Goal: Task Accomplishment & Management: Use online tool/utility

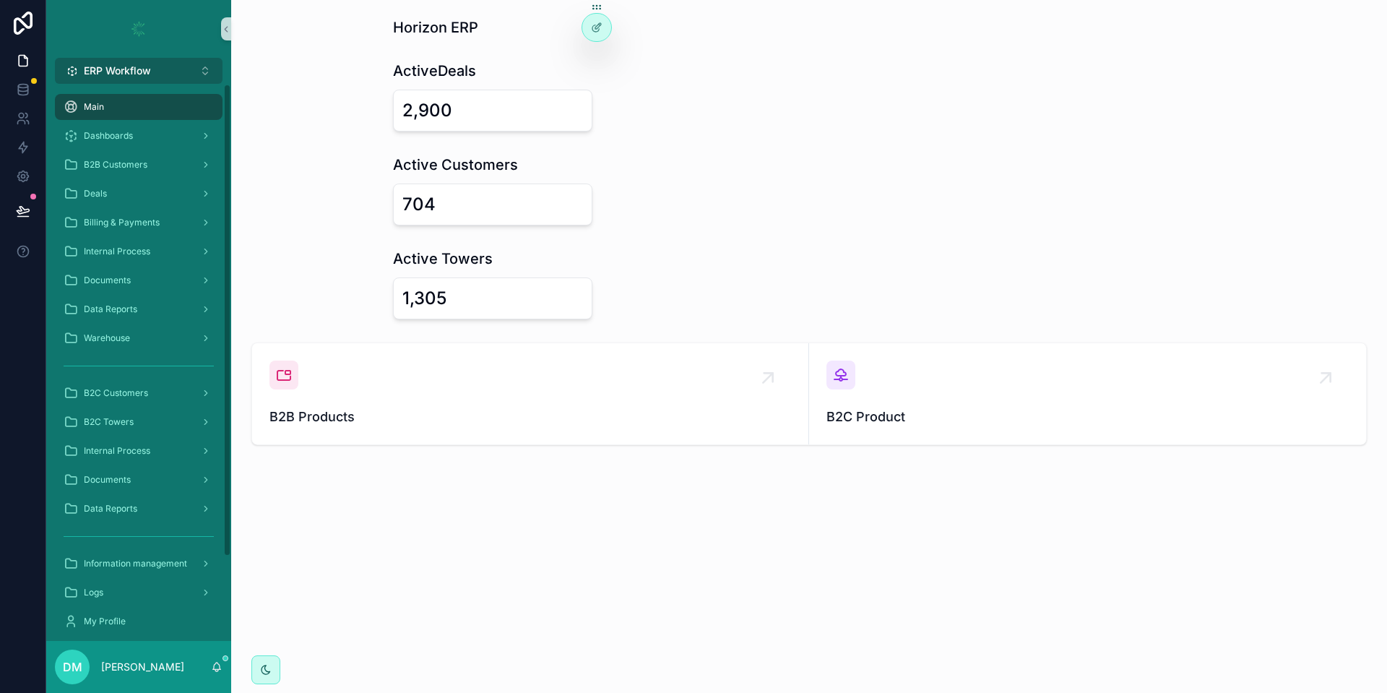
click at [196, 74] on button "ERP Workflow Alt 1" at bounding box center [139, 71] width 168 height 26
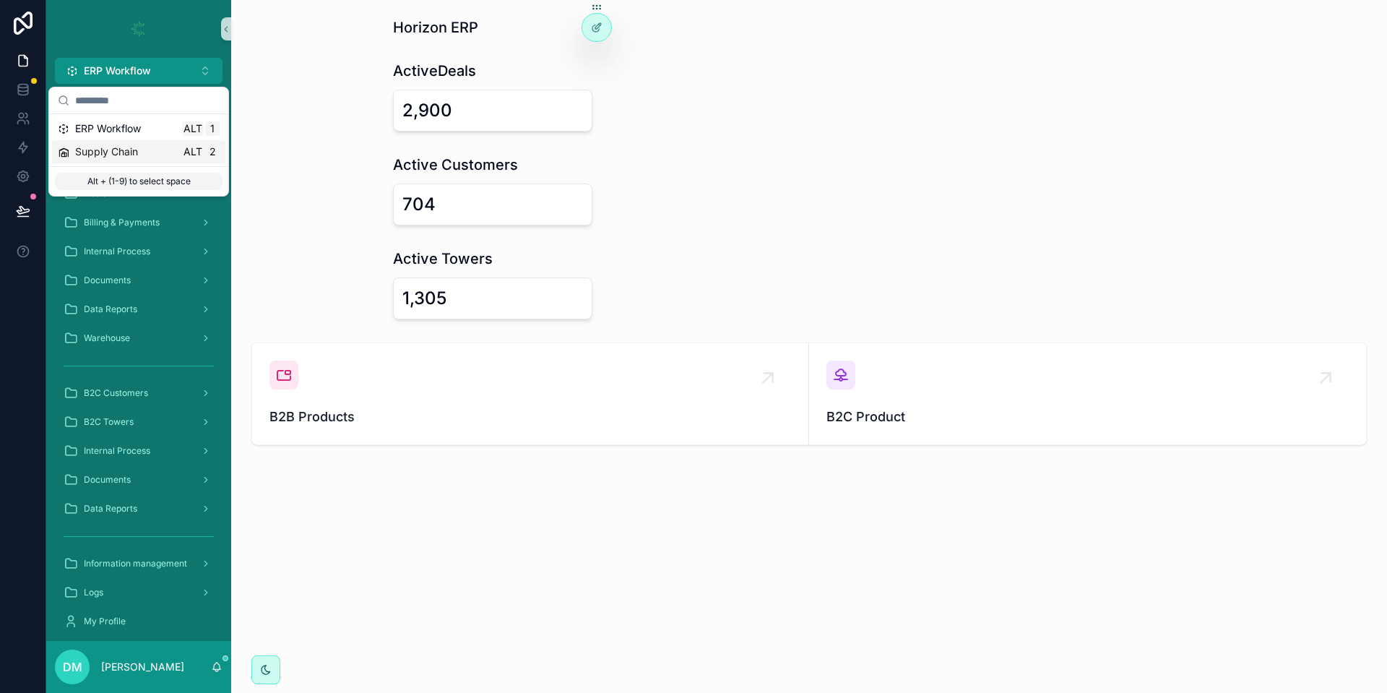
click at [175, 154] on div "Supply Chain Alt 2" at bounding box center [139, 151] width 162 height 14
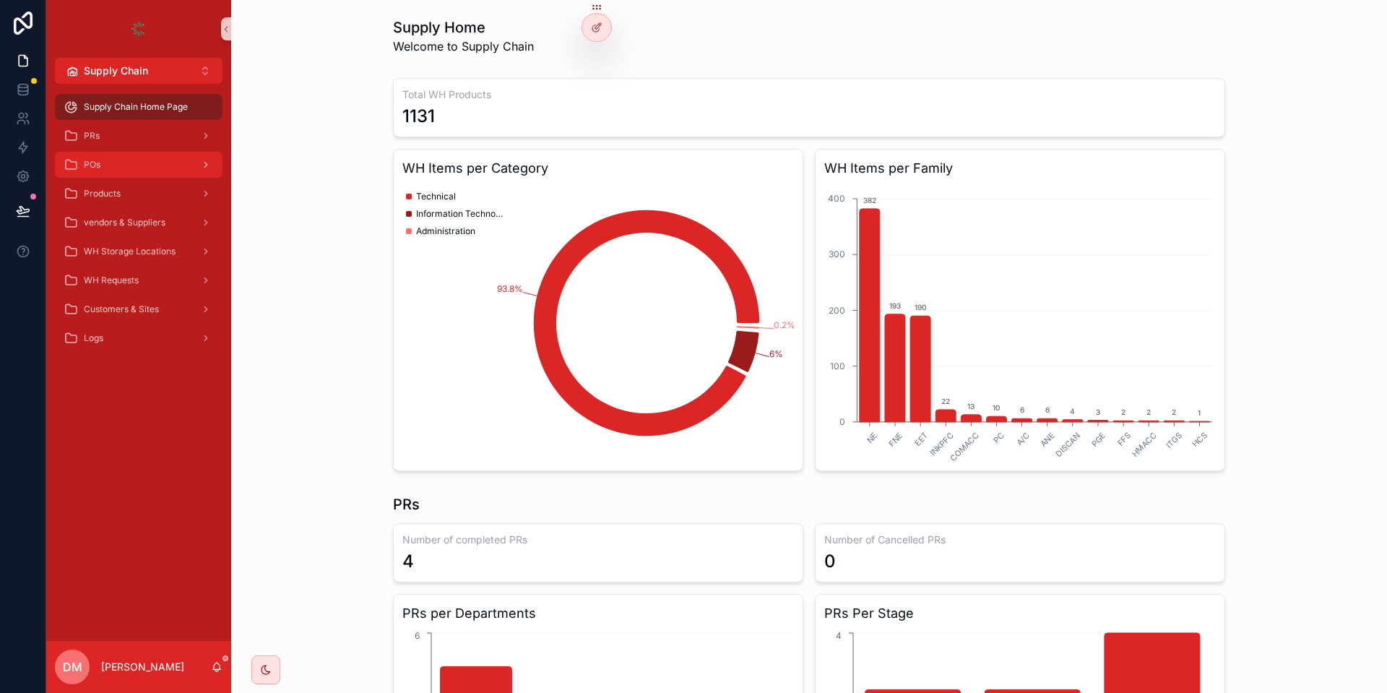
click at [131, 167] on div "POs" at bounding box center [139, 164] width 150 height 23
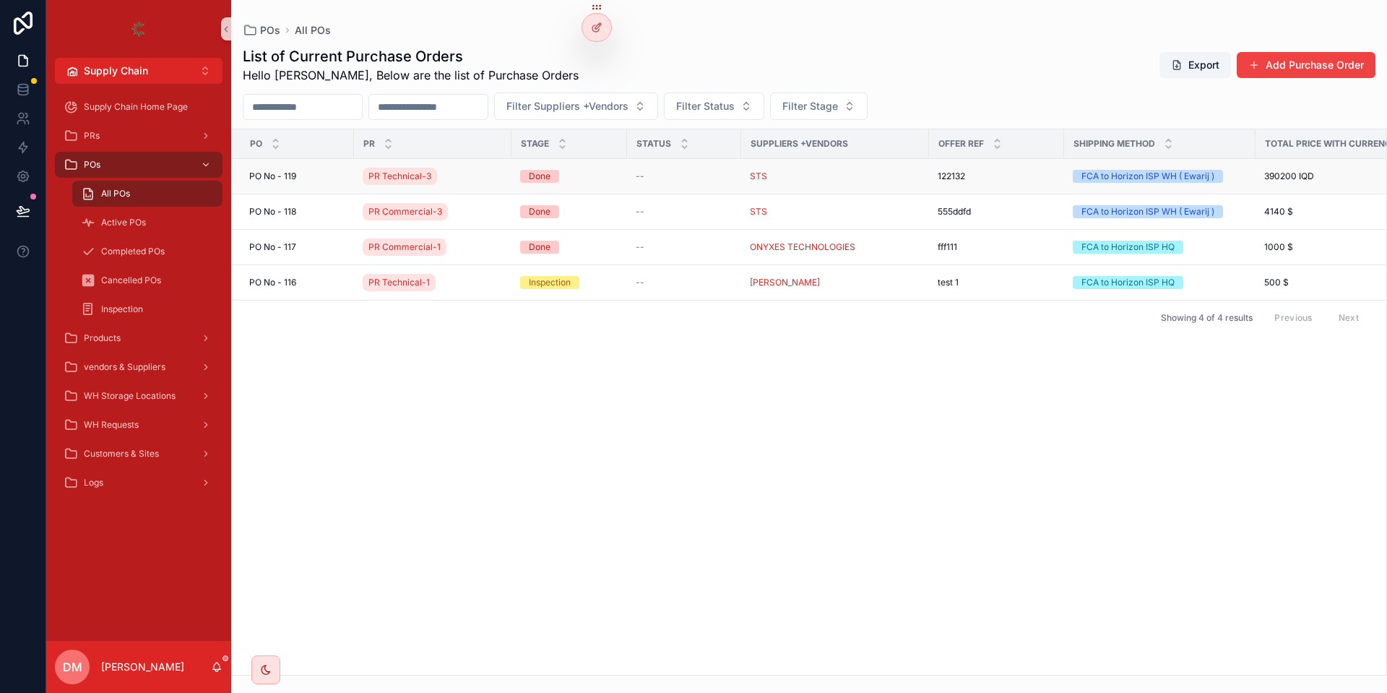
click at [334, 174] on div "PO No - 119 PO No - 119" at bounding box center [297, 176] width 96 height 12
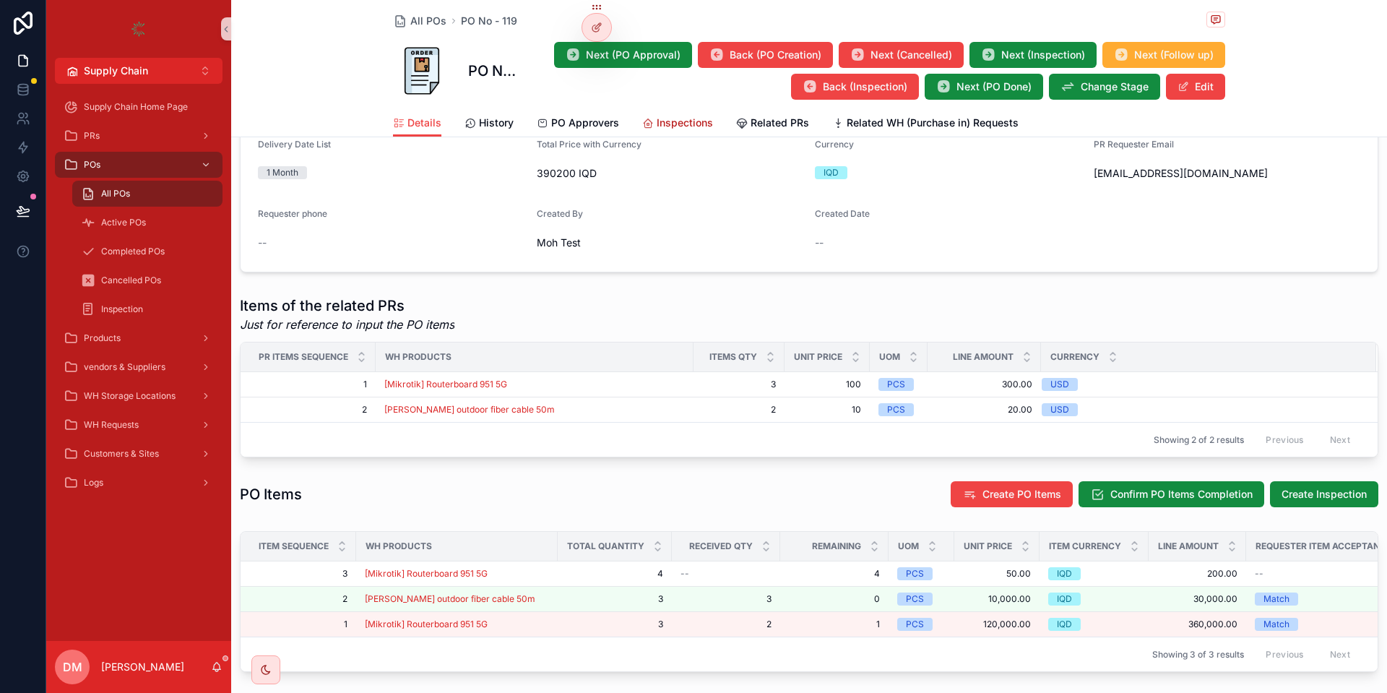
scroll to position [433, 0]
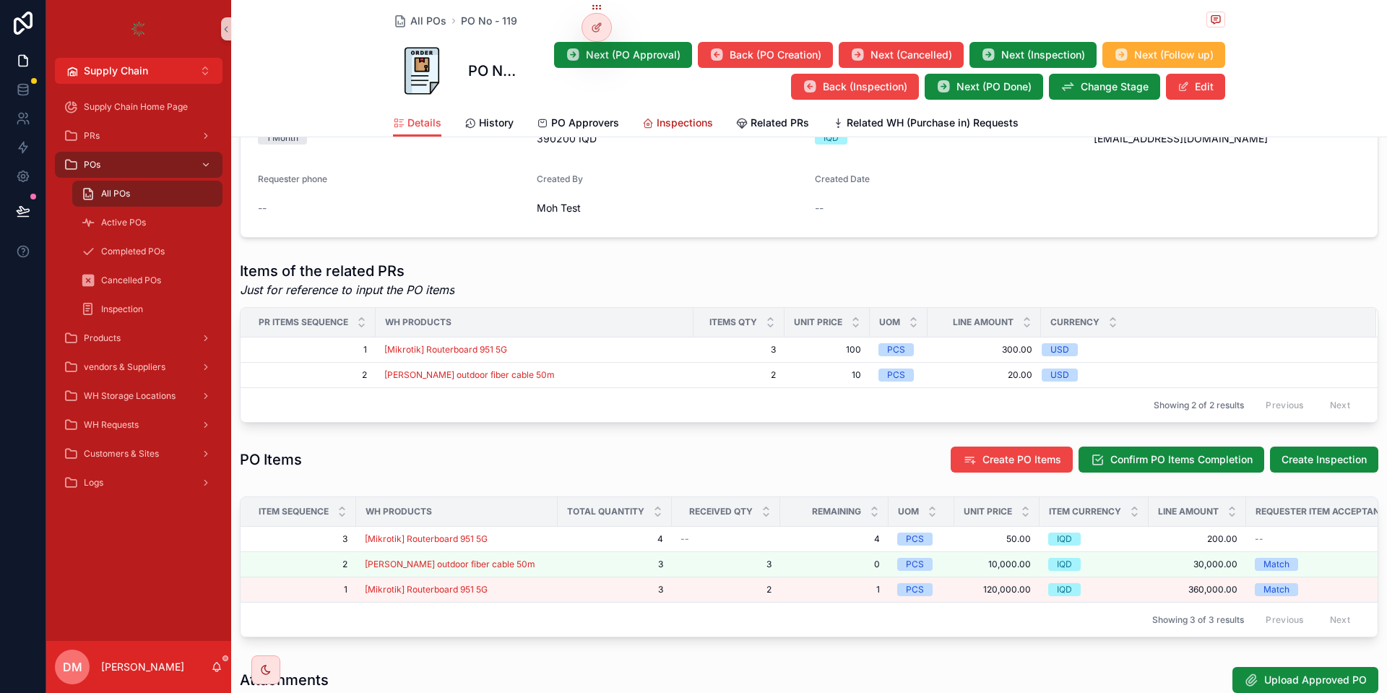
click at [682, 131] on link "Inspections" at bounding box center [677, 124] width 71 height 29
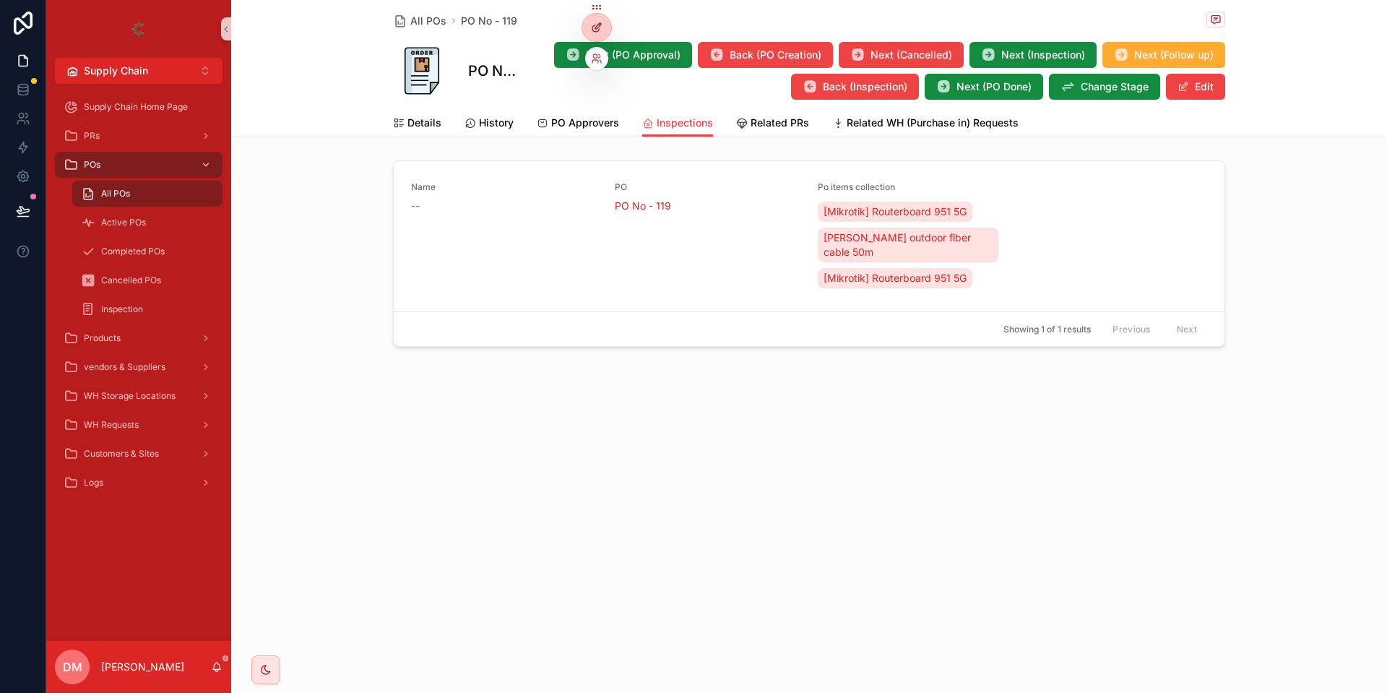
click at [594, 21] on div at bounding box center [596, 27] width 29 height 27
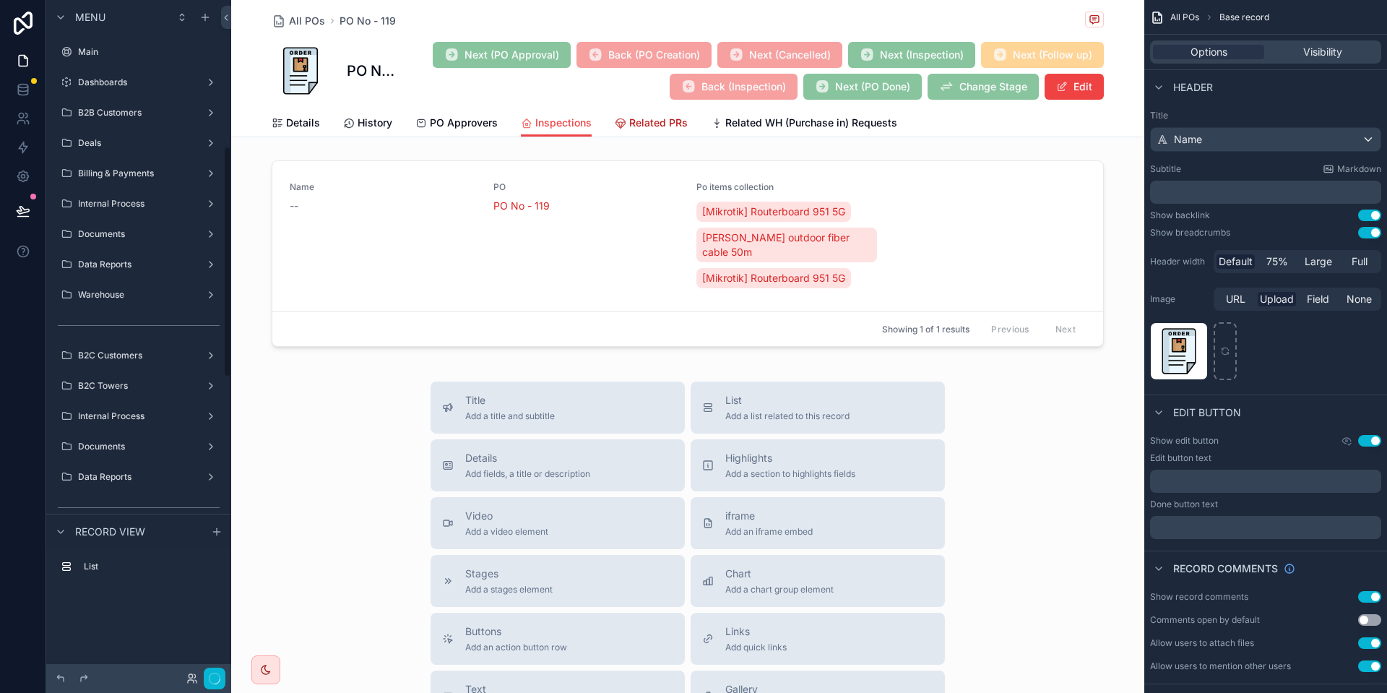
scroll to position [427, 0]
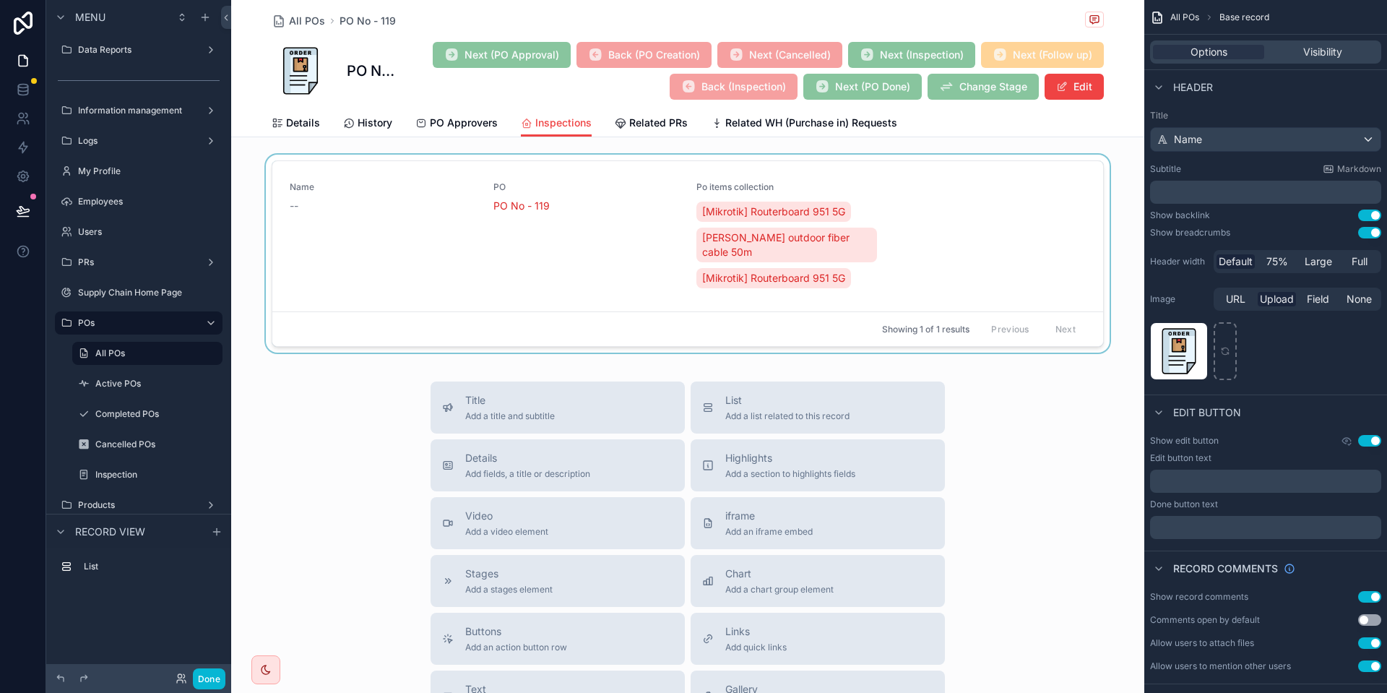
click at [510, 197] on div "scrollable content" at bounding box center [687, 257] width 913 height 204
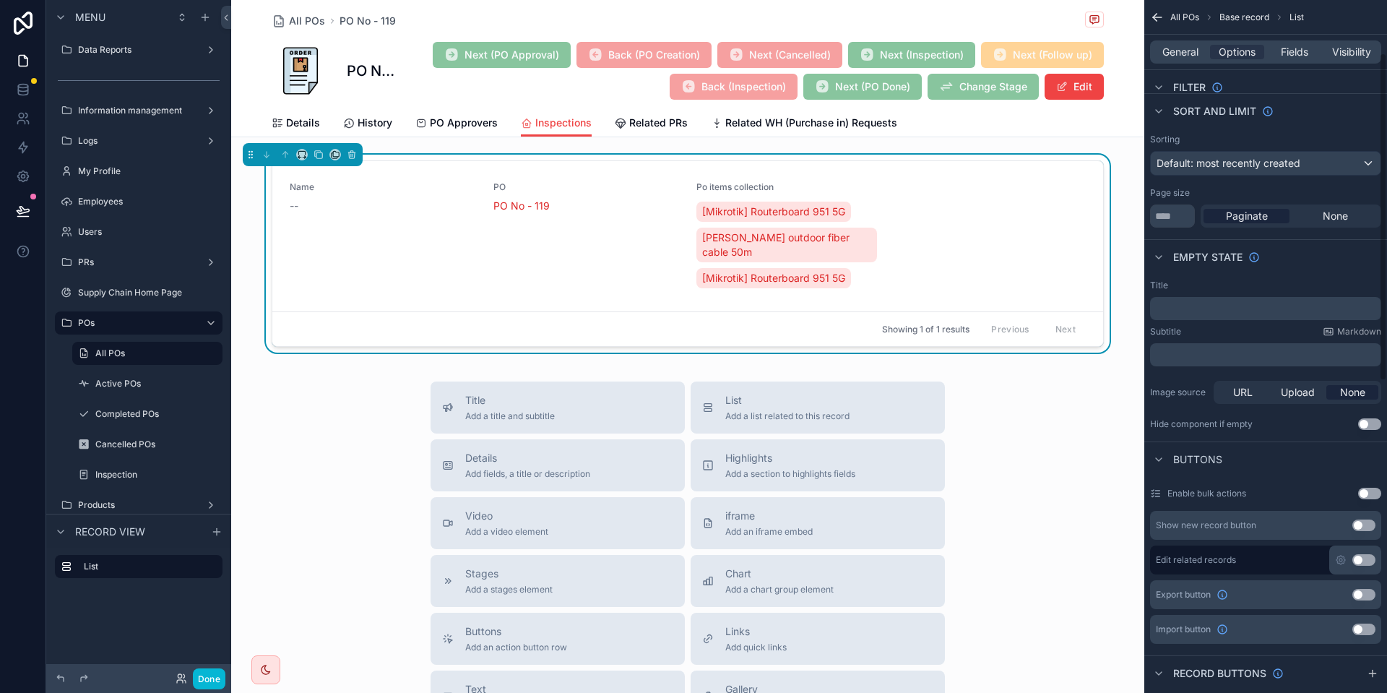
scroll to position [195, 0]
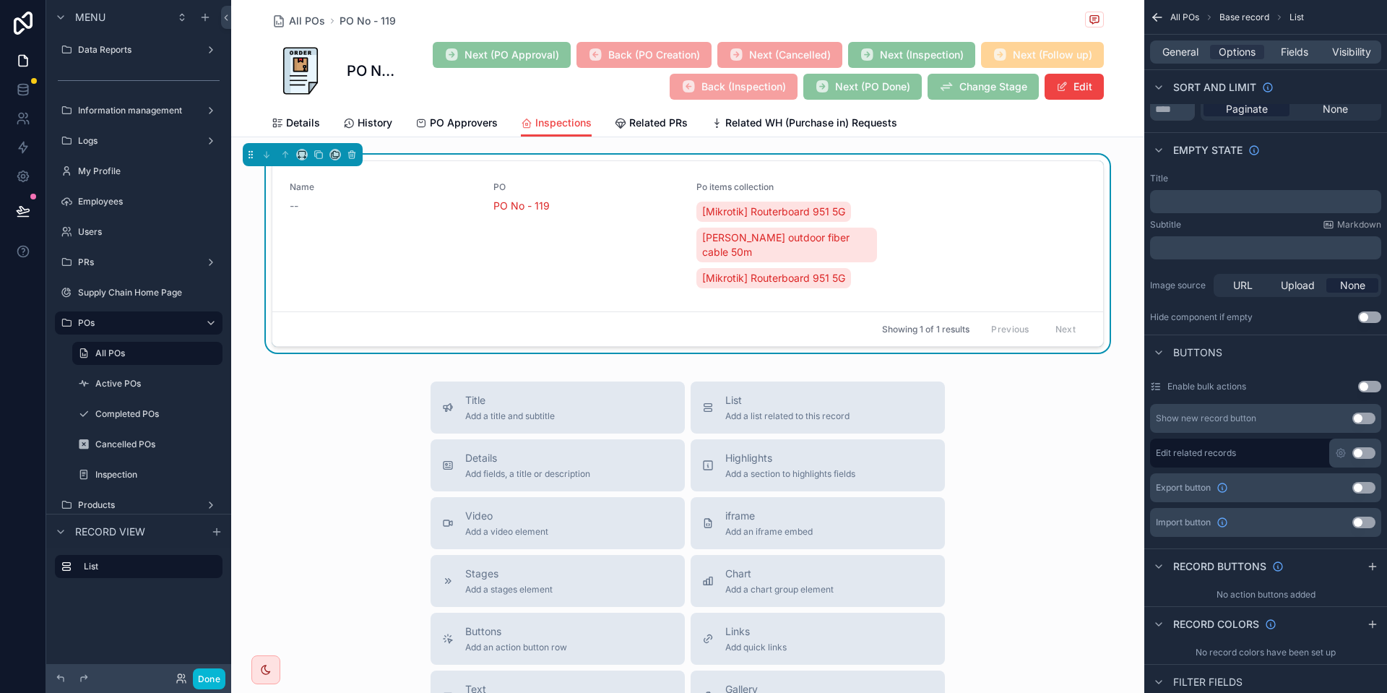
click at [1360, 419] on button "Use setting" at bounding box center [1363, 418] width 23 height 12
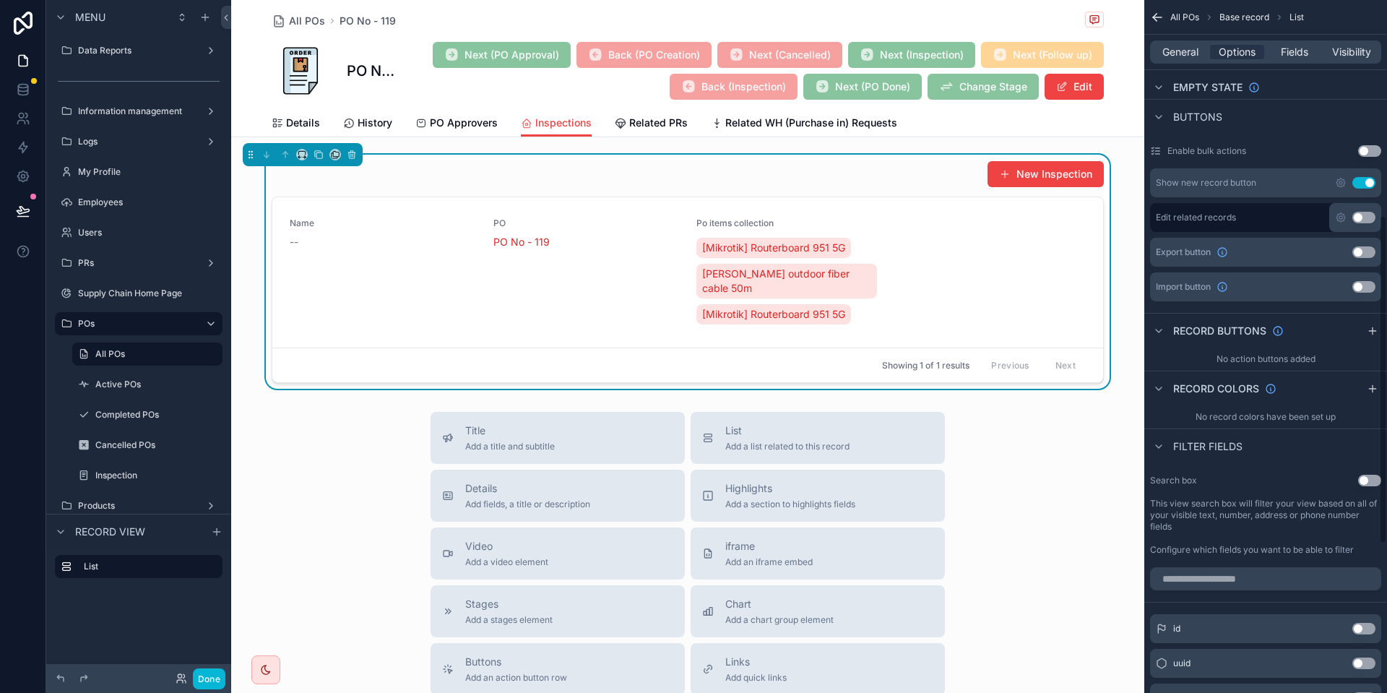
scroll to position [455, 0]
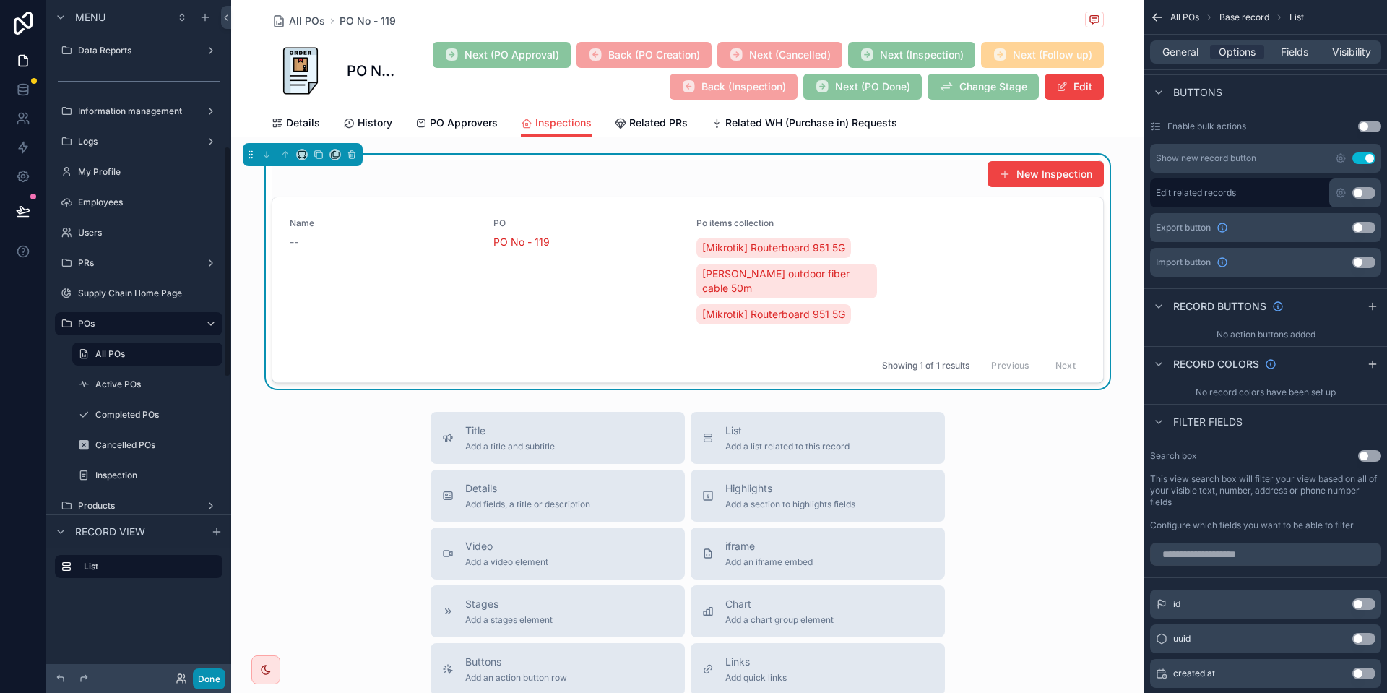
click at [214, 678] on button "Done" at bounding box center [209, 678] width 32 height 21
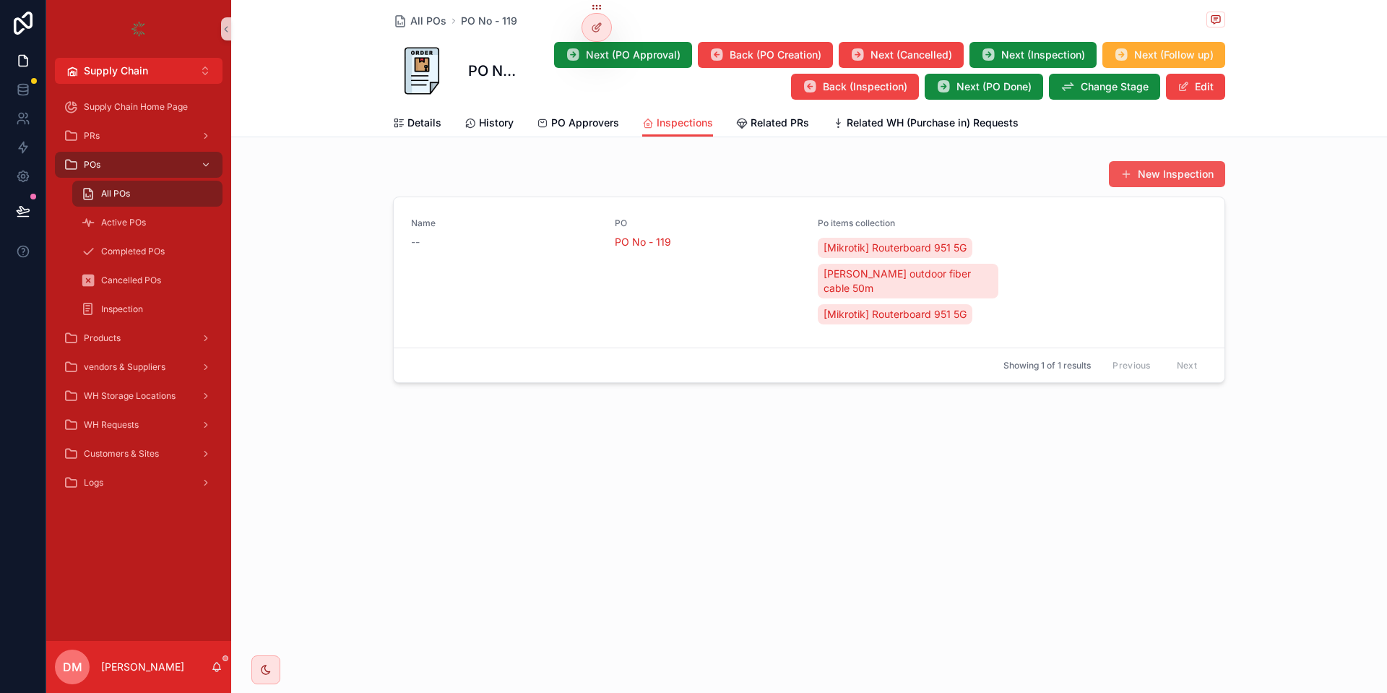
click at [1153, 171] on button "New Inspection" at bounding box center [1167, 174] width 116 height 26
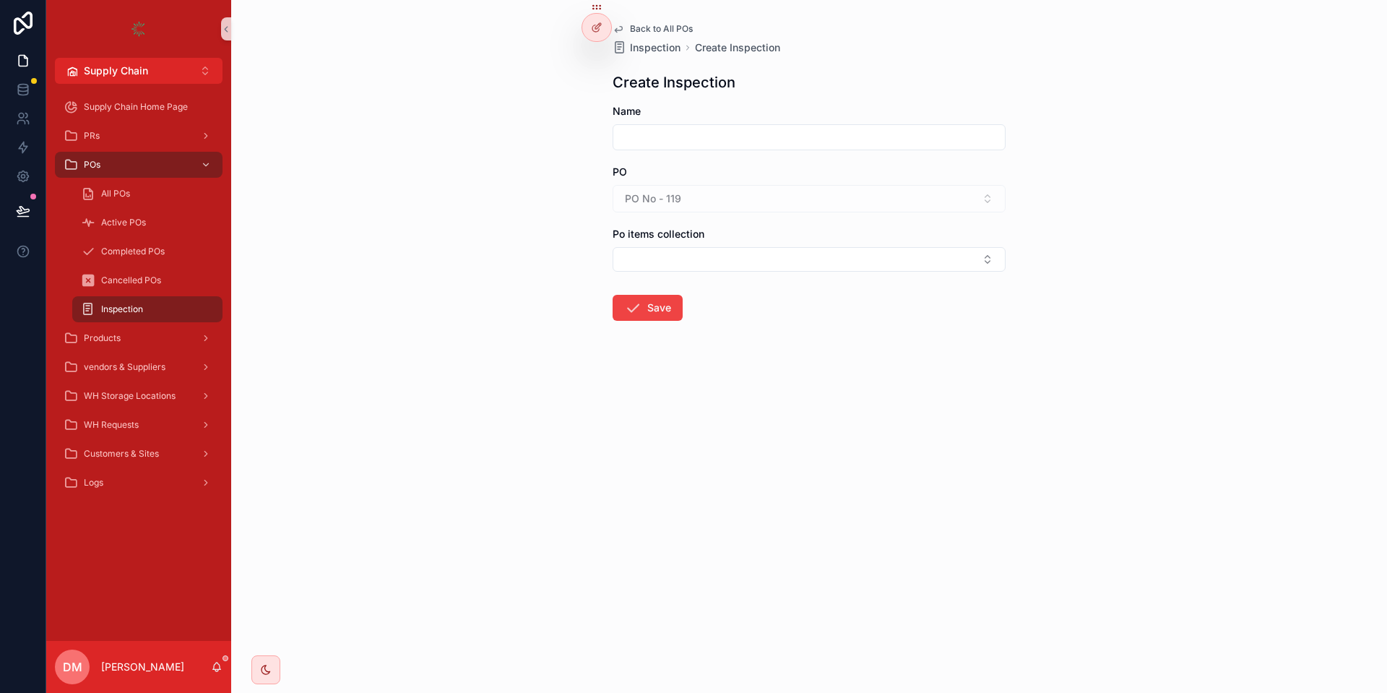
click at [706, 139] on input "scrollable content" at bounding box center [808, 137] width 391 height 20
click at [653, 198] on div "PO No - 119" at bounding box center [808, 198] width 393 height 27
drag, startPoint x: 595, startPoint y: 201, endPoint x: 784, endPoint y: 198, distance: 188.5
click at [784, 198] on div "Back to All POs Inspection Create Inspection Create Inspection Name PO PO No - …" at bounding box center [809, 346] width 1156 height 693
click at [789, 251] on button "Select Button" at bounding box center [808, 259] width 393 height 25
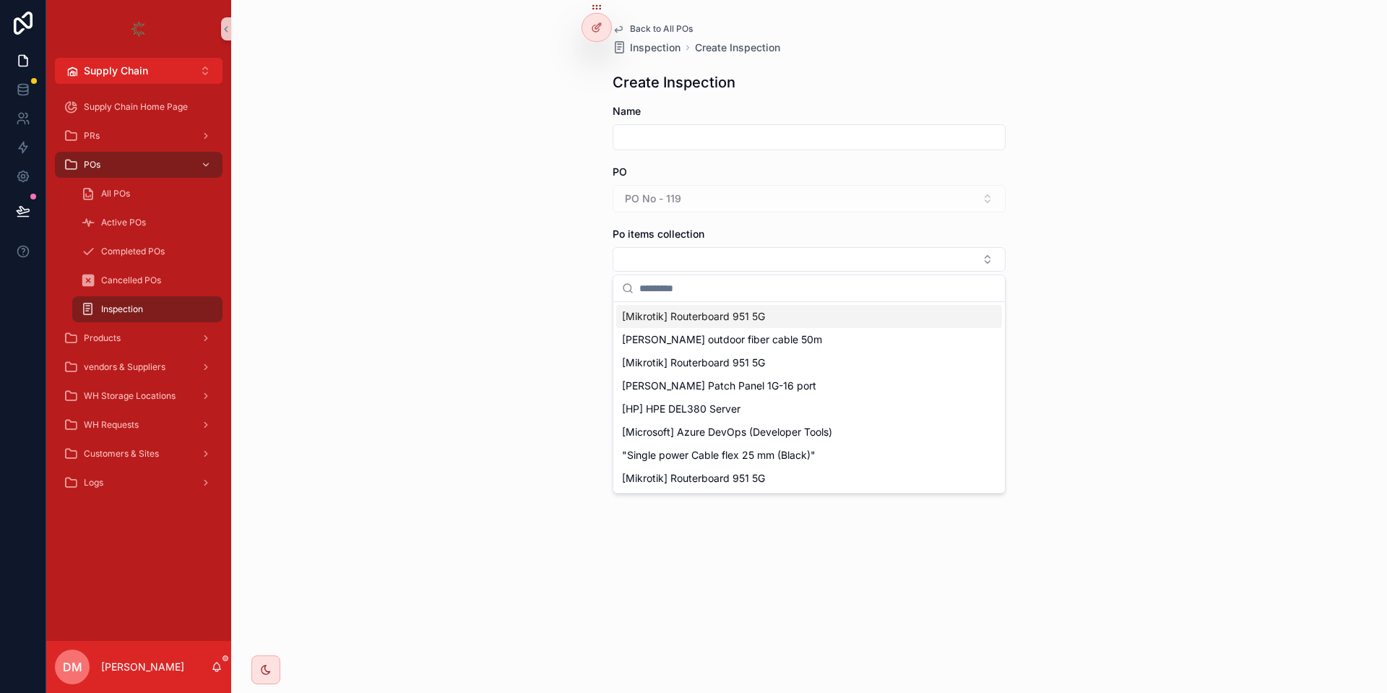
click at [765, 214] on form "Name PO PO No - 119 Po items collection Save" at bounding box center [808, 258] width 393 height 309
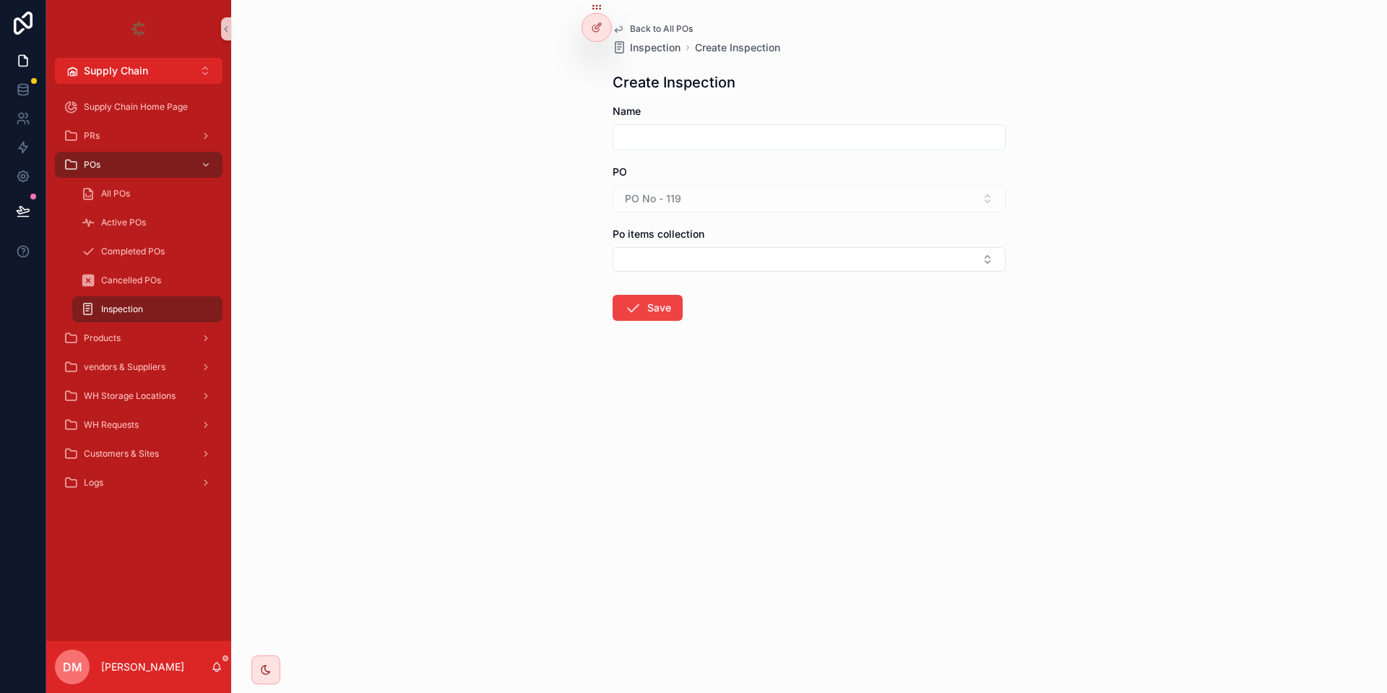
click at [659, 134] on input "scrollable content" at bounding box center [808, 137] width 391 height 20
click at [593, 13] on icon at bounding box center [597, 7] width 12 height 12
click at [585, 28] on div at bounding box center [597, 27] width 29 height 27
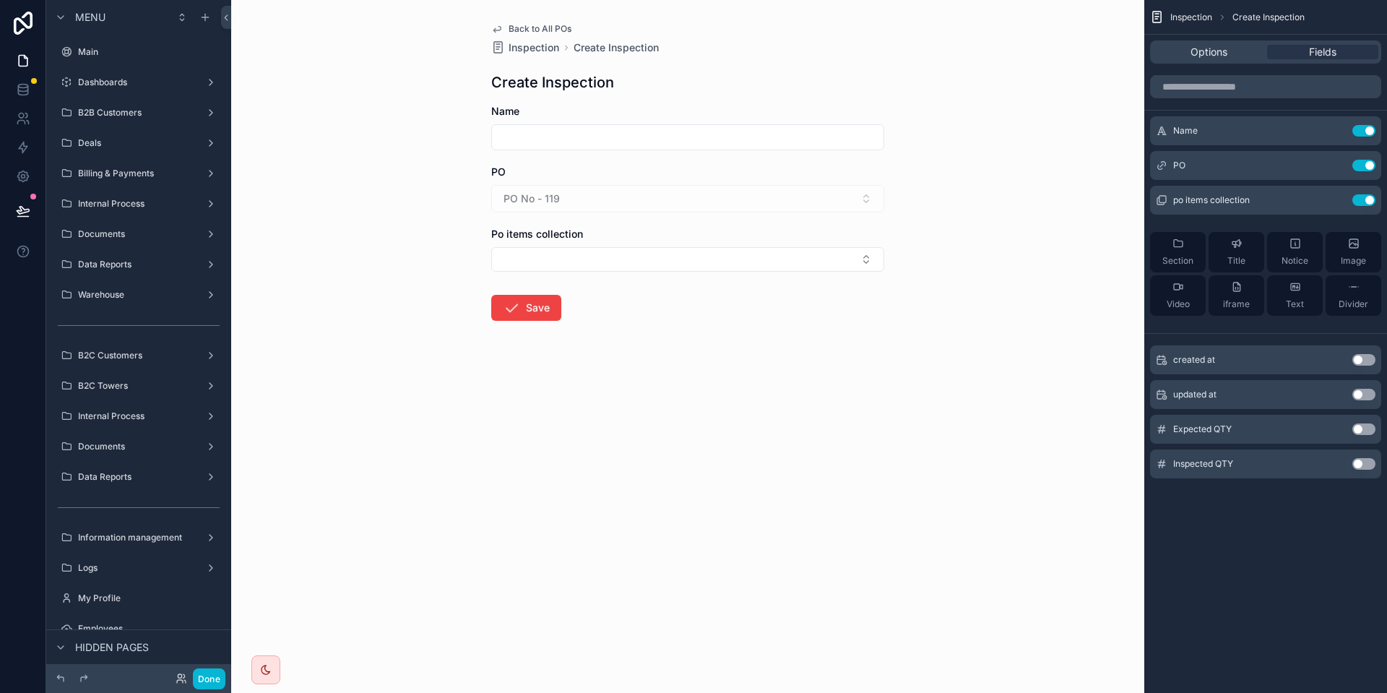
click at [1364, 126] on button "Use setting" at bounding box center [1363, 131] width 23 height 12
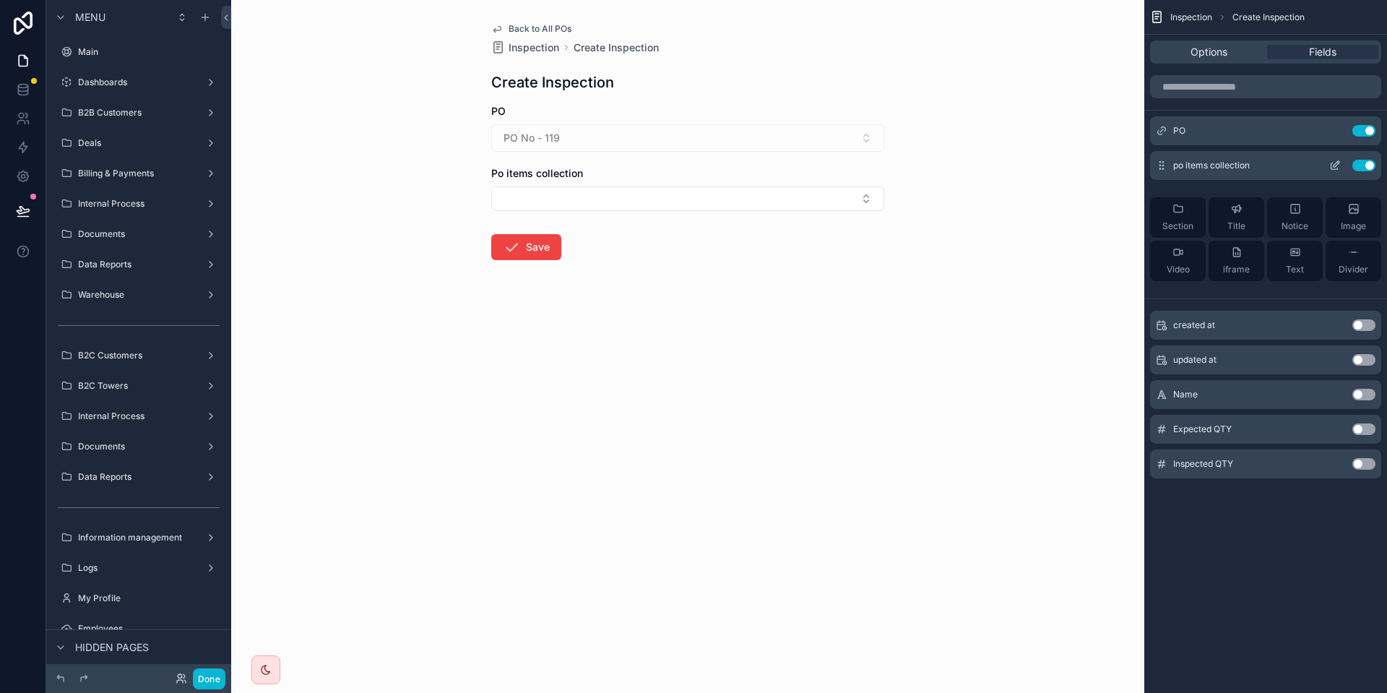
click at [1328, 159] on div "po items collection Use setting" at bounding box center [1265, 165] width 231 height 29
click at [1331, 160] on icon "scrollable content" at bounding box center [1335, 166] width 12 height 12
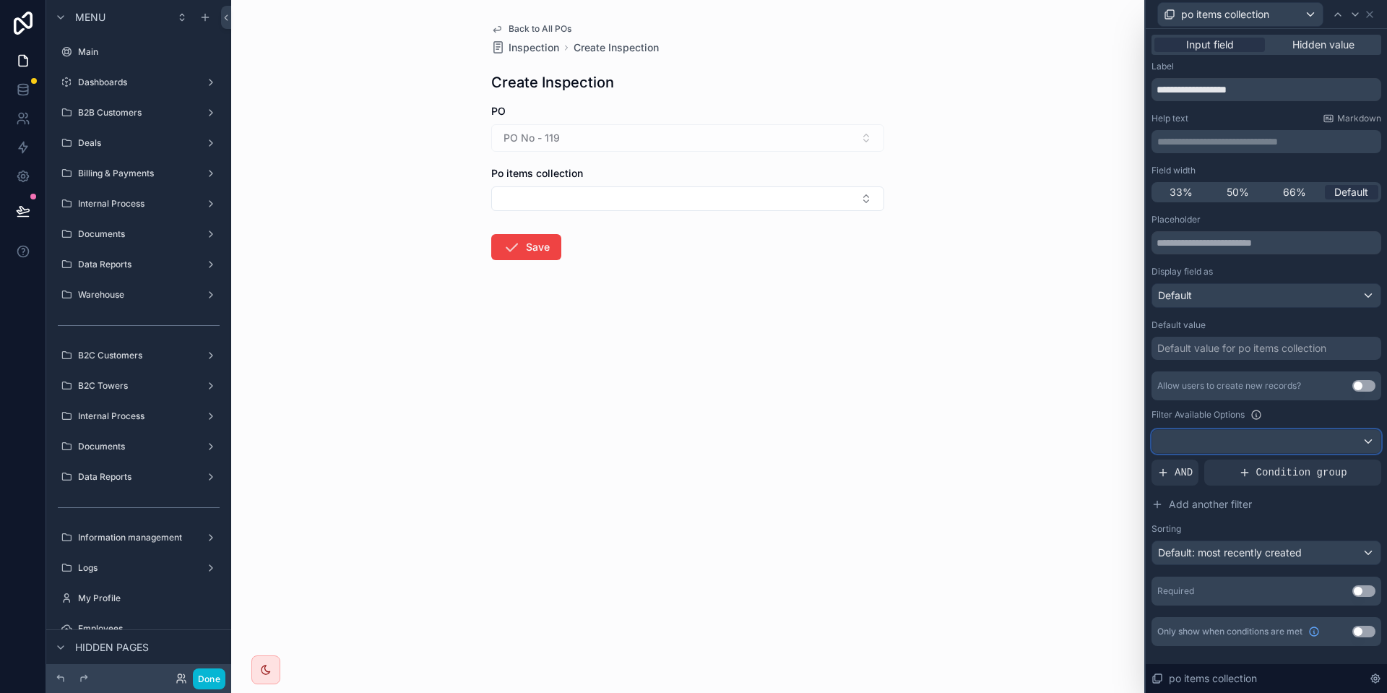
click at [1244, 453] on button at bounding box center [1266, 441] width 230 height 25
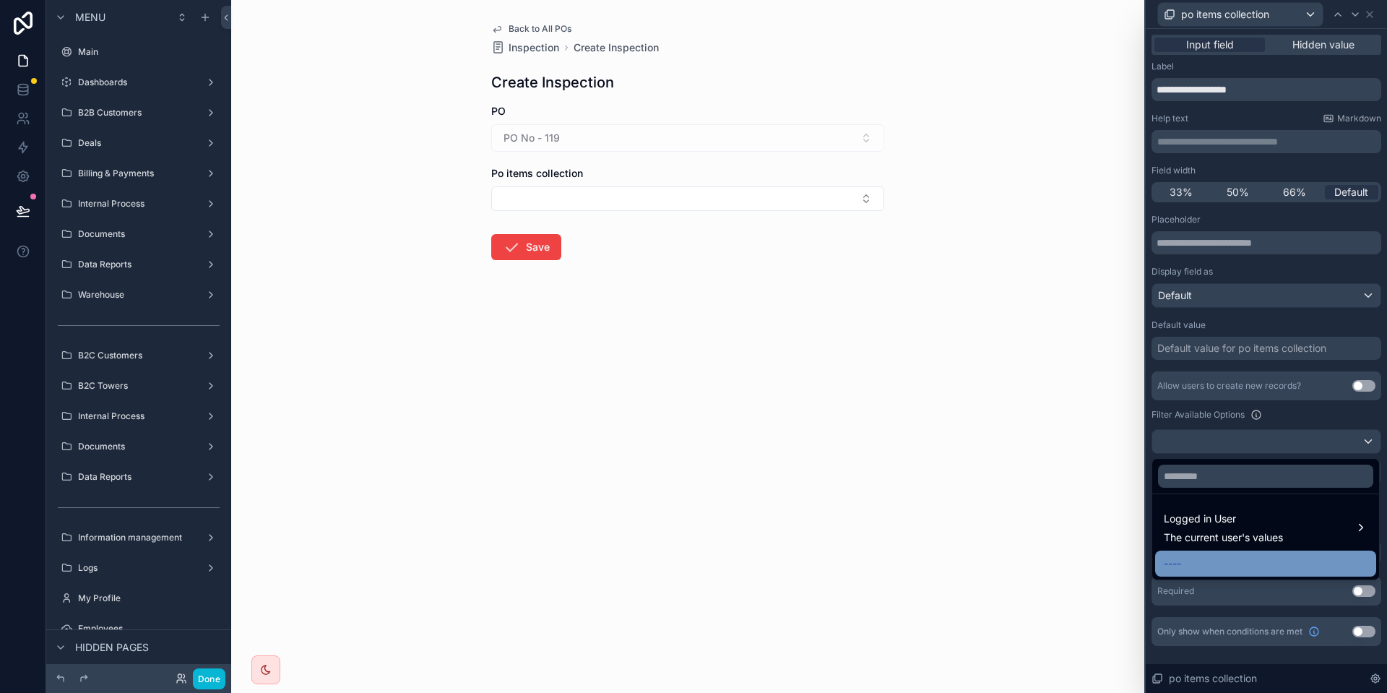
click at [1214, 559] on div "----" at bounding box center [1265, 563] width 204 height 17
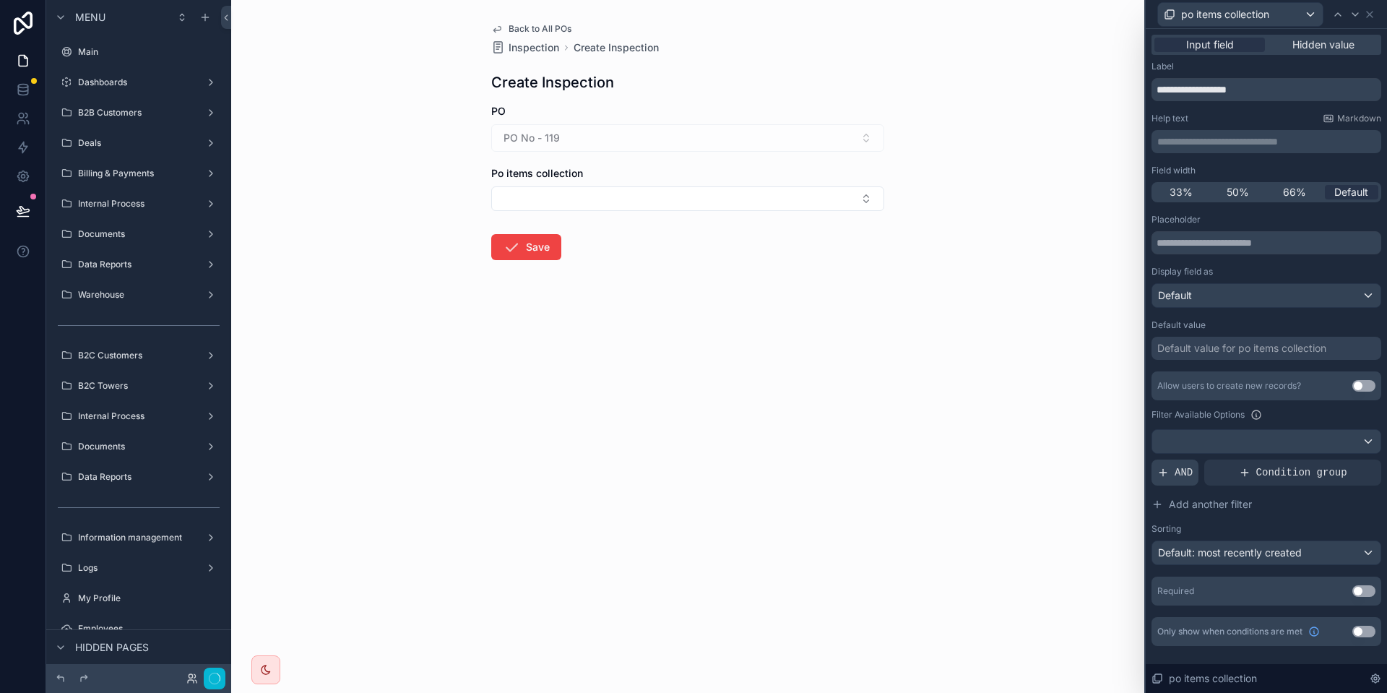
click at [1171, 466] on div "AND" at bounding box center [1174, 472] width 47 height 26
click at [1346, 460] on icon at bounding box center [1346, 459] width 4 height 4
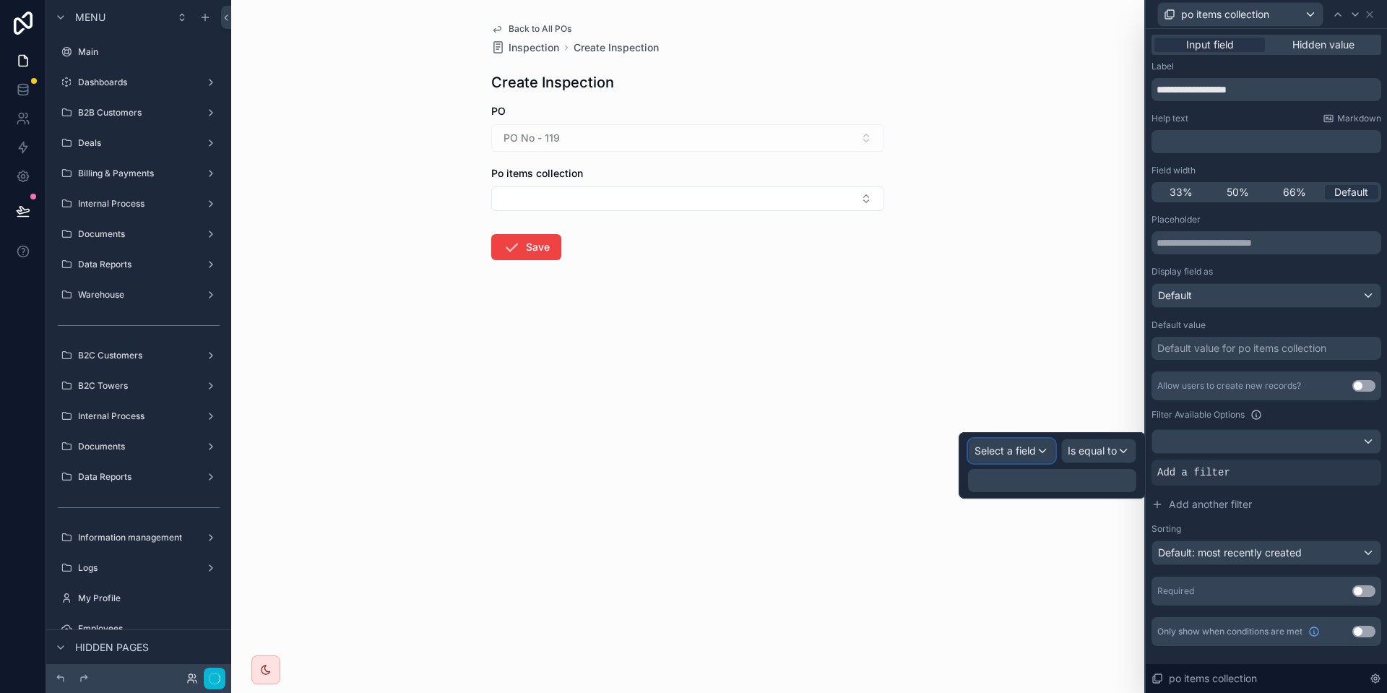
click at [1006, 450] on span "Select a field" at bounding box center [1004, 450] width 61 height 12
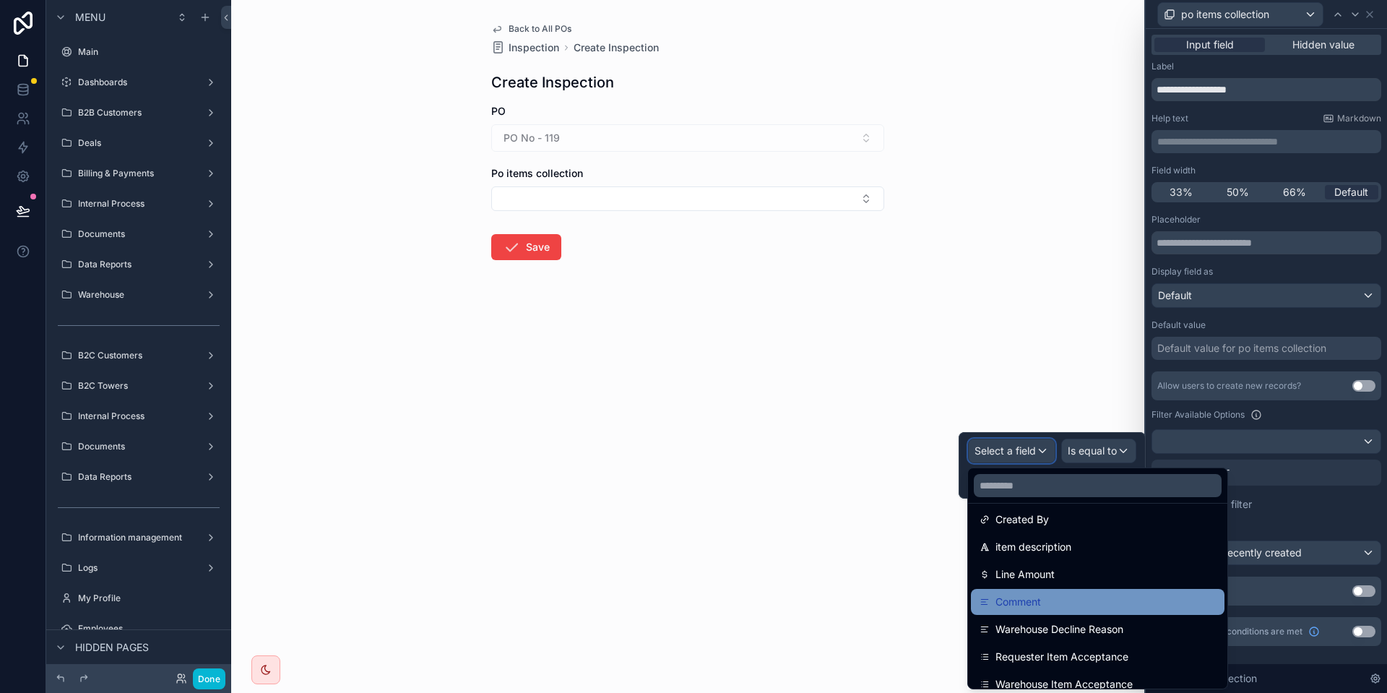
scroll to position [604, 0]
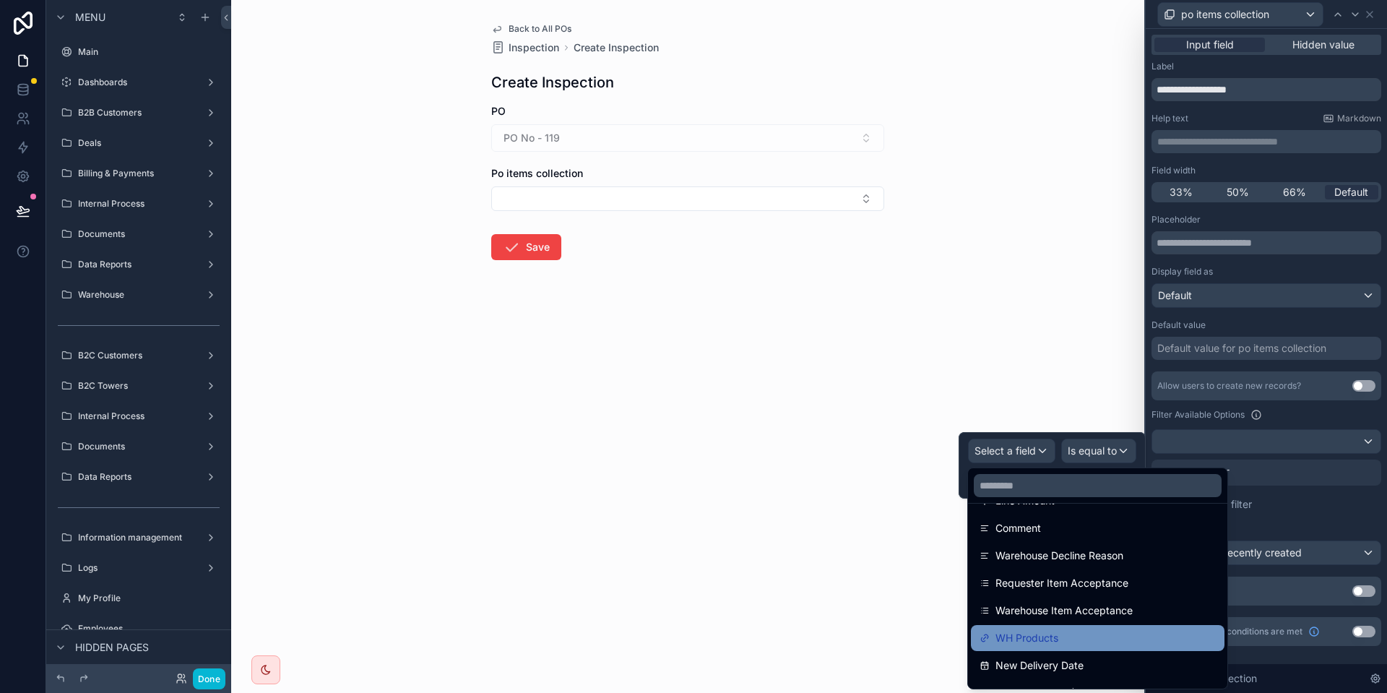
click at [1036, 641] on span "WH Products" at bounding box center [1026, 637] width 63 height 17
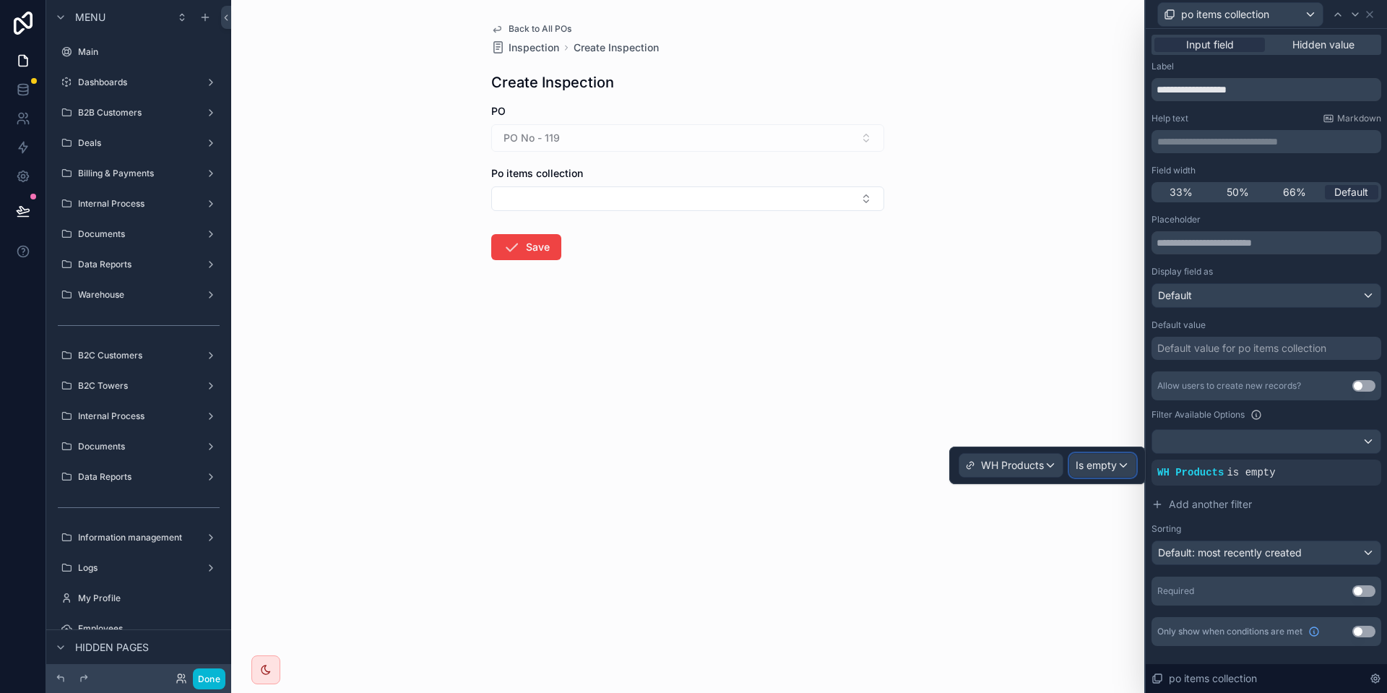
click at [1122, 464] on div "Is empty" at bounding box center [1103, 465] width 66 height 23
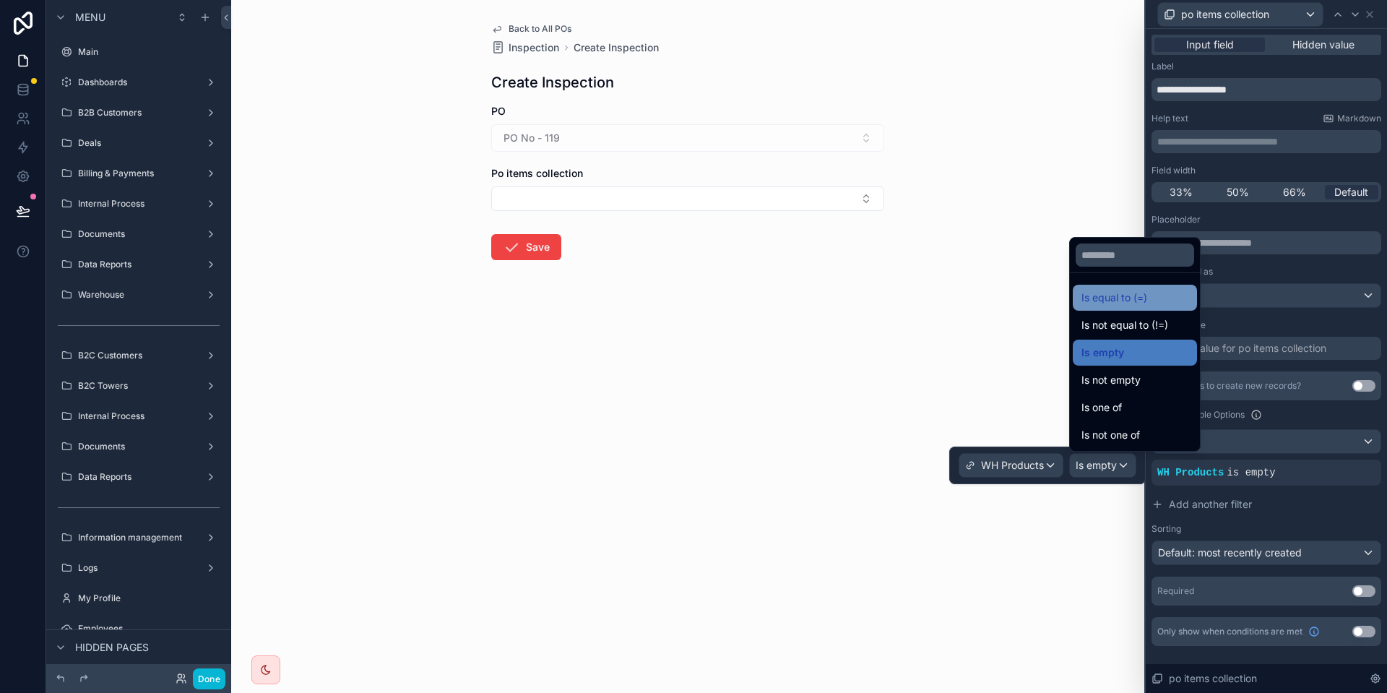
click at [1134, 290] on span "Is equal to (=)" at bounding box center [1114, 297] width 66 height 17
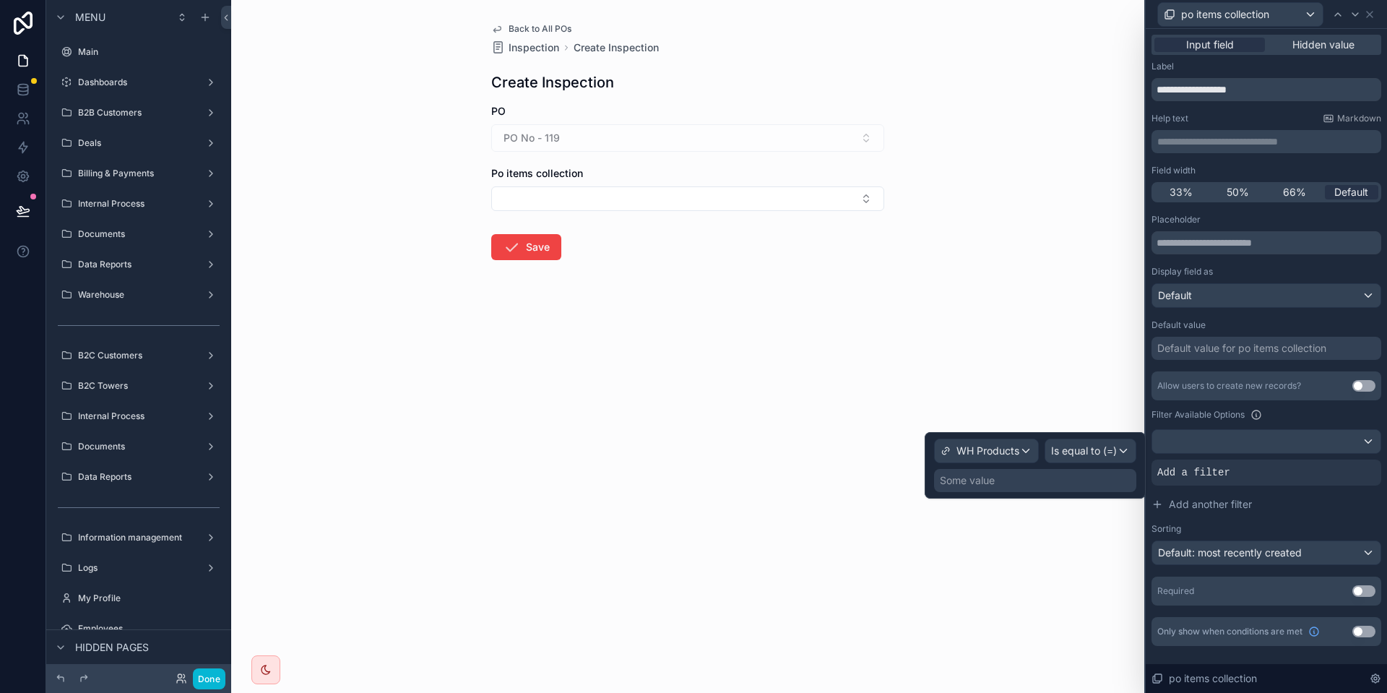
click at [1009, 494] on div "WH Products Is equal to (=) Some value" at bounding box center [1034, 465] width 221 height 66
click at [1011, 477] on div "Some value" at bounding box center [1035, 480] width 202 height 23
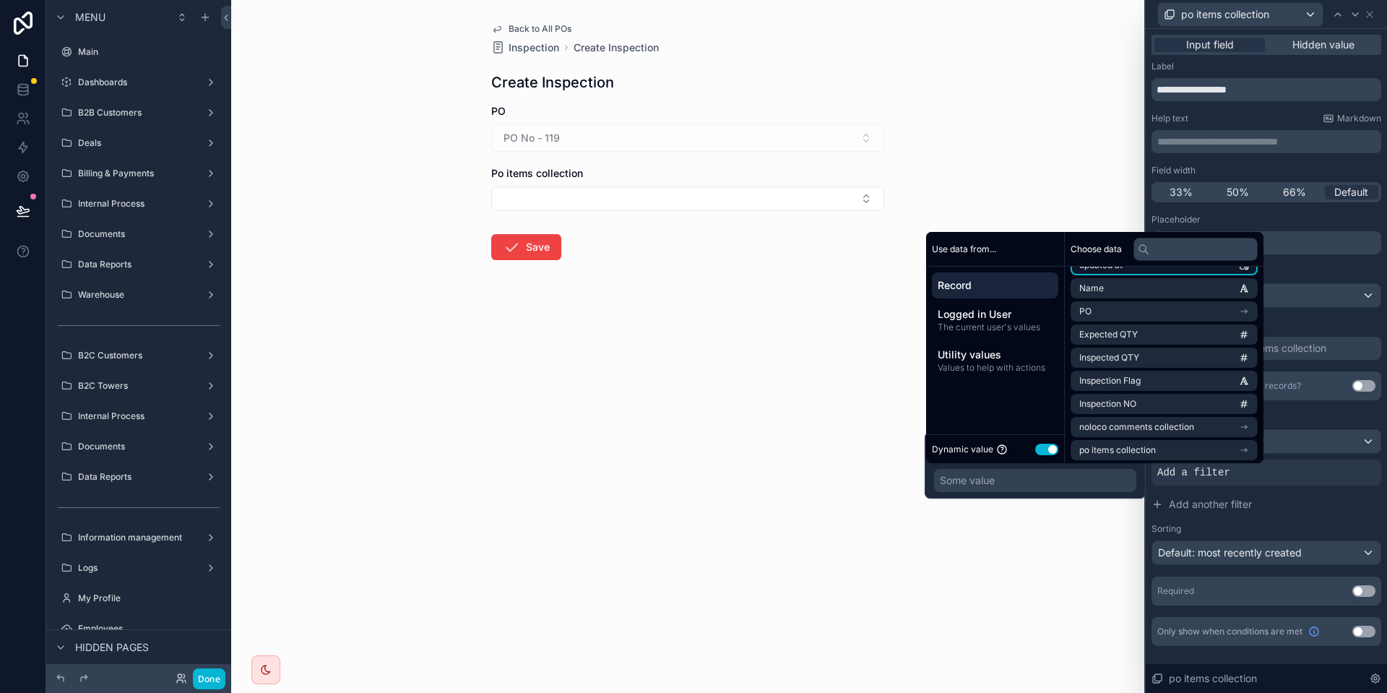
scroll to position [90, 0]
click at [1117, 448] on span "po items collection" at bounding box center [1117, 447] width 77 height 12
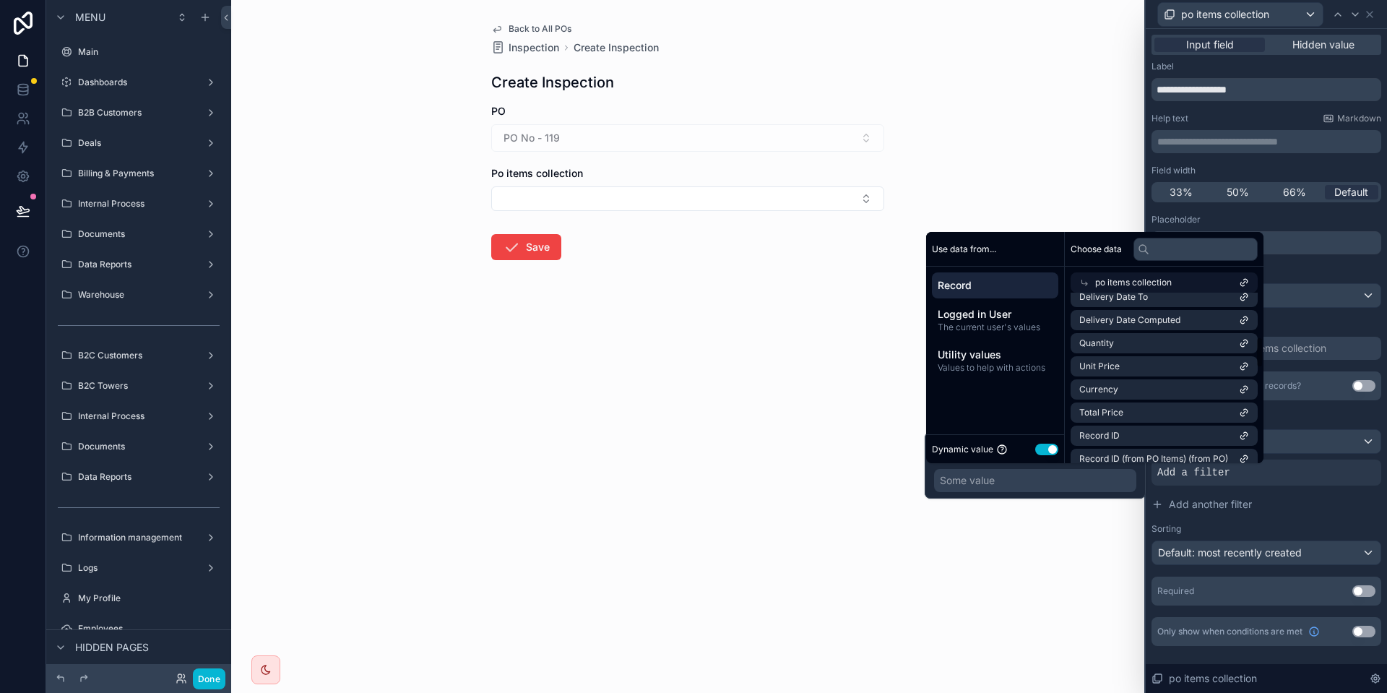
scroll to position [0, 0]
click at [1149, 302] on li "id" at bounding box center [1163, 308] width 187 height 20
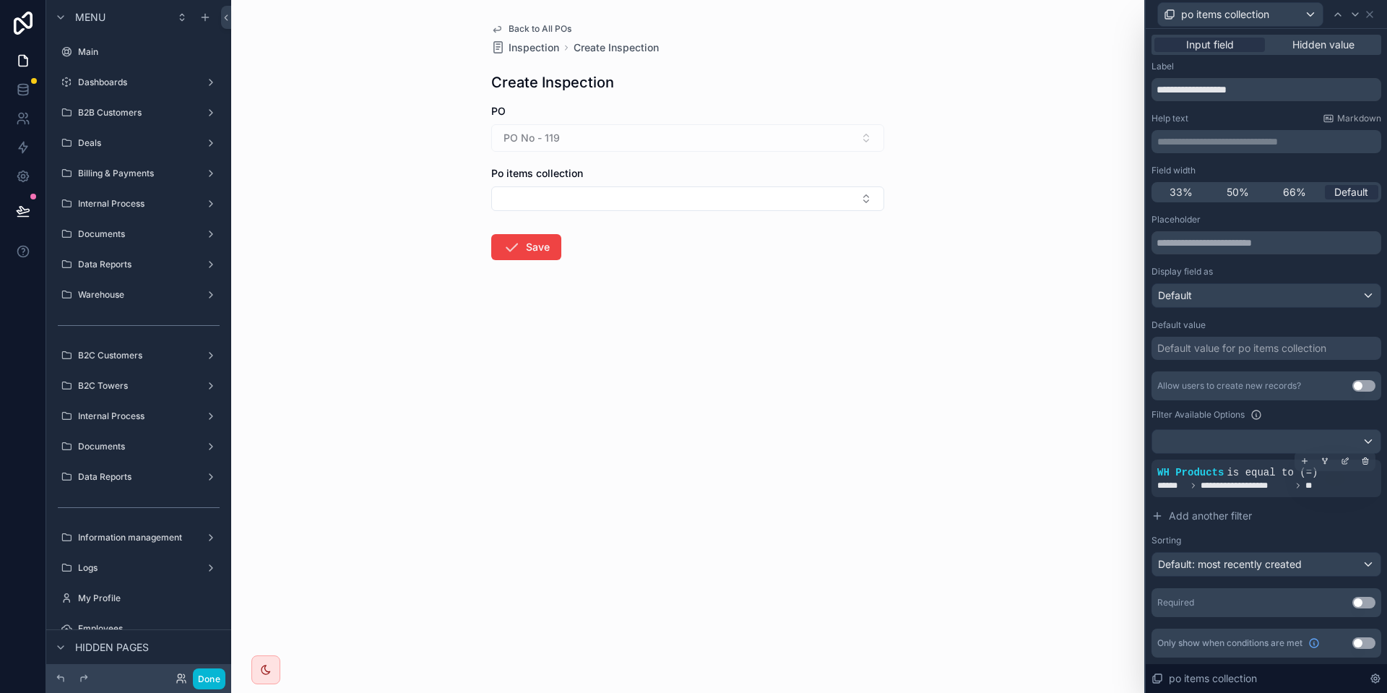
click at [1311, 482] on span "**" at bounding box center [1309, 486] width 9 height 12
click at [644, 199] on button "Select Button" at bounding box center [687, 198] width 393 height 25
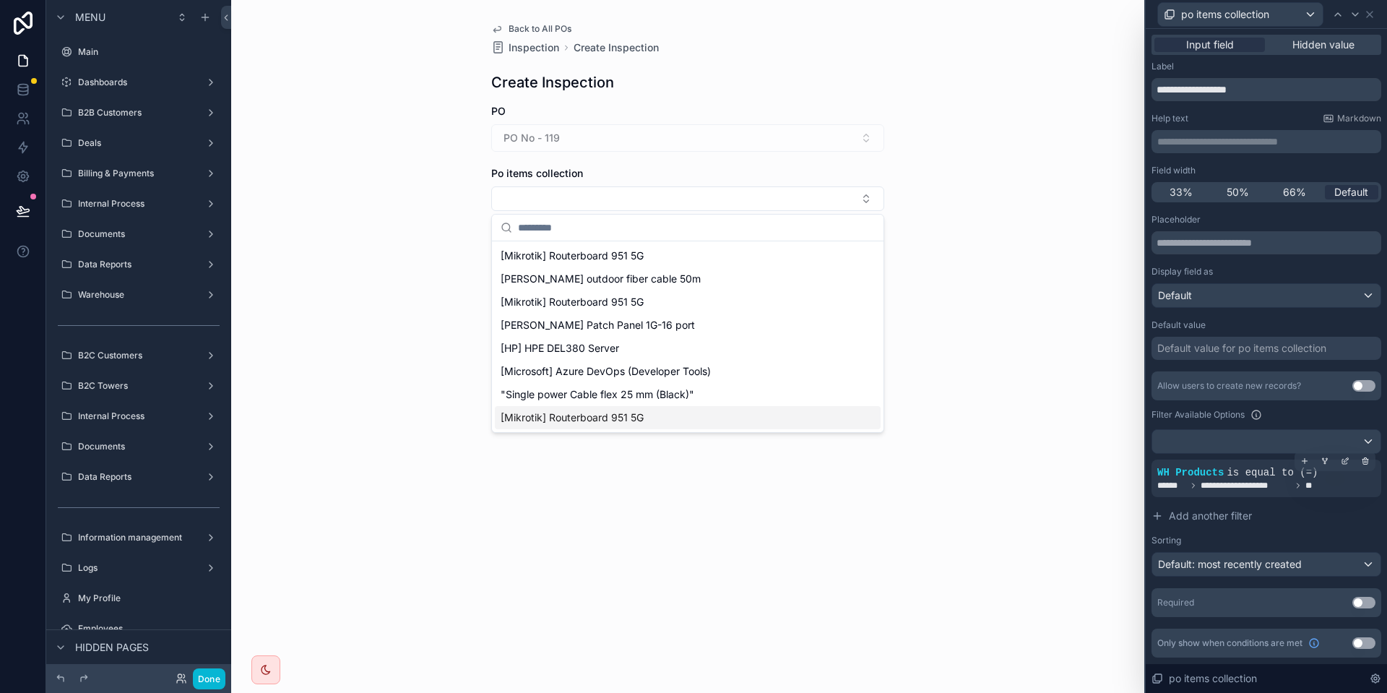
click at [1254, 479] on div "**********" at bounding box center [1266, 478] width 218 height 26
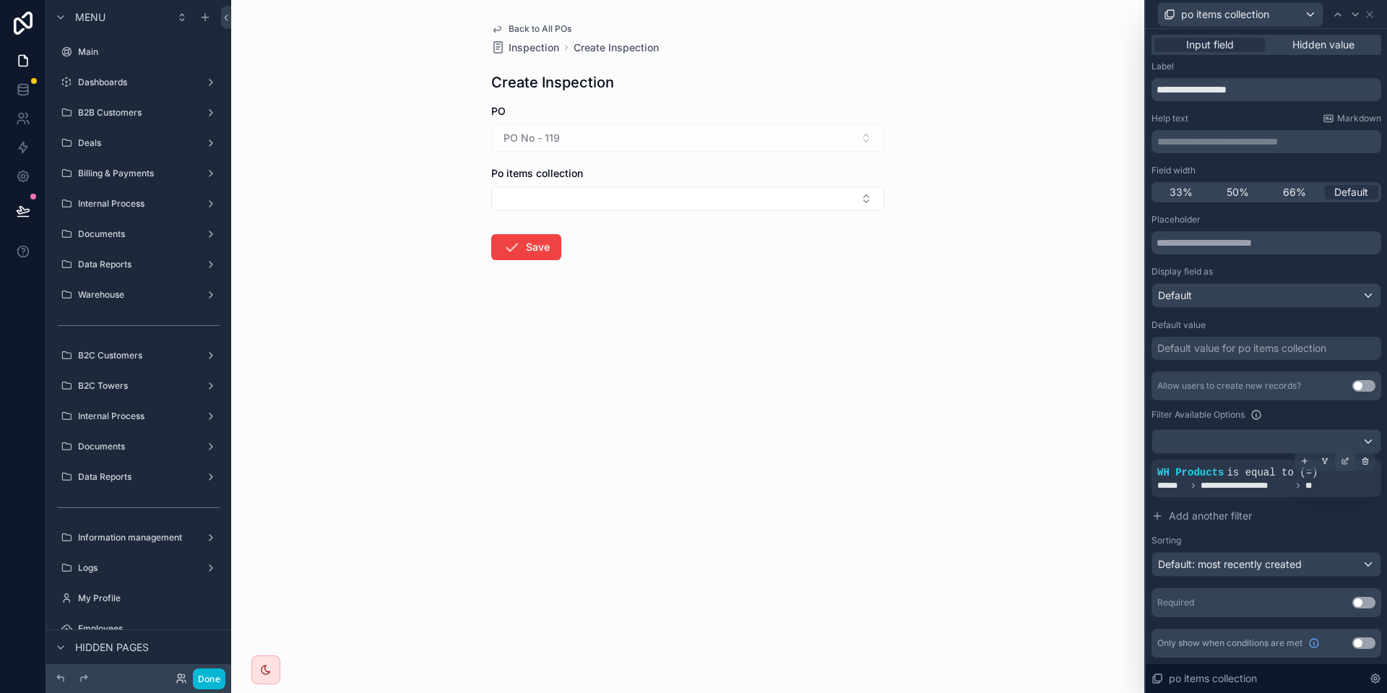
click at [1343, 462] on icon at bounding box center [1344, 460] width 9 height 9
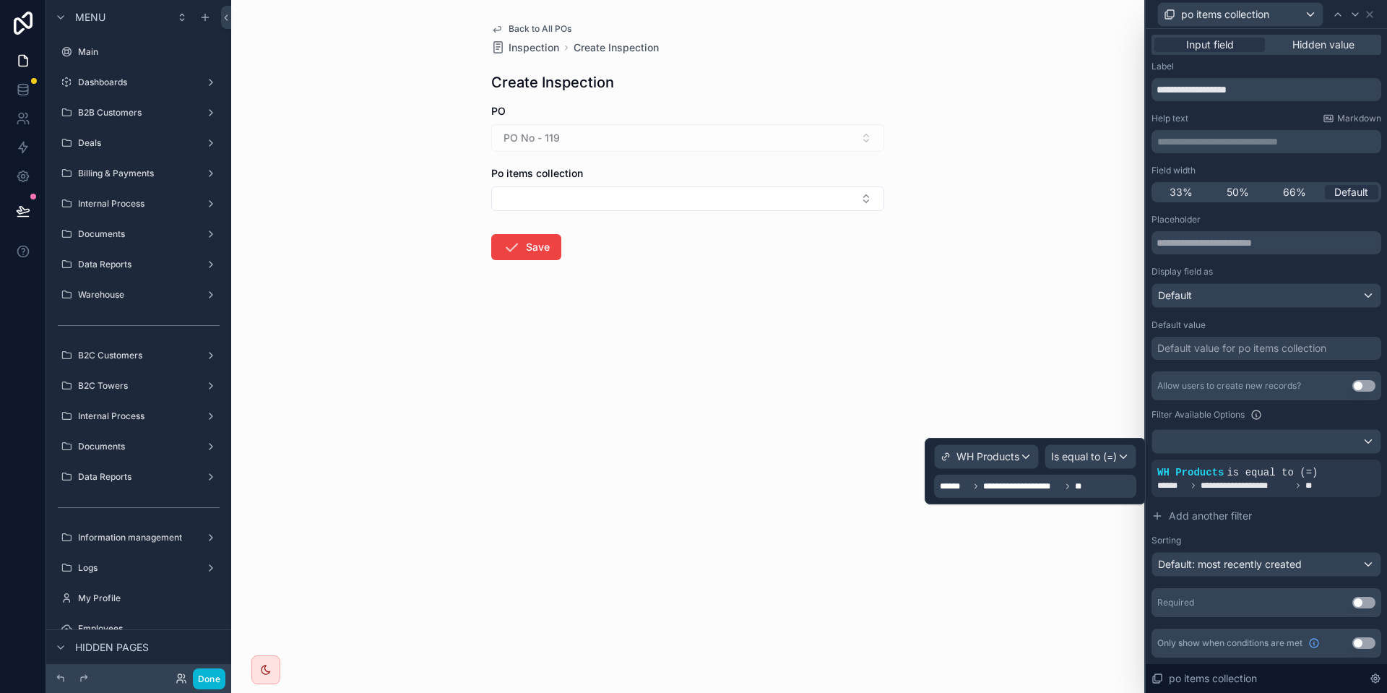
click at [1002, 480] on span "**********" at bounding box center [1021, 486] width 77 height 12
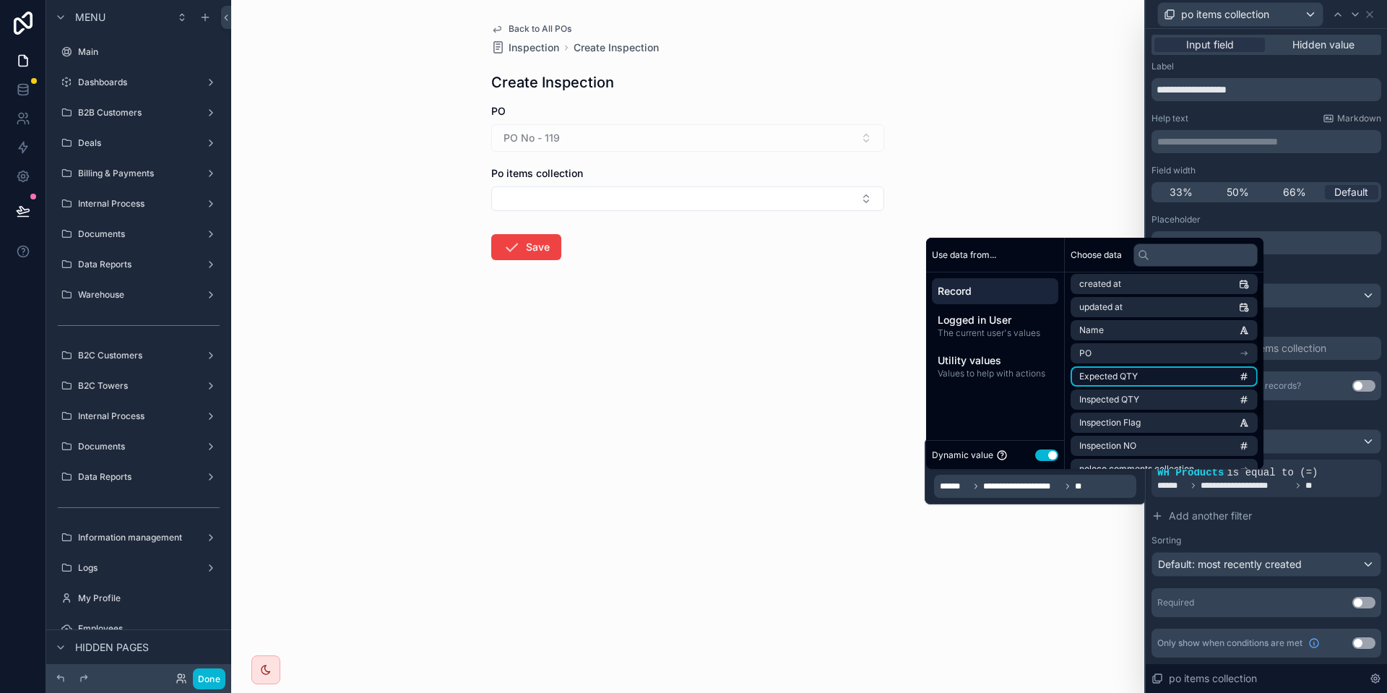
scroll to position [90, 0]
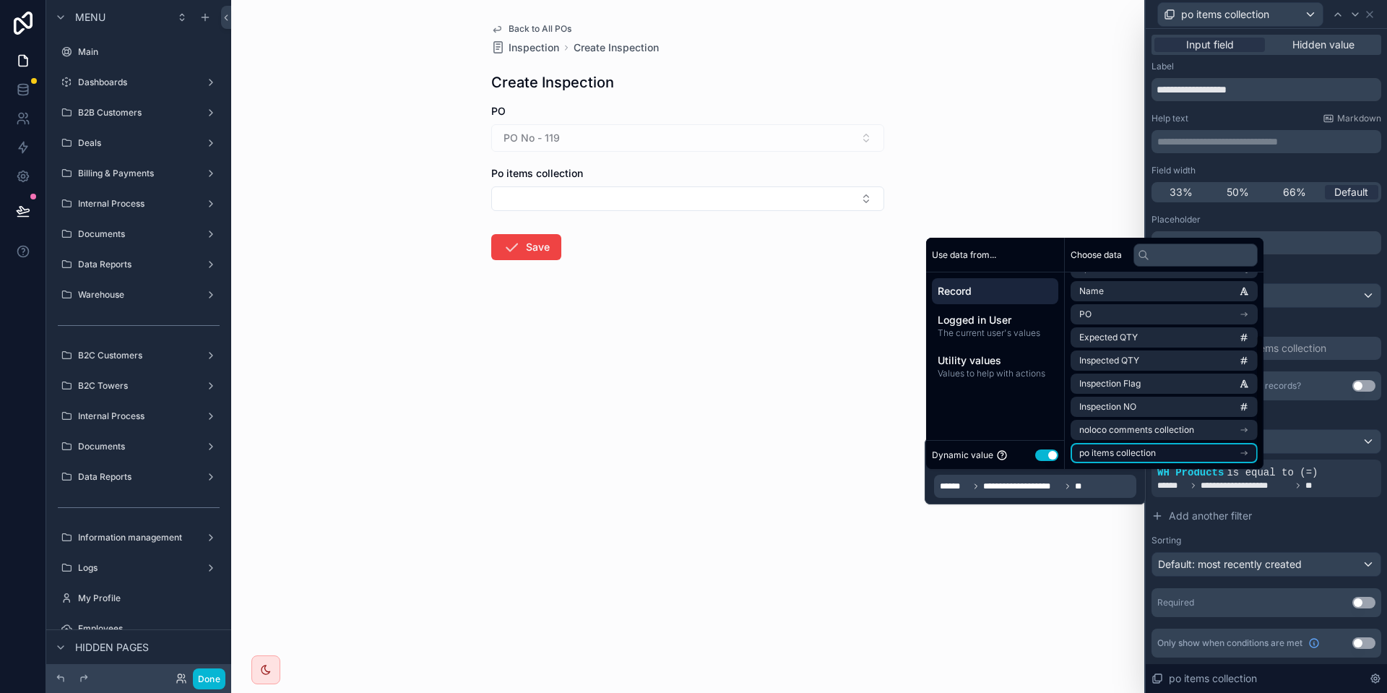
click at [1199, 454] on li "po items collection" at bounding box center [1163, 453] width 187 height 20
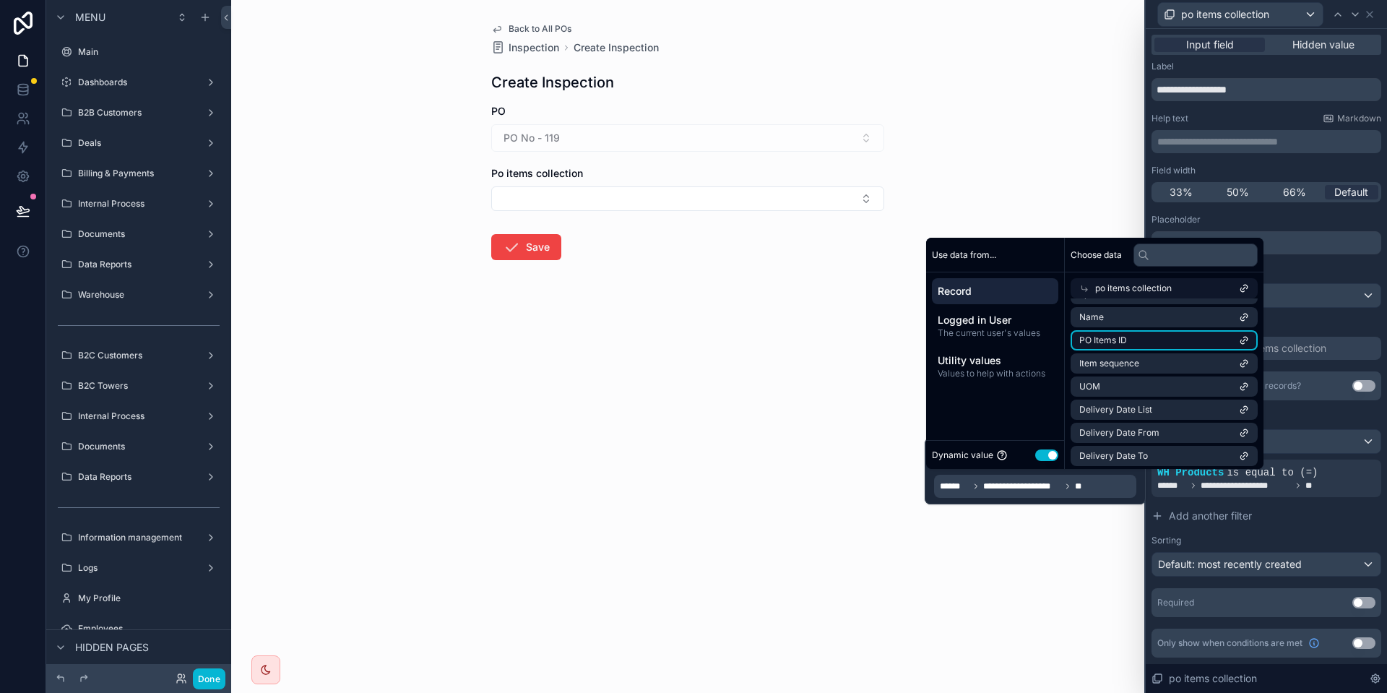
click at [1131, 341] on li "PO Items ID" at bounding box center [1163, 340] width 187 height 20
click at [727, 214] on form "PO PO No - 119 Po items collection Save" at bounding box center [687, 228] width 393 height 248
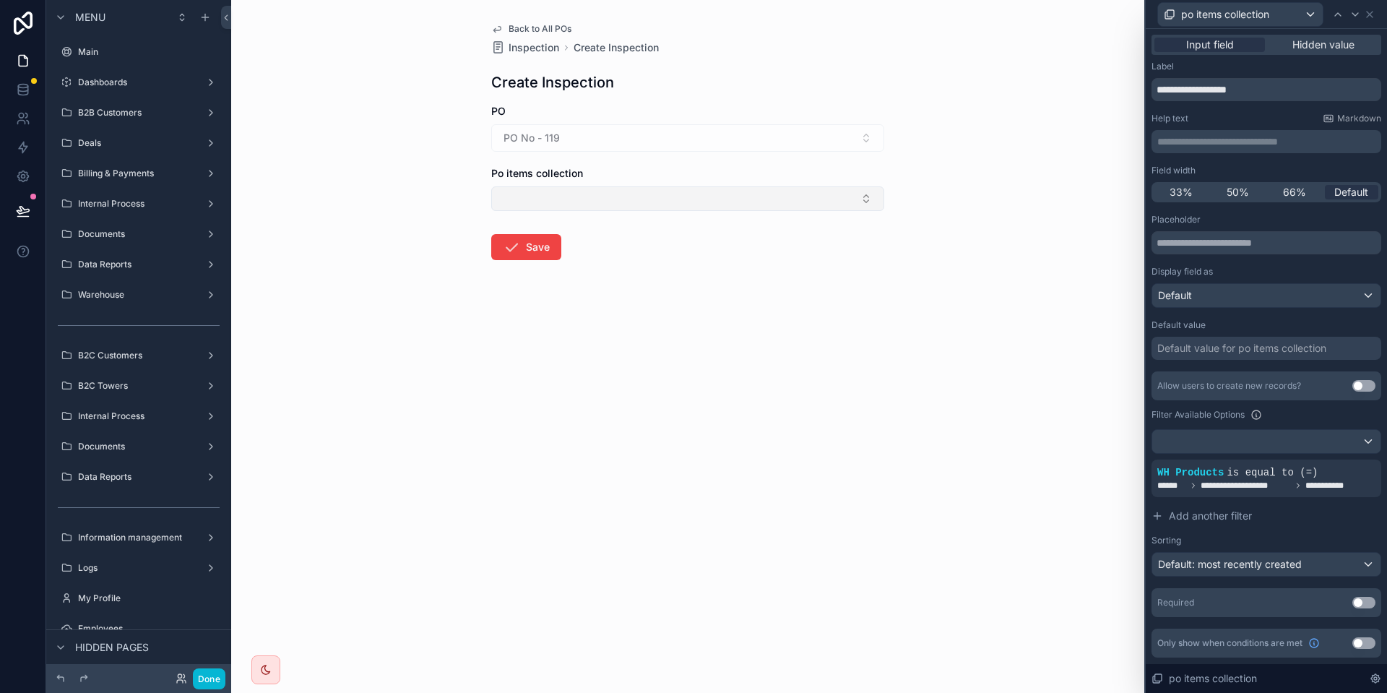
click at [725, 206] on button "Select Button" at bounding box center [687, 198] width 393 height 25
click at [646, 138] on div "PO No - 119" at bounding box center [687, 137] width 393 height 27
click at [200, 664] on div "Done" at bounding box center [138, 678] width 185 height 29
click at [202, 670] on button "Done" at bounding box center [209, 678] width 32 height 21
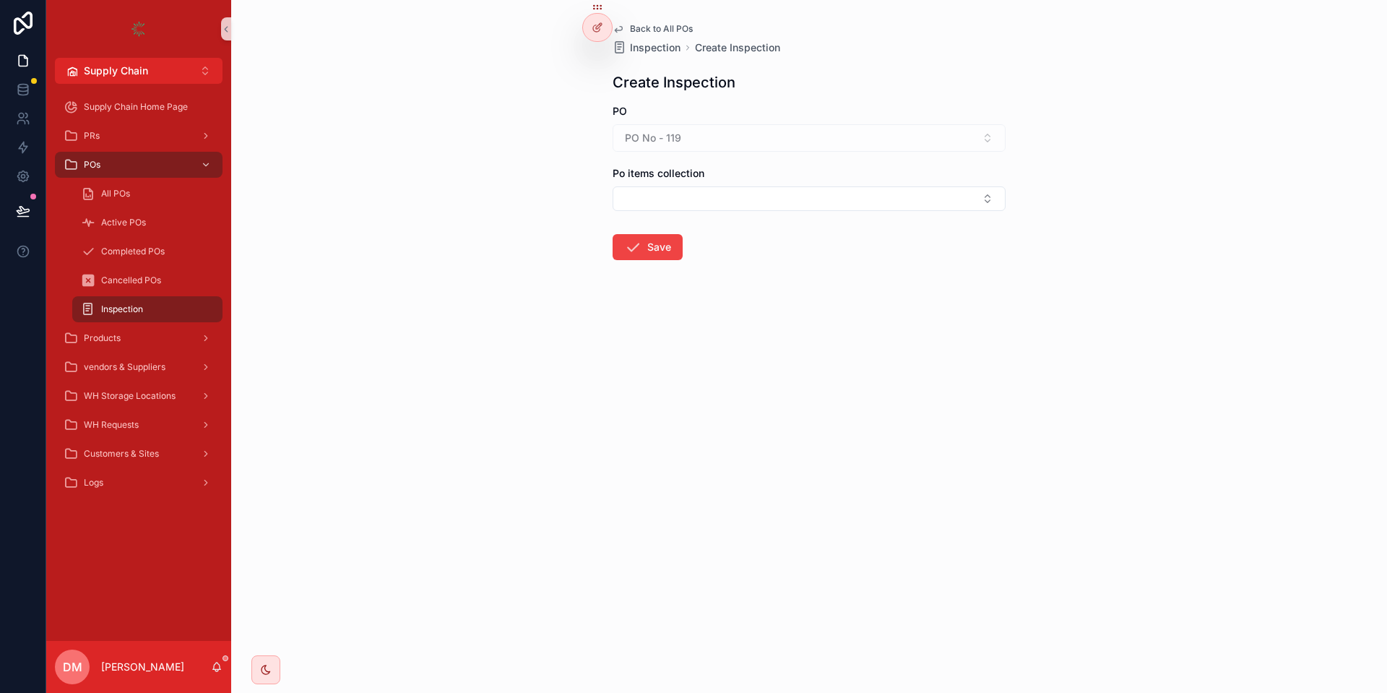
click at [716, 118] on div "PO PO No - 119" at bounding box center [808, 128] width 393 height 48
click at [697, 136] on div "PO No - 119" at bounding box center [808, 137] width 393 height 27
click at [675, 186] on button "Select Button" at bounding box center [808, 198] width 393 height 25
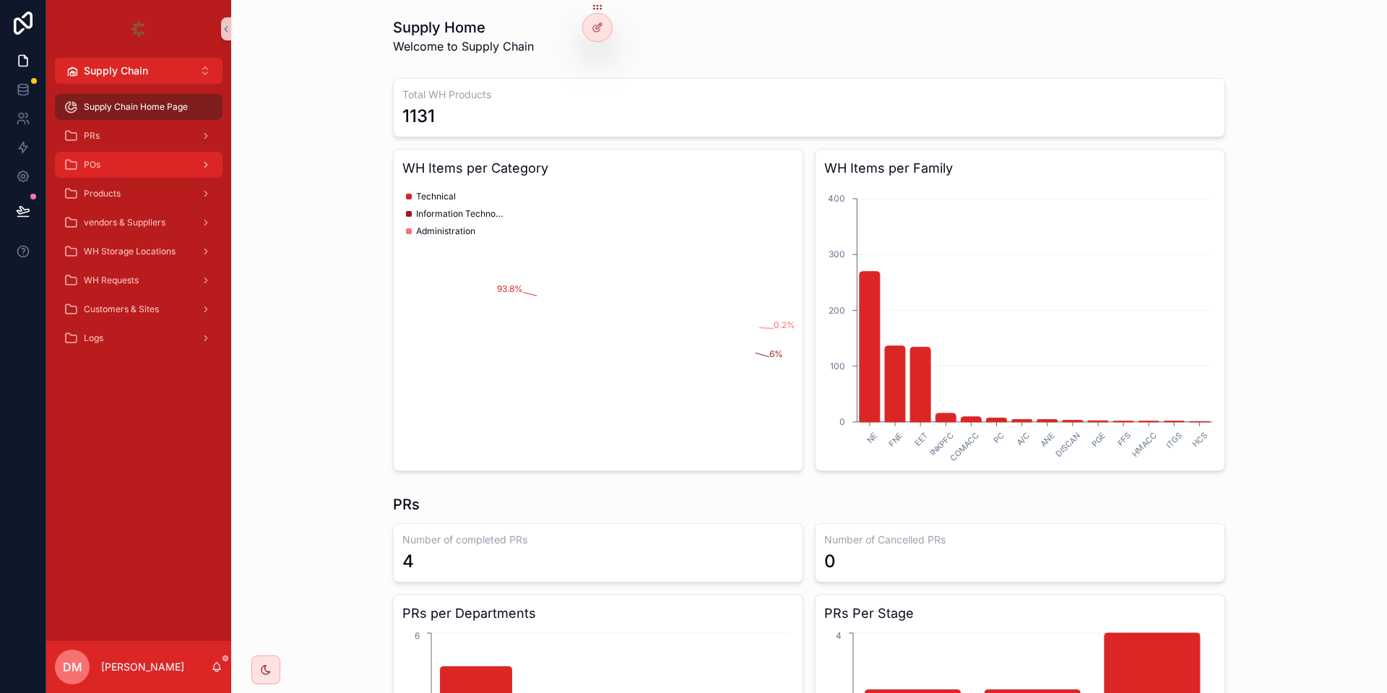
click at [183, 154] on div "POs" at bounding box center [139, 164] width 150 height 23
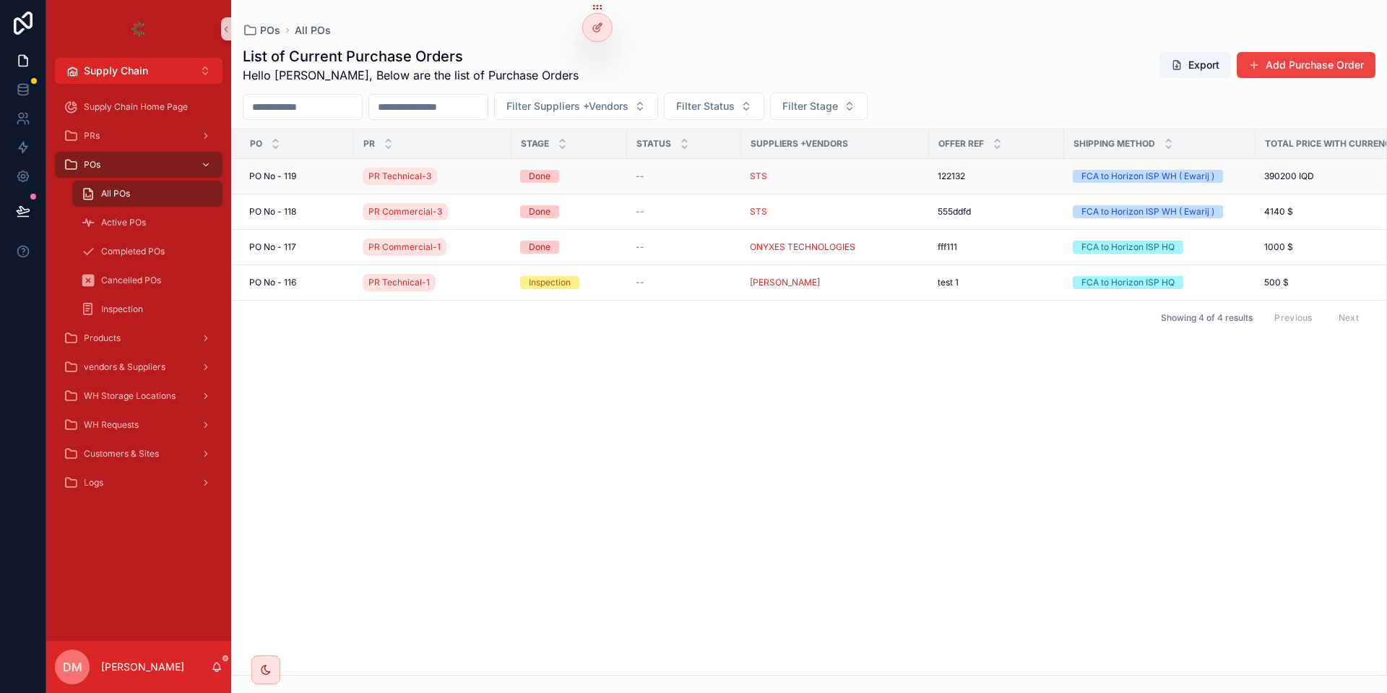
click at [318, 174] on div "PO No - 119 PO No - 119" at bounding box center [297, 176] width 96 height 12
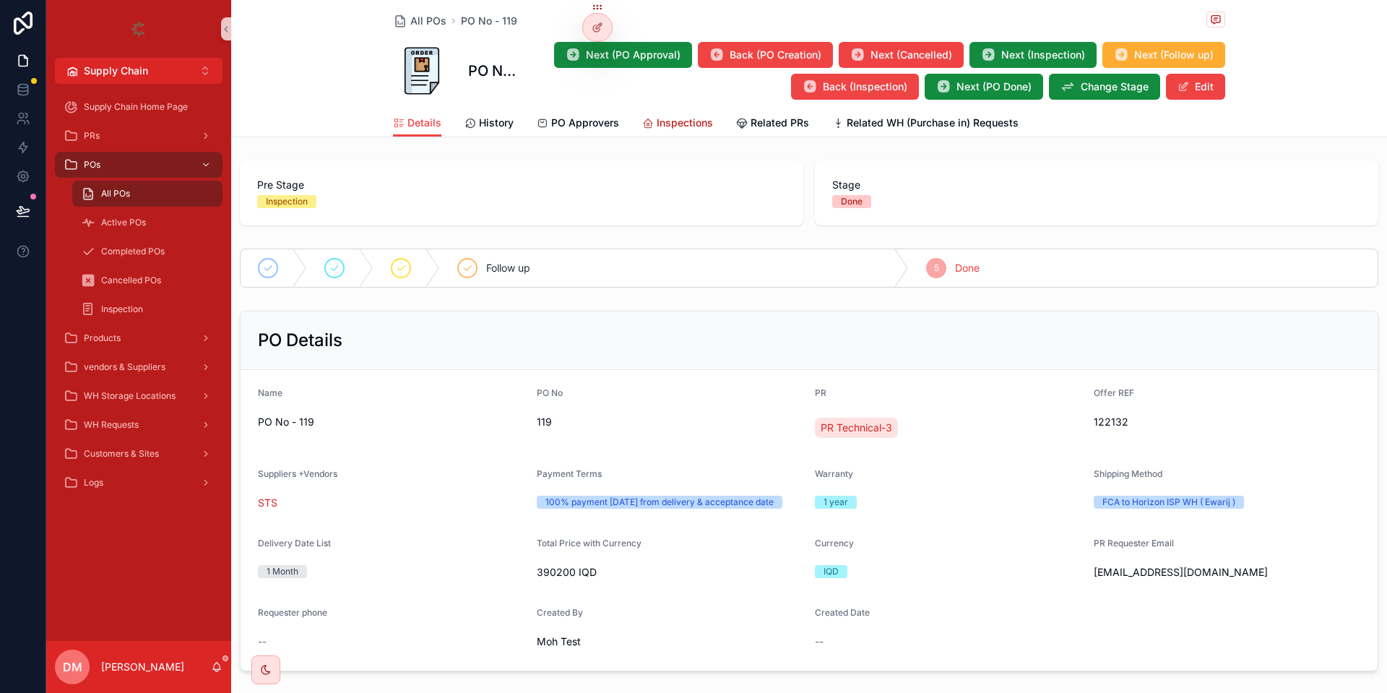
click at [649, 119] on icon "scrollable content" at bounding box center [648, 124] width 12 height 12
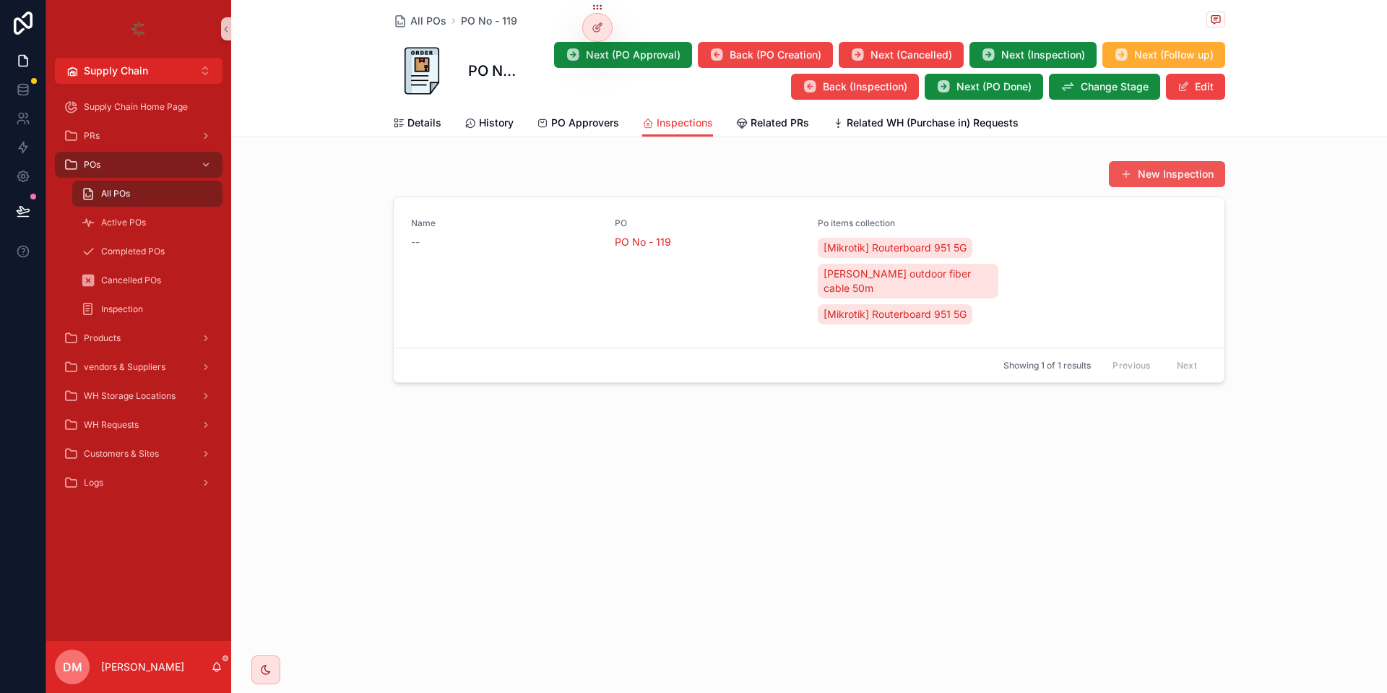
click at [1208, 163] on button "New Inspection" at bounding box center [1167, 174] width 116 height 26
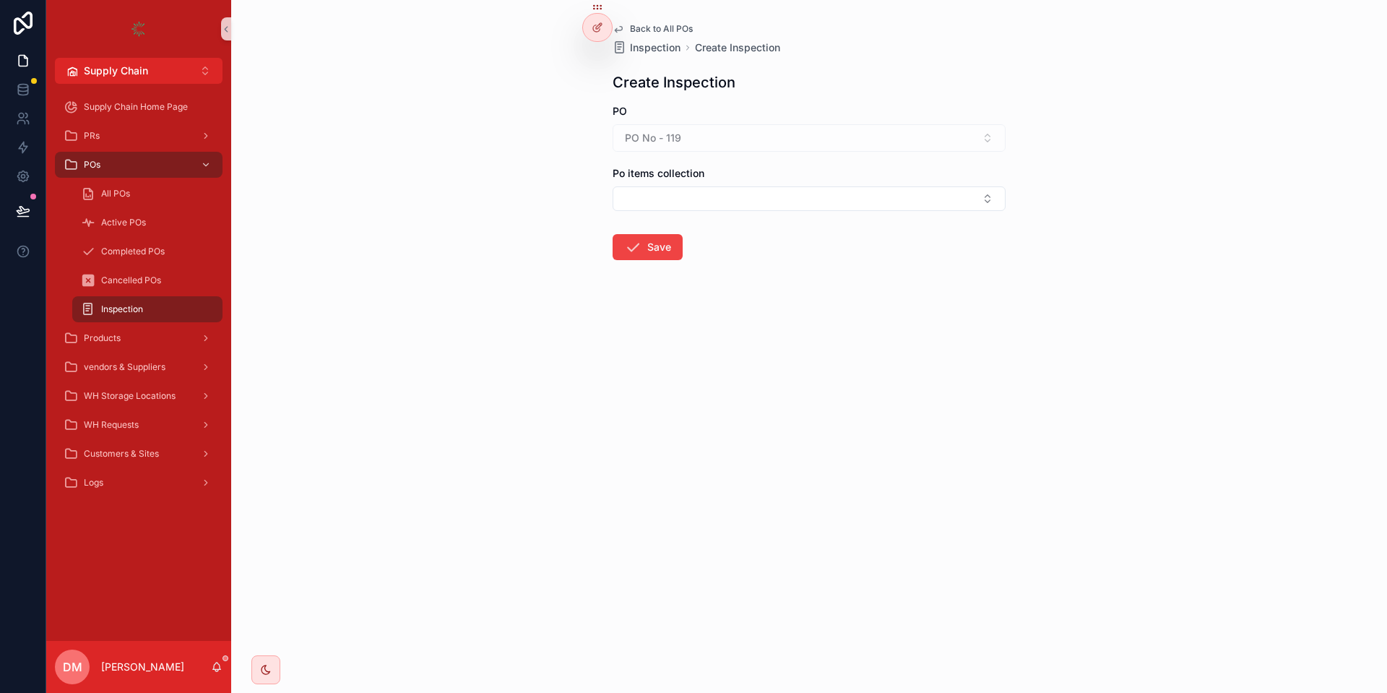
click at [747, 116] on div "PO" at bounding box center [808, 111] width 393 height 14
click at [700, 183] on div "Po items collection" at bounding box center [808, 188] width 393 height 45
click at [691, 203] on button "Select Button" at bounding box center [808, 198] width 393 height 25
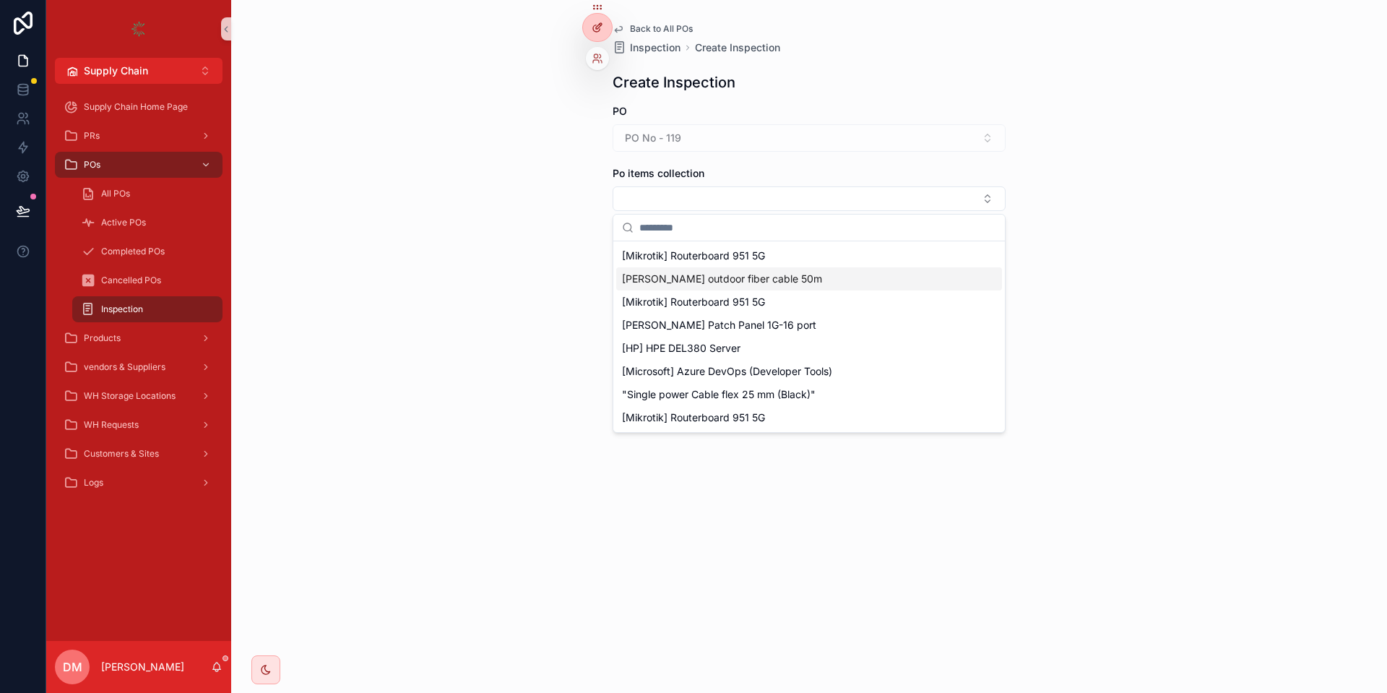
click at [586, 19] on div at bounding box center [597, 27] width 29 height 27
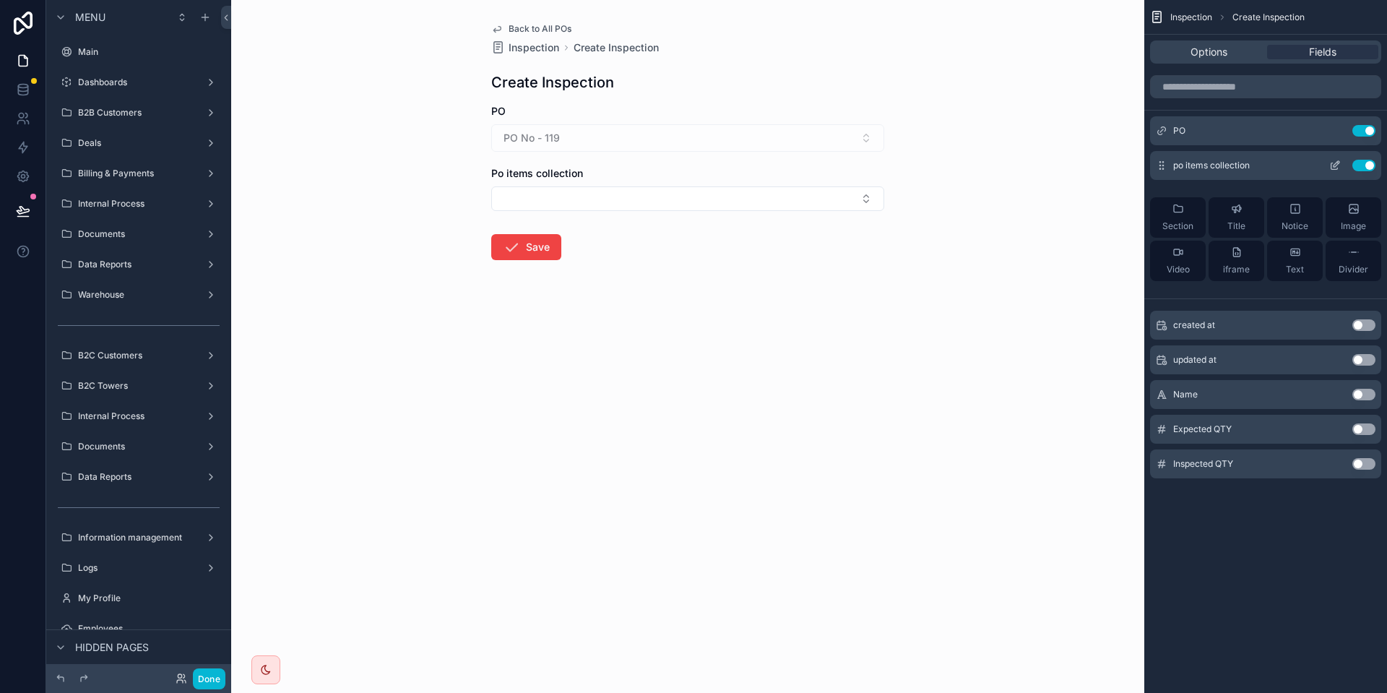
click at [1340, 171] on div "po items collection Use setting" at bounding box center [1265, 165] width 231 height 29
click at [1336, 162] on icon "scrollable content" at bounding box center [1335, 166] width 12 height 12
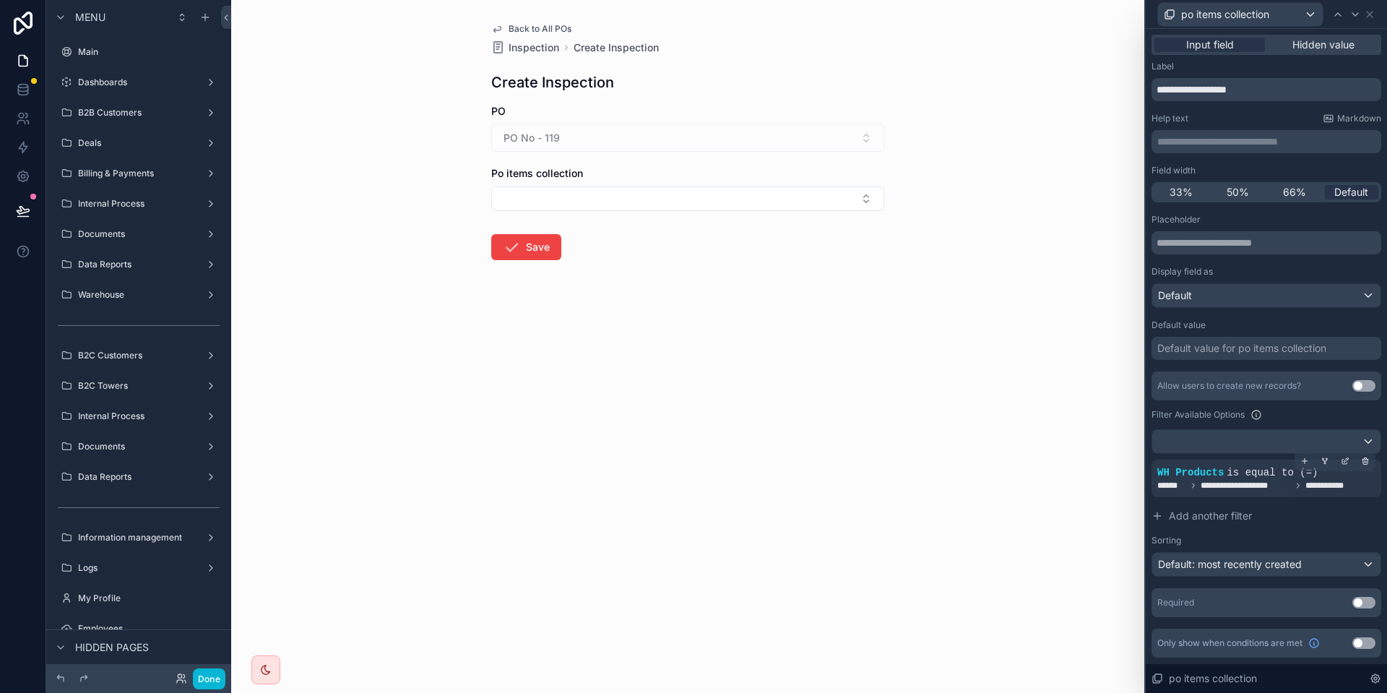
click at [1264, 472] on span "is equal to (=)" at bounding box center [1271, 473] width 91 height 12
click at [1345, 454] on div at bounding box center [1345, 461] width 20 height 20
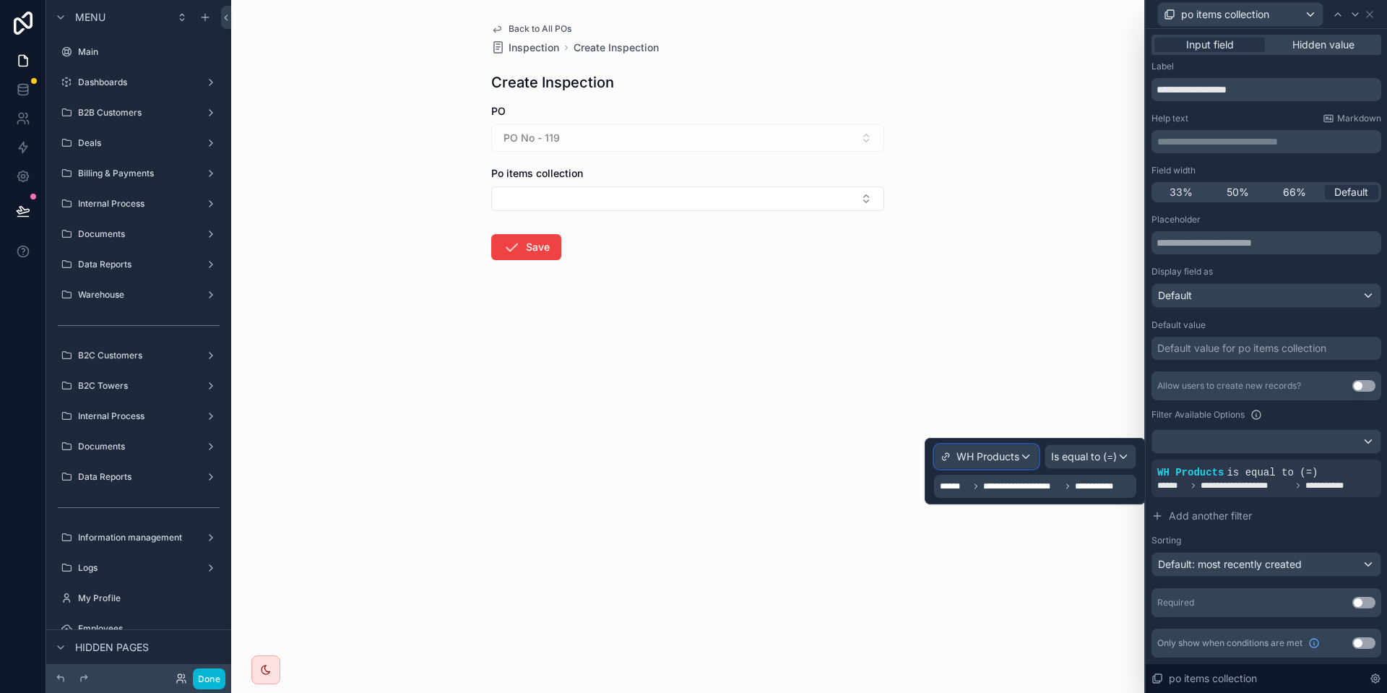
click at [1019, 457] on div "WH Products" at bounding box center [986, 456] width 103 height 23
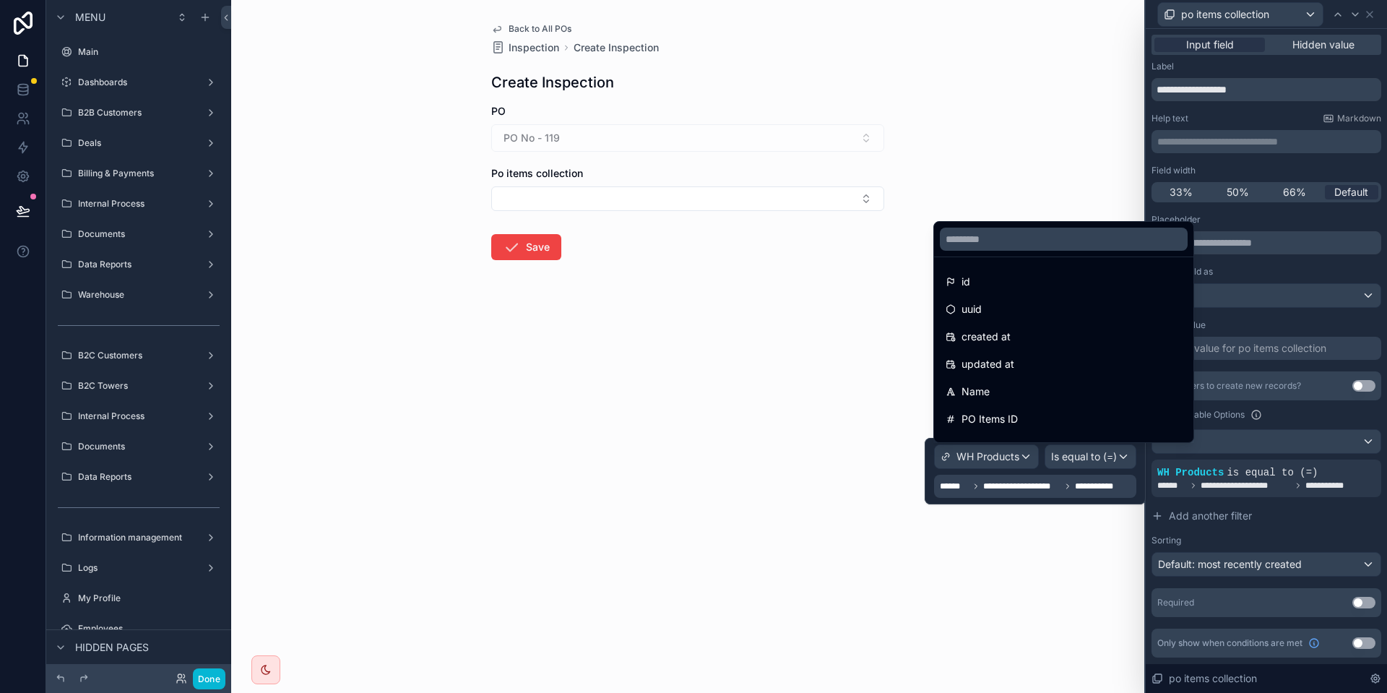
click at [1139, 466] on div at bounding box center [1034, 471] width 221 height 66
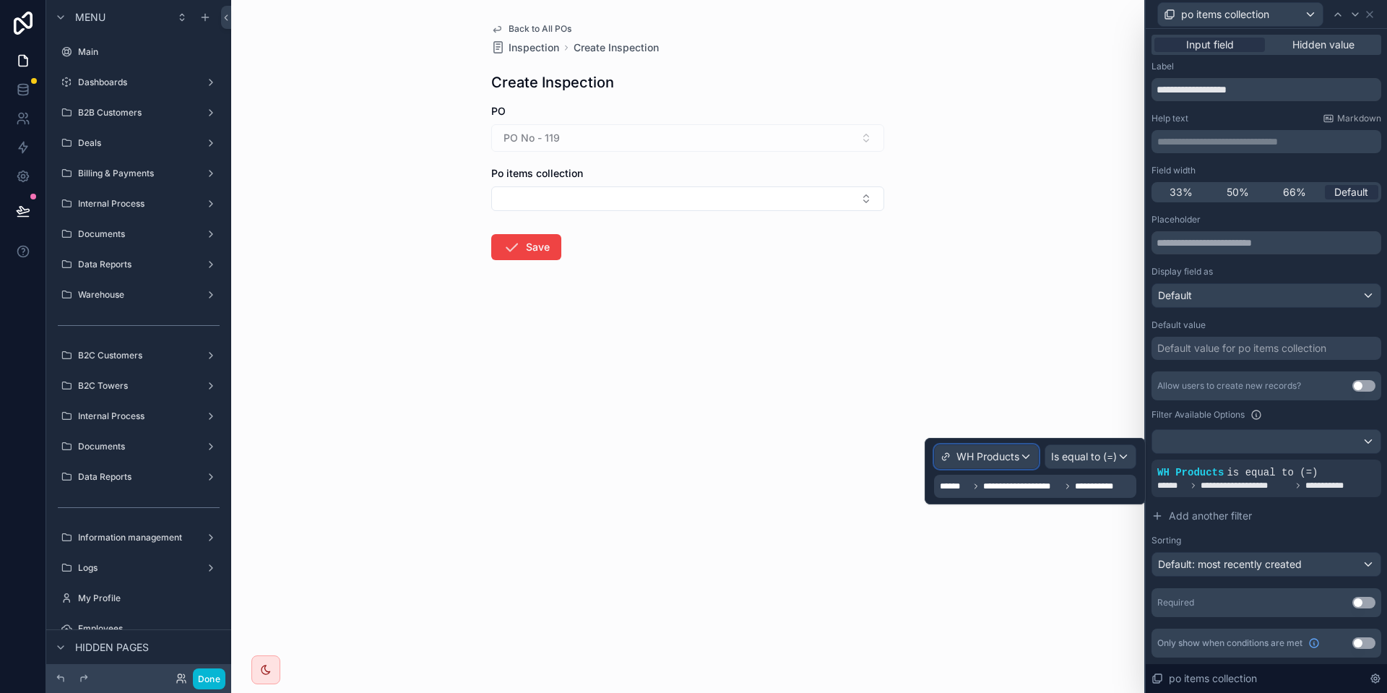
click at [1000, 454] on span "WH Products" at bounding box center [987, 456] width 63 height 14
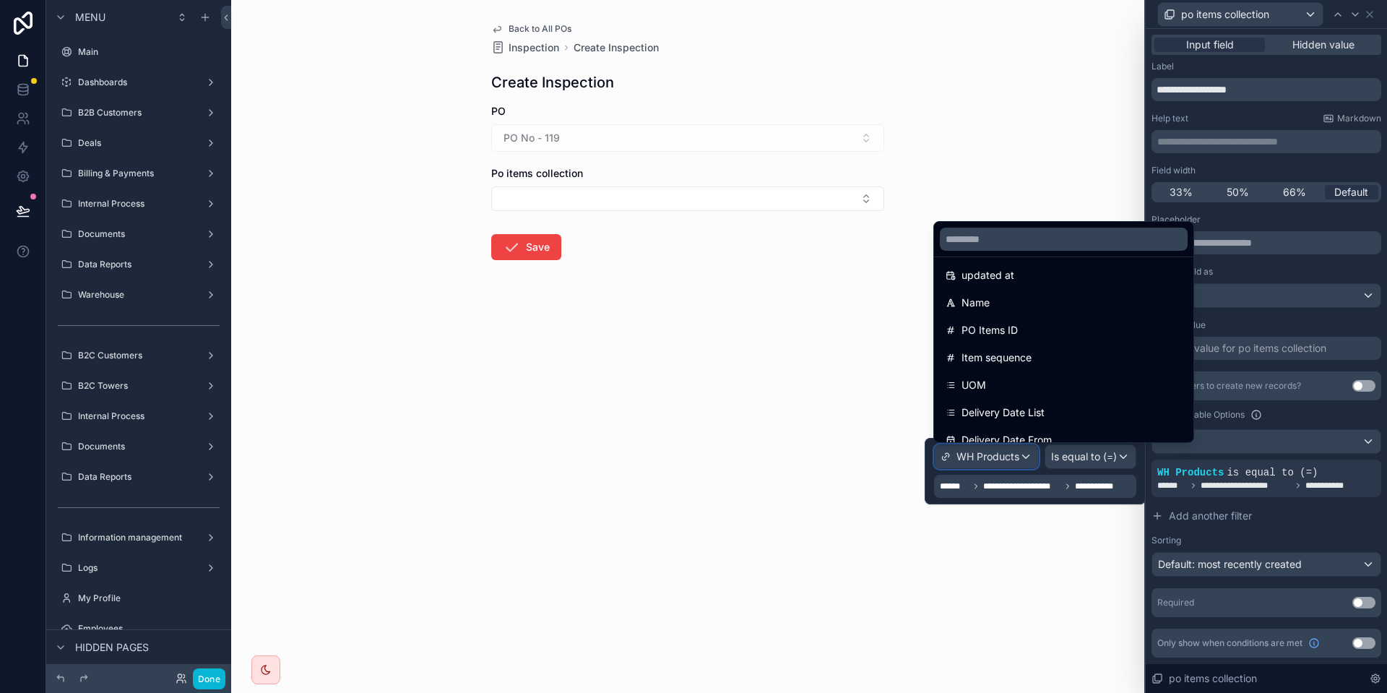
scroll to position [88, 0]
click at [1098, 485] on div at bounding box center [1034, 471] width 221 height 66
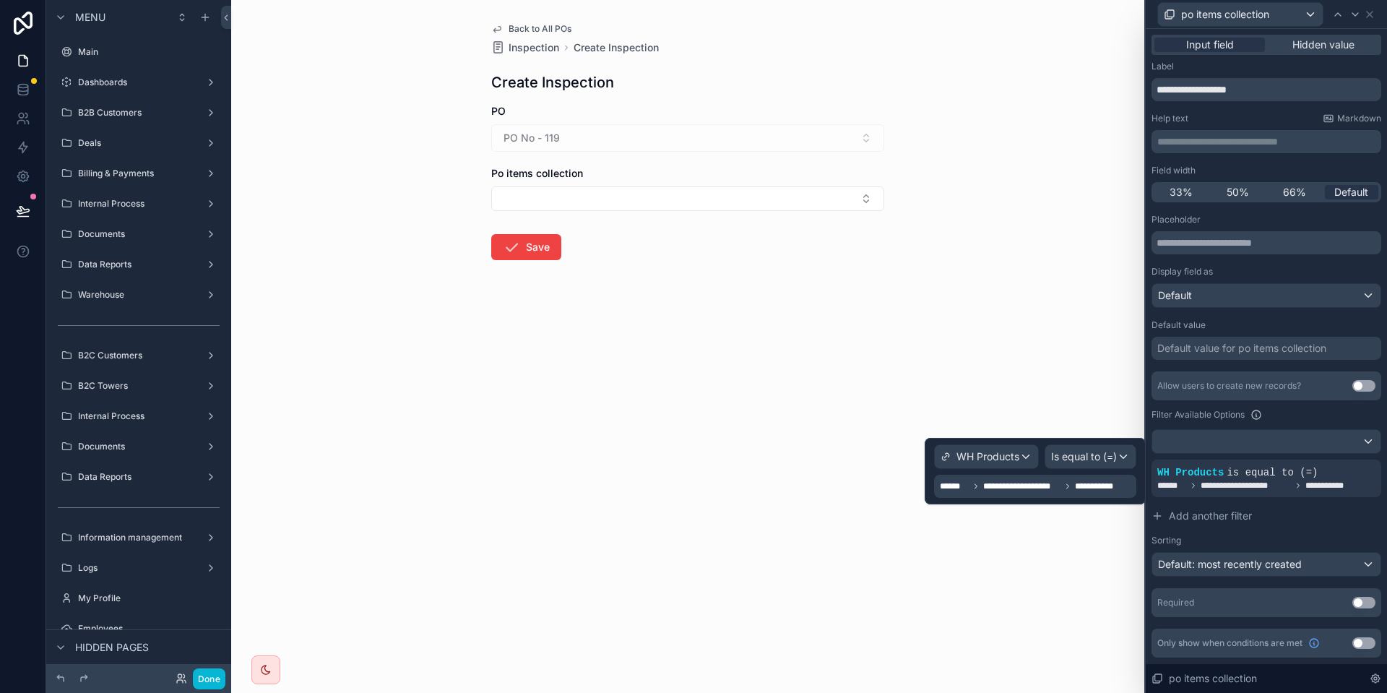
click at [1085, 485] on span "**********" at bounding box center [1099, 486] width 48 height 12
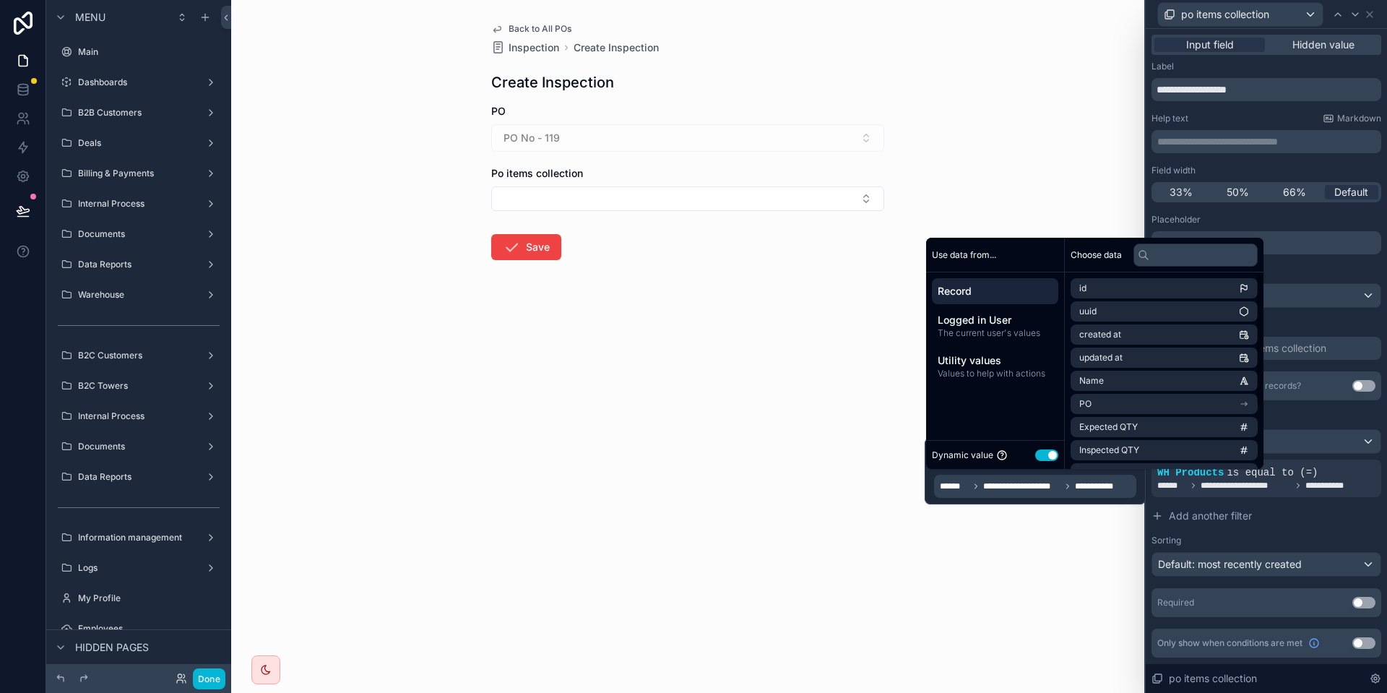
click at [1054, 456] on button "Use setting" at bounding box center [1046, 455] width 23 height 12
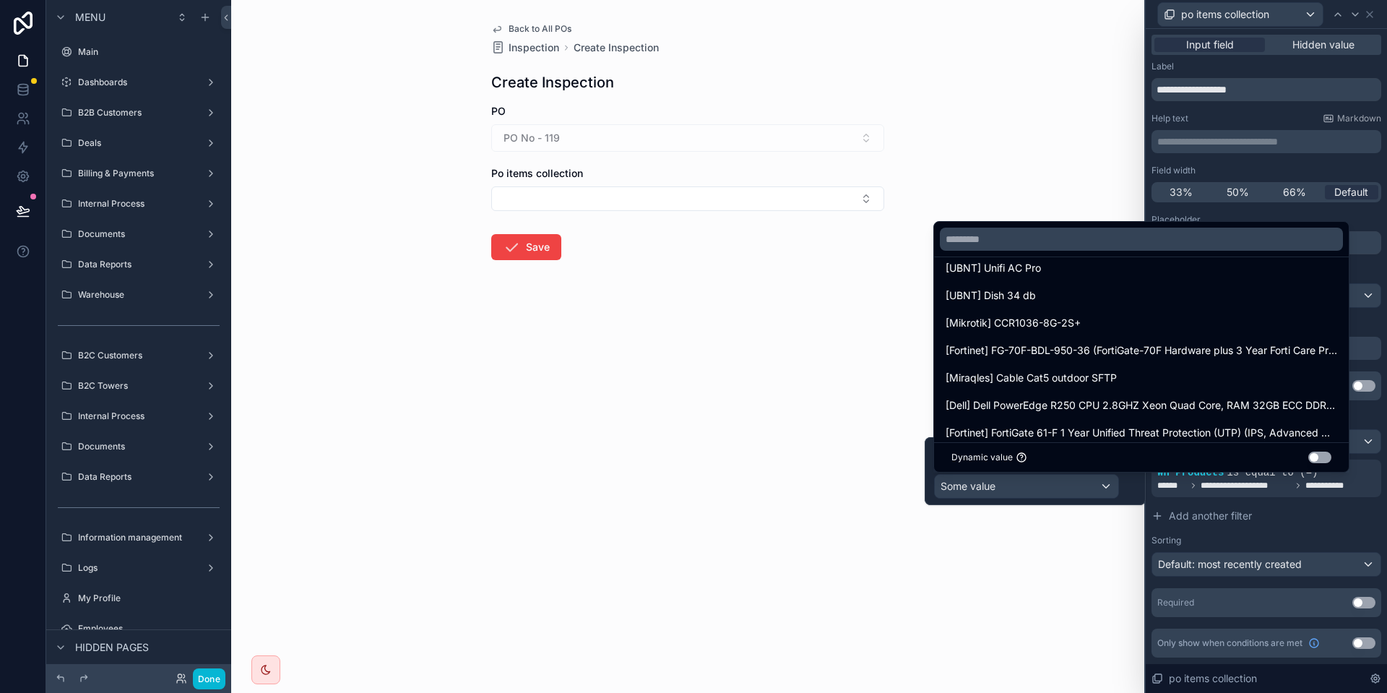
scroll to position [516, 0]
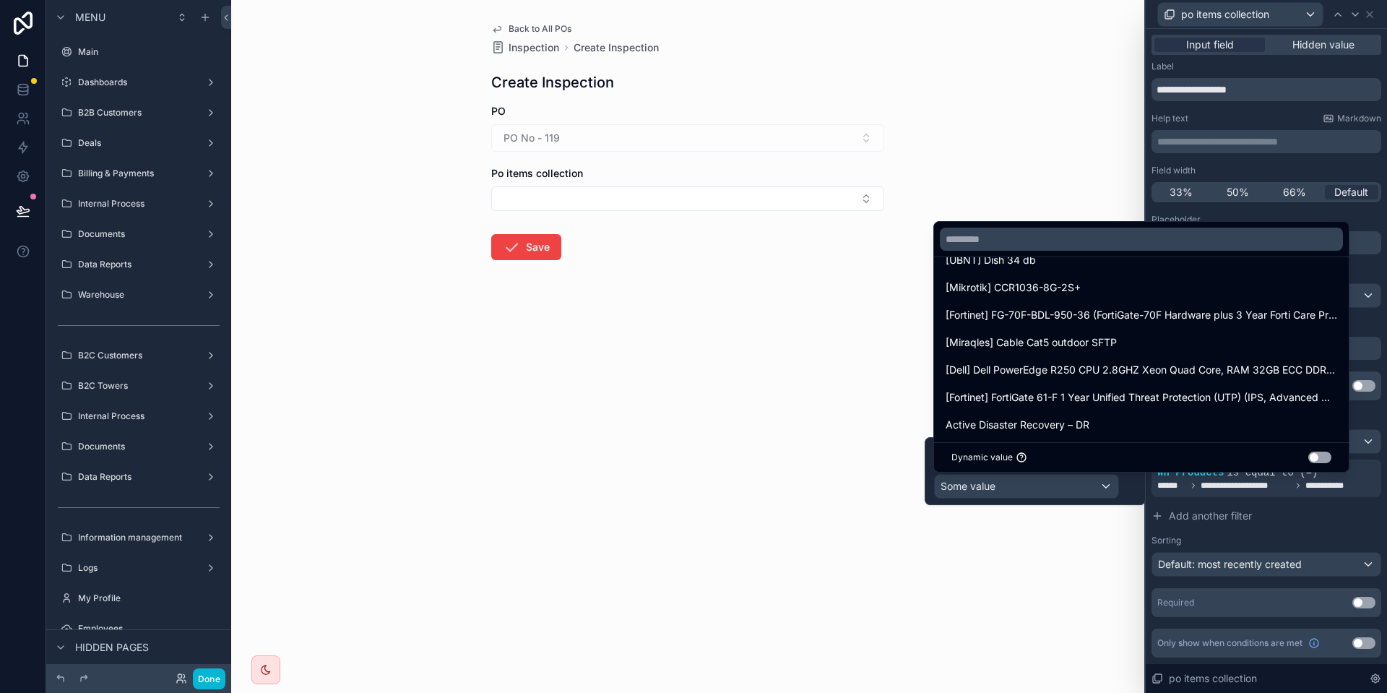
click at [1321, 461] on button "Use setting" at bounding box center [1319, 457] width 23 height 12
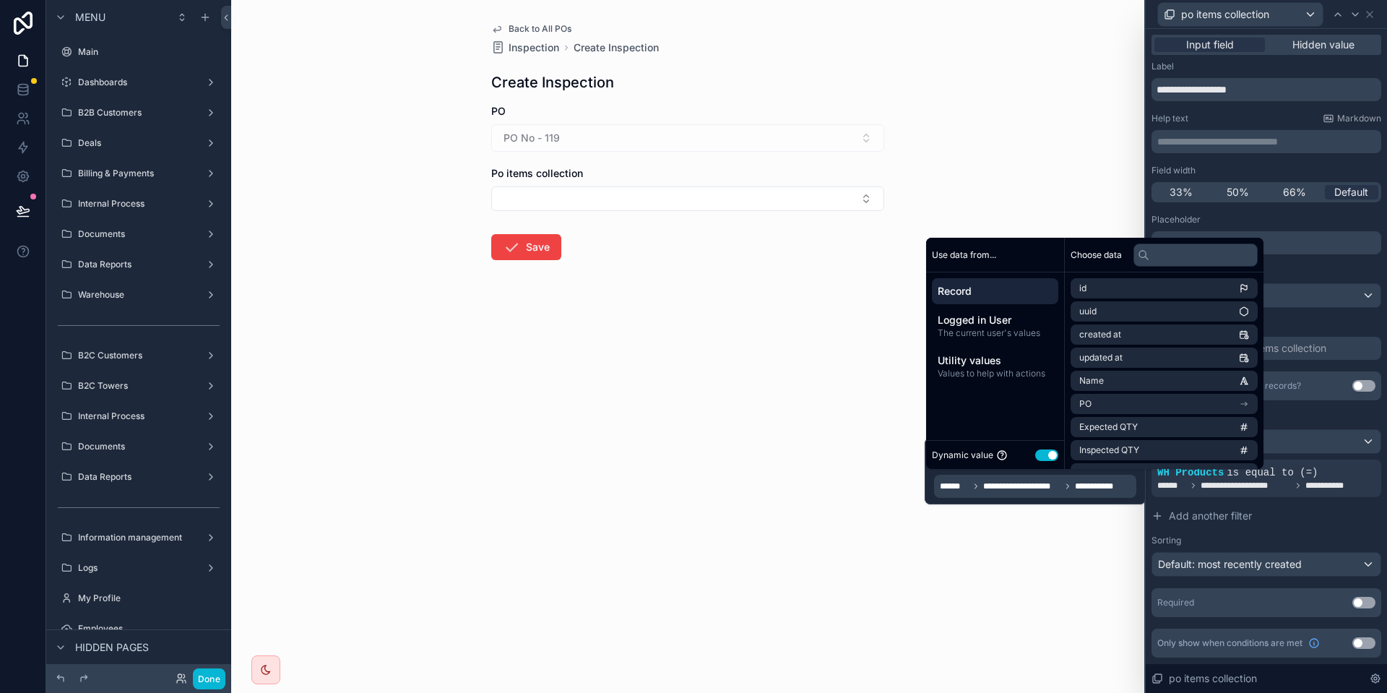
click at [1034, 286] on span "Record" at bounding box center [994, 291] width 115 height 14
click at [1169, 459] on li "po items collection" at bounding box center [1163, 453] width 187 height 20
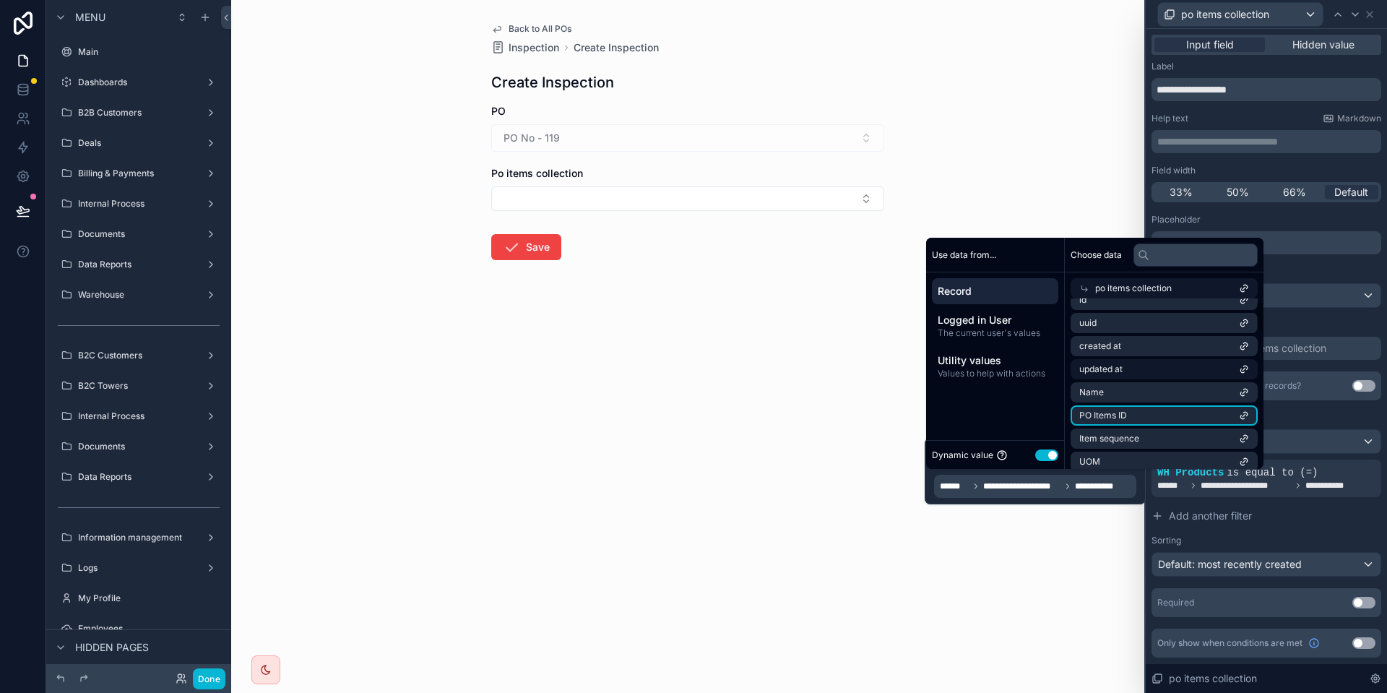
scroll to position [0, 0]
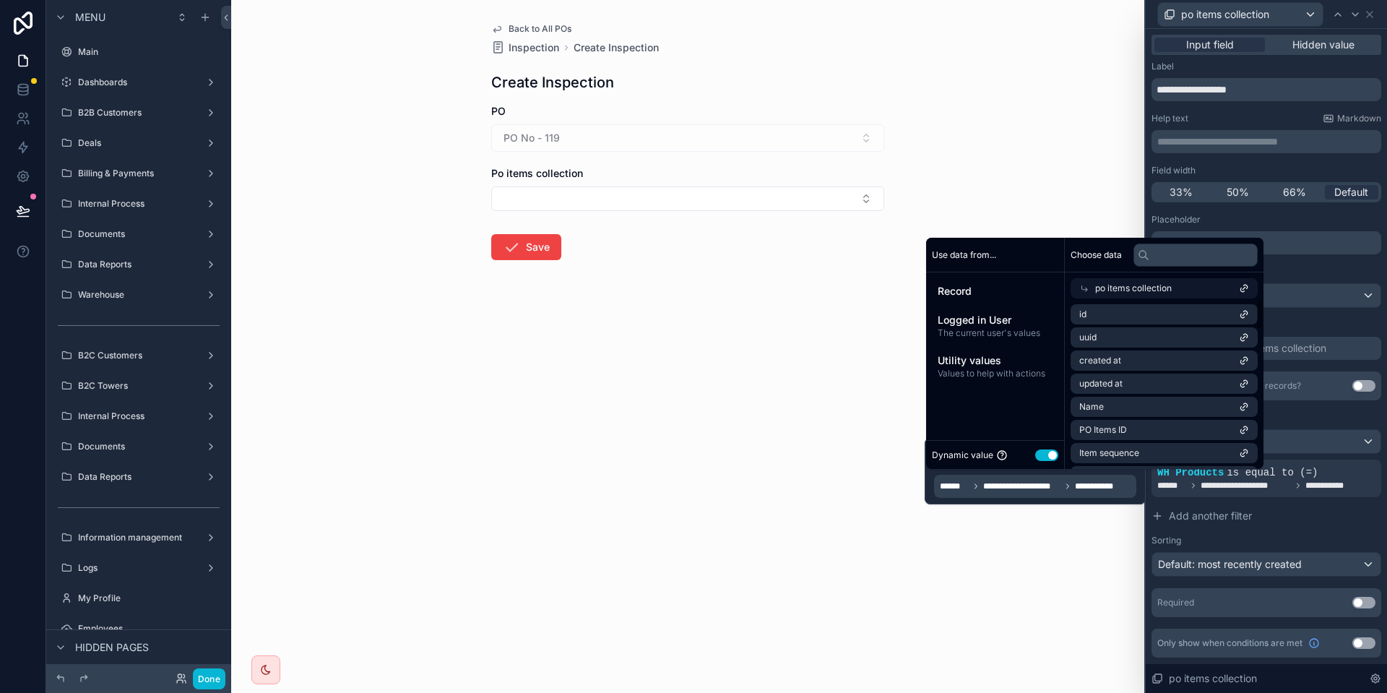
click at [1182, 285] on div "po items collection" at bounding box center [1163, 288] width 187 height 20
click at [1177, 456] on li "po items collection" at bounding box center [1163, 453] width 187 height 20
click at [1159, 405] on li "Name" at bounding box center [1163, 406] width 187 height 20
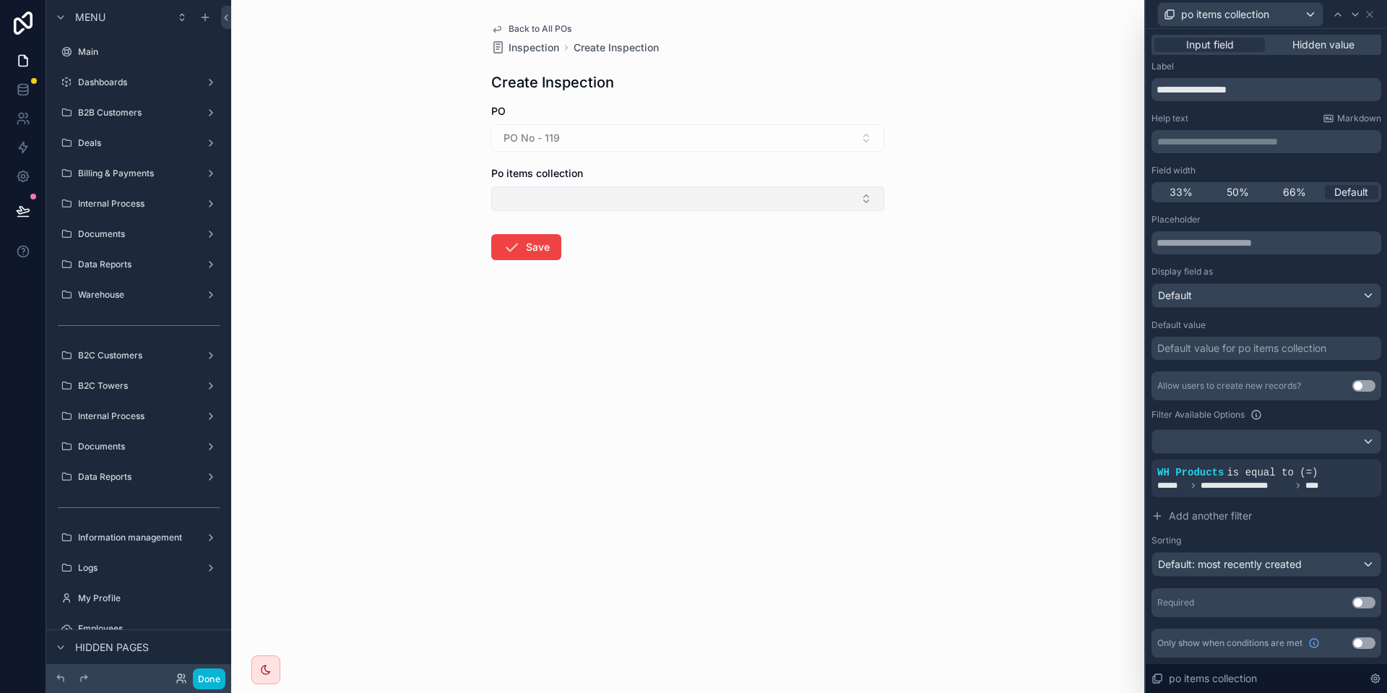
click at [685, 203] on button "Select Button" at bounding box center [687, 198] width 393 height 25
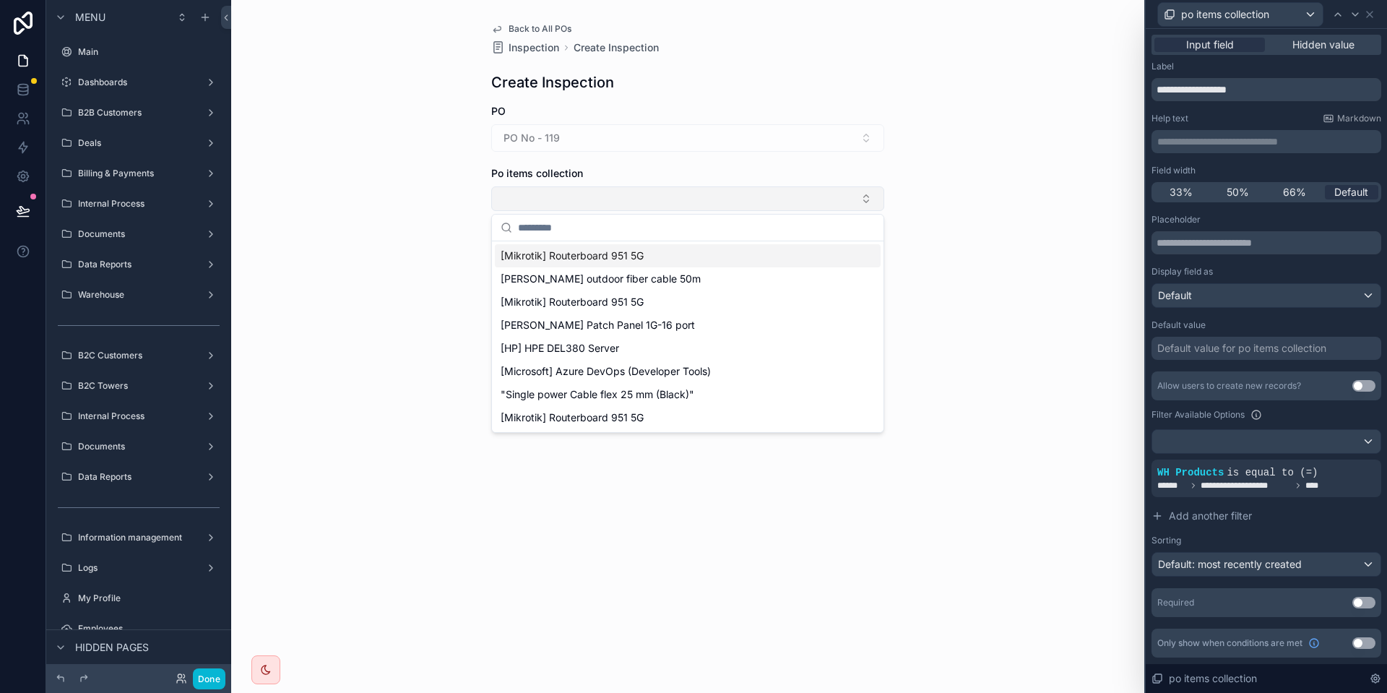
click at [686, 203] on button "Select Button" at bounding box center [687, 198] width 393 height 25
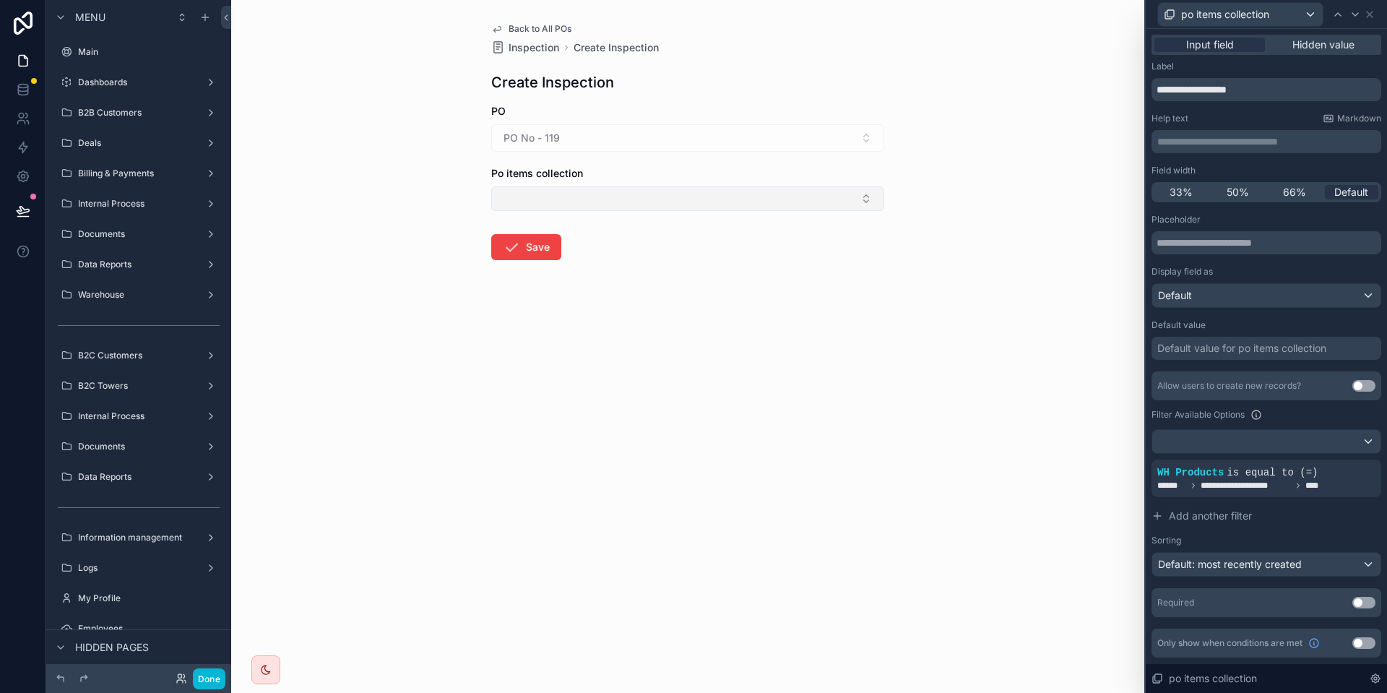
click at [686, 203] on button "Select Button" at bounding box center [687, 198] width 393 height 25
click at [689, 137] on div "PO No - 119" at bounding box center [687, 137] width 393 height 27
click at [654, 137] on div "PO No - 119" at bounding box center [687, 137] width 393 height 27
click at [651, 204] on button "Select Button" at bounding box center [687, 198] width 393 height 25
click at [1343, 458] on icon at bounding box center [1344, 460] width 9 height 9
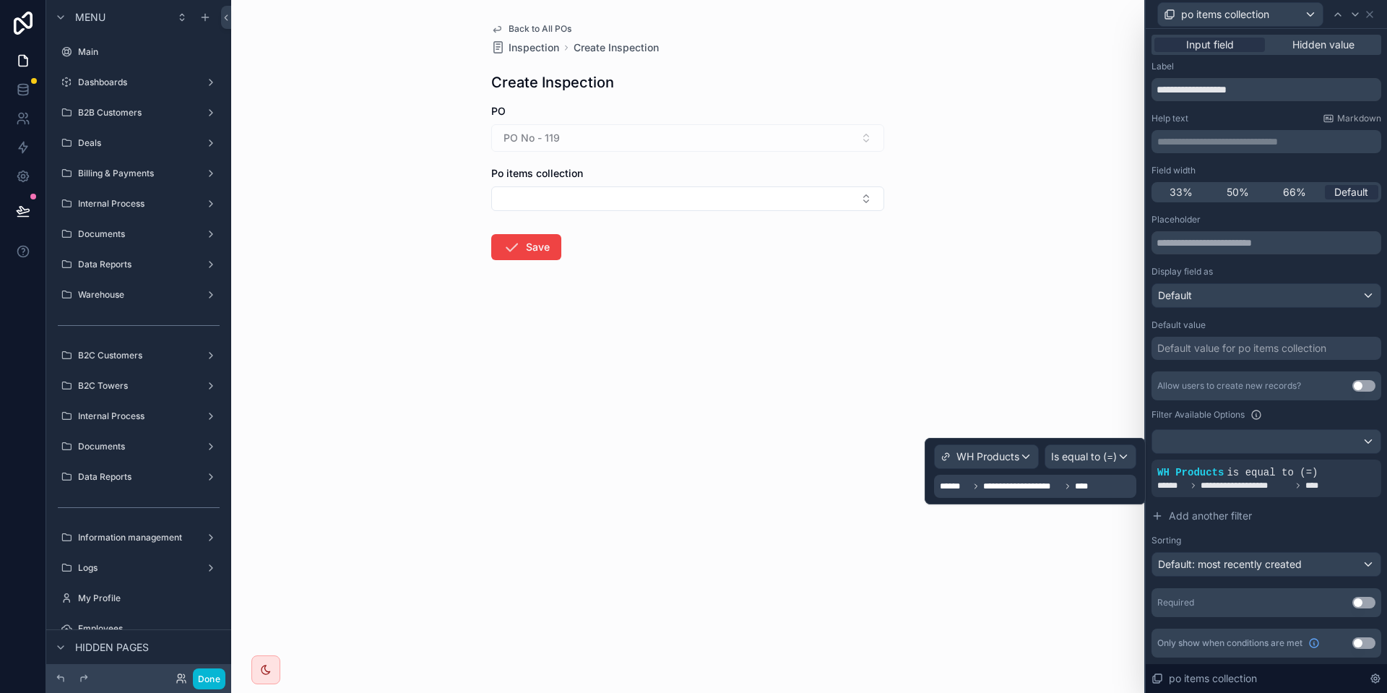
click at [1029, 486] on span "**********" at bounding box center [1021, 486] width 77 height 12
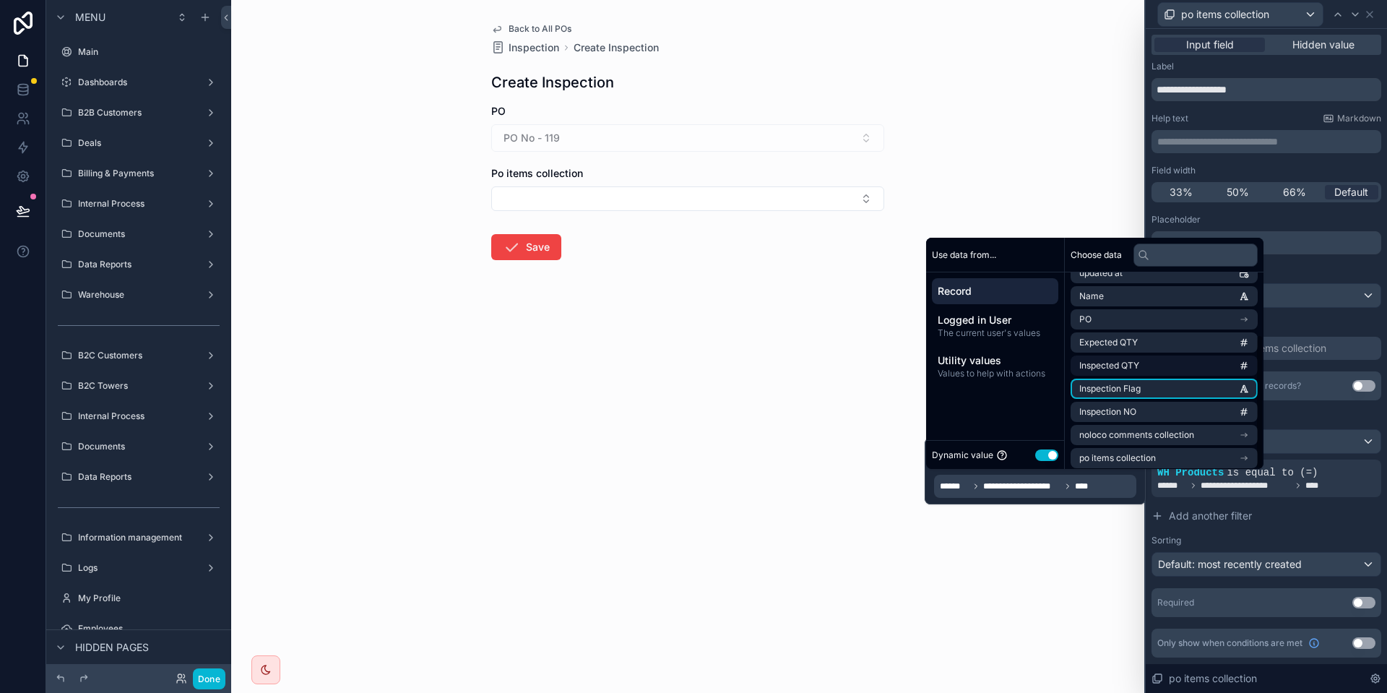
scroll to position [90, 0]
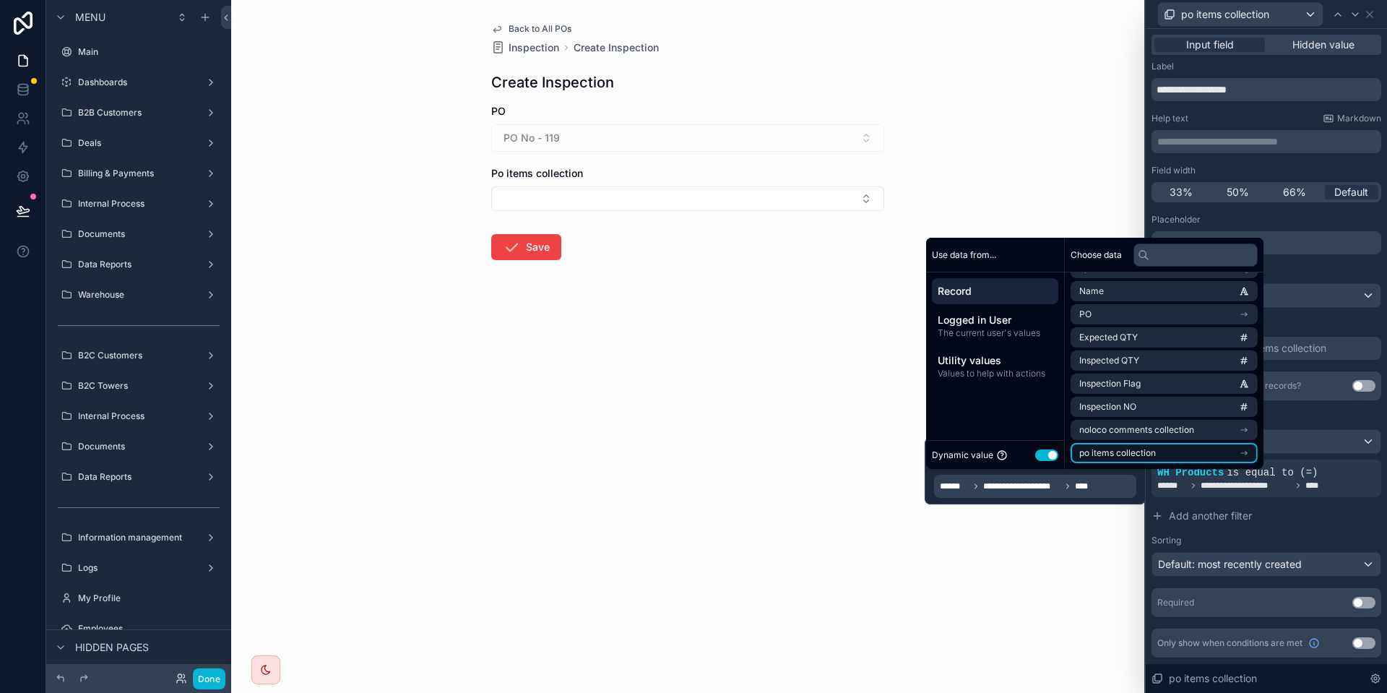
click at [1146, 459] on li "po items collection" at bounding box center [1163, 453] width 187 height 20
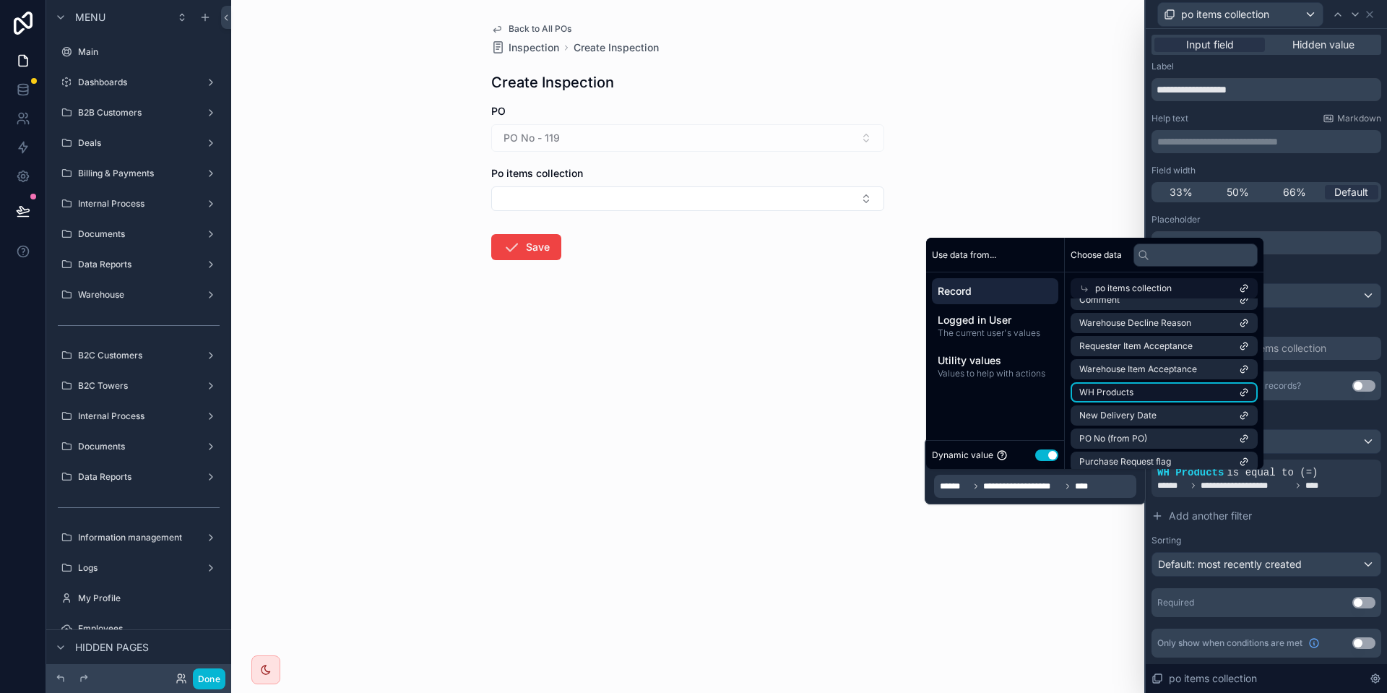
click at [1103, 389] on span "WH Products" at bounding box center [1106, 392] width 54 height 12
click at [649, 181] on div "Po items collection" at bounding box center [687, 188] width 393 height 45
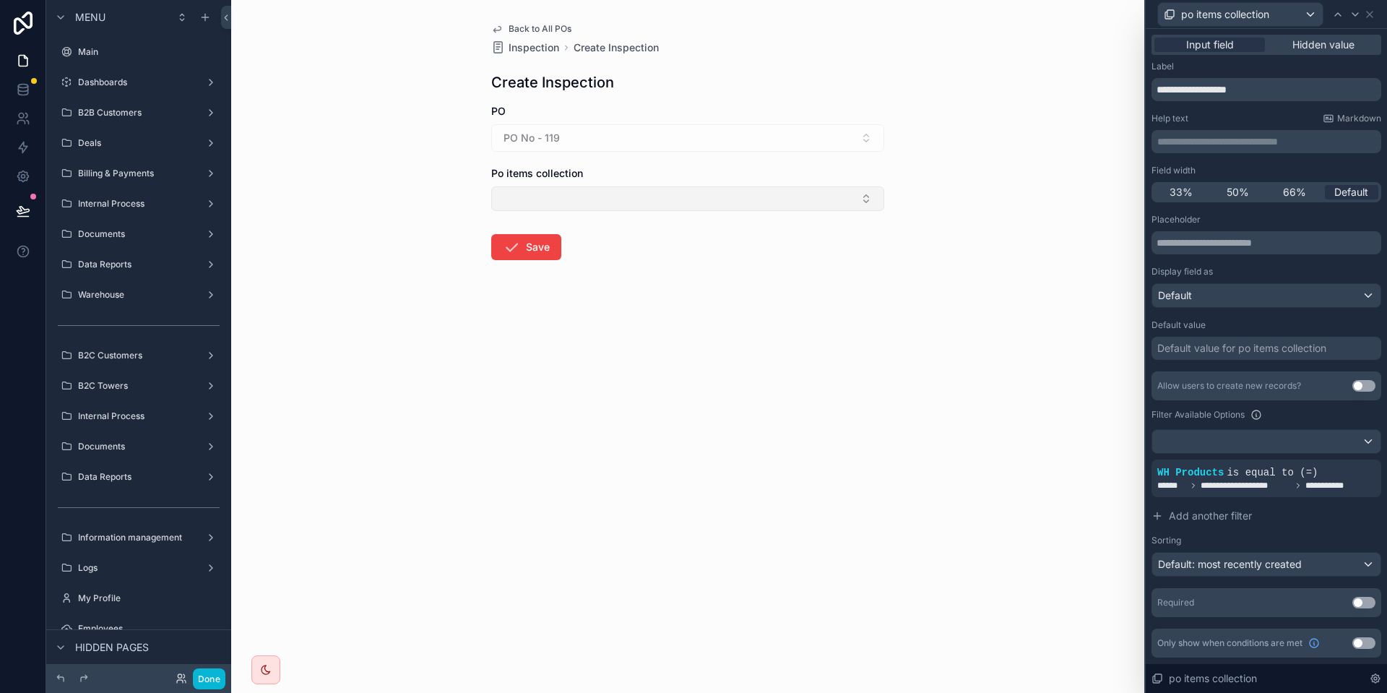
click at [632, 206] on button "Select Button" at bounding box center [687, 198] width 393 height 25
type input "*"
click at [1295, 434] on div at bounding box center [1266, 441] width 228 height 23
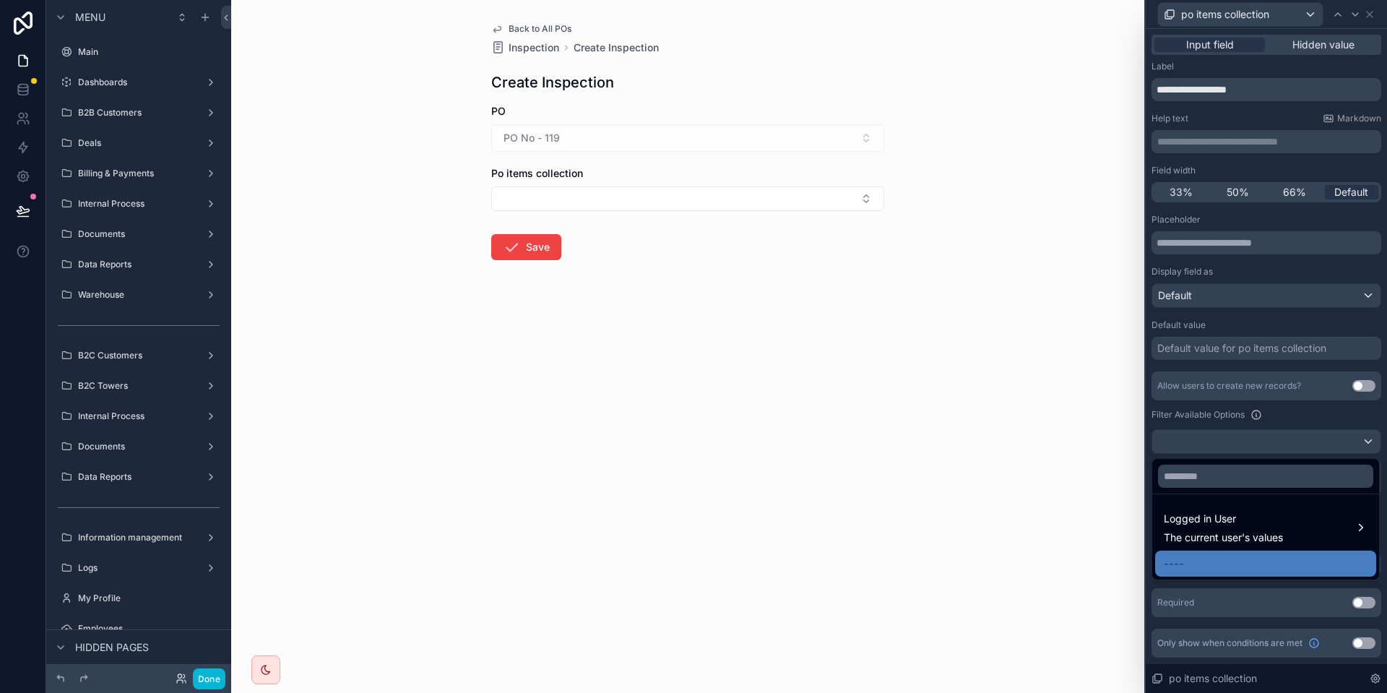
click at [1295, 430] on div at bounding box center [1265, 346] width 241 height 693
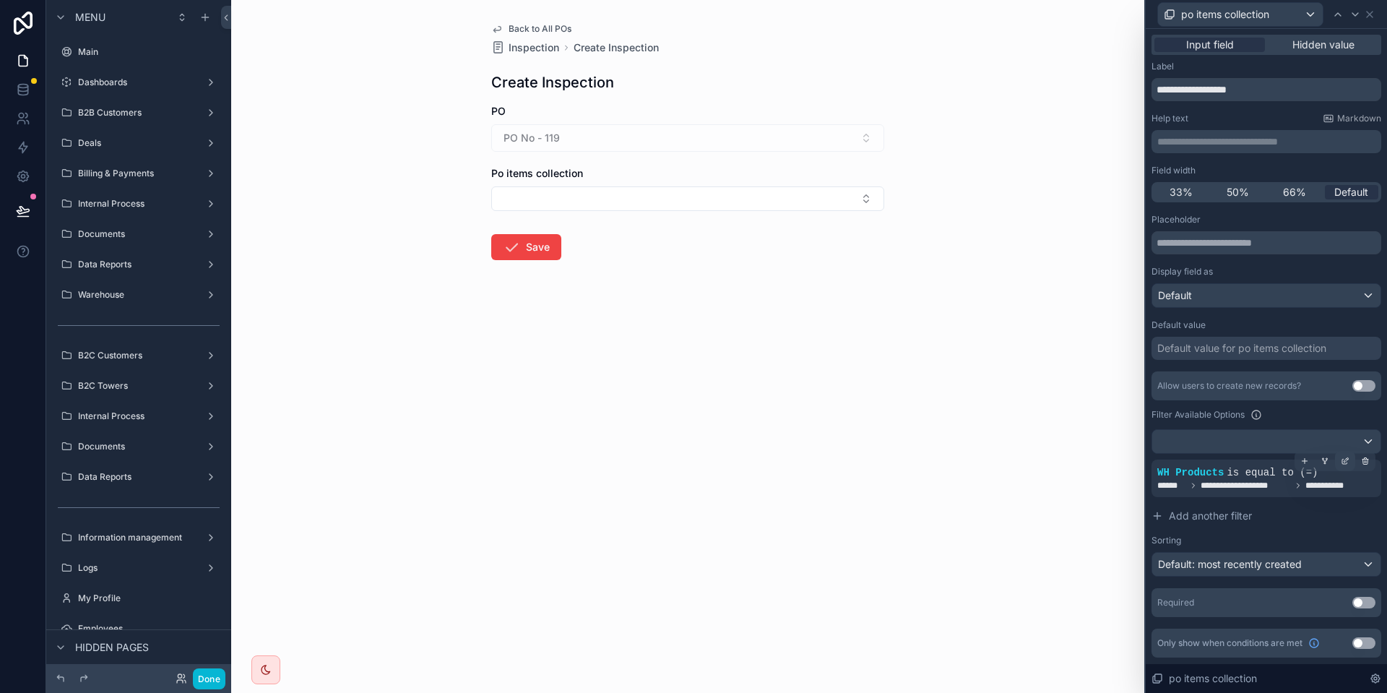
click at [1351, 459] on div at bounding box center [1345, 461] width 20 height 20
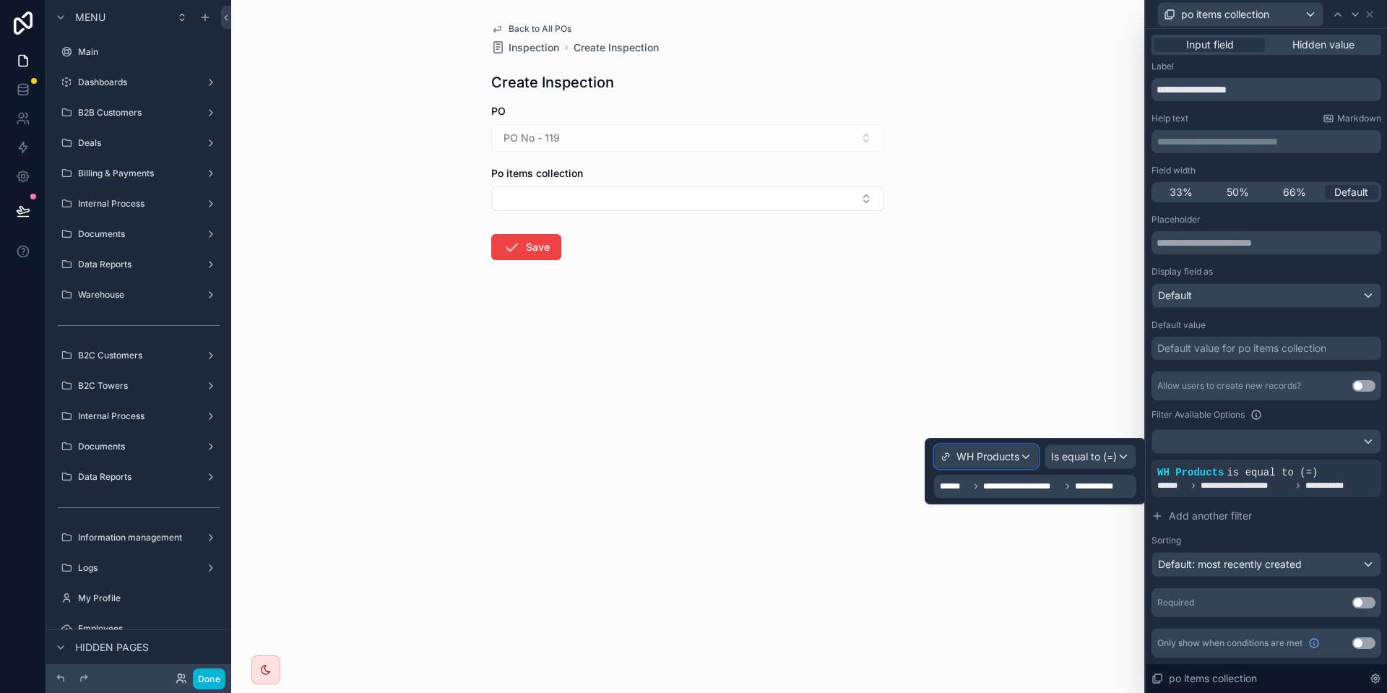
click at [993, 461] on span "WH Products" at bounding box center [987, 456] width 63 height 14
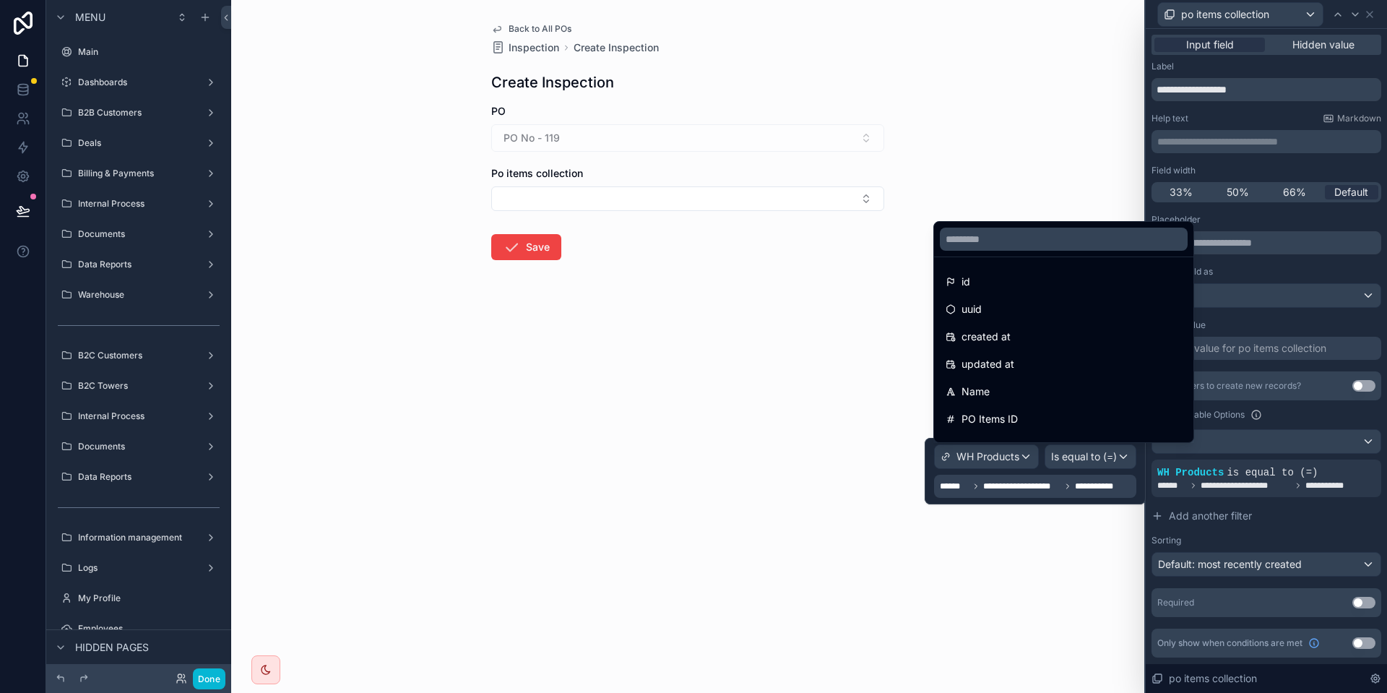
click at [993, 459] on div at bounding box center [1034, 471] width 221 height 66
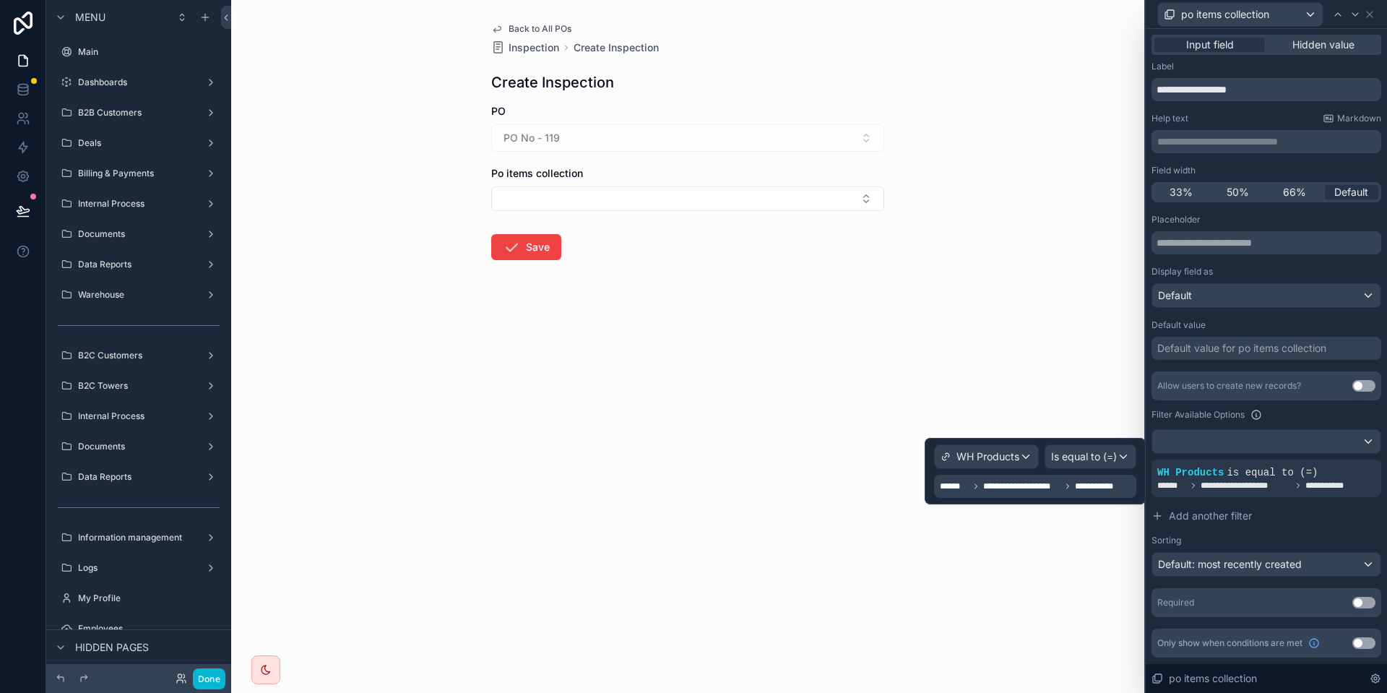
click at [995, 480] on span "**********" at bounding box center [1021, 486] width 77 height 12
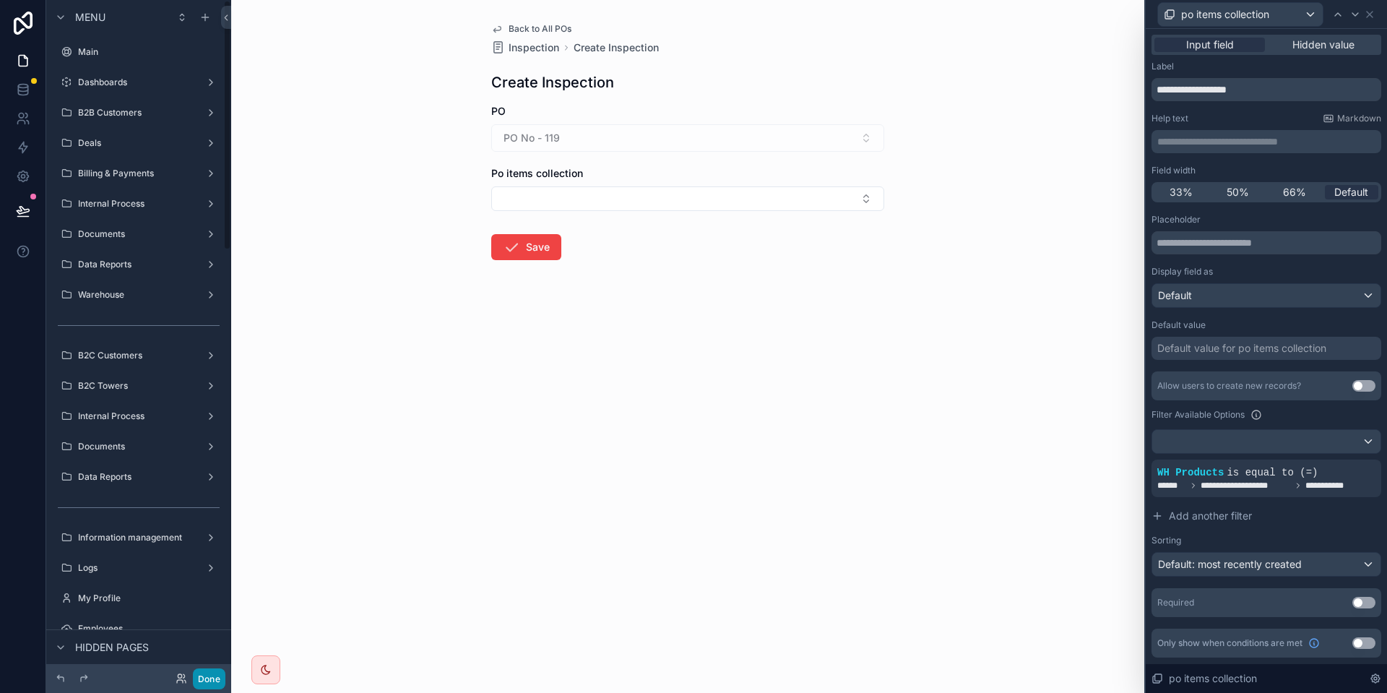
click at [222, 677] on button "Done" at bounding box center [209, 678] width 32 height 21
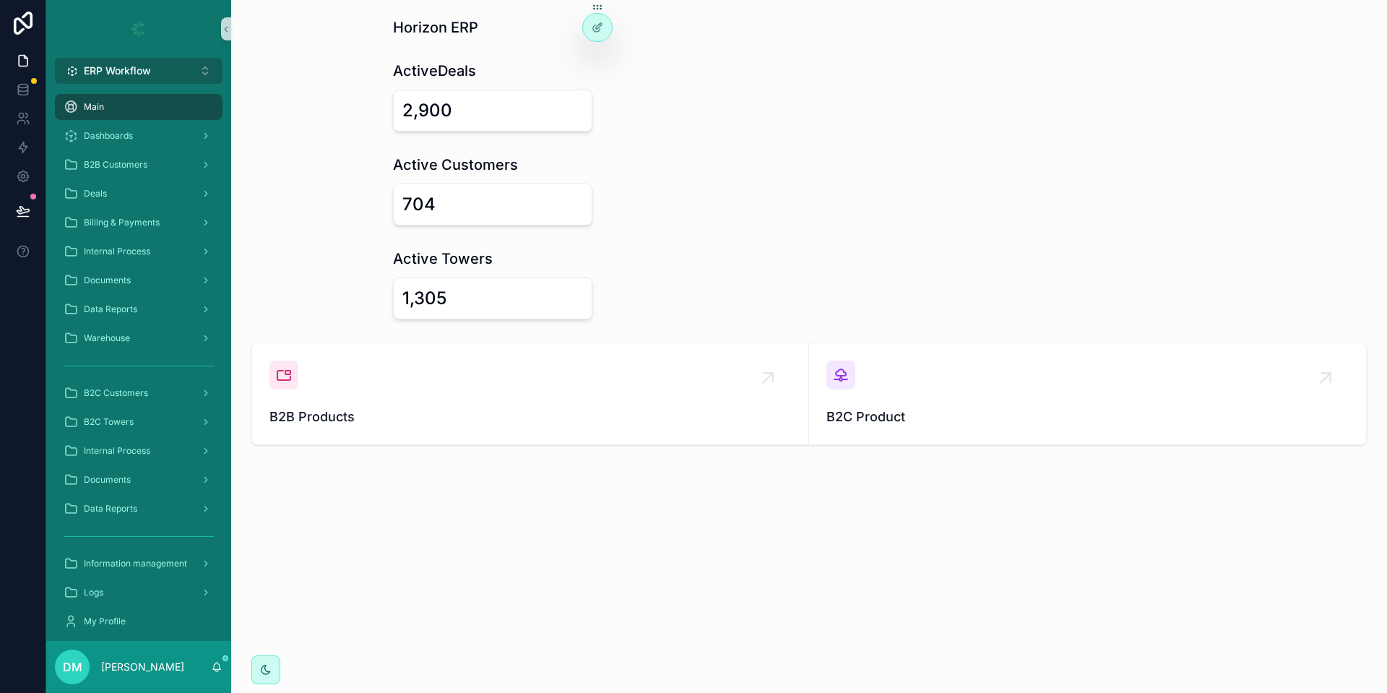
click at [204, 77] on button "ERP Workflow Alt 1" at bounding box center [139, 71] width 168 height 26
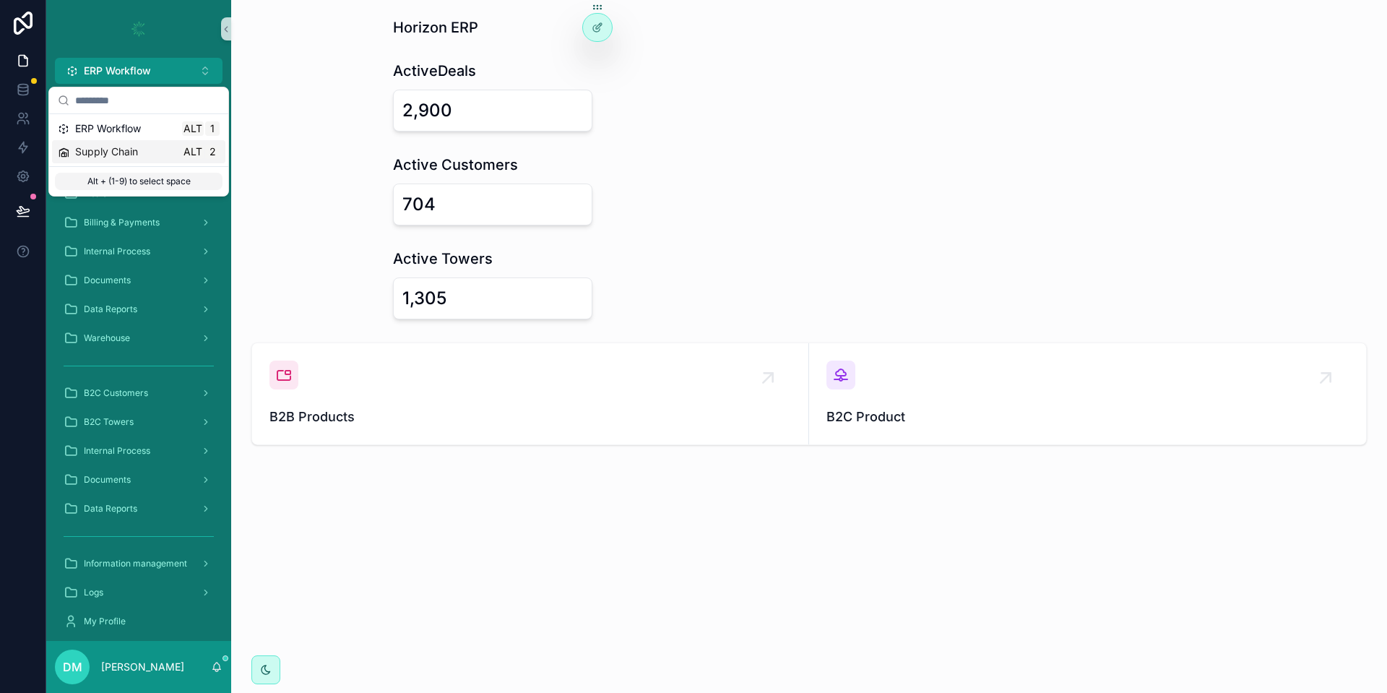
click at [143, 157] on div "Supply Chain Alt 2" at bounding box center [139, 151] width 162 height 14
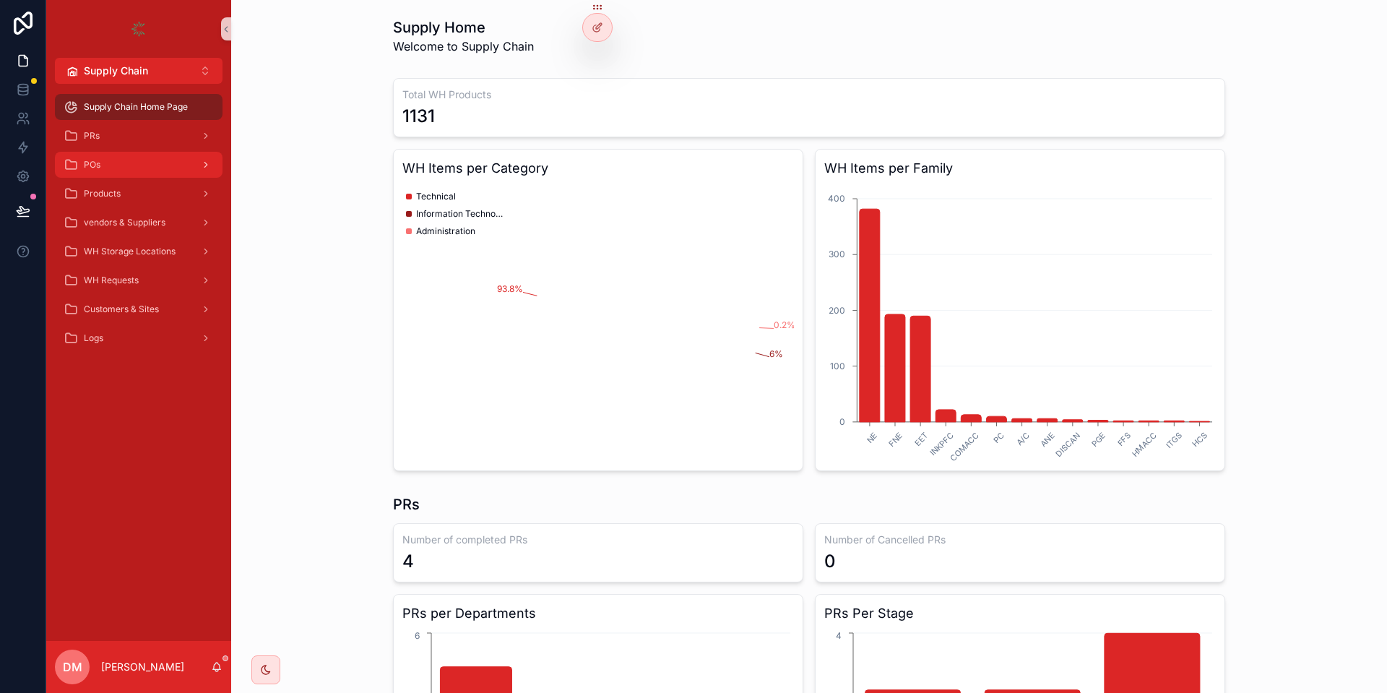
click at [123, 171] on div "POs" at bounding box center [139, 164] width 150 height 23
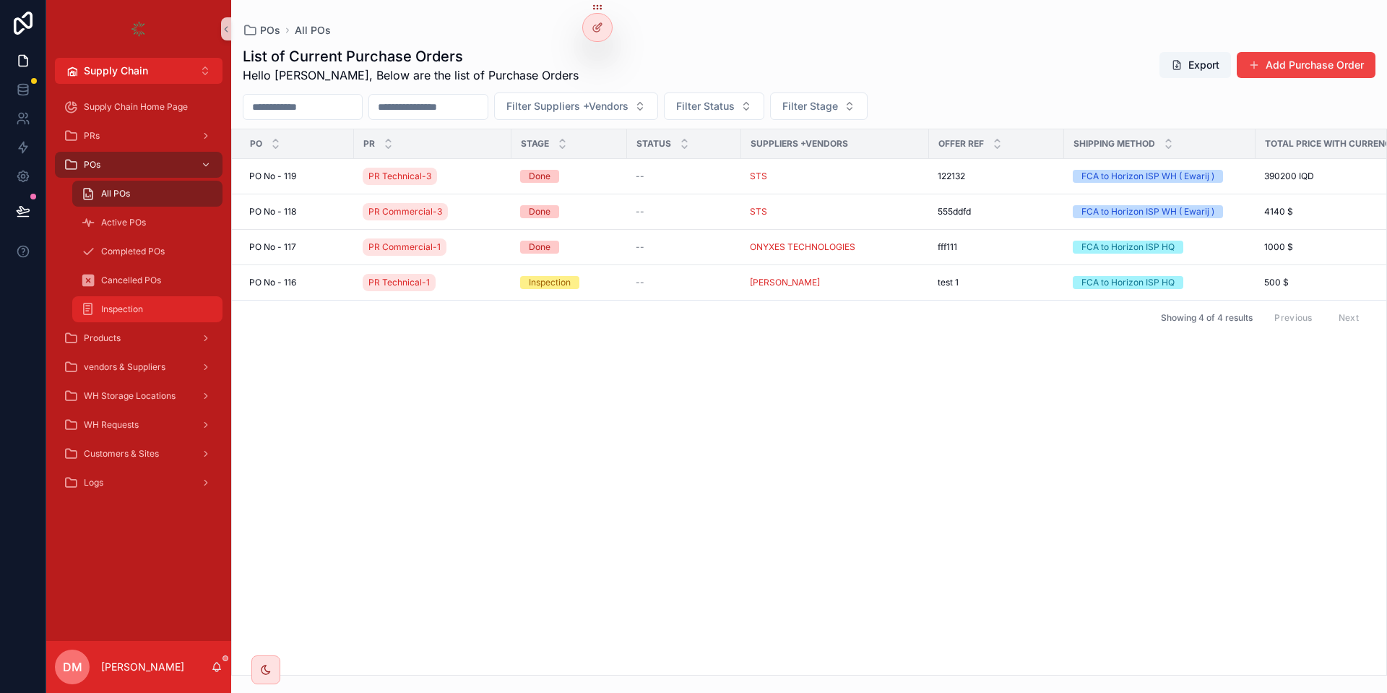
click at [173, 298] on div "Inspection" at bounding box center [147, 309] width 133 height 23
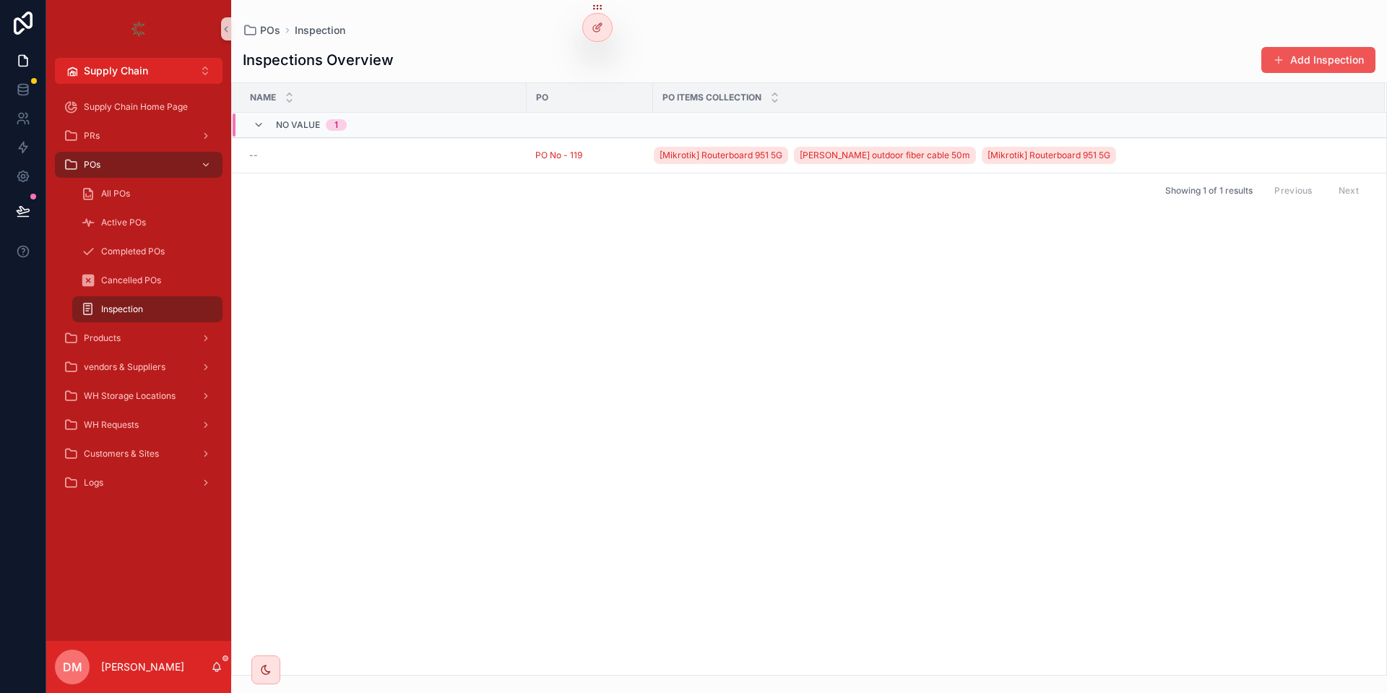
click at [1320, 63] on button "Add Inspection" at bounding box center [1318, 60] width 114 height 26
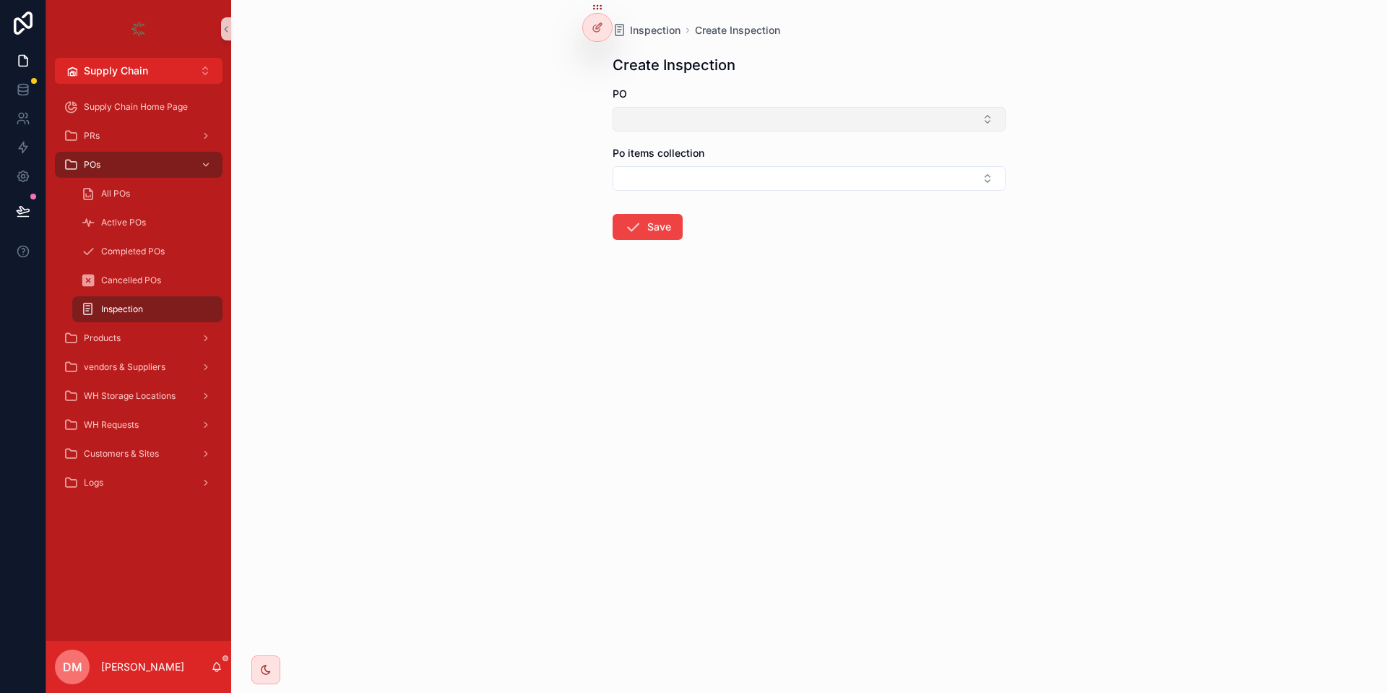
click at [685, 126] on button "Select Button" at bounding box center [808, 119] width 393 height 25
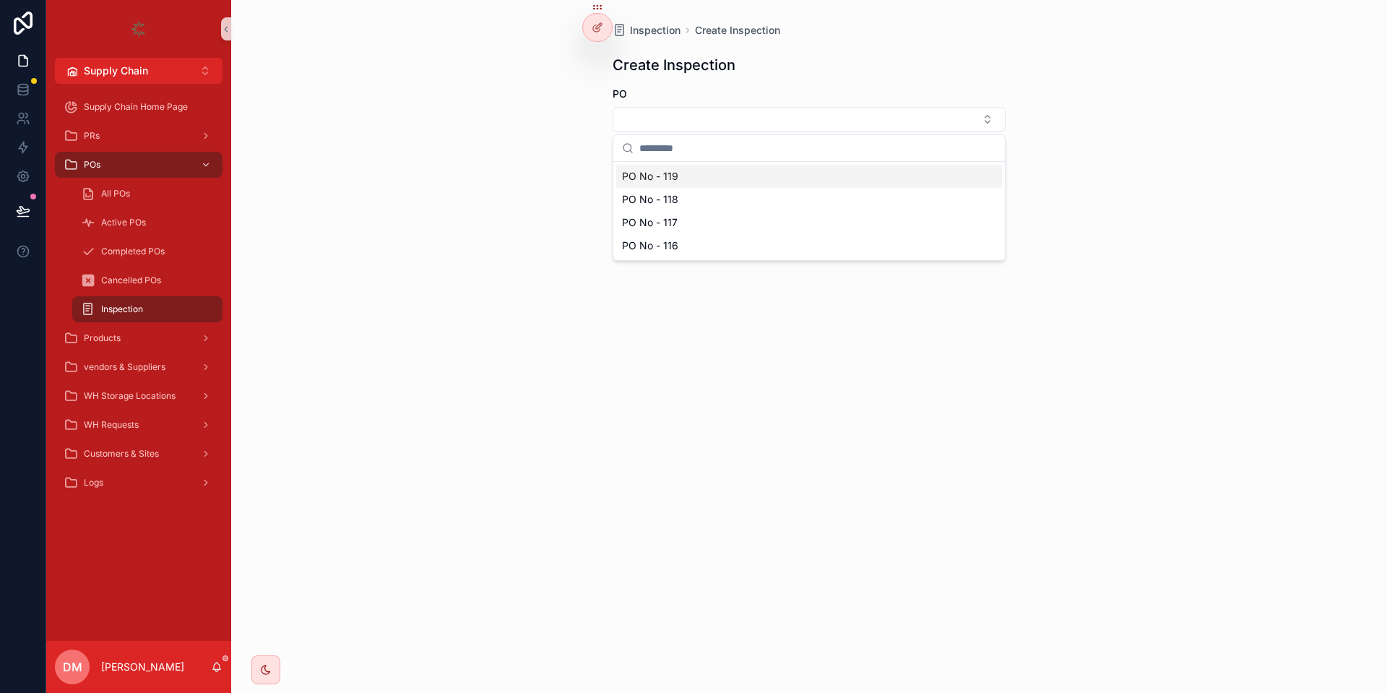
click at [695, 177] on div "PO No - 119" at bounding box center [809, 176] width 386 height 23
click at [633, 191] on button "Select Button" at bounding box center [808, 181] width 393 height 25
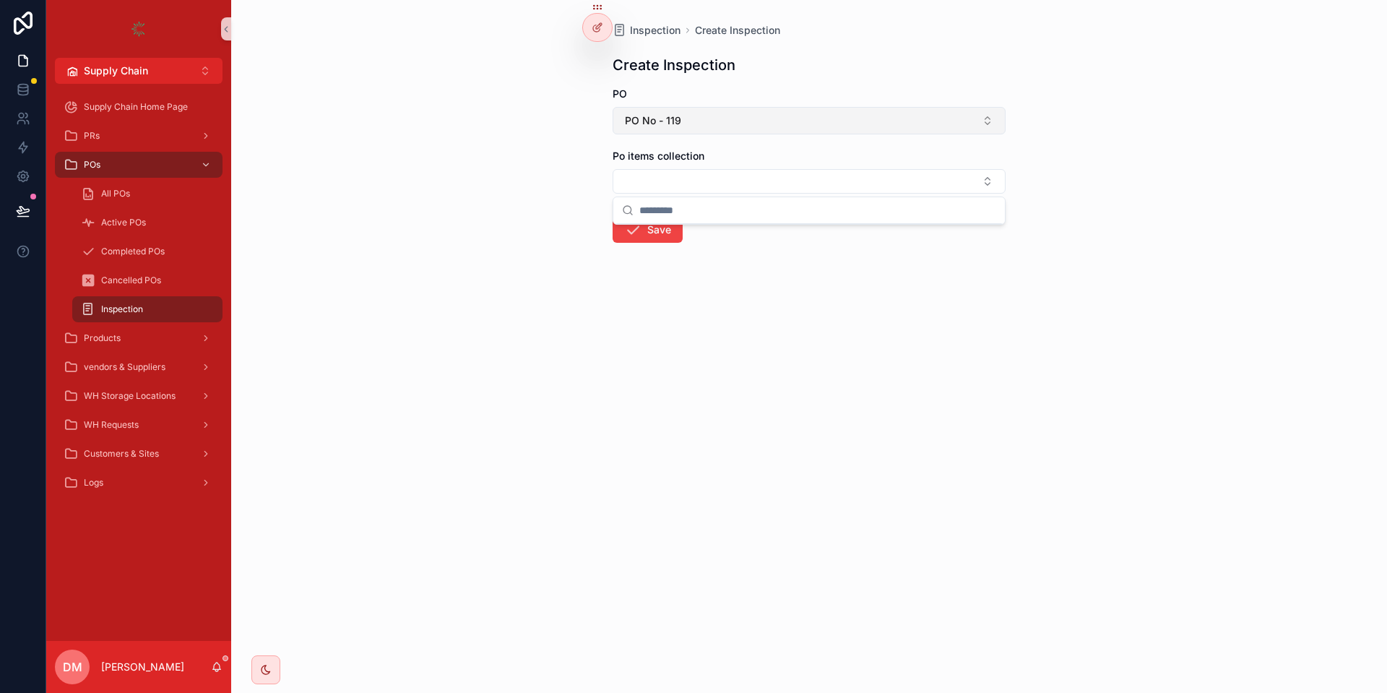
click at [760, 129] on button "PO No - 119" at bounding box center [808, 120] width 393 height 27
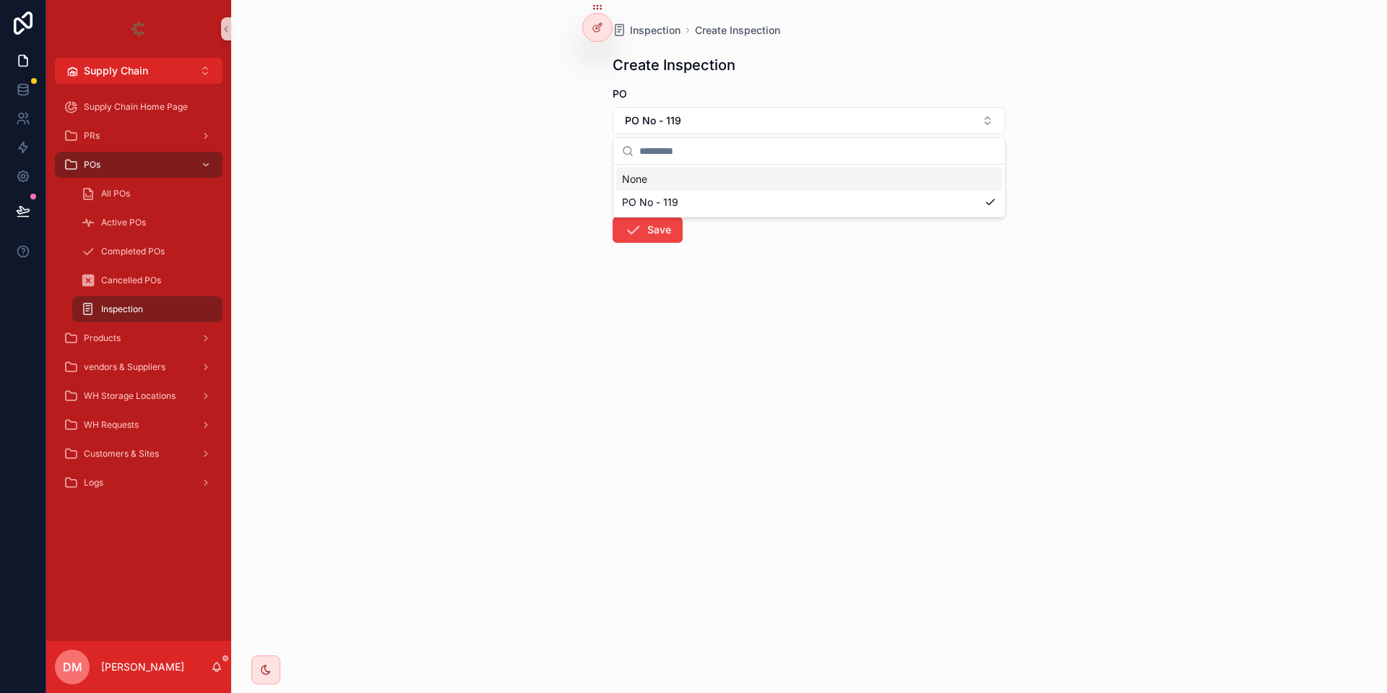
click at [610, 98] on div "Inspection Create Inspection Create Inspection PO PO No - 119 Po items collecti…" at bounding box center [809, 167] width 416 height 335
click at [674, 111] on button "PO No - 119" at bounding box center [808, 120] width 393 height 27
click at [683, 227] on div "PO No - 118" at bounding box center [809, 225] width 386 height 23
click at [671, 188] on button "Select Button" at bounding box center [808, 181] width 393 height 25
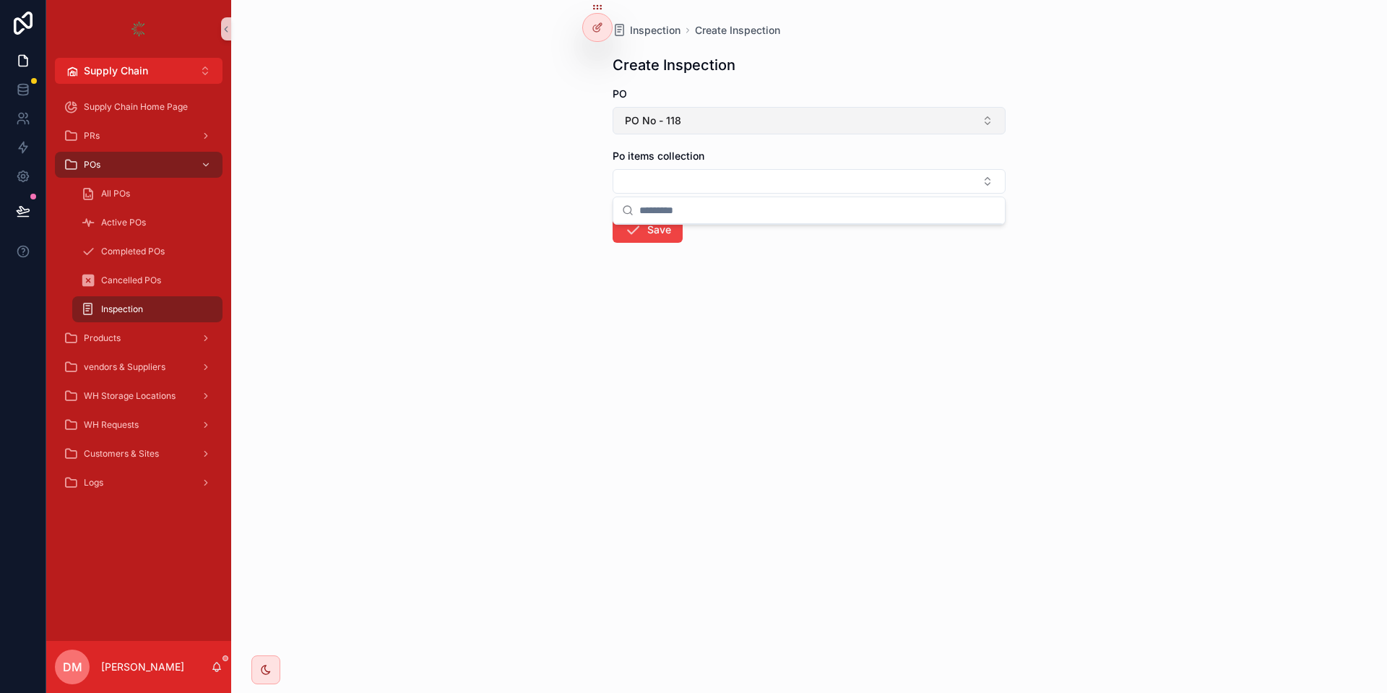
click at [717, 125] on button "PO No - 118" at bounding box center [808, 120] width 393 height 27
click at [691, 260] on div "PO No - 116" at bounding box center [809, 271] width 386 height 23
click at [708, 170] on button "Select Button" at bounding box center [808, 181] width 393 height 25
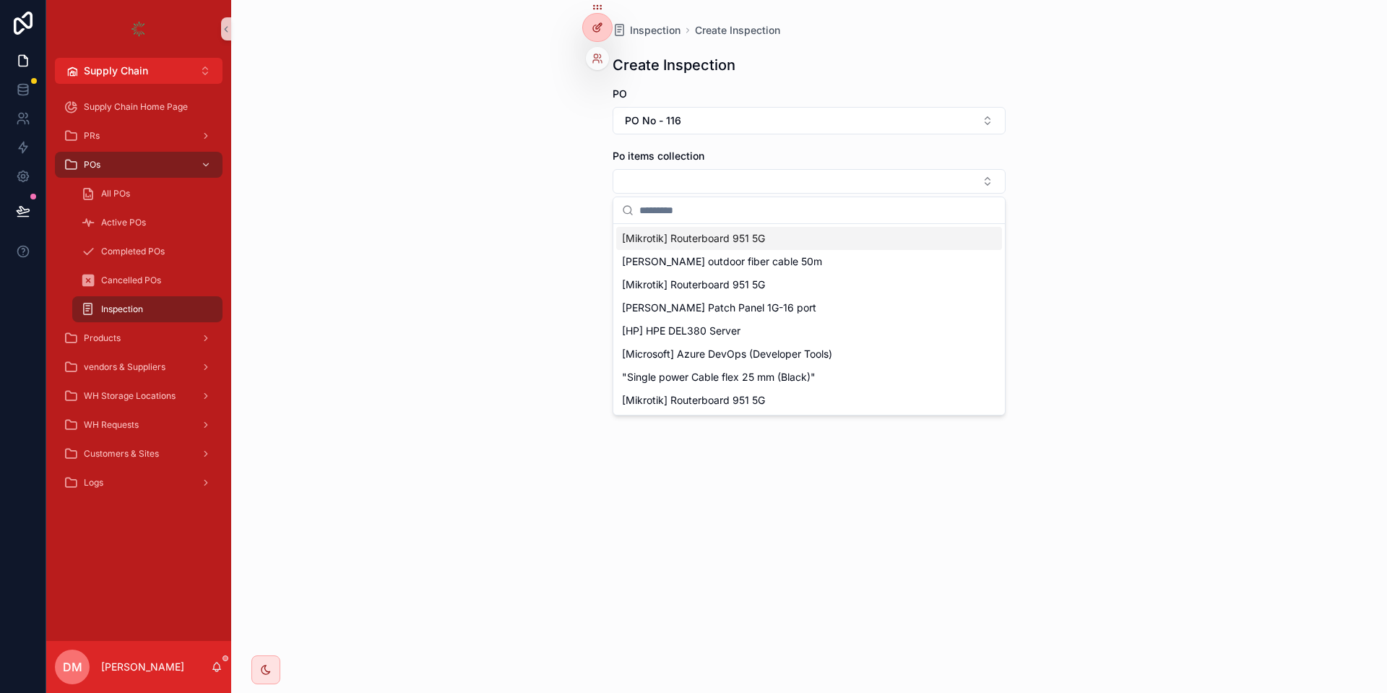
click at [599, 27] on icon at bounding box center [599, 26] width 6 height 6
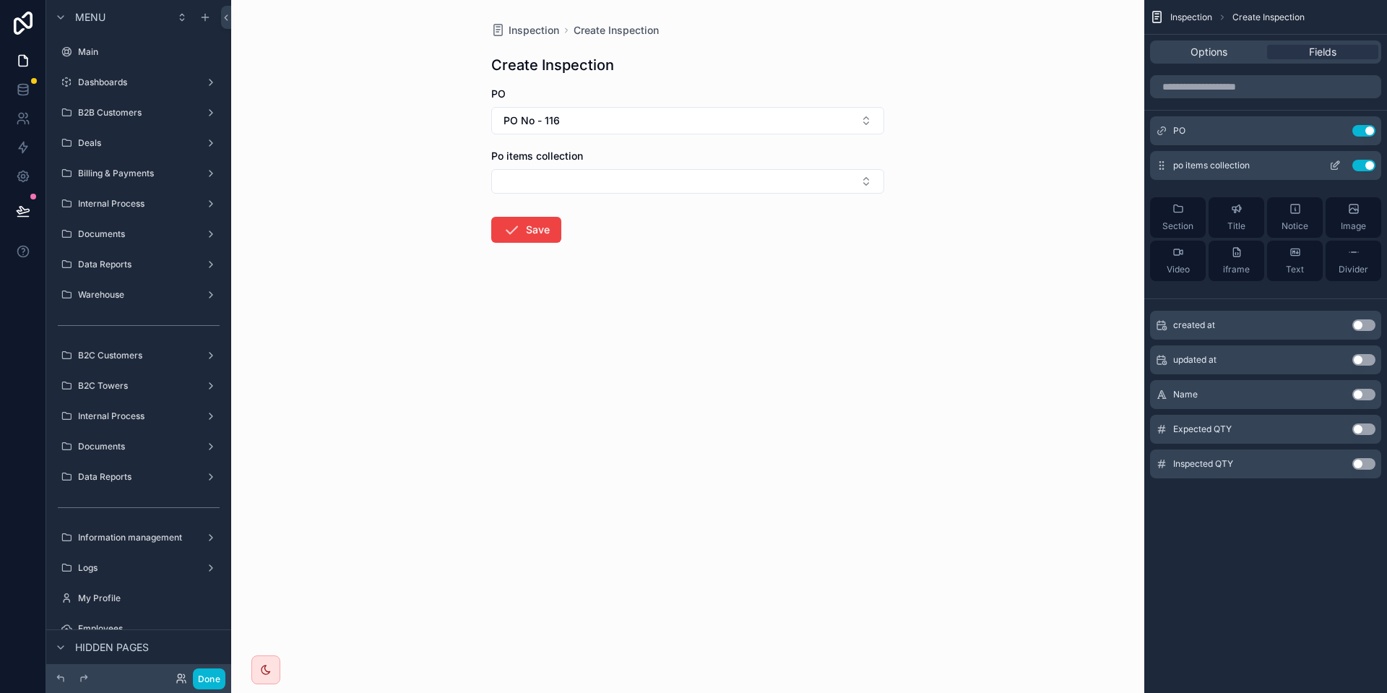
click at [1331, 173] on div "po items collection Use setting" at bounding box center [1265, 165] width 231 height 29
click at [1331, 170] on icon "scrollable content" at bounding box center [1335, 166] width 12 height 12
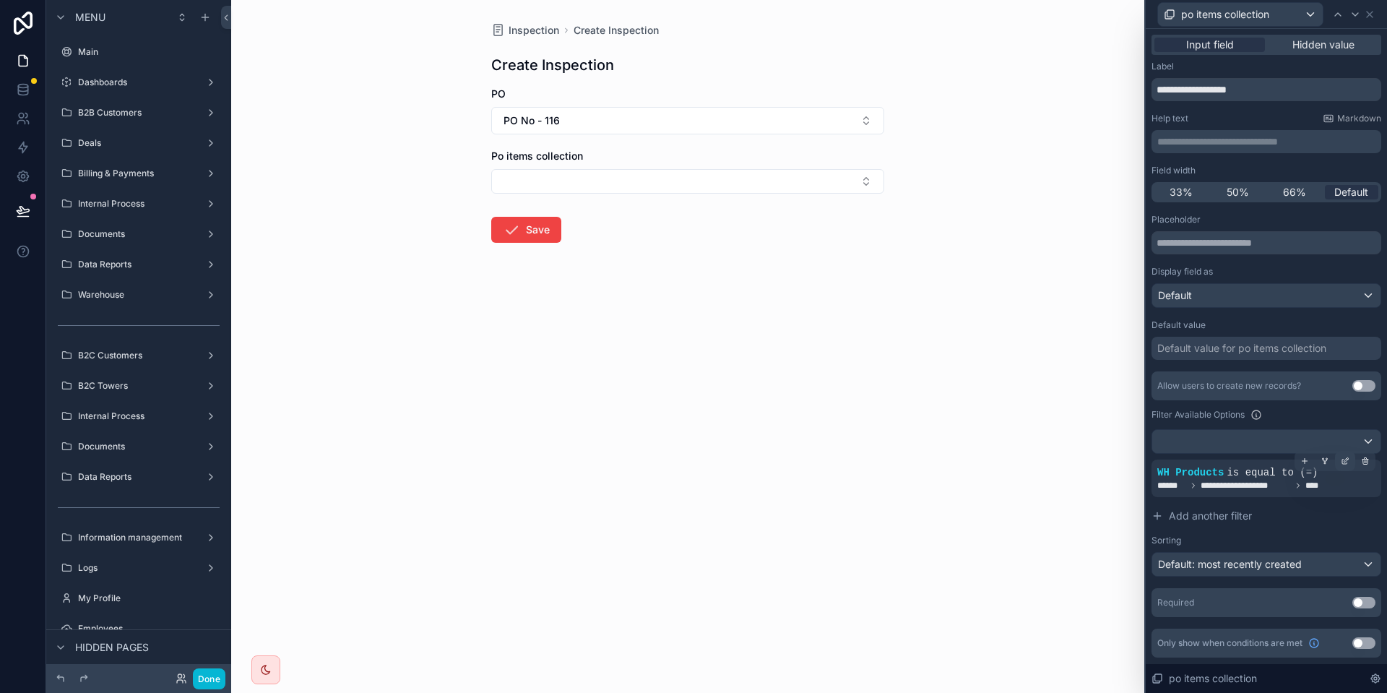
click at [1345, 459] on icon at bounding box center [1346, 459] width 4 height 4
click at [1346, 459] on icon at bounding box center [1346, 459] width 1 height 1
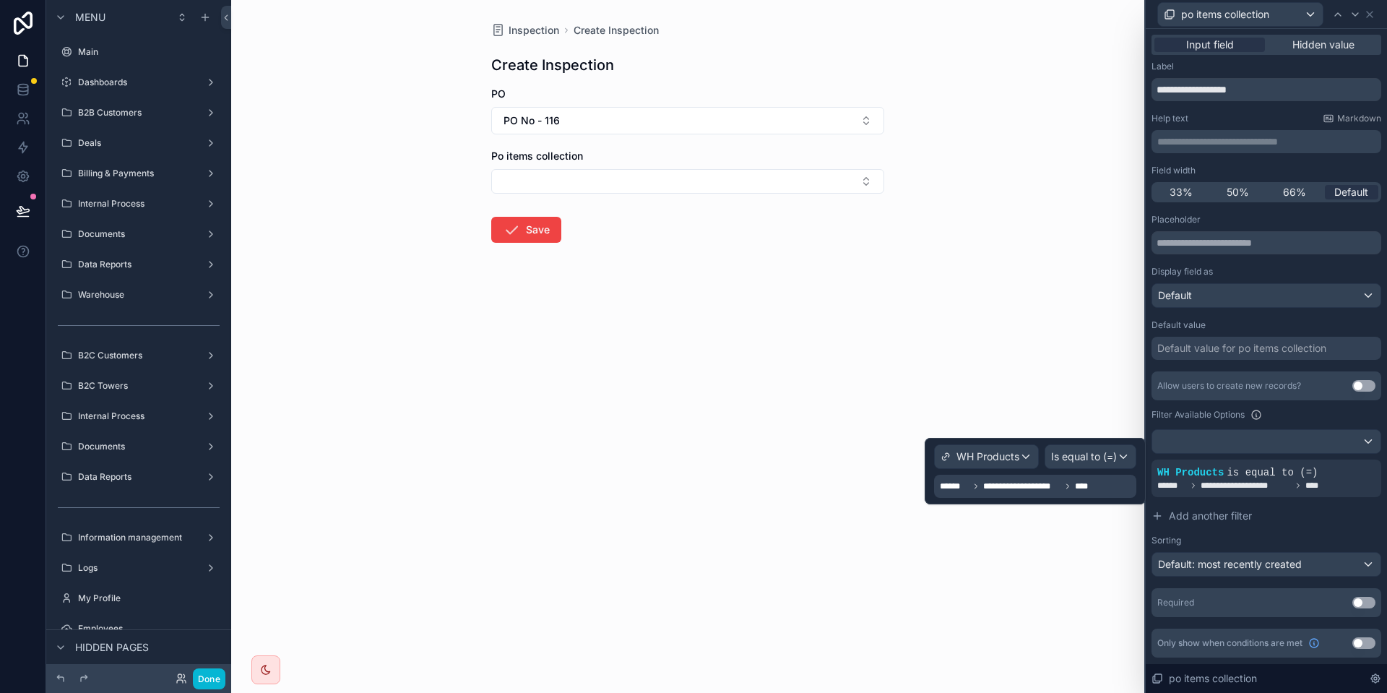
click at [984, 441] on div "**********" at bounding box center [1034, 471] width 221 height 66
click at [988, 461] on span "WH Products" at bounding box center [987, 456] width 63 height 14
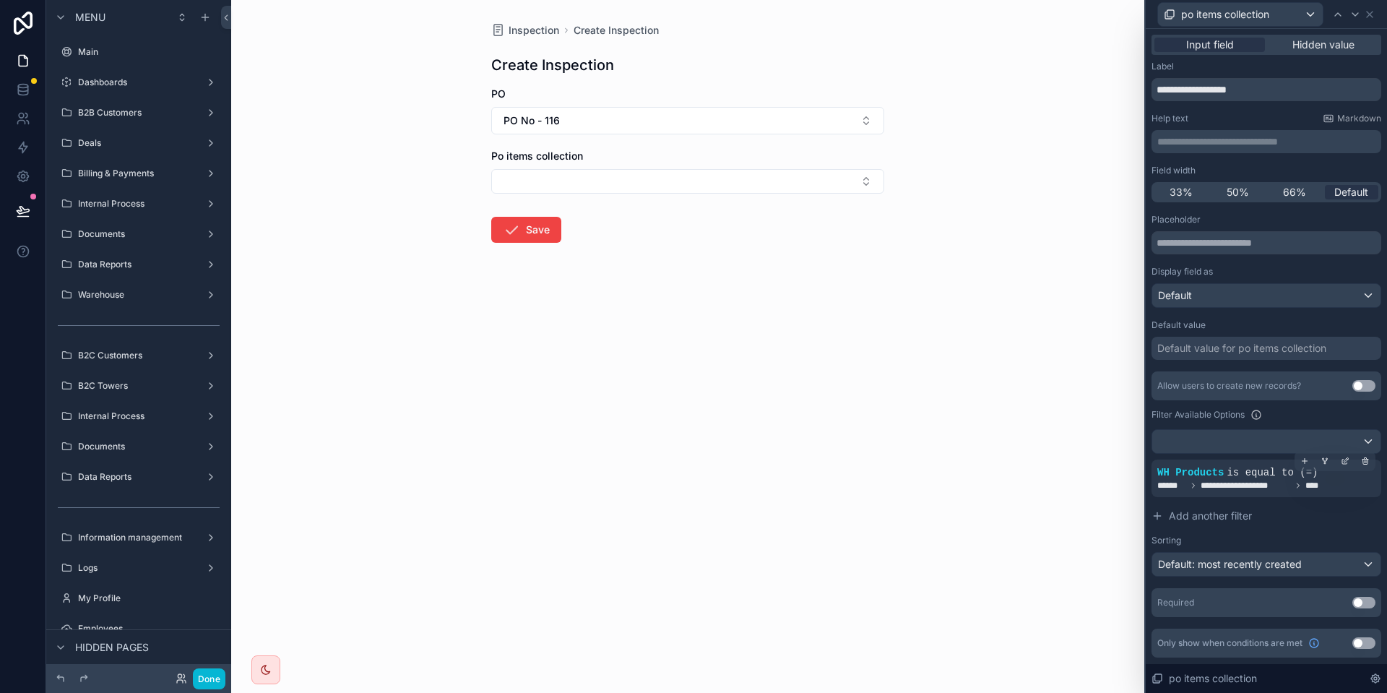
click at [1341, 473] on div "**********" at bounding box center [1266, 478] width 218 height 26
click at [1363, 467] on div at bounding box center [1365, 461] width 20 height 20
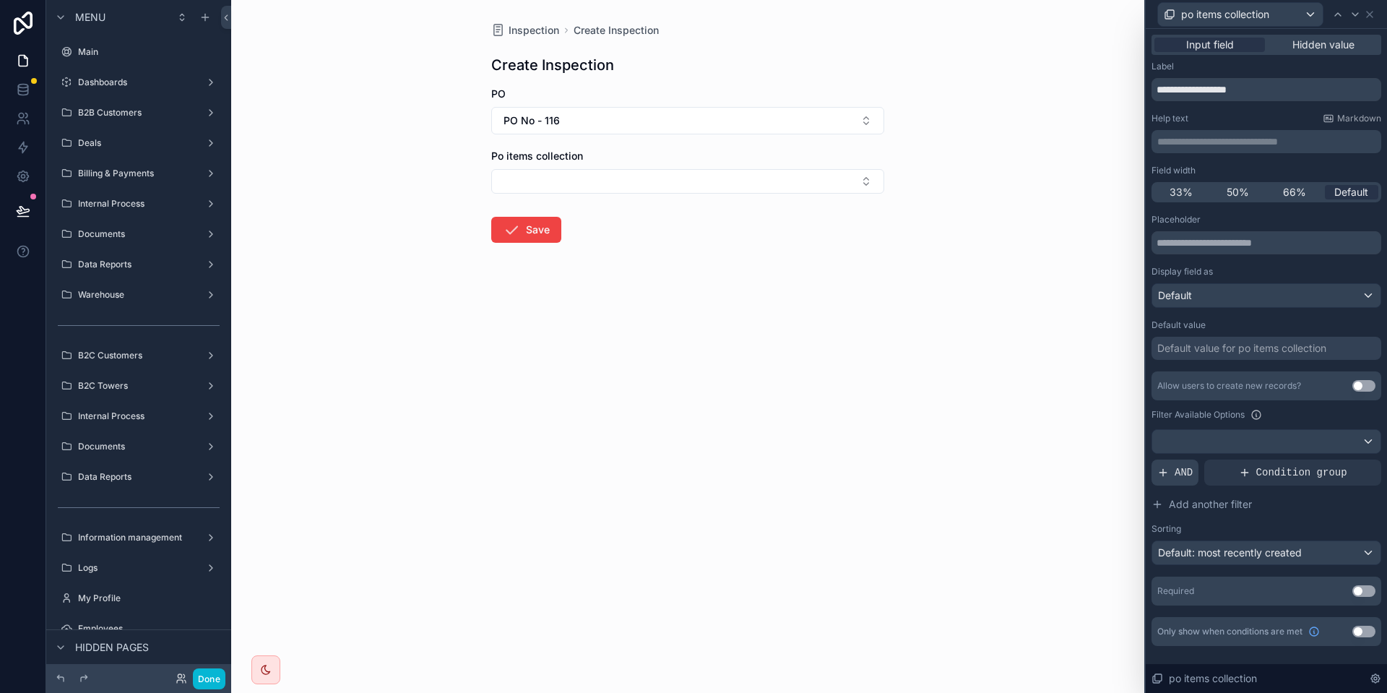
click at [1166, 470] on icon at bounding box center [1163, 473] width 12 height 12
click at [1342, 466] on div at bounding box center [1345, 461] width 20 height 20
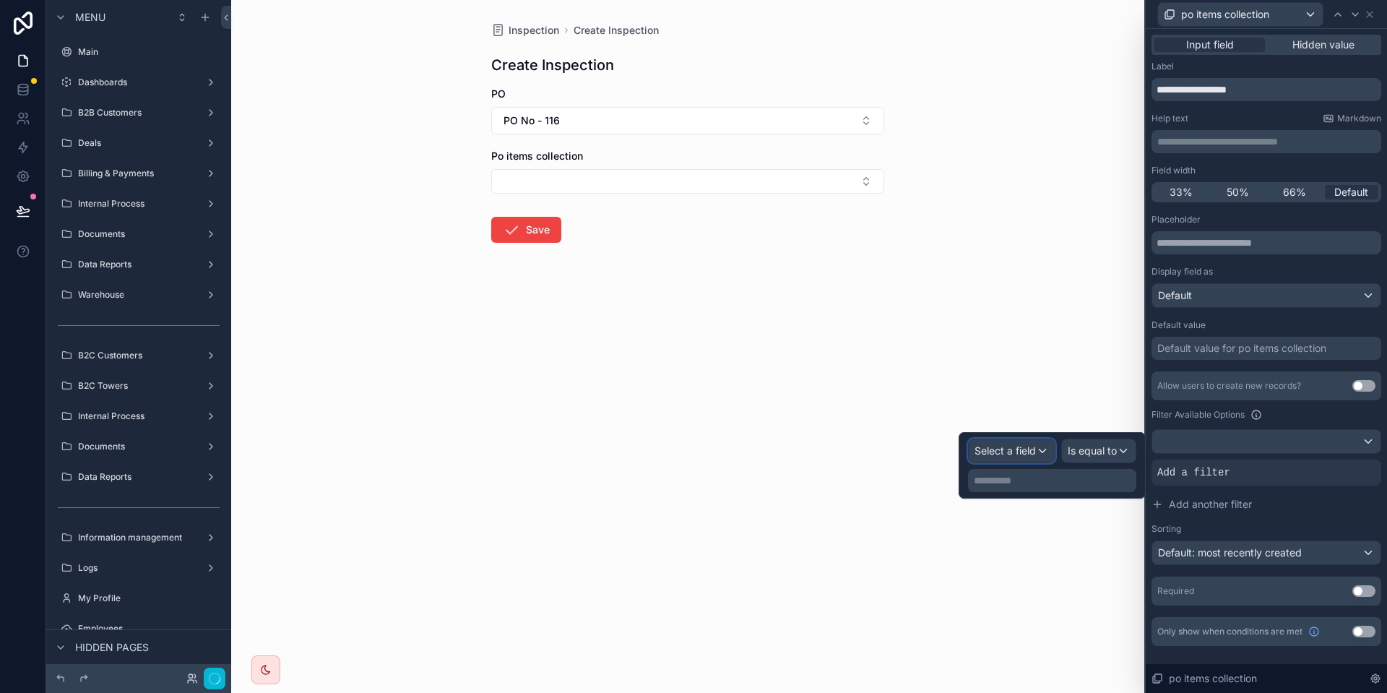
click at [1020, 458] on div "Select a field" at bounding box center [1011, 450] width 86 height 23
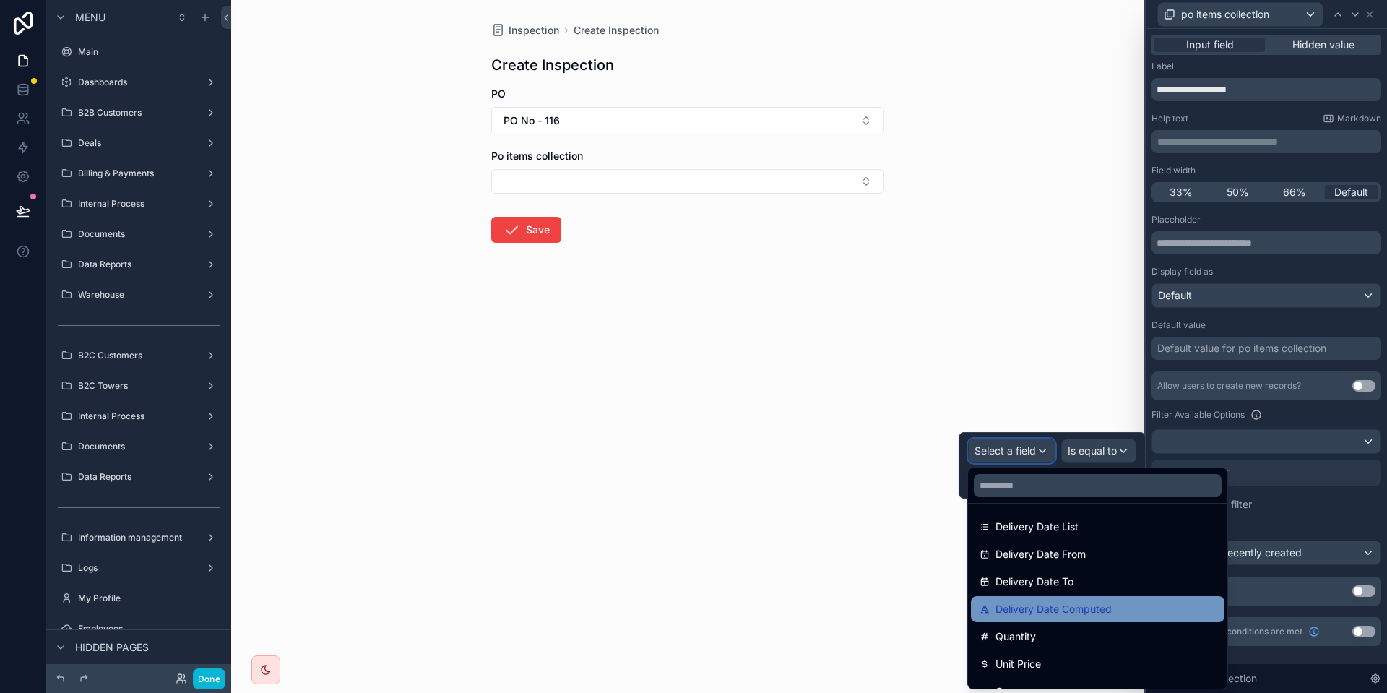
scroll to position [295, 0]
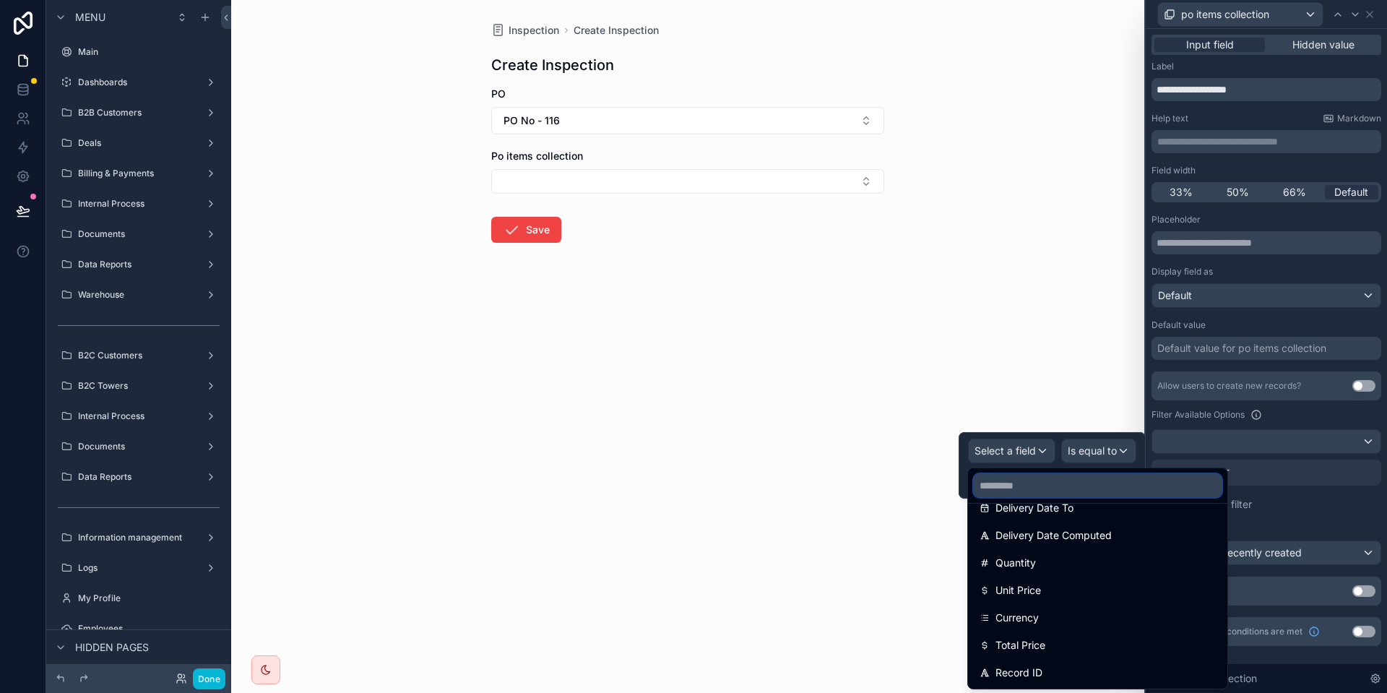
click at [1096, 484] on input "text" at bounding box center [1098, 485] width 248 height 23
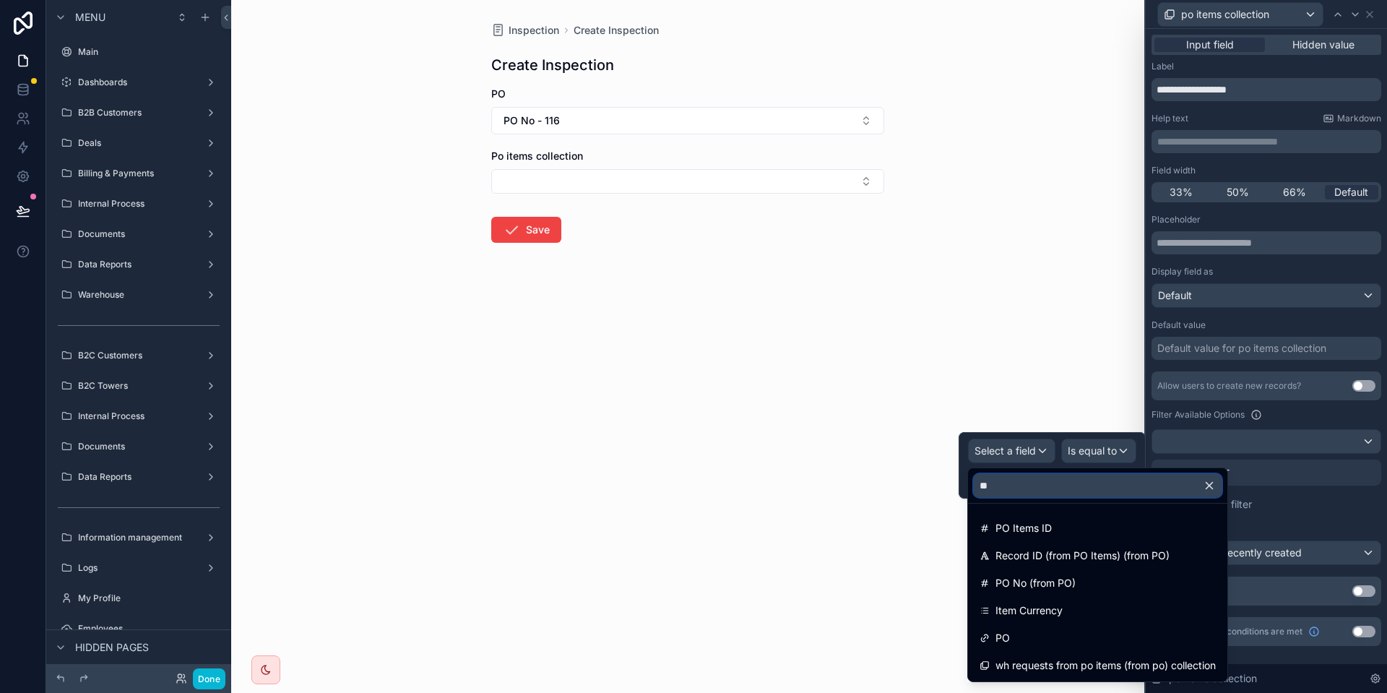
type input "*"
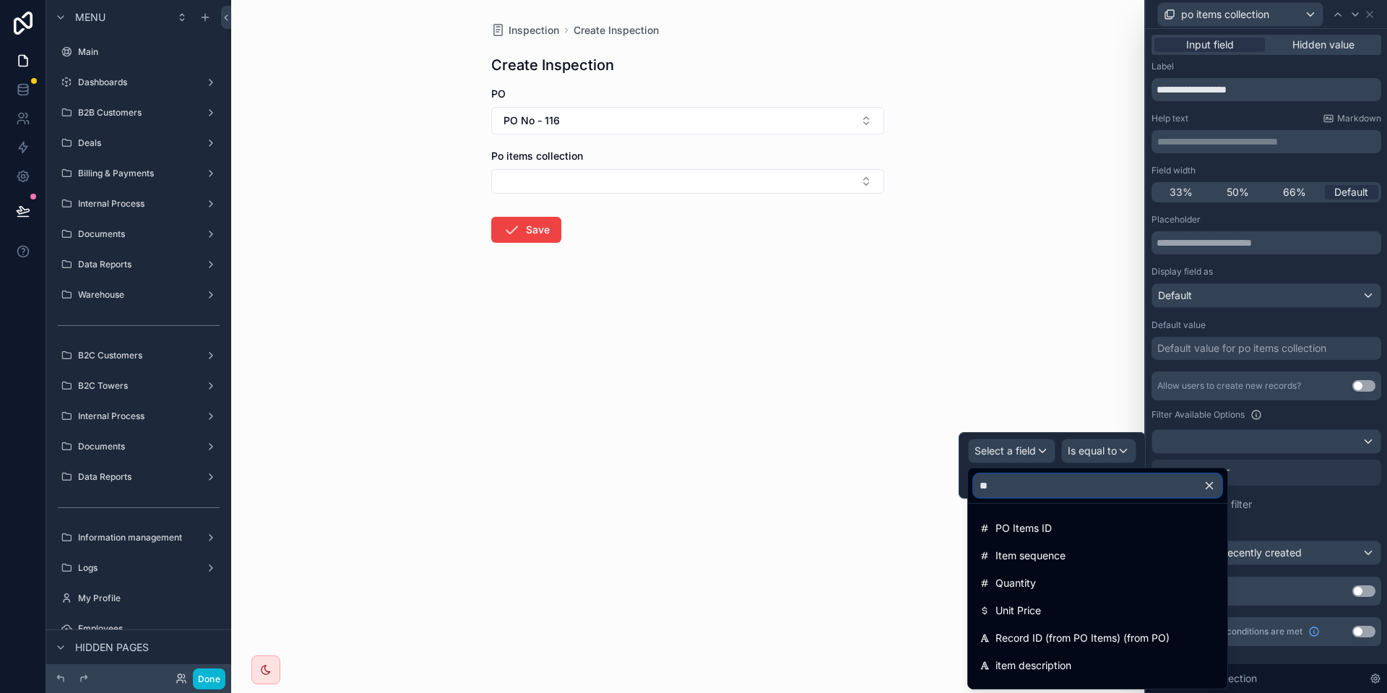
type input "***"
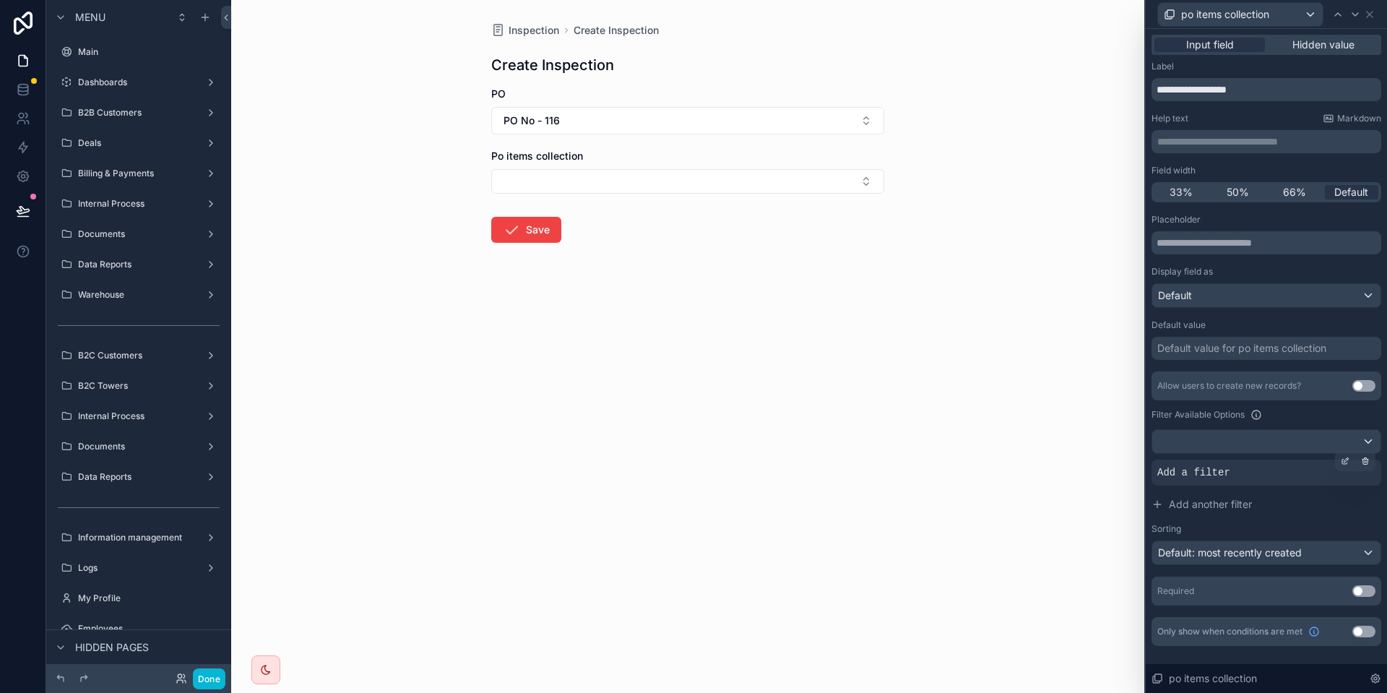
click at [1293, 463] on div "Add a filter" at bounding box center [1266, 472] width 230 height 26
click at [1343, 465] on div at bounding box center [1345, 461] width 20 height 20
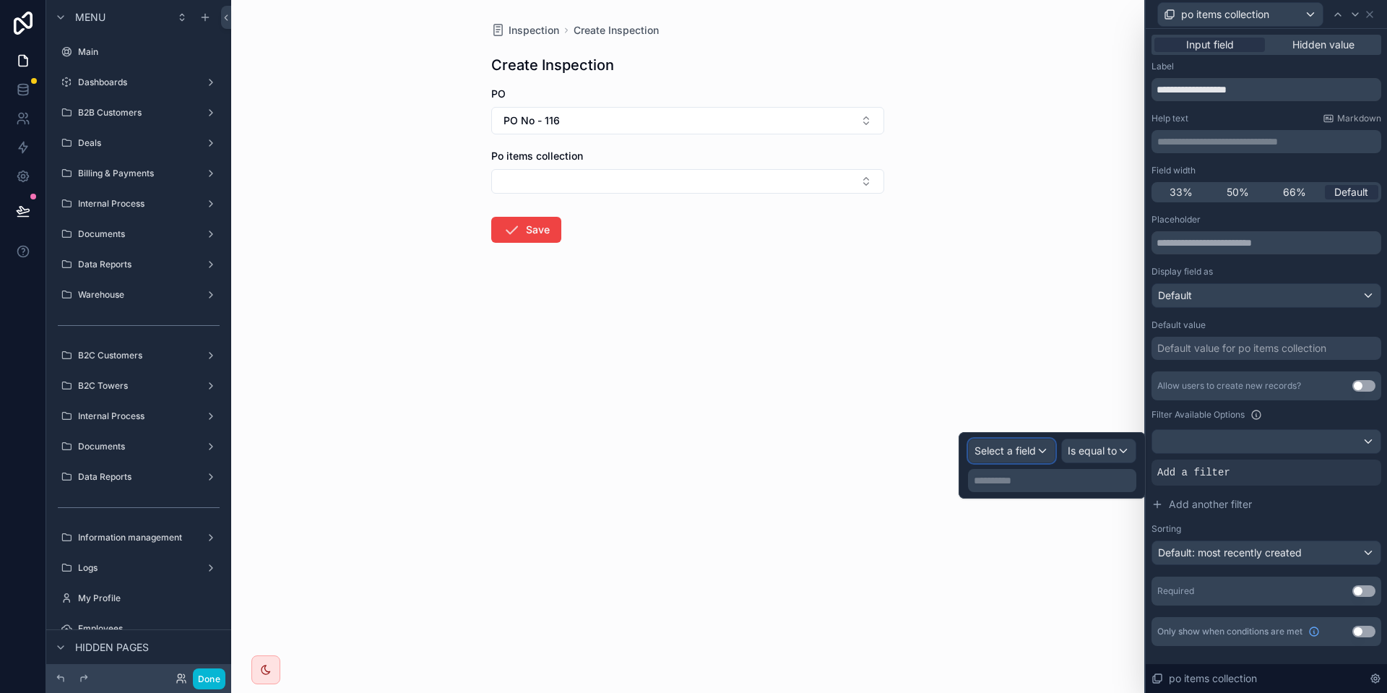
click at [1005, 444] on span "Select a field" at bounding box center [1004, 450] width 61 height 14
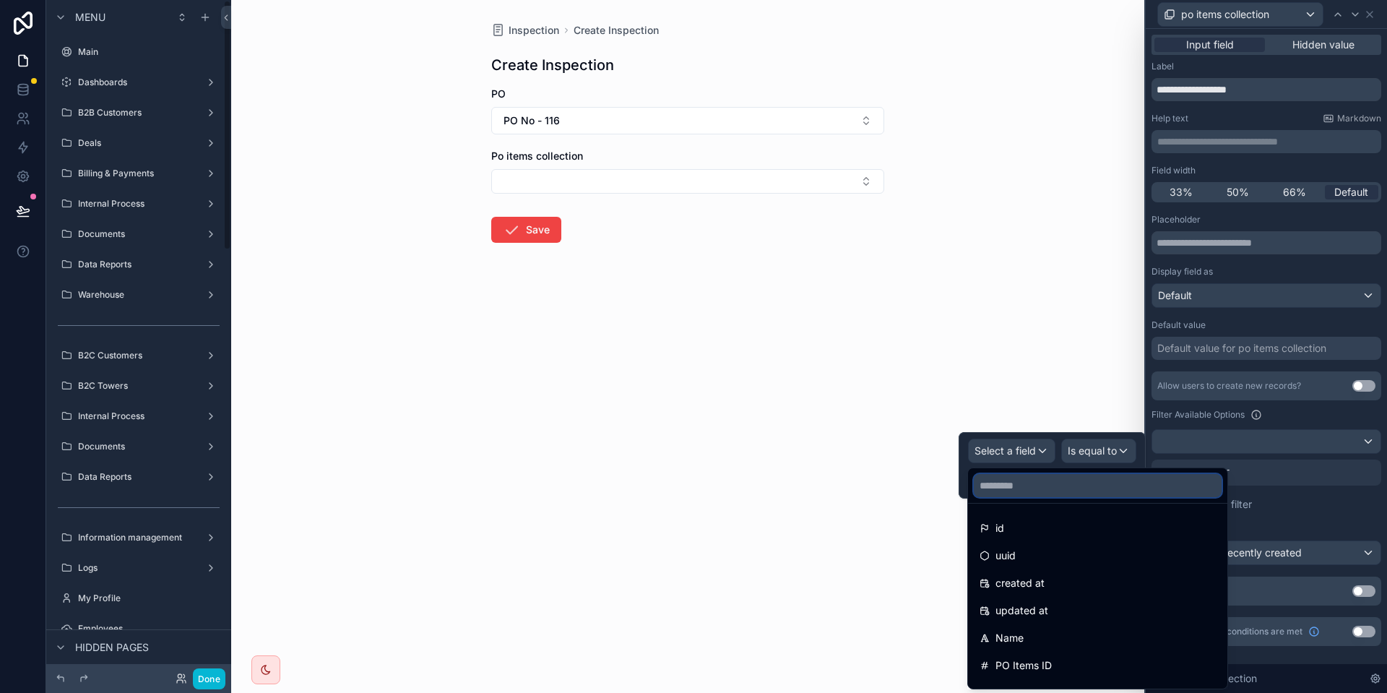
click at [1031, 485] on input "text" at bounding box center [1098, 485] width 248 height 23
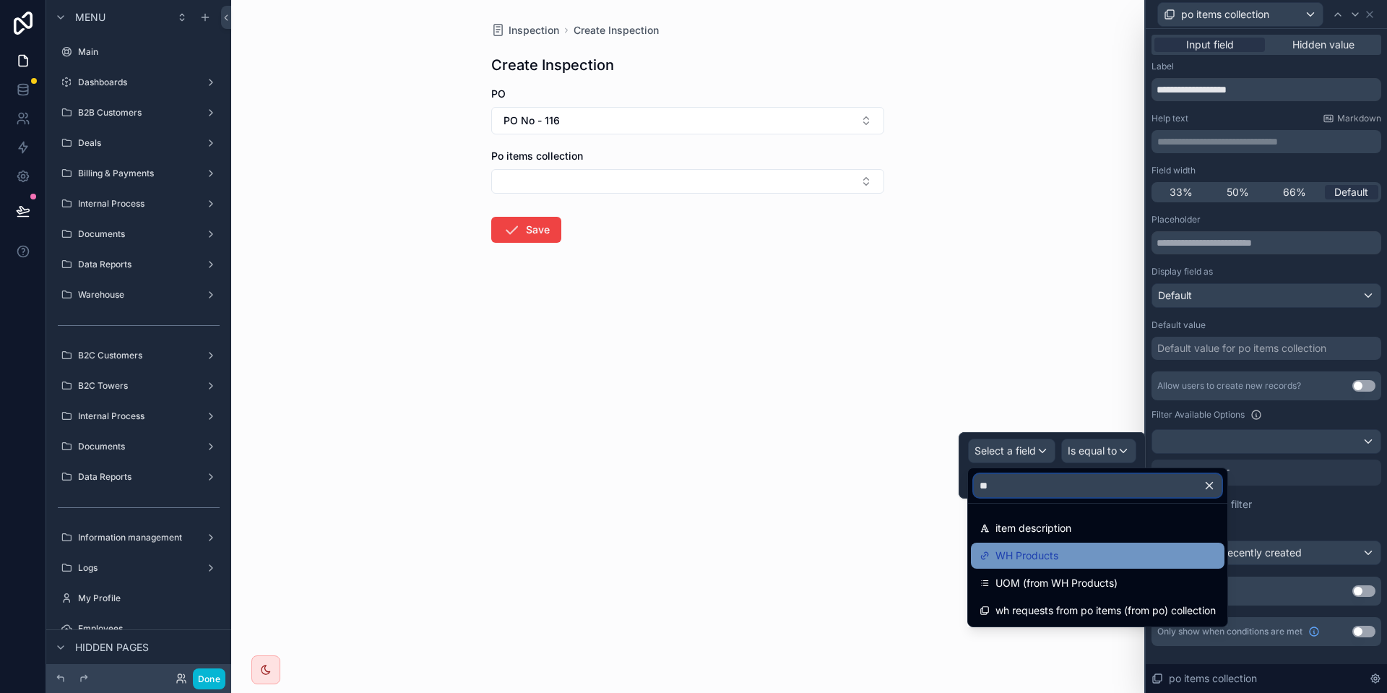
type input "**"
click at [1020, 556] on span "WH Products" at bounding box center [1026, 555] width 63 height 17
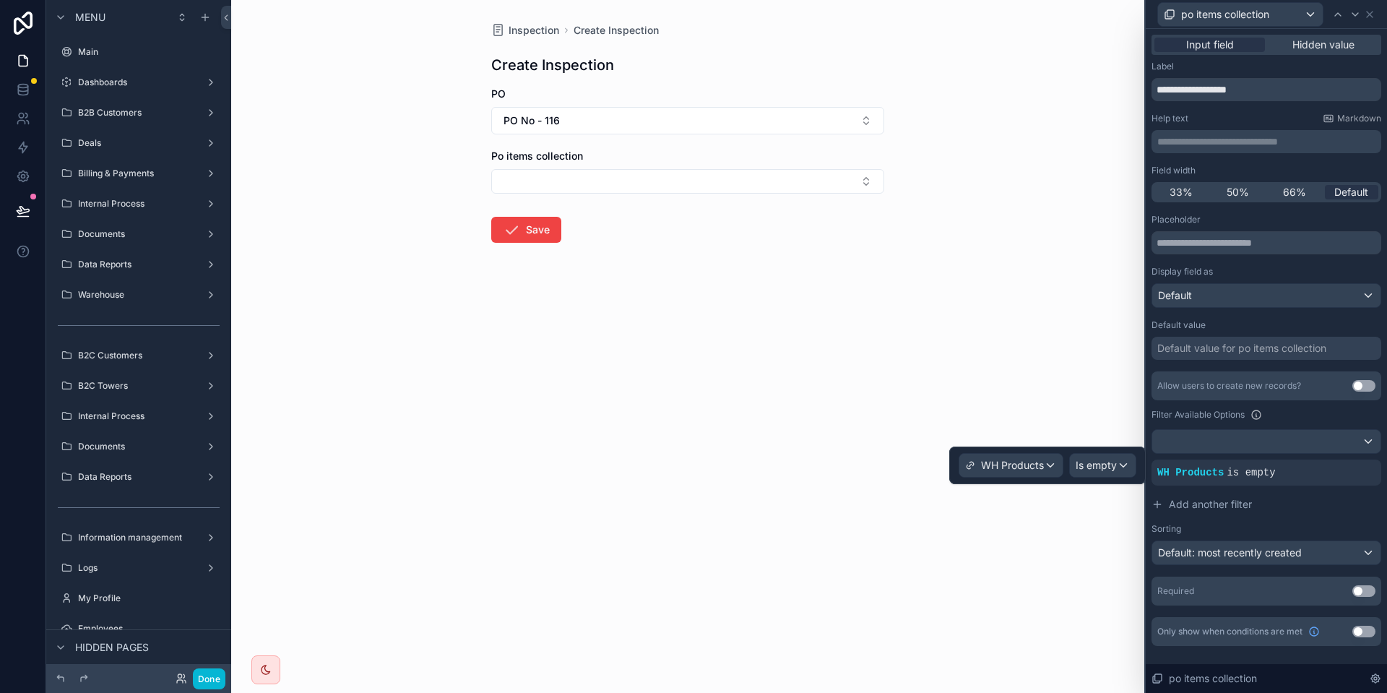
click at [1126, 482] on div "WH Products Is empty" at bounding box center [1047, 465] width 196 height 38
click at [1119, 472] on div "Is empty" at bounding box center [1103, 465] width 66 height 23
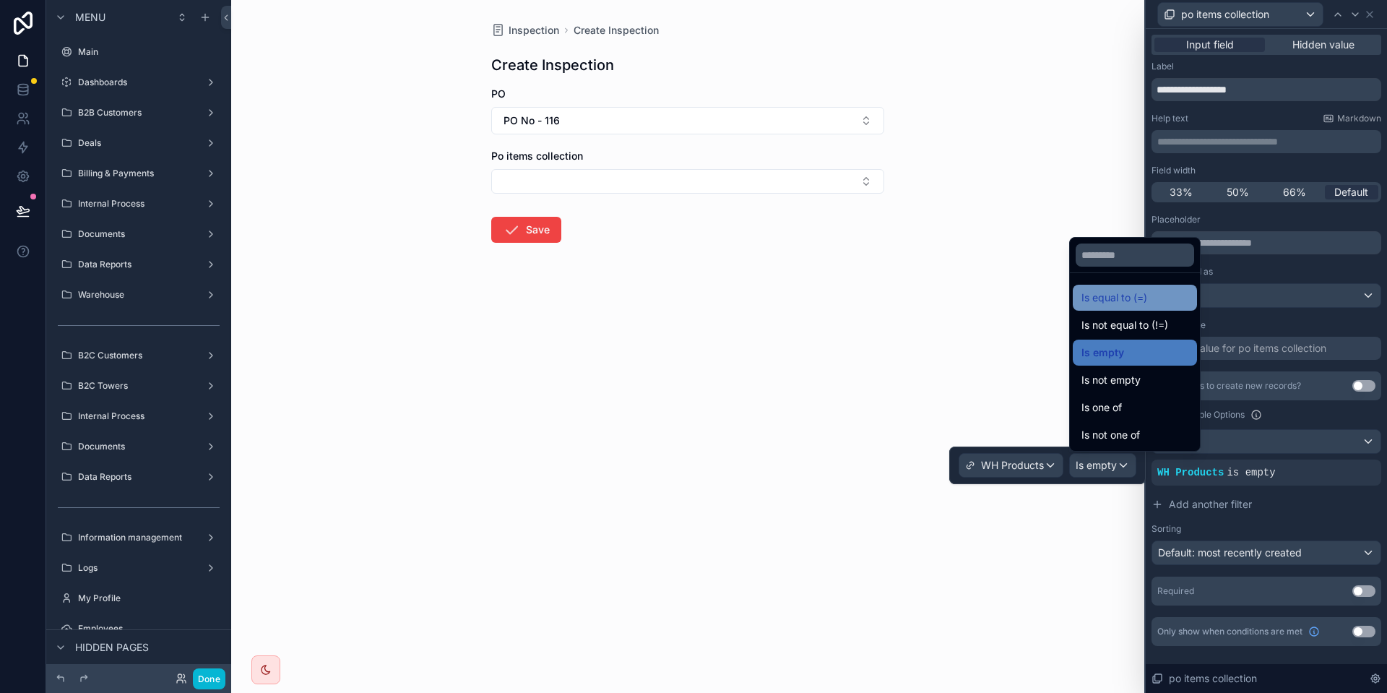
click at [1121, 308] on div "Is equal to (=)" at bounding box center [1134, 298] width 124 height 26
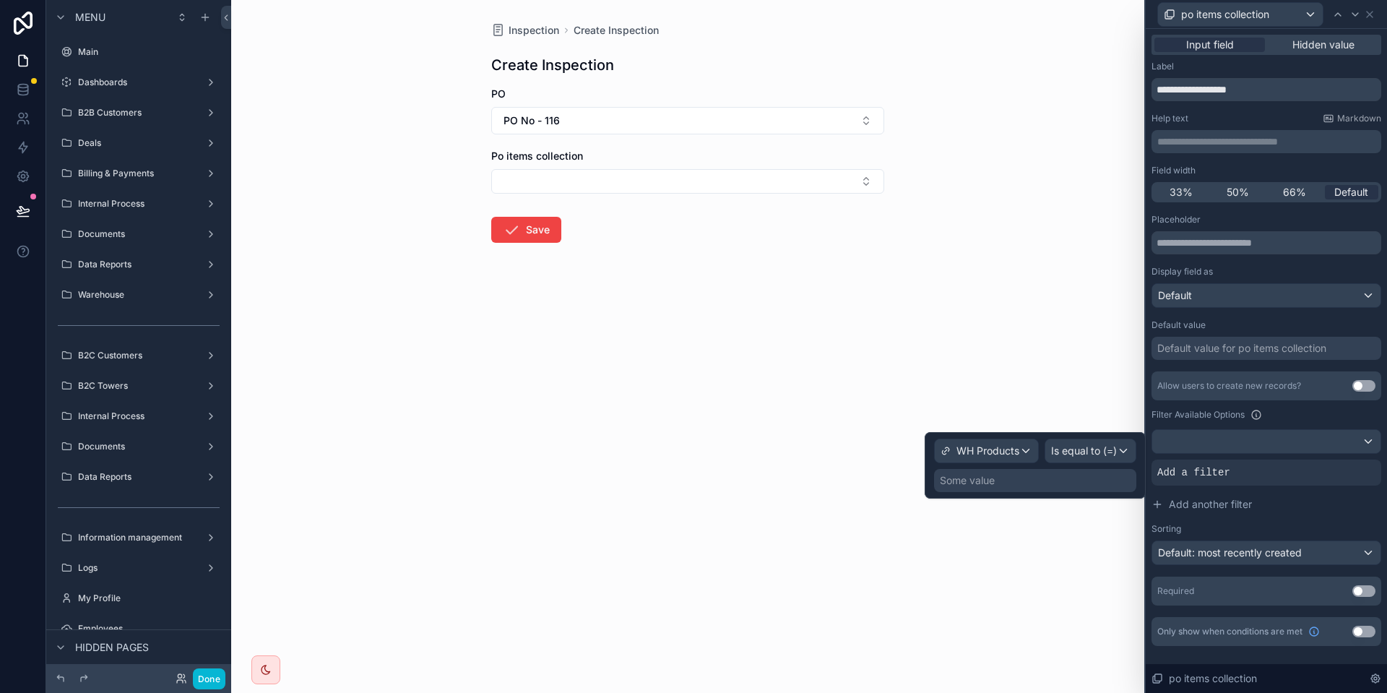
click at [953, 477] on div "Some value" at bounding box center [967, 480] width 55 height 14
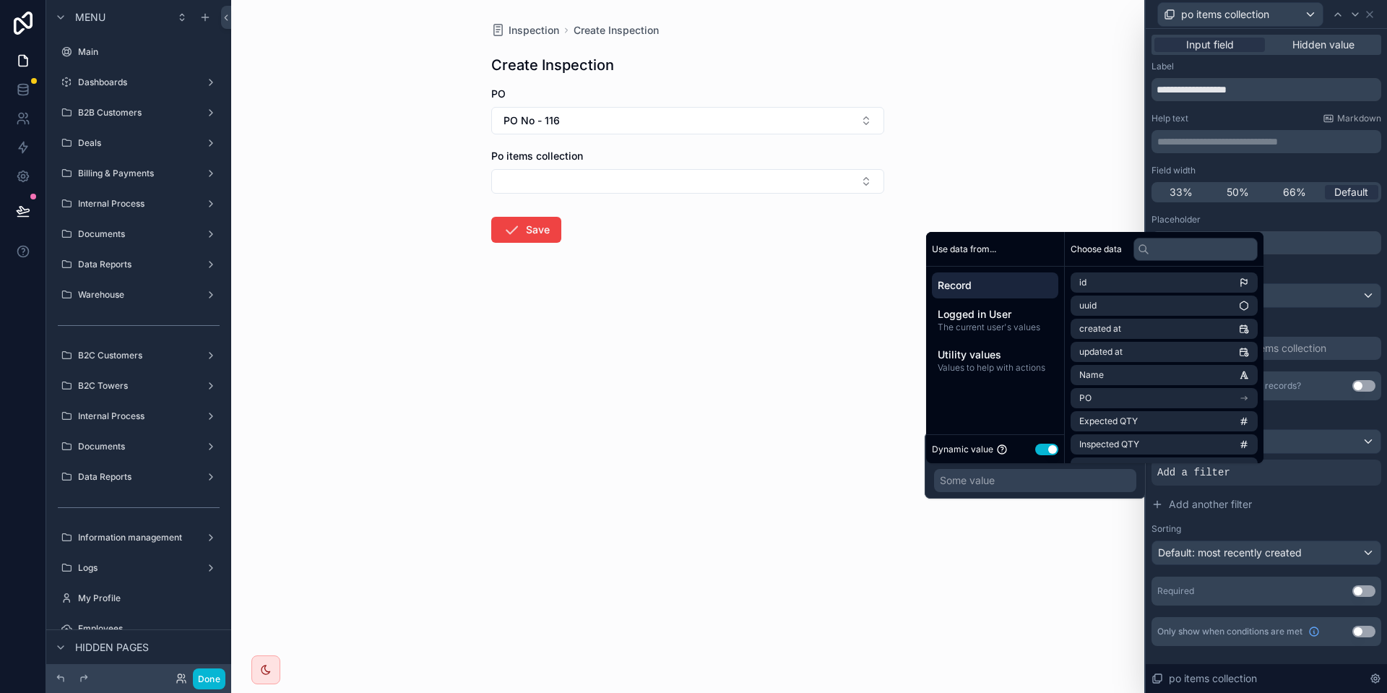
click at [1044, 448] on button "Use setting" at bounding box center [1046, 449] width 23 height 12
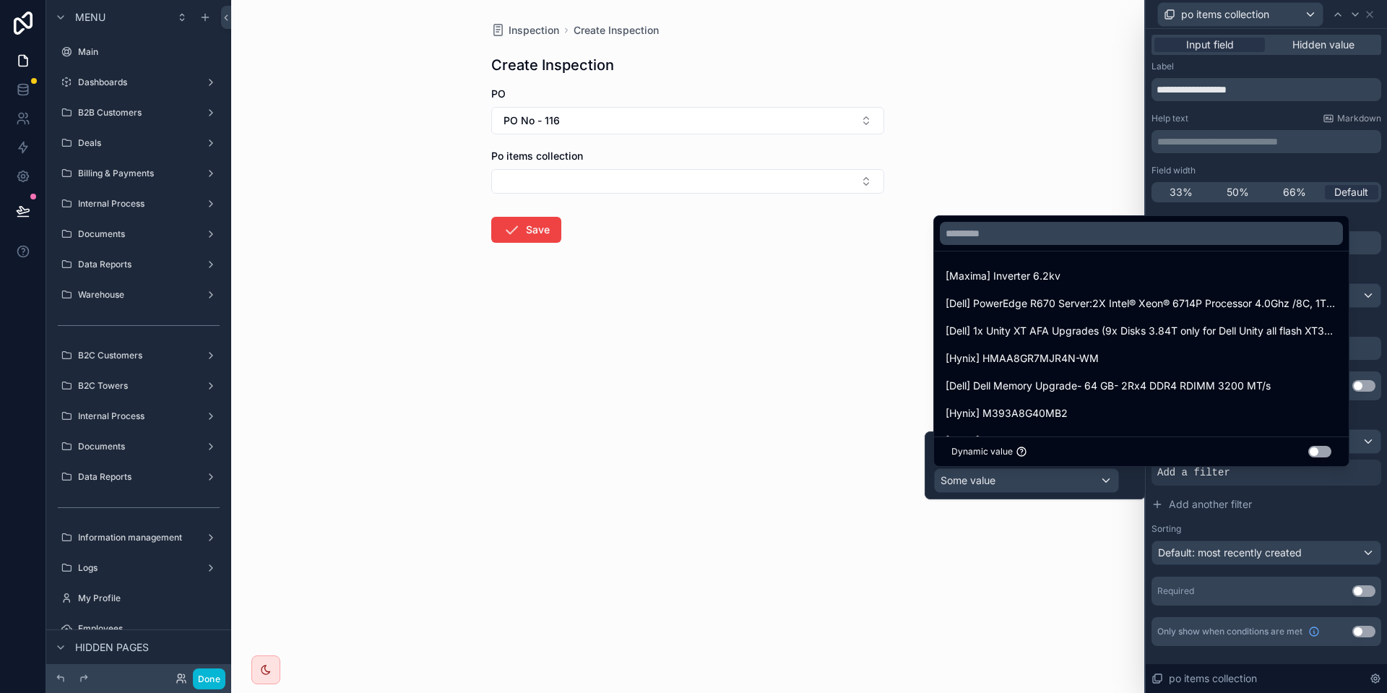
click at [1320, 450] on button "Use setting" at bounding box center [1319, 452] width 23 height 12
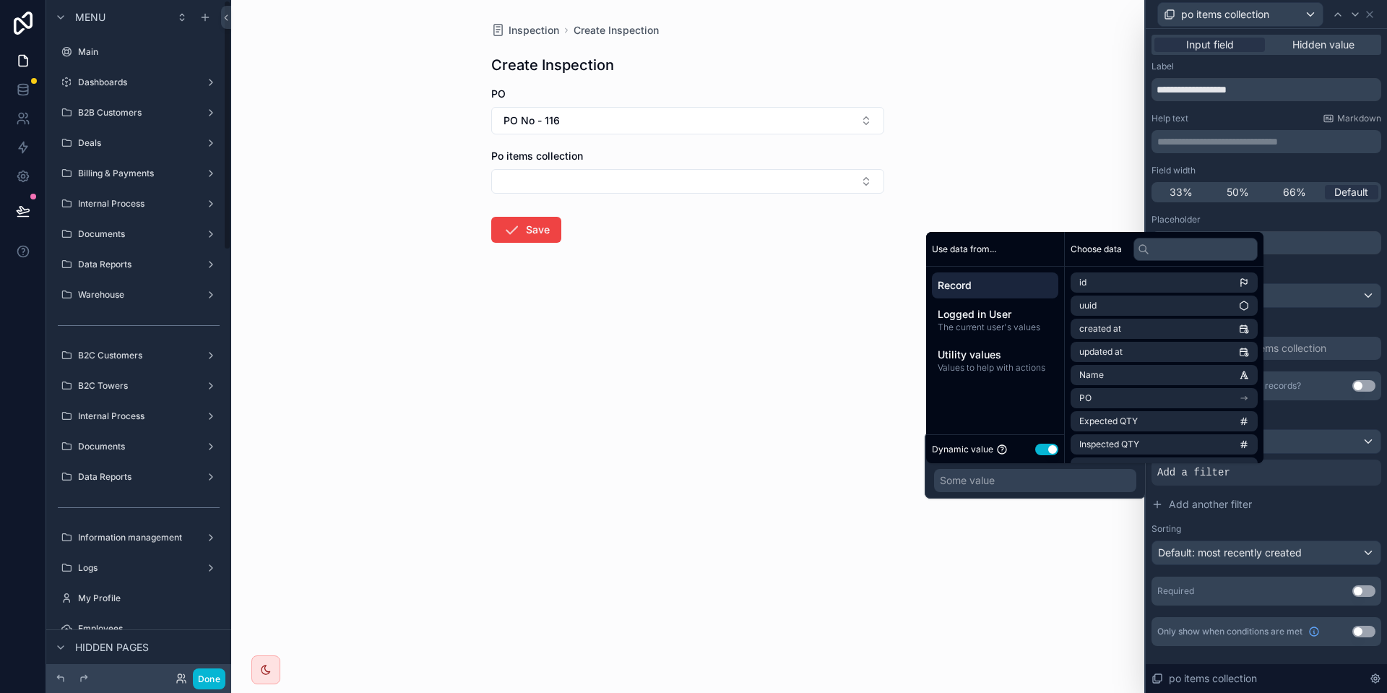
click at [1008, 283] on span "Record" at bounding box center [994, 285] width 115 height 14
click at [1238, 248] on input "text" at bounding box center [1195, 249] width 124 height 23
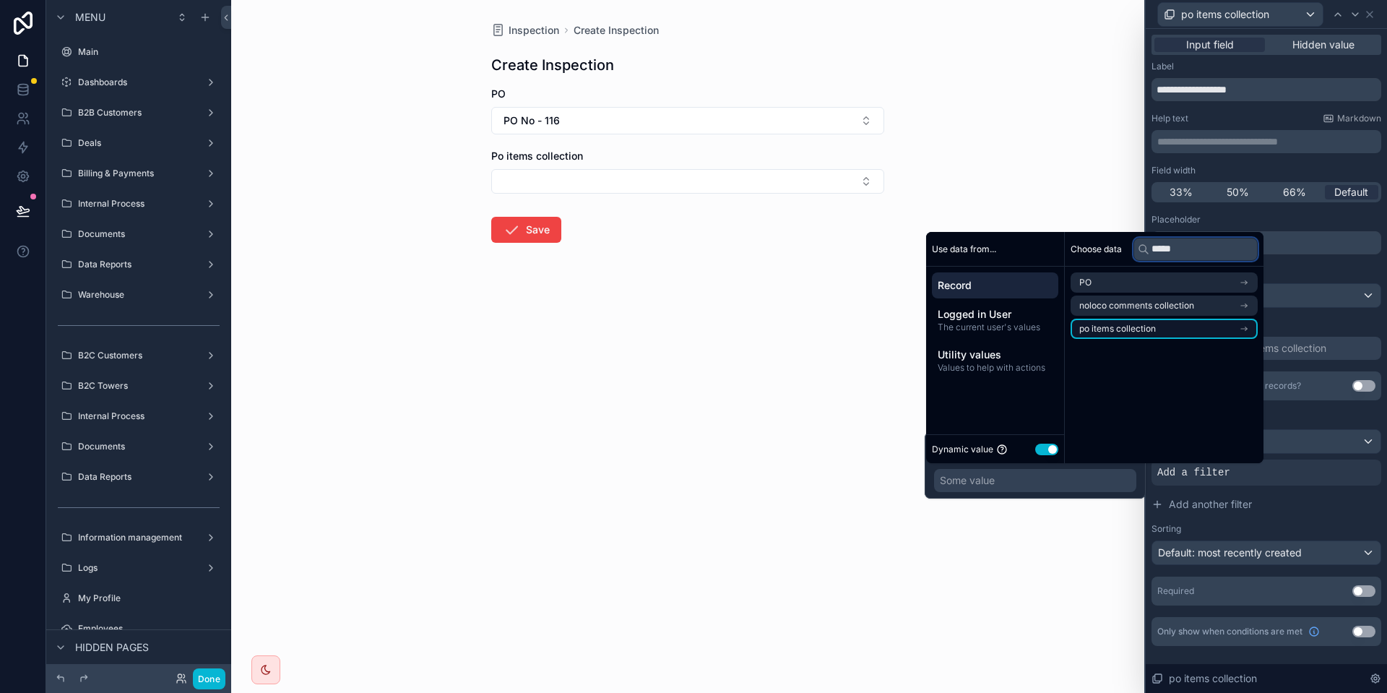
type input "*****"
click at [1239, 321] on li "po items collection" at bounding box center [1163, 328] width 187 height 20
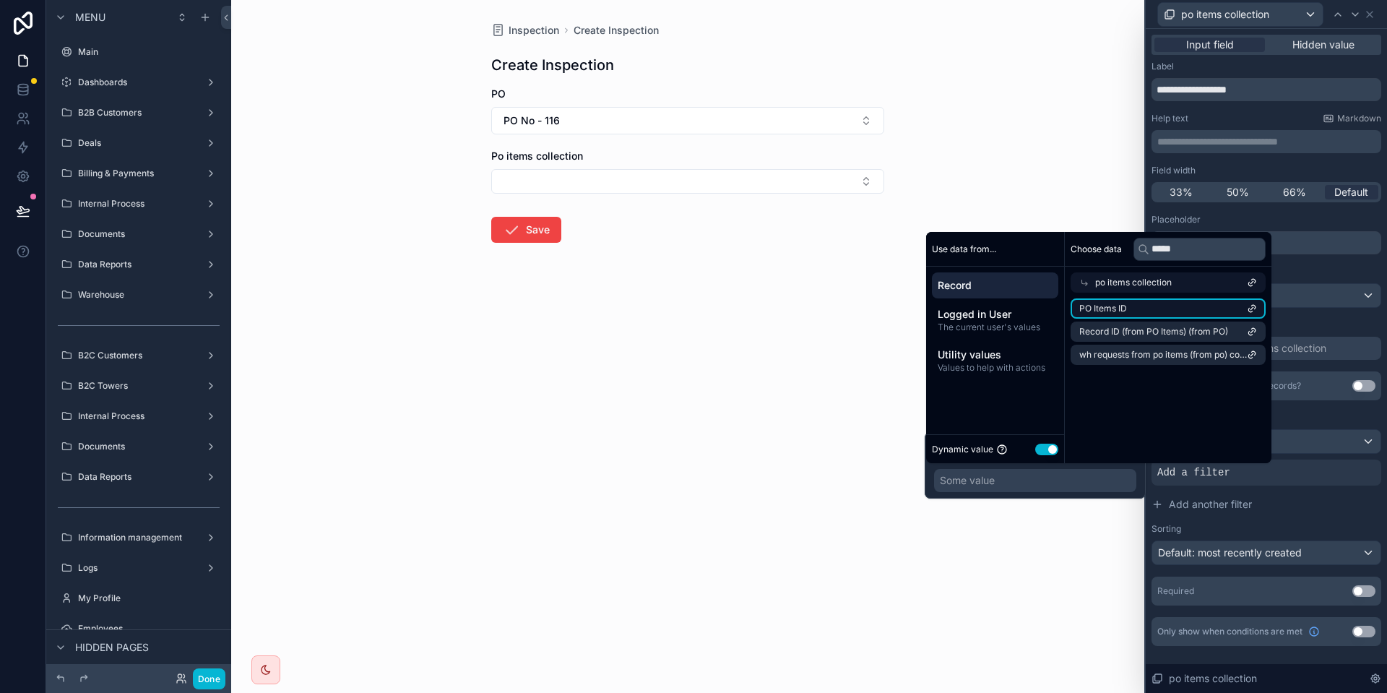
click at [1170, 309] on li "PO Items ID" at bounding box center [1167, 308] width 195 height 20
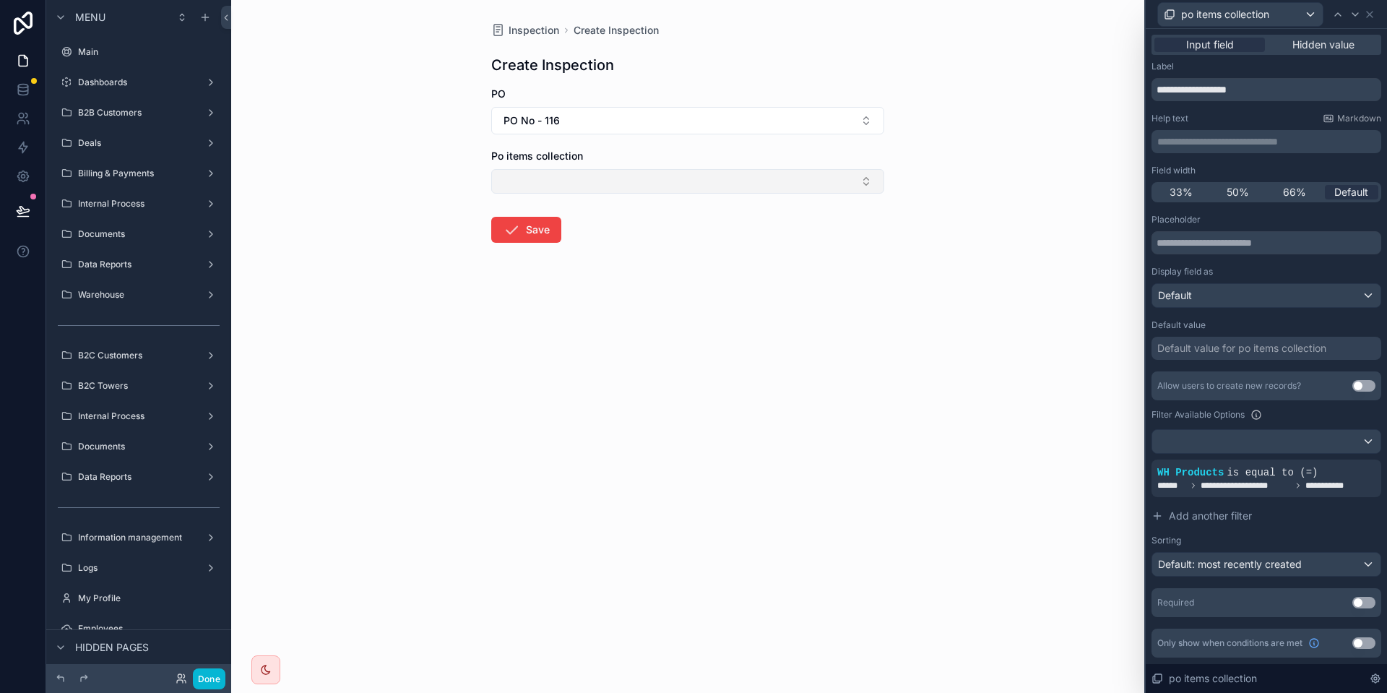
click at [652, 175] on button "Select Button" at bounding box center [687, 181] width 393 height 25
click at [1009, 257] on div "Inspection Create Inspection Create Inspection PO PO No - 116 Po items collecti…" at bounding box center [687, 346] width 913 height 693
click at [1342, 467] on div at bounding box center [1345, 461] width 20 height 20
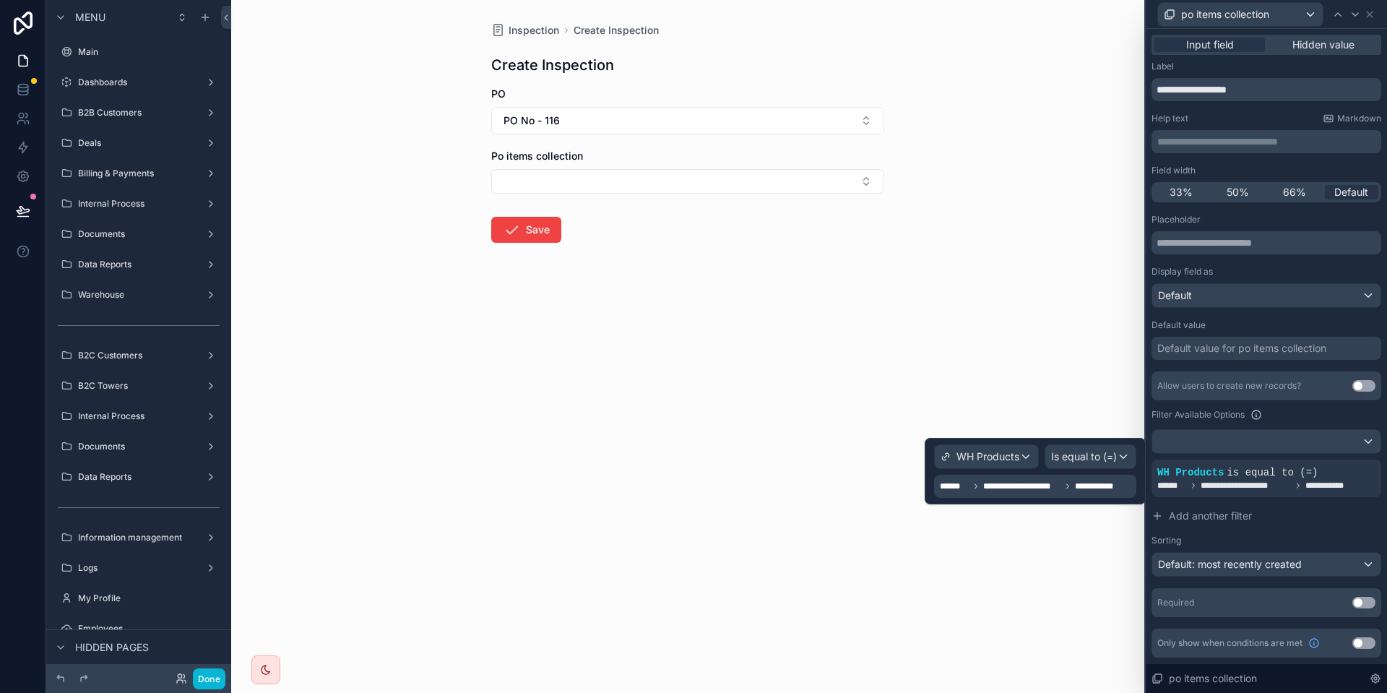
click at [1017, 487] on span "**********" at bounding box center [1021, 486] width 77 height 12
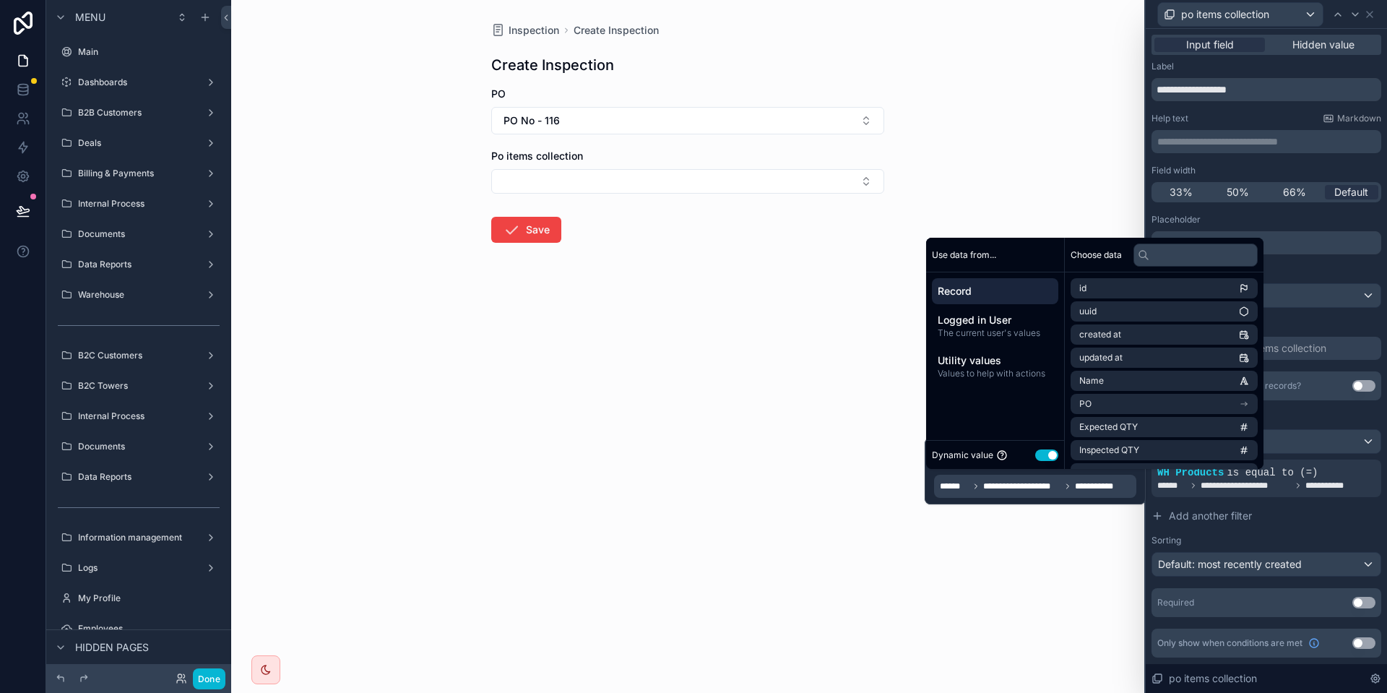
click at [998, 291] on span "Record" at bounding box center [994, 291] width 115 height 14
click at [1202, 458] on li "po items collection" at bounding box center [1163, 453] width 187 height 20
click at [1223, 302] on li "WH Products" at bounding box center [1163, 308] width 187 height 20
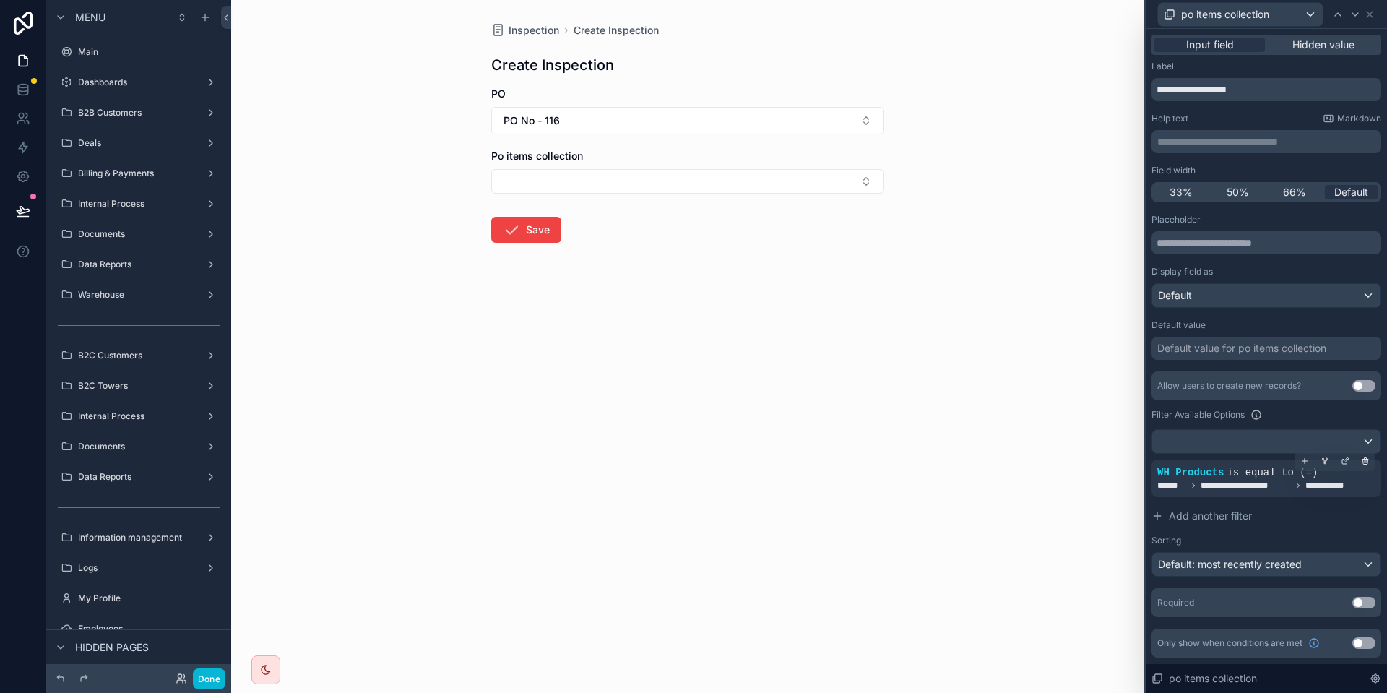
click at [1232, 485] on span "**********" at bounding box center [1245, 486] width 90 height 12
click at [549, 178] on button "Select Button" at bounding box center [687, 181] width 393 height 25
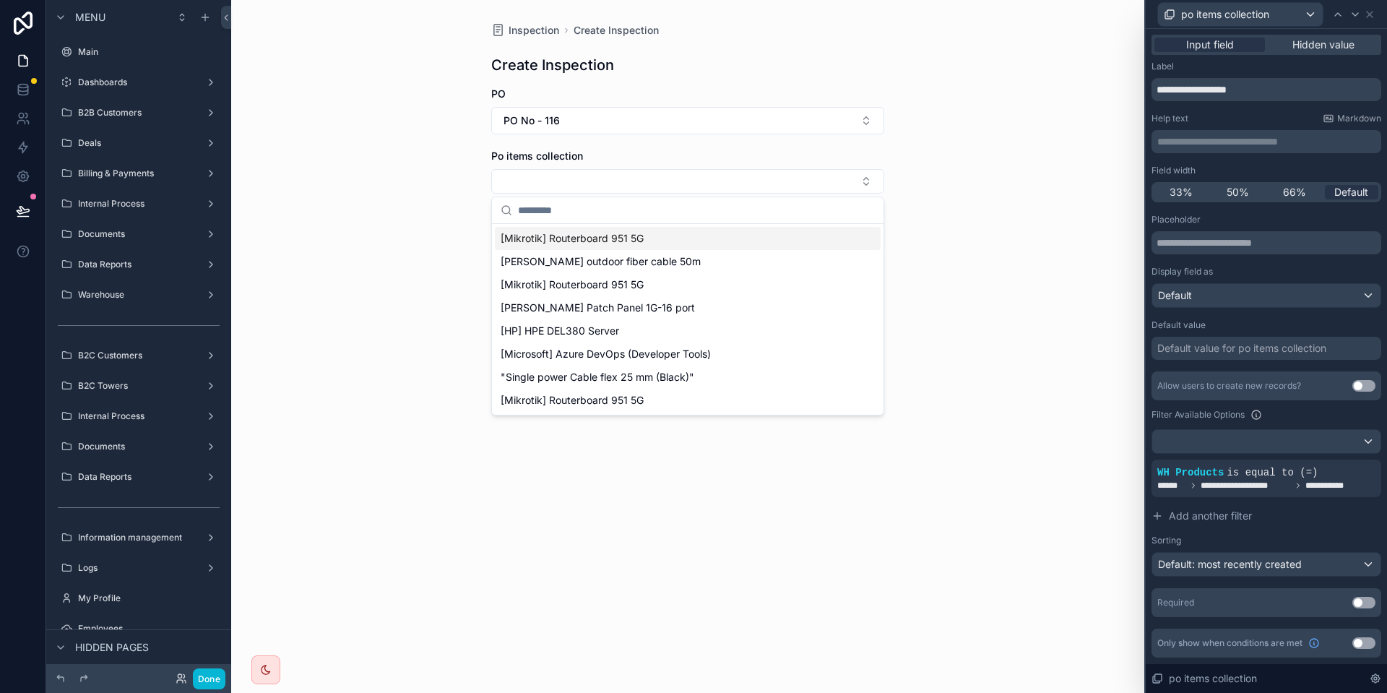
click at [749, 155] on div "Po items collection" at bounding box center [687, 156] width 393 height 14
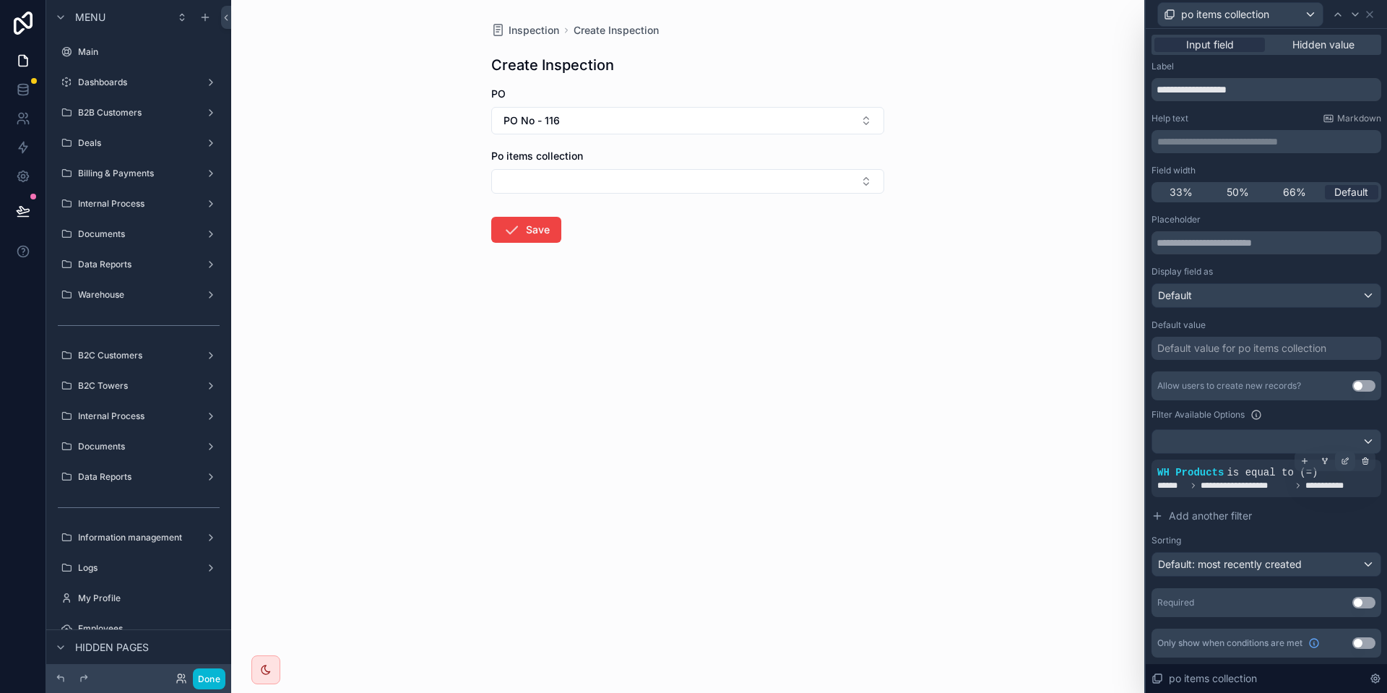
click at [1346, 462] on icon at bounding box center [1344, 460] width 9 height 9
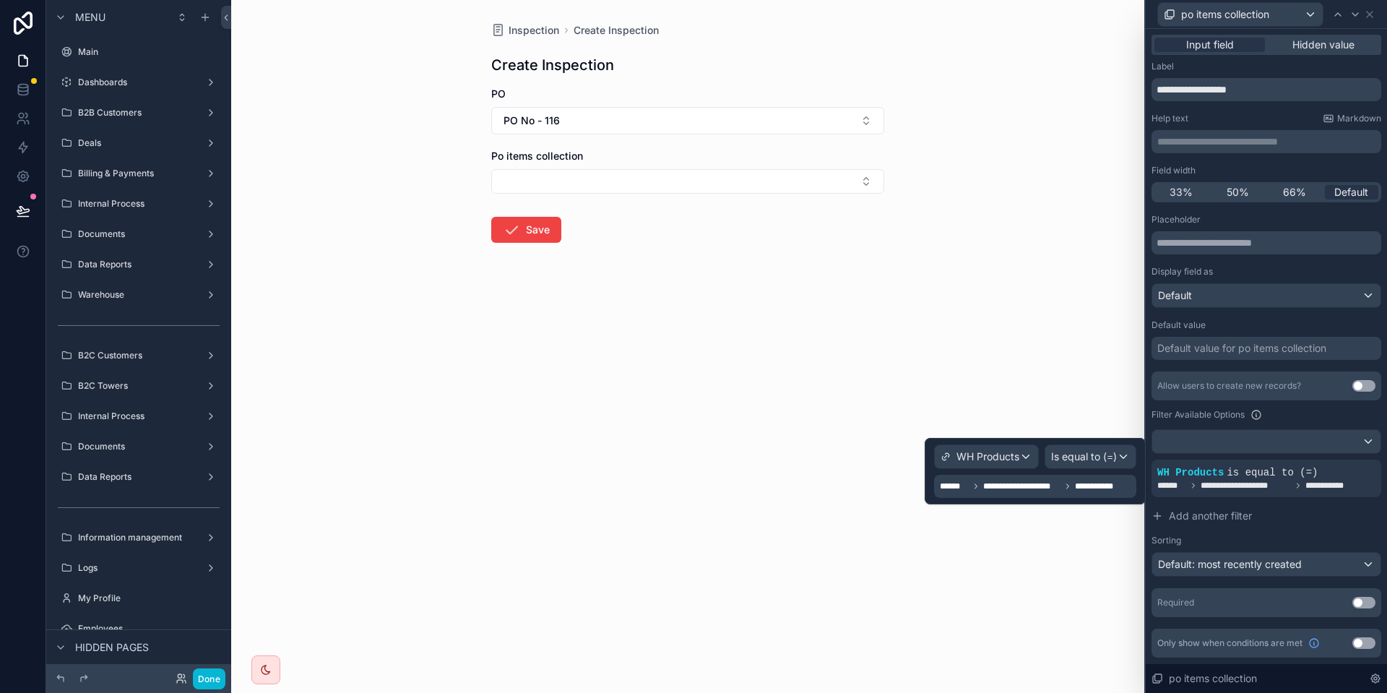
click at [1023, 485] on span "**********" at bounding box center [1021, 486] width 77 height 12
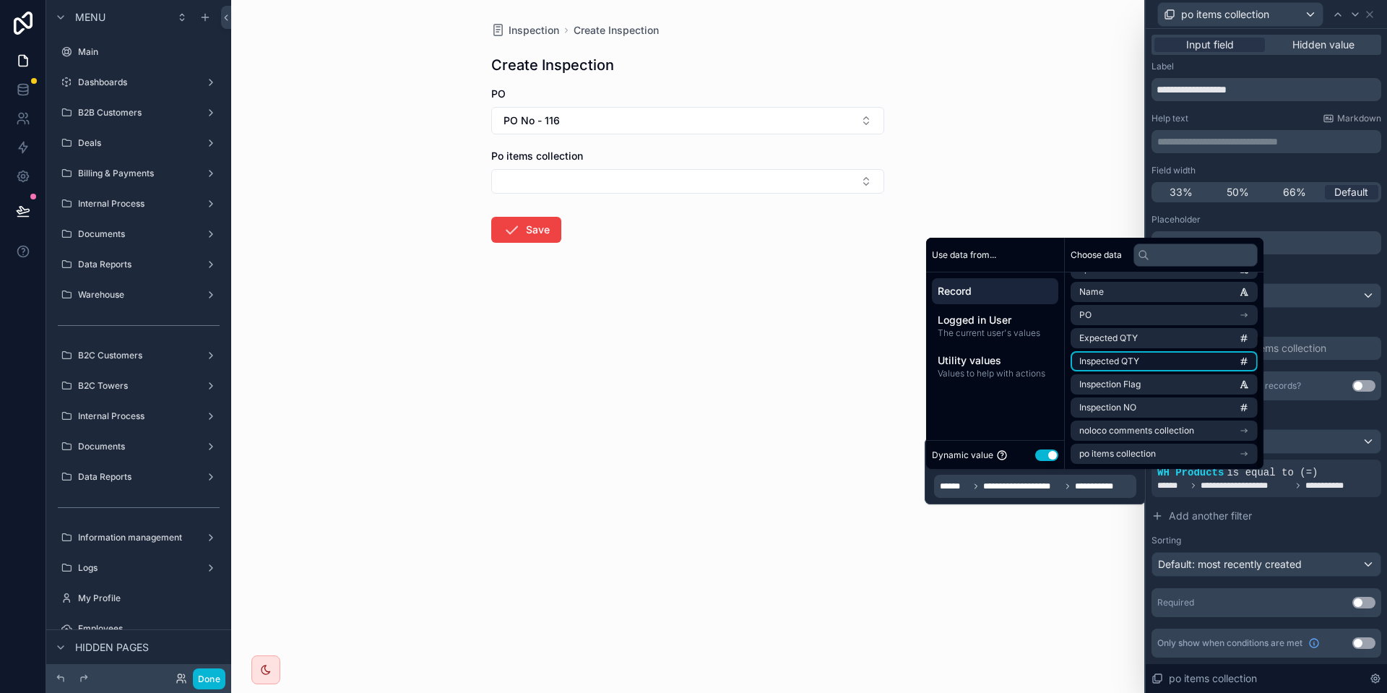
scroll to position [90, 0]
click at [1152, 453] on span "po items collection" at bounding box center [1117, 453] width 77 height 12
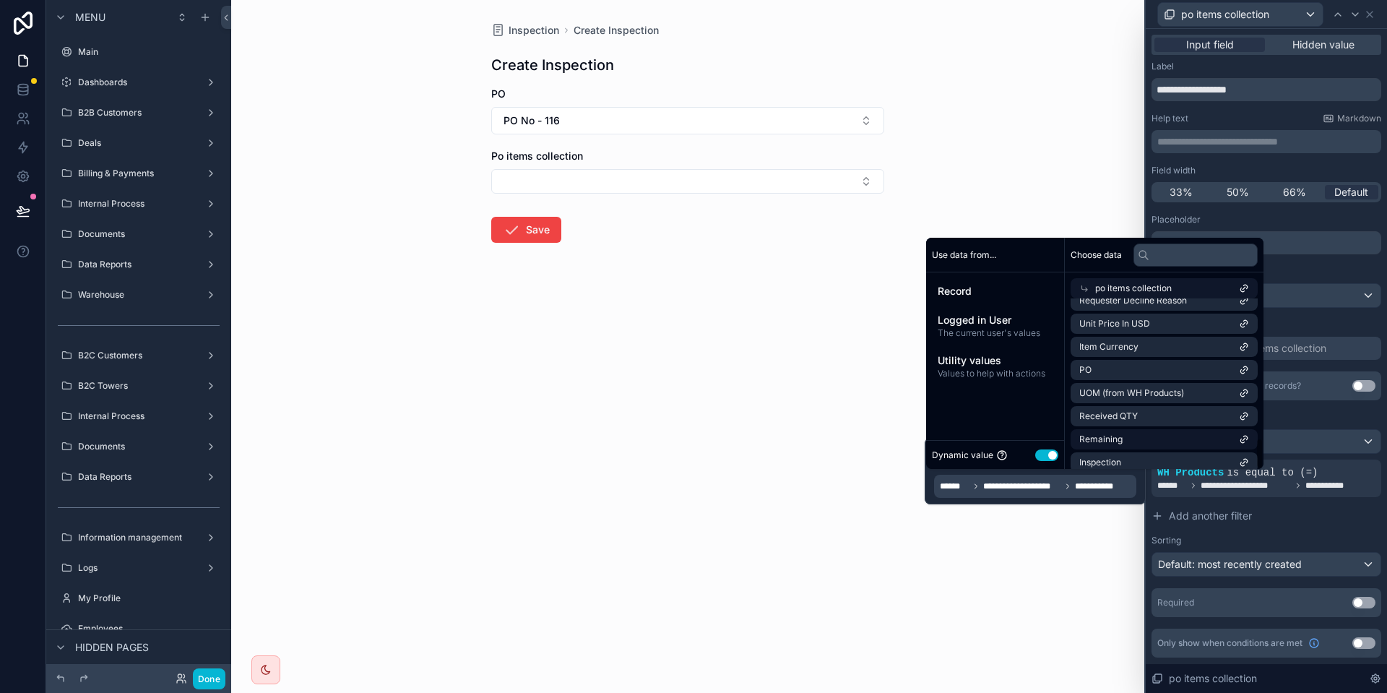
scroll to position [763, 0]
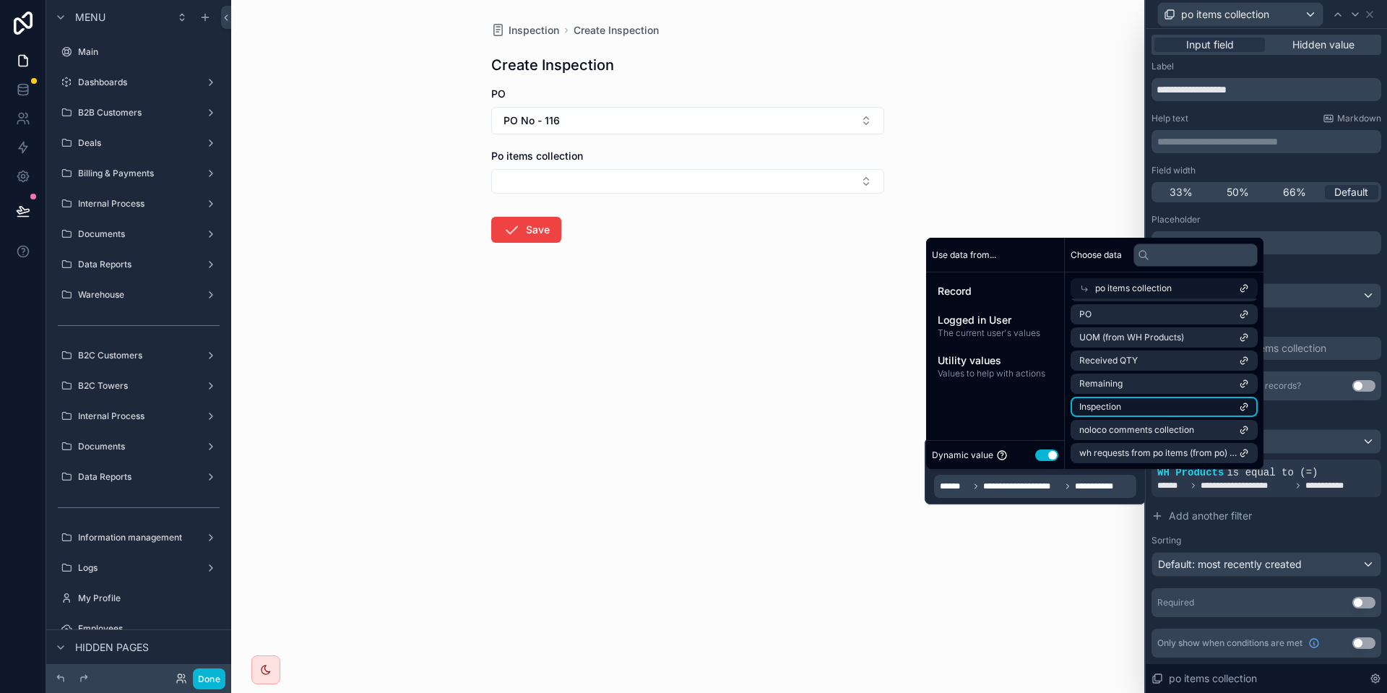
click at [1118, 407] on span "Inspection" at bounding box center [1100, 407] width 42 height 12
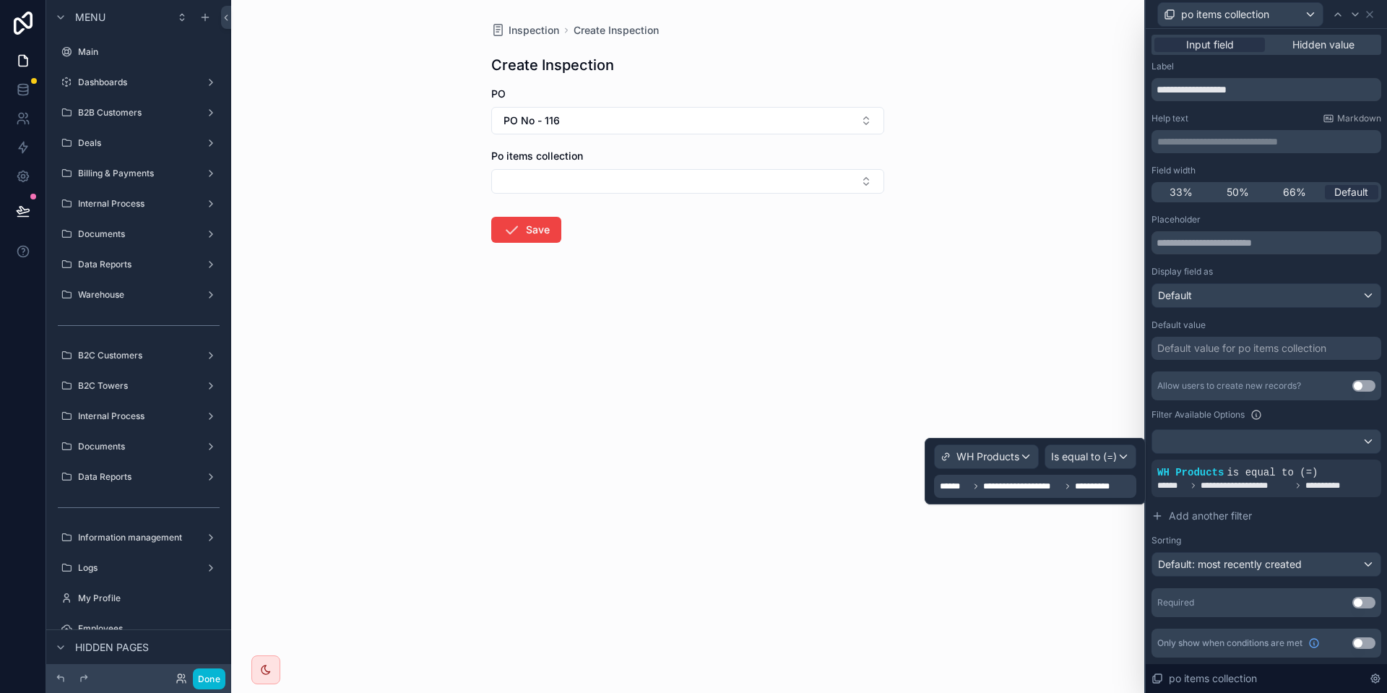
click at [1104, 489] on span "**********" at bounding box center [1096, 486] width 43 height 12
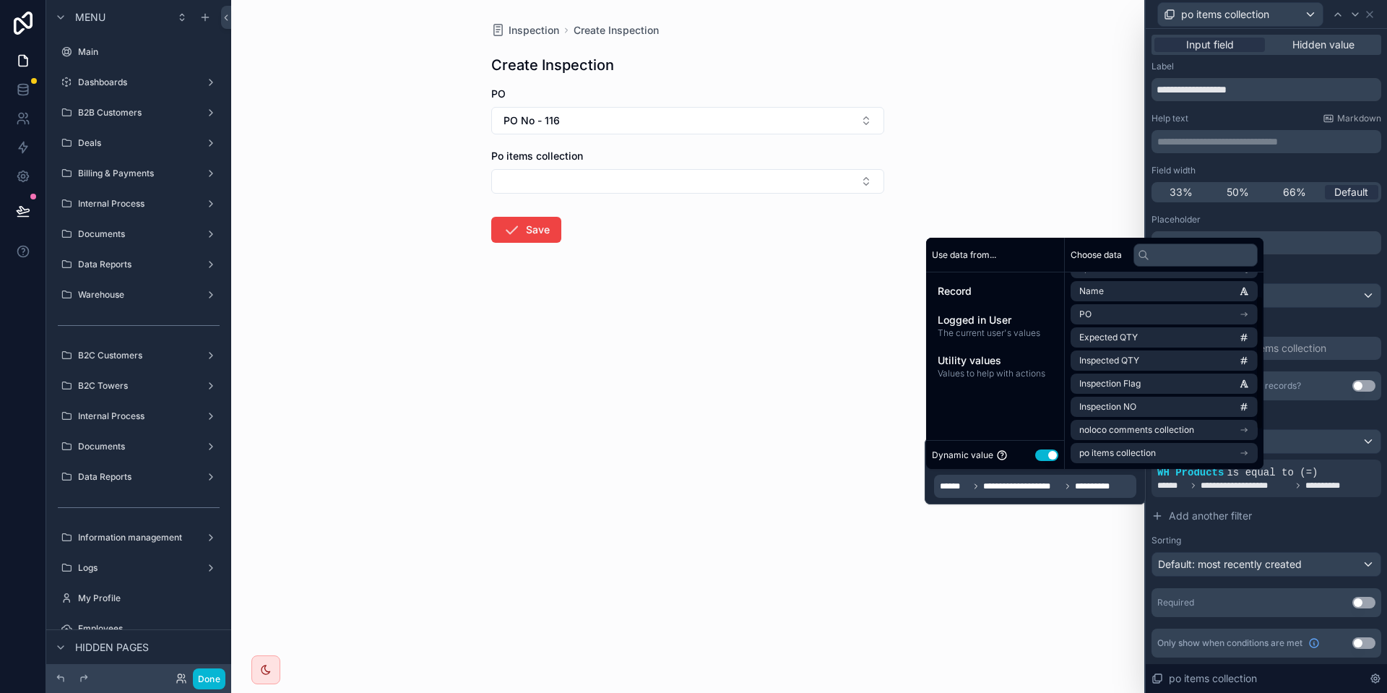
scroll to position [0, 0]
click at [971, 288] on span "Record" at bounding box center [994, 291] width 115 height 14
click at [1134, 454] on span "po items collection" at bounding box center [1117, 453] width 77 height 12
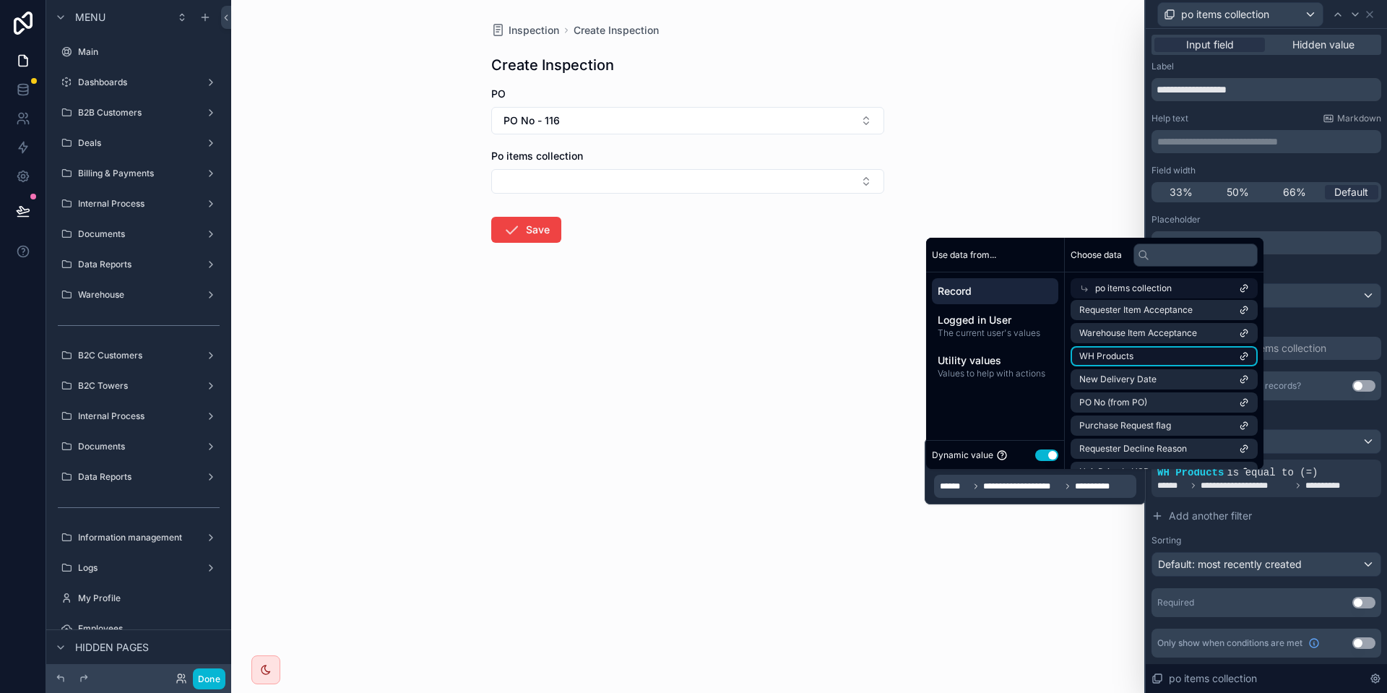
click at [1145, 356] on li "WH Products" at bounding box center [1163, 356] width 187 height 20
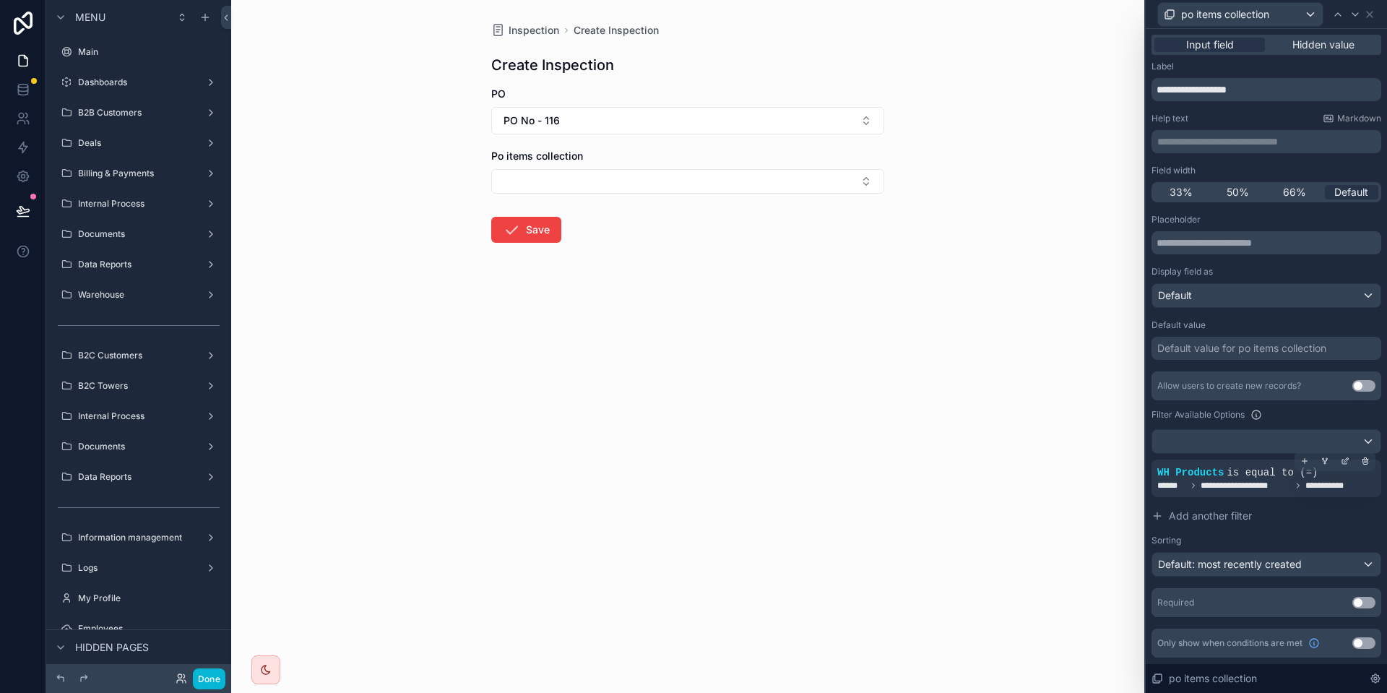
click at [1274, 477] on span "is equal to (=)" at bounding box center [1271, 473] width 91 height 12
drag, startPoint x: 1296, startPoint y: 480, endPoint x: 1331, endPoint y: 481, distance: 35.4
click at [1330, 481] on span "**********" at bounding box center [1257, 486] width 201 height 12
click at [1343, 461] on icon at bounding box center [1344, 460] width 9 height 9
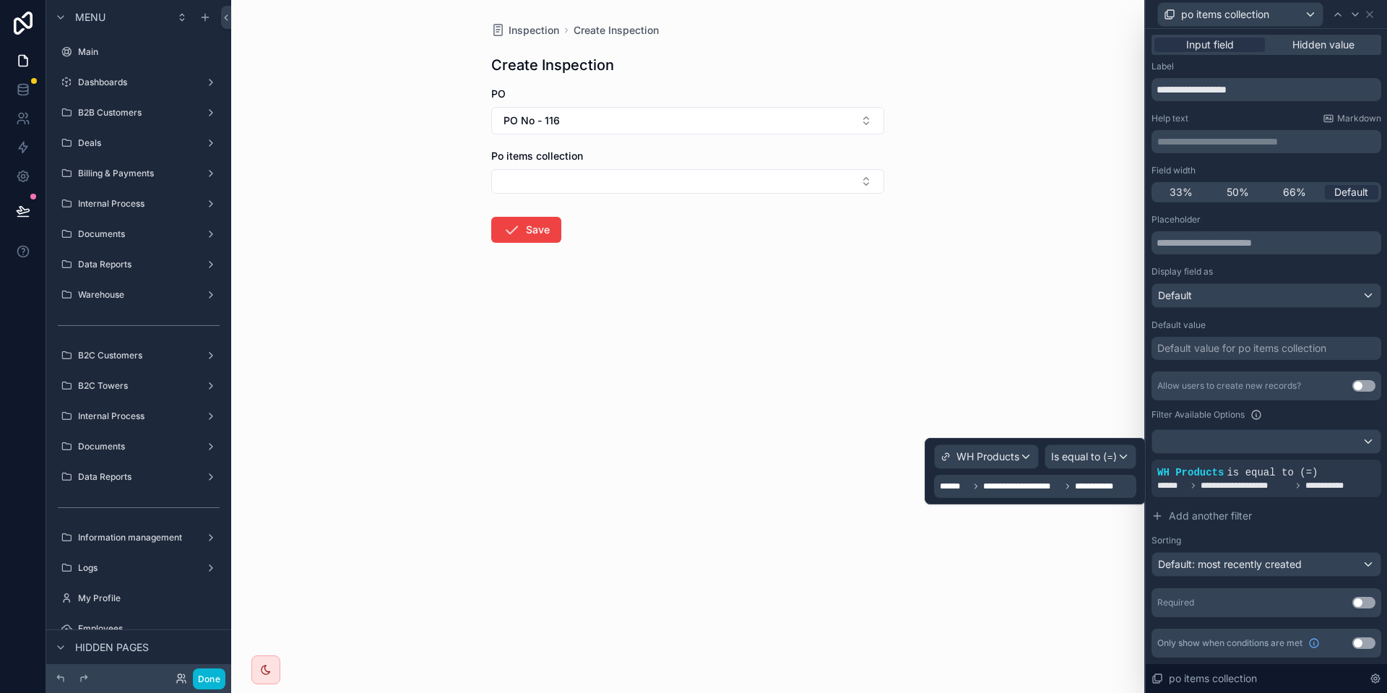
click at [1056, 488] on span "**********" at bounding box center [1021, 486] width 77 height 12
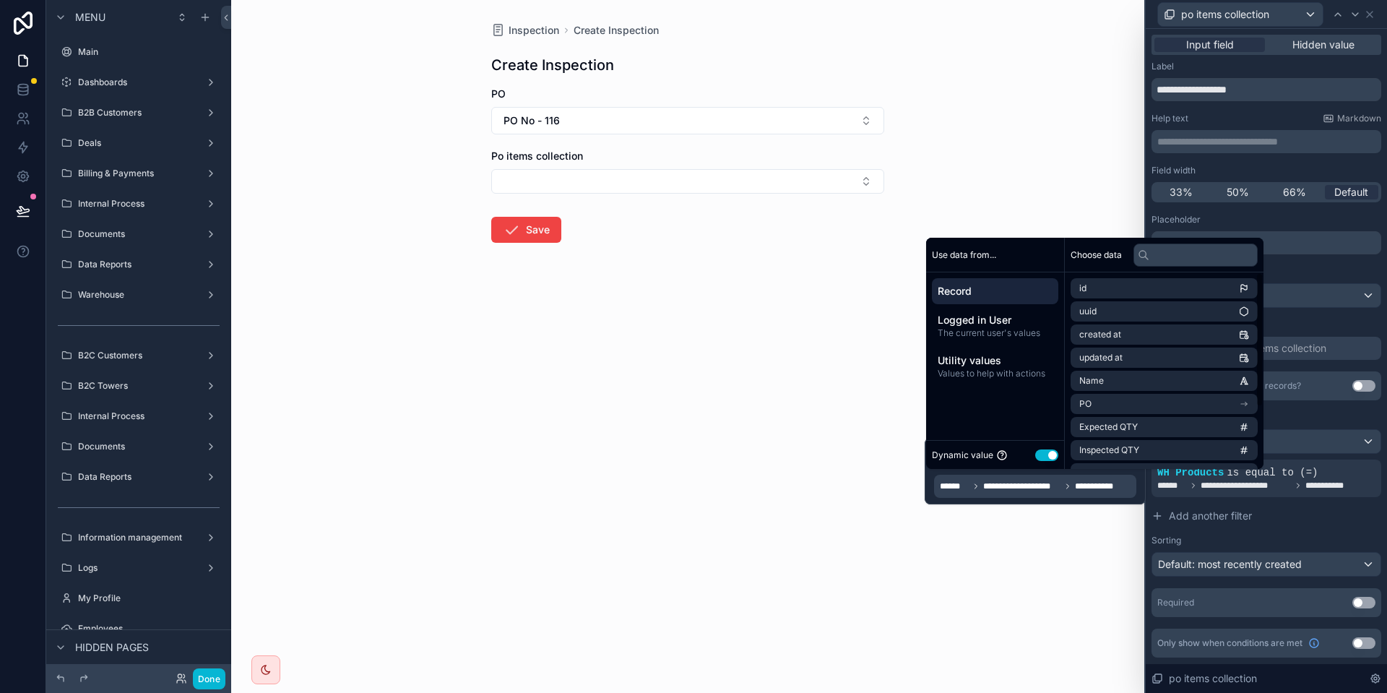
click at [1027, 482] on span "**********" at bounding box center [1021, 486] width 77 height 12
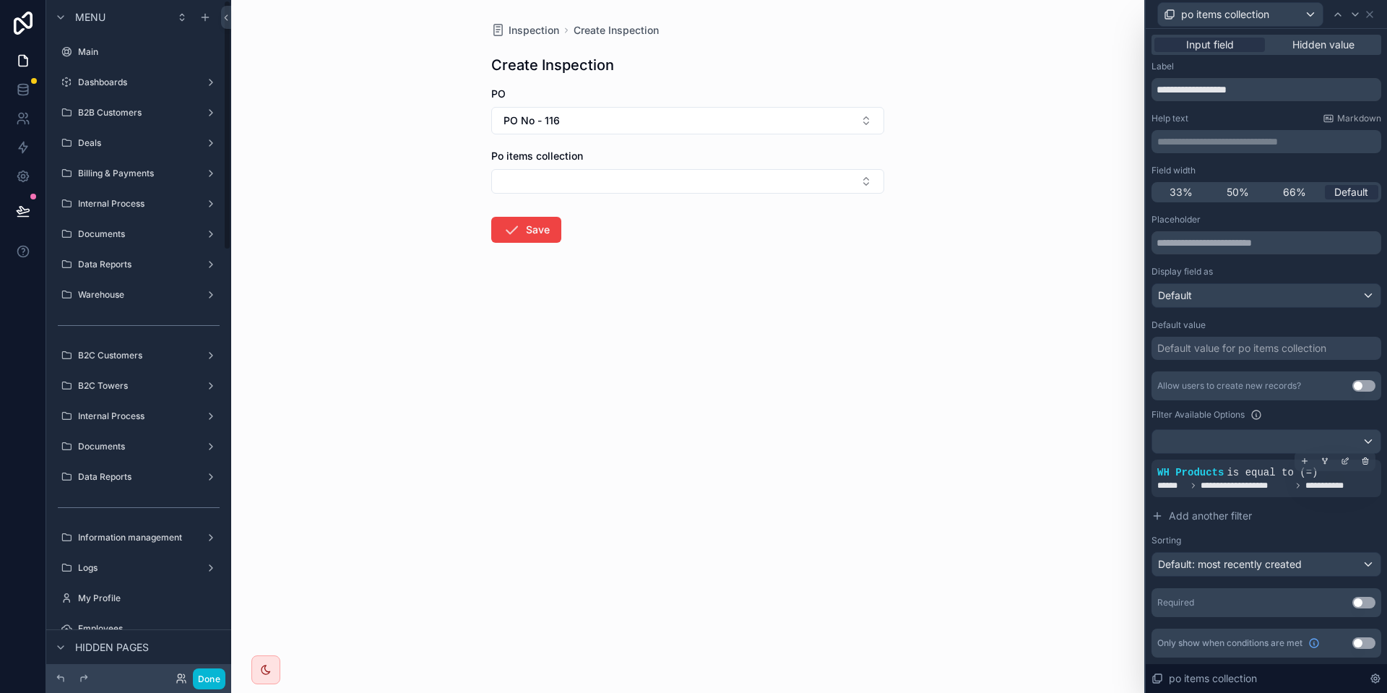
click at [1342, 477] on div "**********" at bounding box center [1266, 478] width 218 height 26
click at [643, 170] on button "Select Button" at bounding box center [687, 181] width 393 height 25
type input "*"
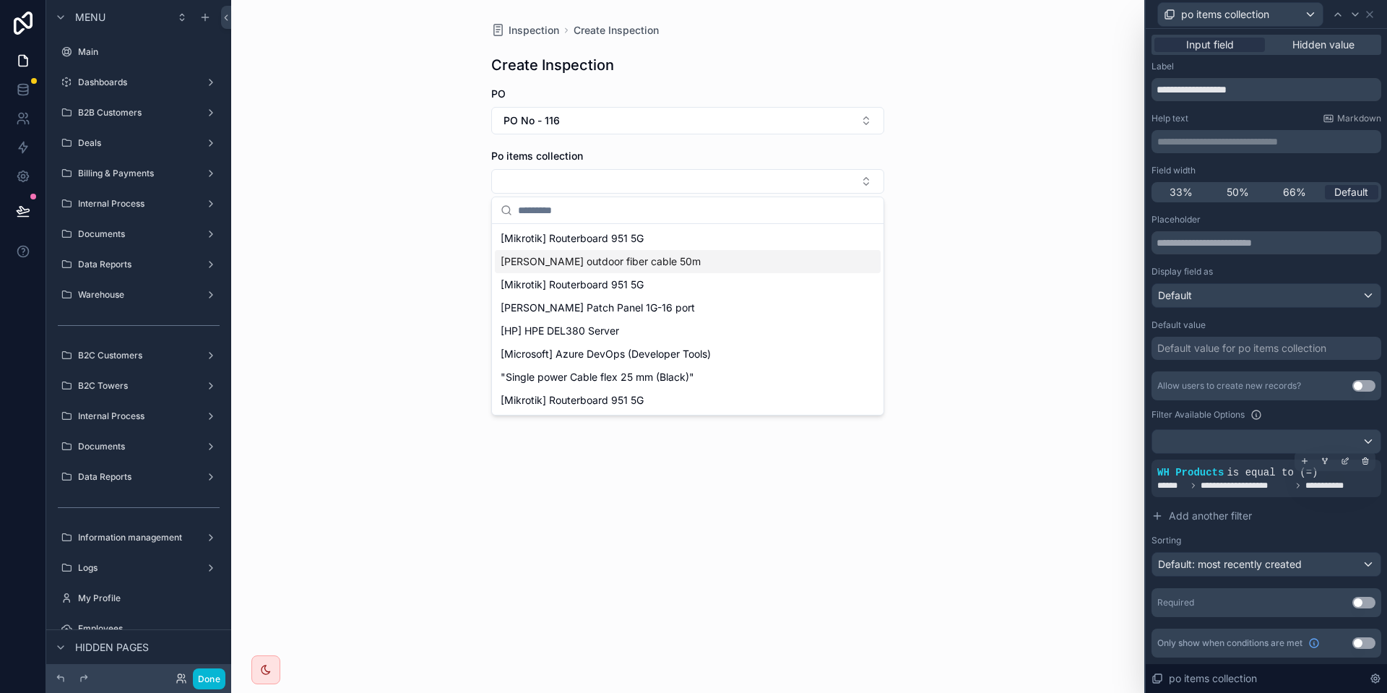
click at [1260, 475] on span "is equal to (=)" at bounding box center [1271, 473] width 91 height 12
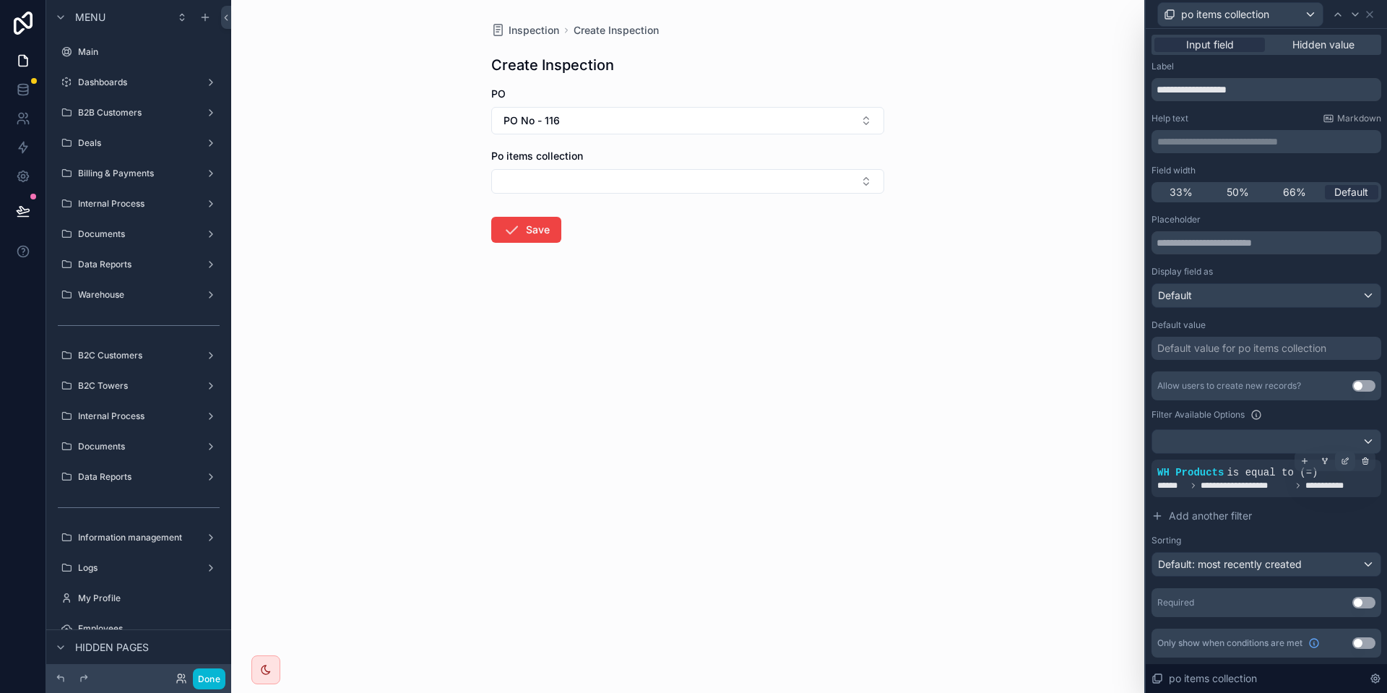
click at [1347, 457] on icon at bounding box center [1346, 459] width 4 height 4
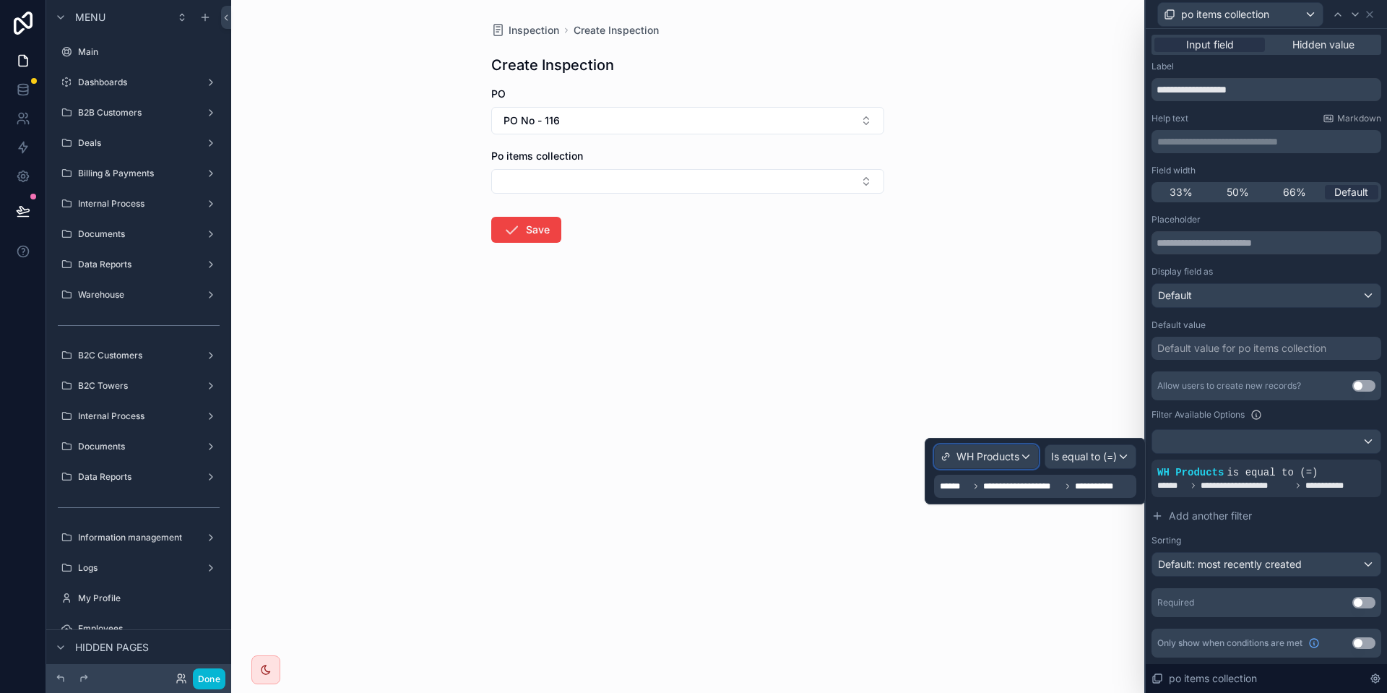
click at [984, 461] on span "WH Products" at bounding box center [987, 456] width 63 height 14
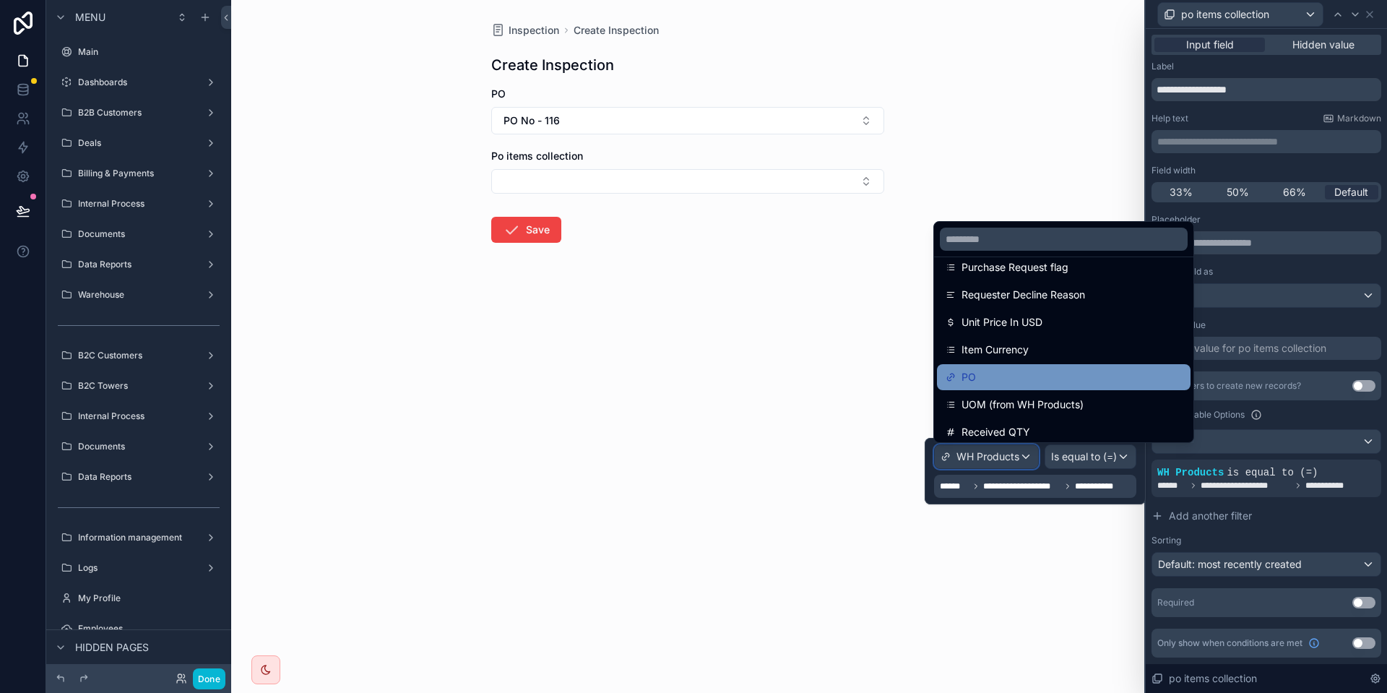
scroll to position [898, 0]
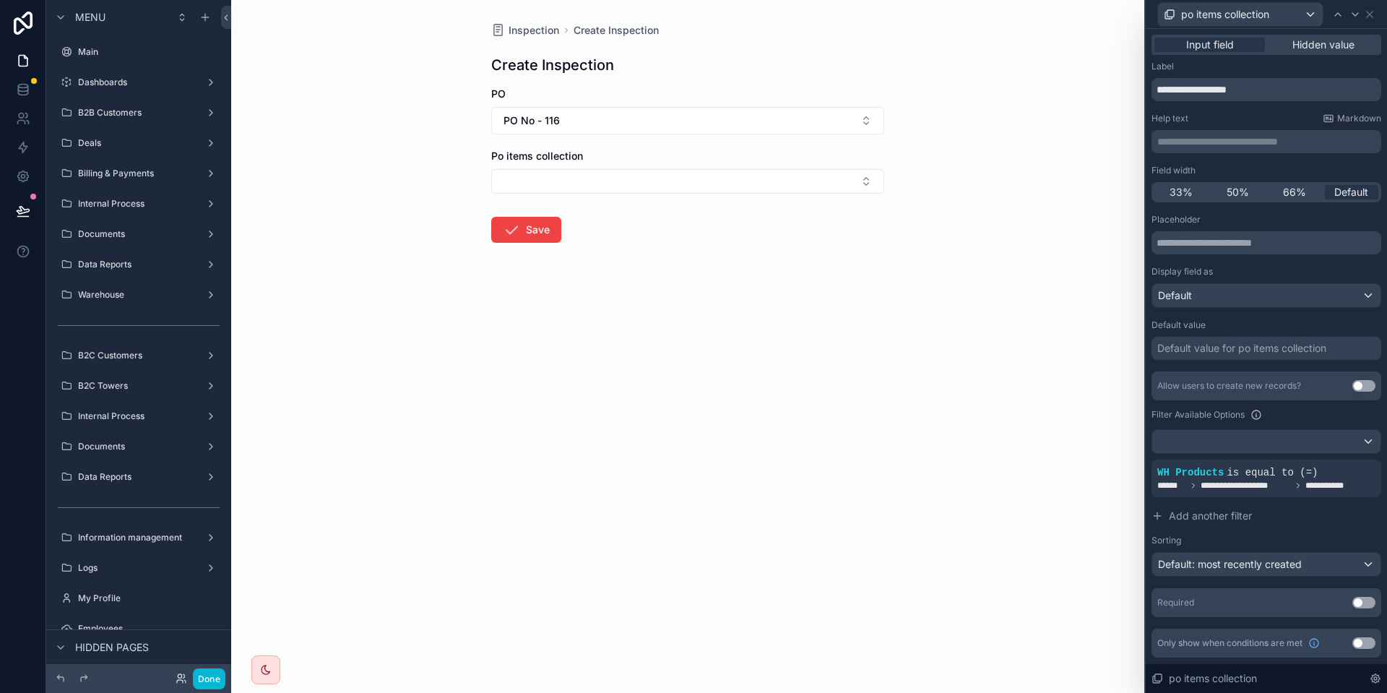
click at [1241, 64] on div "Label" at bounding box center [1266, 67] width 230 height 12
click at [1344, 458] on icon at bounding box center [1344, 460] width 9 height 9
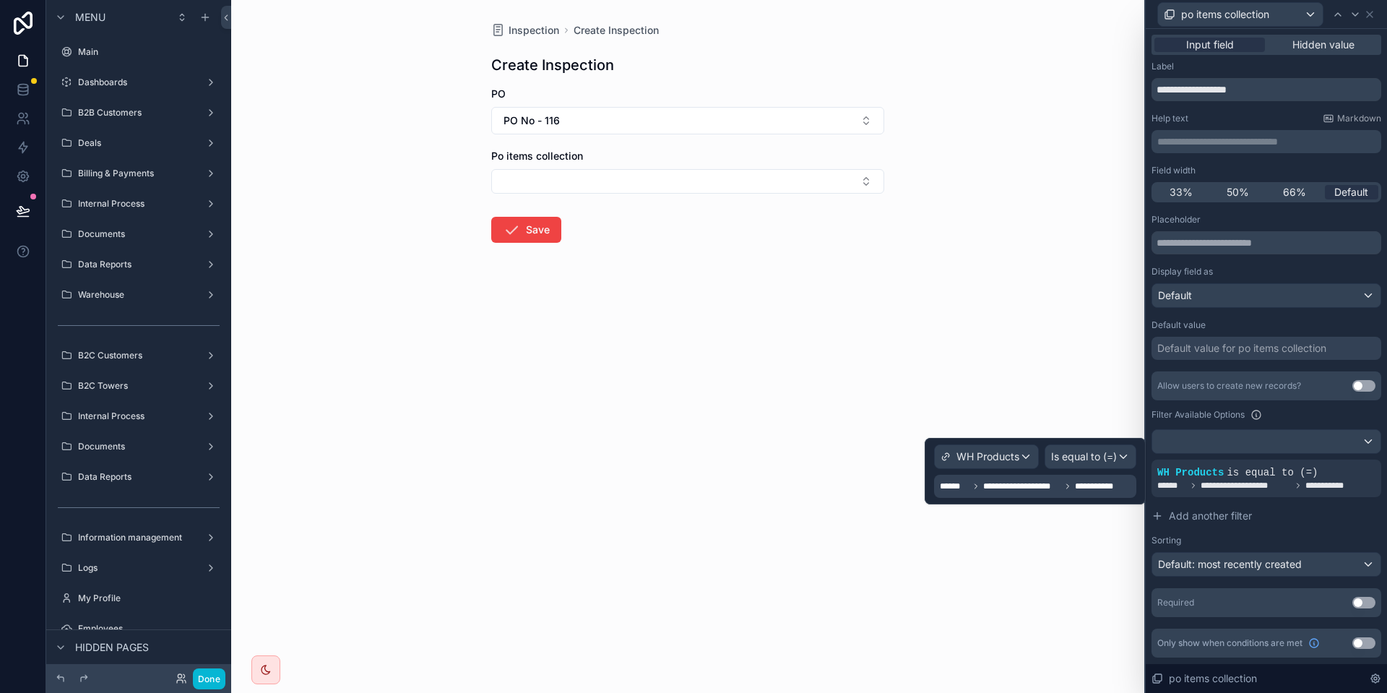
click at [1018, 487] on span "**********" at bounding box center [1021, 486] width 77 height 12
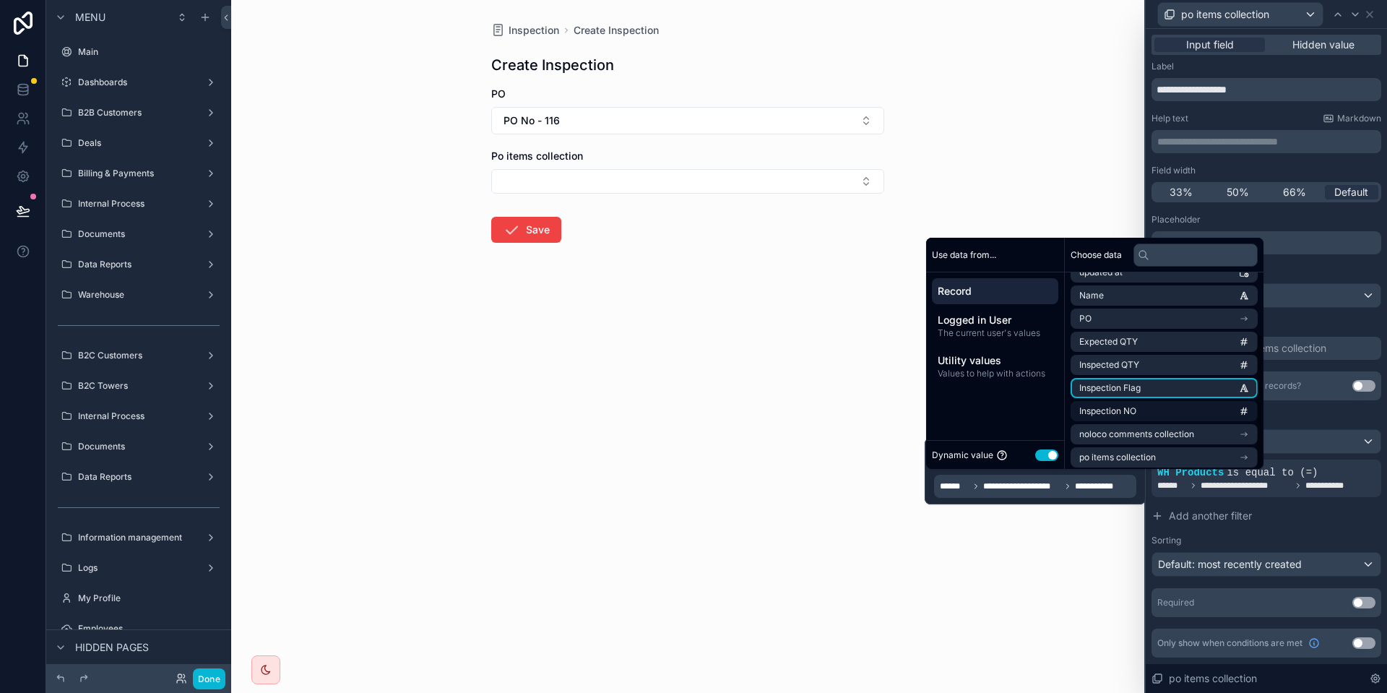
scroll to position [90, 0]
click at [1162, 311] on li "PO" at bounding box center [1163, 314] width 187 height 20
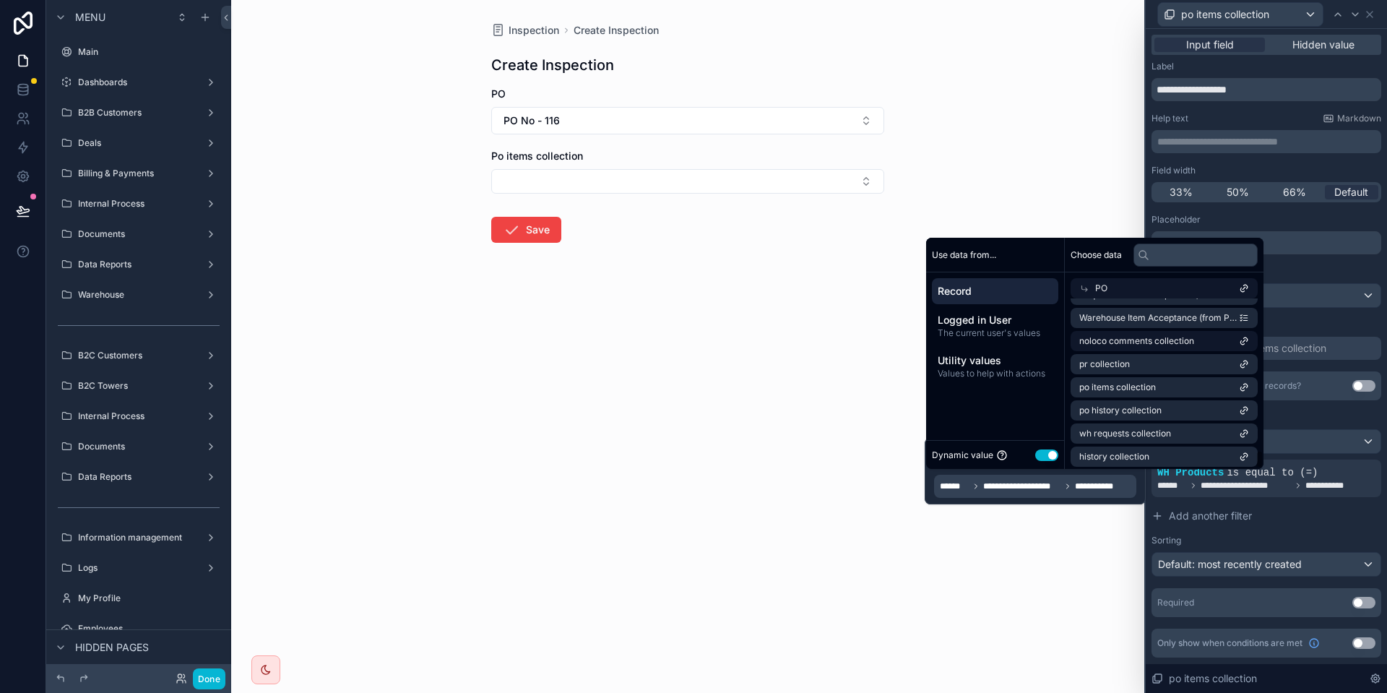
scroll to position [1387, 0]
click at [1207, 357] on li "po items collection" at bounding box center [1163, 360] width 187 height 20
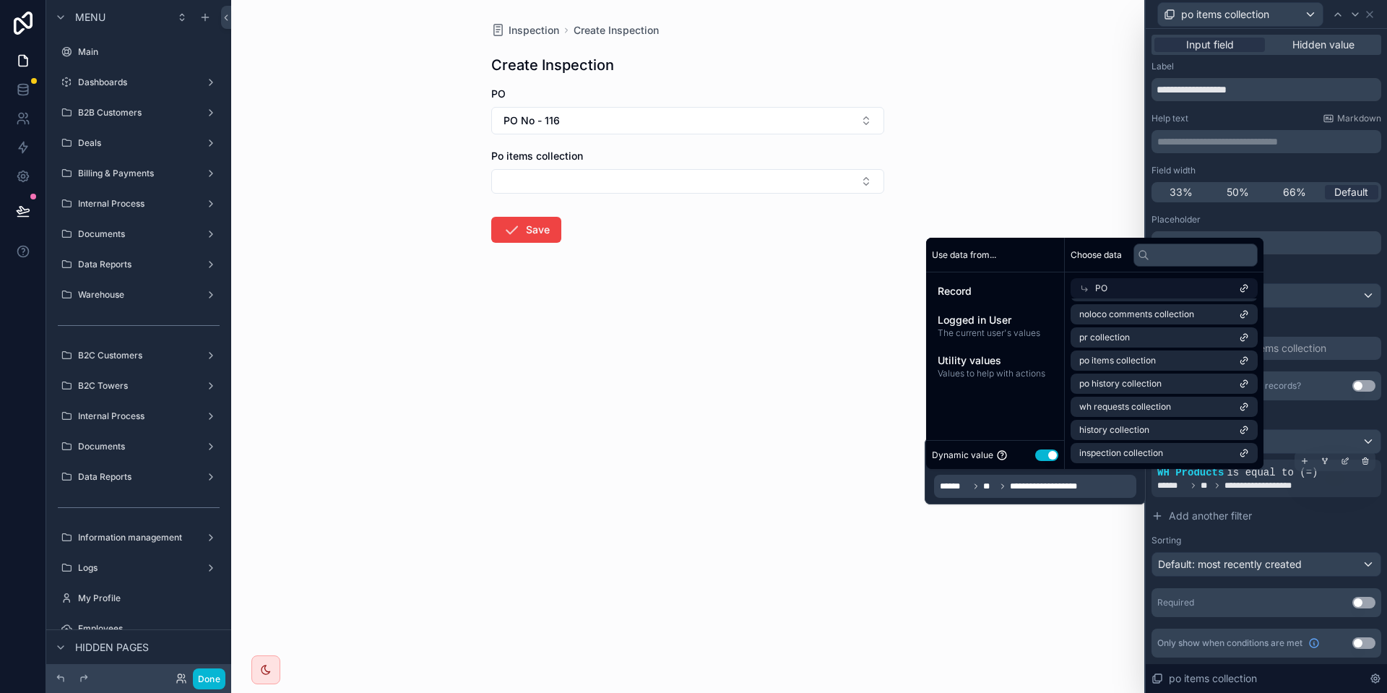
click at [1276, 480] on span "**********" at bounding box center [1269, 486] width 90 height 12
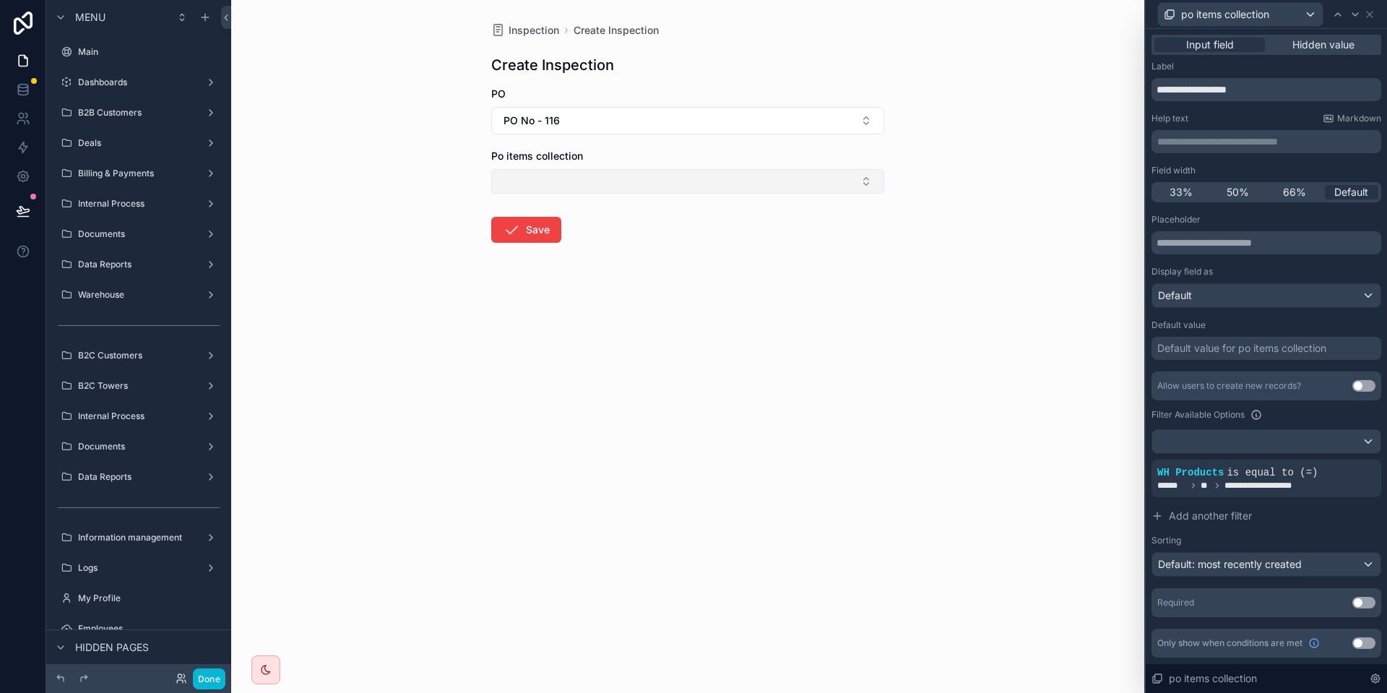
click at [609, 177] on button "Select Button" at bounding box center [687, 181] width 393 height 25
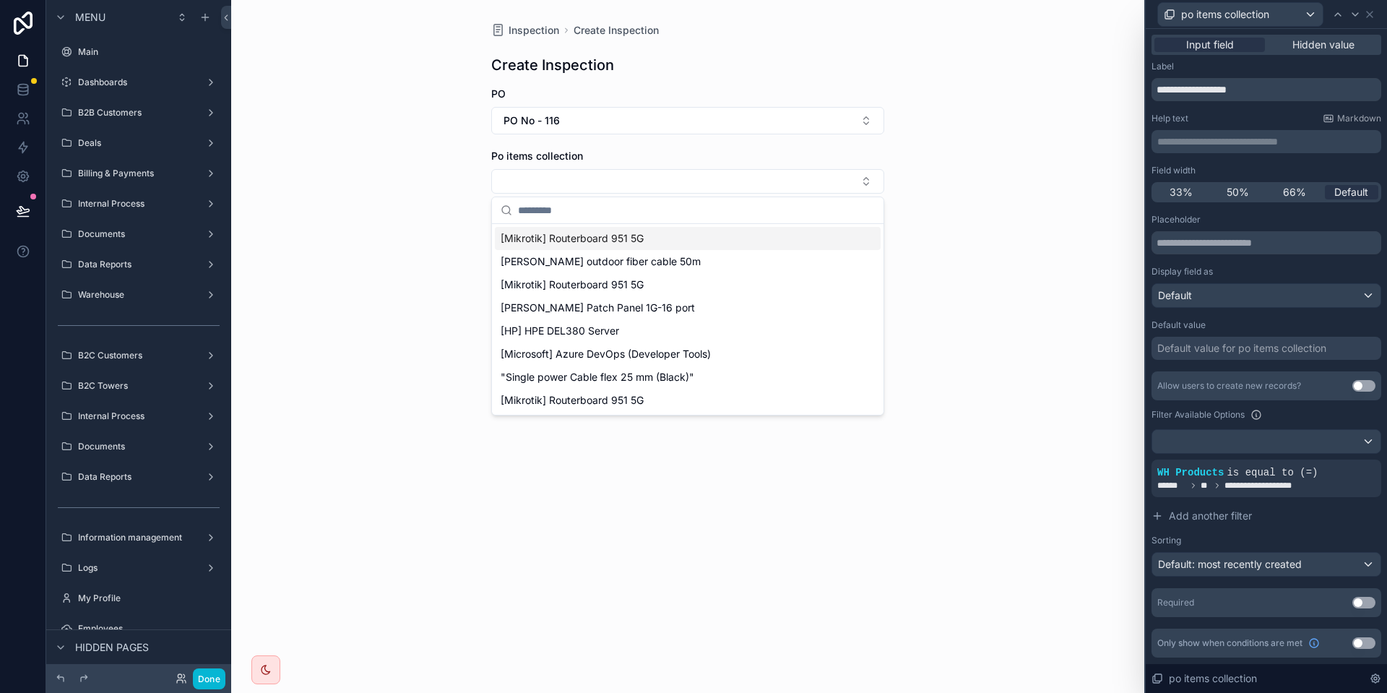
click at [673, 150] on div "Po items collection" at bounding box center [687, 156] width 393 height 14
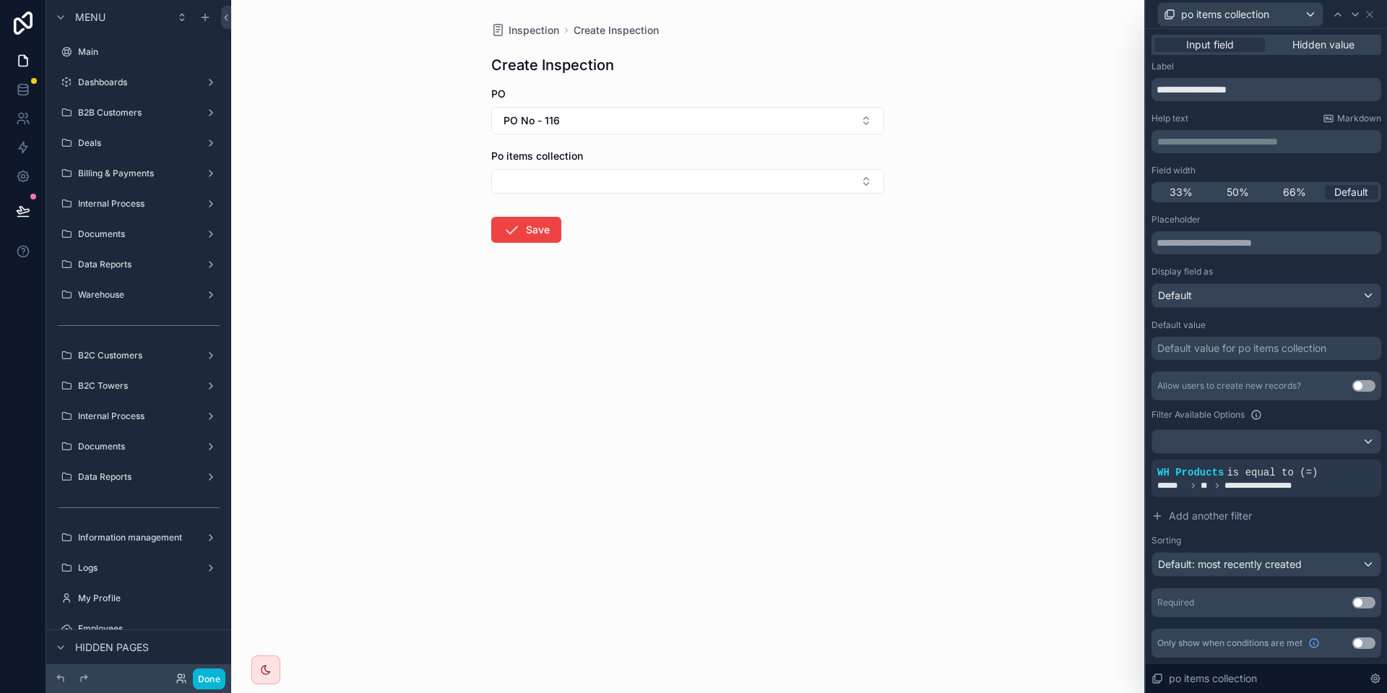
click at [225, 674] on div "Done" at bounding box center [138, 678] width 185 height 29
click at [219, 675] on button "Done" at bounding box center [209, 678] width 32 height 21
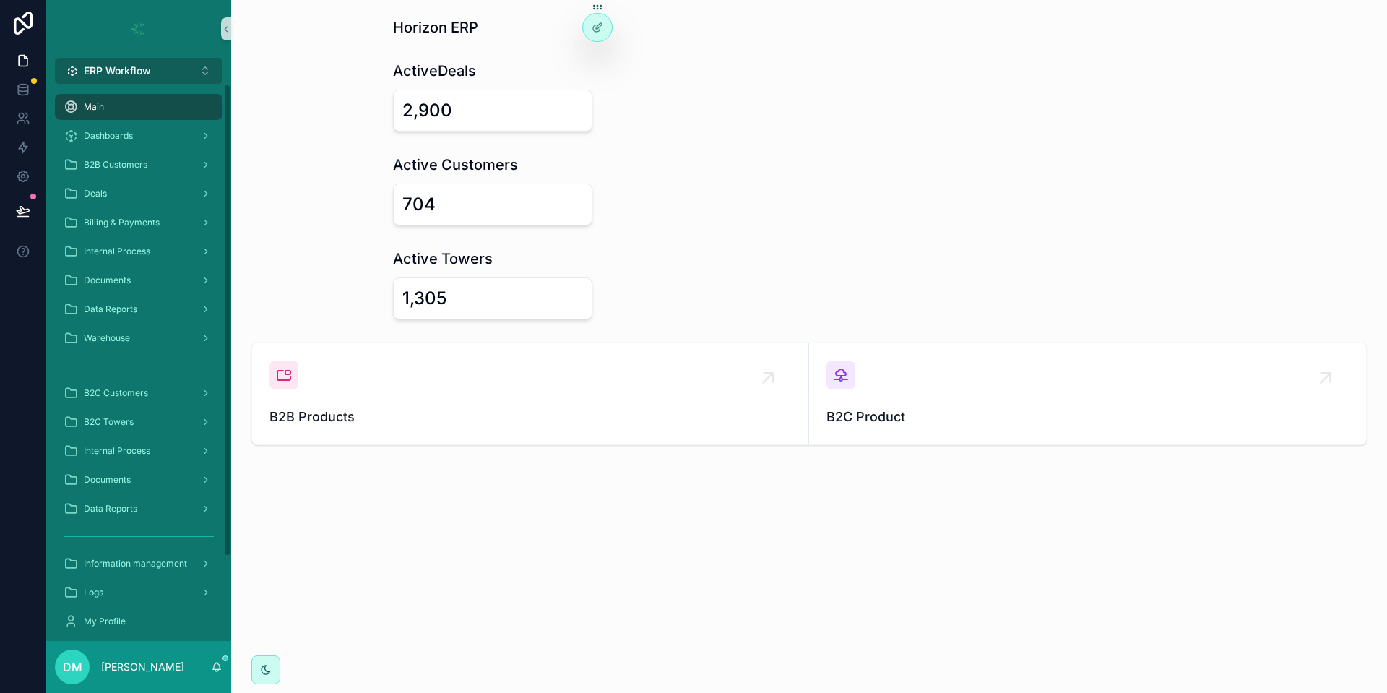
click at [142, 68] on span "ERP Workflow" at bounding box center [117, 71] width 67 height 14
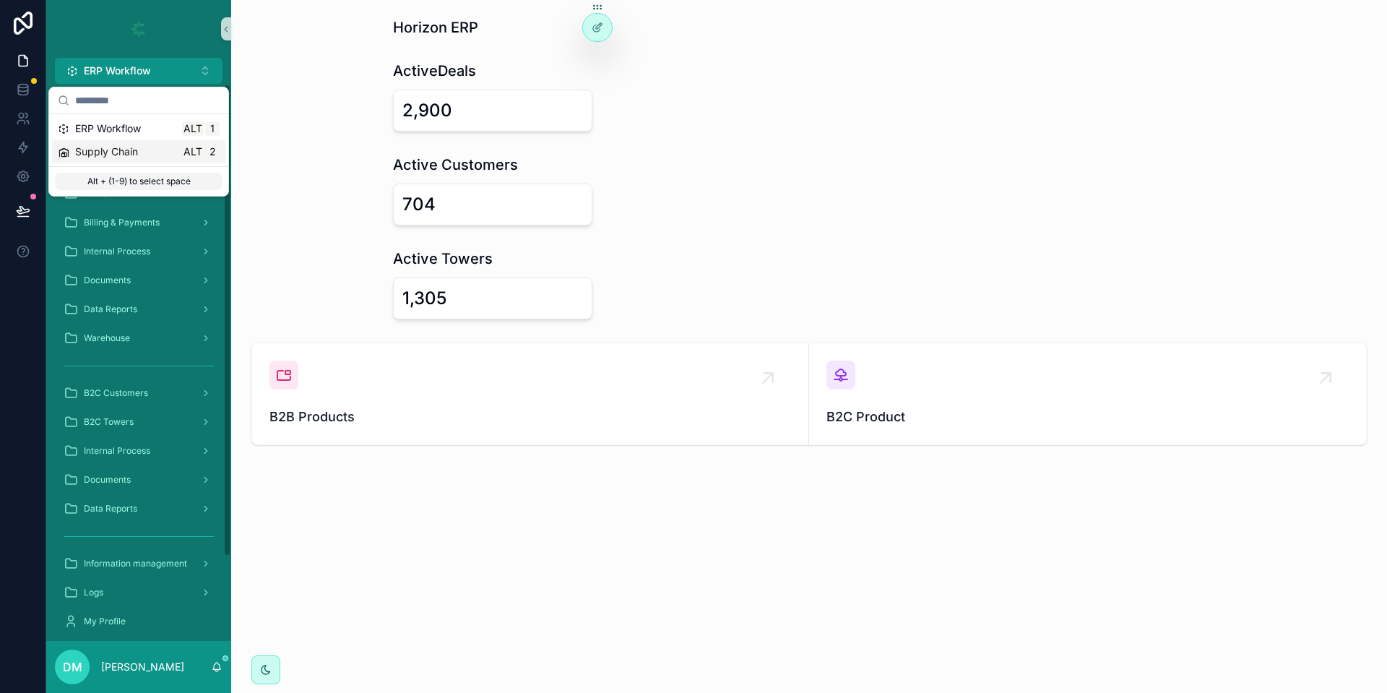
click at [138, 152] on span "Supply Chain" at bounding box center [106, 151] width 63 height 14
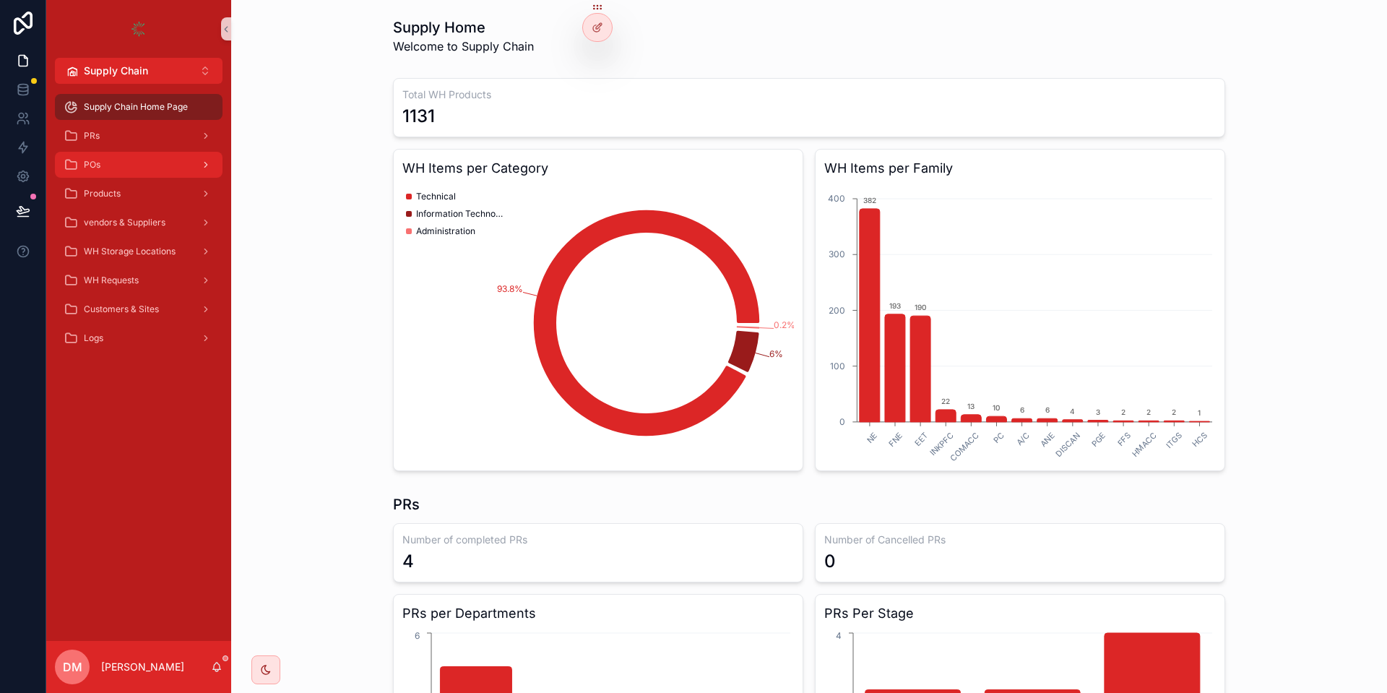
click at [134, 176] on link "POs" at bounding box center [139, 165] width 168 height 26
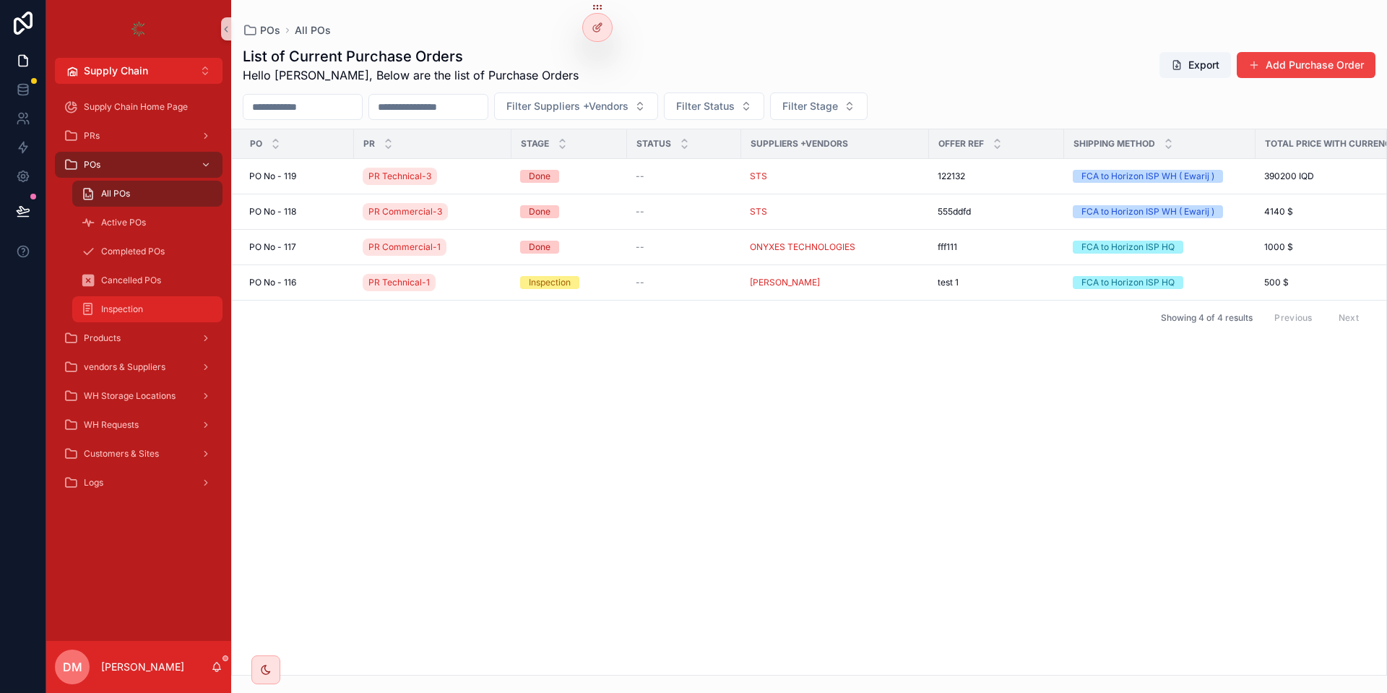
click at [116, 309] on span "Inspection" at bounding box center [122, 309] width 42 height 12
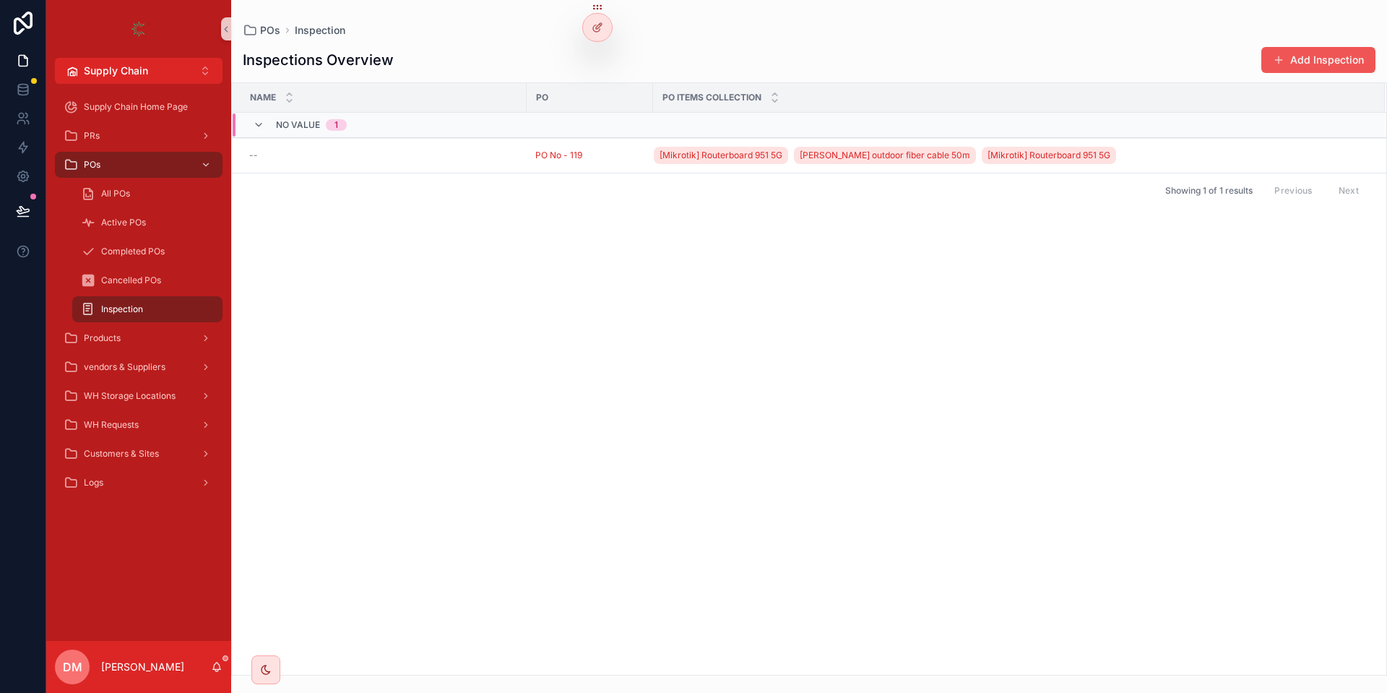
click at [1303, 58] on button "Add Inspection" at bounding box center [1318, 60] width 114 height 26
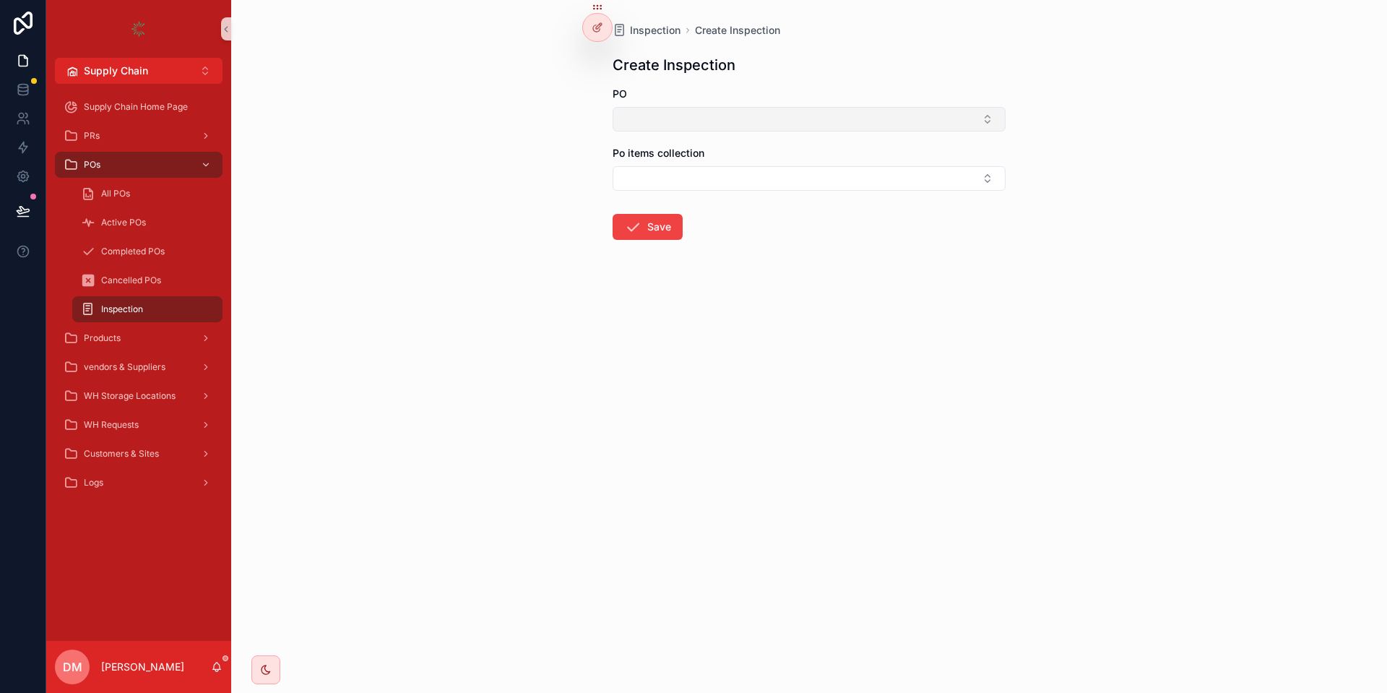
click at [679, 109] on button "Select Button" at bounding box center [808, 119] width 393 height 25
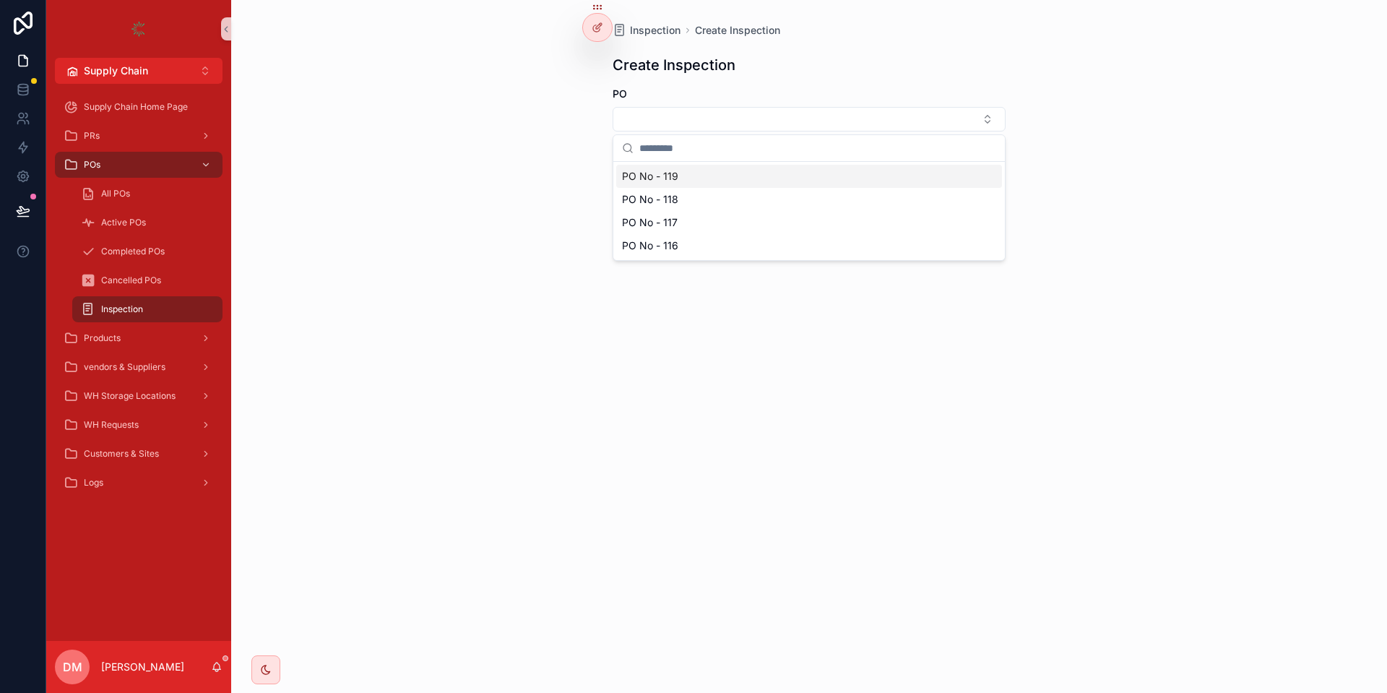
click at [660, 172] on span "PO No - 119" at bounding box center [650, 176] width 56 height 14
click at [645, 182] on button "Select Button" at bounding box center [808, 181] width 393 height 25
click at [873, 179] on button "Select Button" at bounding box center [808, 181] width 393 height 25
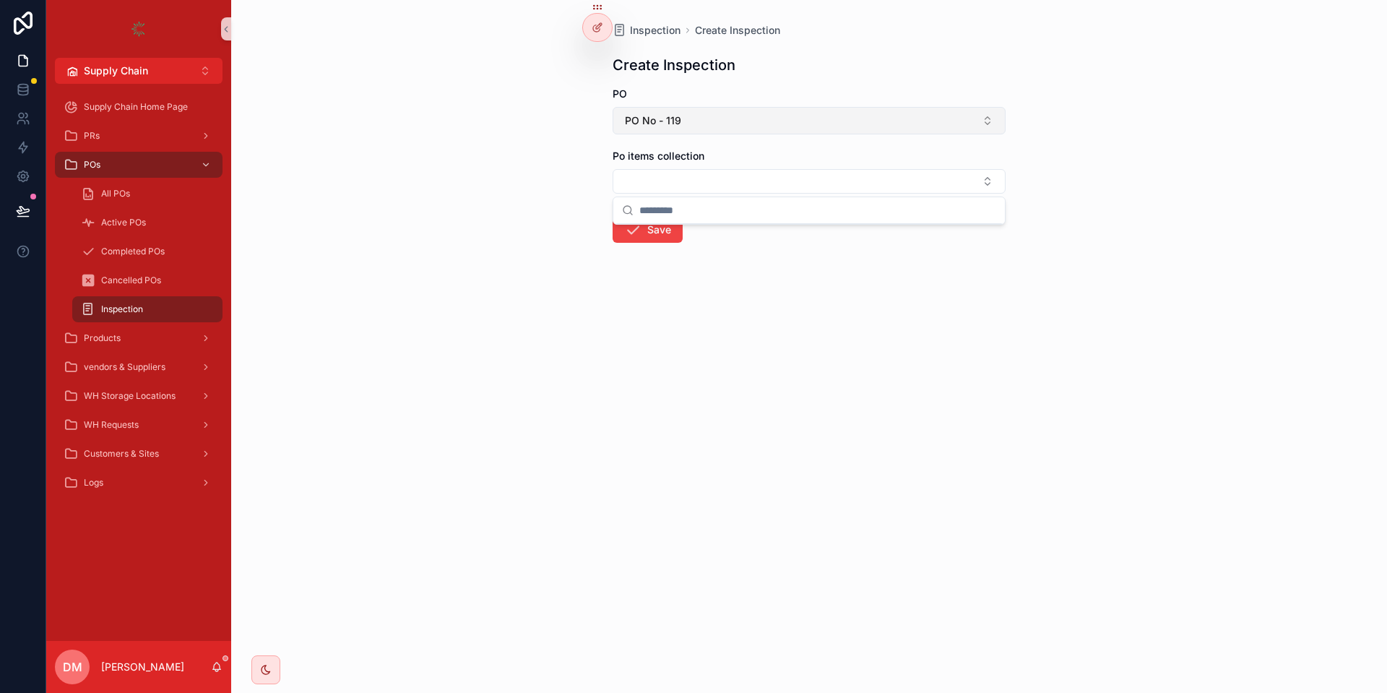
click at [692, 123] on button "PO No - 119" at bounding box center [808, 120] width 393 height 27
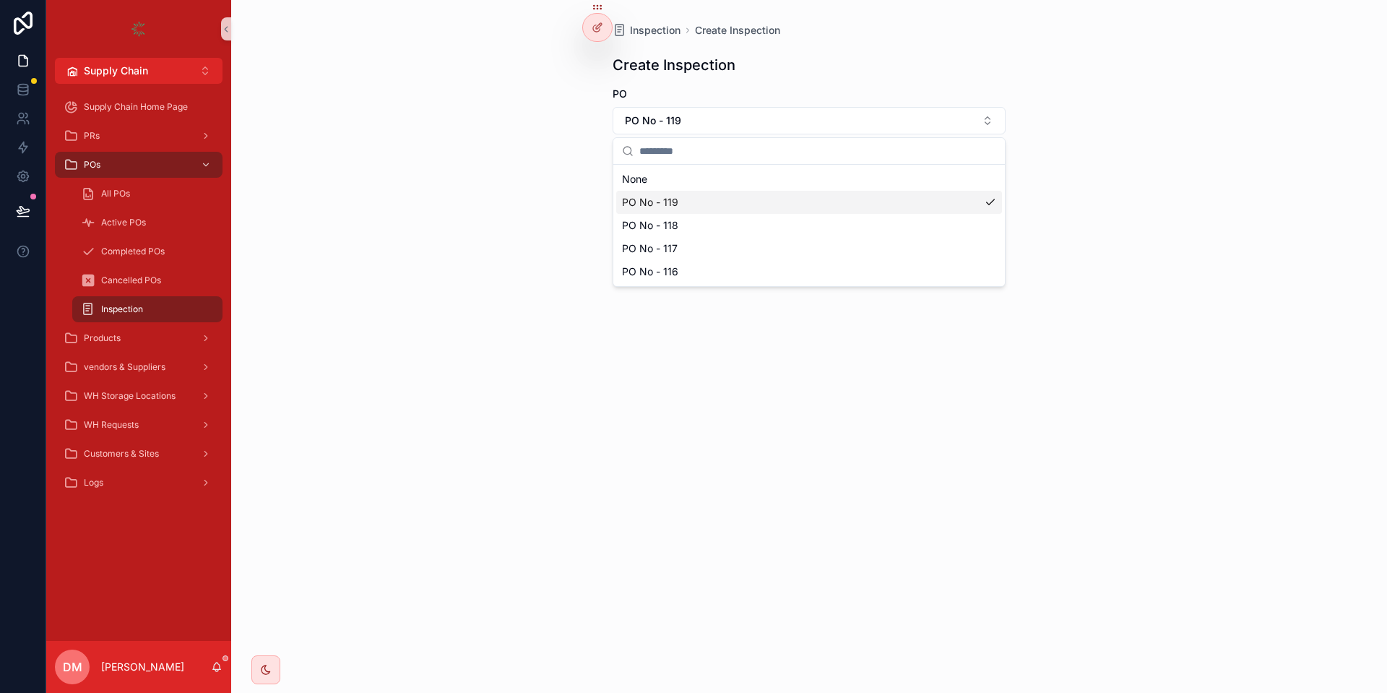
click at [696, 204] on div "PO No - 119" at bounding box center [809, 202] width 386 height 23
click at [684, 131] on form "PO Po items collection Save" at bounding box center [808, 210] width 393 height 246
click at [694, 115] on button "Select Button" at bounding box center [808, 119] width 393 height 25
click at [688, 215] on div "PO No - 117" at bounding box center [809, 222] width 386 height 23
click at [691, 181] on button "Select Button" at bounding box center [808, 181] width 393 height 25
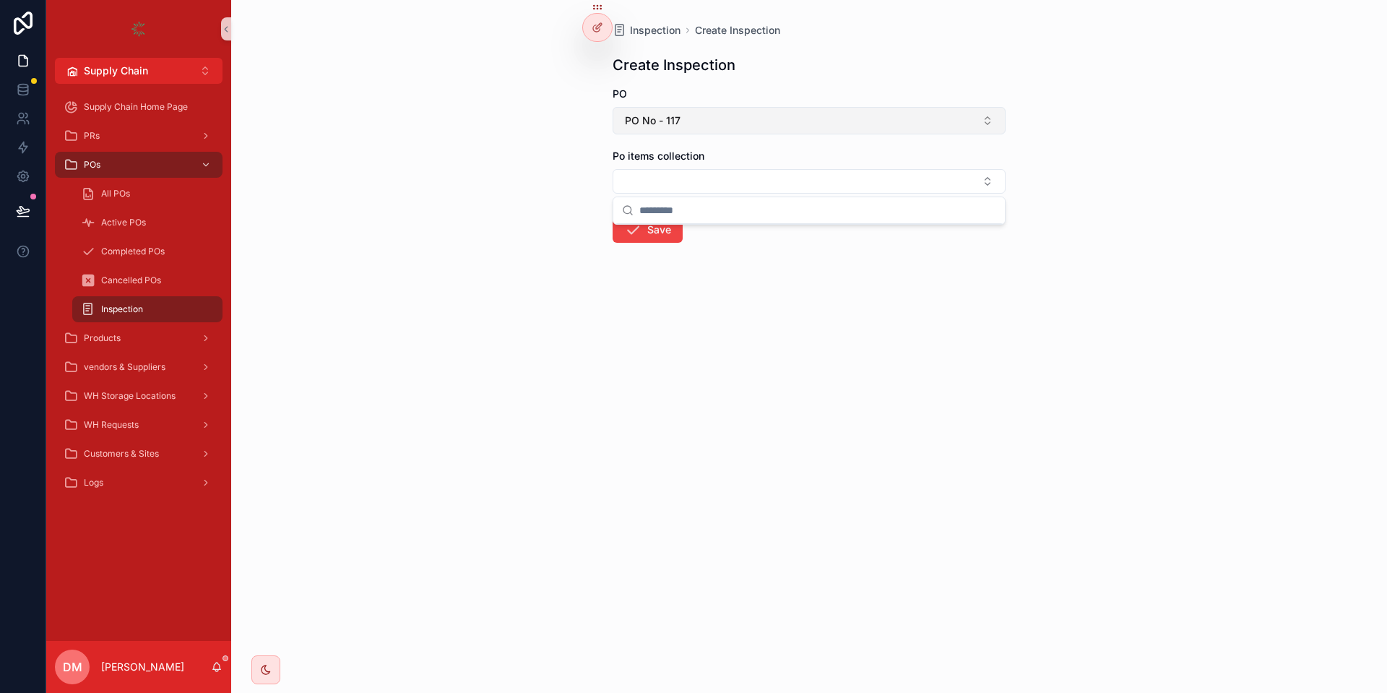
click at [709, 133] on button "PO No - 117" at bounding box center [808, 120] width 393 height 27
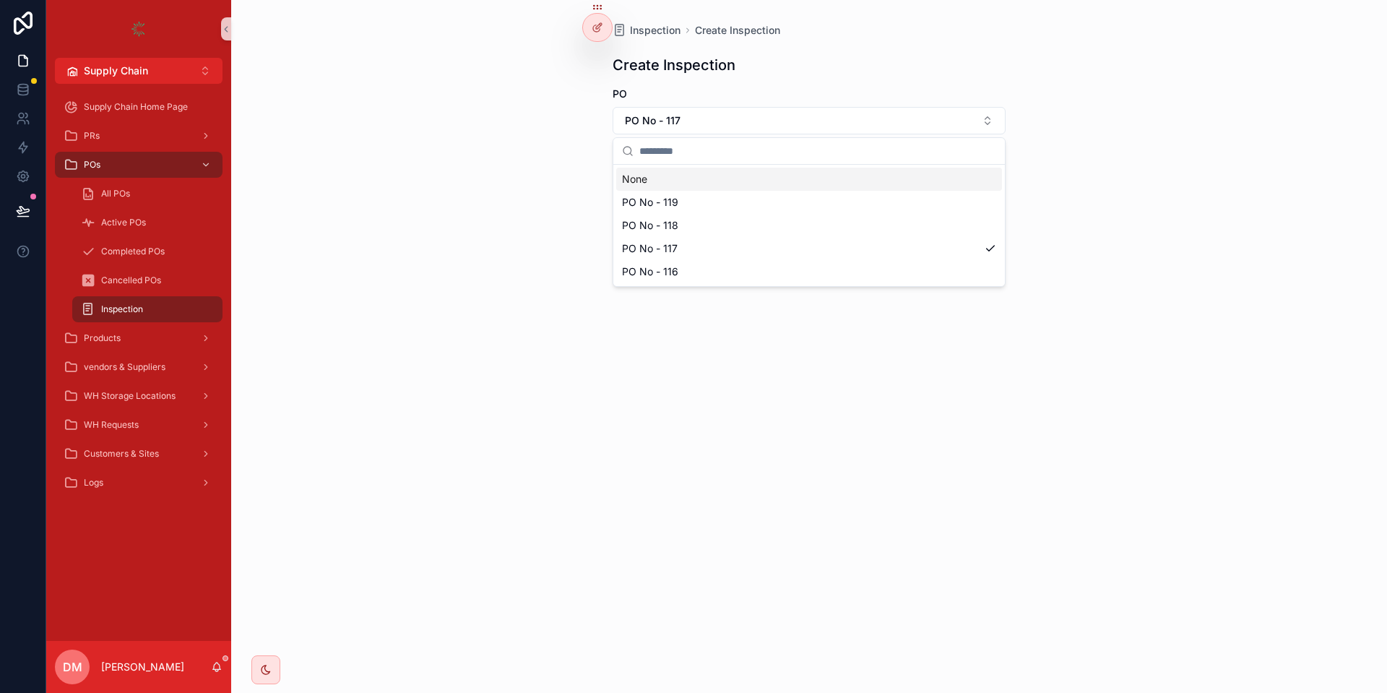
click at [664, 191] on div "PO No - 119" at bounding box center [809, 202] width 386 height 23
click at [600, 32] on icon at bounding box center [597, 28] width 12 height 12
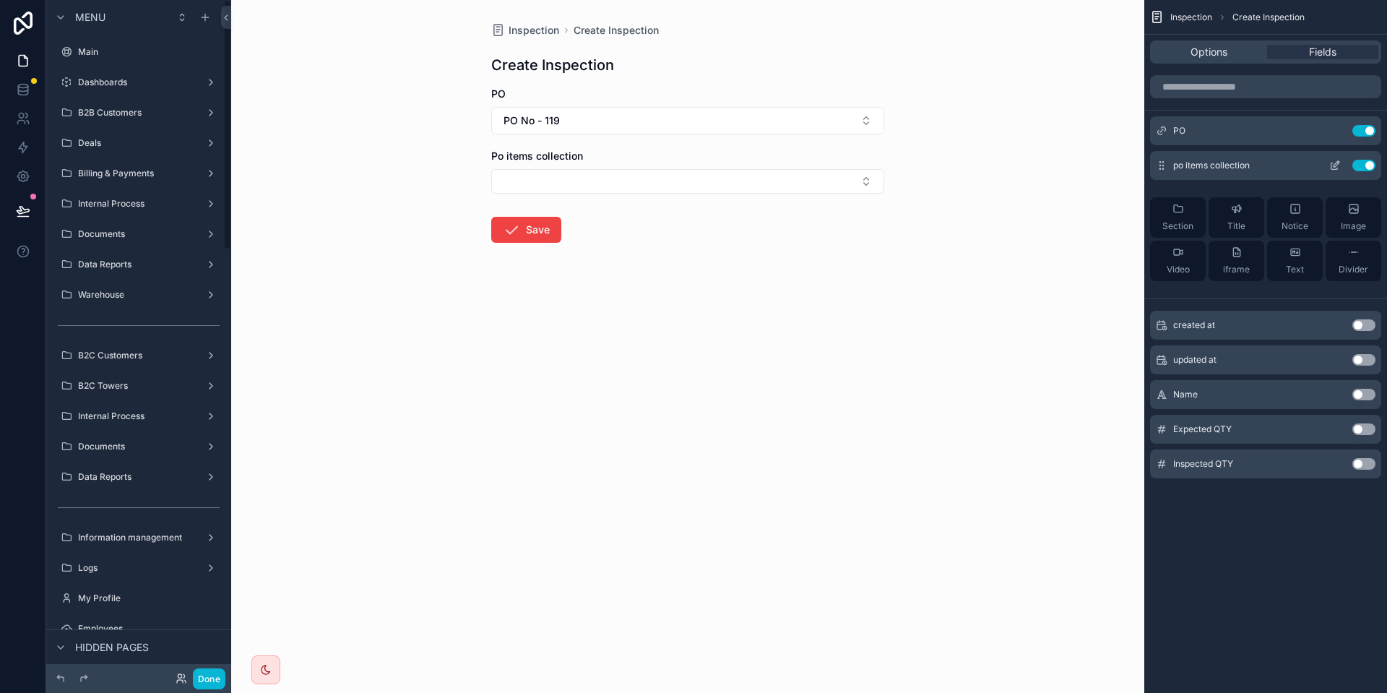
click at [1334, 167] on icon "scrollable content" at bounding box center [1336, 164] width 6 height 6
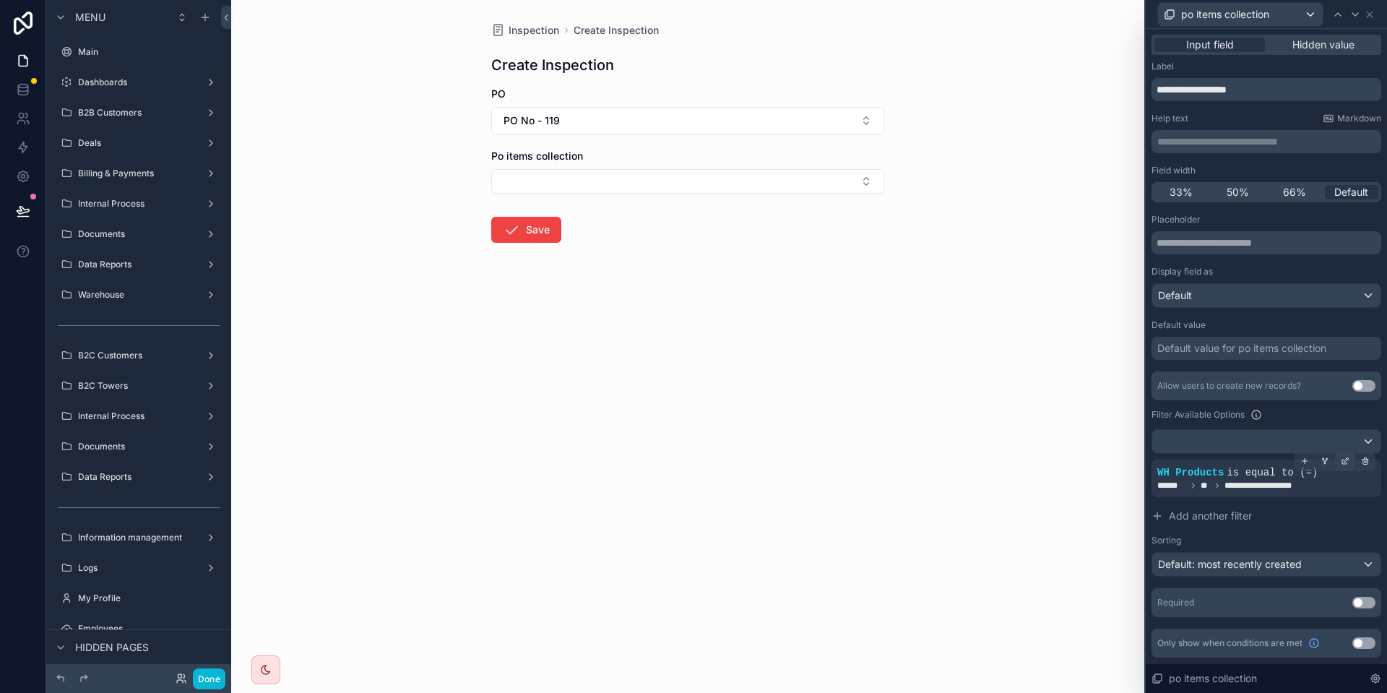
click at [1345, 466] on div at bounding box center [1345, 461] width 20 height 20
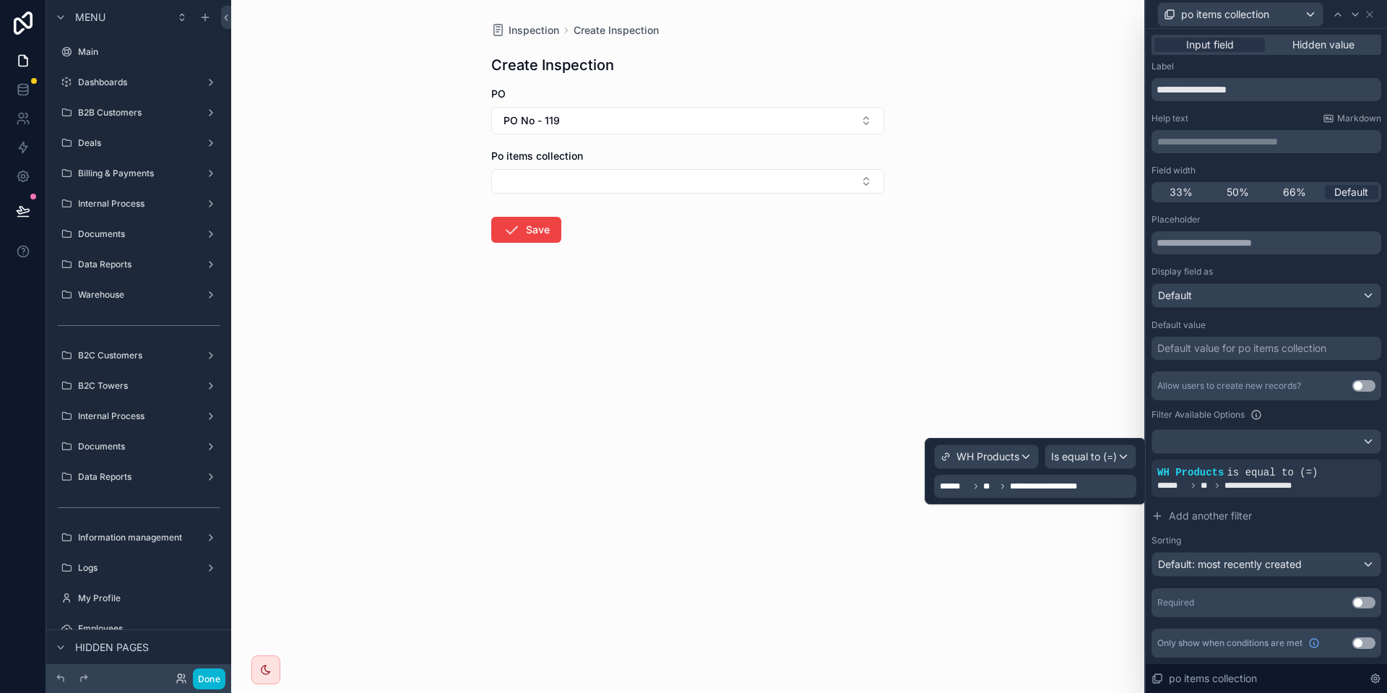
click at [1080, 482] on span "**********" at bounding box center [1048, 486] width 77 height 12
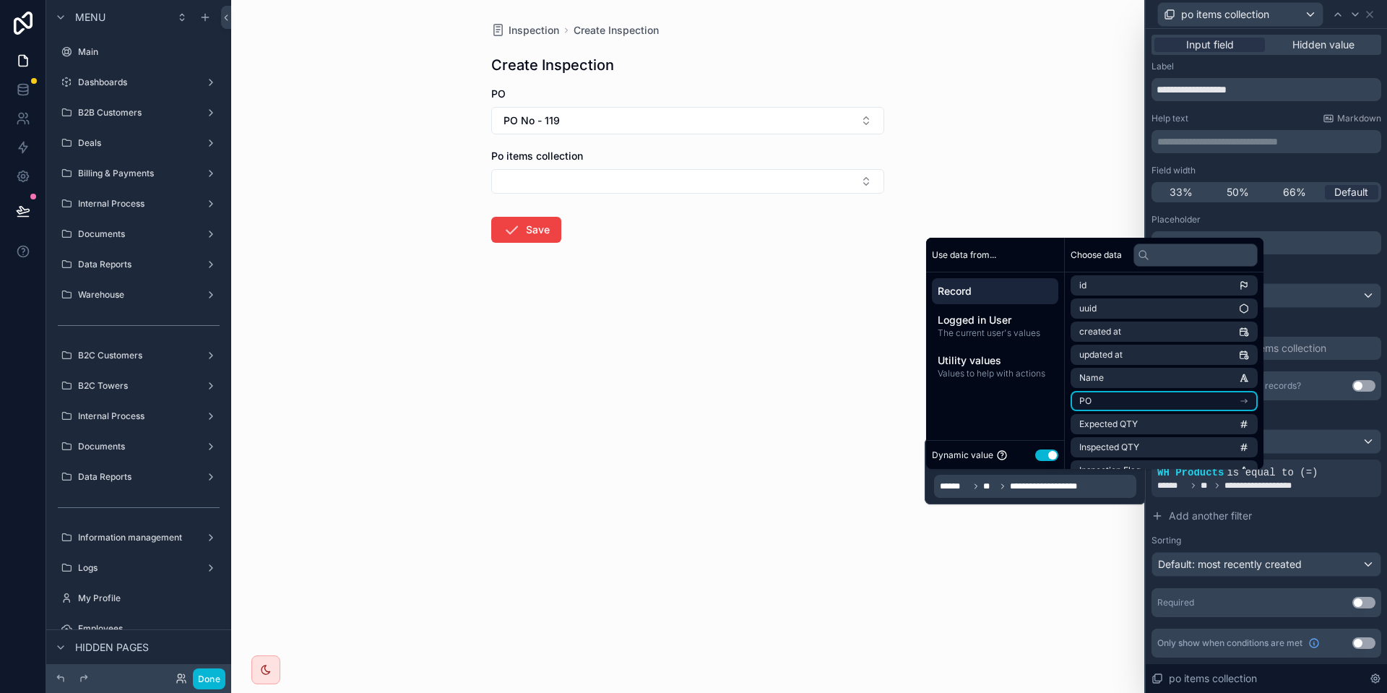
scroll to position [90, 0]
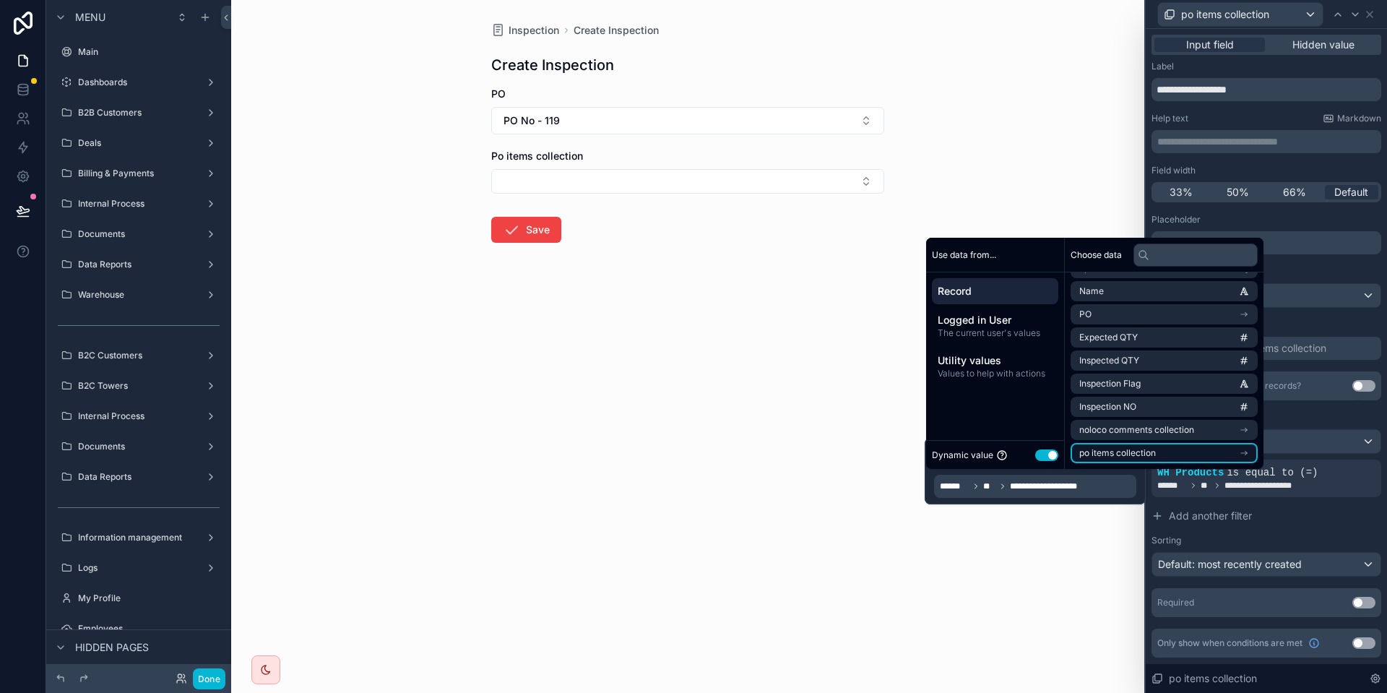
click at [1114, 451] on span "po items collection" at bounding box center [1117, 453] width 77 height 12
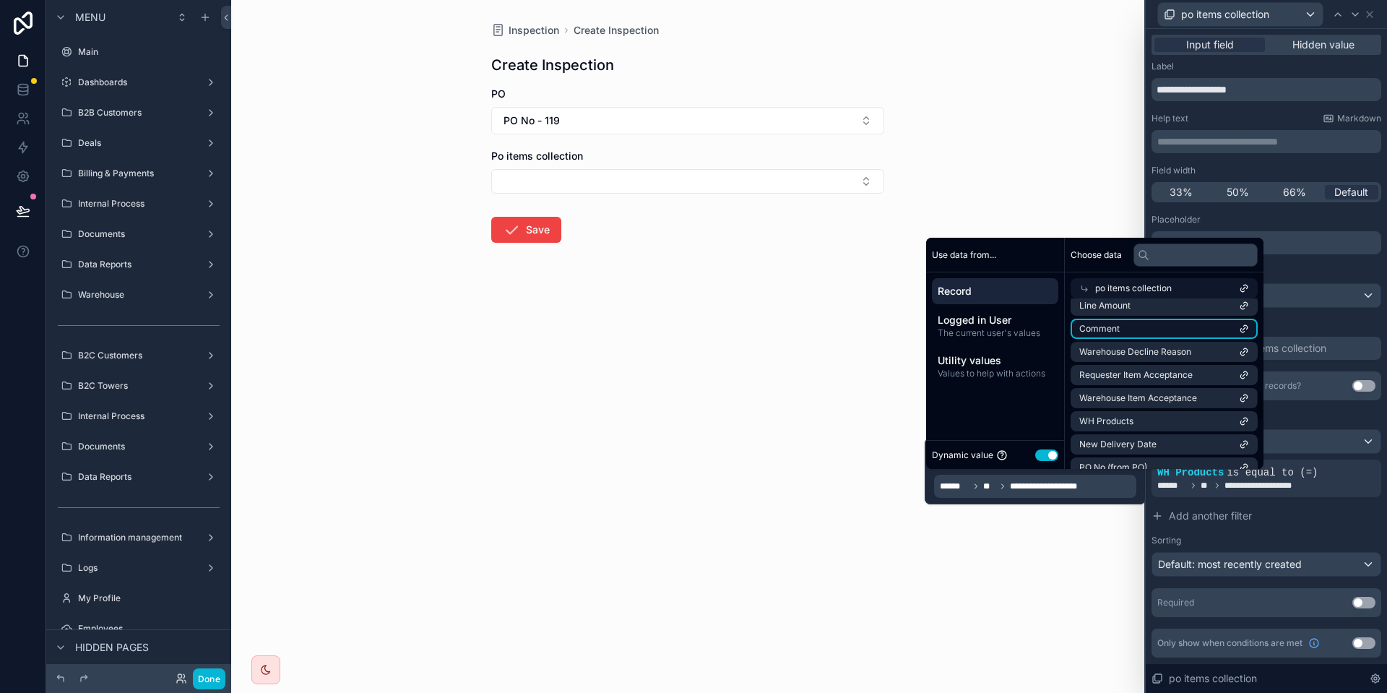
scroll to position [523, 0]
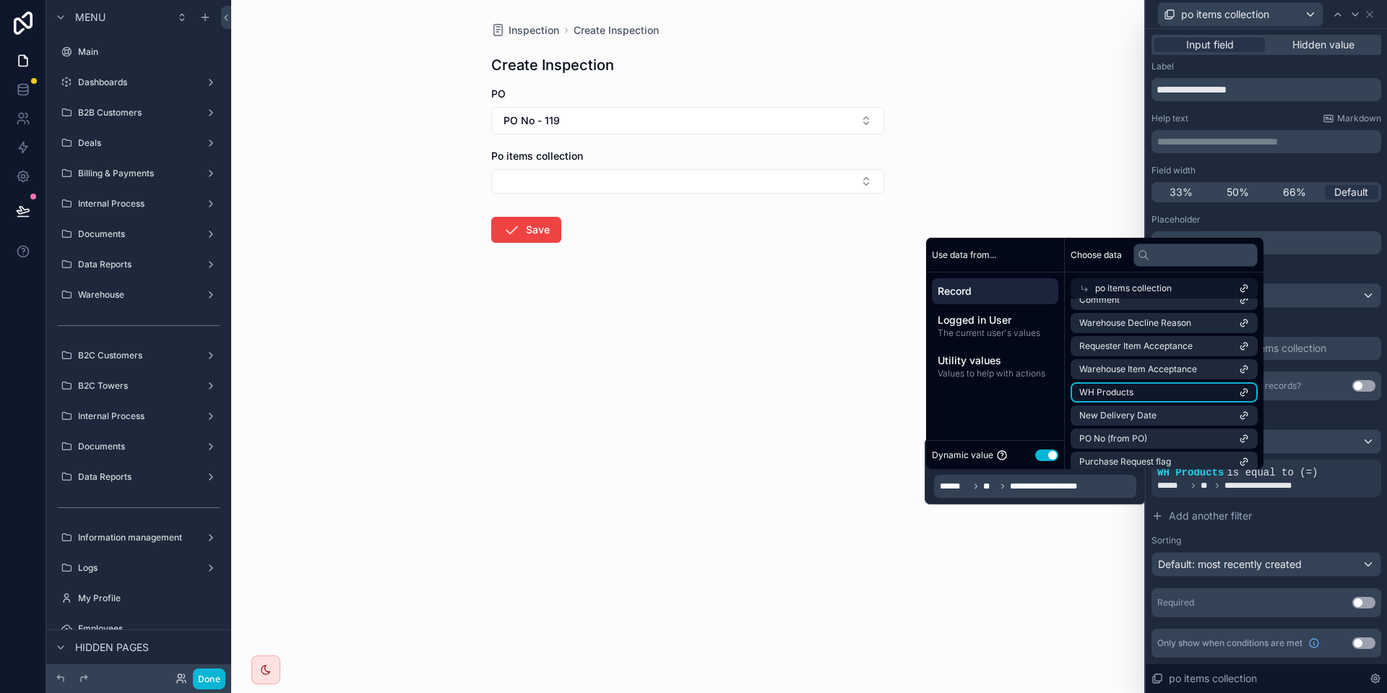
click at [1158, 391] on li "WH Products" at bounding box center [1163, 392] width 187 height 20
click at [1236, 487] on span "**********" at bounding box center [1245, 486] width 90 height 12
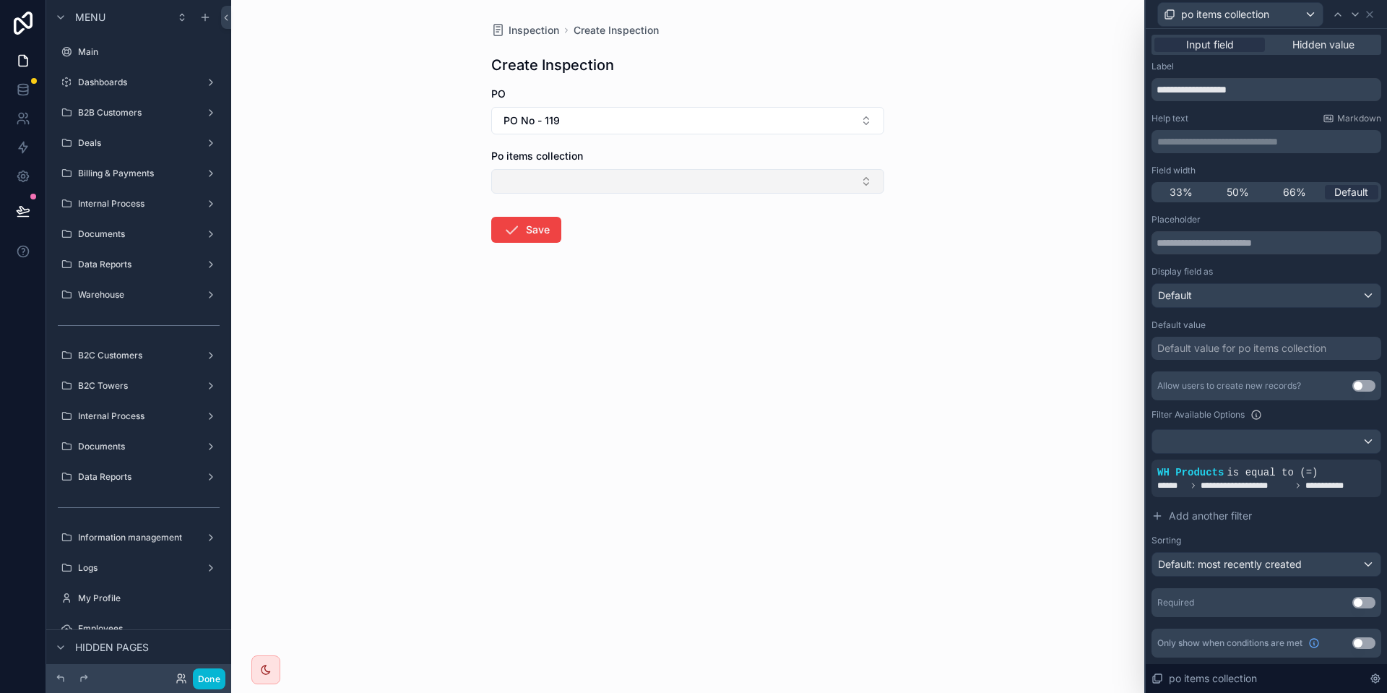
click at [583, 181] on button "Select Button" at bounding box center [687, 181] width 393 height 25
click at [214, 664] on div "Done" at bounding box center [138, 678] width 185 height 29
click at [212, 679] on button "Done" at bounding box center [209, 678] width 32 height 21
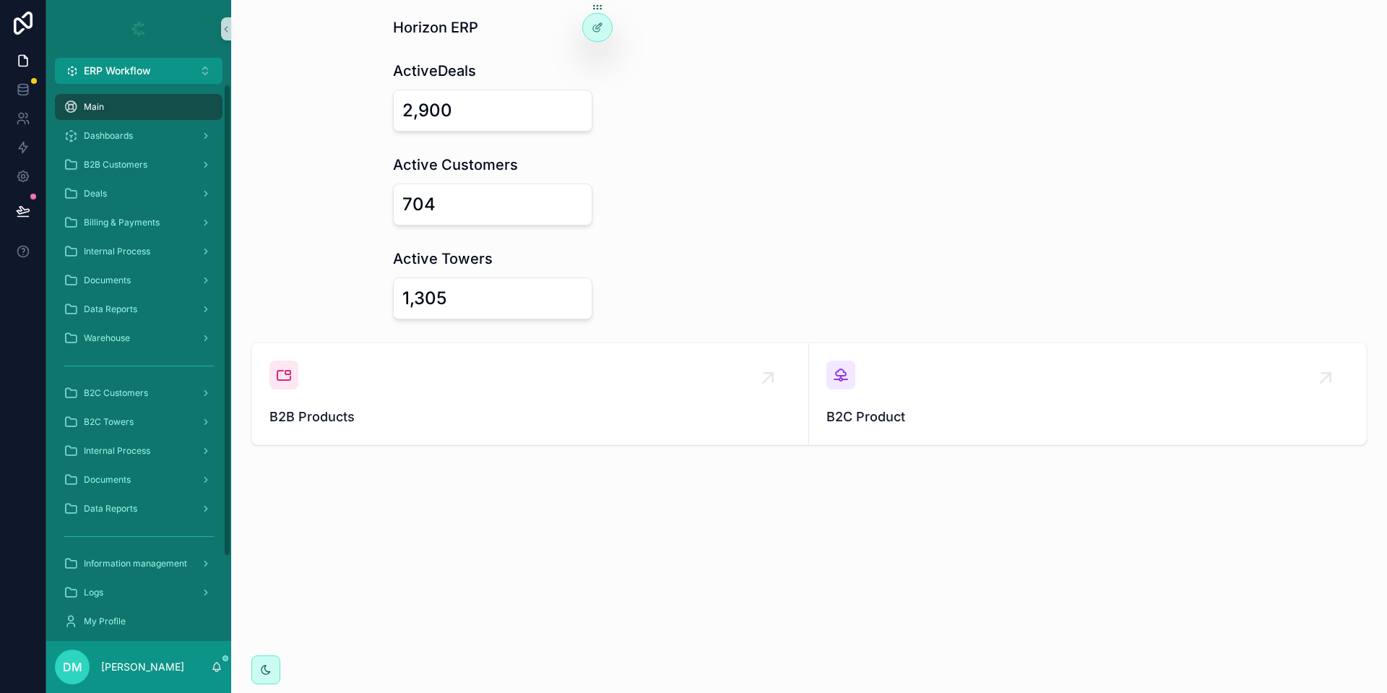
click at [158, 84] on div "Main Dashboards B2B Customers Deals Billing & Payments Internal Process Documen…" at bounding box center [138, 412] width 185 height 656
click at [162, 69] on button "ERP Workflow Alt 1" at bounding box center [139, 71] width 168 height 26
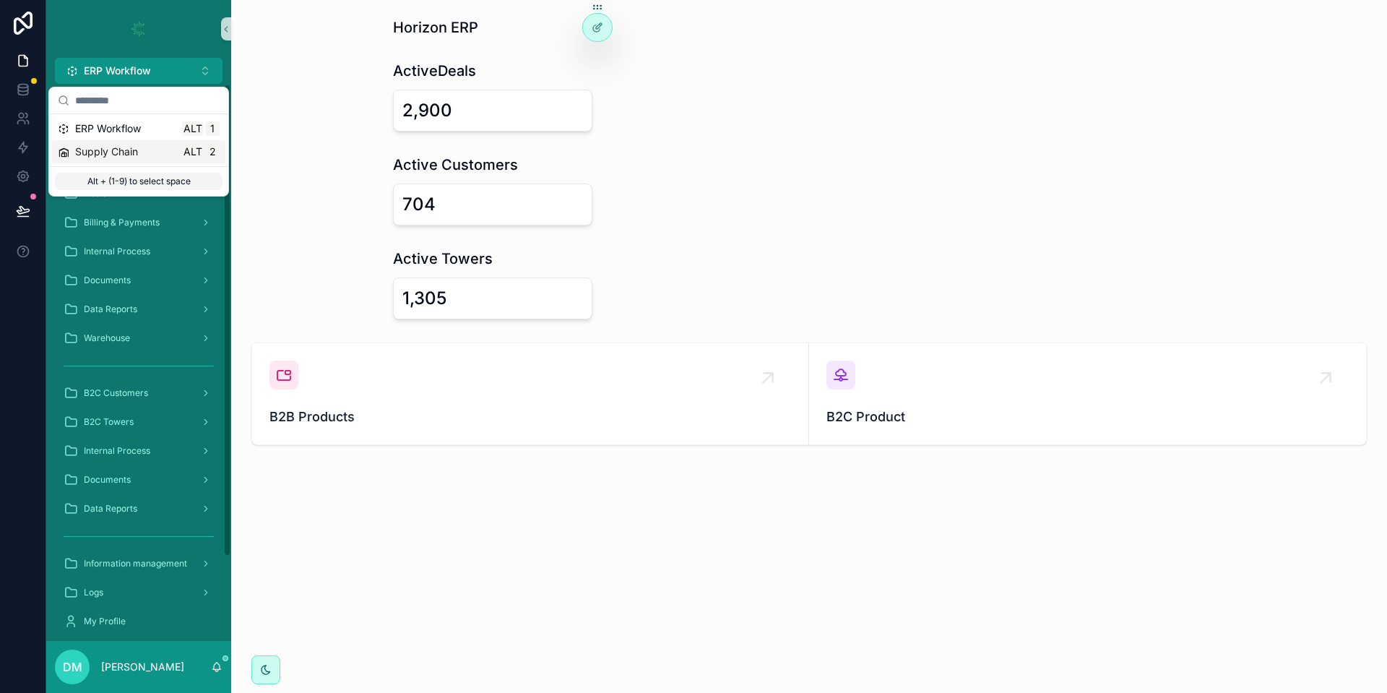
click at [144, 157] on div "Supply Chain Alt 2" at bounding box center [139, 151] width 162 height 14
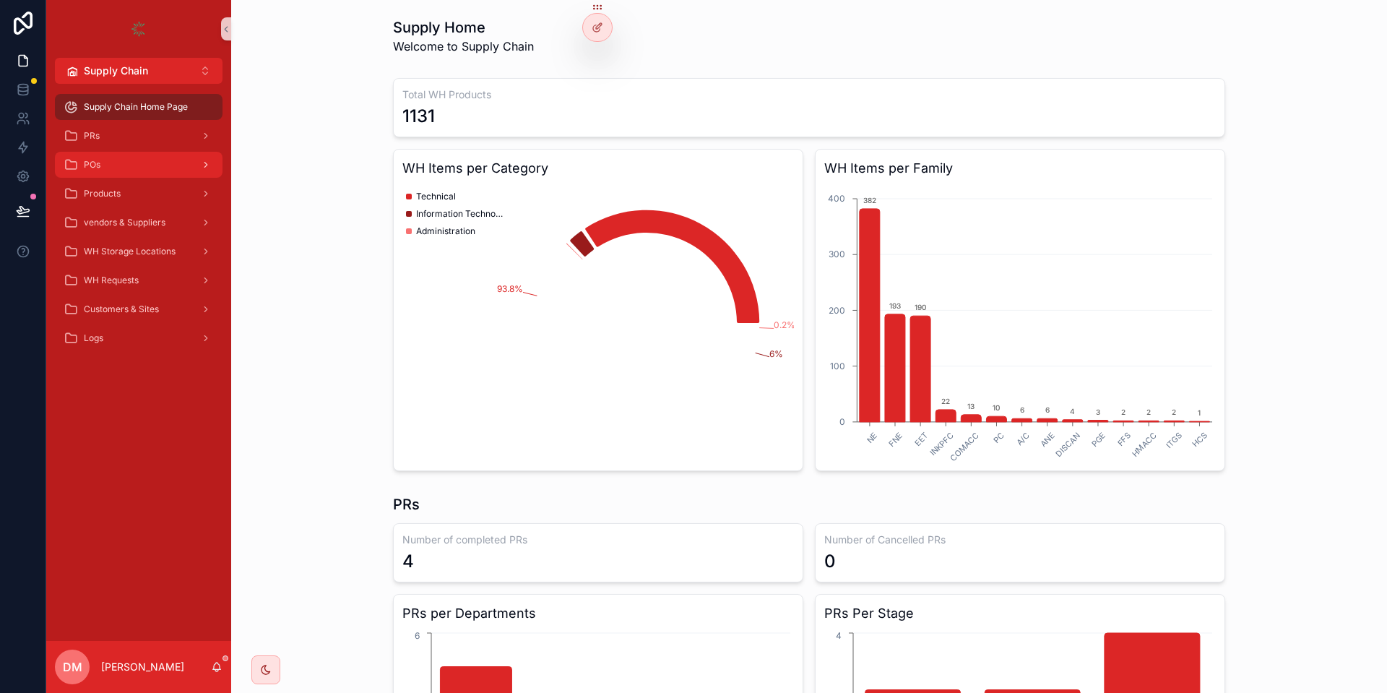
click at [132, 168] on div "POs" at bounding box center [139, 164] width 150 height 23
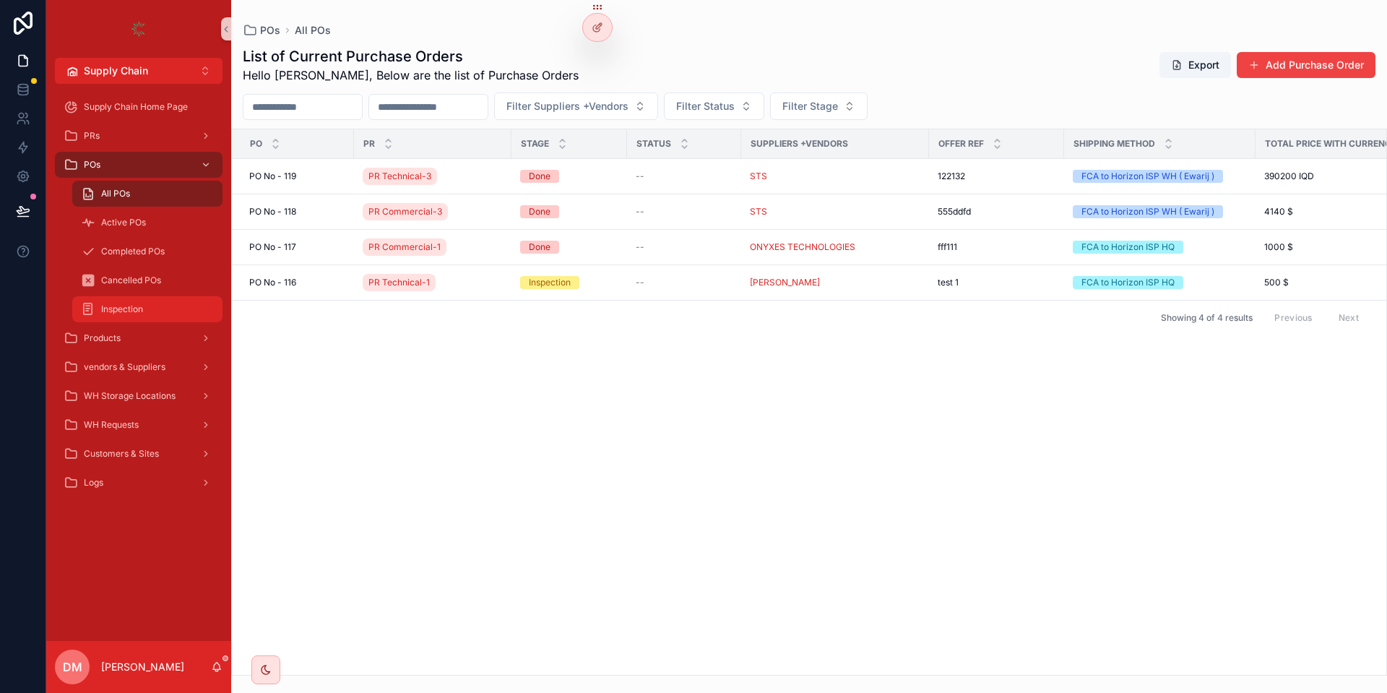
click at [133, 299] on div "Inspection" at bounding box center [147, 309] width 133 height 23
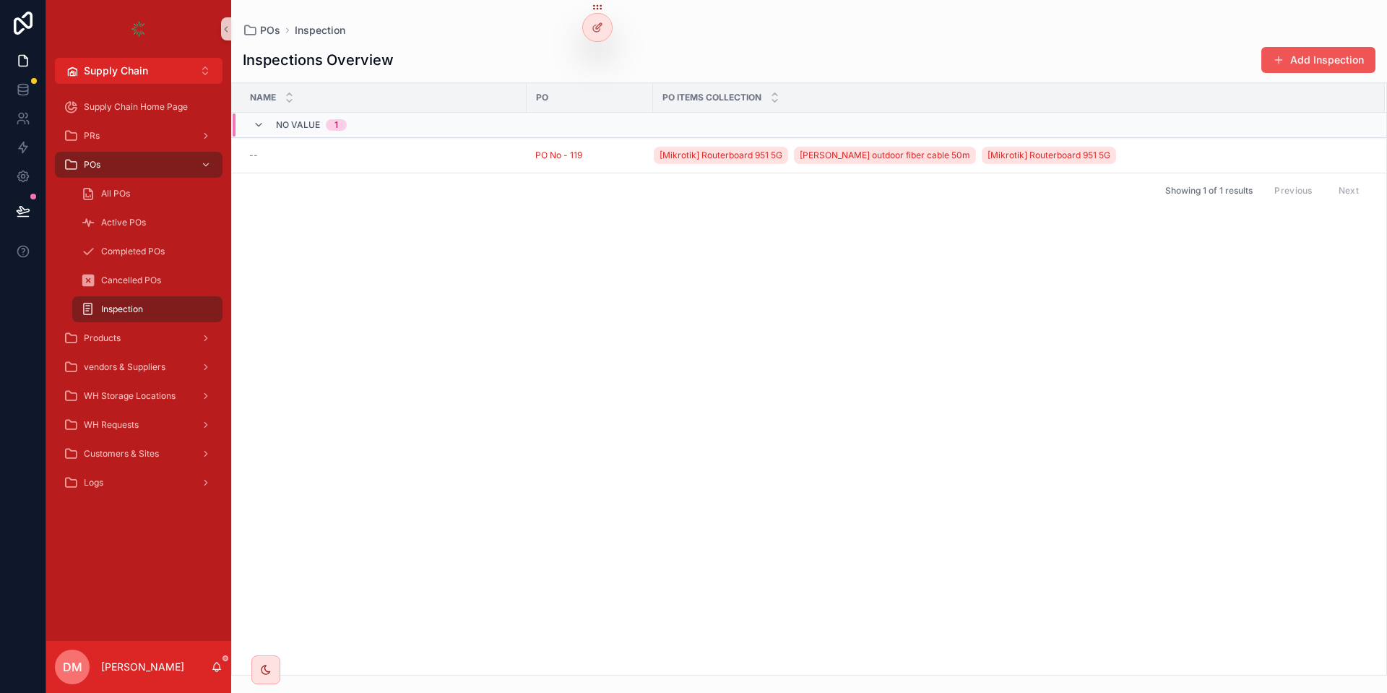
click at [1292, 65] on button "Add Inspection" at bounding box center [1318, 60] width 114 height 26
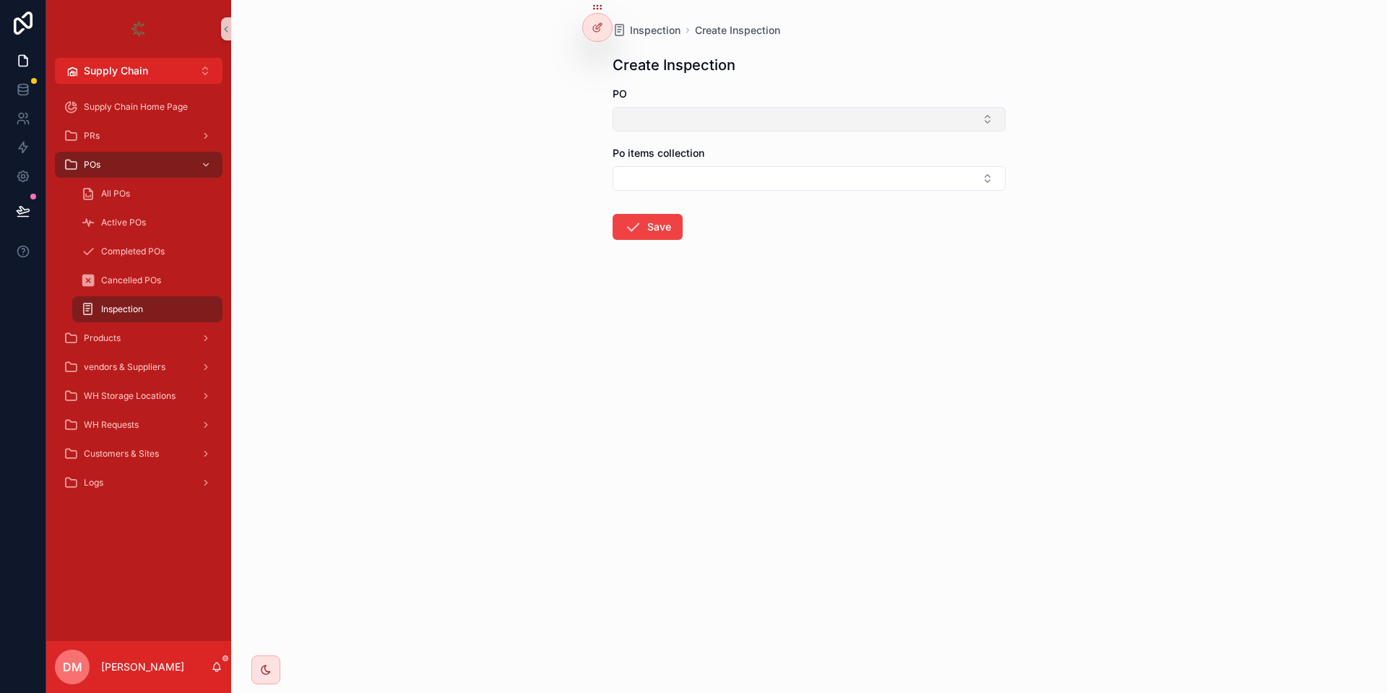
click at [768, 124] on button "Select Button" at bounding box center [808, 119] width 393 height 25
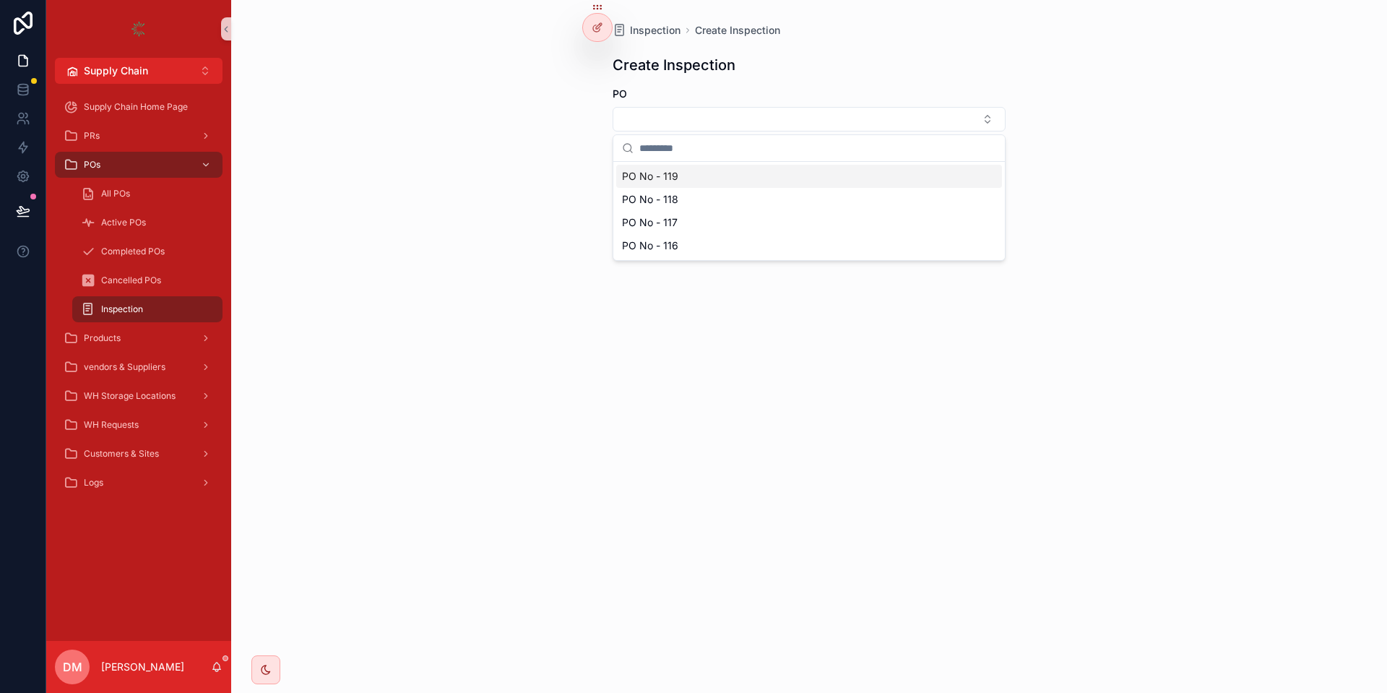
click at [681, 179] on div "PO No - 119" at bounding box center [809, 176] width 386 height 23
click at [649, 179] on button "Select Button" at bounding box center [808, 181] width 393 height 25
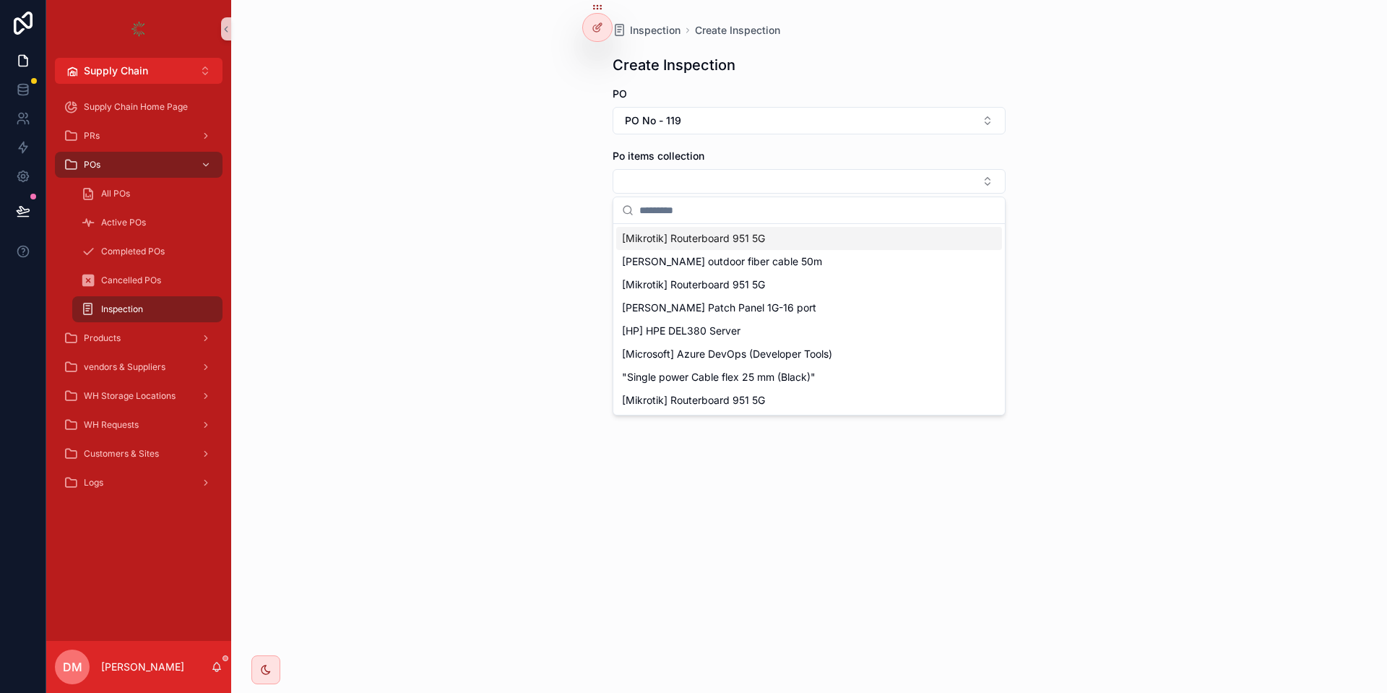
click at [778, 84] on div "Inspection Create Inspection Create Inspection PO PO No - 119 Po items collecti…" at bounding box center [809, 167] width 416 height 335
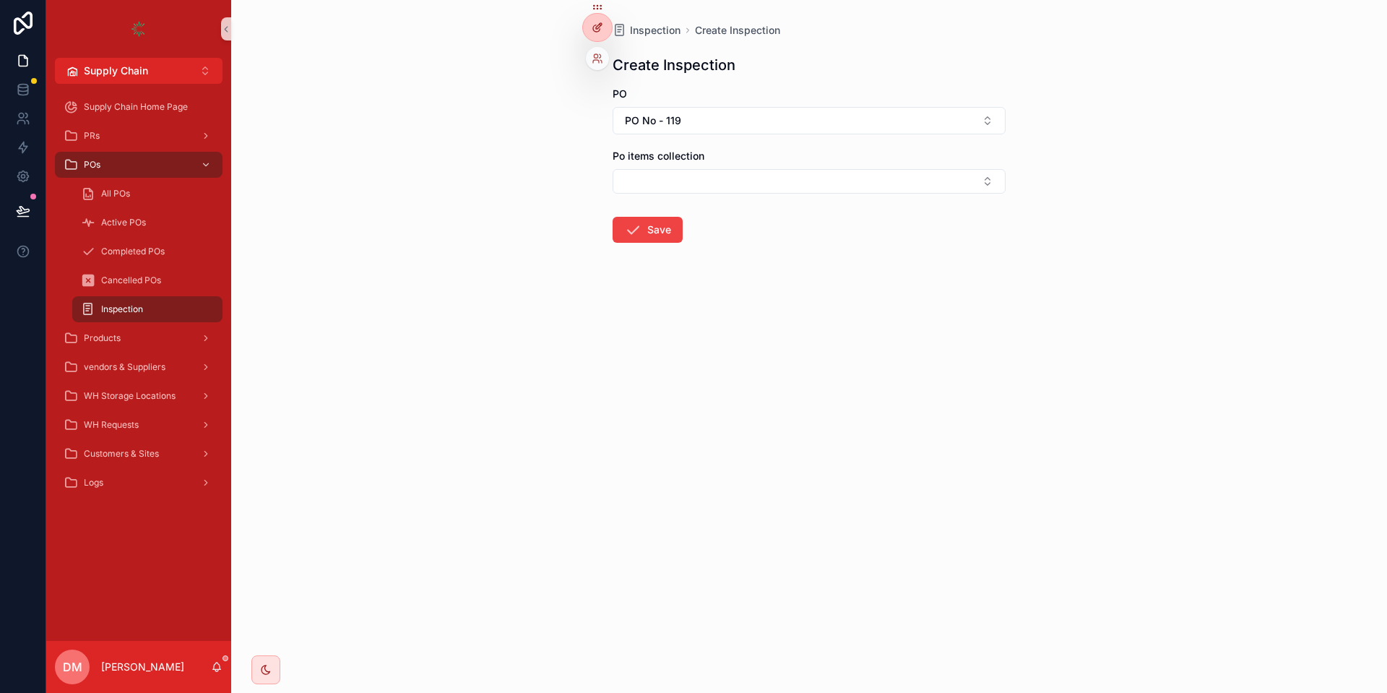
click at [594, 30] on icon at bounding box center [596, 28] width 6 height 6
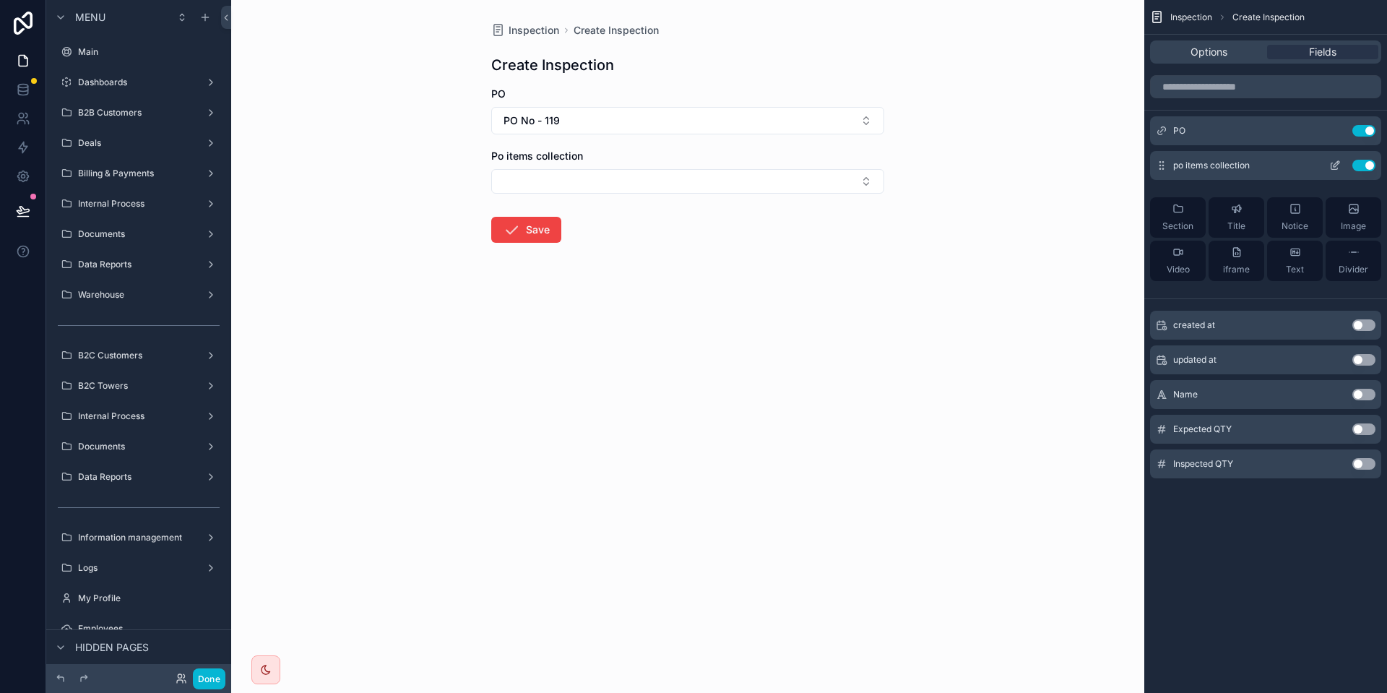
click at [1335, 165] on icon "scrollable content" at bounding box center [1335, 166] width 12 height 12
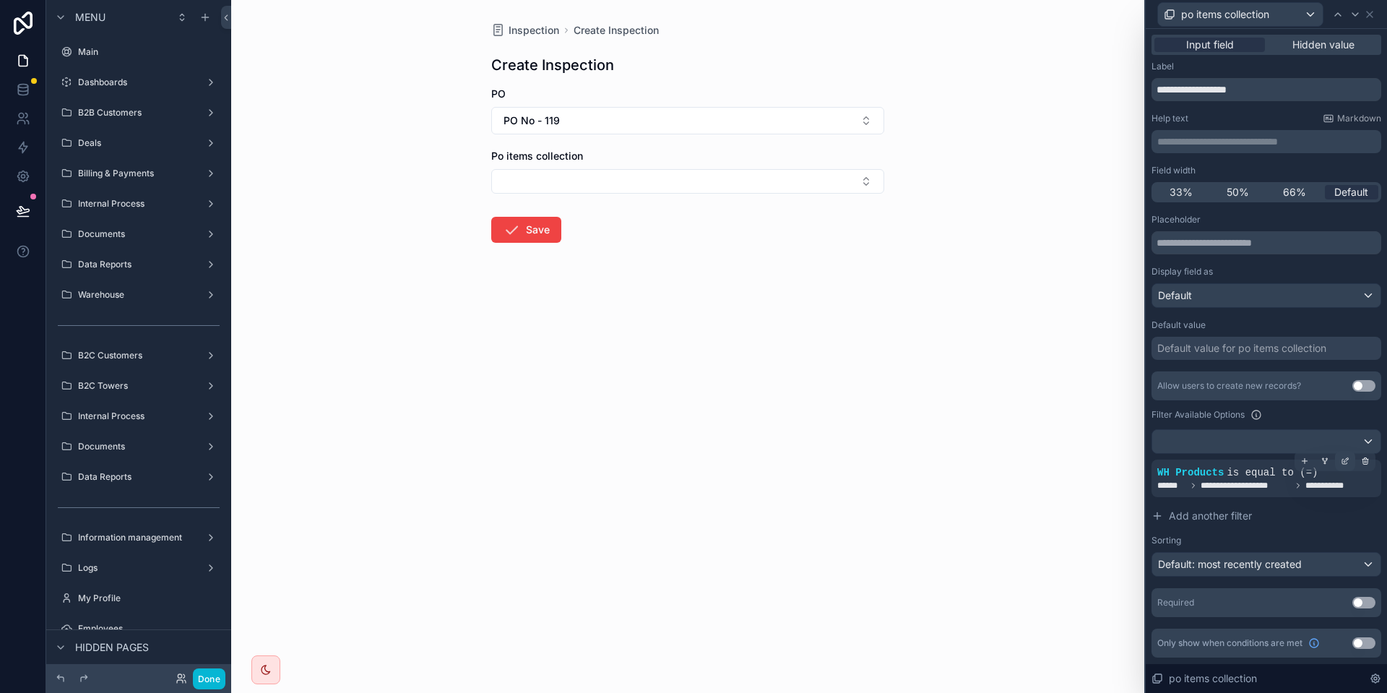
click at [1349, 462] on div at bounding box center [1345, 461] width 20 height 20
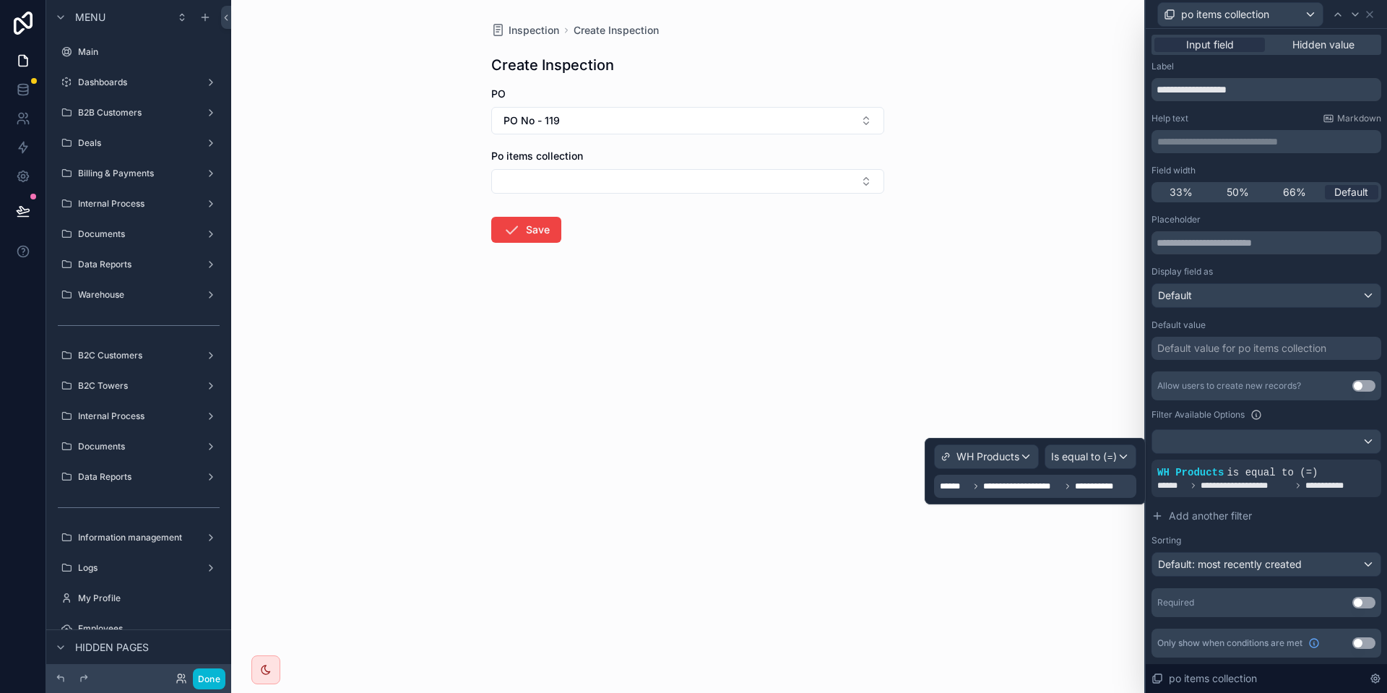
click at [1089, 487] on span "**********" at bounding box center [1102, 486] width 54 height 12
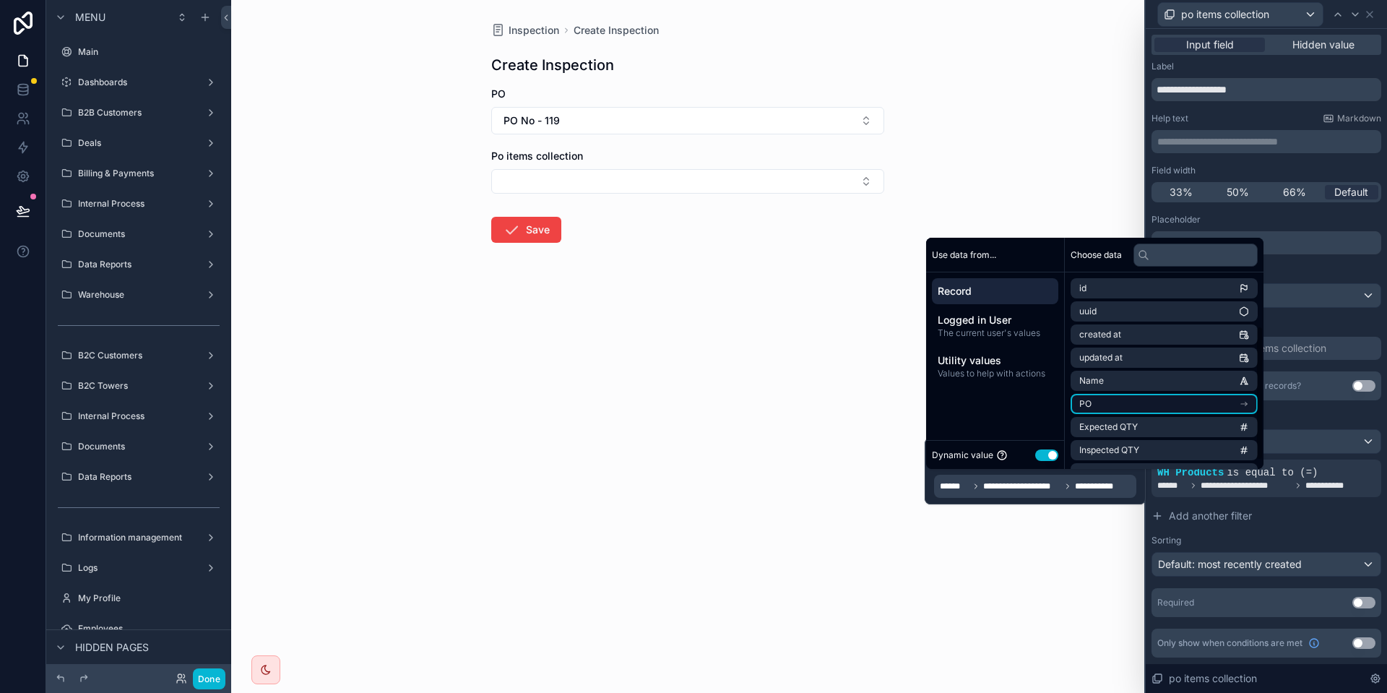
scroll to position [90, 0]
click at [1149, 446] on li "po items collection" at bounding box center [1163, 453] width 187 height 20
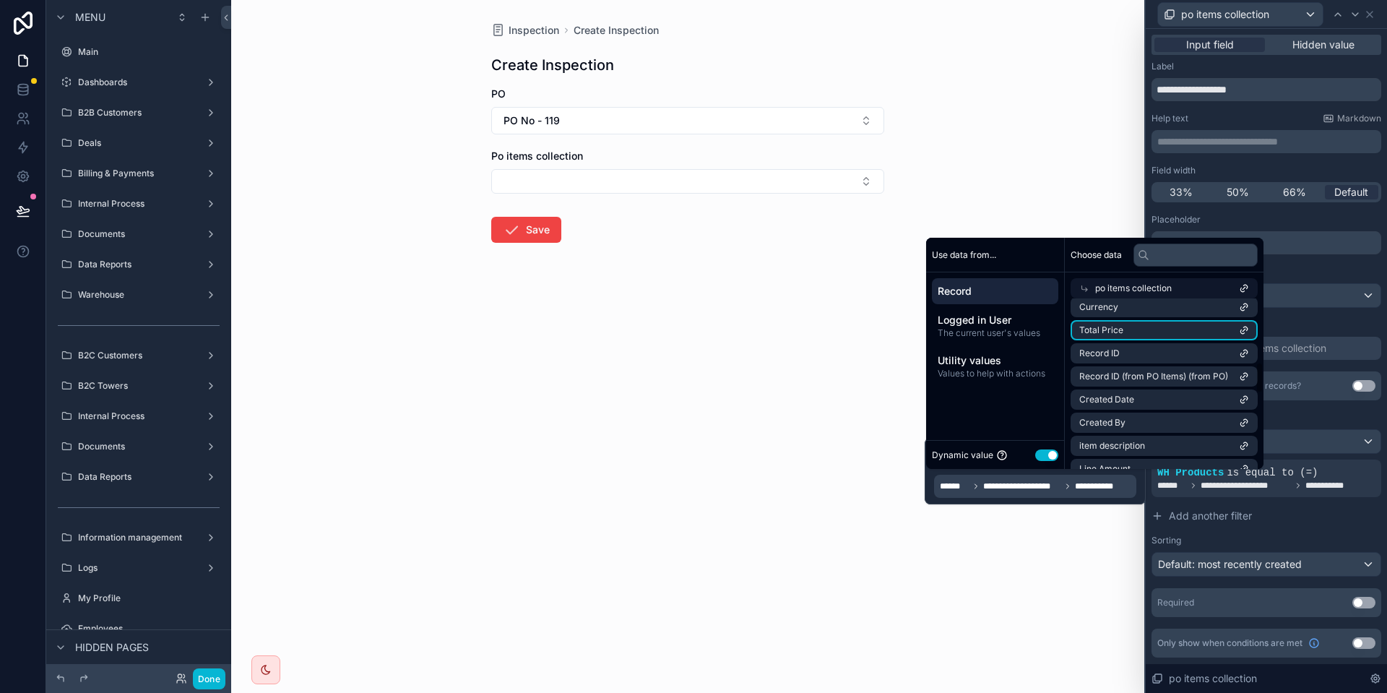
scroll to position [350, 0]
click at [1179, 253] on input "text" at bounding box center [1195, 254] width 124 height 23
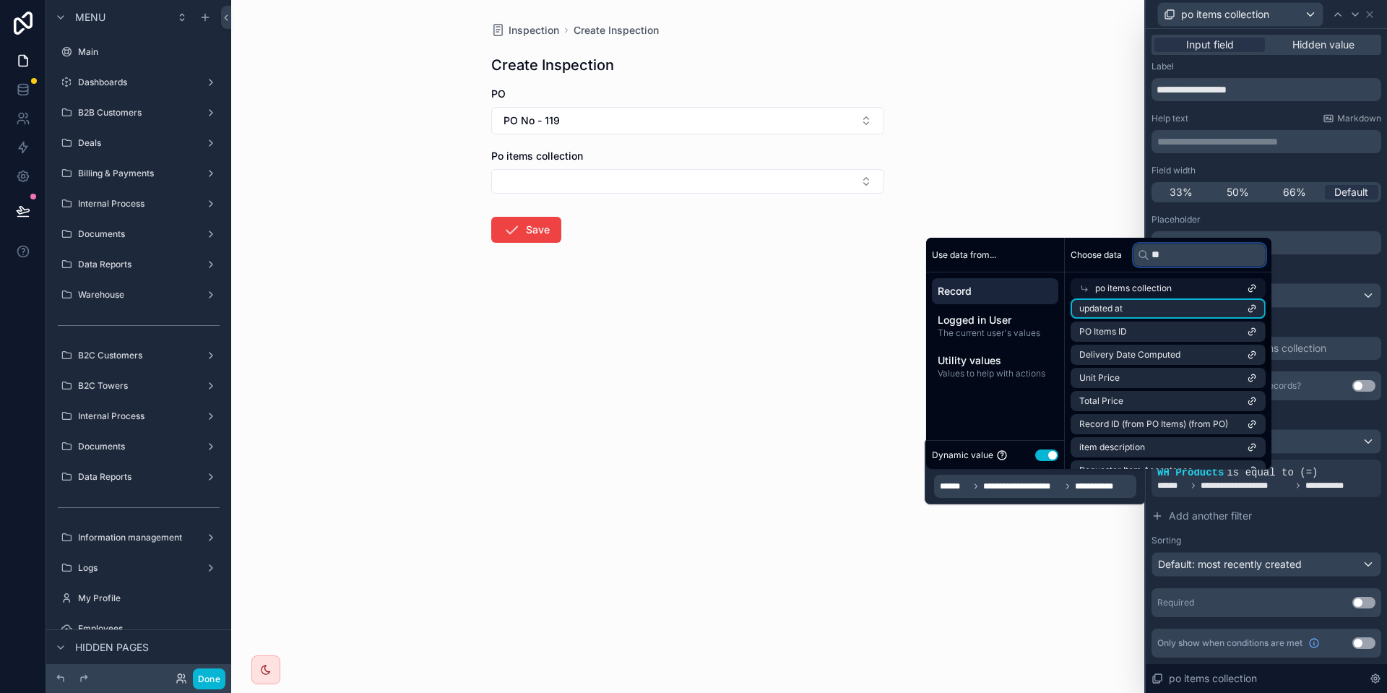
scroll to position [0, 0]
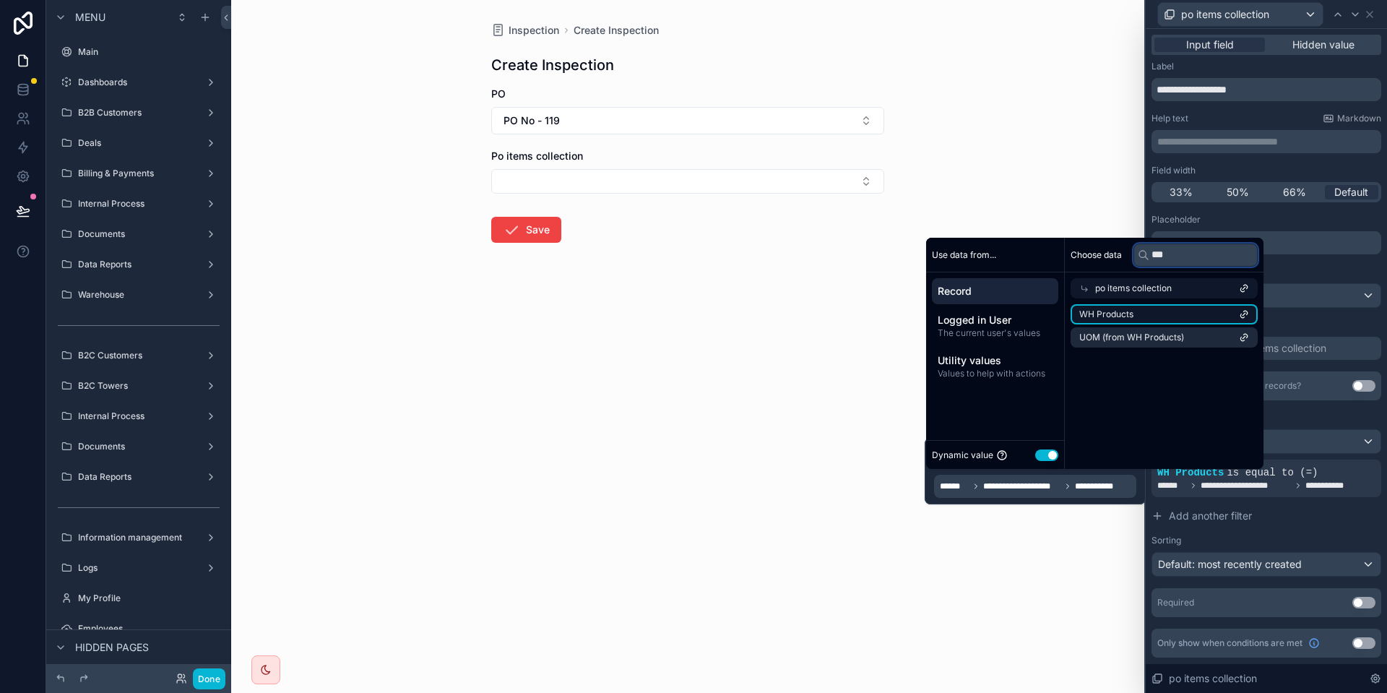
type input "***"
click at [1169, 313] on li "WH Products" at bounding box center [1163, 314] width 187 height 20
click at [1188, 253] on input "***" at bounding box center [1195, 254] width 124 height 23
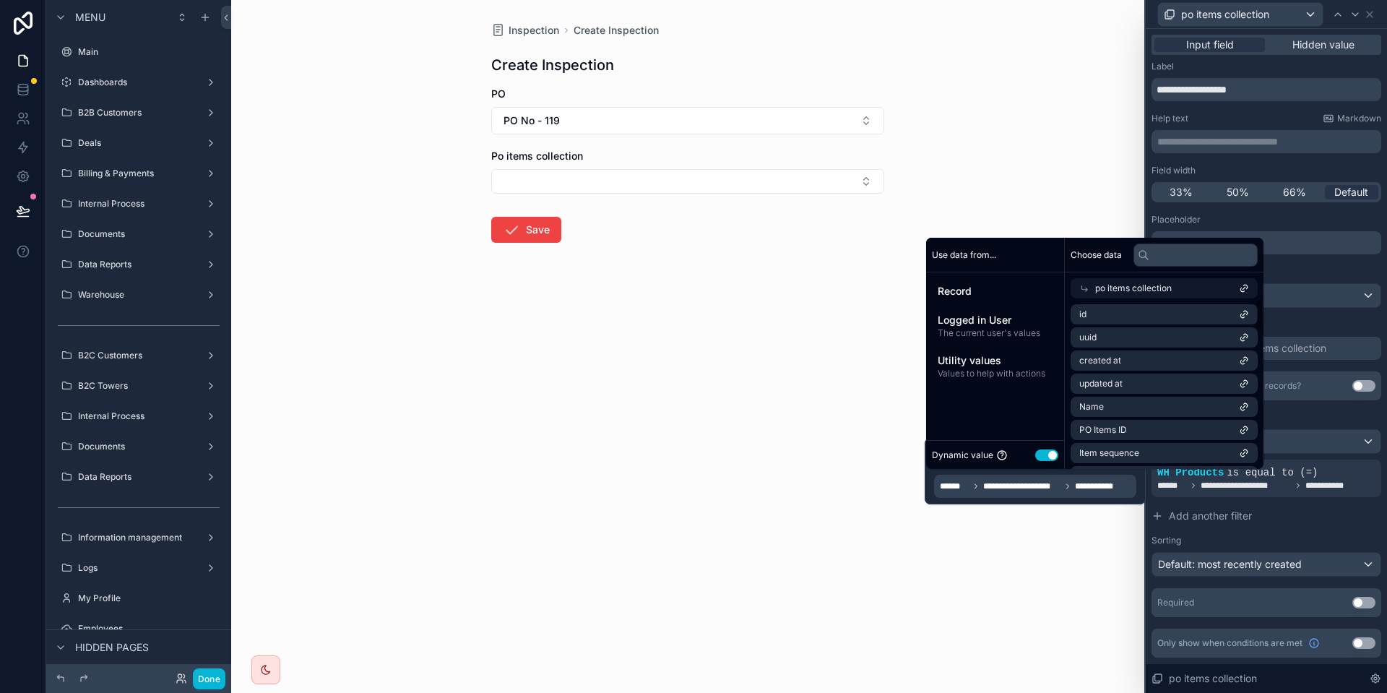
click at [1141, 277] on div "po items collection" at bounding box center [1164, 285] width 199 height 26
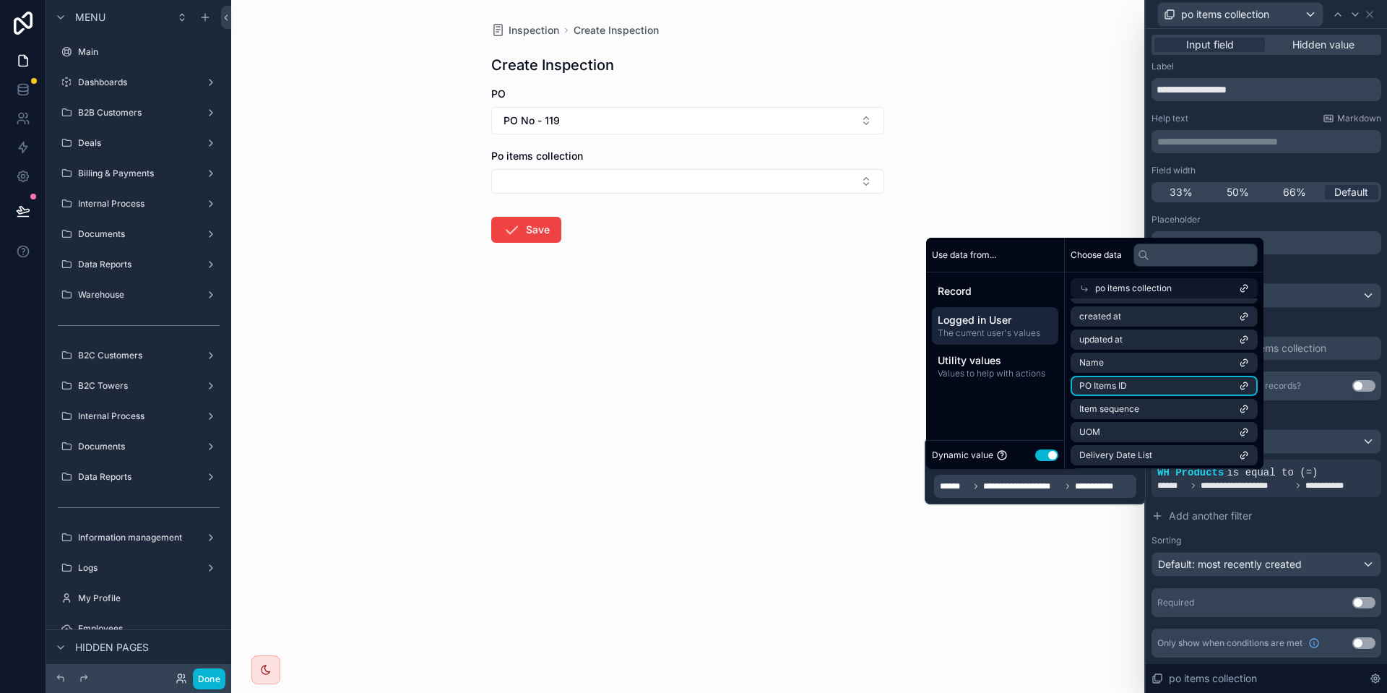
scroll to position [87, 0]
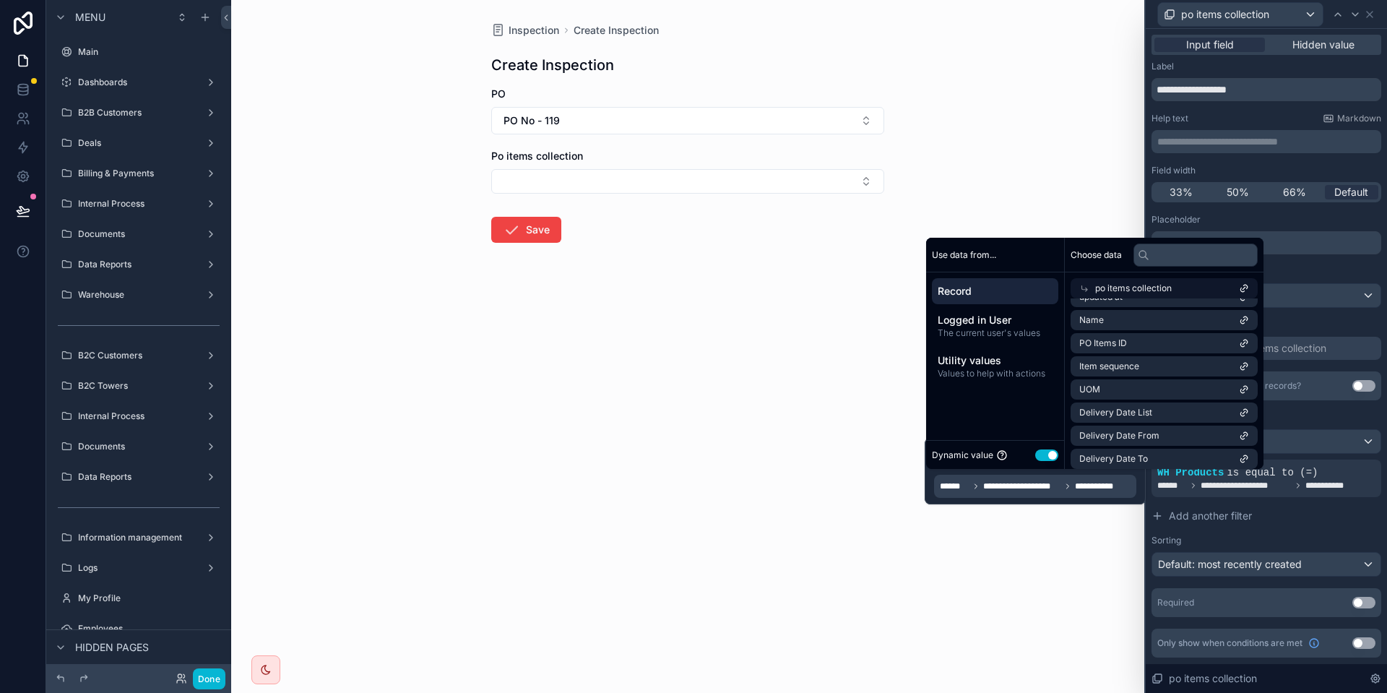
click at [1007, 295] on span "Record" at bounding box center [994, 291] width 115 height 14
click at [1124, 462] on li "po items collection" at bounding box center [1163, 456] width 187 height 20
click at [987, 277] on div "Record Logged in User The current user's values Utility values Values to help w…" at bounding box center [995, 331] width 138 height 118
click at [979, 285] on span "Record" at bounding box center [994, 291] width 115 height 14
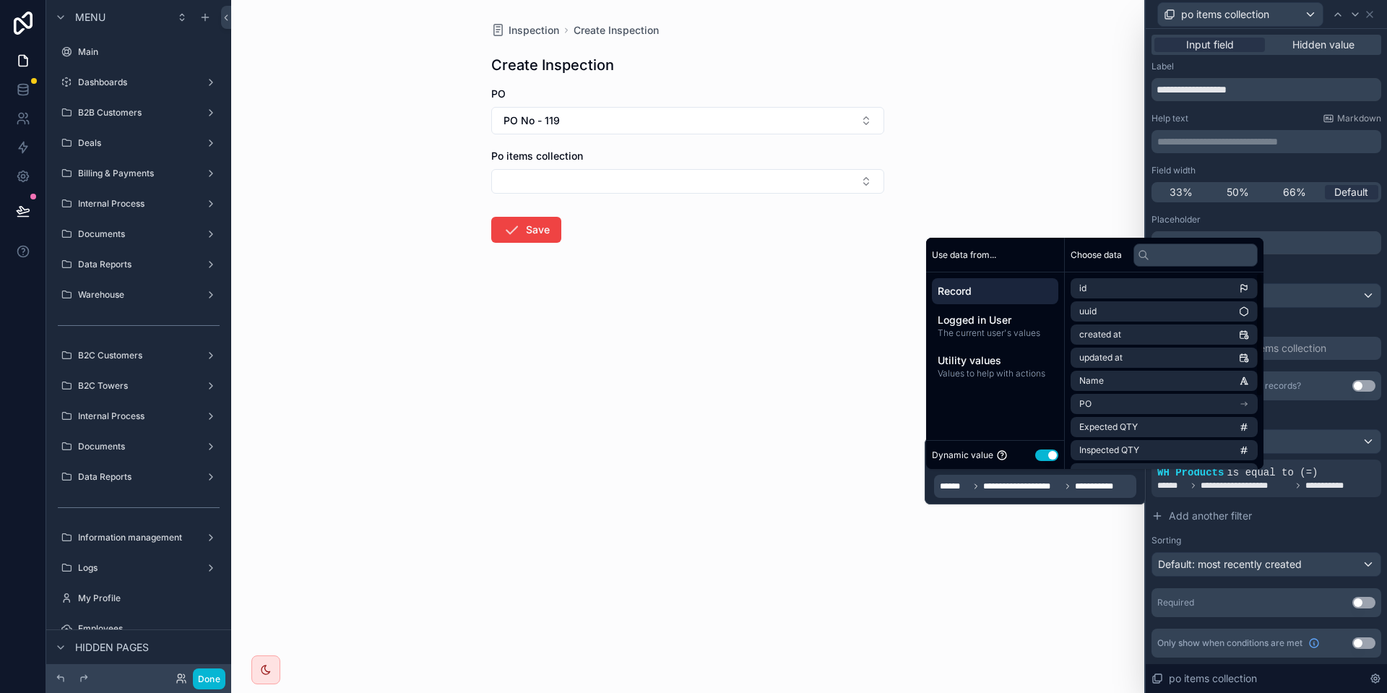
click at [997, 296] on span "Record" at bounding box center [994, 291] width 115 height 14
click at [1189, 441] on li "WH Products (from PO Items)" at bounding box center [1163, 432] width 187 height 20
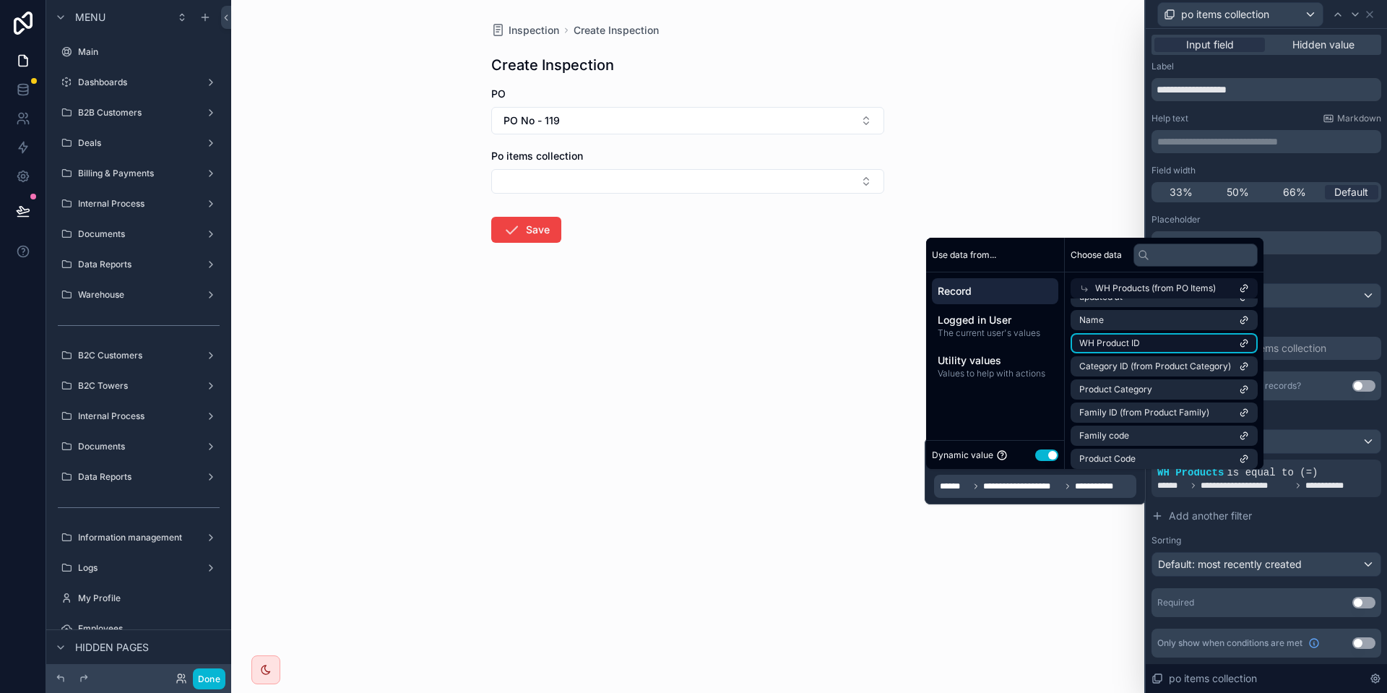
scroll to position [0, 0]
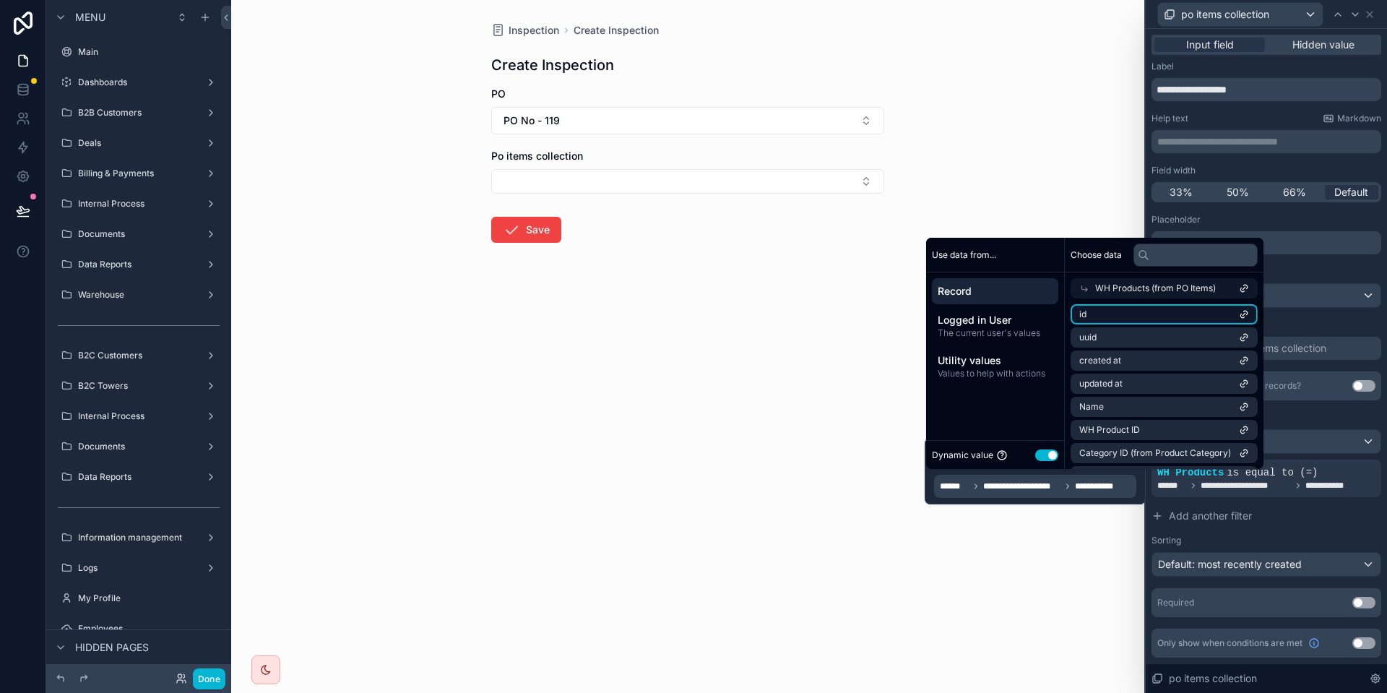
click at [1192, 315] on li "id" at bounding box center [1163, 314] width 187 height 20
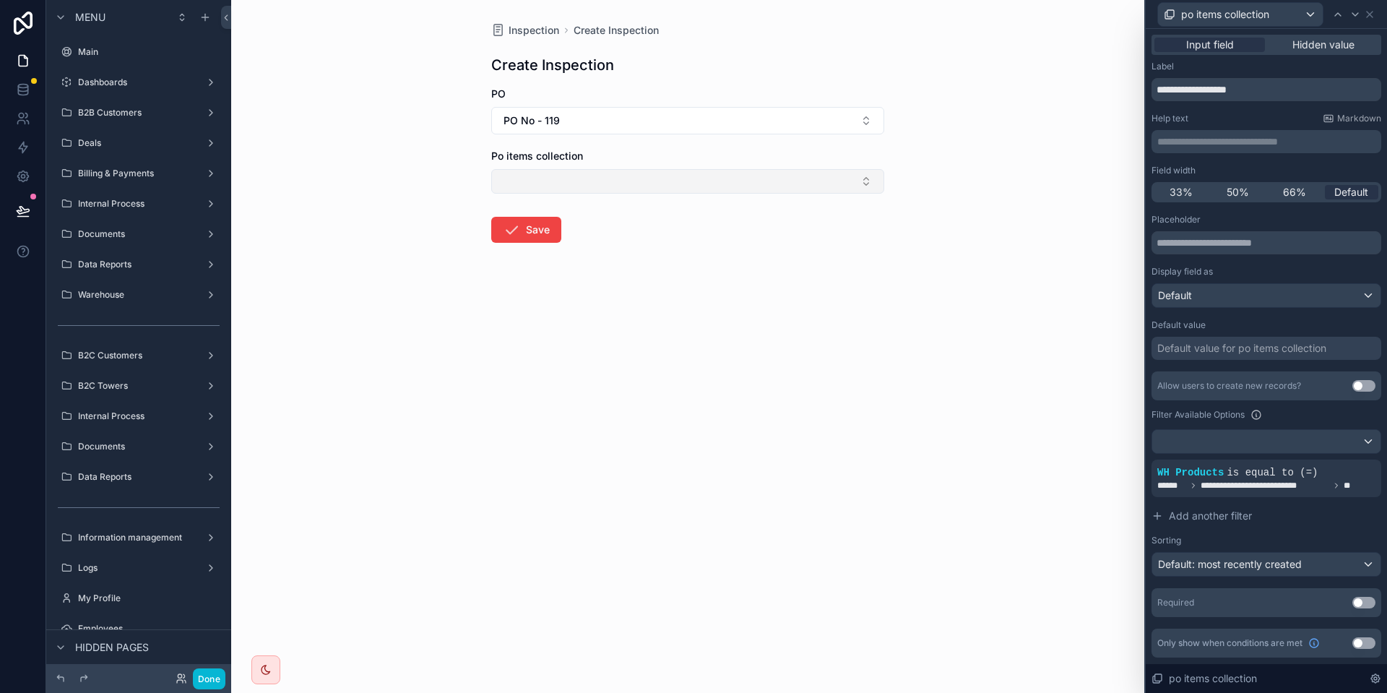
click at [734, 174] on button "Select Button" at bounding box center [687, 181] width 393 height 25
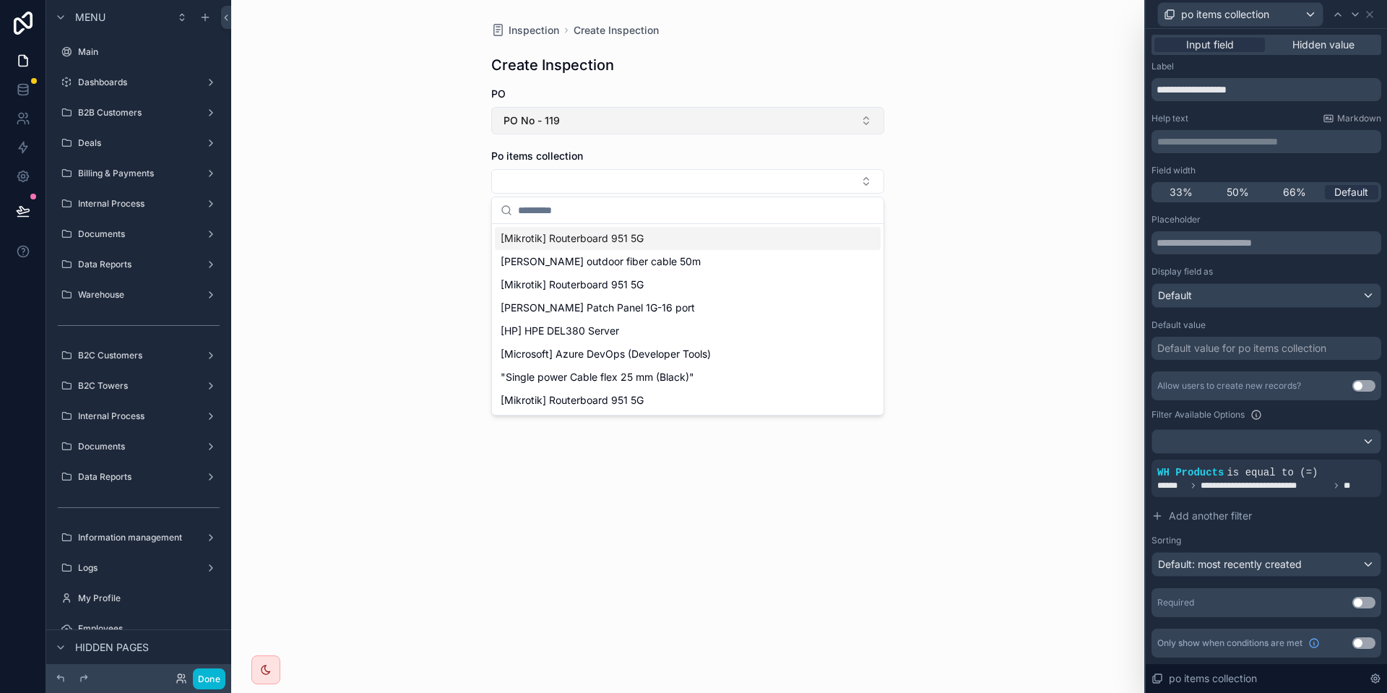
click at [717, 108] on button "PO No - 119" at bounding box center [687, 120] width 393 height 27
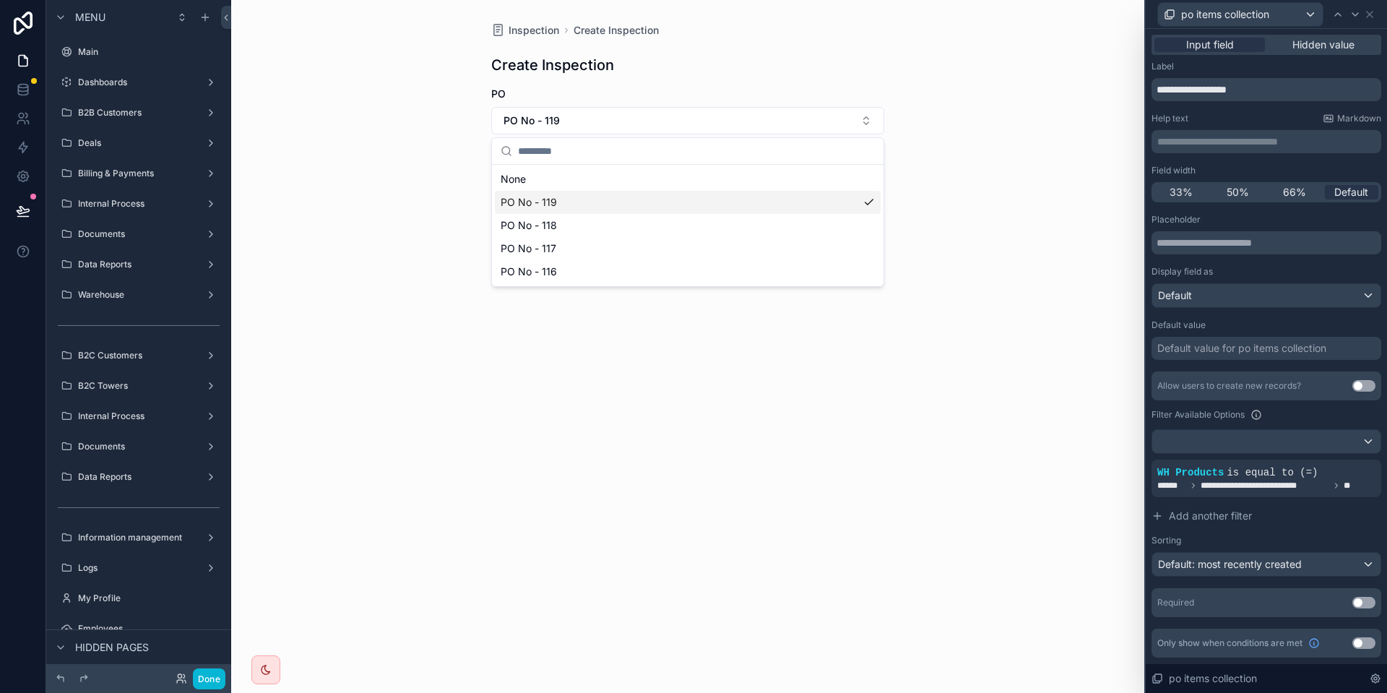
click at [600, 201] on div "PO No - 119" at bounding box center [688, 202] width 386 height 23
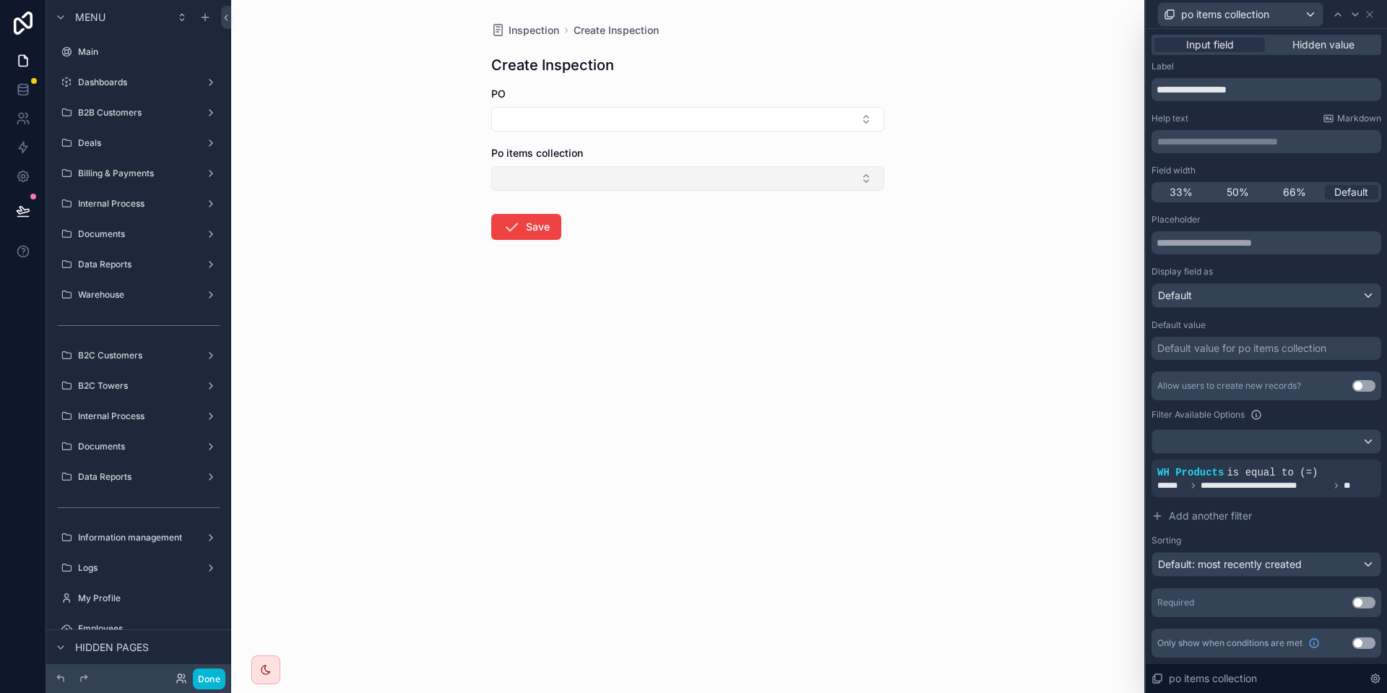
click at [622, 172] on button "Select Button" at bounding box center [687, 178] width 393 height 25
click at [630, 135] on form "PO Po items collection Save" at bounding box center [687, 210] width 393 height 246
click at [633, 134] on form "PO Po items collection Save" at bounding box center [687, 210] width 393 height 246
click at [621, 170] on button "Select Button" at bounding box center [687, 178] width 393 height 25
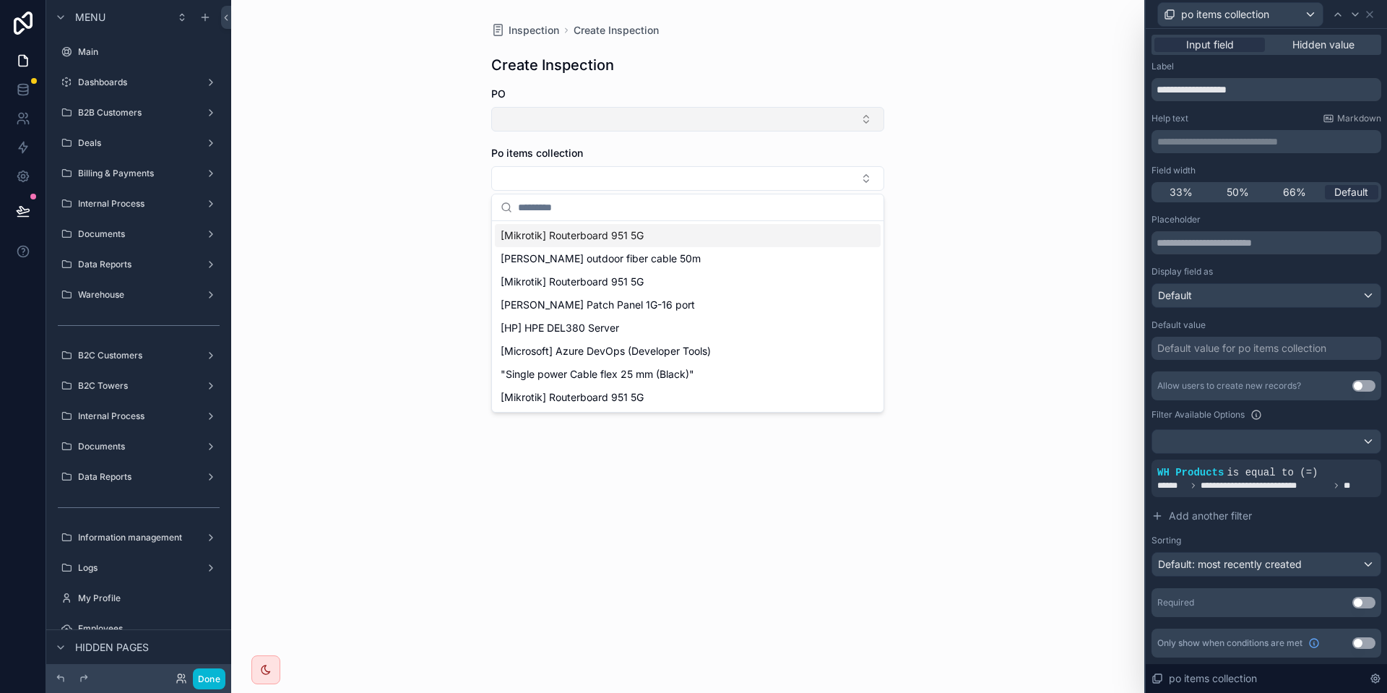
click at [603, 116] on button "Select Button" at bounding box center [687, 119] width 393 height 25
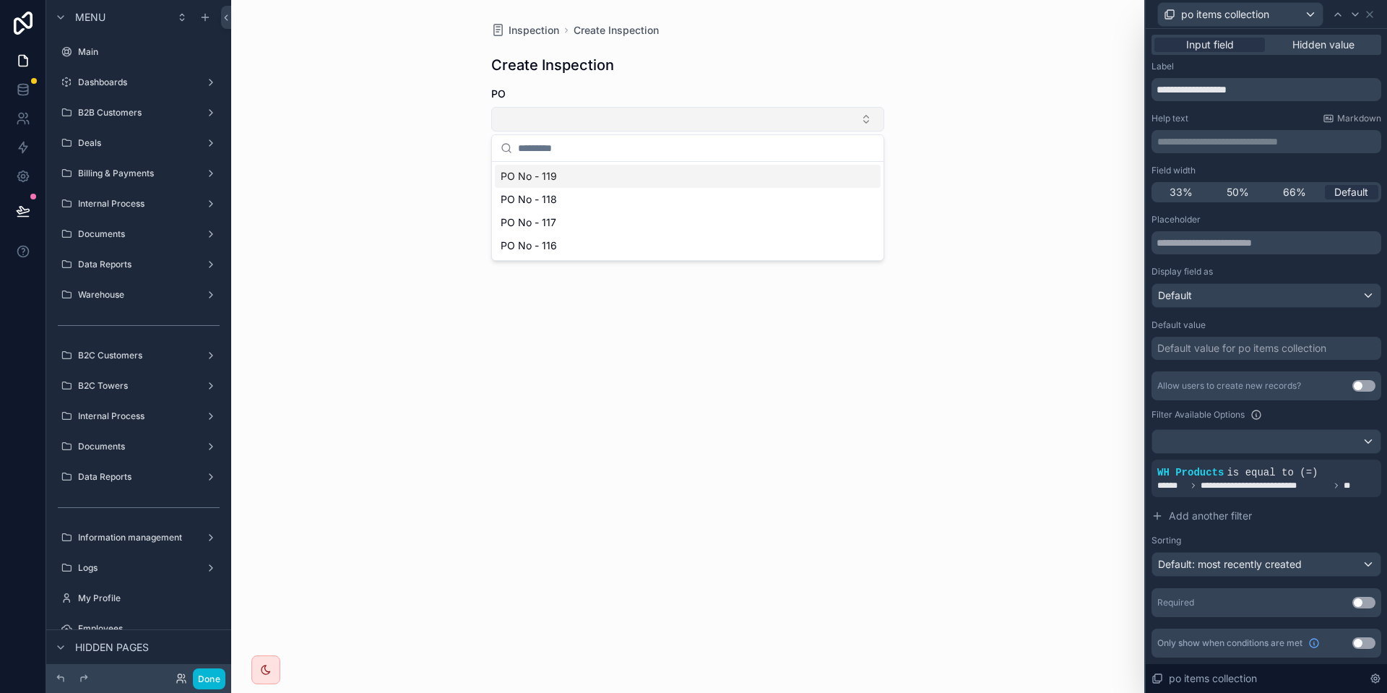
click at [603, 116] on button "Select Button" at bounding box center [687, 119] width 393 height 25
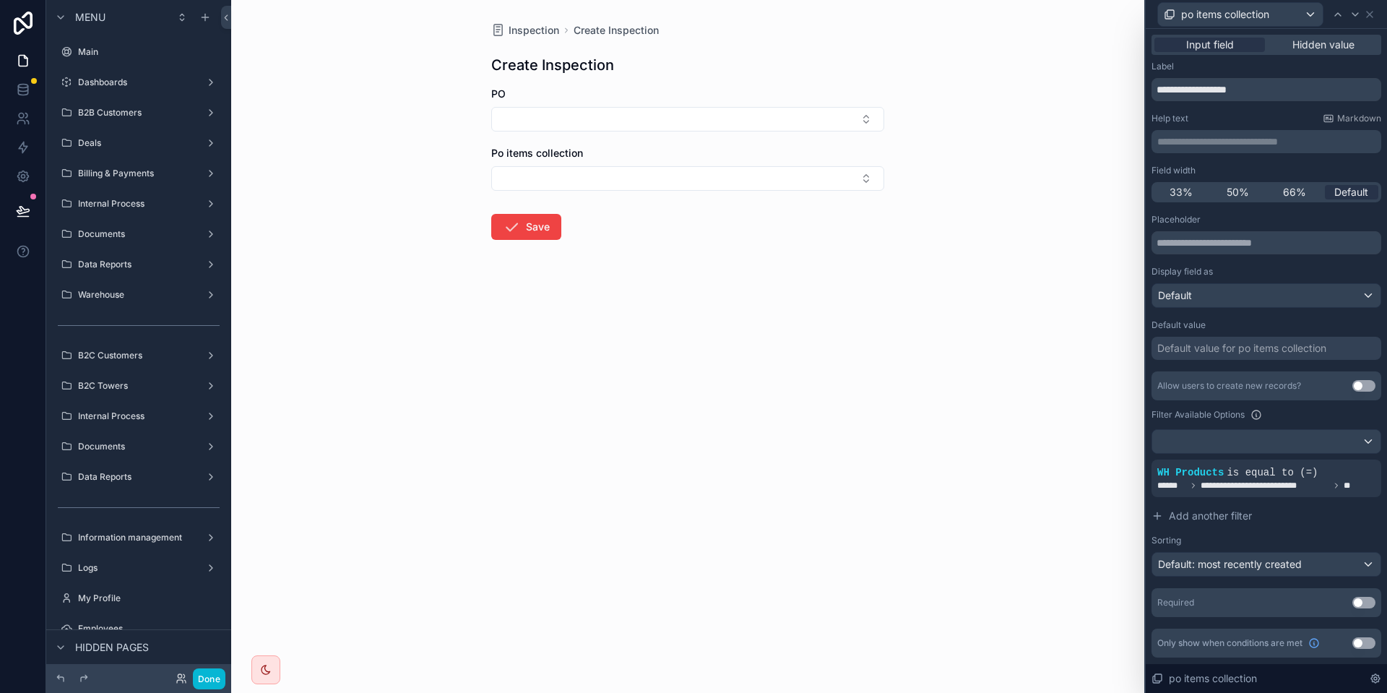
click at [569, 101] on div "PO" at bounding box center [687, 109] width 393 height 45
click at [560, 113] on button "Select Button" at bounding box center [687, 119] width 393 height 25
click at [555, 173] on span "PO No - 119" at bounding box center [528, 176] width 56 height 14
click at [541, 197] on form "PO PO No - 119 Po items collection Save" at bounding box center [687, 211] width 393 height 248
click at [541, 193] on button "Select Button" at bounding box center [687, 181] width 393 height 25
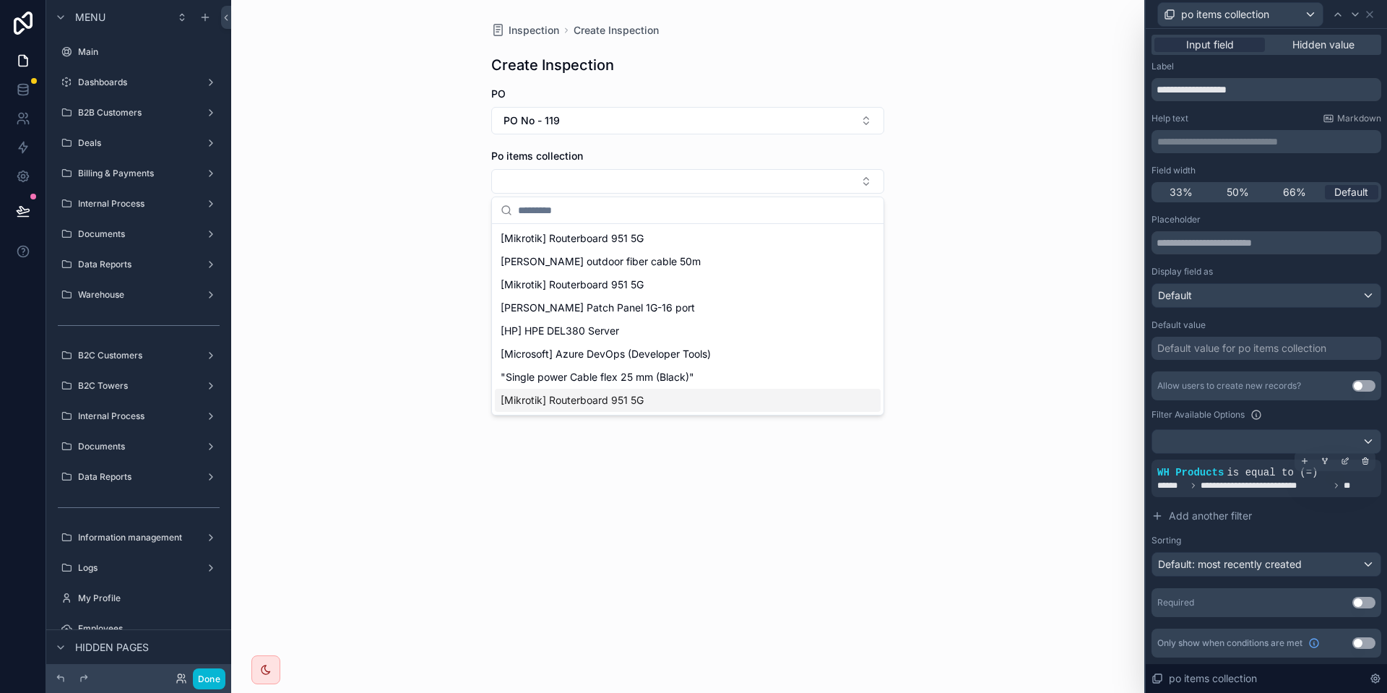
click at [1226, 473] on span "is equal to (=)" at bounding box center [1271, 473] width 91 height 12
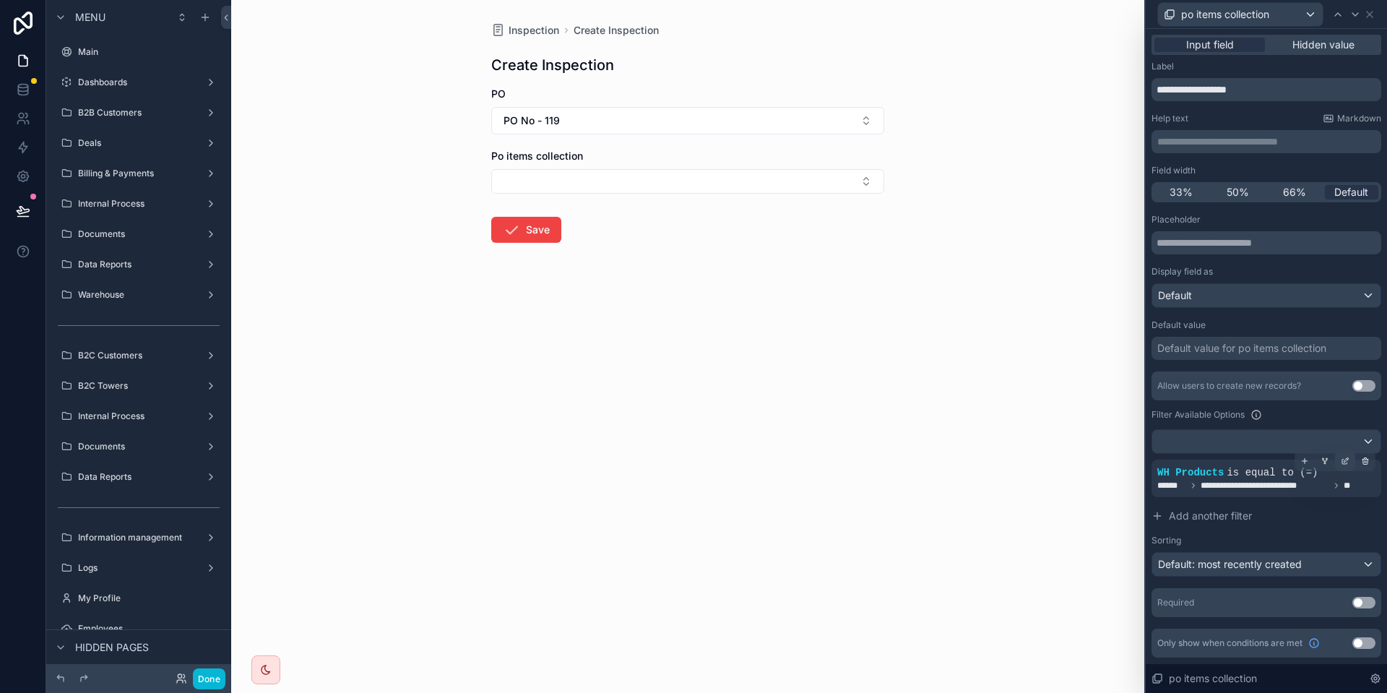
click at [1347, 456] on icon at bounding box center [1344, 460] width 9 height 9
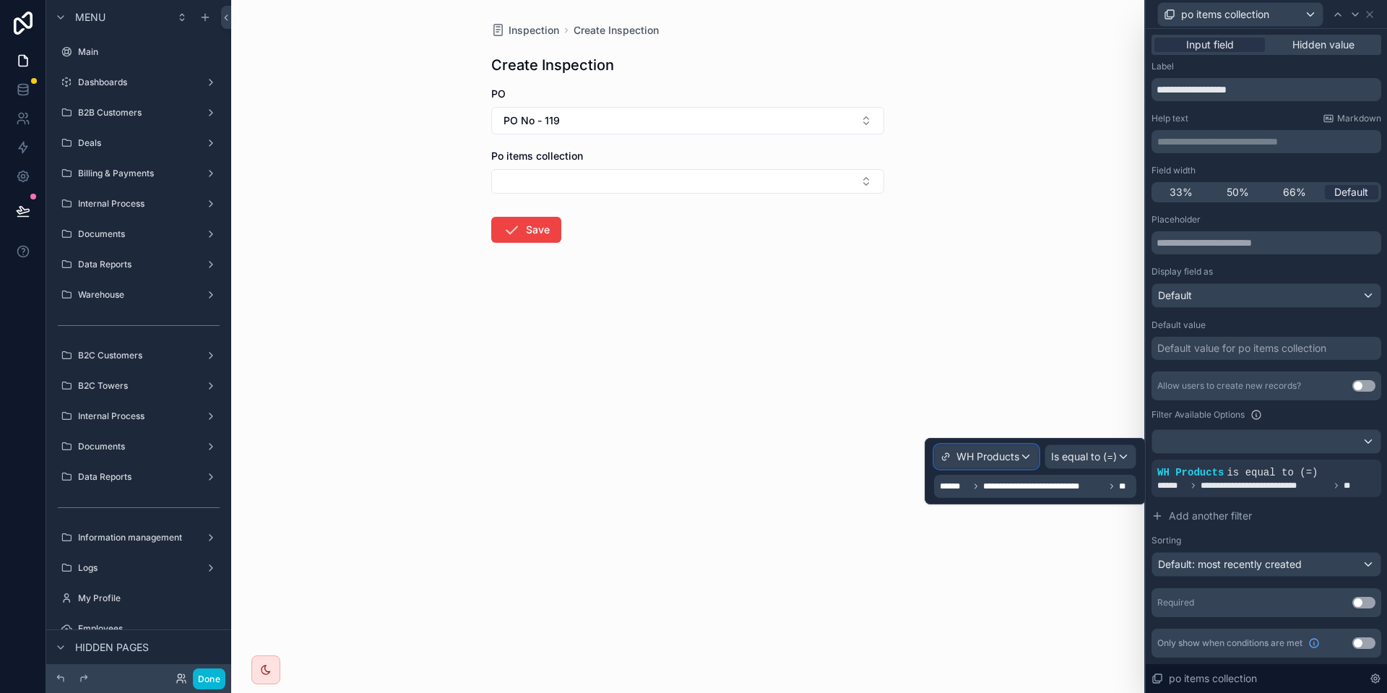
click at [968, 458] on span "WH Products" at bounding box center [987, 456] width 63 height 14
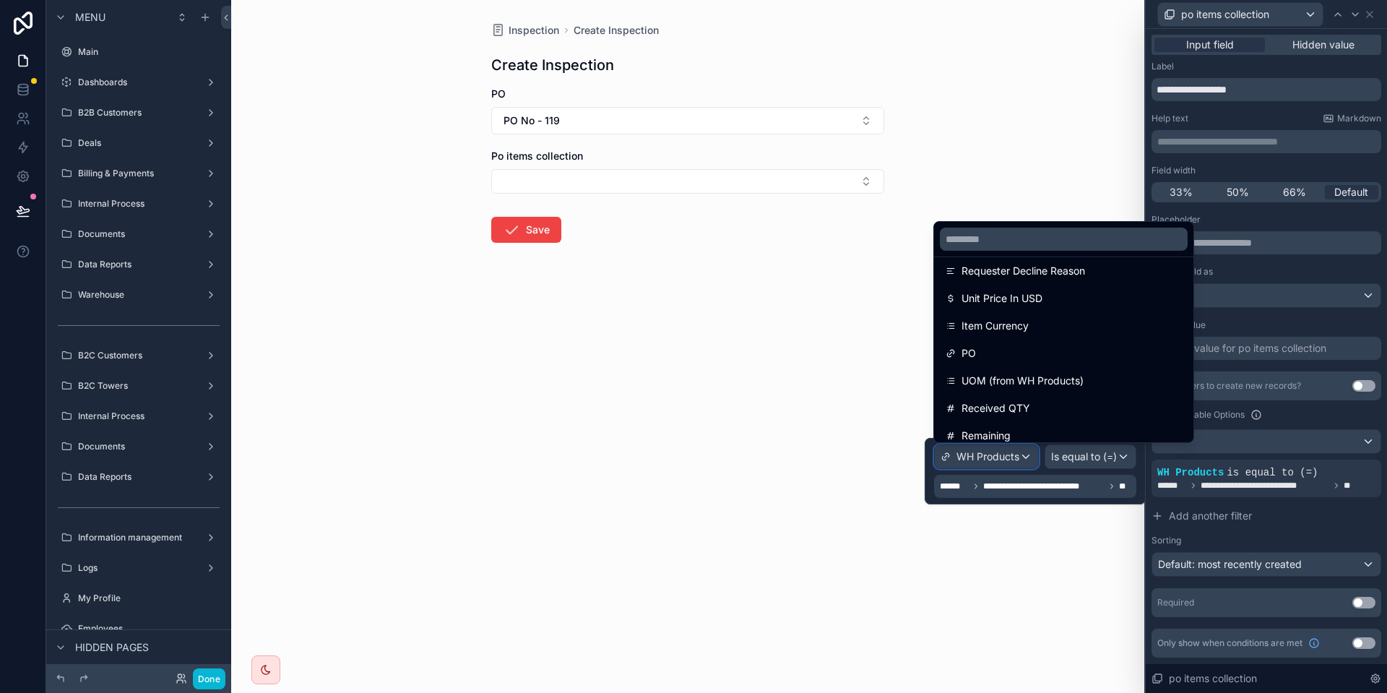
scroll to position [898, 0]
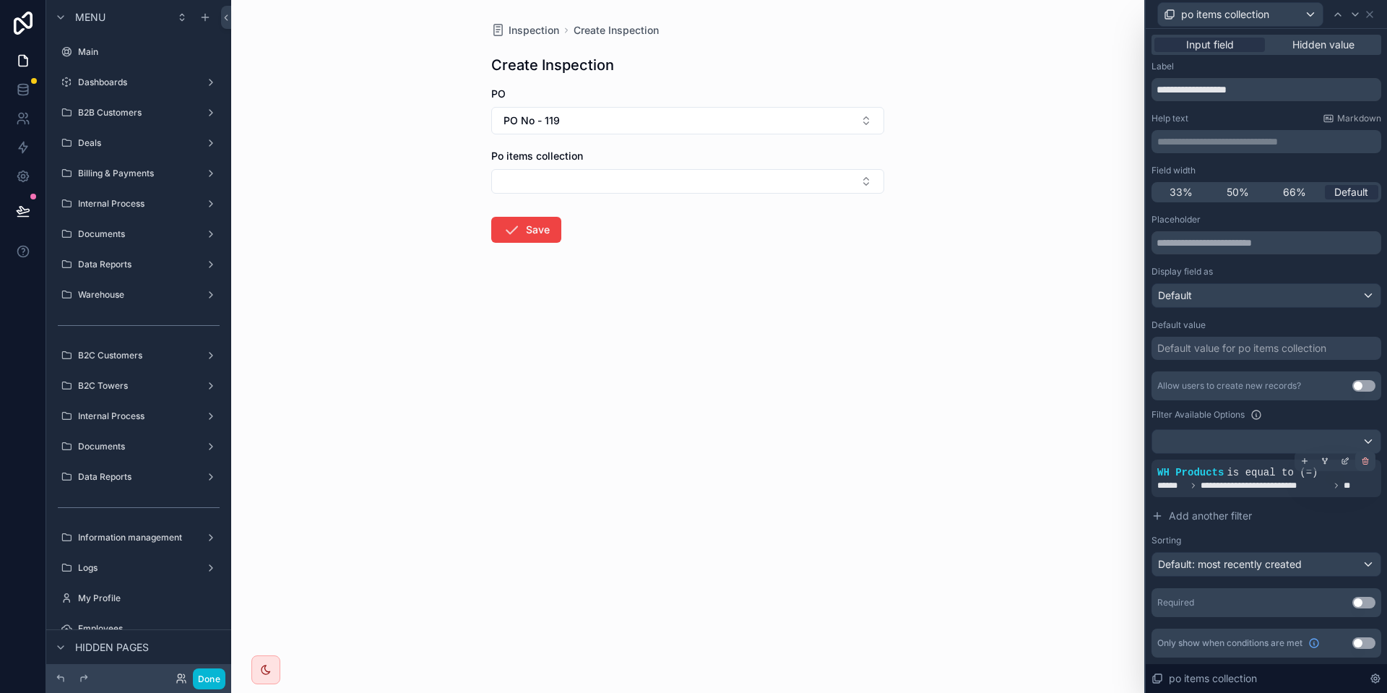
click at [1363, 461] on icon at bounding box center [1365, 460] width 9 height 9
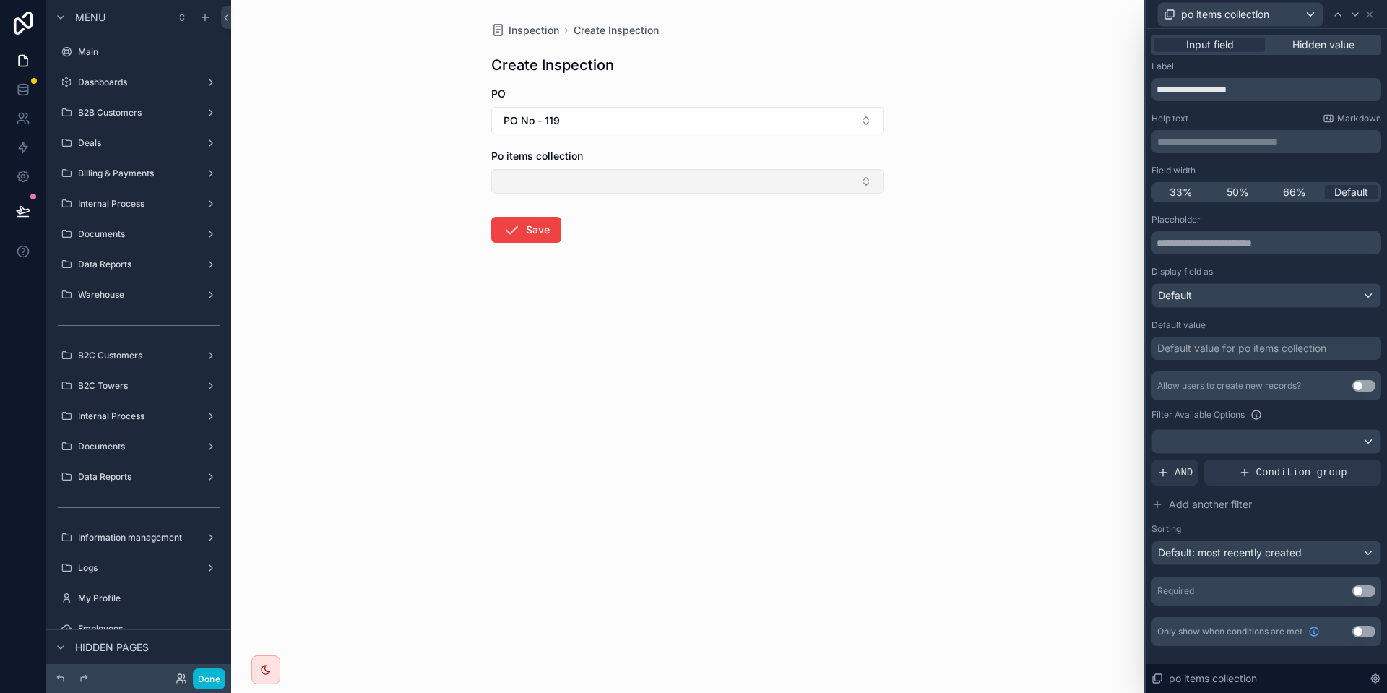
click at [618, 179] on button "Select Button" at bounding box center [687, 181] width 393 height 25
click at [1171, 469] on div "AND" at bounding box center [1174, 472] width 47 height 26
click at [1341, 464] on icon at bounding box center [1344, 460] width 9 height 9
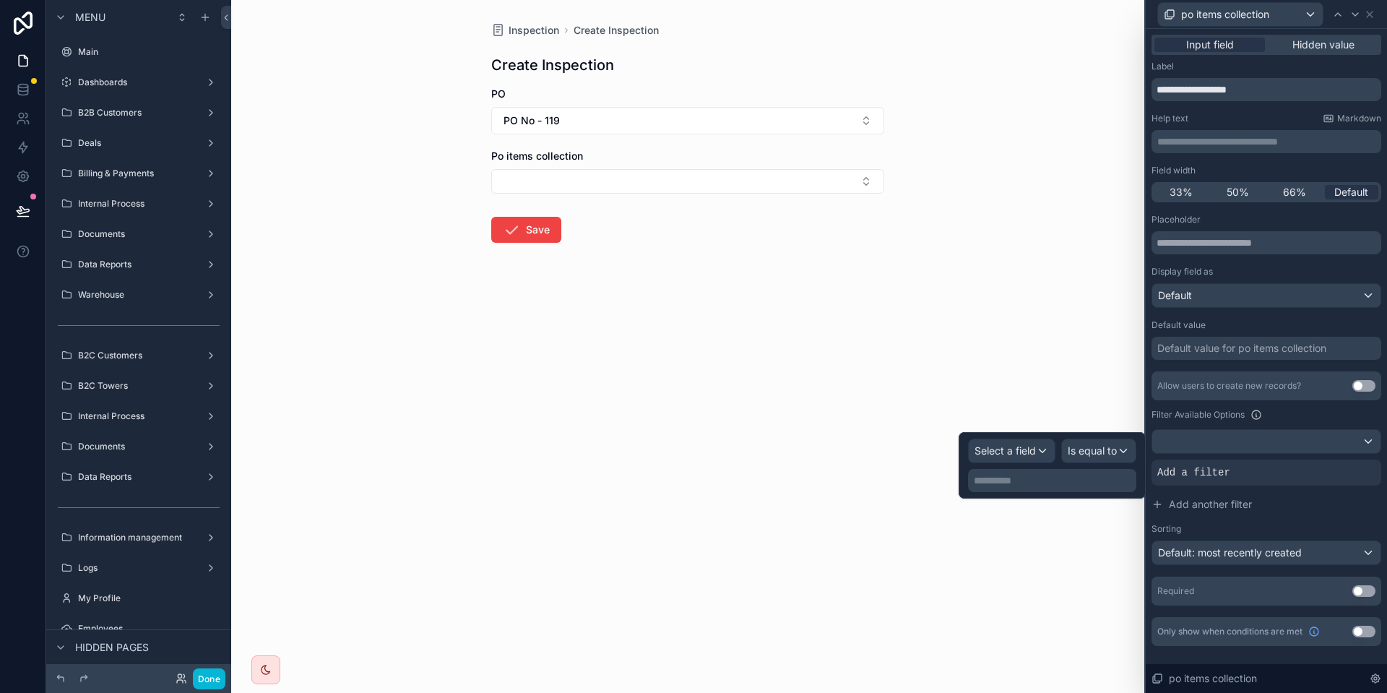
click at [989, 468] on div "**********" at bounding box center [1052, 464] width 168 height 53
click at [1010, 455] on span "Select a field" at bounding box center [1004, 450] width 61 height 12
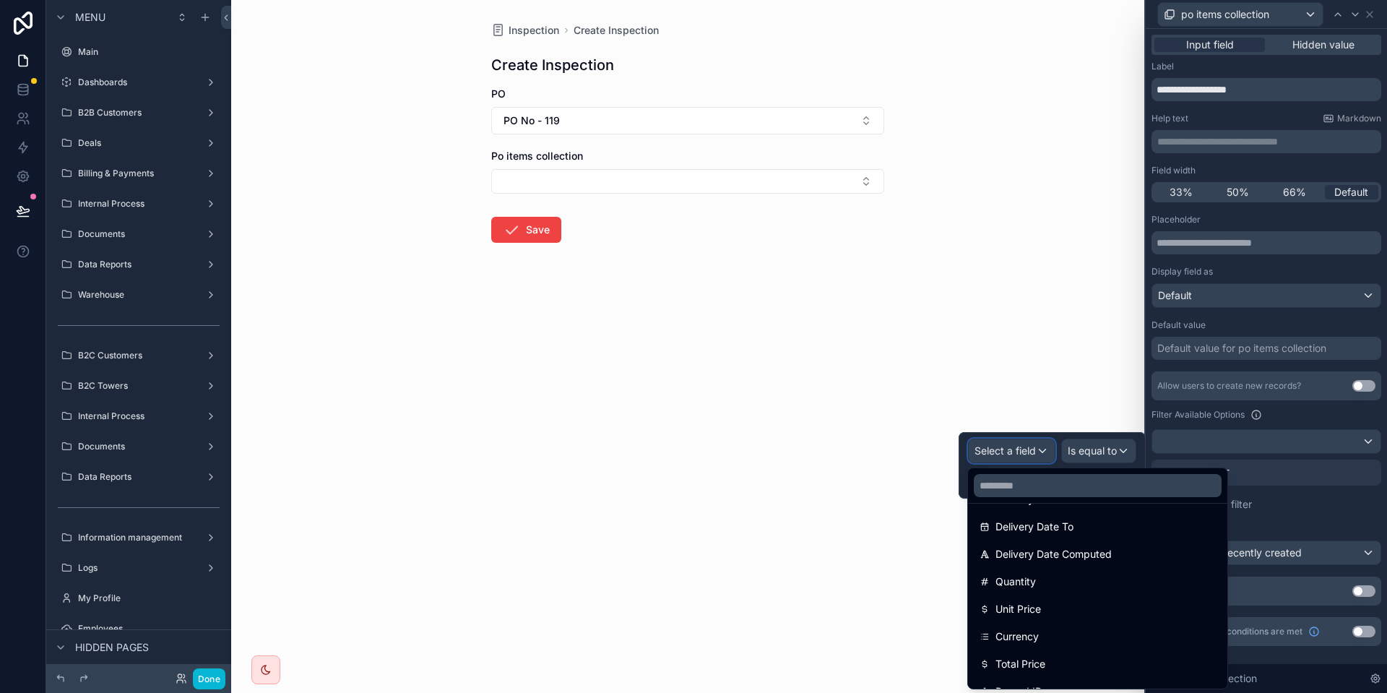
scroll to position [0, 0]
click at [1077, 490] on input "text" at bounding box center [1098, 485] width 248 height 23
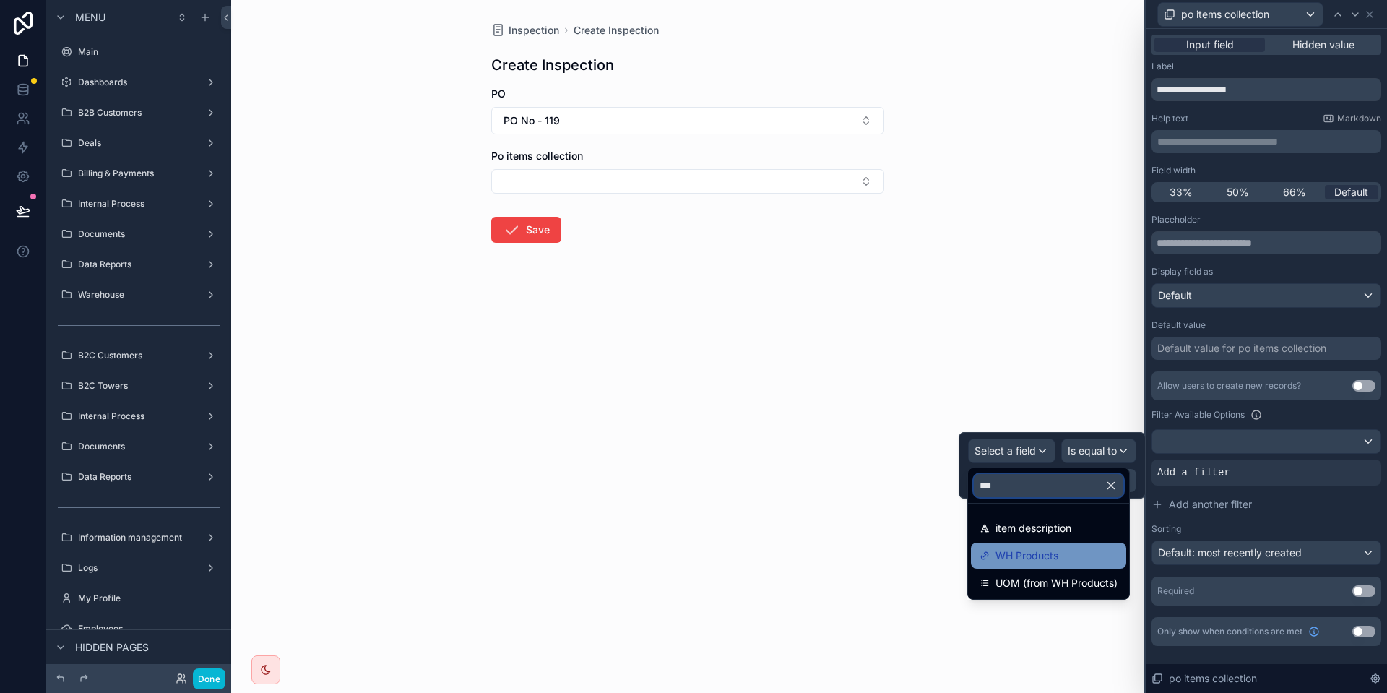
type input "***"
click at [1039, 553] on span "WH Products" at bounding box center [1026, 555] width 63 height 17
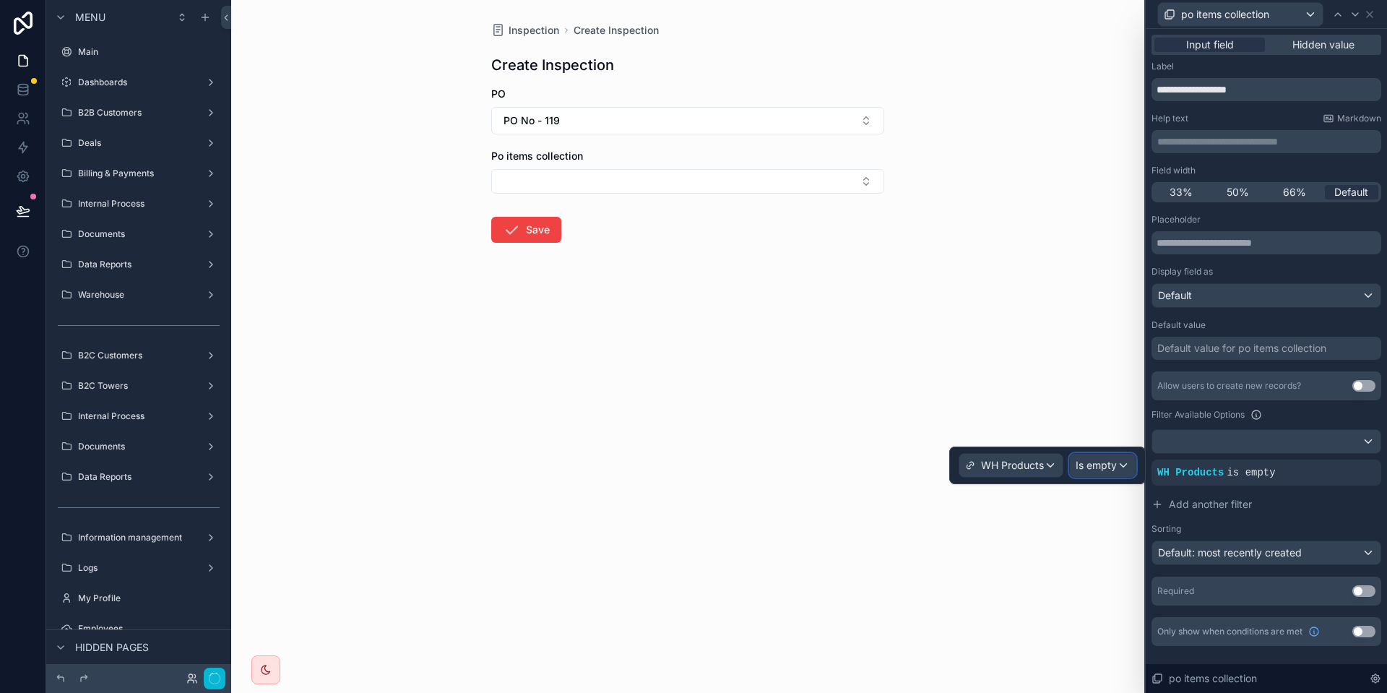
click at [1131, 469] on div "Is empty" at bounding box center [1103, 465] width 66 height 23
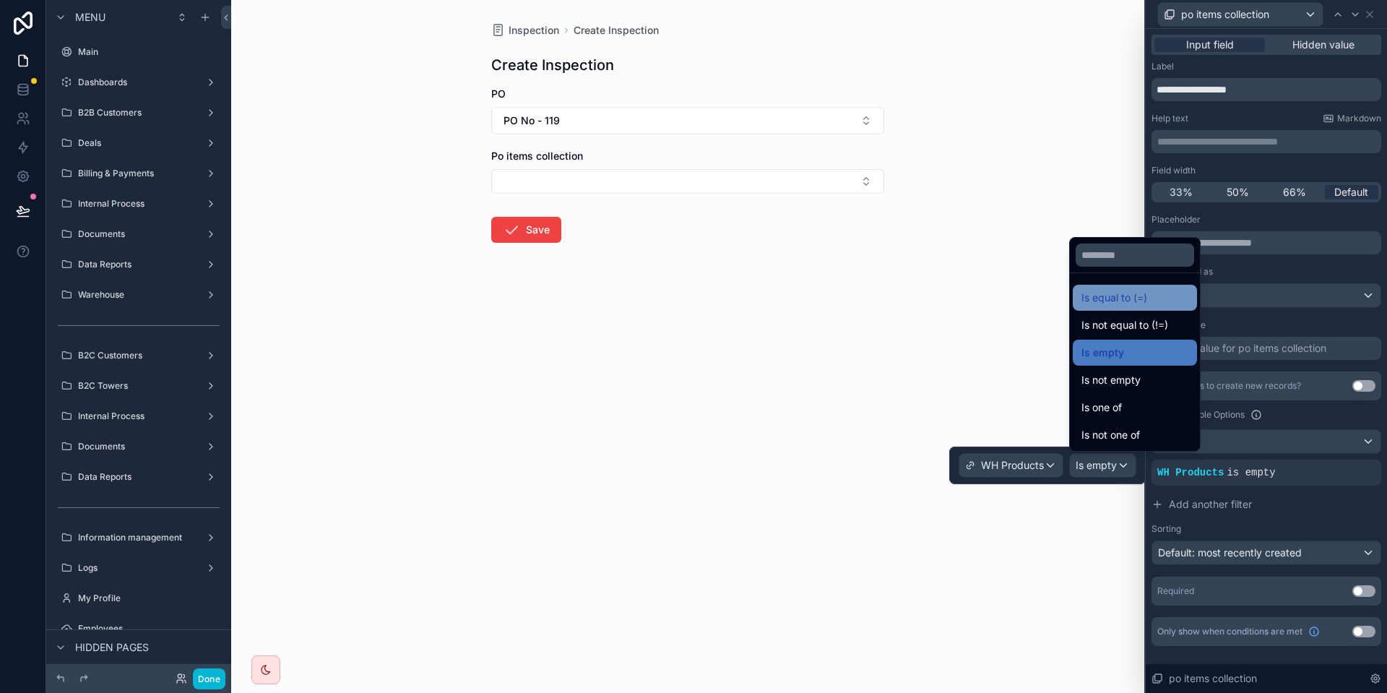
click at [1132, 290] on span "Is equal to (=)" at bounding box center [1114, 297] width 66 height 17
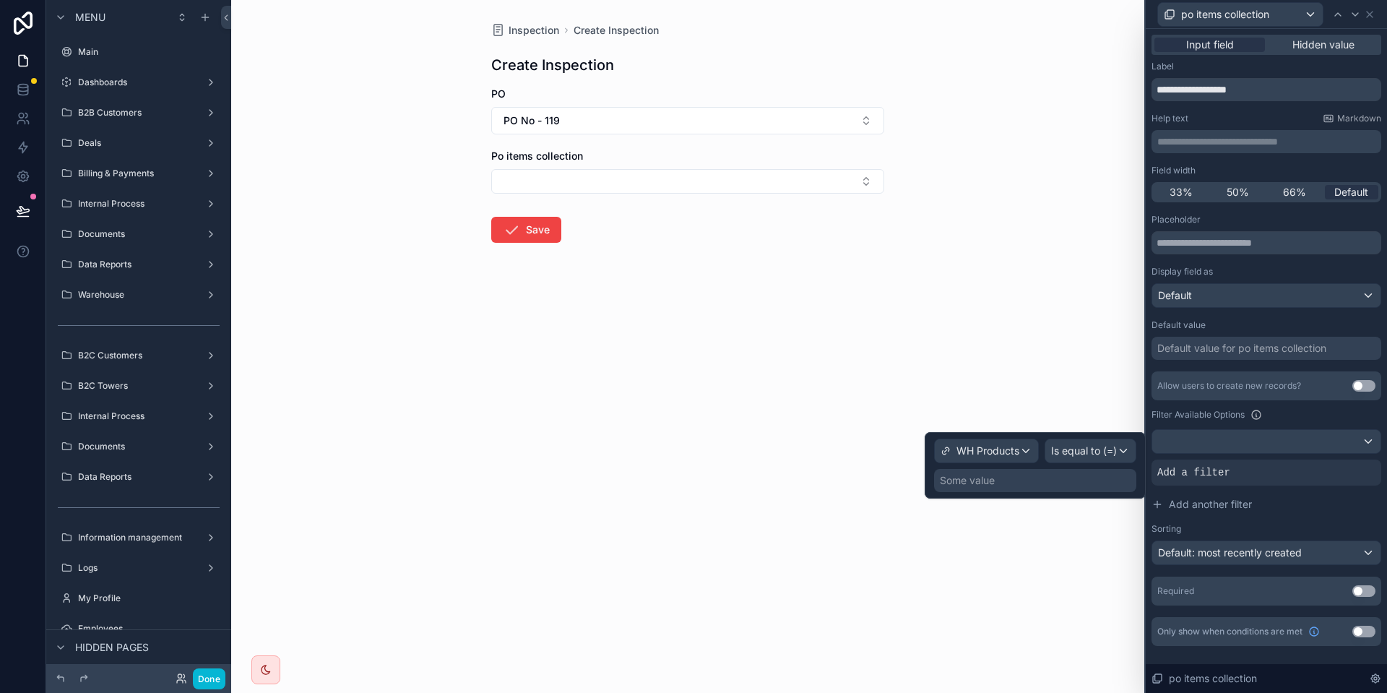
click at [1050, 490] on div "Some value" at bounding box center [1035, 480] width 202 height 23
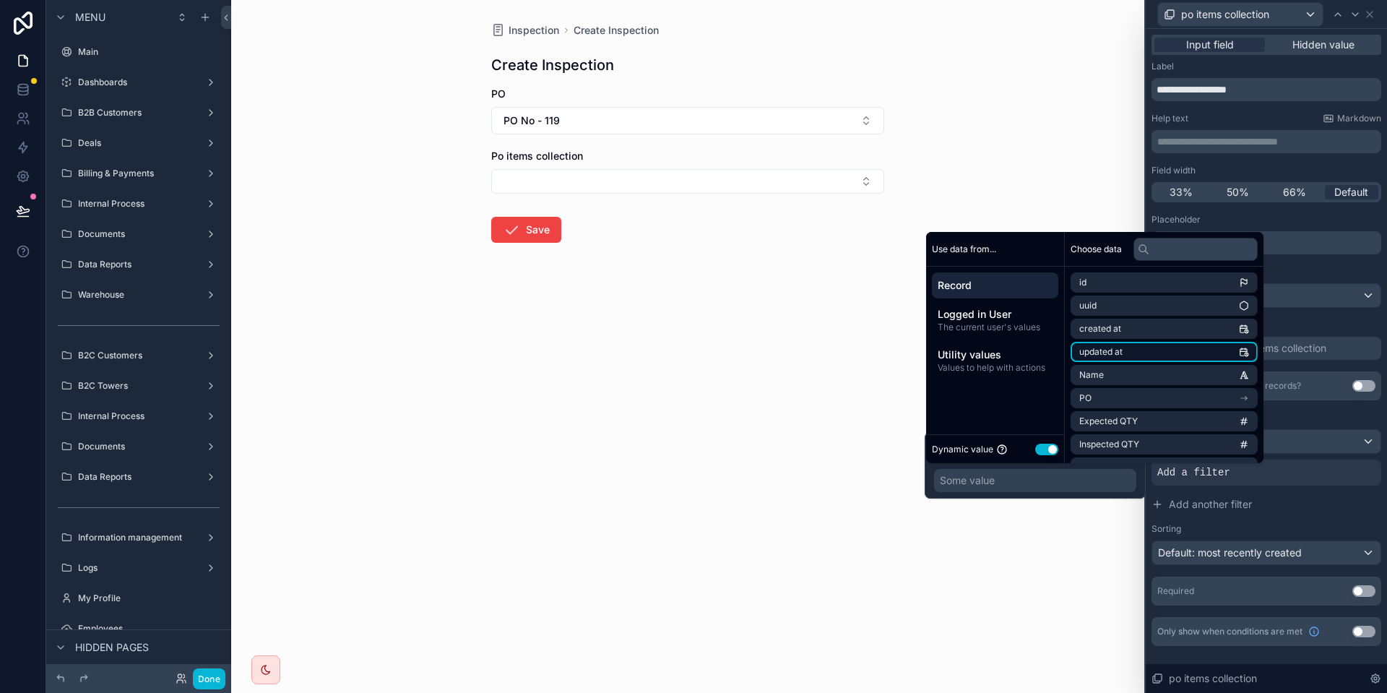
scroll to position [113, 0]
click at [1172, 409] on li "WH Products (from PO Items)" at bounding box center [1163, 401] width 187 height 20
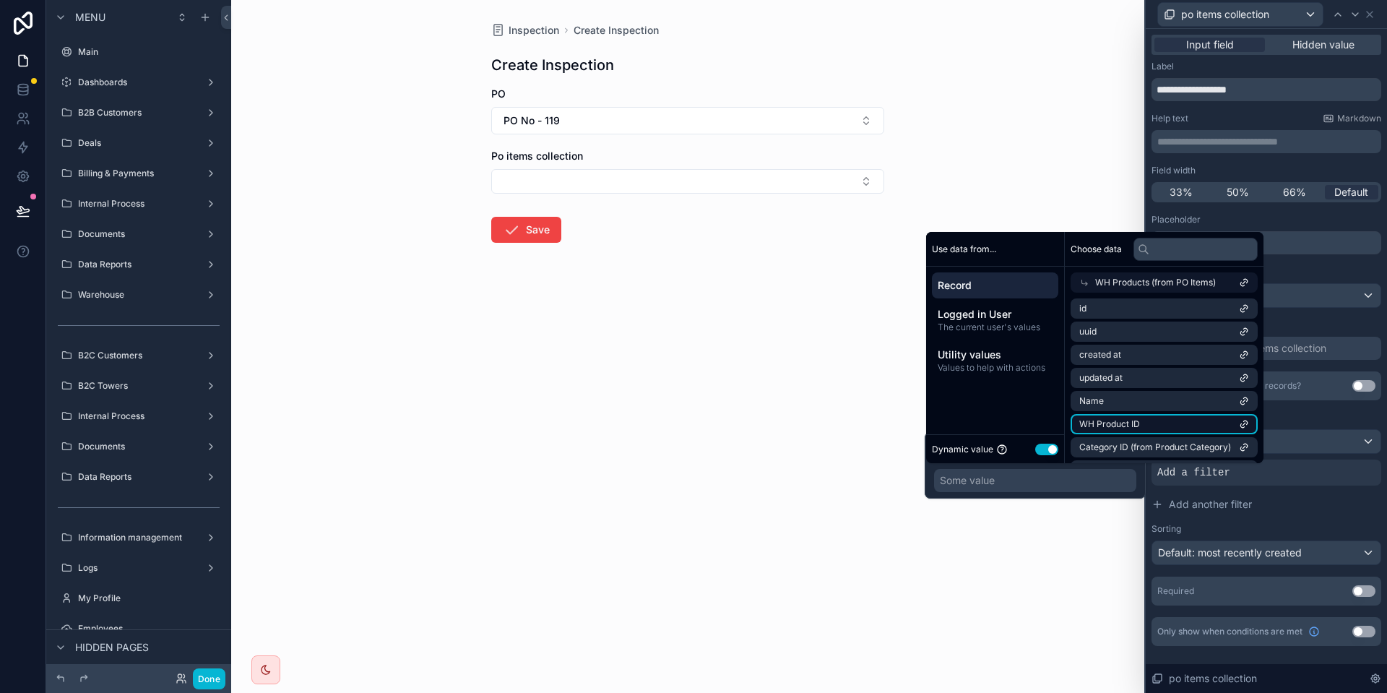
click at [1169, 430] on li "WH Product ID" at bounding box center [1163, 424] width 187 height 20
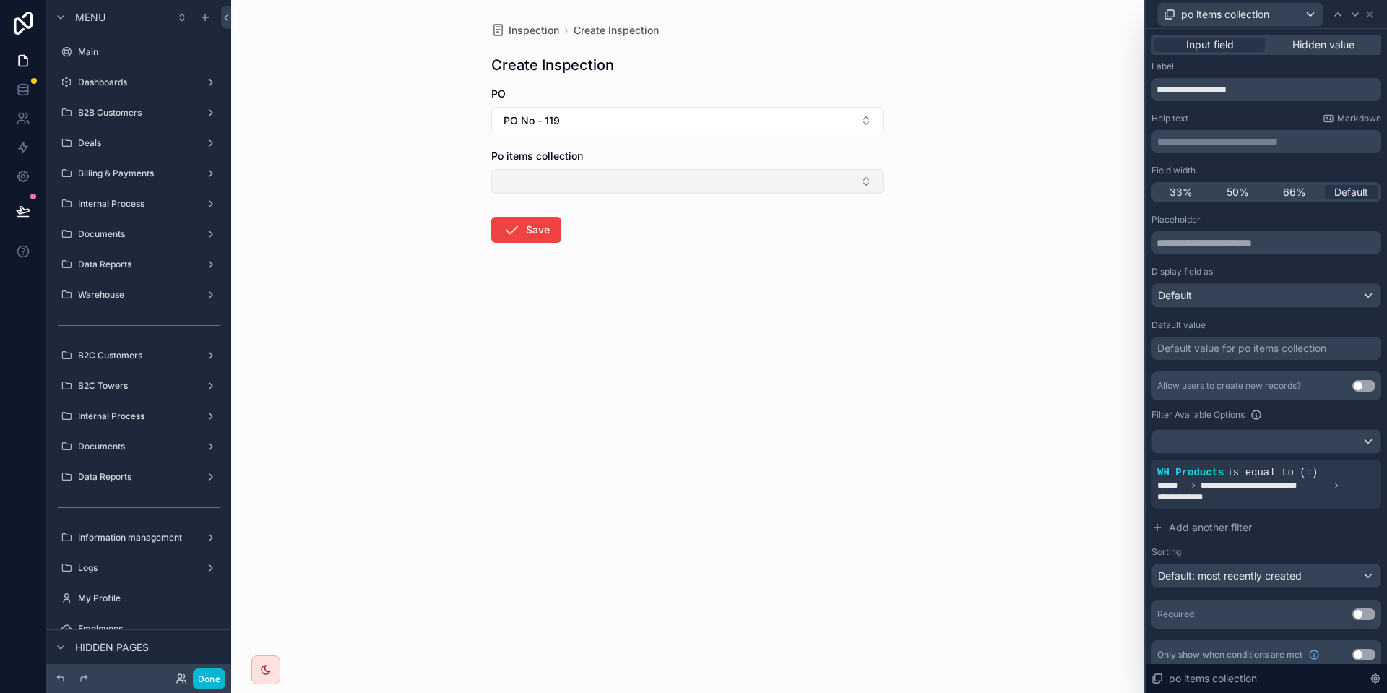
click at [750, 180] on button "Select Button" at bounding box center [687, 181] width 393 height 25
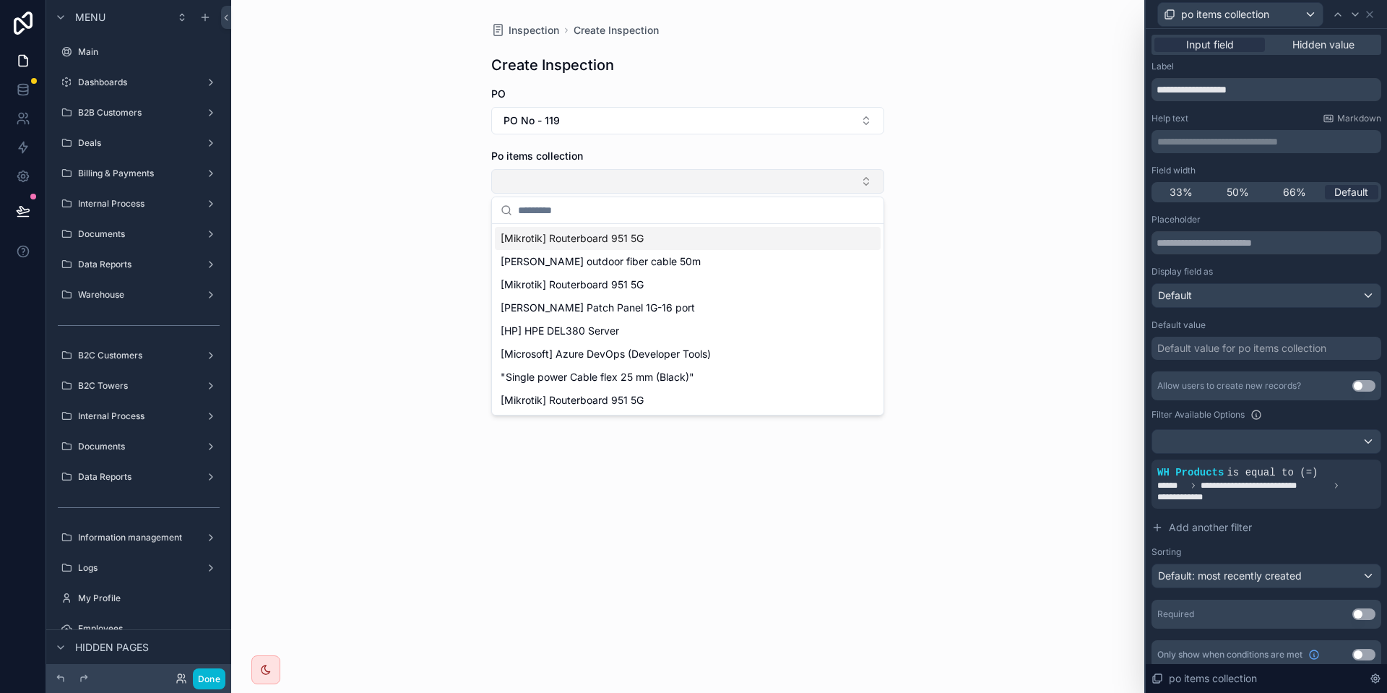
click at [750, 180] on button "Select Button" at bounding box center [687, 181] width 393 height 25
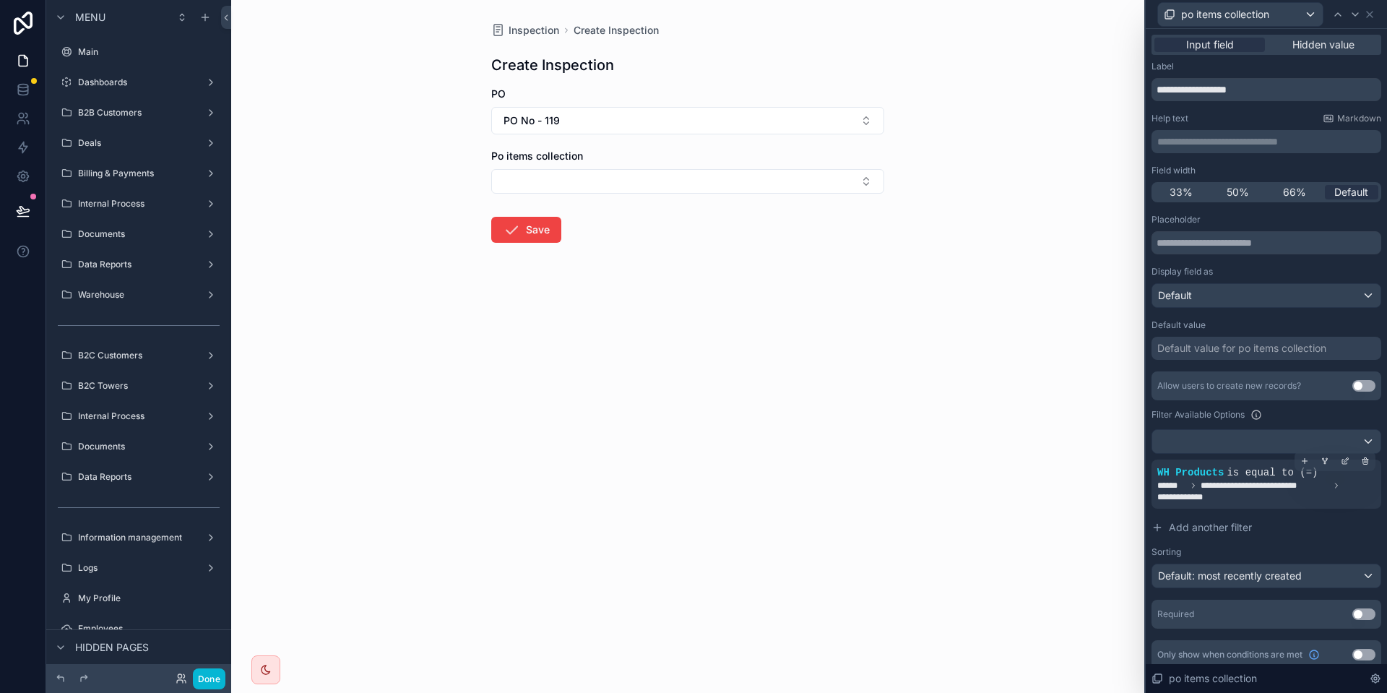
click at [1218, 472] on span "WH Products" at bounding box center [1190, 473] width 66 height 12
click at [547, 109] on button "PO No - 119" at bounding box center [687, 120] width 393 height 27
click at [542, 230] on span "PO No - 118" at bounding box center [528, 225] width 56 height 14
click at [613, 114] on button "PO No - 118" at bounding box center [687, 120] width 393 height 27
click at [563, 206] on div "PO No - 119" at bounding box center [688, 202] width 386 height 23
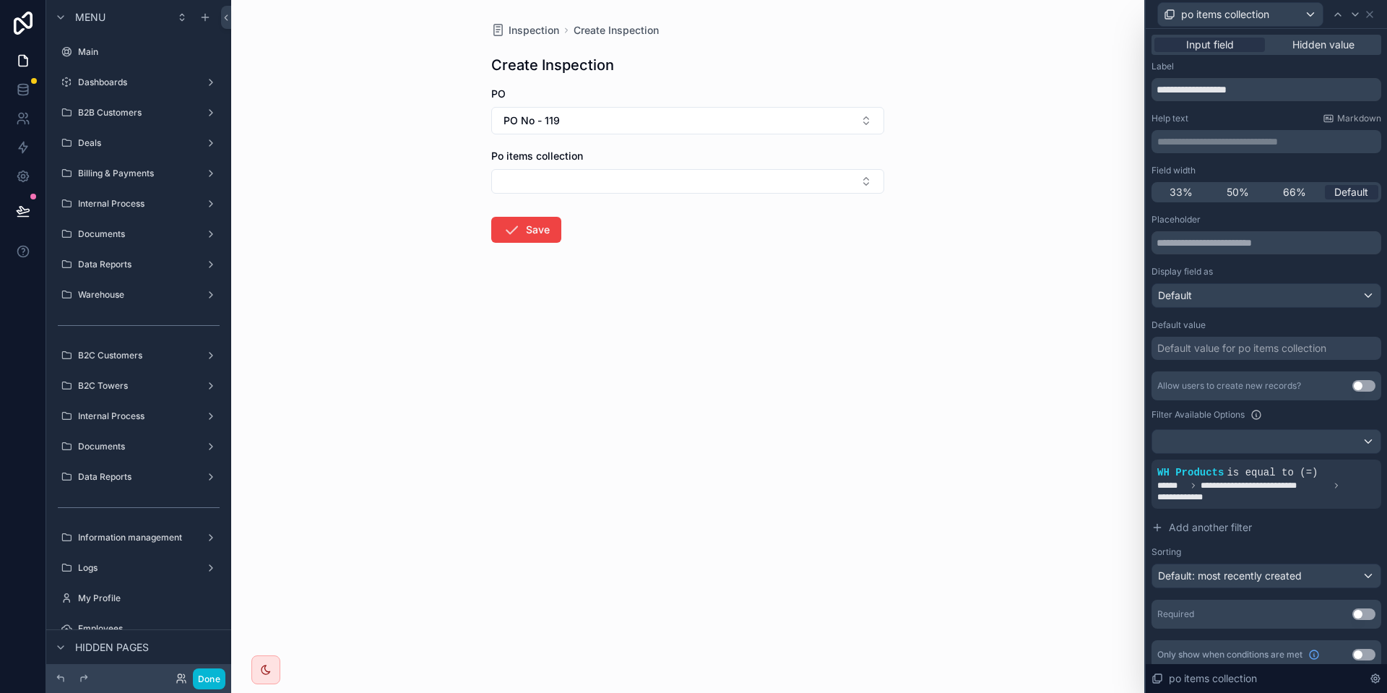
click at [531, 197] on form "PO PO No - 119 Po items collection Save" at bounding box center [687, 211] width 393 height 248
click at [509, 181] on button "Select Button" at bounding box center [687, 181] width 393 height 25
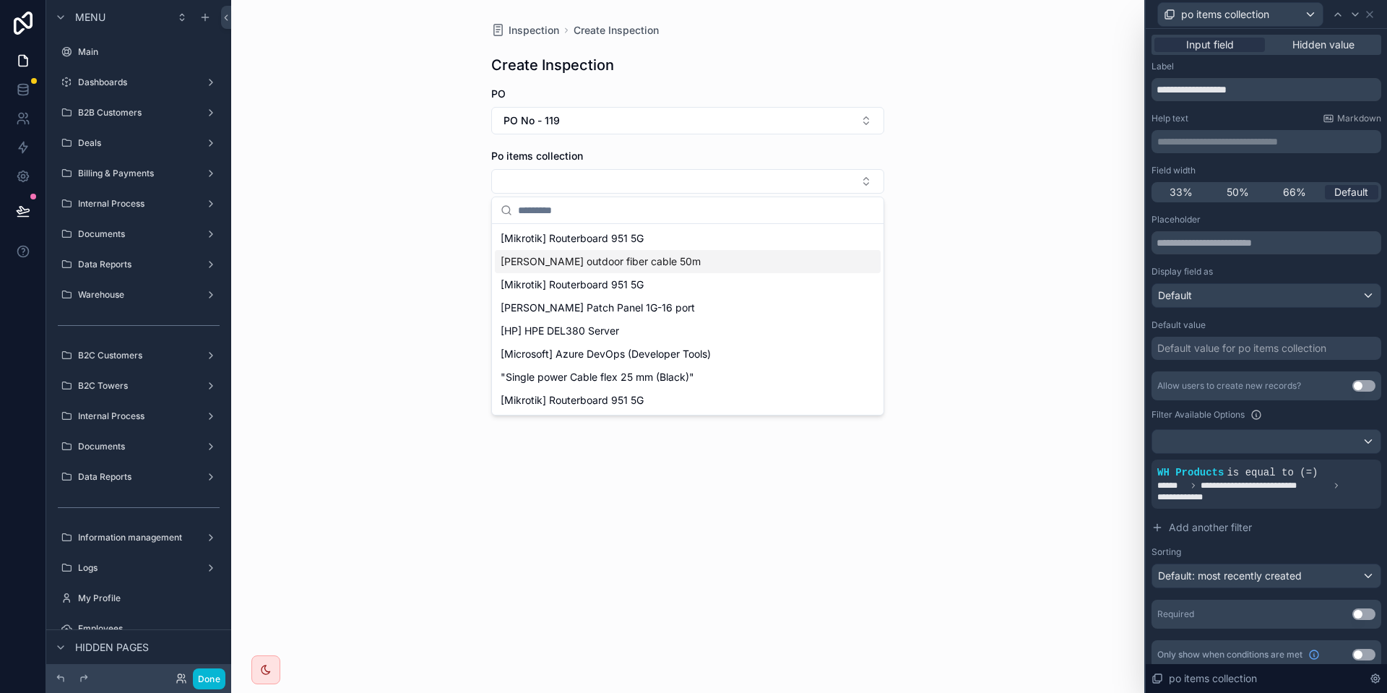
click at [205, 664] on div "Done" at bounding box center [138, 678] width 185 height 29
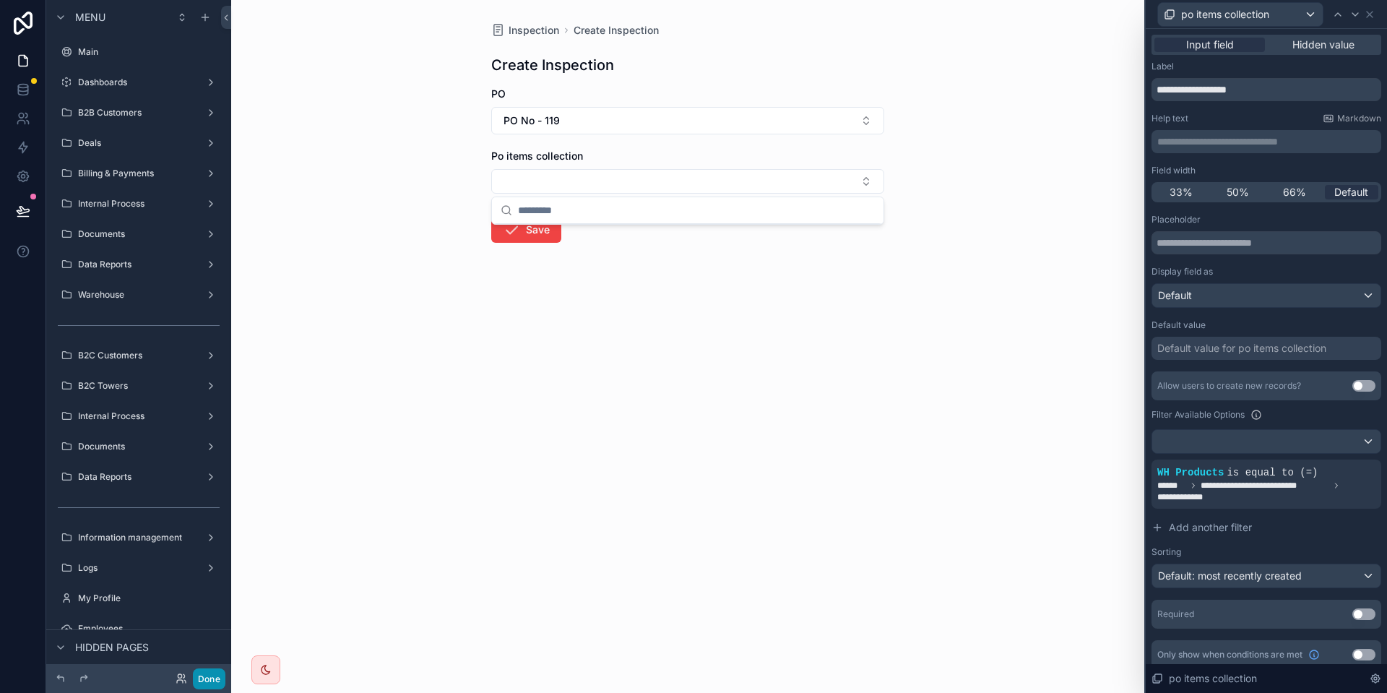
click at [203, 674] on button "Done" at bounding box center [209, 678] width 32 height 21
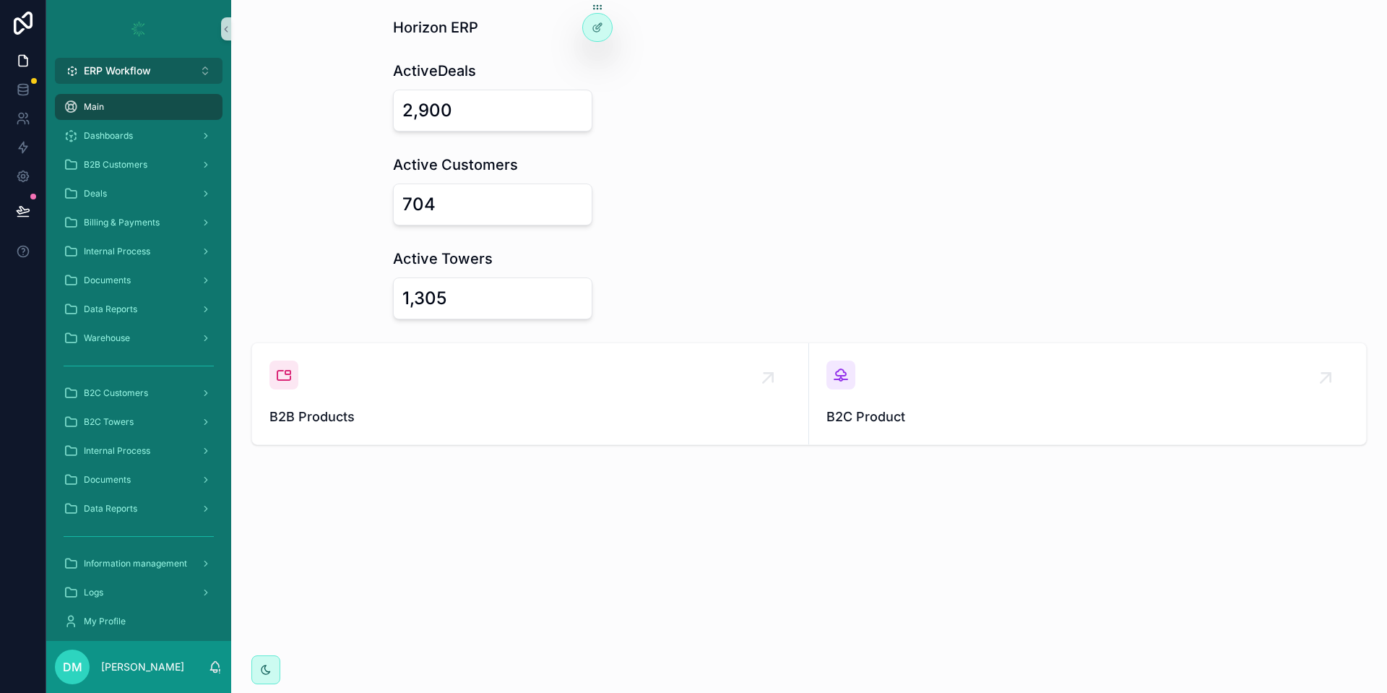
click at [116, 71] on span "ERP Workflow" at bounding box center [117, 71] width 67 height 14
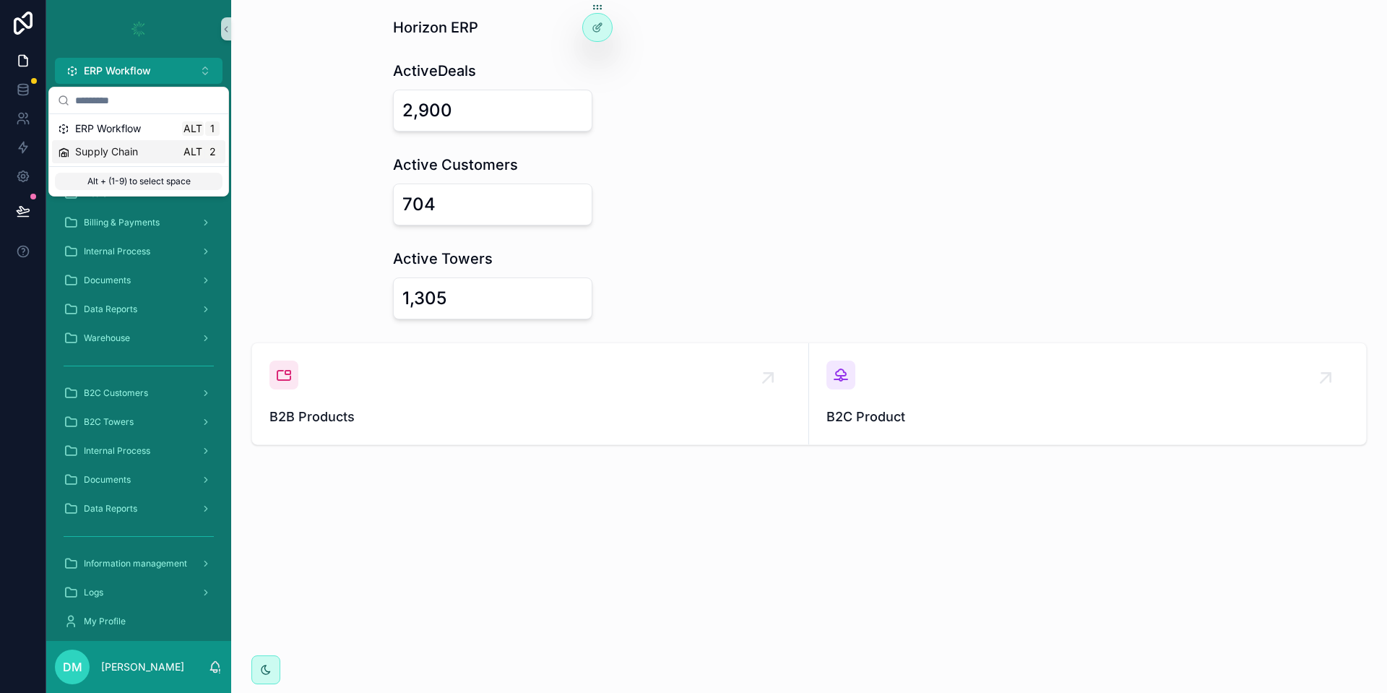
click at [116, 142] on div "Supply Chain Alt 2" at bounding box center [138, 151] width 173 height 23
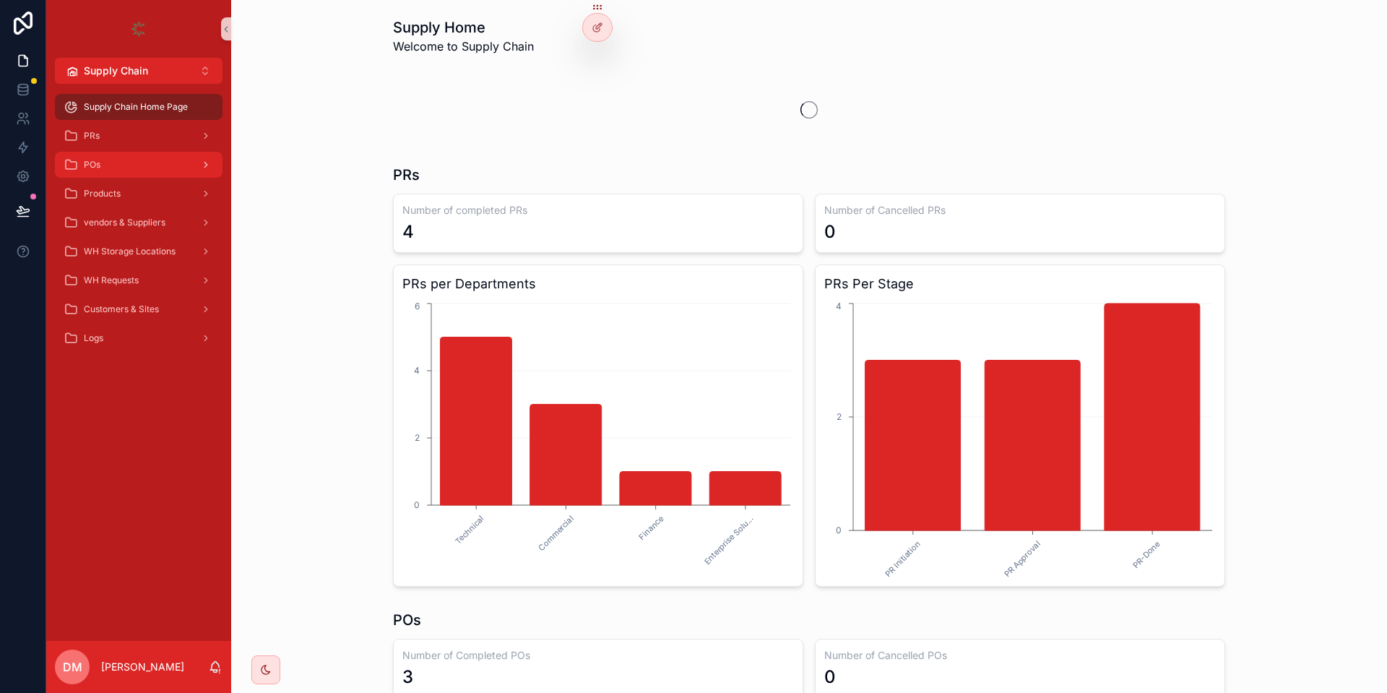
click at [197, 171] on div "scrollable content" at bounding box center [204, 164] width 19 height 23
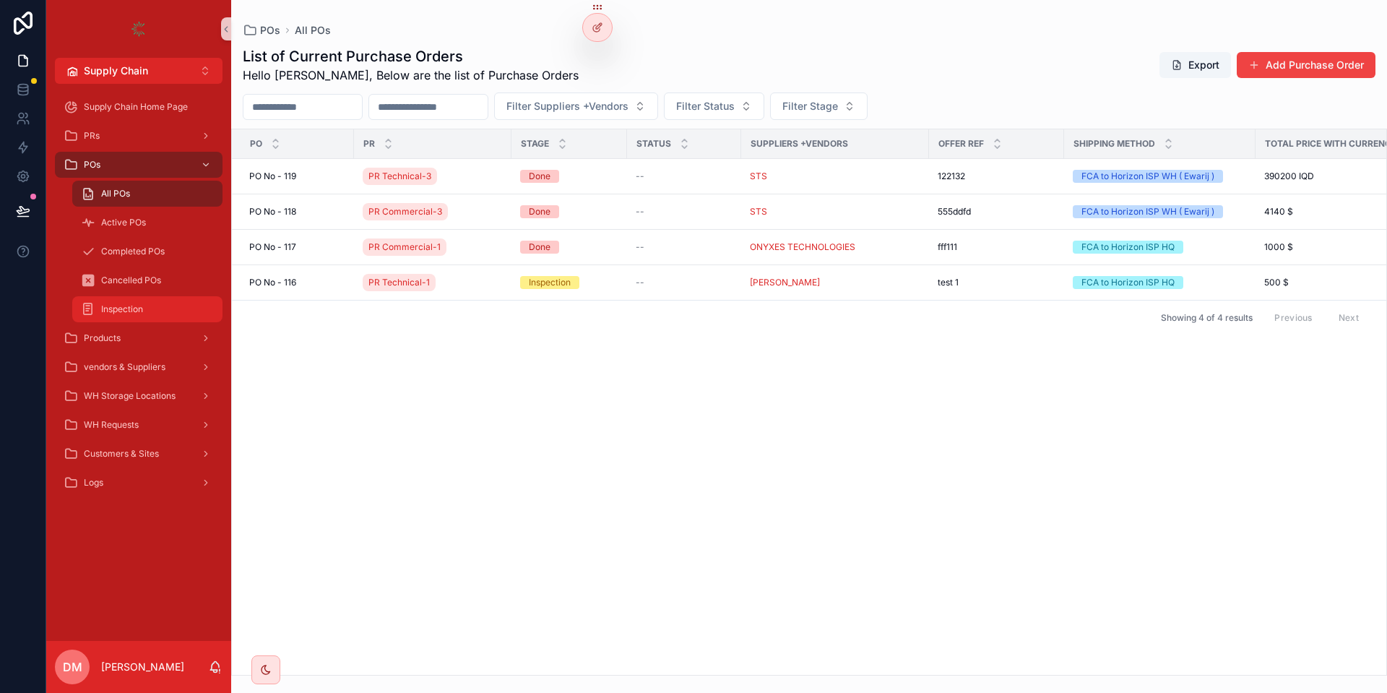
click at [149, 305] on div "Inspection" at bounding box center [147, 309] width 133 height 23
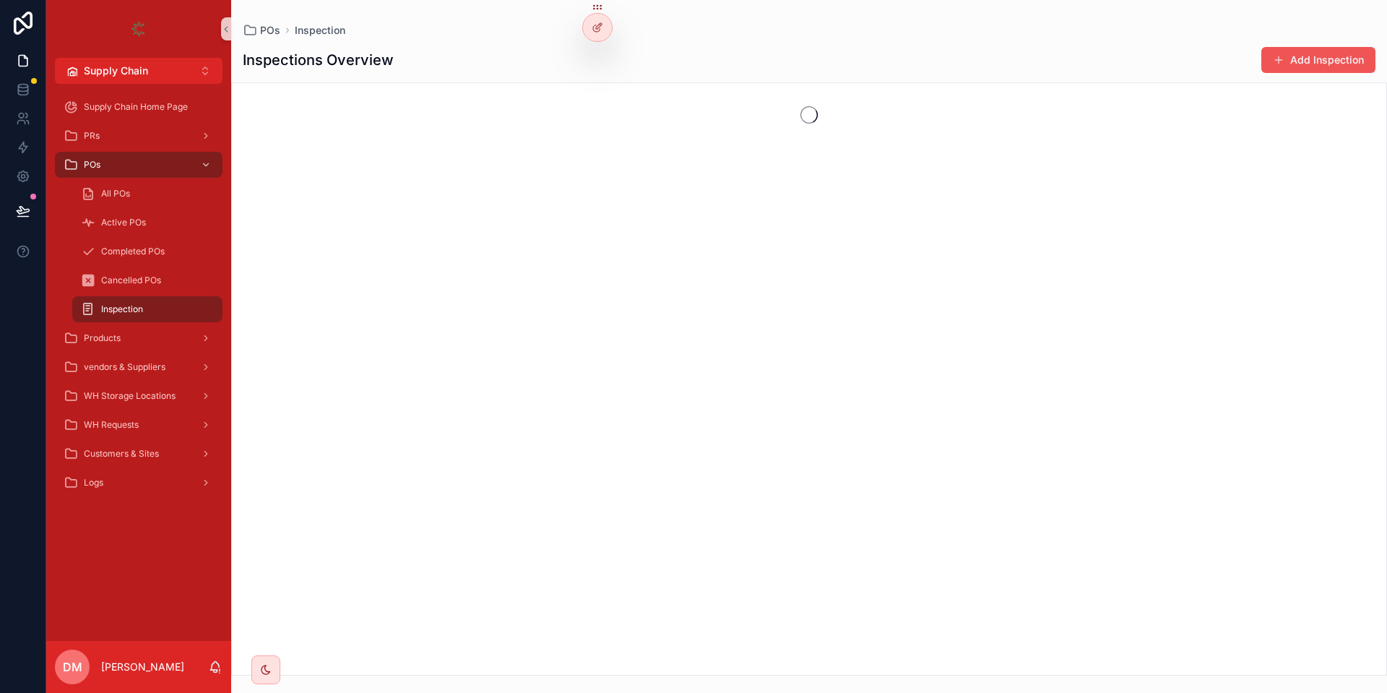
click at [1349, 65] on button "Add Inspection" at bounding box center [1318, 60] width 114 height 26
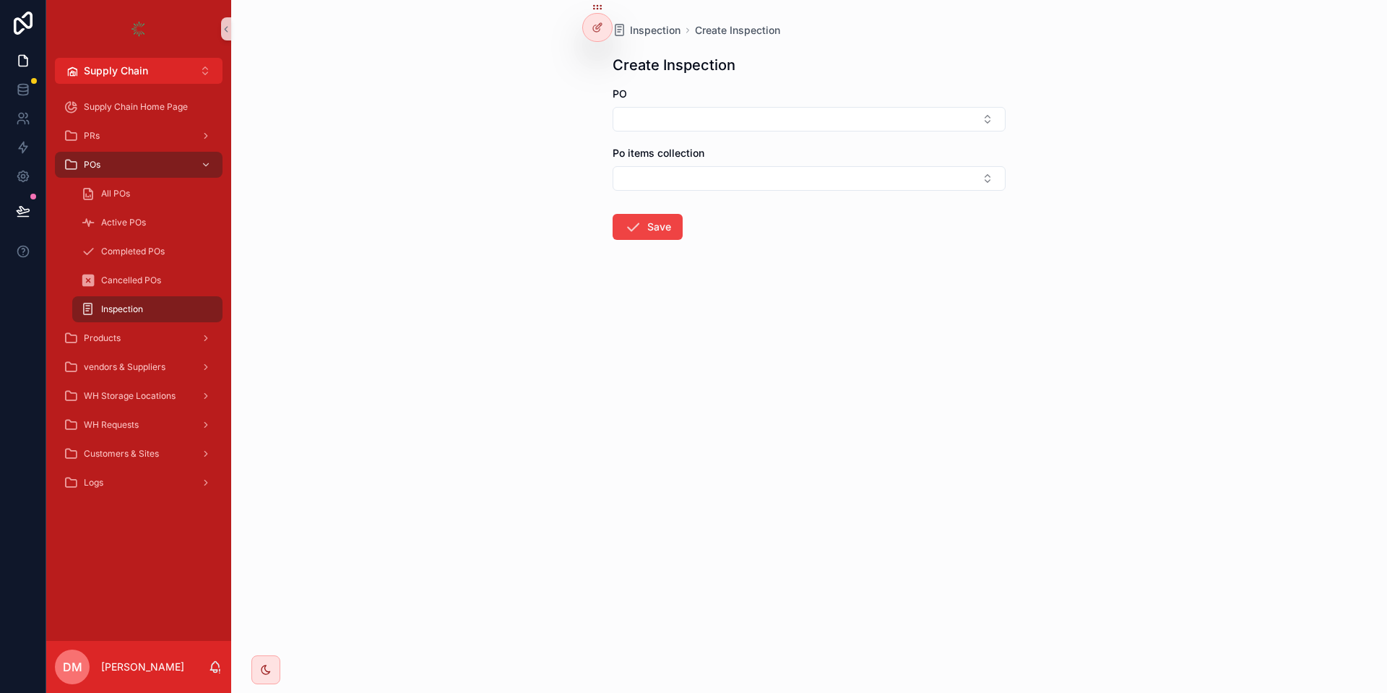
click at [700, 138] on form "PO Po items collection Save" at bounding box center [808, 210] width 393 height 246
click at [701, 126] on button "Select Button" at bounding box center [808, 119] width 393 height 25
click at [655, 179] on span "PO No - 119" at bounding box center [650, 176] width 56 height 14
click at [636, 197] on form "PO PO No - 119 Po items collection Save" at bounding box center [808, 211] width 393 height 248
click at [636, 196] on form "PO PO No - 119 Po items collection Save" at bounding box center [808, 211] width 393 height 248
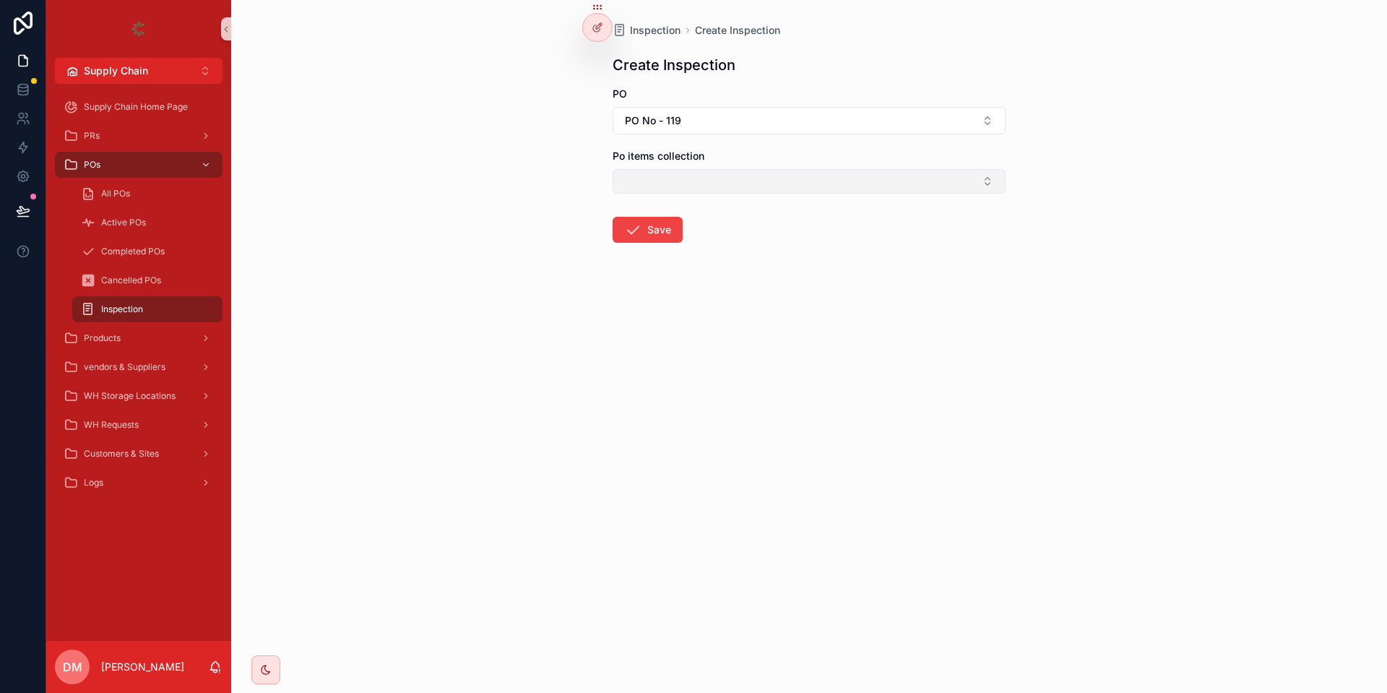
click at [636, 186] on button "Select Button" at bounding box center [808, 181] width 393 height 25
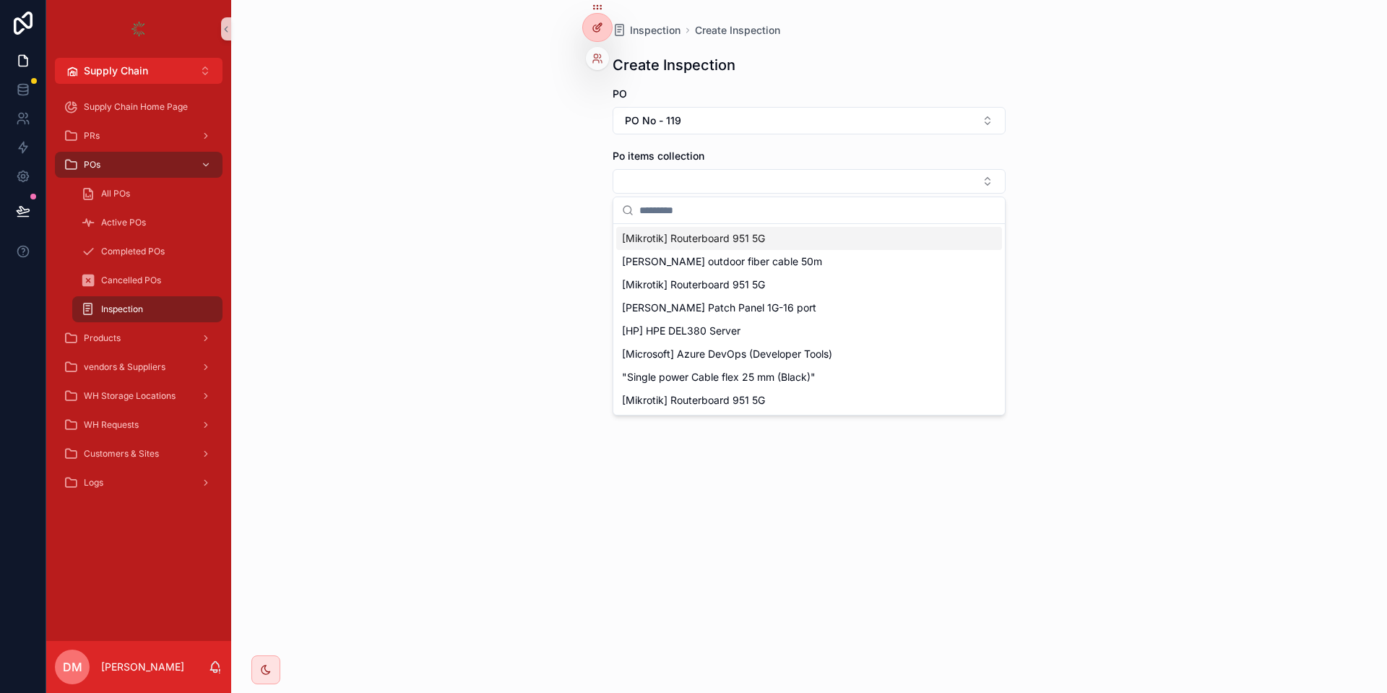
click at [591, 35] on div at bounding box center [597, 27] width 29 height 27
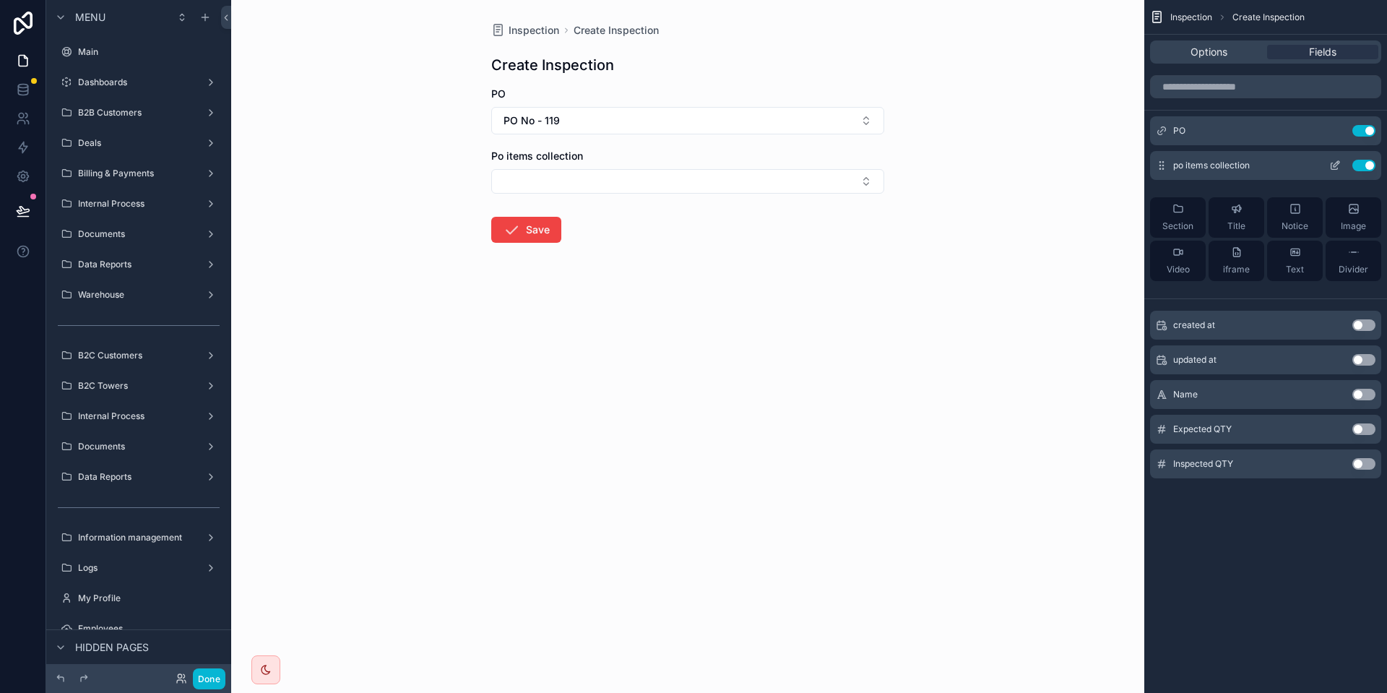
click at [1332, 168] on icon "scrollable content" at bounding box center [1335, 166] width 12 height 12
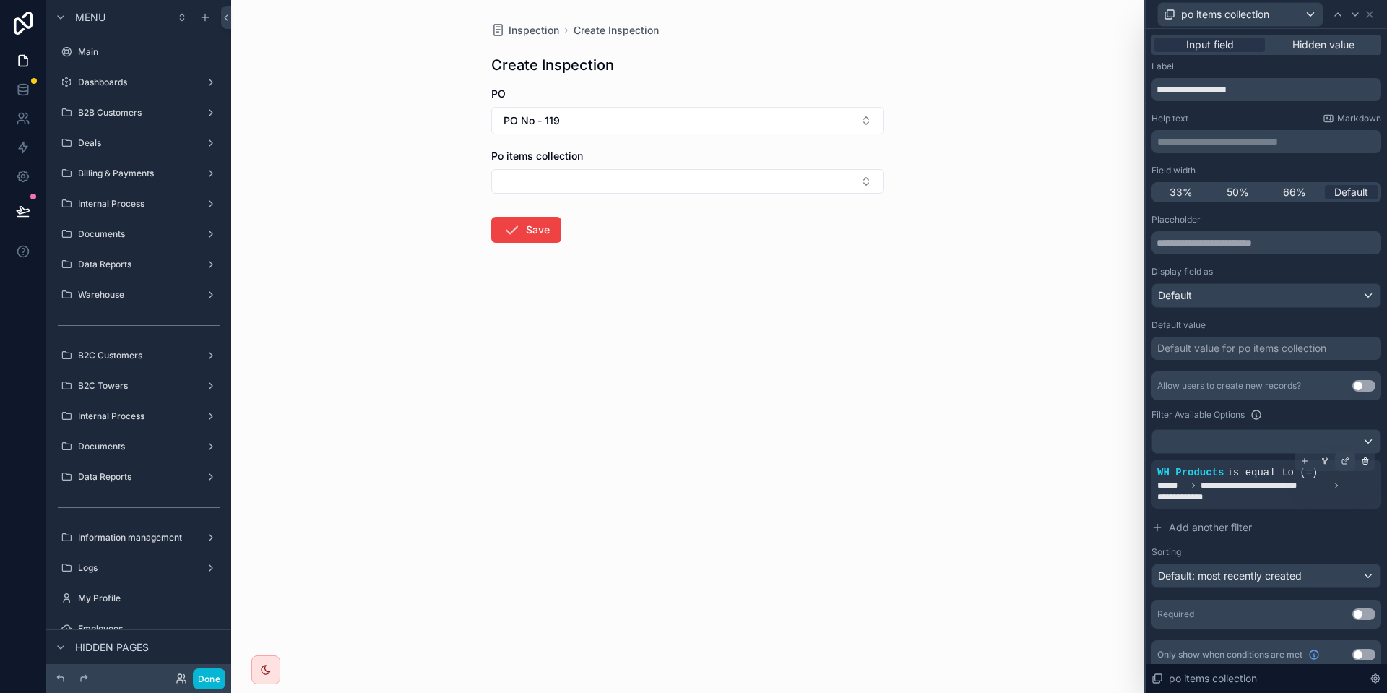
click at [1343, 464] on icon at bounding box center [1344, 461] width 5 height 5
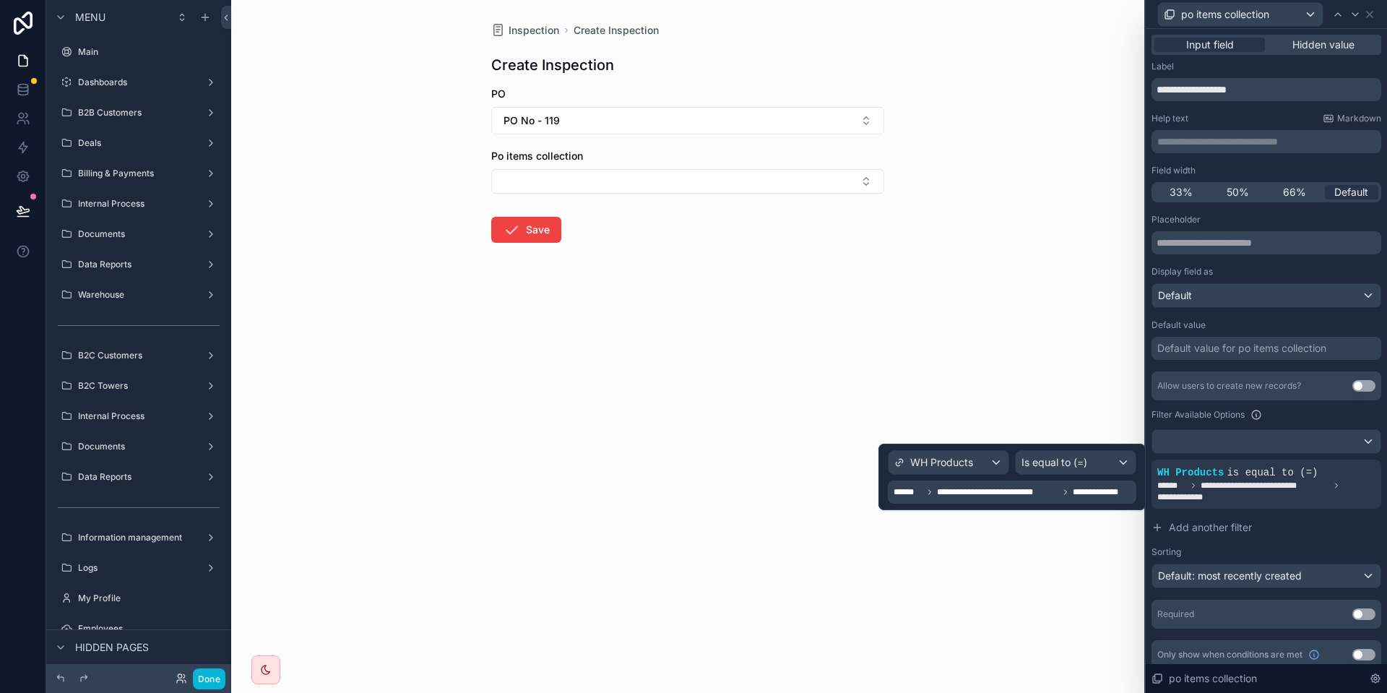
click at [1047, 498] on div "**********" at bounding box center [1013, 491] width 240 height 17
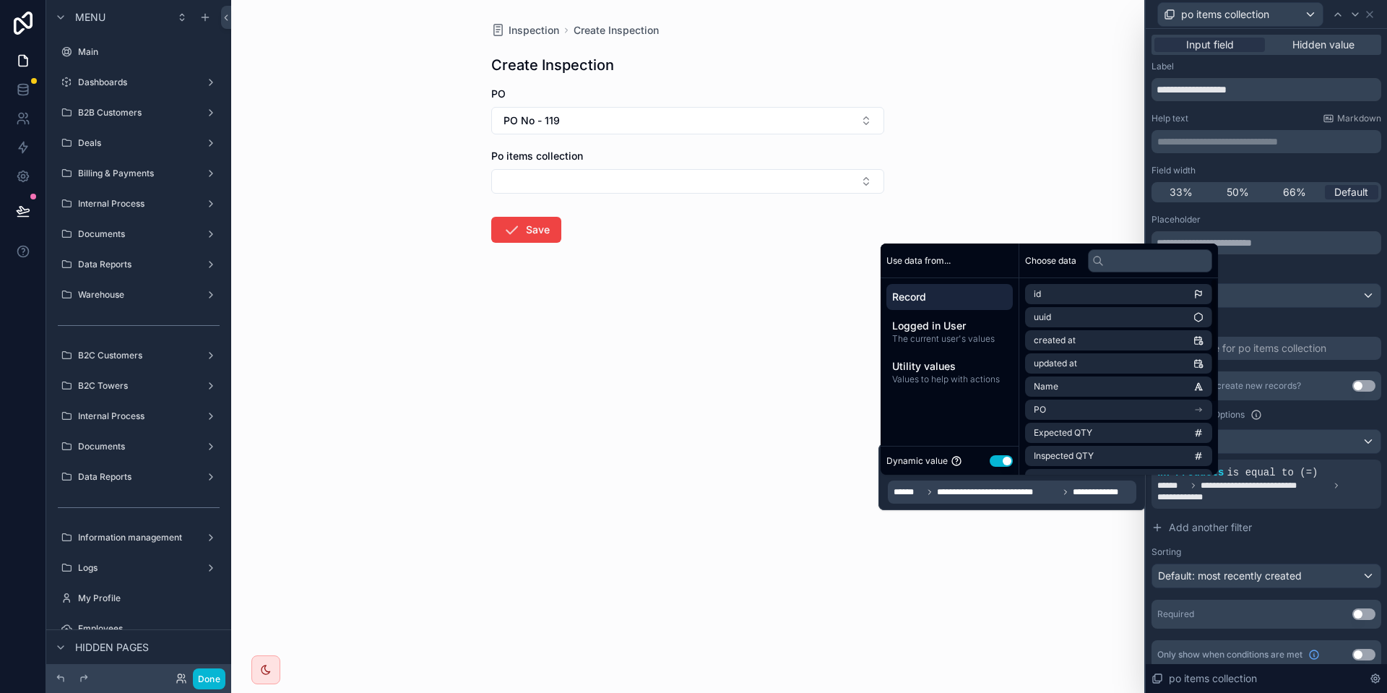
click at [967, 292] on span "Record" at bounding box center [949, 297] width 115 height 14
click at [1000, 456] on button "Use setting" at bounding box center [1000, 461] width 23 height 12
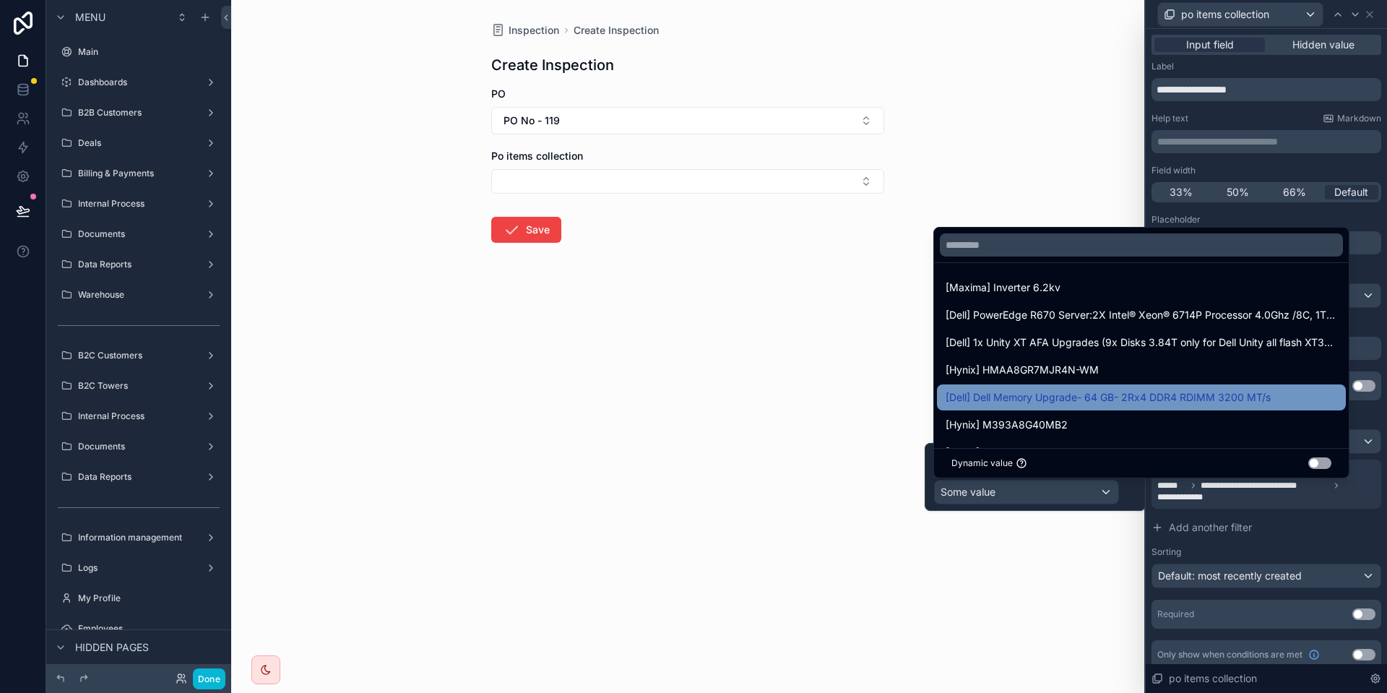
scroll to position [295, 0]
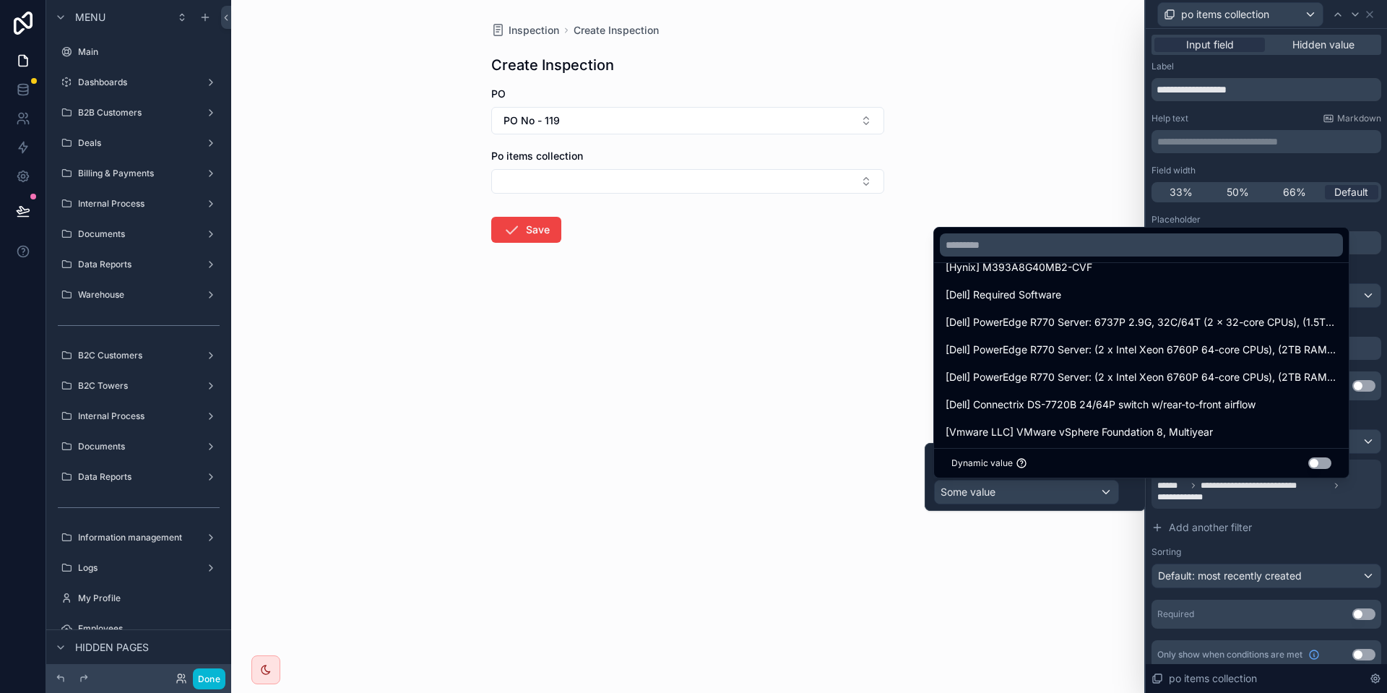
click at [1326, 462] on button "Use setting" at bounding box center [1319, 463] width 23 height 12
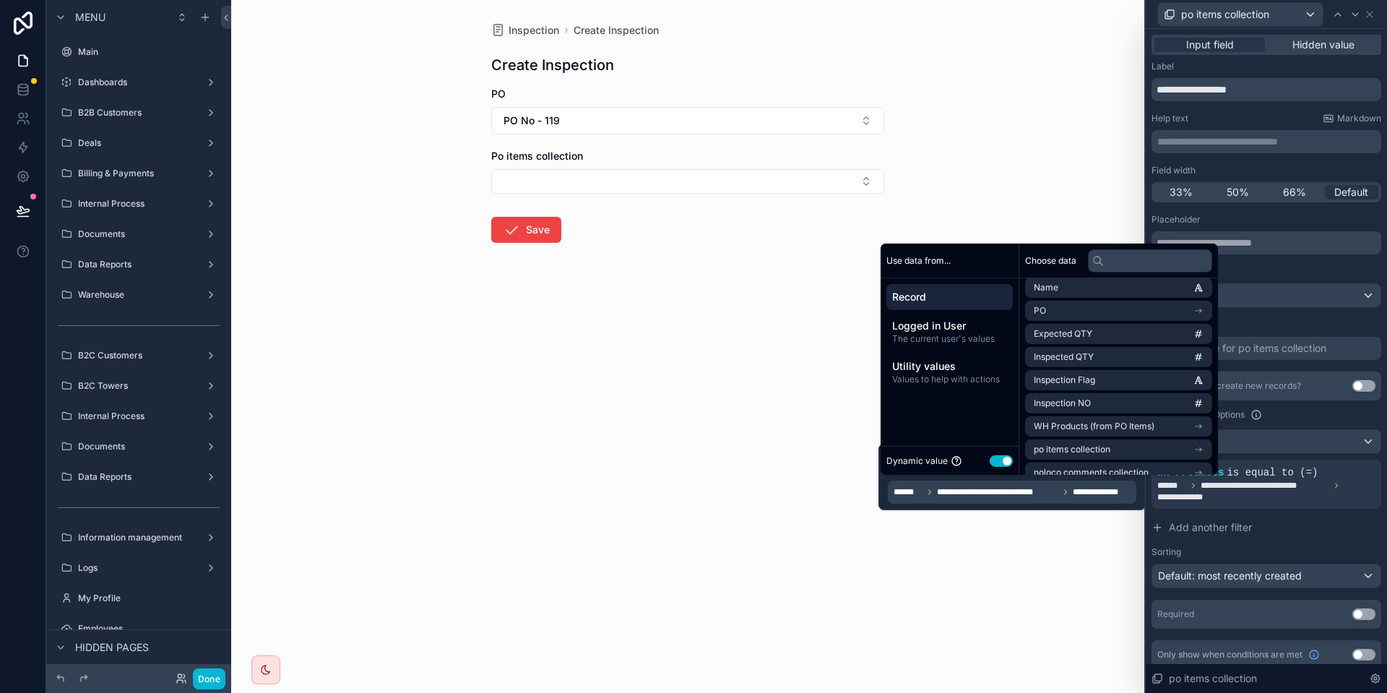
scroll to position [113, 0]
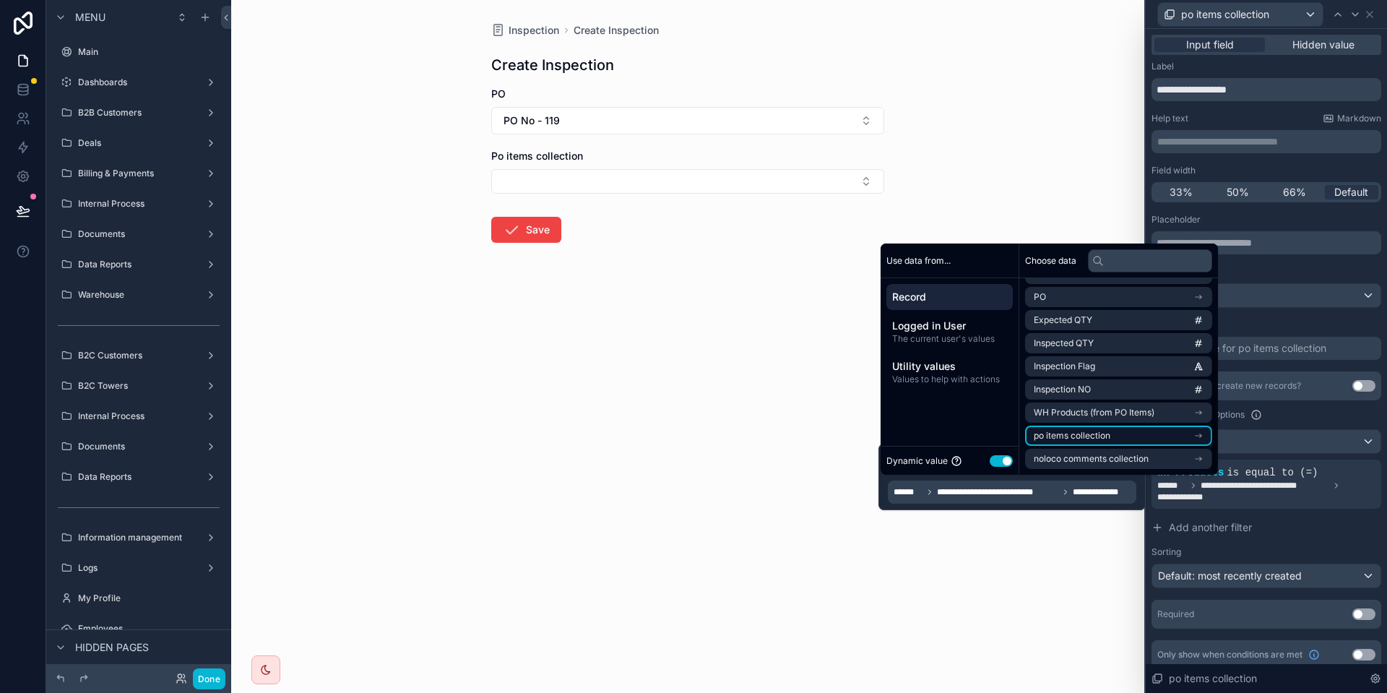
click at [1088, 438] on span "po items collection" at bounding box center [1071, 436] width 77 height 12
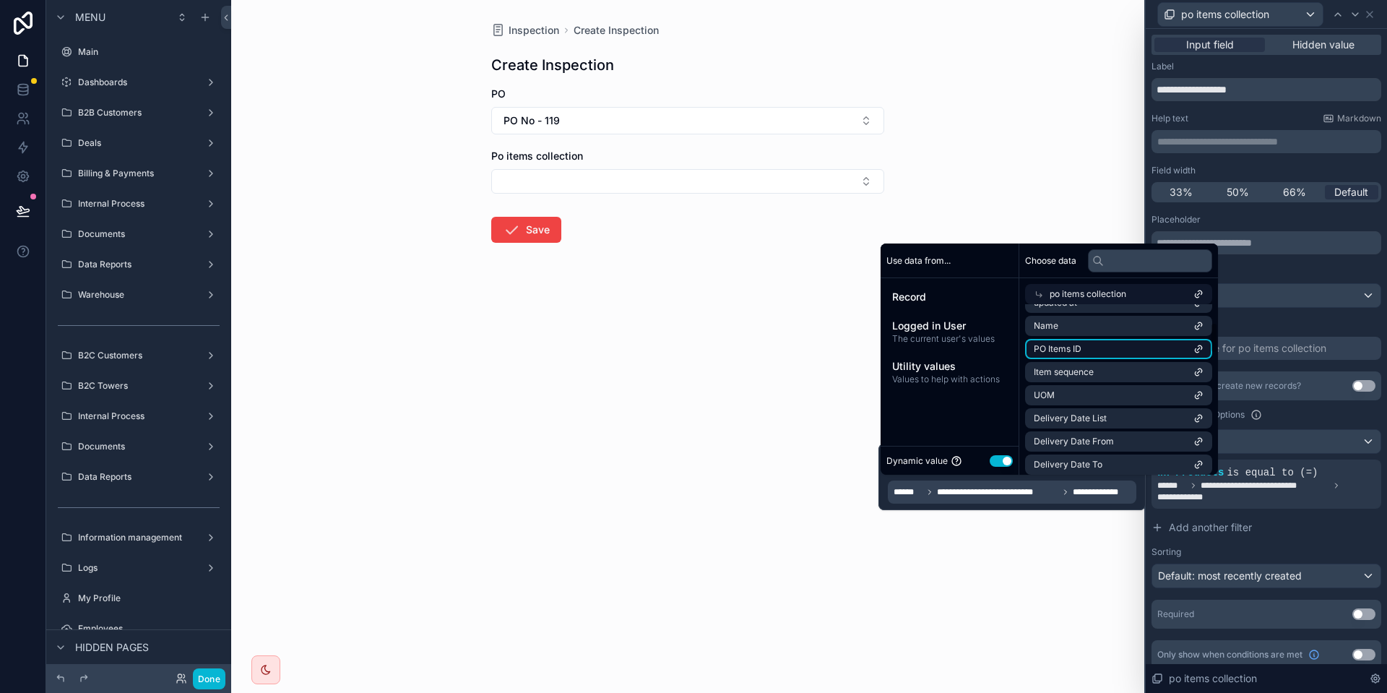
scroll to position [173, 0]
click at [1078, 485] on div "**********" at bounding box center [1013, 491] width 240 height 17
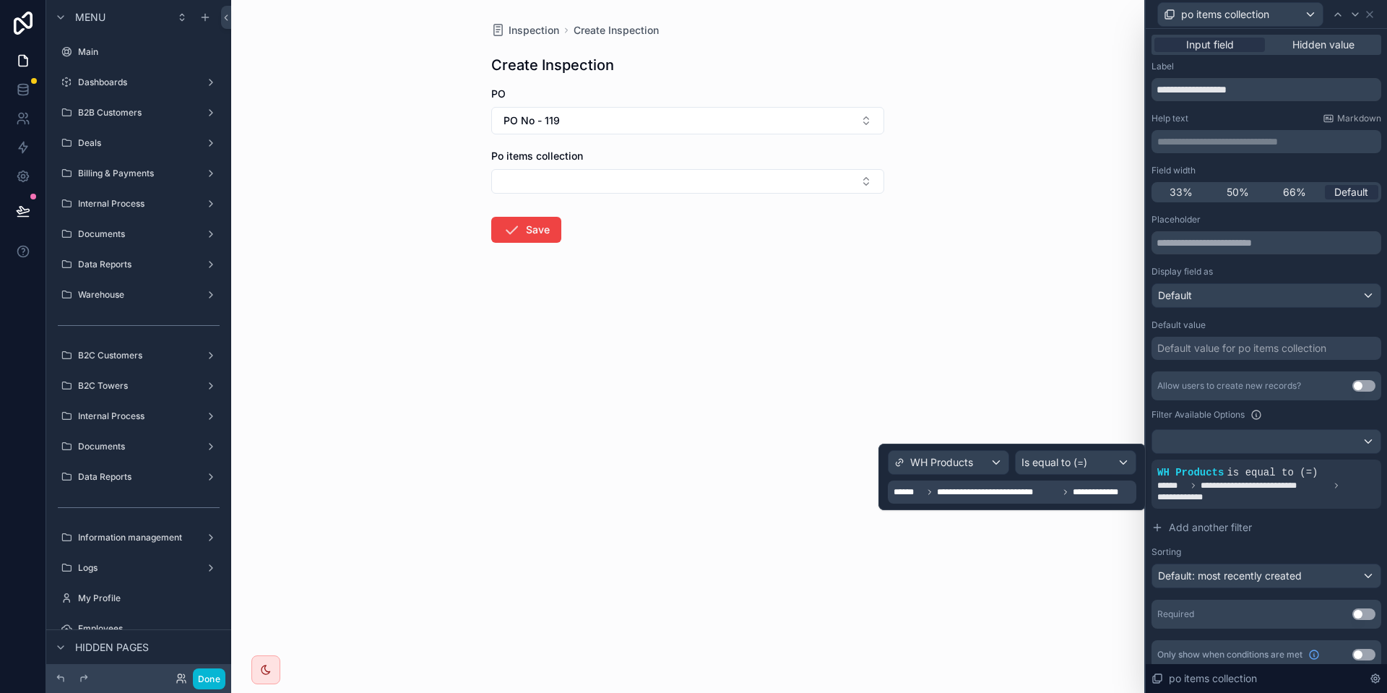
click at [1024, 487] on span "**********" at bounding box center [997, 492] width 121 height 12
click at [908, 494] on span "******" at bounding box center [907, 492] width 29 height 12
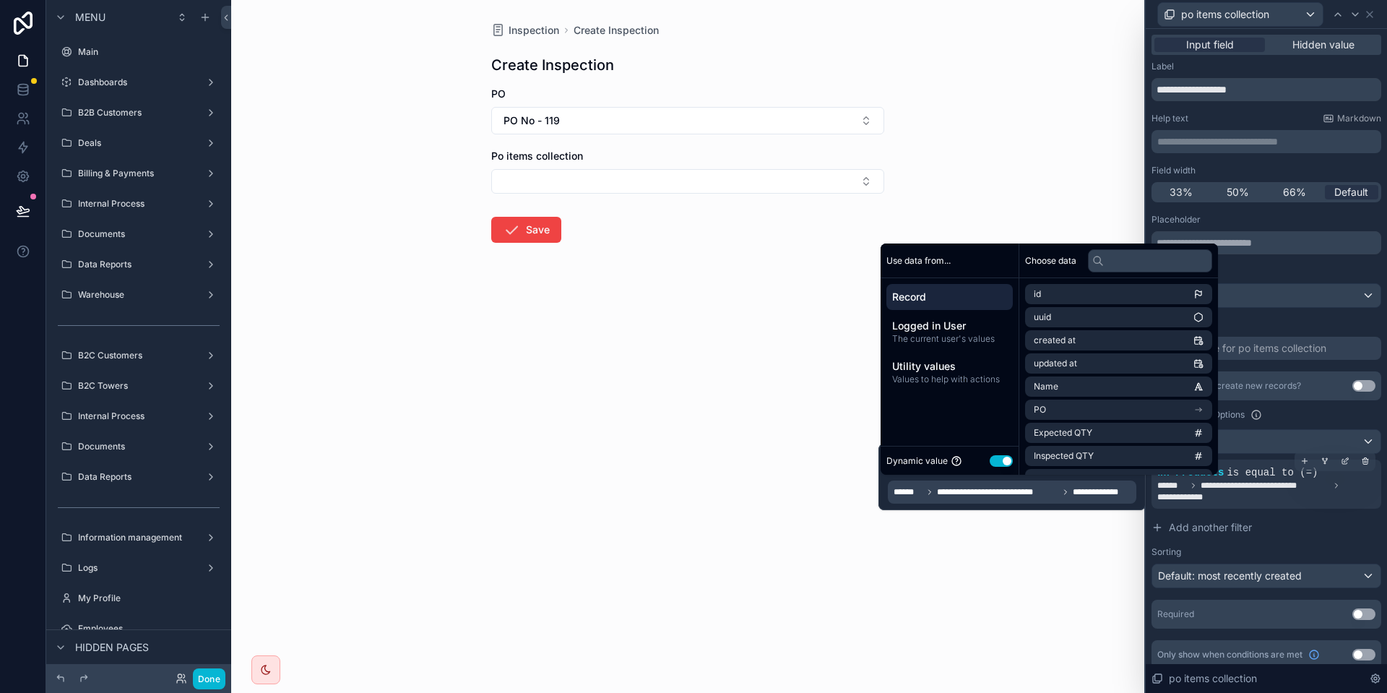
click at [1186, 495] on span "**********" at bounding box center [1188, 497] width 62 height 12
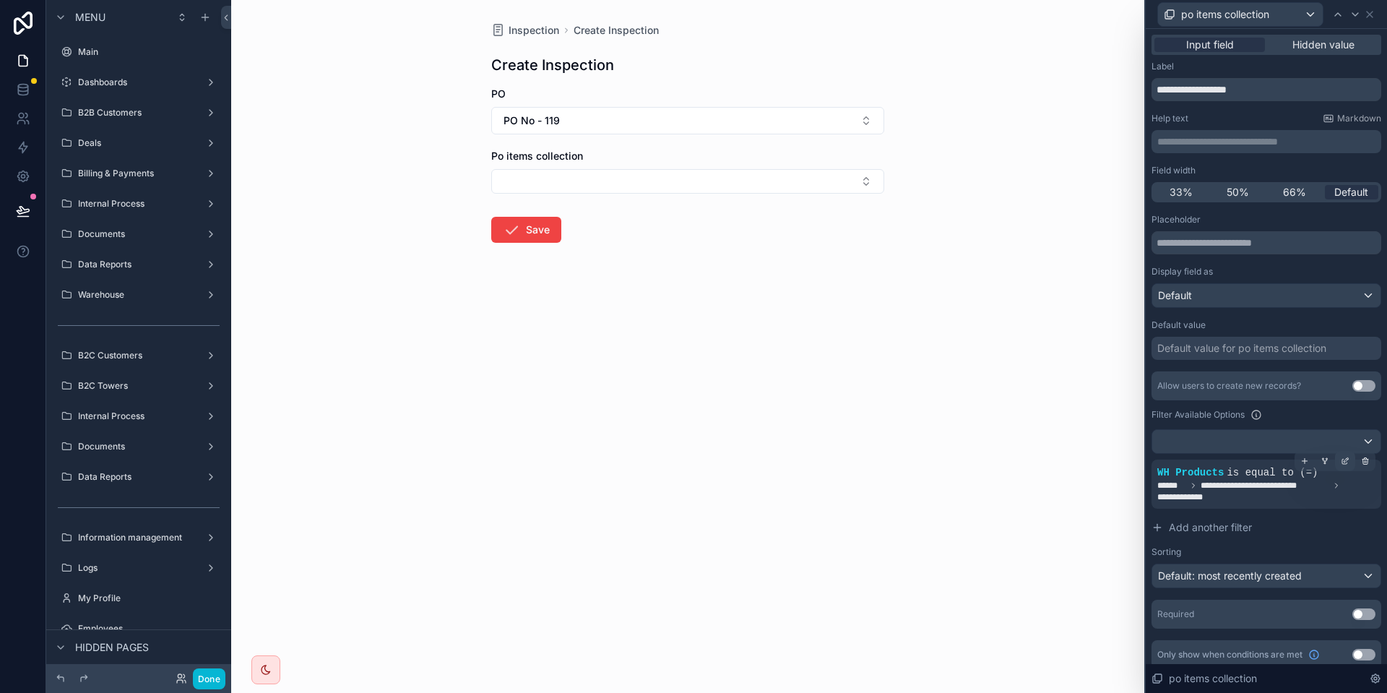
click at [1336, 459] on div at bounding box center [1345, 461] width 20 height 20
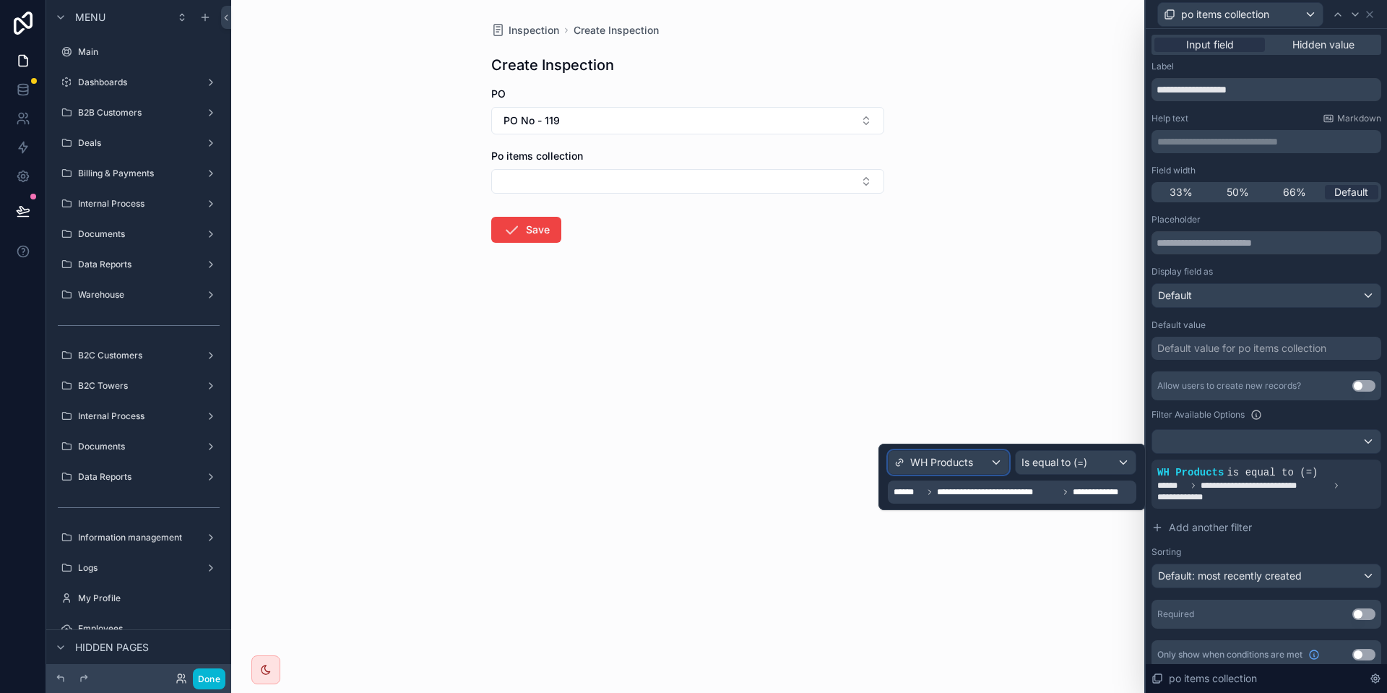
click at [909, 459] on div "WH Products" at bounding box center [933, 462] width 79 height 14
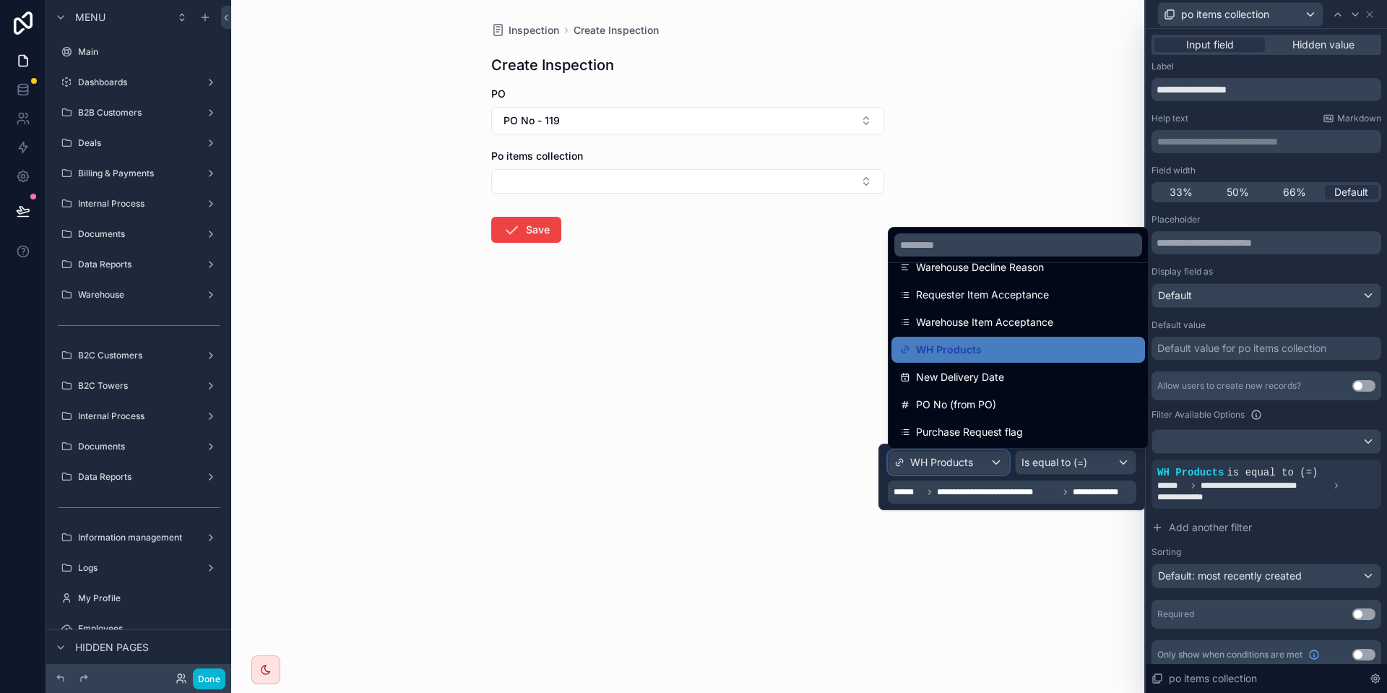
scroll to position [662, 0]
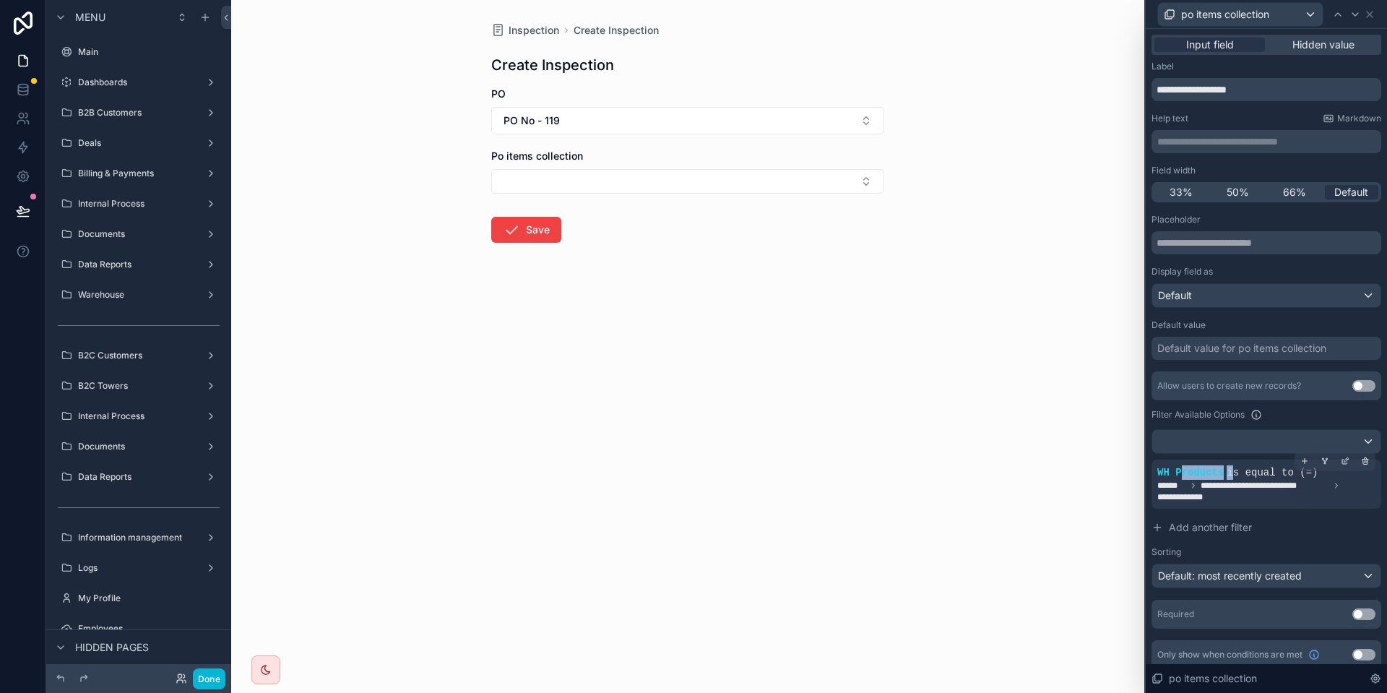
drag, startPoint x: 1226, startPoint y: 474, endPoint x: 1179, endPoint y: 470, distance: 46.4
click at [1179, 470] on div "**********" at bounding box center [1266, 484] width 218 height 38
click at [1236, 489] on span "**********" at bounding box center [1264, 486] width 129 height 12
click at [1342, 459] on icon at bounding box center [1344, 461] width 5 height 5
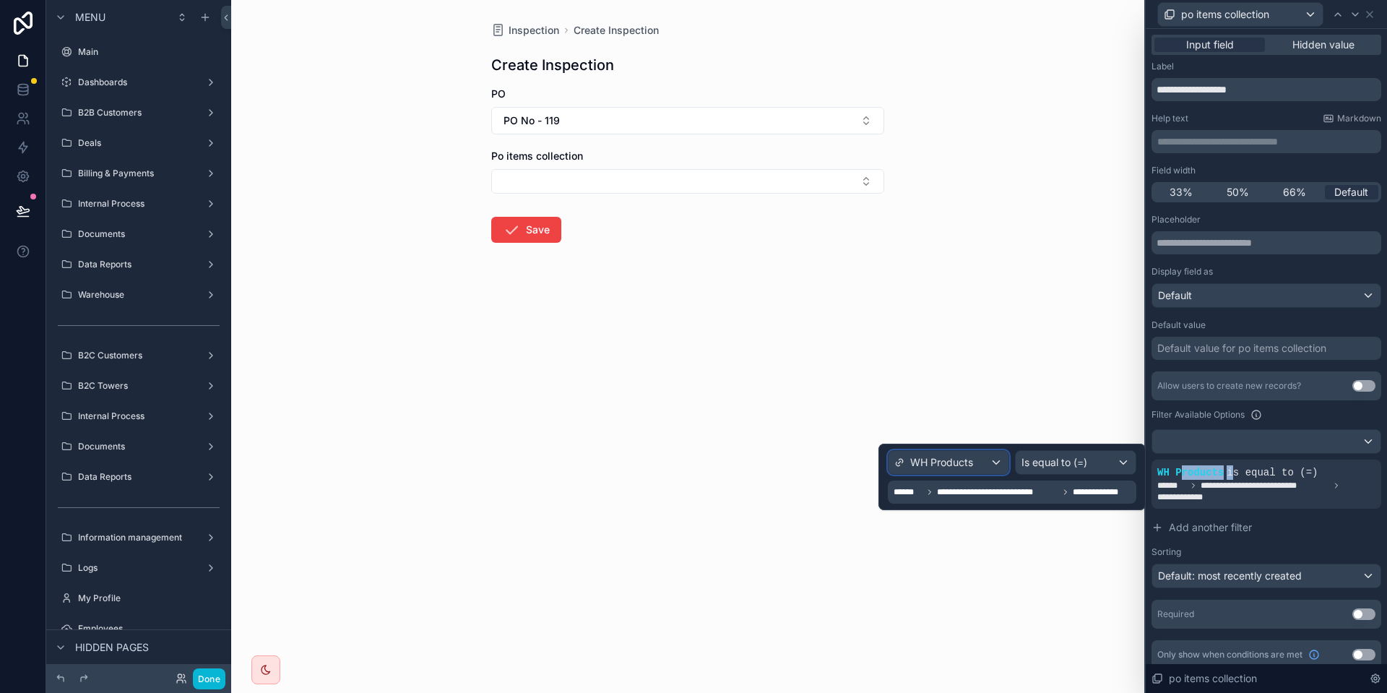
click at [972, 461] on span "WH Products" at bounding box center [941, 462] width 63 height 14
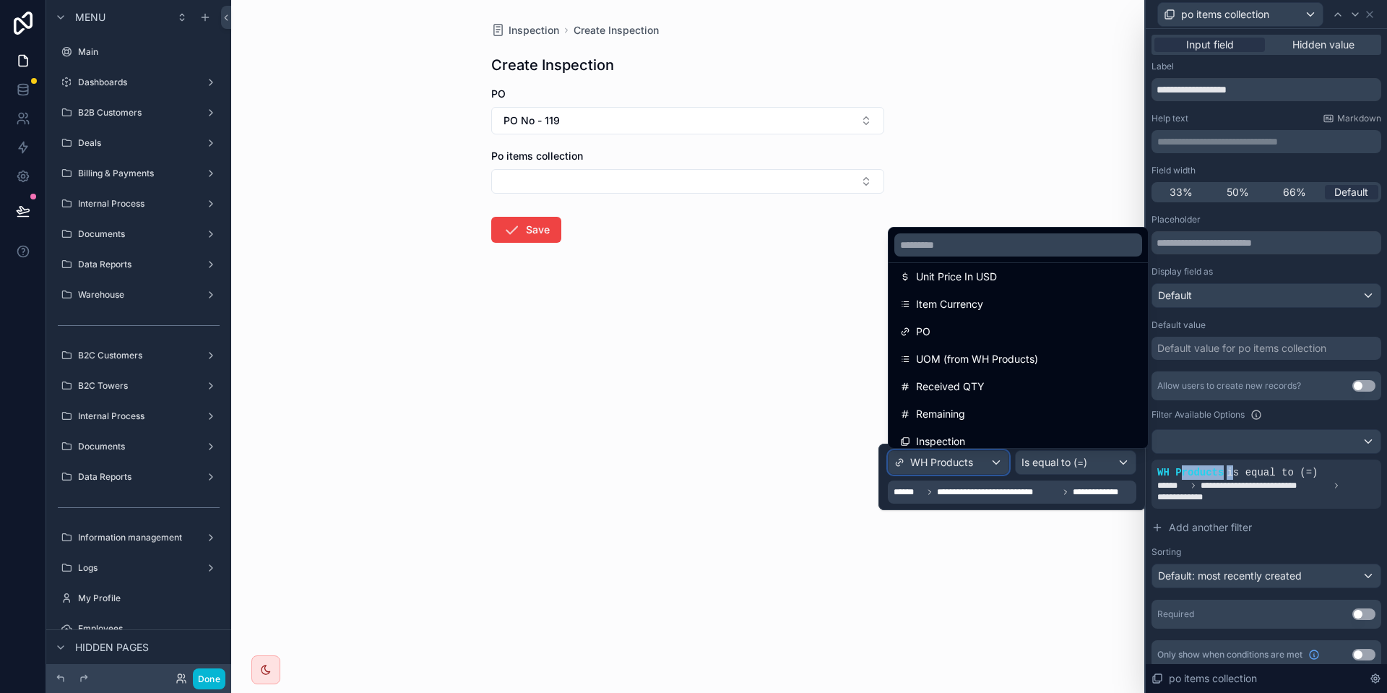
scroll to position [898, 0]
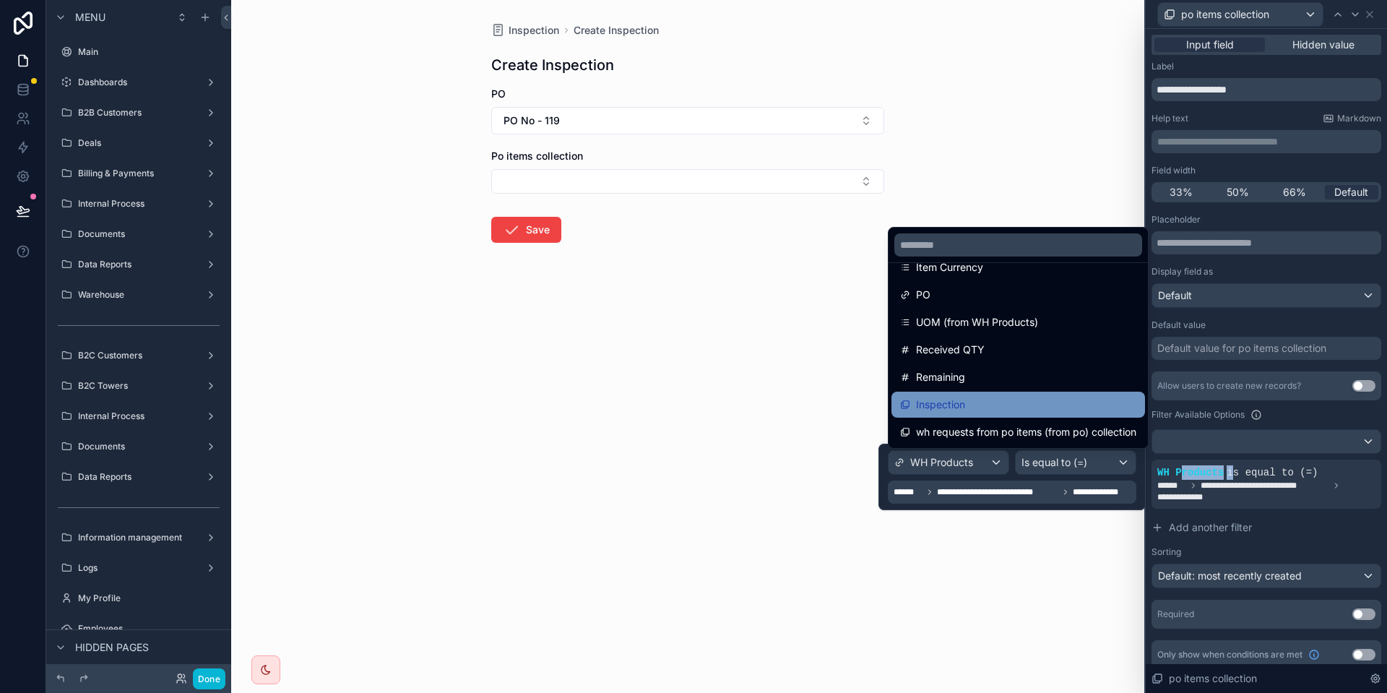
click at [963, 404] on span "Inspection" at bounding box center [940, 404] width 49 height 17
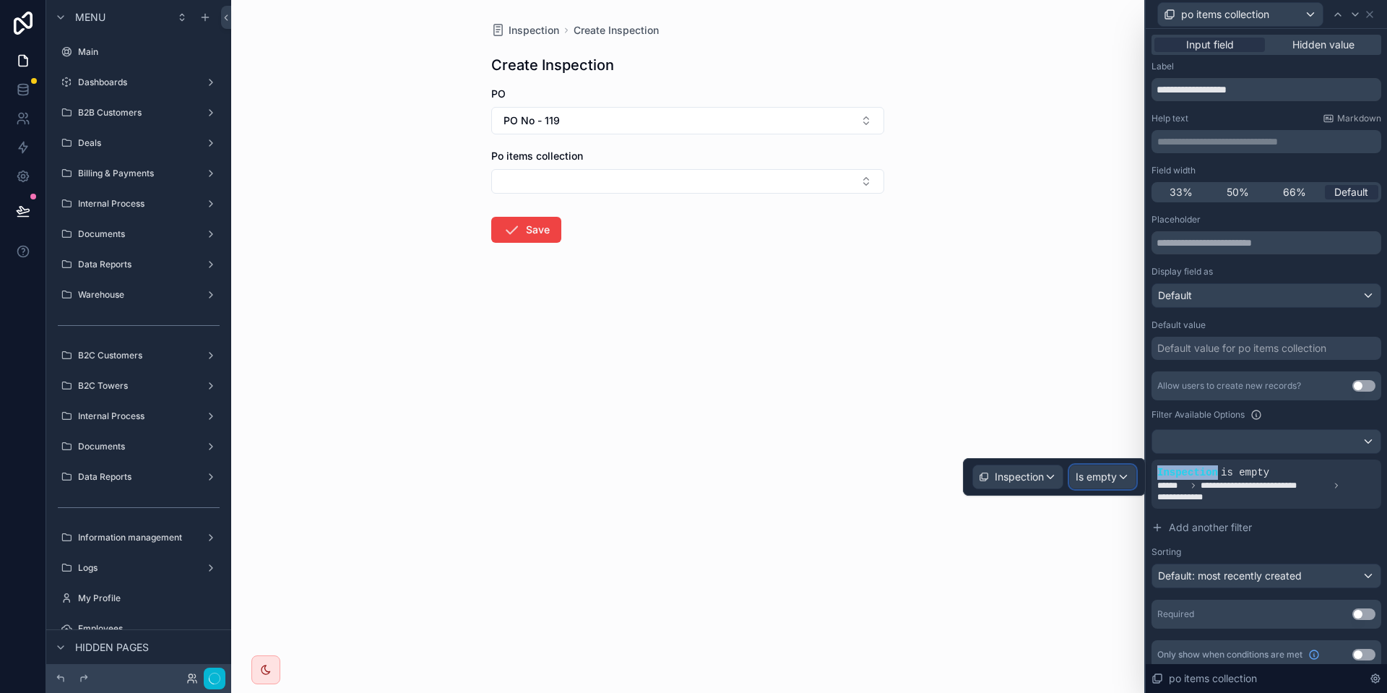
click at [1090, 477] on span "Is empty" at bounding box center [1095, 476] width 41 height 14
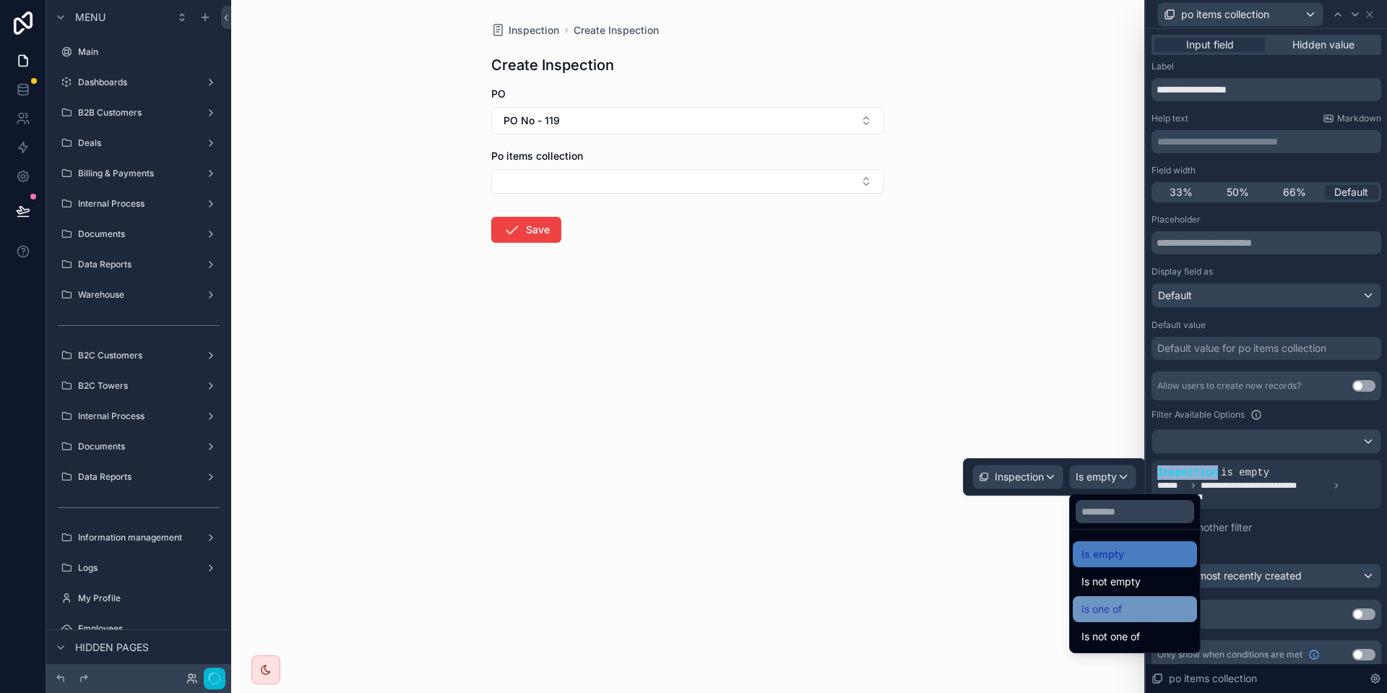
click at [1117, 615] on span "Is one of" at bounding box center [1101, 608] width 40 height 17
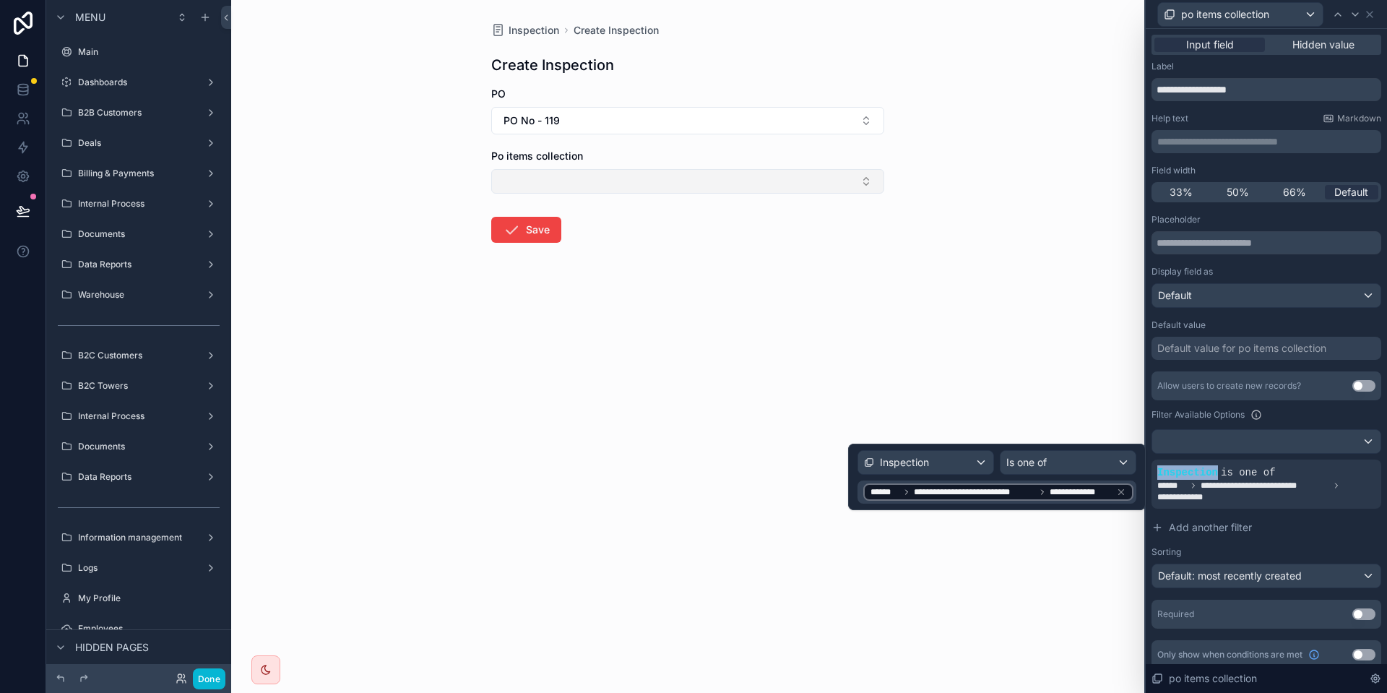
click at [534, 189] on button "Select Button" at bounding box center [687, 181] width 393 height 25
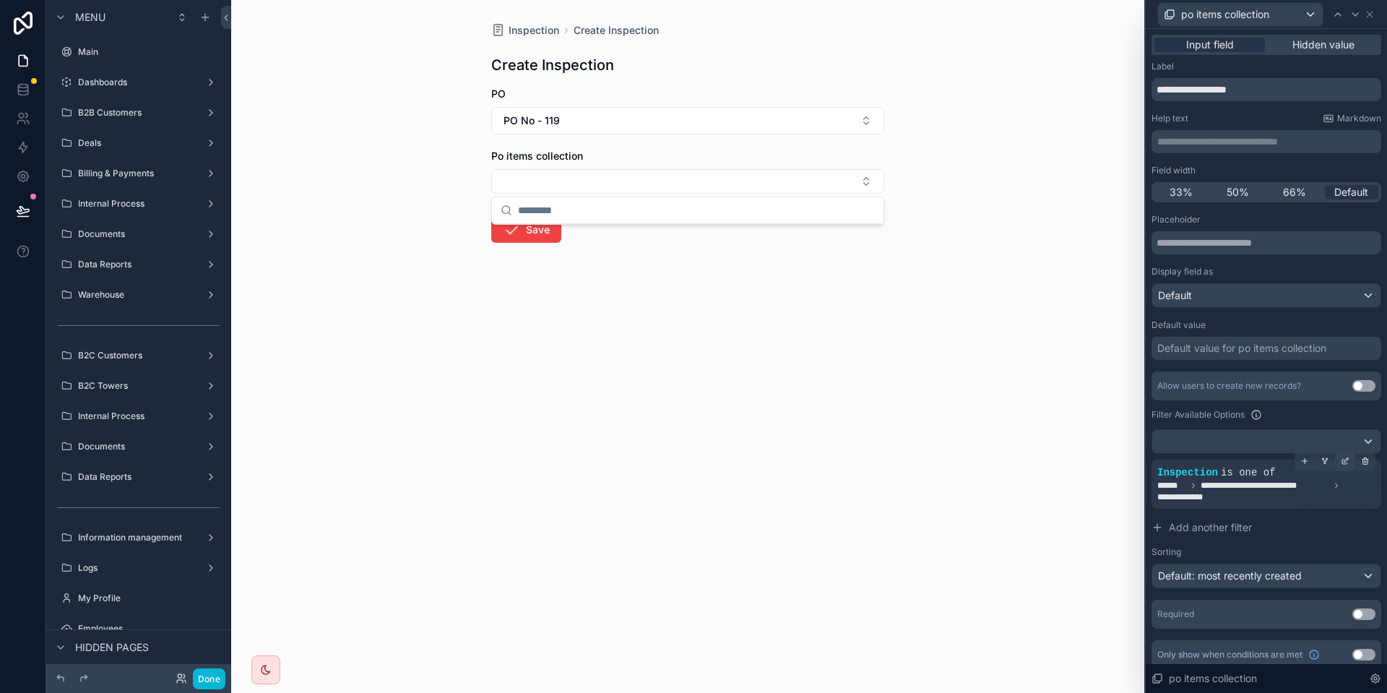
click at [1342, 452] on div at bounding box center [1345, 461] width 20 height 20
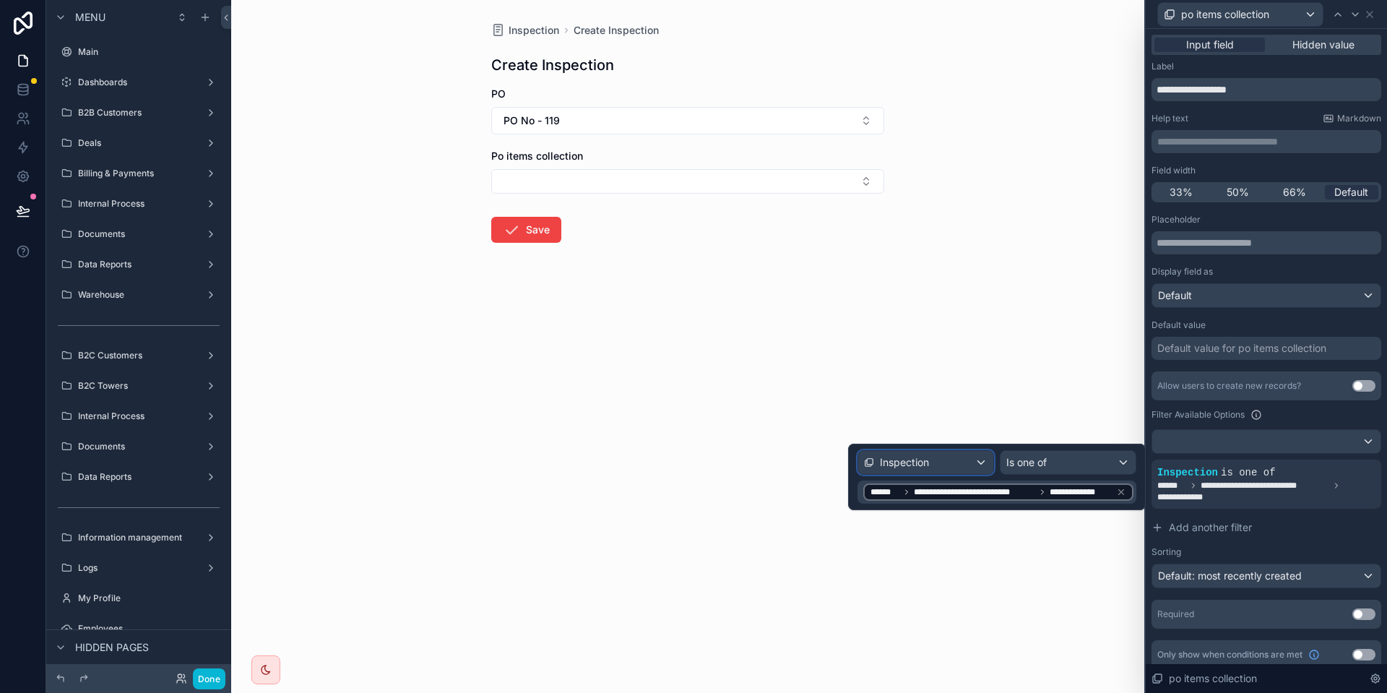
click at [888, 457] on span "Inspection" at bounding box center [904, 462] width 49 height 14
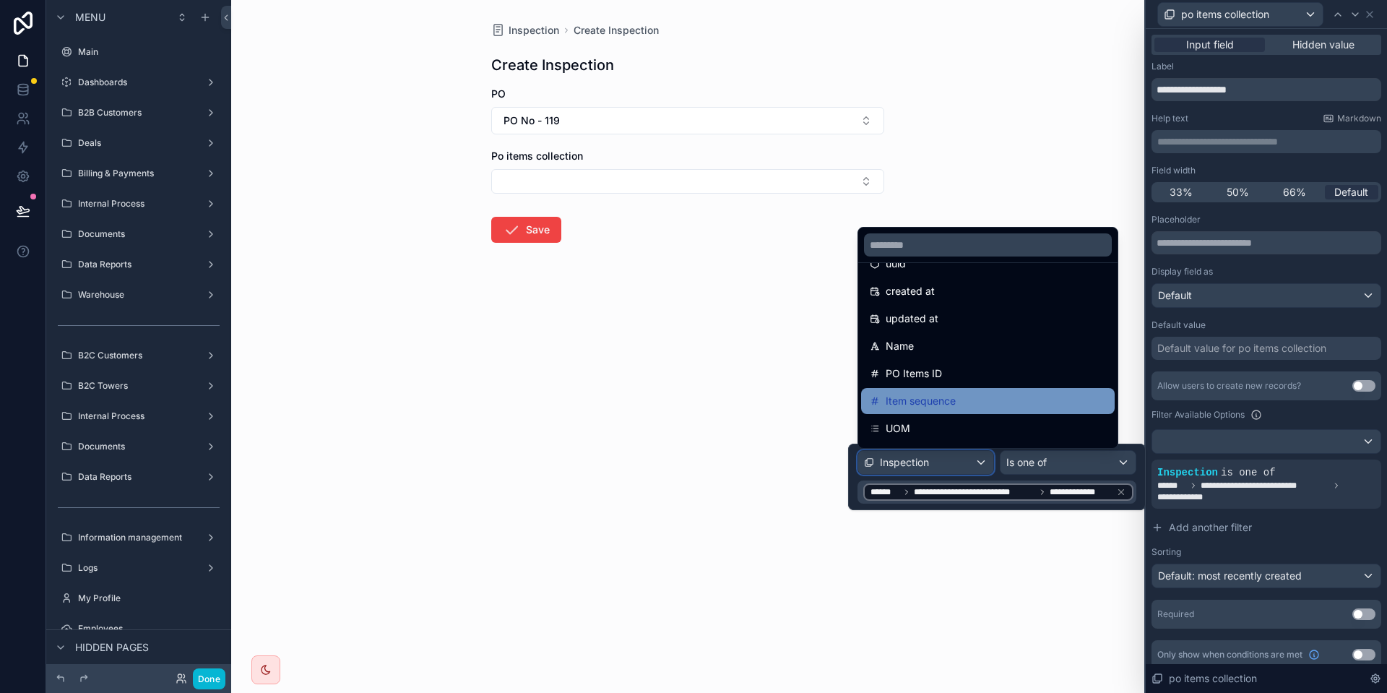
scroll to position [0, 0]
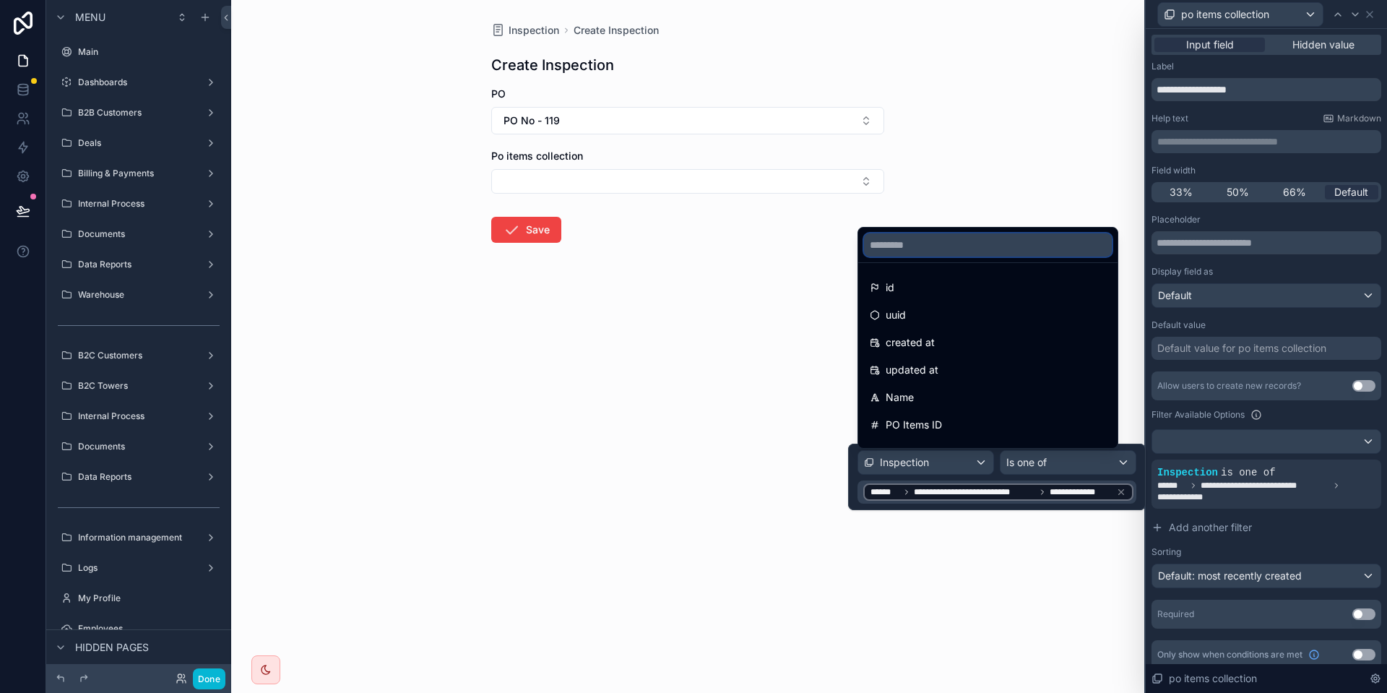
click at [910, 241] on input "text" at bounding box center [988, 244] width 248 height 23
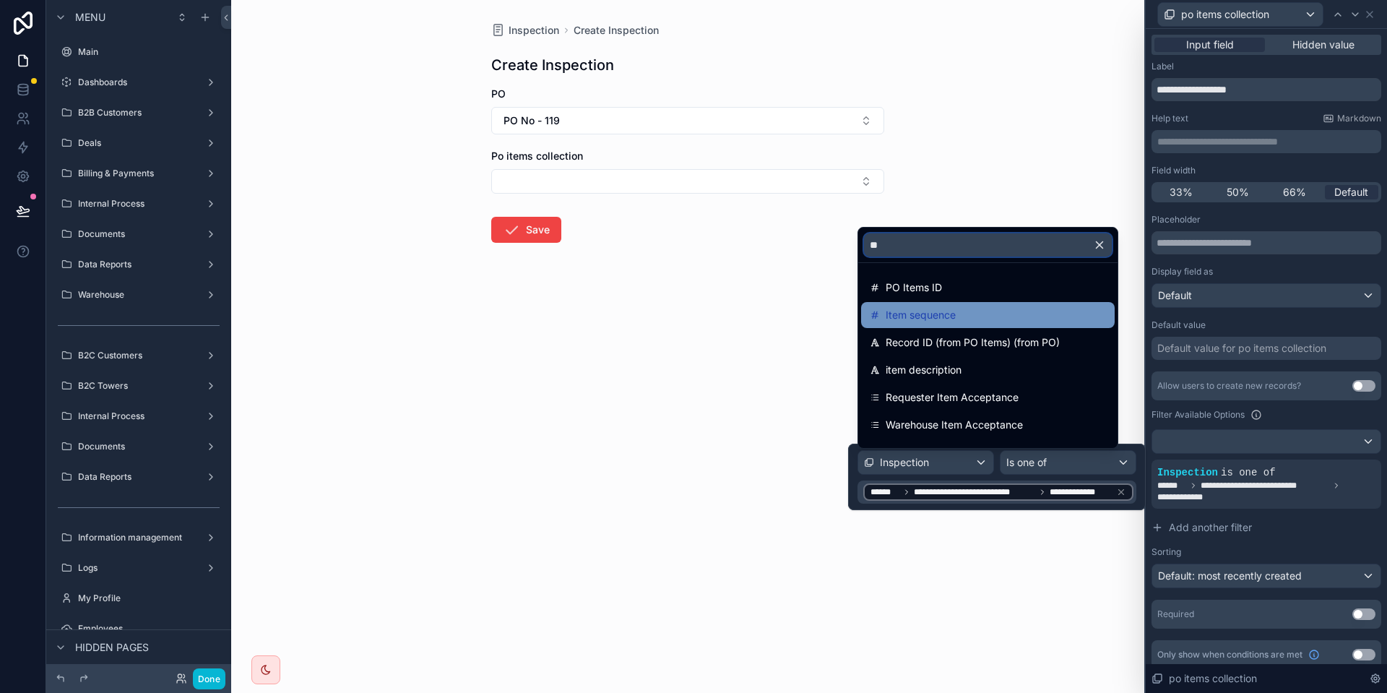
type input "*"
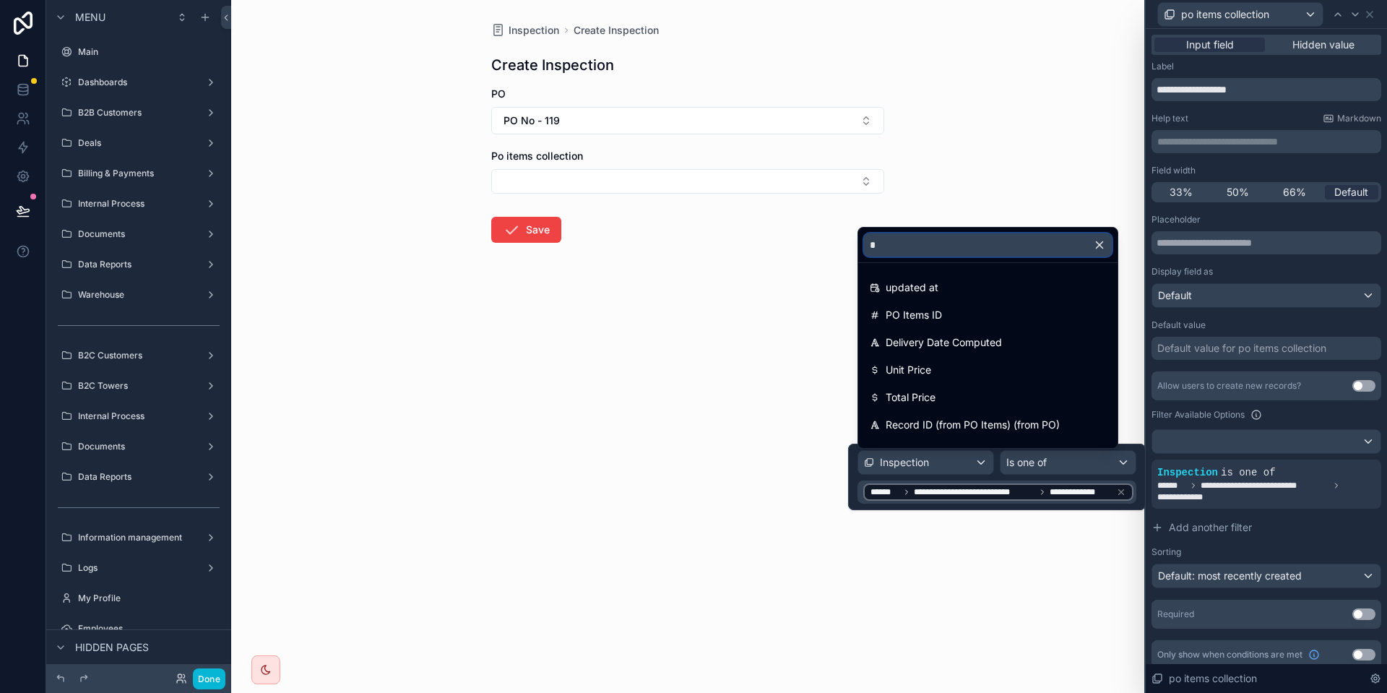
type input "*"
click at [938, 497] on div at bounding box center [997, 476] width 298 height 66
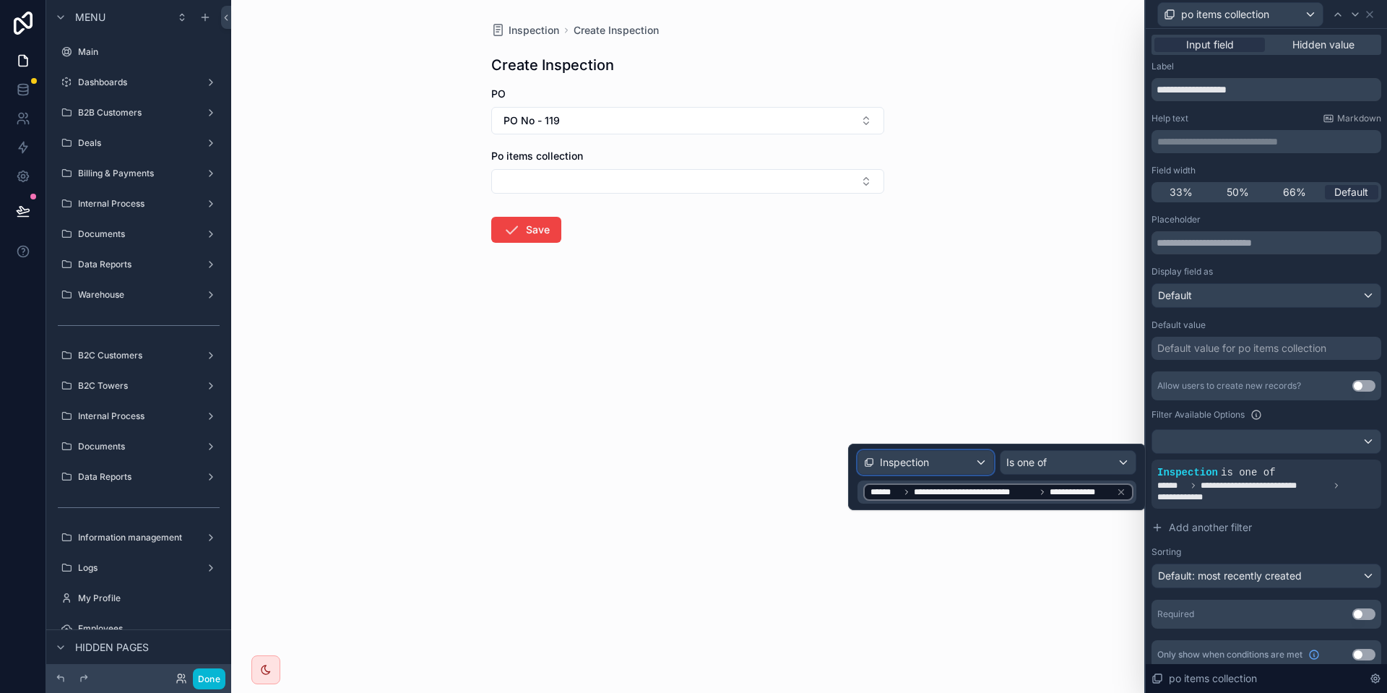
click at [922, 459] on span "Inspection" at bounding box center [904, 462] width 49 height 14
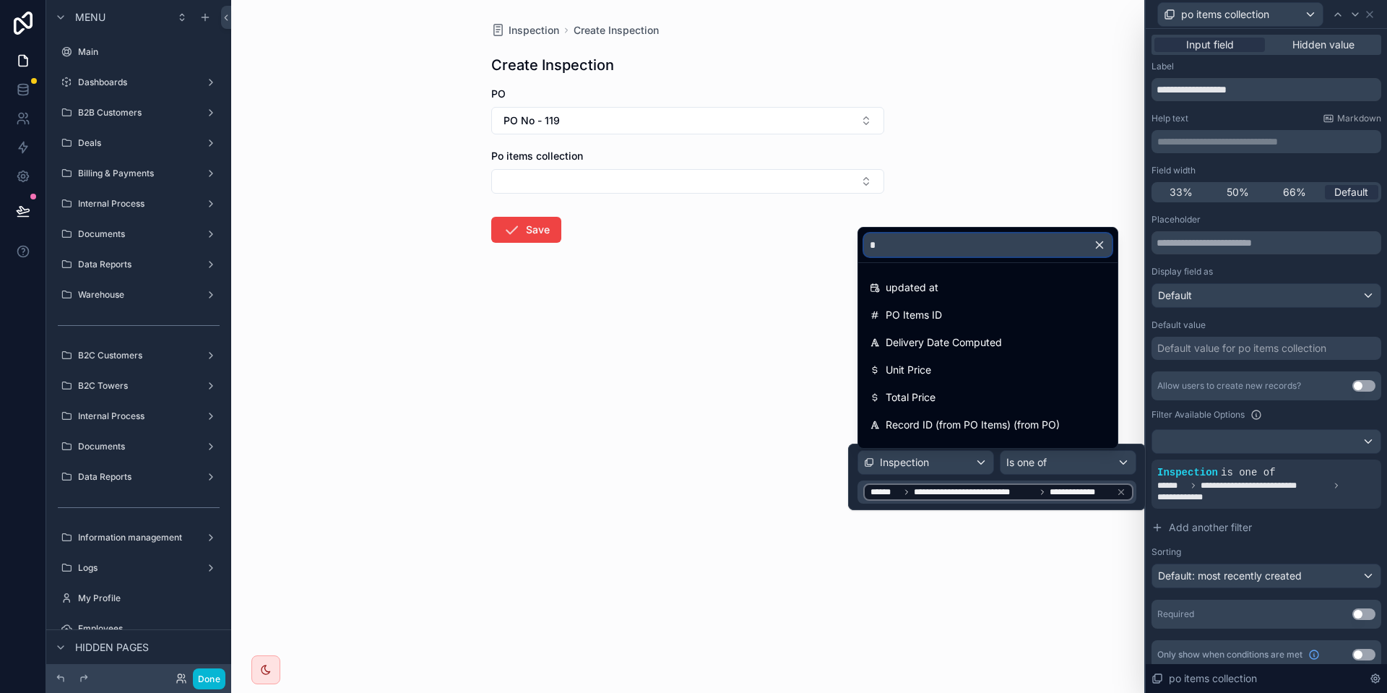
click at [925, 240] on input "*" at bounding box center [988, 244] width 248 height 23
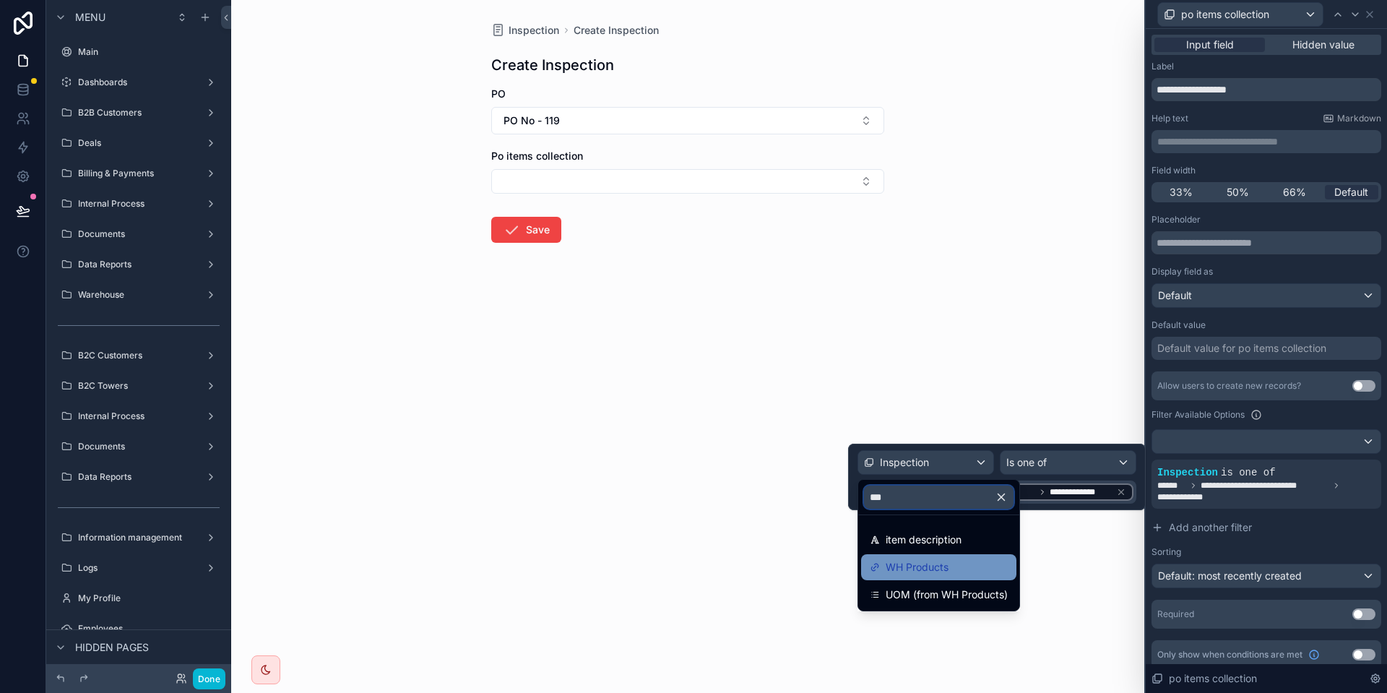
type input "***"
click at [893, 560] on span "WH Products" at bounding box center [916, 566] width 63 height 17
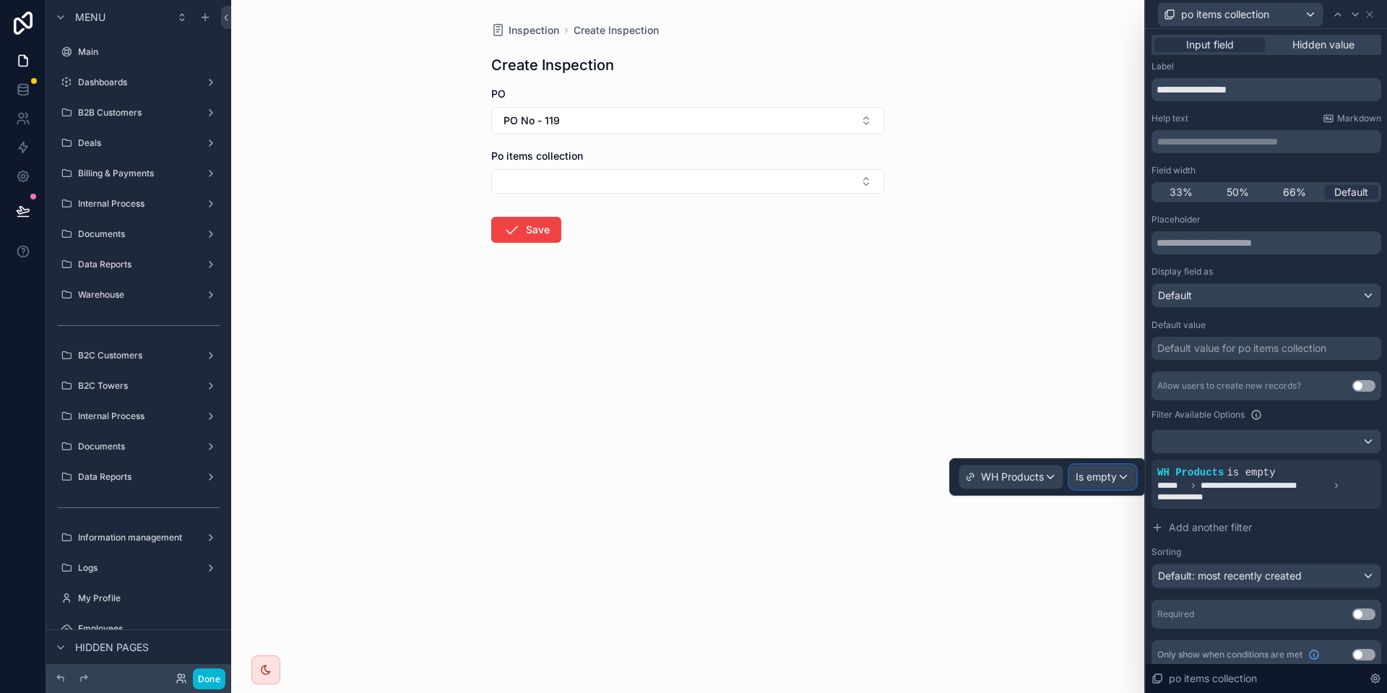
click at [1080, 474] on span "Is empty" at bounding box center [1095, 476] width 41 height 14
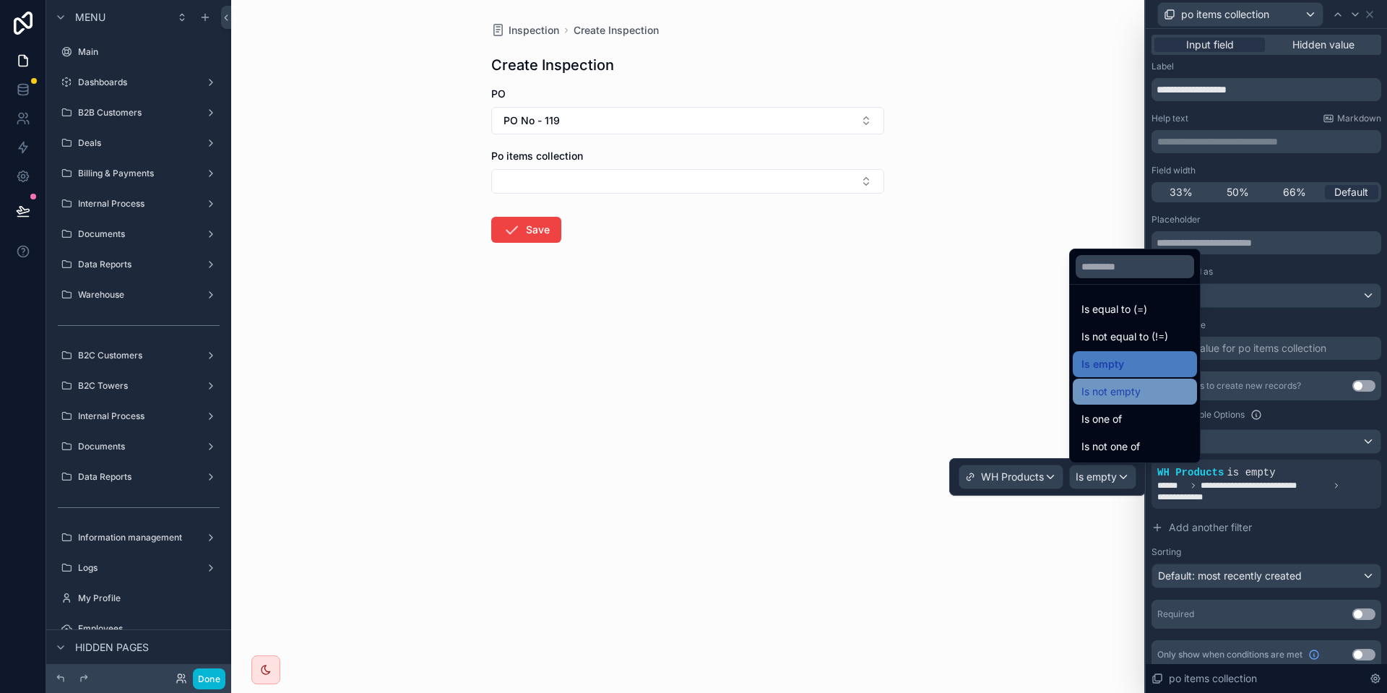
click at [1114, 396] on span "Is not empty" at bounding box center [1110, 391] width 59 height 17
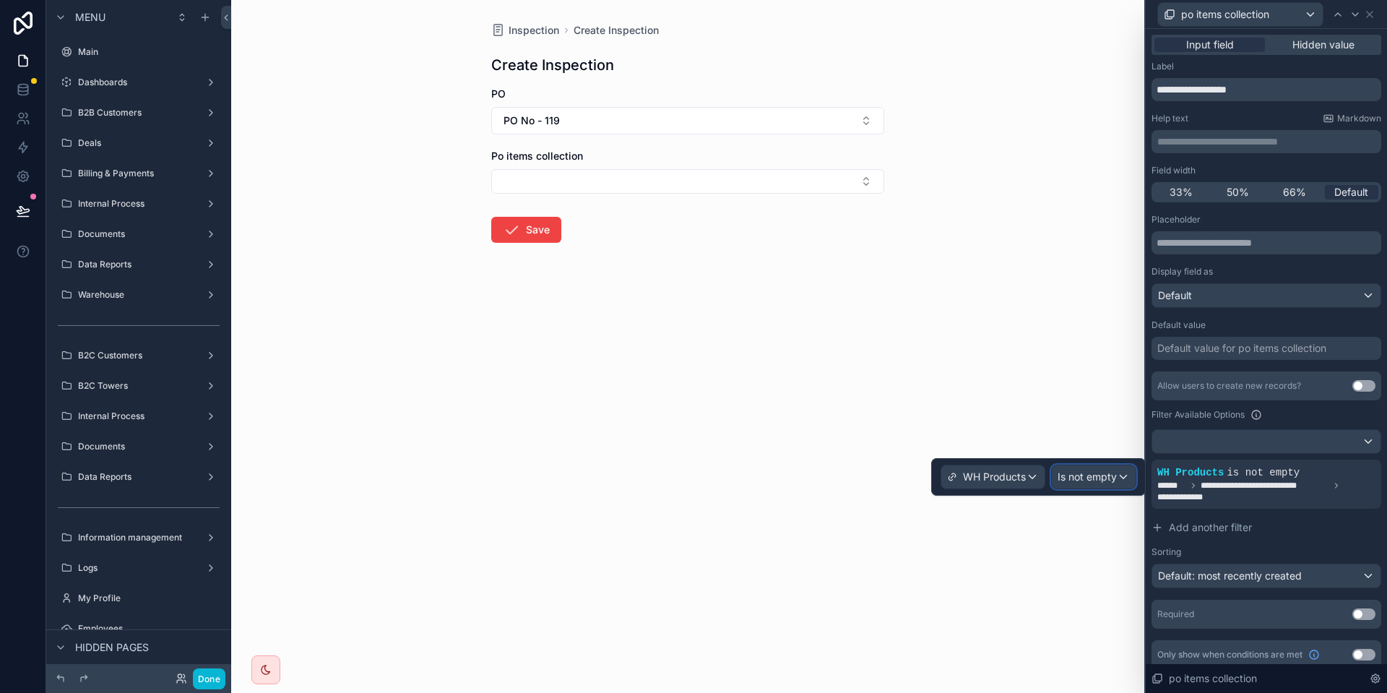
click at [1096, 478] on span "Is not empty" at bounding box center [1086, 476] width 59 height 14
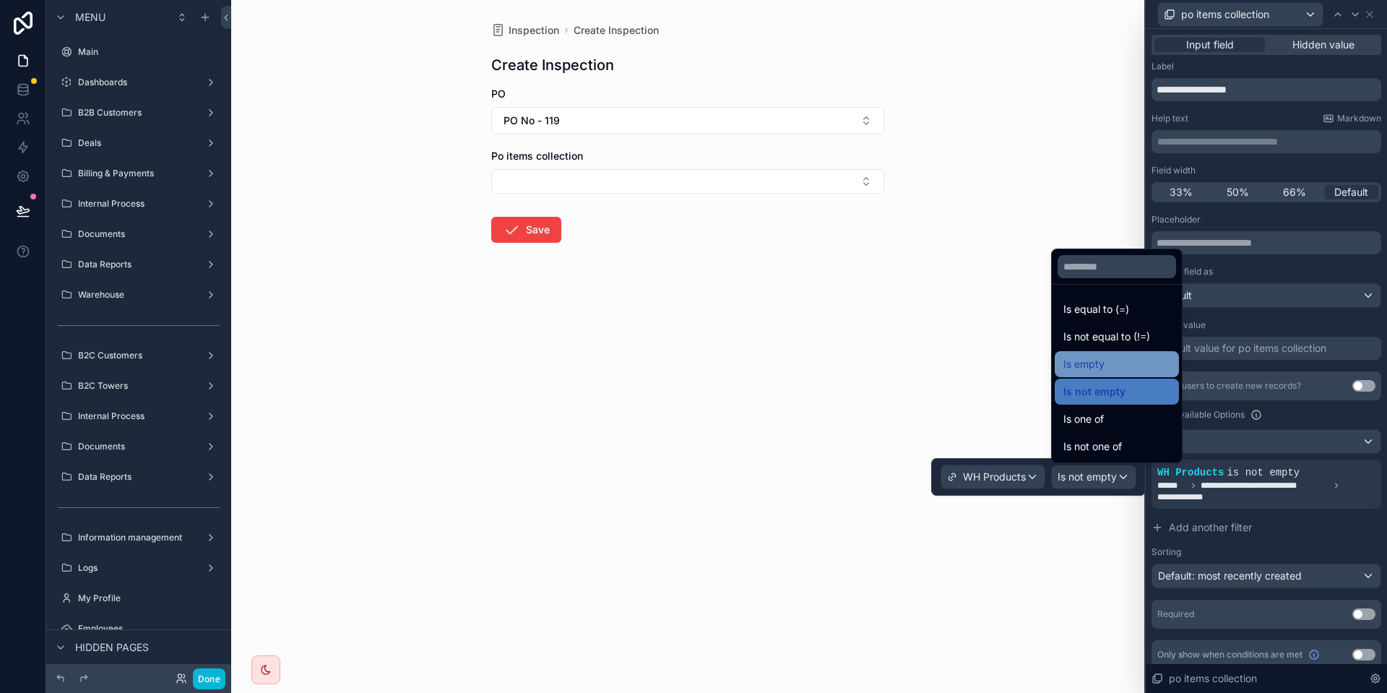
click at [1126, 372] on div "Is empty" at bounding box center [1116, 363] width 107 height 17
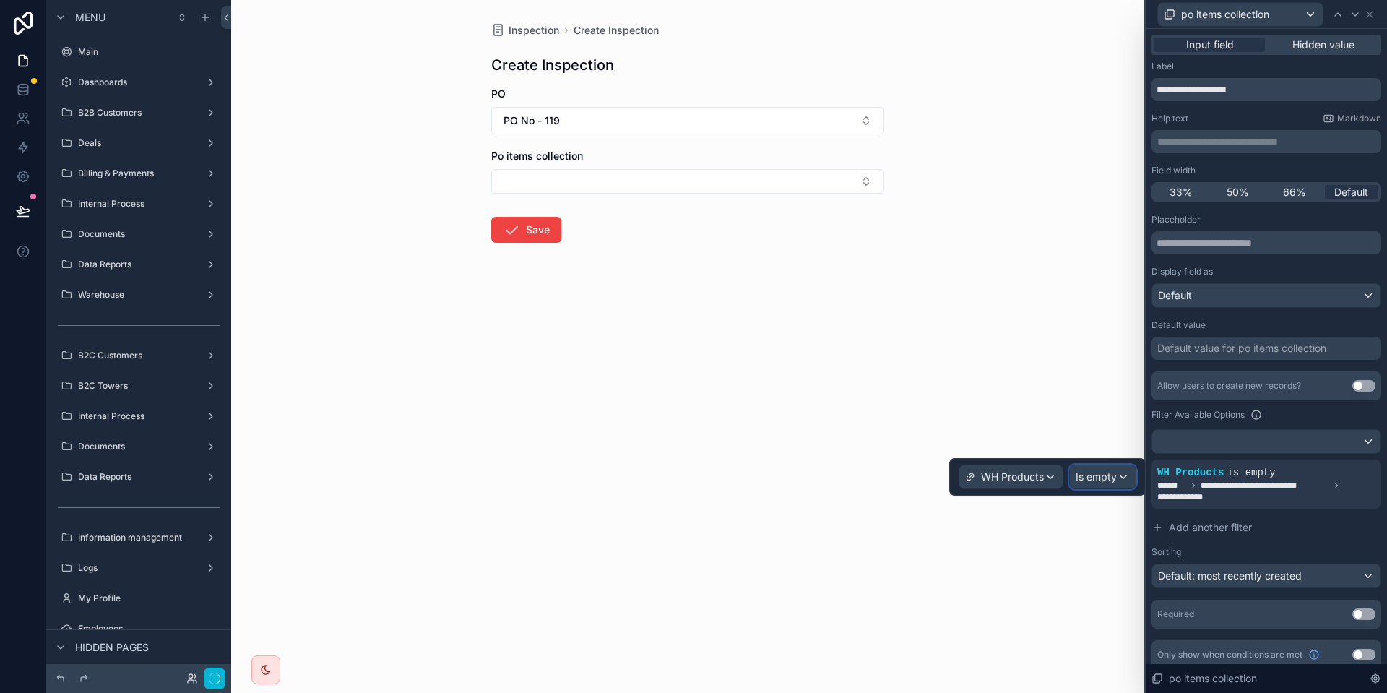
click at [1093, 474] on span "Is empty" at bounding box center [1095, 476] width 41 height 14
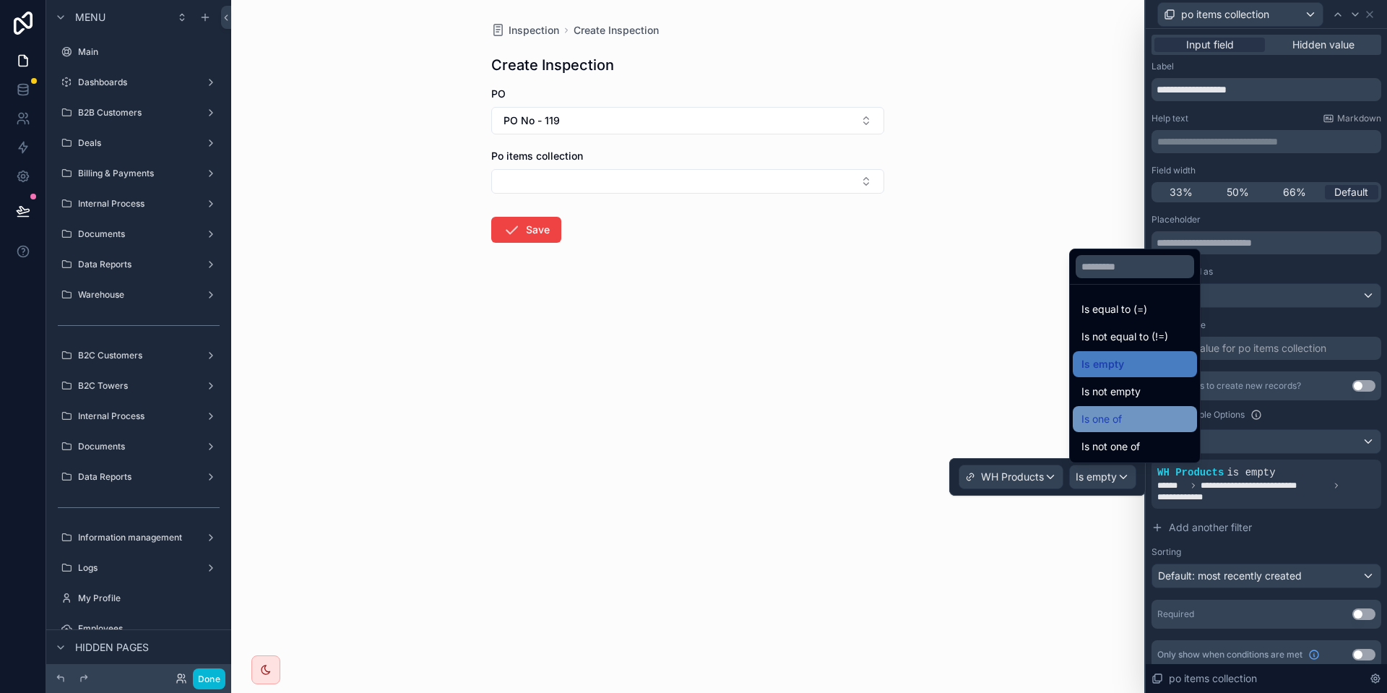
click at [1117, 409] on div "Is one of" at bounding box center [1134, 419] width 124 height 26
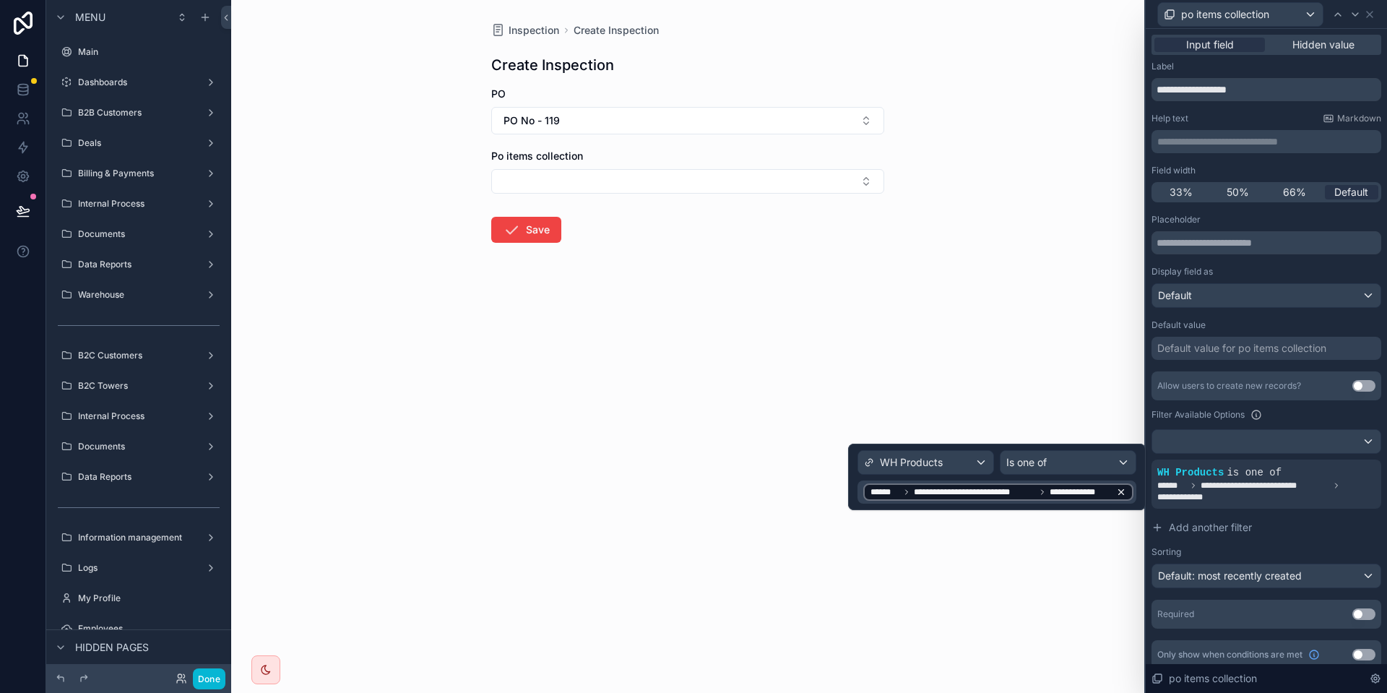
click at [976, 495] on span "**********" at bounding box center [974, 492] width 121 height 12
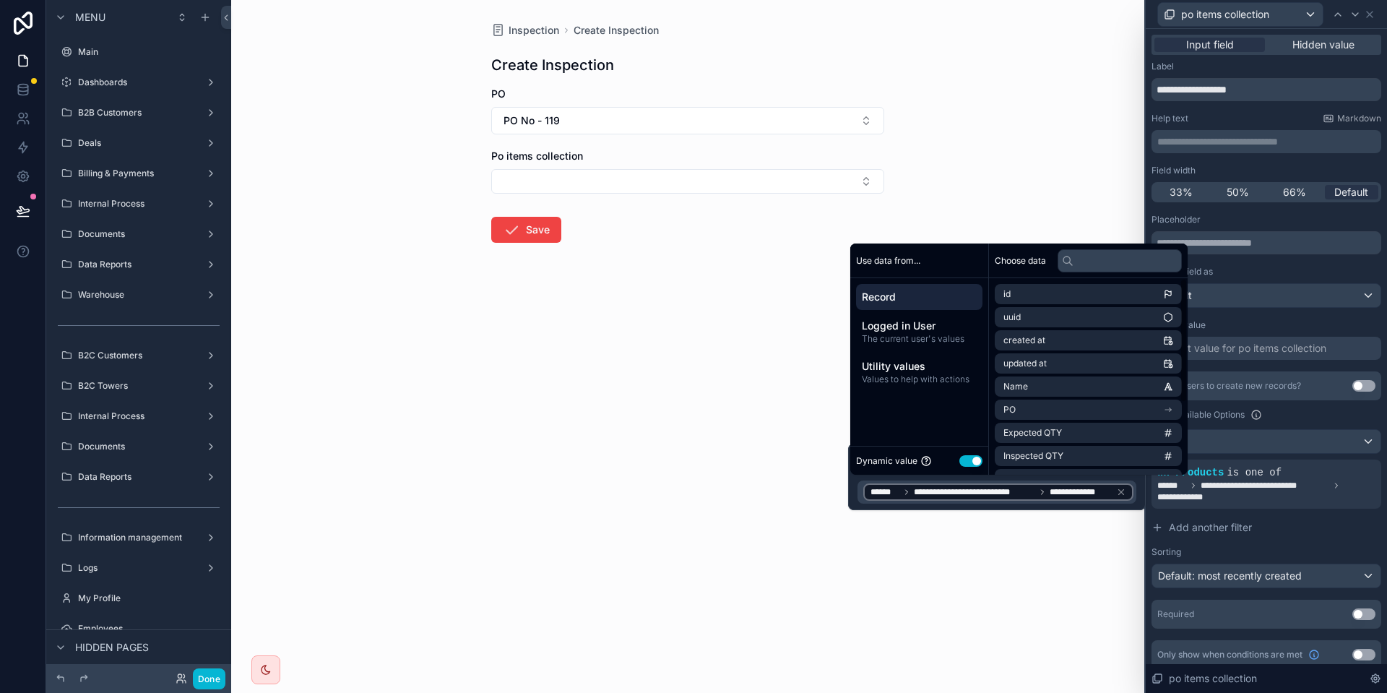
click at [931, 304] on div "Record" at bounding box center [919, 297] width 126 height 26
click at [1087, 434] on li "po items collection" at bounding box center [1087, 435] width 187 height 20
click at [1082, 434] on li "PO Items ID" at bounding box center [1087, 435] width 187 height 20
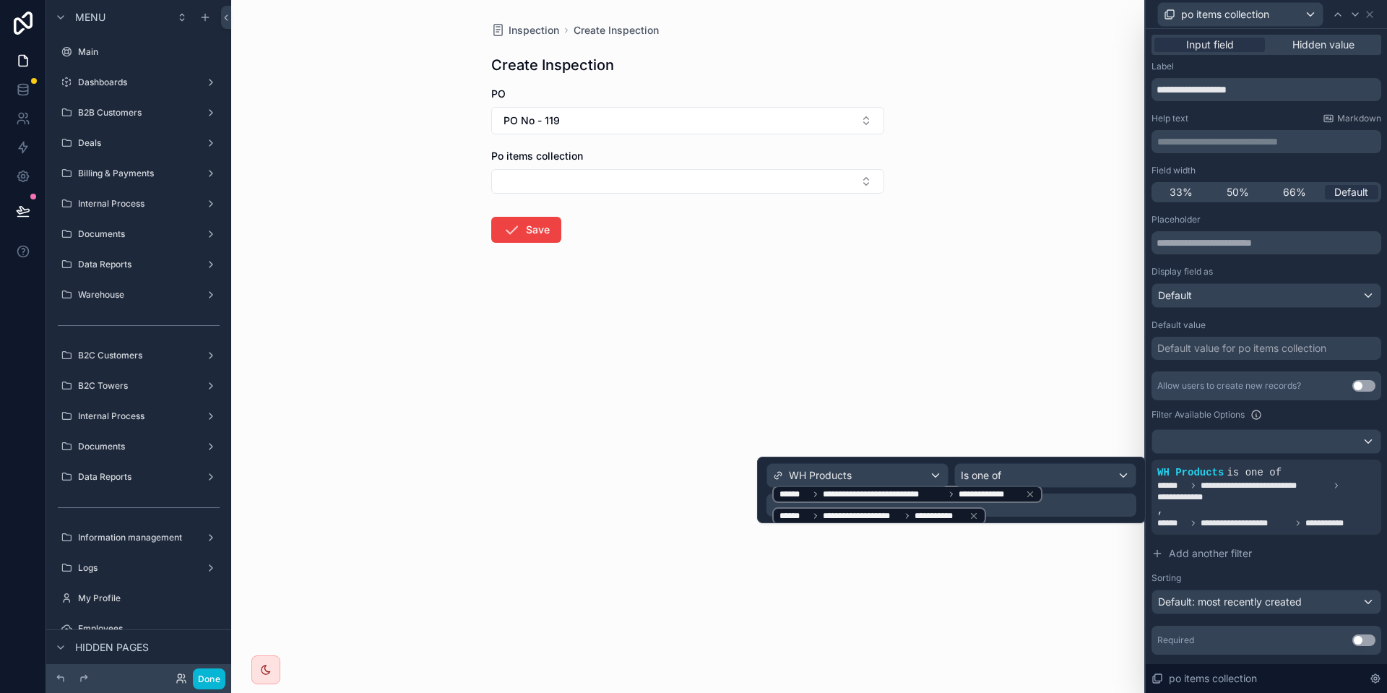
click at [1033, 507] on div "**********" at bounding box center [952, 505] width 361 height 42
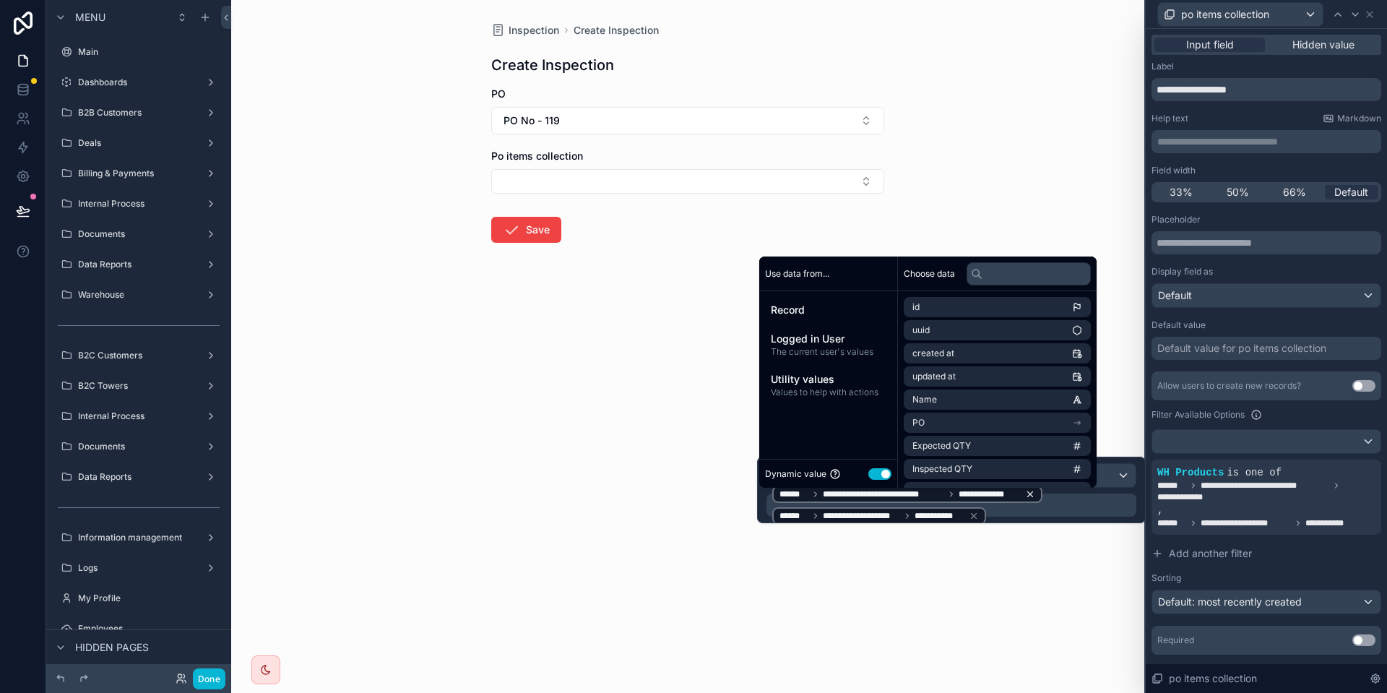
click at [1031, 492] on icon at bounding box center [1030, 494] width 10 height 10
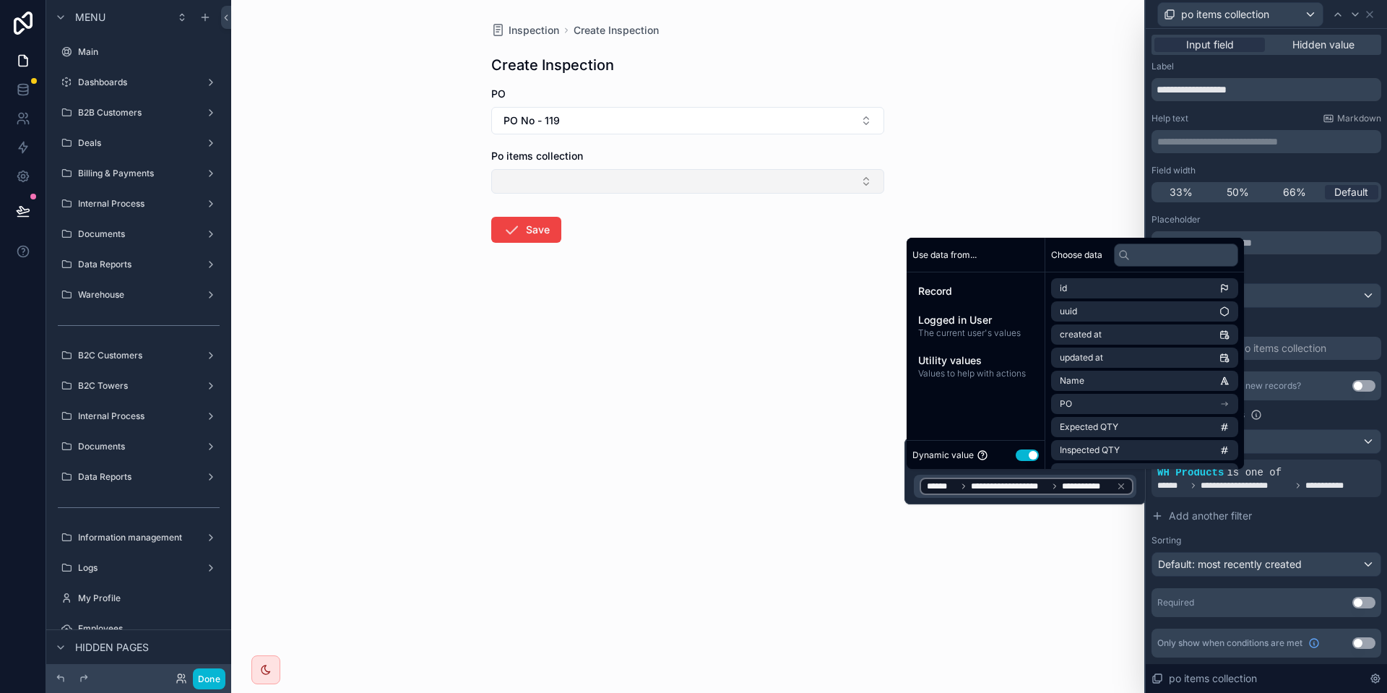
click at [572, 187] on button "Select Button" at bounding box center [687, 181] width 393 height 25
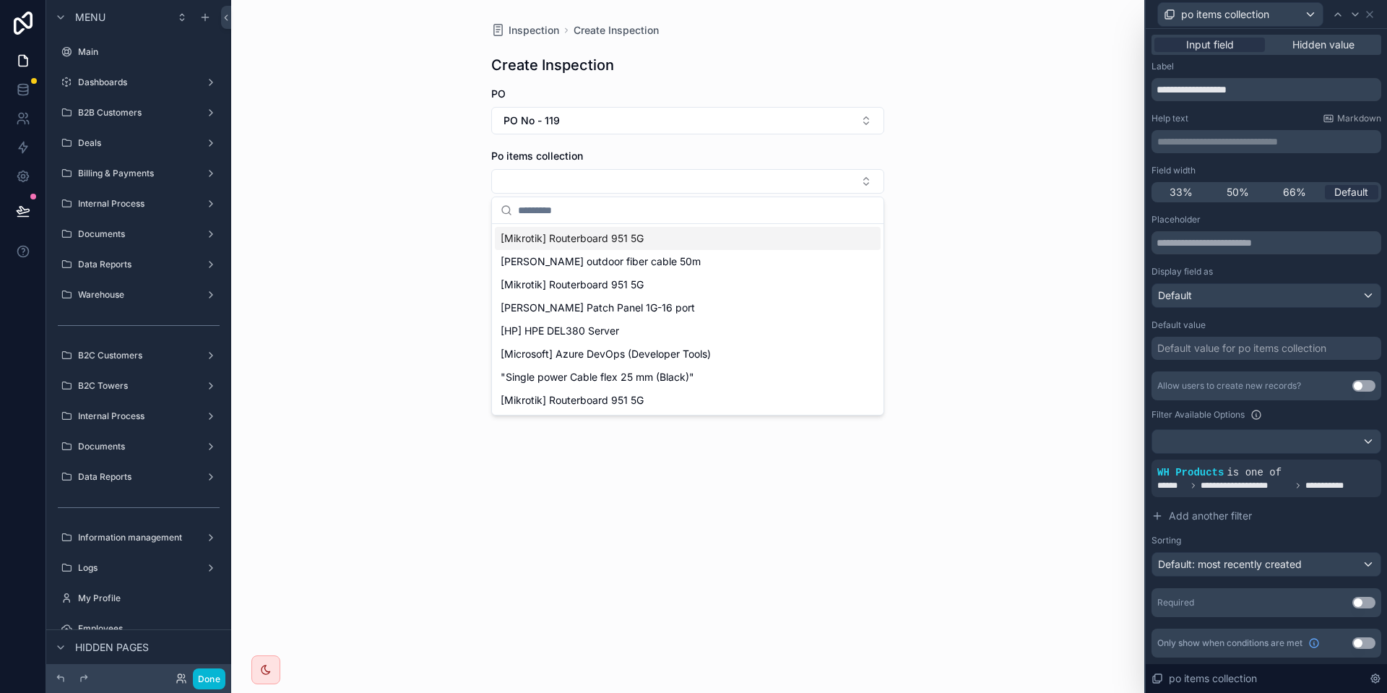
click at [775, 150] on div "Po items collection" at bounding box center [687, 156] width 393 height 14
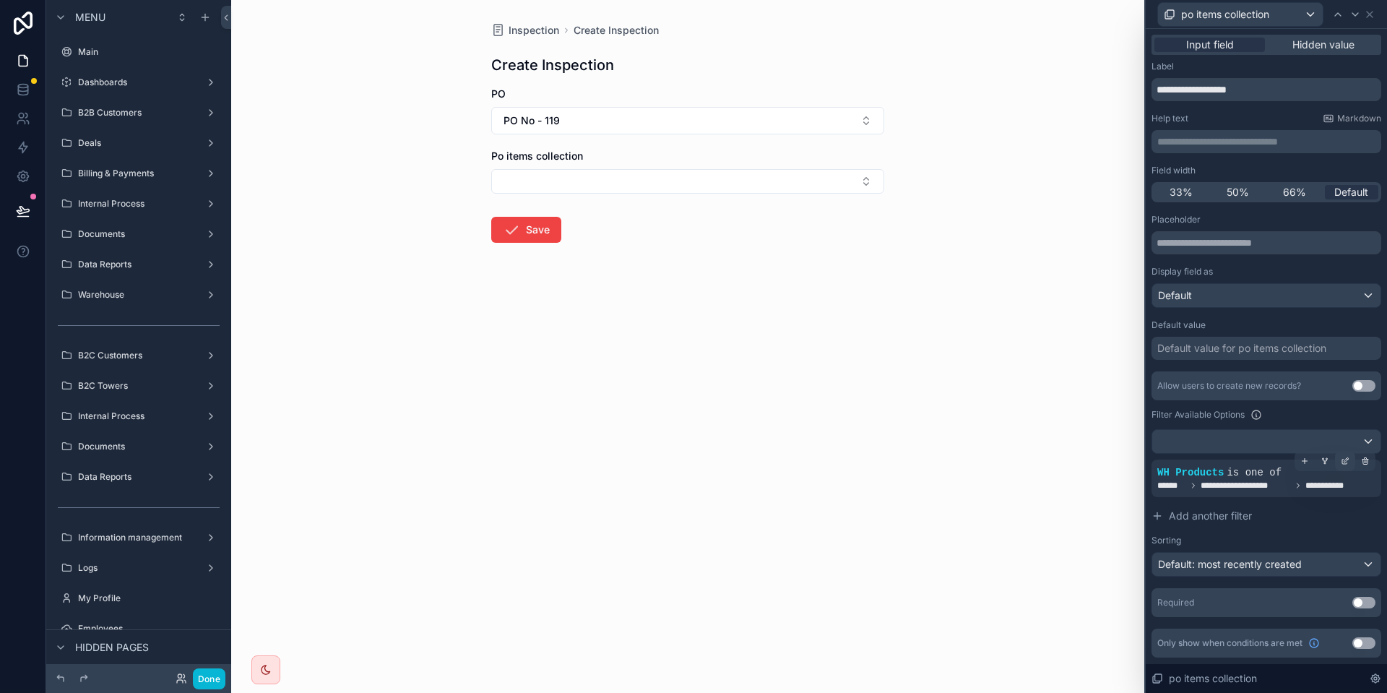
click at [1340, 462] on div at bounding box center [1345, 461] width 20 height 20
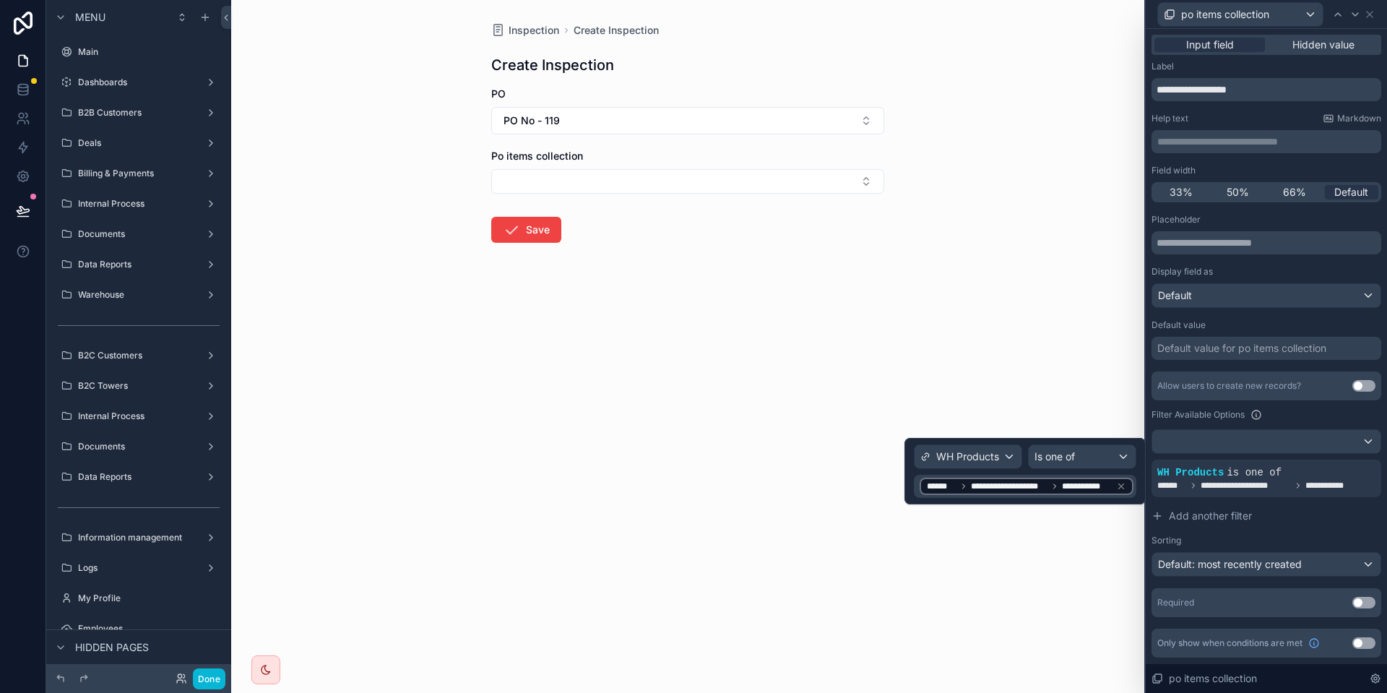
click at [925, 482] on div "**********" at bounding box center [1026, 485] width 214 height 17
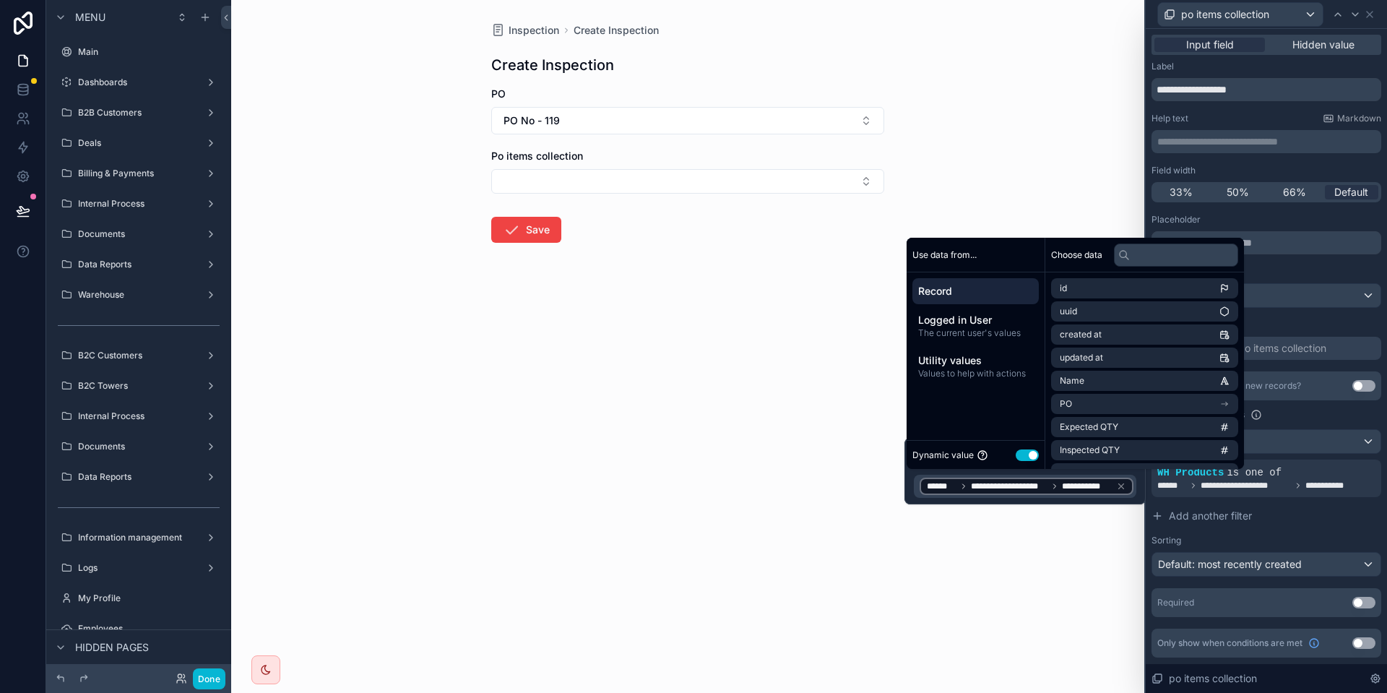
click at [962, 279] on div "Record" at bounding box center [975, 291] width 126 height 26
click at [1127, 430] on span "po items collection" at bounding box center [1097, 430] width 77 height 12
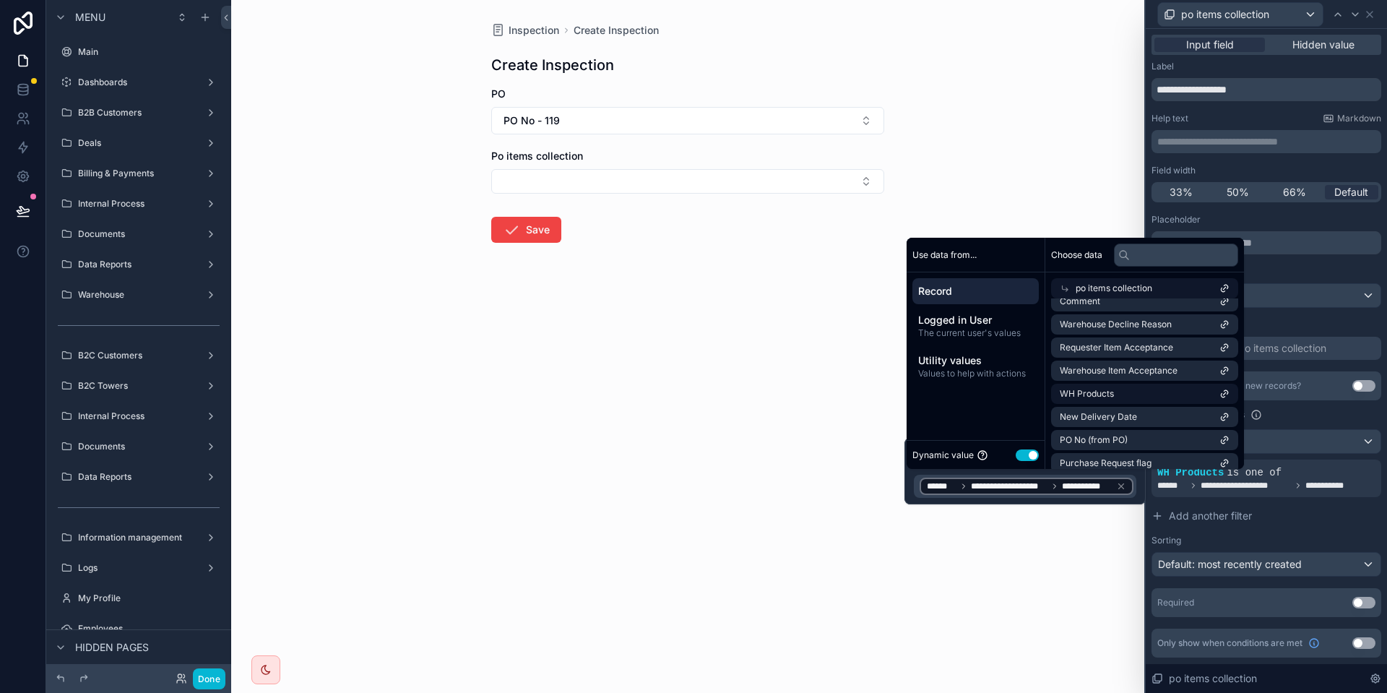
click at [1120, 383] on ul "id uuid created at updated at Name PO Items ID Item sequence UOM Delivery Date …" at bounding box center [1144, 244] width 187 height 922
click at [1160, 399] on li "WH Products" at bounding box center [1144, 393] width 187 height 20
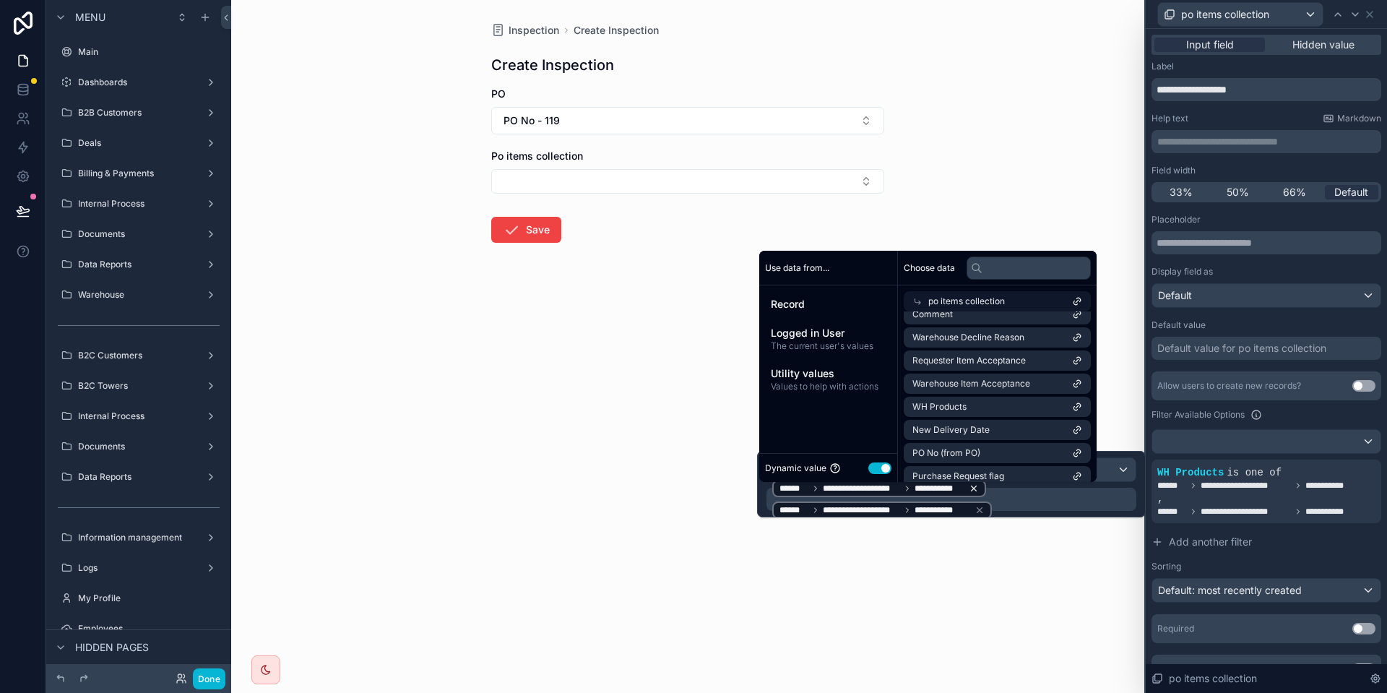
click at [975, 486] on icon at bounding box center [973, 488] width 10 height 10
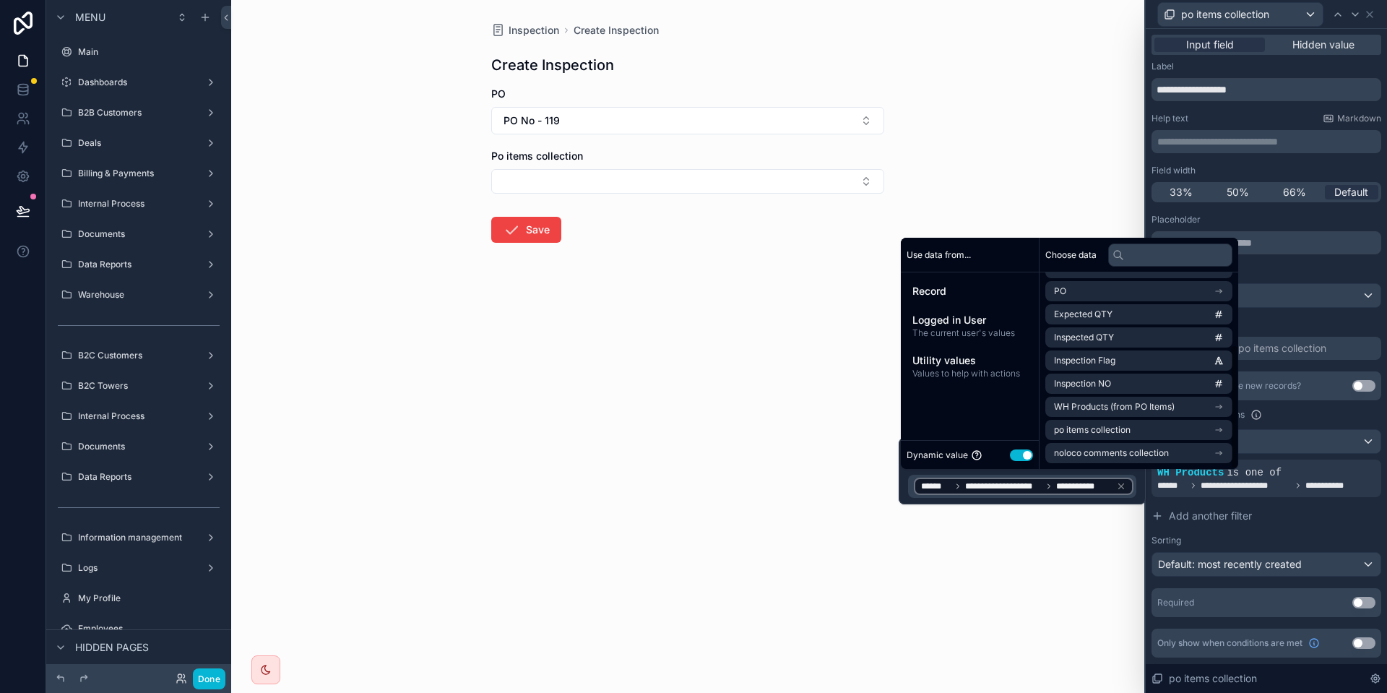
scroll to position [0, 0]
click at [211, 677] on button "Done" at bounding box center [209, 678] width 32 height 21
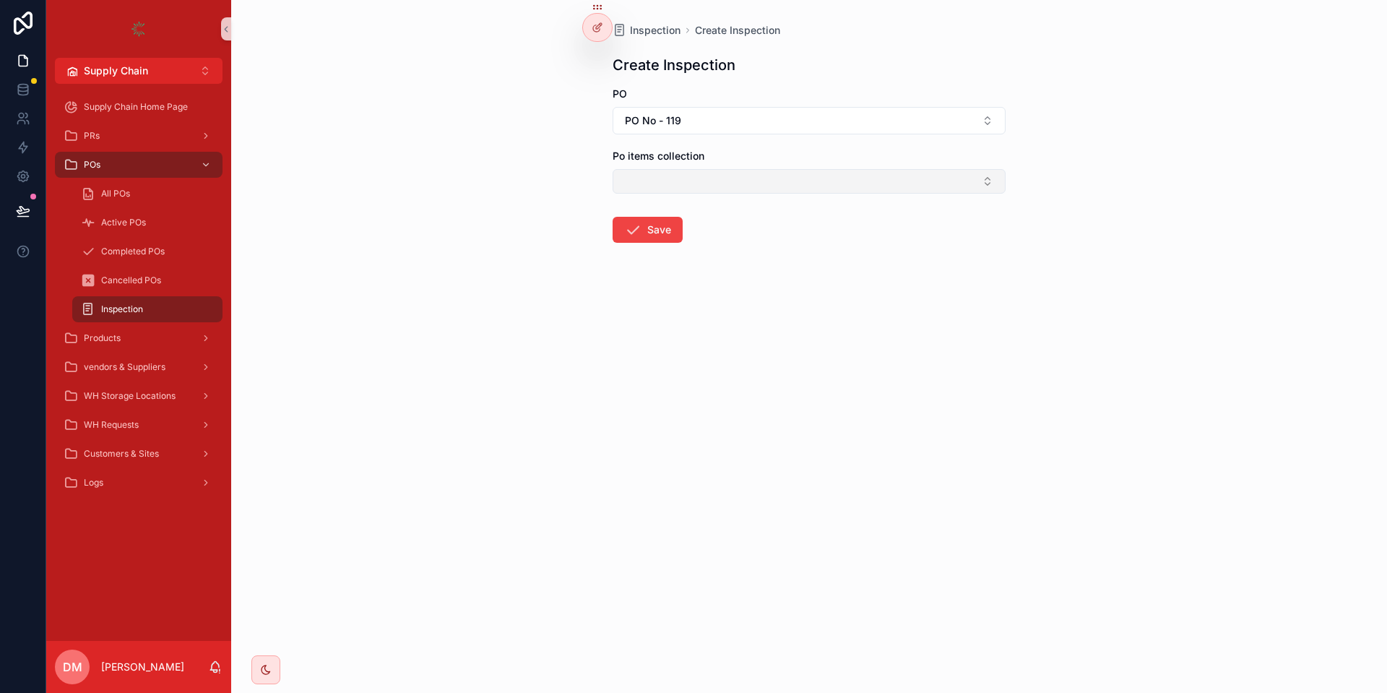
click at [682, 173] on button "Select Button" at bounding box center [808, 181] width 393 height 25
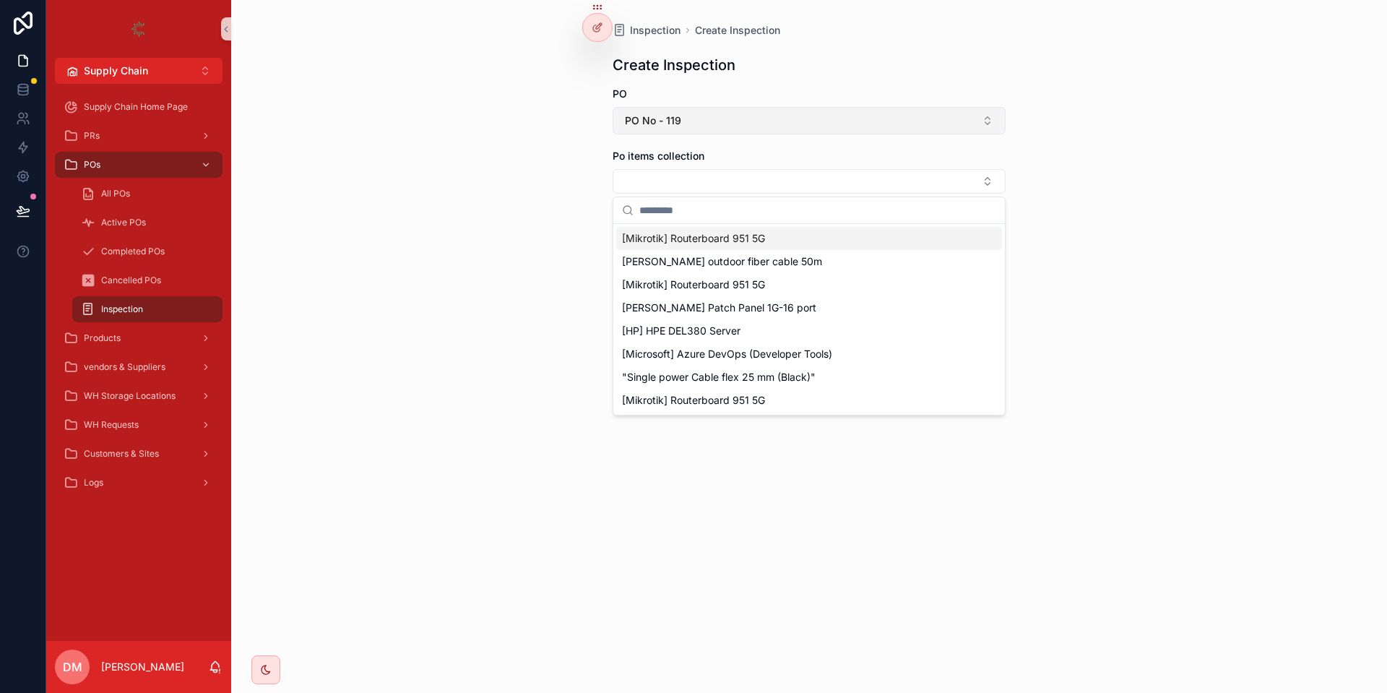
click at [778, 133] on button "PO No - 119" at bounding box center [808, 120] width 393 height 27
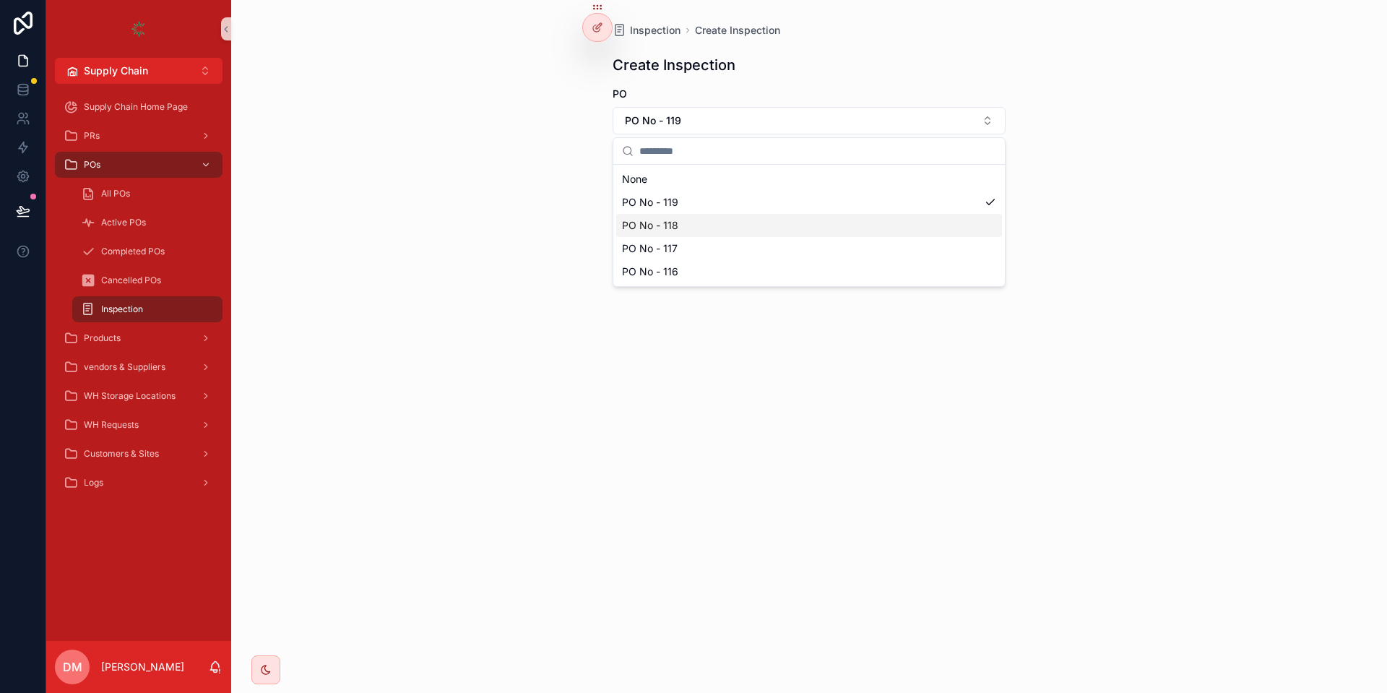
click at [708, 216] on div "PO No - 118" at bounding box center [809, 225] width 386 height 23
click at [599, 31] on icon at bounding box center [597, 28] width 12 height 12
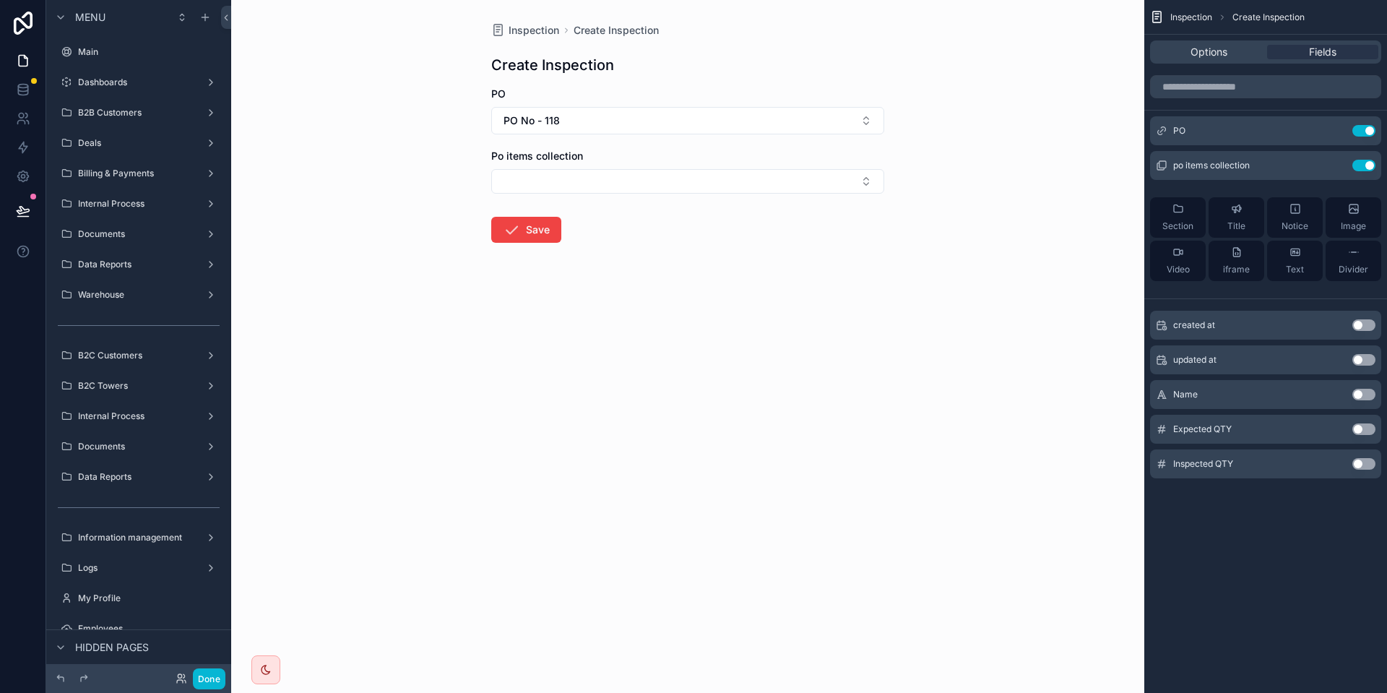
drag, startPoint x: 599, startPoint y: 31, endPoint x: 563, endPoint y: 83, distance: 63.3
click at [1331, 171] on div "po items collection Use setting" at bounding box center [1265, 165] width 231 height 29
click at [1332, 169] on icon "scrollable content" at bounding box center [1334, 166] width 6 height 6
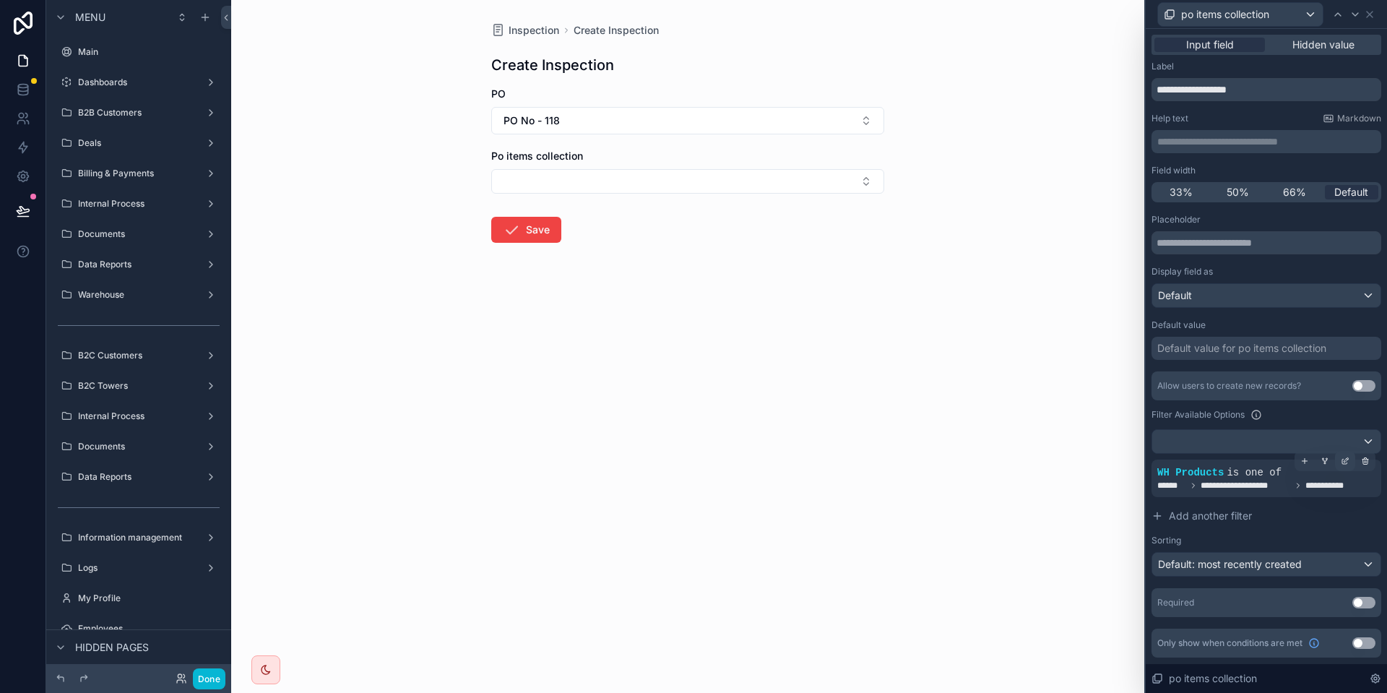
click at [1346, 461] on icon at bounding box center [1346, 459] width 4 height 4
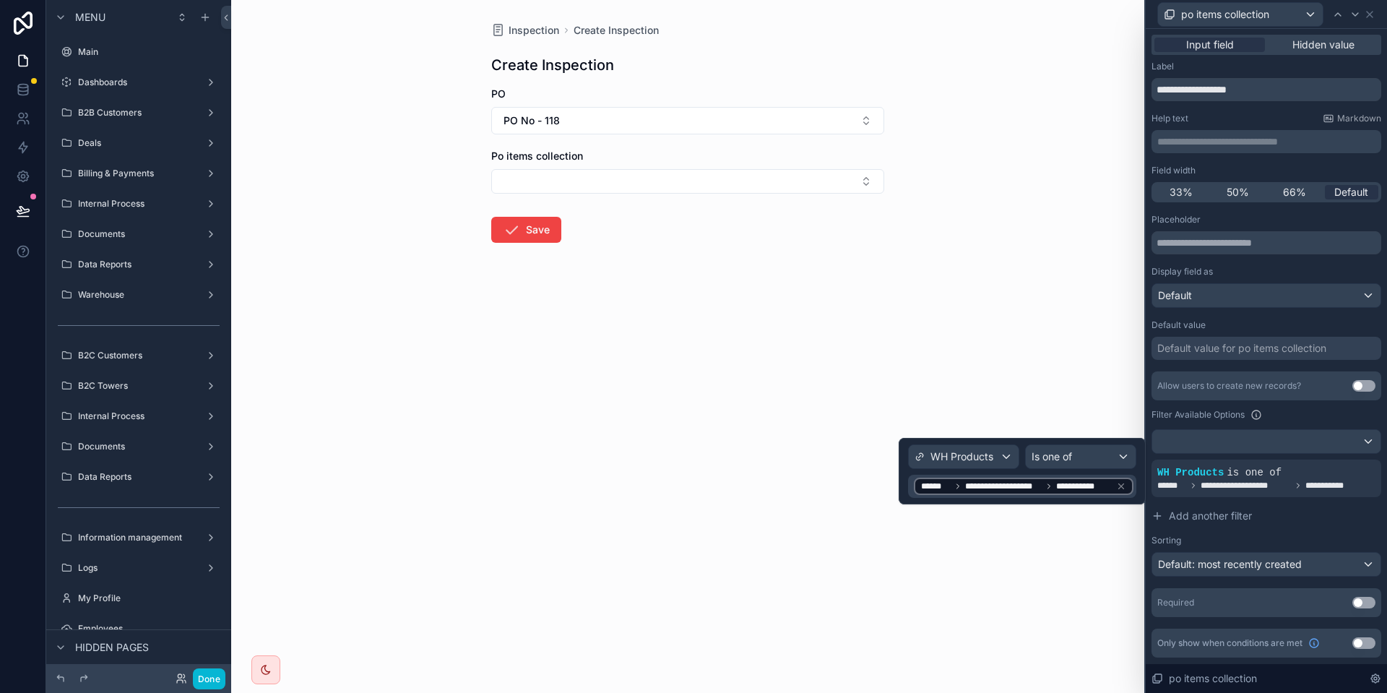
click at [1016, 493] on div "**********" at bounding box center [1024, 485] width 220 height 17
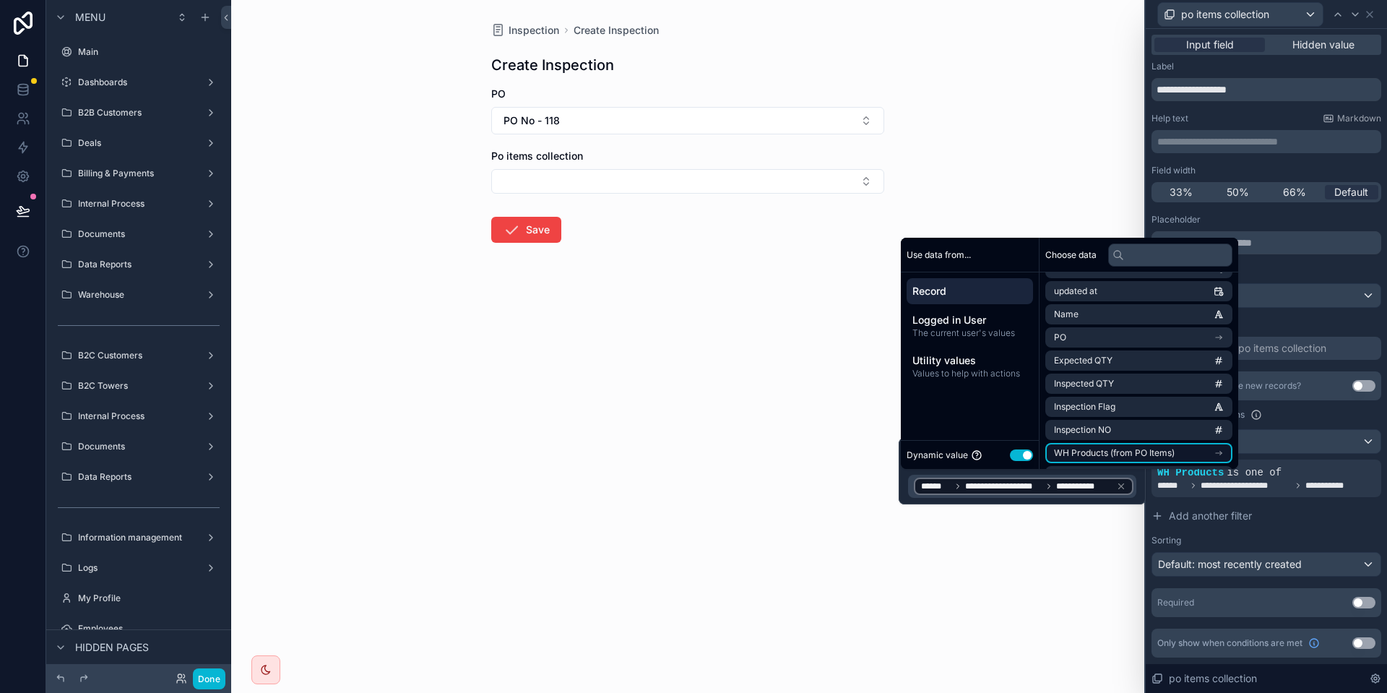
scroll to position [113, 0]
click at [1187, 409] on li "WH Products (from PO Items)" at bounding box center [1138, 406] width 187 height 20
click at [1135, 431] on li "WH Product ID" at bounding box center [1138, 430] width 187 height 20
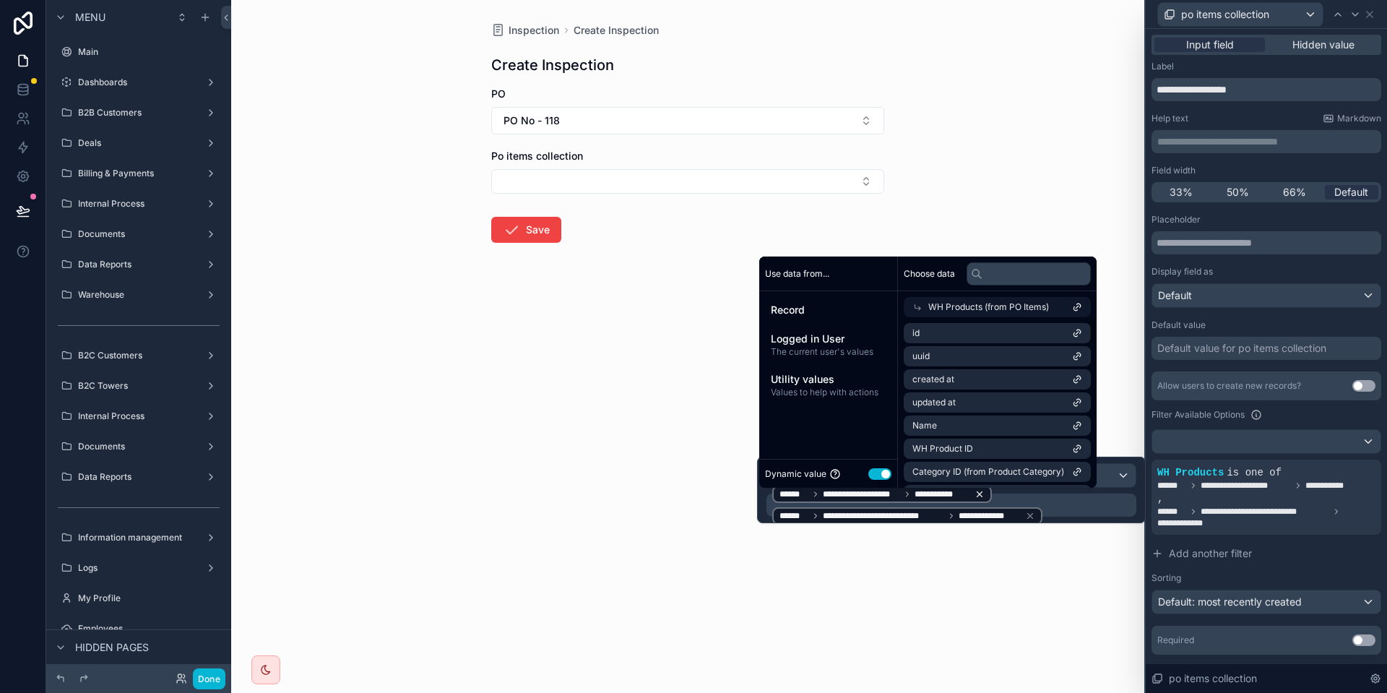
click at [983, 494] on icon at bounding box center [979, 494] width 10 height 10
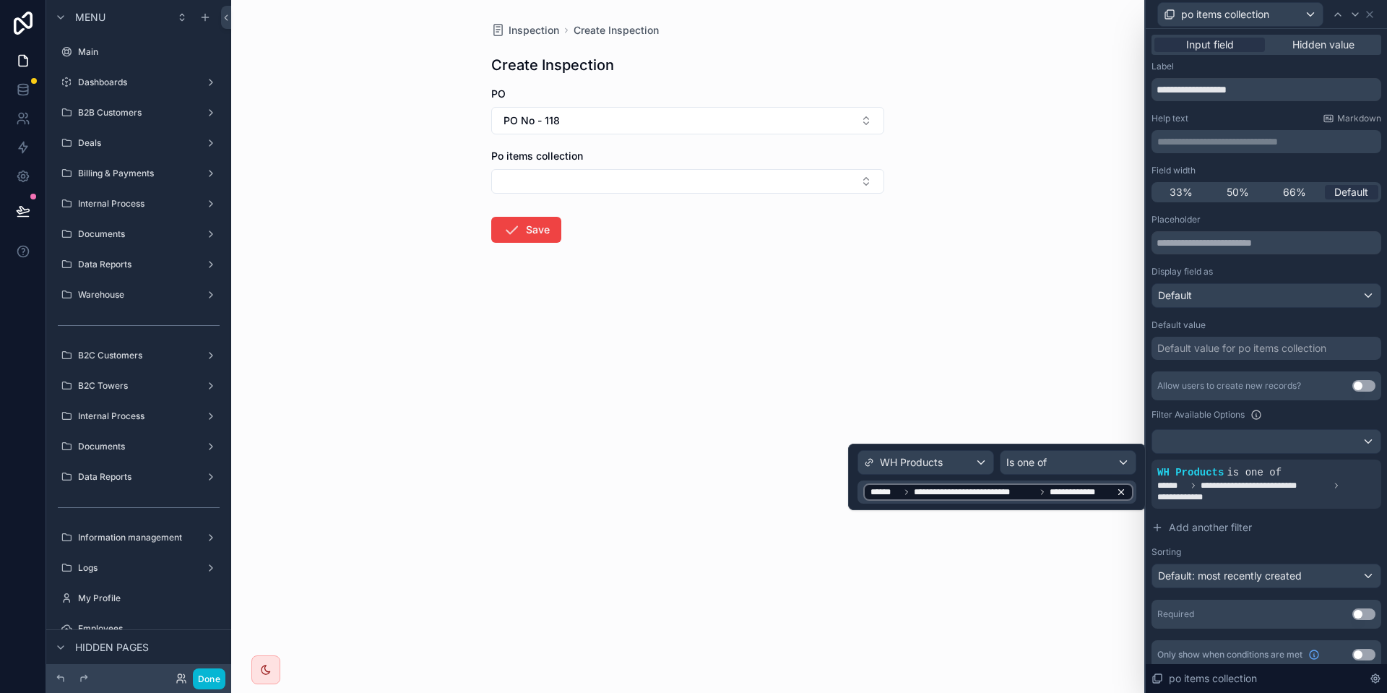
click at [945, 493] on span "**********" at bounding box center [974, 492] width 121 height 12
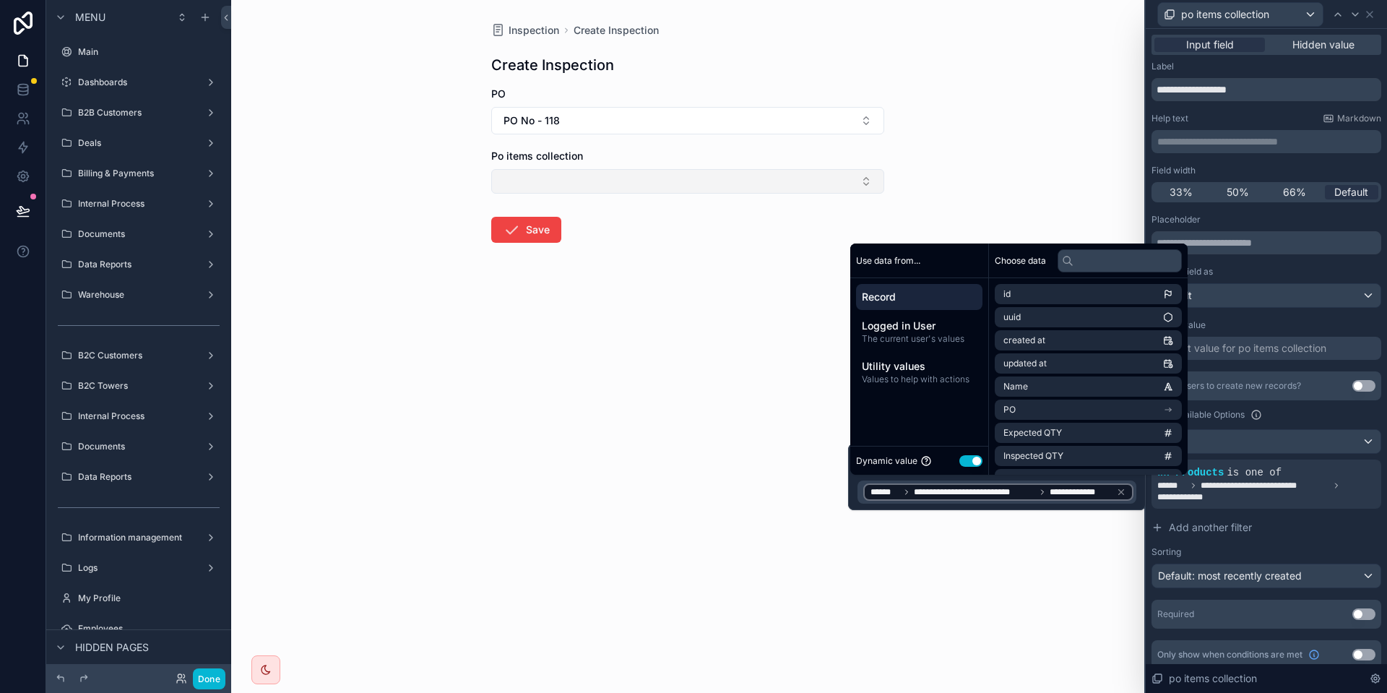
click at [625, 182] on button "Select Button" at bounding box center [687, 181] width 393 height 25
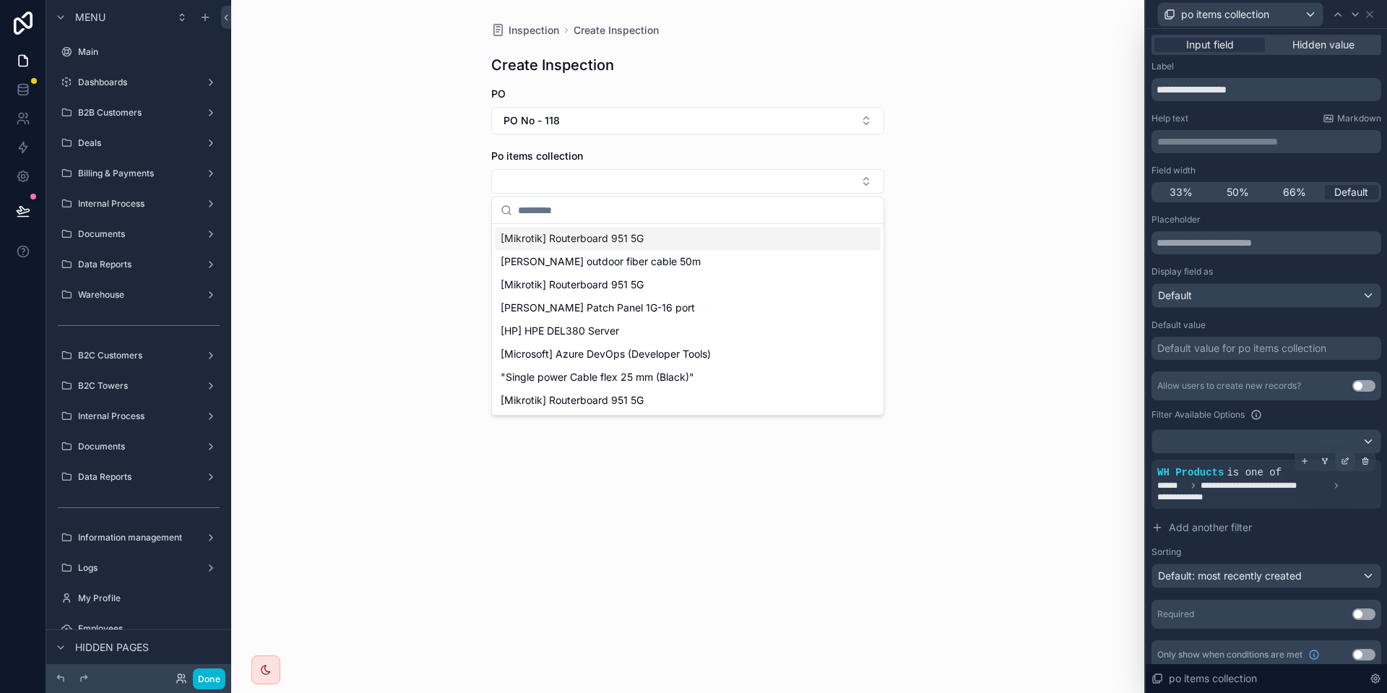
click at [1345, 460] on icon at bounding box center [1344, 460] width 9 height 9
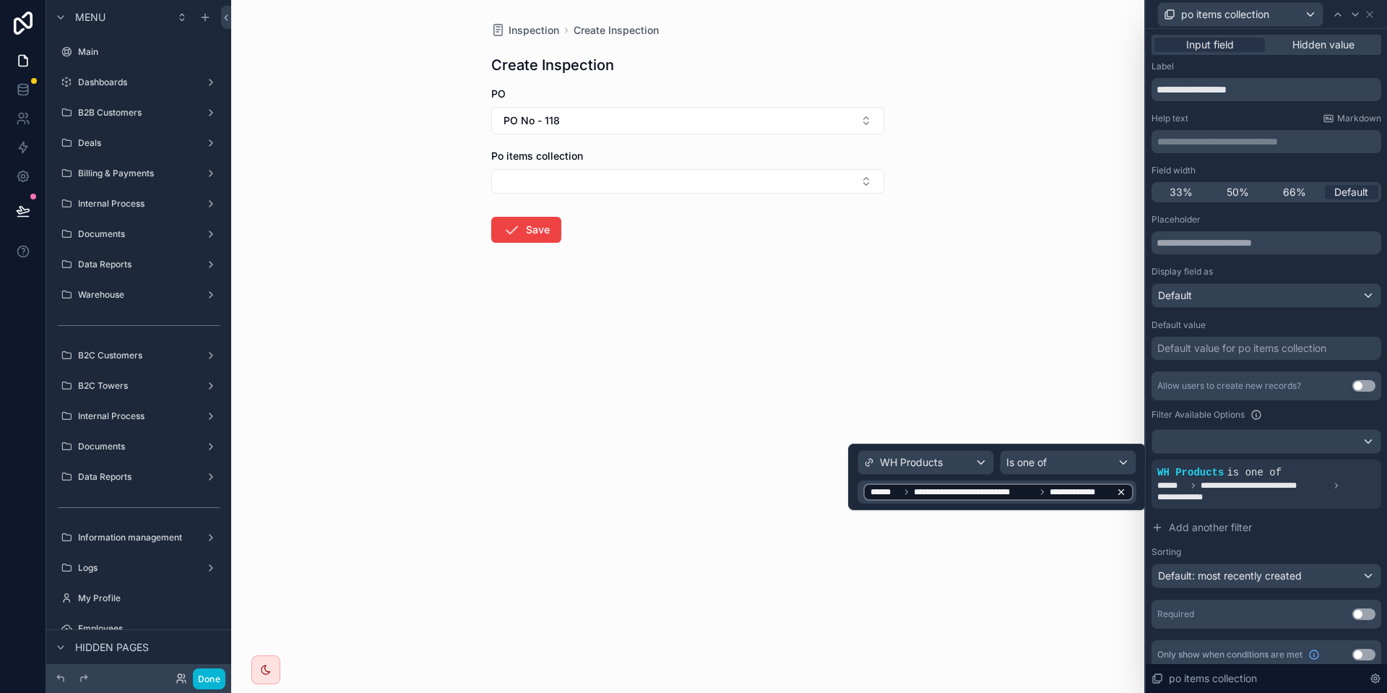
click at [1077, 491] on span "**********" at bounding box center [1079, 492] width 61 height 12
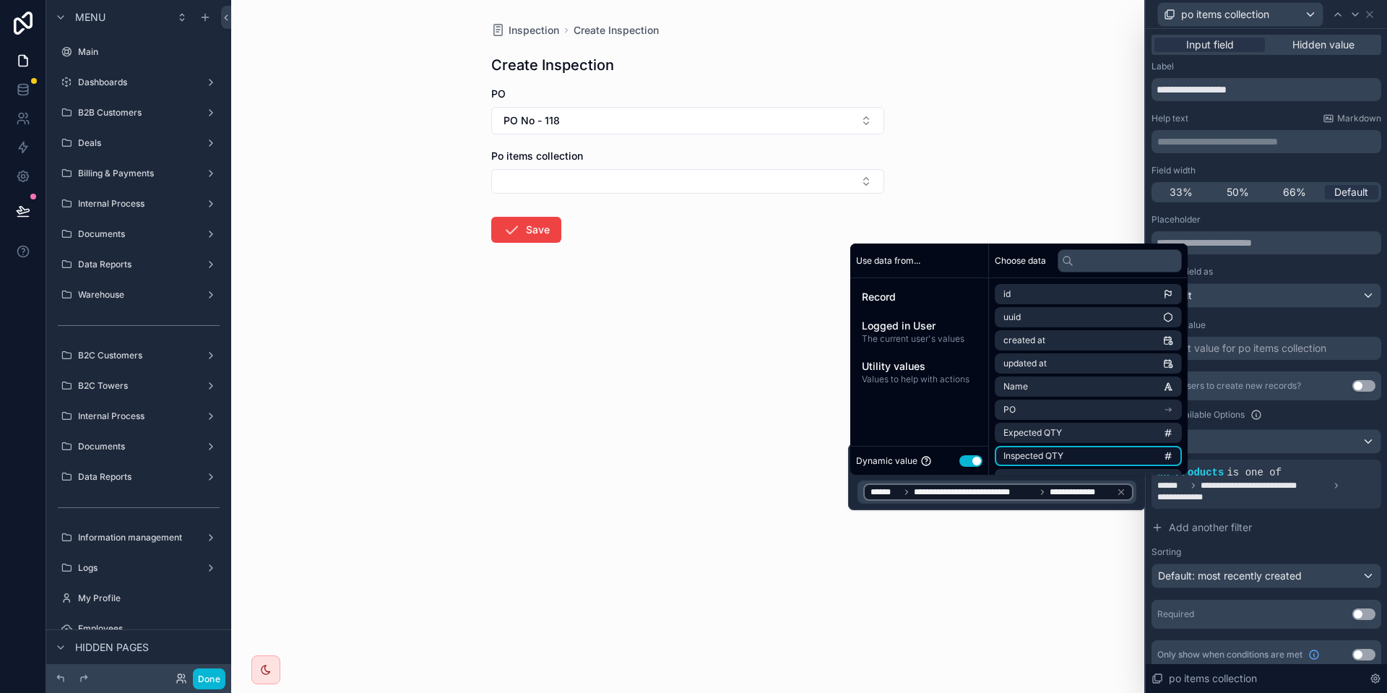
scroll to position [113, 0]
click at [1097, 418] on li "WH Products (from PO Items)" at bounding box center [1087, 412] width 187 height 20
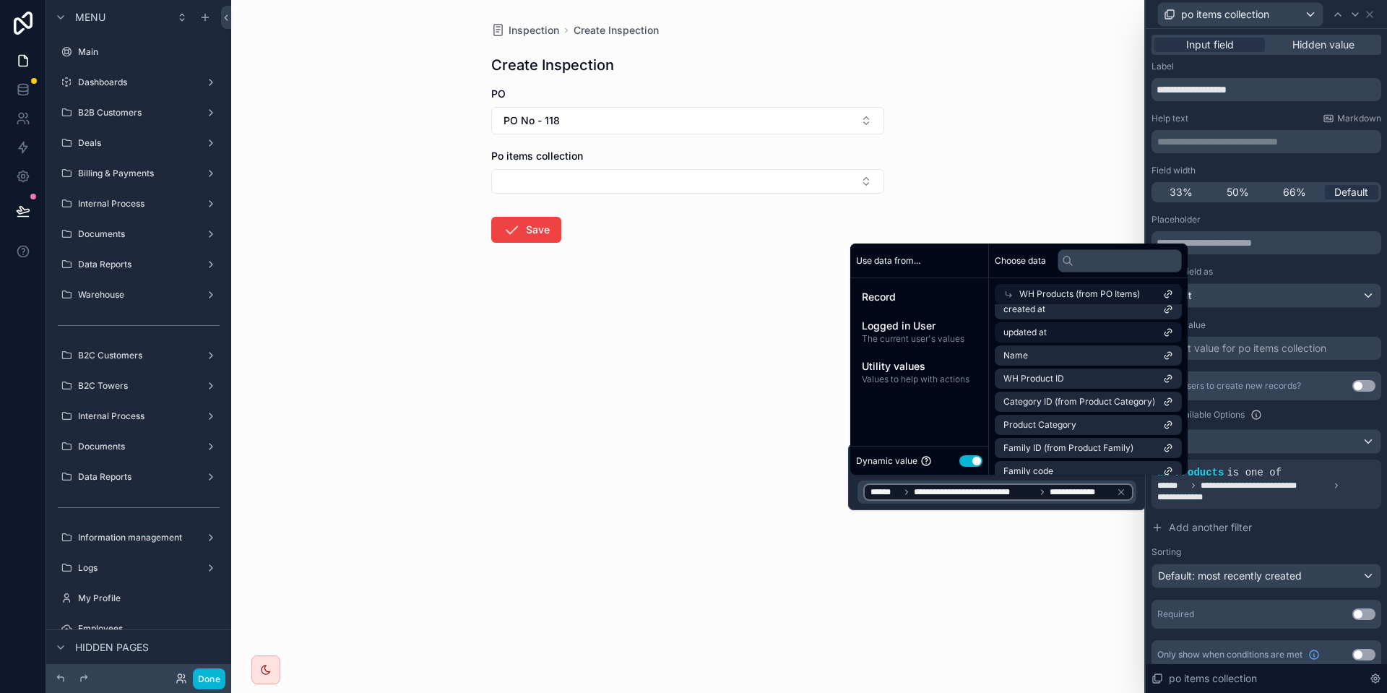
scroll to position [60, 0]
click at [1063, 351] on li "Name" at bounding box center [1087, 352] width 187 height 20
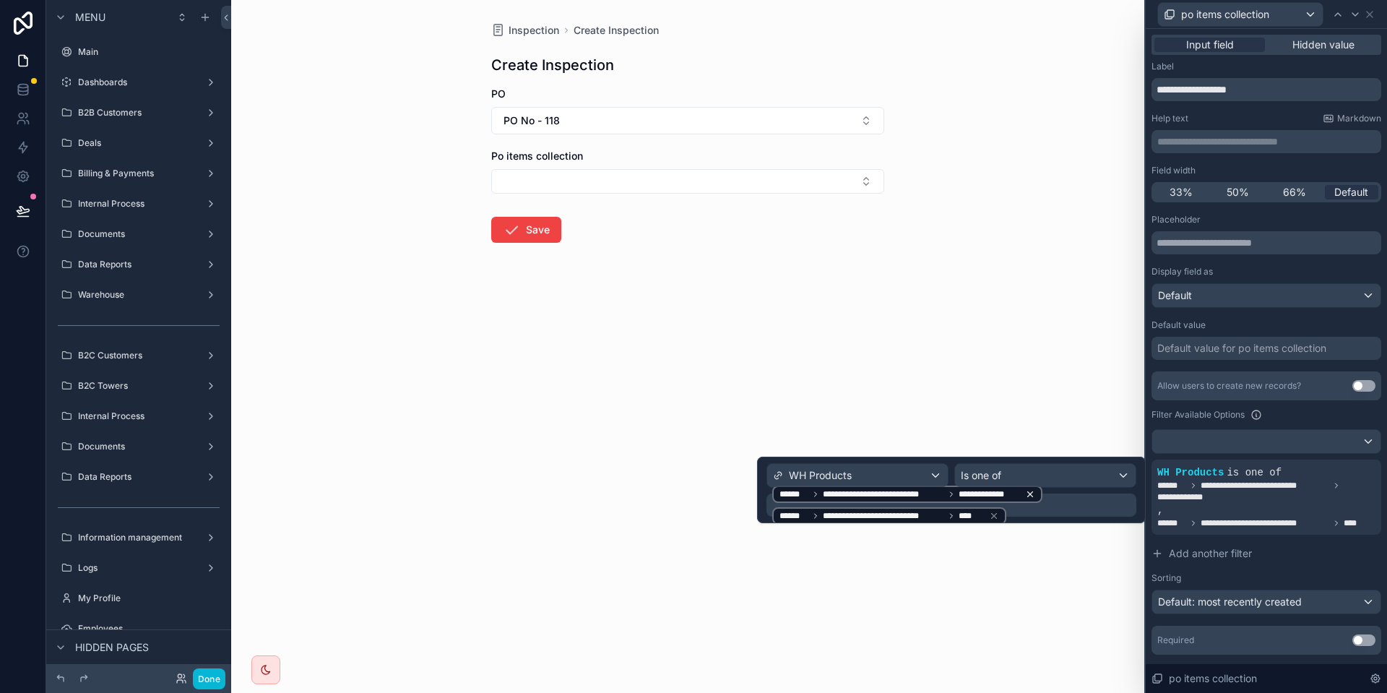
click at [1031, 492] on icon at bounding box center [1030, 494] width 10 height 10
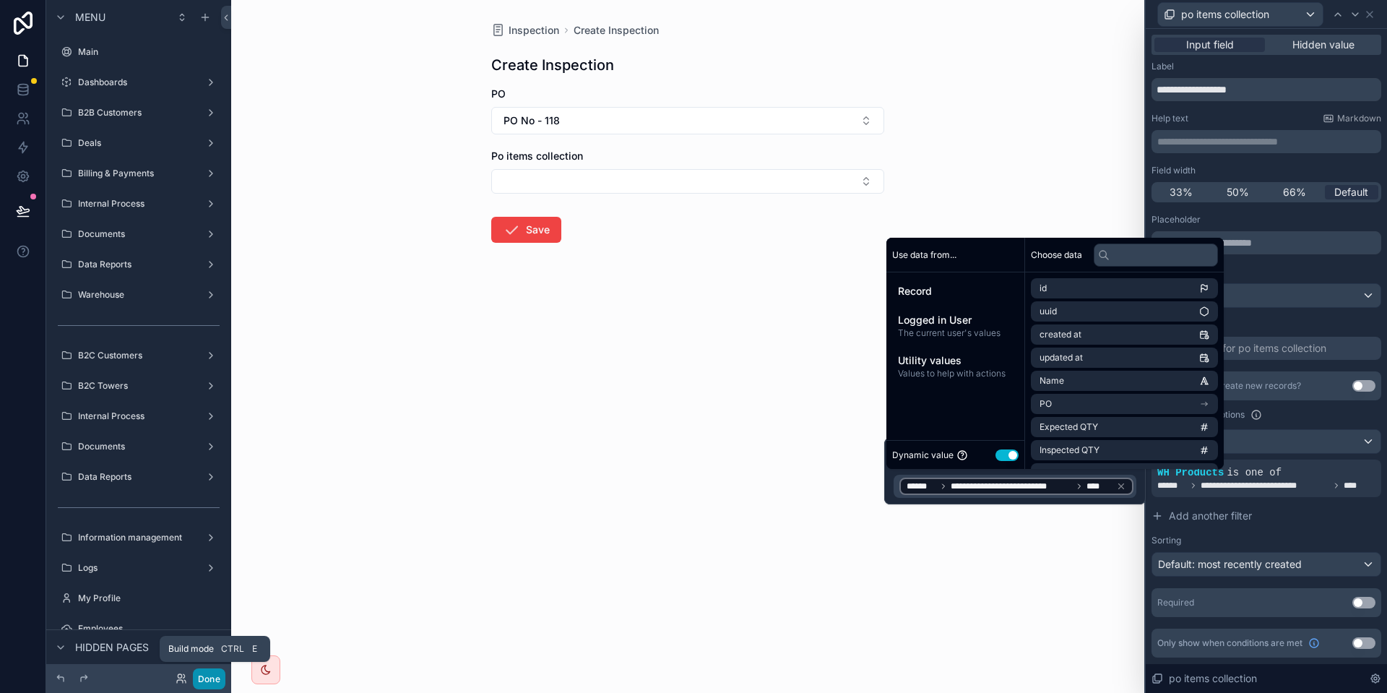
click at [220, 677] on button "Done" at bounding box center [209, 678] width 32 height 21
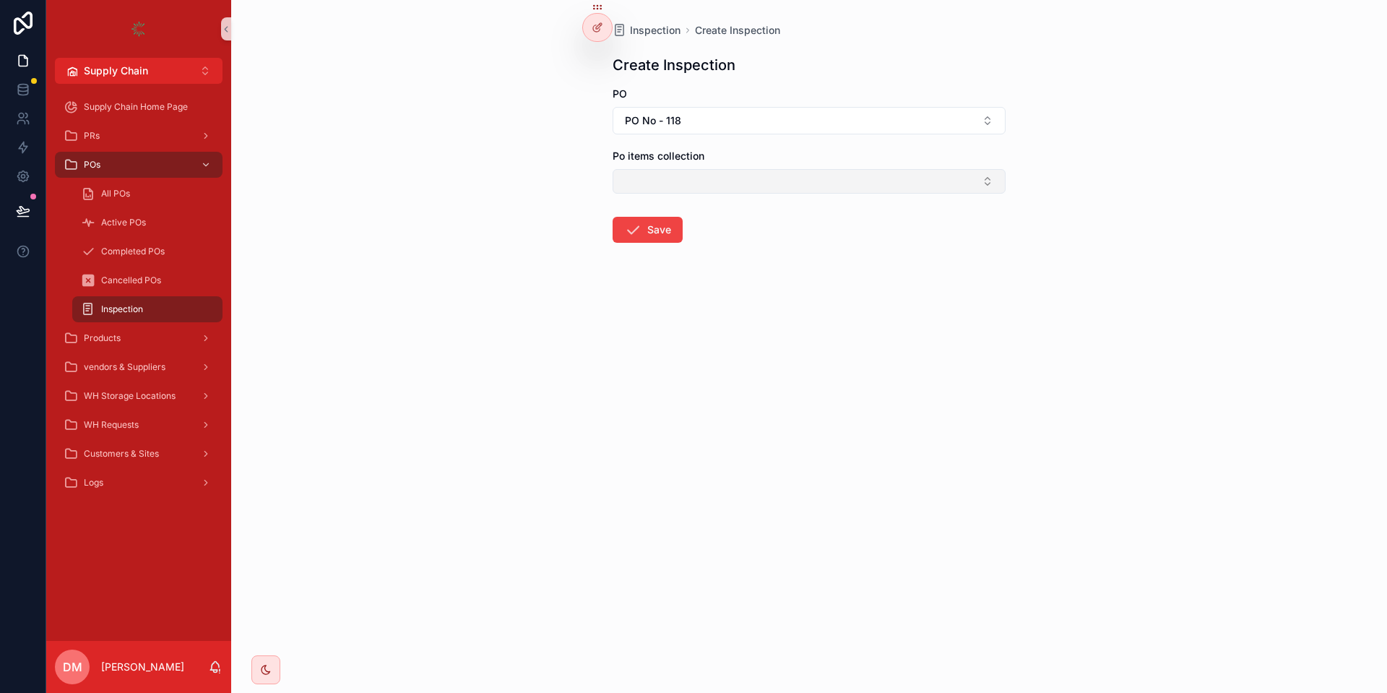
click at [706, 183] on button "Select Button" at bounding box center [808, 181] width 393 height 25
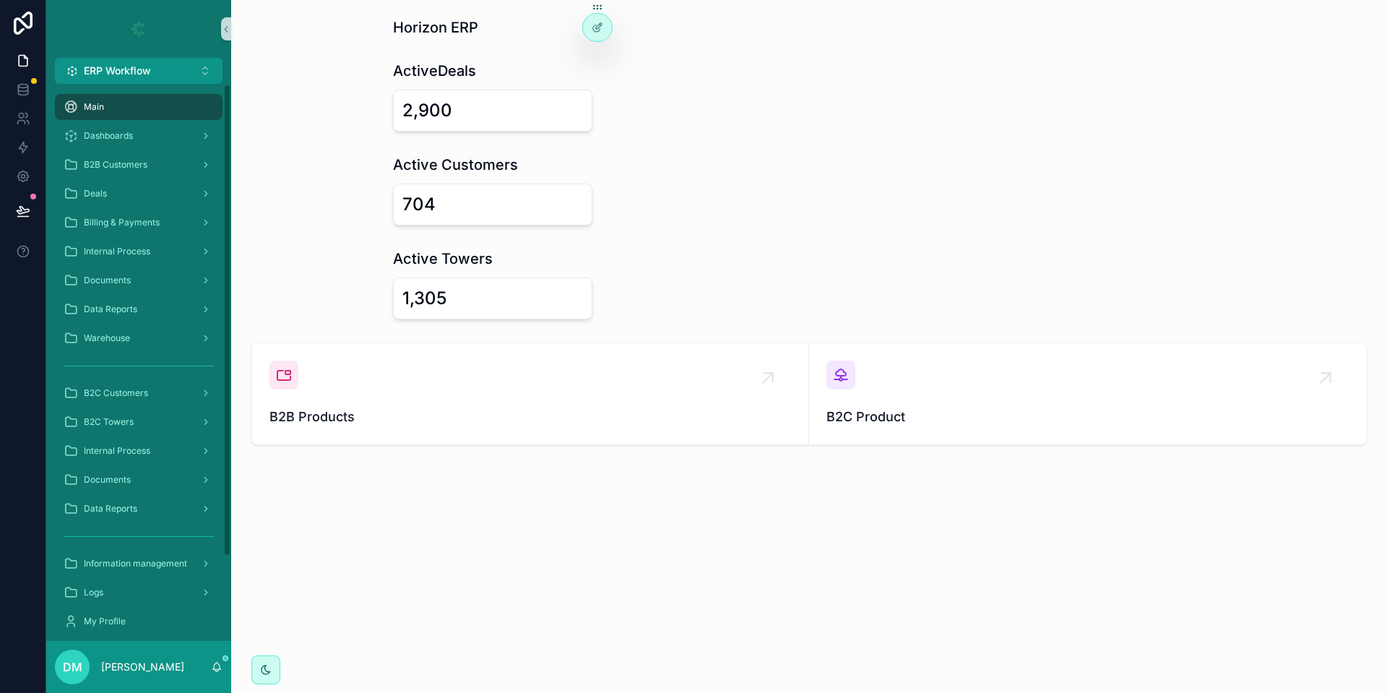
click at [170, 57] on div "scrollable content" at bounding box center [138, 29] width 185 height 58
click at [170, 61] on button "ERP Workflow Alt 1" at bounding box center [139, 71] width 168 height 26
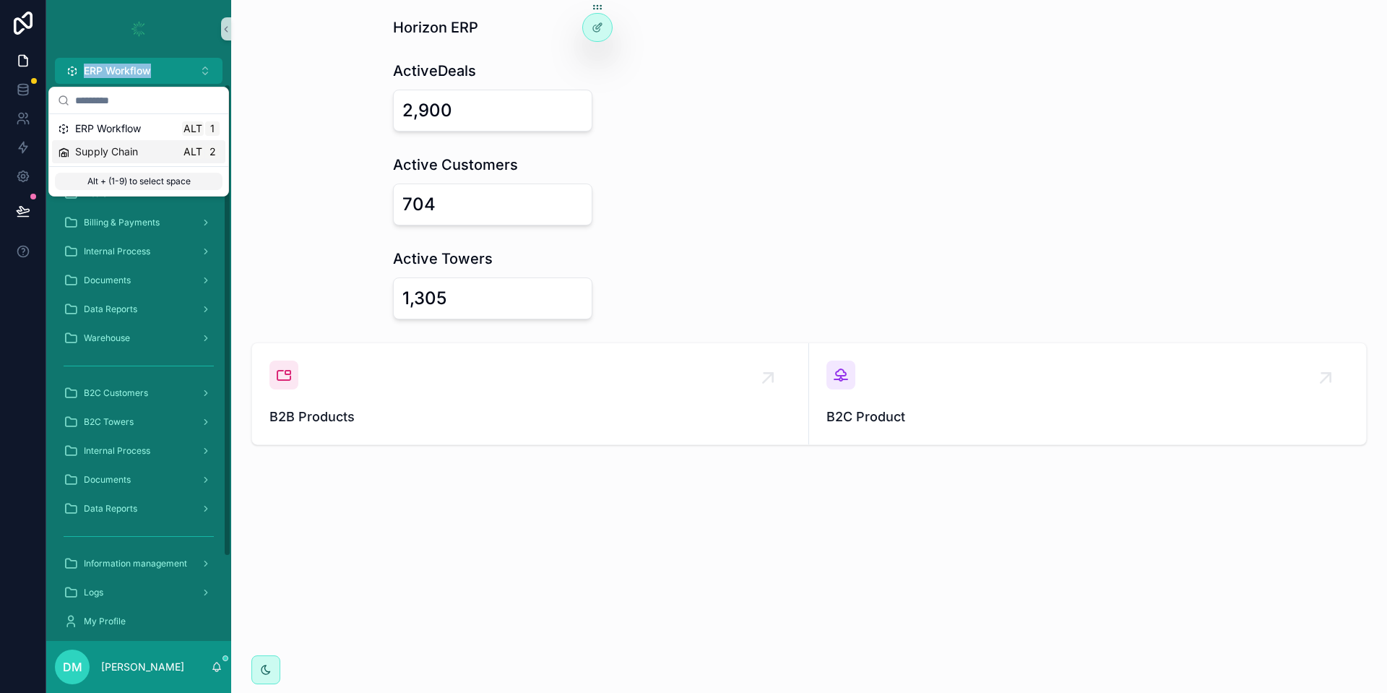
click at [147, 164] on div "ERP Workflow Alt 1 Supply Chain Alt 2" at bounding box center [138, 140] width 179 height 52
click at [151, 155] on div "Supply Chain Alt 2" at bounding box center [139, 151] width 162 height 14
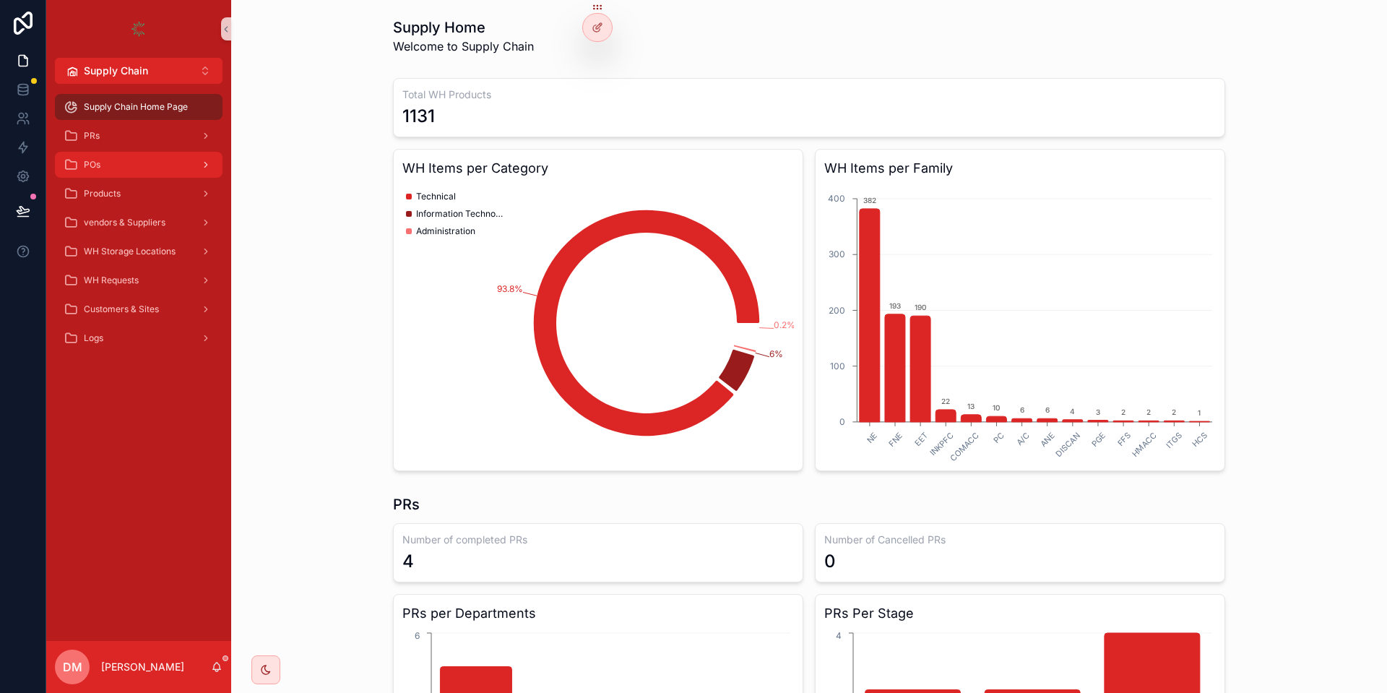
click at [160, 163] on div "POs" at bounding box center [139, 164] width 150 height 23
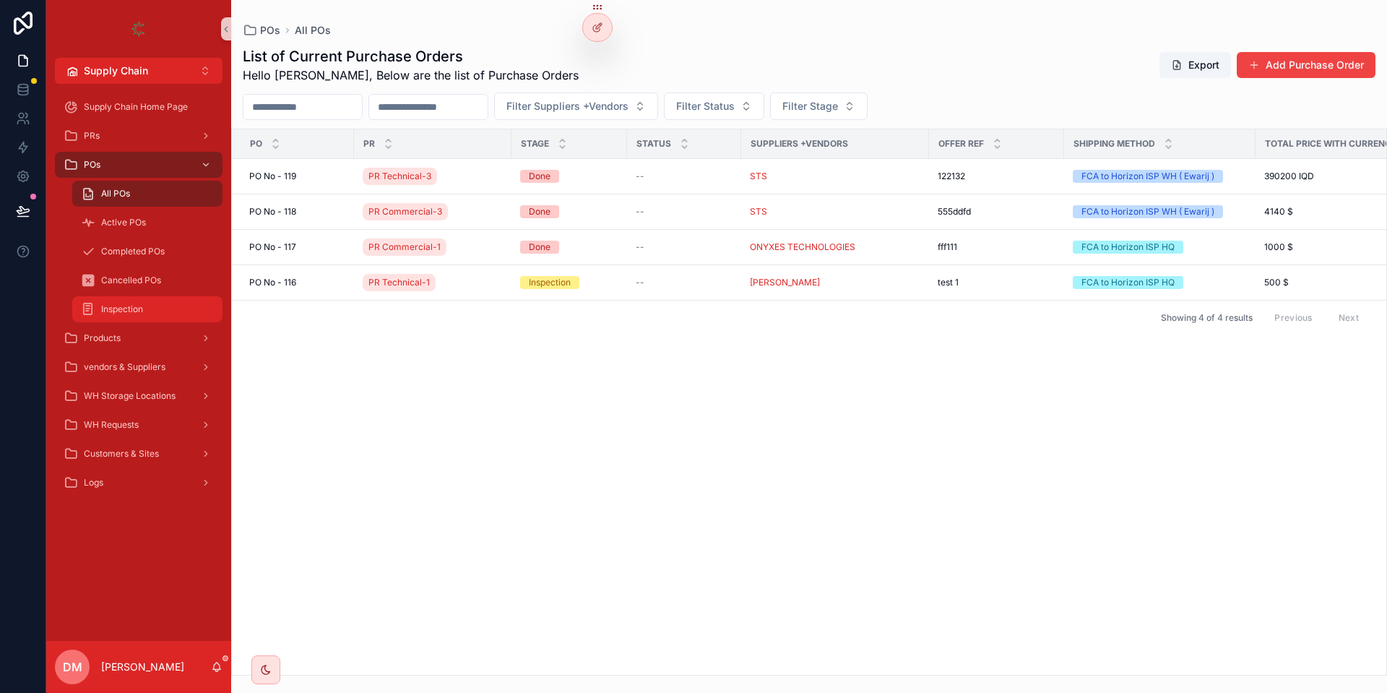
click at [129, 311] on span "Inspection" at bounding box center [122, 309] width 42 height 12
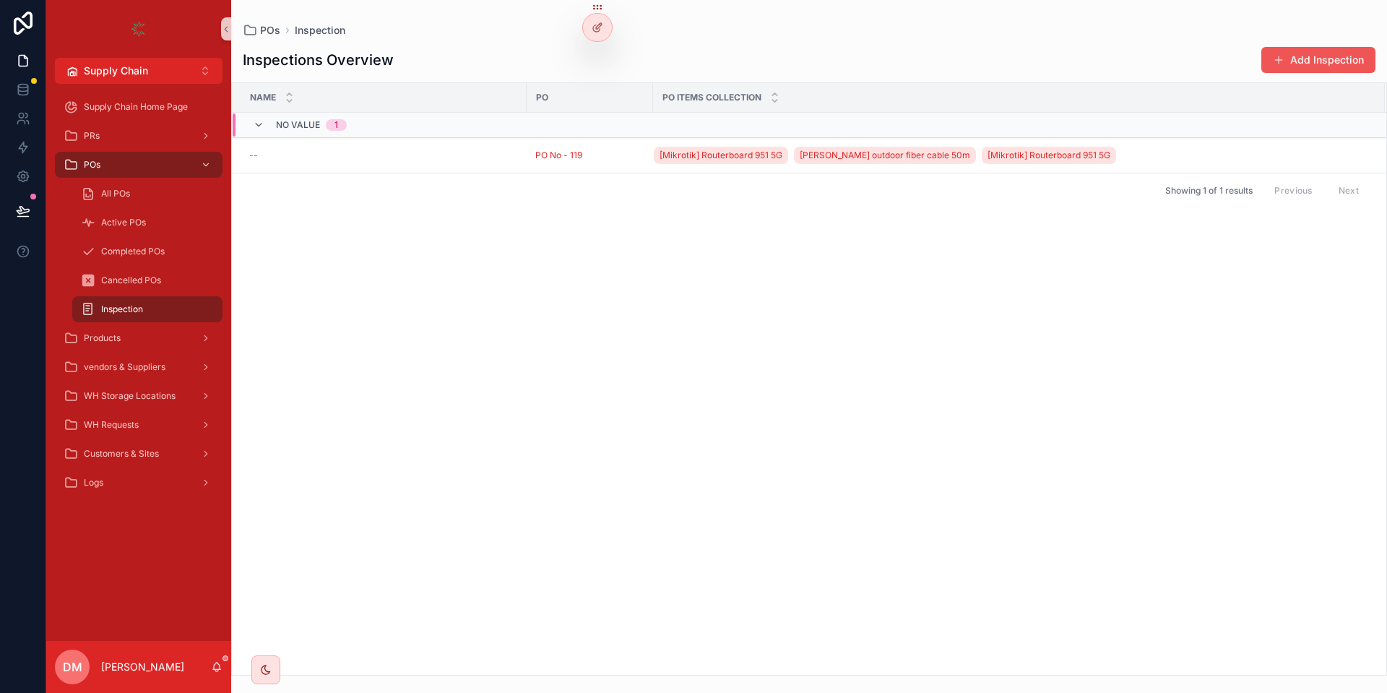
click at [1296, 48] on button "Add Inspection" at bounding box center [1318, 60] width 114 height 26
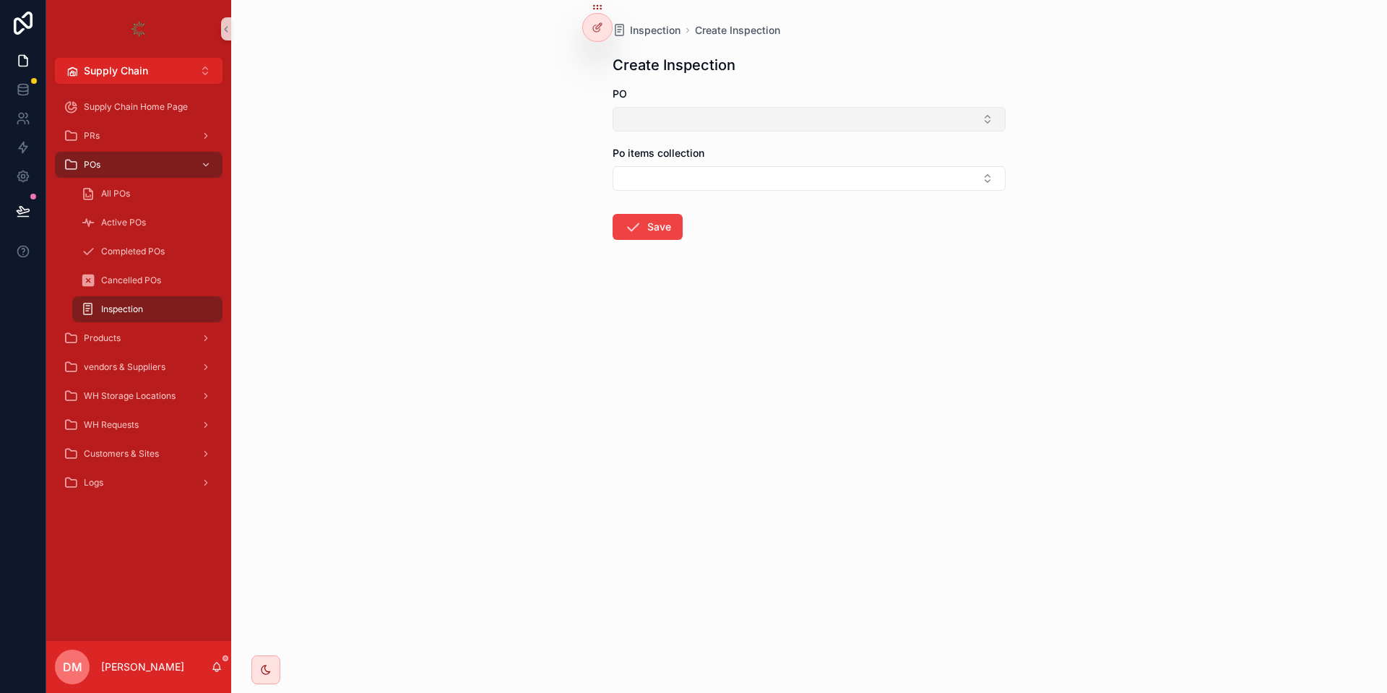
click at [679, 109] on button "Select Button" at bounding box center [808, 119] width 393 height 25
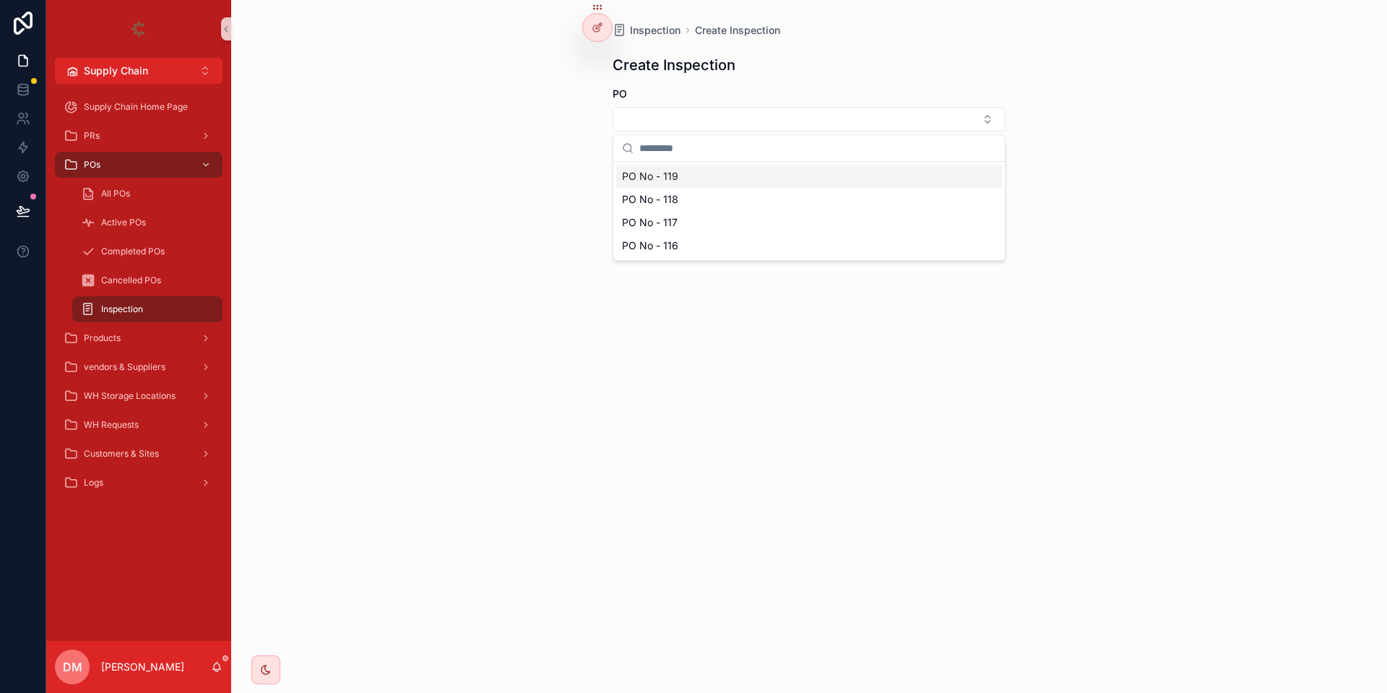
click at [706, 183] on div "PO No - 119" at bounding box center [809, 176] width 386 height 23
click at [703, 186] on button "Select Button" at bounding box center [808, 181] width 393 height 25
click at [598, 17] on div at bounding box center [597, 27] width 29 height 27
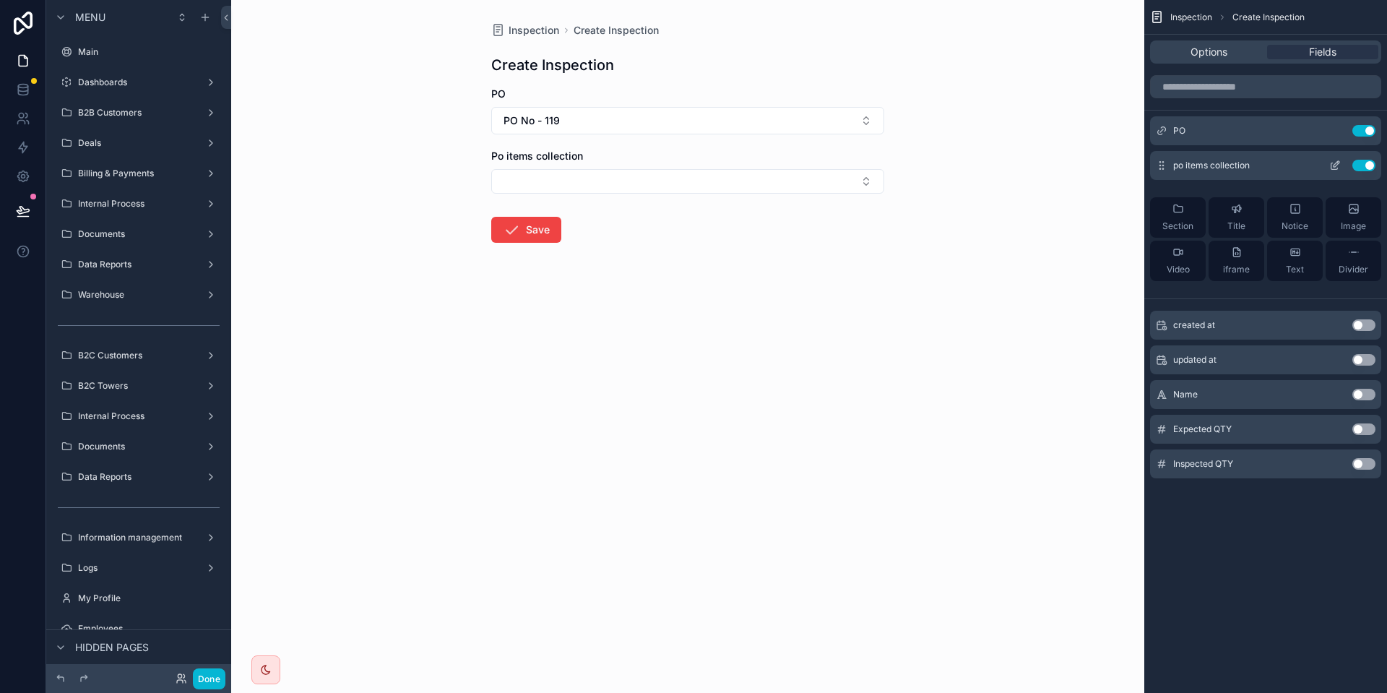
click at [1331, 160] on icon "scrollable content" at bounding box center [1335, 166] width 12 height 12
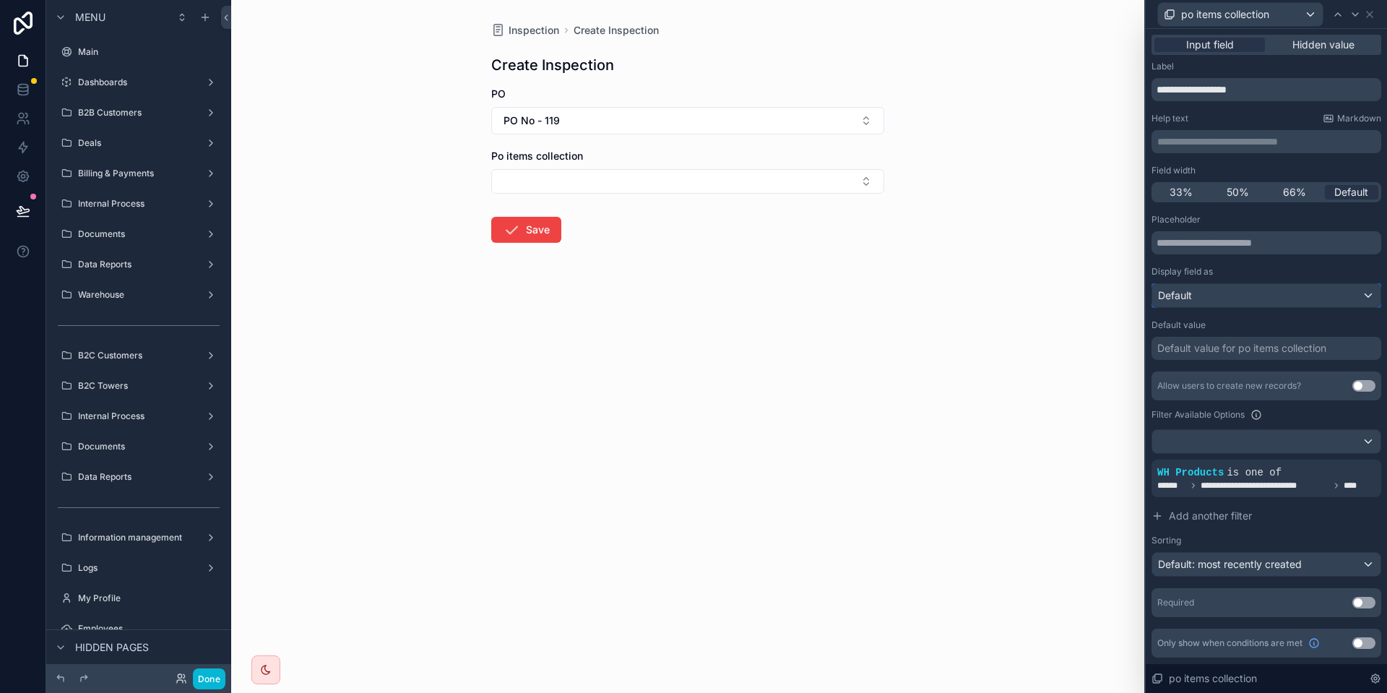
click at [1229, 298] on div "Default" at bounding box center [1266, 295] width 228 height 23
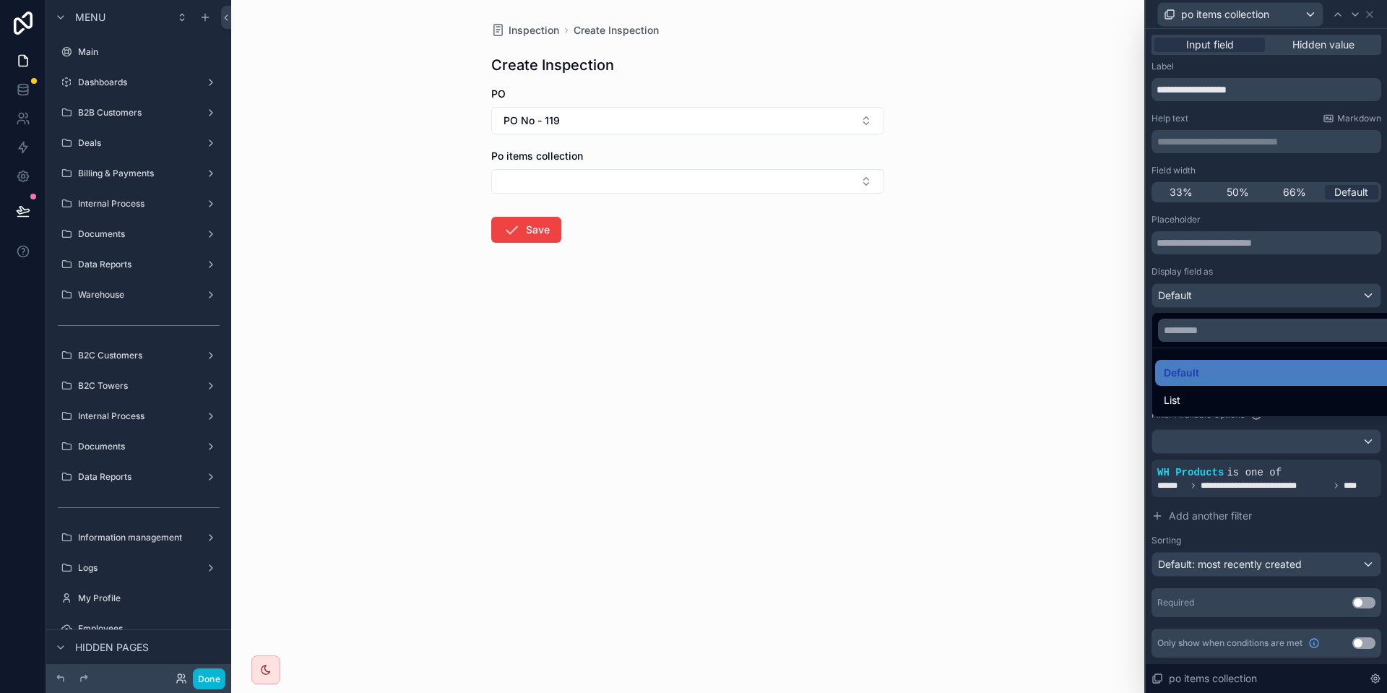
click at [1266, 232] on div at bounding box center [1265, 346] width 241 height 693
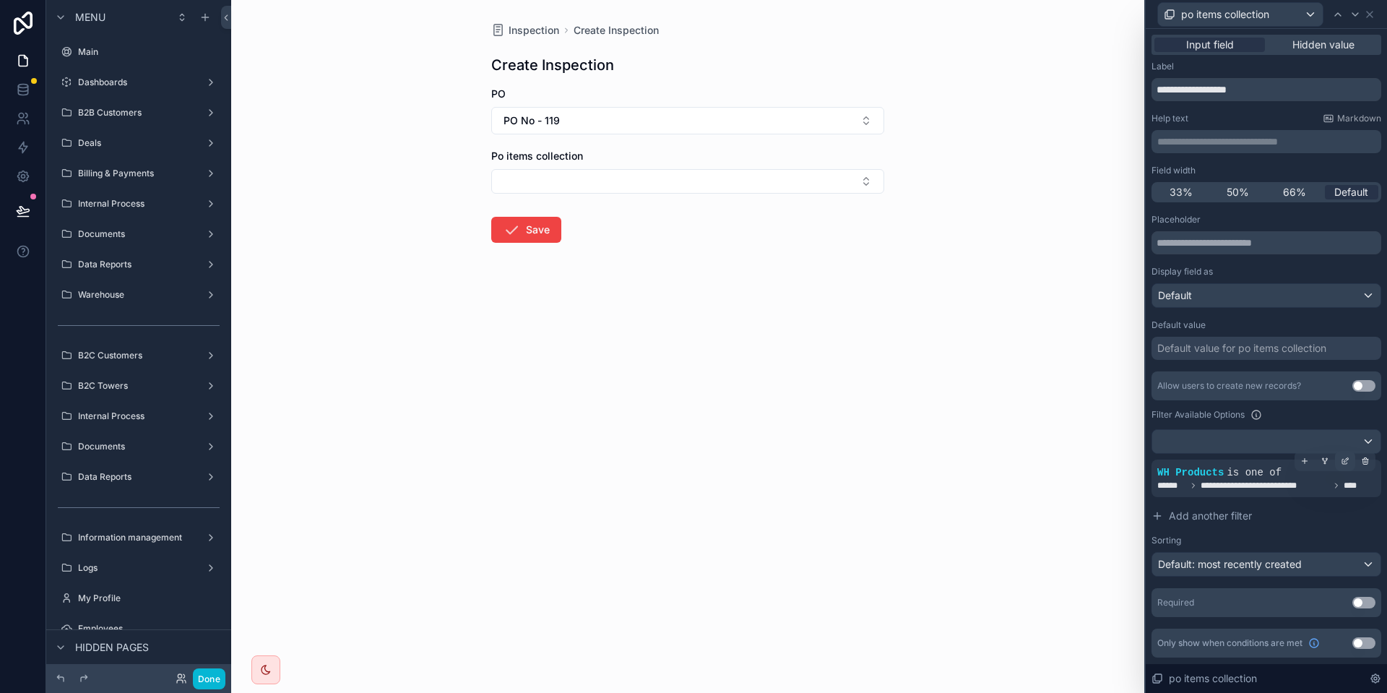
click at [1336, 461] on div at bounding box center [1345, 461] width 20 height 20
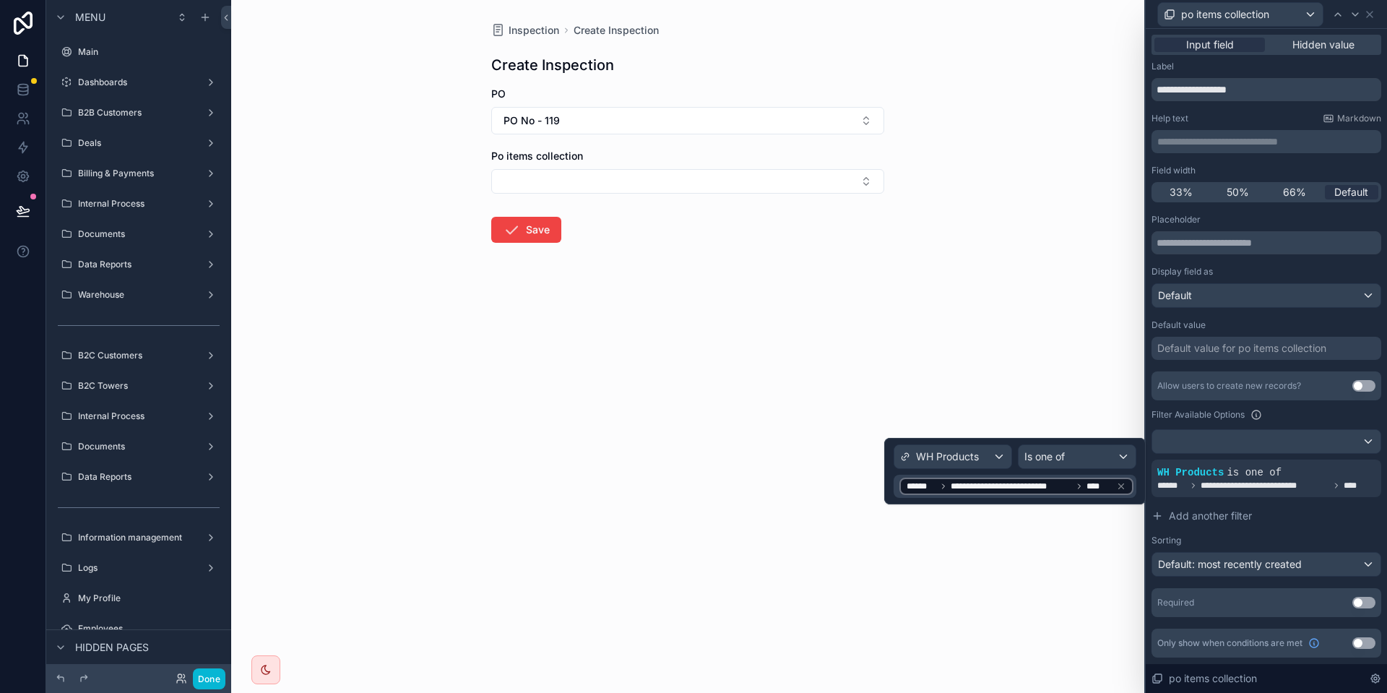
click at [974, 469] on div "**********" at bounding box center [1014, 470] width 243 height 53
click at [958, 458] on span "WH Products" at bounding box center [947, 456] width 63 height 14
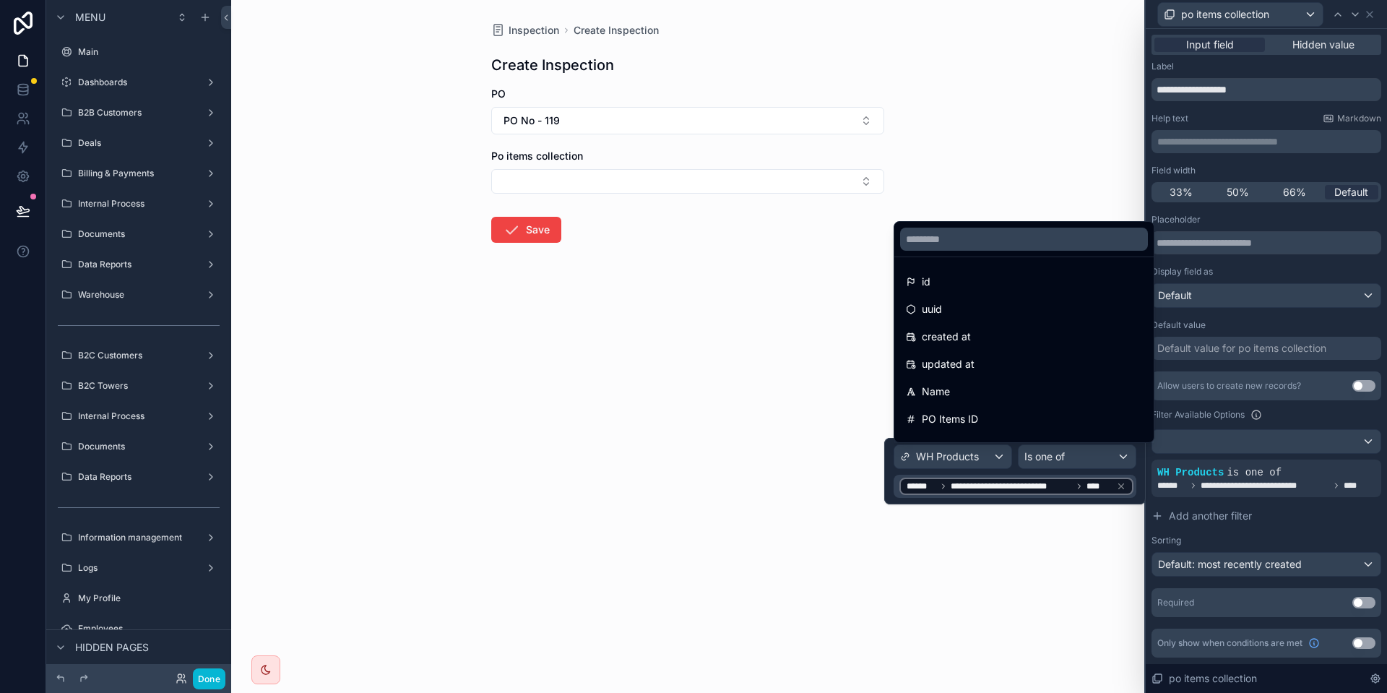
click at [958, 458] on div at bounding box center [1014, 471] width 261 height 66
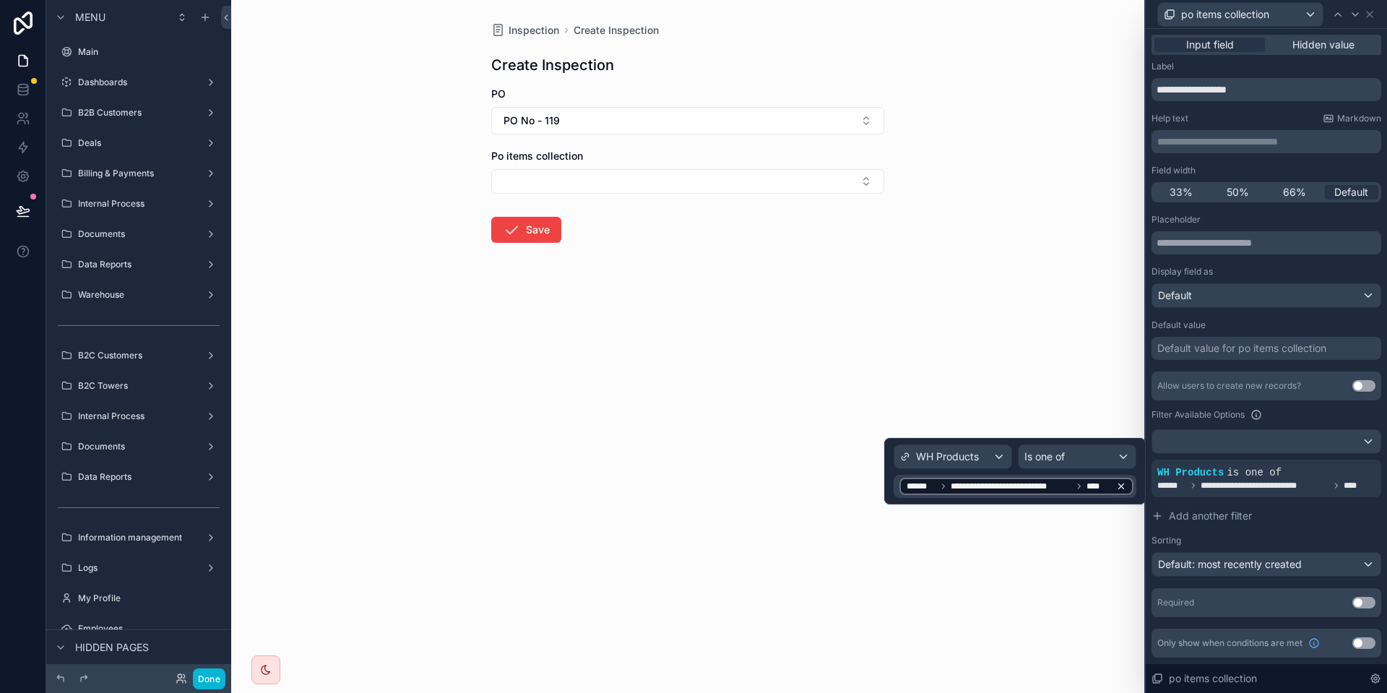
click at [982, 487] on span "**********" at bounding box center [1010, 486] width 121 height 12
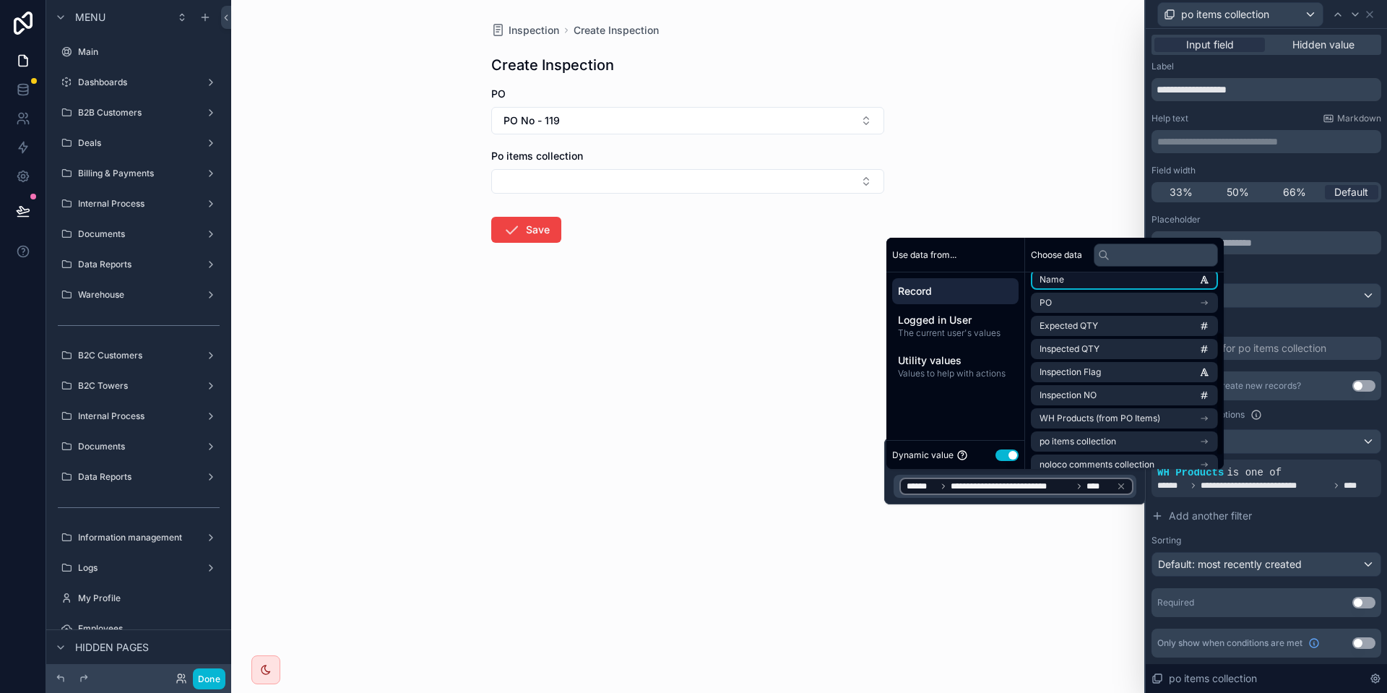
scroll to position [113, 0]
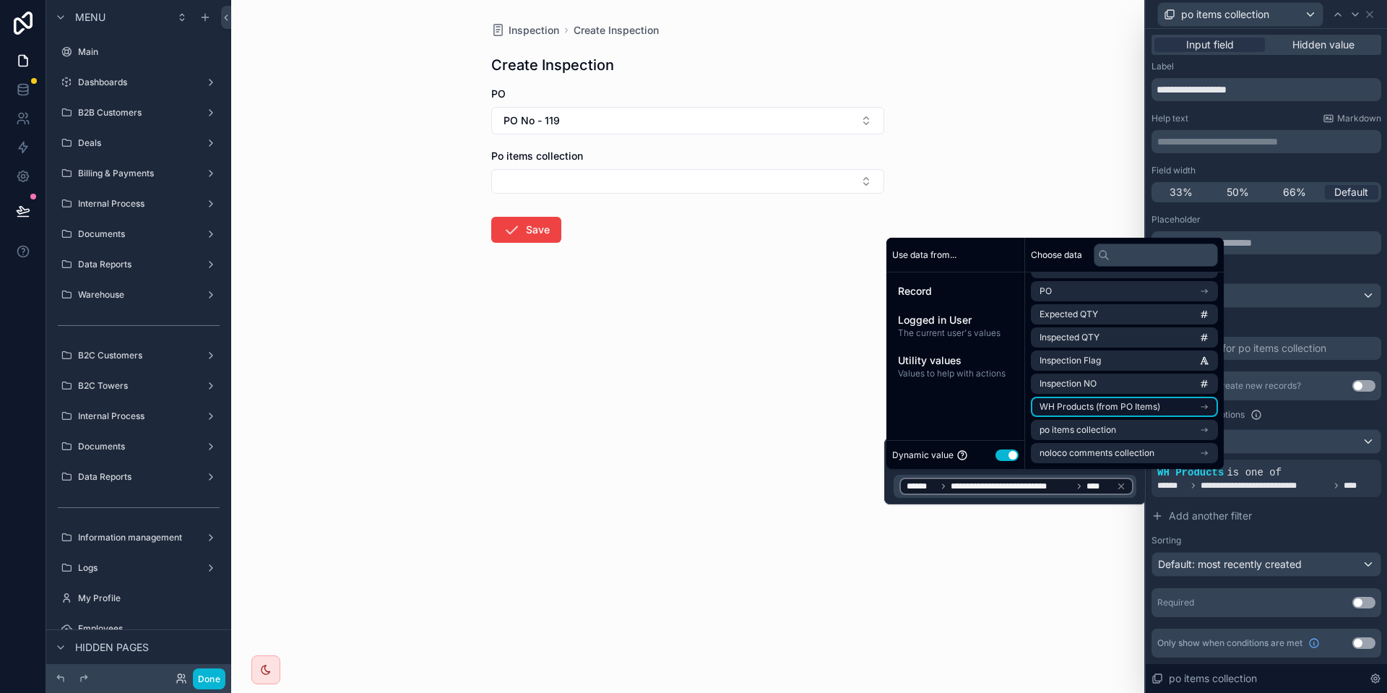
click at [1136, 404] on span "WH Products (from PO Items)" at bounding box center [1099, 407] width 121 height 12
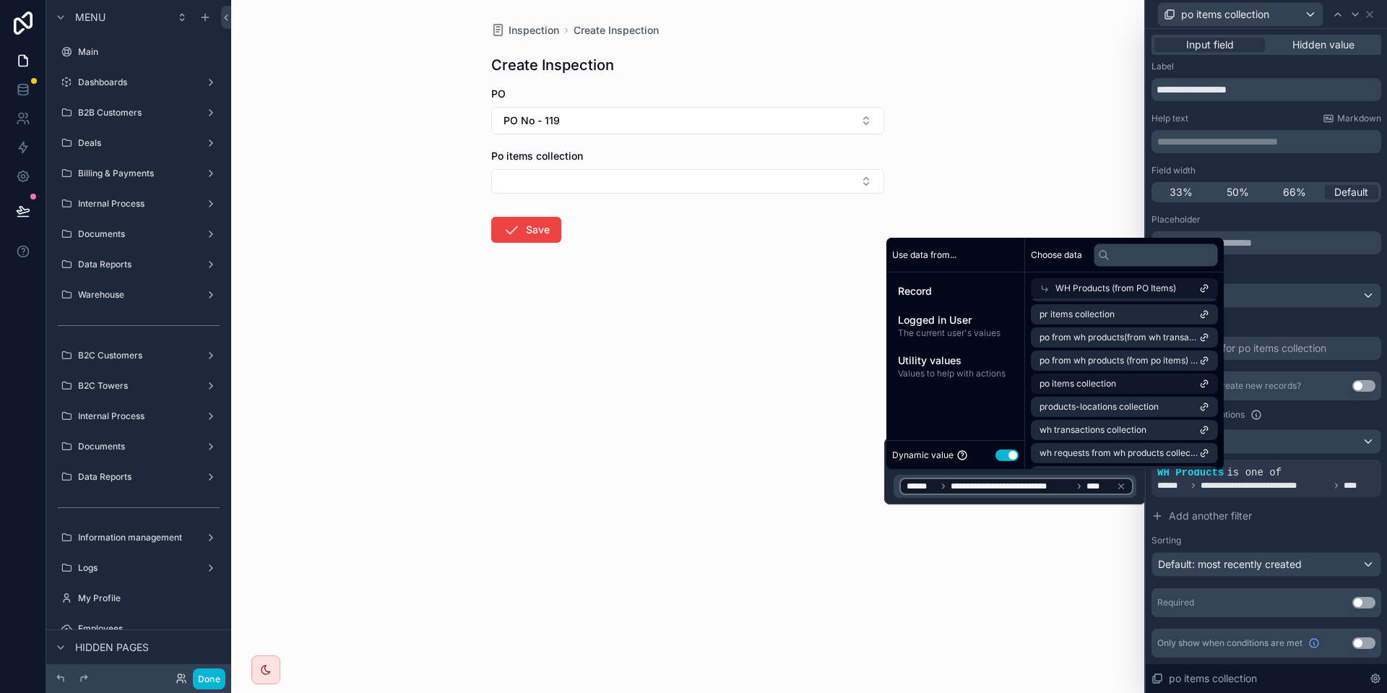
scroll to position [838, 0]
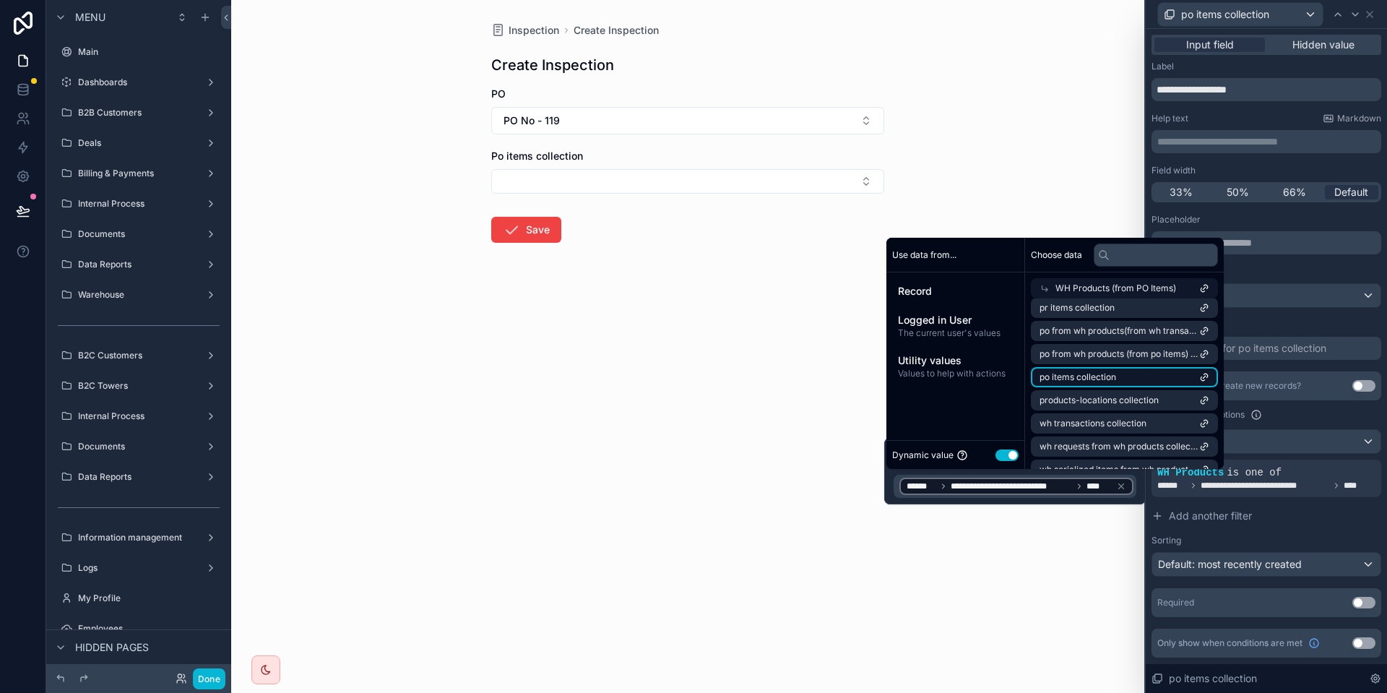
click at [1153, 375] on li "po items collection" at bounding box center [1124, 377] width 187 height 20
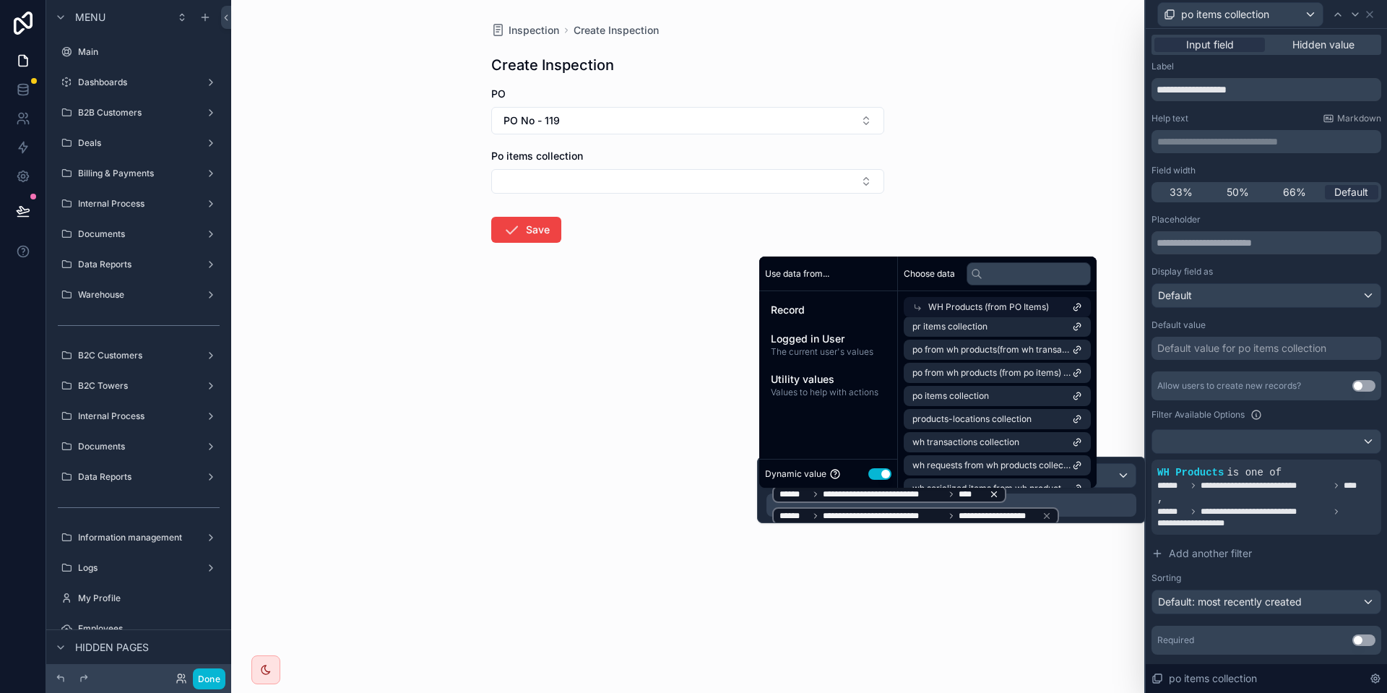
click at [995, 495] on icon at bounding box center [994, 494] width 10 height 10
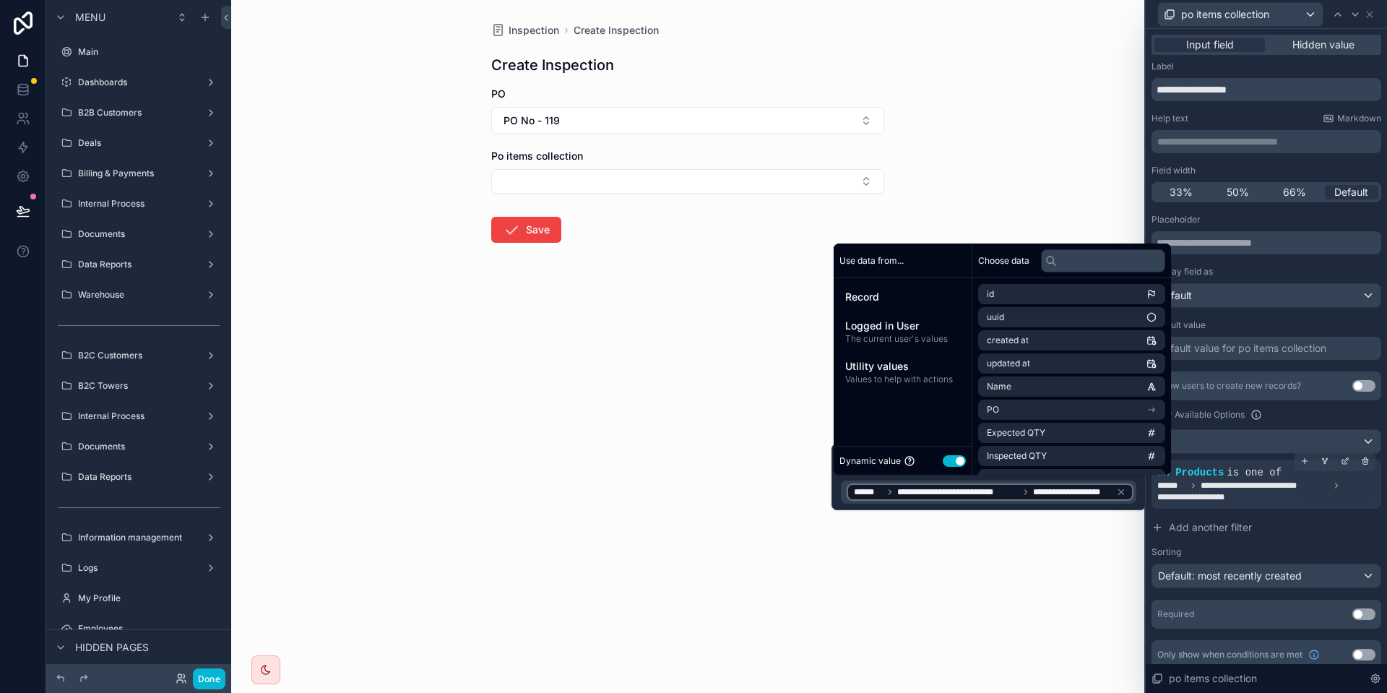
click at [1202, 495] on span "**********" at bounding box center [1202, 497] width 90 height 12
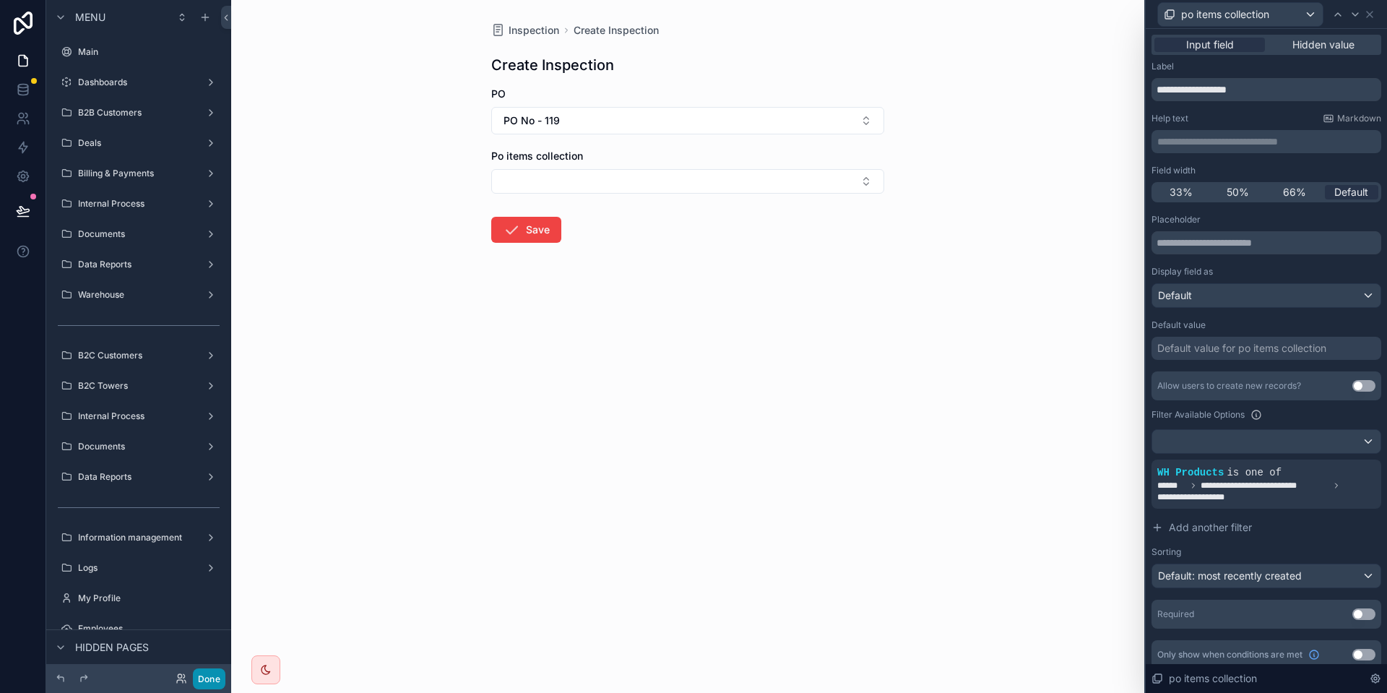
click at [207, 676] on button "Done" at bounding box center [209, 678] width 32 height 21
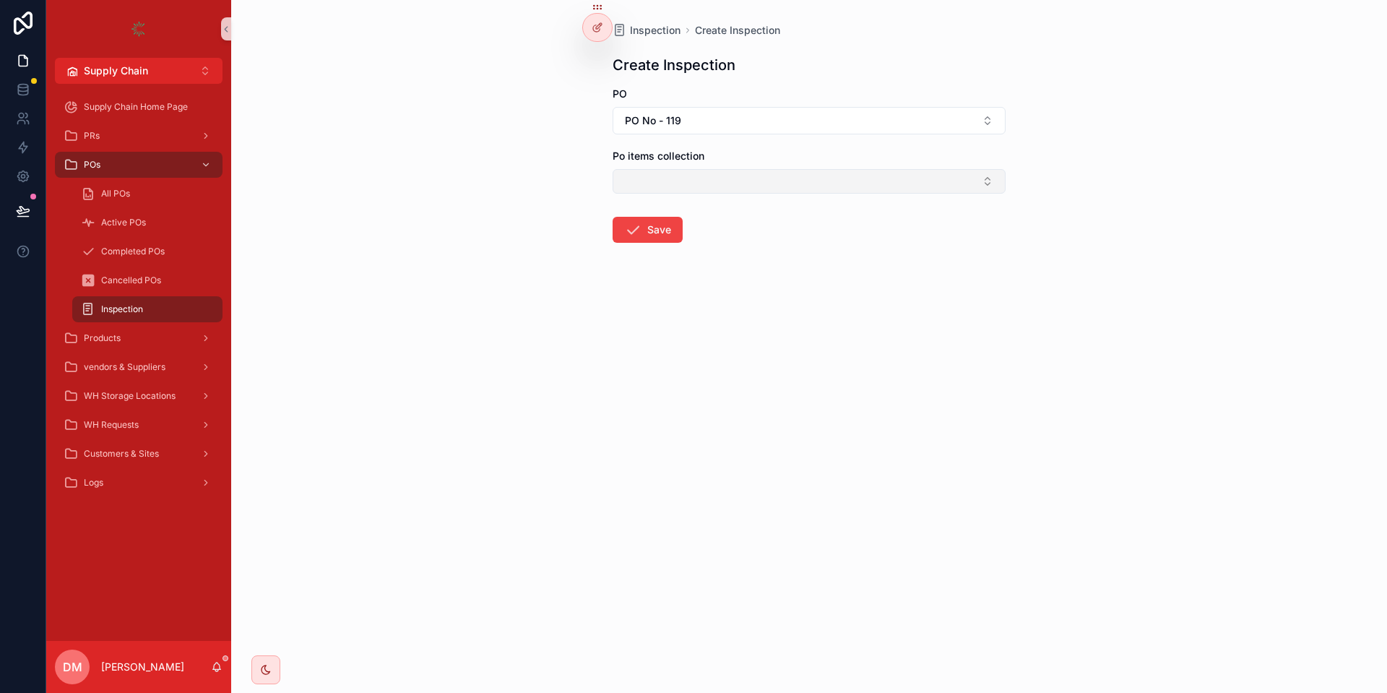
click at [734, 181] on button "Select Button" at bounding box center [808, 181] width 393 height 25
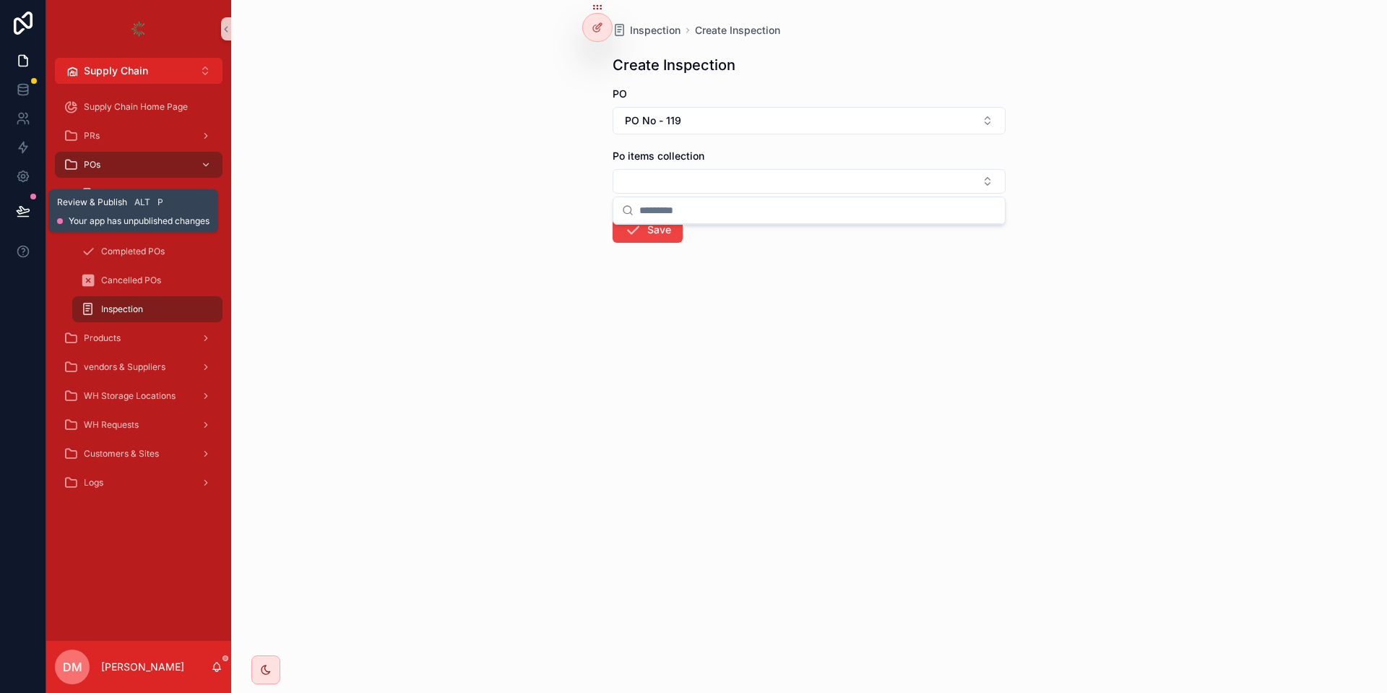
click at [9, 213] on button at bounding box center [23, 211] width 32 height 40
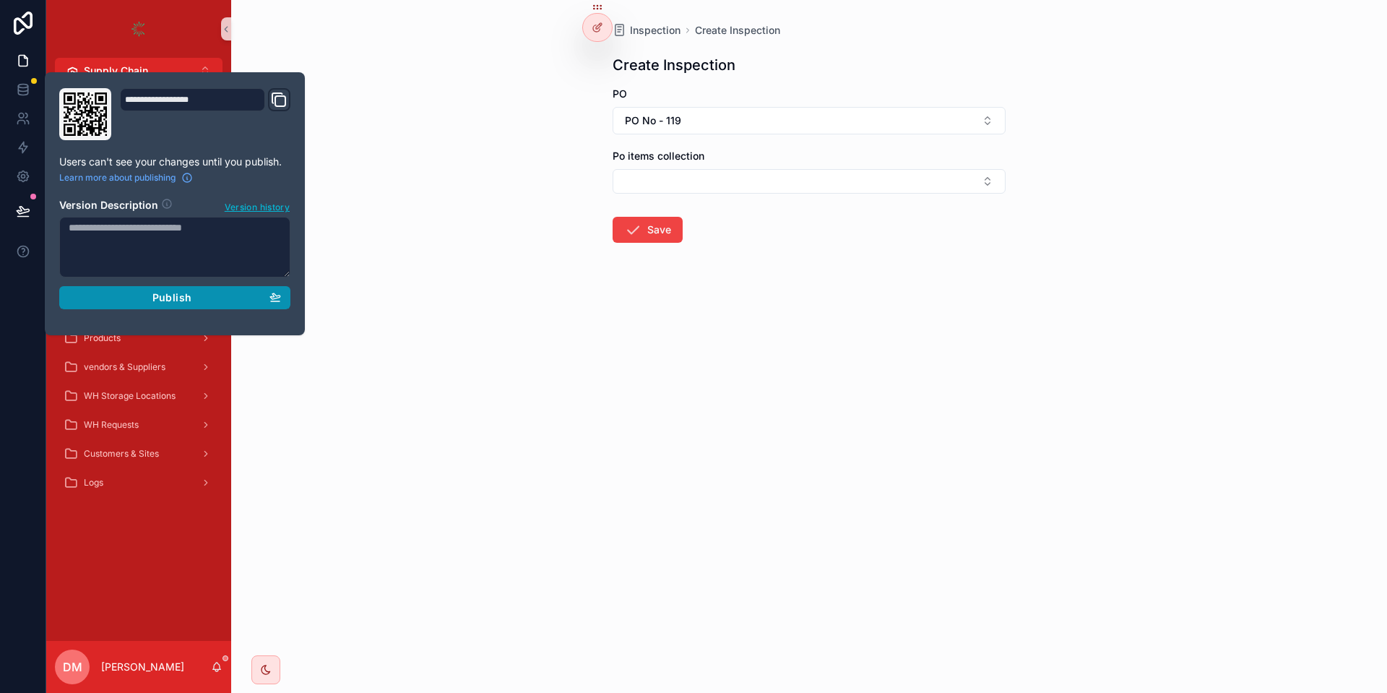
click at [209, 305] on button "Publish" at bounding box center [174, 297] width 231 height 23
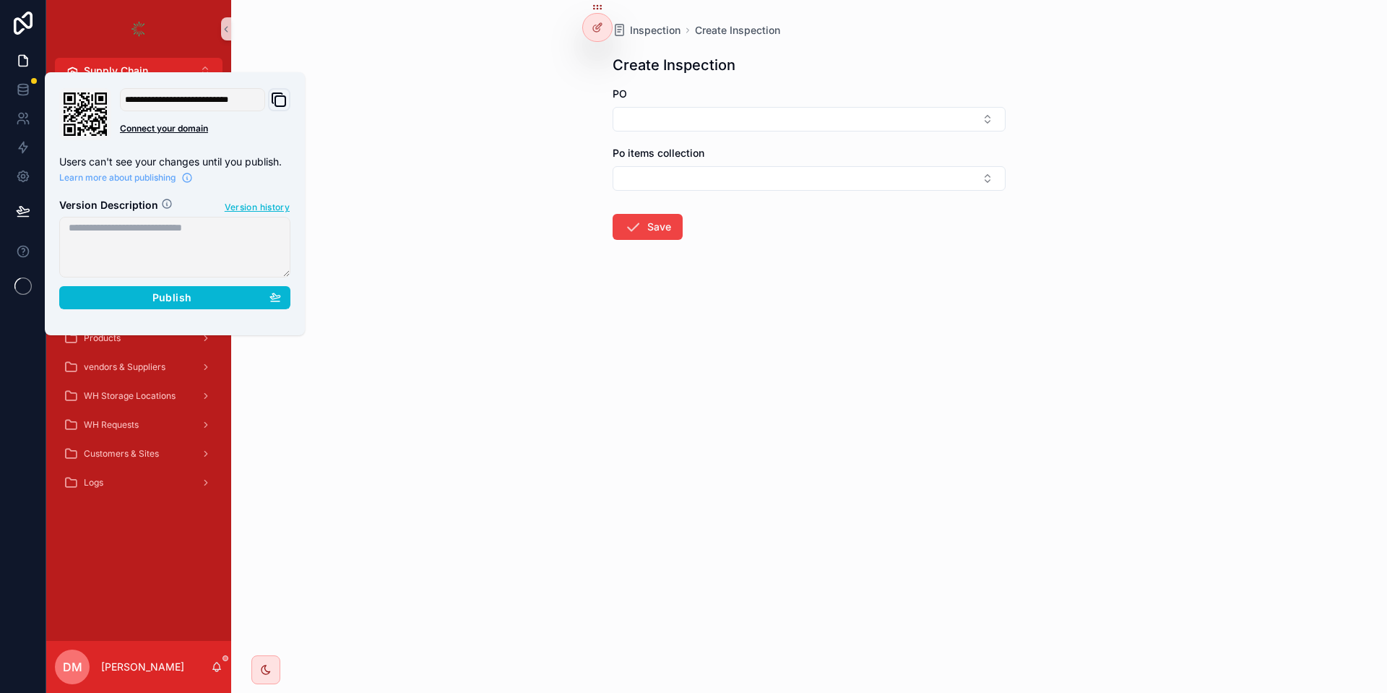
click at [394, 74] on div "Inspection Create Inspection Create Inspection PO Po items collection Save" at bounding box center [809, 346] width 1156 height 693
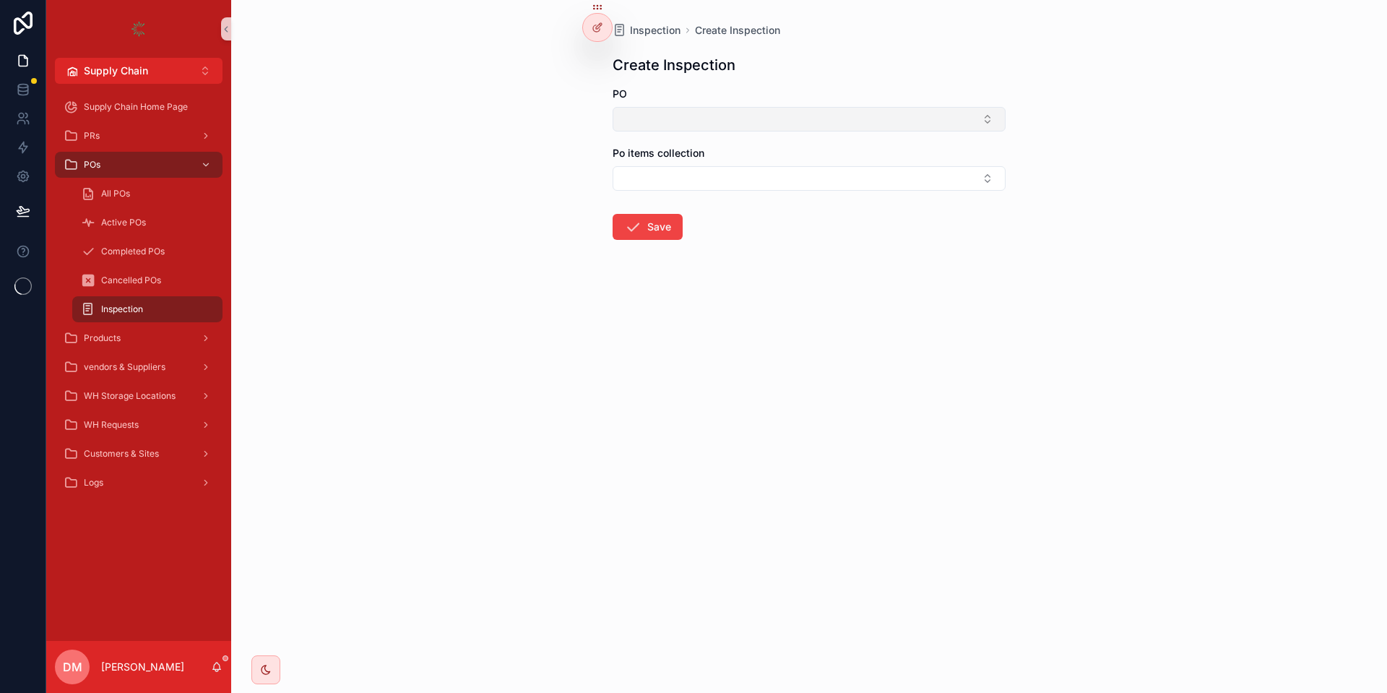
click at [740, 127] on button "Select Button" at bounding box center [808, 119] width 393 height 25
click at [758, 118] on button "Select Button" at bounding box center [808, 119] width 393 height 25
click at [681, 126] on button "Select Button" at bounding box center [808, 119] width 393 height 25
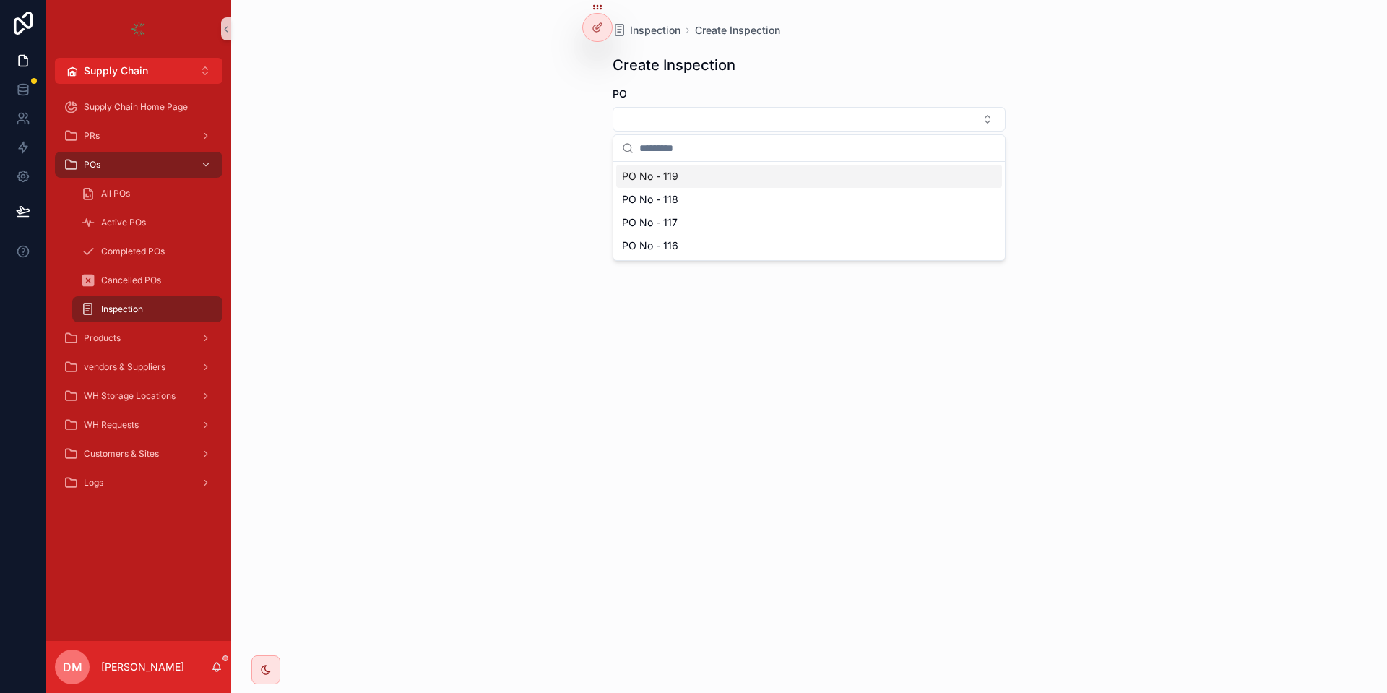
click at [659, 181] on span "PO No - 119" at bounding box center [650, 176] width 56 height 14
click at [656, 185] on button "Select Button" at bounding box center [808, 181] width 393 height 25
click at [599, 25] on icon at bounding box center [599, 26] width 6 height 6
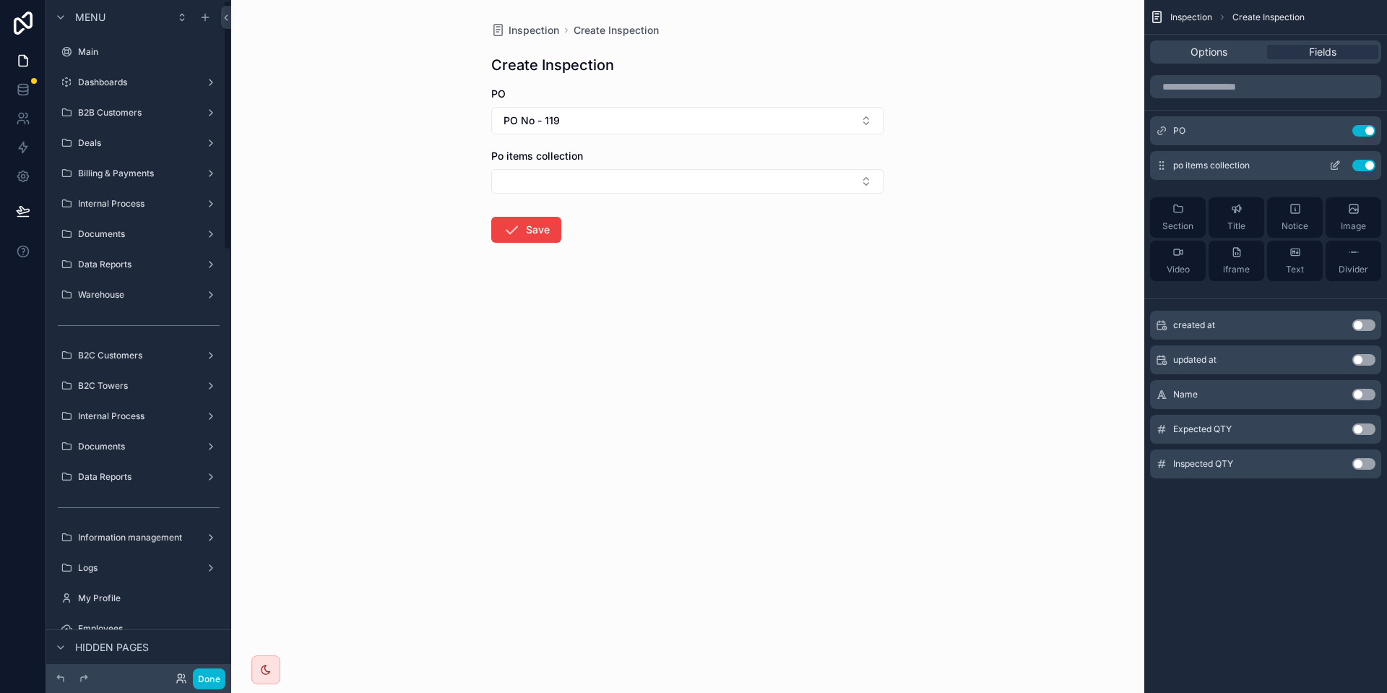
click at [1335, 172] on div "po items collection Use setting" at bounding box center [1265, 165] width 231 height 29
click at [1335, 165] on icon "scrollable content" at bounding box center [1335, 166] width 12 height 12
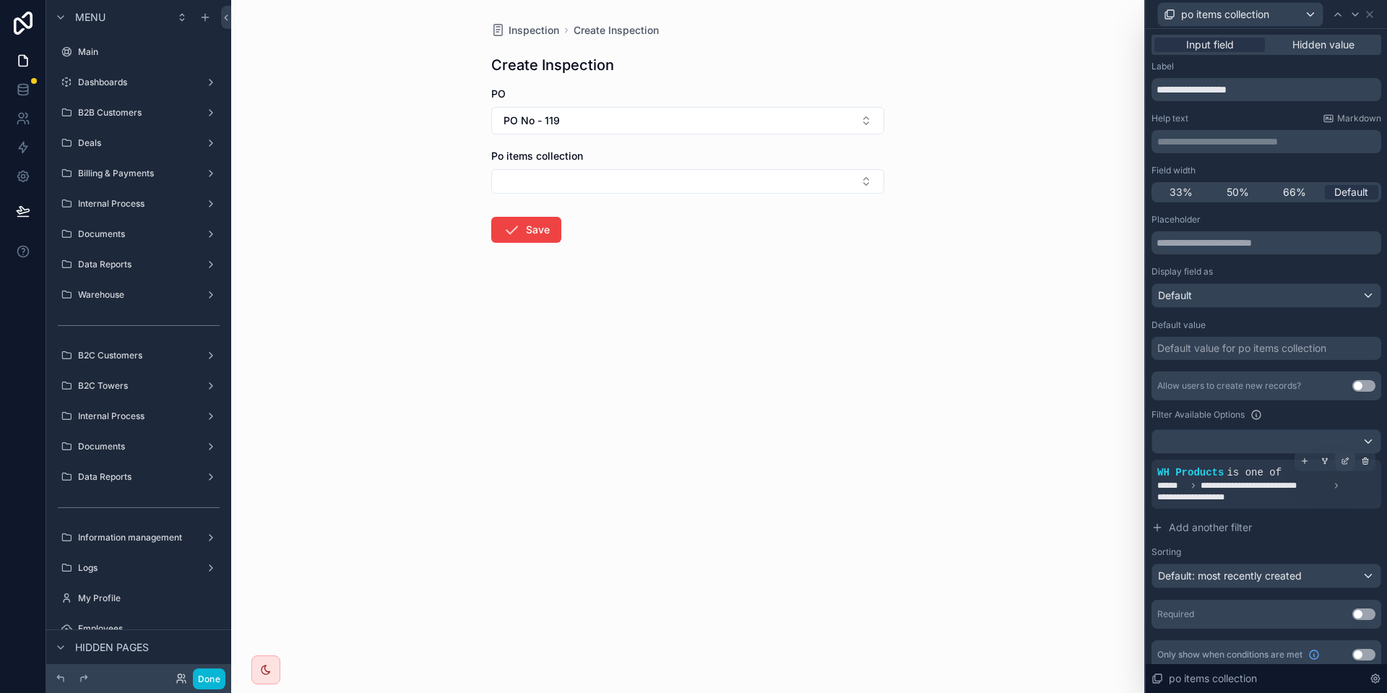
click at [1348, 461] on icon at bounding box center [1344, 460] width 9 height 9
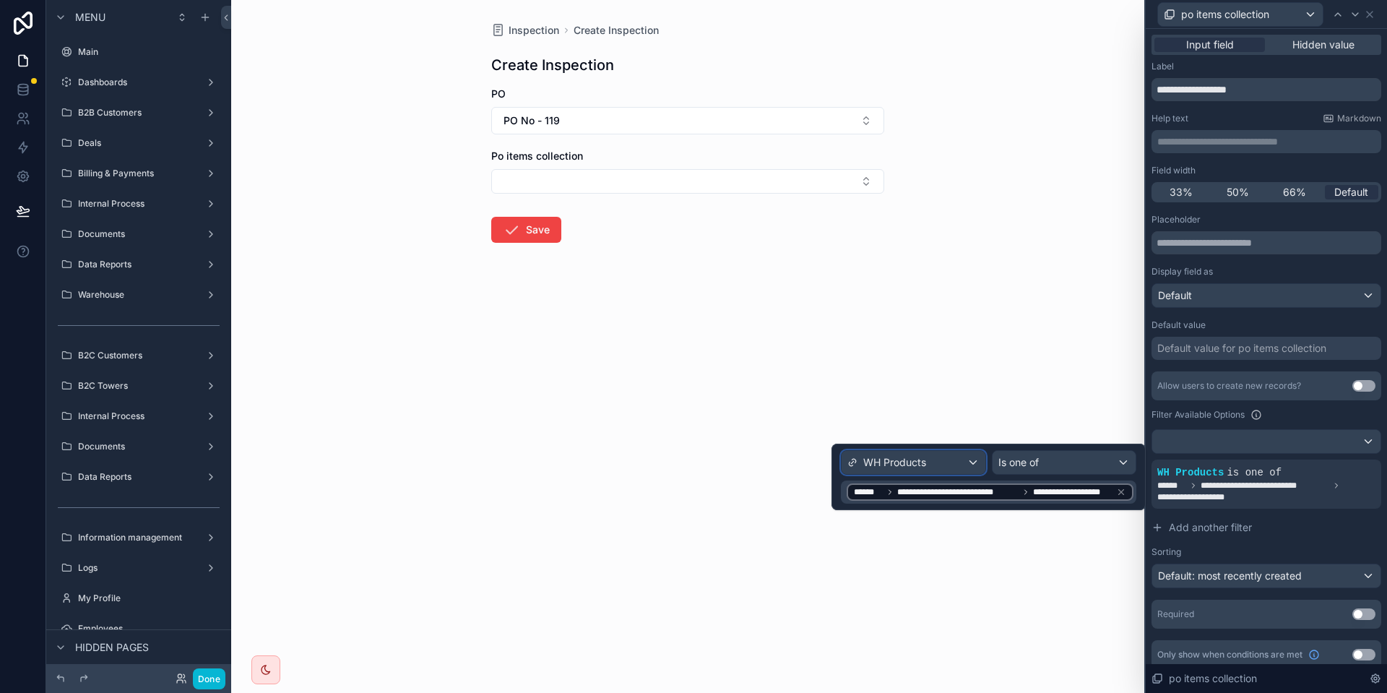
click at [890, 460] on span "WH Products" at bounding box center [894, 462] width 63 height 14
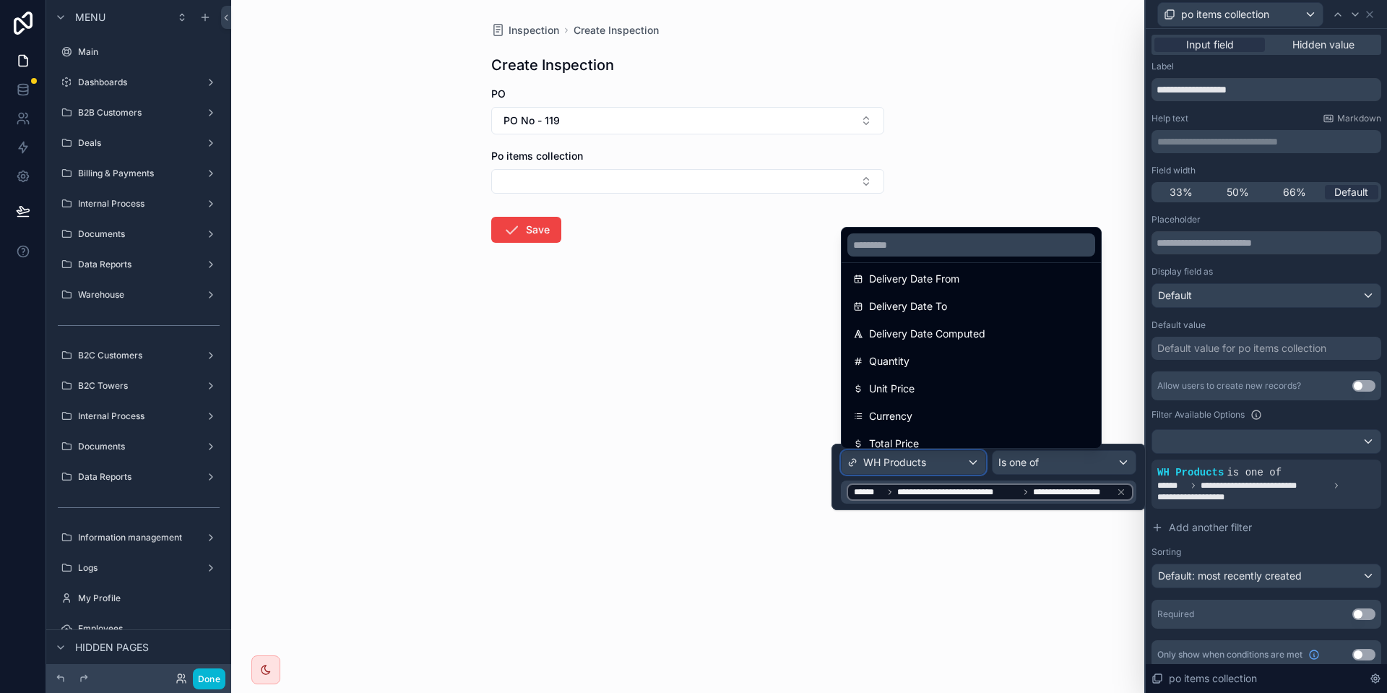
scroll to position [268, 0]
click at [945, 229] on div at bounding box center [970, 244] width 259 height 35
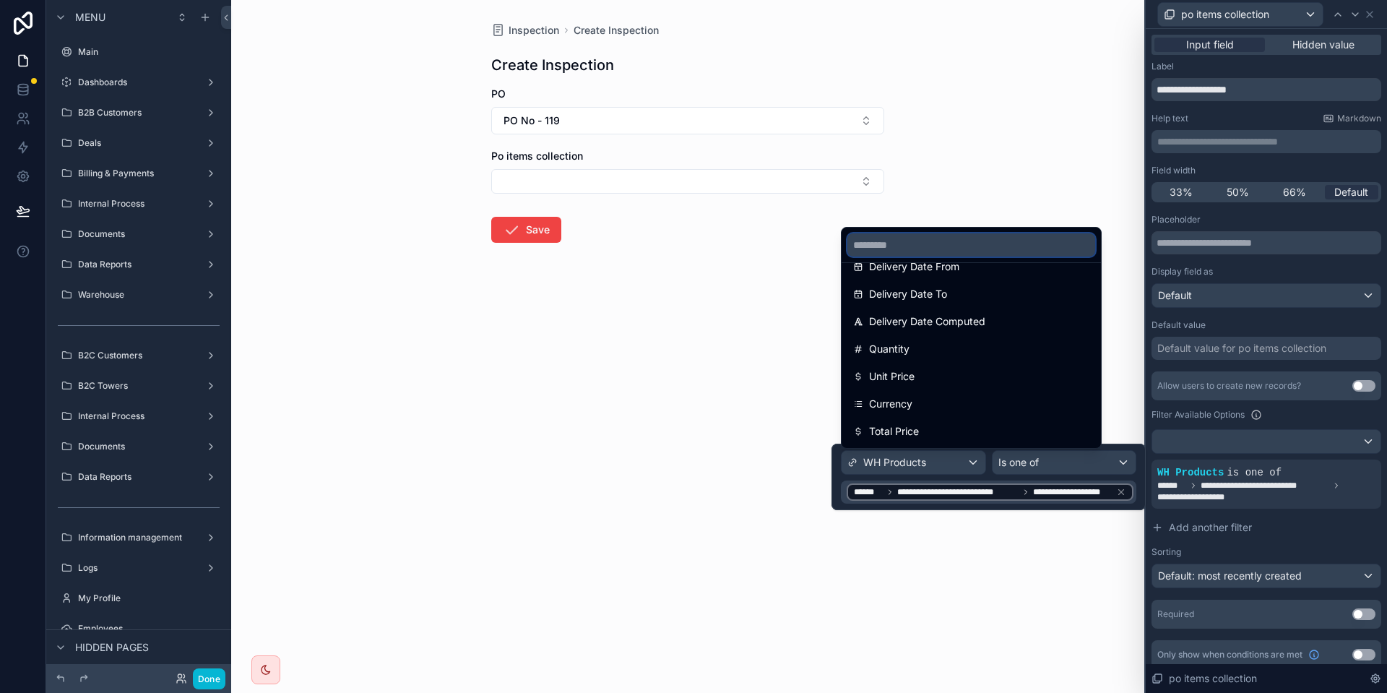
click at [907, 242] on input "text" at bounding box center [971, 244] width 248 height 23
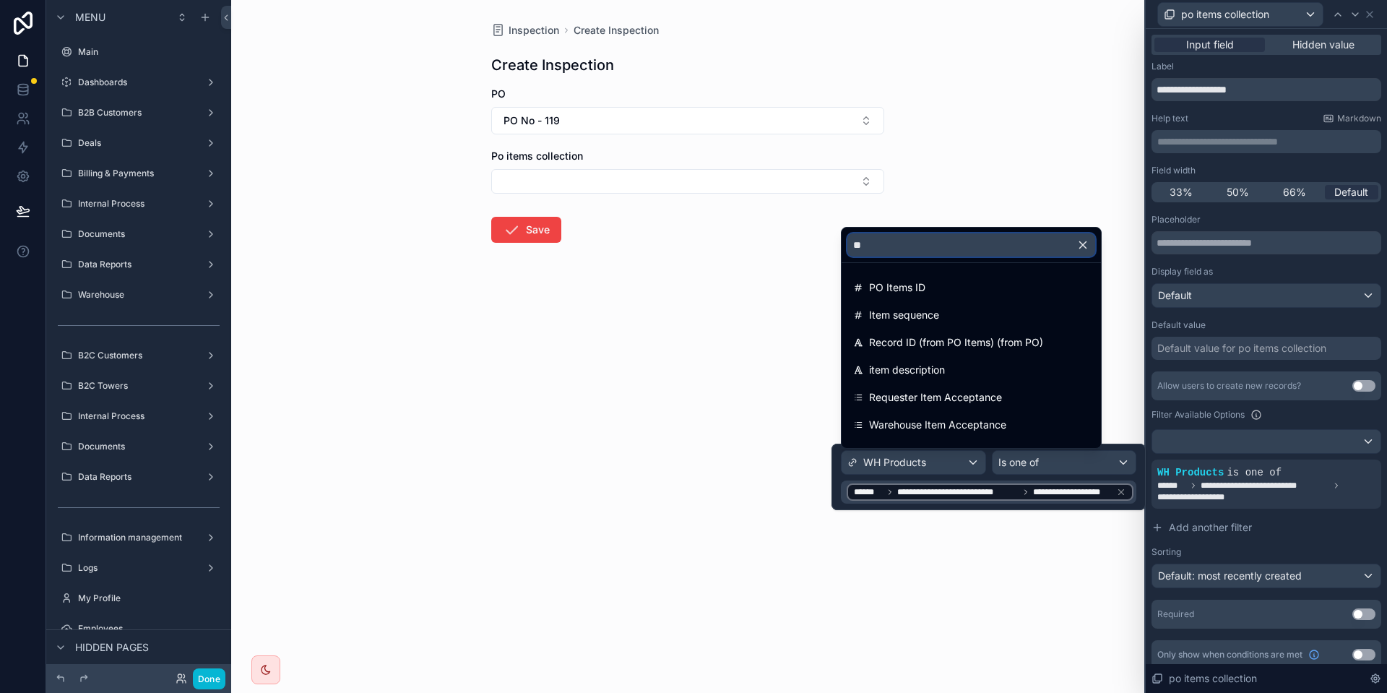
type input "*"
click at [988, 479] on div at bounding box center [988, 476] width 314 height 66
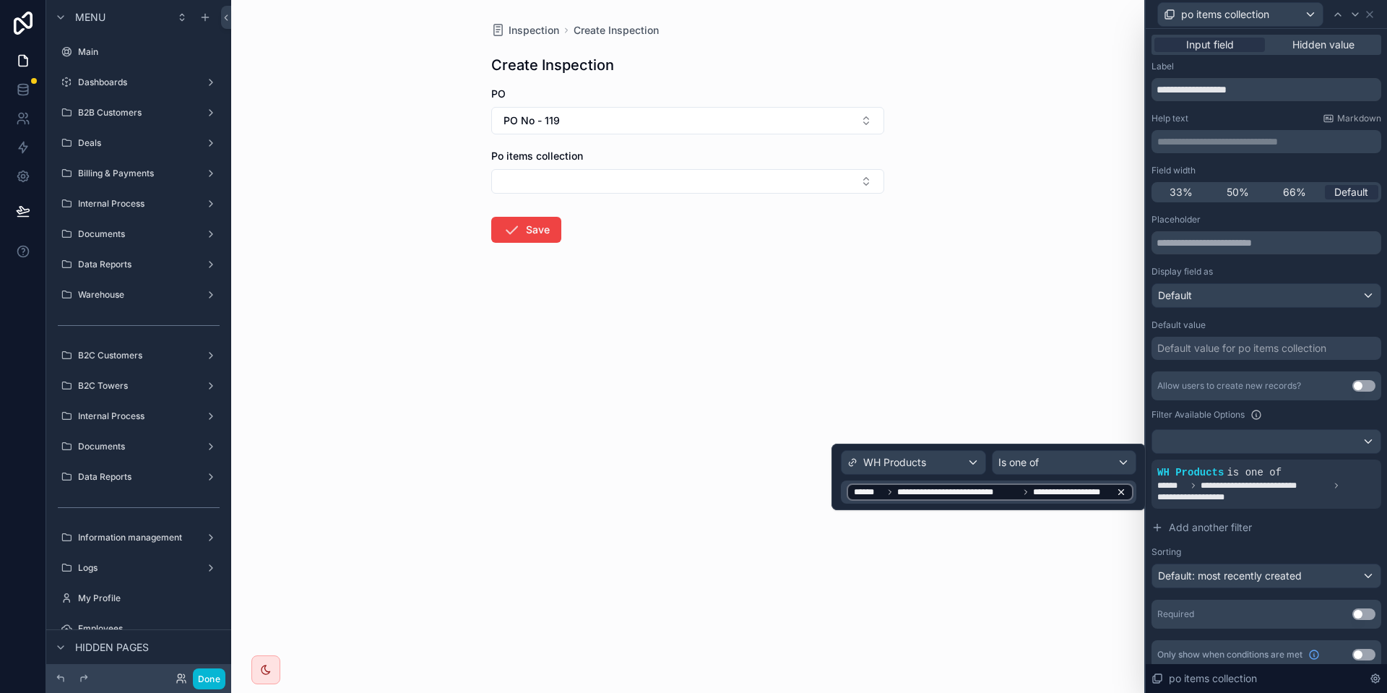
click at [981, 493] on span "**********" at bounding box center [957, 492] width 121 height 12
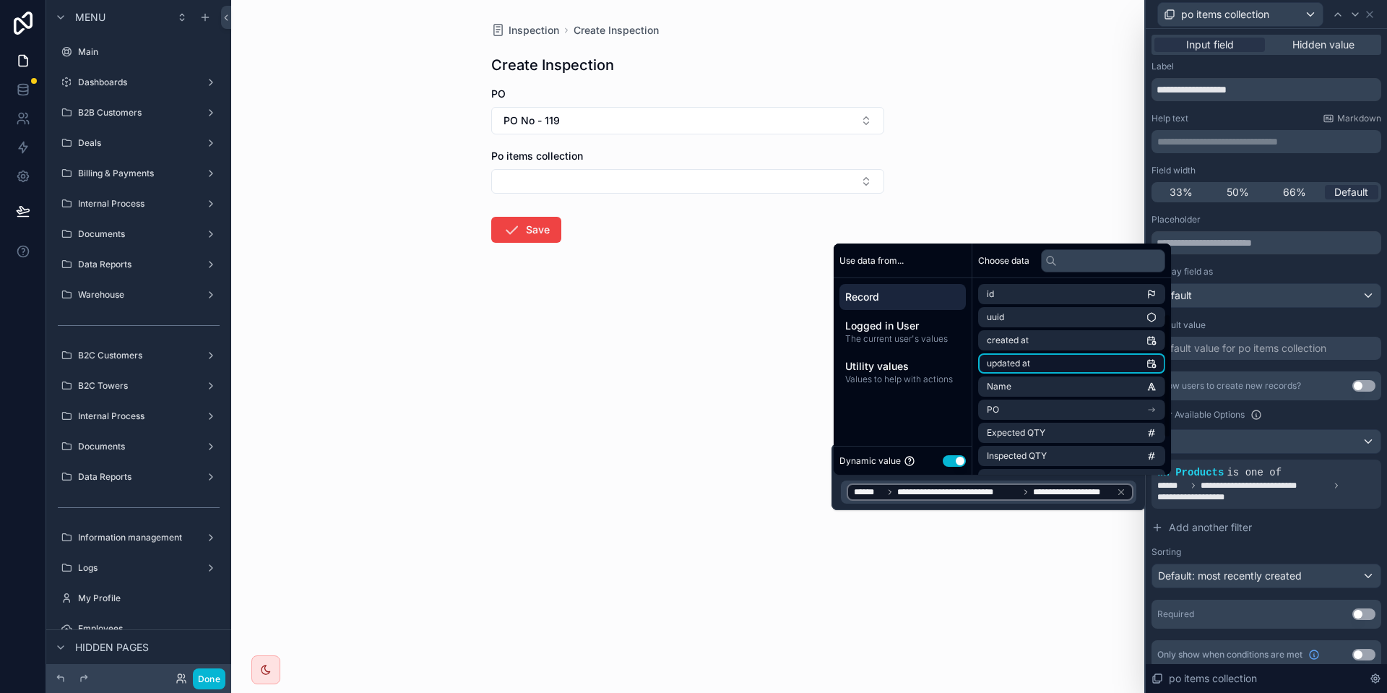
scroll to position [113, 0]
click at [1040, 457] on span "po items collection" at bounding box center [1025, 459] width 77 height 12
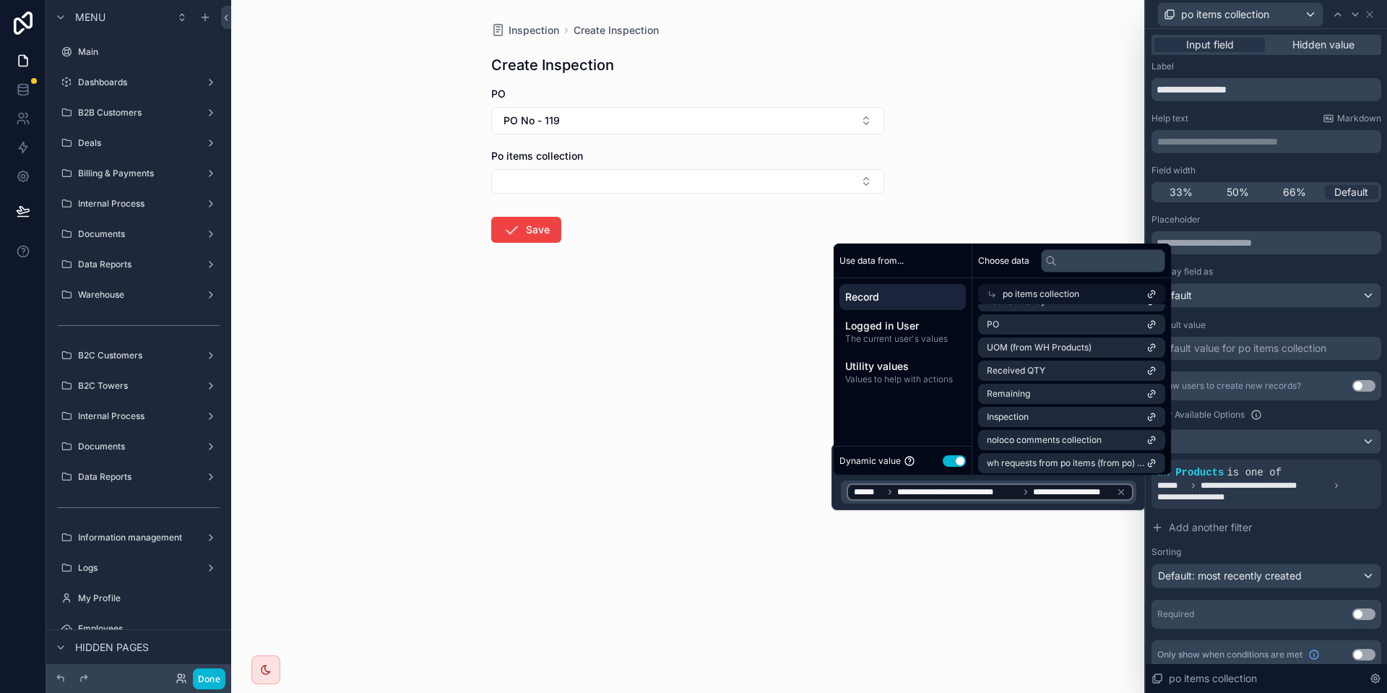
scroll to position [763, 0]
click at [1046, 412] on li "Inspection" at bounding box center [1071, 412] width 187 height 20
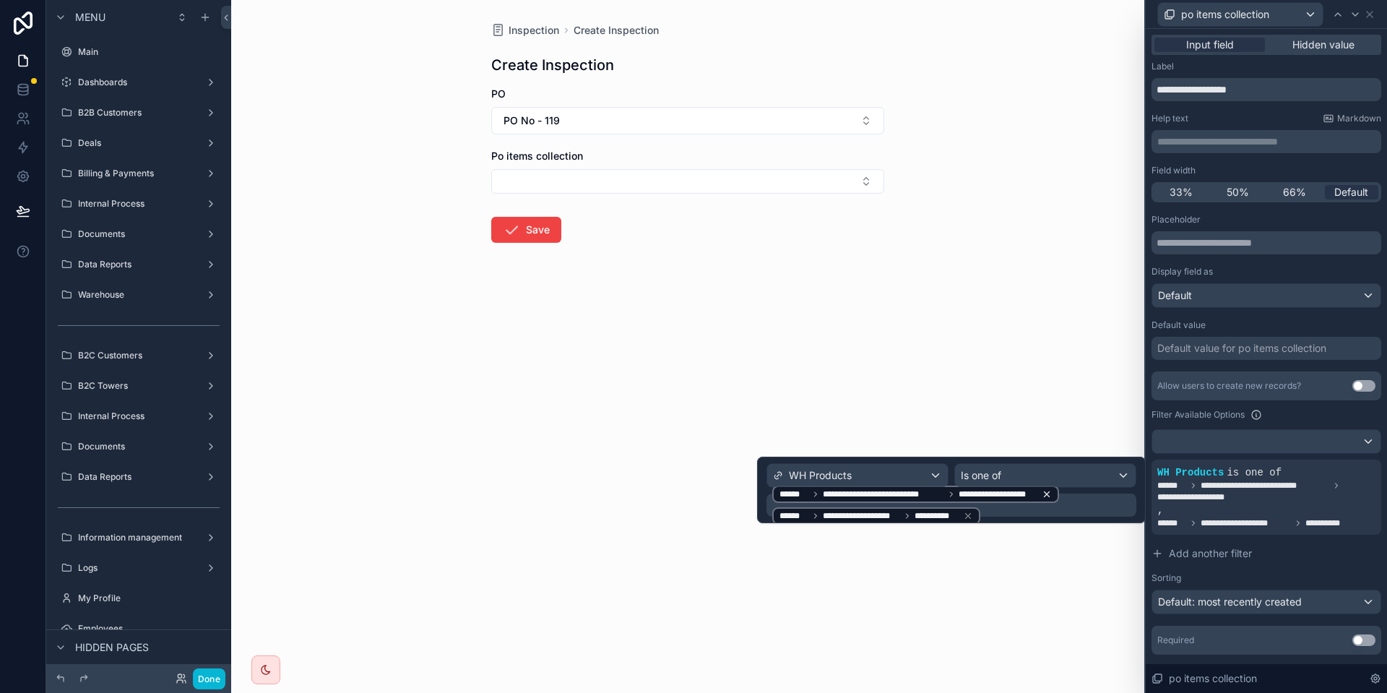
click at [1047, 493] on icon at bounding box center [1046, 494] width 10 height 10
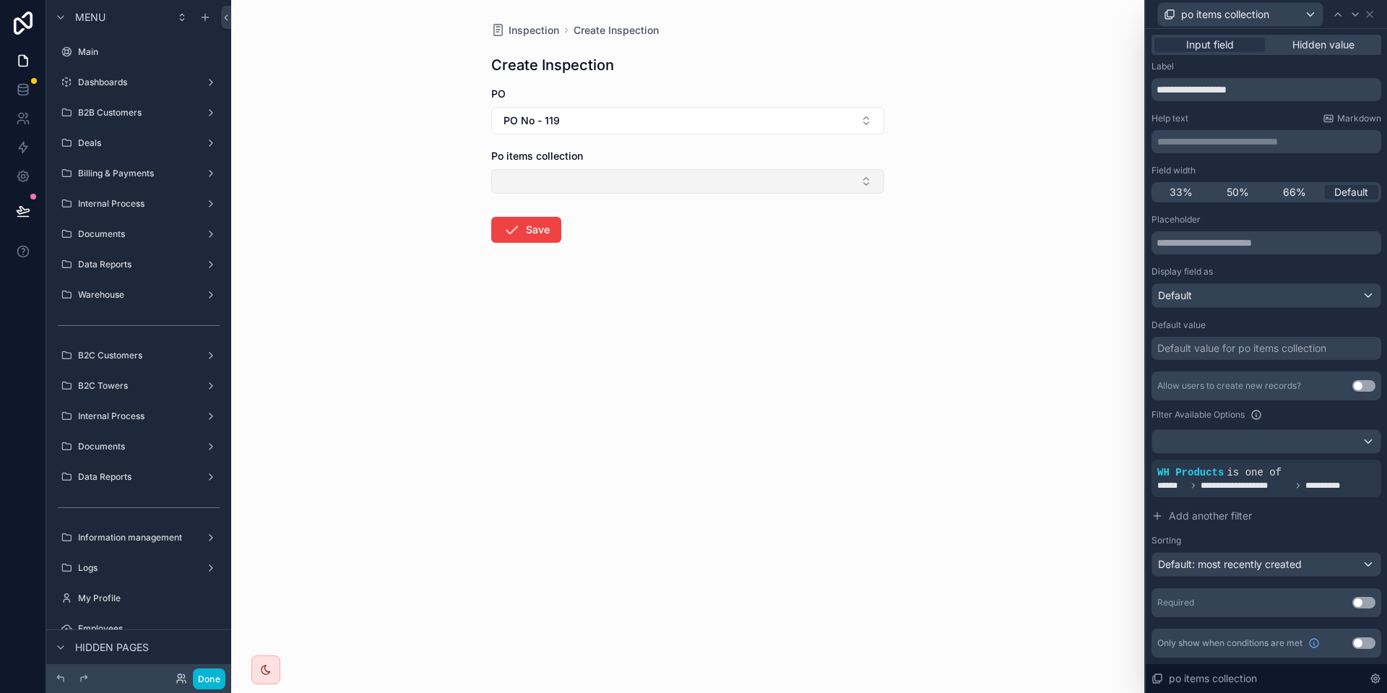
click at [569, 183] on button "Select Button" at bounding box center [687, 181] width 393 height 25
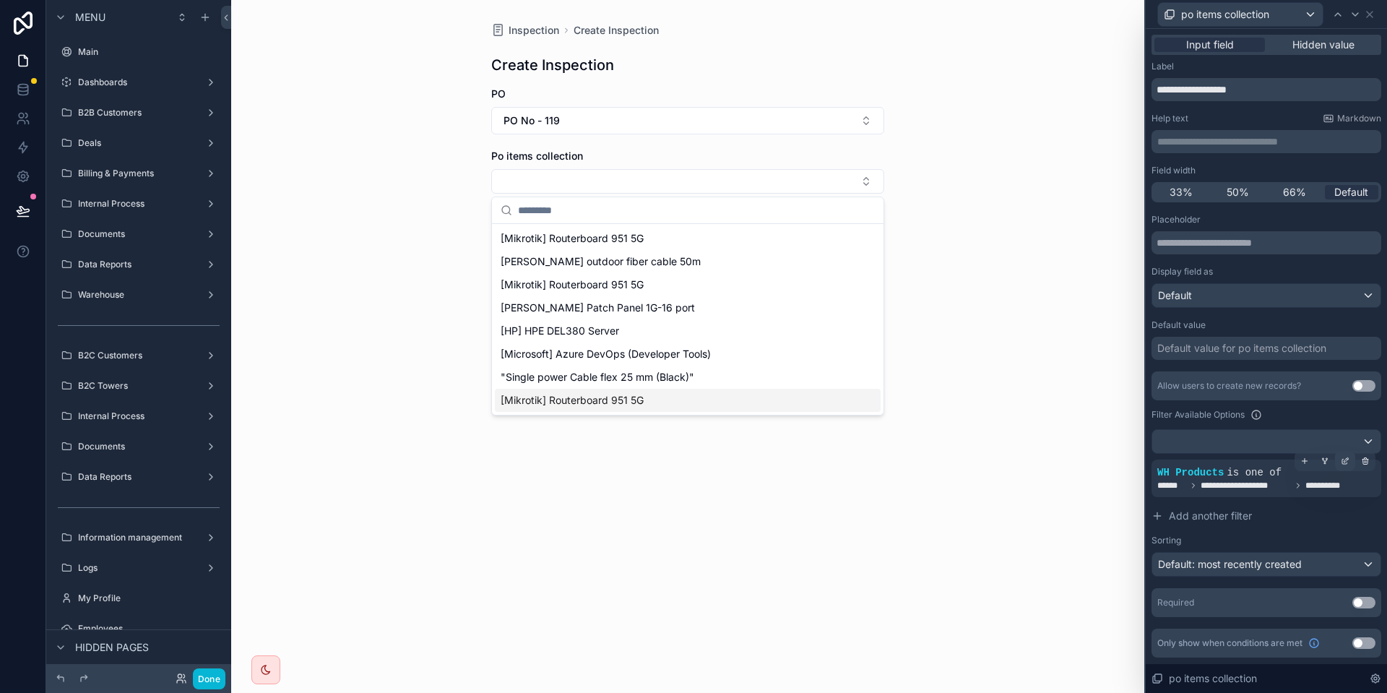
click at [1343, 461] on icon at bounding box center [1344, 460] width 9 height 9
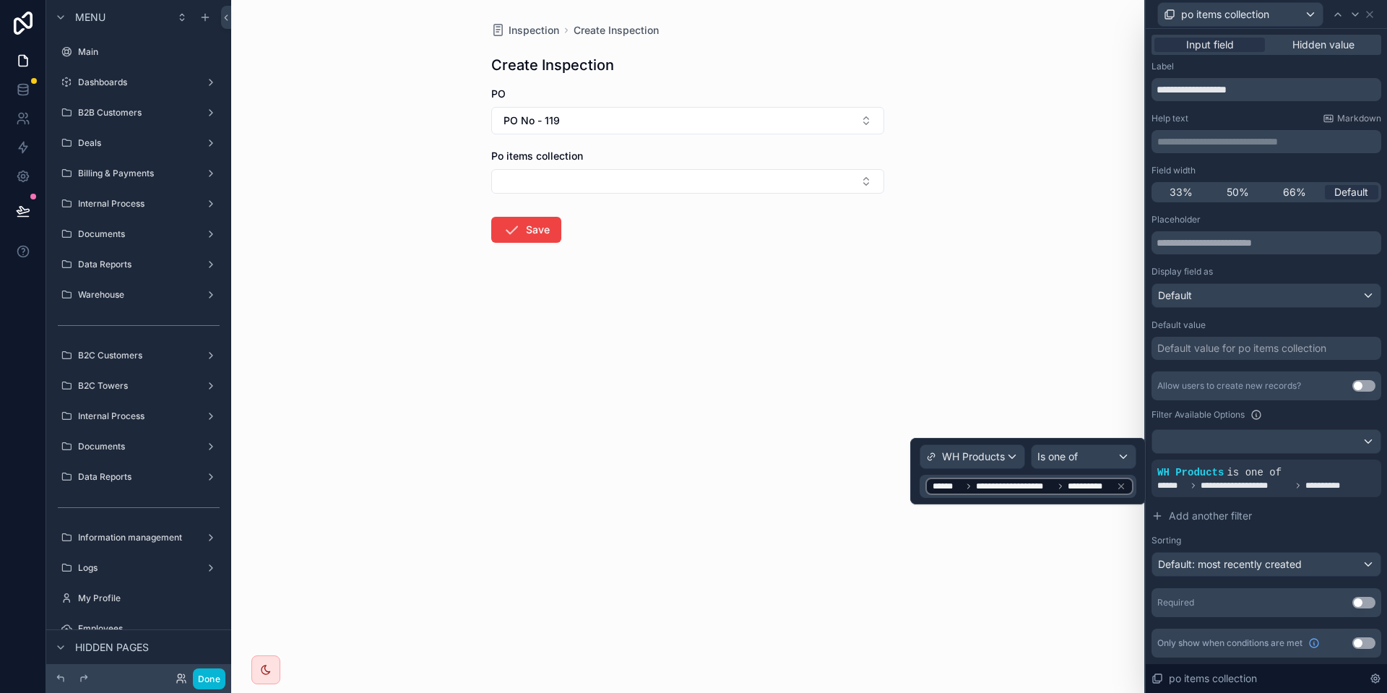
click at [1075, 496] on div "**********" at bounding box center [1027, 485] width 217 height 23
click at [1072, 495] on div "**********" at bounding box center [1027, 485] width 217 height 23
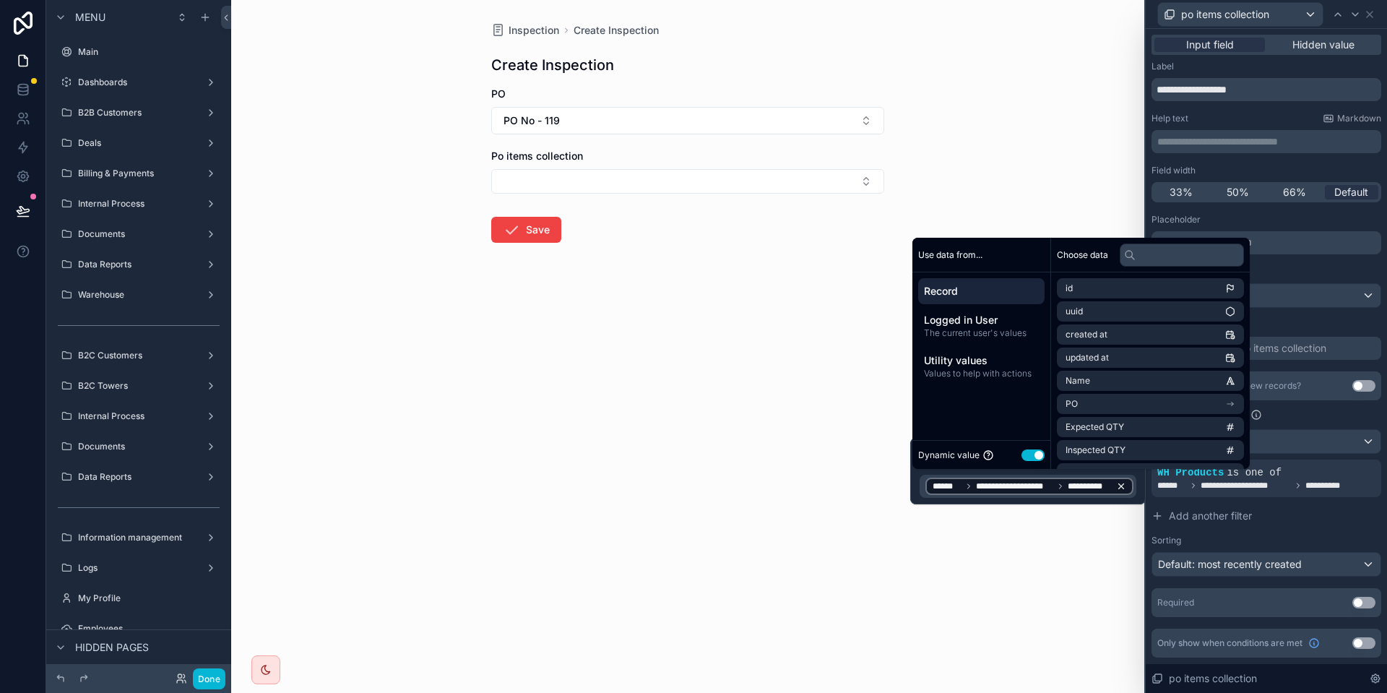
click at [1070, 490] on span "**********" at bounding box center [1088, 486] width 43 height 12
click at [1114, 454] on span "po items collection" at bounding box center [1103, 453] width 77 height 12
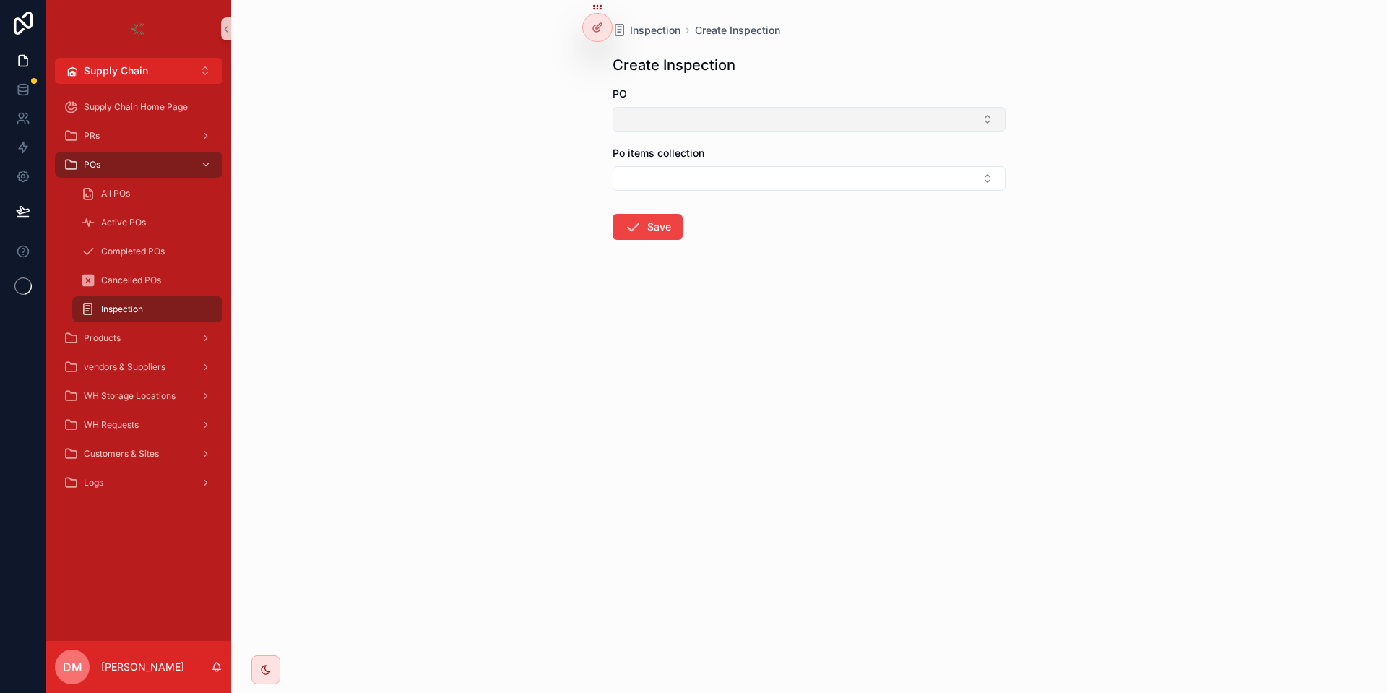
click at [742, 120] on button "Select Button" at bounding box center [808, 119] width 393 height 25
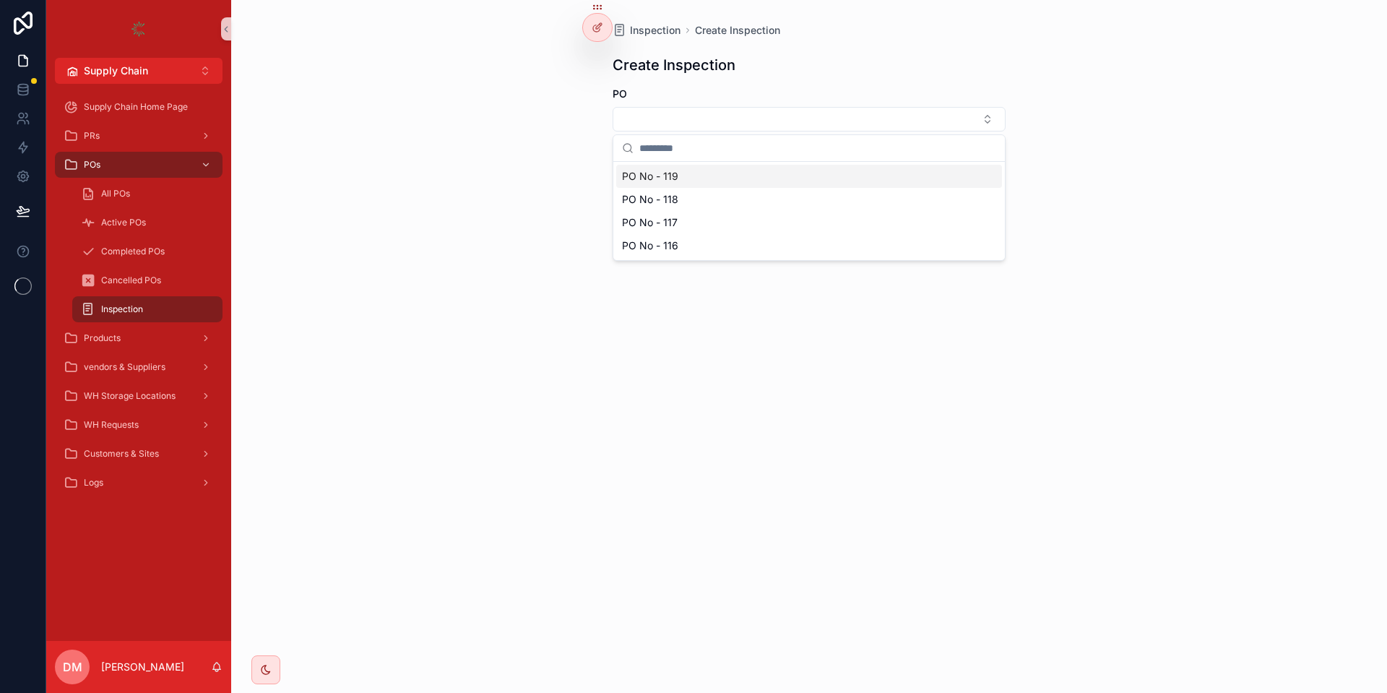
click at [674, 168] on div "PO No - 119" at bounding box center [809, 176] width 386 height 23
click at [656, 170] on button "Select Button" at bounding box center [808, 181] width 393 height 25
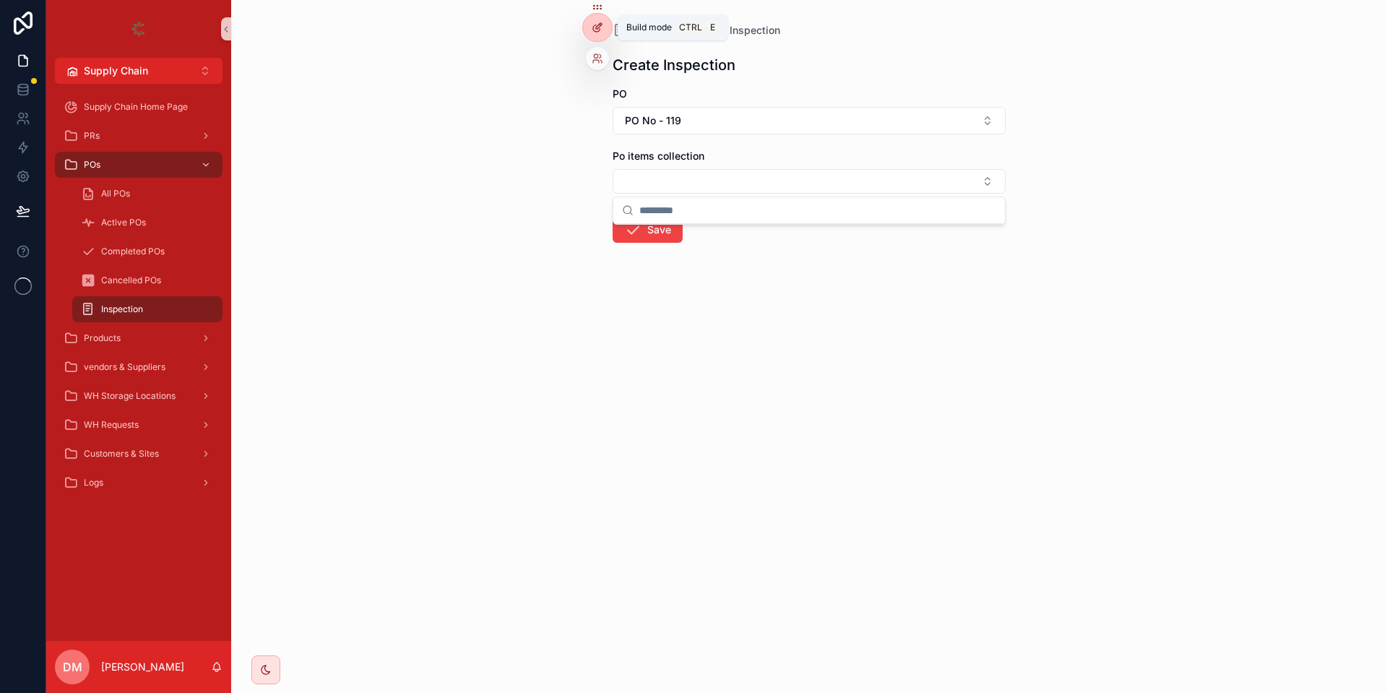
click at [592, 17] on div at bounding box center [597, 27] width 29 height 27
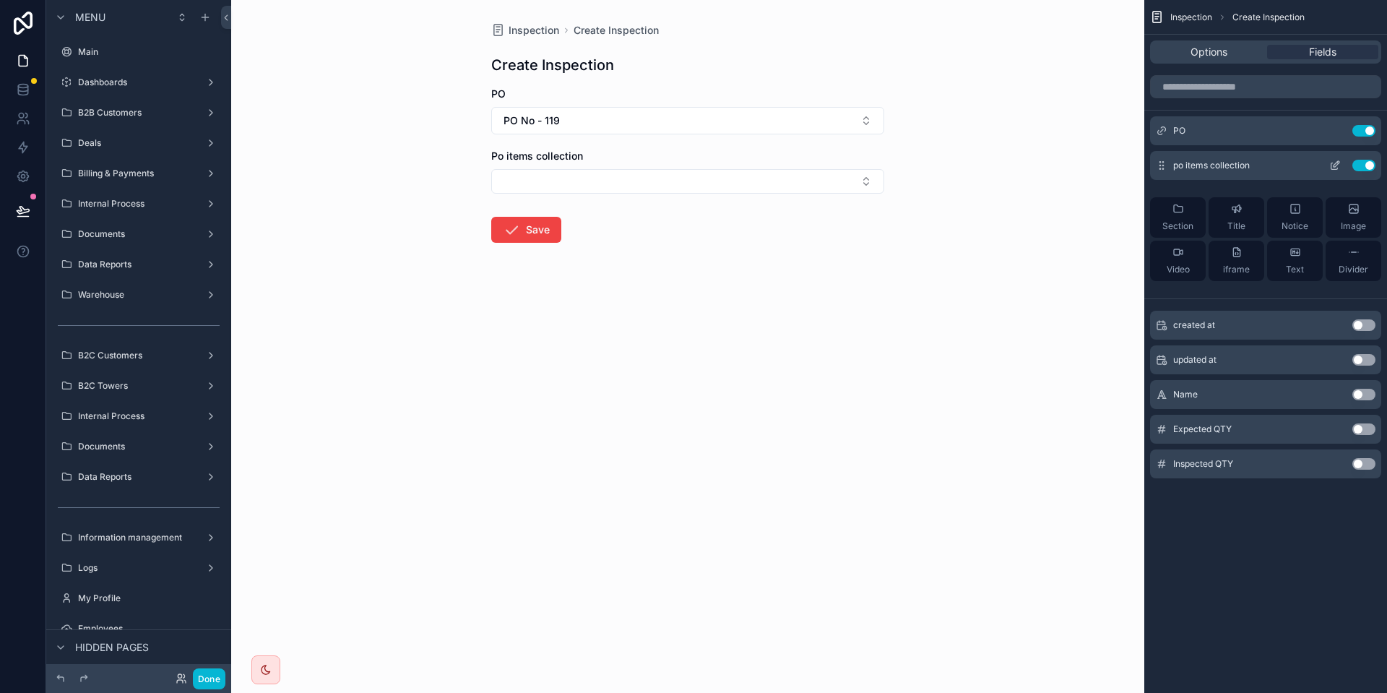
click at [1331, 165] on icon "scrollable content" at bounding box center [1334, 166] width 6 height 6
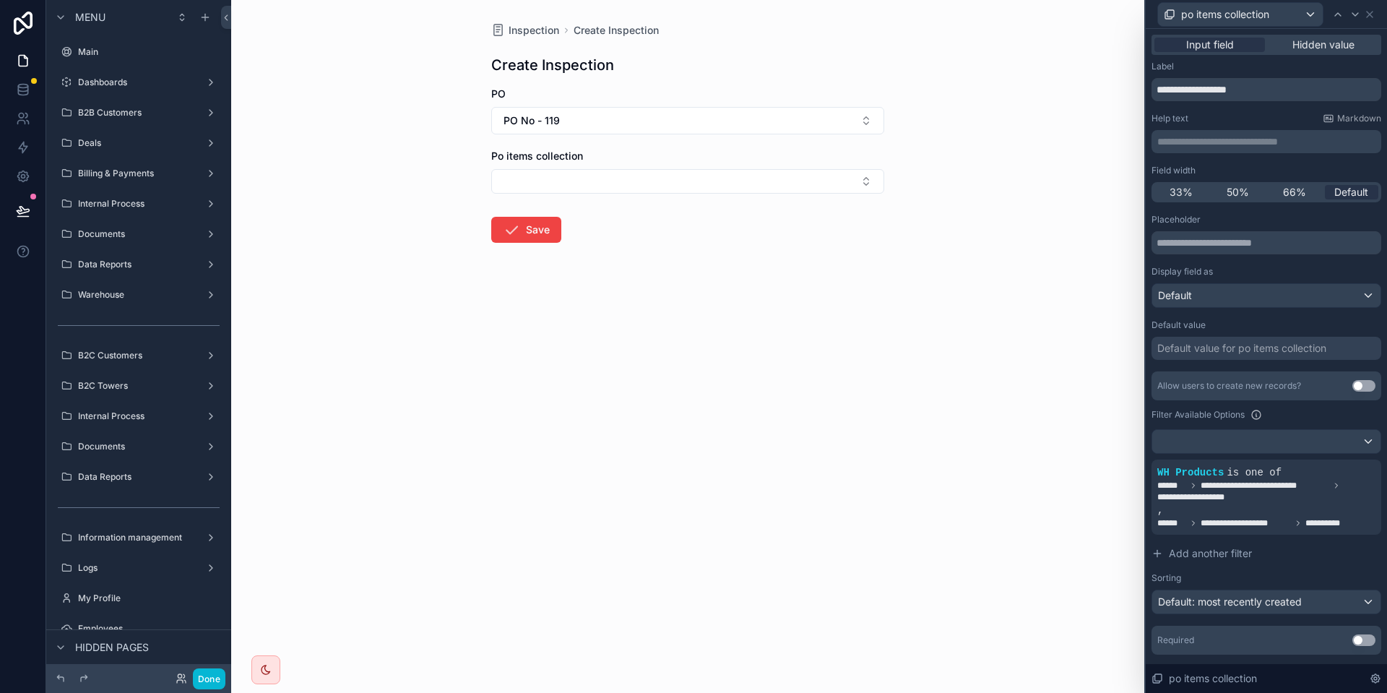
scroll to position [37, 0]
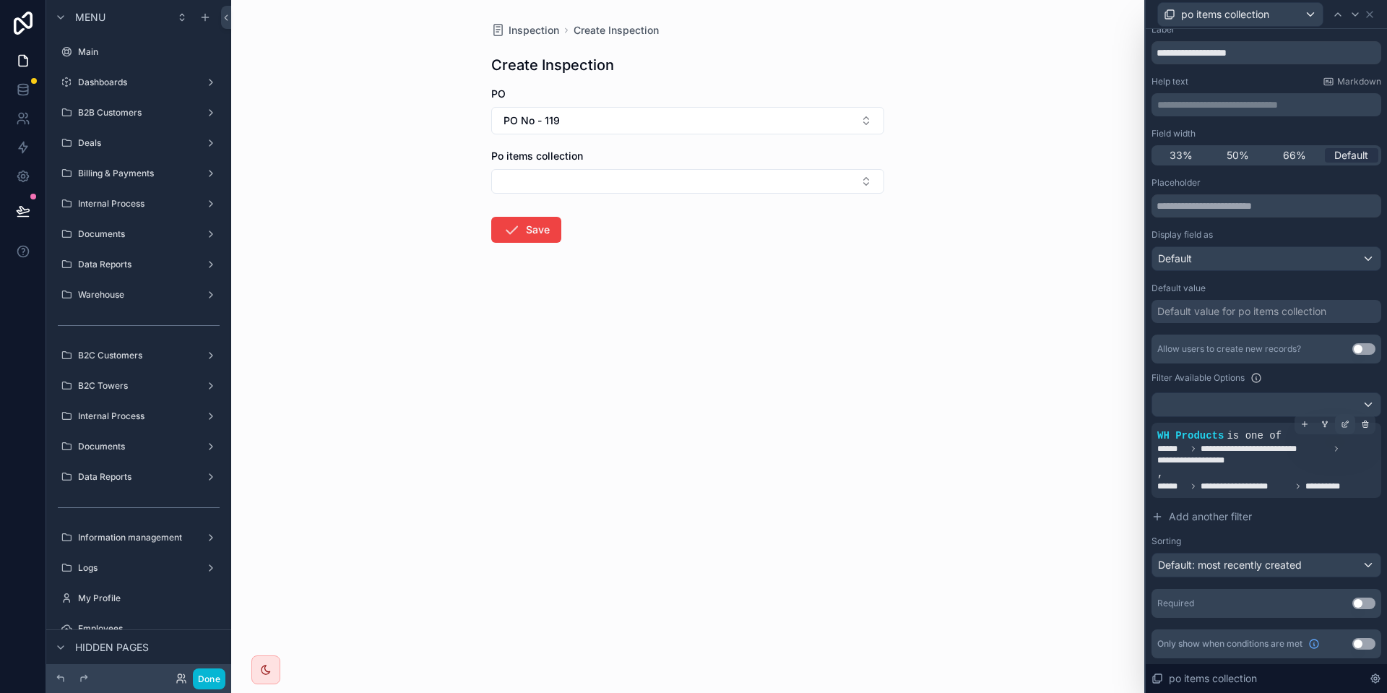
click at [1342, 425] on icon at bounding box center [1344, 424] width 5 height 5
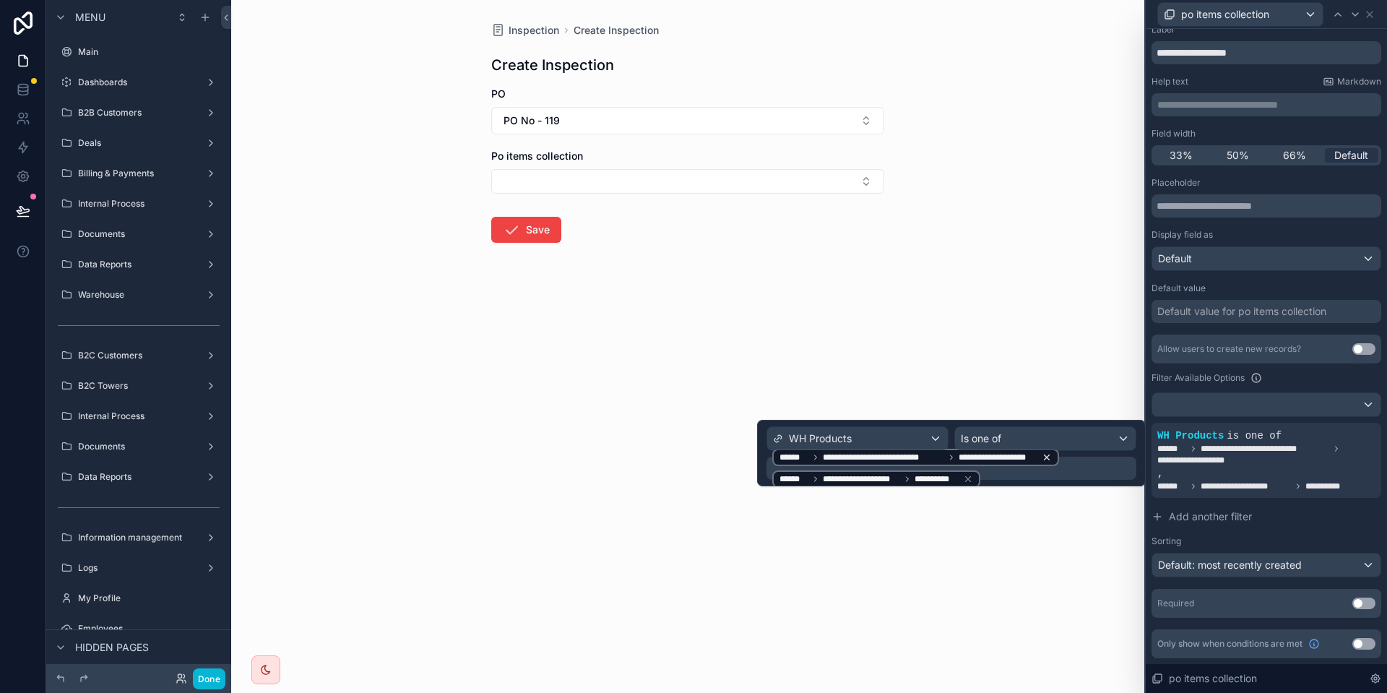
click at [1049, 457] on icon at bounding box center [1046, 457] width 10 height 10
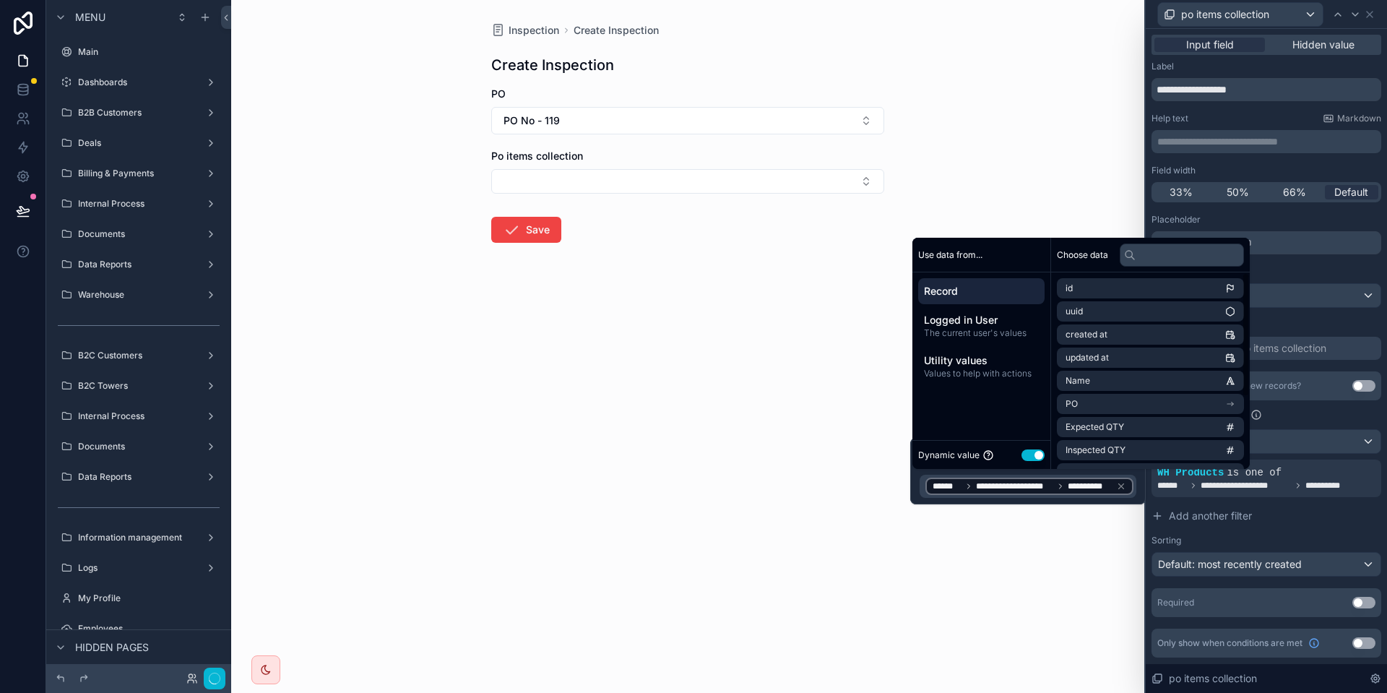
scroll to position [113, 0]
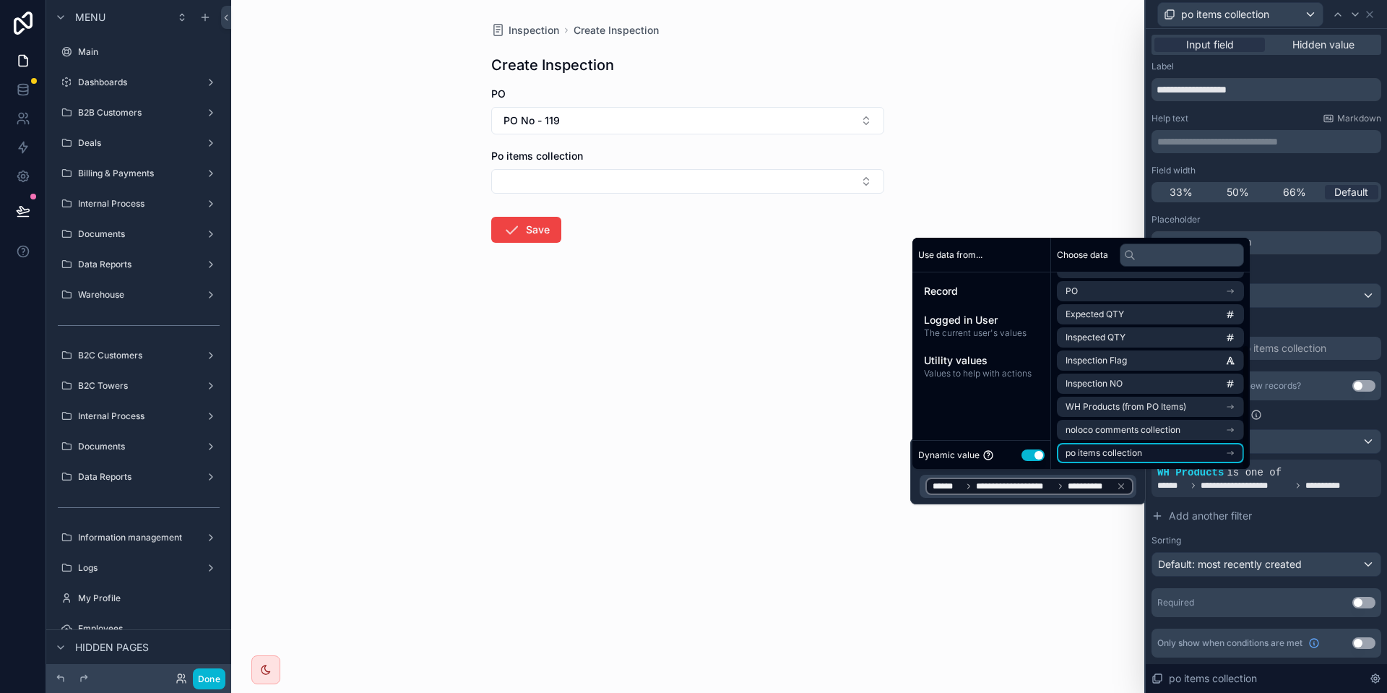
click at [1137, 455] on span "po items collection" at bounding box center [1103, 453] width 77 height 12
click at [1125, 461] on li "wh requests from po items (from po) collection" at bounding box center [1150, 453] width 187 height 20
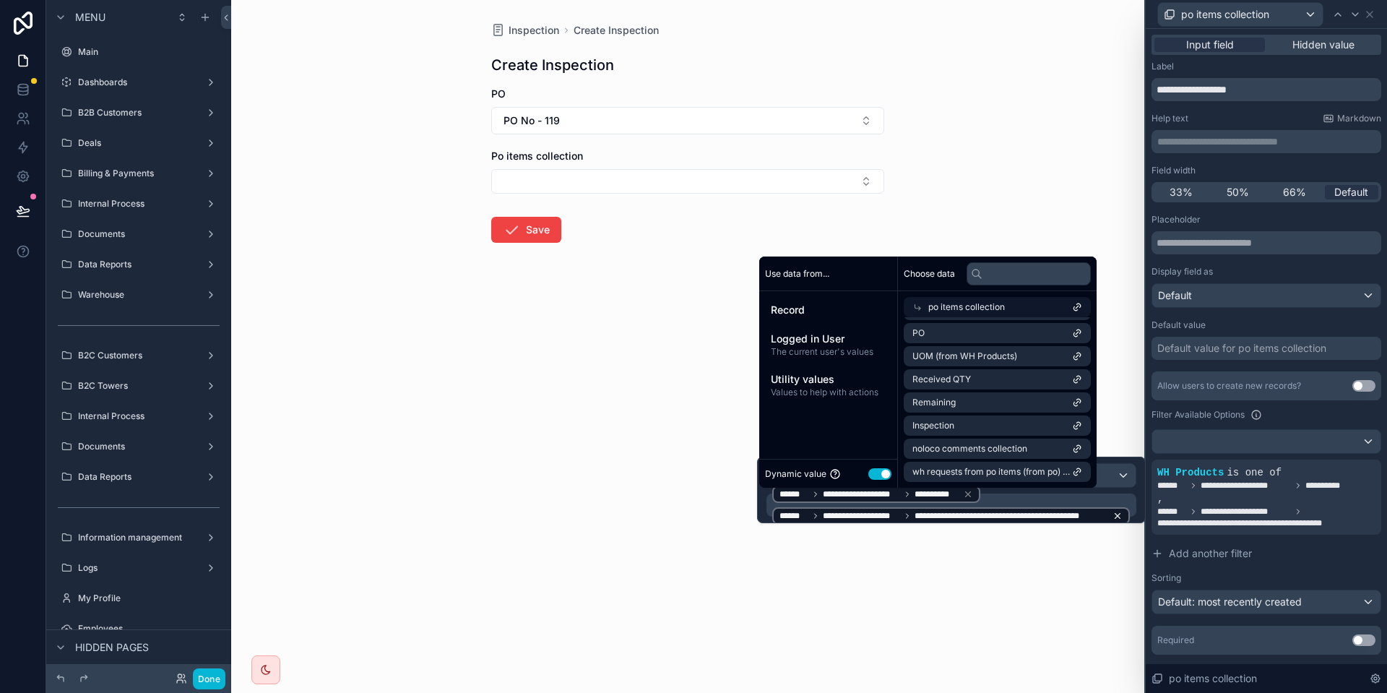
click at [1122, 518] on icon at bounding box center [1117, 516] width 10 height 10
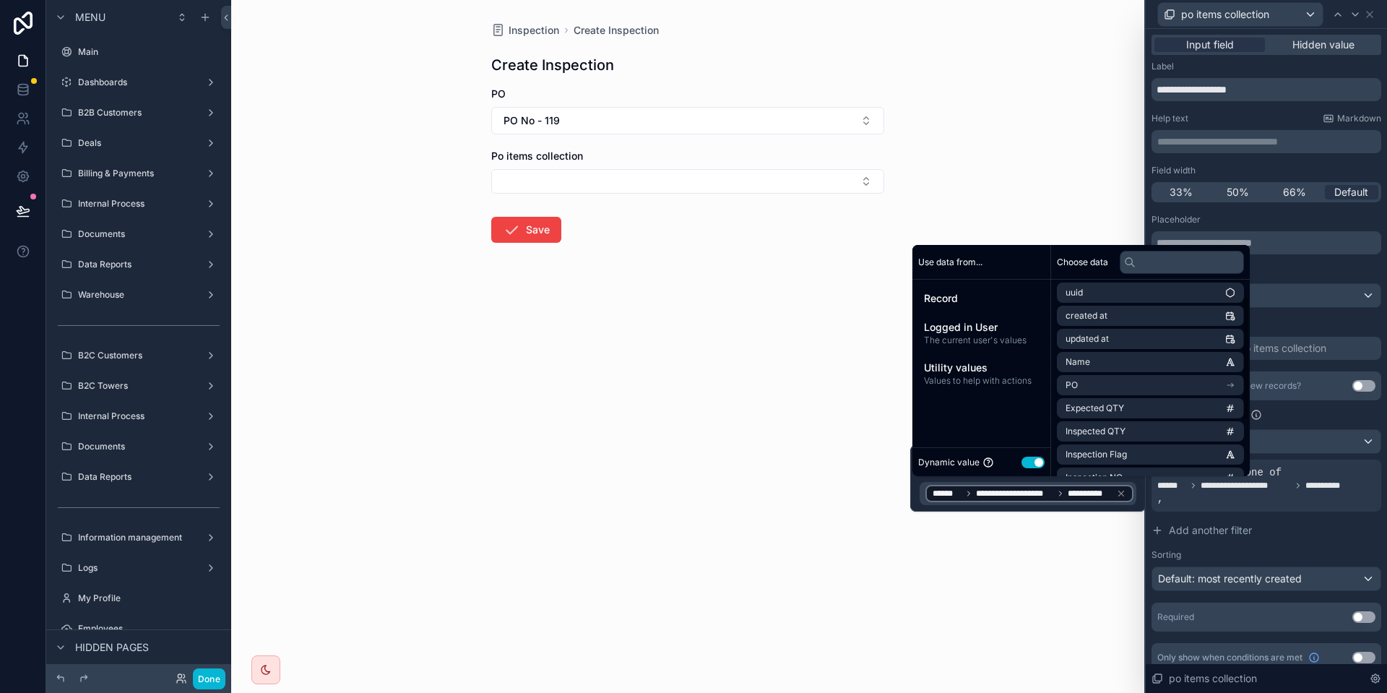
scroll to position [0, 0]
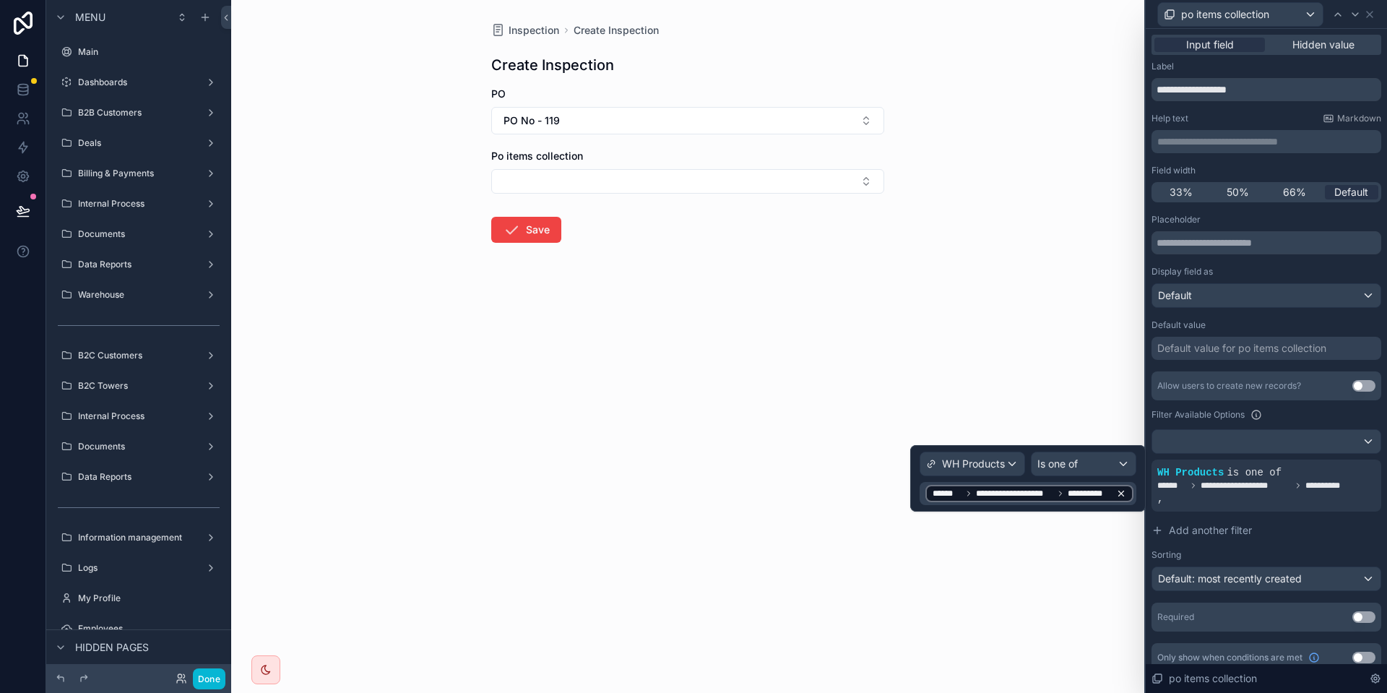
click at [1121, 495] on icon at bounding box center [1121, 493] width 10 height 10
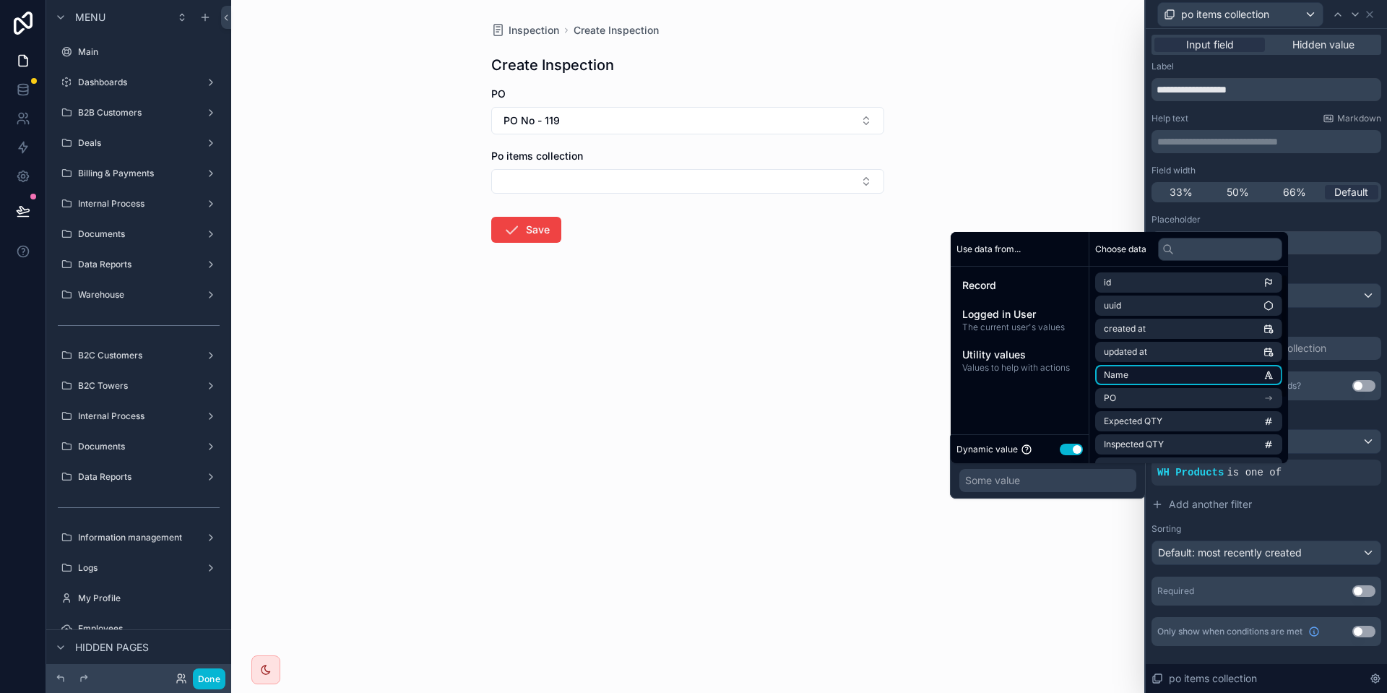
scroll to position [113, 0]
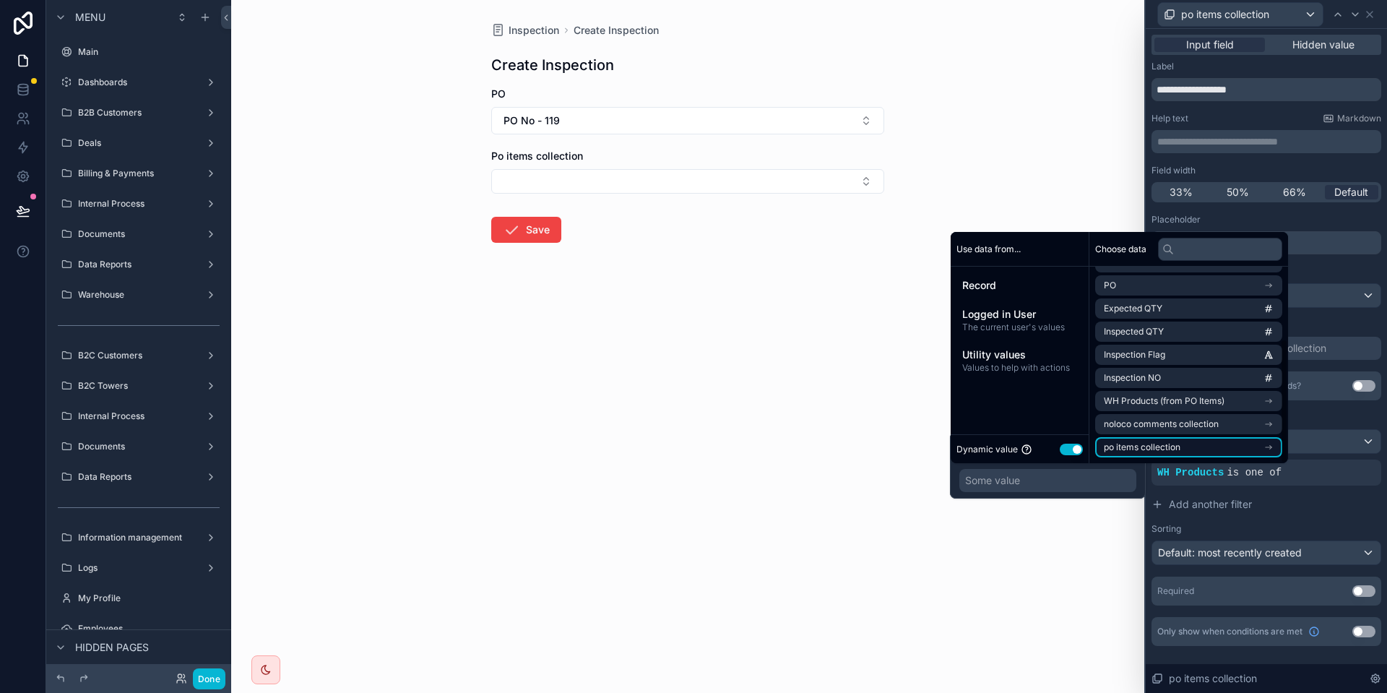
click at [1164, 446] on span "po items collection" at bounding box center [1142, 447] width 77 height 12
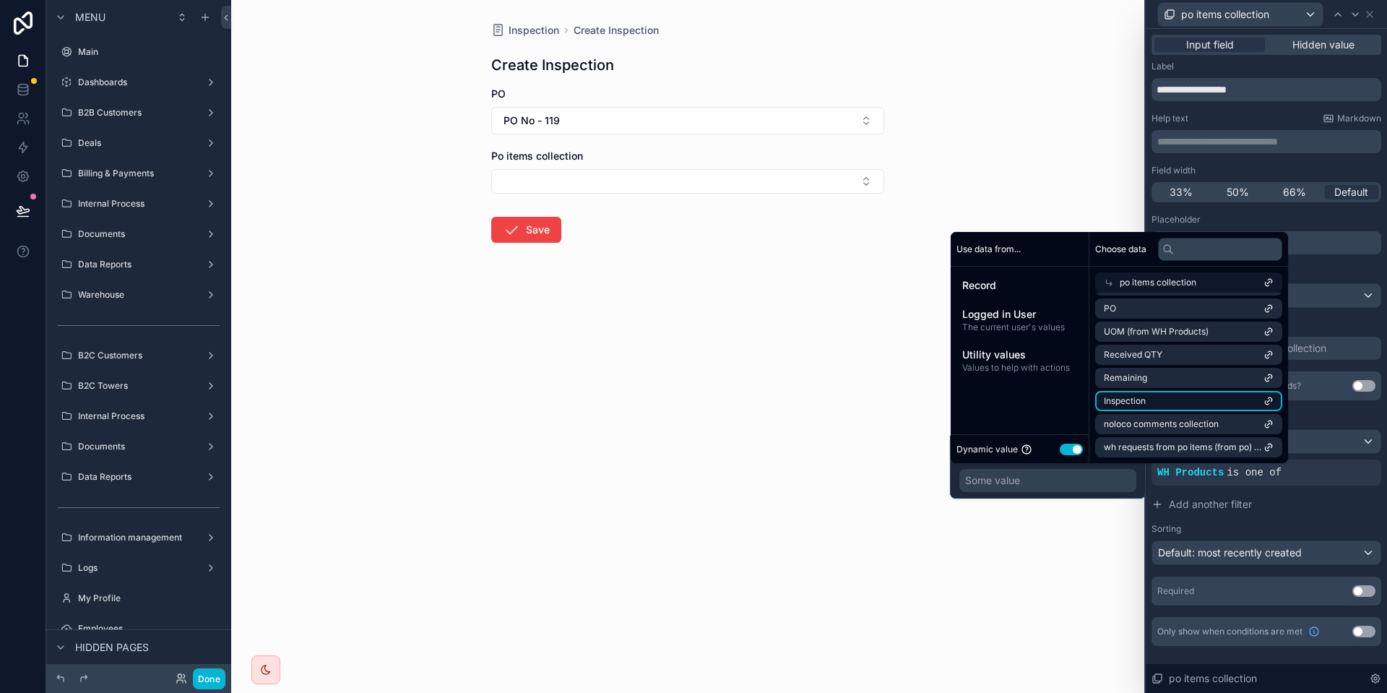
click at [1230, 409] on li "Inspection" at bounding box center [1188, 401] width 187 height 20
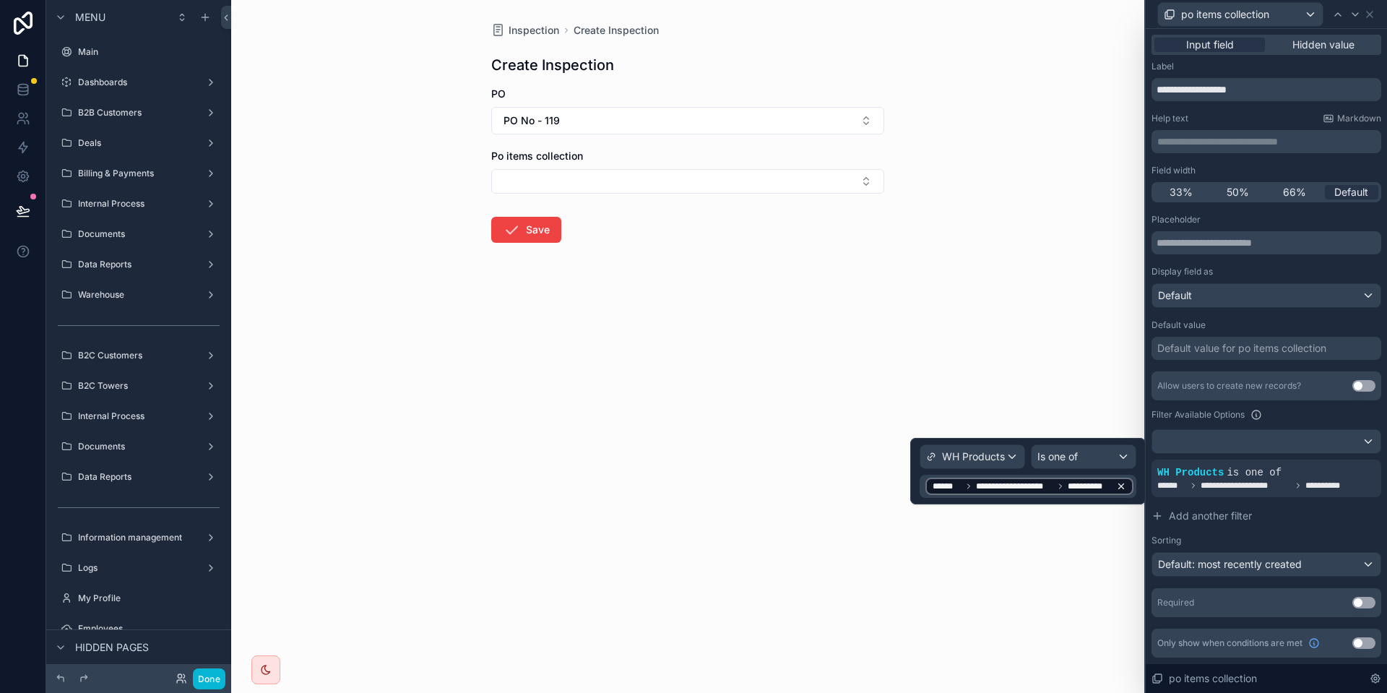
click at [1123, 485] on icon at bounding box center [1121, 486] width 10 height 10
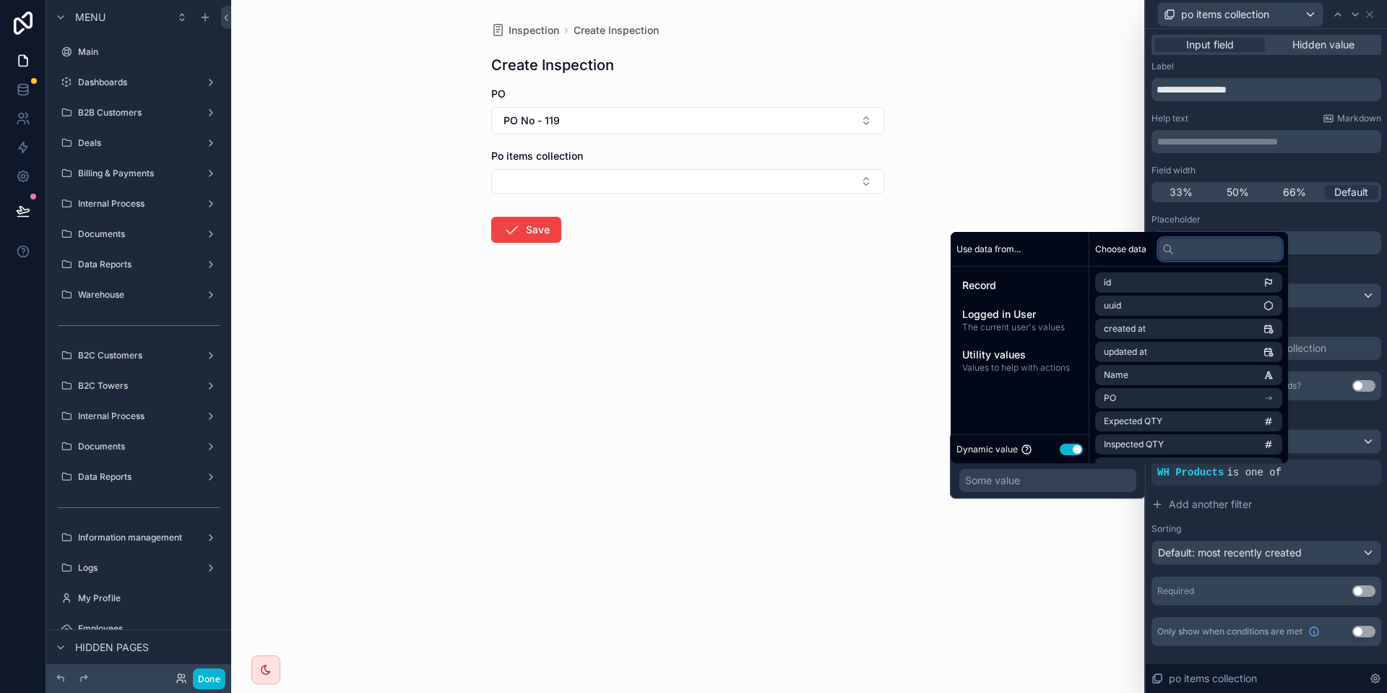
click at [1193, 253] on input "text" at bounding box center [1220, 249] width 124 height 23
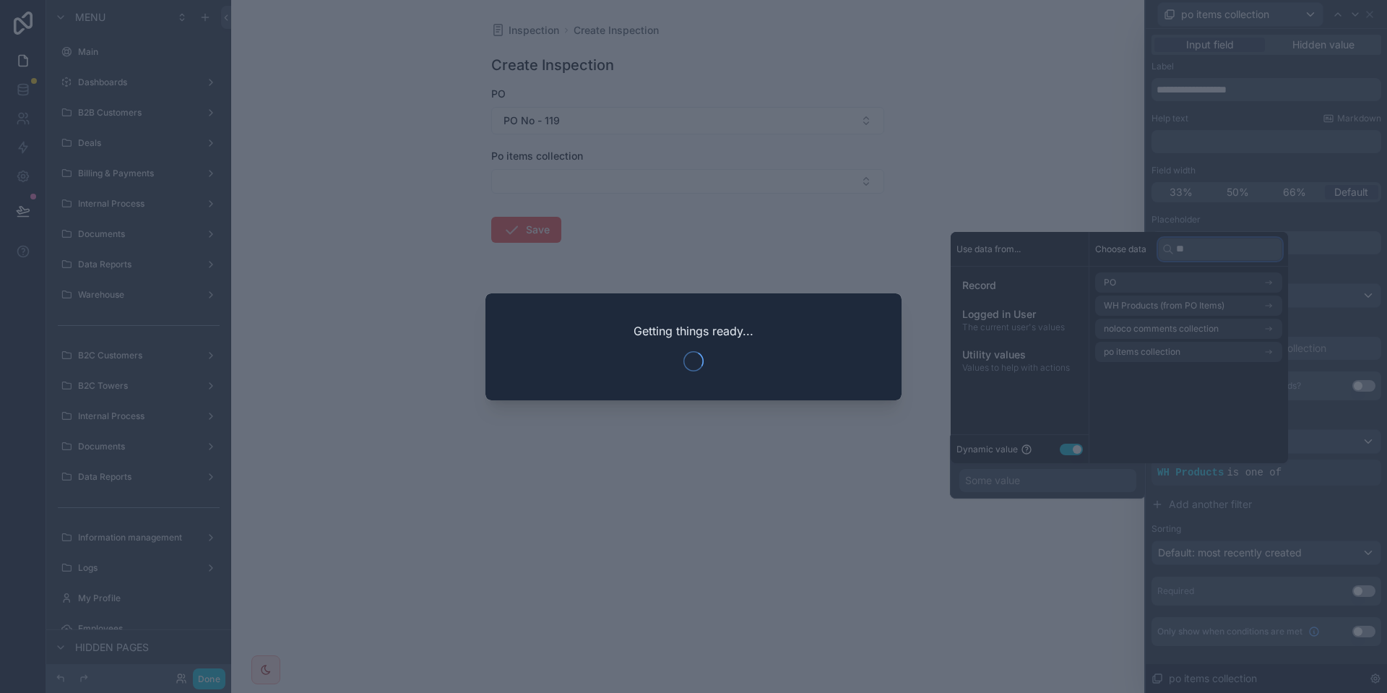
type input "**"
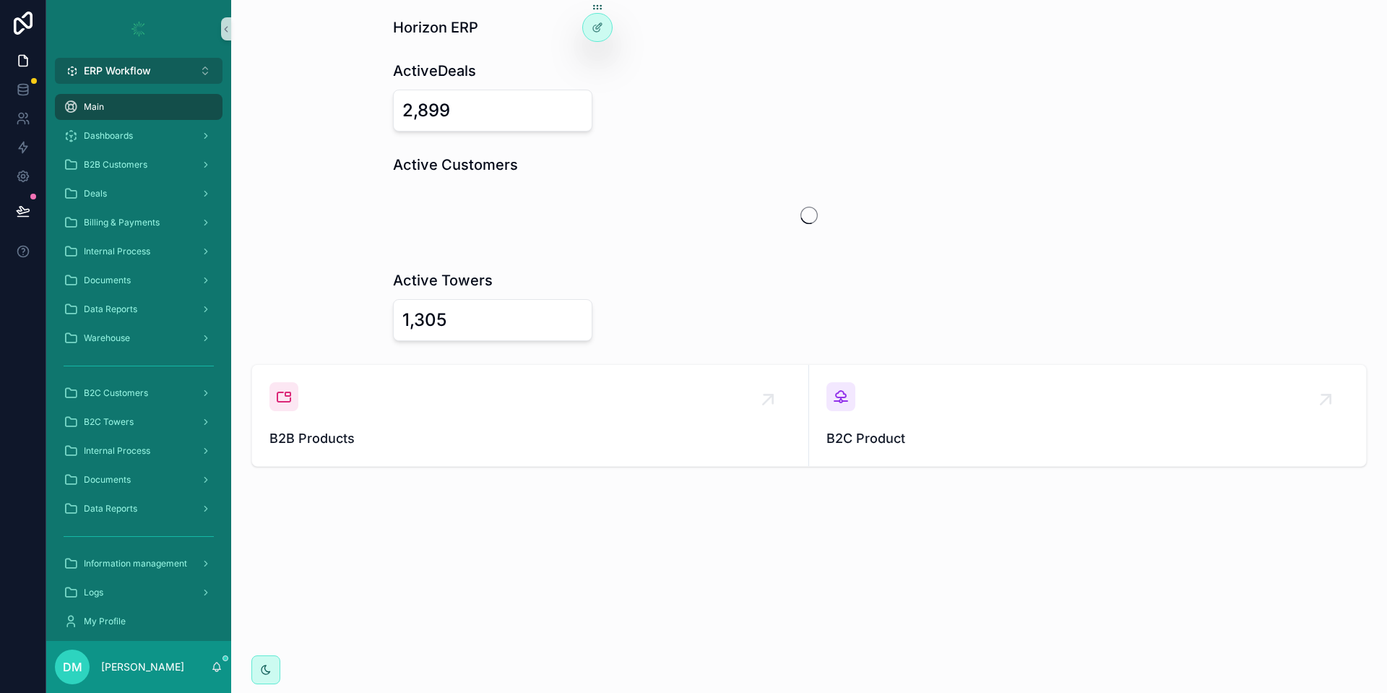
click at [132, 69] on span "ERP Workflow" at bounding box center [117, 71] width 67 height 14
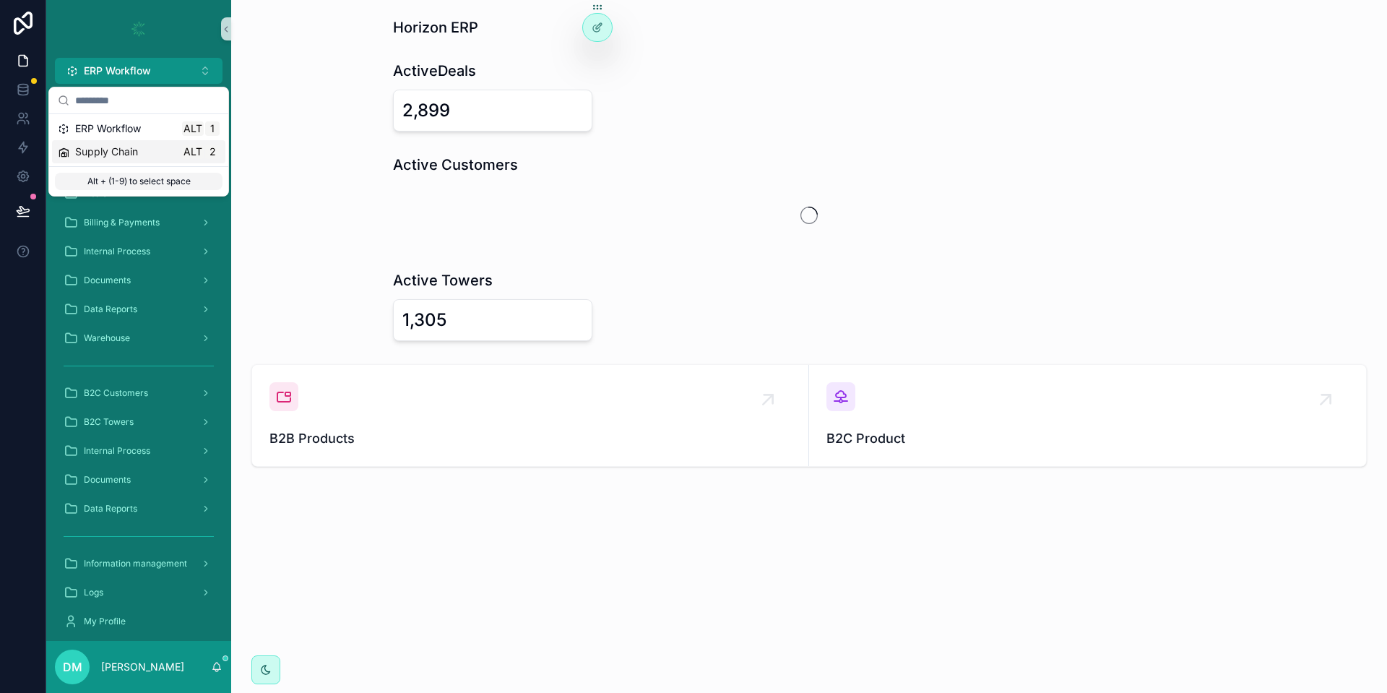
click at [136, 159] on div "Supply Chain Alt 2" at bounding box center [138, 151] width 173 height 23
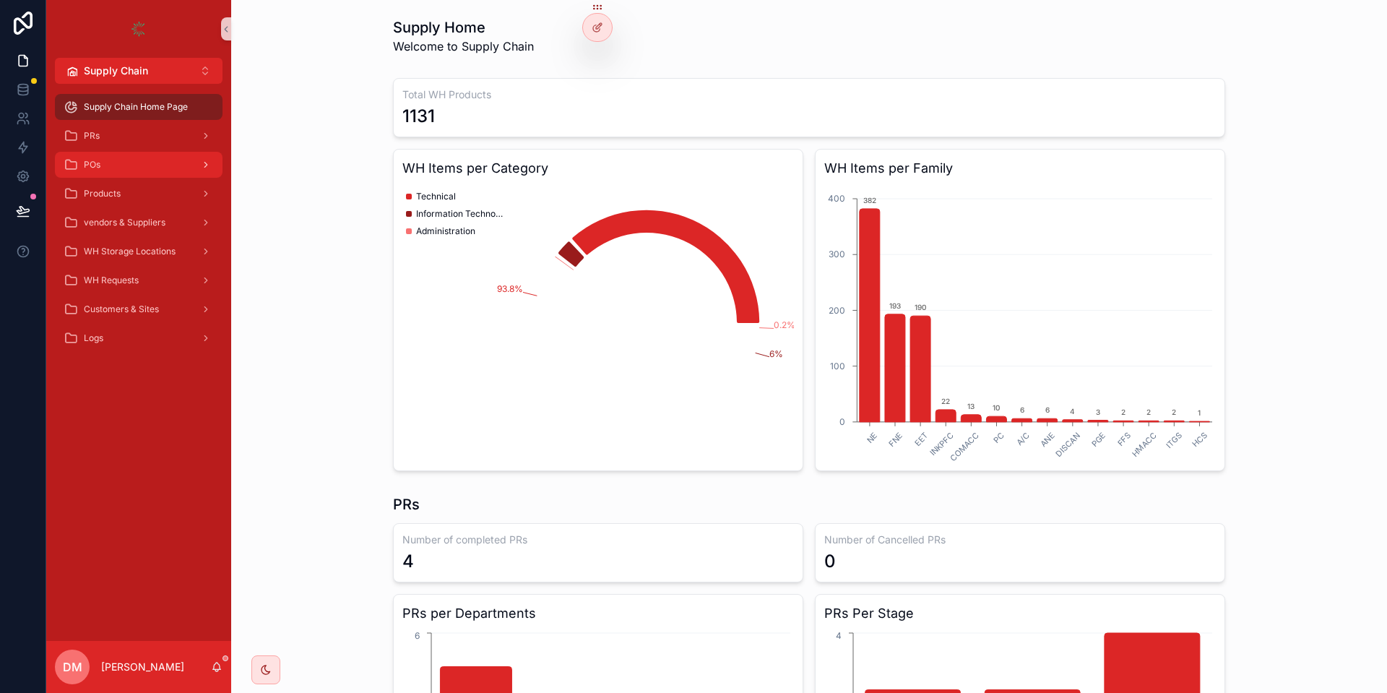
click at [149, 167] on div "POs" at bounding box center [139, 164] width 150 height 23
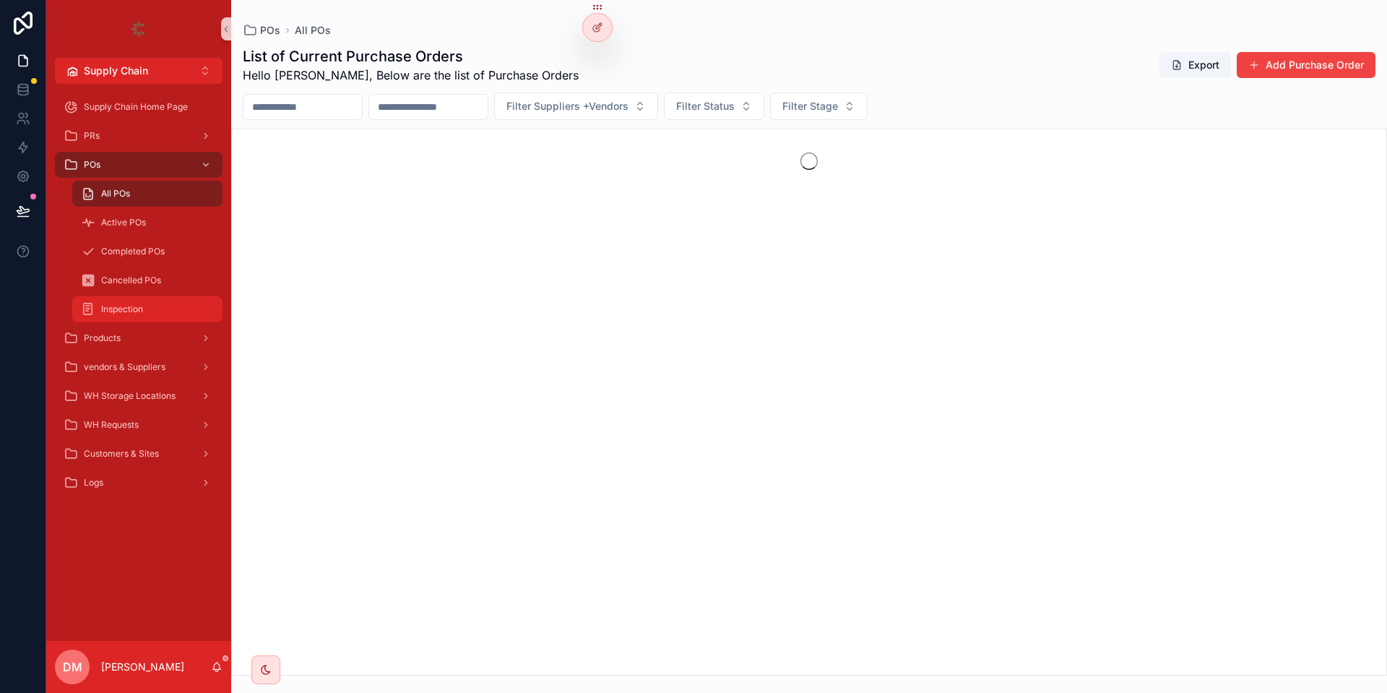
click at [116, 304] on span "Inspection" at bounding box center [122, 309] width 42 height 12
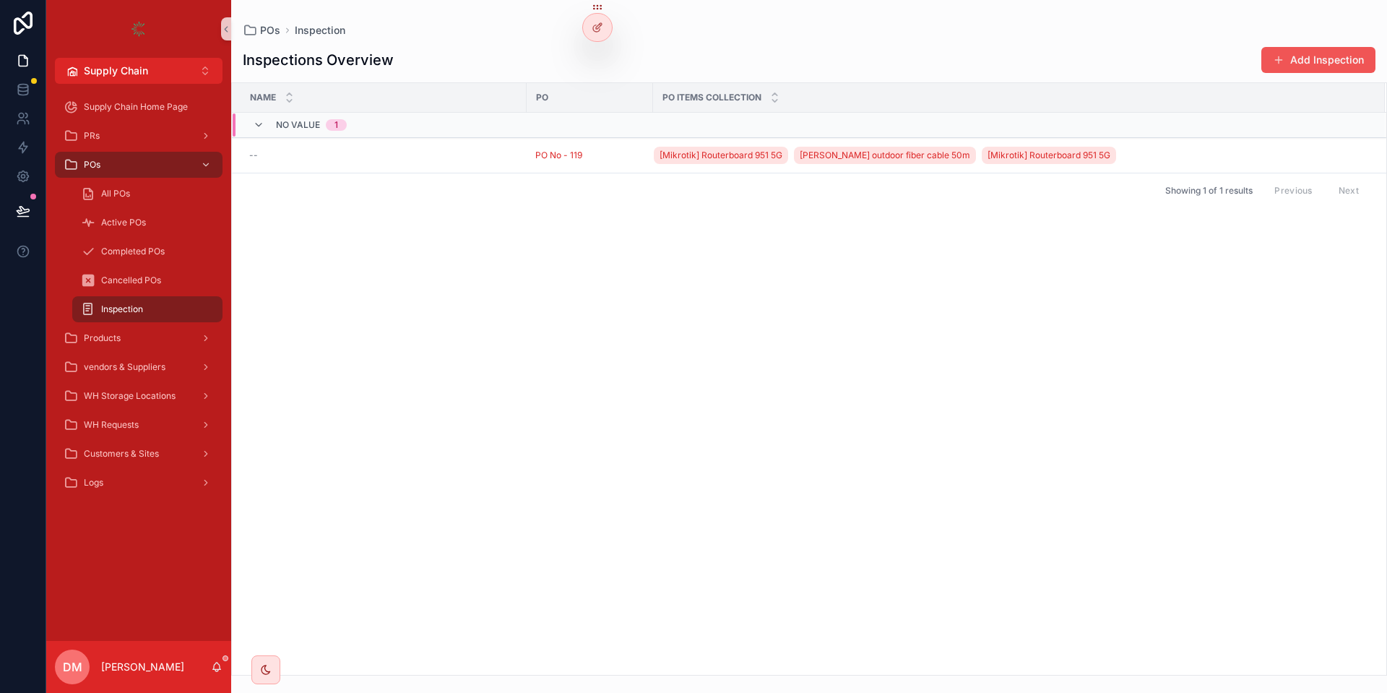
click at [1295, 54] on button "Add Inspection" at bounding box center [1318, 60] width 114 height 26
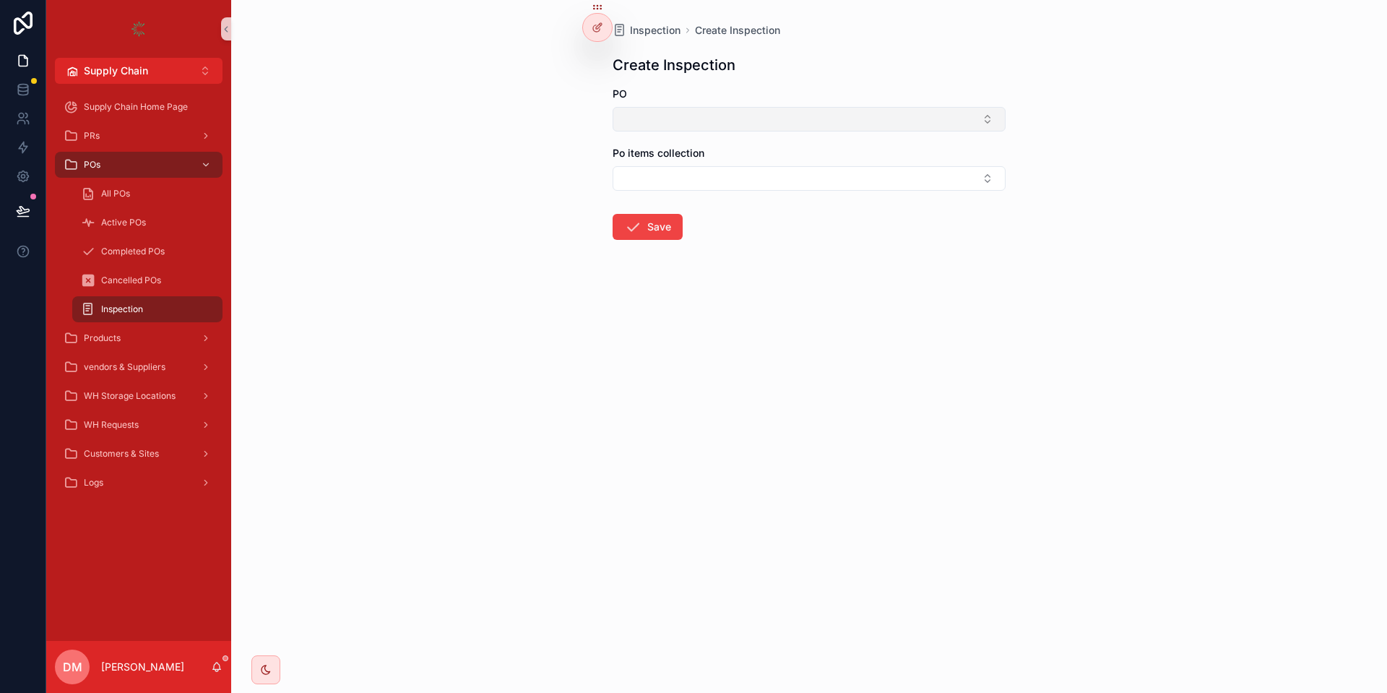
click at [623, 129] on button "Select Button" at bounding box center [808, 119] width 393 height 25
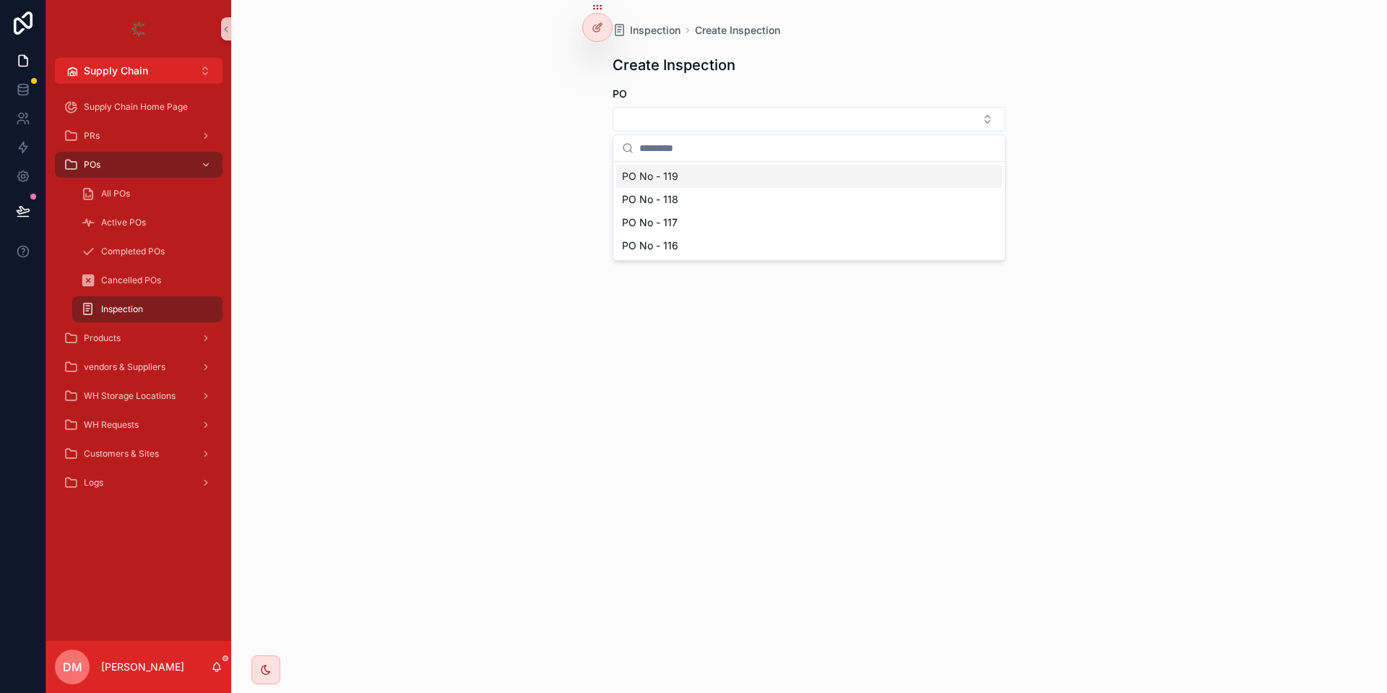
click at [672, 175] on span "PO No - 119" at bounding box center [650, 176] width 56 height 14
click at [631, 186] on button "Select Button" at bounding box center [808, 181] width 393 height 25
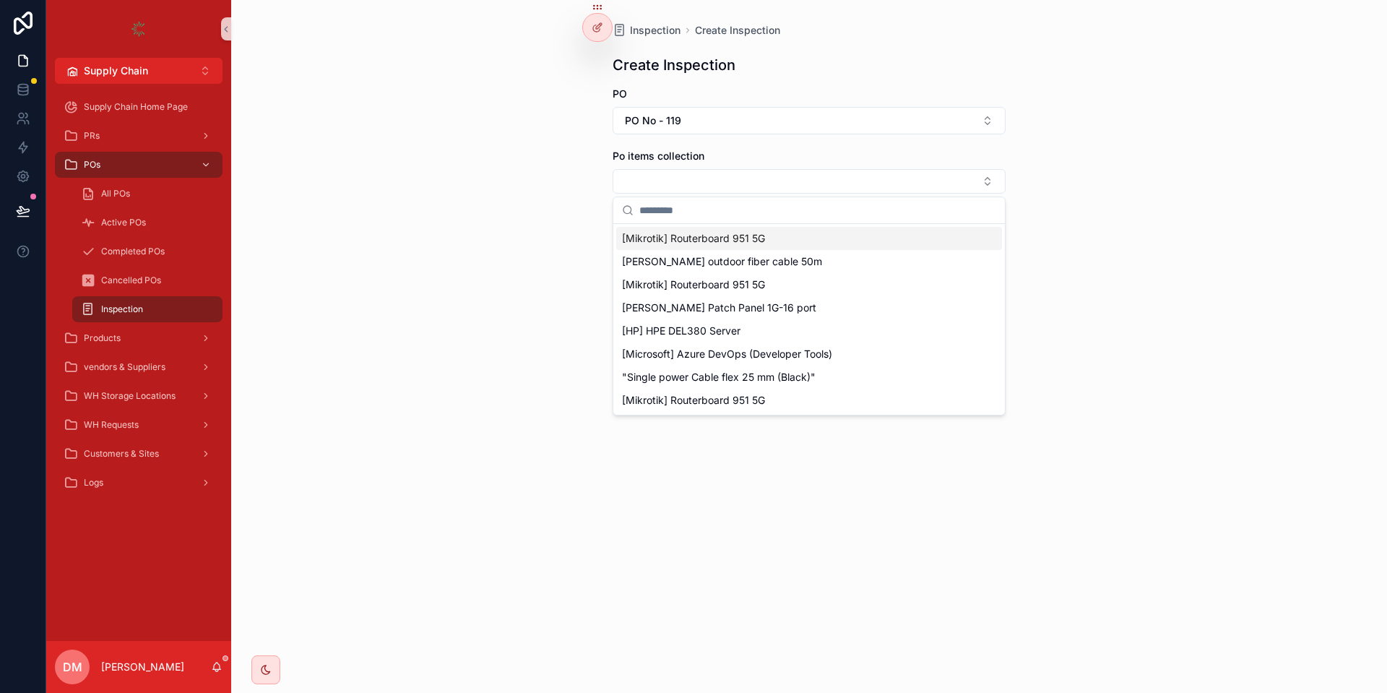
drag, startPoint x: 572, startPoint y: 30, endPoint x: 580, endPoint y: 30, distance: 7.9
click at [576, 30] on div "Inspection Create Inspection Create Inspection PO PO No - 119 Po items collecti…" at bounding box center [809, 346] width 1156 height 693
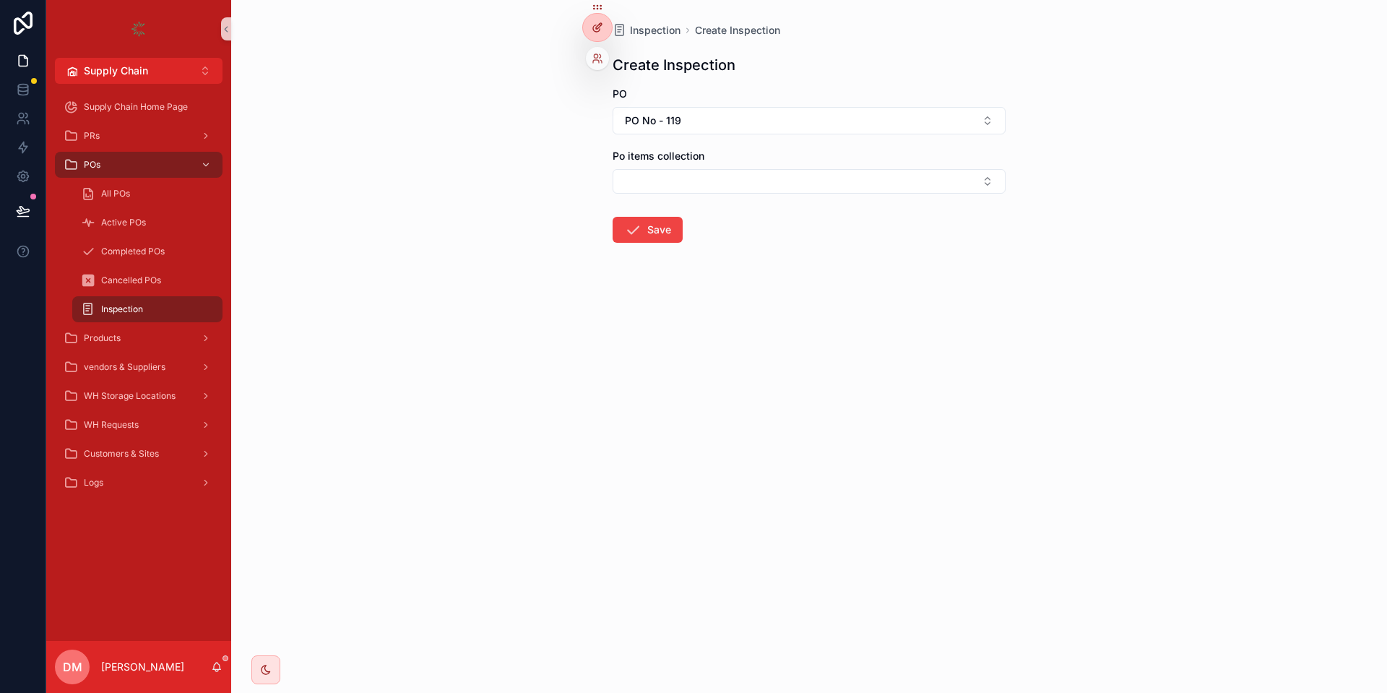
click at [586, 30] on div at bounding box center [597, 27] width 29 height 27
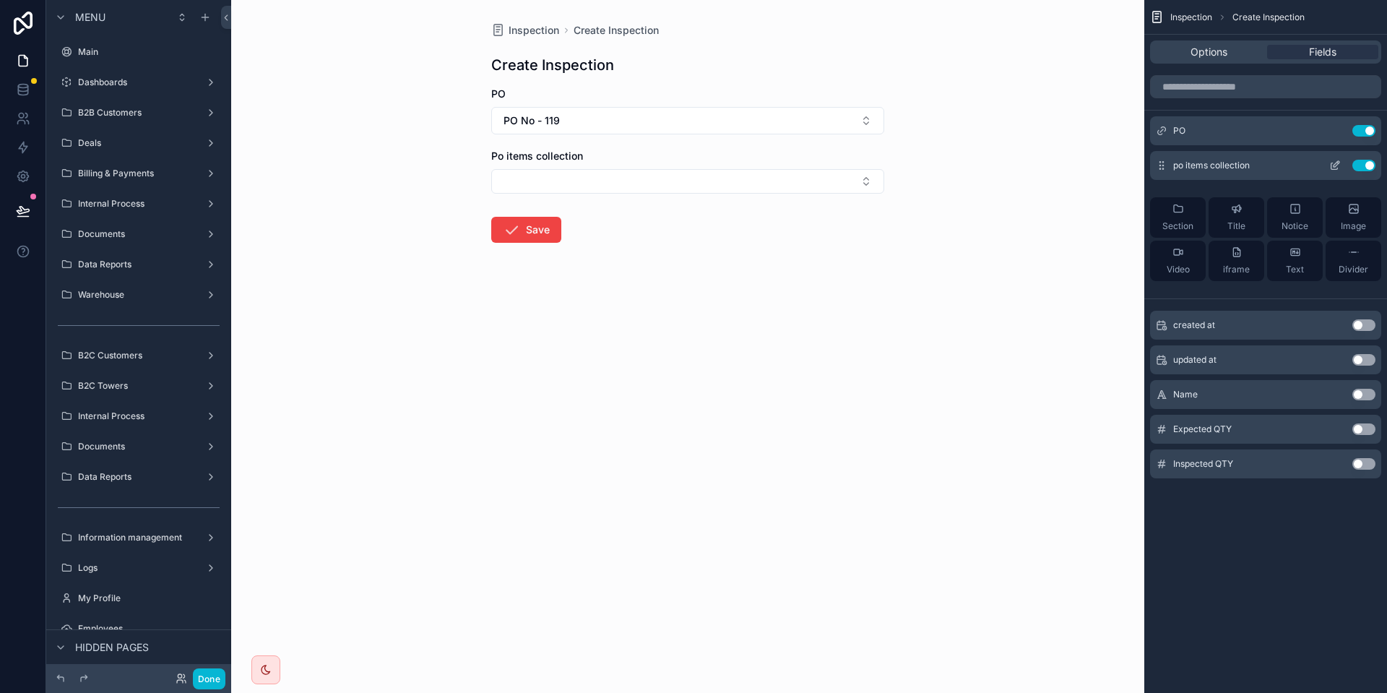
click at [1334, 166] on icon "scrollable content" at bounding box center [1335, 166] width 12 height 12
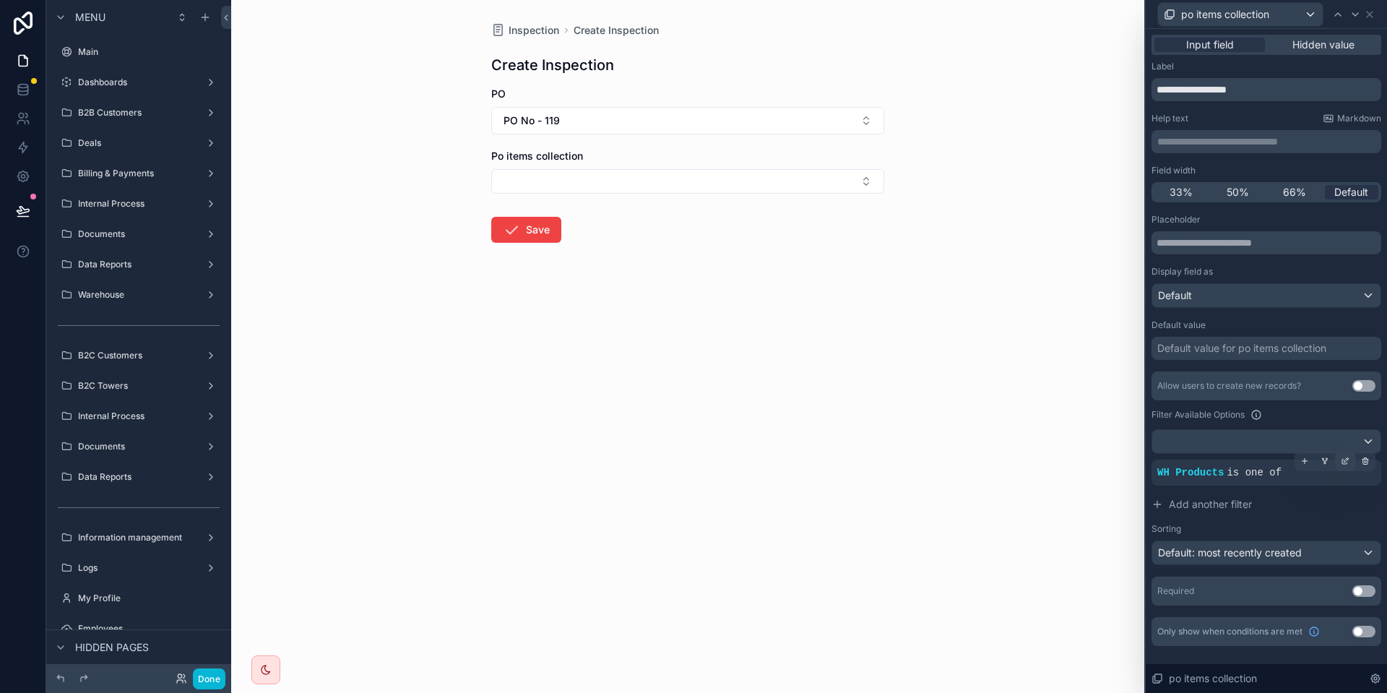
click at [1344, 459] on icon at bounding box center [1344, 460] width 9 height 9
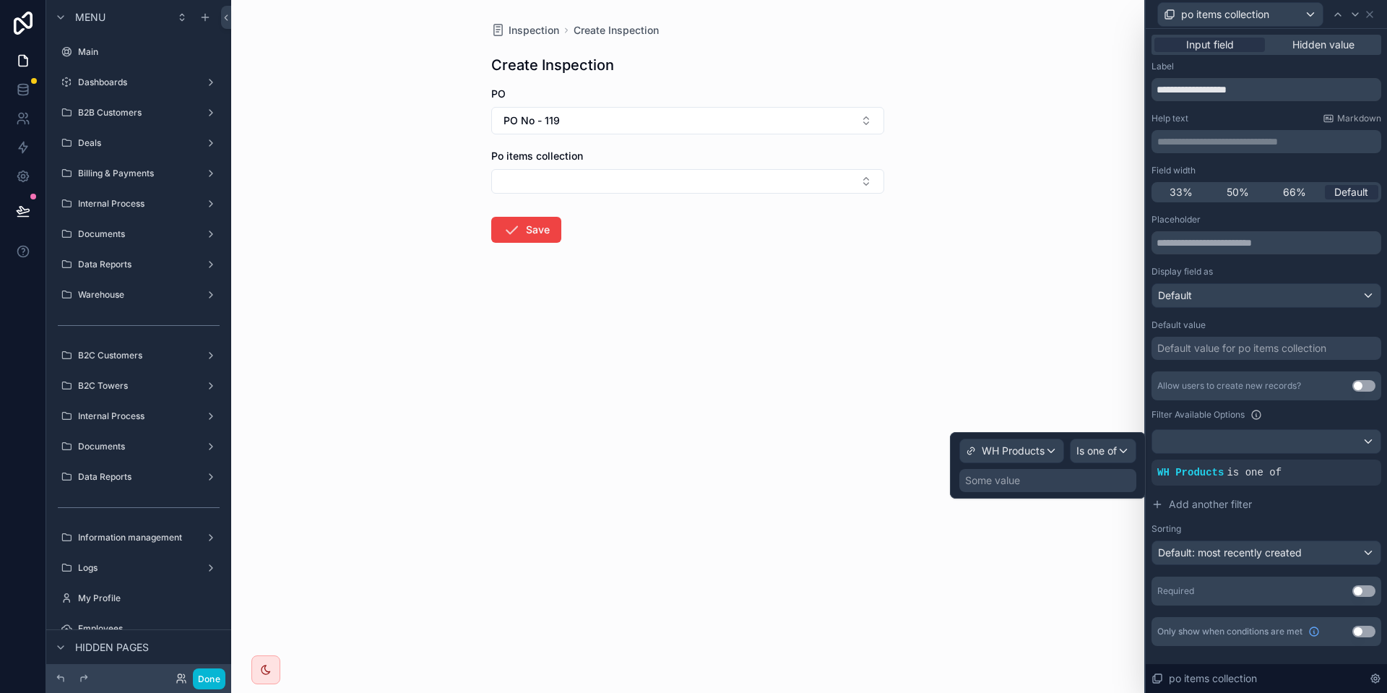
click at [1080, 471] on div "Some value" at bounding box center [1047, 480] width 177 height 23
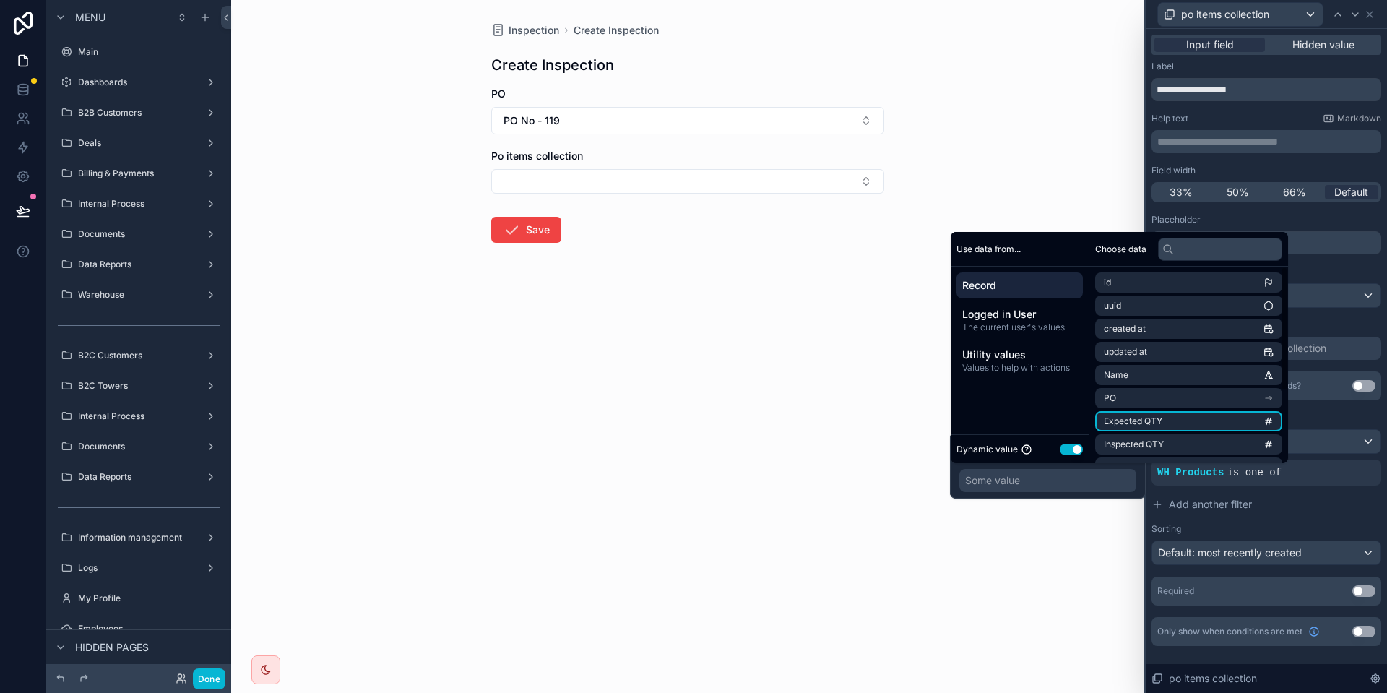
scroll to position [113, 0]
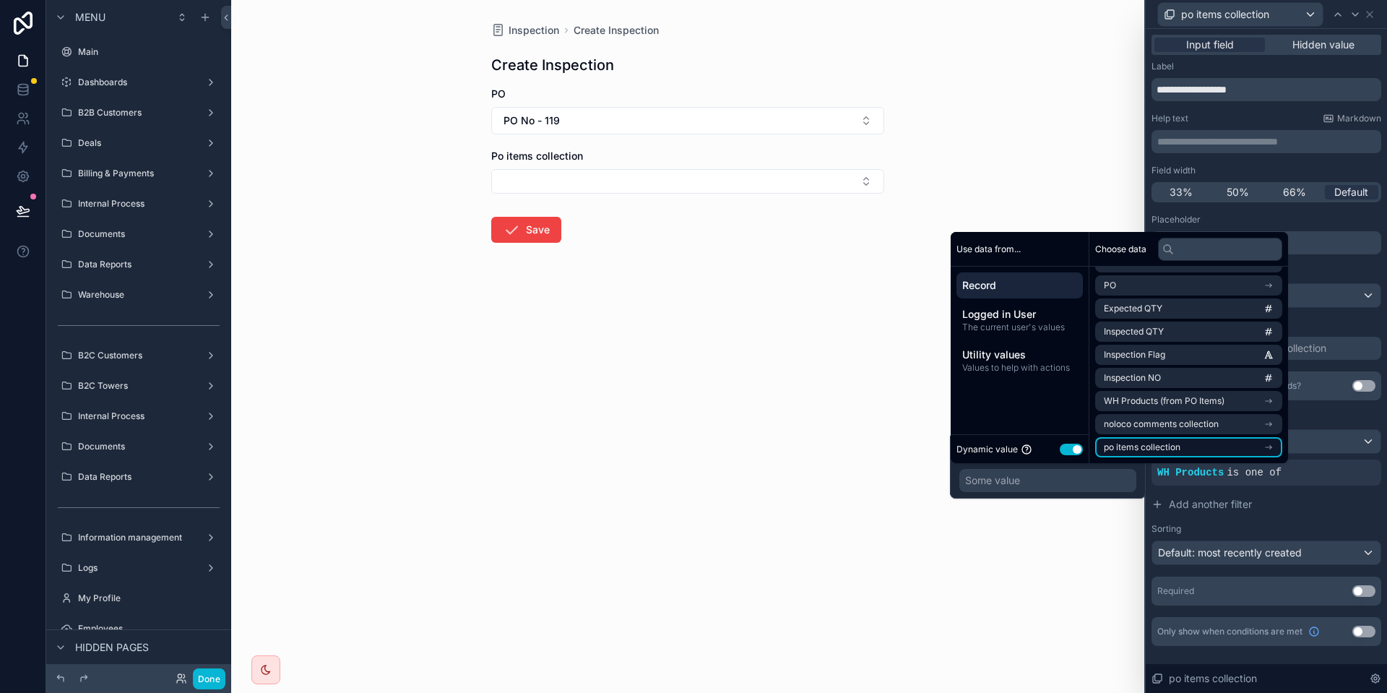
click at [1197, 441] on li "po items collection" at bounding box center [1188, 447] width 187 height 20
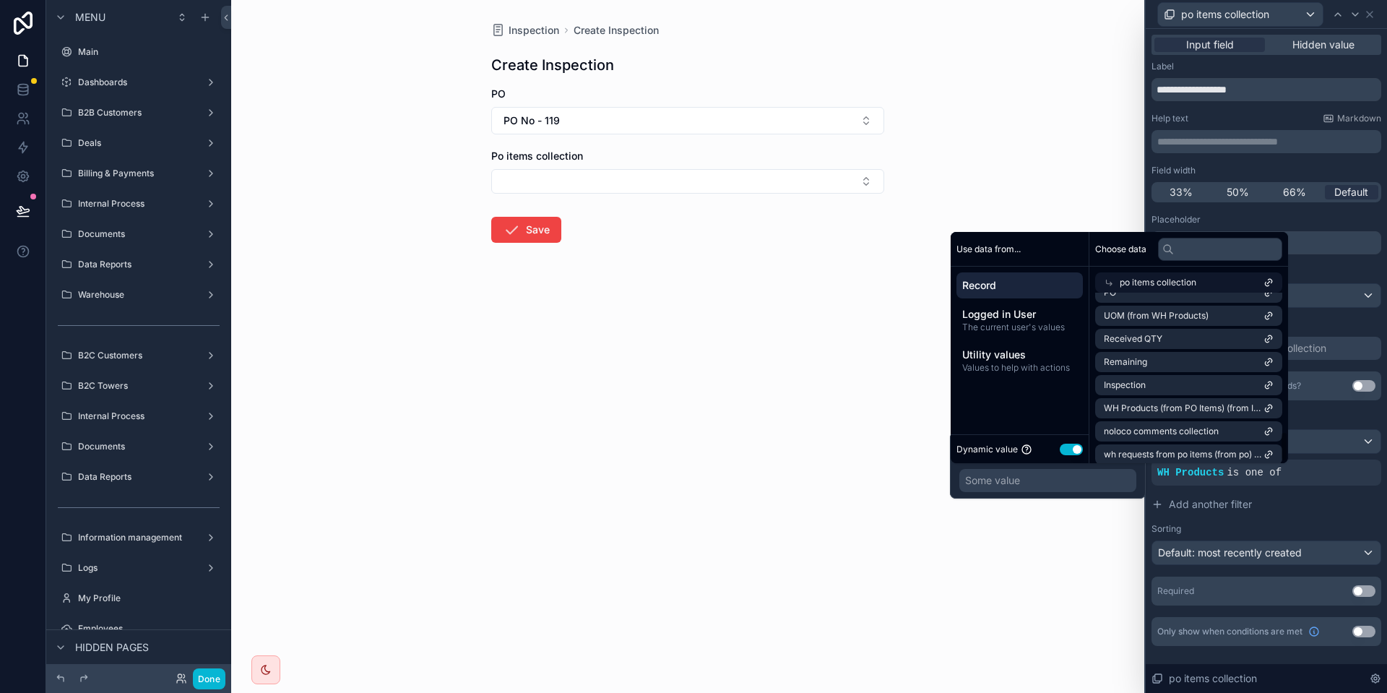
scroll to position [782, 0]
click at [1185, 400] on span "WH Products (from PO Items) (from Inspection)" at bounding box center [1184, 405] width 160 height 12
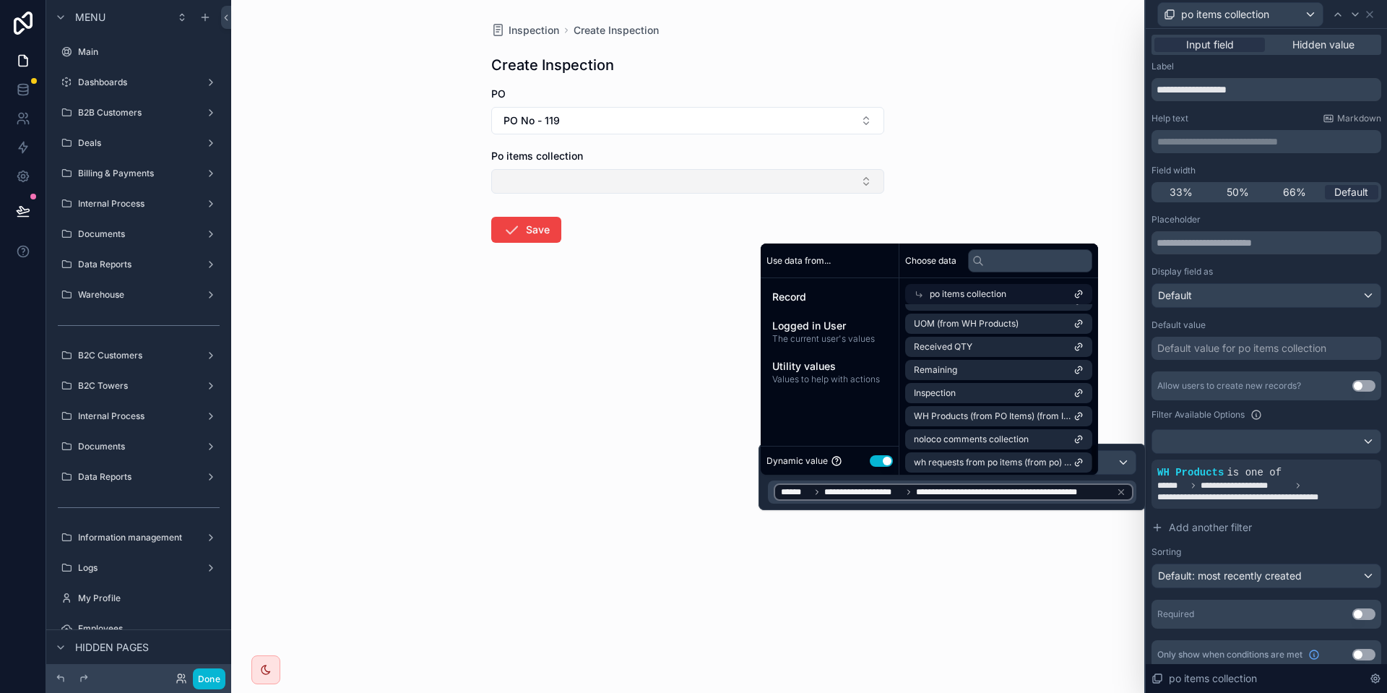
click at [699, 180] on button "Select Button" at bounding box center [687, 181] width 393 height 25
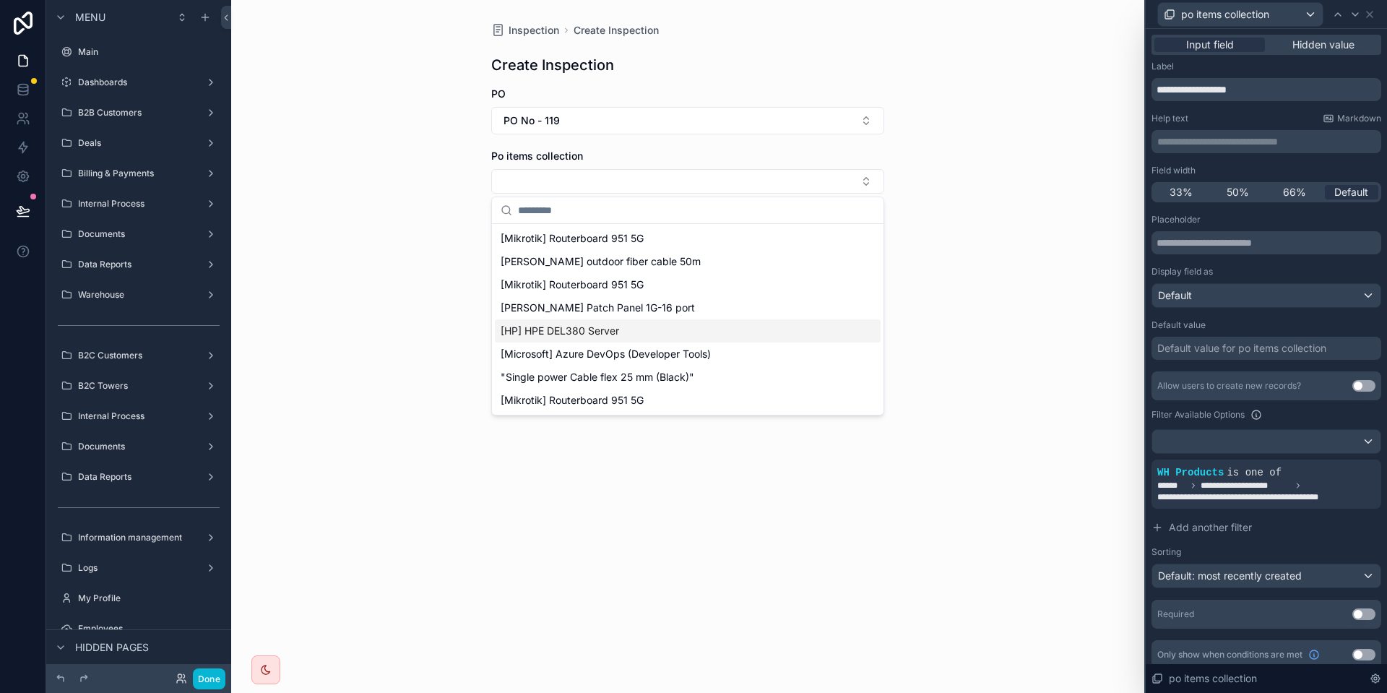
click at [818, 491] on div "Inspection Create Inspection Create Inspection PO PO No - 119 Po items collecti…" at bounding box center [687, 346] width 913 height 693
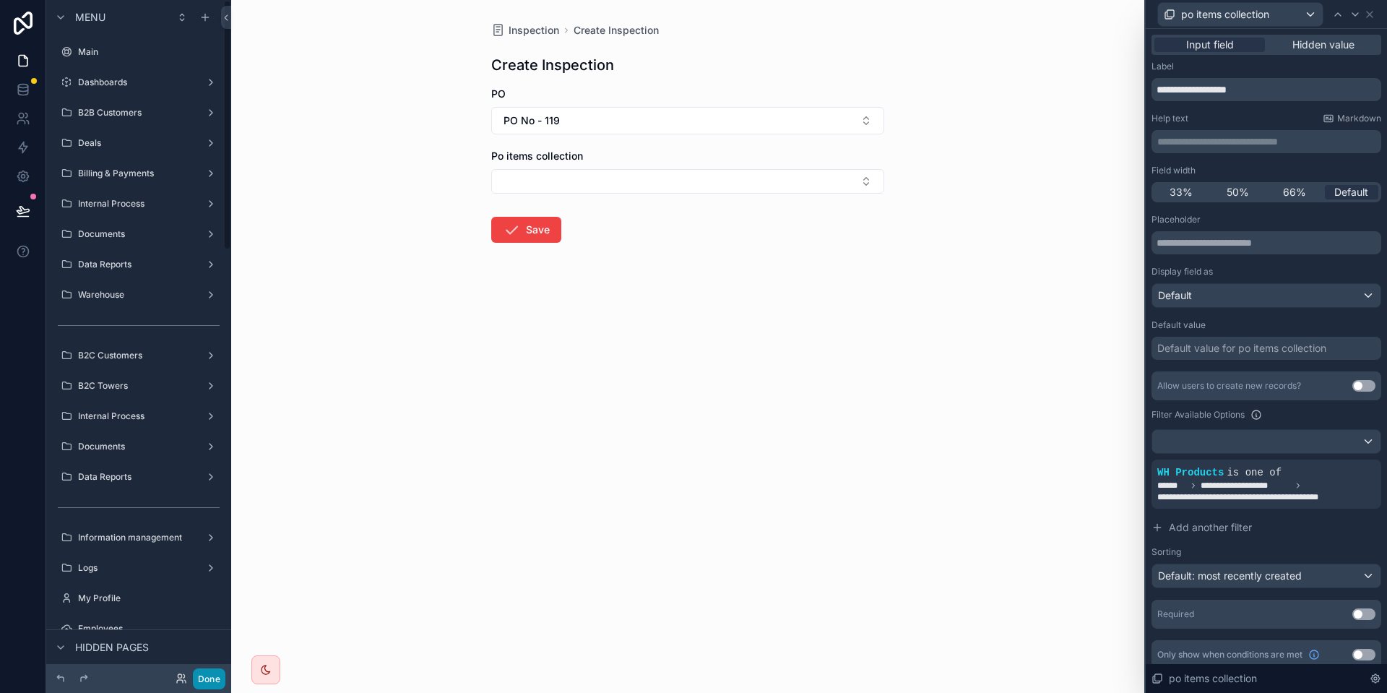
click at [207, 669] on button "Done" at bounding box center [209, 678] width 32 height 21
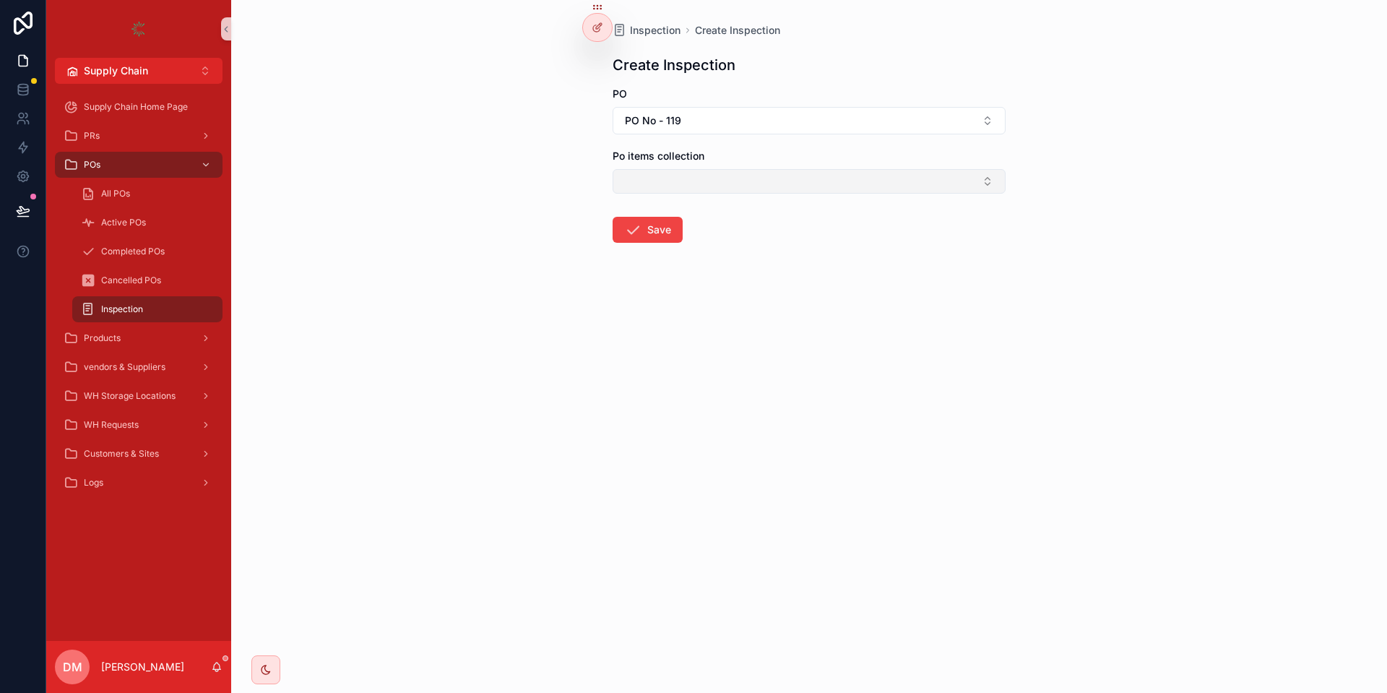
click at [669, 181] on button "Select Button" at bounding box center [808, 181] width 393 height 25
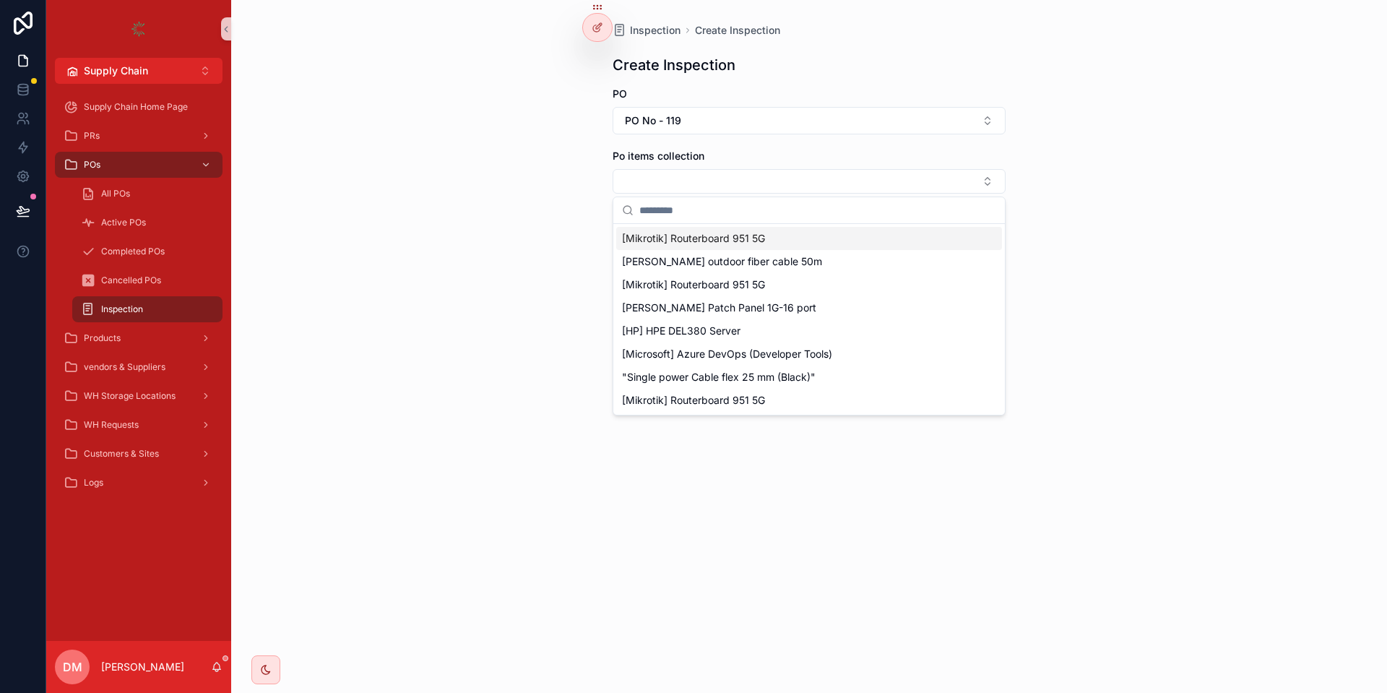
click at [732, 247] on div "[Mikrotik] Routerboard 951 5G" at bounding box center [809, 238] width 386 height 23
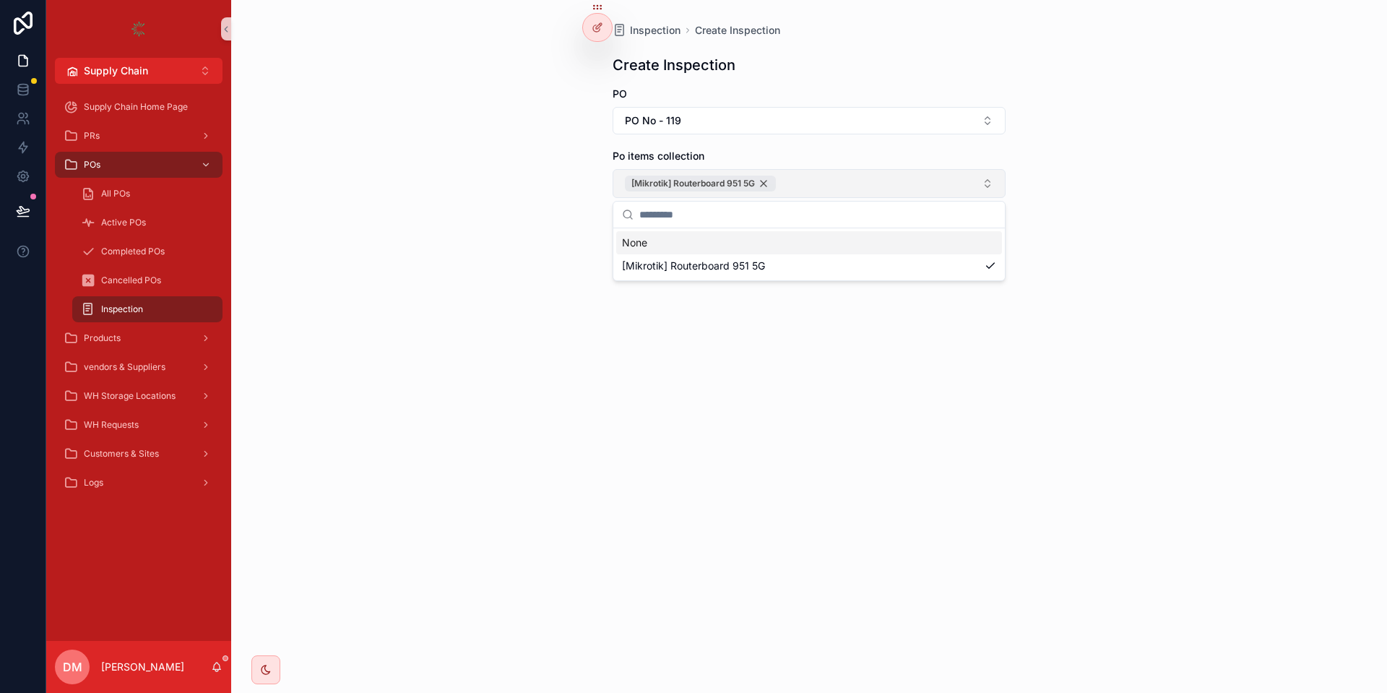
click at [772, 187] on div "[Mikrotik] Routerboard 951 5G" at bounding box center [700, 183] width 151 height 16
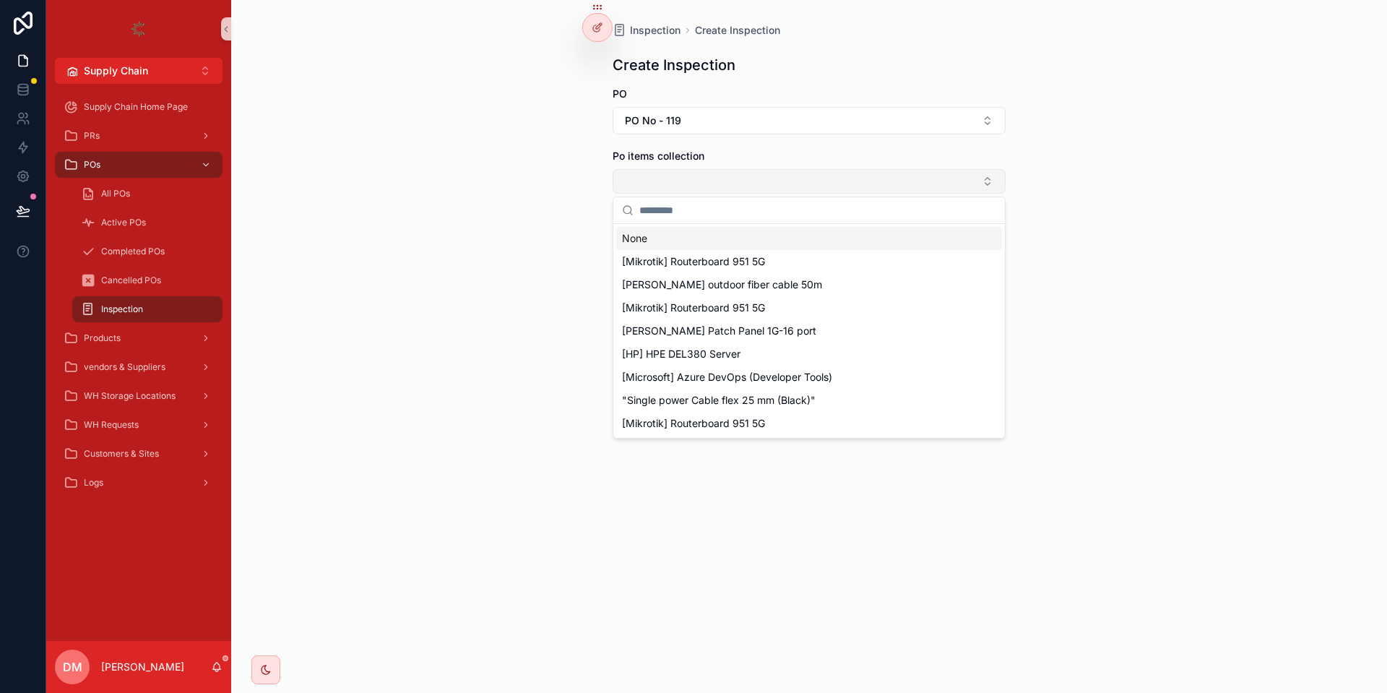
click at [761, 186] on button "Select Button" at bounding box center [808, 181] width 393 height 25
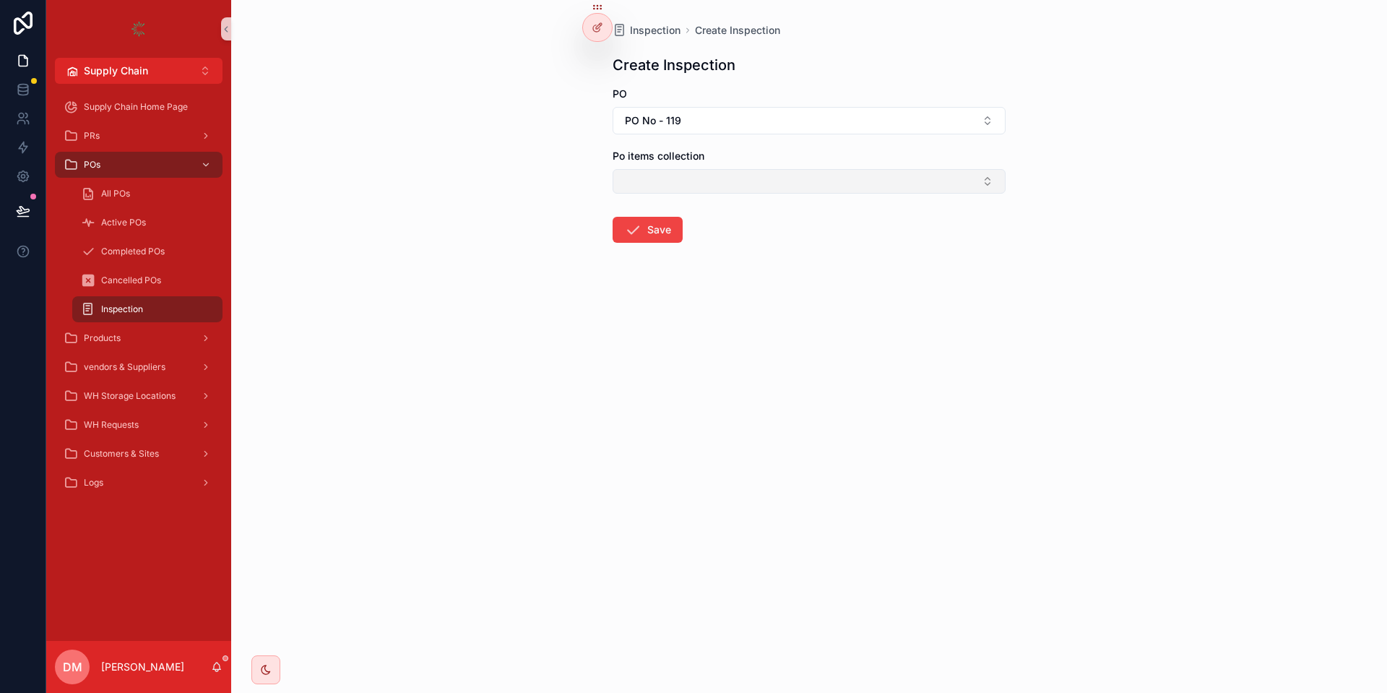
click at [758, 185] on button "Select Button" at bounding box center [808, 181] width 393 height 25
type input "*"
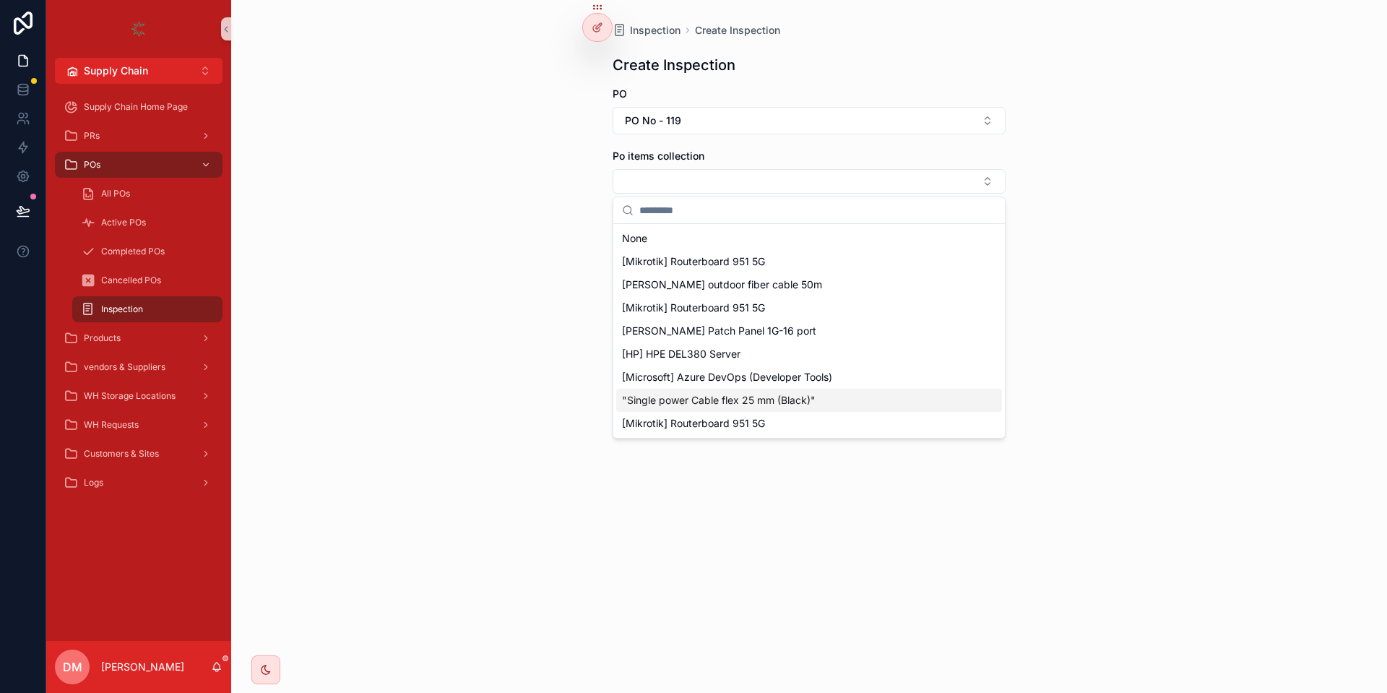
click at [425, 114] on div "Inspection Create Inspection Create Inspection PO PO No - 119 Po items collecti…" at bounding box center [809, 346] width 1156 height 693
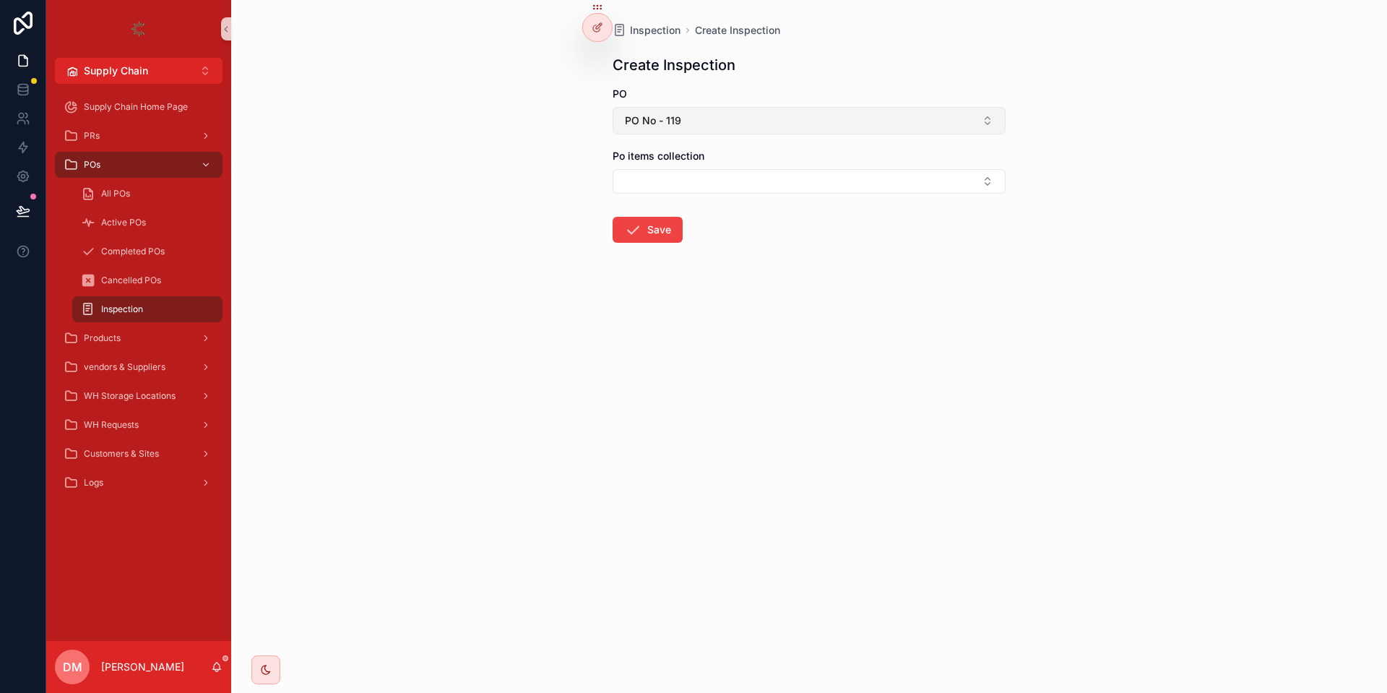
click at [747, 114] on button "PO No - 119" at bounding box center [808, 120] width 393 height 27
click at [769, 102] on div "PO PO No - 119" at bounding box center [808, 111] width 393 height 48
click at [708, 168] on div "Po items collection" at bounding box center [808, 171] width 393 height 45
click at [704, 173] on button "Select Button" at bounding box center [808, 181] width 393 height 25
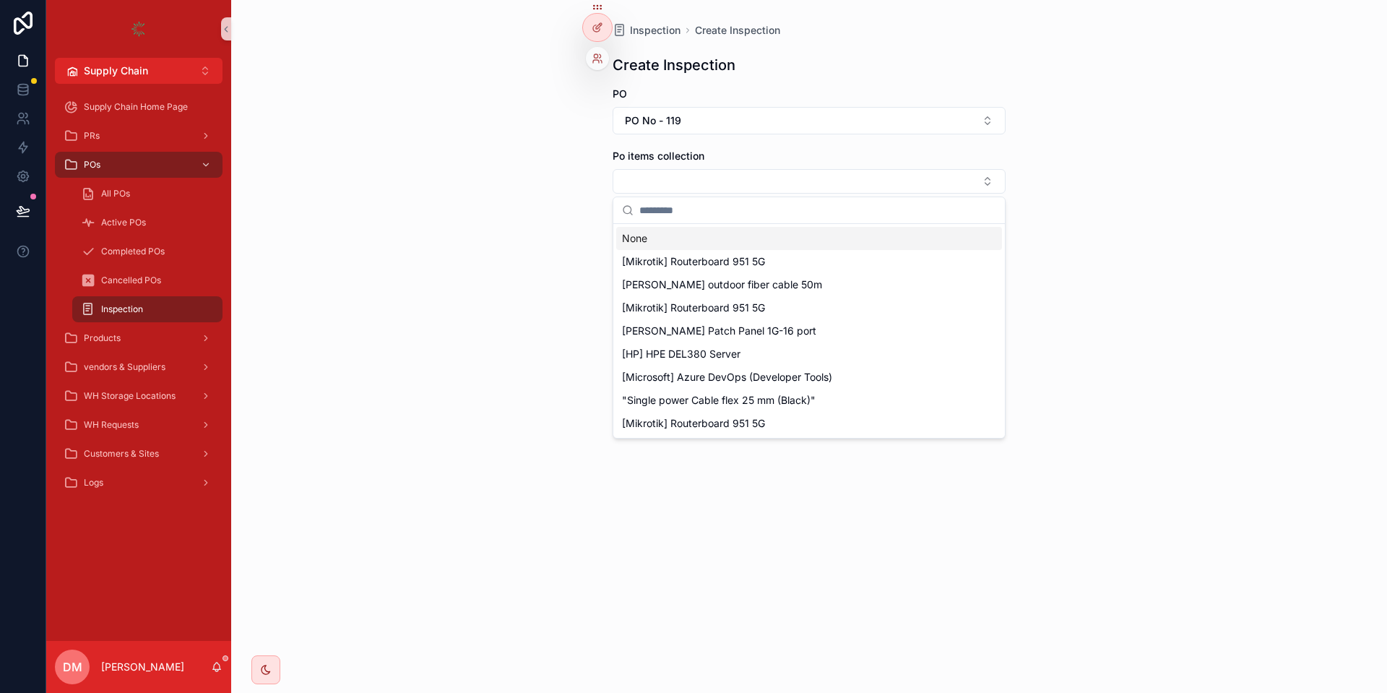
click at [589, 14] on div at bounding box center [597, 21] width 30 height 40
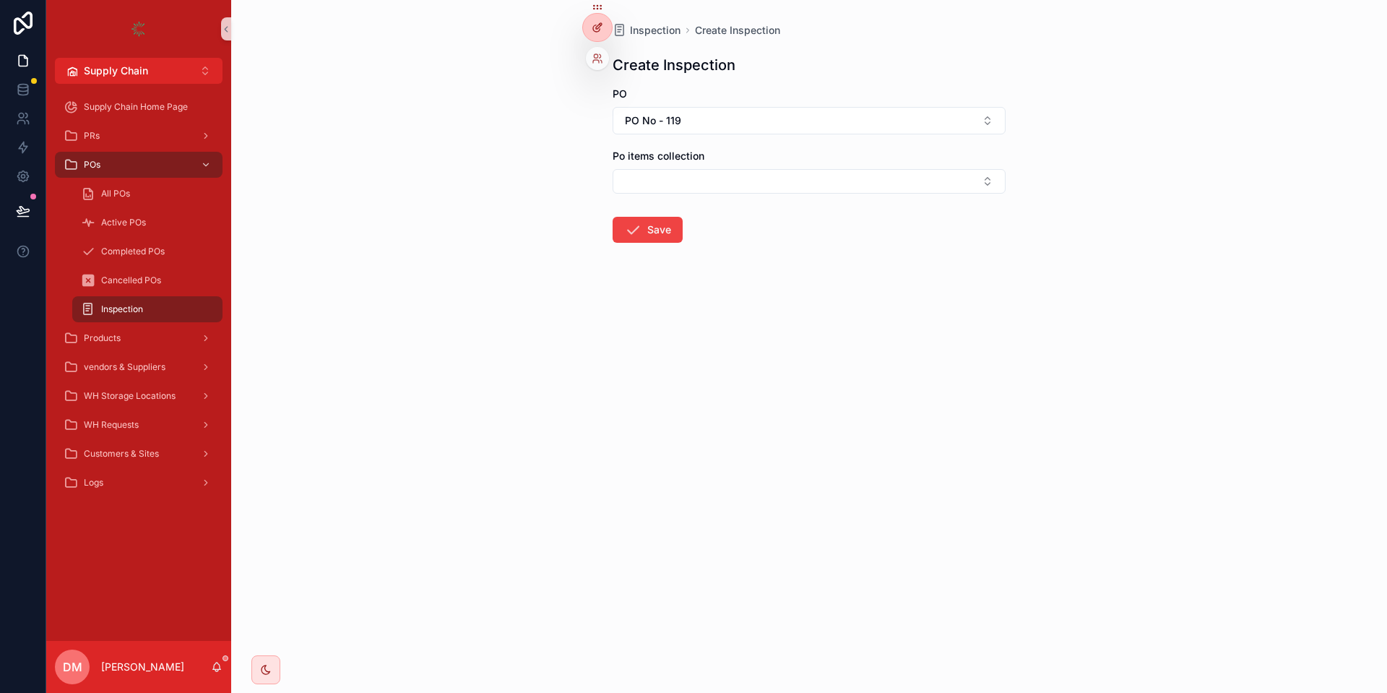
click at [591, 24] on icon at bounding box center [597, 28] width 12 height 12
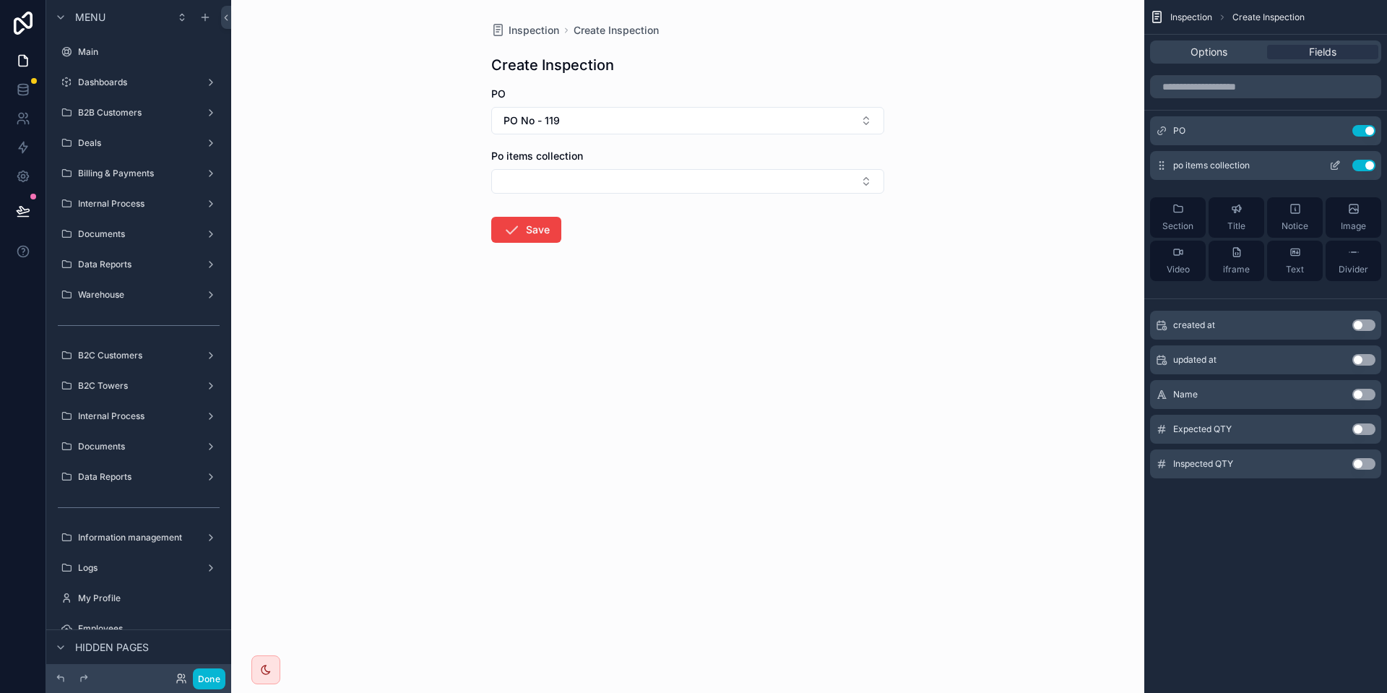
click at [1339, 155] on div "po items collection Use setting" at bounding box center [1265, 165] width 231 height 29
click at [1339, 164] on icon "scrollable content" at bounding box center [1335, 166] width 12 height 12
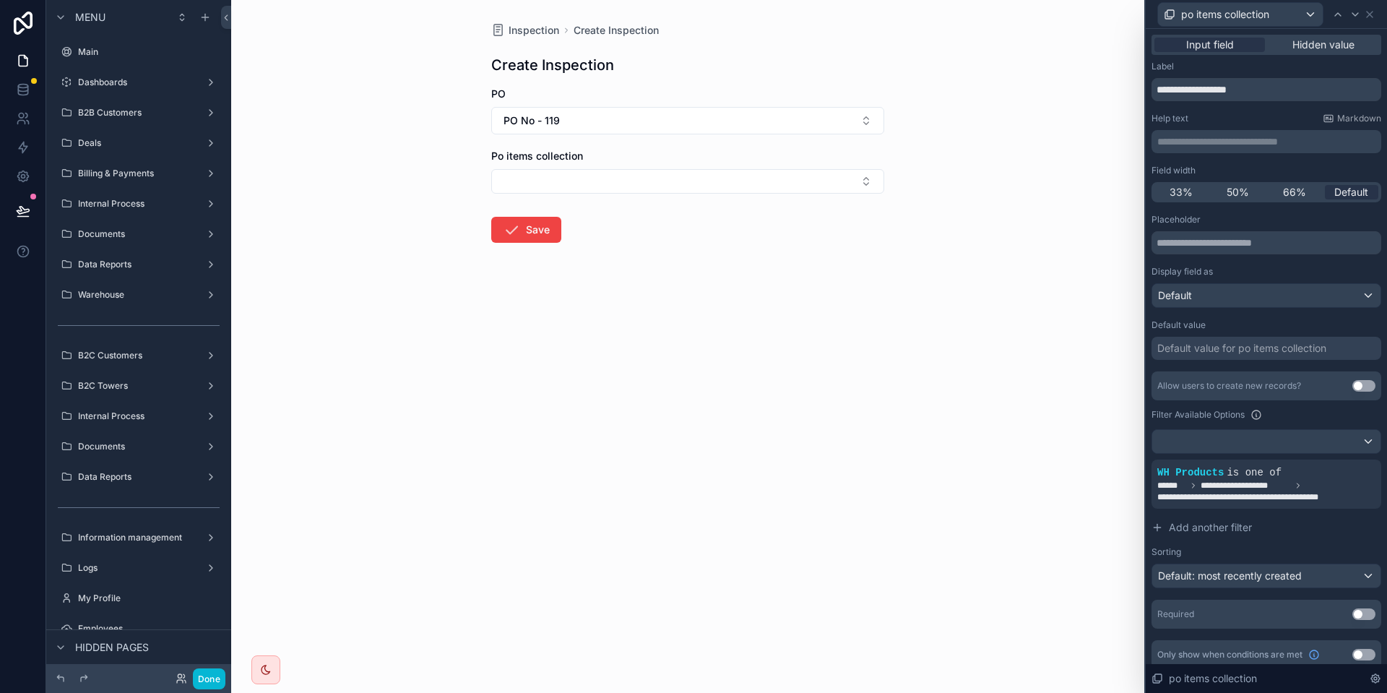
scroll to position [11, 0]
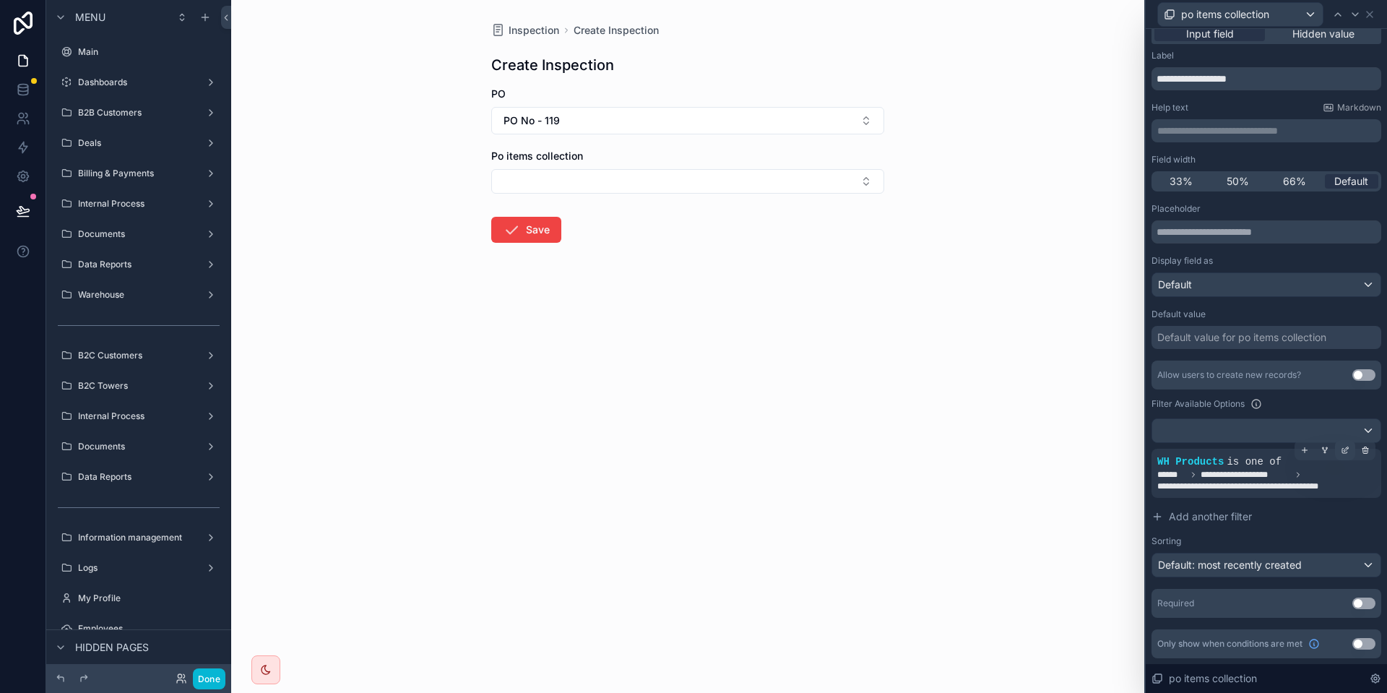
click at [1349, 454] on div at bounding box center [1345, 450] width 20 height 20
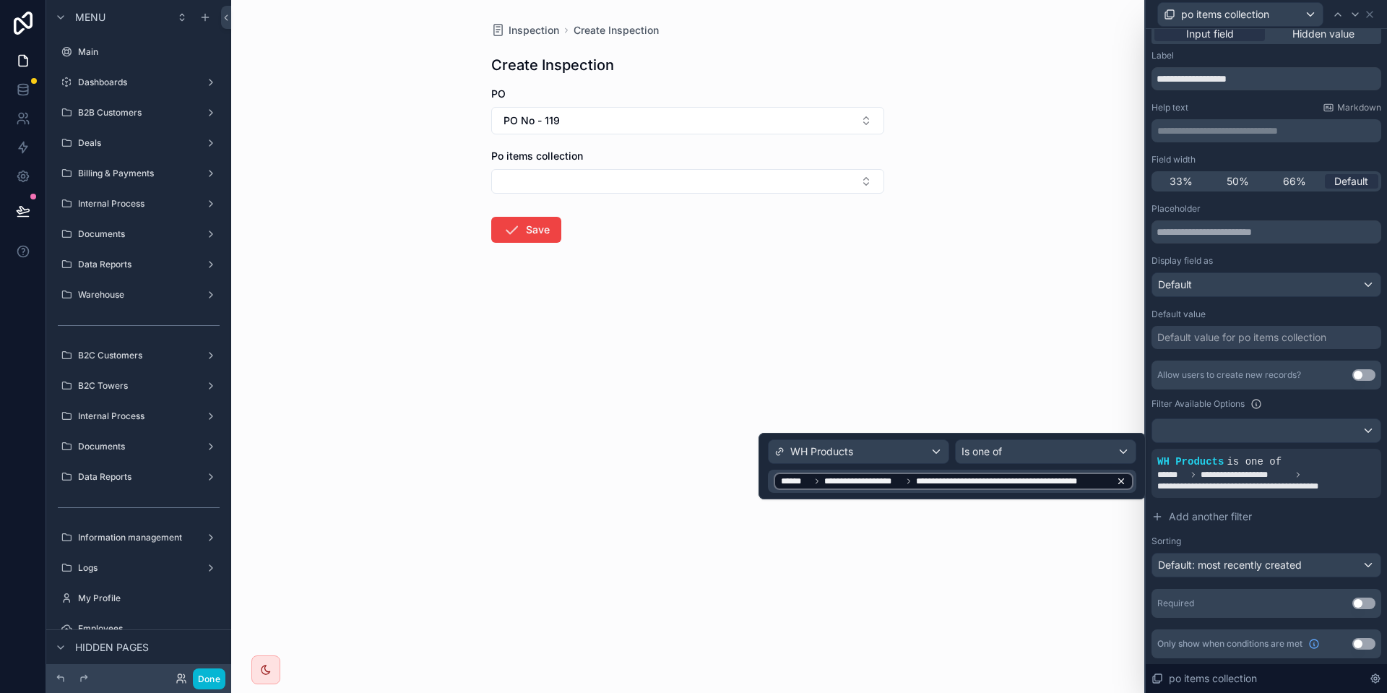
click at [1124, 479] on icon at bounding box center [1121, 481] width 10 height 10
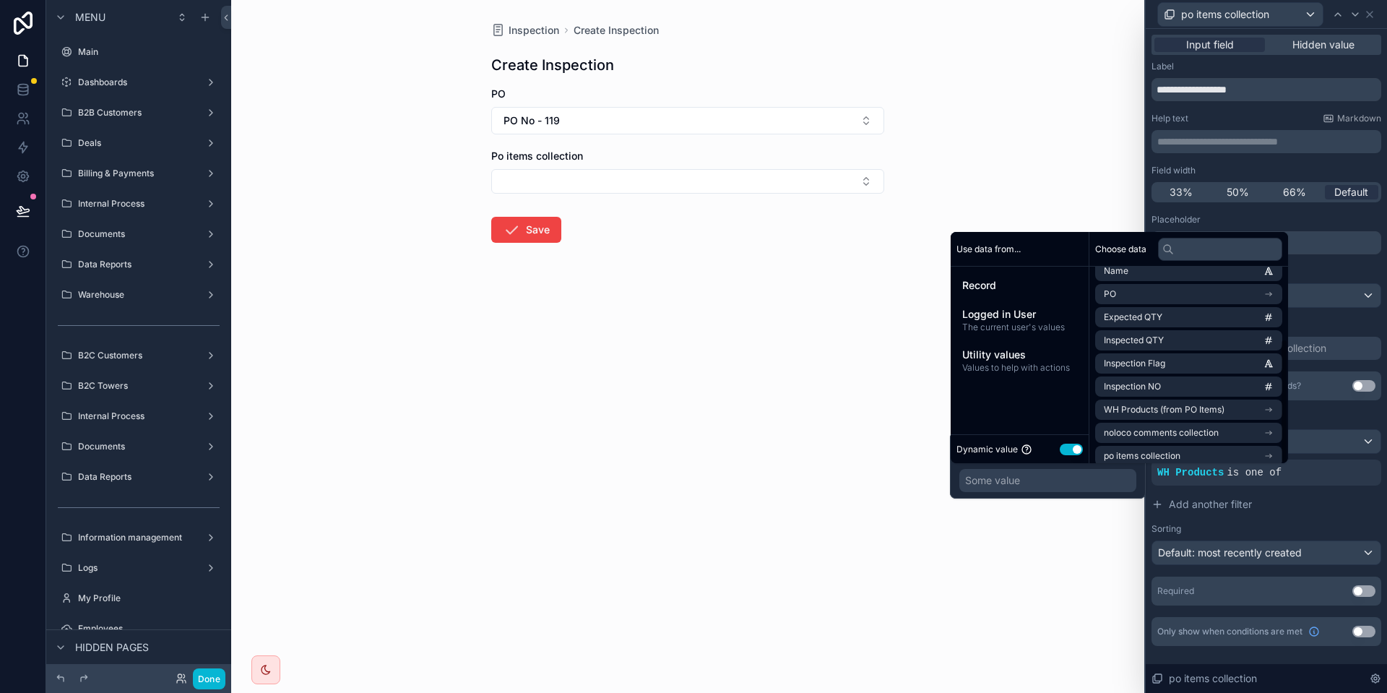
scroll to position [113, 0]
click at [1183, 406] on span "WH Products (from PO Items)" at bounding box center [1164, 401] width 121 height 12
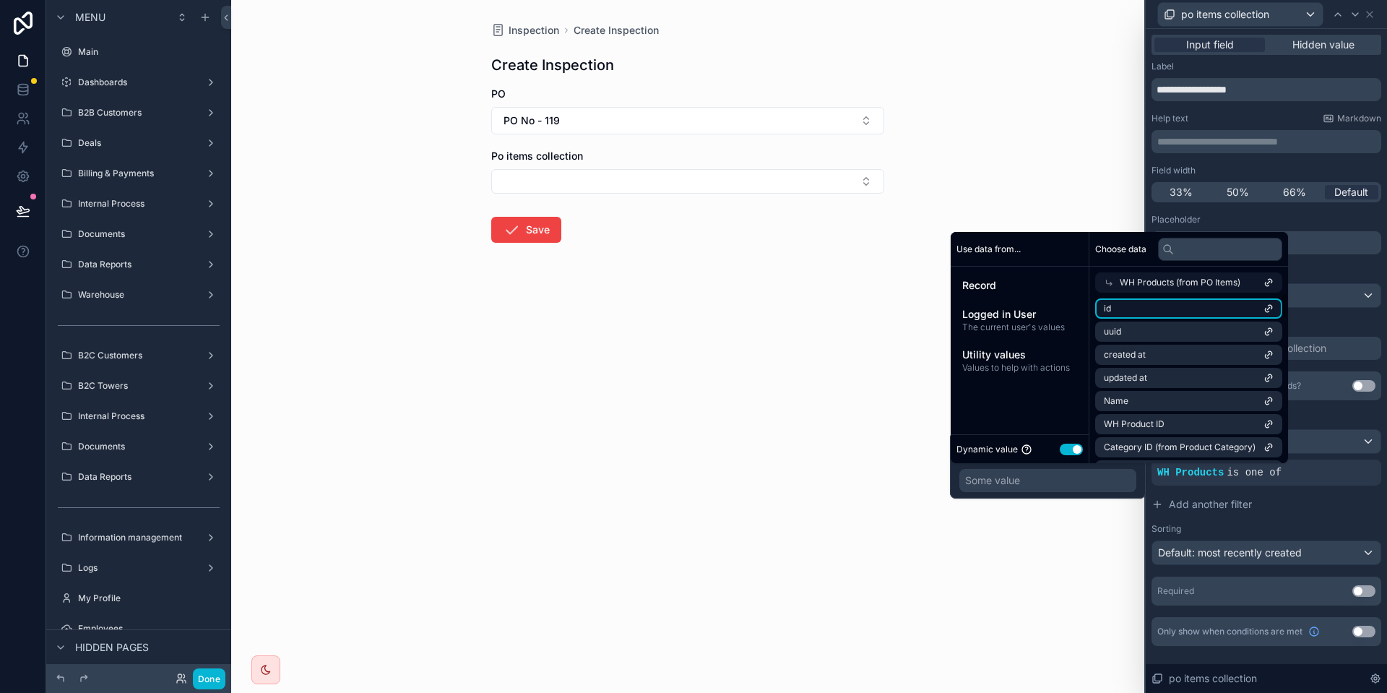
click at [1132, 303] on li "id" at bounding box center [1188, 308] width 187 height 20
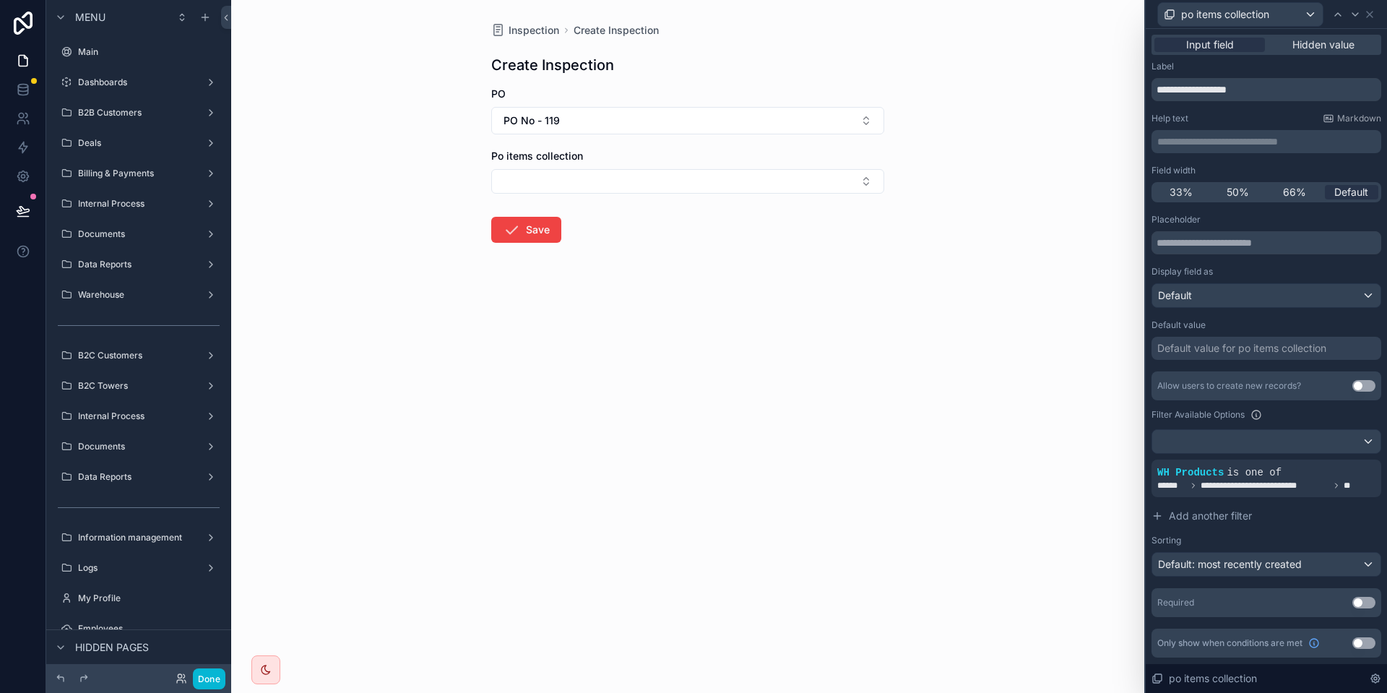
click at [812, 450] on div "Inspection Create Inspection Create Inspection PO PO No - 119 Po items collecti…" at bounding box center [687, 346] width 913 height 693
click at [604, 182] on button "Select Button" at bounding box center [687, 181] width 393 height 25
click at [1369, 14] on icon at bounding box center [1369, 15] width 6 height 6
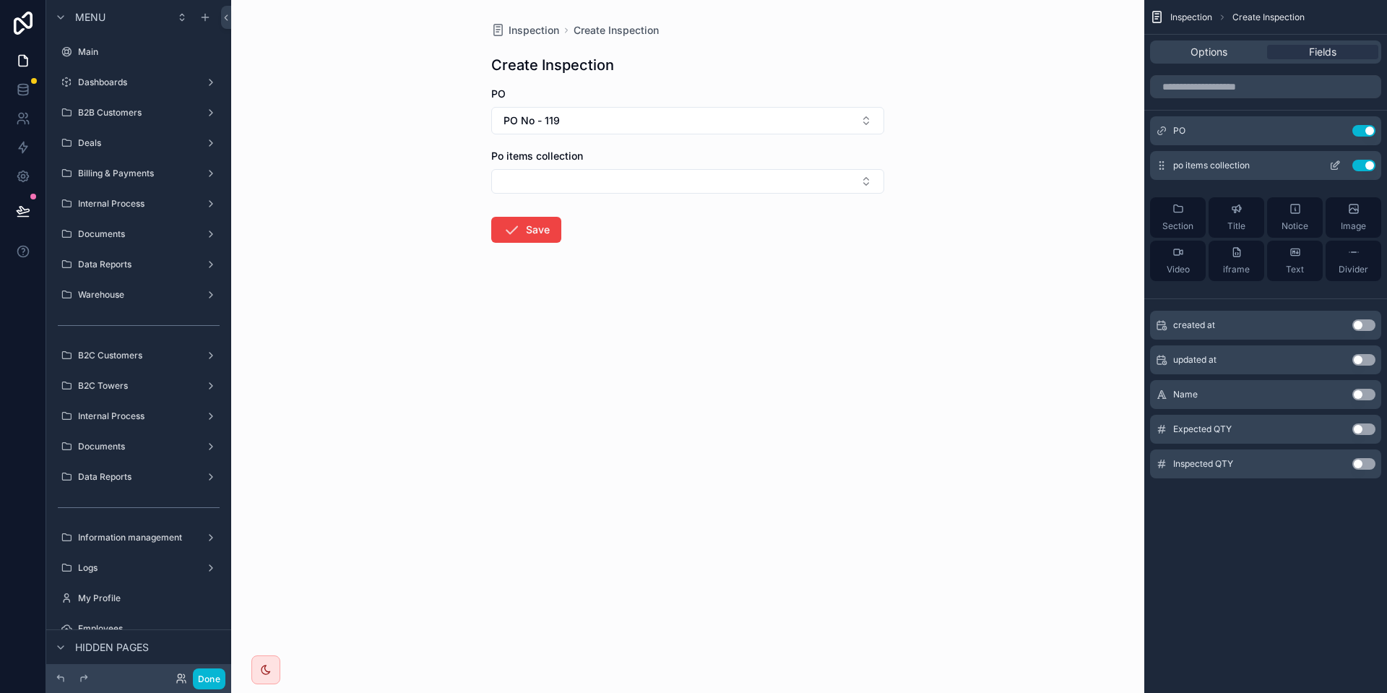
click at [1338, 164] on icon "scrollable content" at bounding box center [1336, 164] width 6 height 6
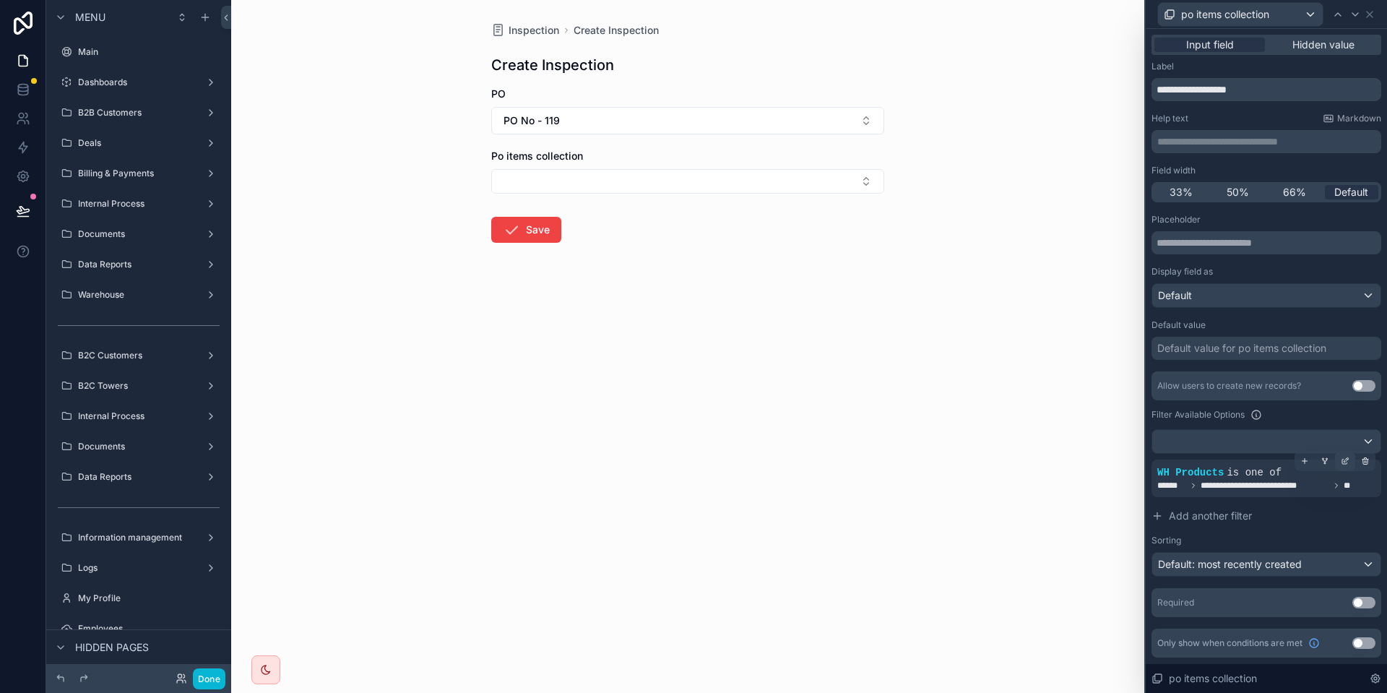
click at [1340, 464] on div at bounding box center [1345, 461] width 20 height 20
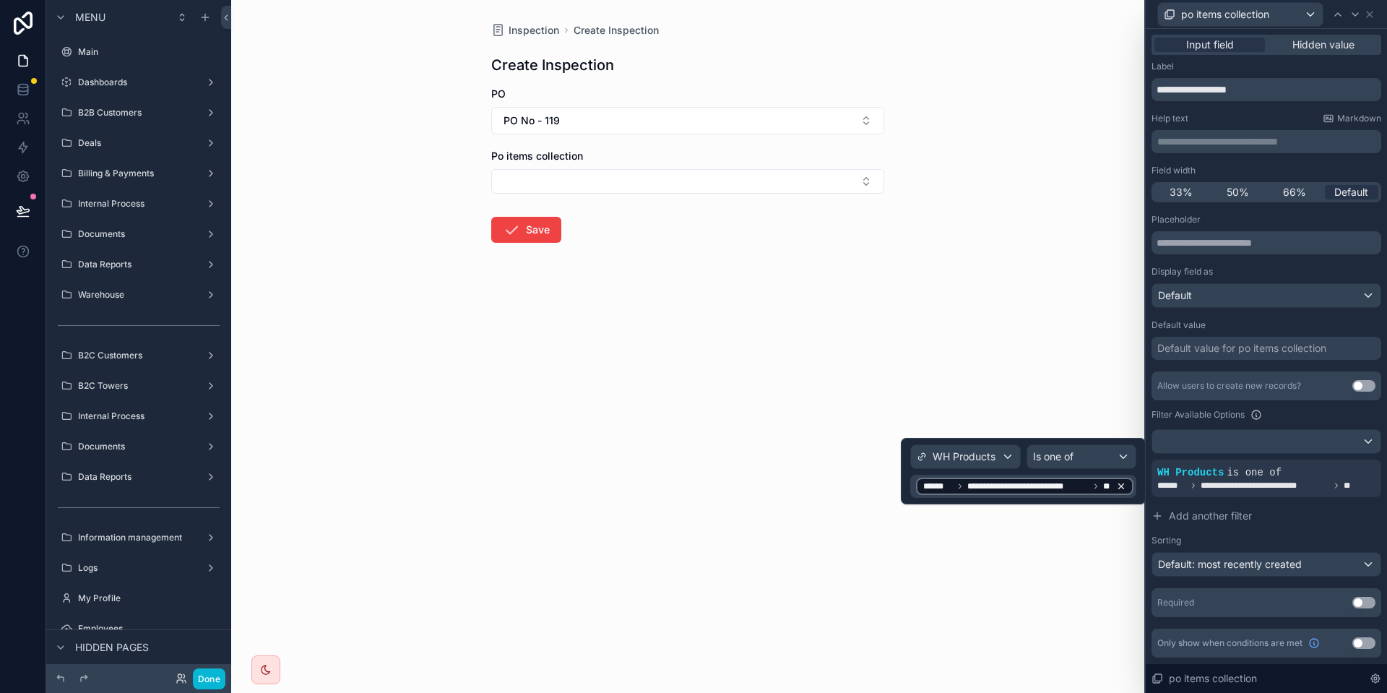
click at [996, 485] on span "**********" at bounding box center [1027, 486] width 121 height 12
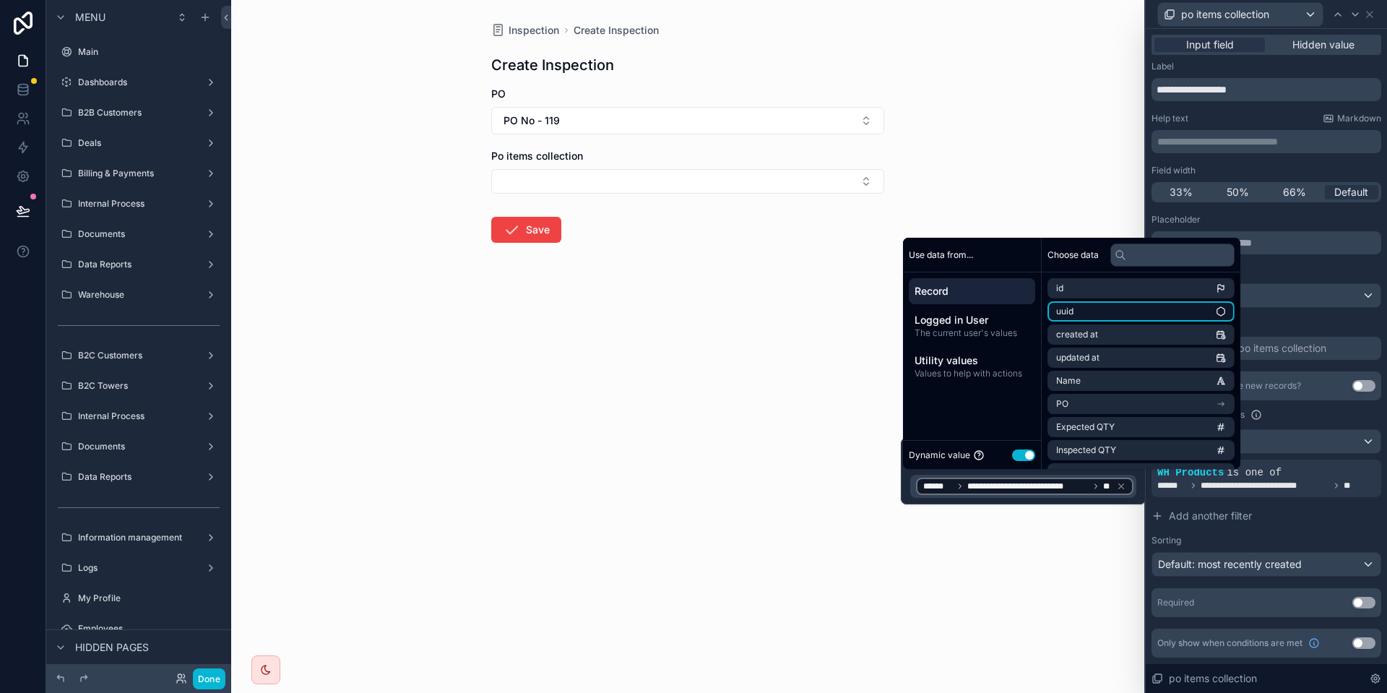
scroll to position [113, 0]
click at [1133, 446] on li "po items collection" at bounding box center [1140, 453] width 187 height 20
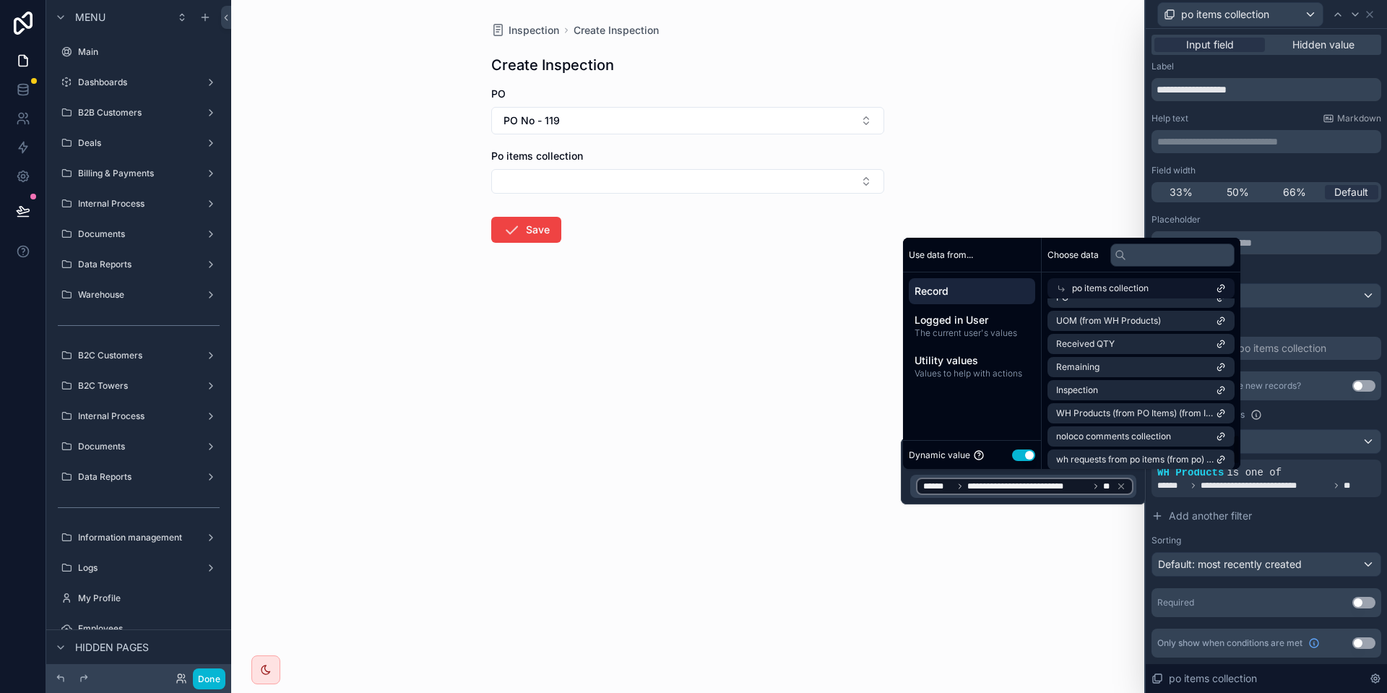
scroll to position [786, 0]
click at [1137, 412] on li "WH Products (from PO Items) (from Inspection)" at bounding box center [1140, 406] width 187 height 20
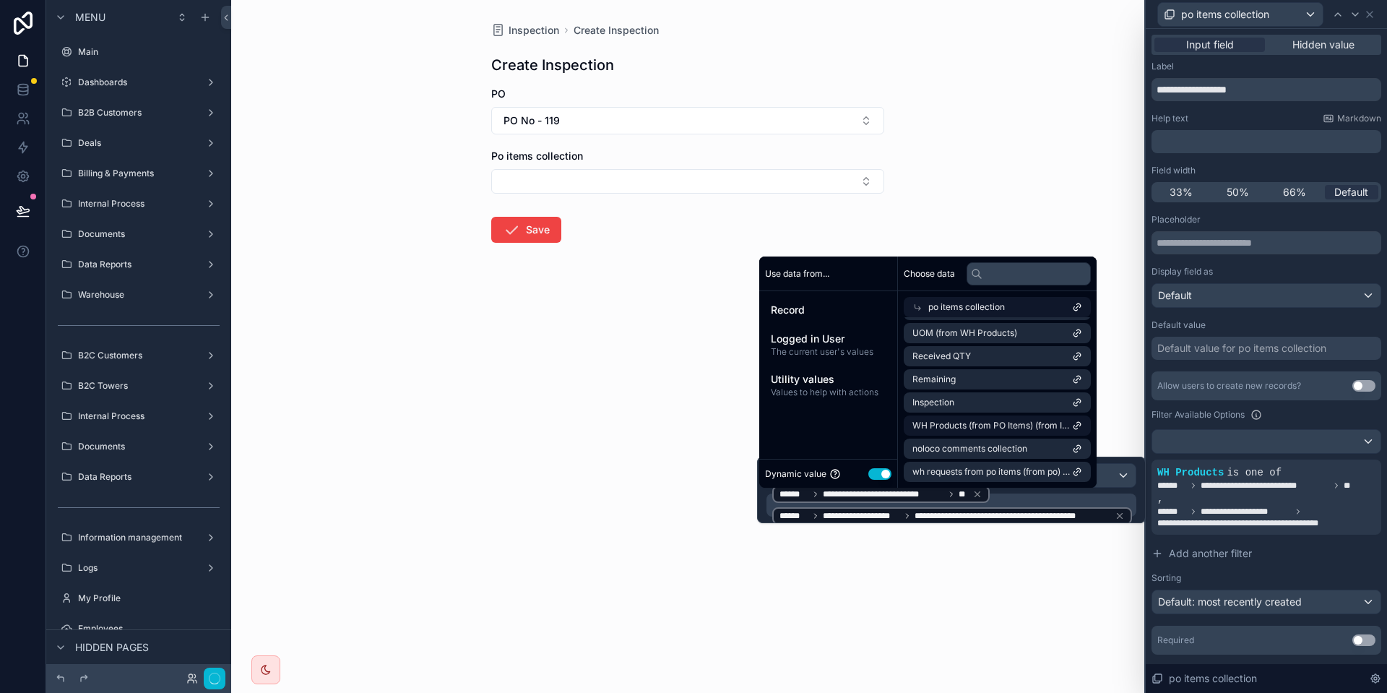
click at [1137, 412] on div "Inspection Create Inspection Create Inspection PO PO No - 119 Po items collecti…" at bounding box center [687, 346] width 913 height 693
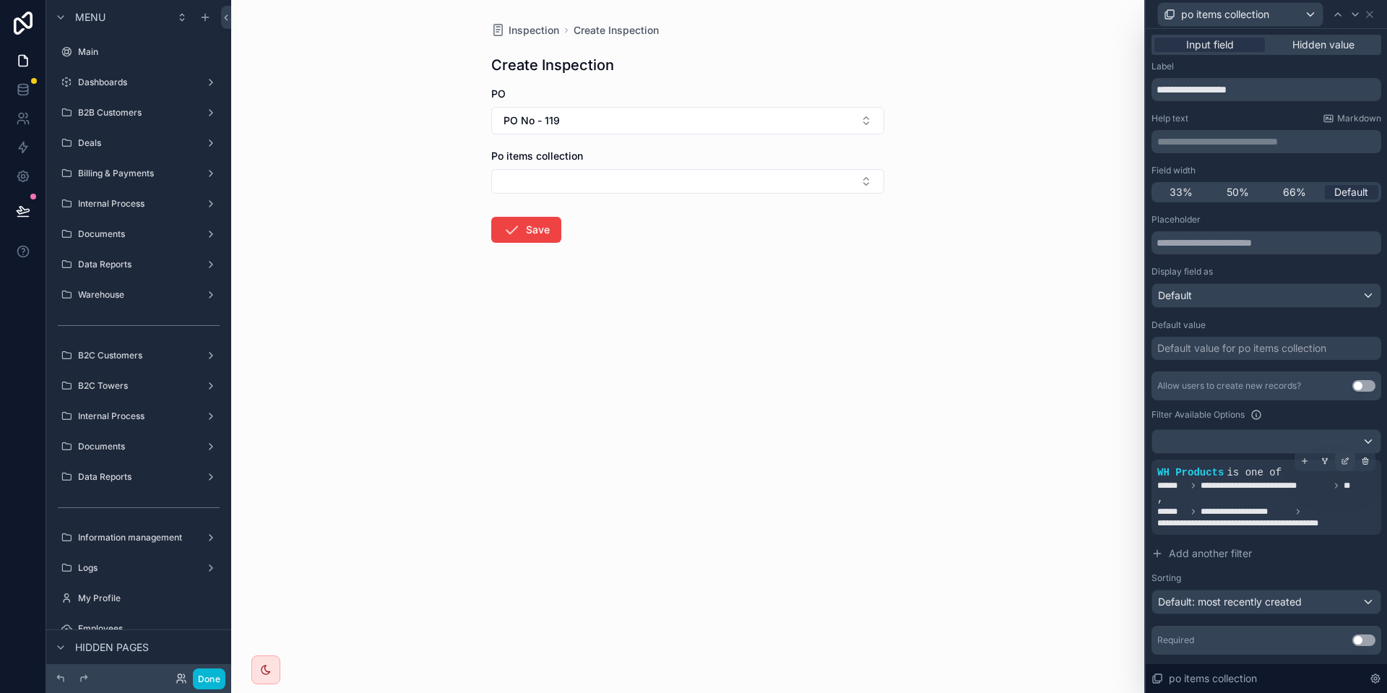
click at [1340, 461] on div at bounding box center [1345, 461] width 20 height 20
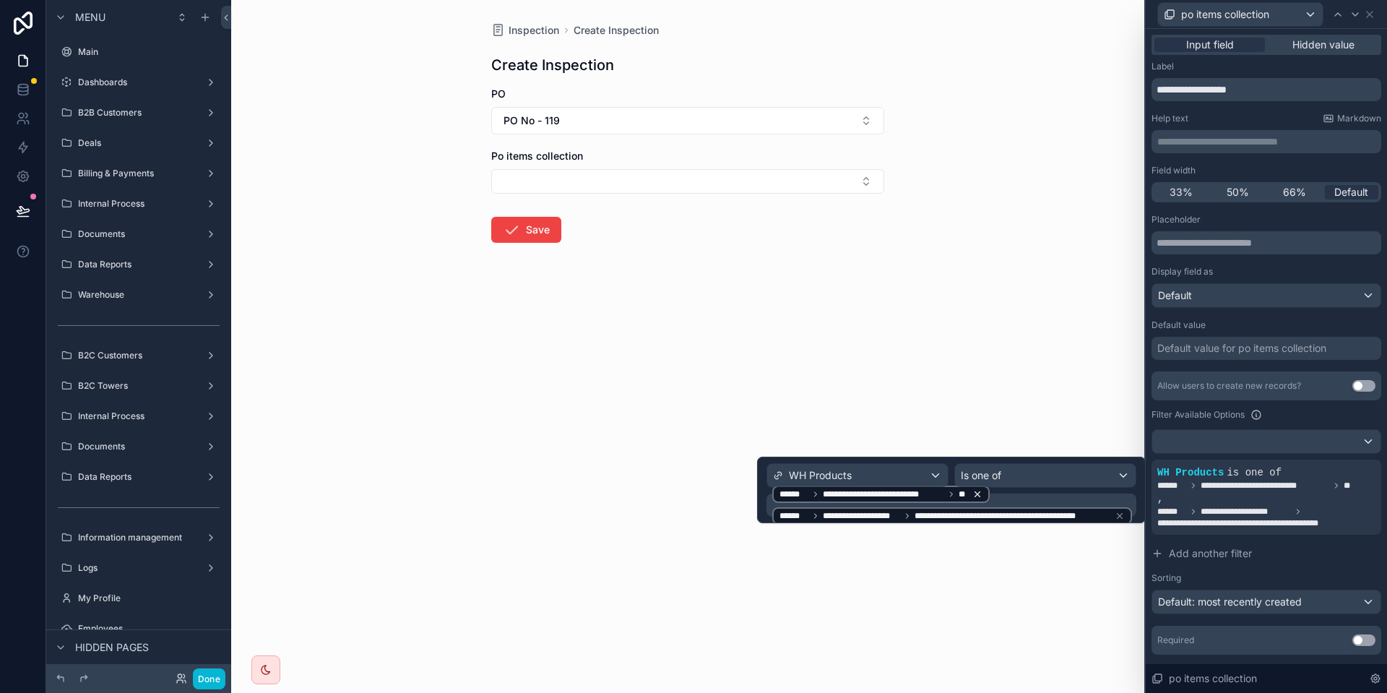
click at [977, 491] on icon at bounding box center [977, 494] width 10 height 10
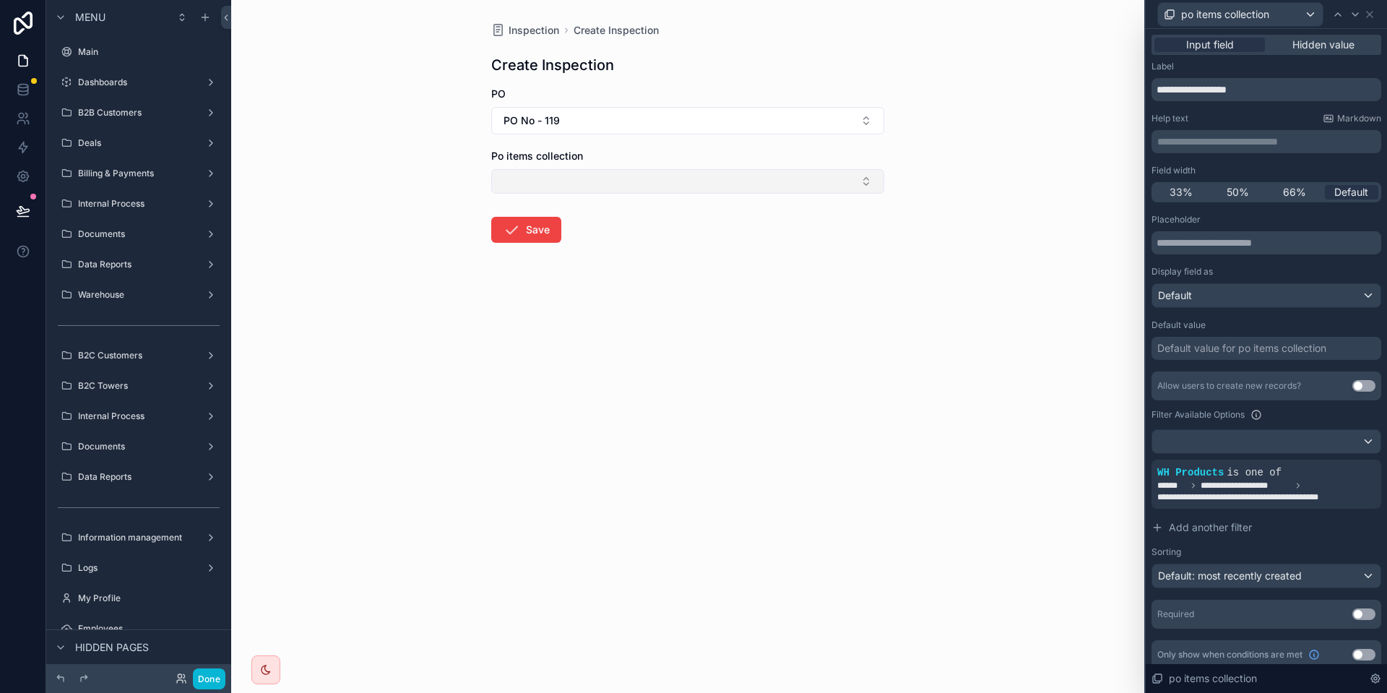
click at [555, 176] on button "Select Button" at bounding box center [687, 181] width 393 height 25
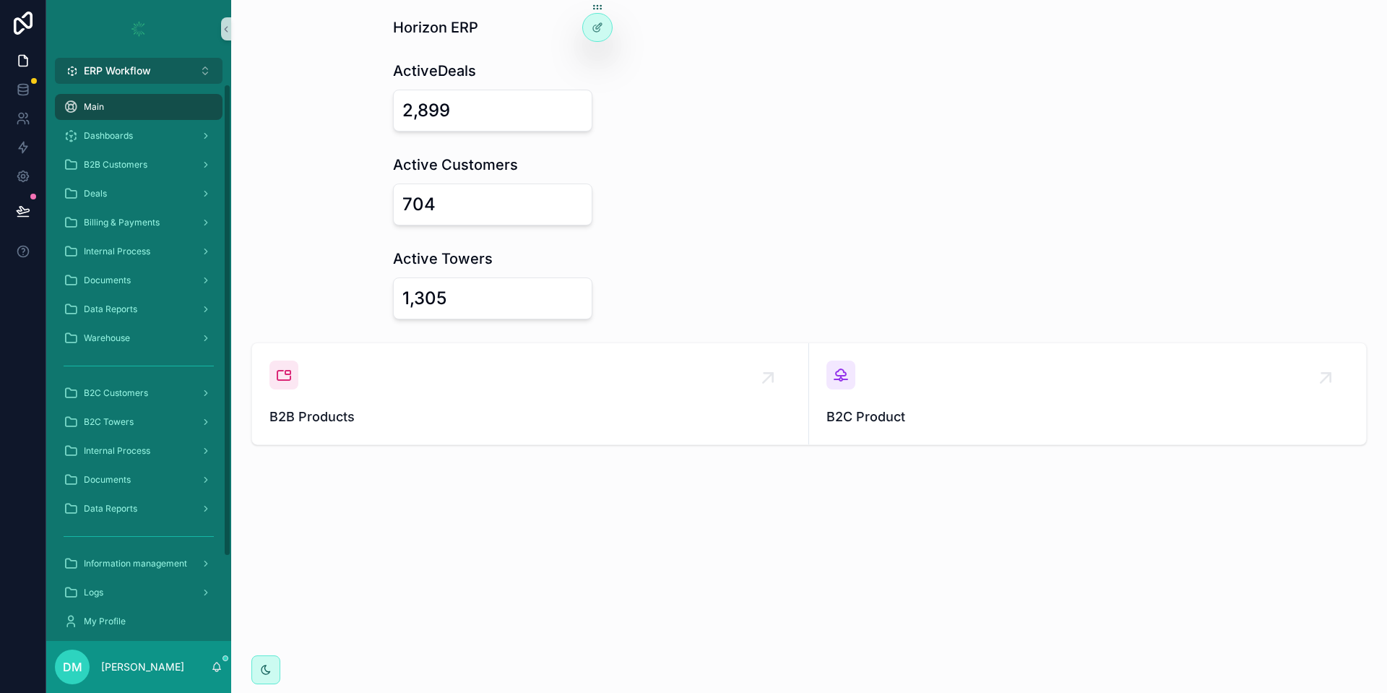
click at [151, 76] on span "ERP Workflow" at bounding box center [117, 71] width 67 height 14
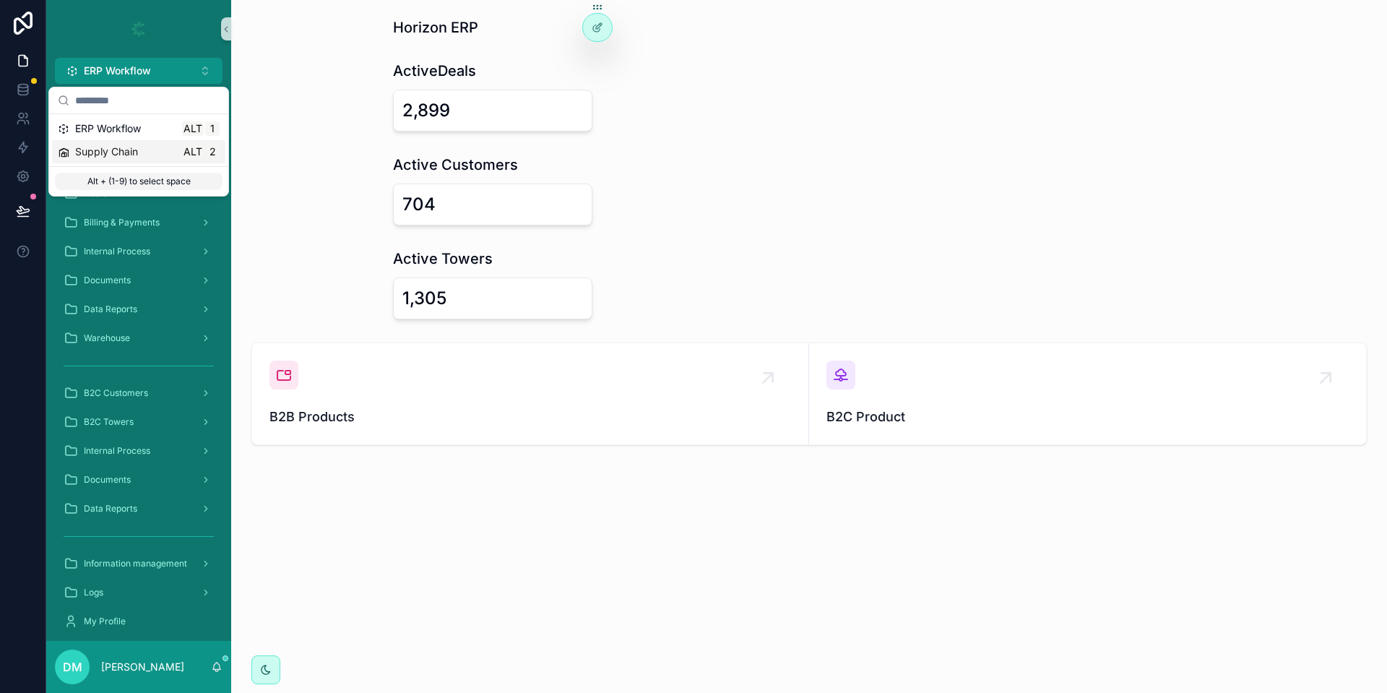
click at [126, 144] on span "Supply Chain" at bounding box center [106, 151] width 63 height 14
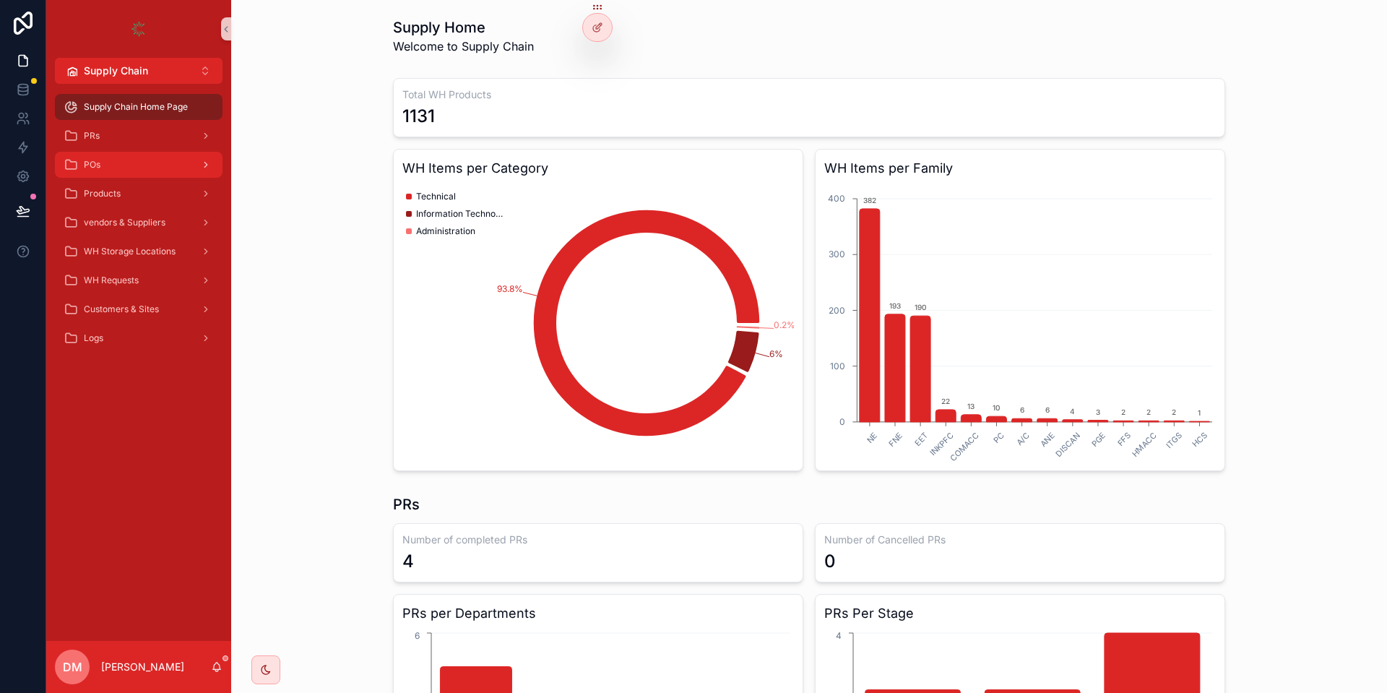
click at [155, 162] on div "POs" at bounding box center [139, 164] width 150 height 23
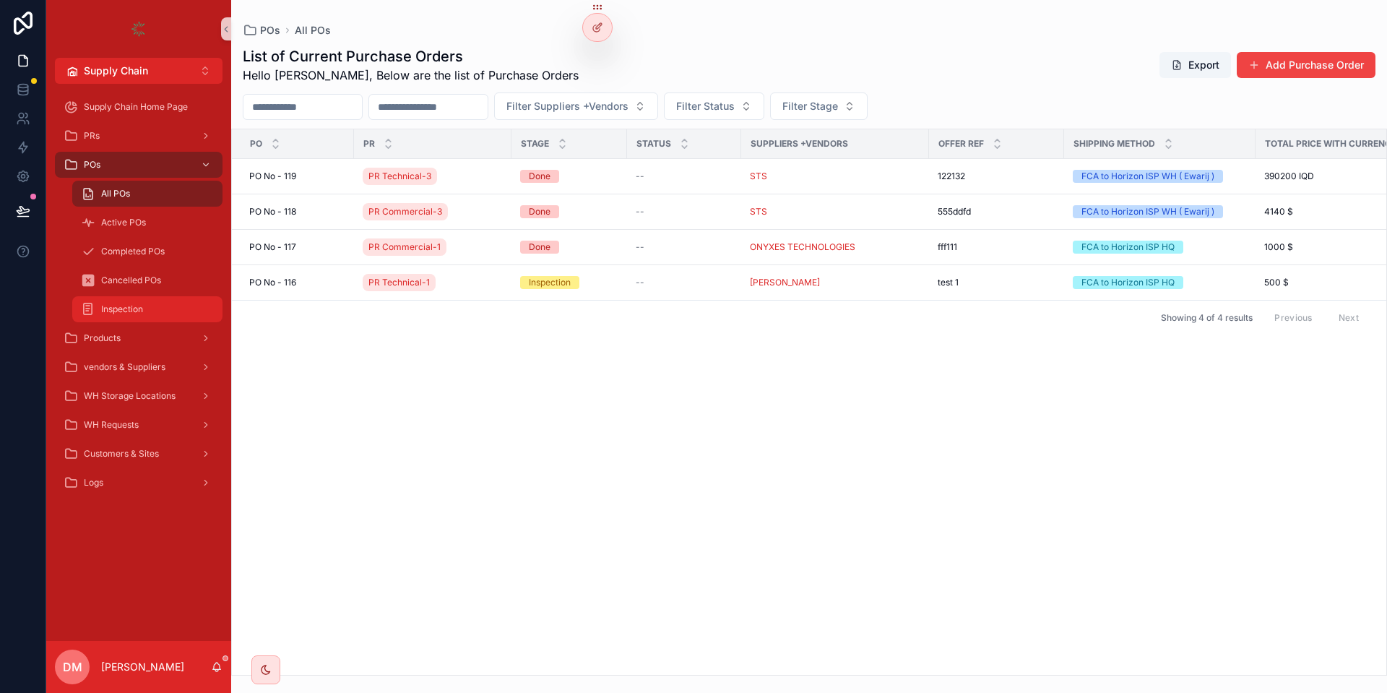
click at [112, 298] on div "Inspection" at bounding box center [147, 309] width 133 height 23
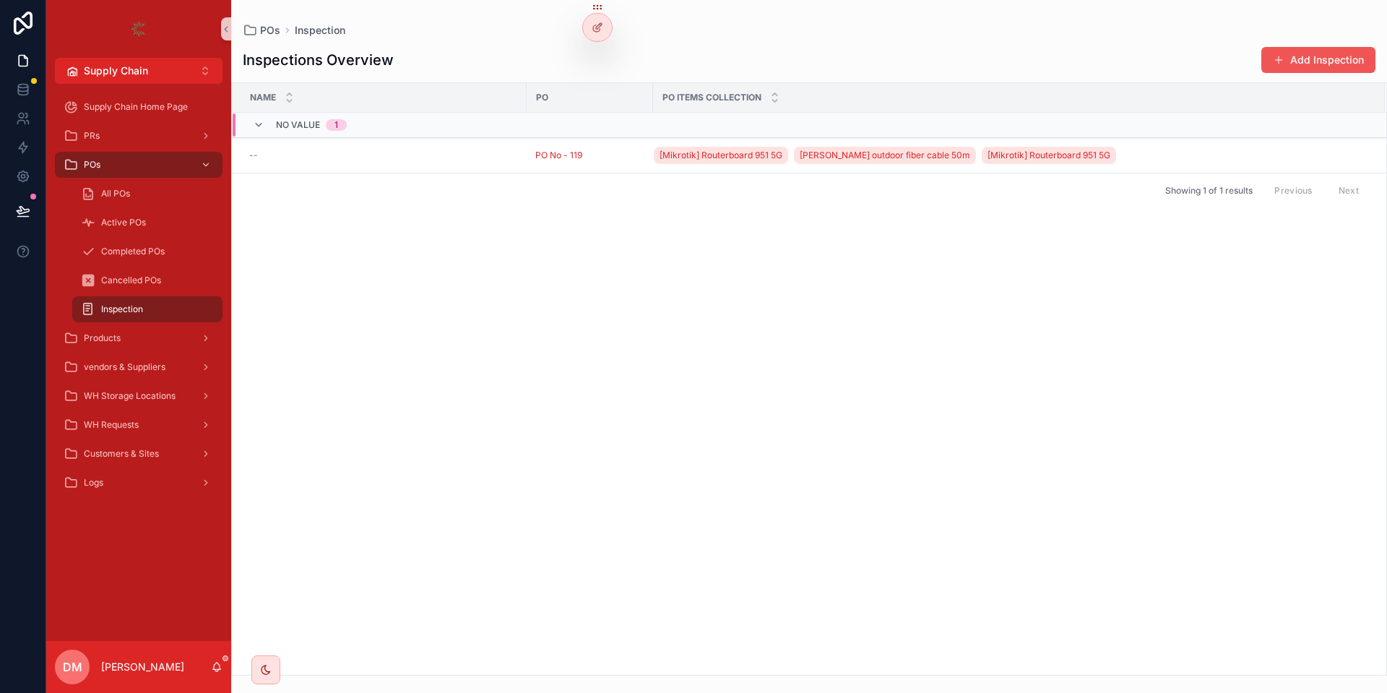
click at [1324, 60] on button "Add Inspection" at bounding box center [1318, 60] width 114 height 26
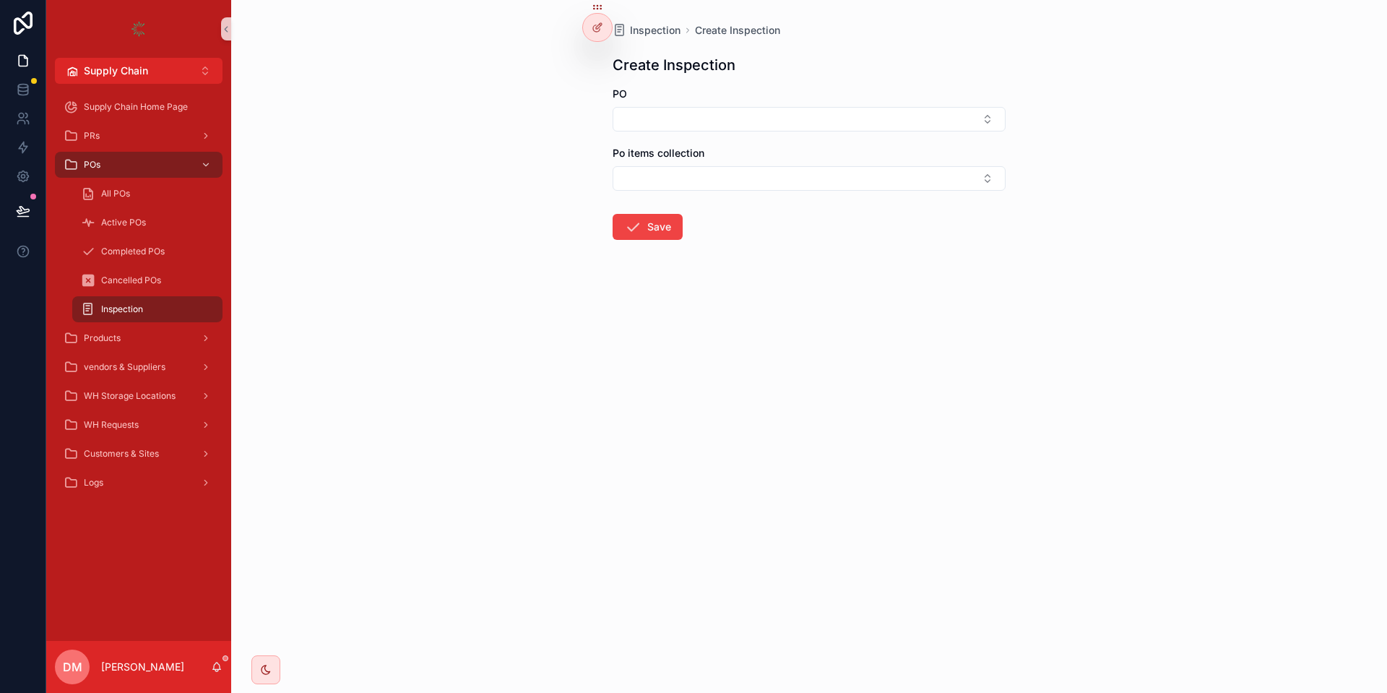
click at [856, 136] on form "PO Po items collection Save" at bounding box center [808, 210] width 393 height 246
click at [834, 113] on button "Select Button" at bounding box center [808, 119] width 393 height 25
click at [706, 168] on div "PO No - 119" at bounding box center [809, 176] width 386 height 23
click at [691, 194] on form "PO PO No - 119 Po items collection Save" at bounding box center [808, 211] width 393 height 248
click at [692, 181] on button "Select Button" at bounding box center [808, 181] width 393 height 25
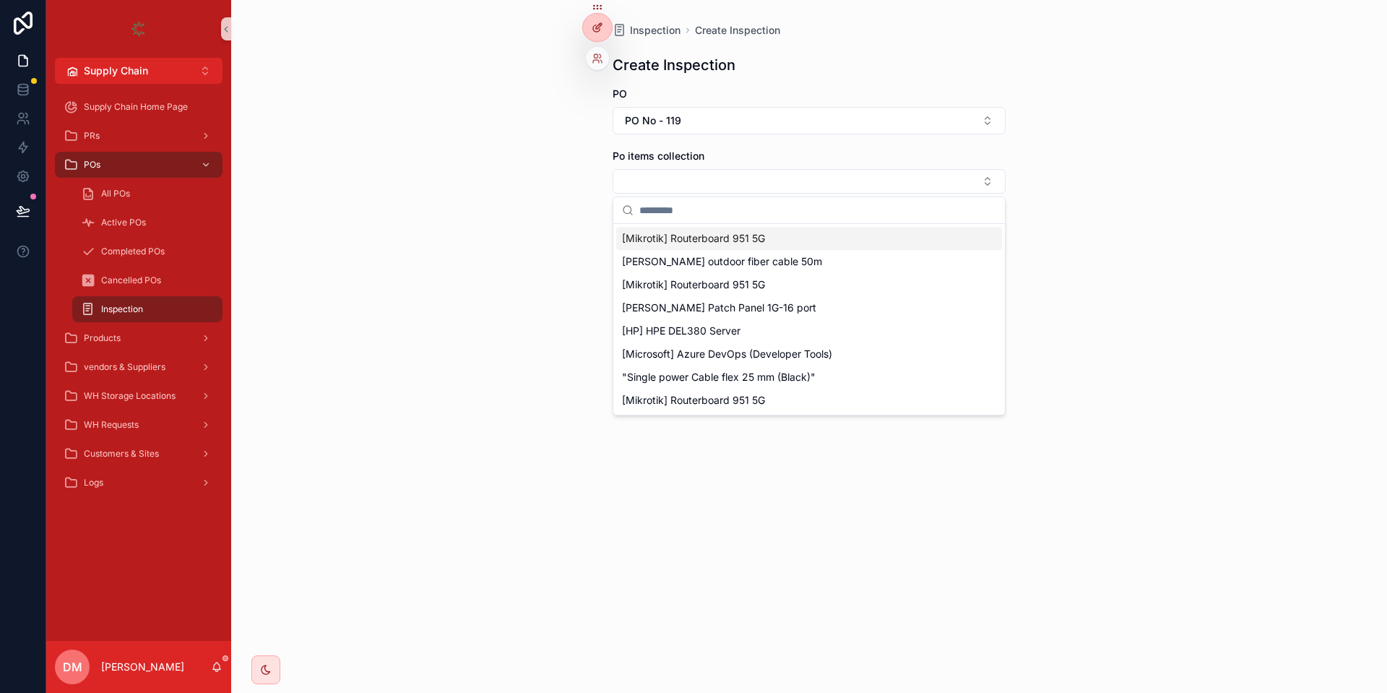
click at [593, 26] on icon at bounding box center [597, 28] width 12 height 12
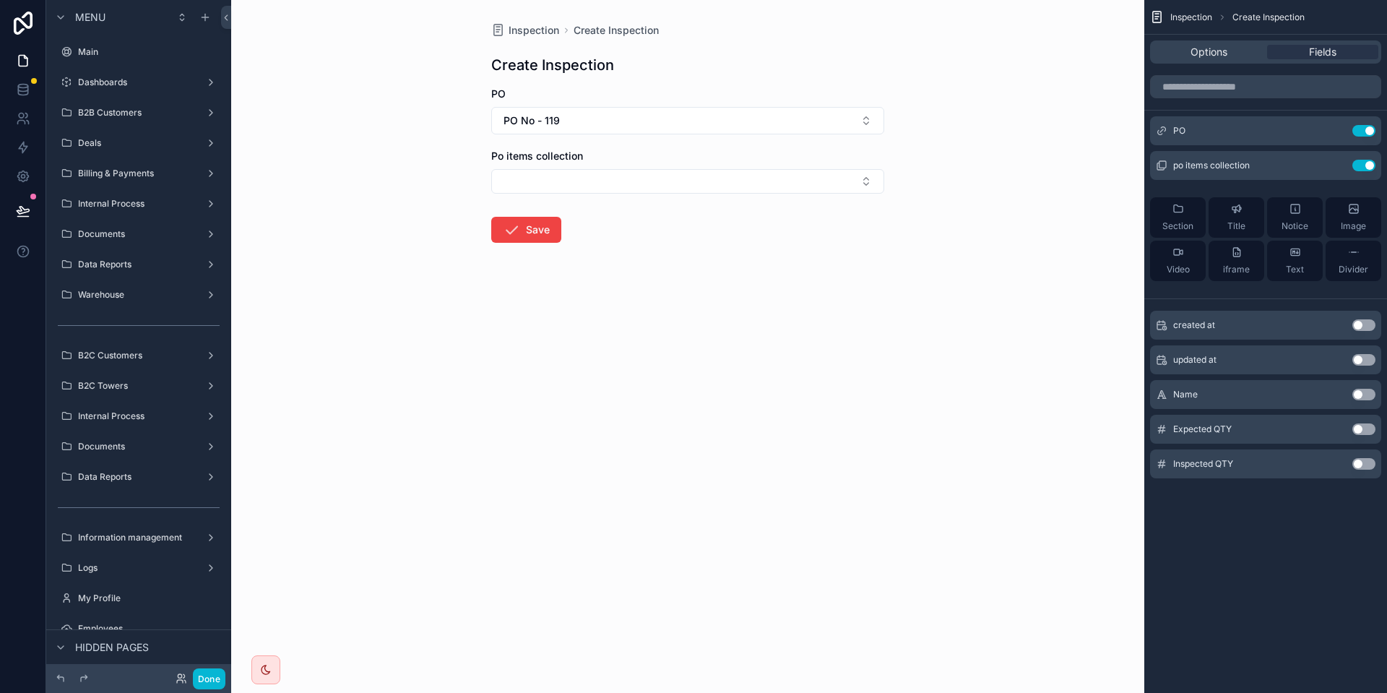
click at [1327, 237] on div "Section Title Notice Image Video iframe Text Divider" at bounding box center [1265, 239] width 231 height 107
click at [1333, 165] on icon "scrollable content" at bounding box center [1336, 164] width 6 height 6
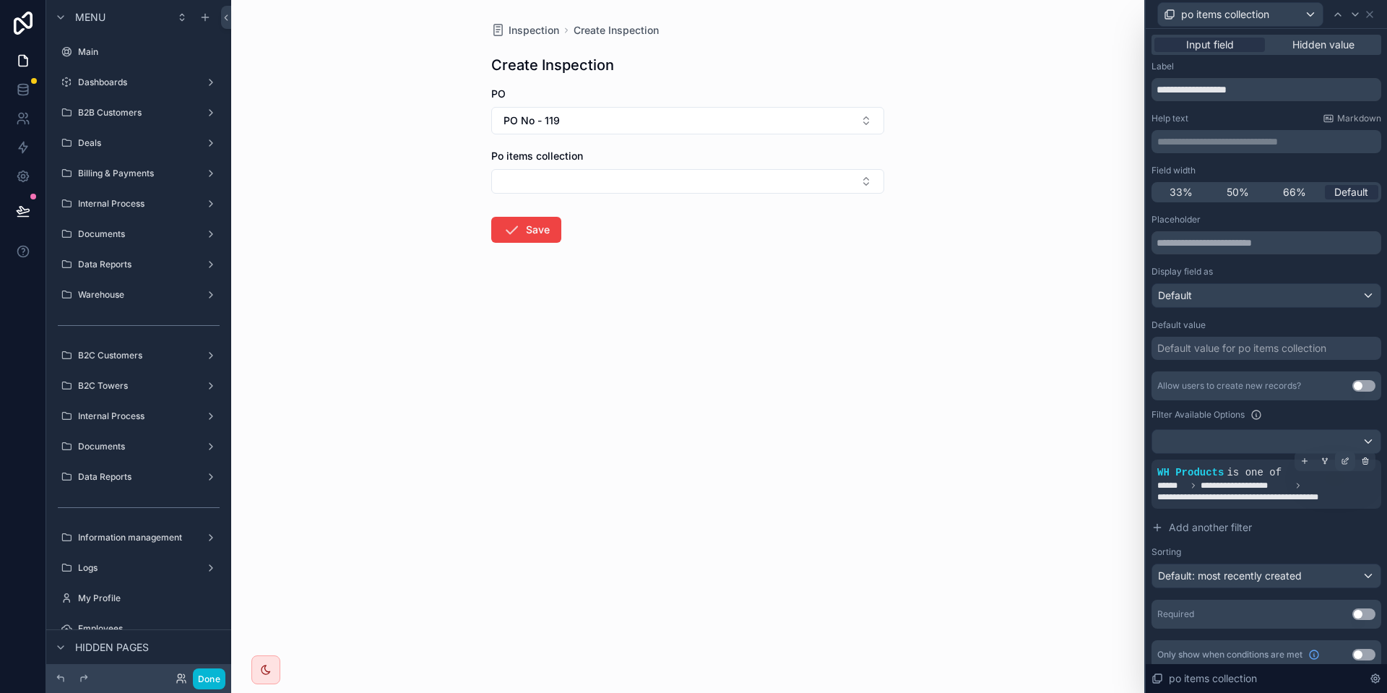
click at [1351, 461] on div at bounding box center [1345, 461] width 20 height 20
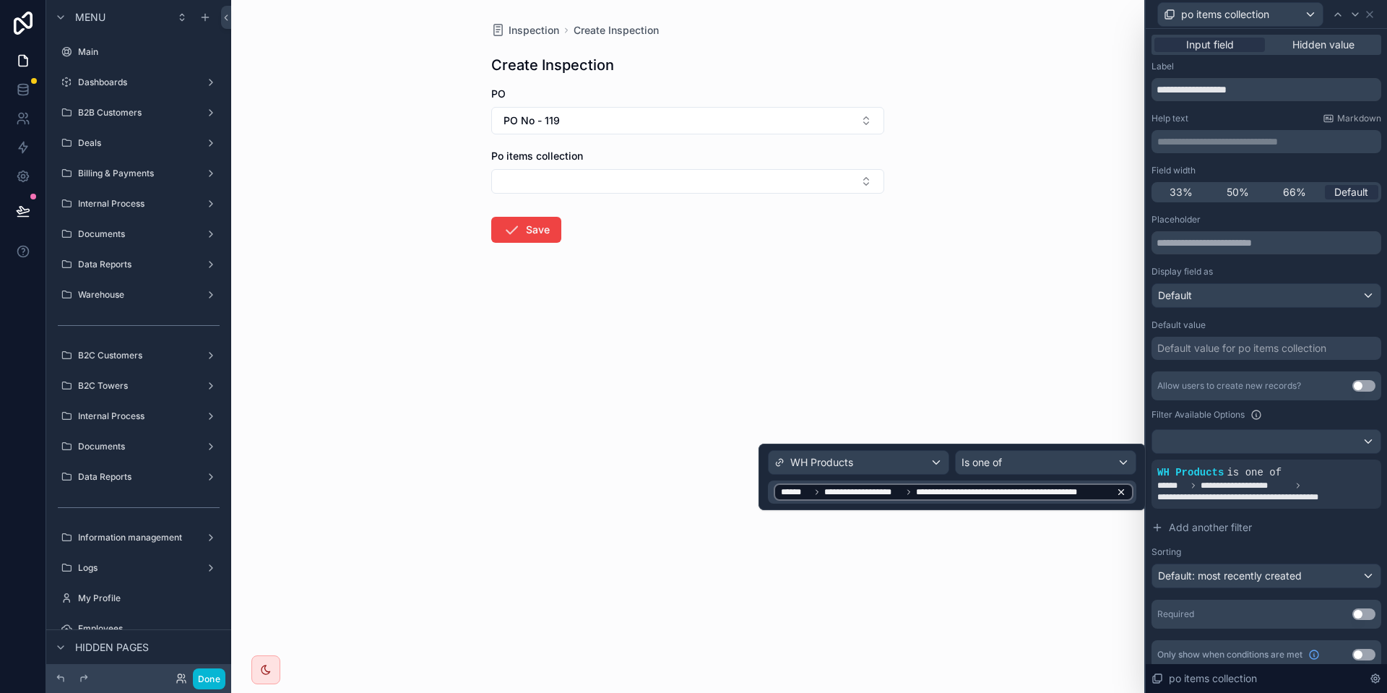
click at [913, 491] on span "**********" at bounding box center [945, 492] width 329 height 12
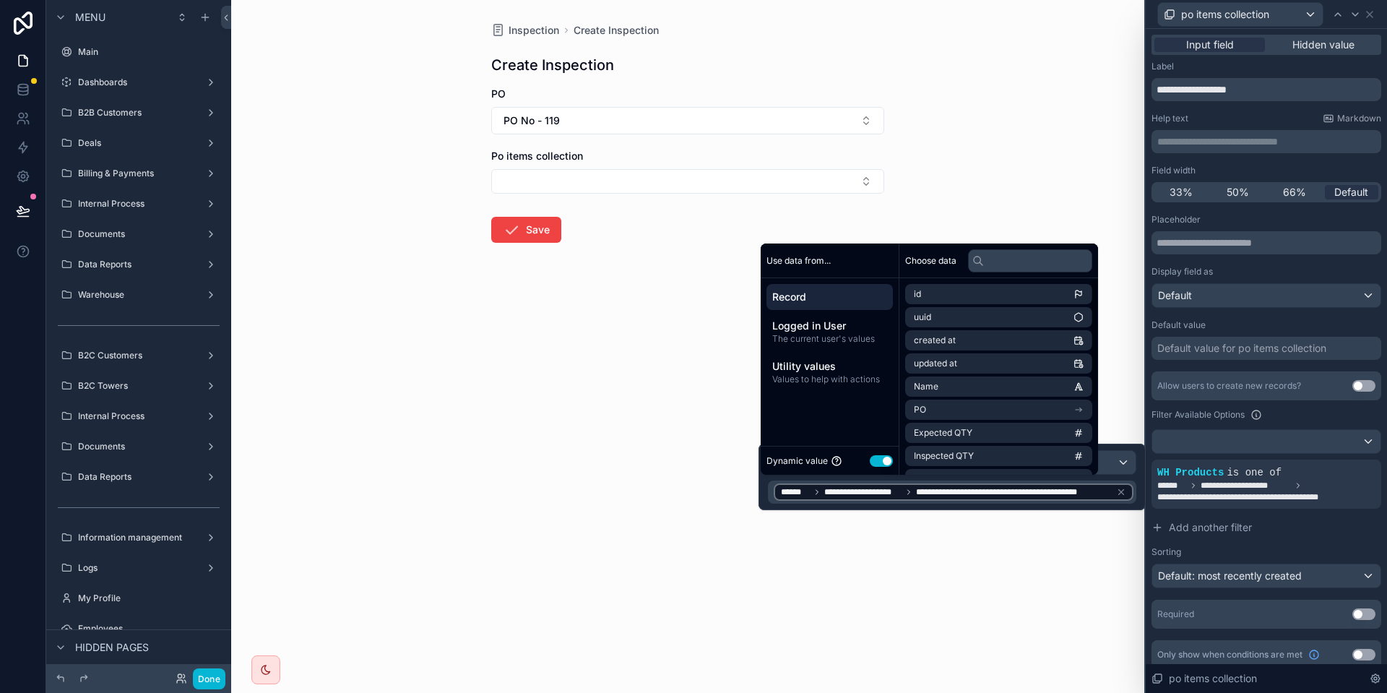
click at [872, 292] on span "Record" at bounding box center [829, 297] width 115 height 14
click at [997, 460] on li "po items collection" at bounding box center [998, 458] width 187 height 20
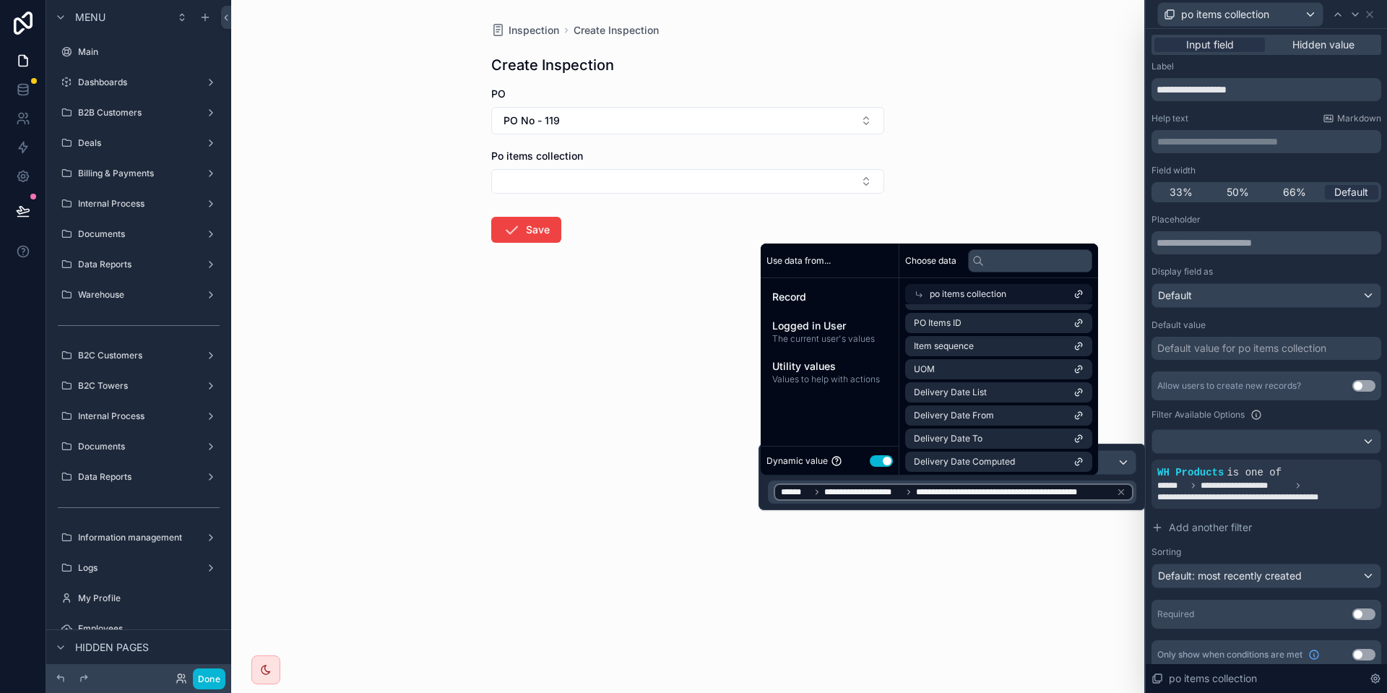
click at [1122, 493] on icon at bounding box center [1121, 492] width 10 height 10
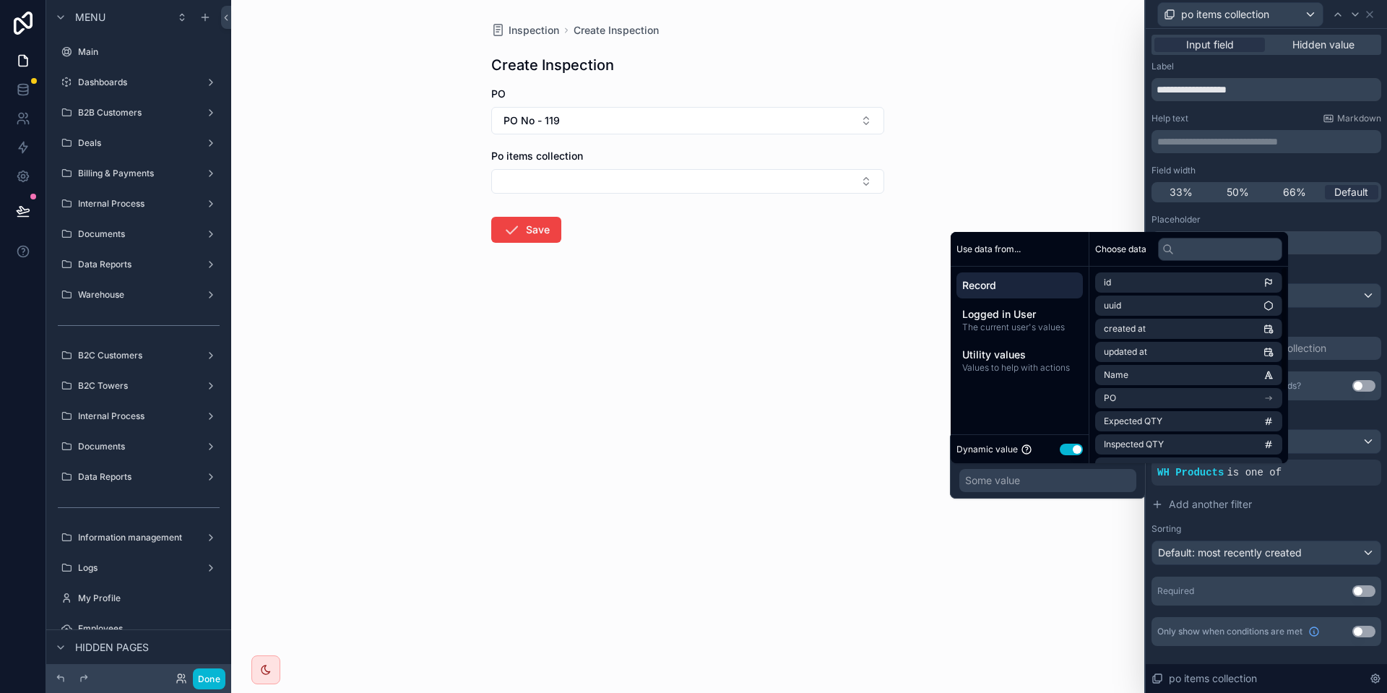
click at [1007, 282] on span "Record" at bounding box center [1019, 285] width 115 height 14
click at [1183, 448] on li "po items collection" at bounding box center [1188, 447] width 187 height 20
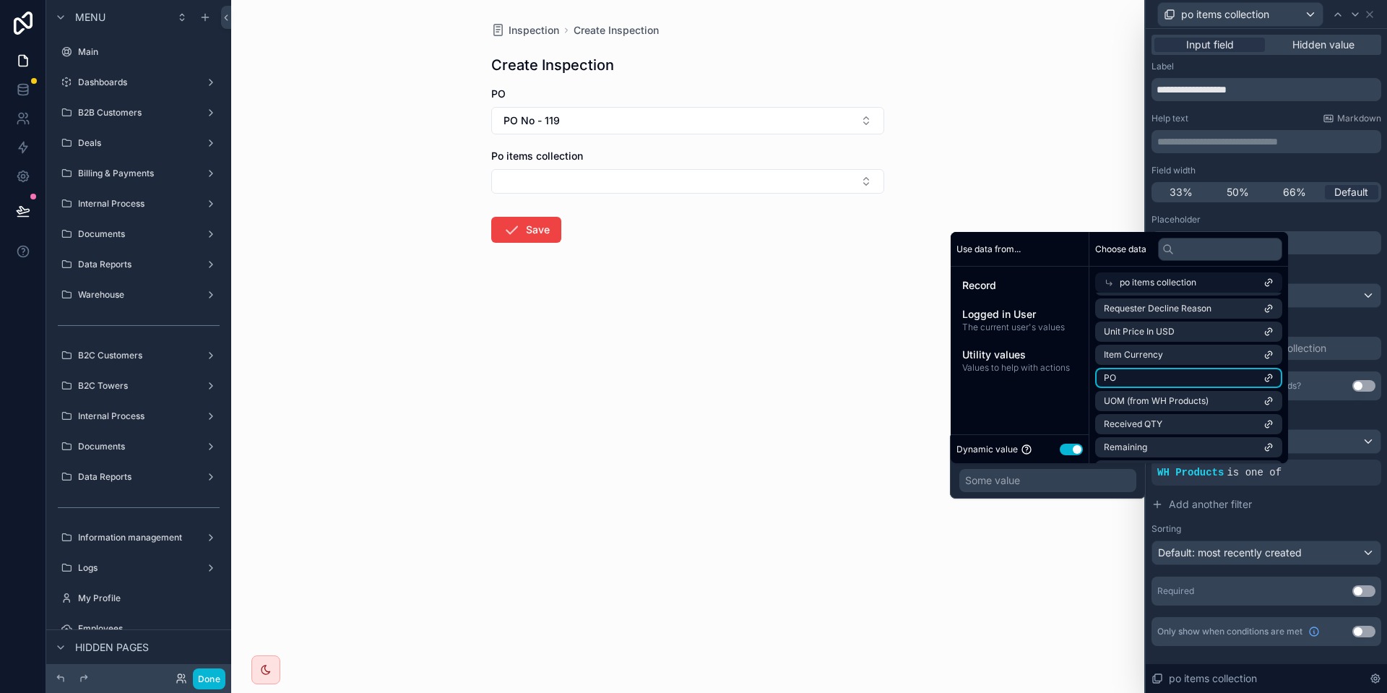
click at [1198, 376] on li "PO" at bounding box center [1188, 378] width 187 height 20
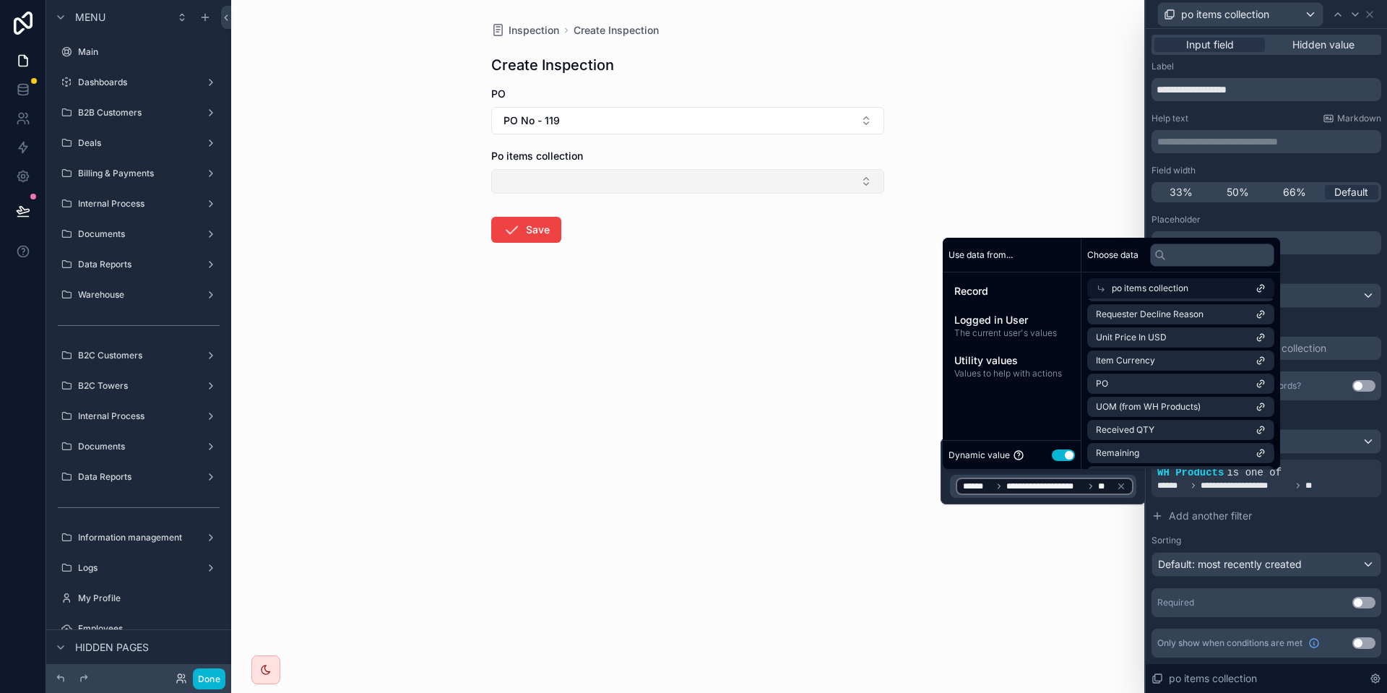
click at [675, 178] on button "Select Button" at bounding box center [687, 181] width 393 height 25
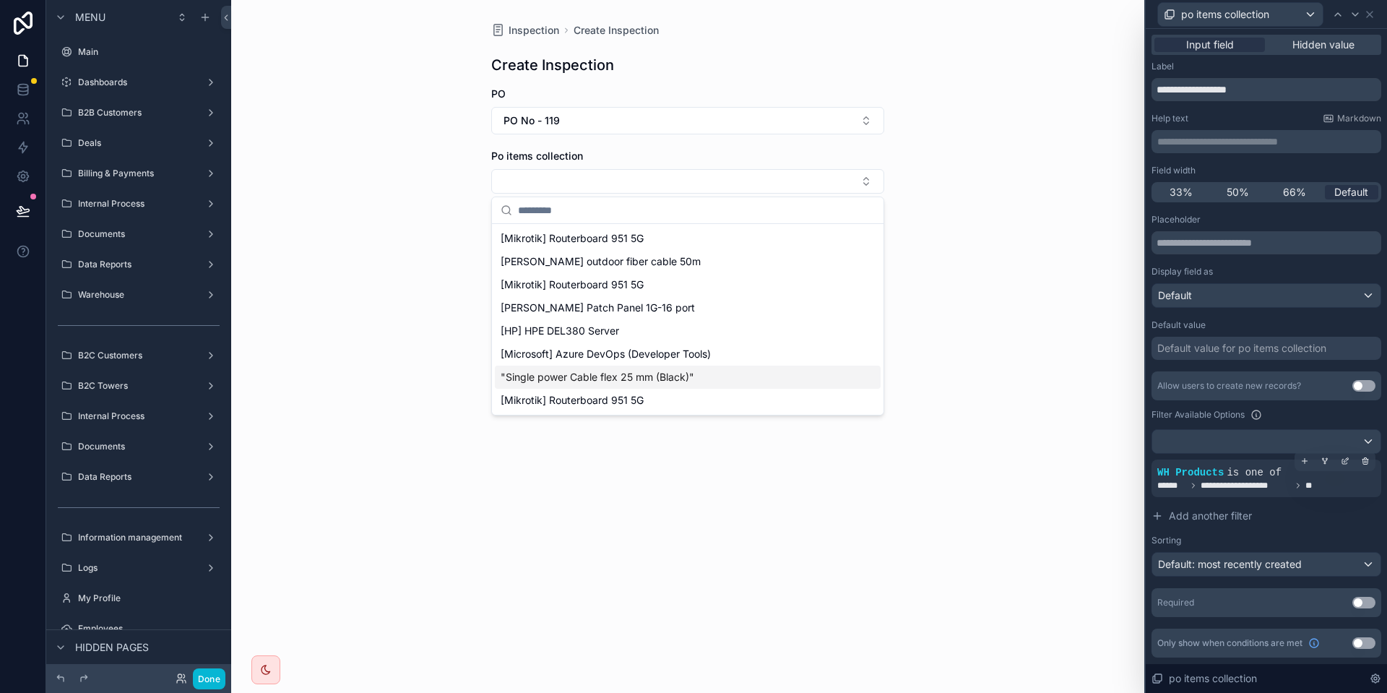
click at [1250, 478] on span "is one of" at bounding box center [1253, 473] width 55 height 12
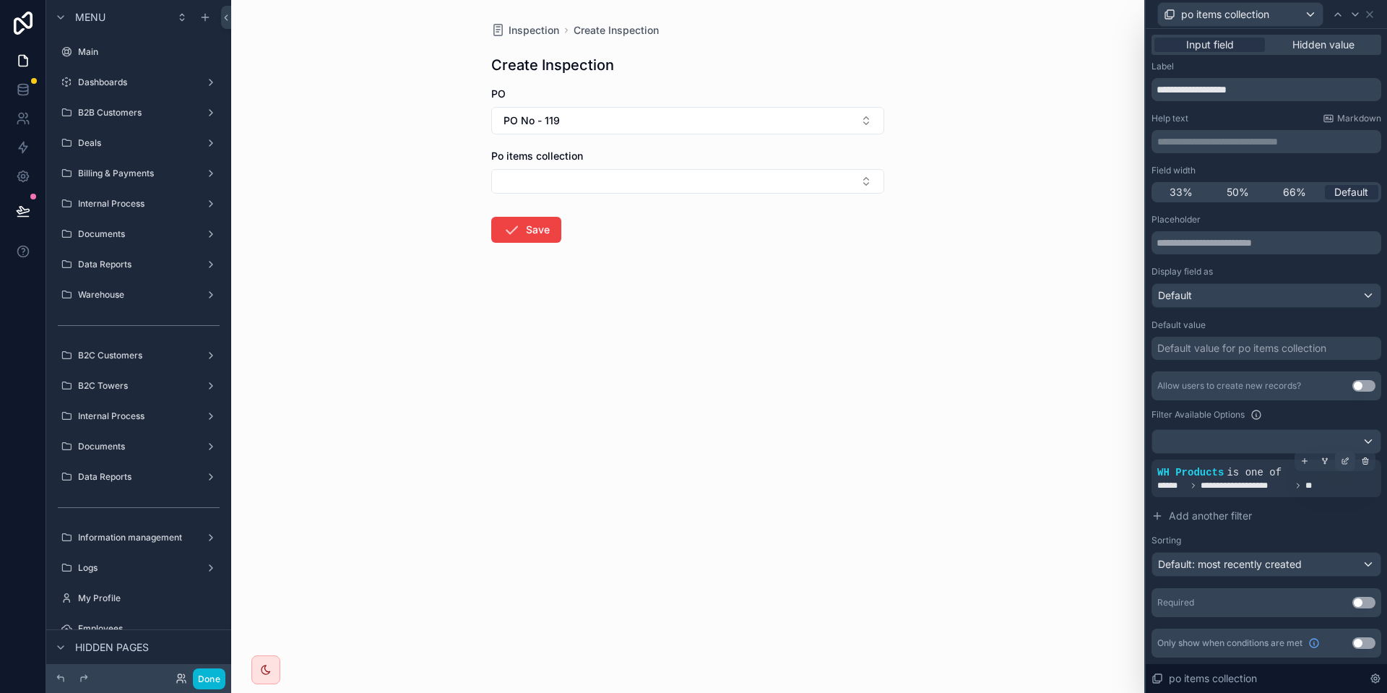
click at [1340, 467] on div at bounding box center [1345, 461] width 20 height 20
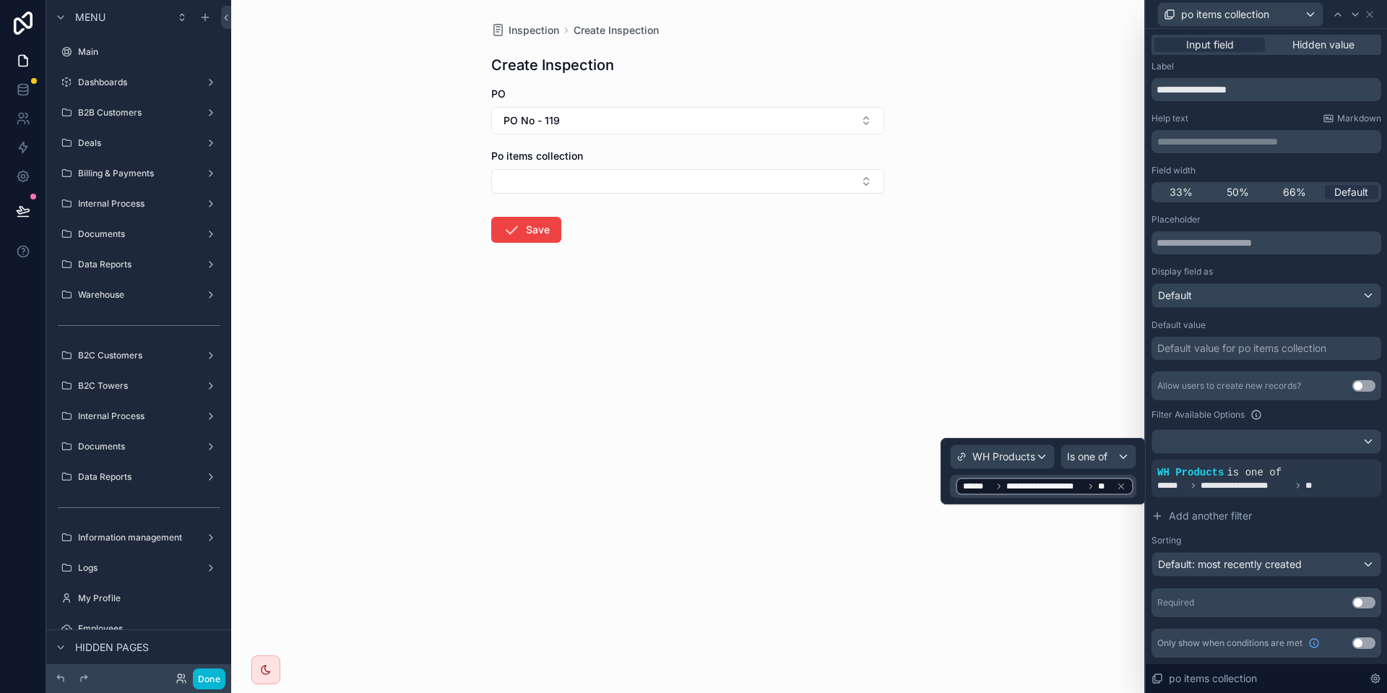
click at [1072, 492] on div "**********" at bounding box center [1044, 485] width 178 height 17
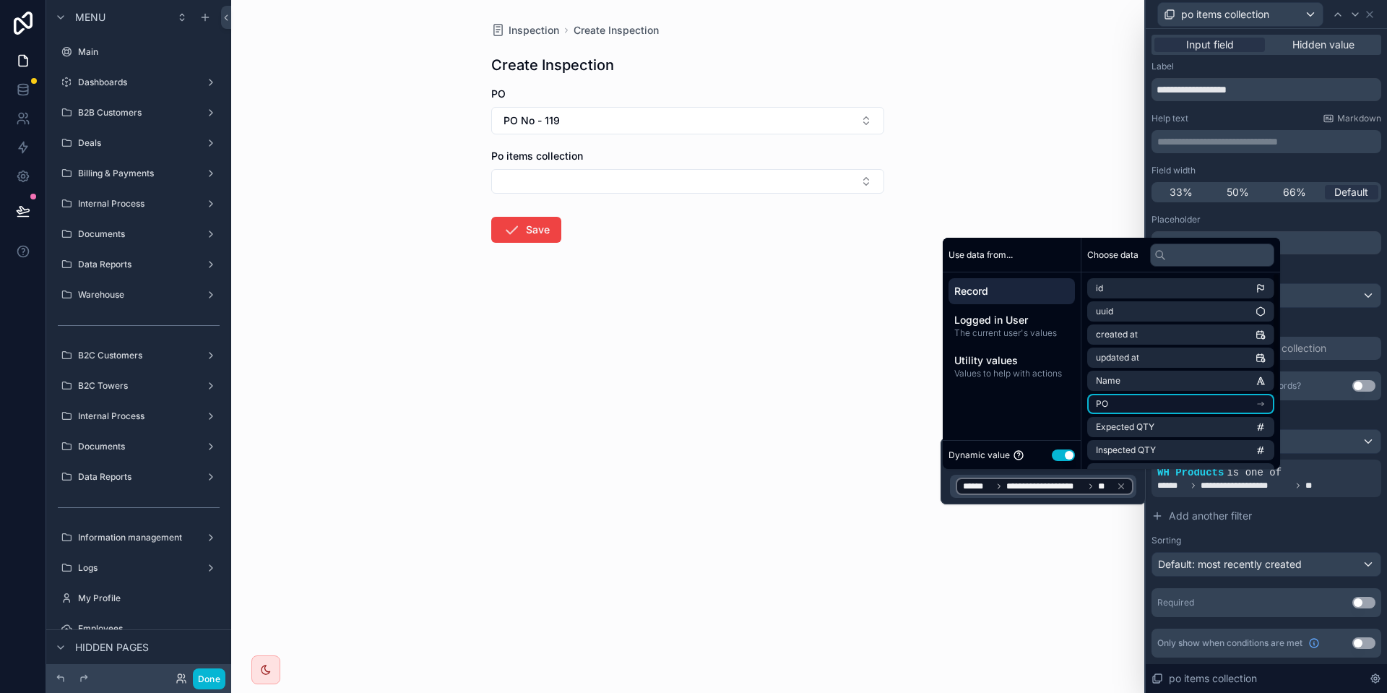
click at [1169, 404] on li "PO" at bounding box center [1180, 404] width 187 height 20
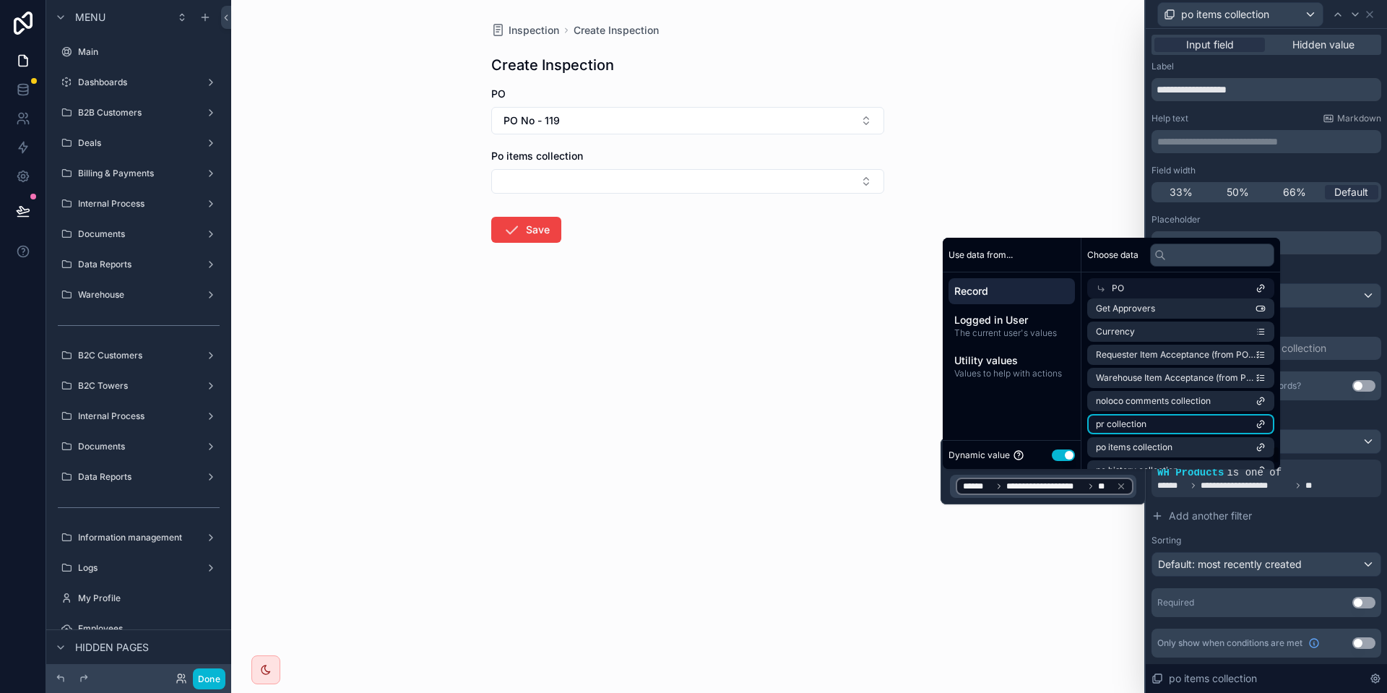
scroll to position [1387, 0]
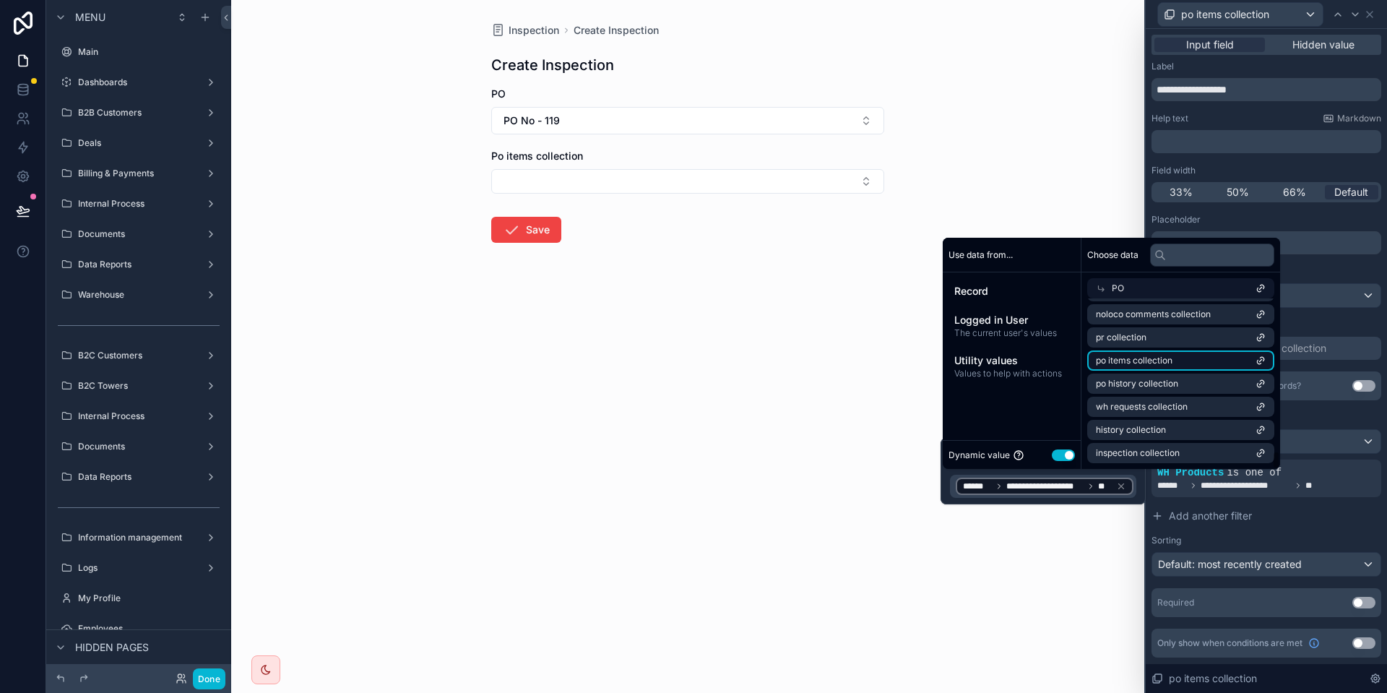
click at [1194, 365] on li "po items collection" at bounding box center [1180, 360] width 187 height 20
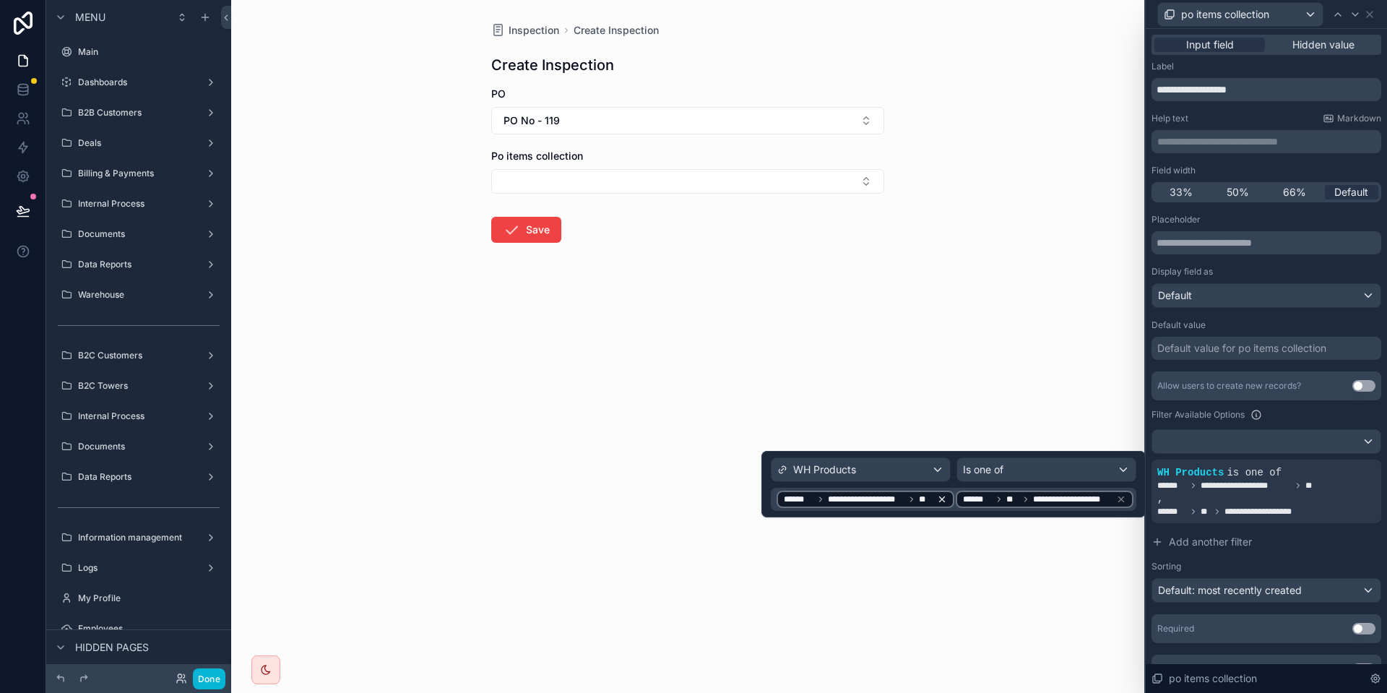
click at [945, 498] on icon at bounding box center [942, 499] width 10 height 10
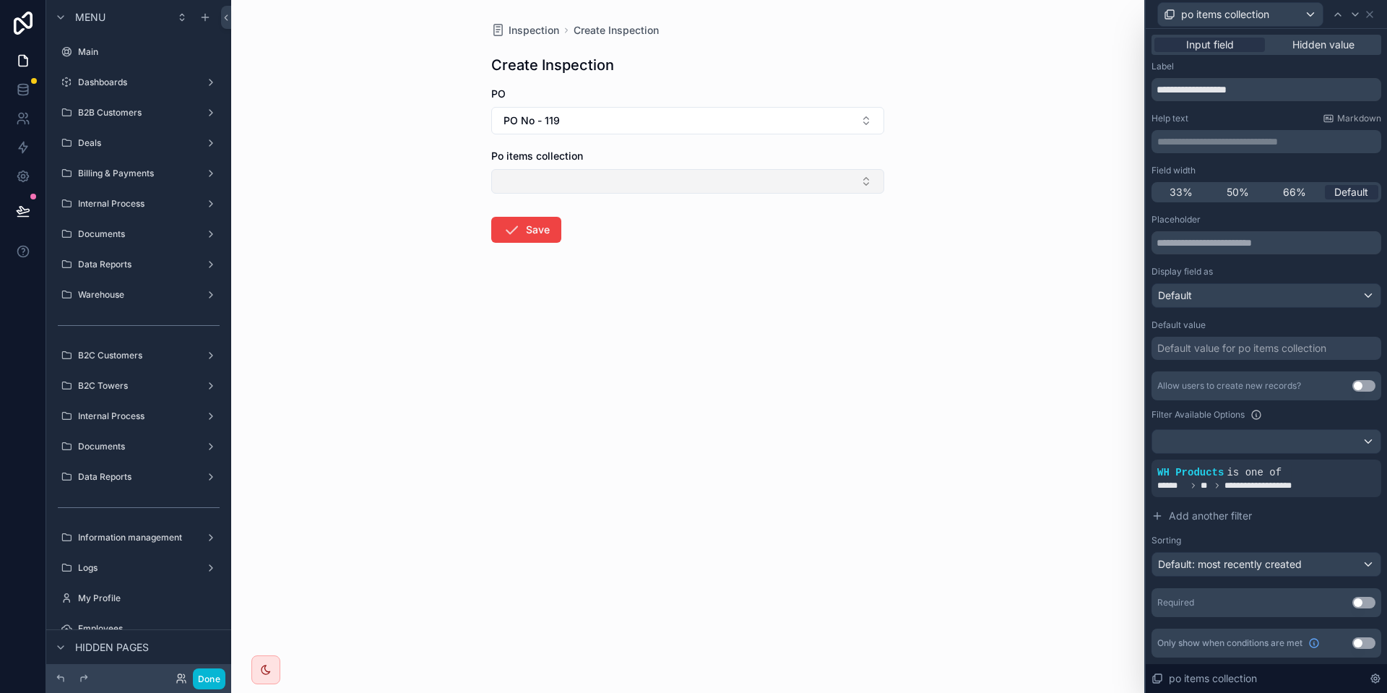
click at [568, 182] on button "Select Button" at bounding box center [687, 181] width 393 height 25
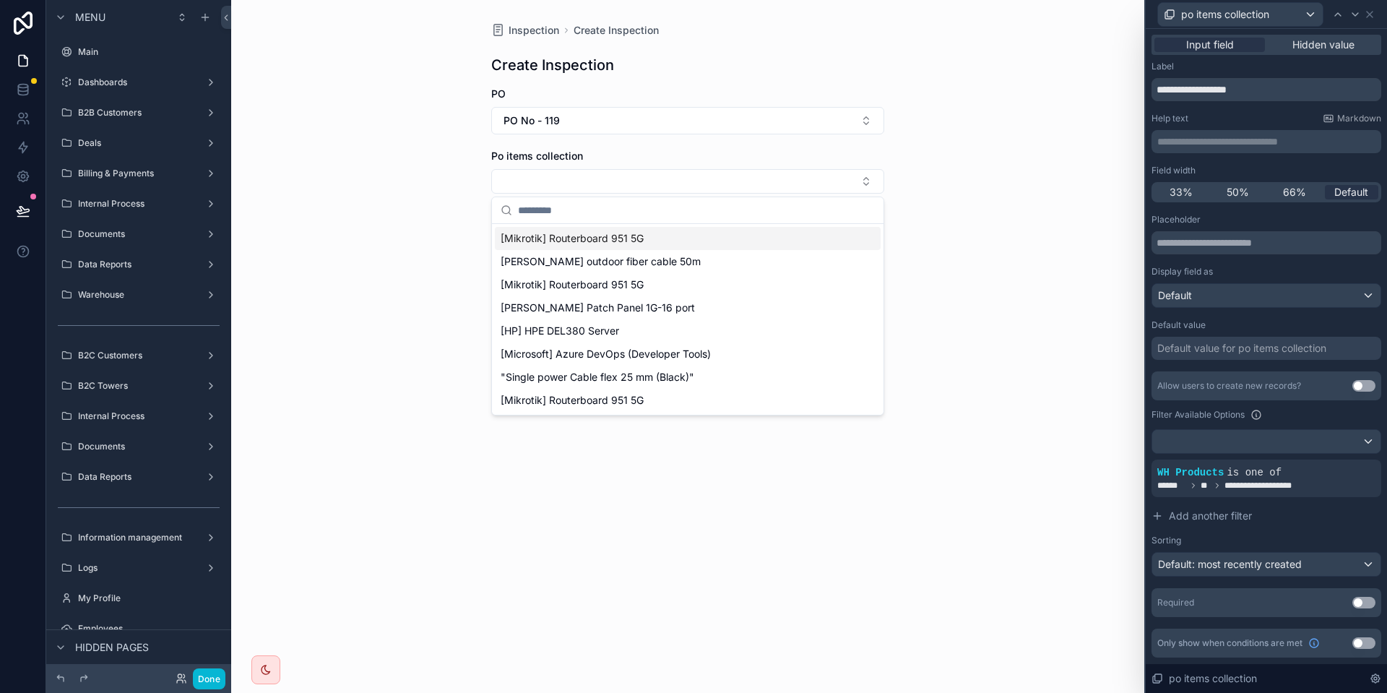
click at [629, 154] on div "Po items collection" at bounding box center [687, 156] width 393 height 14
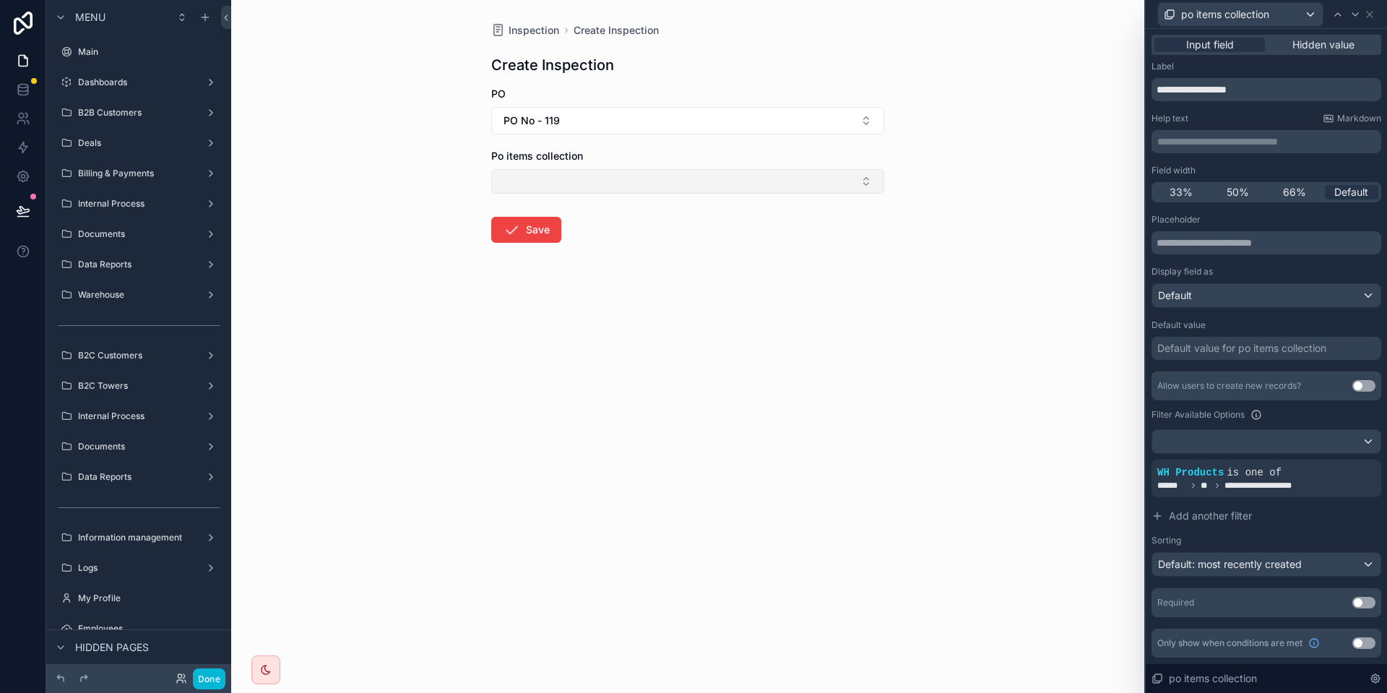
click at [571, 170] on button "Select Button" at bounding box center [687, 181] width 393 height 25
click at [1285, 478] on div "**********" at bounding box center [1266, 478] width 218 height 26
click at [211, 680] on button "Done" at bounding box center [209, 678] width 32 height 21
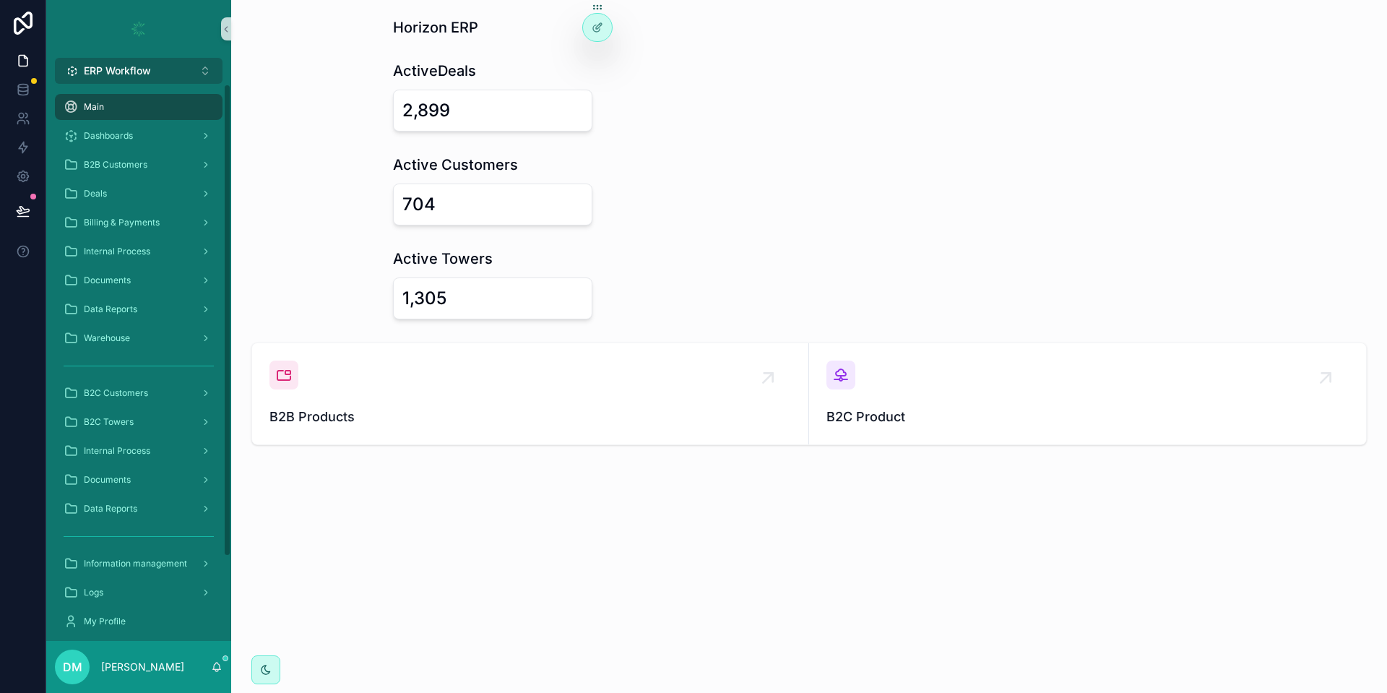
click at [169, 64] on button "ERP Workflow Alt 1" at bounding box center [139, 71] width 168 height 26
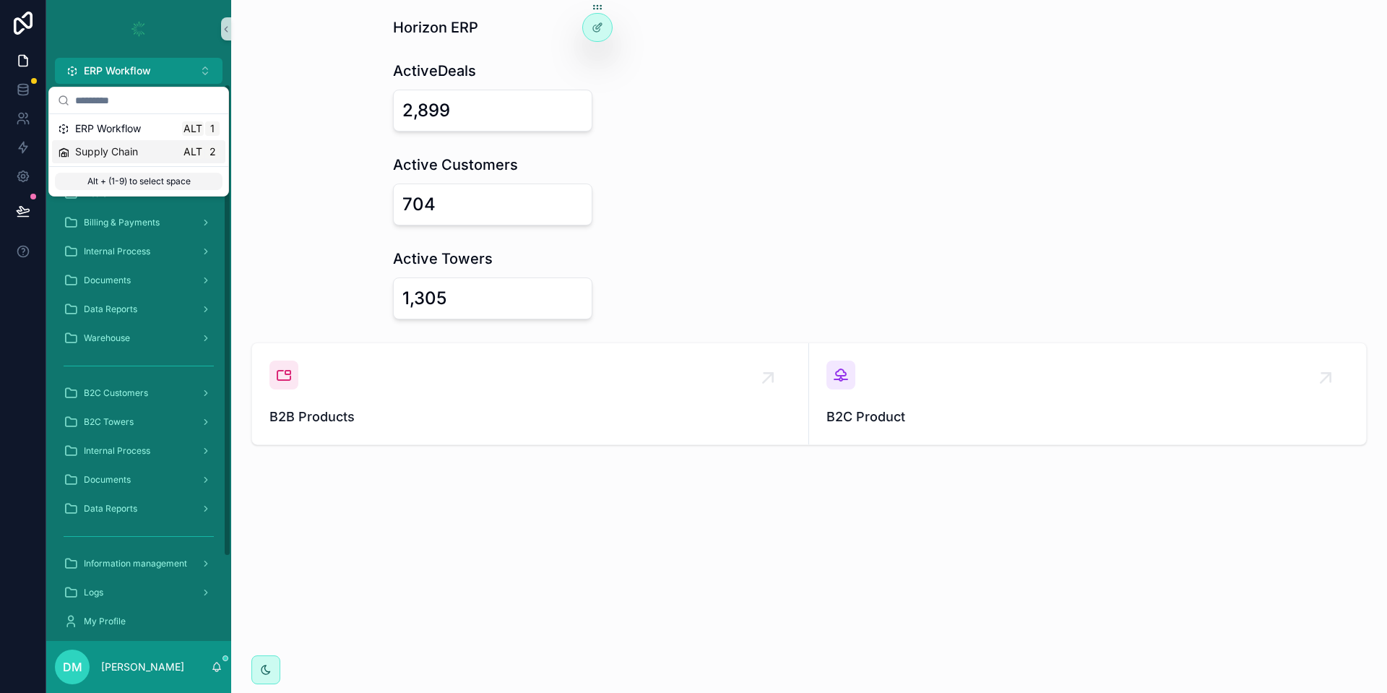
click at [153, 147] on div "Supply Chain Alt 2" at bounding box center [139, 151] width 162 height 14
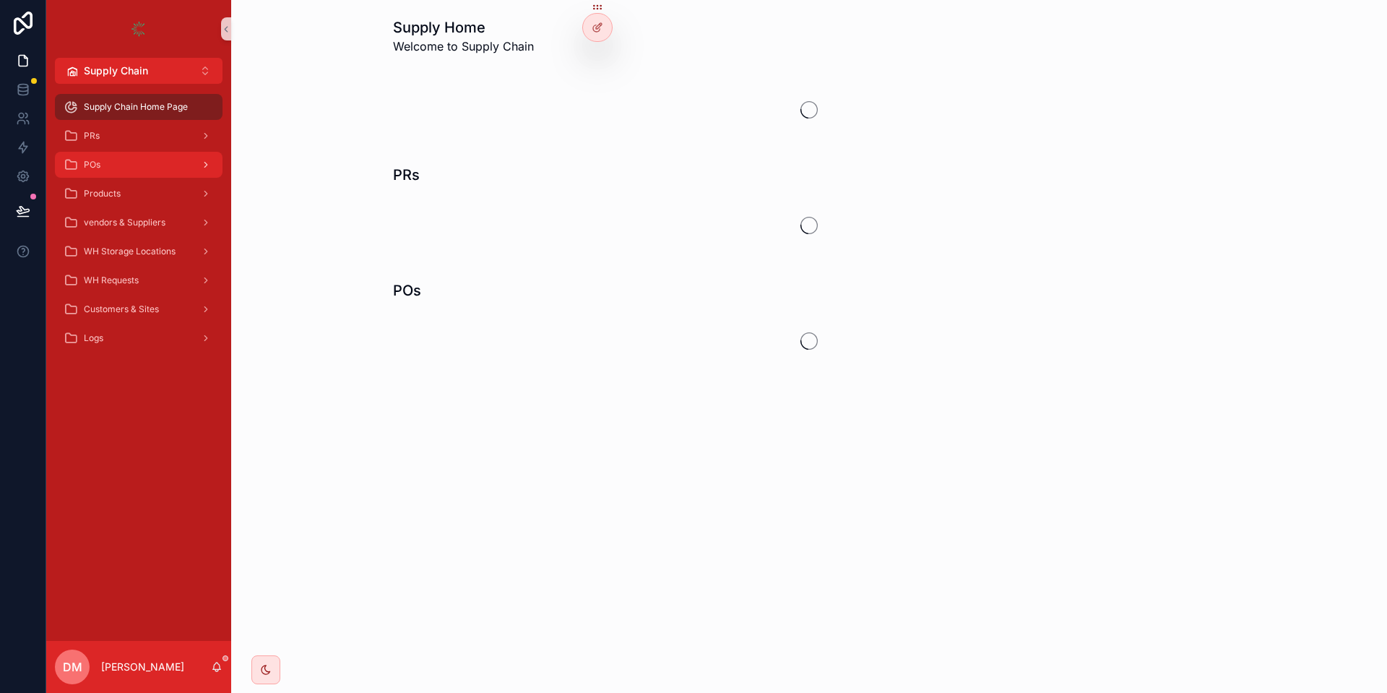
click at [155, 159] on div "POs" at bounding box center [139, 164] width 150 height 23
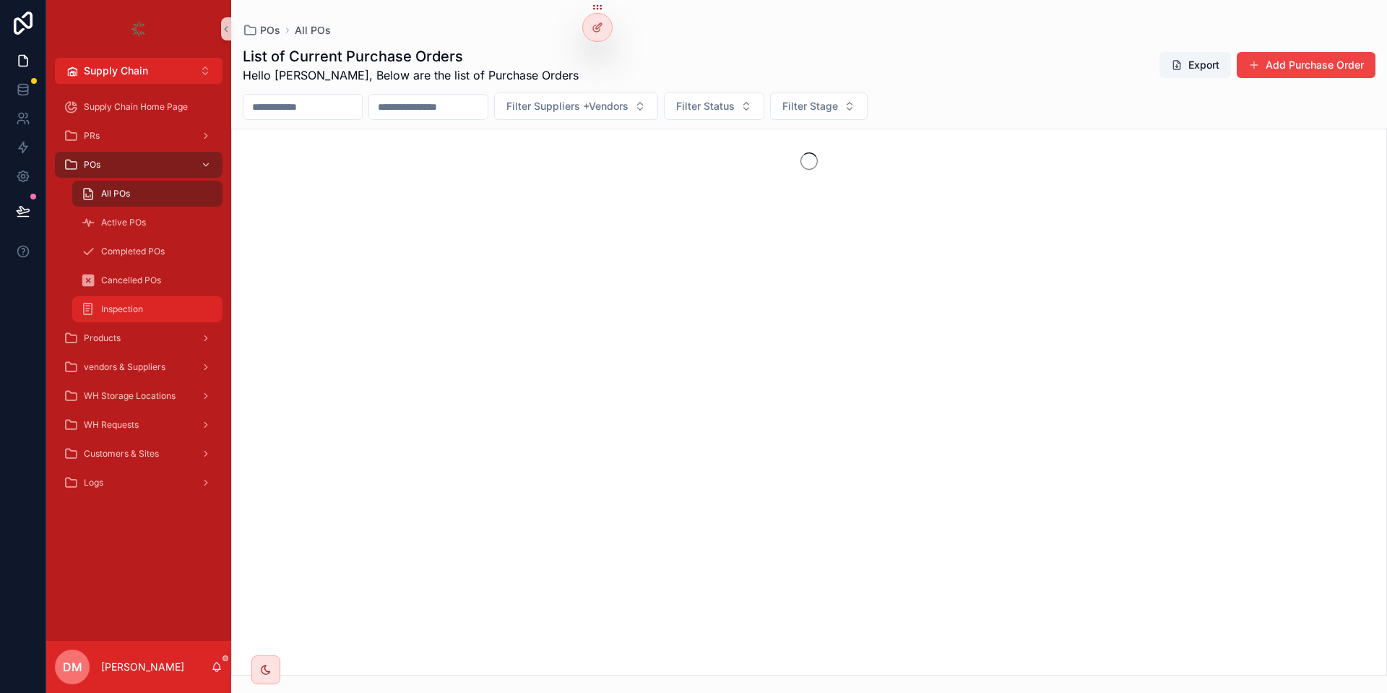
click at [141, 318] on div "Inspection" at bounding box center [147, 309] width 133 height 23
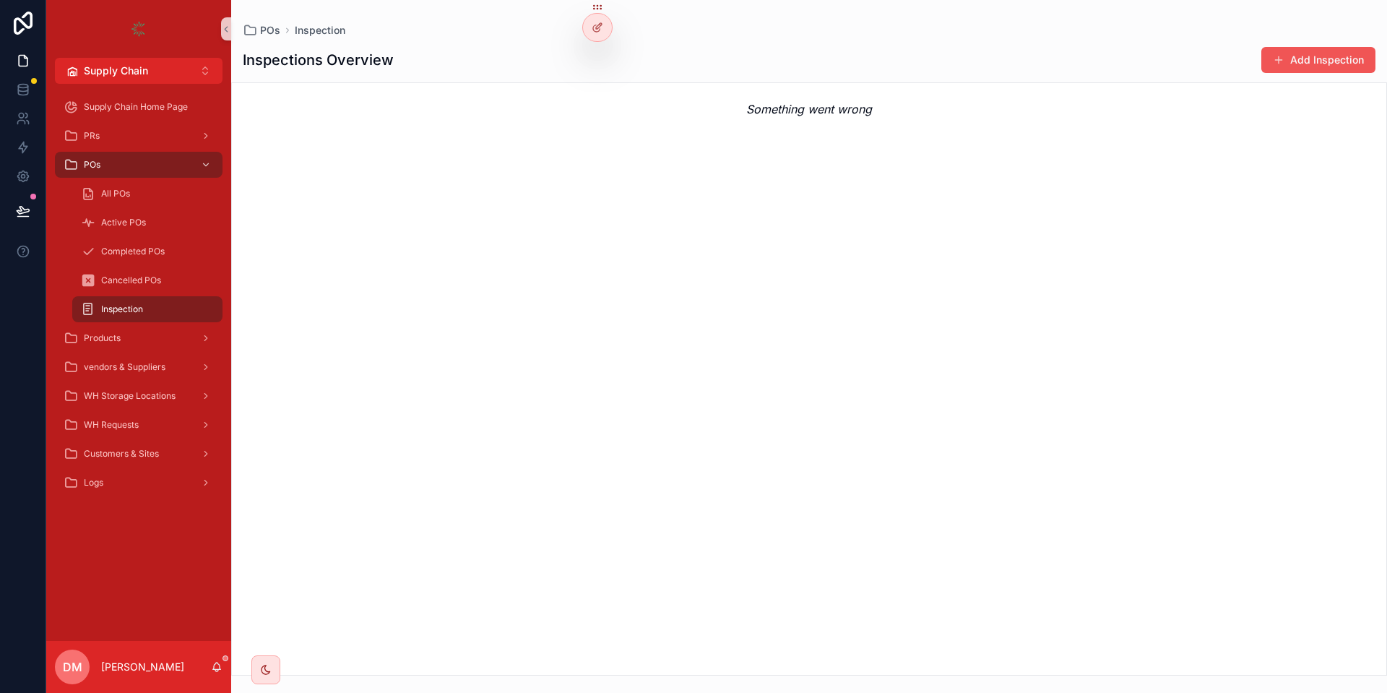
click at [1295, 66] on button "Add Inspection" at bounding box center [1318, 60] width 114 height 26
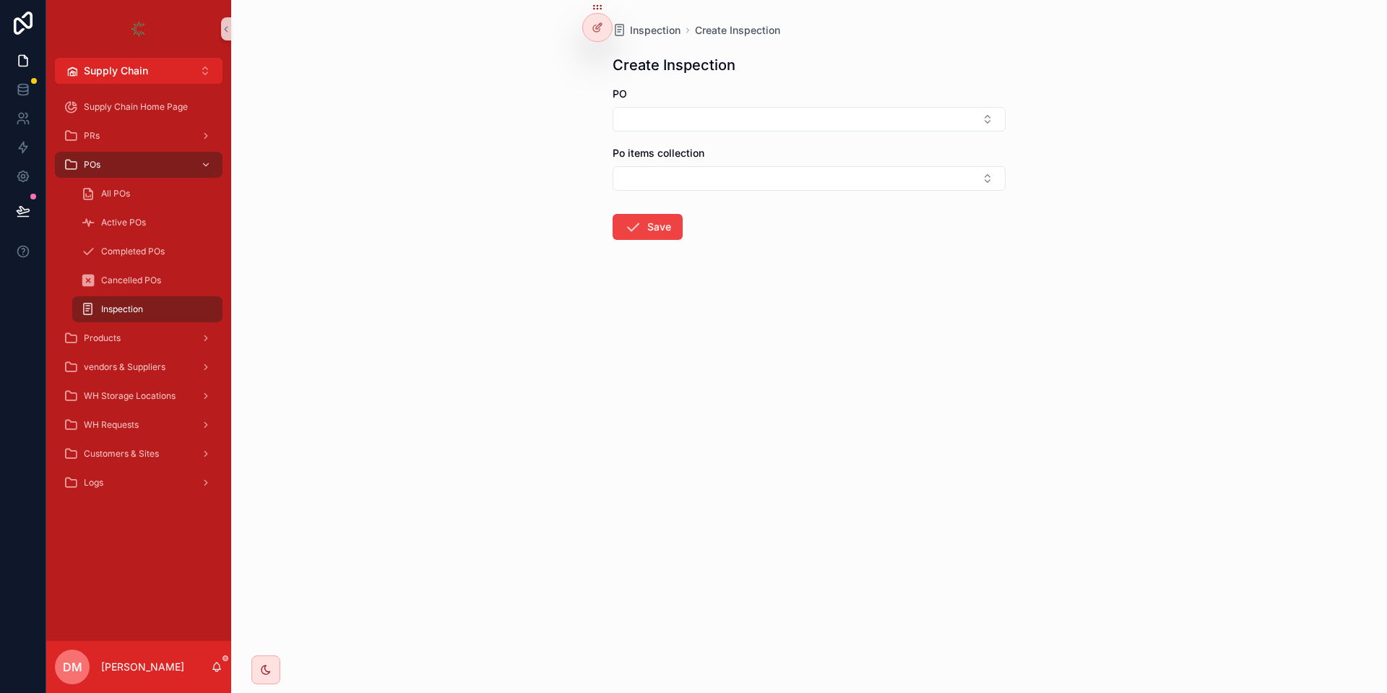
click at [106, 308] on span "Inspection" at bounding box center [122, 309] width 42 height 12
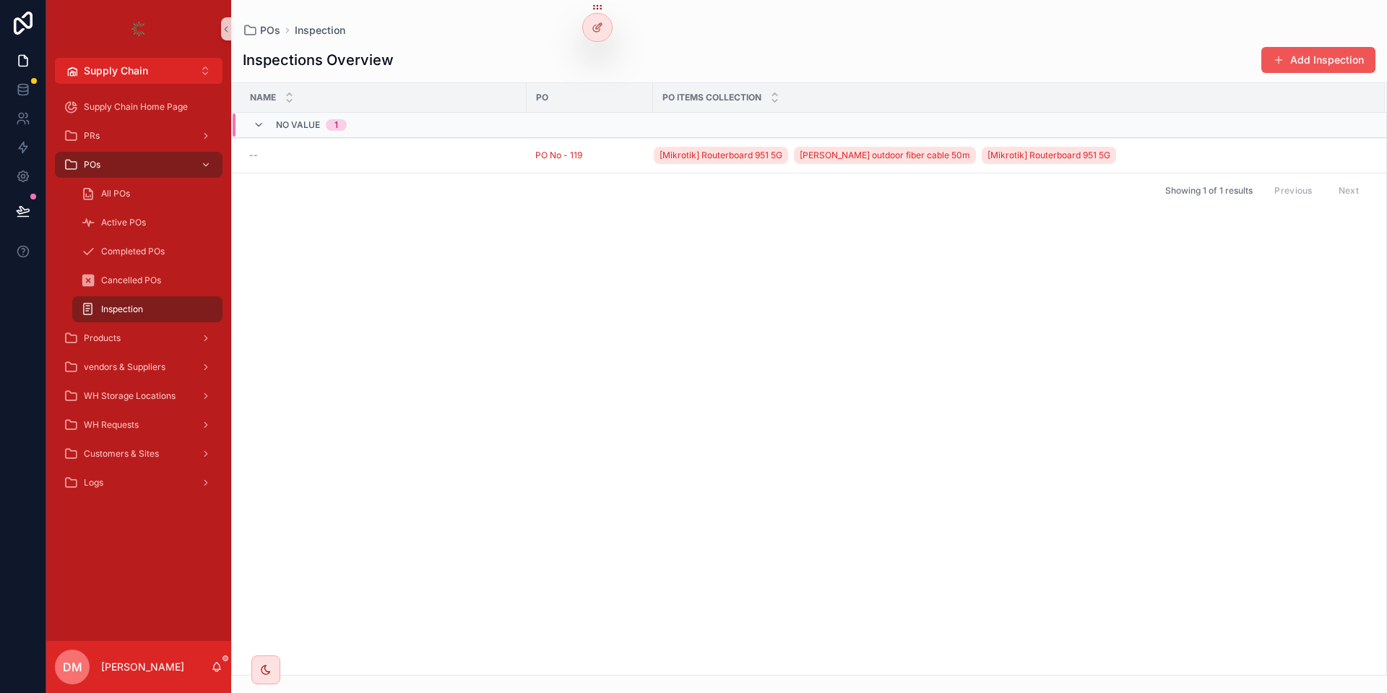
click at [1304, 74] on div "Inspections Overview Add Inspection Name PO Po items collection No value 1 -- P…" at bounding box center [809, 357] width 1156 height 638
click at [1312, 58] on button "Add Inspection" at bounding box center [1318, 60] width 114 height 26
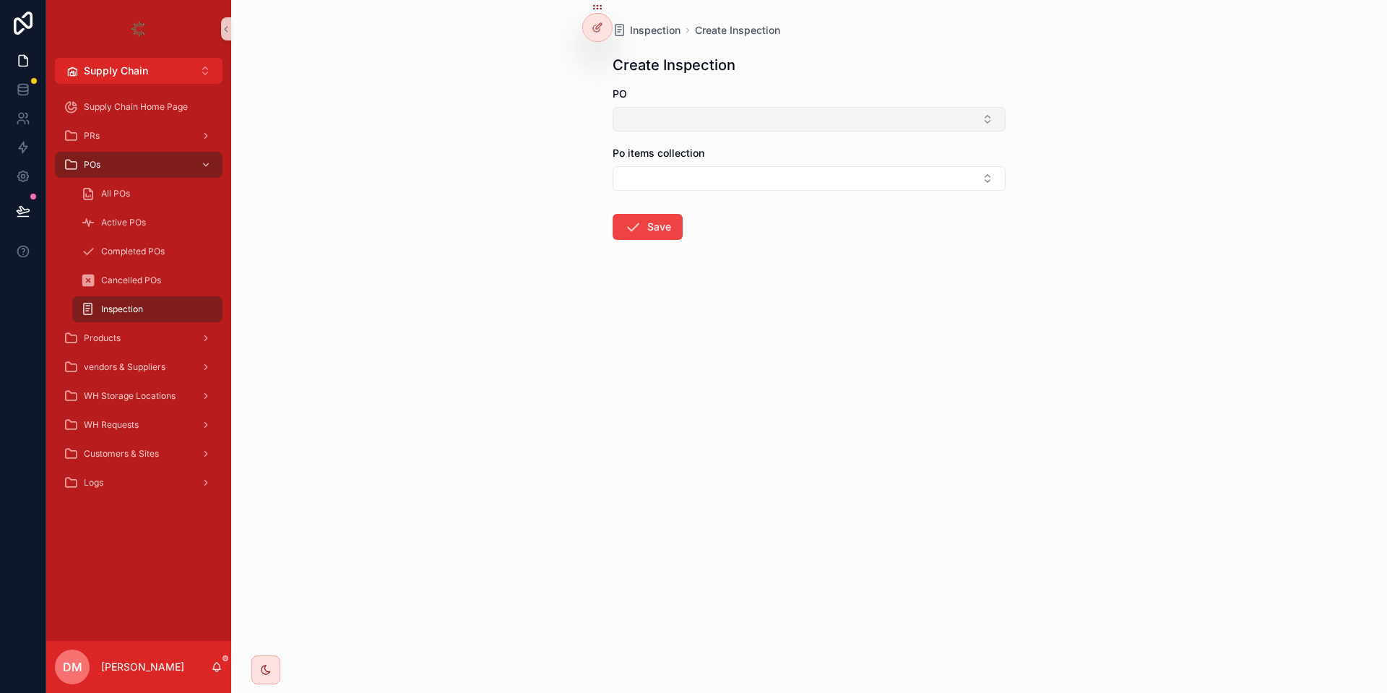
click at [658, 108] on button "Select Button" at bounding box center [808, 119] width 393 height 25
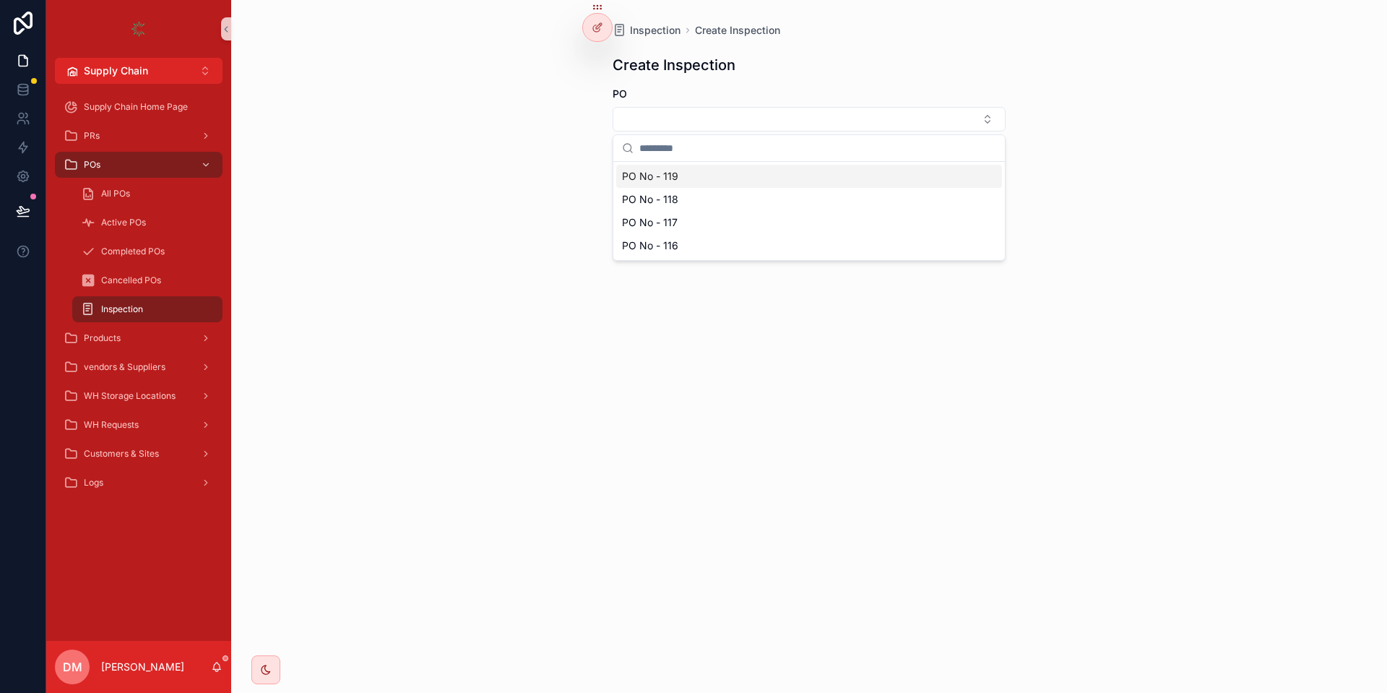
click at [668, 178] on span "PO No - 119" at bounding box center [650, 176] width 56 height 14
click at [668, 178] on button "Select Button" at bounding box center [808, 181] width 393 height 25
drag, startPoint x: 643, startPoint y: 220, endPoint x: 789, endPoint y: 203, distance: 147.6
click at [812, 224] on div "scrollable content" at bounding box center [808, 210] width 391 height 27
click at [602, 33] on div at bounding box center [597, 27] width 29 height 27
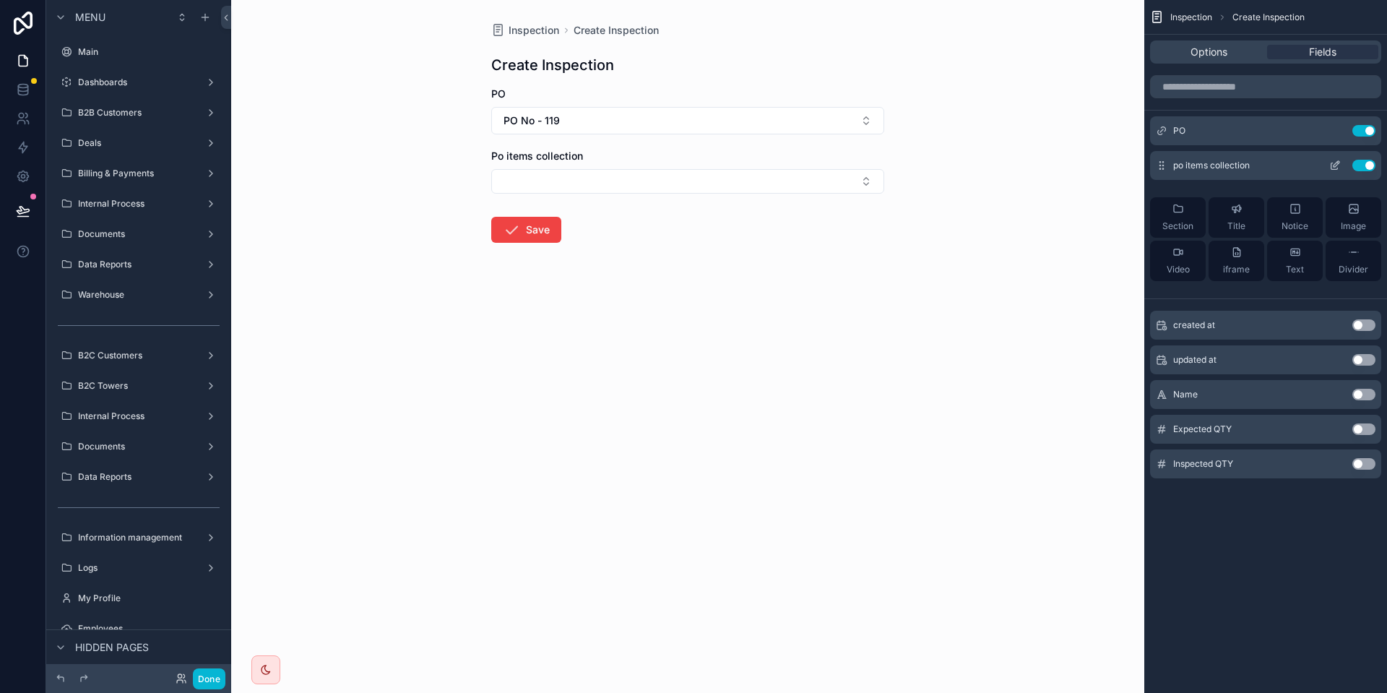
click at [1338, 163] on icon "scrollable content" at bounding box center [1337, 162] width 1 height 1
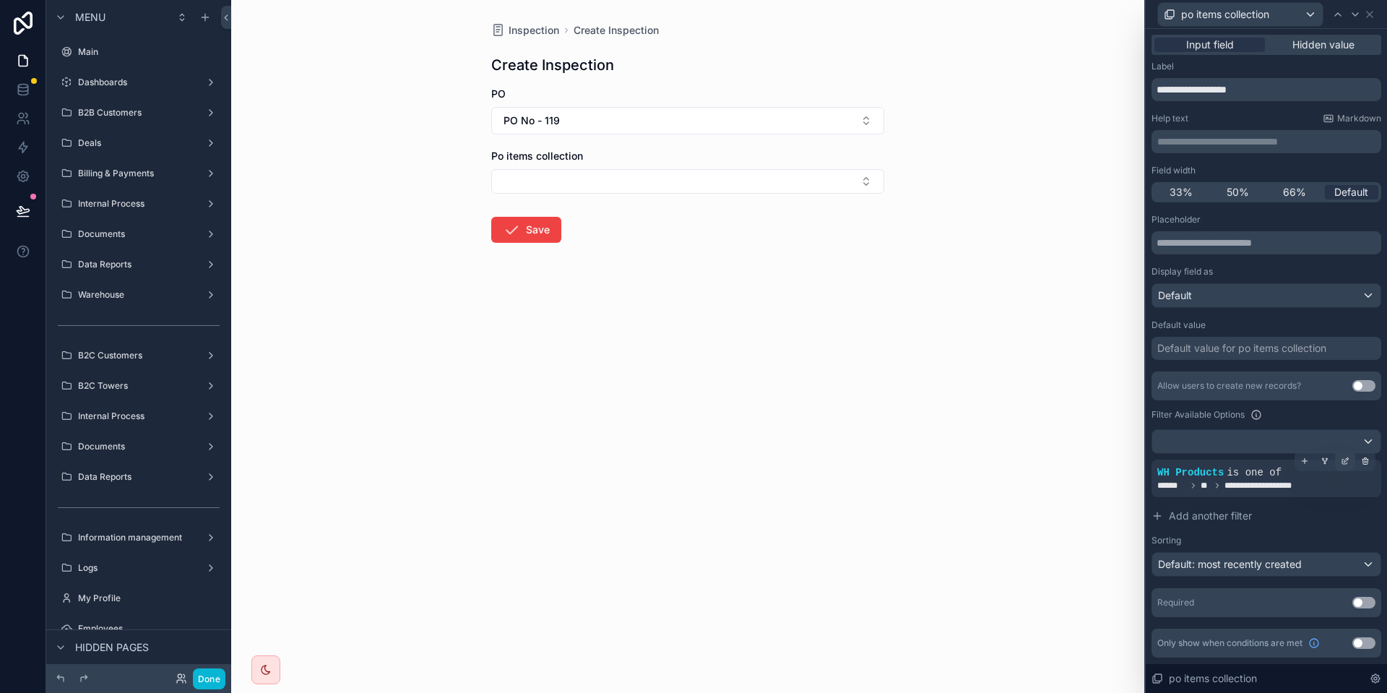
click at [1343, 464] on icon at bounding box center [1344, 461] width 5 height 5
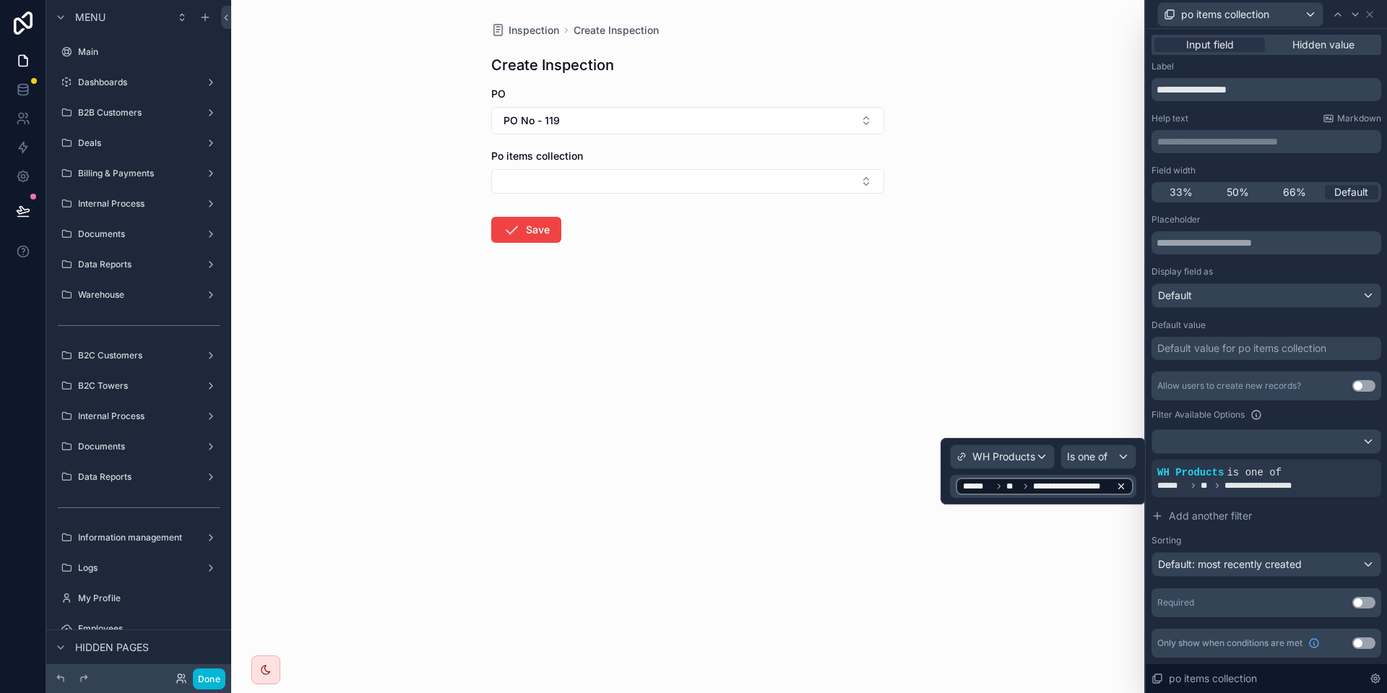
click at [1085, 482] on span "**********" at bounding box center [1071, 486] width 77 height 12
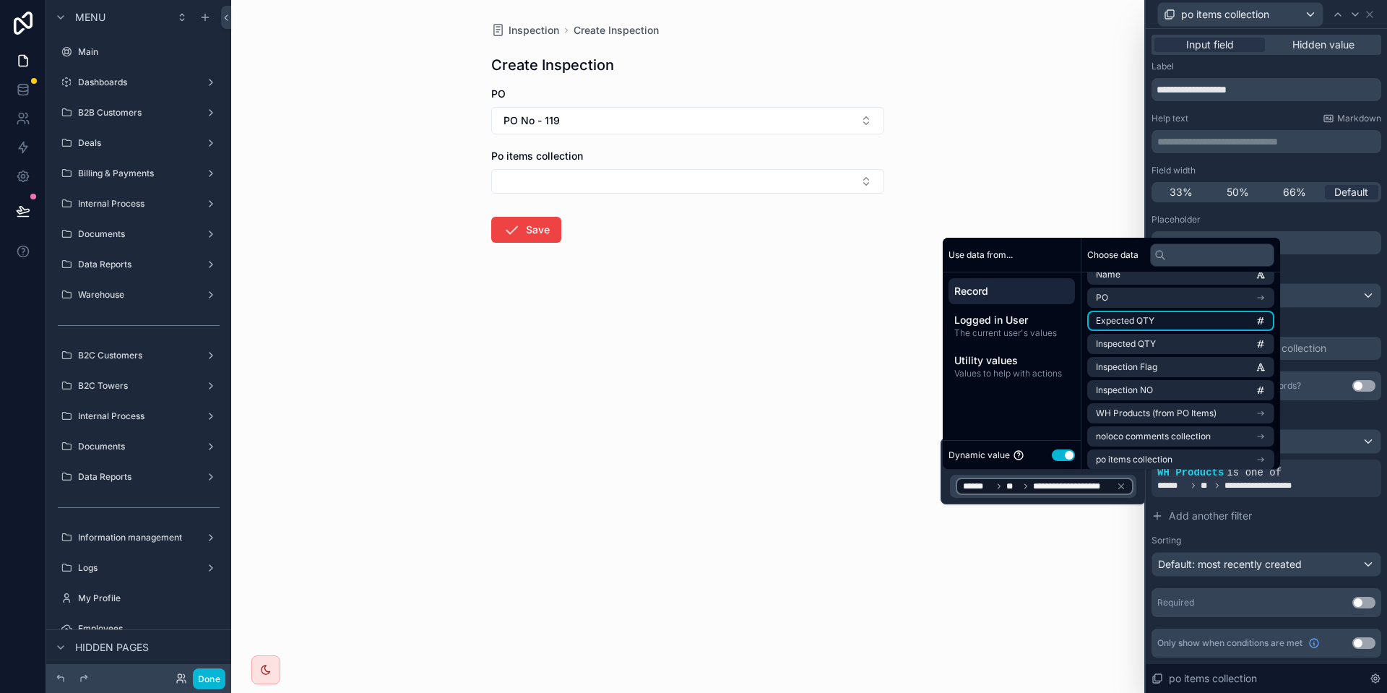
scroll to position [113, 0]
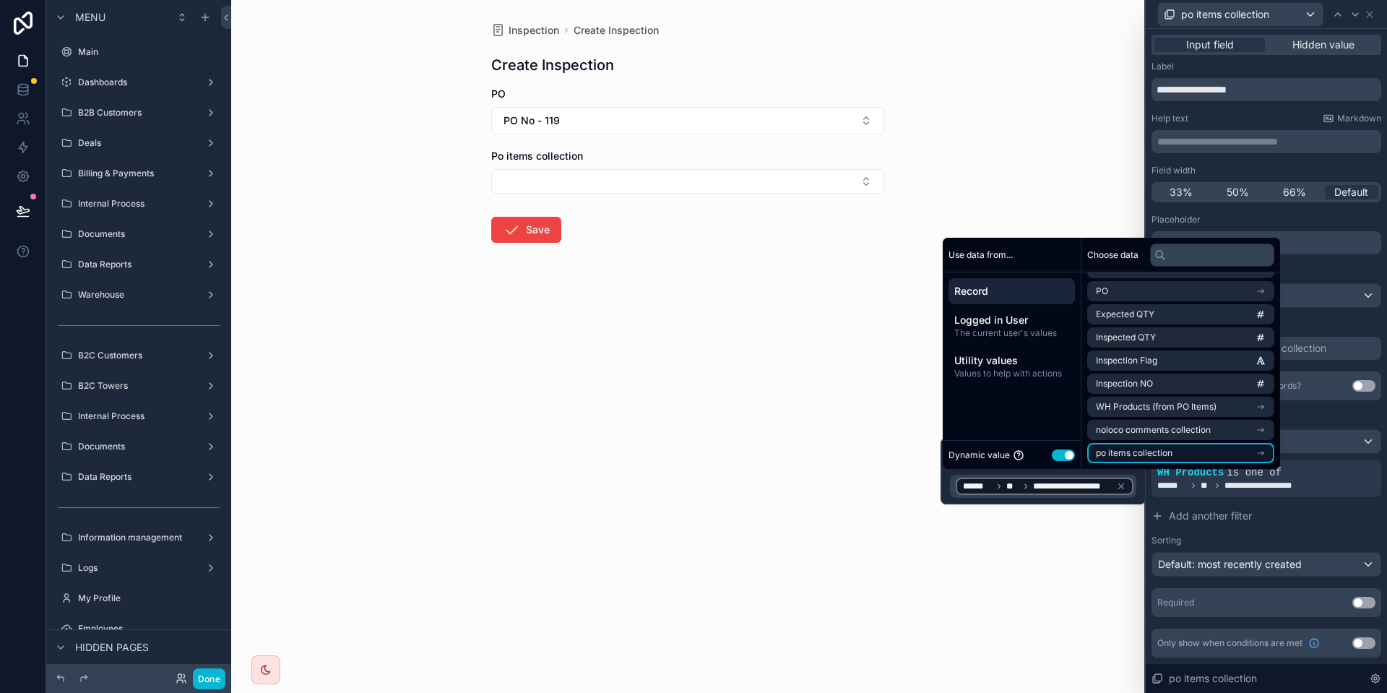
click at [1169, 462] on li "po items collection" at bounding box center [1180, 453] width 187 height 20
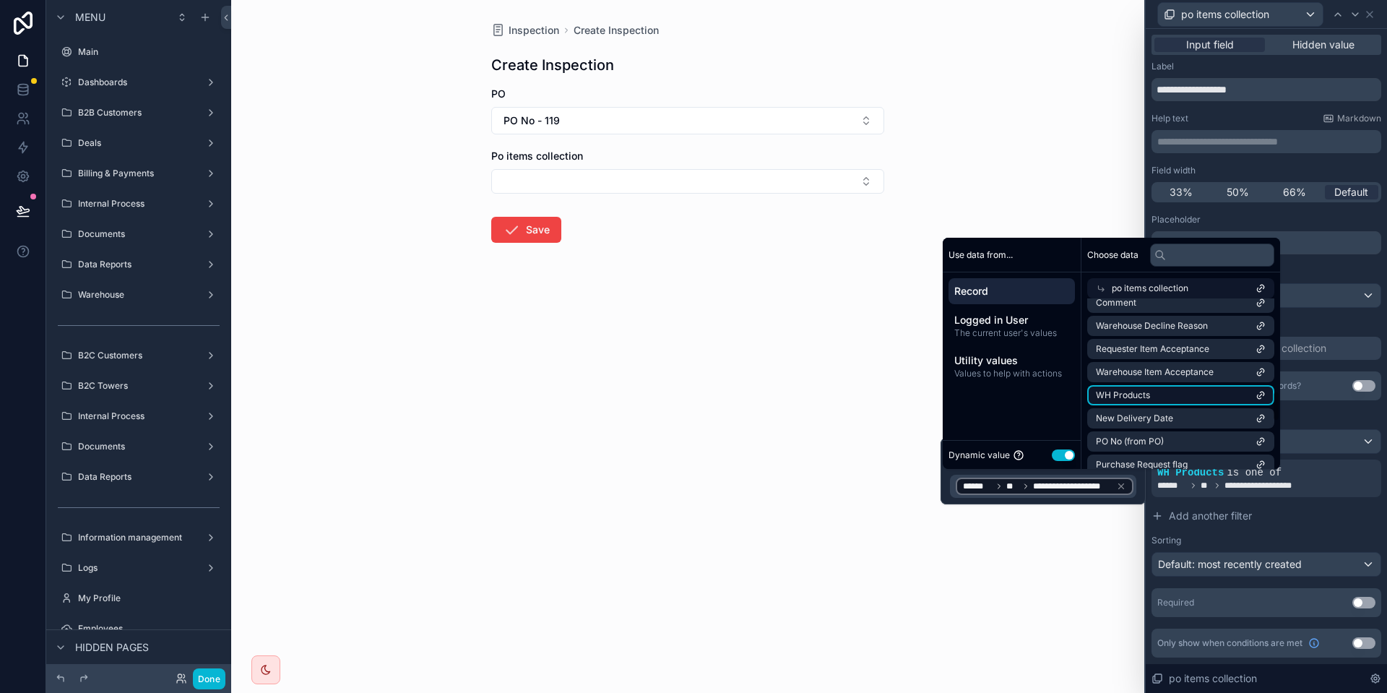
click at [1156, 385] on li "WH Products" at bounding box center [1180, 395] width 187 height 20
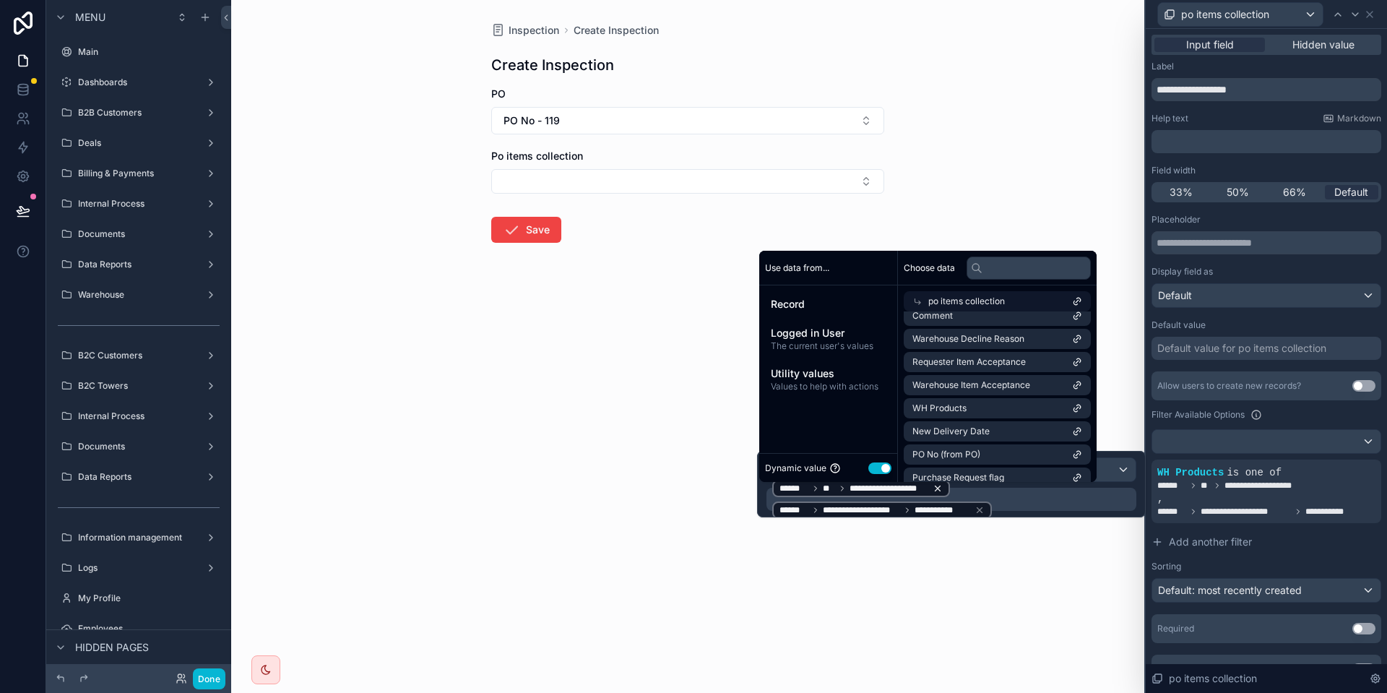
click at [940, 488] on icon at bounding box center [937, 488] width 10 height 10
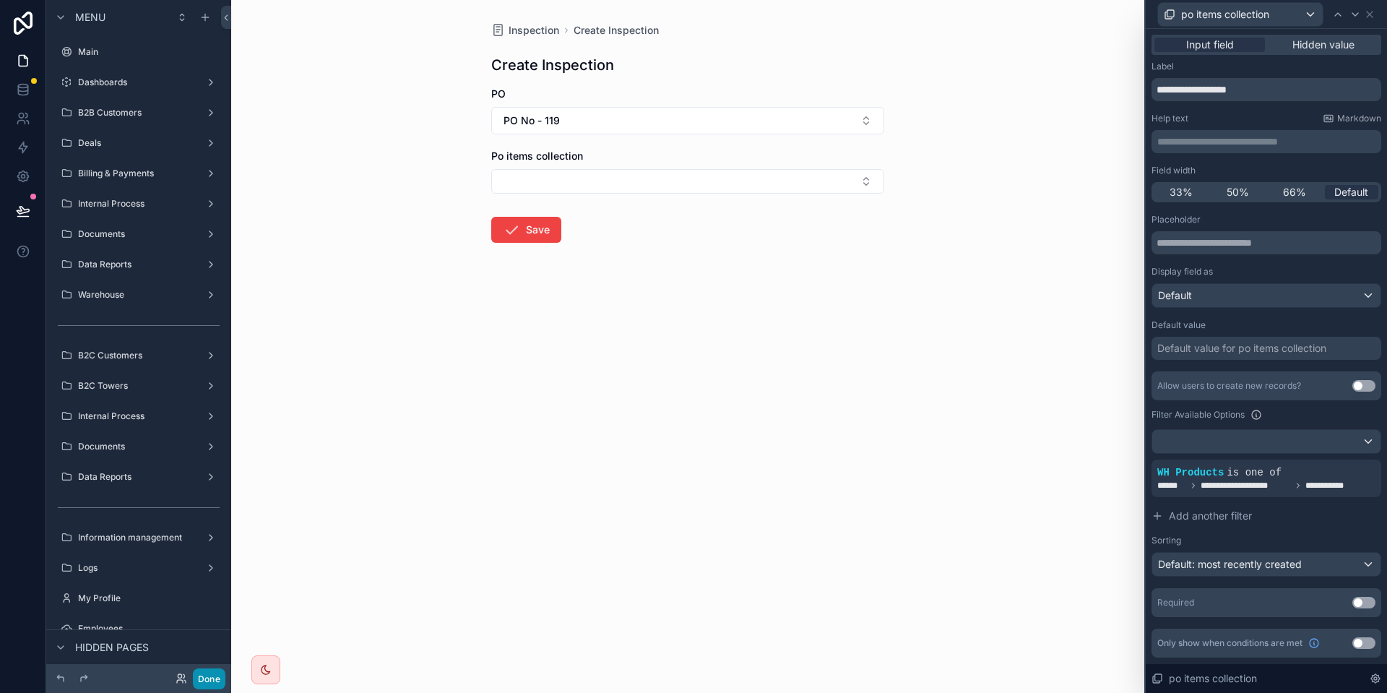
click at [216, 678] on button "Done" at bounding box center [209, 678] width 32 height 21
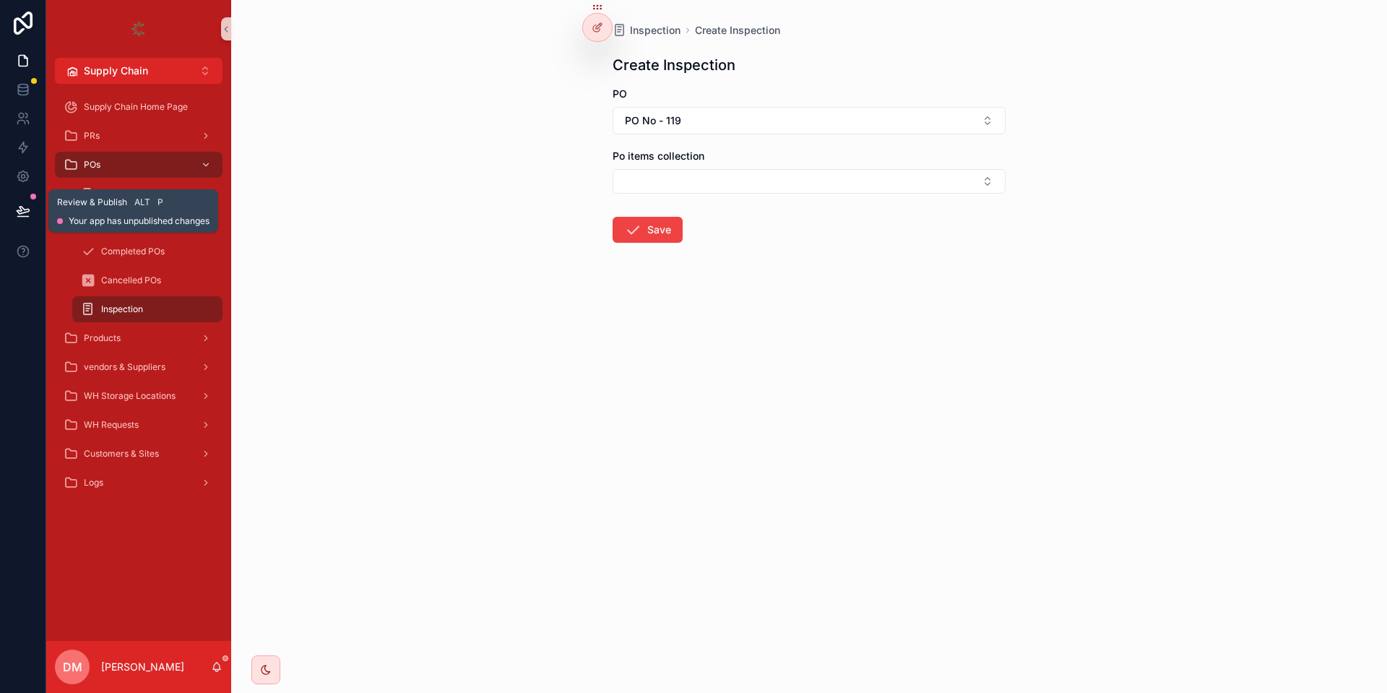
click at [15, 221] on button at bounding box center [23, 211] width 32 height 40
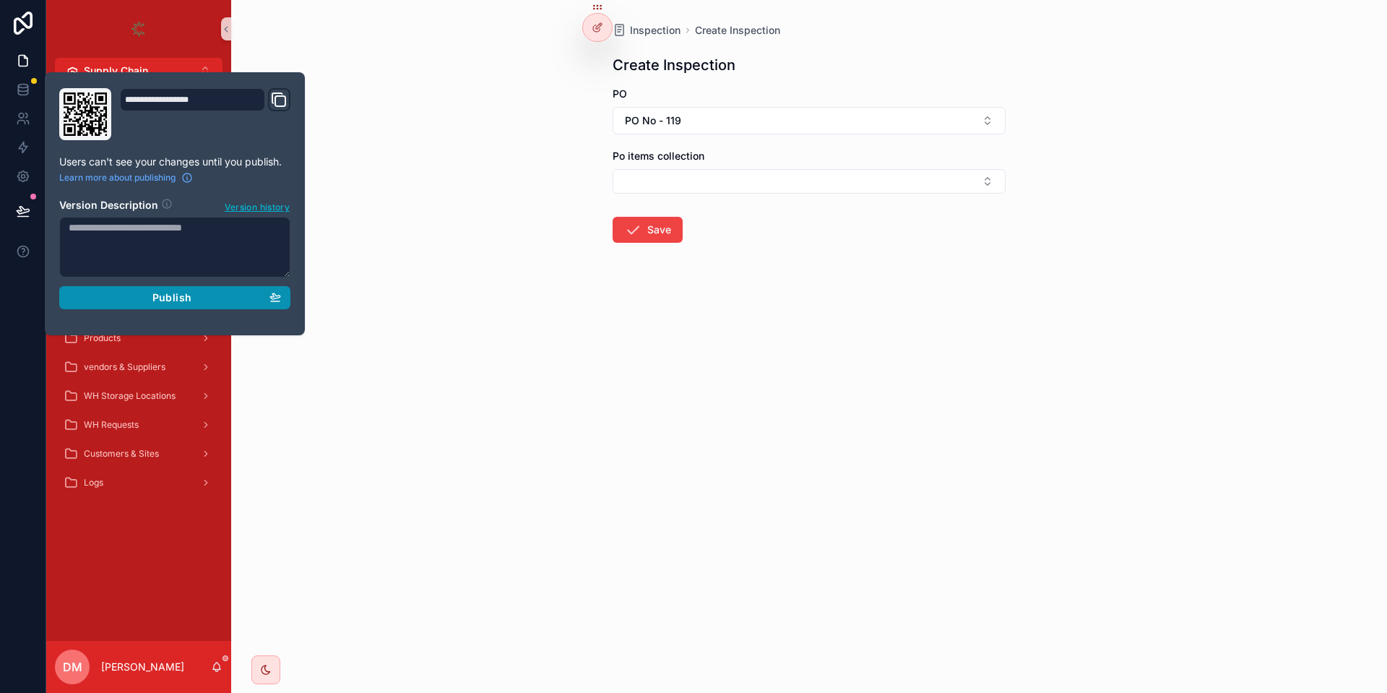
click at [240, 296] on div "Publish" at bounding box center [175, 297] width 212 height 13
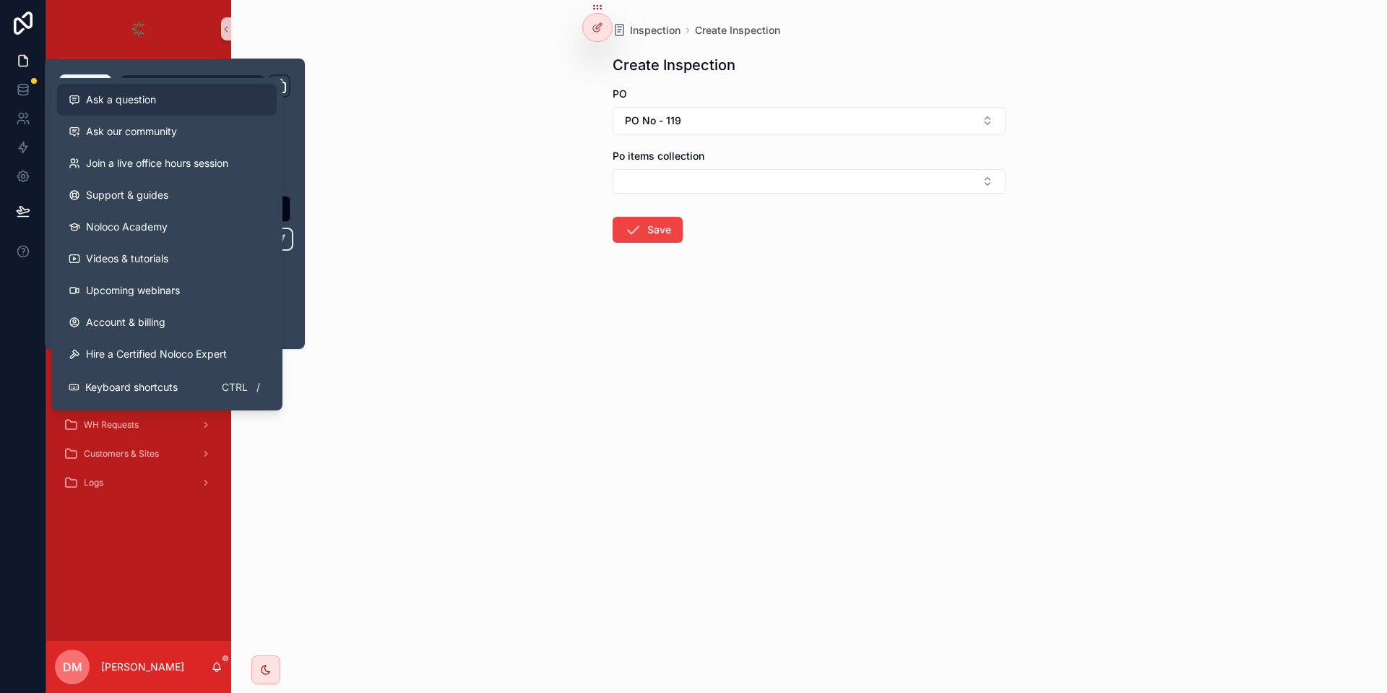
click at [212, 105] on div "Ask a question" at bounding box center [167, 99] width 196 height 14
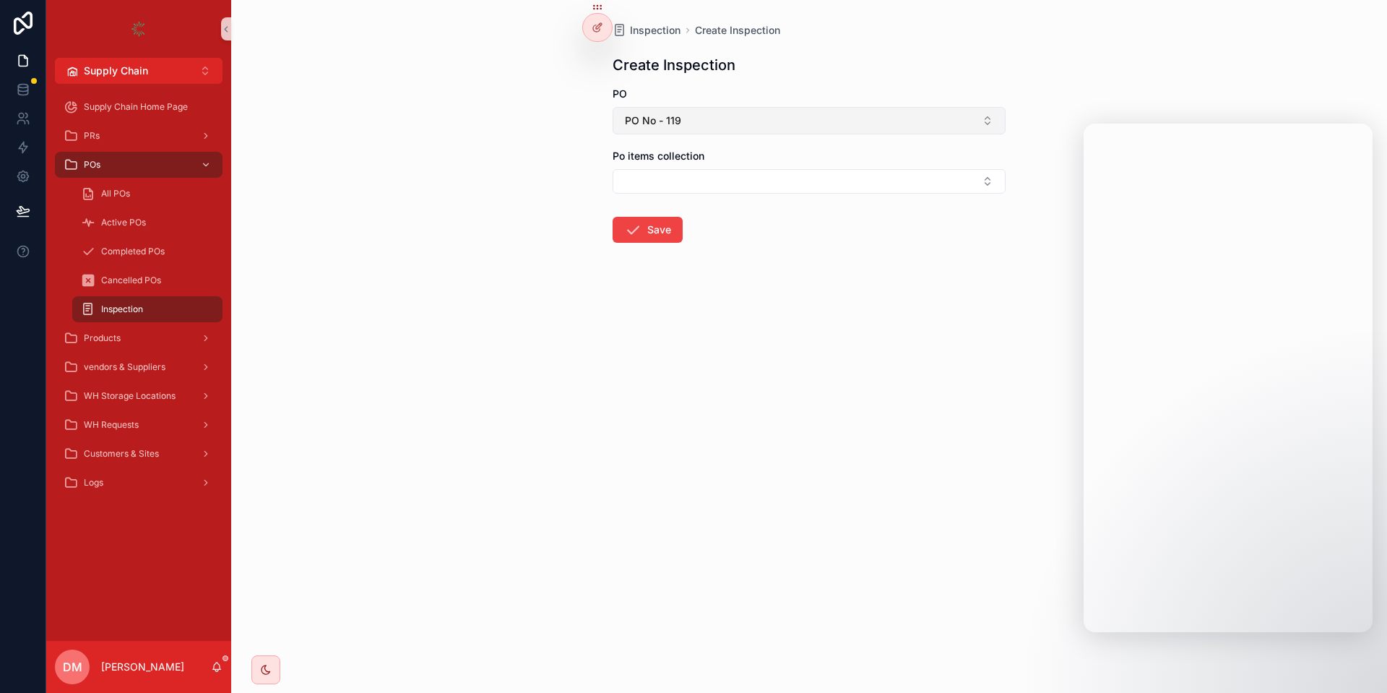
click at [737, 126] on button "PO No - 119" at bounding box center [808, 120] width 393 height 27
click at [685, 183] on button "Select Button" at bounding box center [808, 181] width 393 height 25
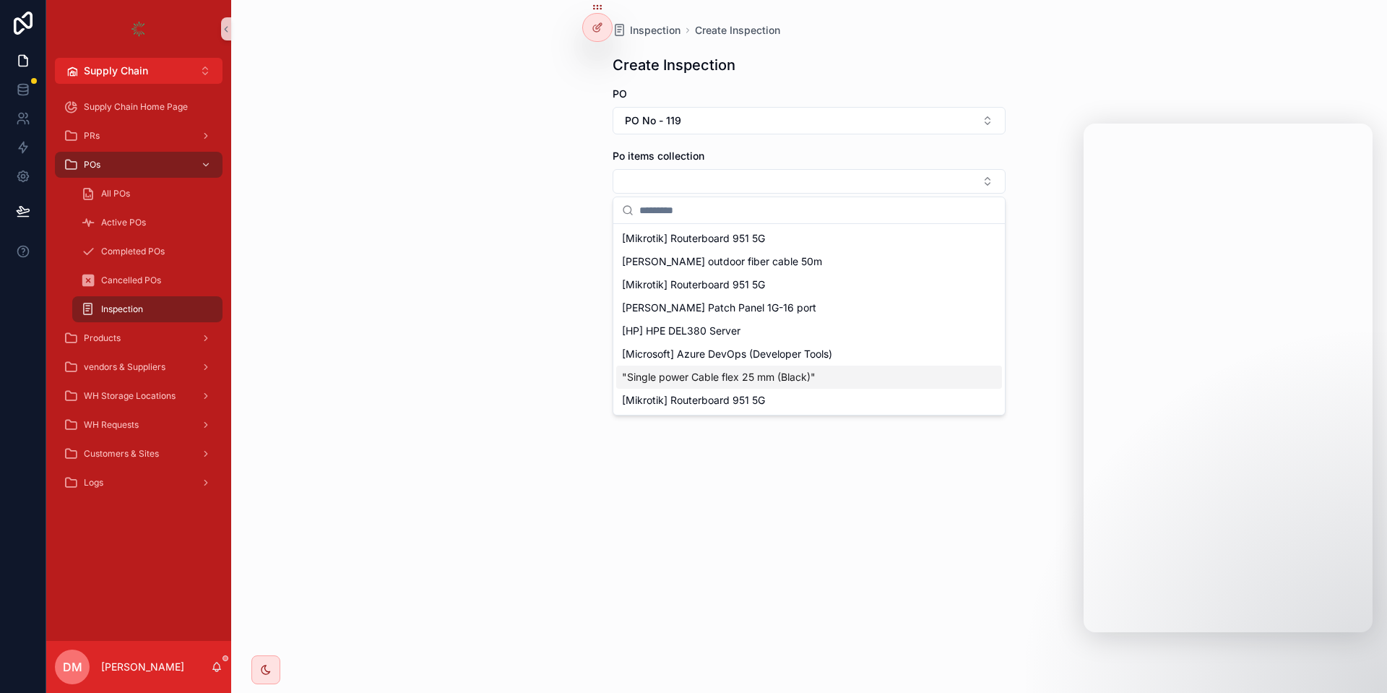
click at [494, 272] on div "Inspection Create Inspection Create Inspection PO PO No - 119 Po items collecti…" at bounding box center [809, 346] width 1156 height 693
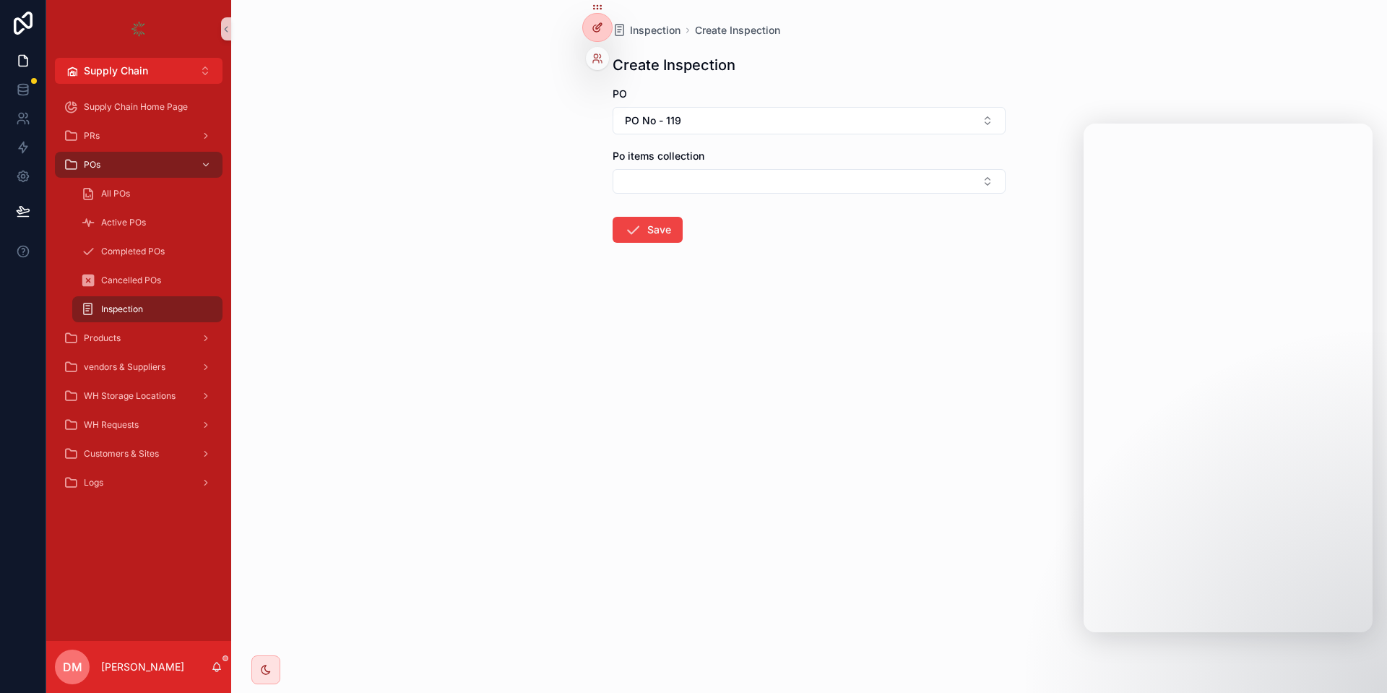
click at [594, 23] on icon at bounding box center [597, 28] width 12 height 12
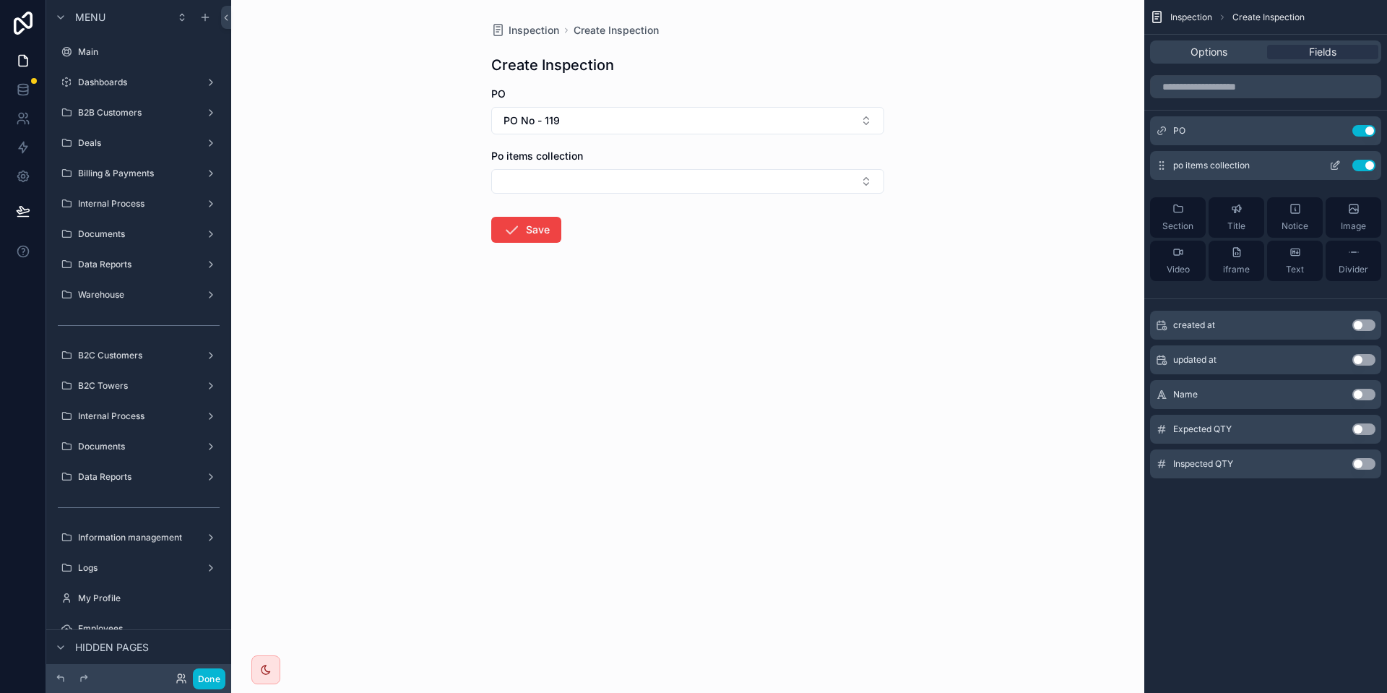
click at [1335, 160] on icon "scrollable content" at bounding box center [1335, 166] width 12 height 12
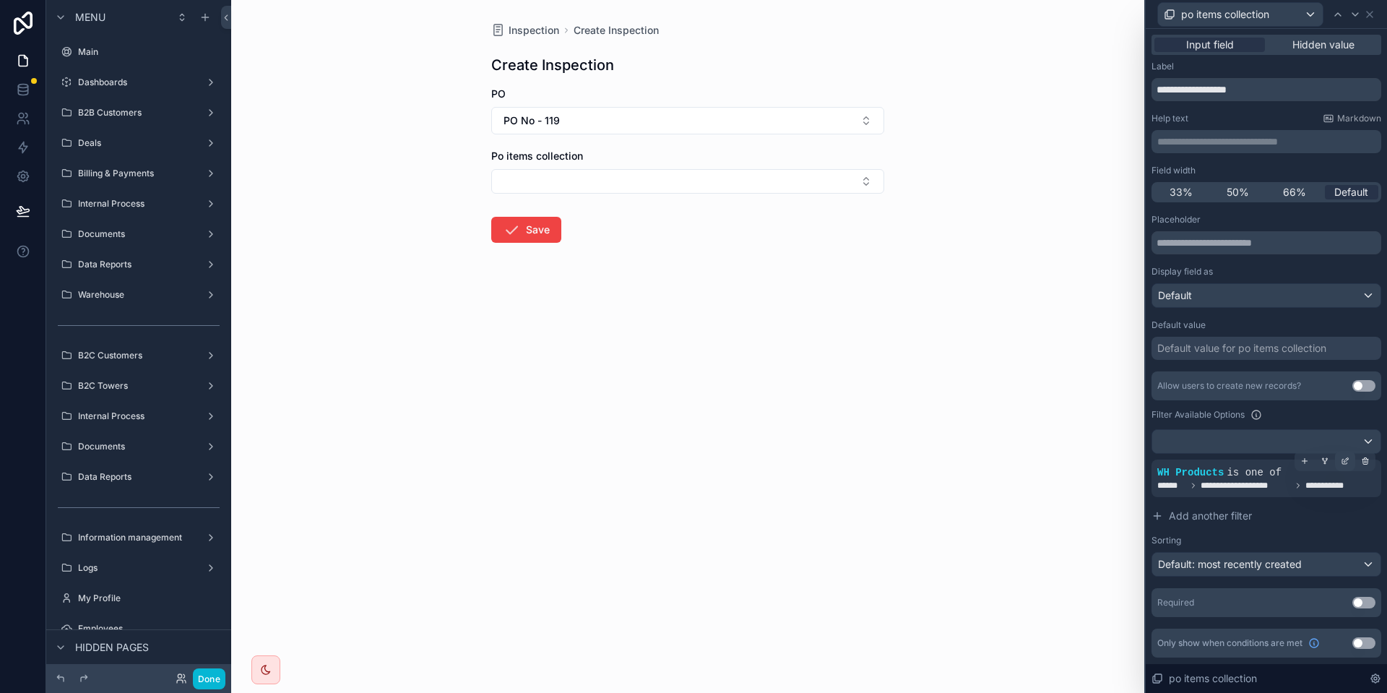
click at [1347, 460] on icon at bounding box center [1346, 459] width 4 height 4
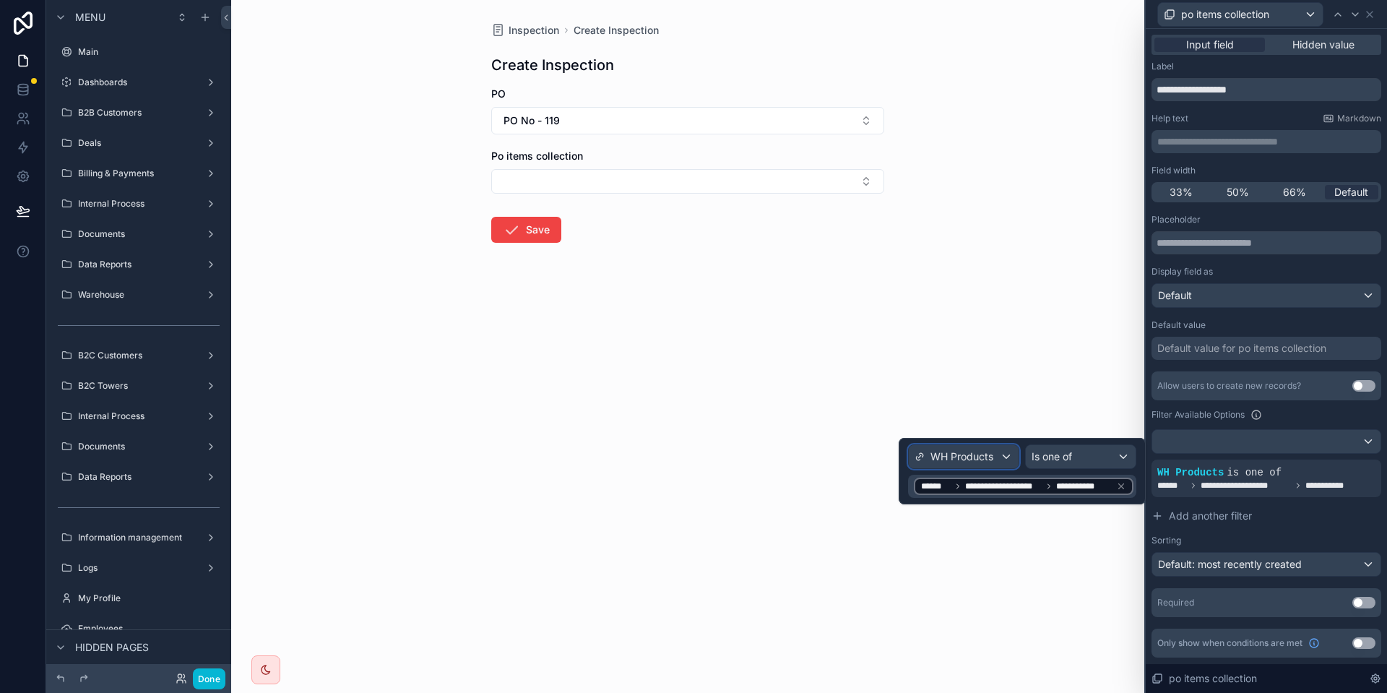
click at [957, 452] on span "WH Products" at bounding box center [961, 456] width 63 height 14
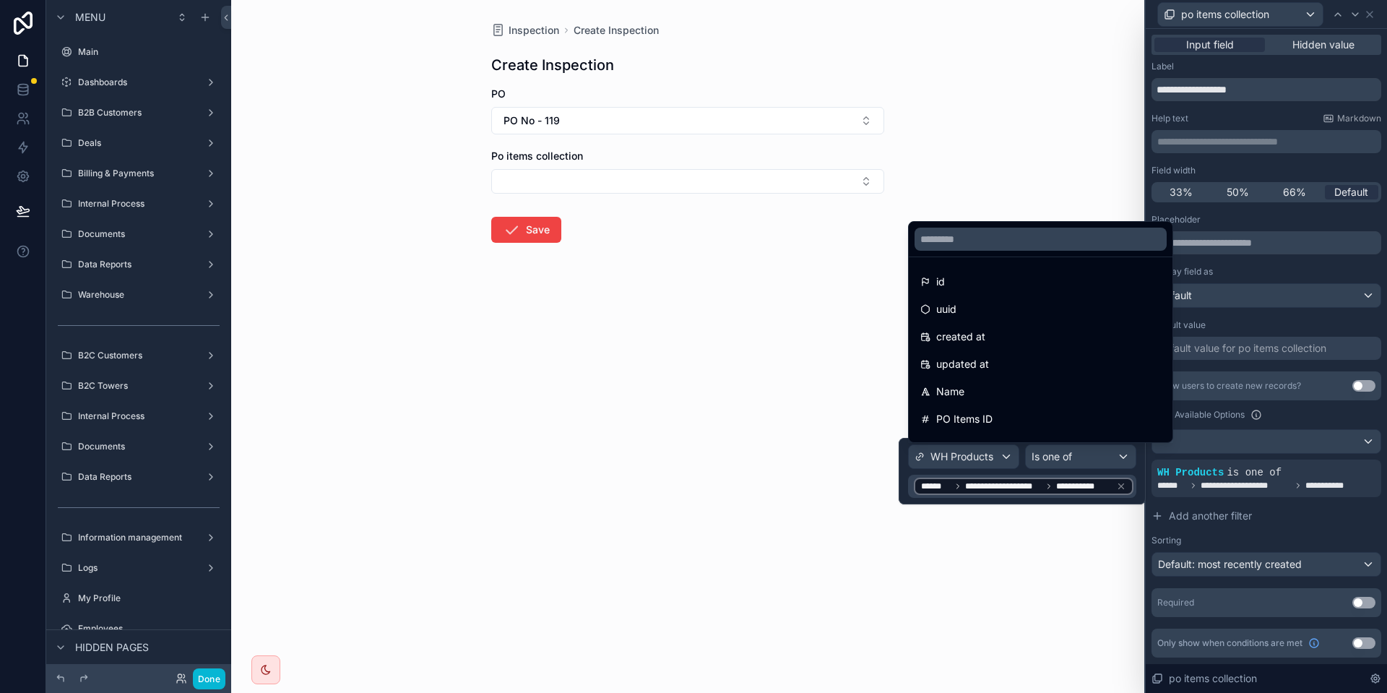
click at [1046, 473] on div at bounding box center [1021, 471] width 247 height 66
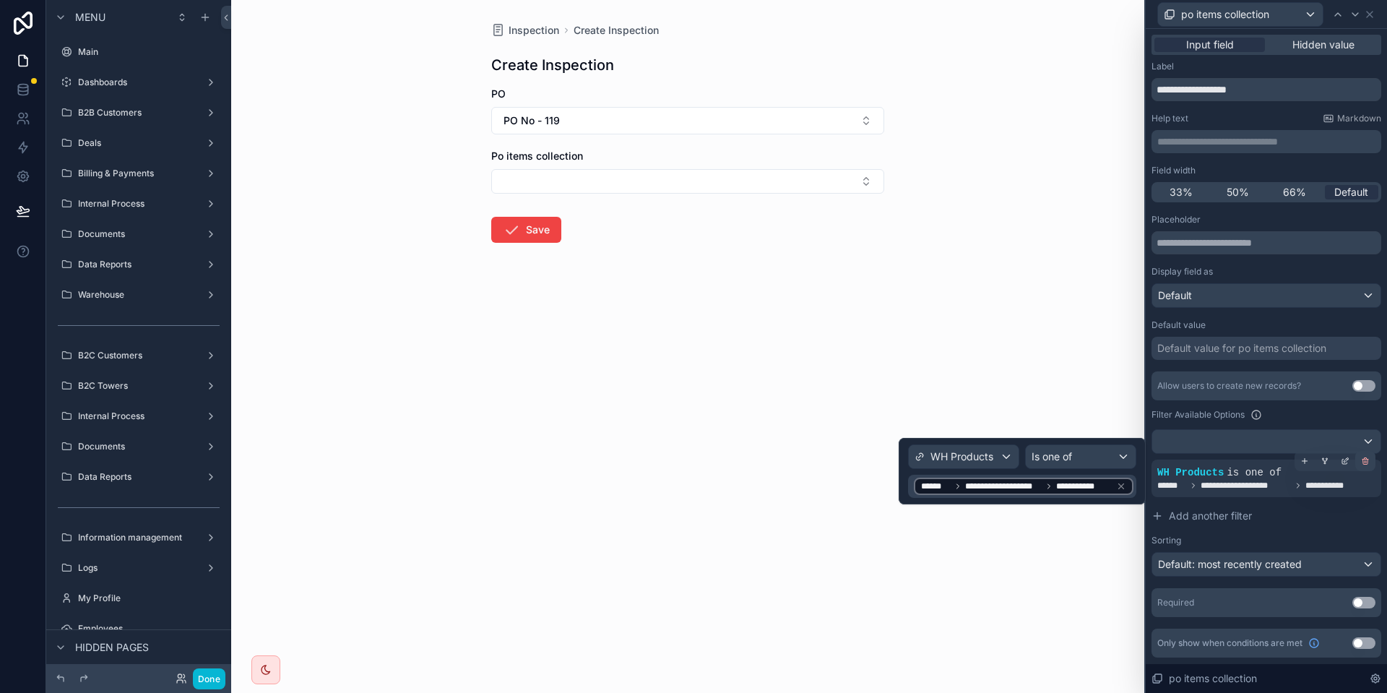
click at [1372, 457] on div at bounding box center [1365, 461] width 20 height 20
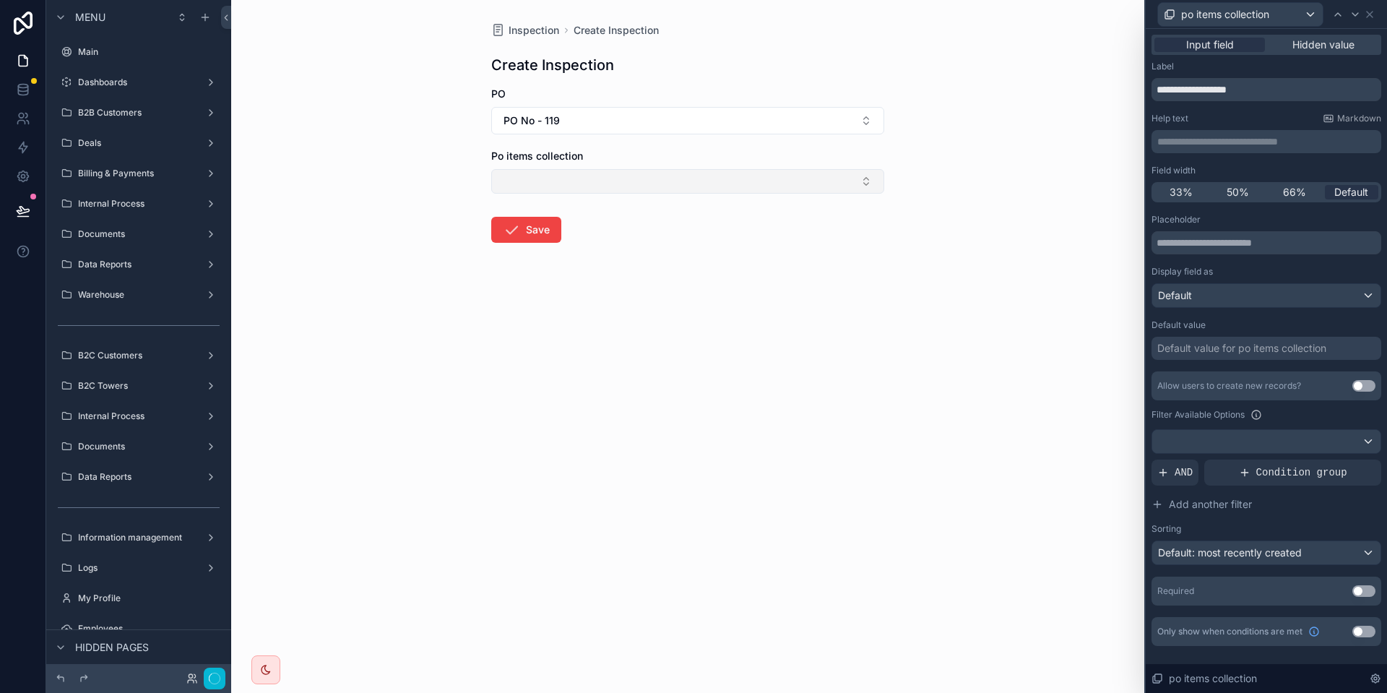
click at [651, 173] on button "Select Button" at bounding box center [687, 181] width 393 height 25
click at [1236, 216] on div "Placeholder" at bounding box center [1266, 220] width 230 height 12
click at [1307, 438] on div at bounding box center [1266, 441] width 228 height 23
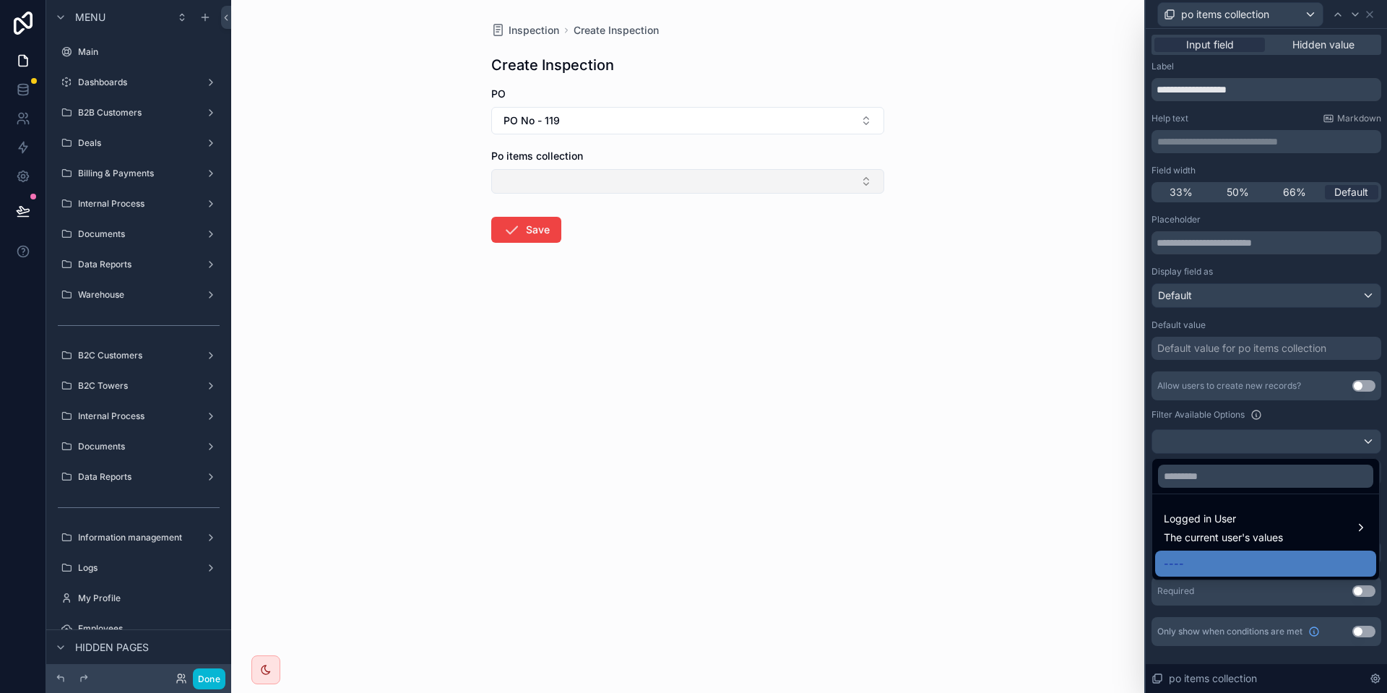
click at [630, 185] on button "Select Button" at bounding box center [687, 181] width 393 height 25
click at [1213, 422] on div at bounding box center [1265, 346] width 241 height 693
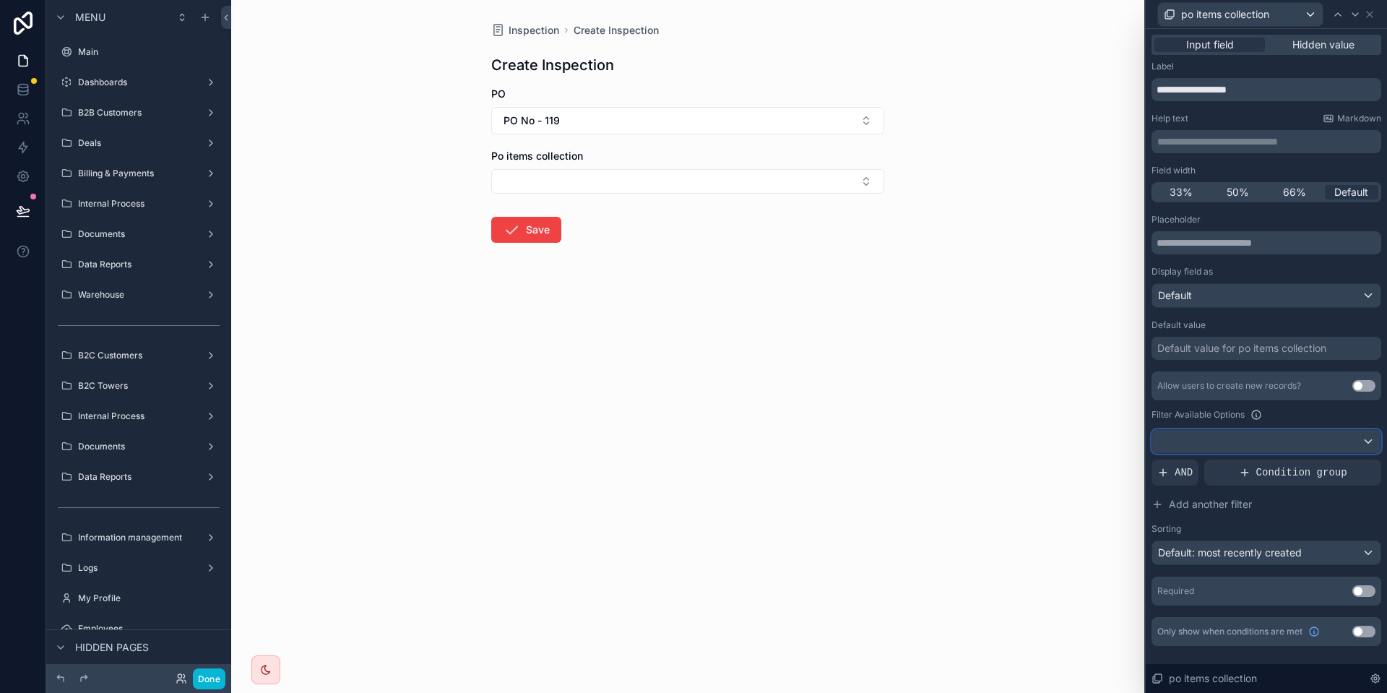
click at [1291, 442] on div at bounding box center [1266, 441] width 228 height 23
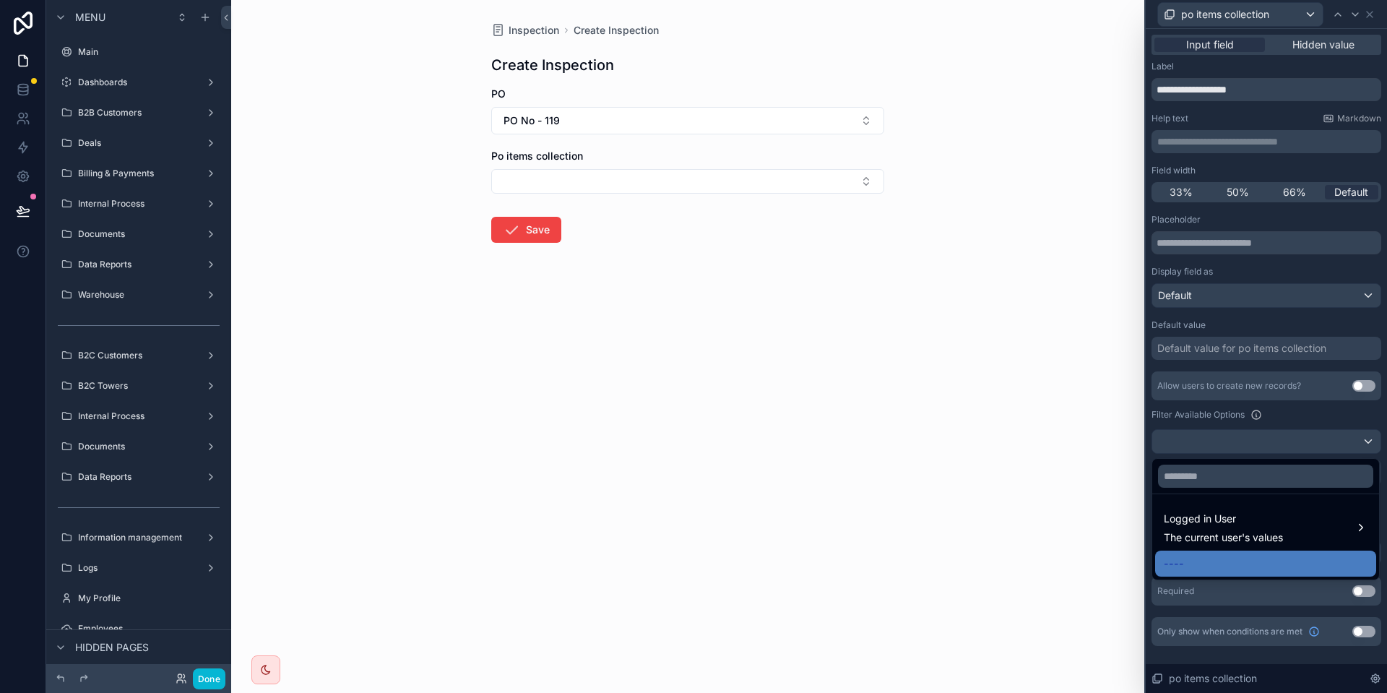
click at [1211, 567] on div "----" at bounding box center [1265, 563] width 204 height 17
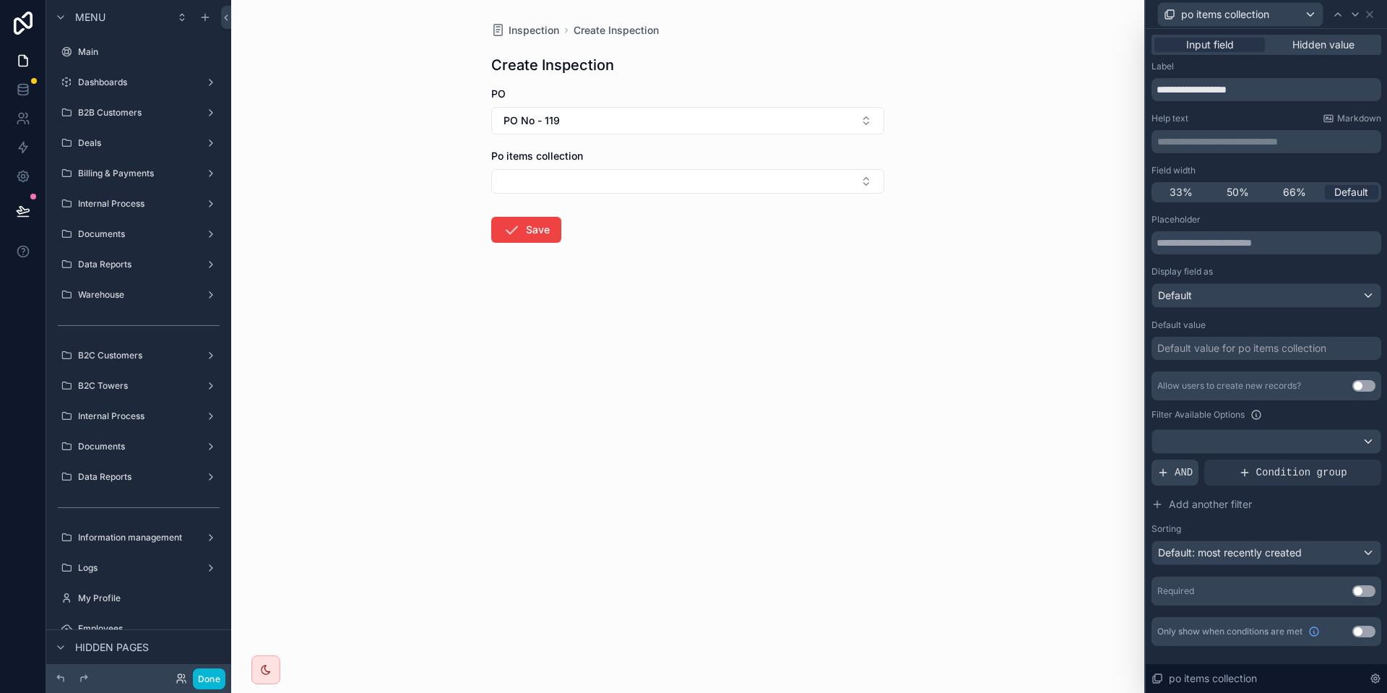
click at [1181, 477] on span "AND" at bounding box center [1183, 472] width 18 height 14
click at [1339, 464] on div at bounding box center [1345, 461] width 20 height 20
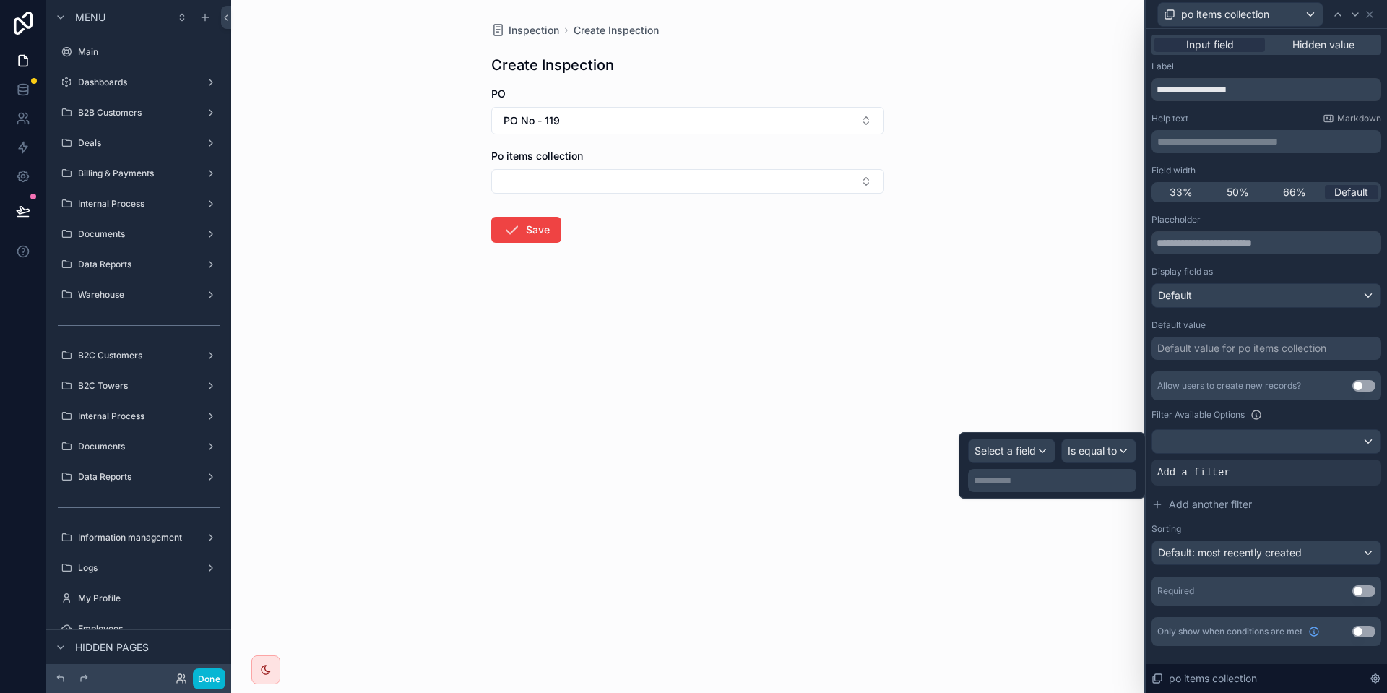
click at [1008, 465] on div "**********" at bounding box center [1052, 464] width 168 height 53
click at [1007, 453] on span "Select a field" at bounding box center [1004, 450] width 61 height 12
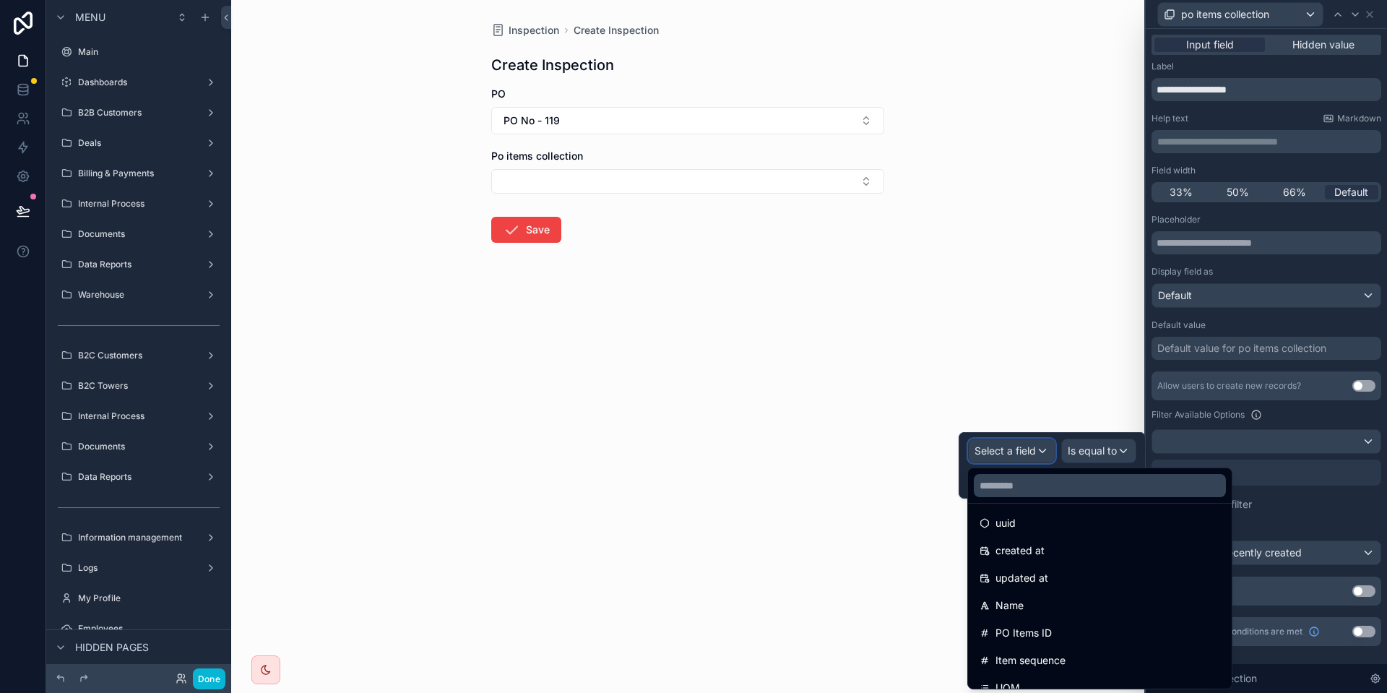
scroll to position [74, 0]
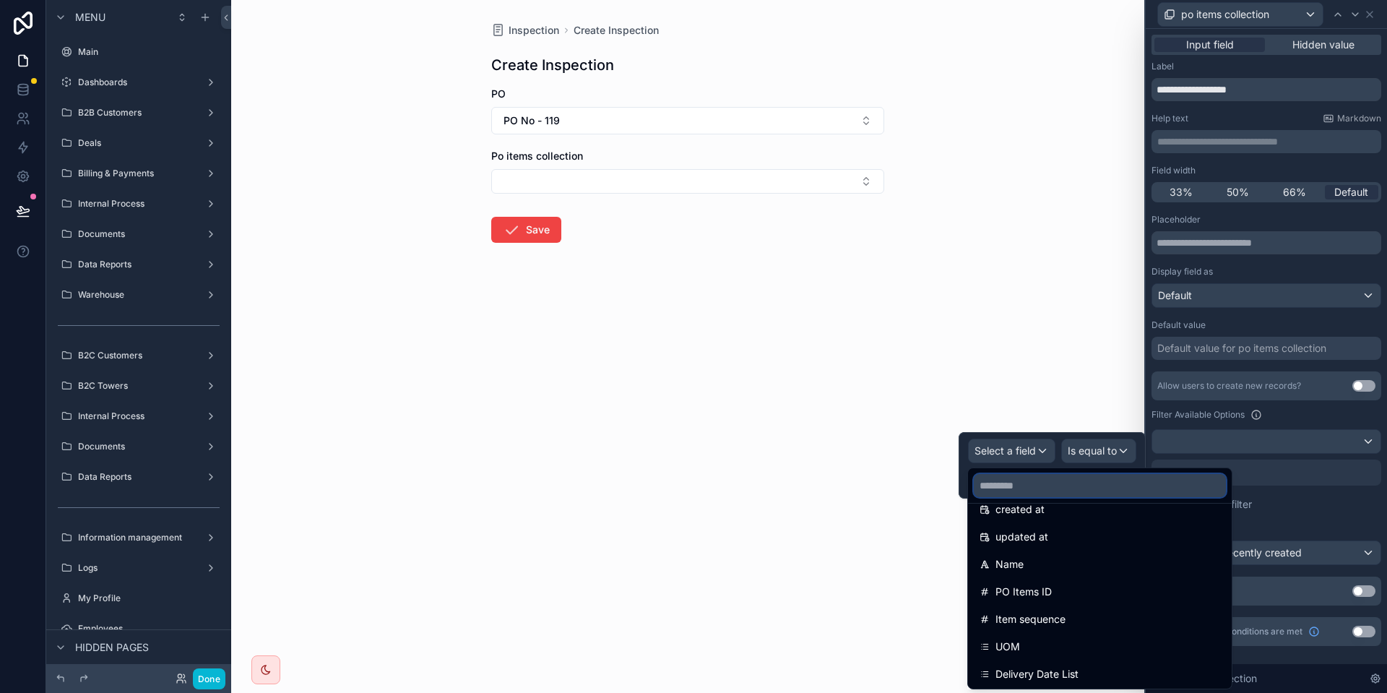
click at [1049, 484] on input "text" at bounding box center [1100, 485] width 252 height 23
type input "*"
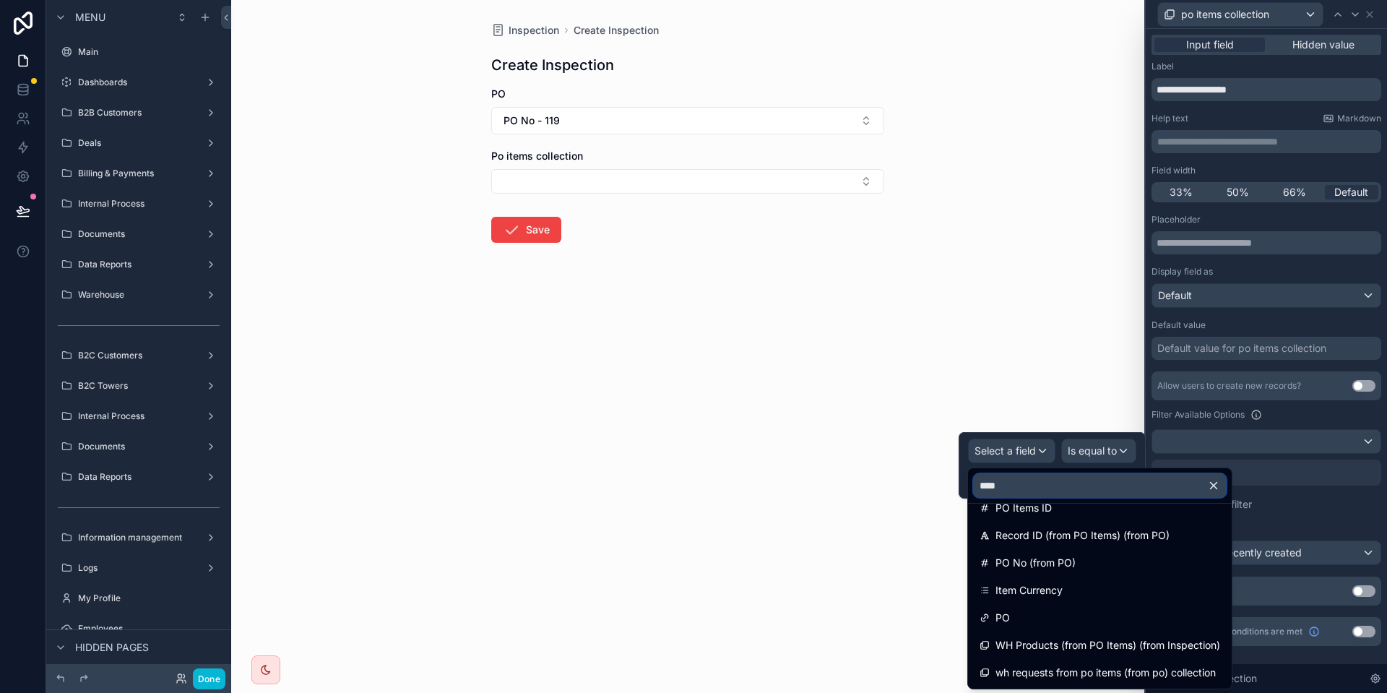
scroll to position [0, 0]
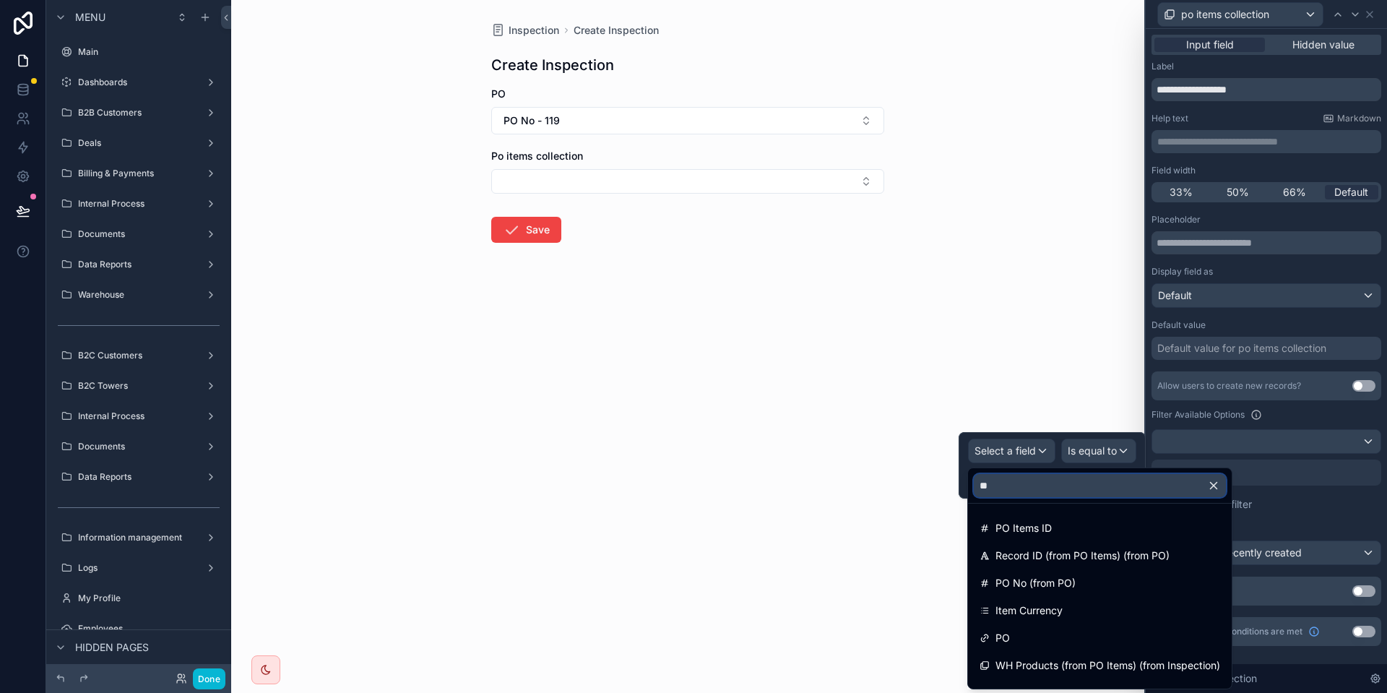
type input "*"
type input "**"
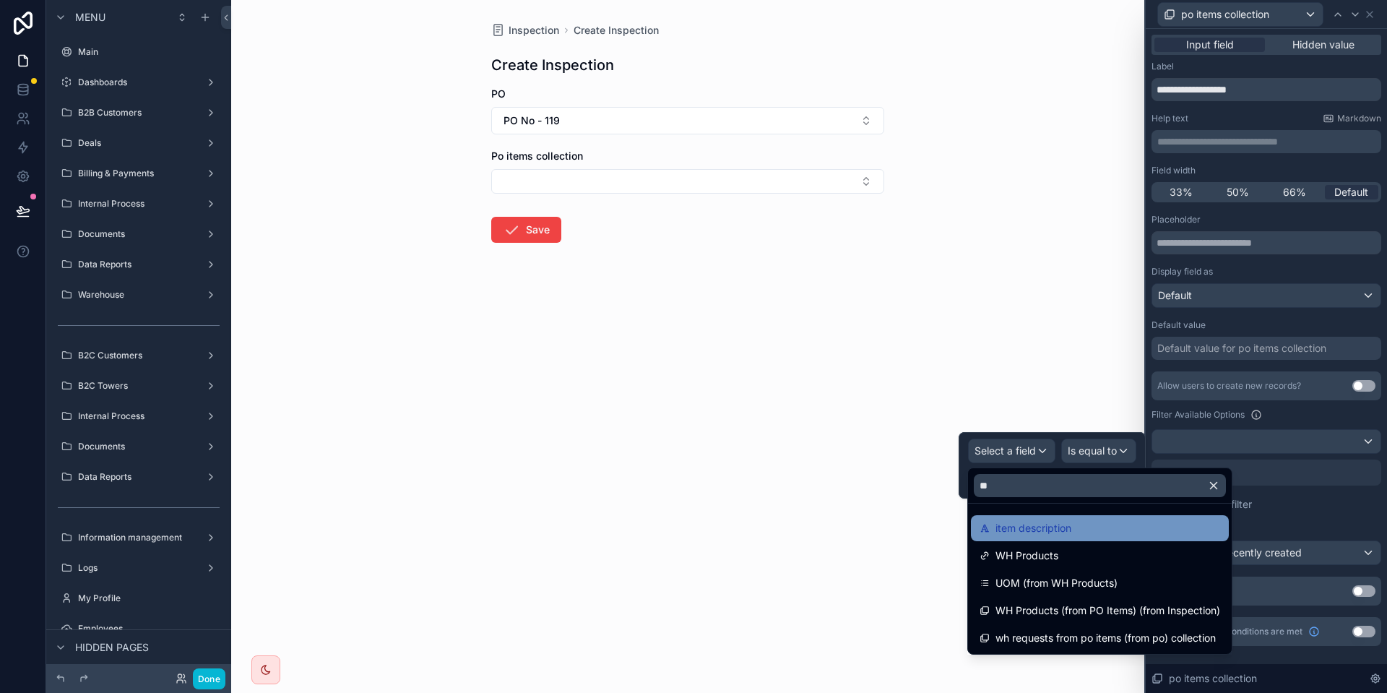
click at [1046, 540] on div "item description" at bounding box center [1100, 528] width 258 height 26
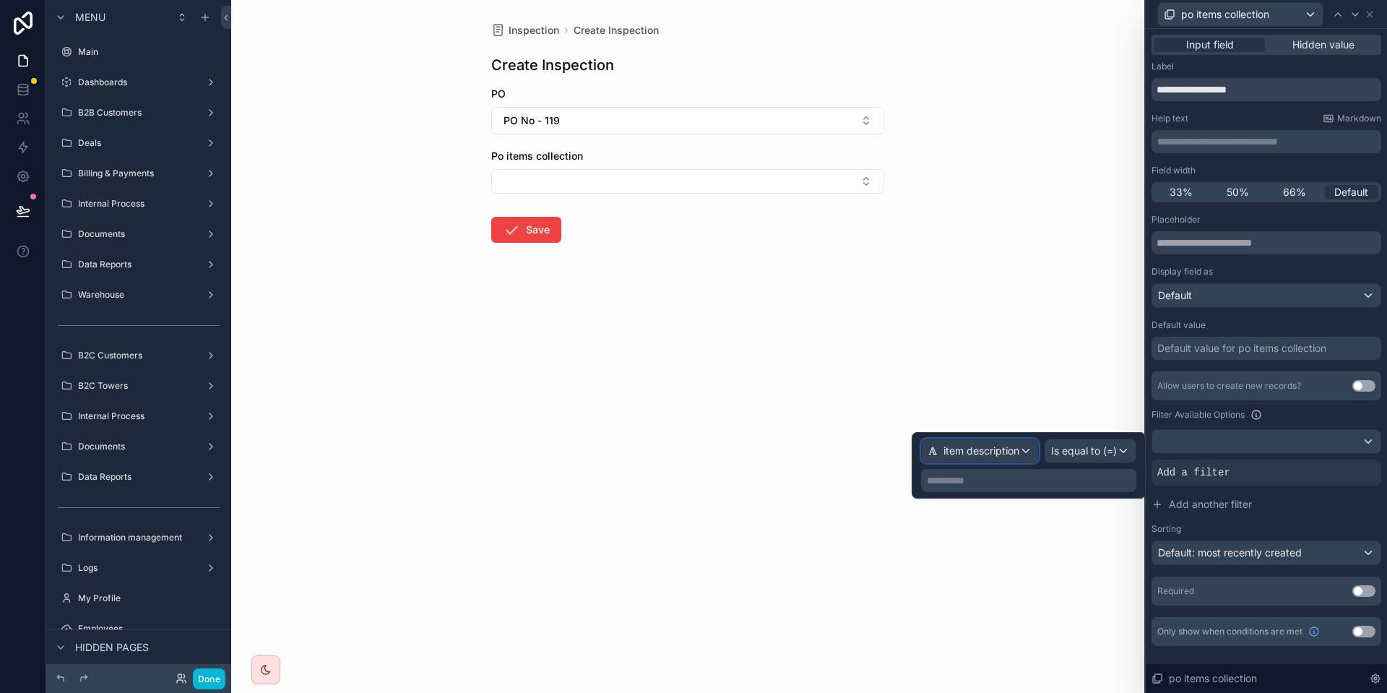
click at [997, 445] on div "item description" at bounding box center [980, 450] width 116 height 23
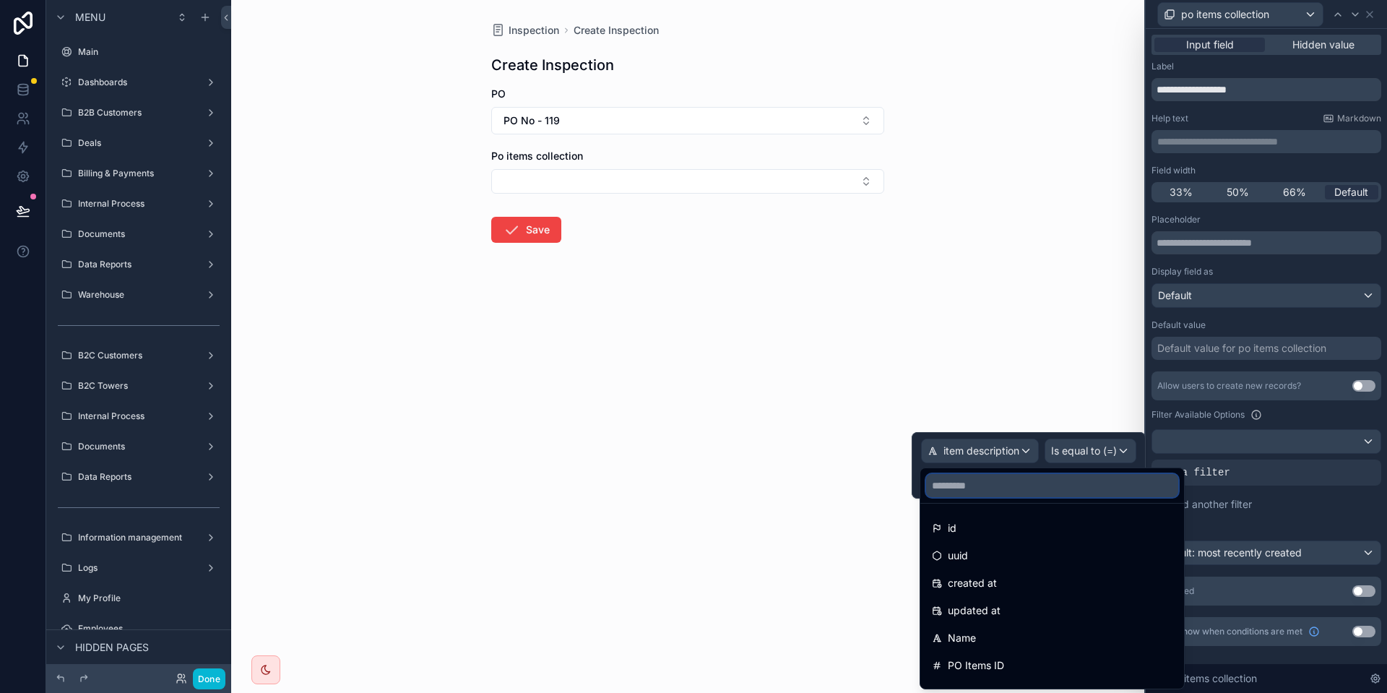
click at [996, 483] on input "text" at bounding box center [1052, 485] width 252 height 23
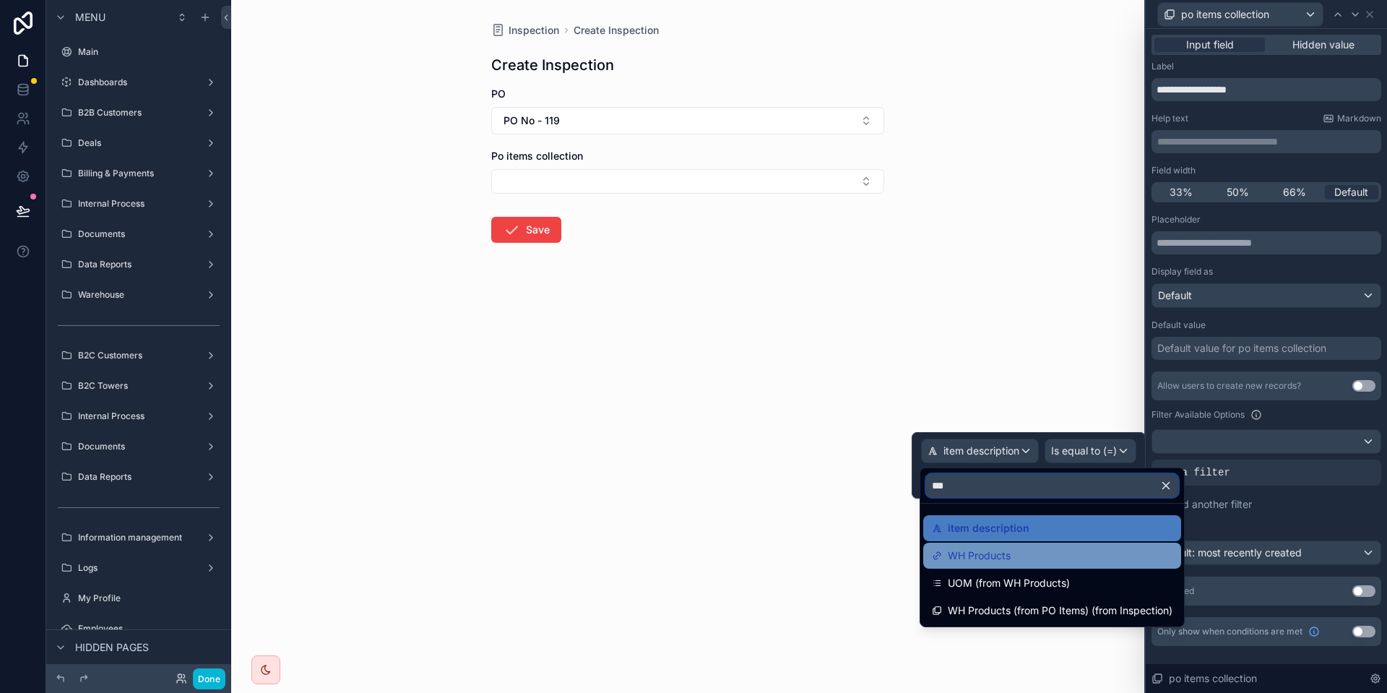
type input "***"
click at [1000, 561] on span "WH Products" at bounding box center [979, 555] width 63 height 17
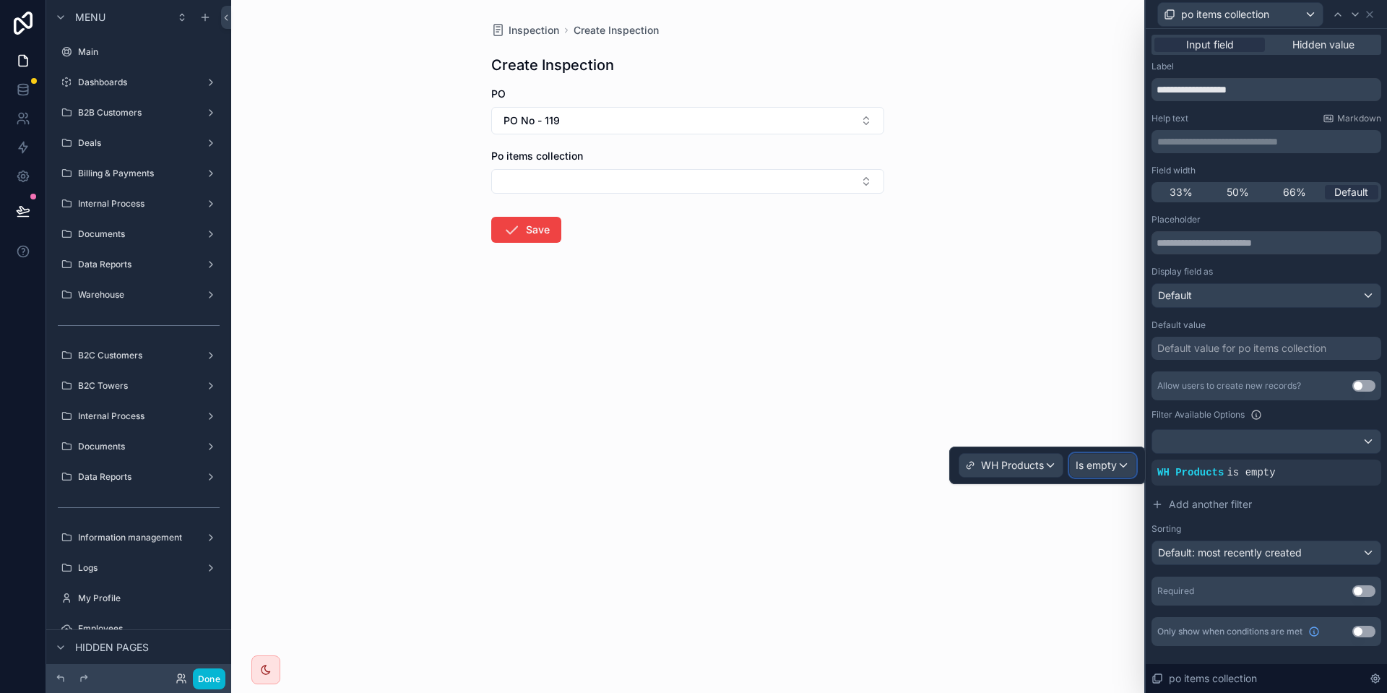
click at [1095, 464] on span "Is empty" at bounding box center [1095, 465] width 41 height 14
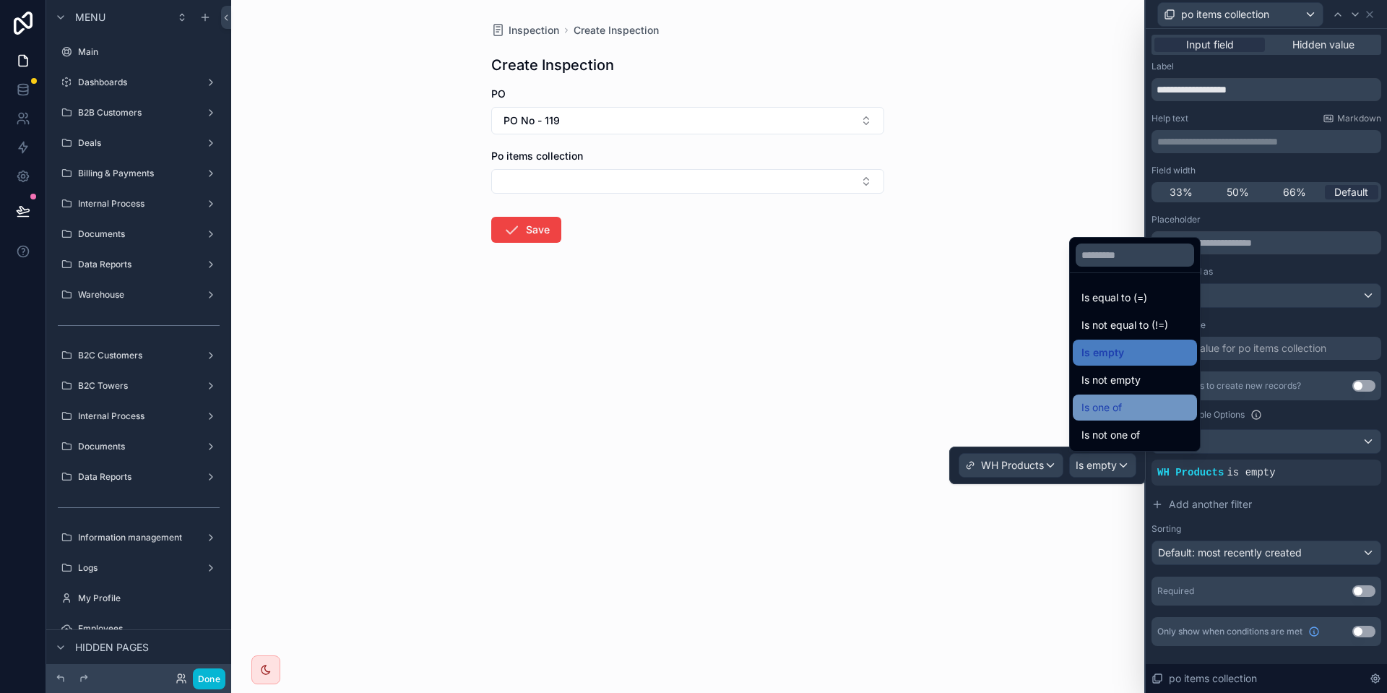
click at [1124, 403] on div "Is one of" at bounding box center [1134, 407] width 107 height 17
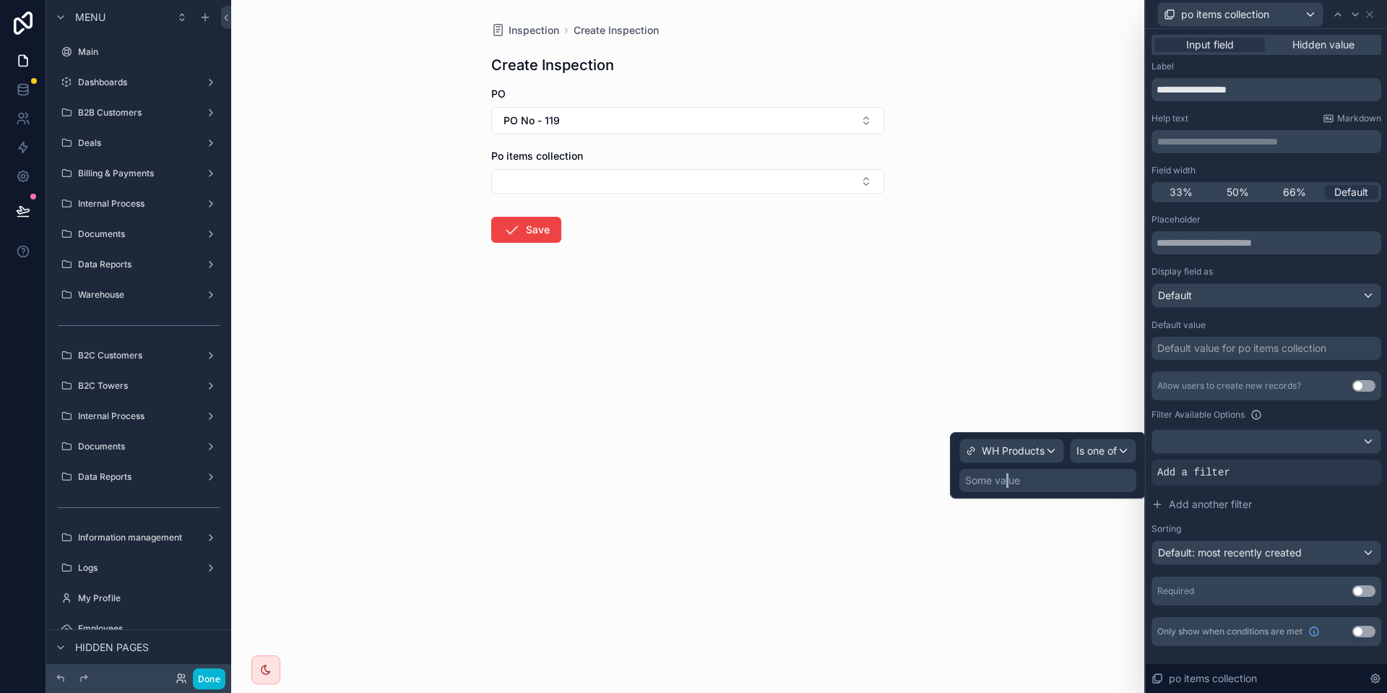
click at [1007, 471] on div "Some value" at bounding box center [1047, 480] width 177 height 23
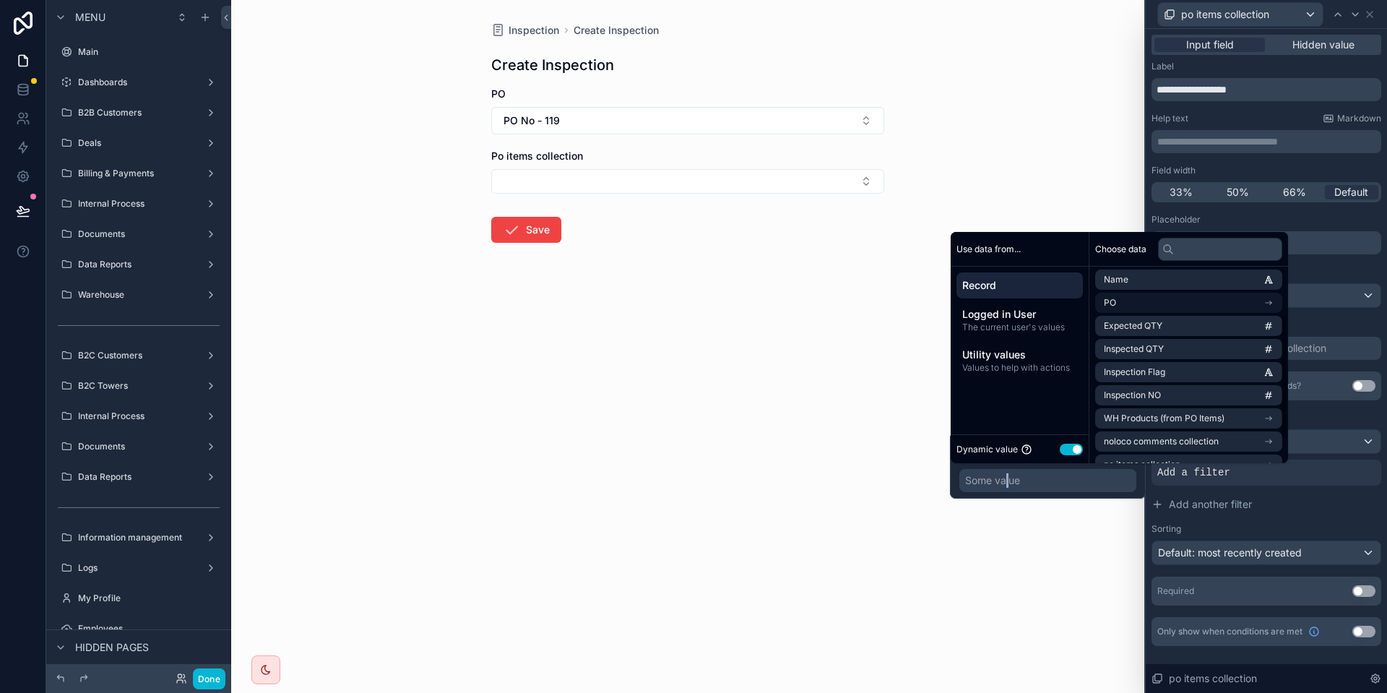
scroll to position [113, 0]
click at [1158, 446] on span "po items collection" at bounding box center [1142, 447] width 77 height 12
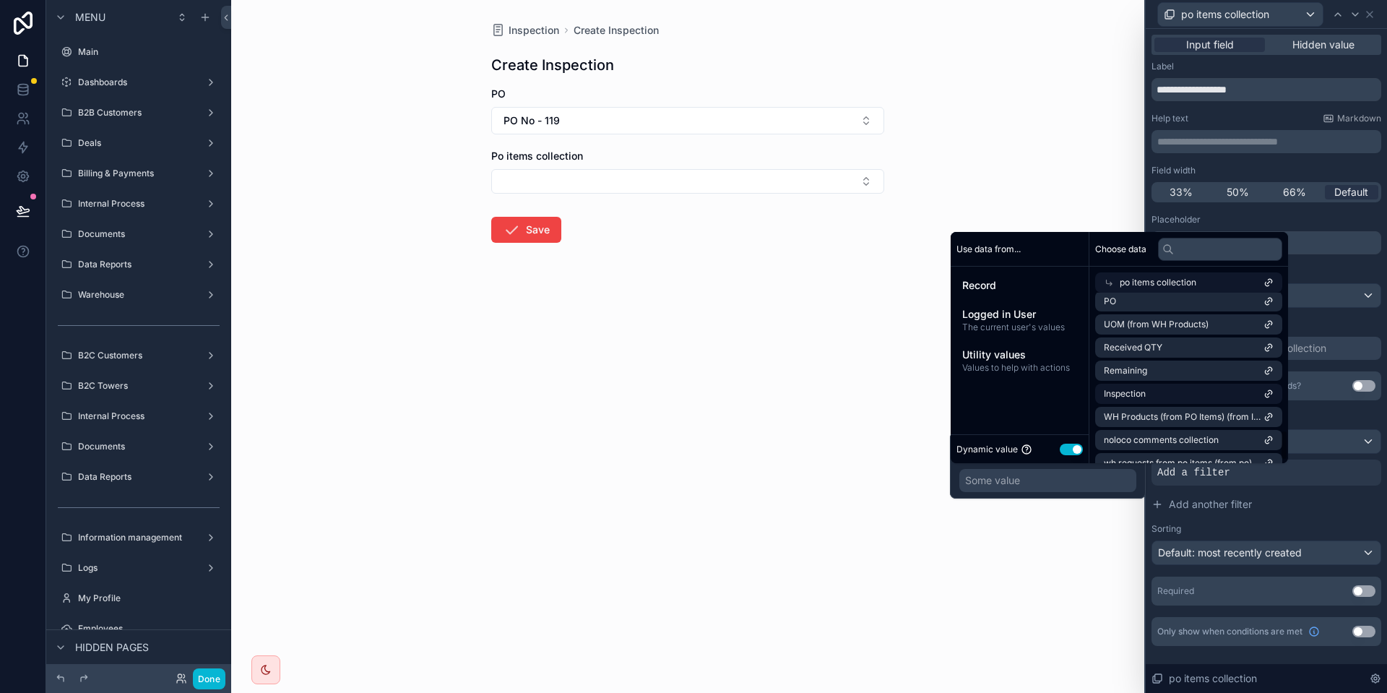
scroll to position [773, 0]
click at [1162, 409] on span "WH Products (from PO Items) (from Inspection)" at bounding box center [1184, 413] width 160 height 12
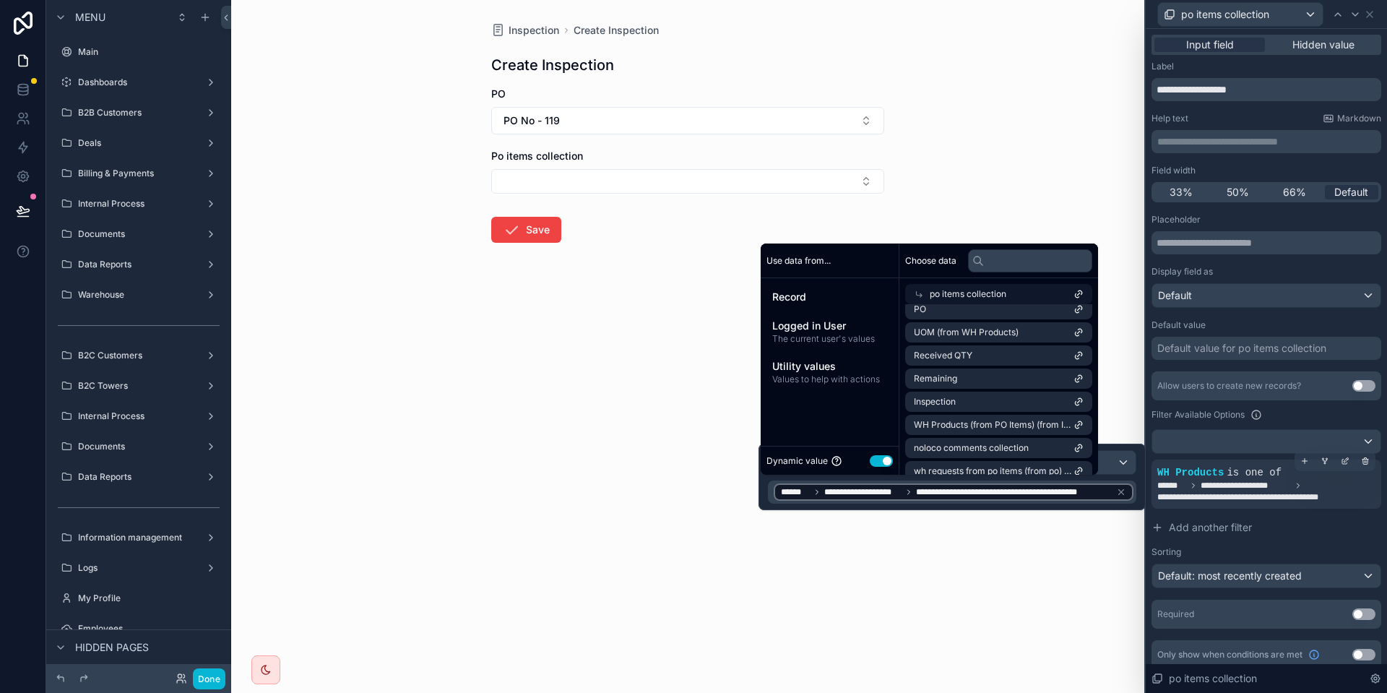
click at [1237, 501] on span "**********" at bounding box center [1264, 497] width 214 height 12
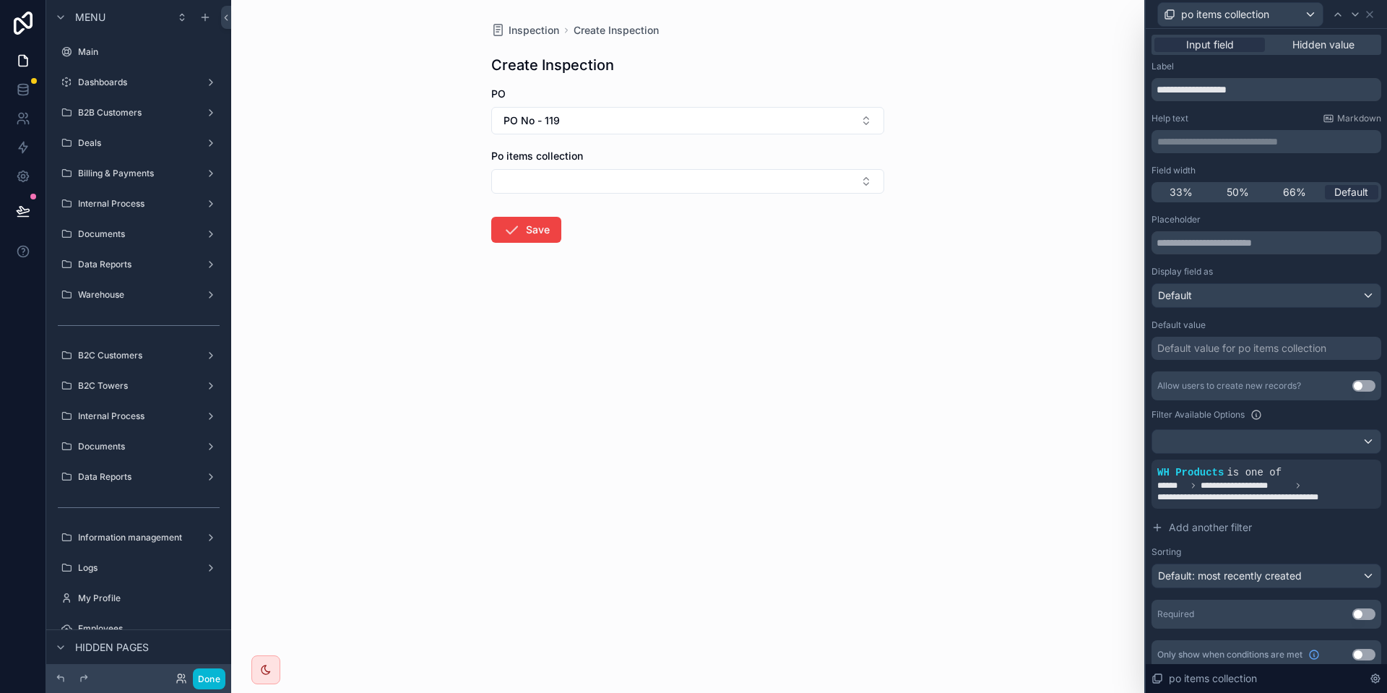
click at [662, 156] on div "Po items collection" at bounding box center [687, 156] width 393 height 14
click at [624, 181] on button "Select Button" at bounding box center [687, 181] width 393 height 25
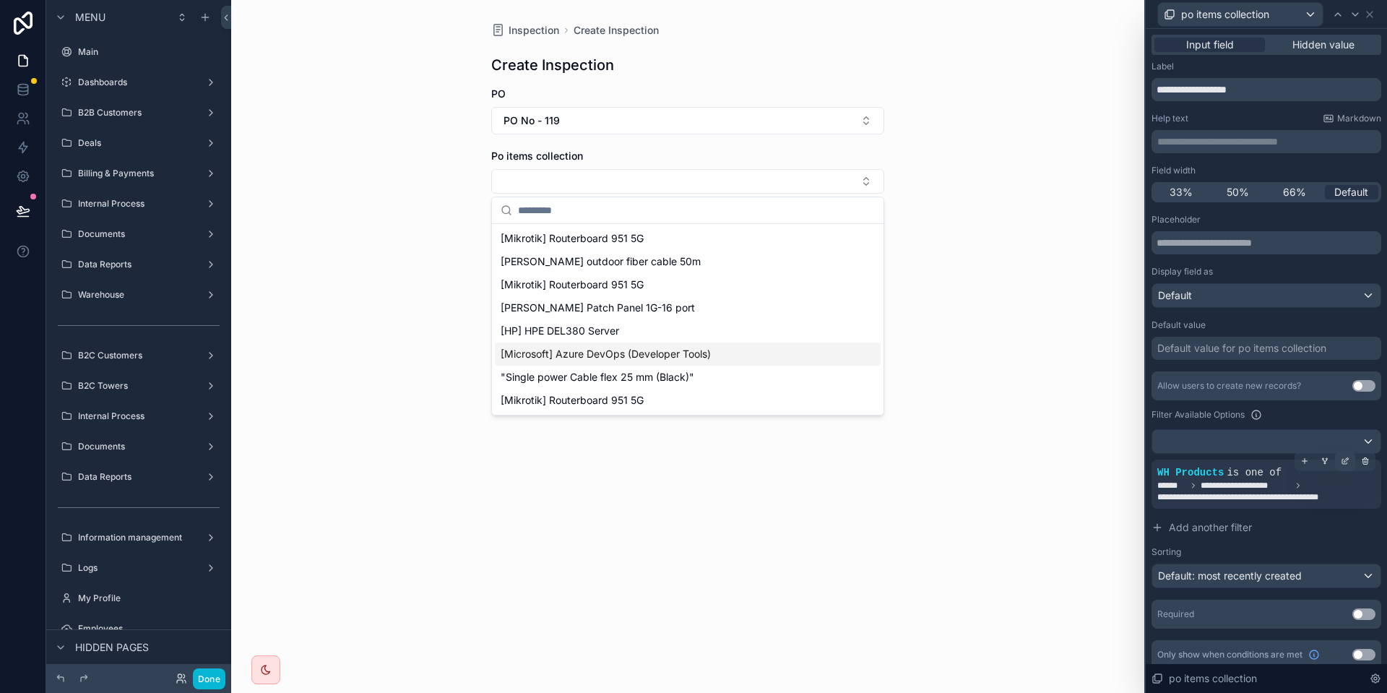
drag, startPoint x: 1302, startPoint y: 482, endPoint x: 1338, endPoint y: 456, distance: 44.5
click at [1301, 482] on span "**********" at bounding box center [1266, 491] width 218 height 23
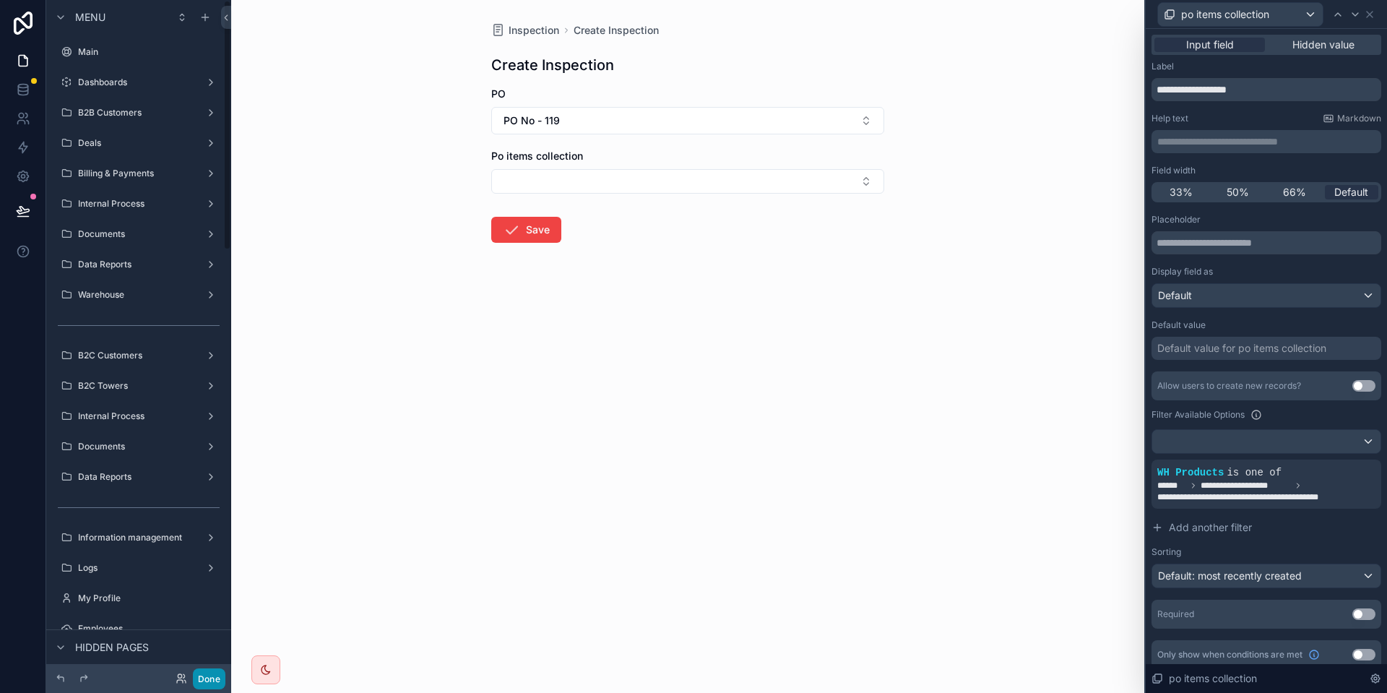
click at [214, 671] on button "Done" at bounding box center [209, 678] width 32 height 21
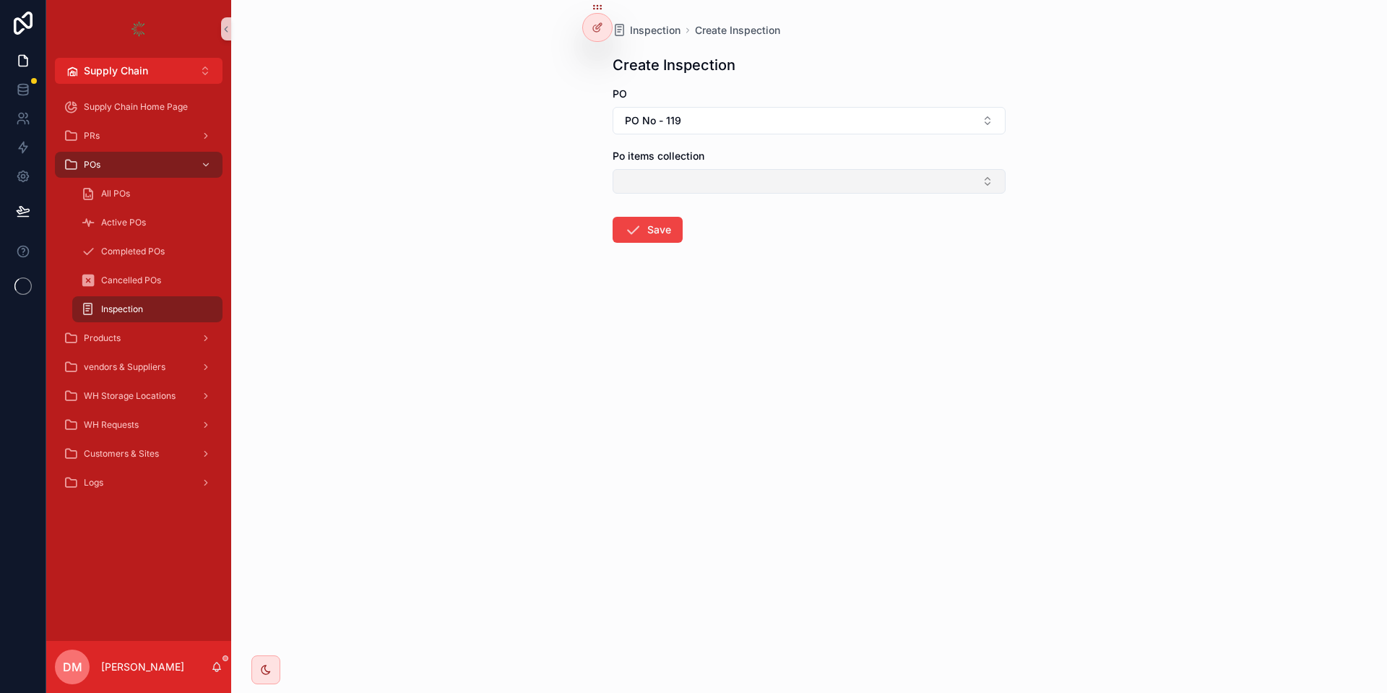
click at [650, 185] on button "Select Button" at bounding box center [808, 181] width 393 height 25
click at [368, 365] on div "Inspection Create Inspection Create Inspection PO PO No - 119 Po items collecti…" at bounding box center [809, 346] width 1156 height 693
click at [650, 179] on span "PO No - 119" at bounding box center [650, 176] width 56 height 14
click at [653, 176] on button "Select Button" at bounding box center [808, 181] width 393 height 25
click at [596, 35] on div at bounding box center [597, 27] width 29 height 27
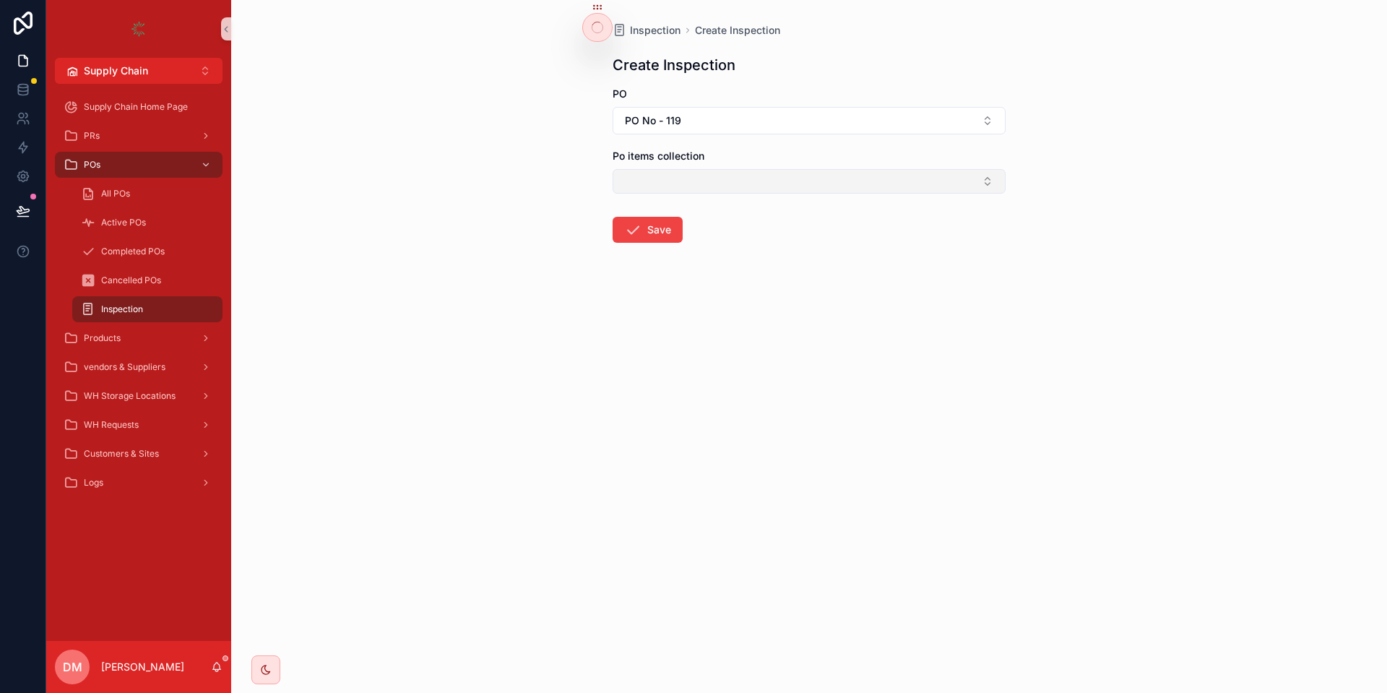
click at [711, 173] on button "Select Button" at bounding box center [808, 181] width 393 height 25
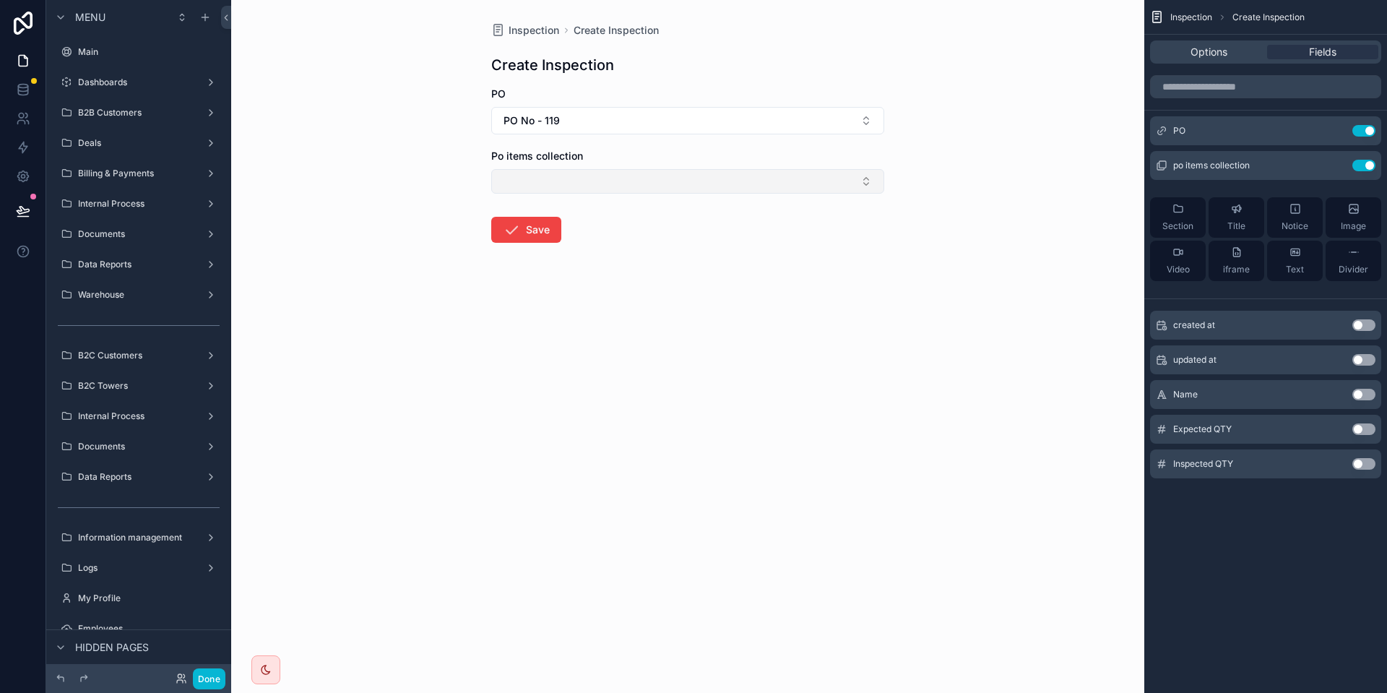
click at [568, 191] on button "Select Button" at bounding box center [687, 181] width 393 height 25
click at [1338, 169] on icon "scrollable content" at bounding box center [1335, 166] width 12 height 12
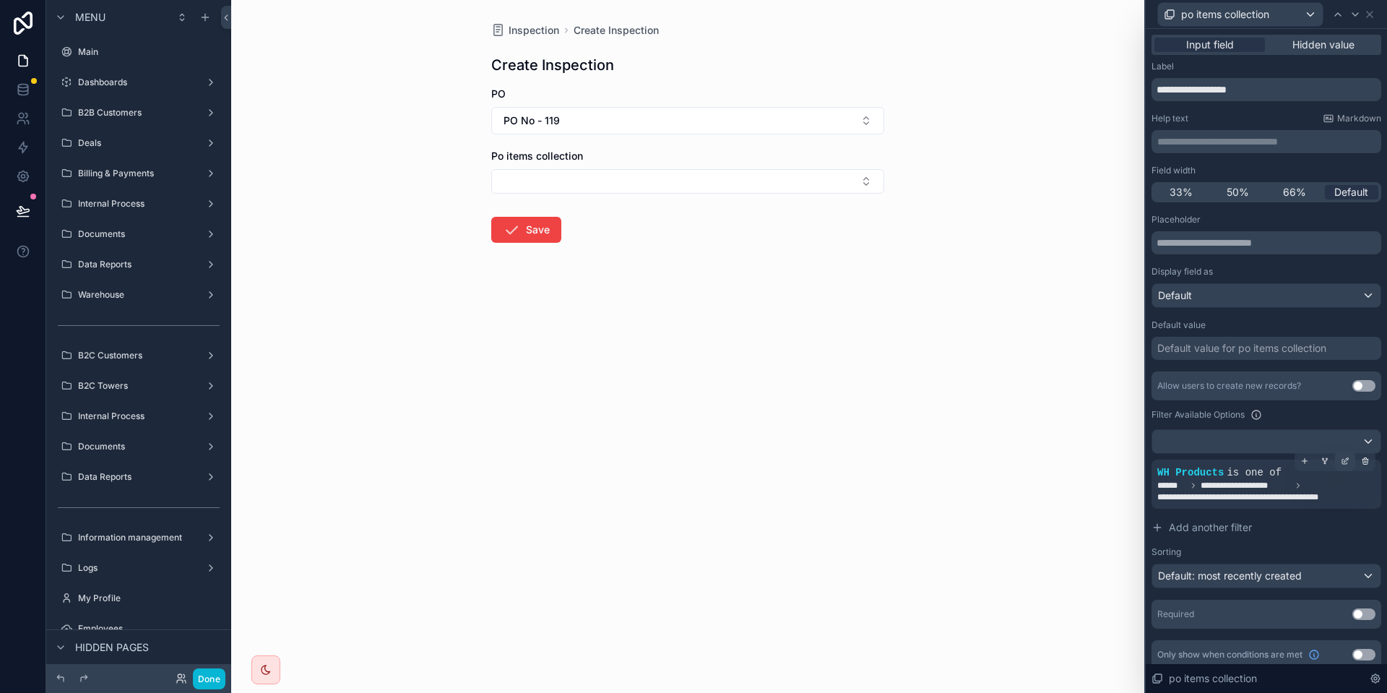
click at [1337, 465] on div at bounding box center [1345, 461] width 20 height 20
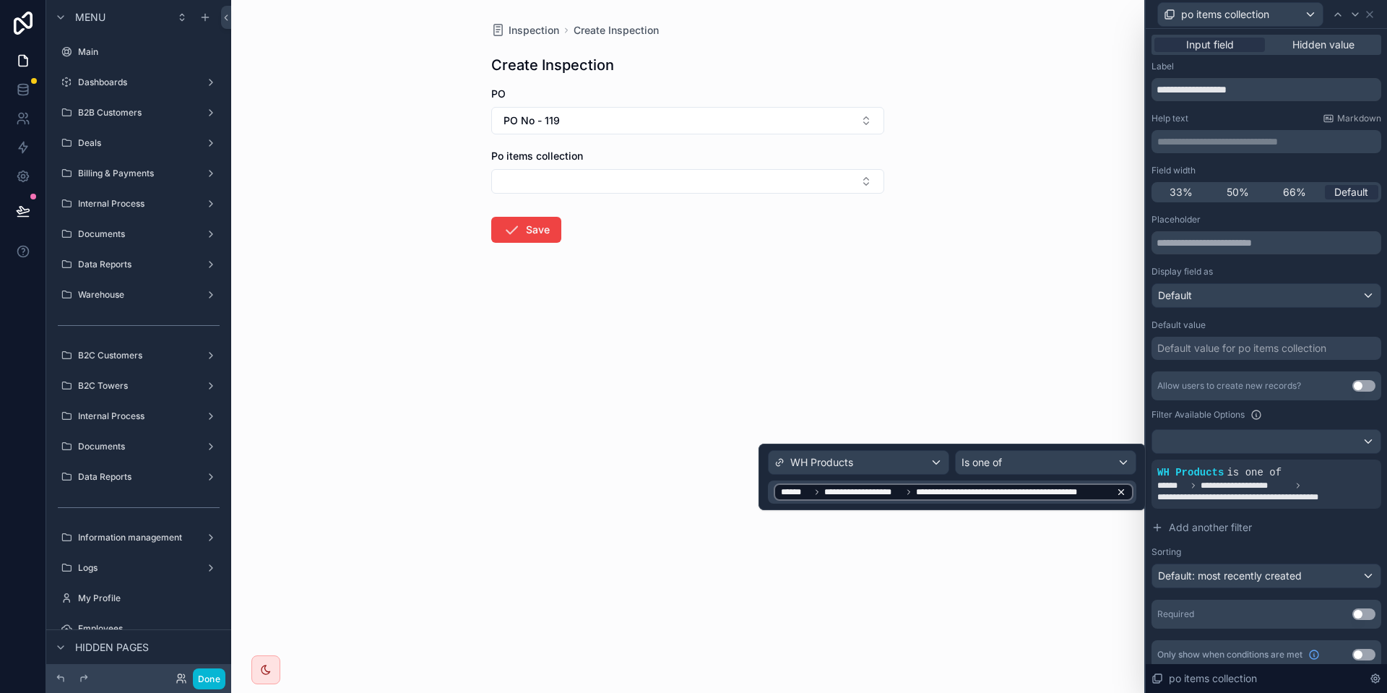
click at [965, 497] on span "**********" at bounding box center [1013, 492] width 194 height 12
click at [1122, 495] on icon at bounding box center [1121, 492] width 10 height 10
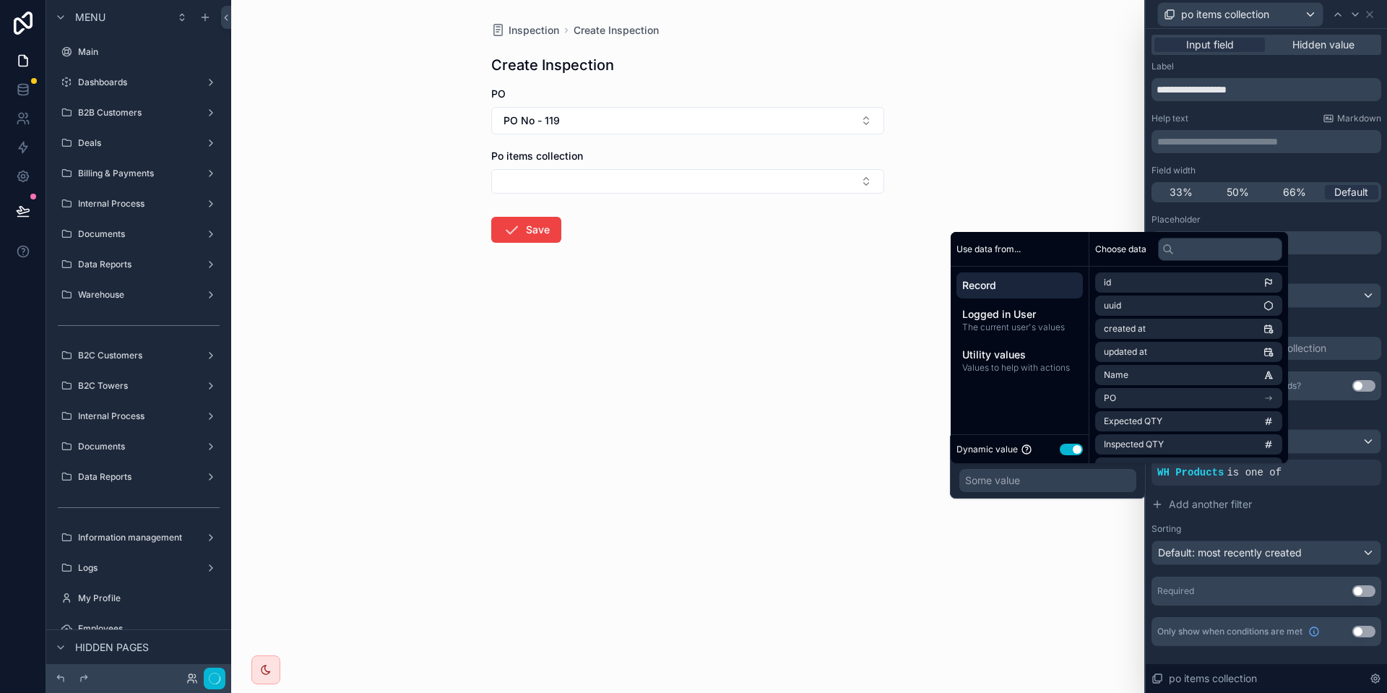
click at [1021, 482] on div "Some value" at bounding box center [1047, 480] width 177 height 23
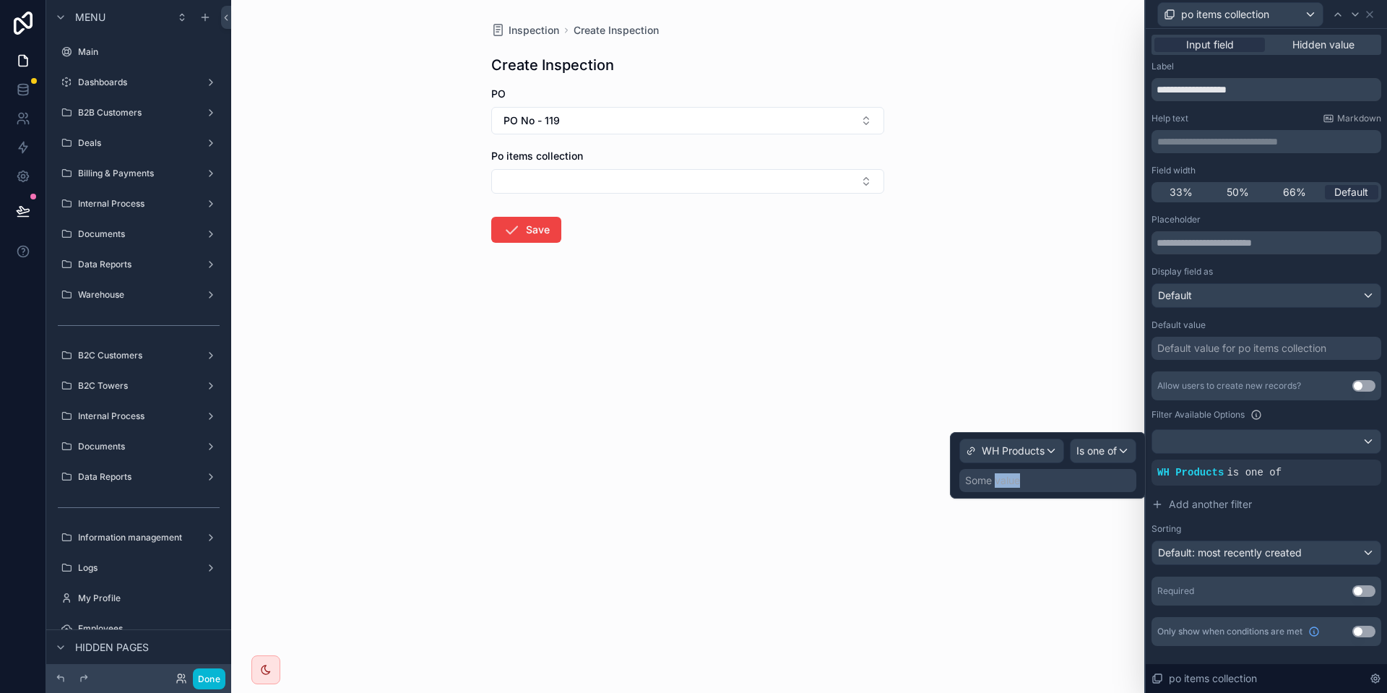
click at [1021, 482] on div "Some value" at bounding box center [1047, 480] width 177 height 23
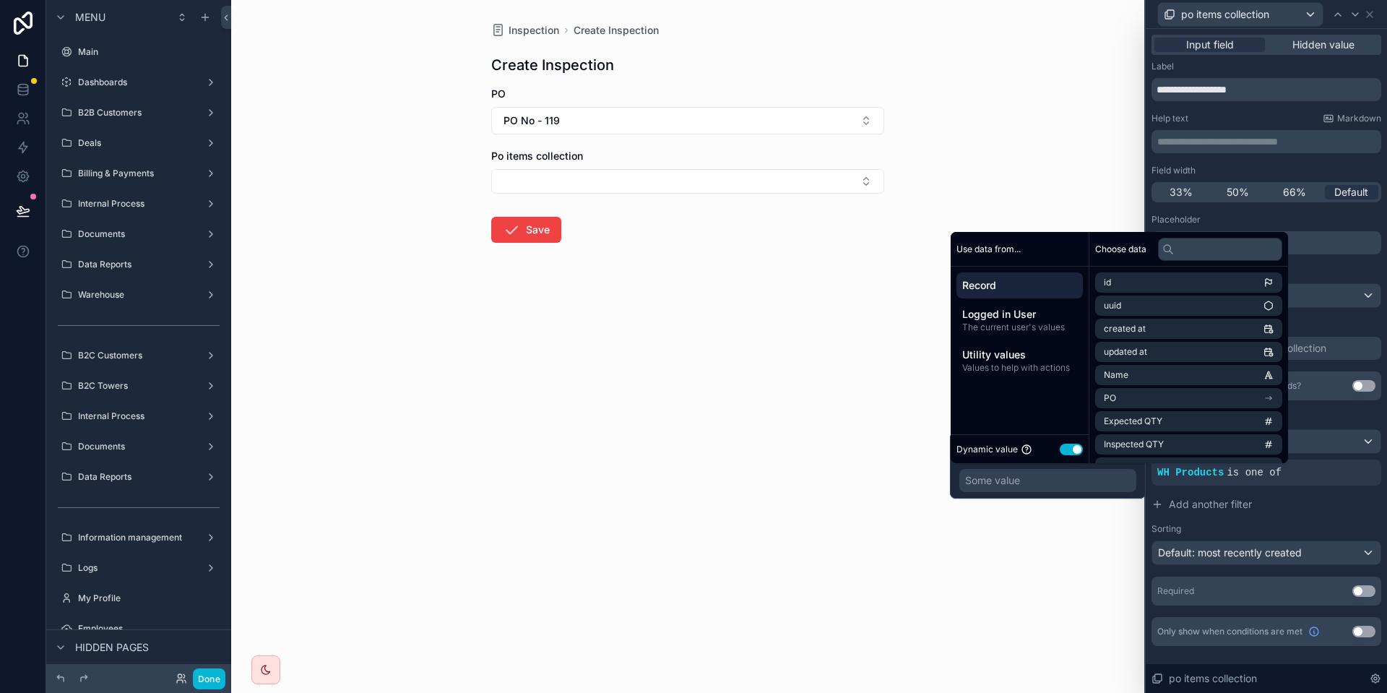
click at [1021, 482] on div "Some value" at bounding box center [1047, 480] width 177 height 23
click at [1197, 480] on div "WH Products is one of" at bounding box center [1266, 472] width 230 height 26
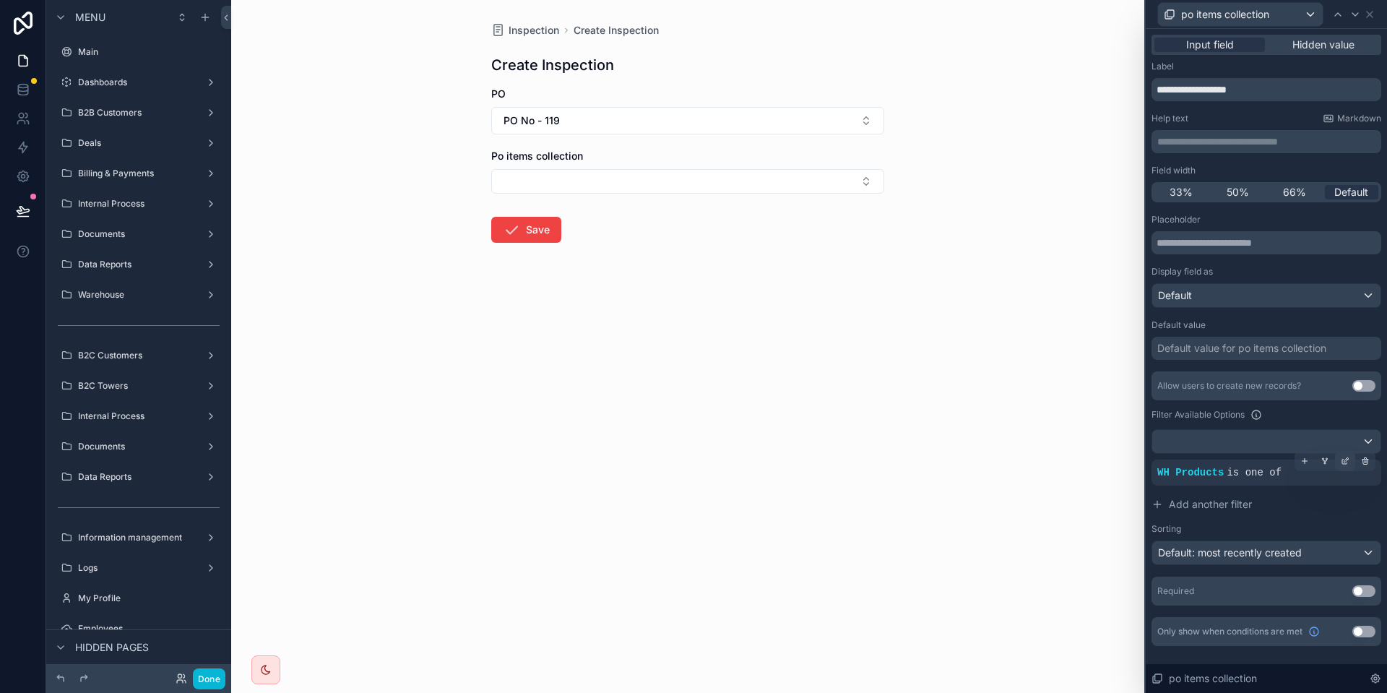
click at [1338, 461] on div at bounding box center [1345, 461] width 20 height 20
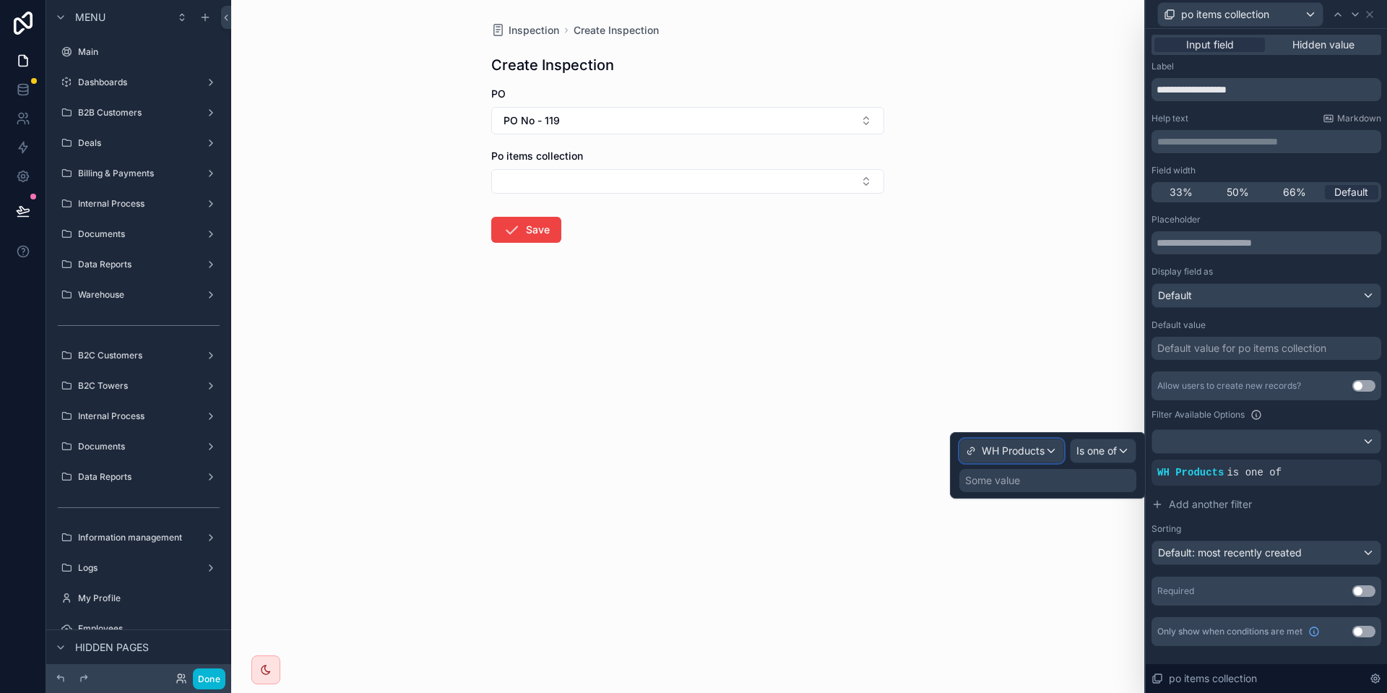
click at [1021, 451] on span "WH Products" at bounding box center [1012, 450] width 63 height 14
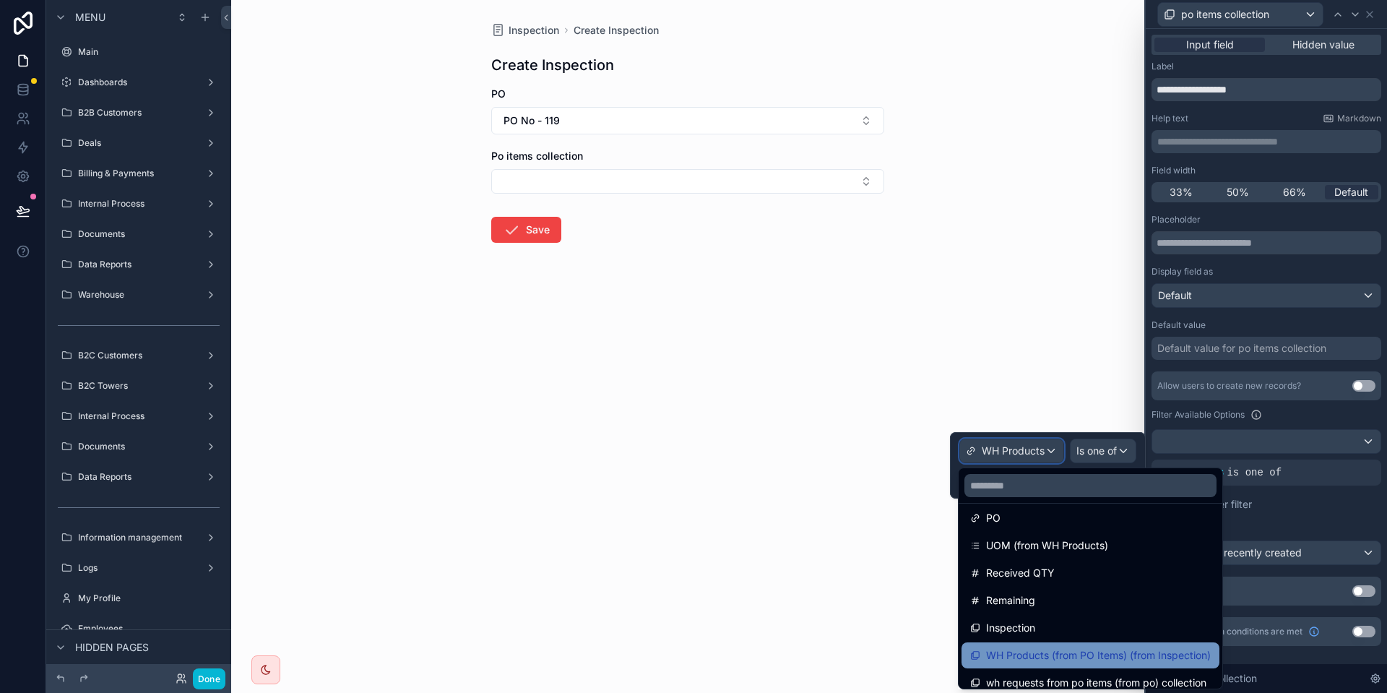
scroll to position [926, 0]
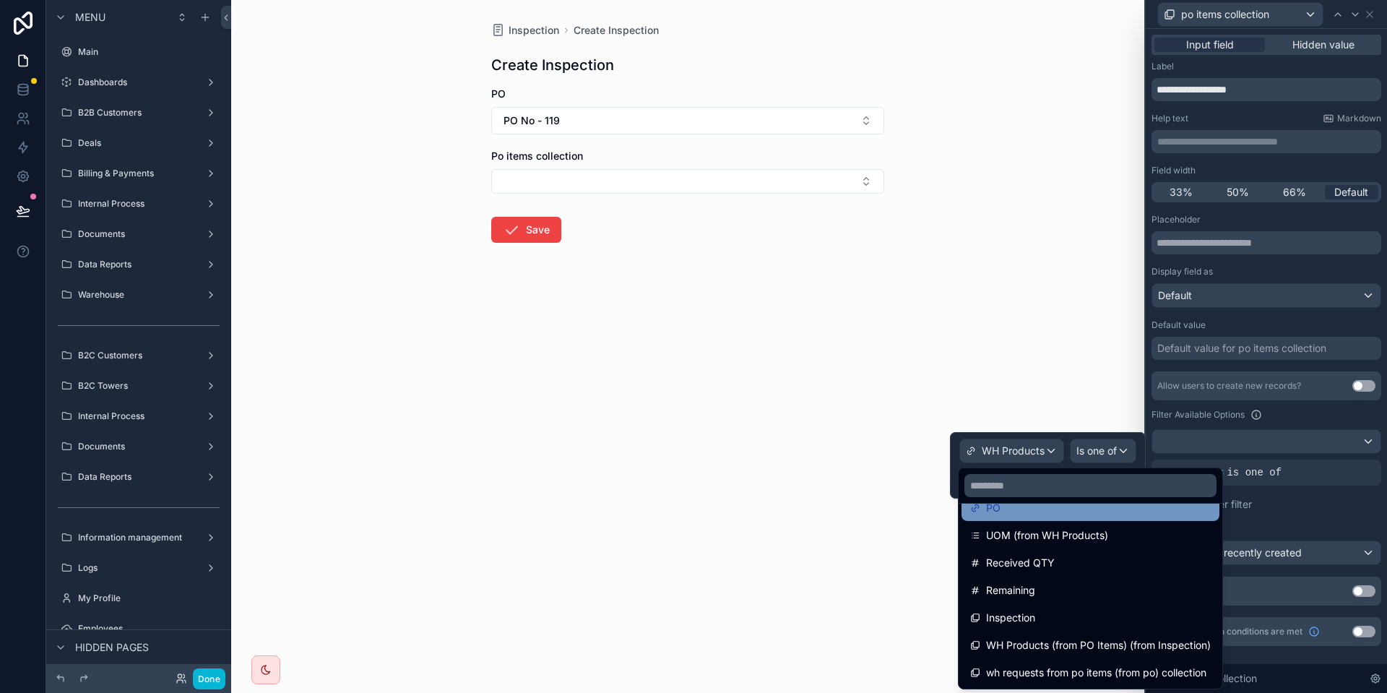
click at [1047, 513] on div "PO" at bounding box center [1090, 507] width 240 height 17
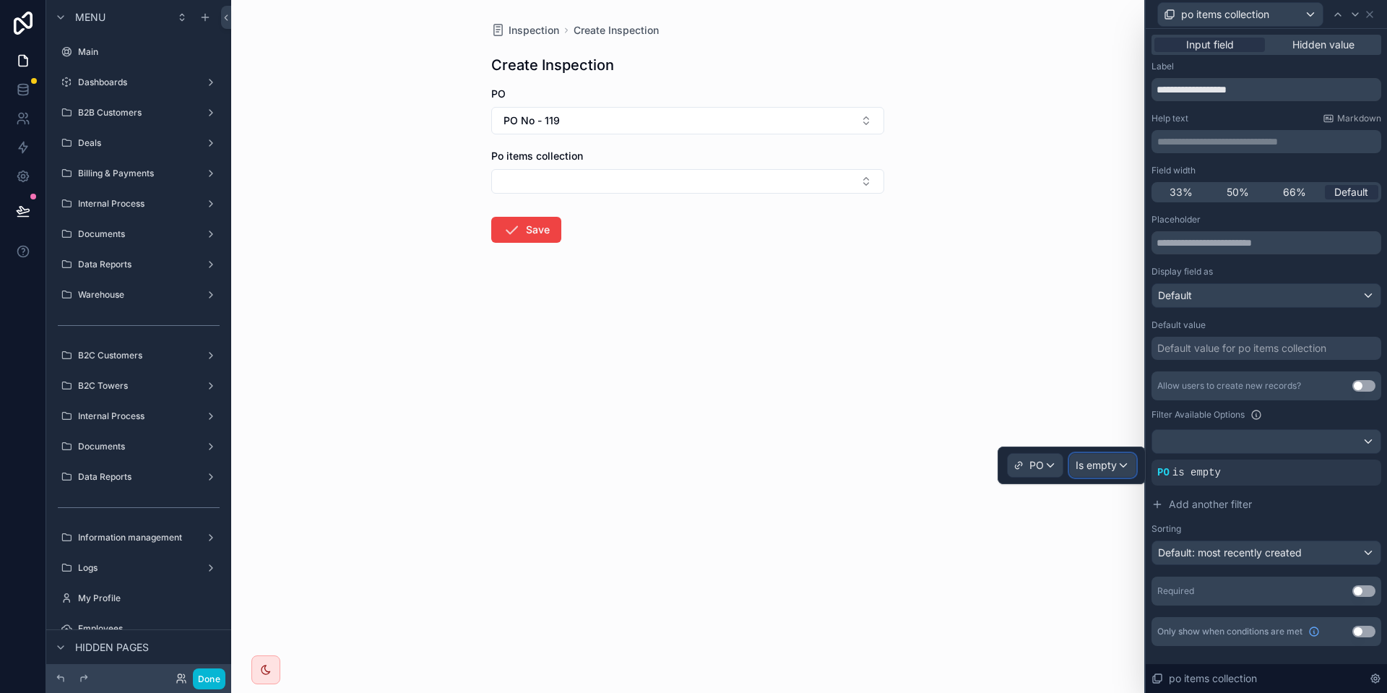
click at [1104, 471] on span "Is empty" at bounding box center [1095, 465] width 41 height 14
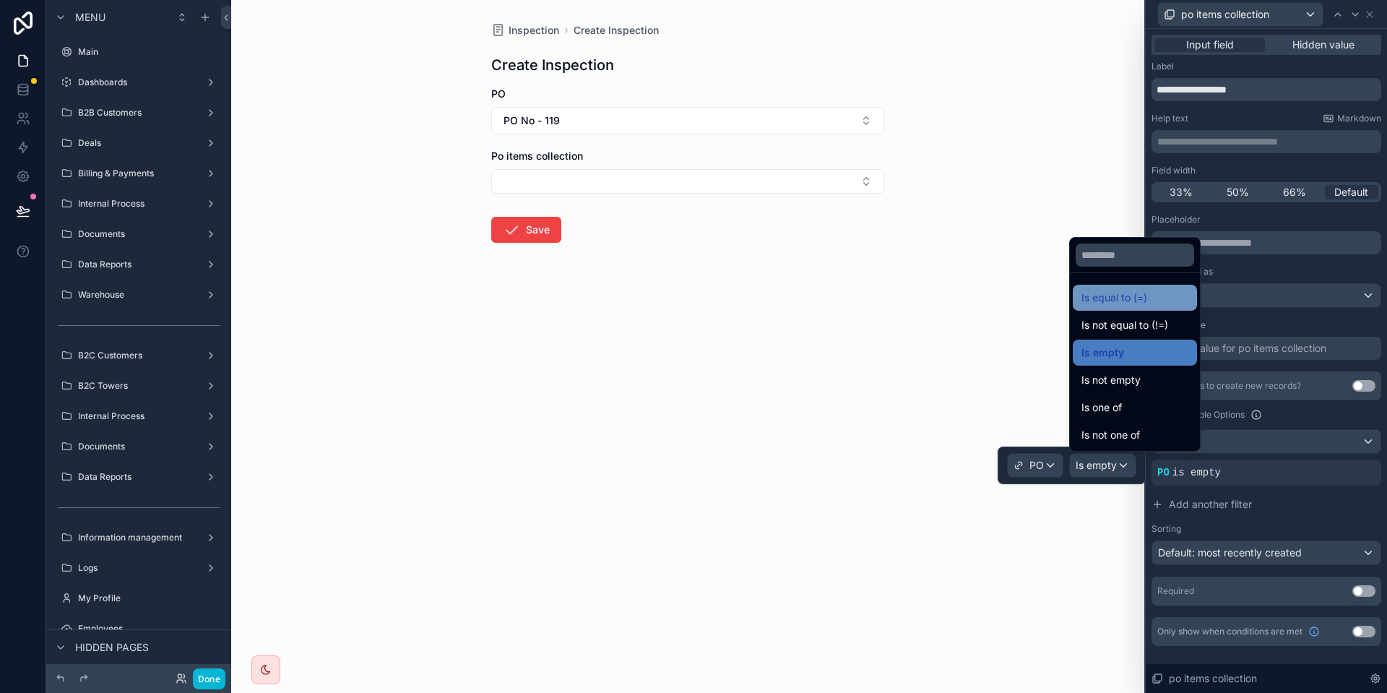
click at [1141, 298] on span "Is equal to (=)" at bounding box center [1114, 297] width 66 height 17
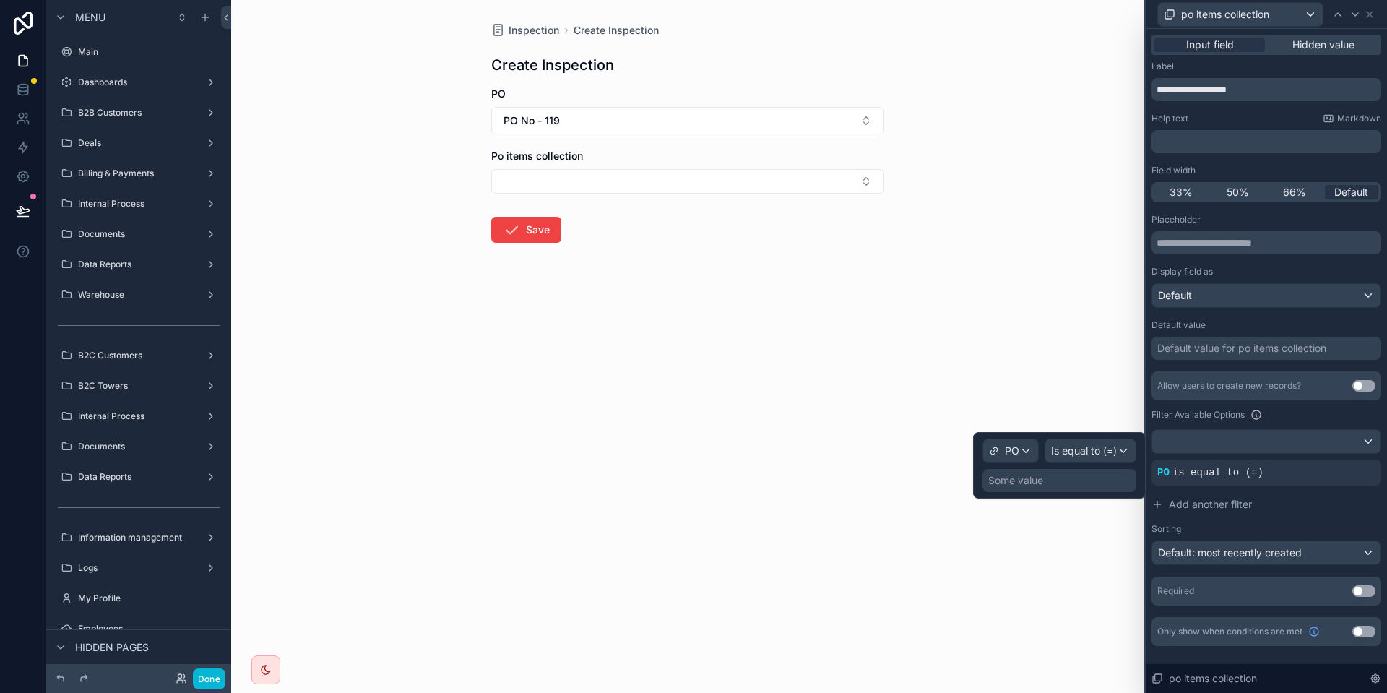
click at [1057, 481] on div "Some value" at bounding box center [1059, 480] width 154 height 23
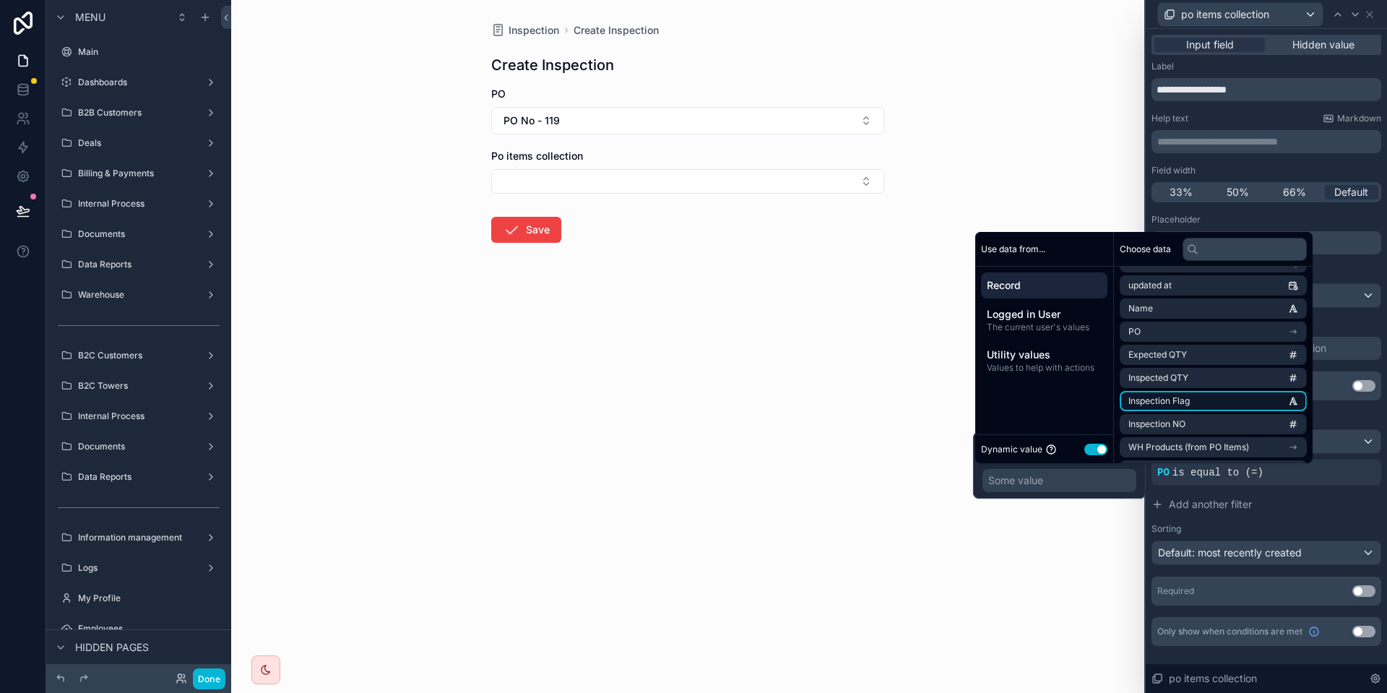
scroll to position [113, 0]
click at [1162, 448] on span "po items collection" at bounding box center [1166, 447] width 77 height 12
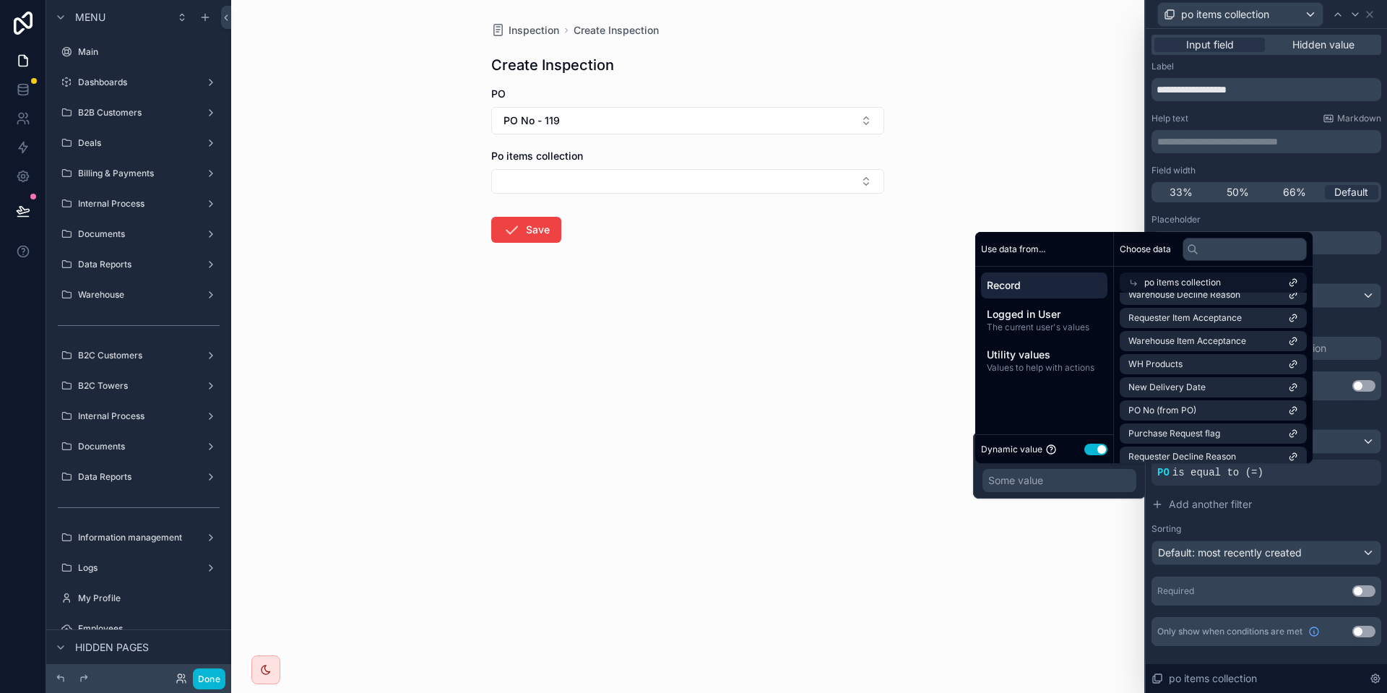
scroll to position [588, 0]
click at [1198, 365] on li "PO No (from PO)" at bounding box center [1212, 367] width 187 height 20
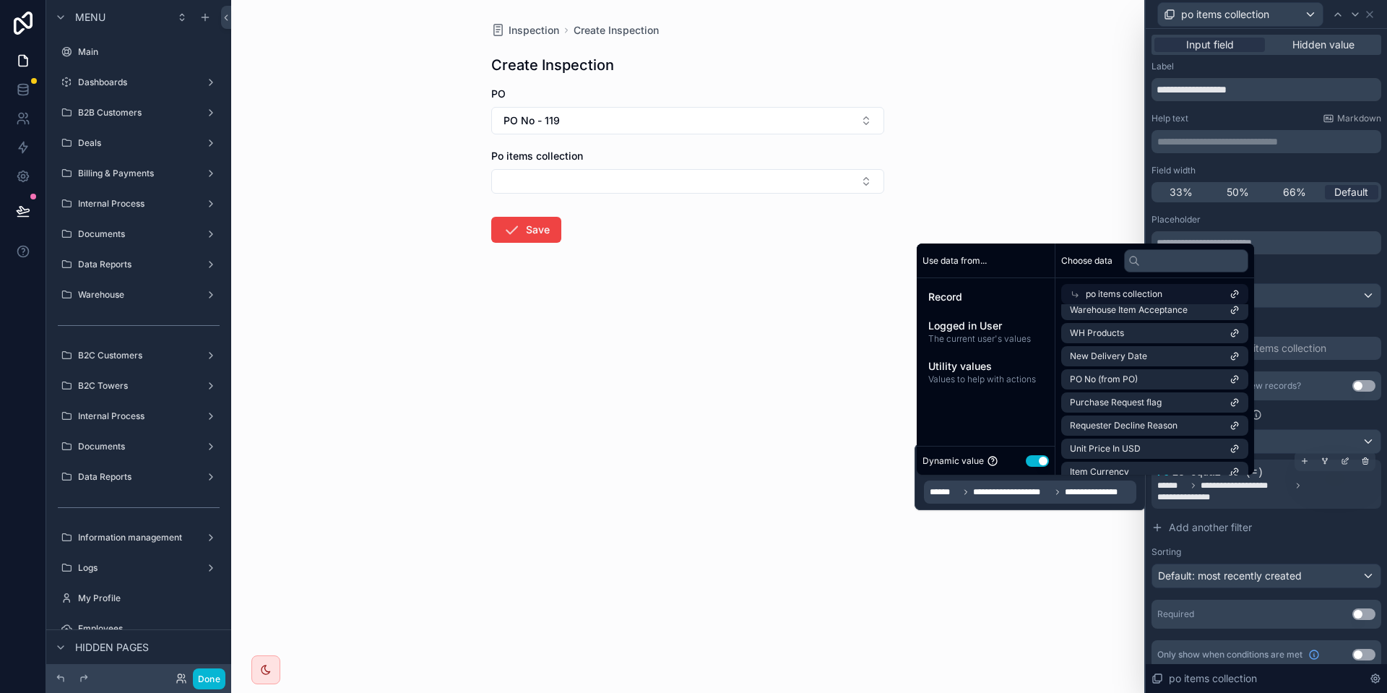
click at [1235, 508] on div "**********" at bounding box center [1266, 483] width 230 height 49
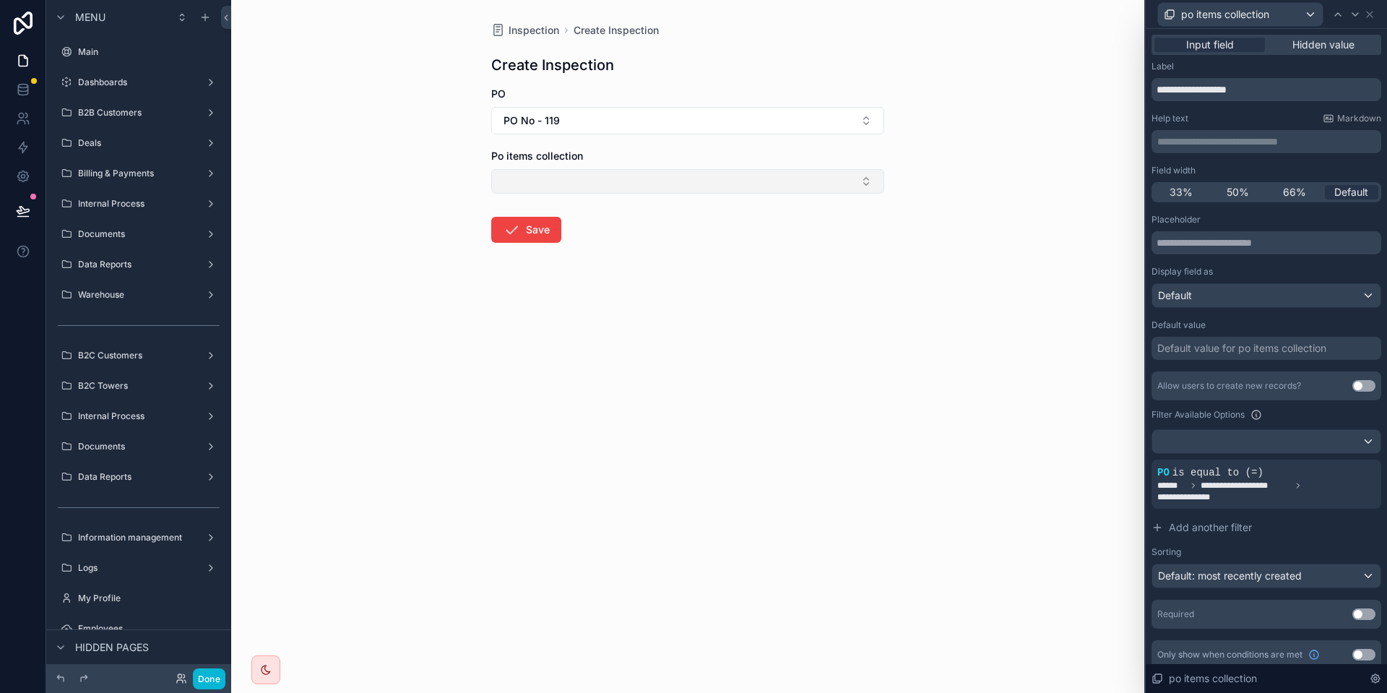
click at [642, 174] on button "Select Button" at bounding box center [687, 181] width 393 height 25
click at [609, 121] on button "PO No - 119" at bounding box center [687, 120] width 393 height 27
click at [609, 120] on button "PO No - 119" at bounding box center [687, 120] width 393 height 27
click at [559, 194] on form "PO PO No - 119 Po items collection Save" at bounding box center [687, 211] width 393 height 248
click at [564, 183] on button "Select Button" at bounding box center [687, 181] width 393 height 25
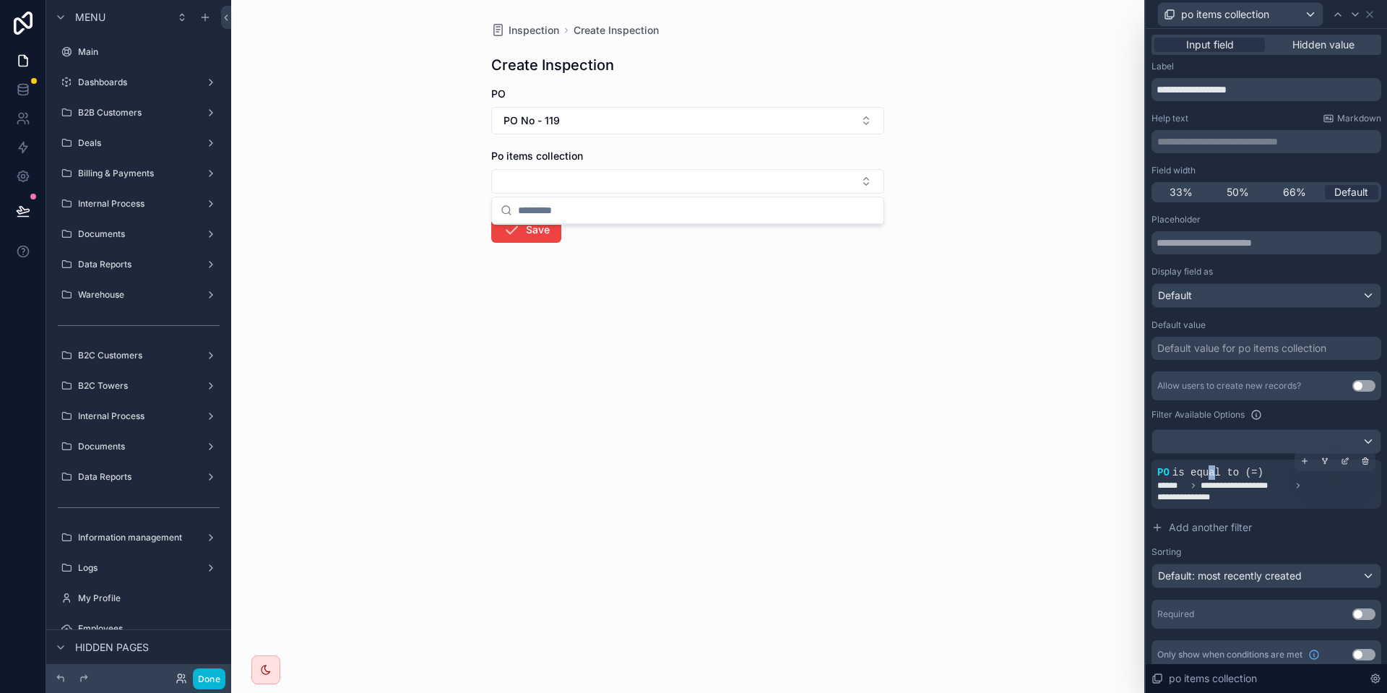
click at [1207, 471] on span "is equal to (=)" at bounding box center [1217, 473] width 91 height 12
click at [1347, 461] on icon at bounding box center [1344, 460] width 9 height 9
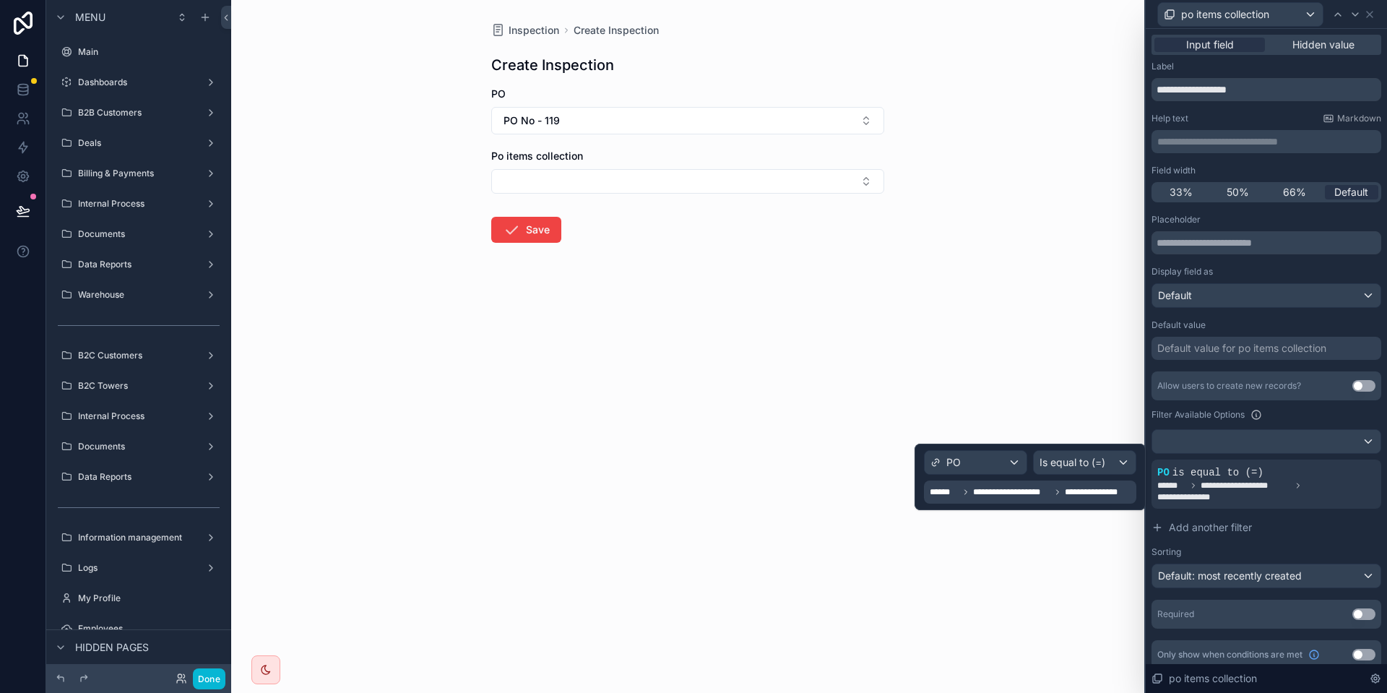
click at [1099, 488] on span "**********" at bounding box center [1099, 492] width 69 height 12
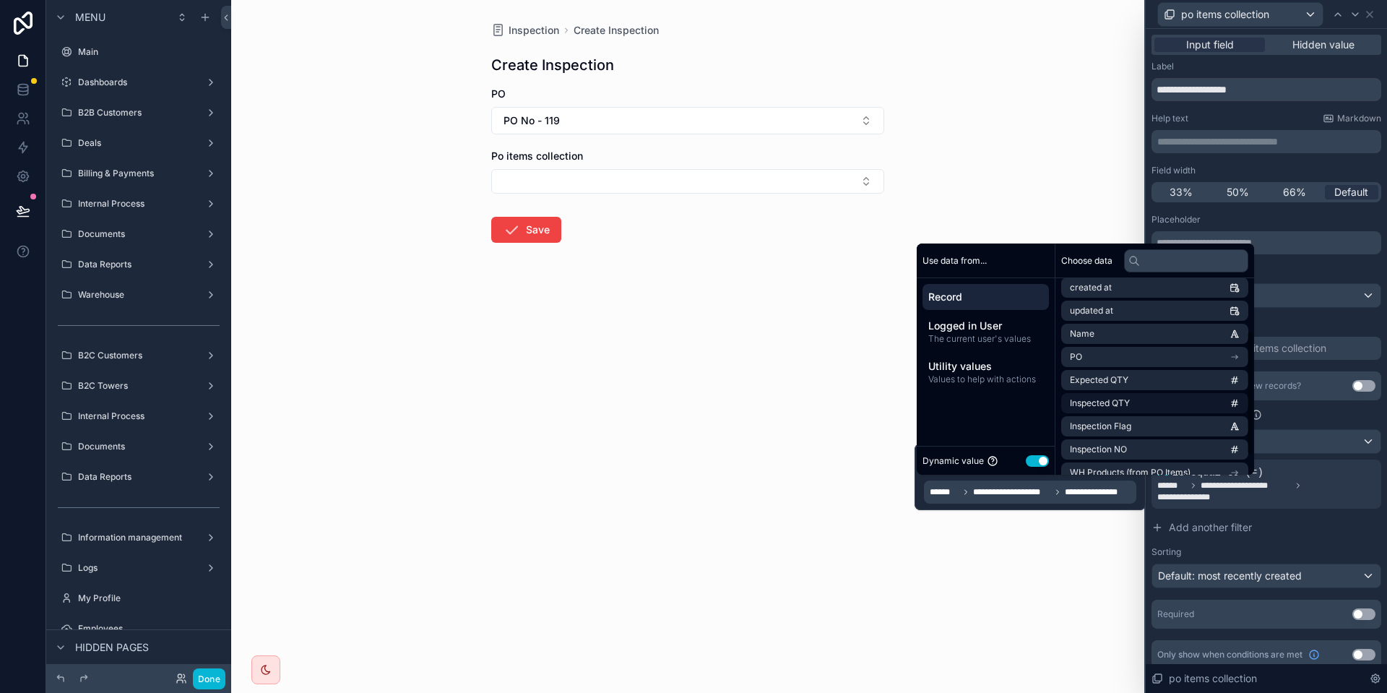
scroll to position [113, 0]
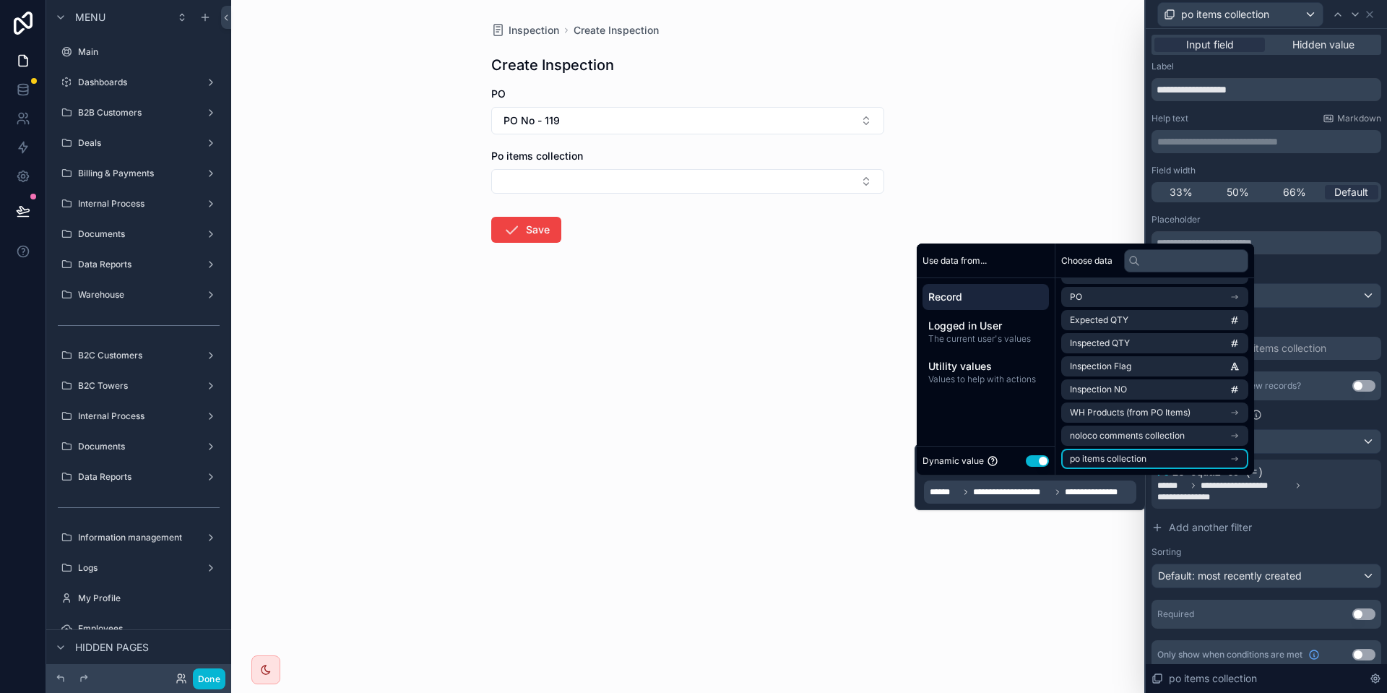
click at [1106, 456] on span "po items collection" at bounding box center [1108, 459] width 77 height 12
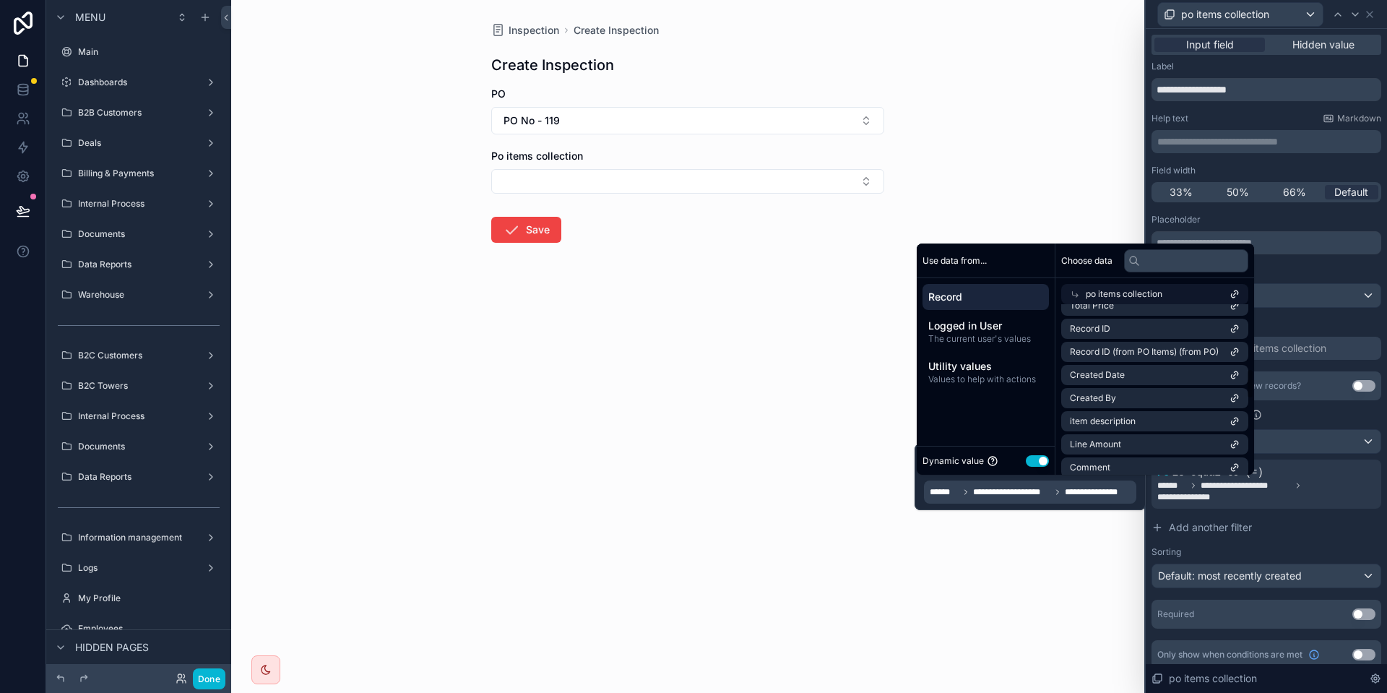
scroll to position [362, 0]
click at [1184, 266] on input "text" at bounding box center [1186, 260] width 124 height 23
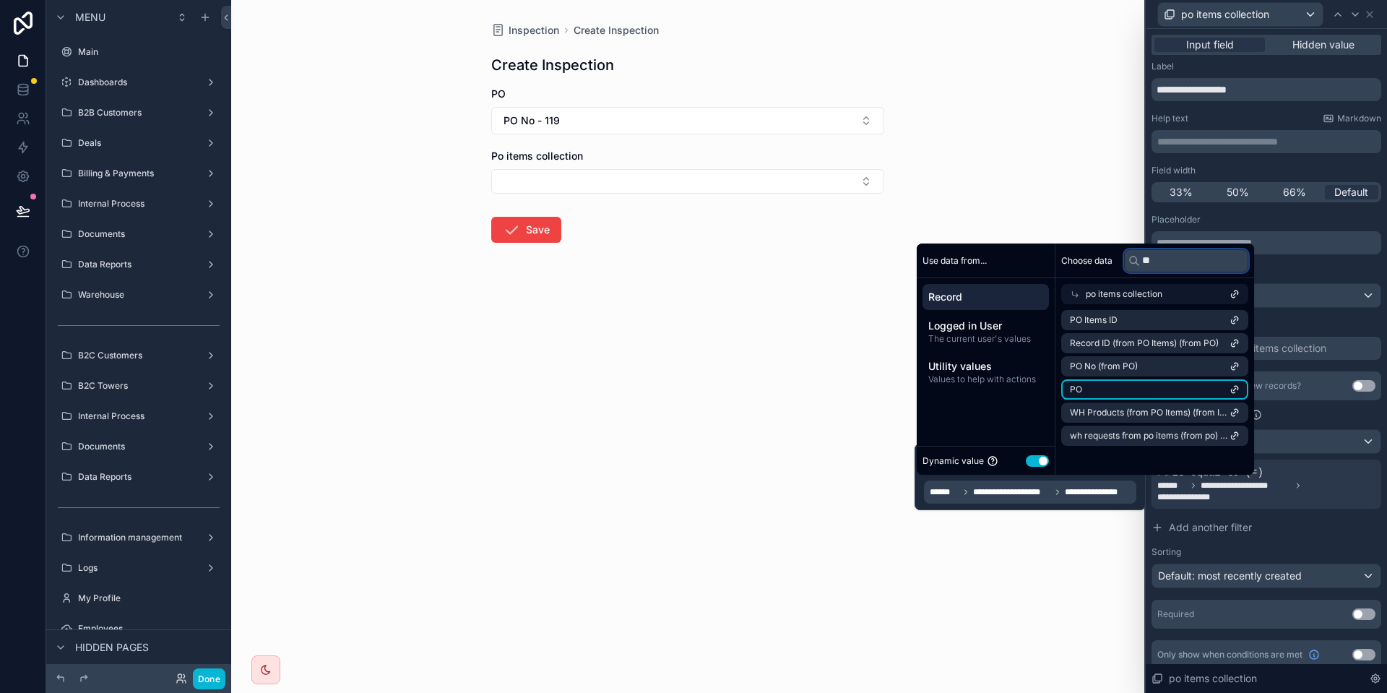
type input "**"
click at [1178, 391] on li "PO" at bounding box center [1154, 389] width 187 height 20
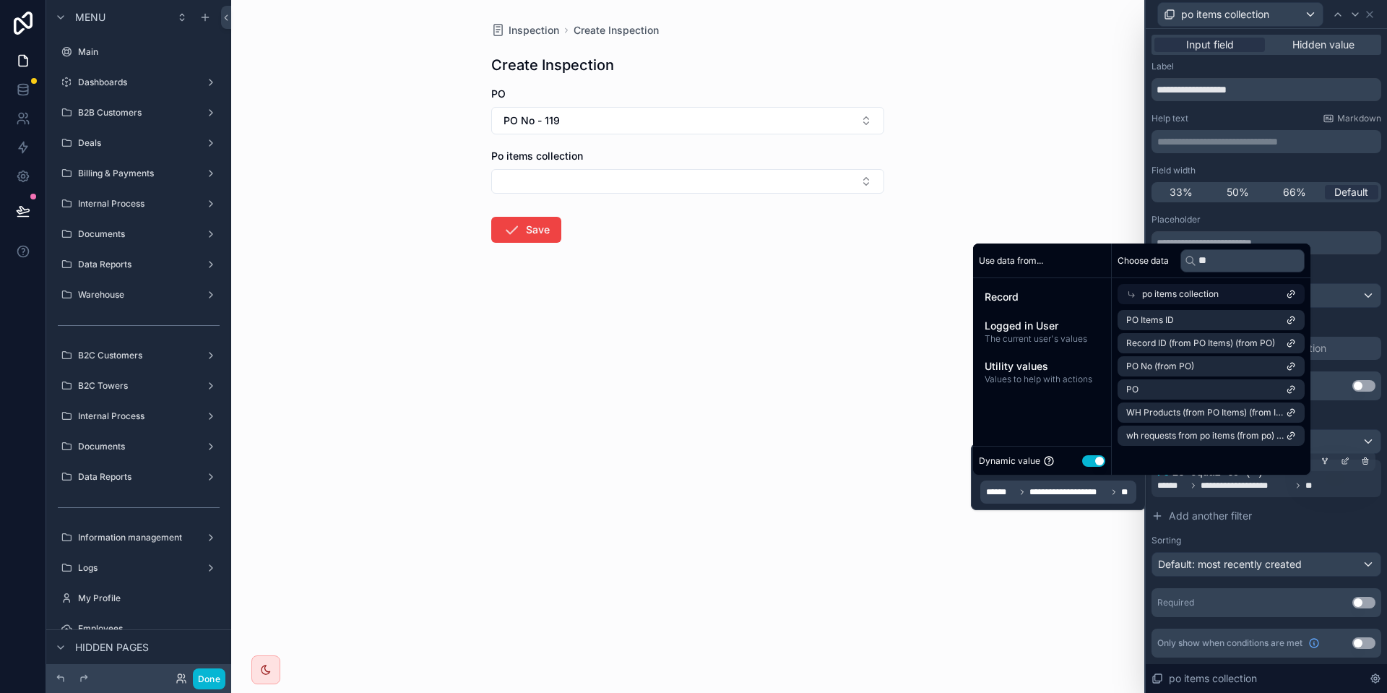
click at [1181, 482] on span "******" at bounding box center [1171, 486] width 29 height 12
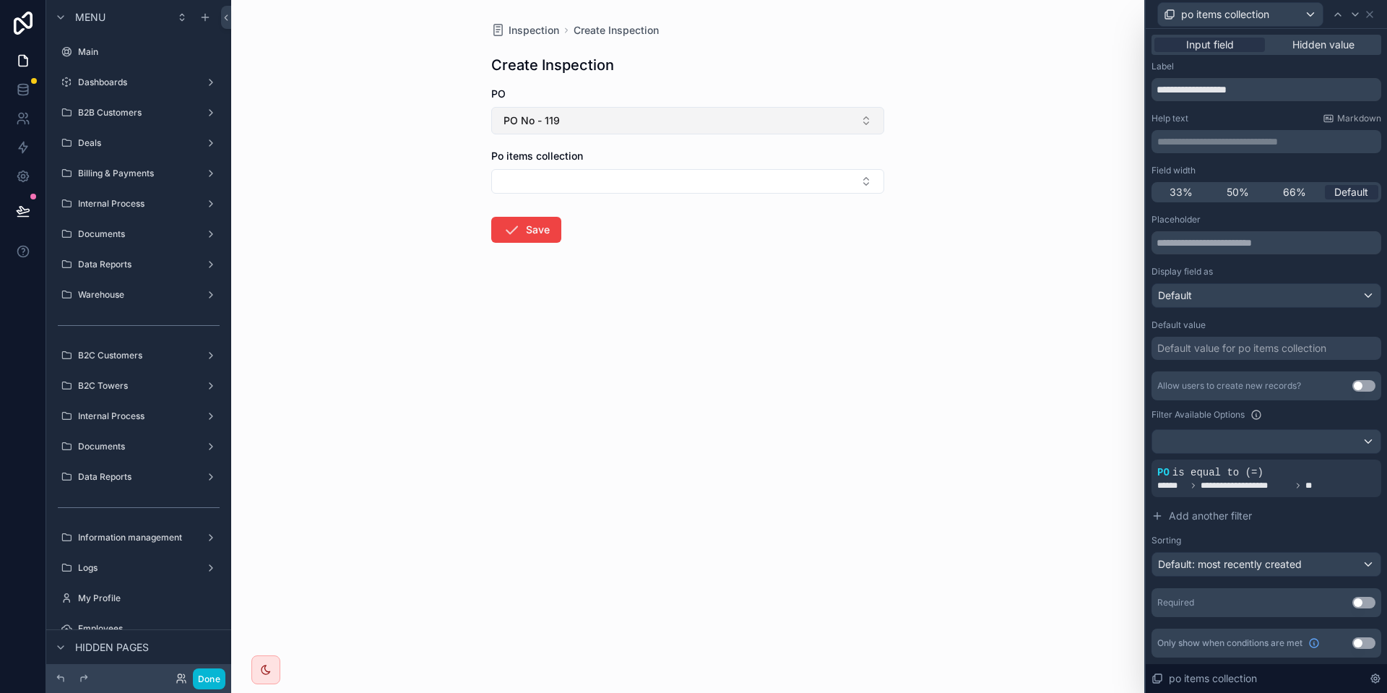
click at [645, 116] on button "PO No - 119" at bounding box center [687, 120] width 393 height 27
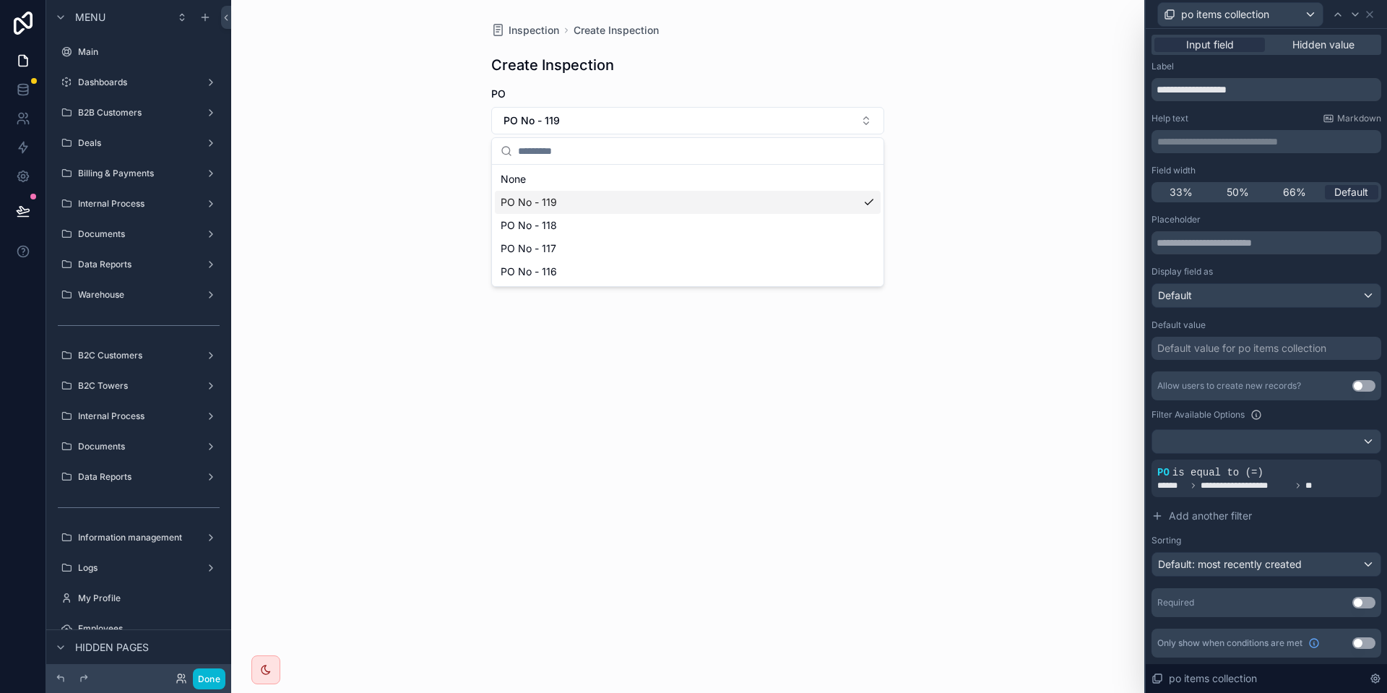
click at [542, 200] on span "PO No - 119" at bounding box center [528, 202] width 56 height 14
click at [568, 163] on div "Po items collection" at bounding box center [687, 168] width 393 height 45
click at [576, 134] on form "PO Po items collection Save" at bounding box center [687, 210] width 393 height 246
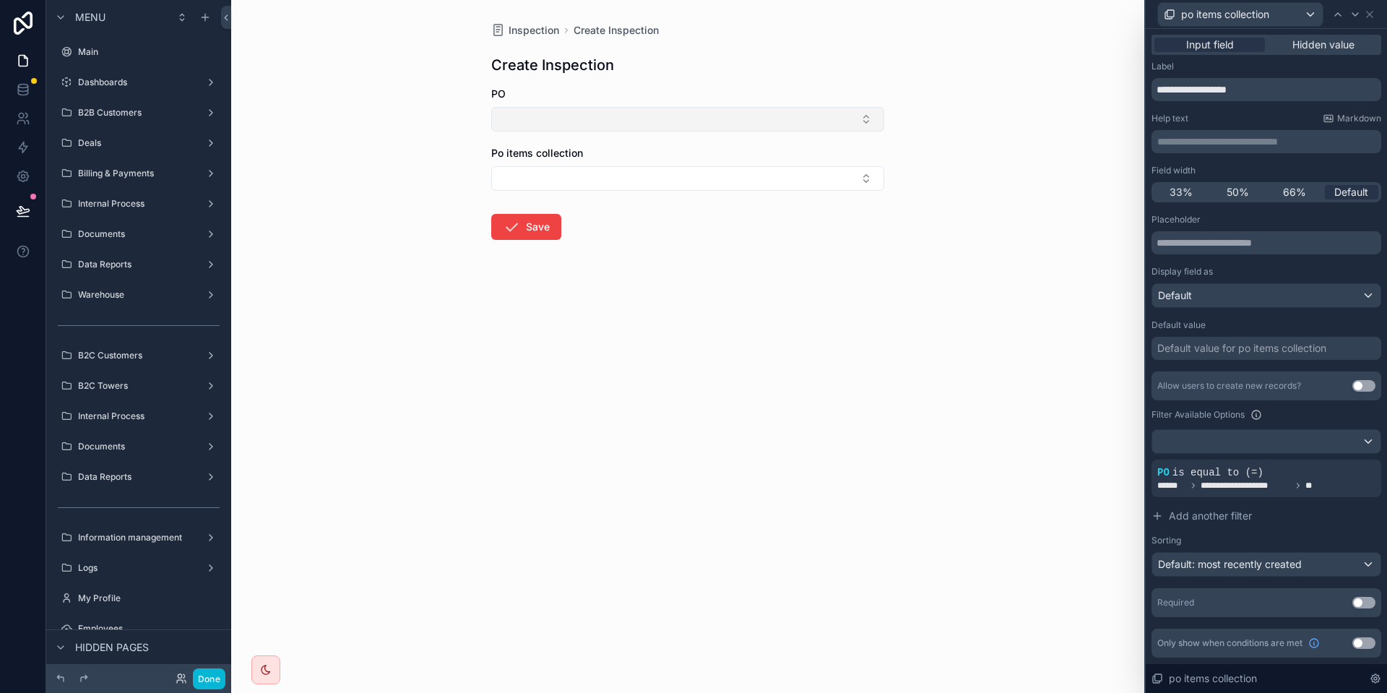
click at [581, 118] on button "Select Button" at bounding box center [687, 119] width 393 height 25
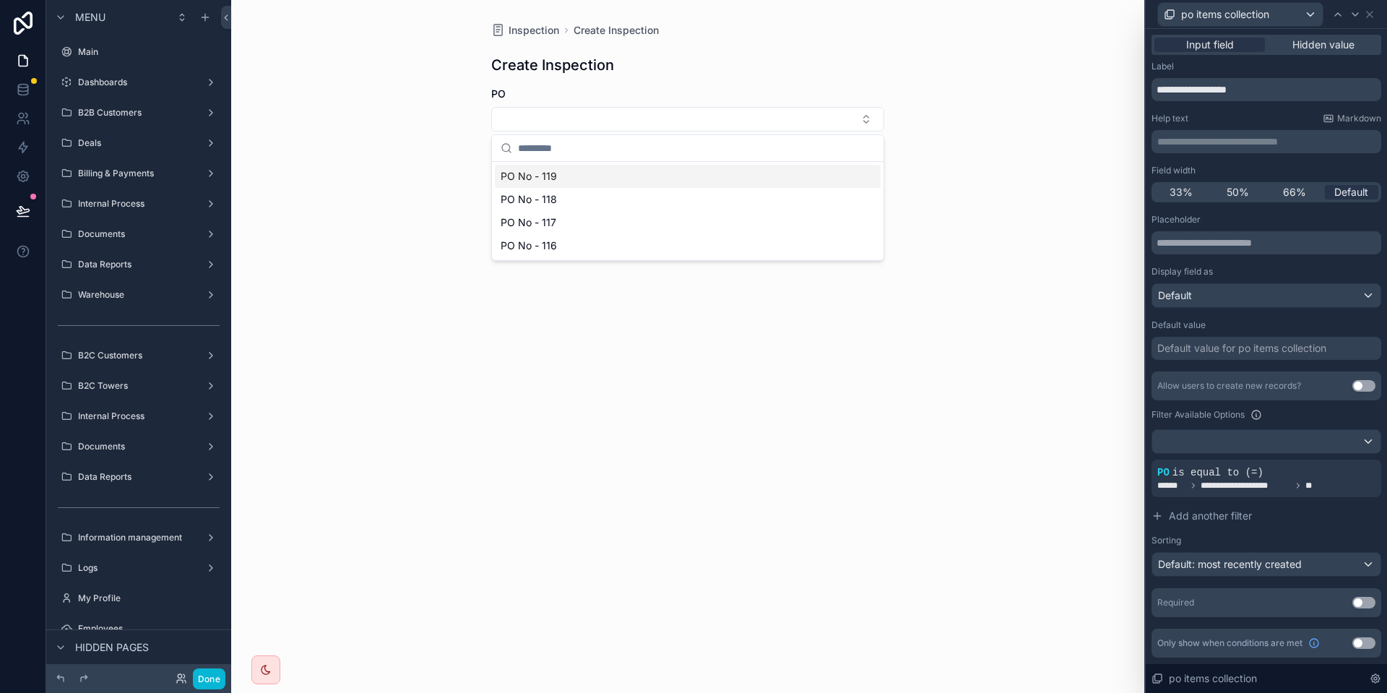
click at [556, 180] on div "PO No - 119" at bounding box center [688, 176] width 386 height 23
click at [556, 180] on button "Select Button" at bounding box center [687, 181] width 393 height 25
click at [1038, 312] on div "Inspection Create Inspection Create Inspection PO PO No - 119 Po items collecti…" at bounding box center [687, 346] width 913 height 693
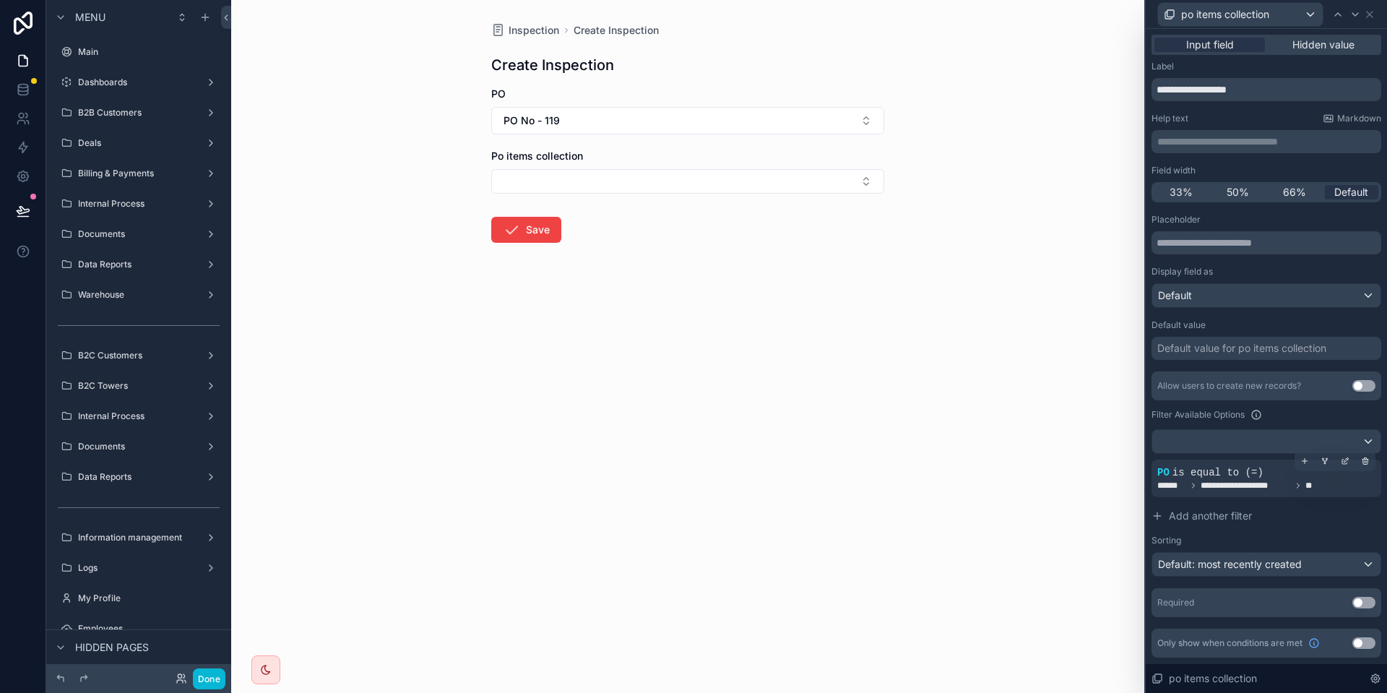
click at [1224, 477] on span "is equal to (=)" at bounding box center [1217, 473] width 91 height 12
click at [209, 669] on button "Done" at bounding box center [209, 678] width 32 height 21
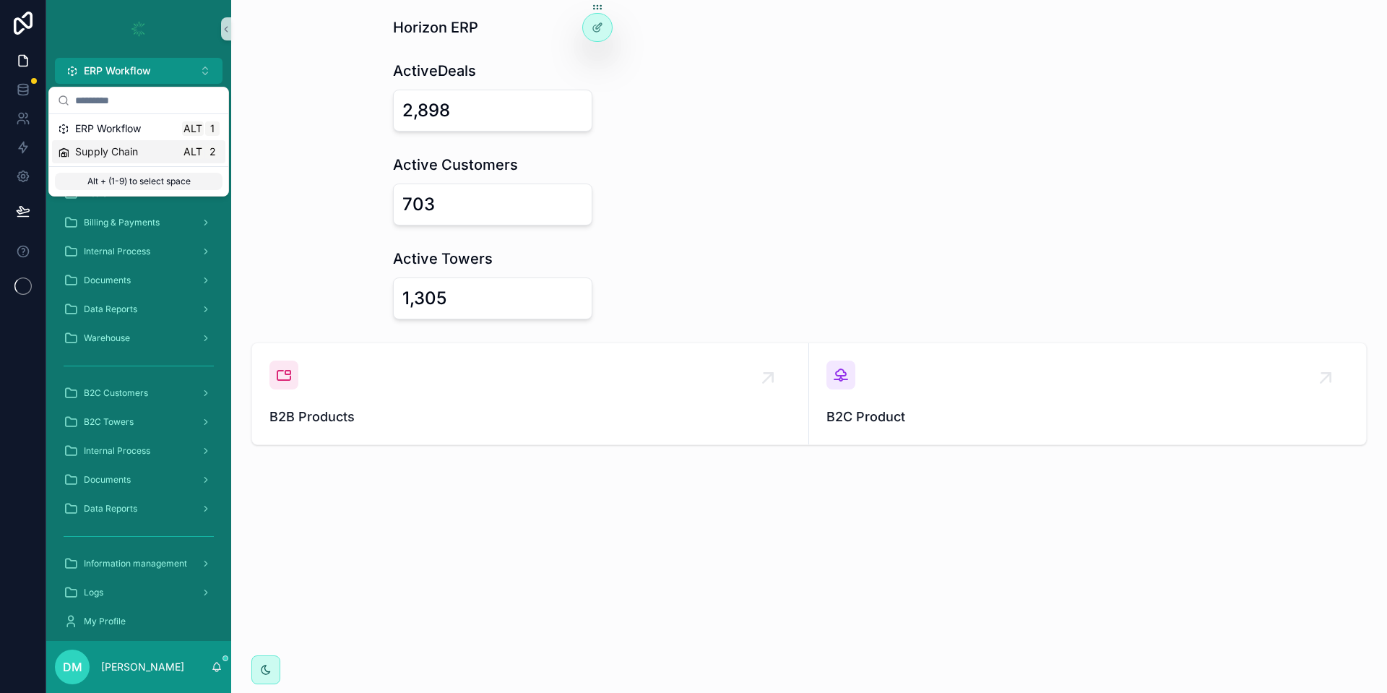
click at [125, 149] on span "Supply Chain" at bounding box center [106, 151] width 63 height 14
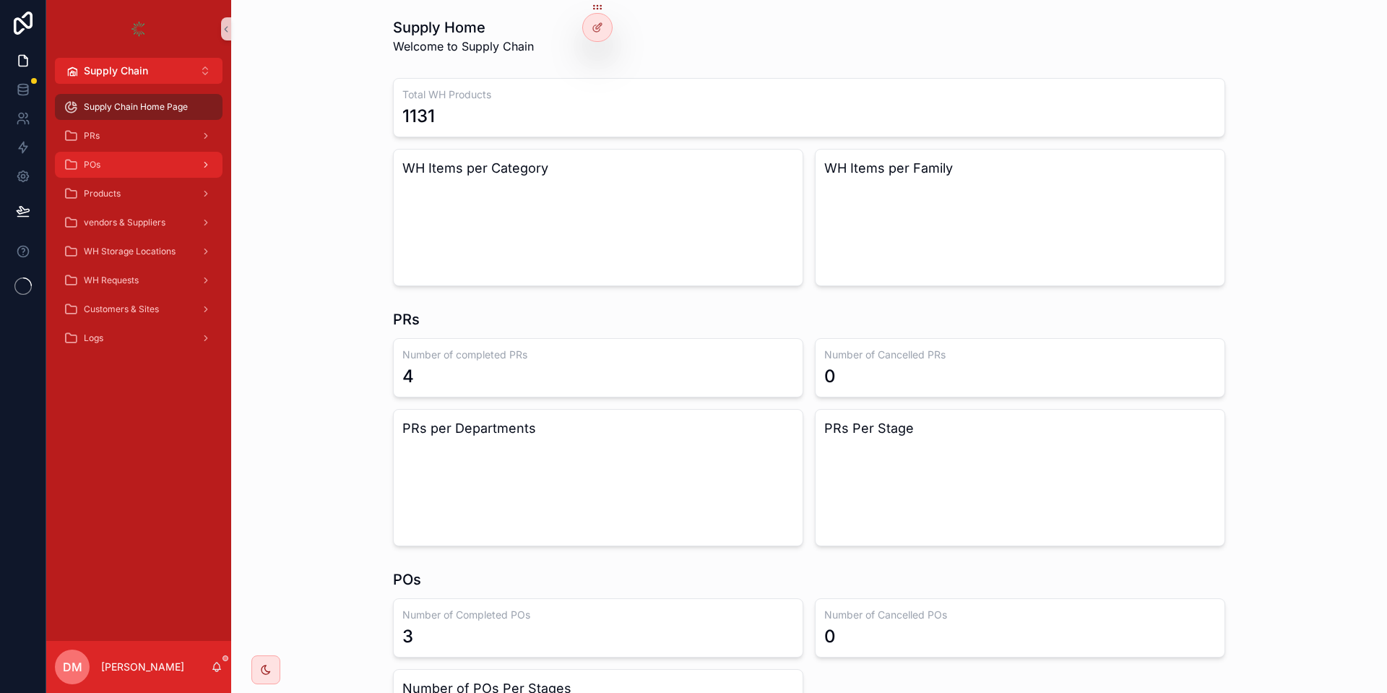
click at [121, 161] on div "POs" at bounding box center [139, 164] width 150 height 23
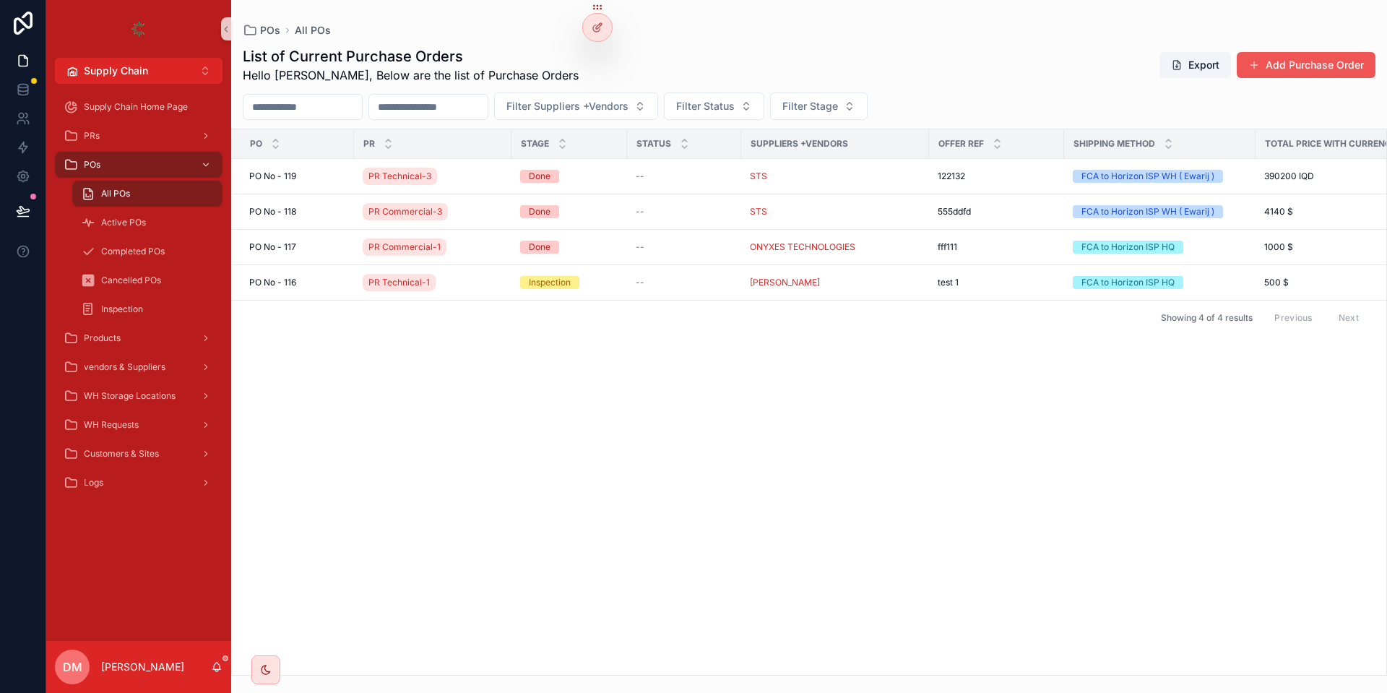
click at [1316, 69] on button "Add Purchase Order" at bounding box center [1305, 65] width 139 height 26
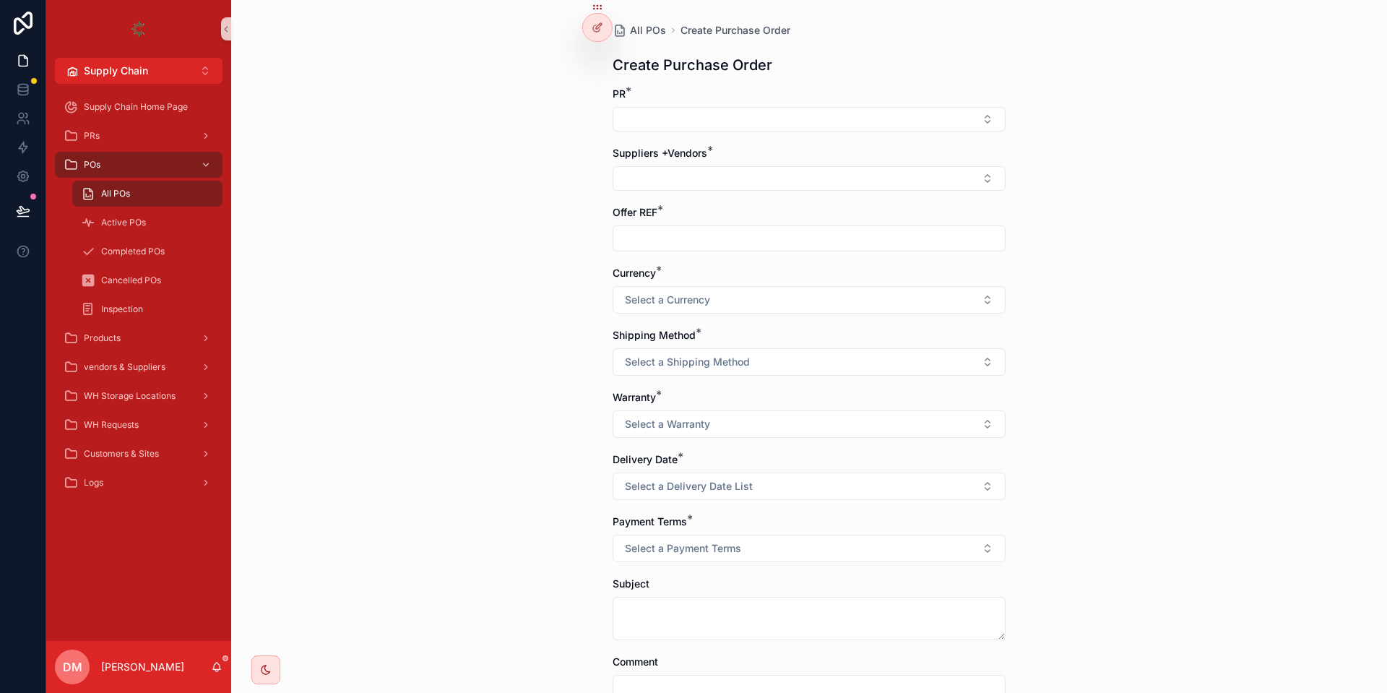
click at [157, 183] on div "All POs" at bounding box center [147, 193] width 133 height 23
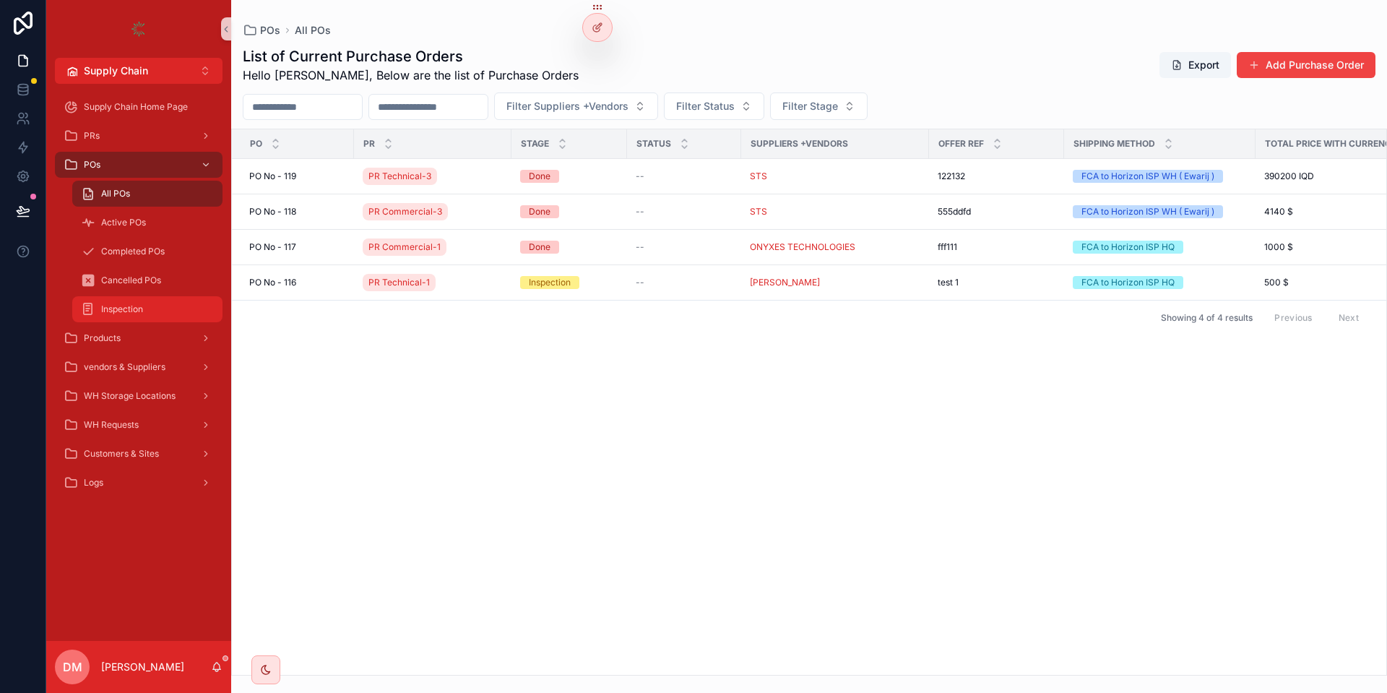
click at [134, 321] on link "Inspection" at bounding box center [147, 309] width 150 height 26
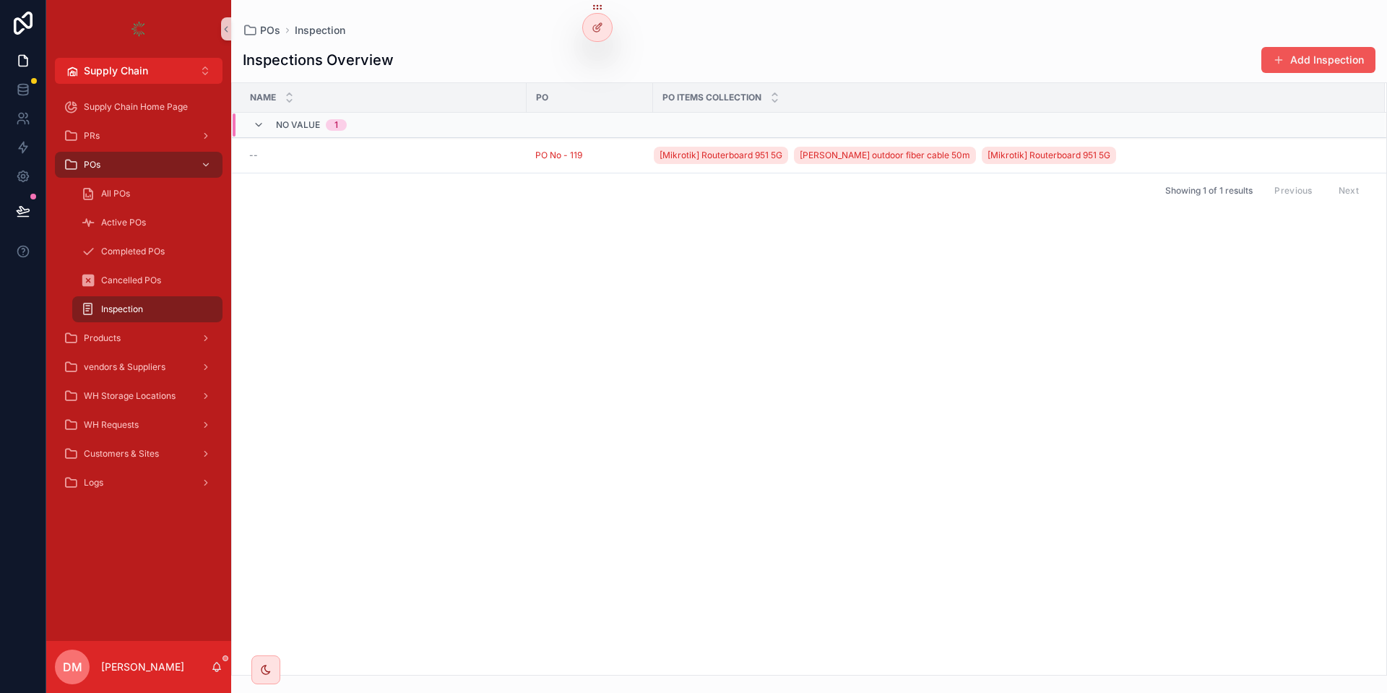
click at [1306, 61] on button "Add Inspection" at bounding box center [1318, 60] width 114 height 26
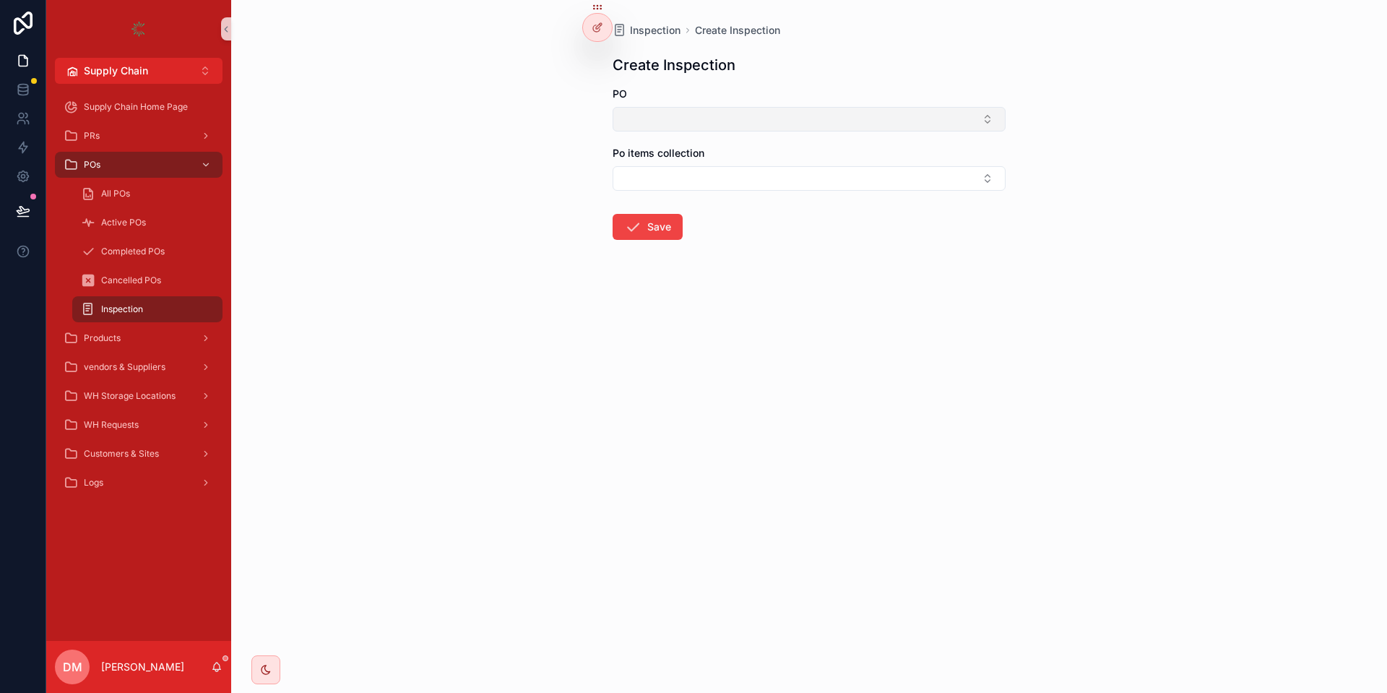
click at [669, 117] on button "Select Button" at bounding box center [808, 119] width 393 height 25
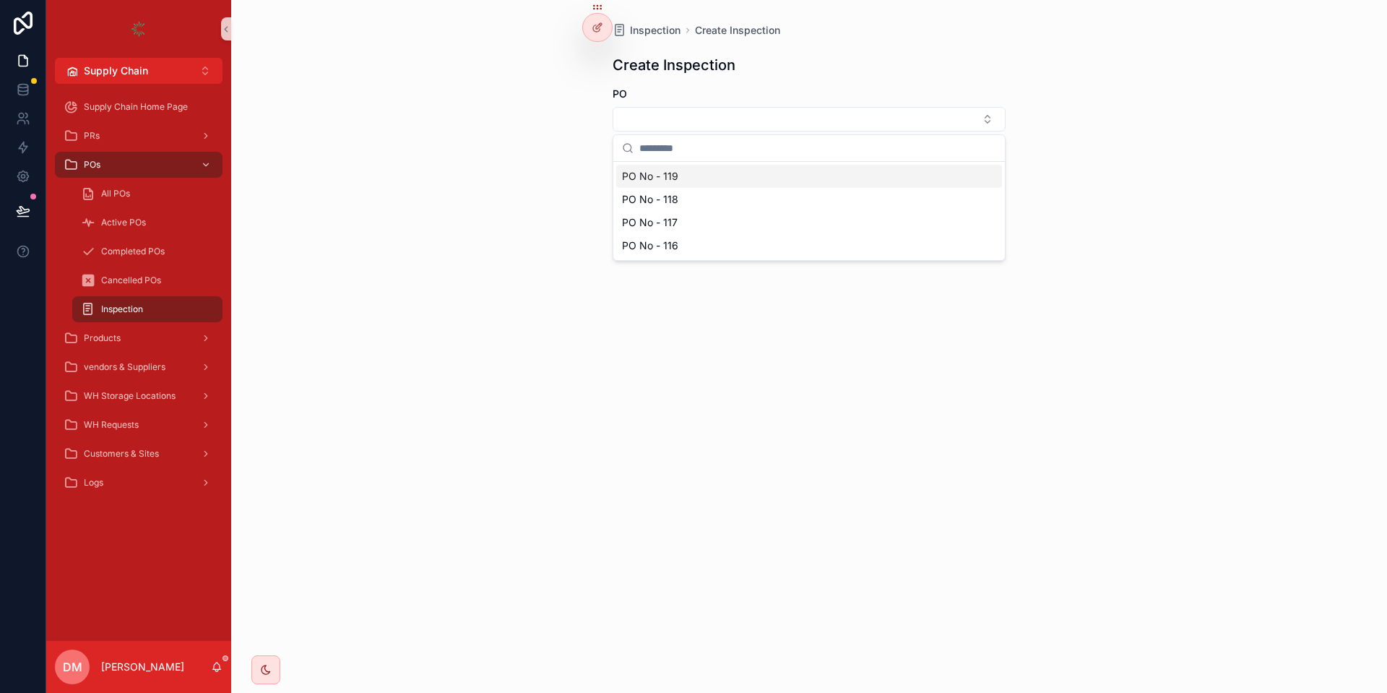
click at [659, 186] on div "PO No - 119" at bounding box center [809, 176] width 386 height 23
click at [680, 181] on button "Select Button" at bounding box center [808, 181] width 393 height 25
click at [588, 35] on div at bounding box center [597, 27] width 29 height 27
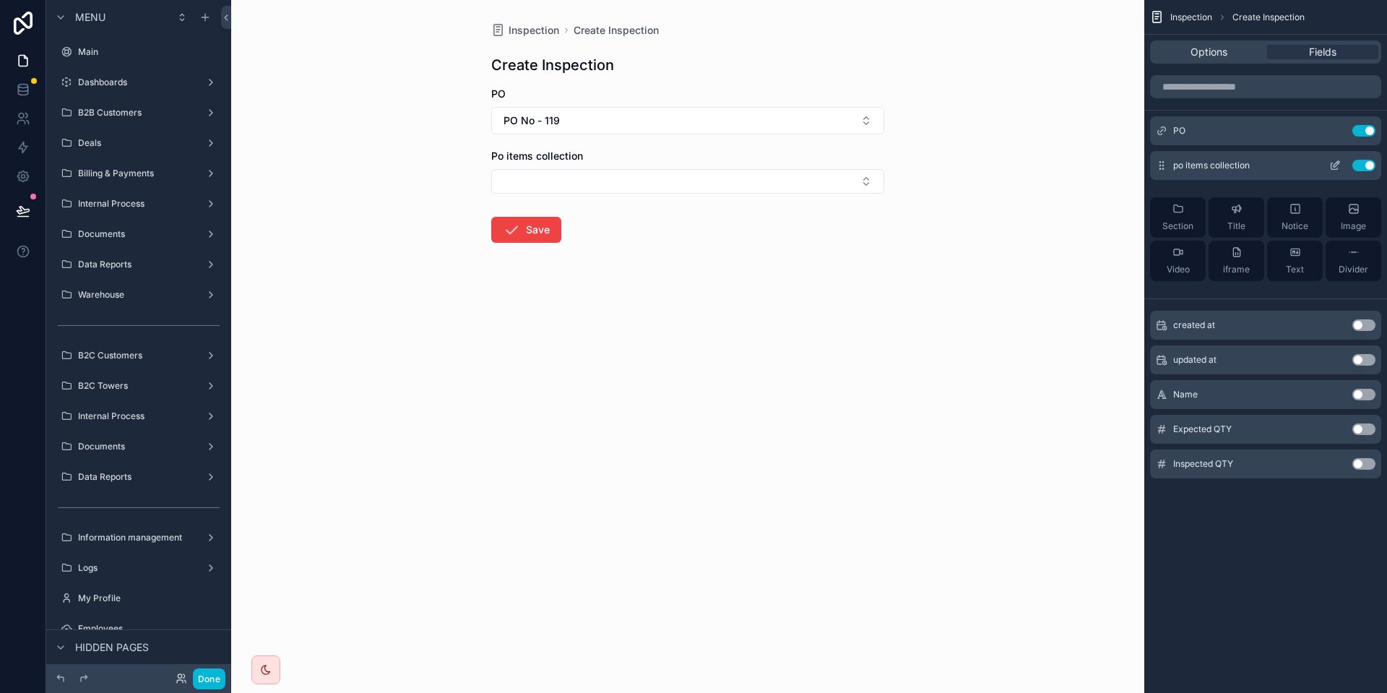
click at [1339, 160] on icon "scrollable content" at bounding box center [1335, 166] width 12 height 12
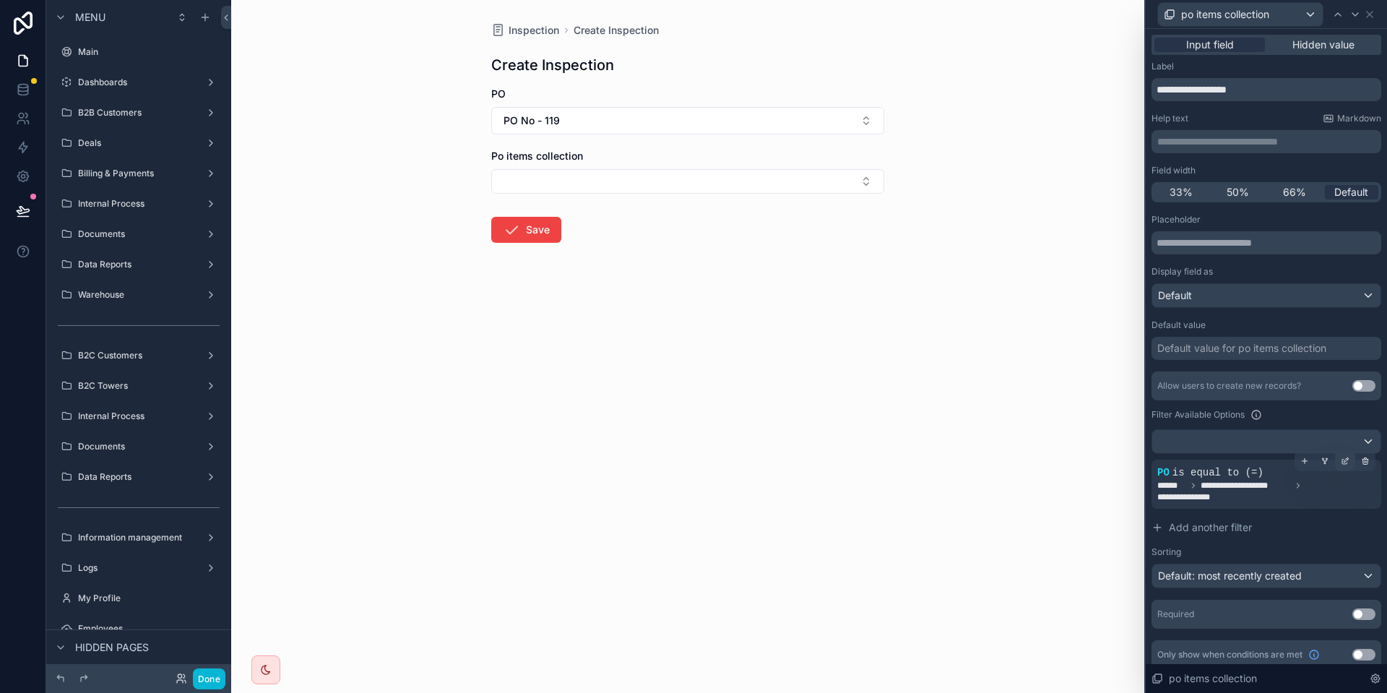
click at [1342, 459] on icon at bounding box center [1344, 460] width 9 height 9
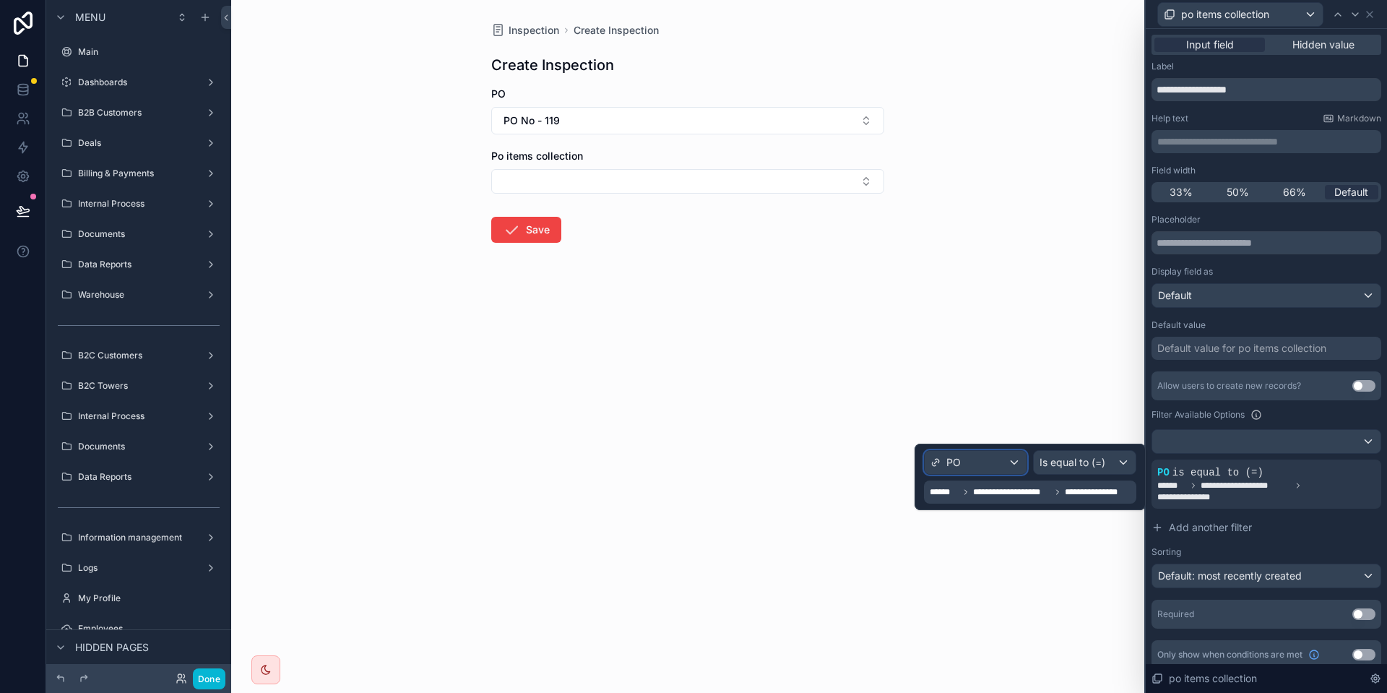
click at [1013, 461] on div "PO" at bounding box center [975, 462] width 102 height 23
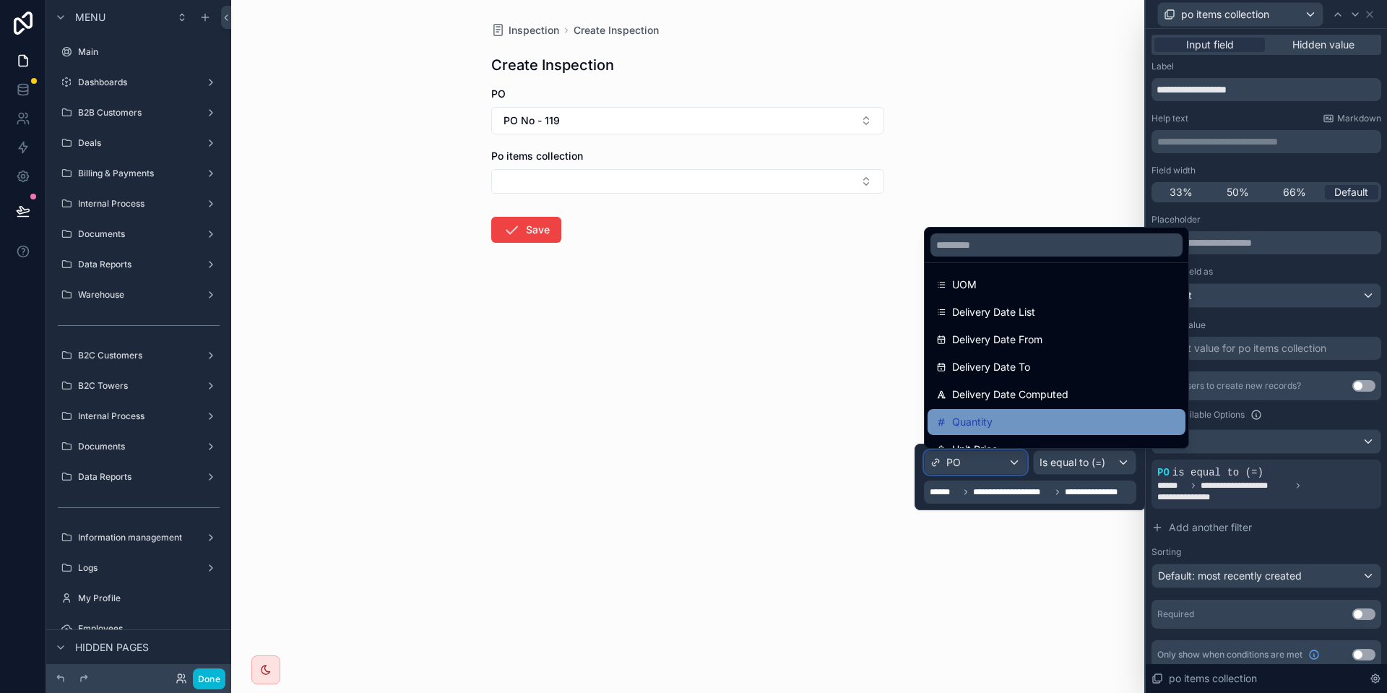
scroll to position [221, 0]
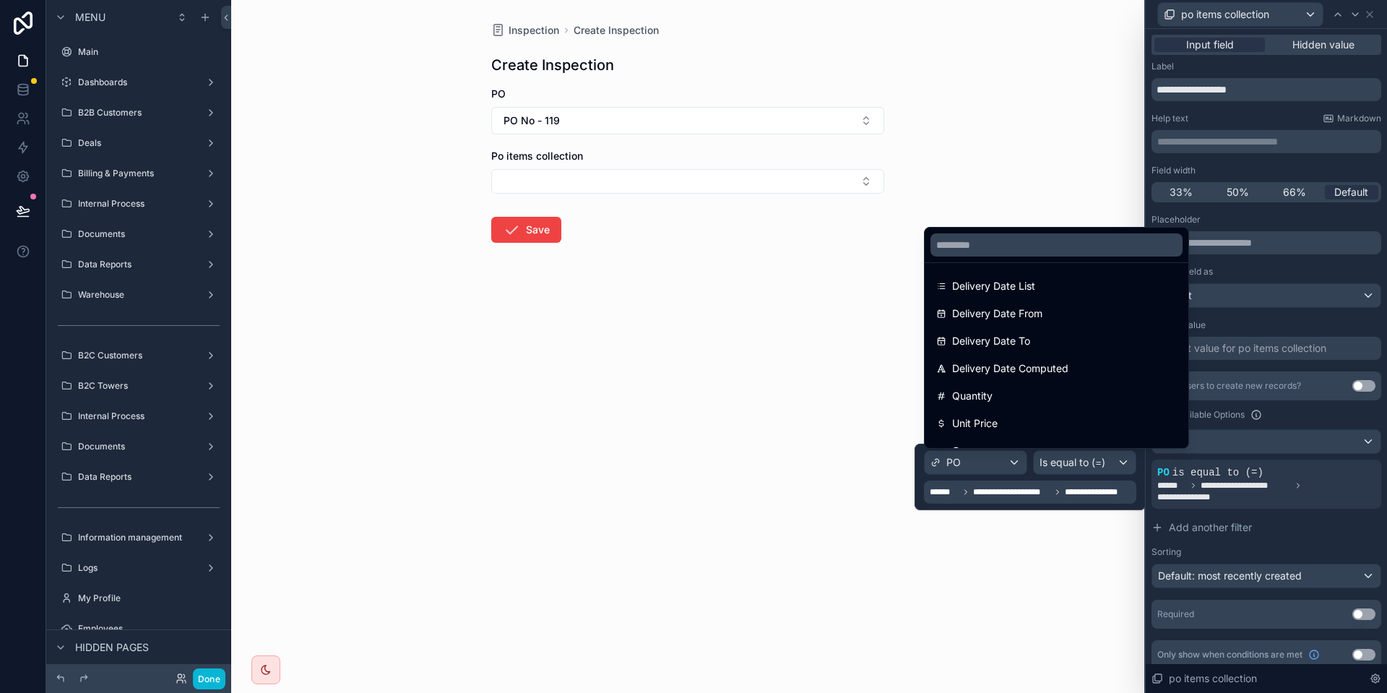
click at [1117, 480] on div at bounding box center [1029, 476] width 231 height 66
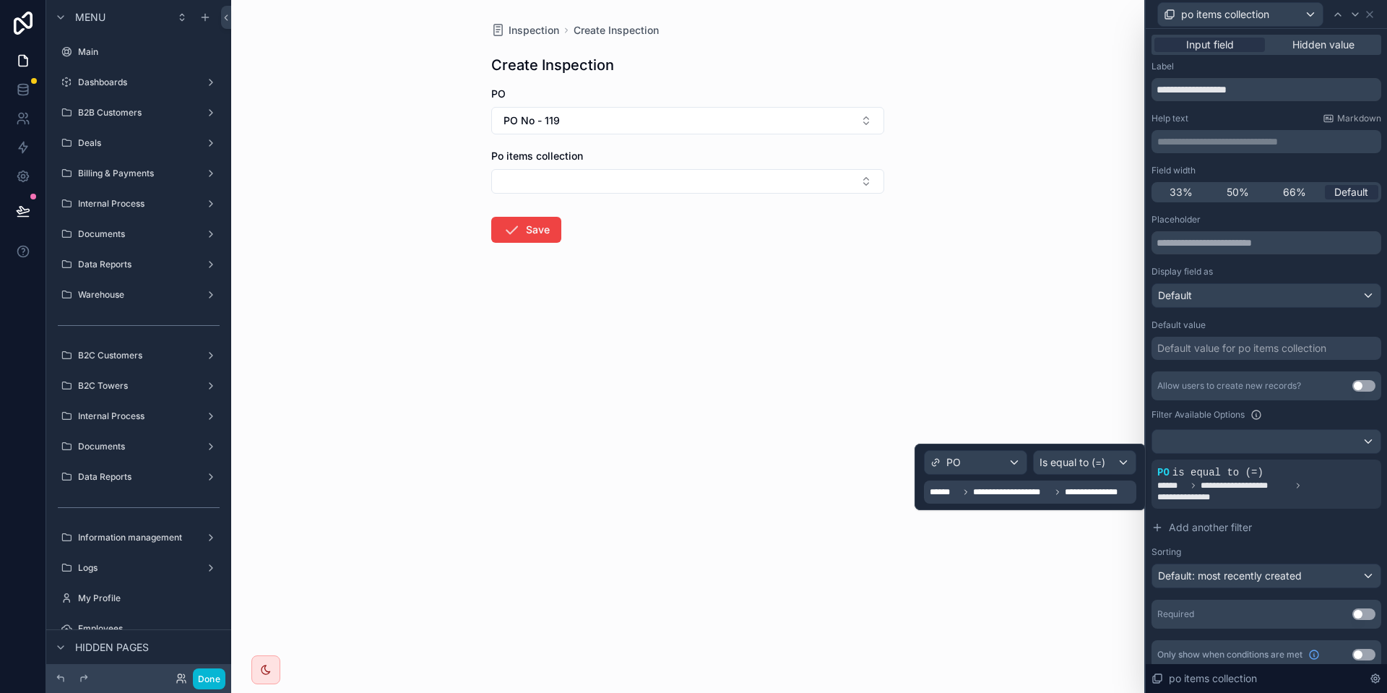
click at [1085, 489] on span "**********" at bounding box center [1099, 492] width 69 height 12
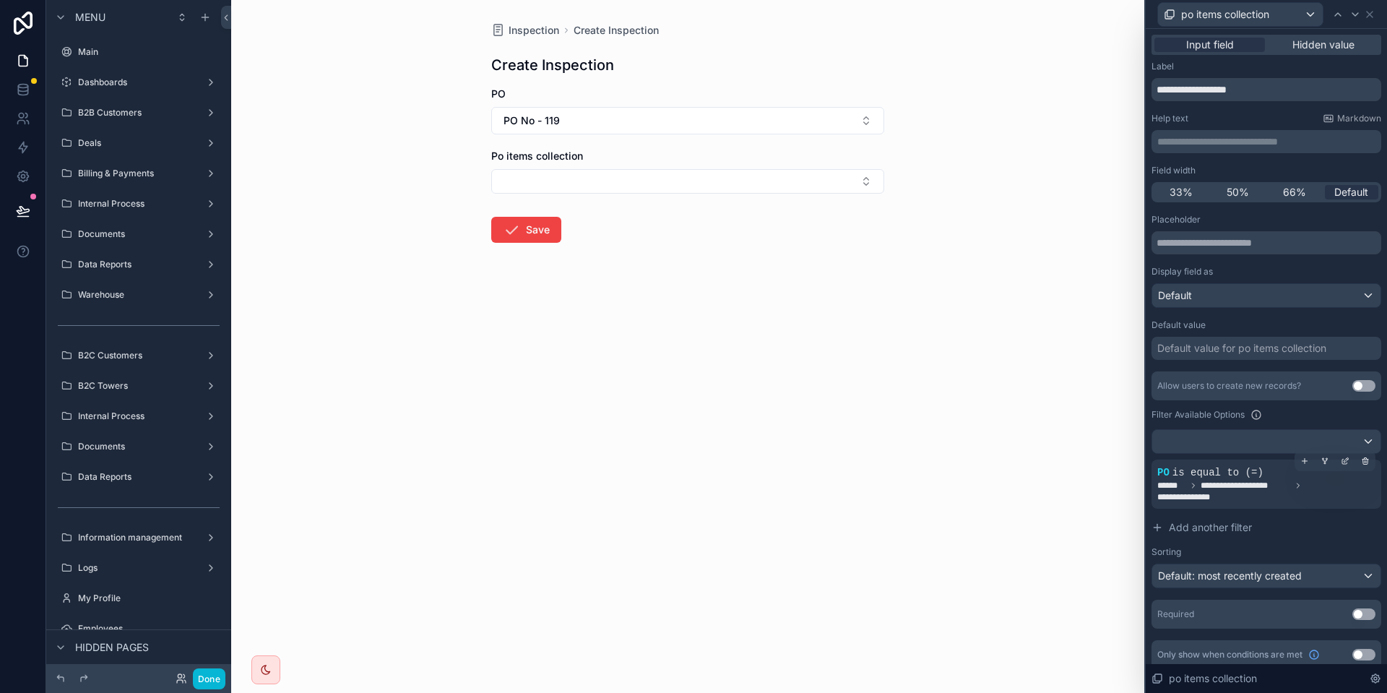
drag, startPoint x: 1282, startPoint y: 495, endPoint x: 1346, endPoint y: 482, distance: 65.6
click at [1283, 495] on span "**********" at bounding box center [1266, 491] width 218 height 23
click at [1364, 459] on icon at bounding box center [1365, 460] width 9 height 9
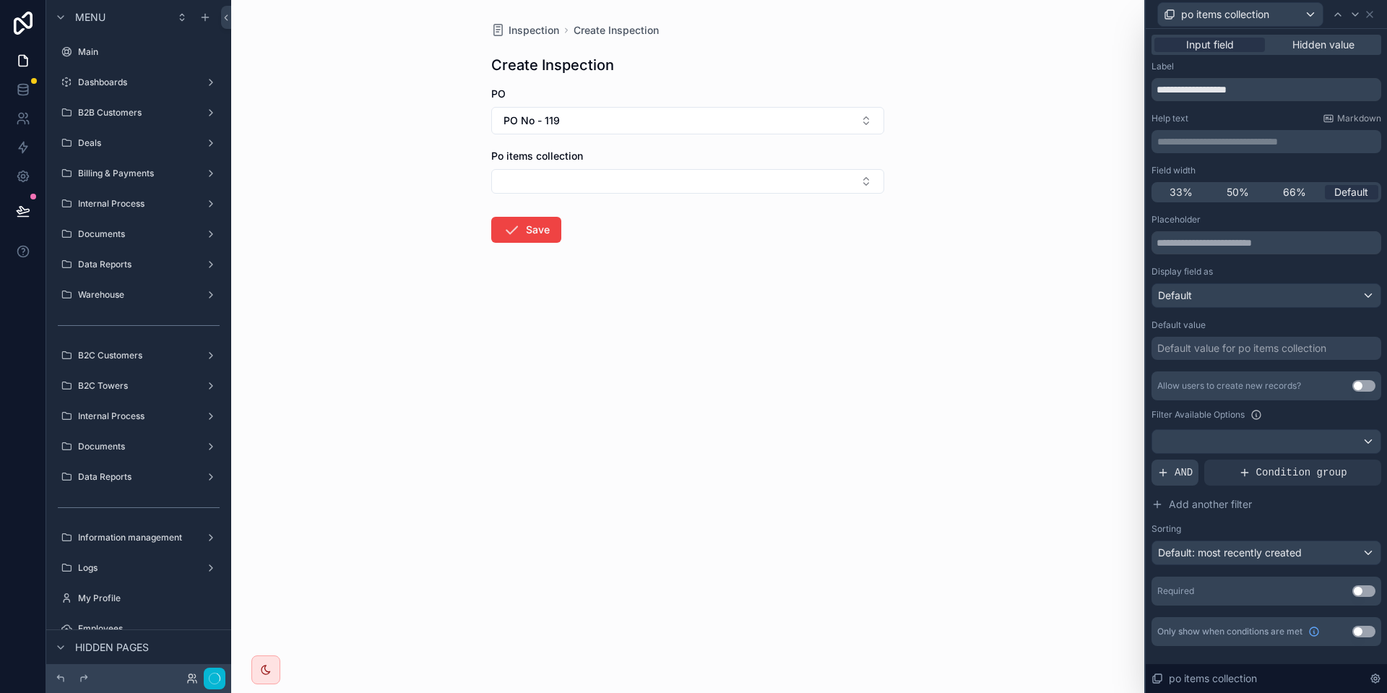
click at [1181, 482] on div "AND" at bounding box center [1174, 472] width 47 height 26
click at [1340, 458] on div "Allow users to create new records? Use setting Filter Available Options Add a f…" at bounding box center [1266, 468] width 230 height 194
click at [1345, 464] on icon at bounding box center [1344, 460] width 9 height 9
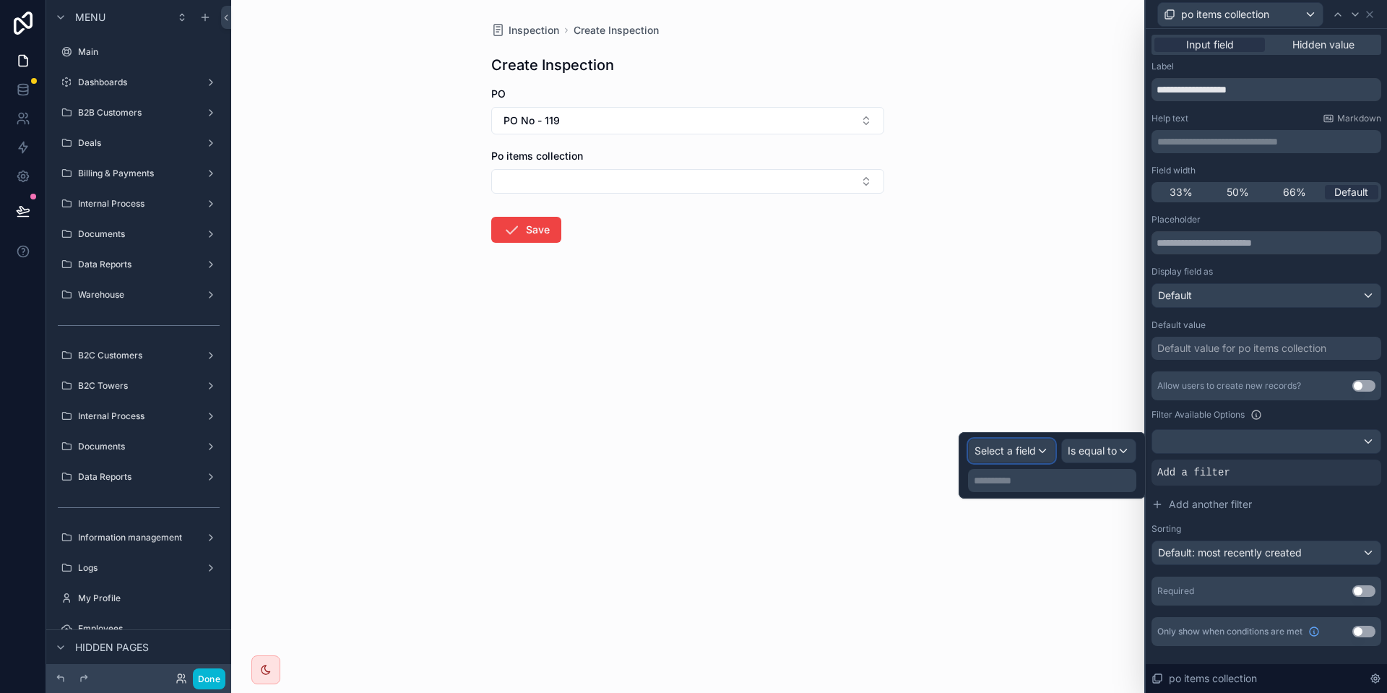
click at [1026, 452] on span "Select a field" at bounding box center [1004, 450] width 61 height 12
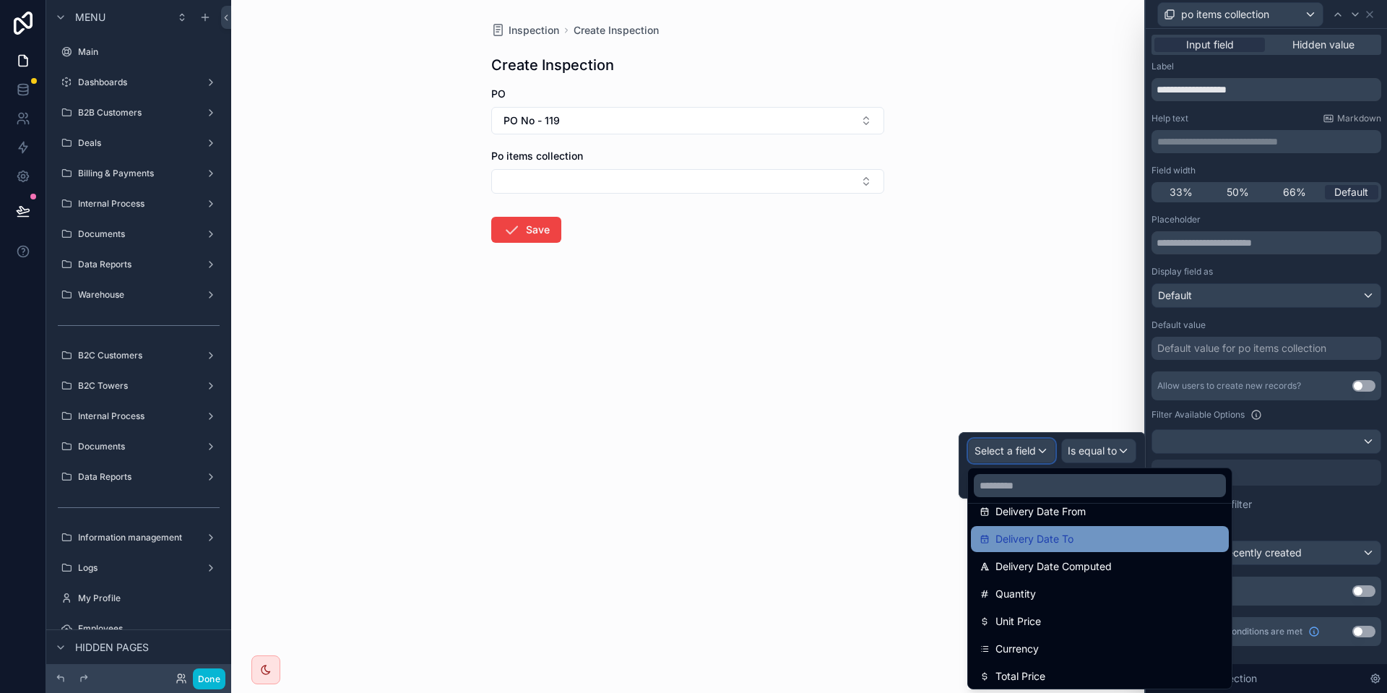
scroll to position [295, 0]
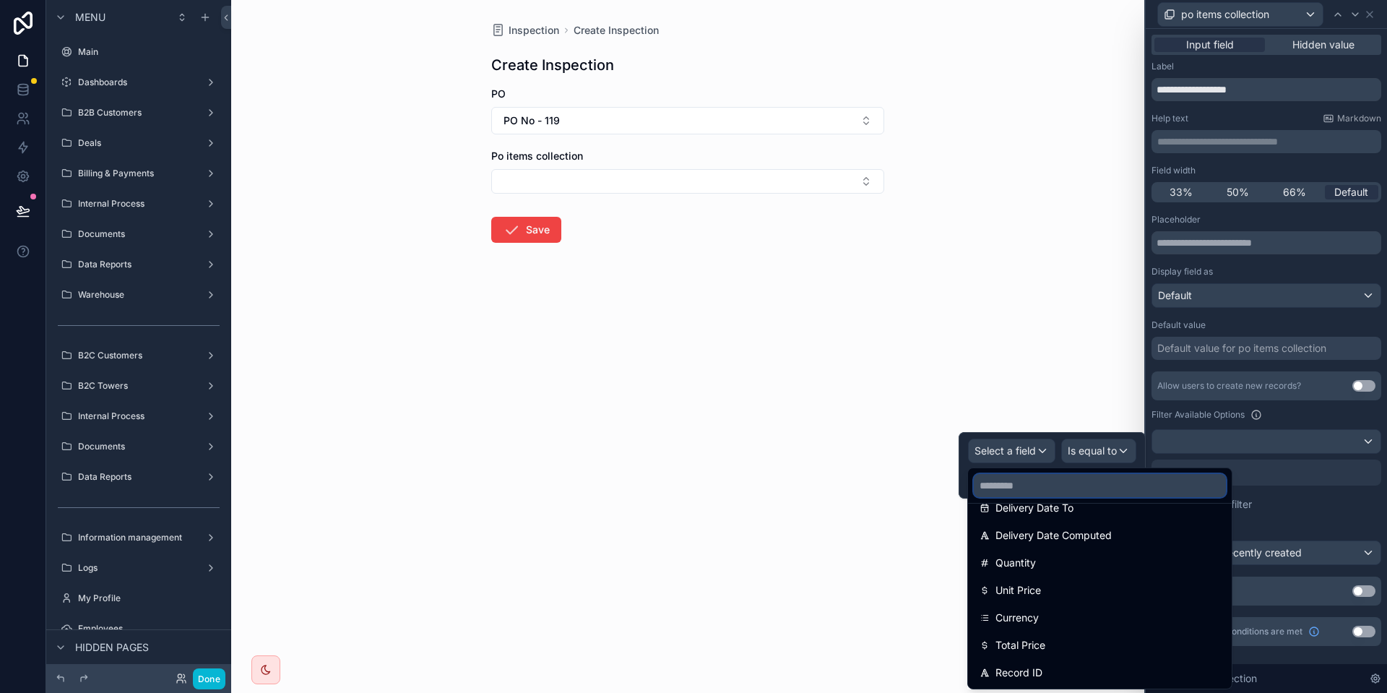
click at [1111, 480] on input "text" at bounding box center [1100, 485] width 252 height 23
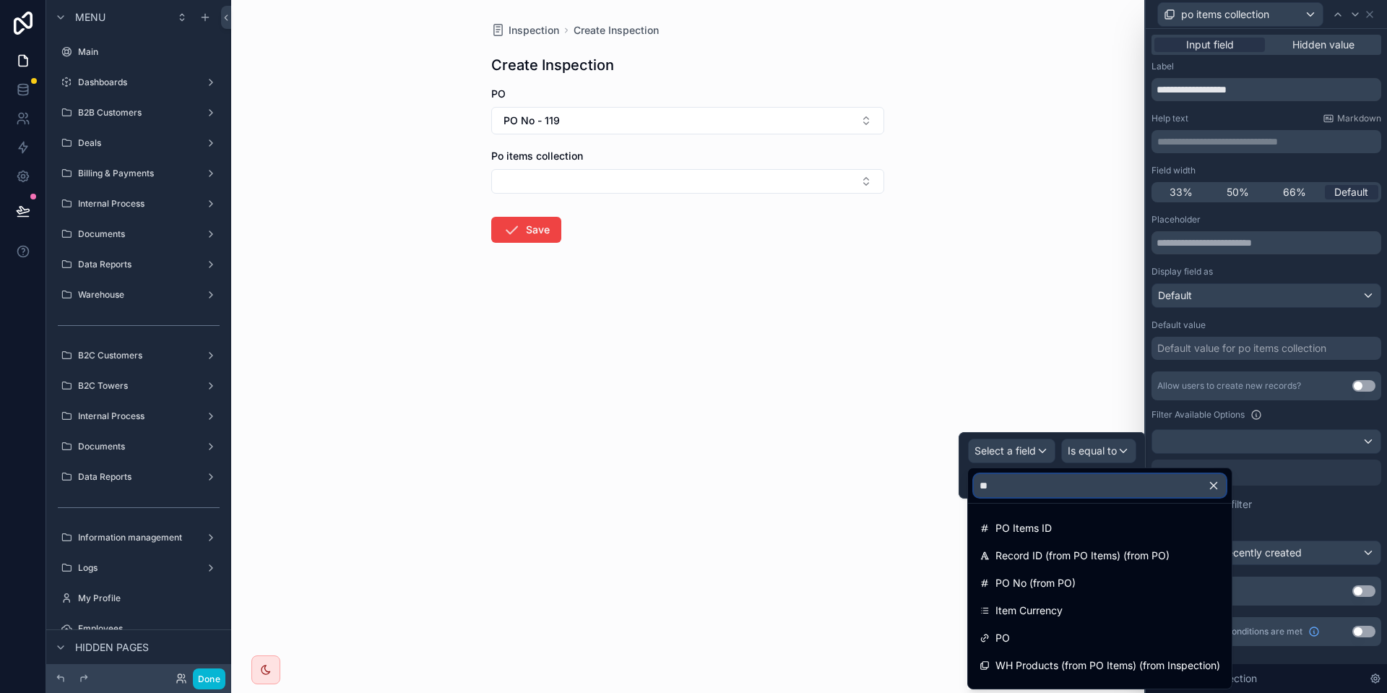
type input "*"
click at [1088, 482] on input "text" at bounding box center [1100, 485] width 252 height 23
type input "*"
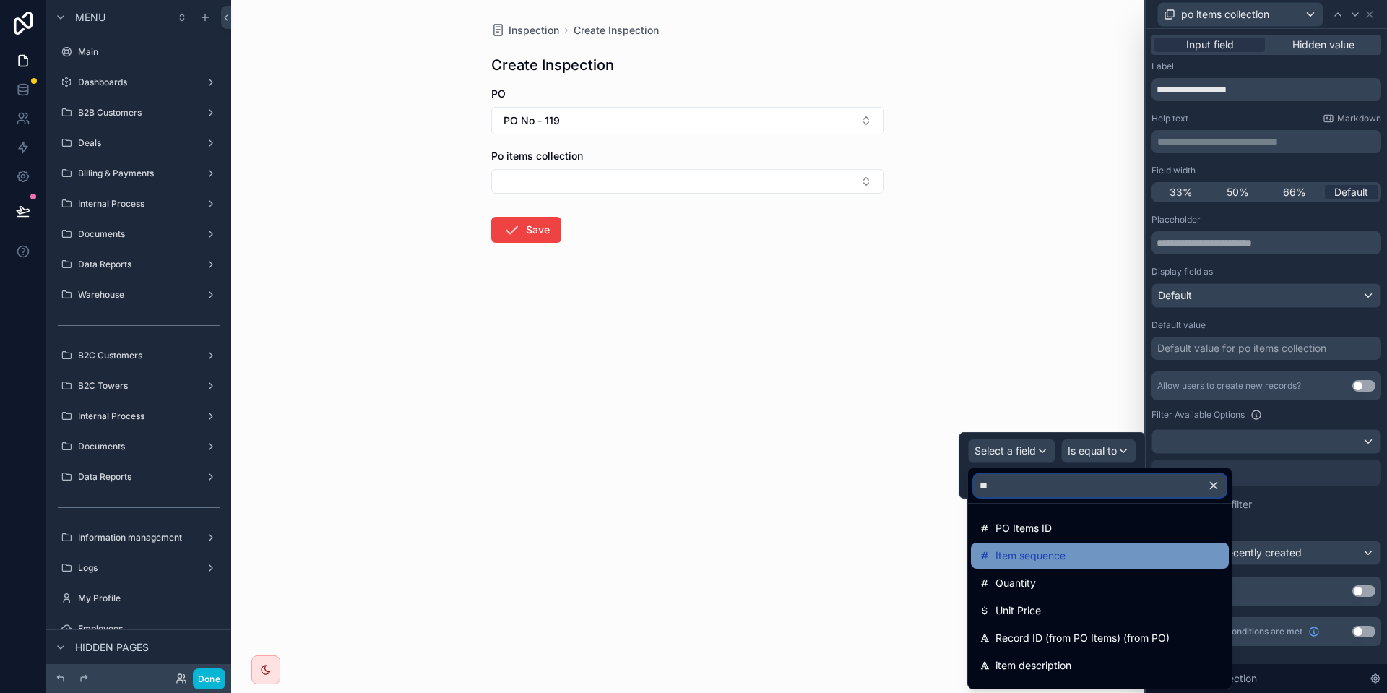
type input "*"
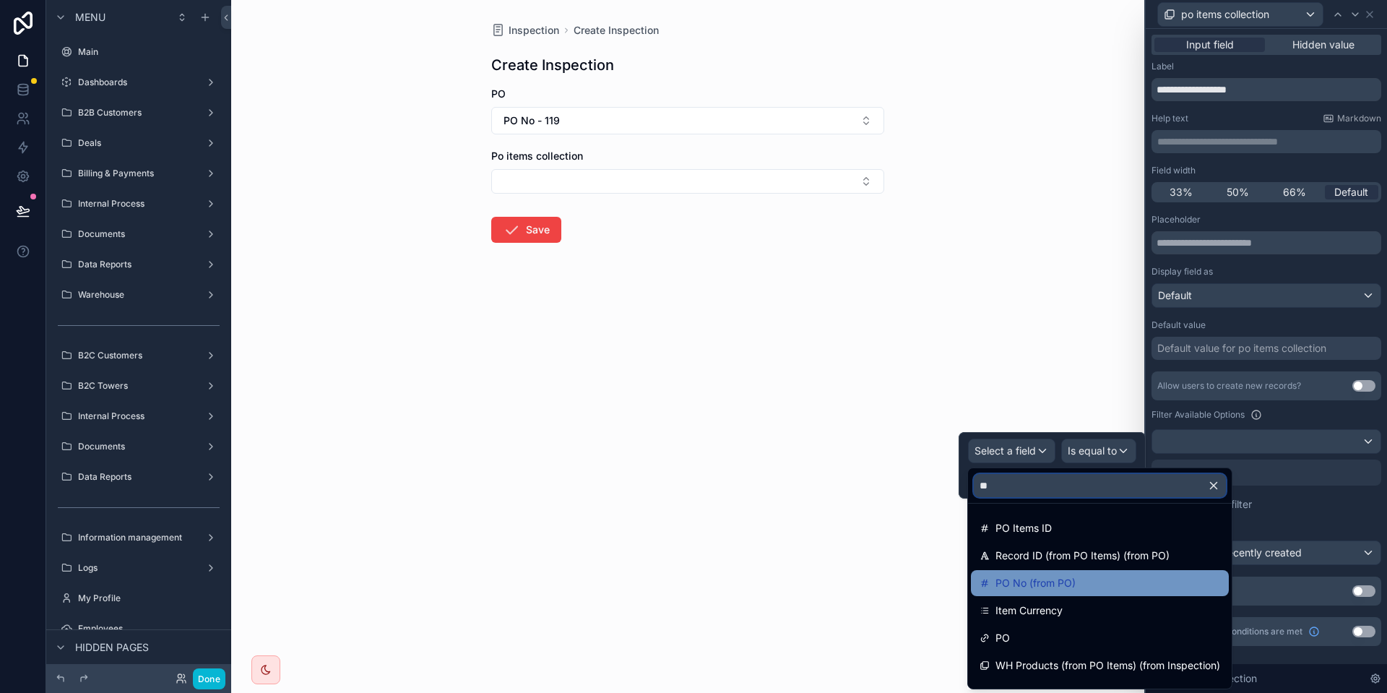
type input "**"
click at [1101, 576] on div "PO No (from PO)" at bounding box center [1099, 582] width 240 height 17
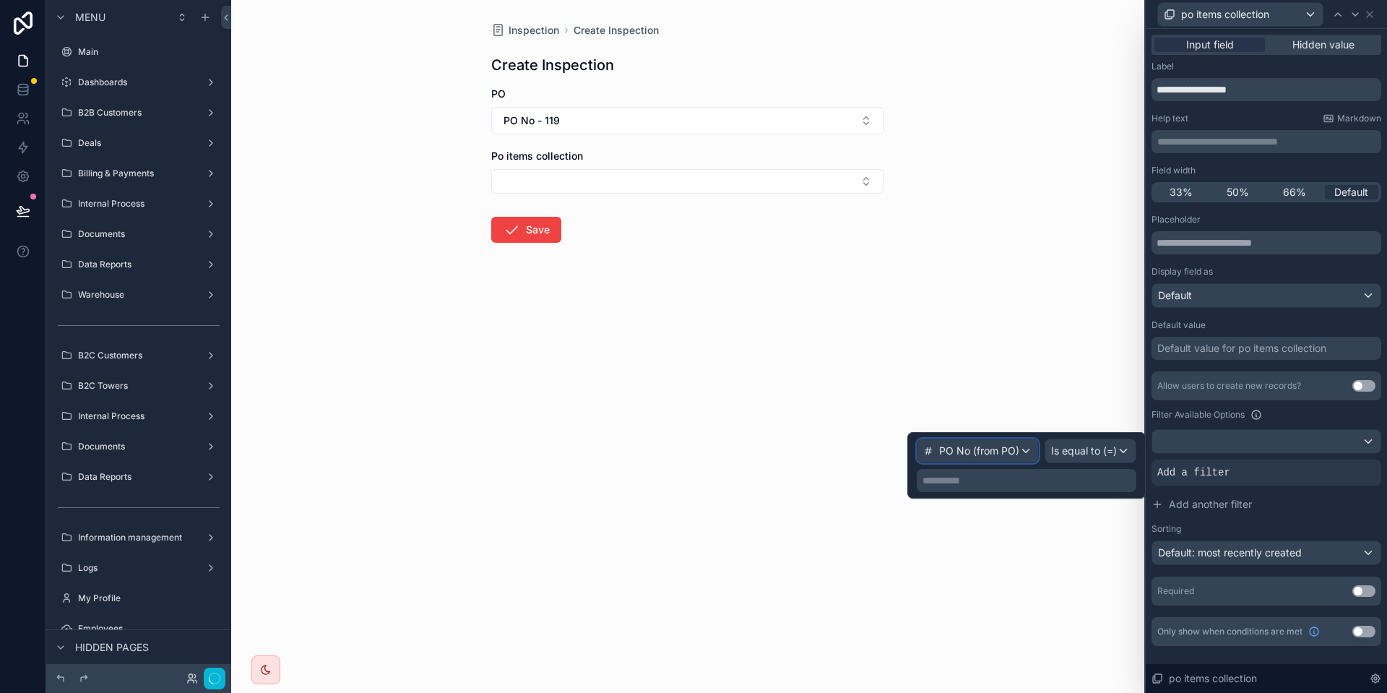
click at [991, 444] on span "PO No (from PO)" at bounding box center [979, 450] width 80 height 14
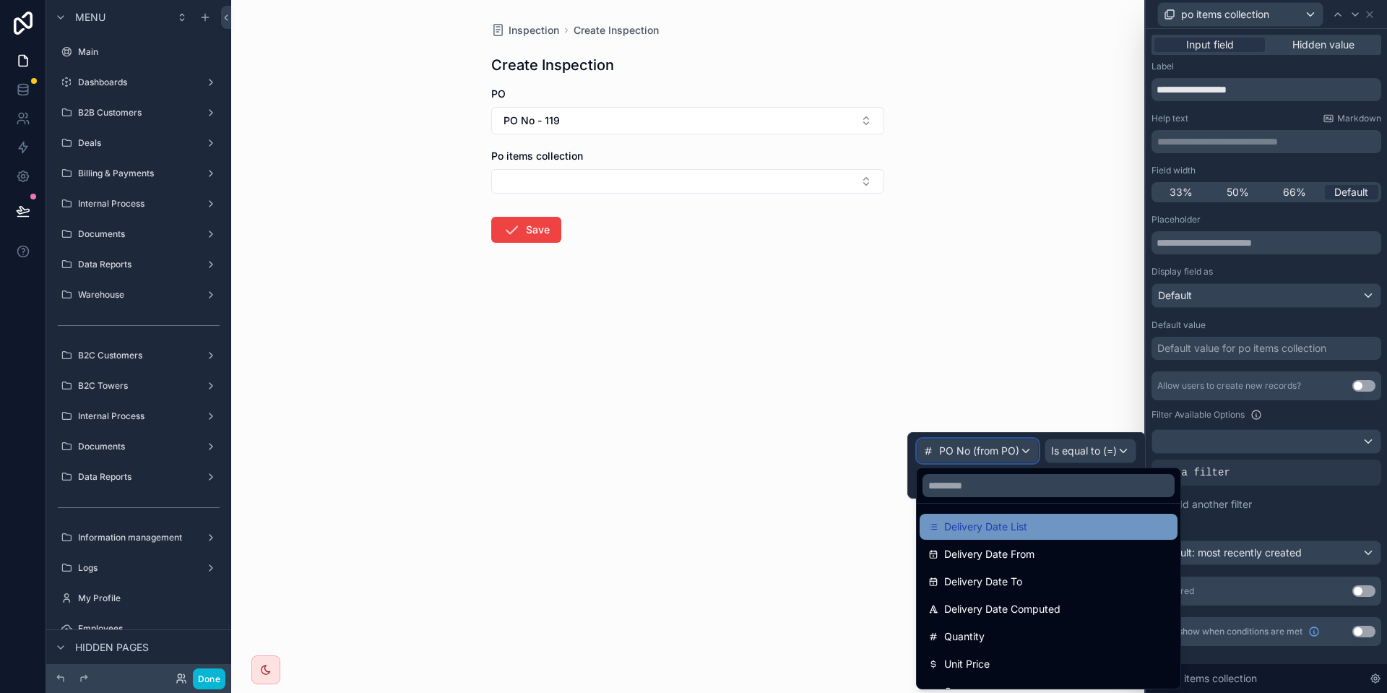
scroll to position [295, 0]
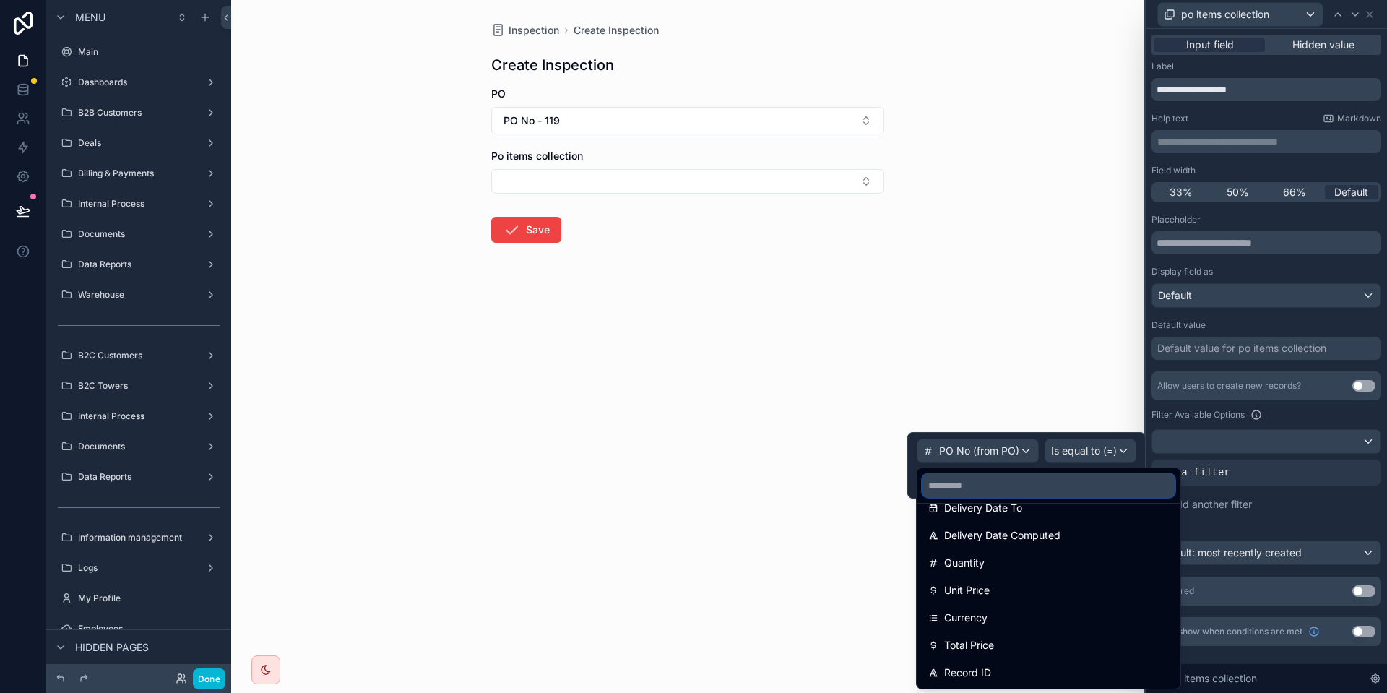
click at [1015, 483] on input "text" at bounding box center [1048, 485] width 252 height 23
click at [1086, 455] on div at bounding box center [1026, 465] width 238 height 66
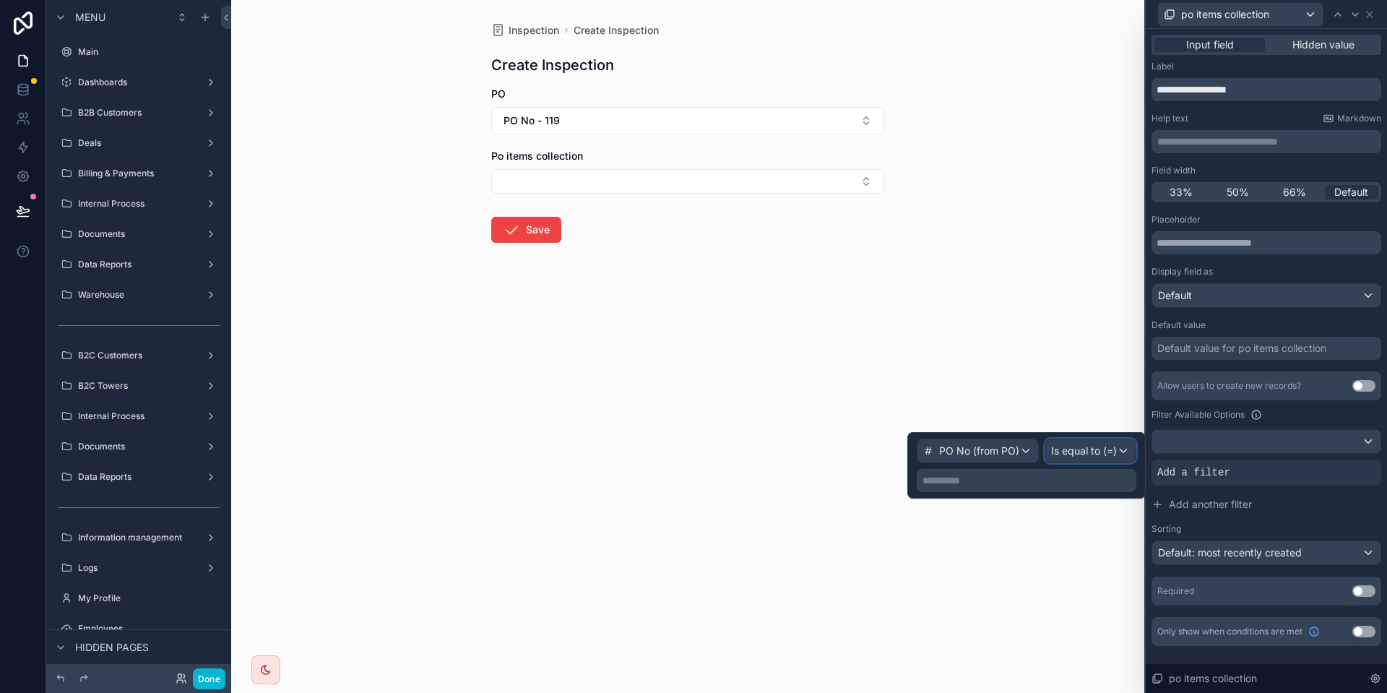
click at [1086, 455] on span "Is equal to (=)" at bounding box center [1084, 450] width 66 height 14
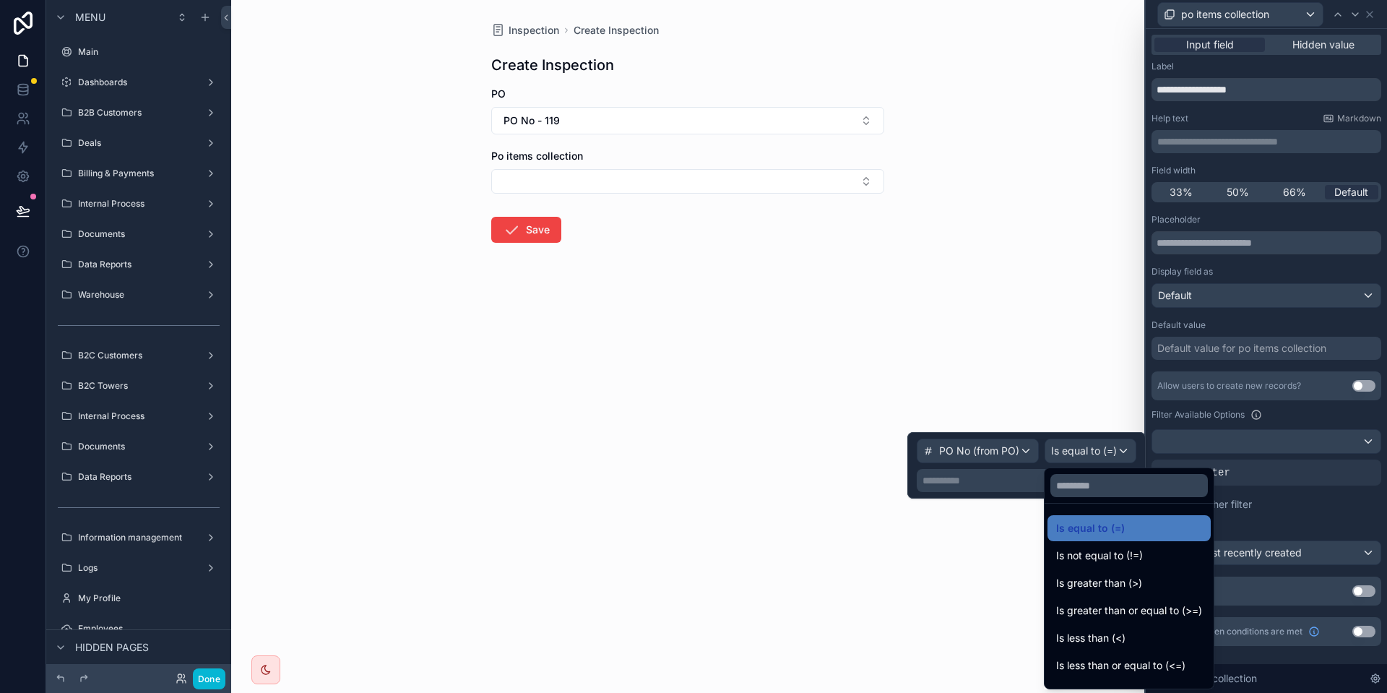
click at [1086, 455] on div at bounding box center [1026, 465] width 238 height 66
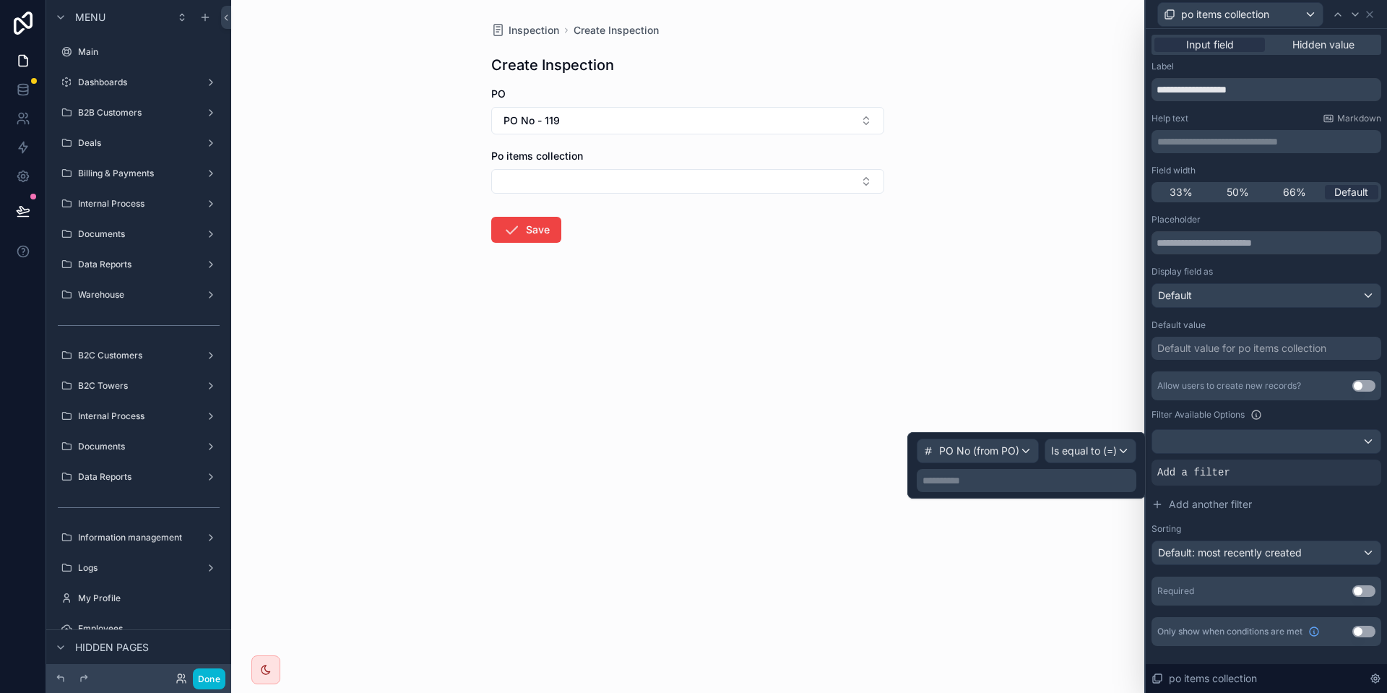
drag, startPoint x: 980, startPoint y: 464, endPoint x: 965, endPoint y: 480, distance: 22.0
click at [979, 466] on div "**********" at bounding box center [1026, 464] width 220 height 53
click at [965, 480] on p "**********" at bounding box center [1027, 480] width 211 height 14
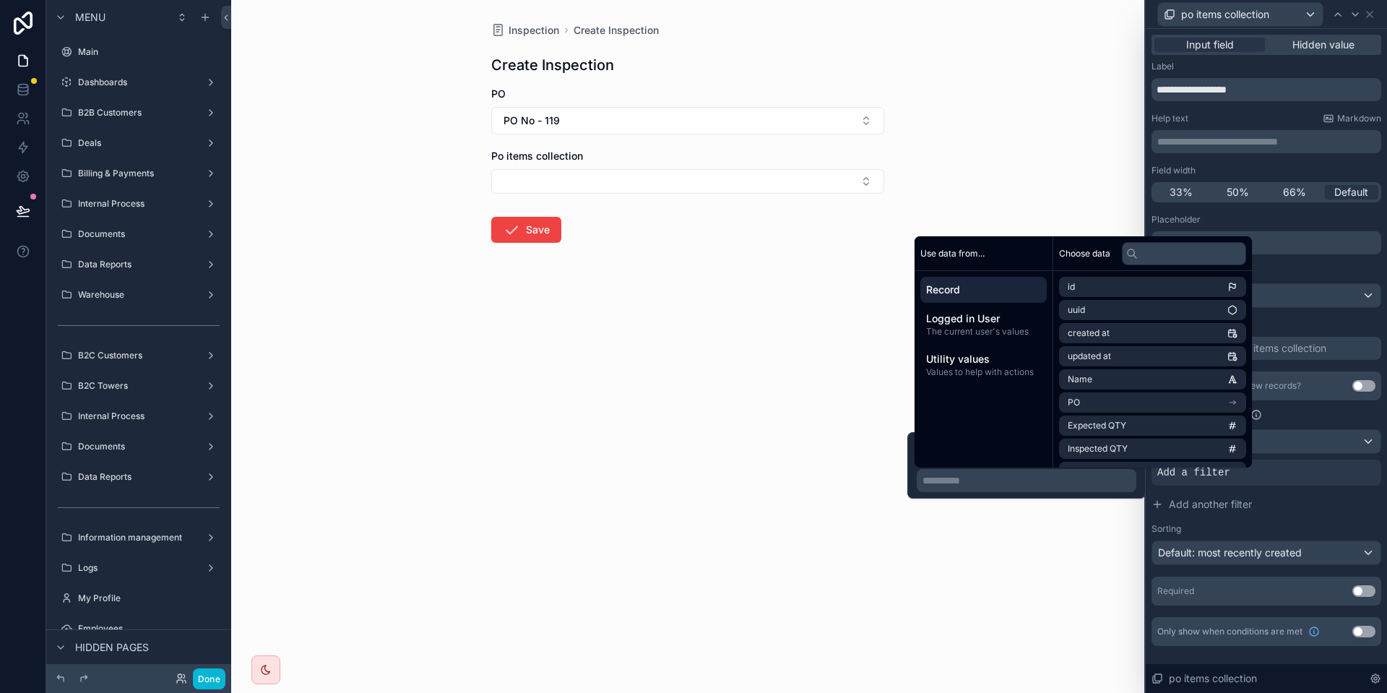
click at [1023, 287] on span "Record" at bounding box center [983, 289] width 115 height 14
click at [1116, 395] on li "PO" at bounding box center [1152, 402] width 187 height 20
click at [1110, 431] on li "PO No" at bounding box center [1152, 428] width 187 height 20
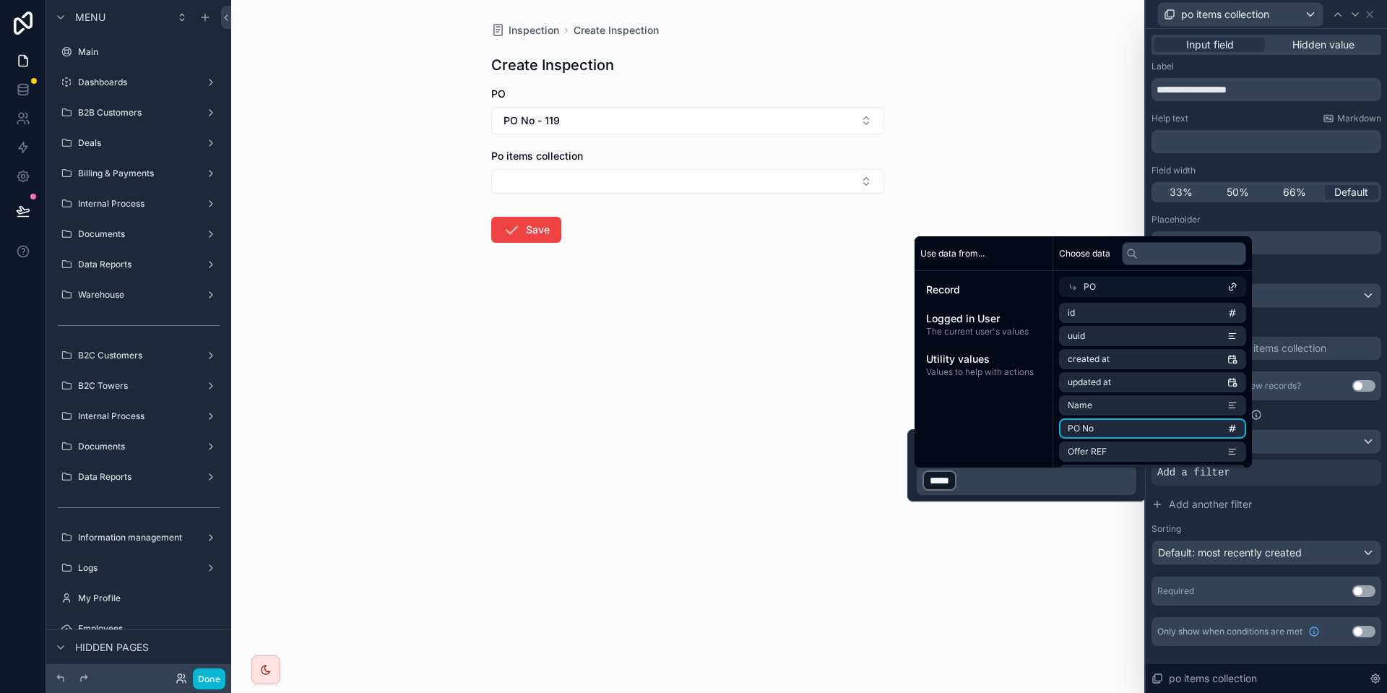
click at [986, 493] on div "﻿ ***** ﻿ ﻿" at bounding box center [1026, 480] width 220 height 29
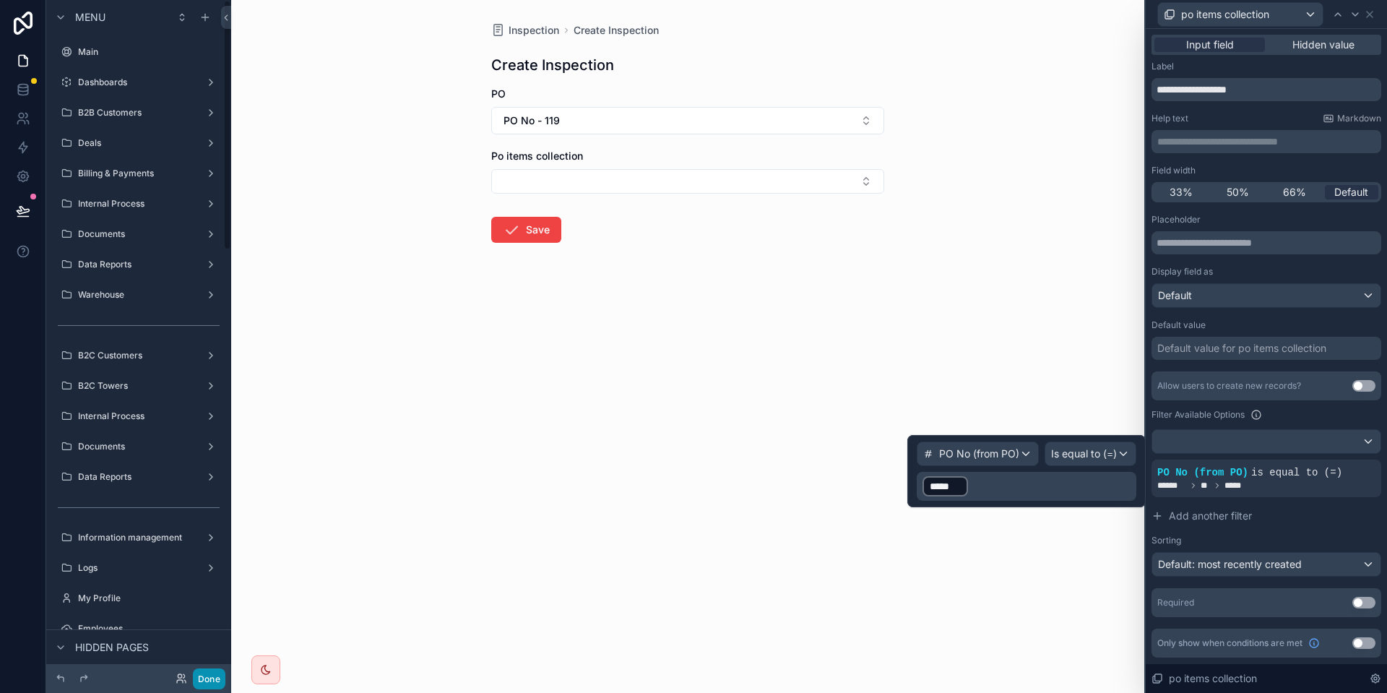
click at [220, 679] on button "Done" at bounding box center [209, 678] width 32 height 21
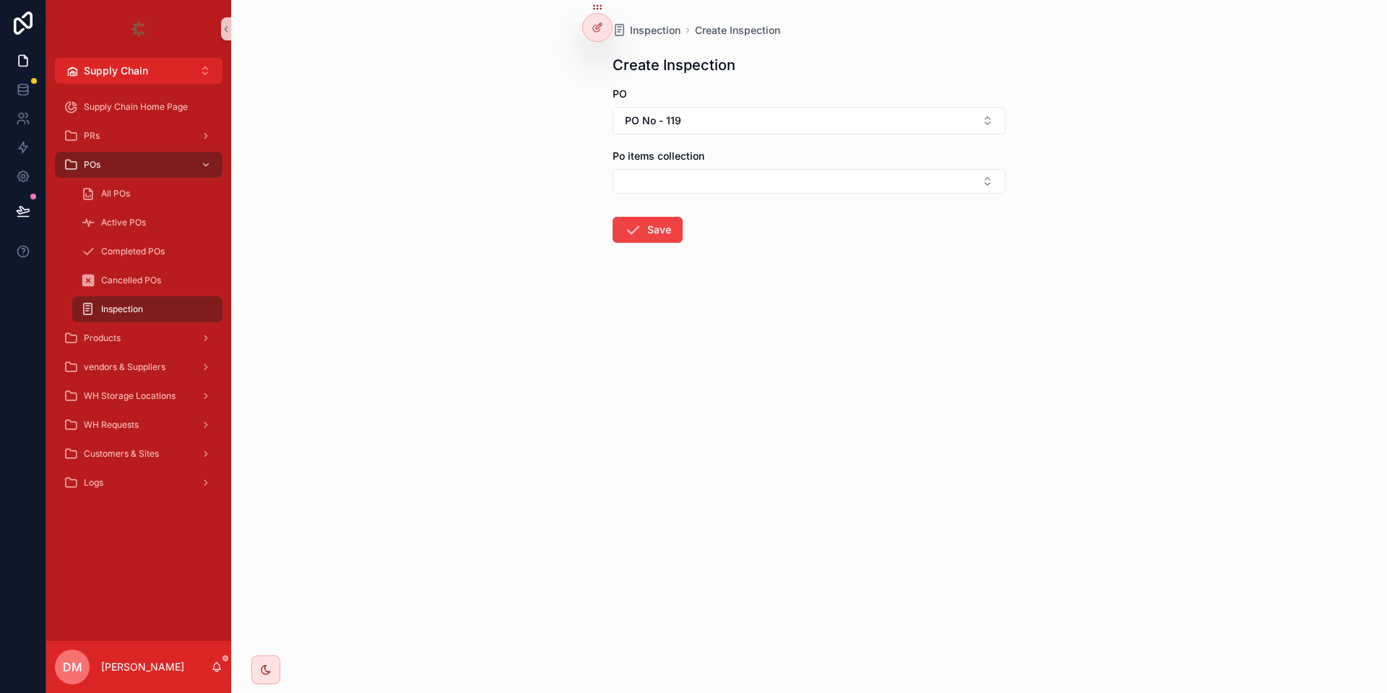
click at [823, 194] on form "PO PO No - 119 Po items collection Save" at bounding box center [808, 211] width 393 height 248
click at [817, 183] on button "Select Button" at bounding box center [808, 181] width 393 height 25
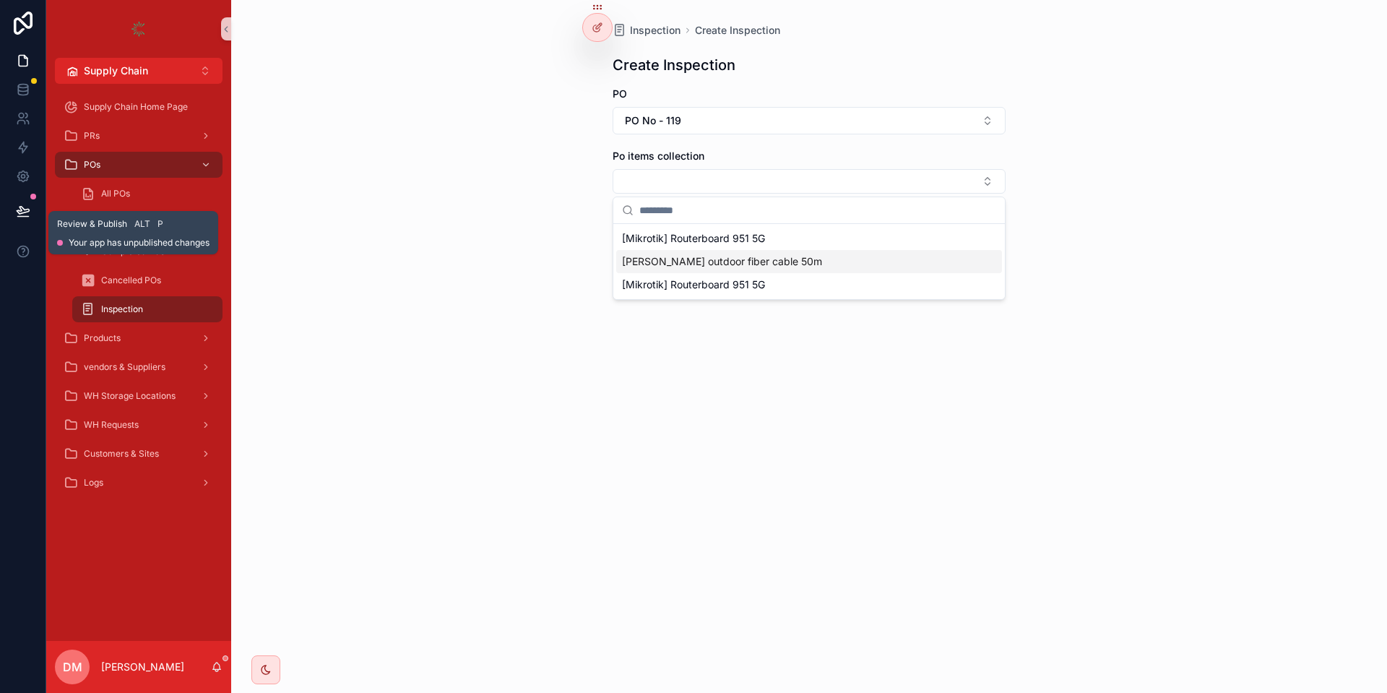
click at [25, 209] on icon at bounding box center [23, 211] width 14 height 14
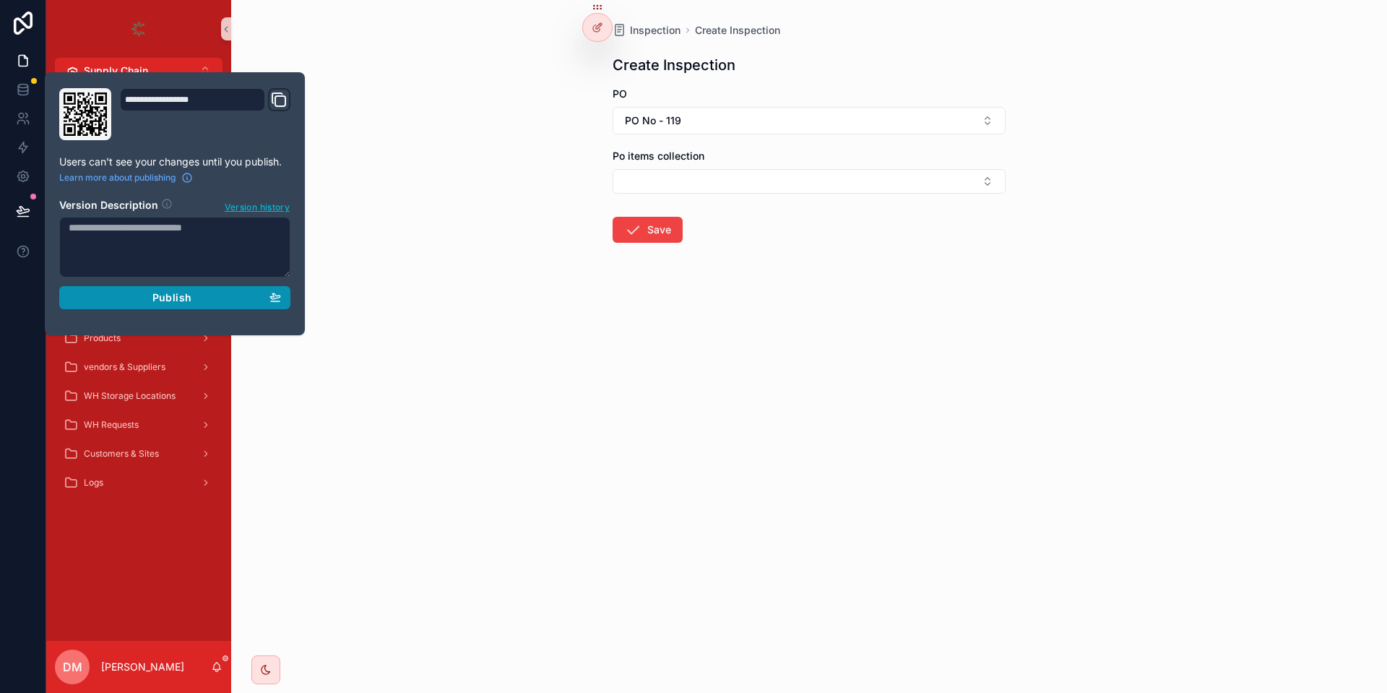
click at [227, 286] on button "Publish" at bounding box center [174, 297] width 231 height 23
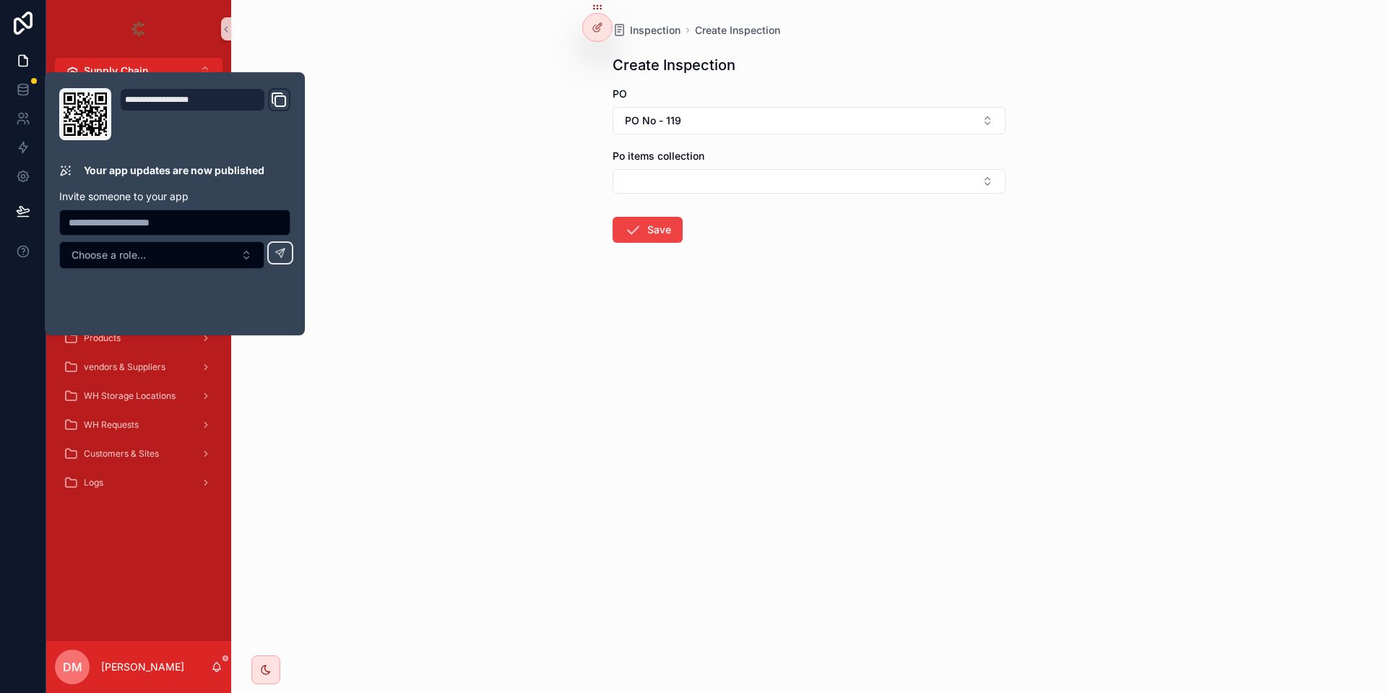
click at [786, 368] on div "Inspection Create Inspection Create Inspection PO PO No - 119 Po items collecti…" at bounding box center [809, 346] width 1156 height 693
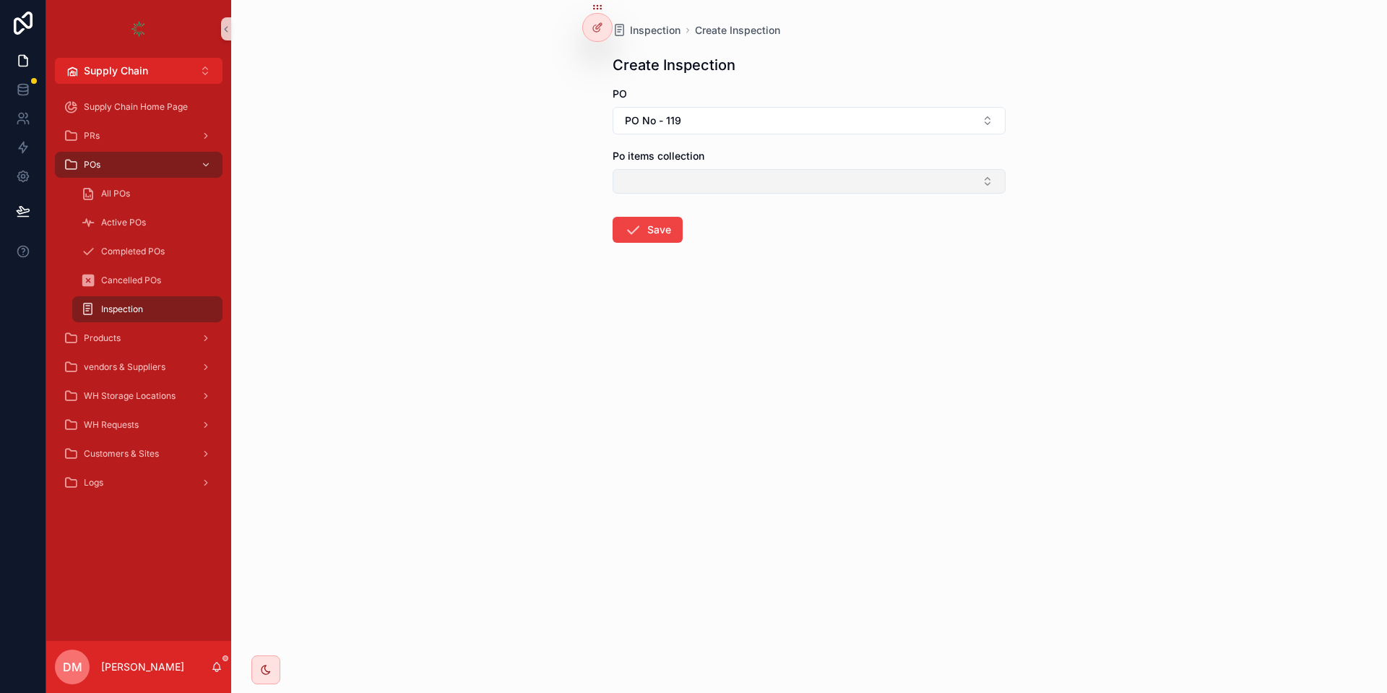
click at [685, 185] on button "Select Button" at bounding box center [808, 181] width 393 height 25
click at [373, 144] on div "Inspection Create Inspection Create Inspection PO PO No - 119 Po items collecti…" at bounding box center [809, 346] width 1156 height 693
click at [607, 39] on div at bounding box center [597, 21] width 30 height 40
click at [599, 31] on icon at bounding box center [596, 28] width 6 height 6
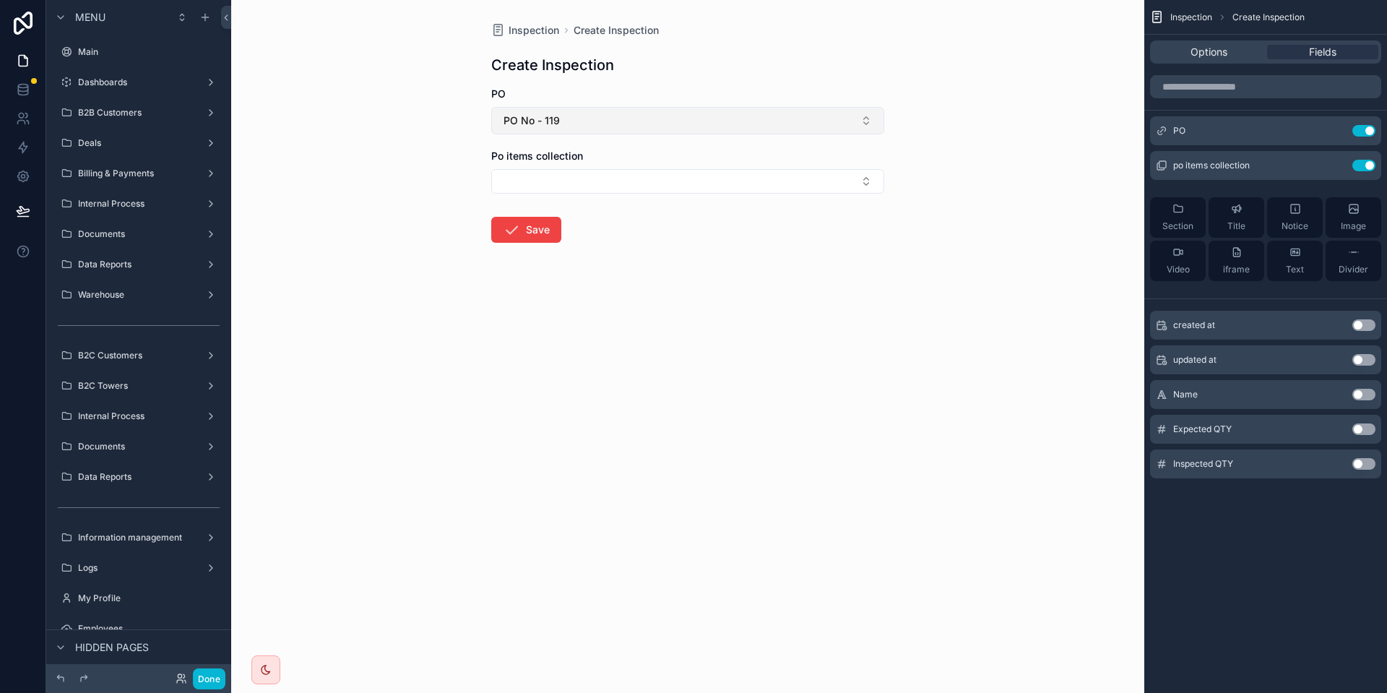
click at [523, 126] on span "PO No - 119" at bounding box center [531, 120] width 56 height 14
click at [519, 171] on button "Select Button" at bounding box center [687, 181] width 393 height 25
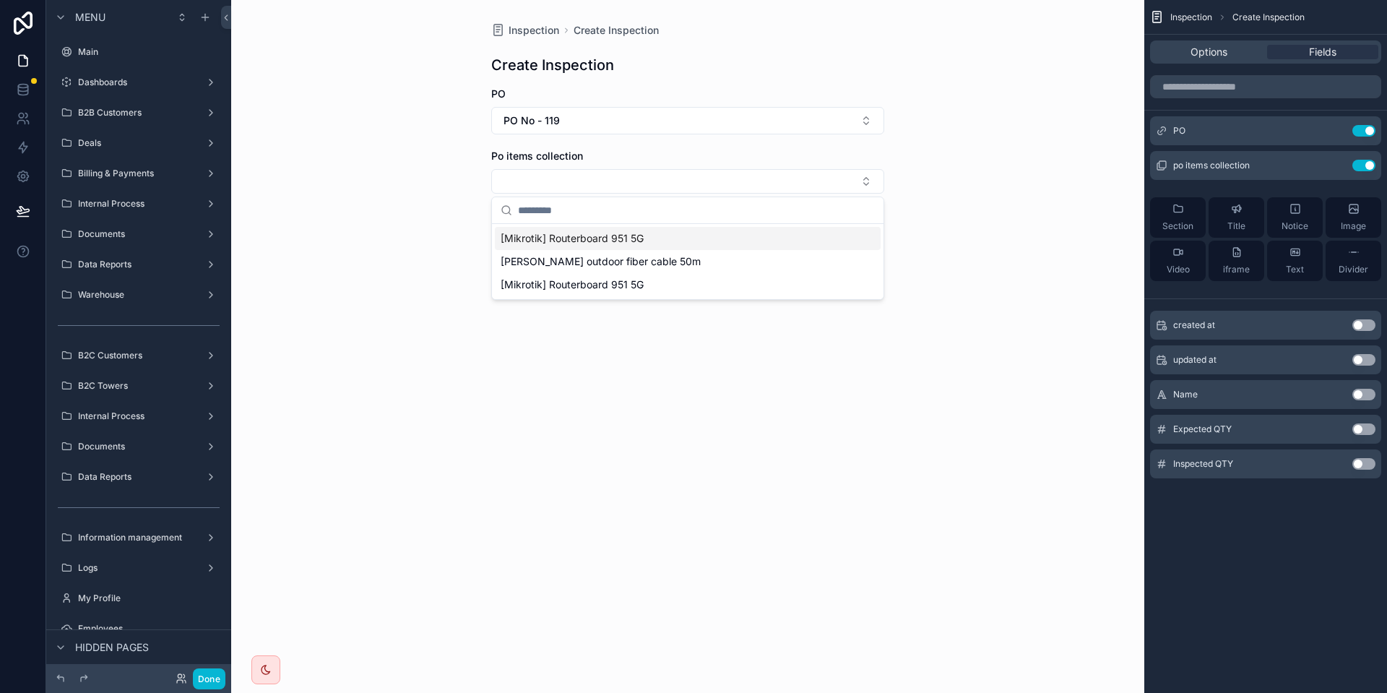
click at [545, 233] on span "[Mikrotik] Routerboard 951 5G" at bounding box center [571, 238] width 143 height 14
click at [423, 205] on div "Inspection Create Inspection Create Inspection PO PO No - 119 Po items collecti…" at bounding box center [687, 346] width 913 height 693
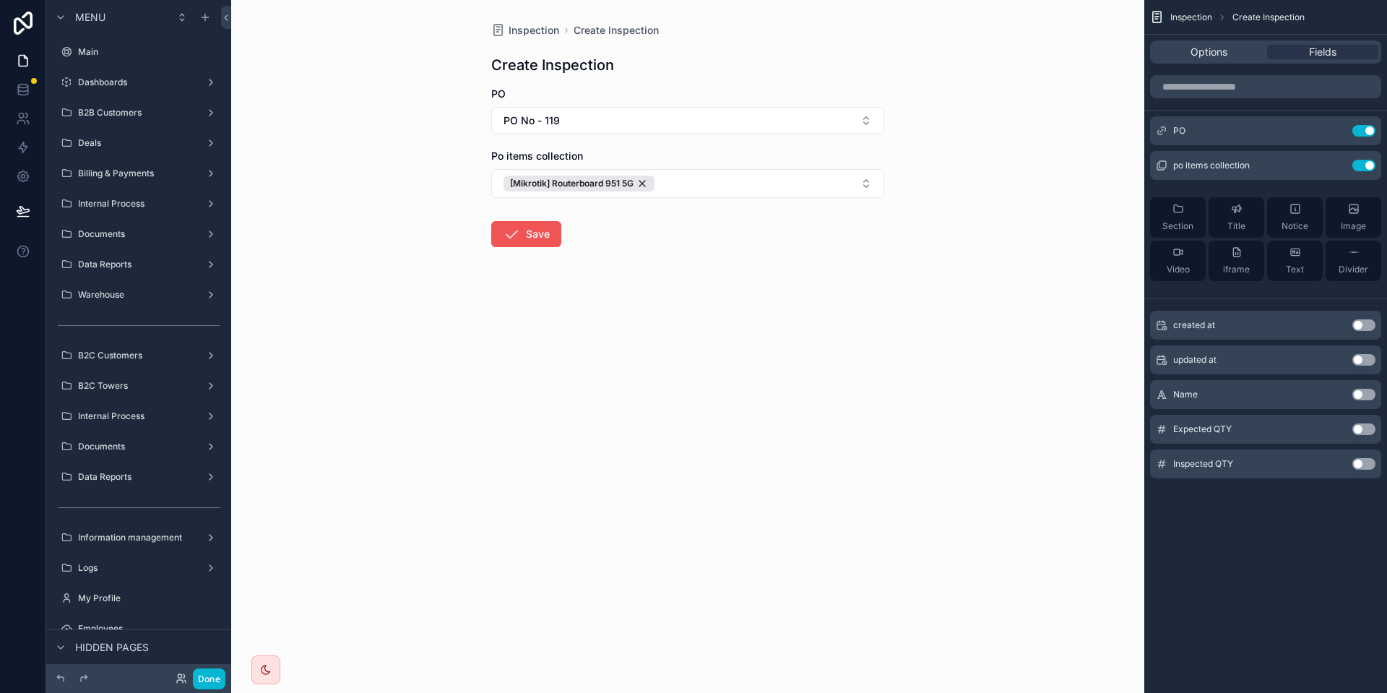
click at [515, 230] on icon "scrollable content" at bounding box center [511, 233] width 17 height 17
click at [519, 227] on icon "scrollable content" at bounding box center [511, 233] width 17 height 17
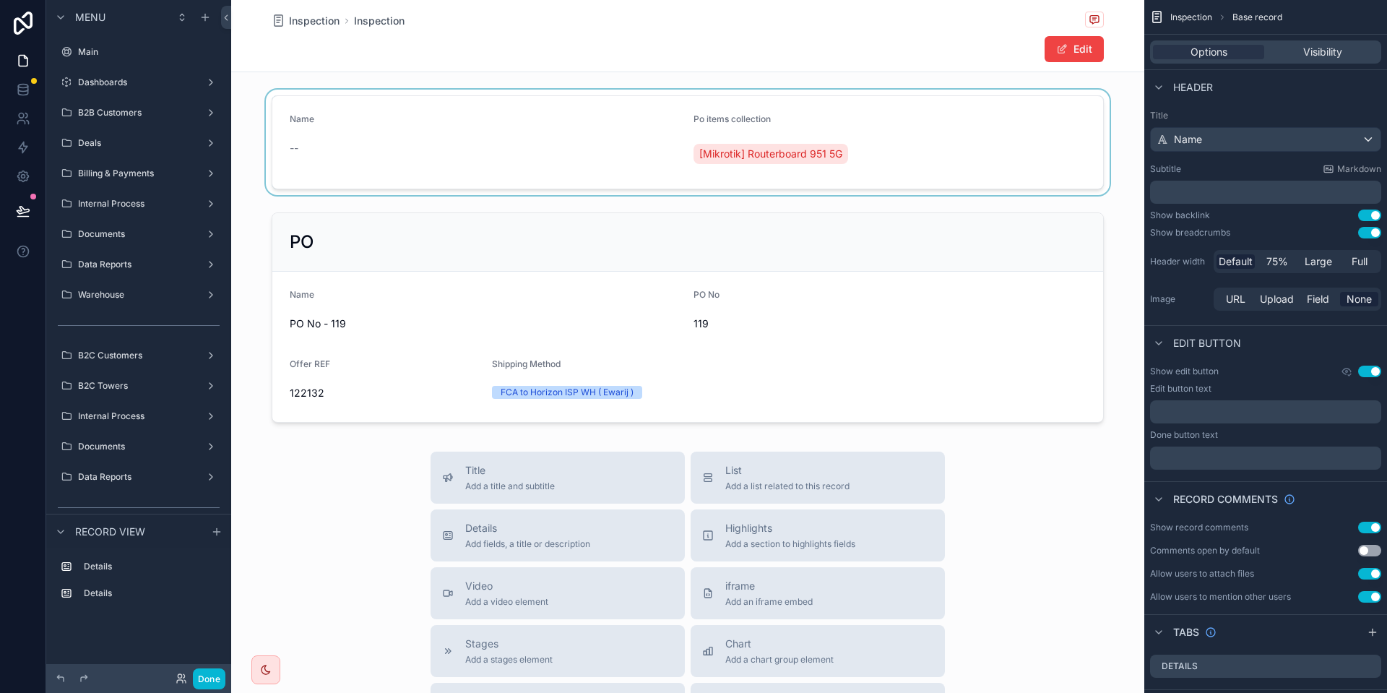
click at [482, 168] on div "scrollable content" at bounding box center [687, 142] width 913 height 105
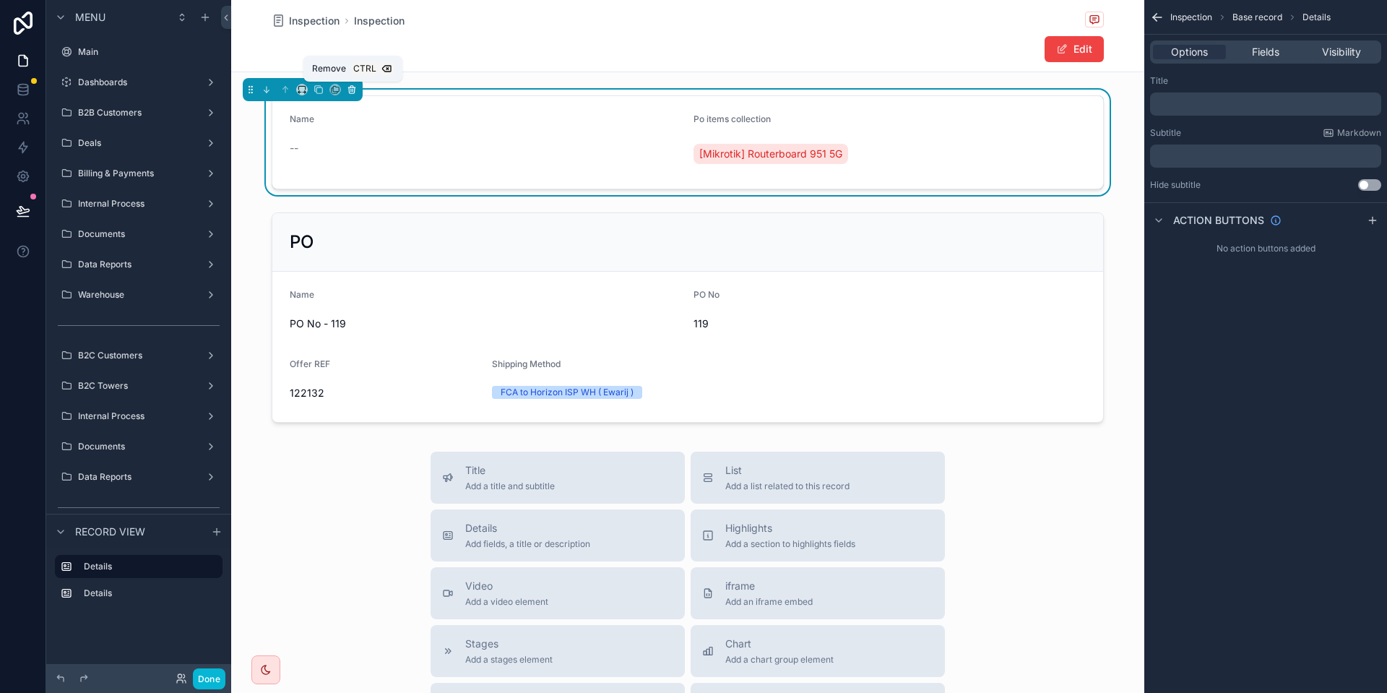
click at [352, 83] on button "scrollable content" at bounding box center [352, 90] width 16 height 16
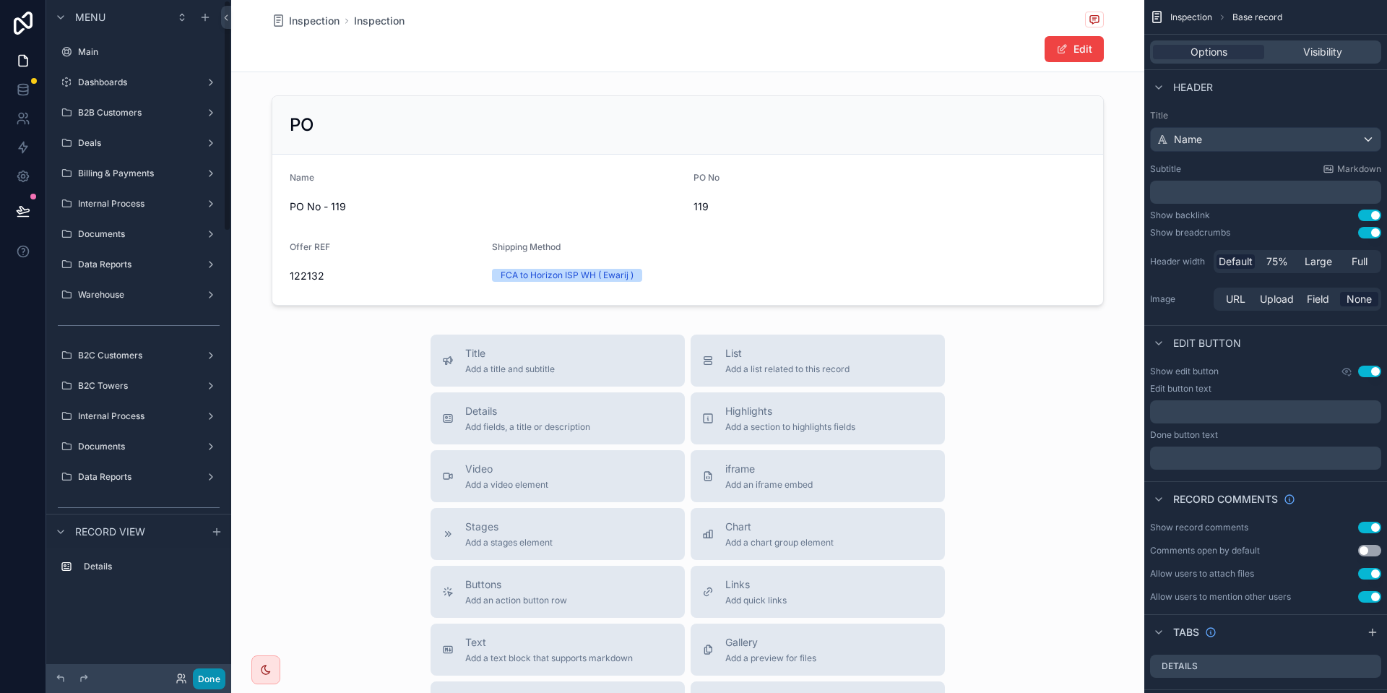
click at [215, 675] on button "Done" at bounding box center [209, 678] width 32 height 21
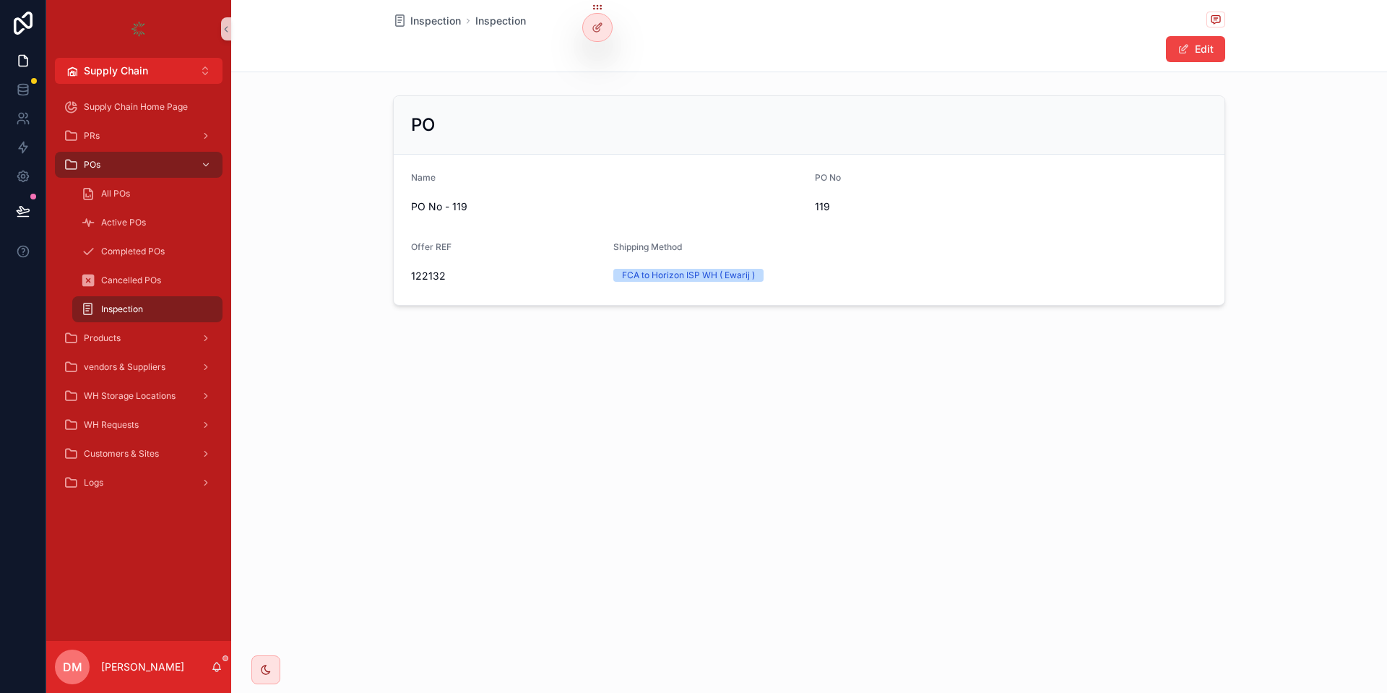
click at [138, 307] on span "Inspection" at bounding box center [122, 309] width 42 height 12
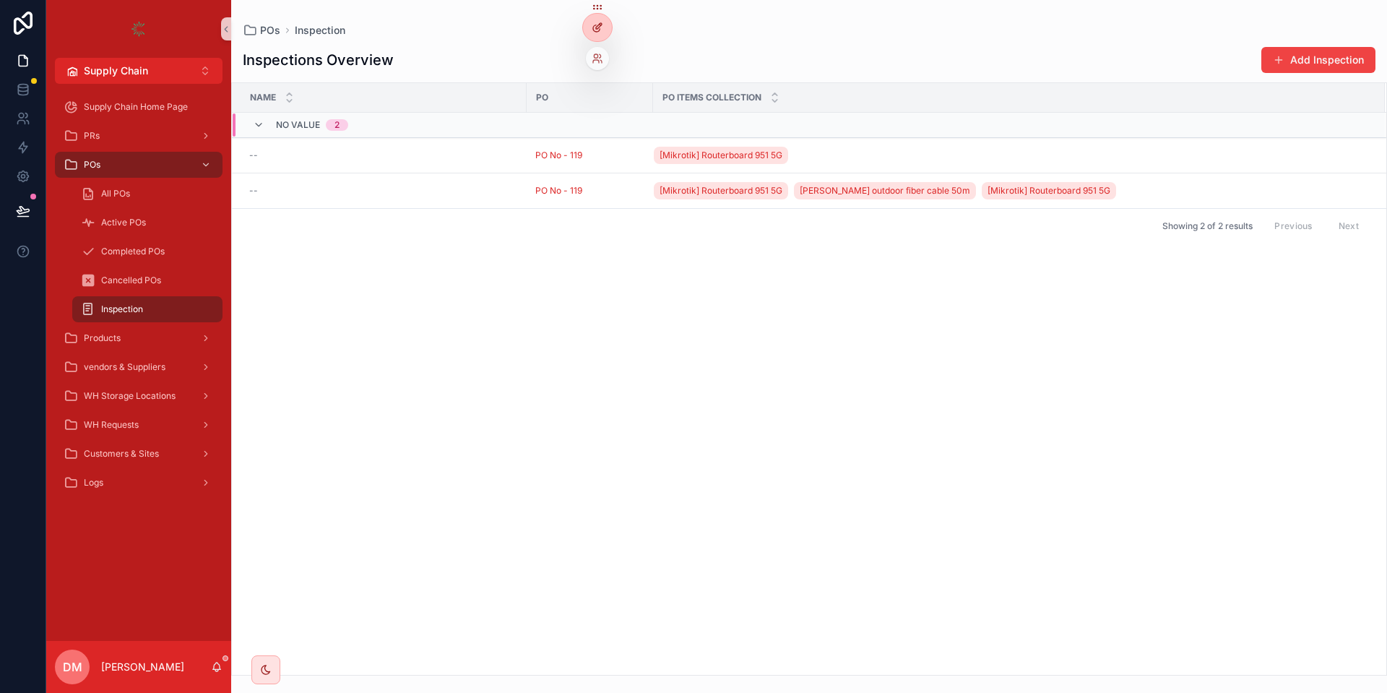
click at [594, 21] on div at bounding box center [597, 27] width 29 height 27
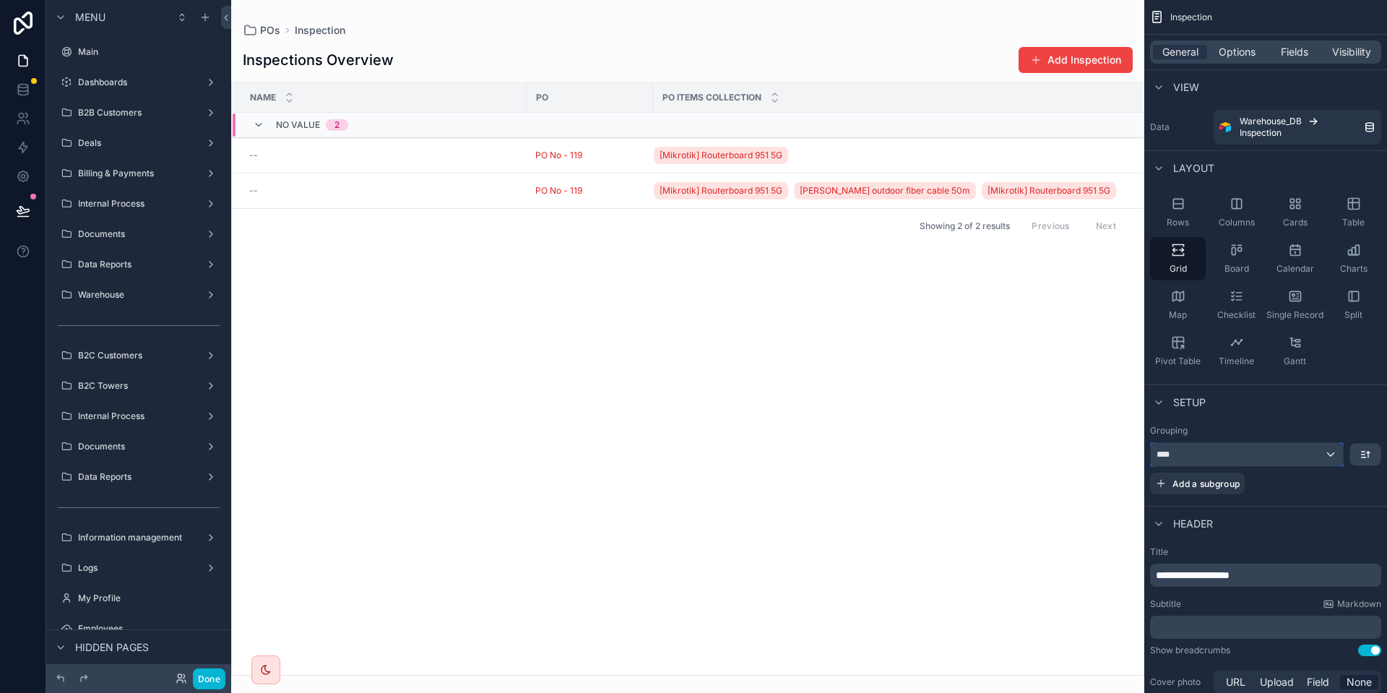
click at [1244, 453] on div "****" at bounding box center [1246, 454] width 192 height 23
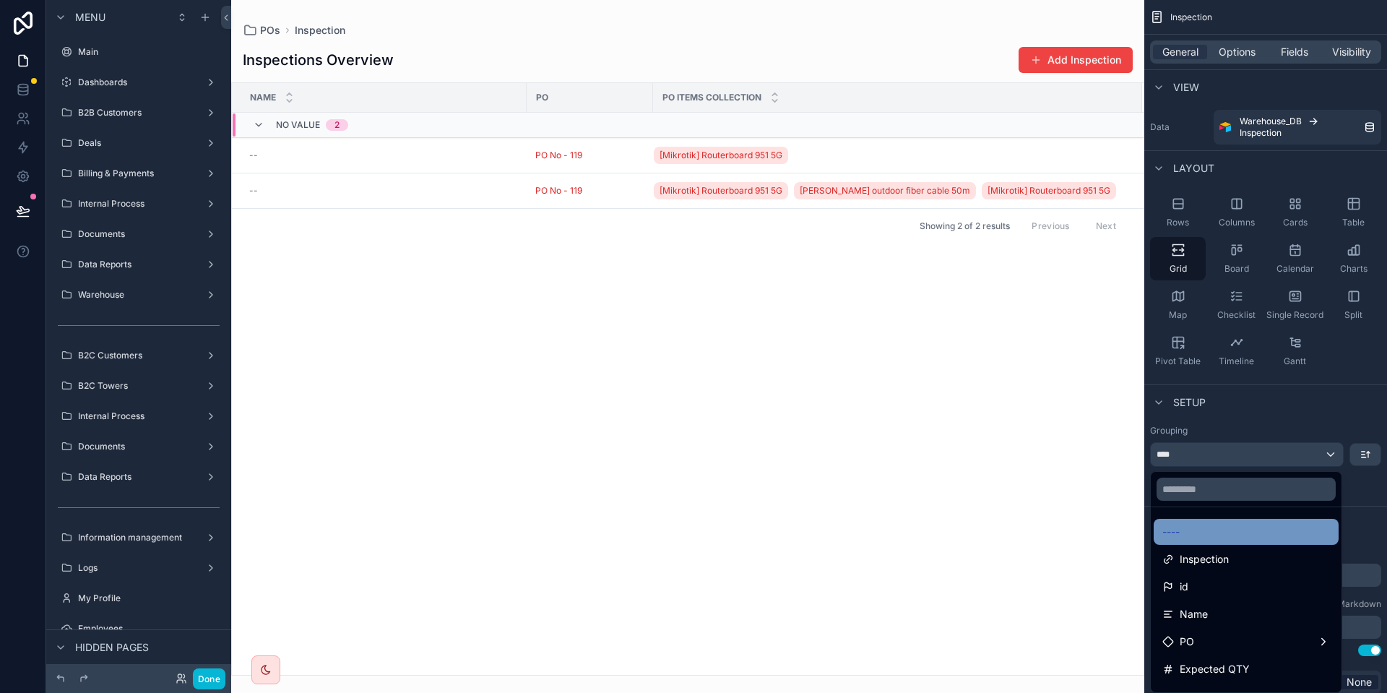
click at [1246, 530] on div "----" at bounding box center [1246, 531] width 168 height 17
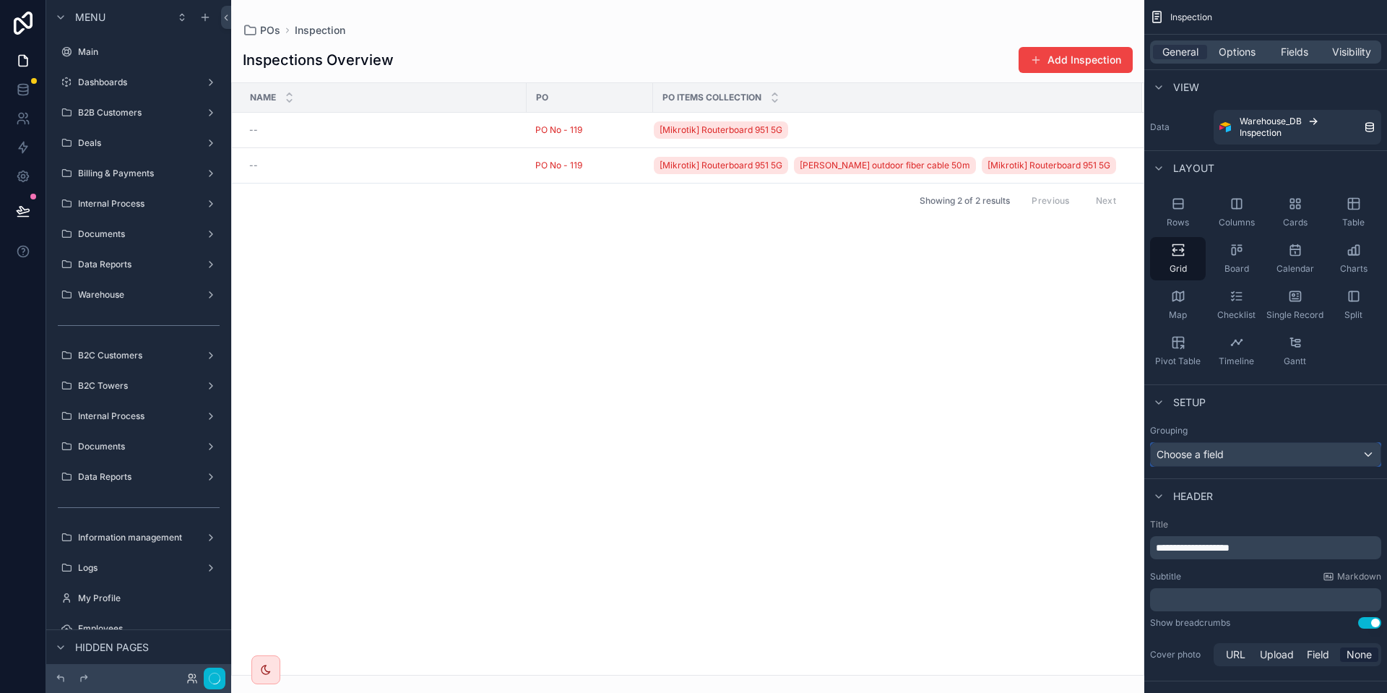
click at [1221, 463] on div "Choose a field" at bounding box center [1265, 454] width 230 height 23
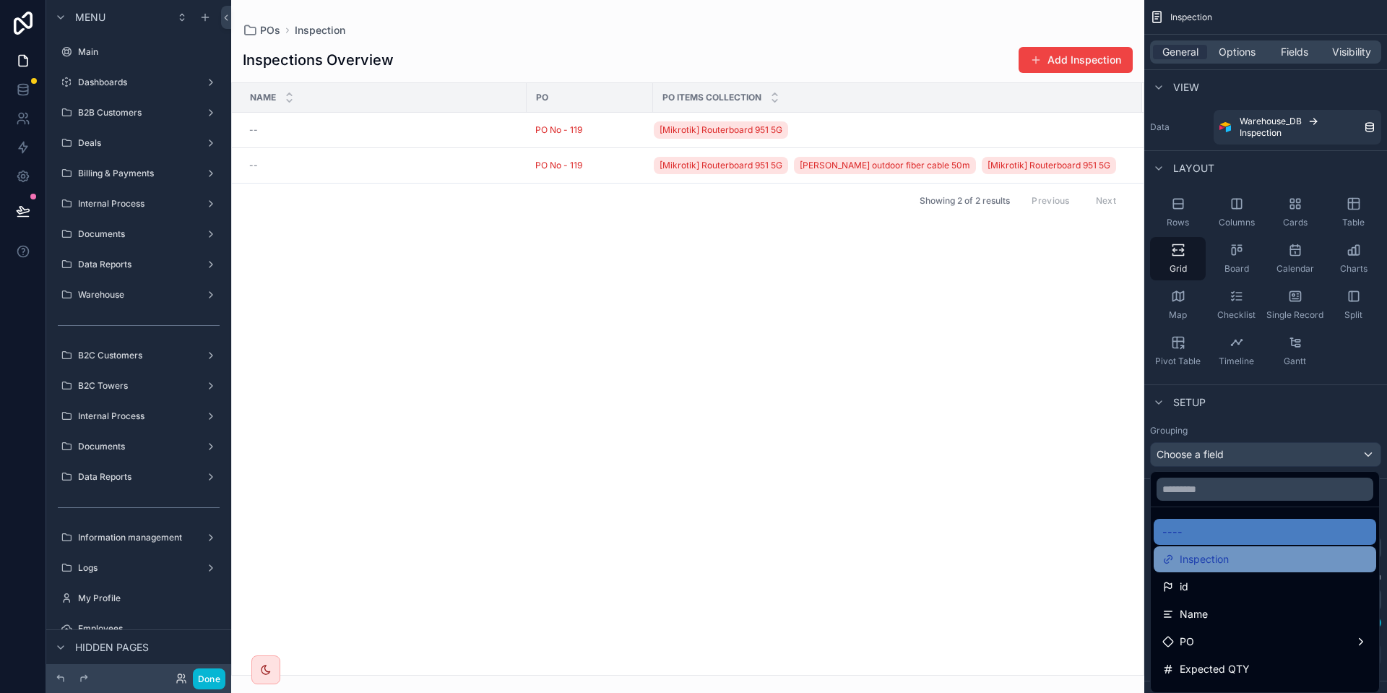
click at [1219, 554] on span "Inspection" at bounding box center [1203, 558] width 49 height 17
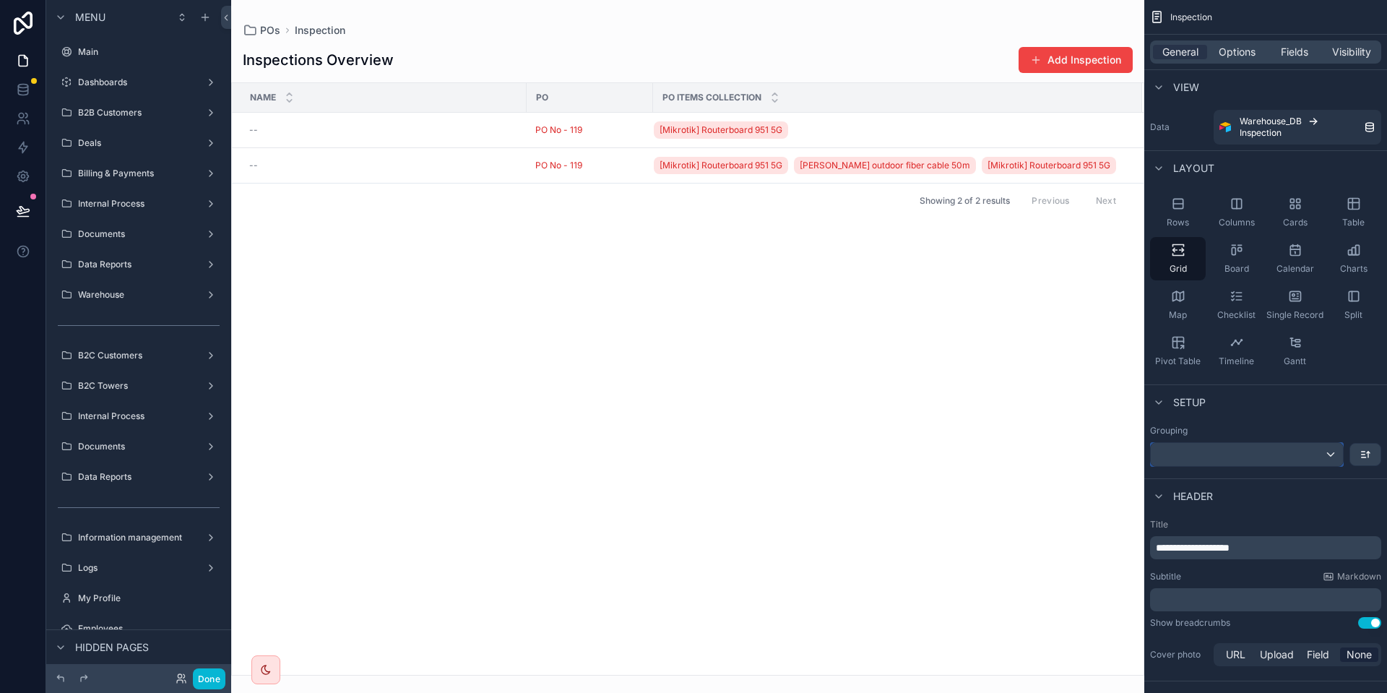
click at [1232, 454] on div "scrollable content" at bounding box center [1246, 454] width 192 height 23
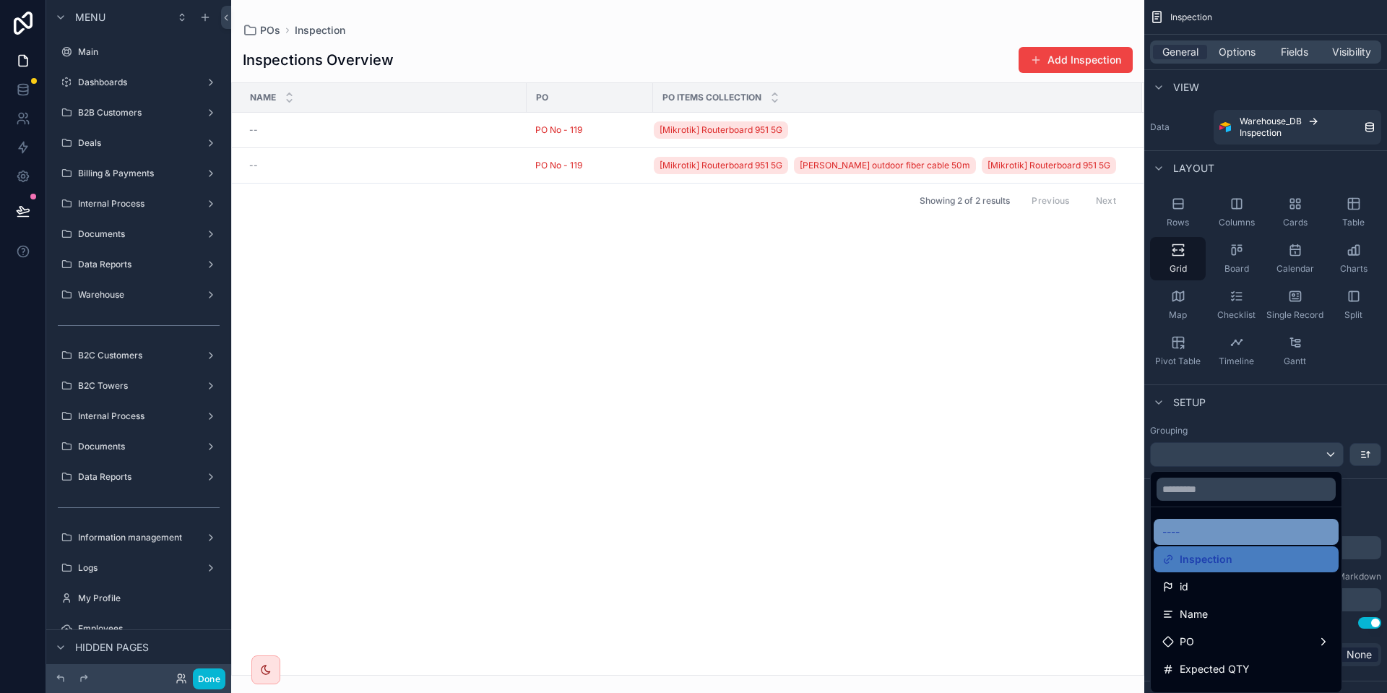
click at [1227, 527] on div "----" at bounding box center [1246, 531] width 168 height 17
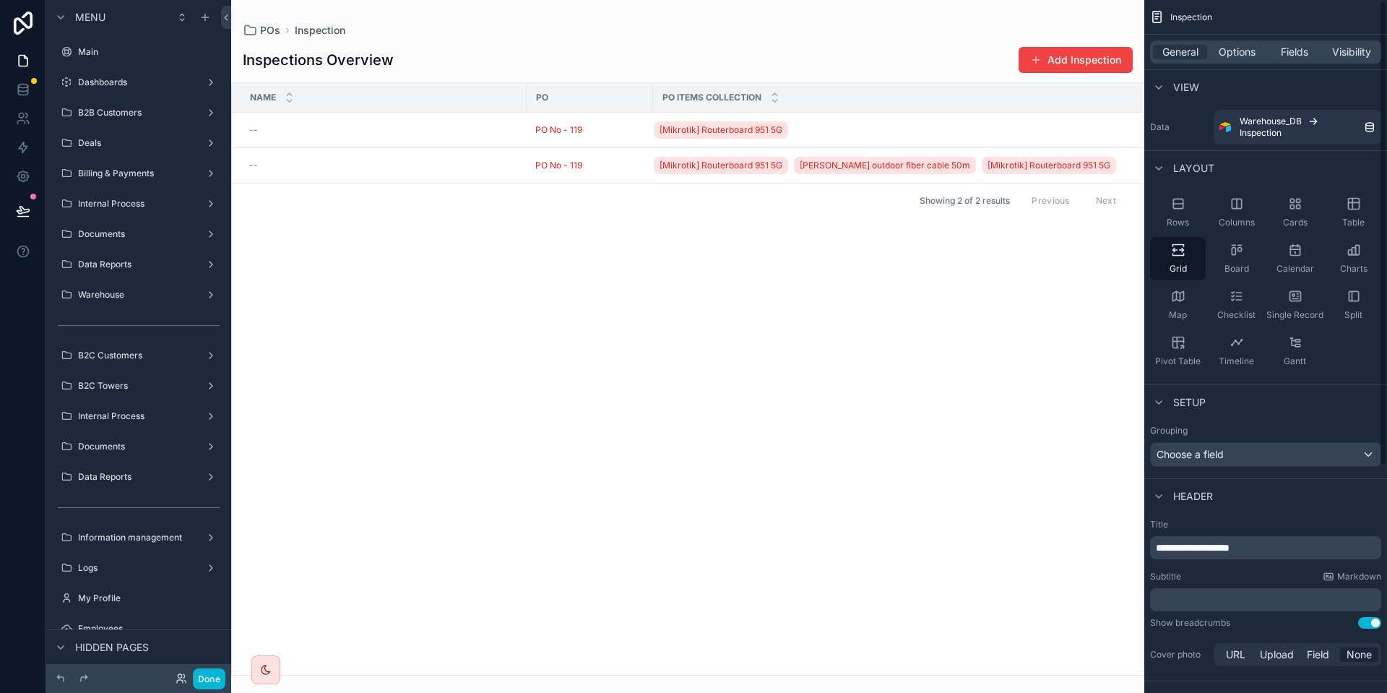
click at [1318, 428] on div "Grouping" at bounding box center [1265, 431] width 231 height 12
click at [1228, 52] on span "Options" at bounding box center [1236, 52] width 37 height 14
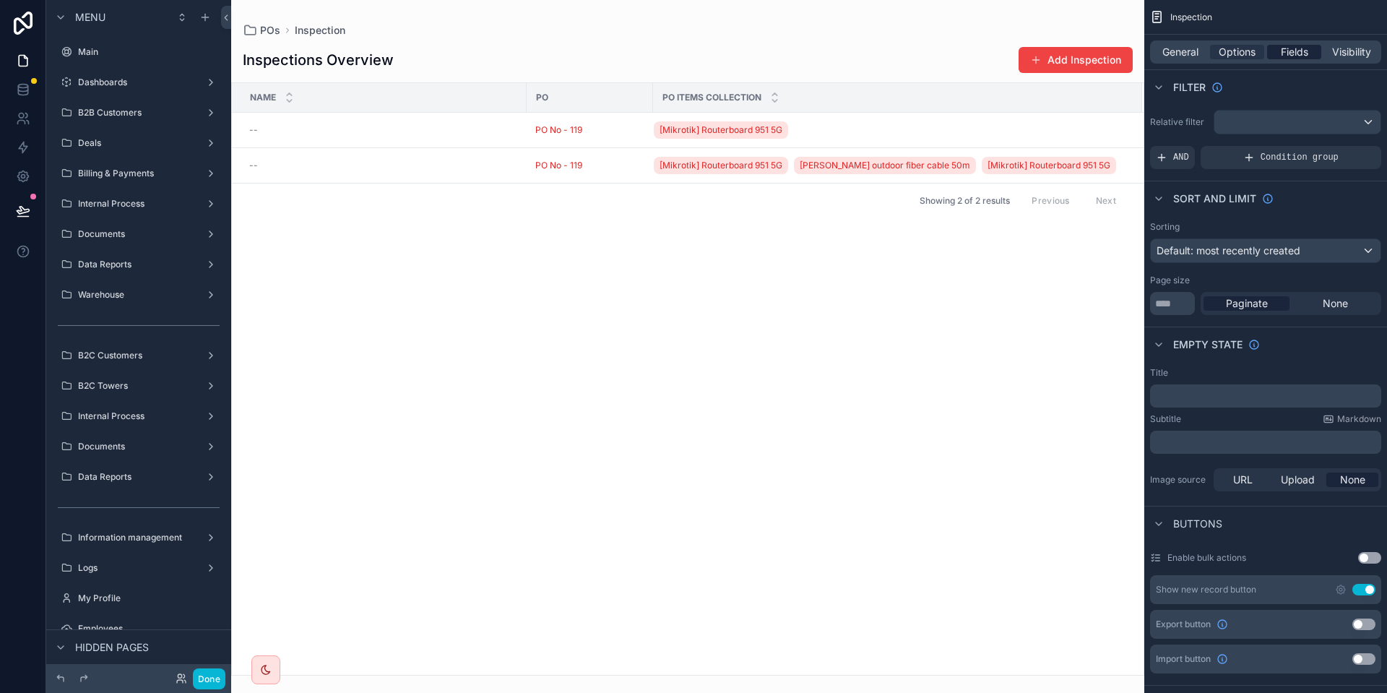
click at [1302, 56] on span "Fields" at bounding box center [1293, 52] width 27 height 14
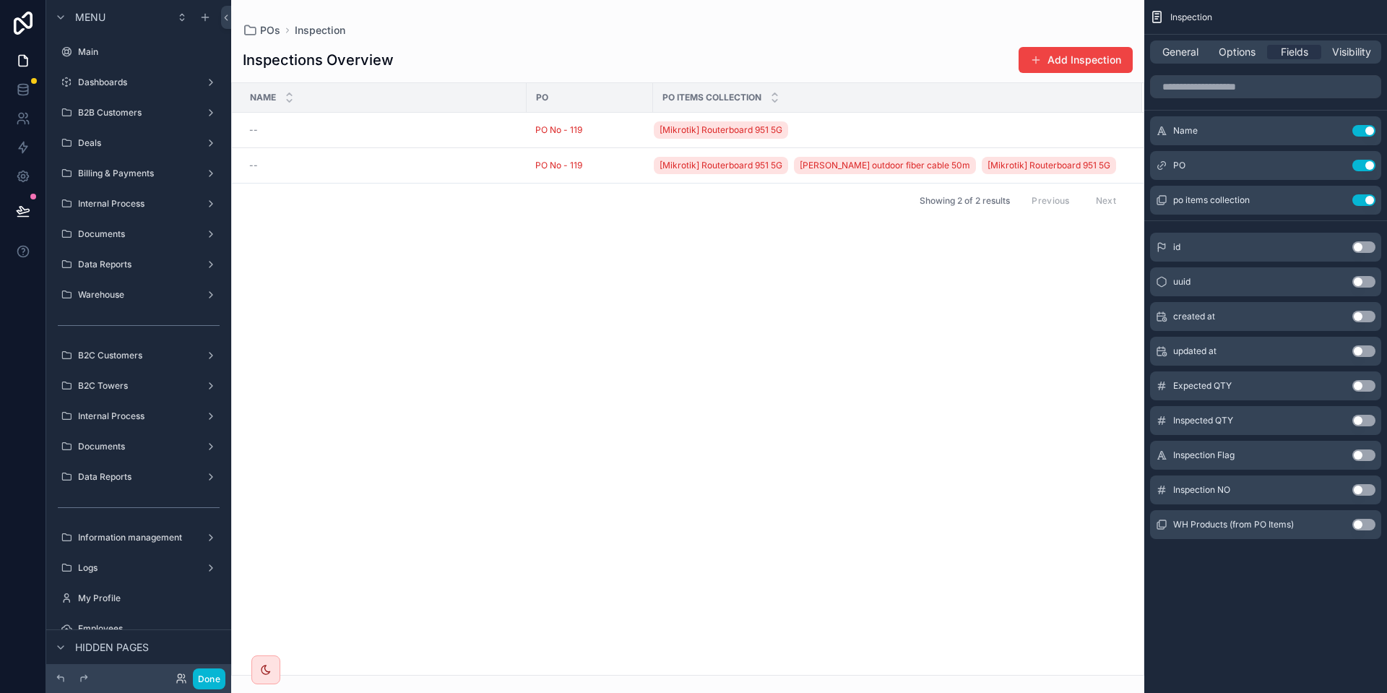
click at [1363, 385] on button "Use setting" at bounding box center [1363, 386] width 23 height 12
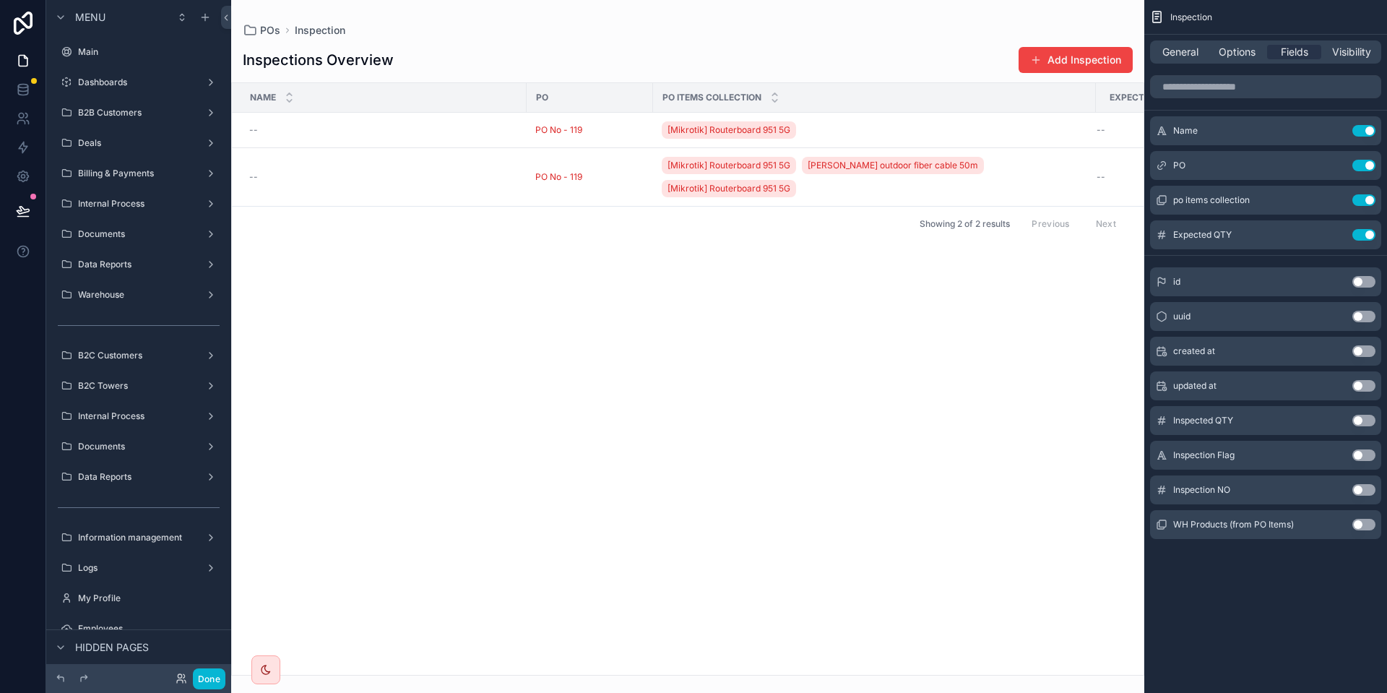
click at [1363, 419] on button "Use setting" at bounding box center [1363, 421] width 23 height 12
click at [1361, 493] on button "Use setting" at bounding box center [1363, 490] width 23 height 12
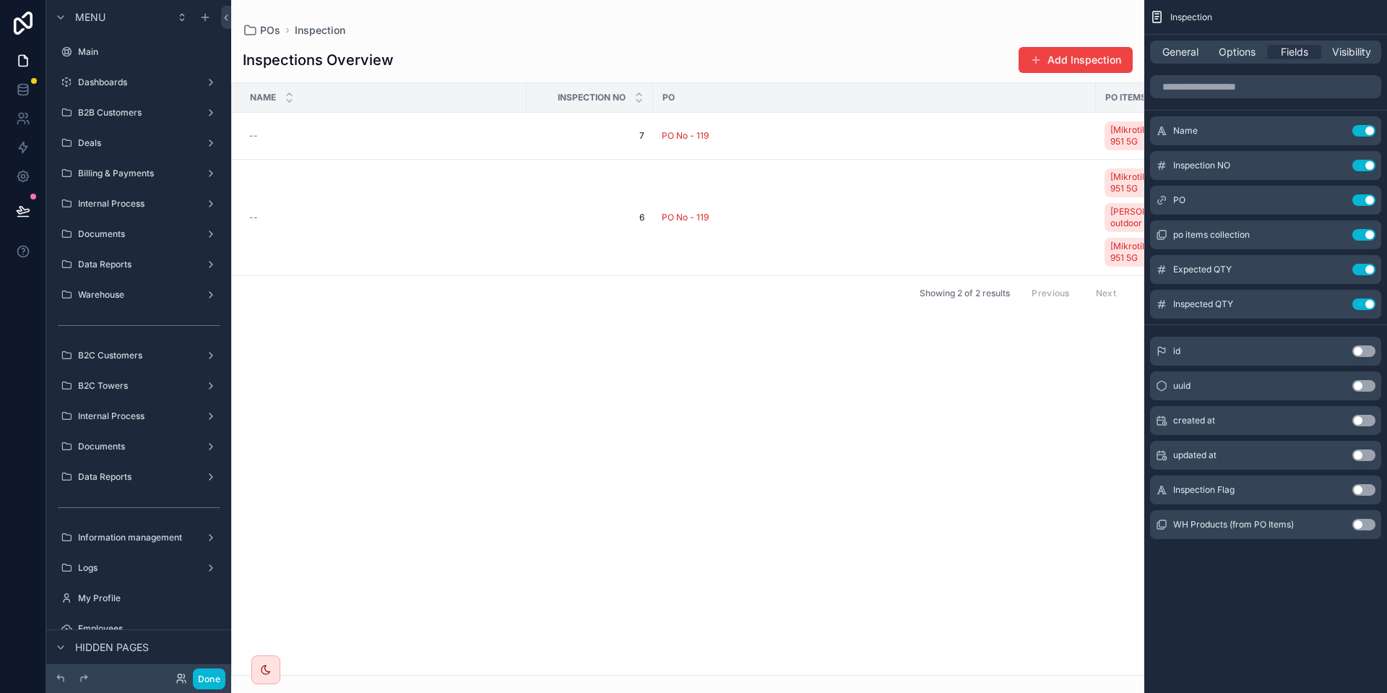
click at [526, 92] on th "Inspection NO" at bounding box center [589, 98] width 126 height 30
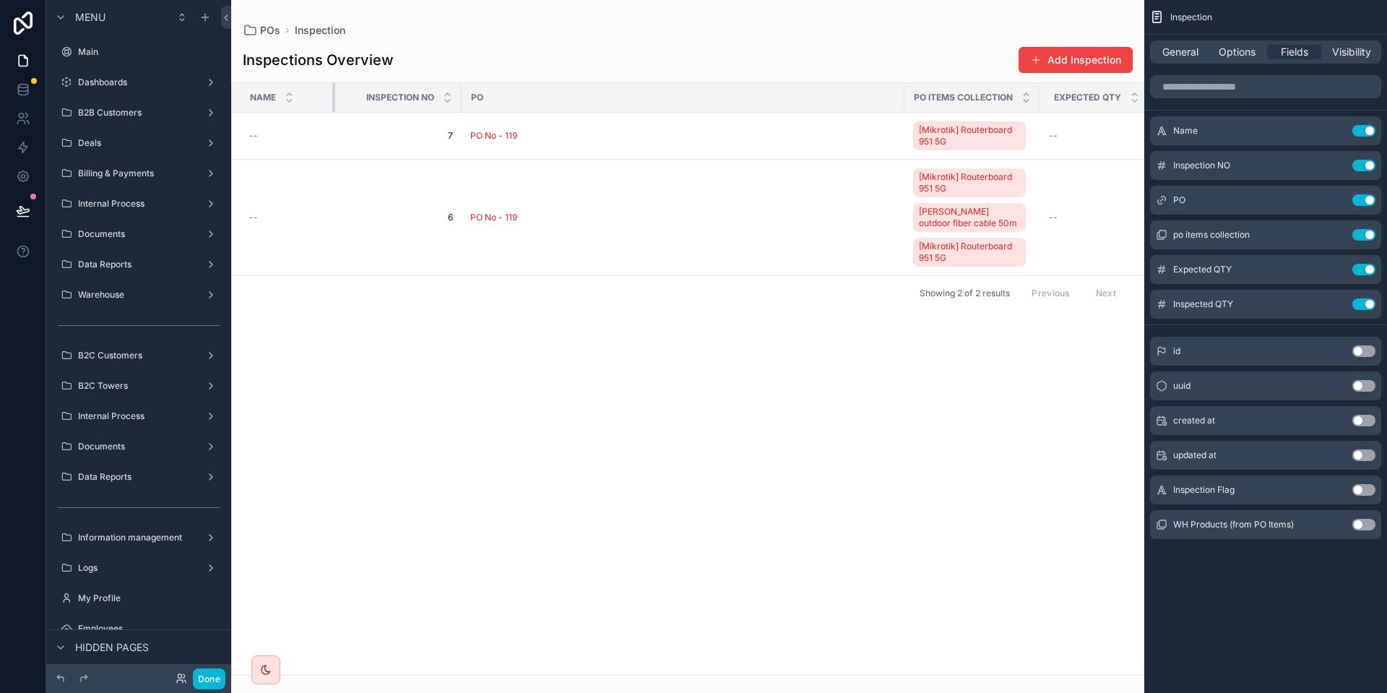
drag, startPoint x: 526, startPoint y: 93, endPoint x: 336, endPoint y: 97, distance: 190.0
click at [334, 97] on div "scrollable content" at bounding box center [335, 97] width 6 height 29
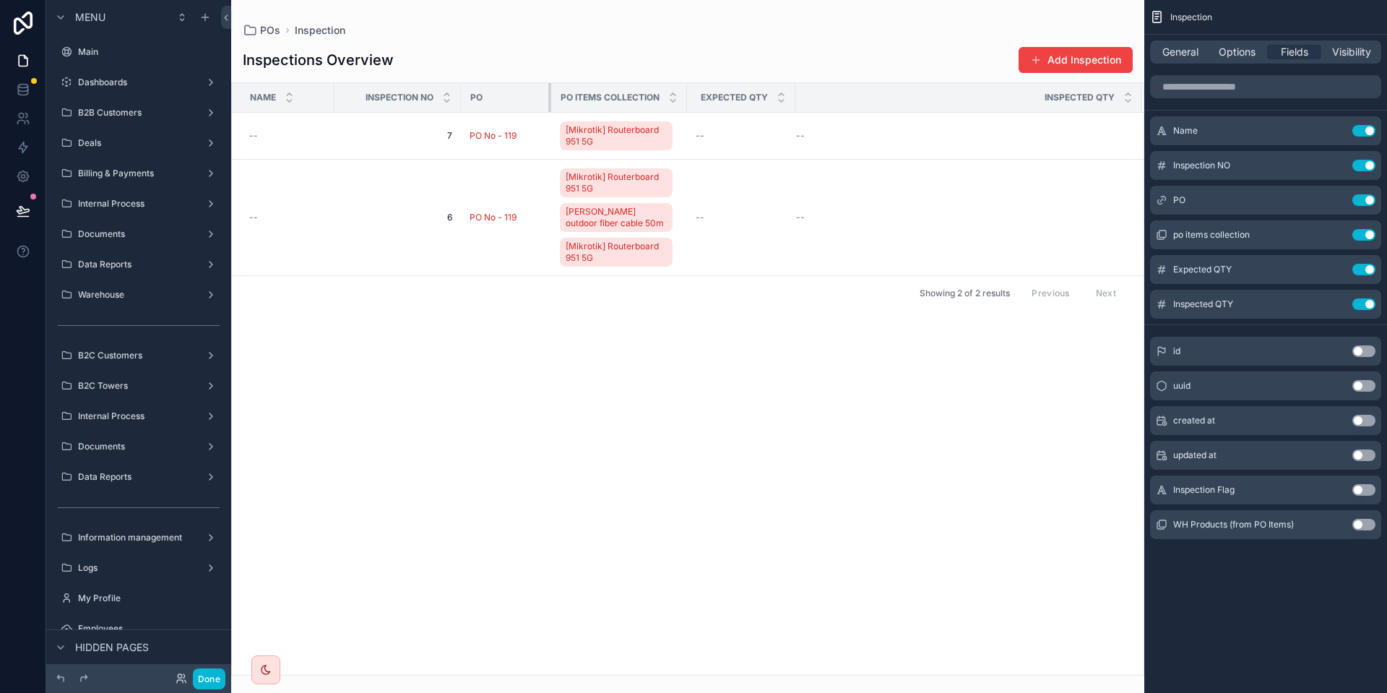
drag, startPoint x: 903, startPoint y: 94, endPoint x: 550, endPoint y: 97, distance: 352.5
click at [550, 97] on div "scrollable content" at bounding box center [551, 97] width 6 height 29
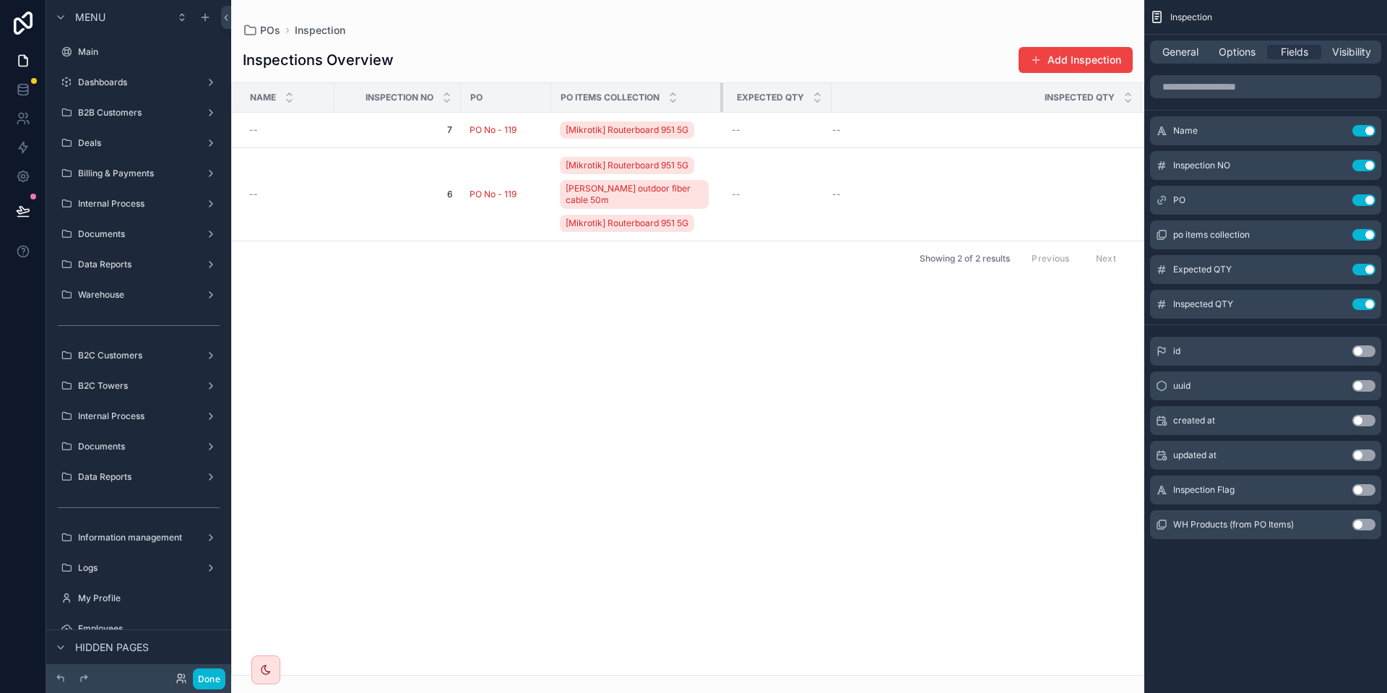
drag, startPoint x: 687, startPoint y: 95, endPoint x: 750, endPoint y: 95, distance: 63.6
click at [750, 95] on tr "Name Inspection NO PO Po items collection Expected QTY Inspected QTY" at bounding box center [687, 98] width 911 height 30
drag, startPoint x: 828, startPoint y: 95, endPoint x: 860, endPoint y: 94, distance: 31.8
click at [860, 94] on div "scrollable content" at bounding box center [863, 97] width 6 height 29
drag, startPoint x: 722, startPoint y: 94, endPoint x: 780, endPoint y: 89, distance: 58.0
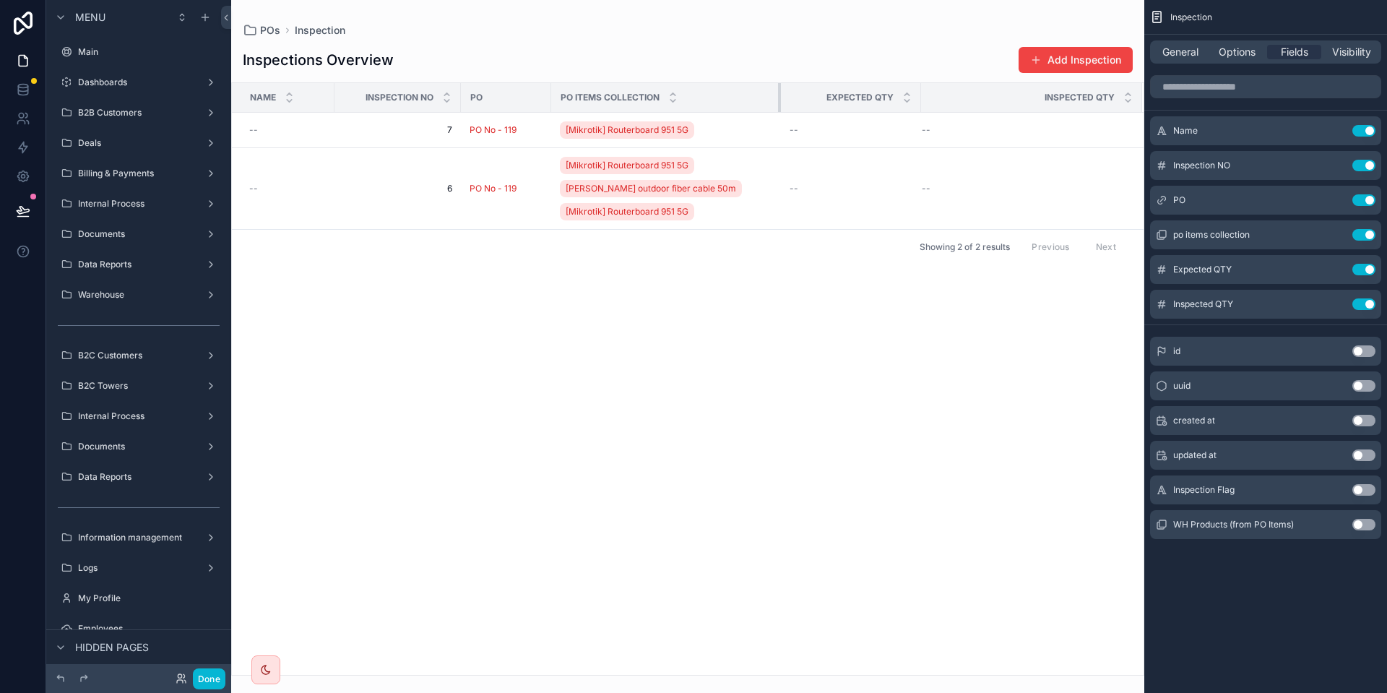
click at [780, 89] on div "scrollable content" at bounding box center [781, 97] width 6 height 29
click at [925, 95] on th "Inspected QTY" at bounding box center [1031, 98] width 221 height 30
click at [1361, 126] on button "Use setting" at bounding box center [1363, 131] width 23 height 12
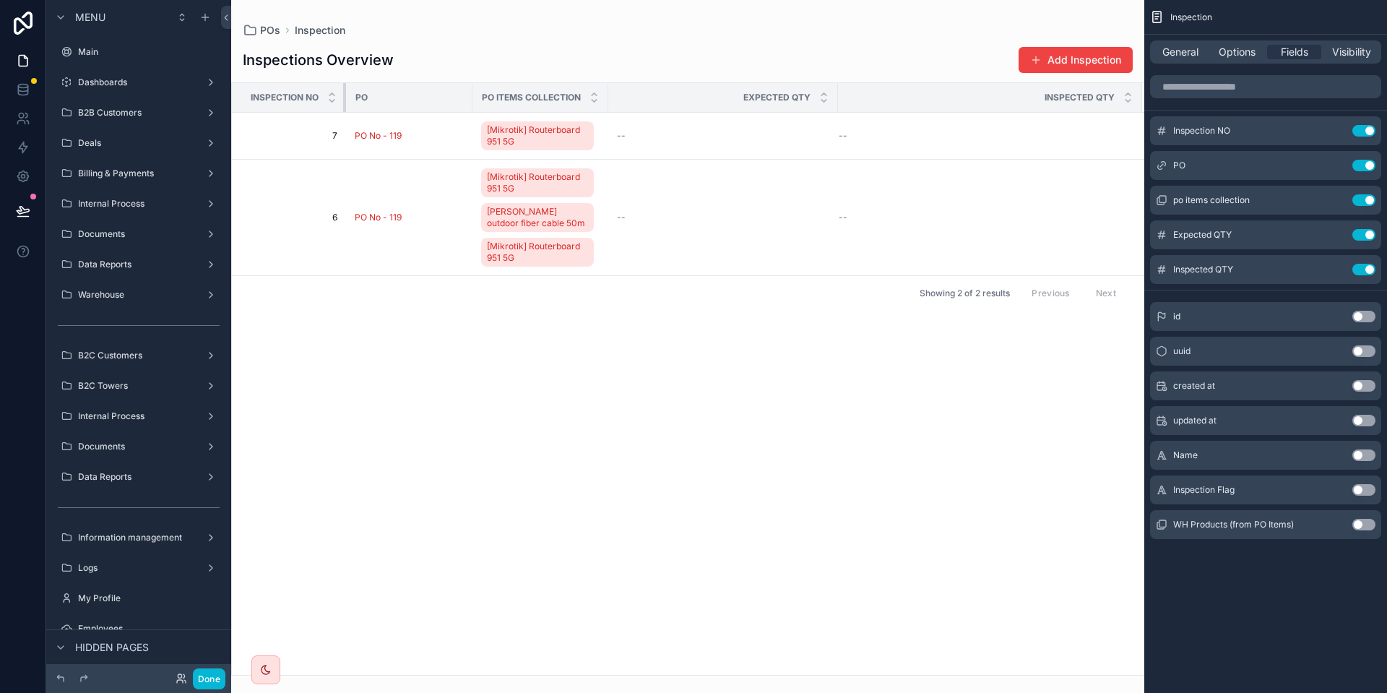
drag, startPoint x: 344, startPoint y: 92, endPoint x: 355, endPoint y: 92, distance: 11.6
click at [355, 92] on tr "Inspection NO PO Po items collection Expected QTY Inspected QTY" at bounding box center [687, 98] width 911 height 30
drag, startPoint x: 607, startPoint y: 90, endPoint x: 652, endPoint y: 87, distance: 44.8
click at [652, 87] on tr "Inspection NO PO Po items collection Expected QTY Inspected QTY" at bounding box center [687, 98] width 911 height 30
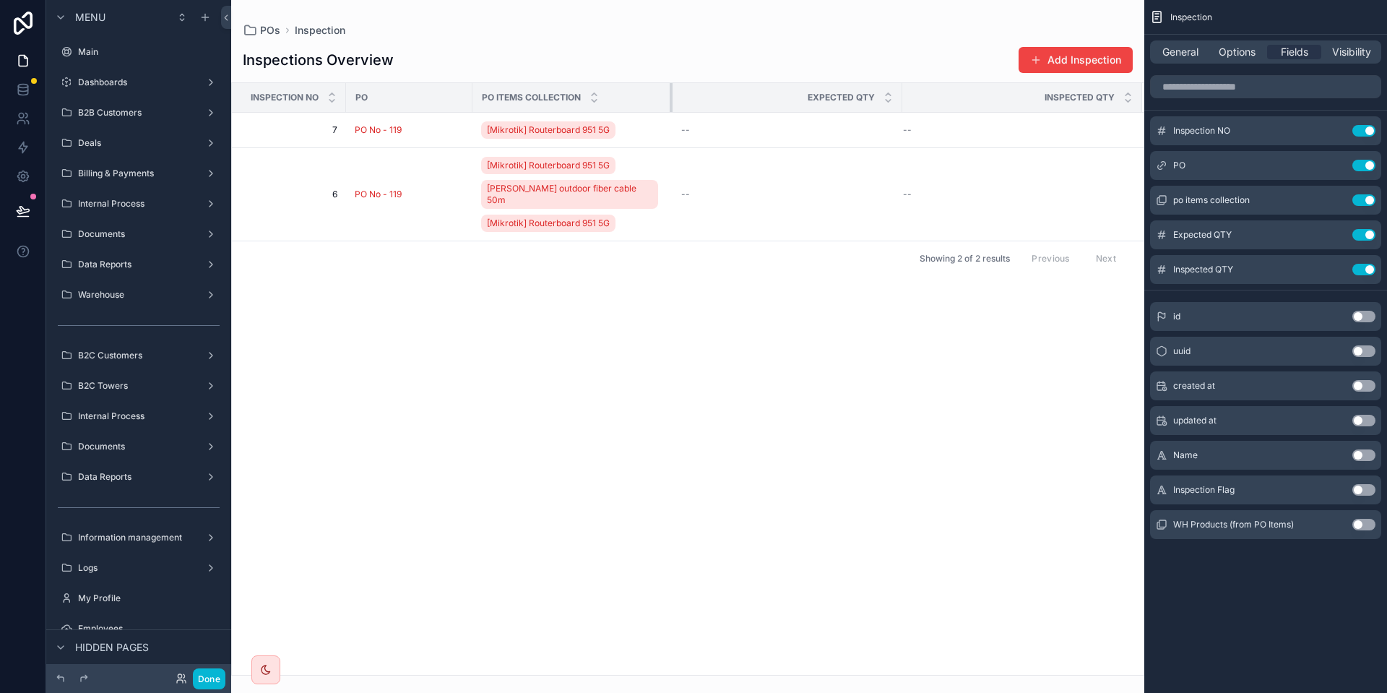
drag, startPoint x: 608, startPoint y: 95, endPoint x: 673, endPoint y: 95, distance: 65.0
click at [673, 95] on tr "Inspection NO PO Po items collection Expected QTY Inspected QTY" at bounding box center [687, 98] width 911 height 30
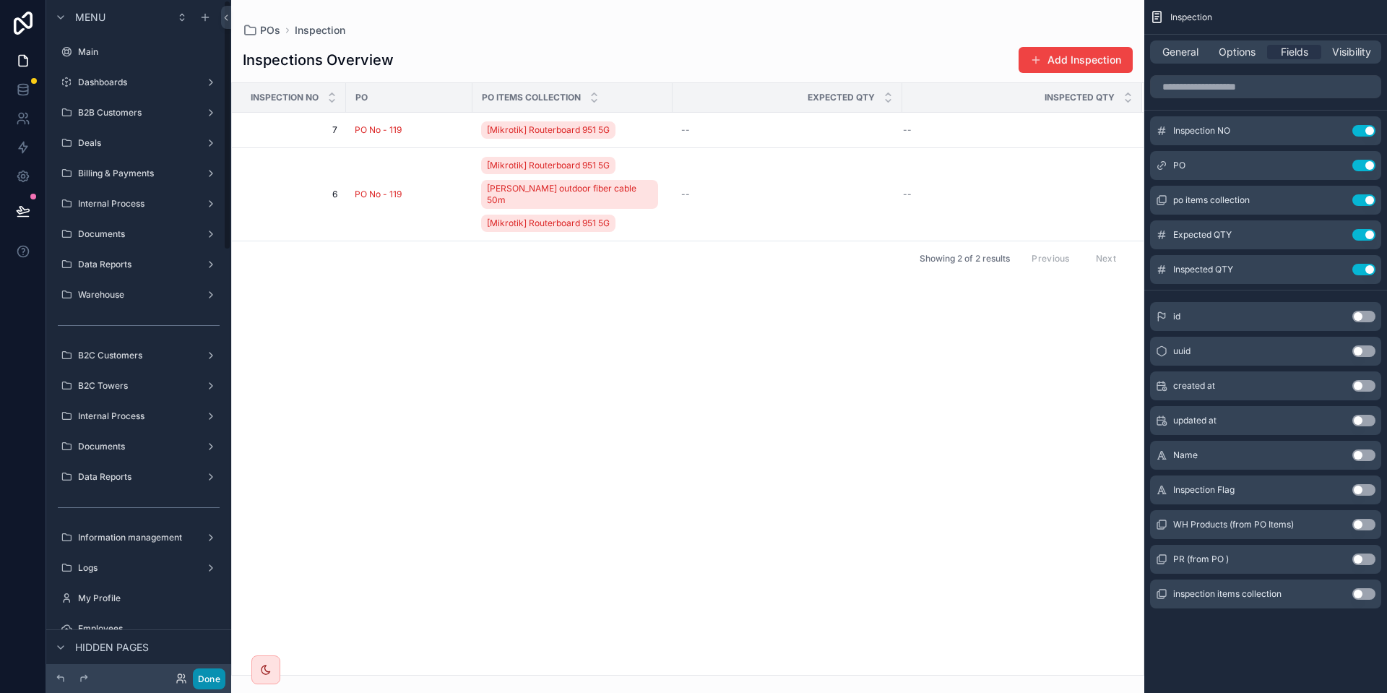
click at [196, 674] on button "Done" at bounding box center [209, 678] width 32 height 21
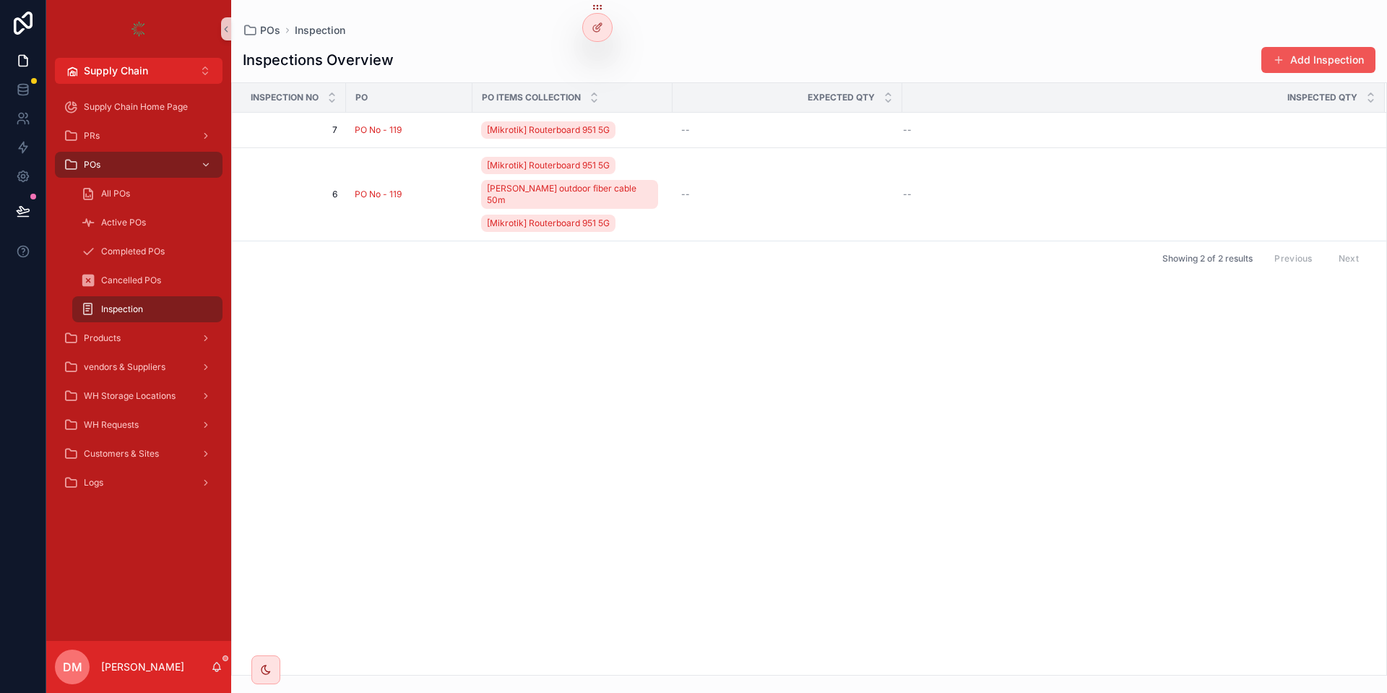
click at [1309, 57] on button "Add Inspection" at bounding box center [1318, 60] width 114 height 26
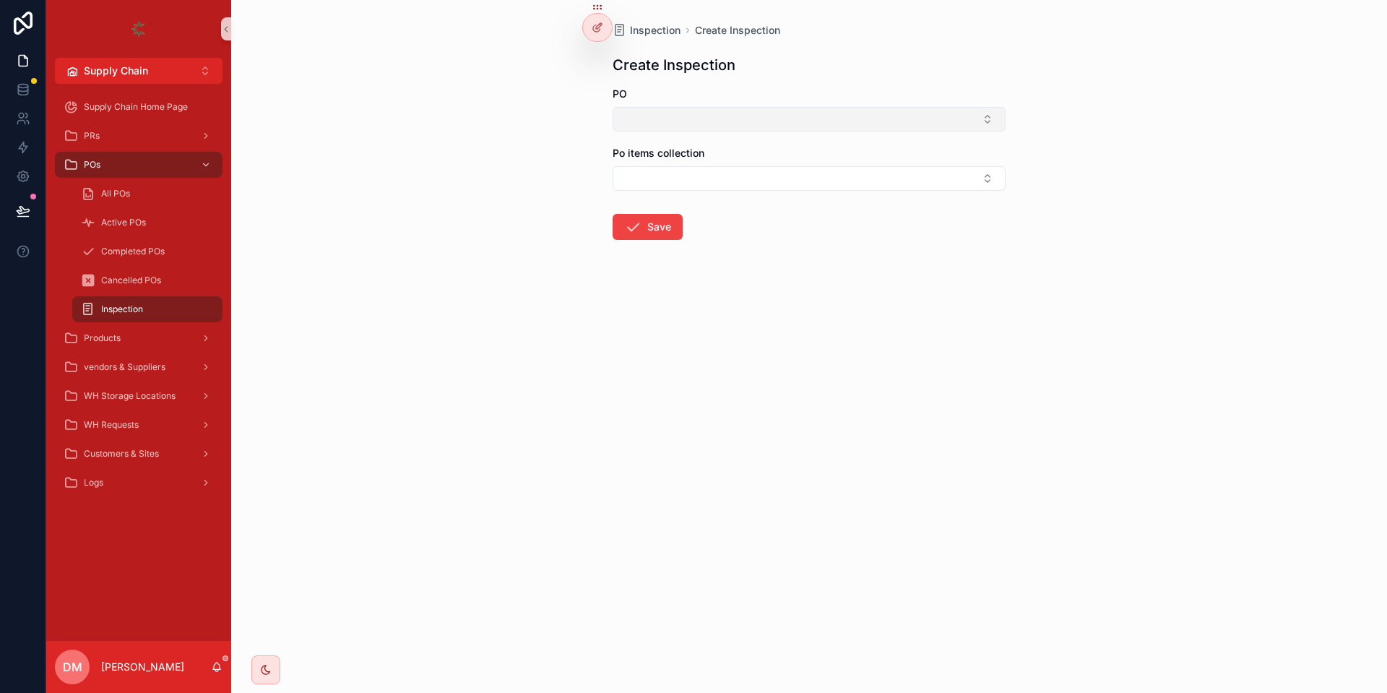
click at [675, 112] on button "Select Button" at bounding box center [808, 119] width 393 height 25
click at [678, 199] on div "PO No - 118" at bounding box center [809, 199] width 386 height 23
click at [688, 168] on div "Po items collection" at bounding box center [808, 171] width 393 height 45
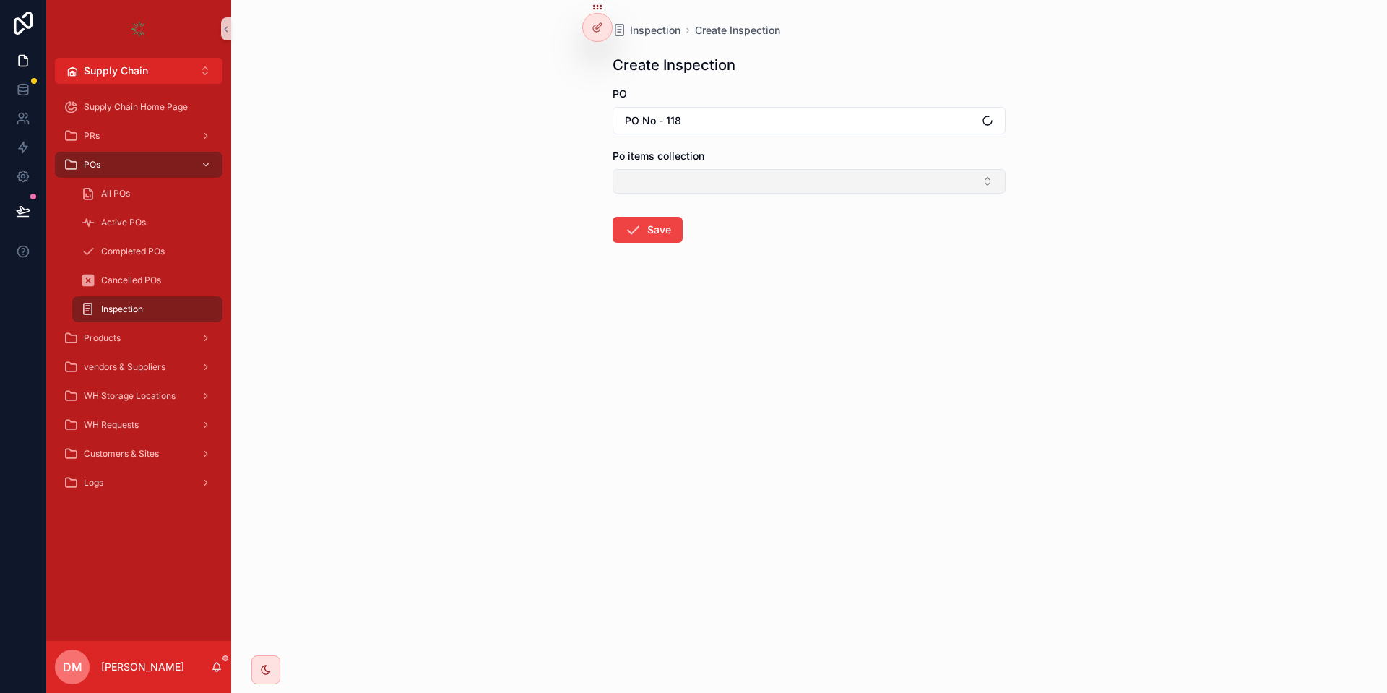
click at [688, 178] on button "Select Button" at bounding box center [808, 181] width 393 height 25
click at [692, 148] on form "PO PO No - 118 Po items collection Save" at bounding box center [808, 211] width 393 height 248
click at [599, 27] on icon at bounding box center [599, 26] width 6 height 6
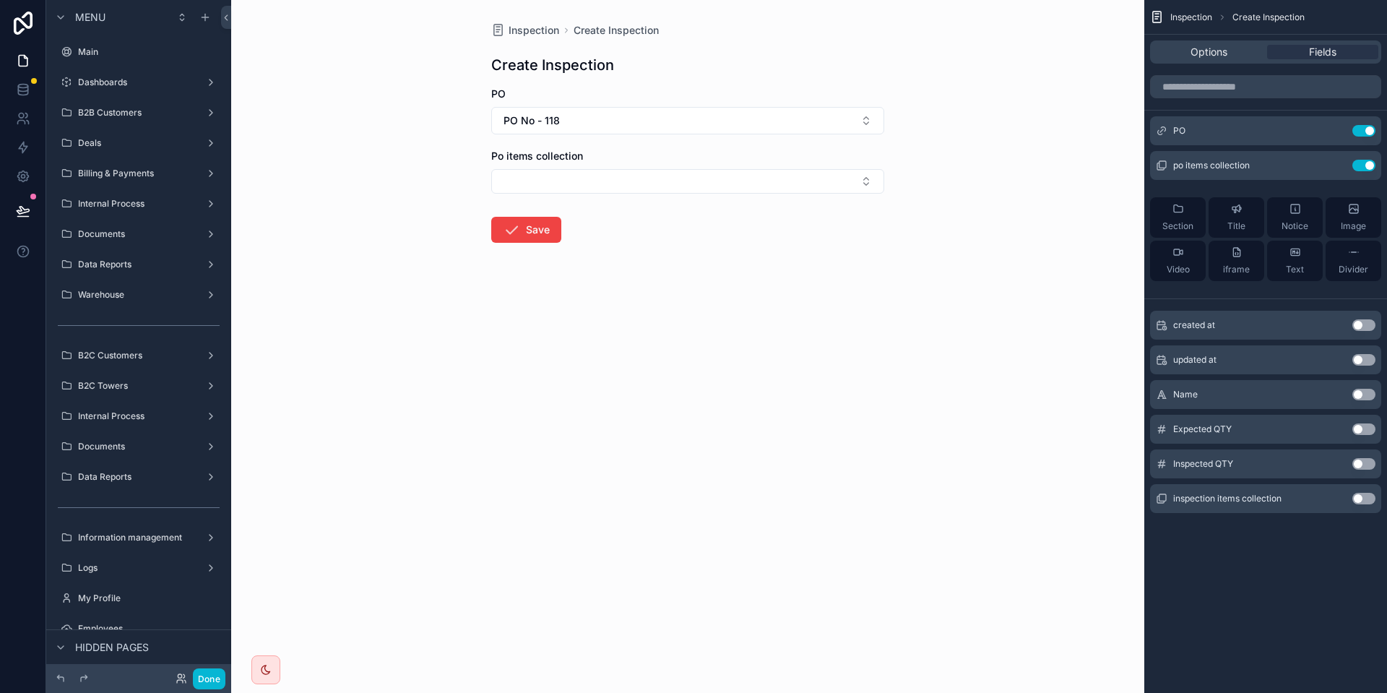
click at [1359, 494] on button "Use setting" at bounding box center [1363, 499] width 23 height 12
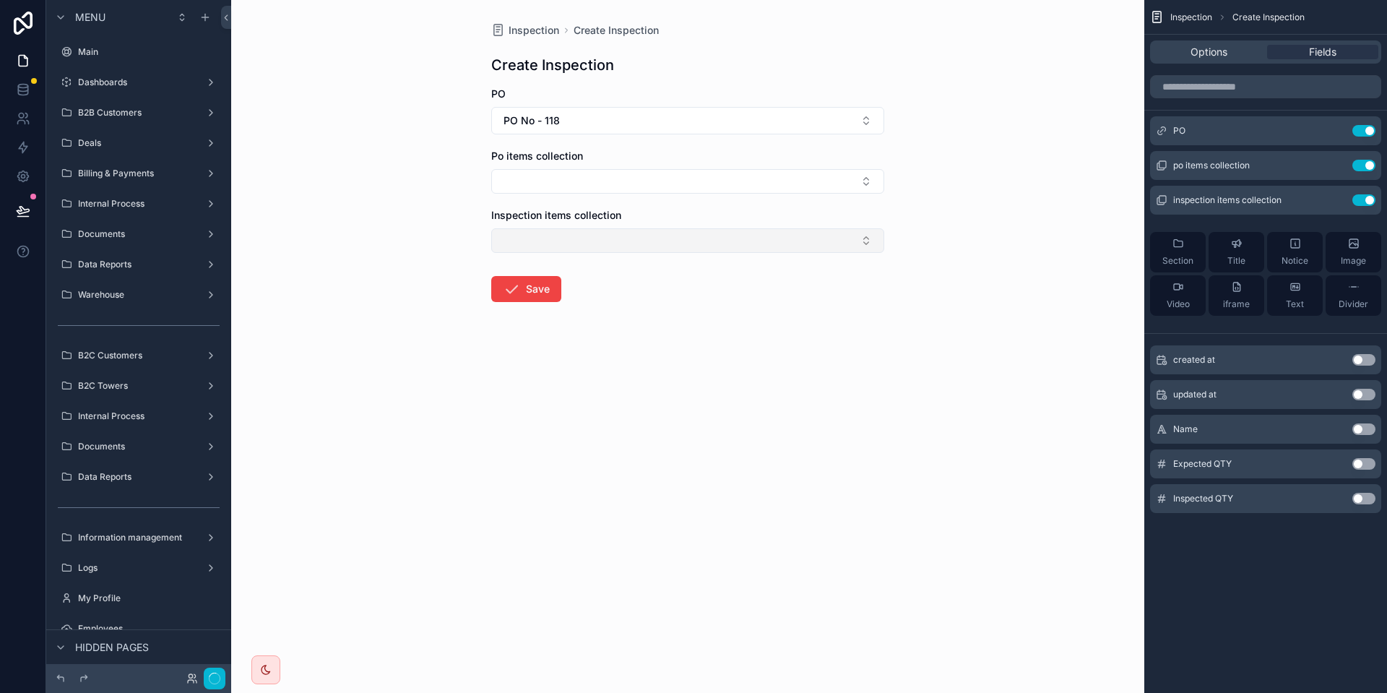
click at [581, 233] on button "Select Button" at bounding box center [687, 240] width 393 height 25
click at [587, 233] on button "Select Button" at bounding box center [687, 240] width 393 height 25
click at [1028, 209] on div "Inspection Create Inspection Create Inspection PO PO No - 118 Po items collecti…" at bounding box center [687, 346] width 913 height 693
click at [1364, 201] on button "Use setting" at bounding box center [1363, 200] width 23 height 12
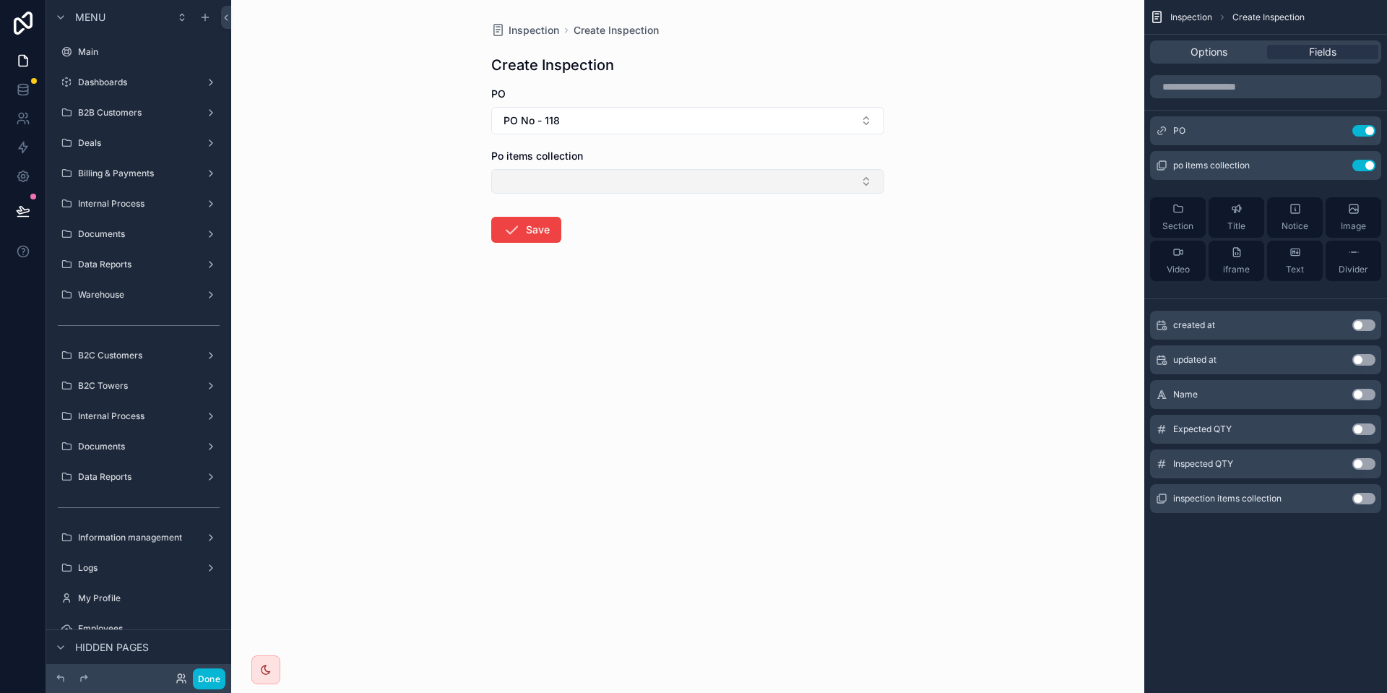
click at [545, 180] on button "Select Button" at bounding box center [687, 181] width 393 height 25
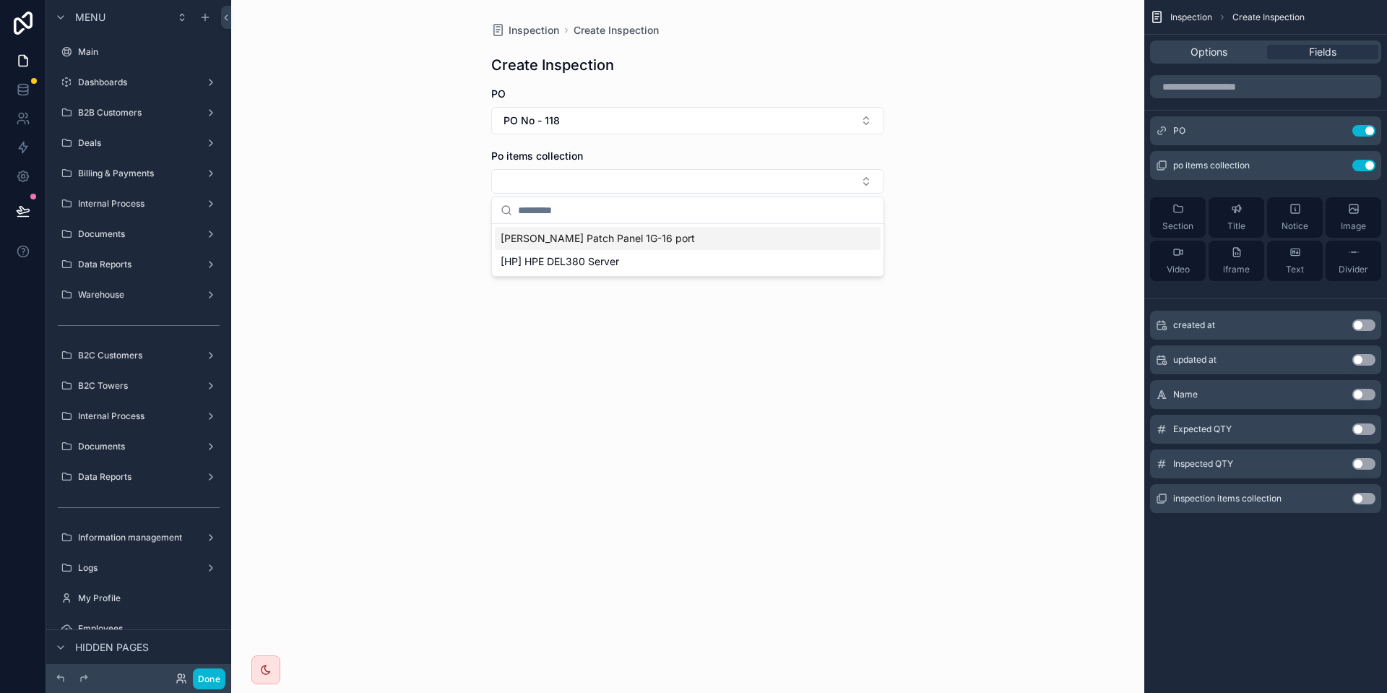
click at [555, 236] on span "[PERSON_NAME] Patch Panel 1G-16 port" at bounding box center [597, 238] width 194 height 14
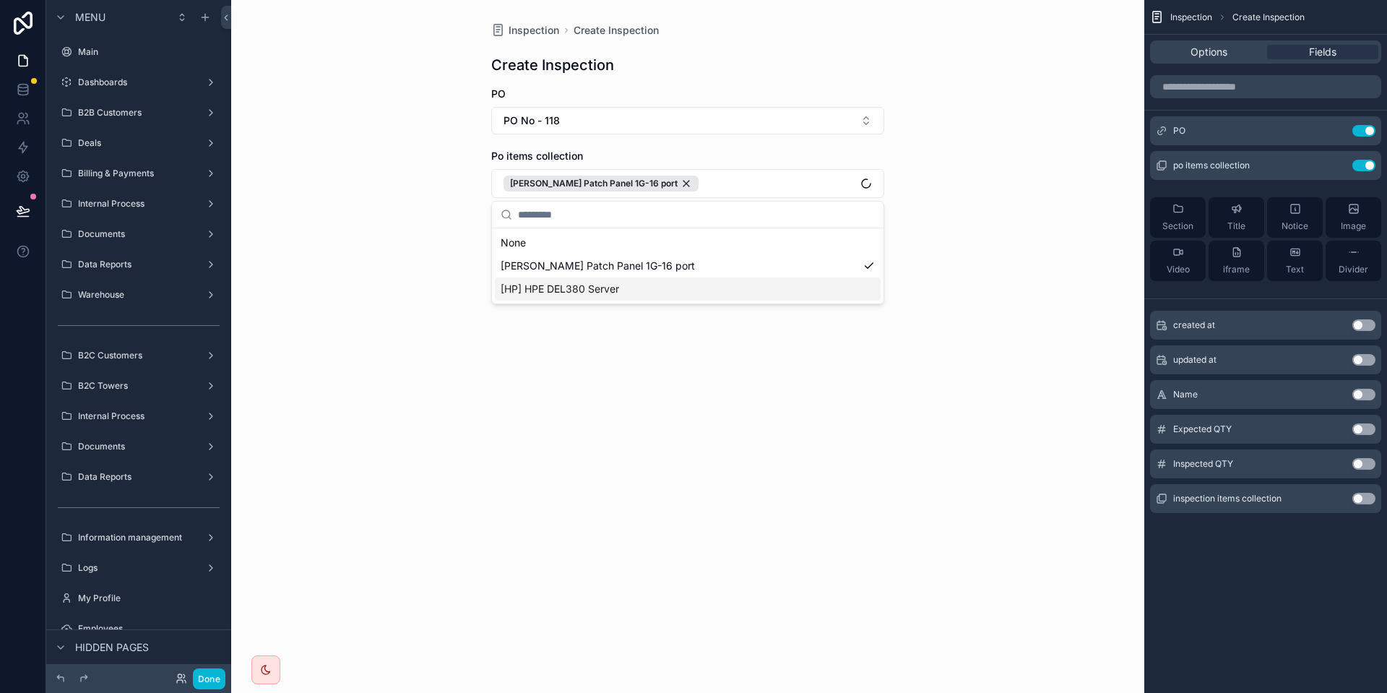
click at [624, 282] on div "[HP] HPE DEL380 Server" at bounding box center [688, 288] width 386 height 23
click at [705, 164] on div "Po items collection POE Patch Panel 1G-16 port [HP] HPE DEL380 Server" at bounding box center [687, 173] width 393 height 49
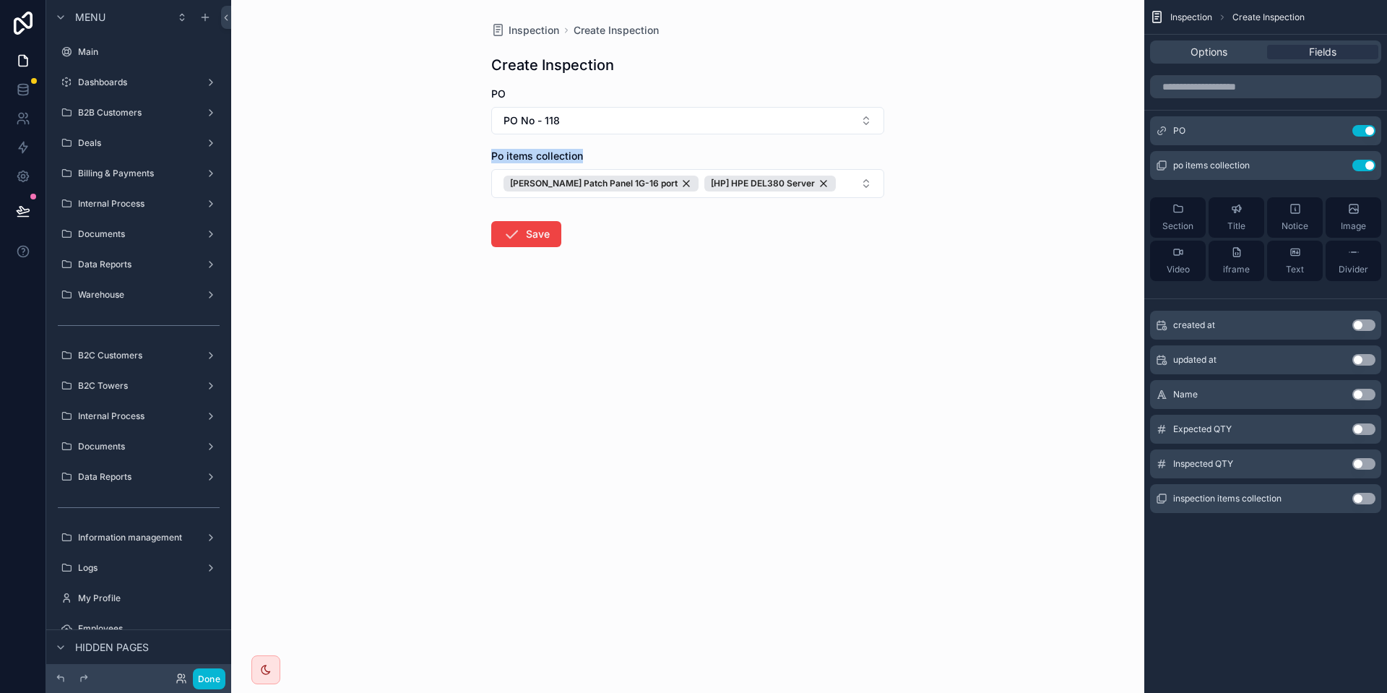
drag, startPoint x: 482, startPoint y: 149, endPoint x: 601, endPoint y: 149, distance: 119.2
click at [601, 149] on div "Inspection Create Inspection Create Inspection PO PO No - 118 Po items collecti…" at bounding box center [688, 169] width 416 height 339
click at [525, 232] on button "Save" at bounding box center [526, 234] width 70 height 26
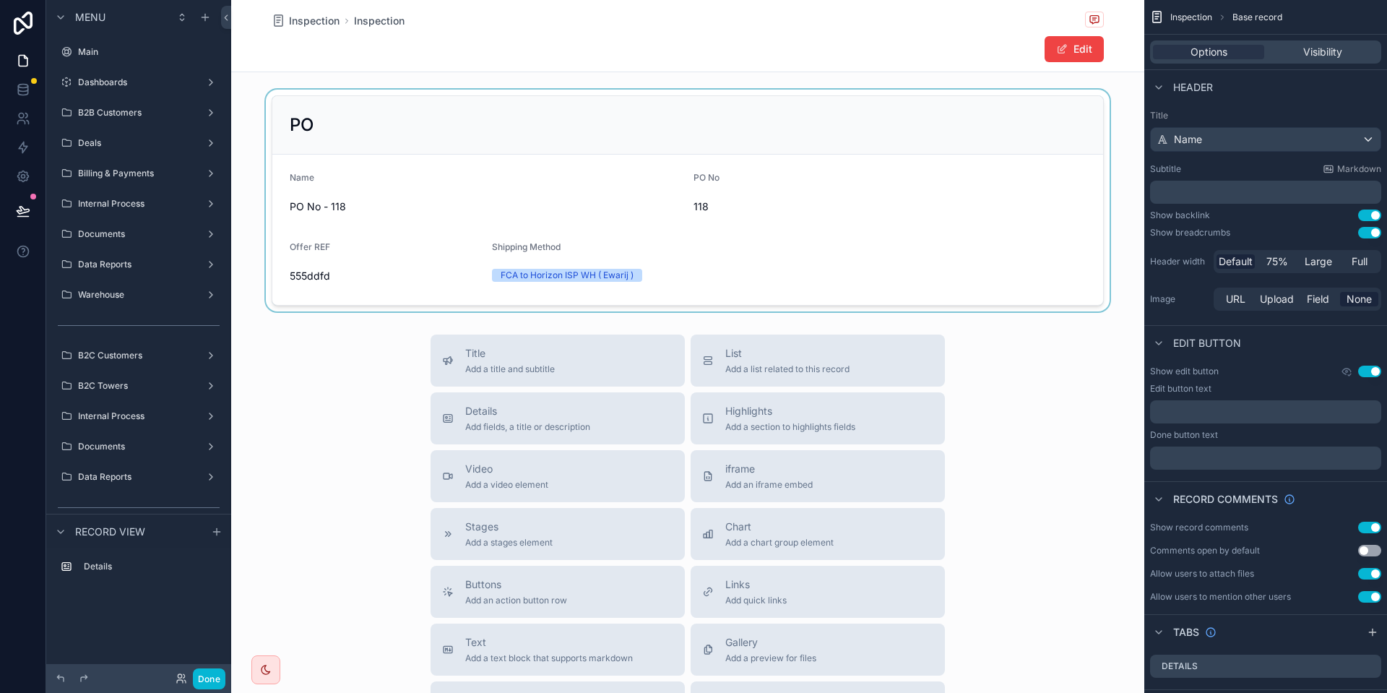
click at [615, 137] on div "scrollable content" at bounding box center [687, 201] width 913 height 222
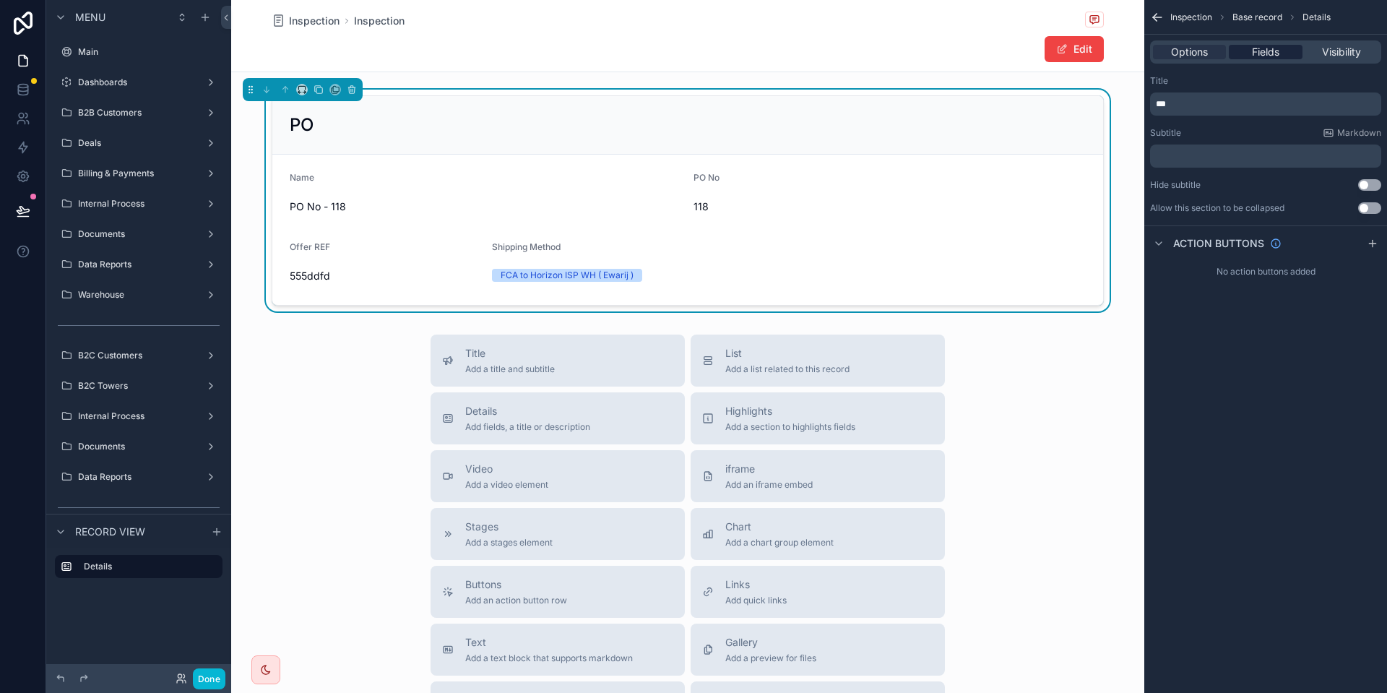
click at [1261, 57] on span "Fields" at bounding box center [1265, 52] width 27 height 14
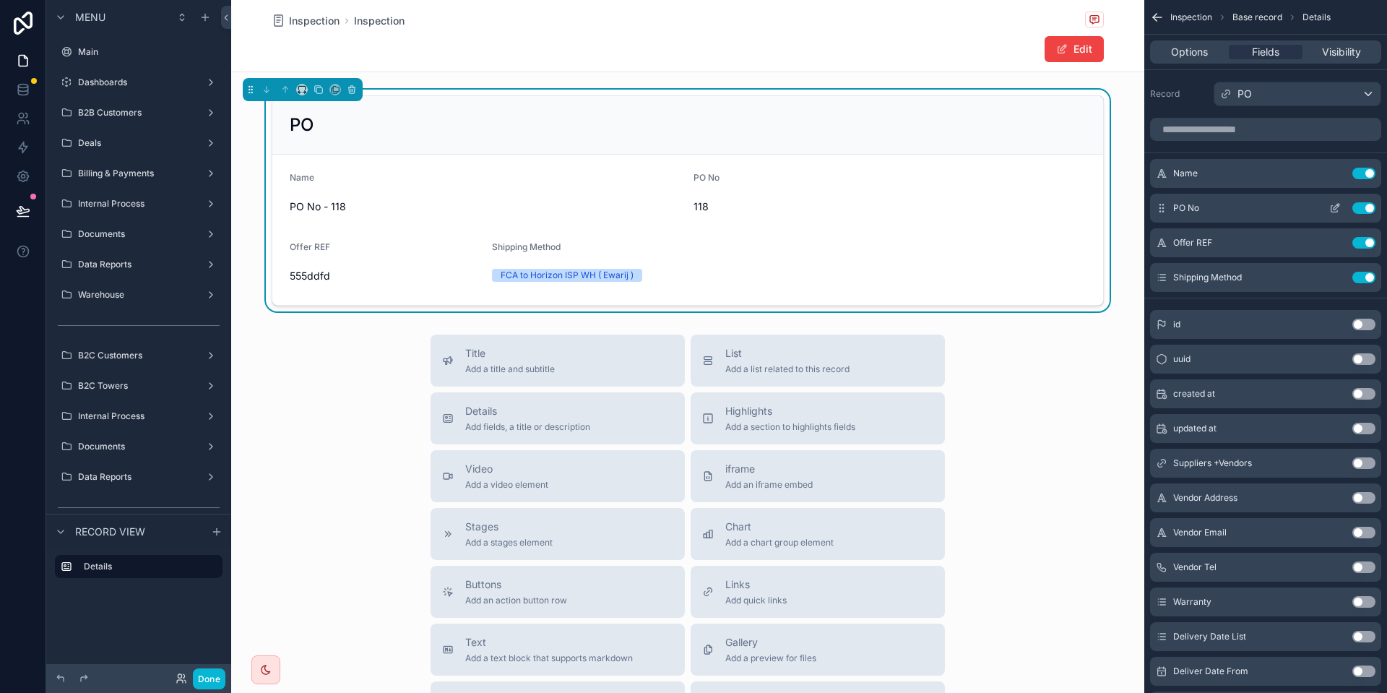
click at [1372, 204] on button "Use setting" at bounding box center [1363, 208] width 23 height 12
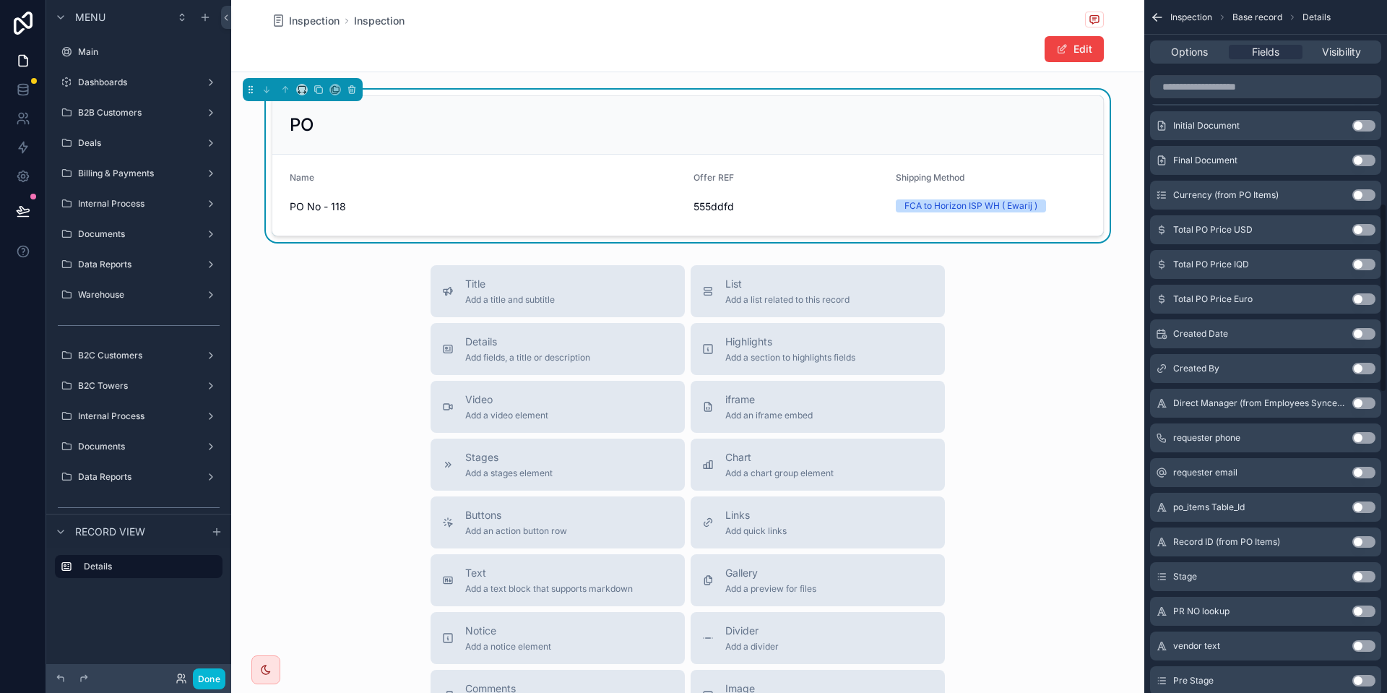
scroll to position [845, 0]
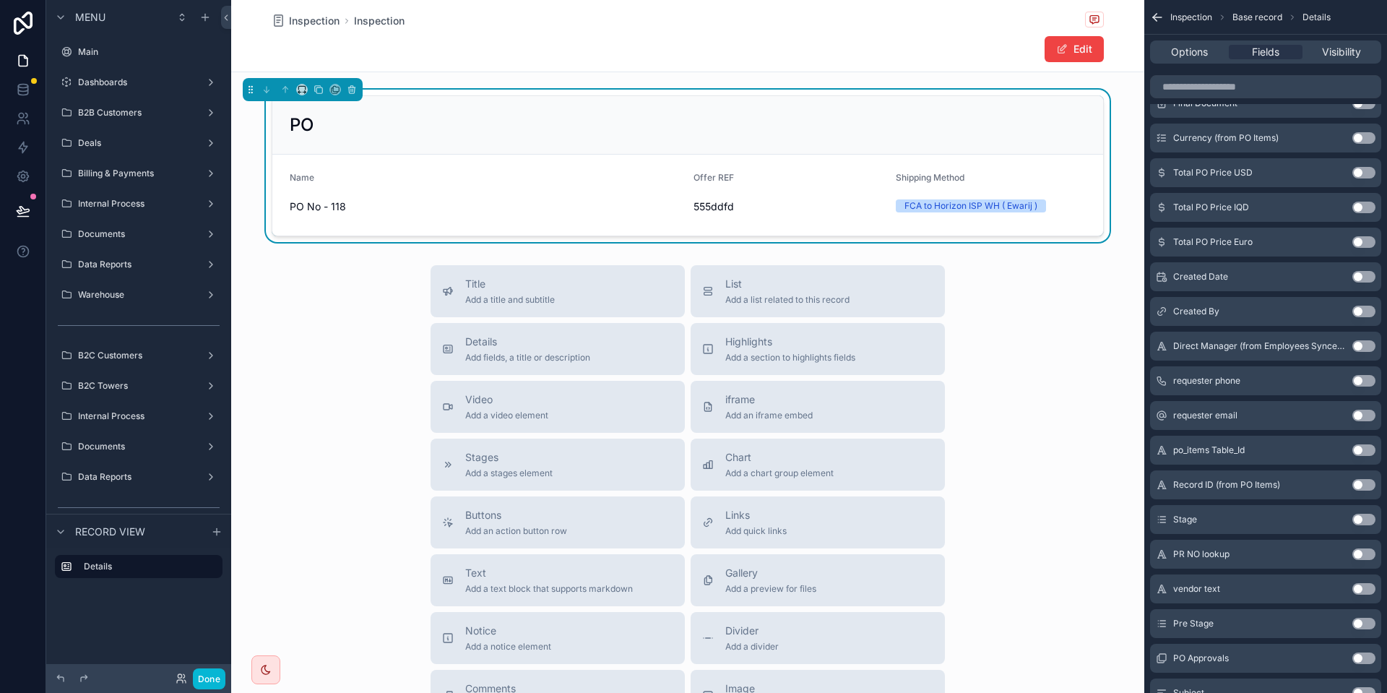
click at [1045, 278] on div "Title Add a title and subtitle List Add a list related to this record Details A…" at bounding box center [687, 522] width 913 height 514
click at [755, 288] on span "List" at bounding box center [787, 284] width 124 height 14
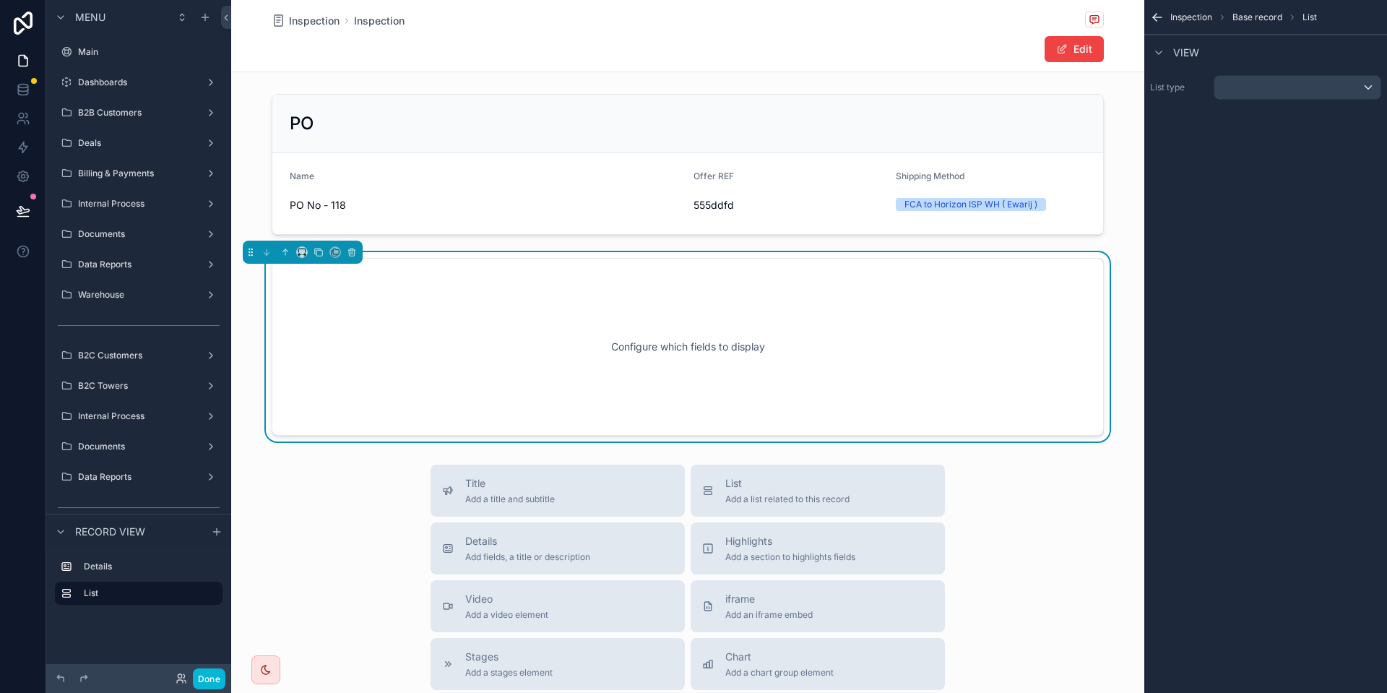
scroll to position [2, 0]
click at [1238, 94] on div "scrollable content" at bounding box center [1297, 87] width 166 height 23
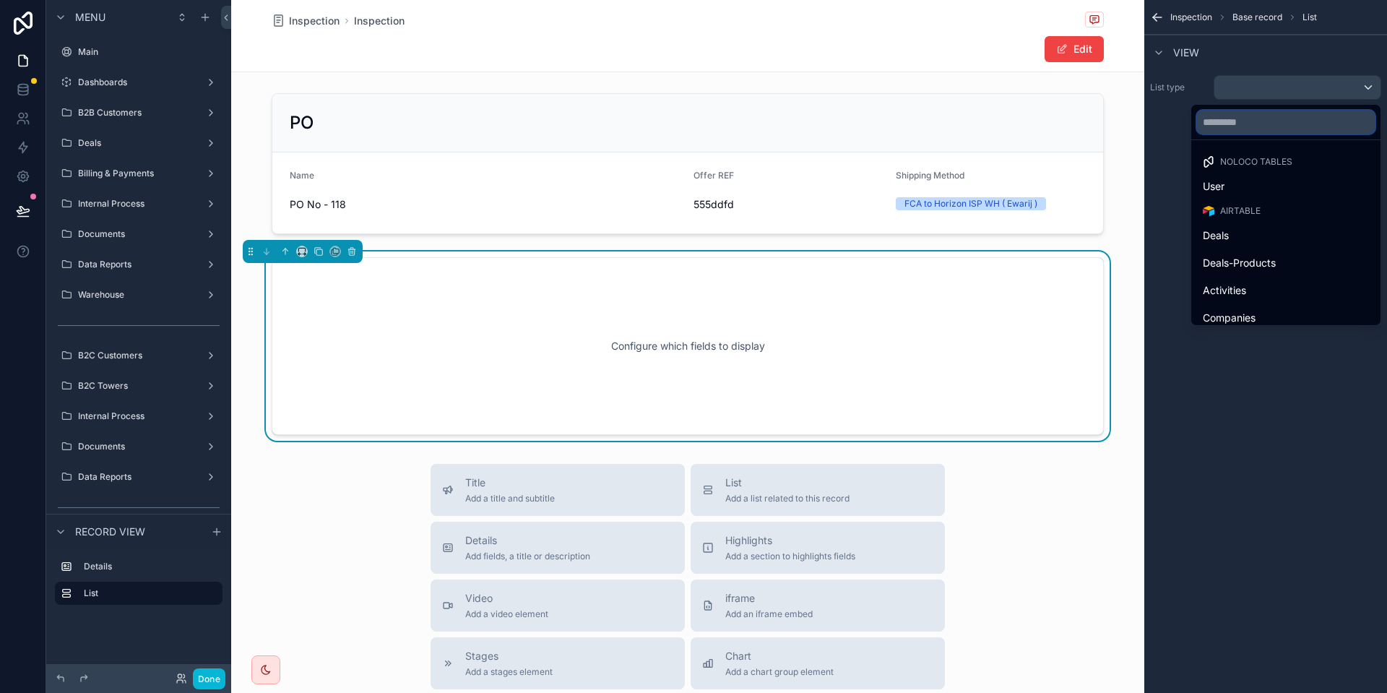
click at [1240, 128] on input "text" at bounding box center [1286, 121] width 178 height 23
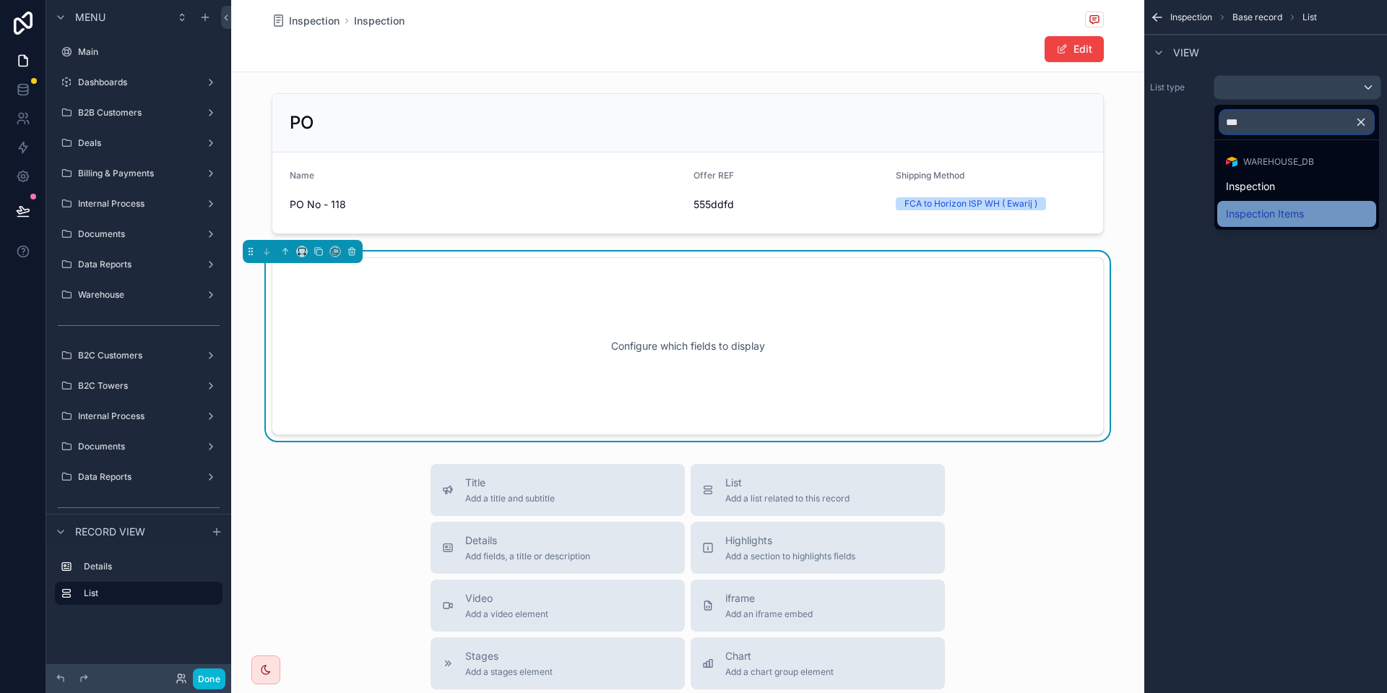
type input "***"
click at [1293, 210] on span "Inspection Items" at bounding box center [1265, 213] width 78 height 17
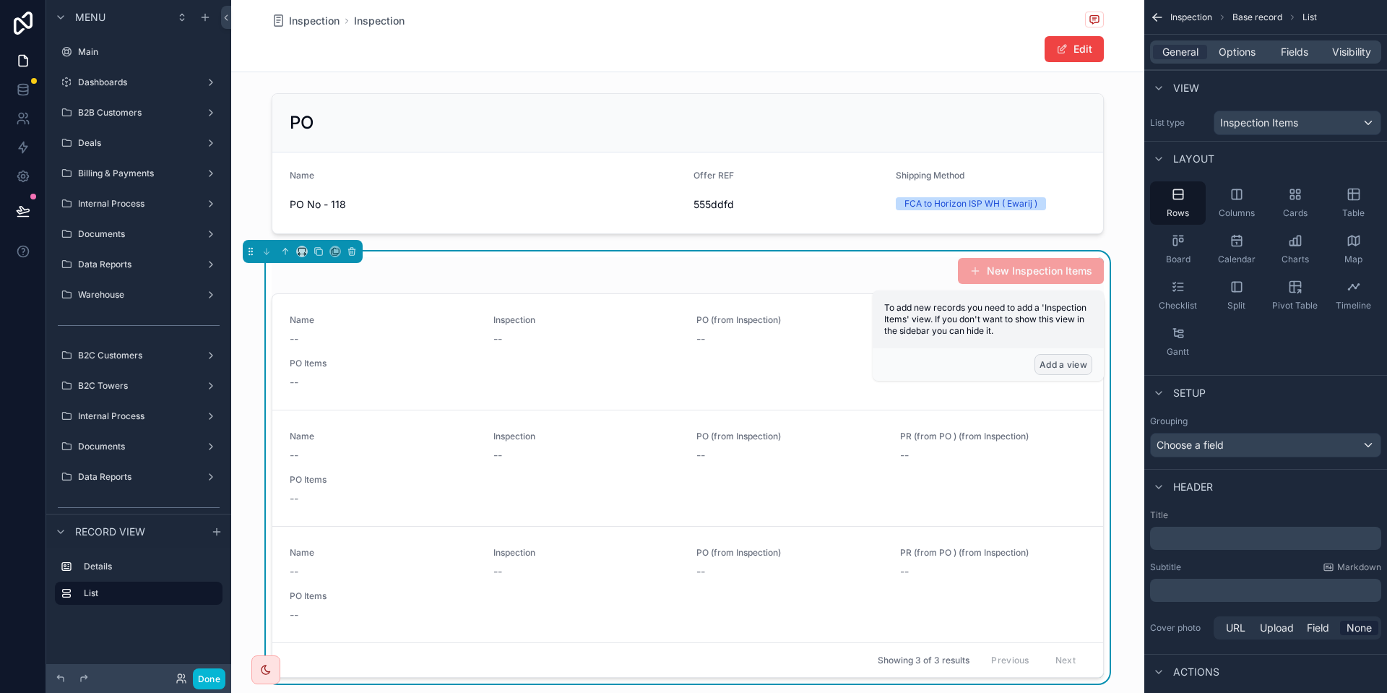
click at [1040, 362] on button "Add a view" at bounding box center [1063, 364] width 58 height 21
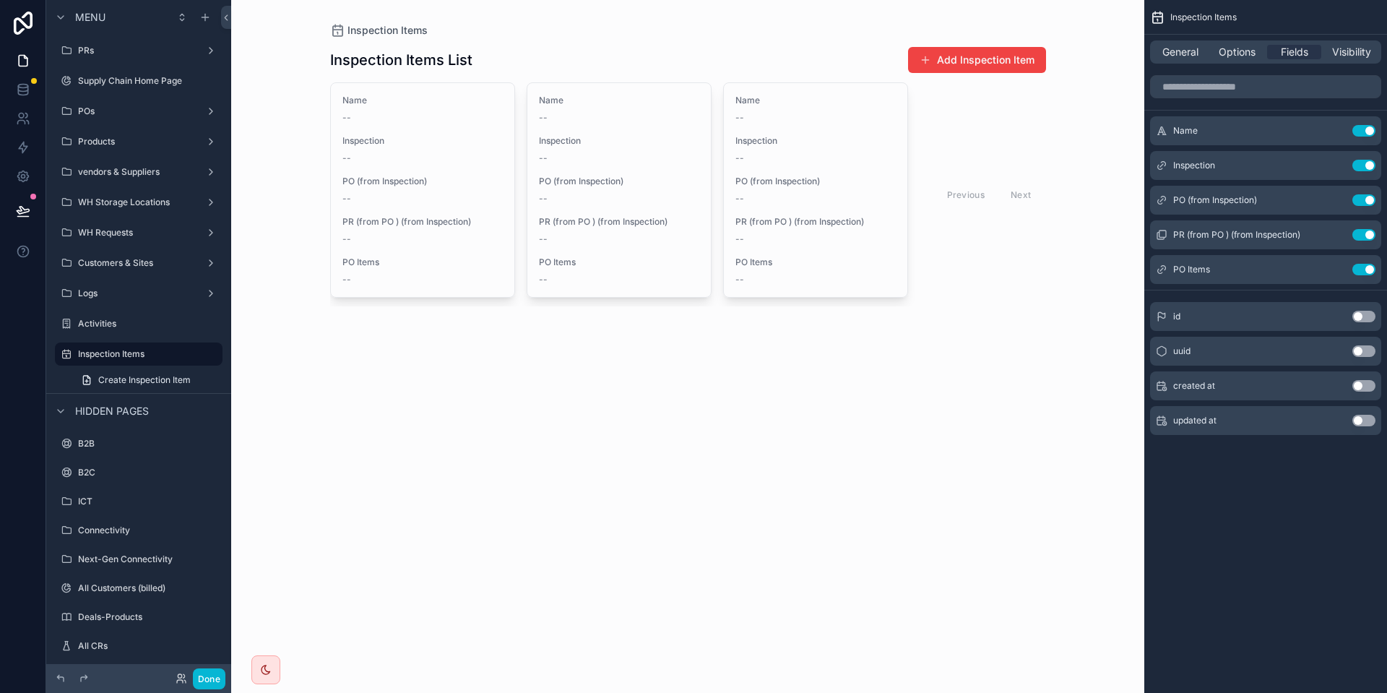
click at [1182, 59] on div "General Options Fields Visibility" at bounding box center [1265, 51] width 231 height 23
click at [1203, 44] on div "General Options Fields Visibility" at bounding box center [1265, 51] width 231 height 23
click at [1218, 50] on span "Options" at bounding box center [1236, 52] width 37 height 14
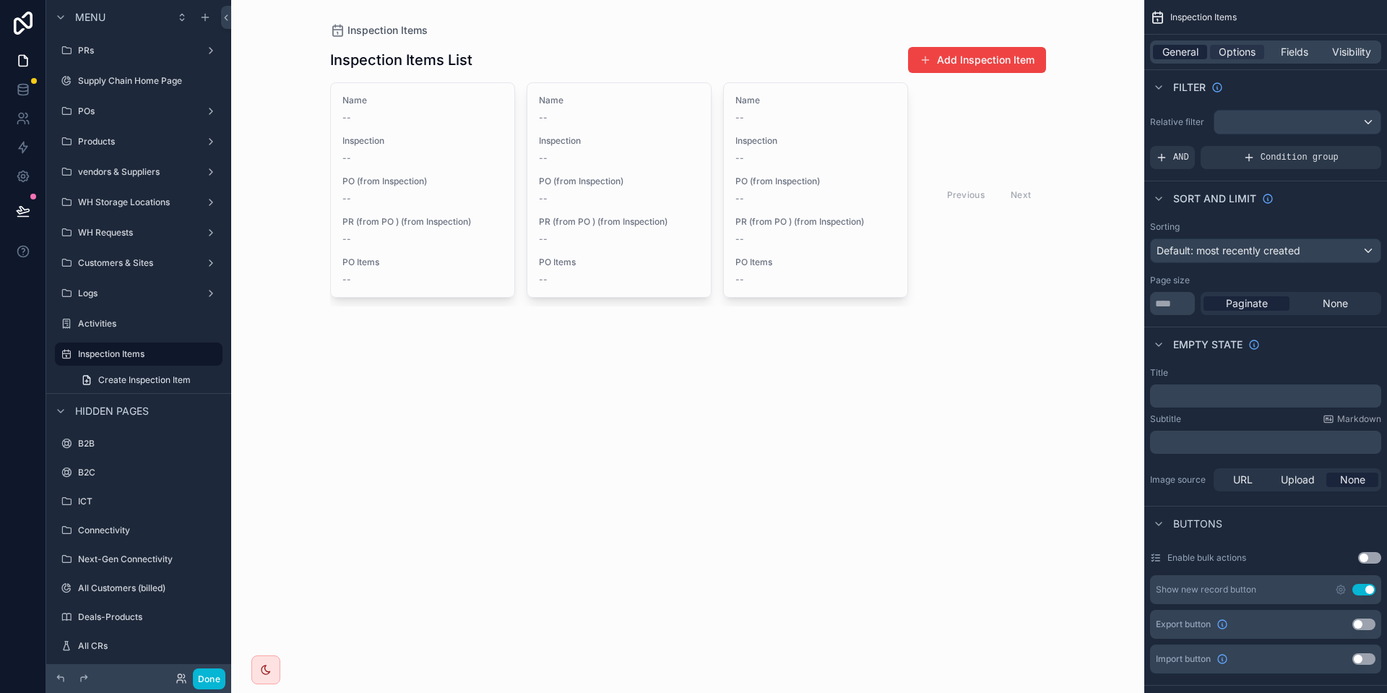
click at [1187, 56] on span "General" at bounding box center [1180, 52] width 36 height 14
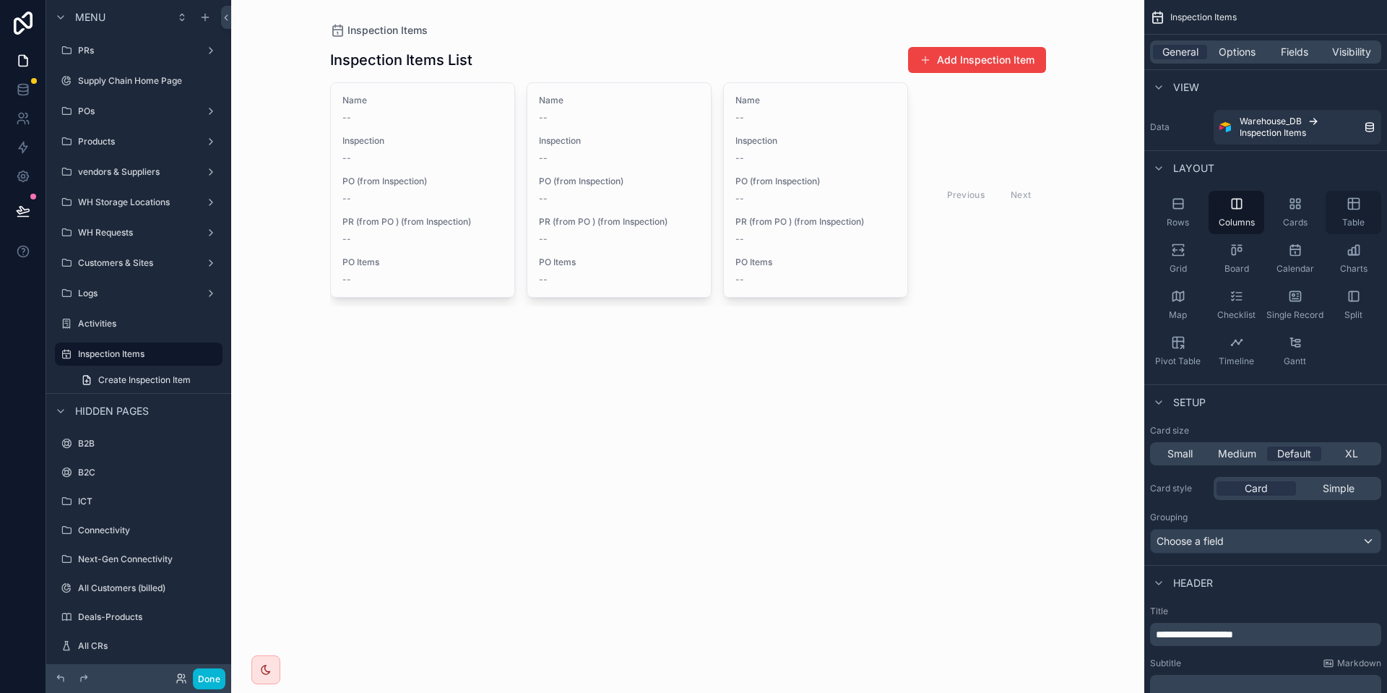
click at [1345, 210] on div "Table" at bounding box center [1353, 212] width 56 height 43
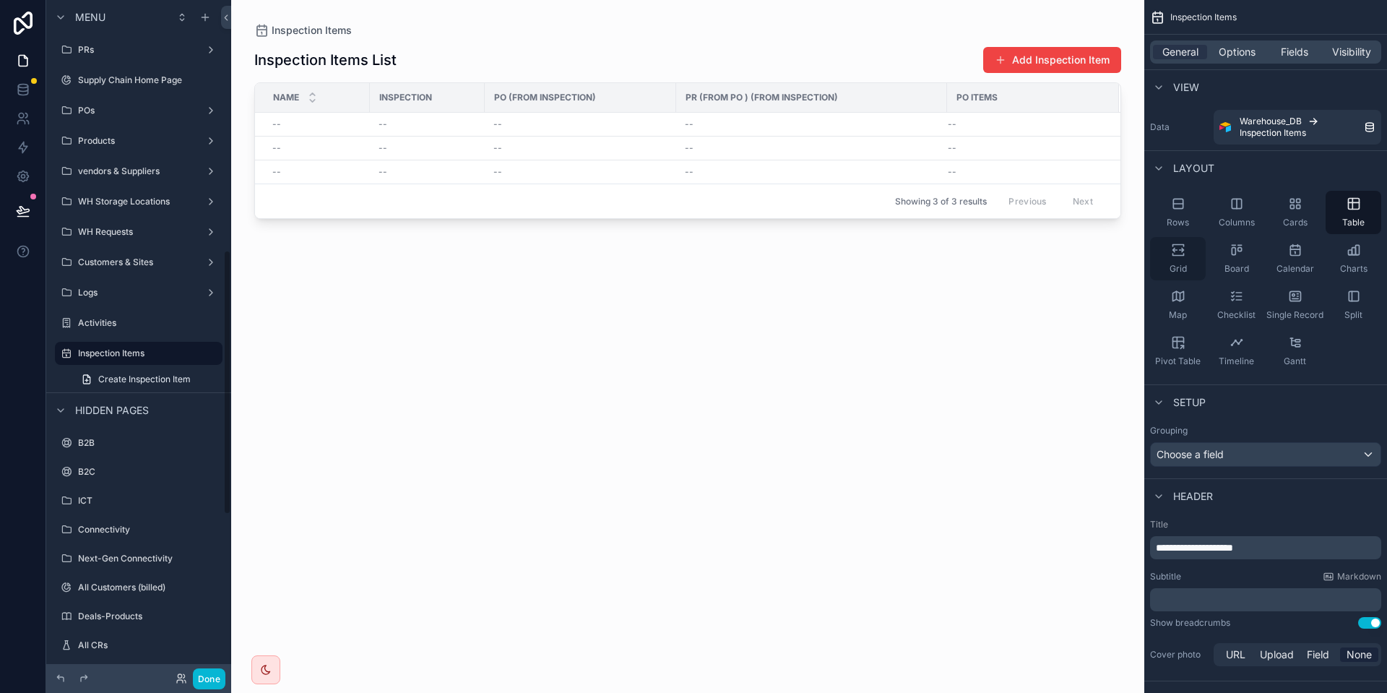
click at [1174, 254] on icon "scrollable content" at bounding box center [1178, 250] width 14 height 14
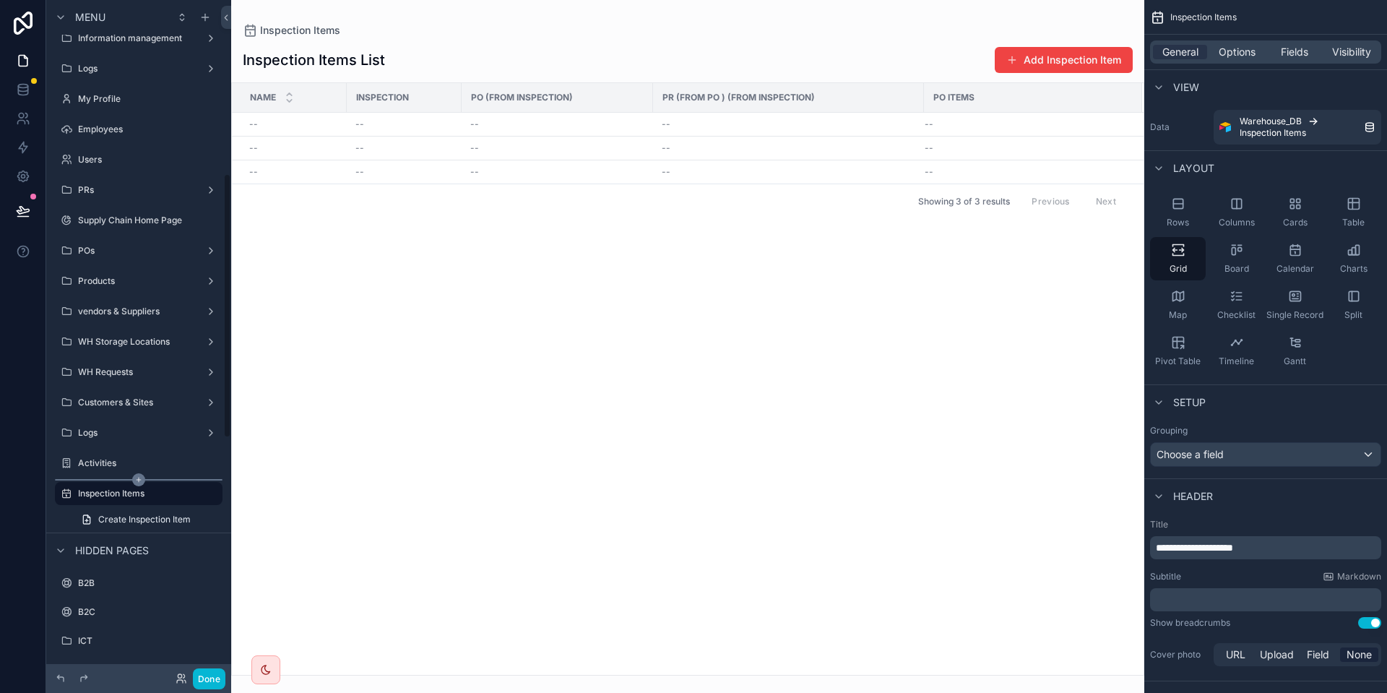
scroll to position [443, 0]
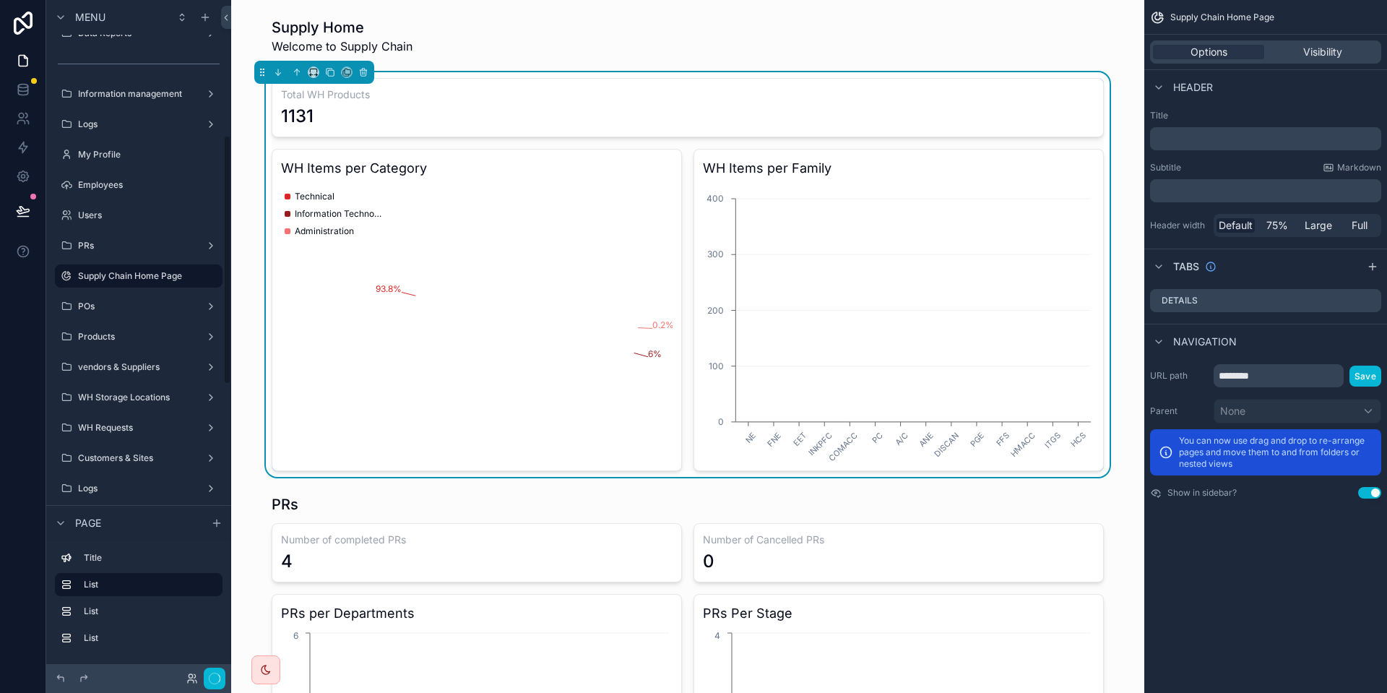
scroll to position [365, 0]
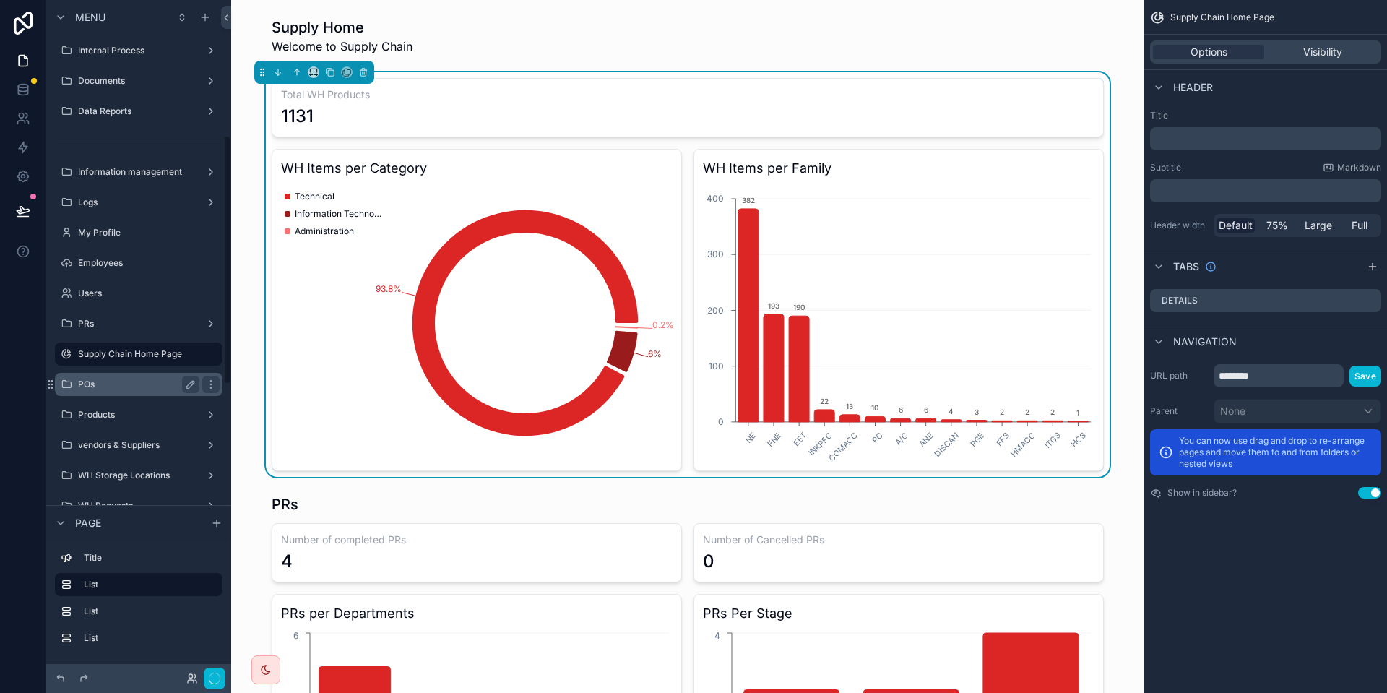
click at [120, 386] on label "POs" at bounding box center [136, 384] width 116 height 12
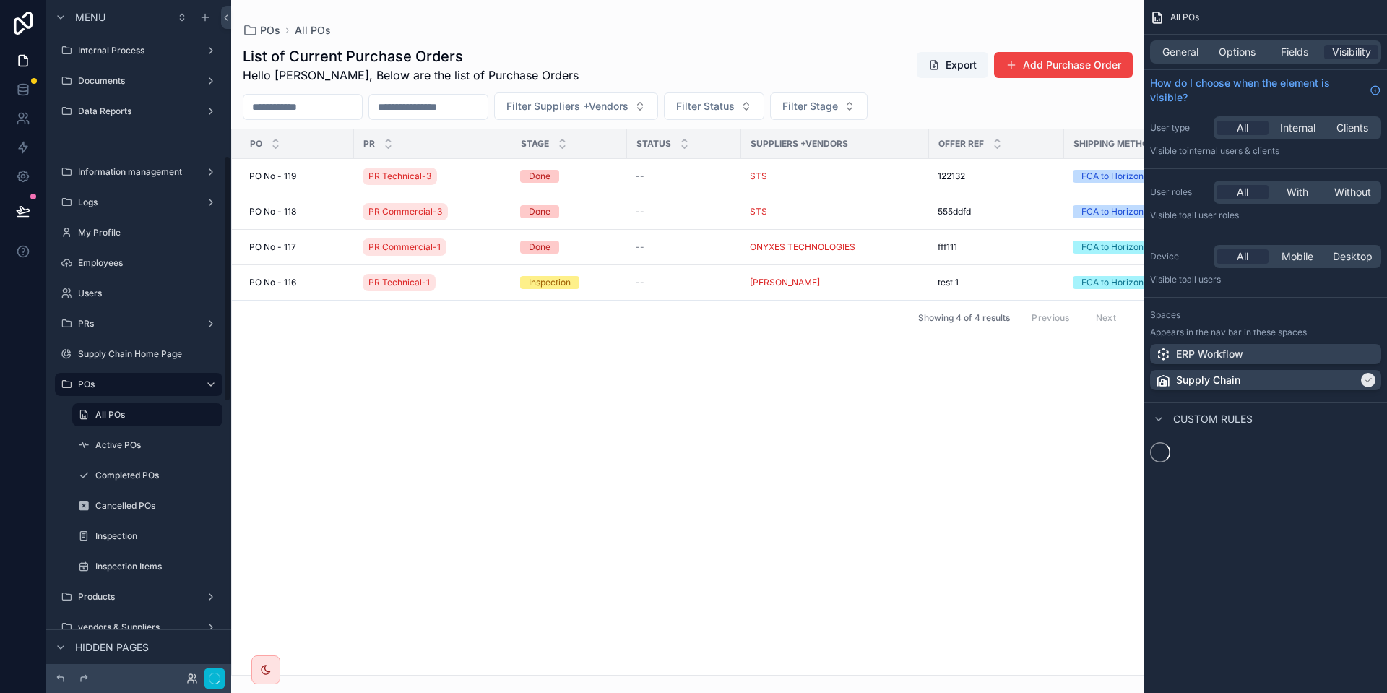
scroll to position [427, 0]
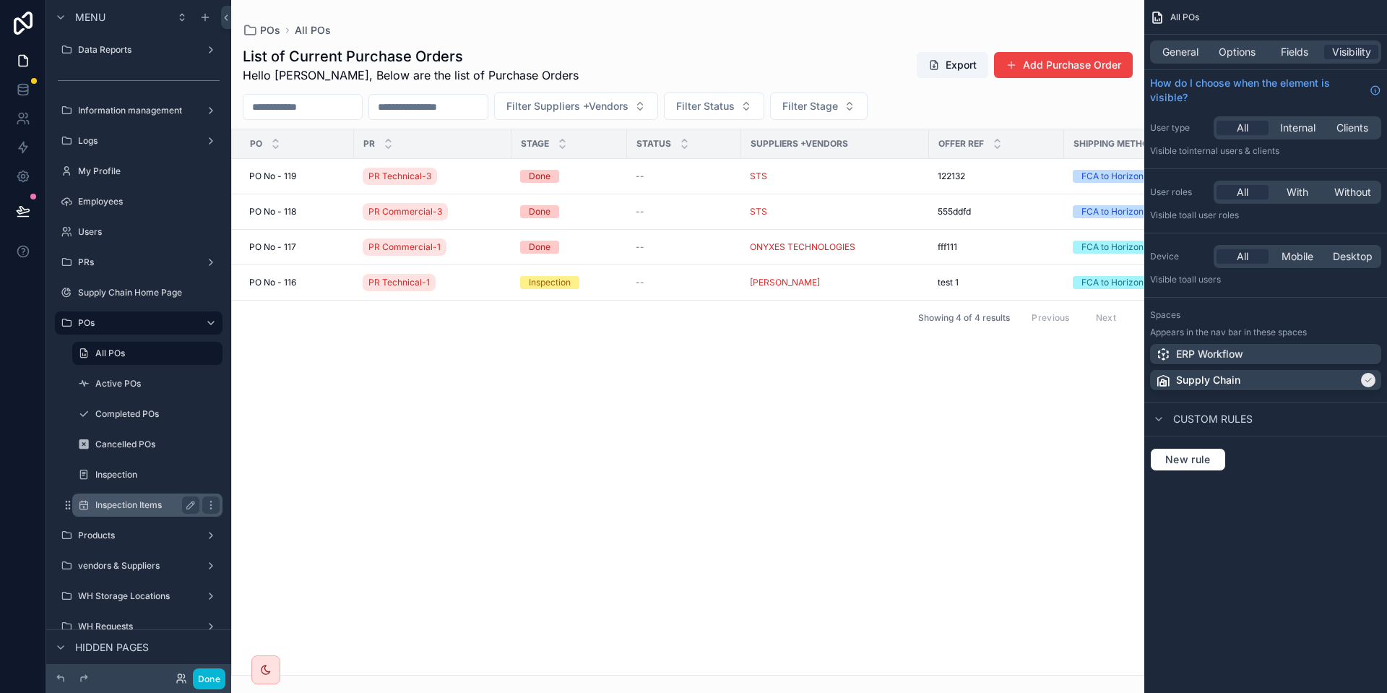
click at [126, 511] on div "Inspection Items" at bounding box center [147, 504] width 104 height 17
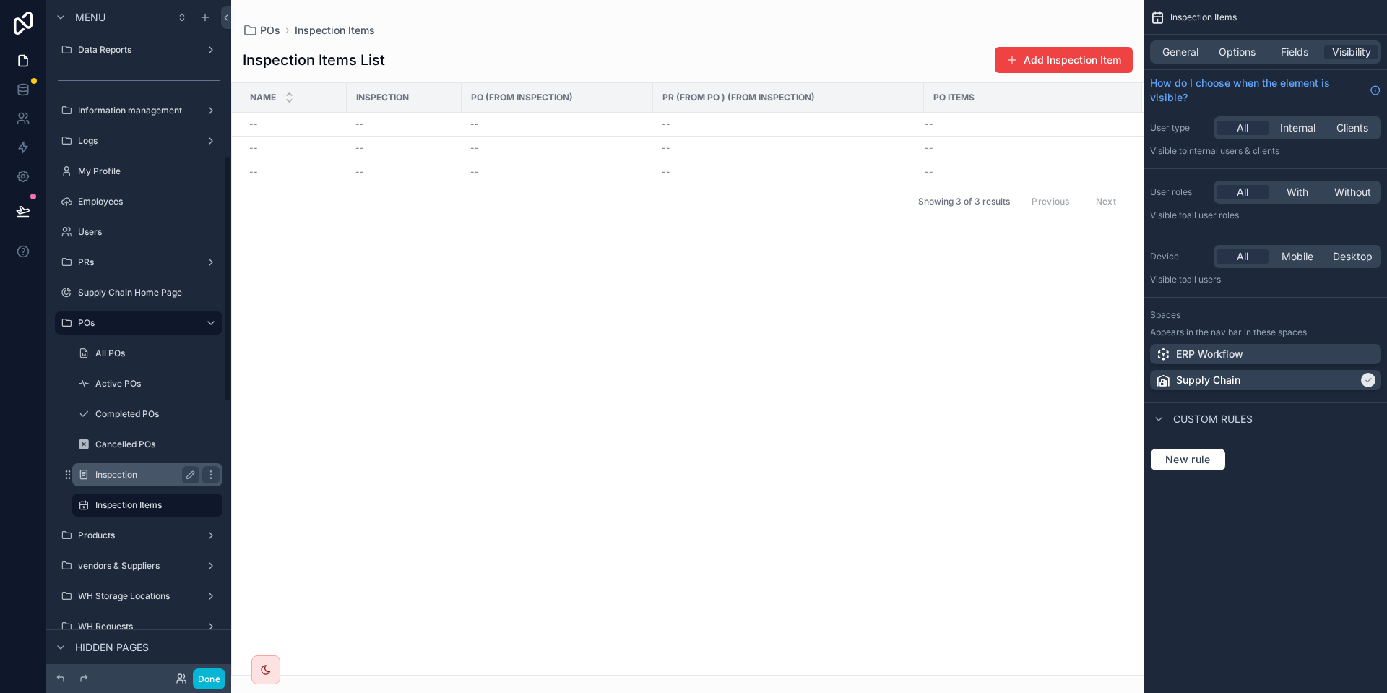
click at [142, 477] on label "Inspection" at bounding box center [144, 475] width 98 height 12
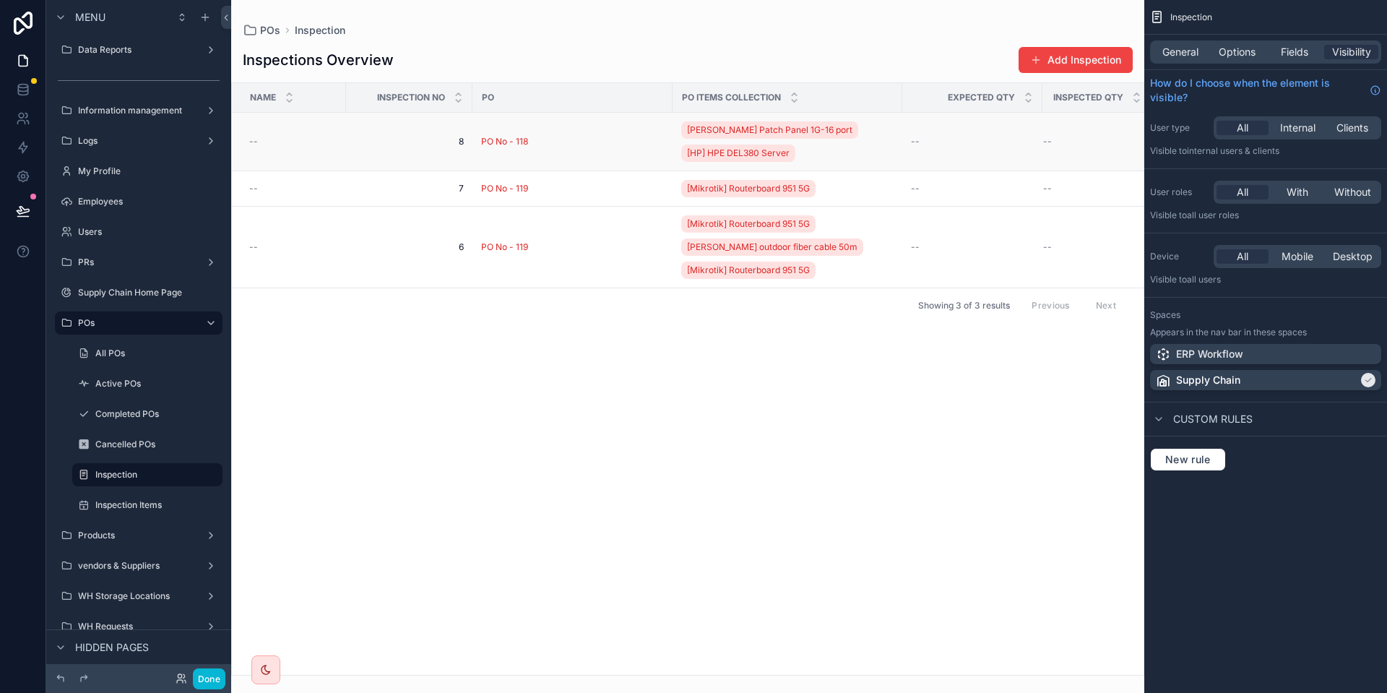
click at [357, 138] on span "8" at bounding box center [409, 142] width 109 height 12
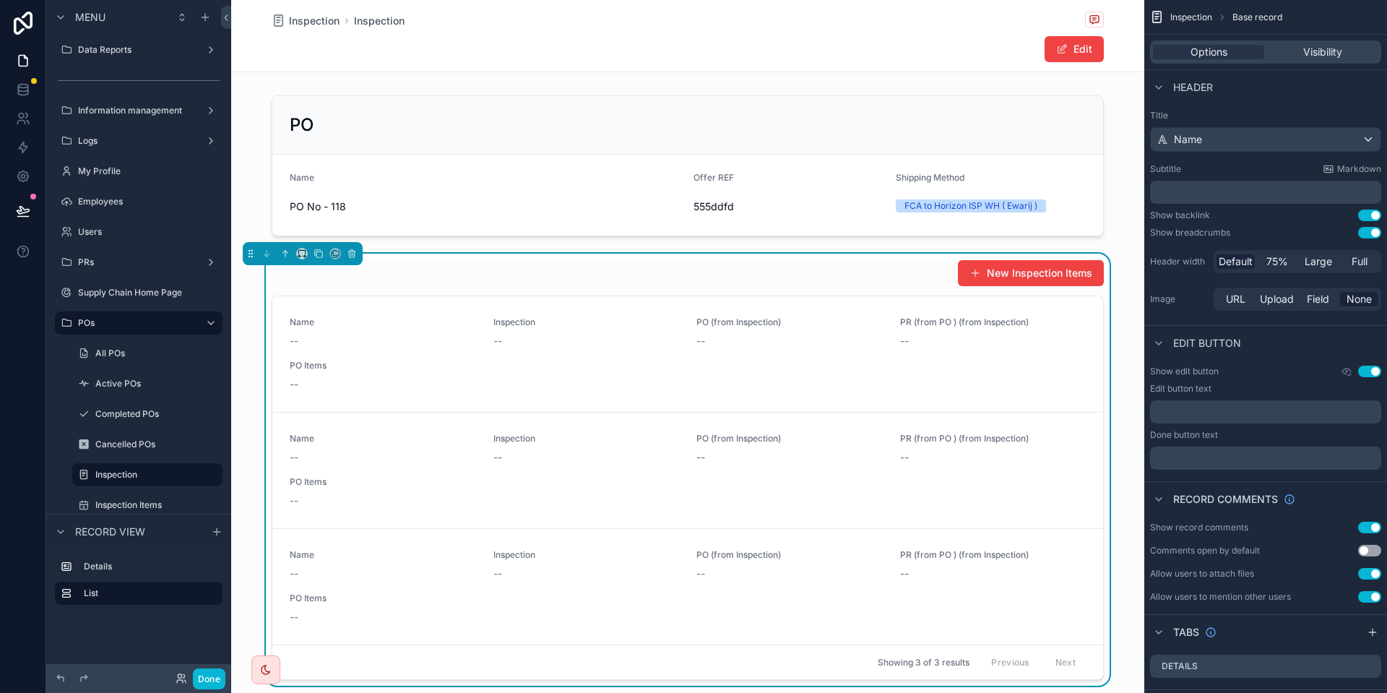
scroll to position [87, 0]
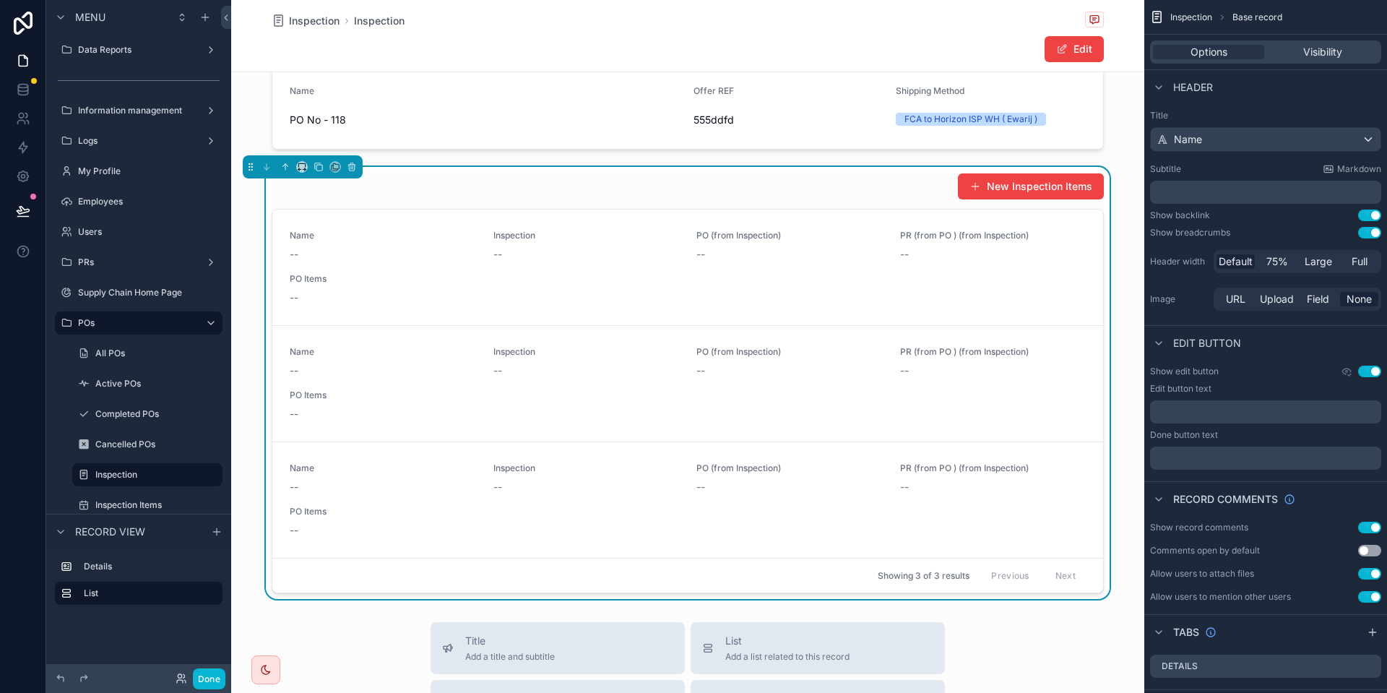
click at [1370, 209] on div "Title Name Subtitle Markdown ﻿ Show backlink Use setting Show breadcrumbs Use s…" at bounding box center [1265, 211] width 243 height 215
click at [1374, 233] on button "Use setting" at bounding box center [1369, 233] width 23 height 12
click at [1372, 213] on button "Use setting" at bounding box center [1369, 215] width 23 height 12
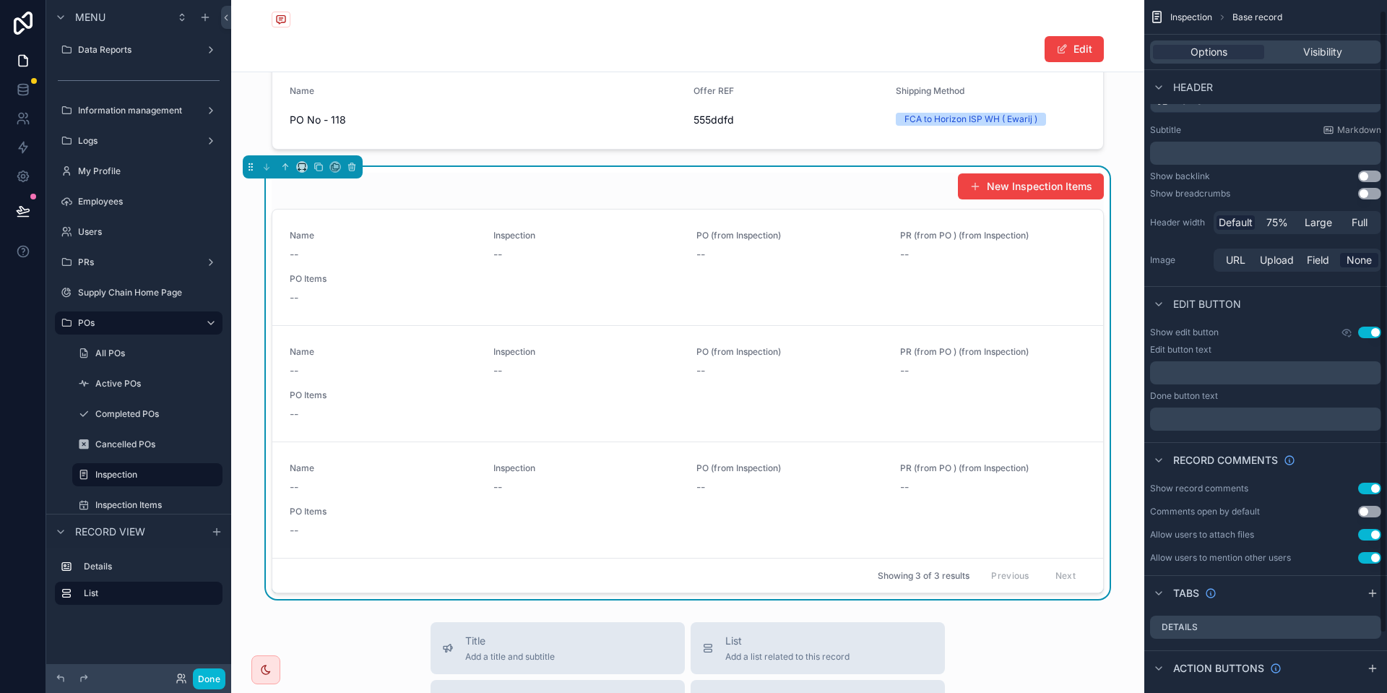
scroll to position [77, 0]
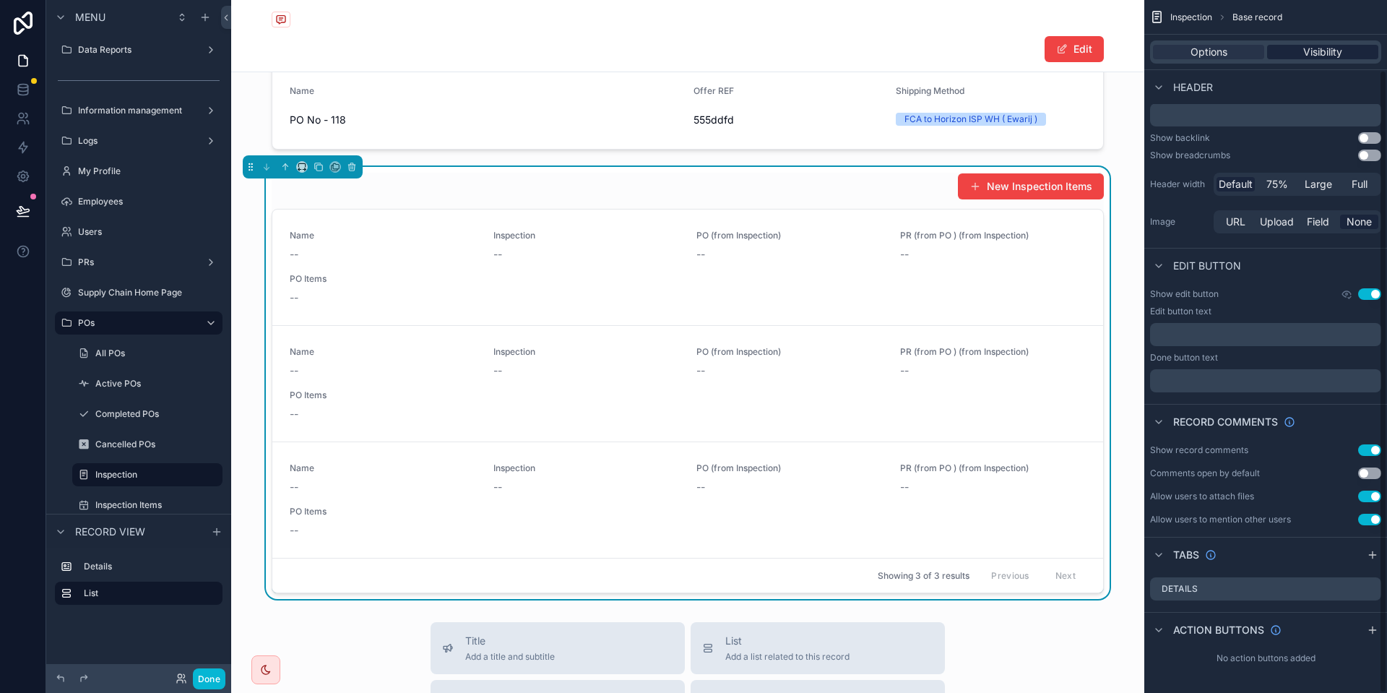
click at [1304, 52] on span "Visibility" at bounding box center [1322, 52] width 39 height 14
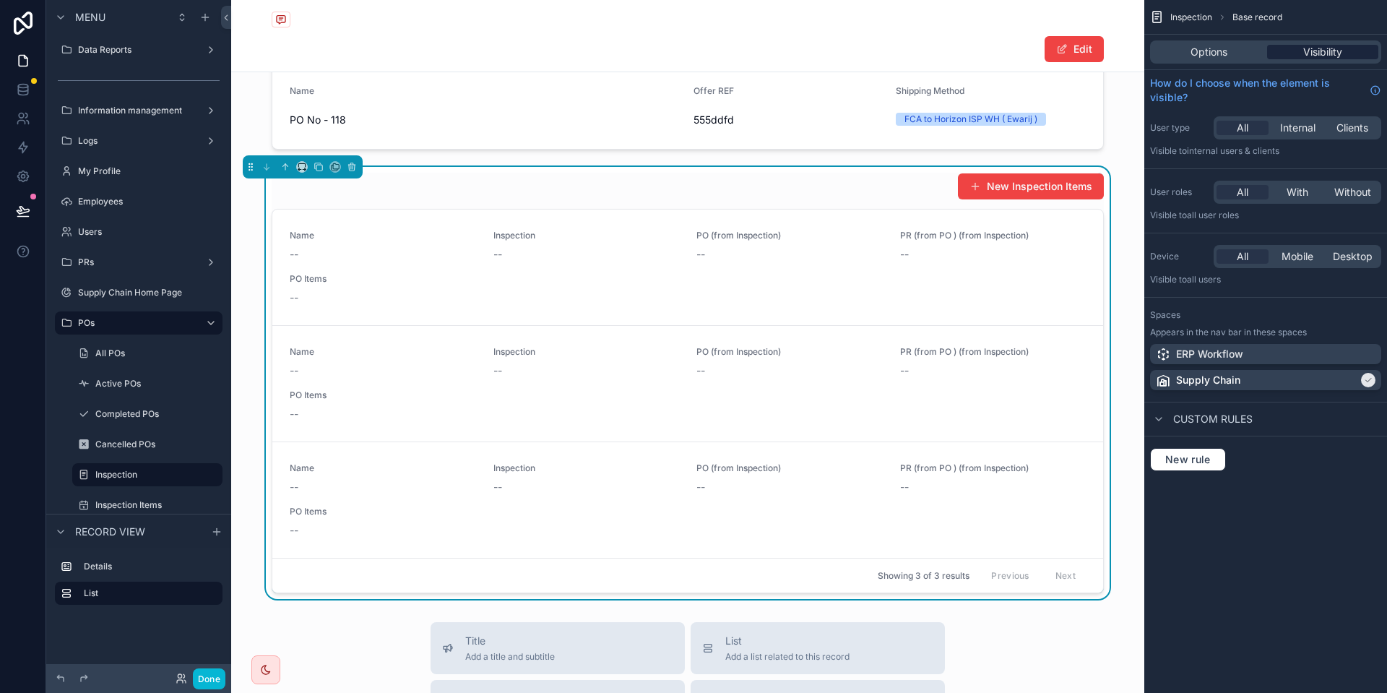
scroll to position [0, 0]
click at [1223, 52] on span "Options" at bounding box center [1208, 52] width 37 height 14
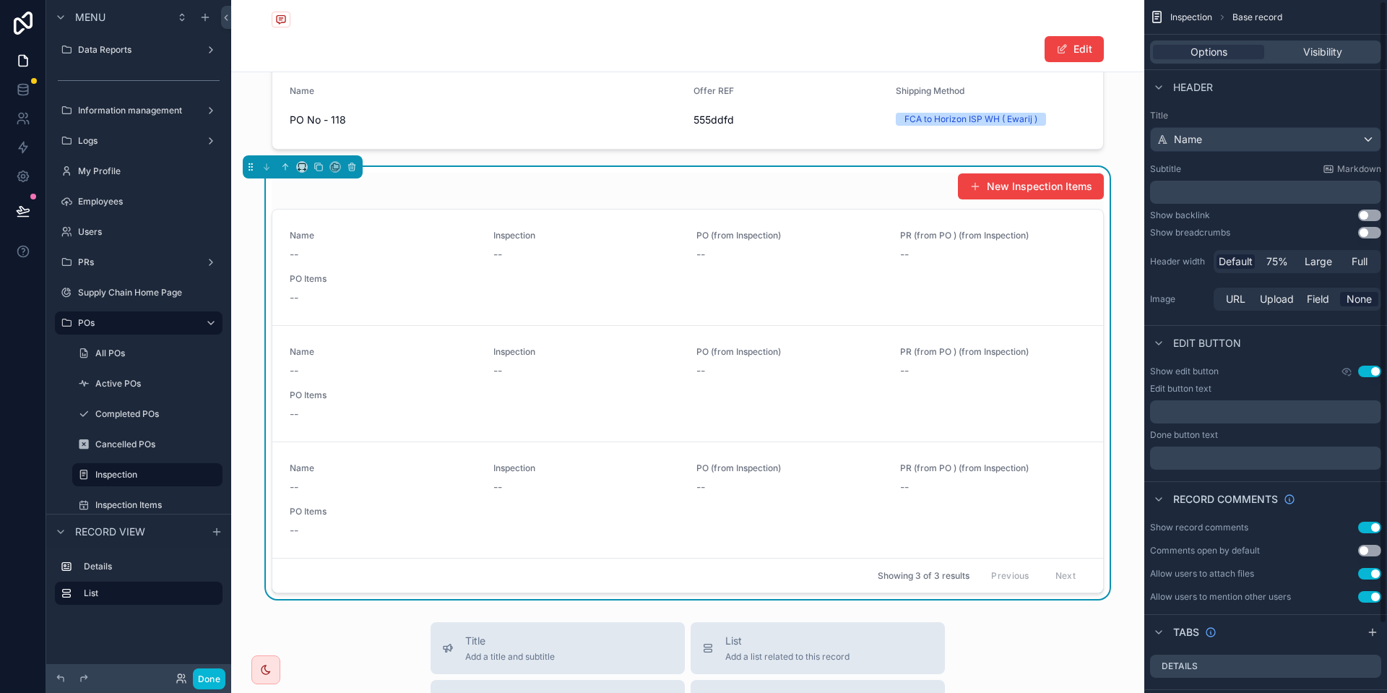
scroll to position [77, 0]
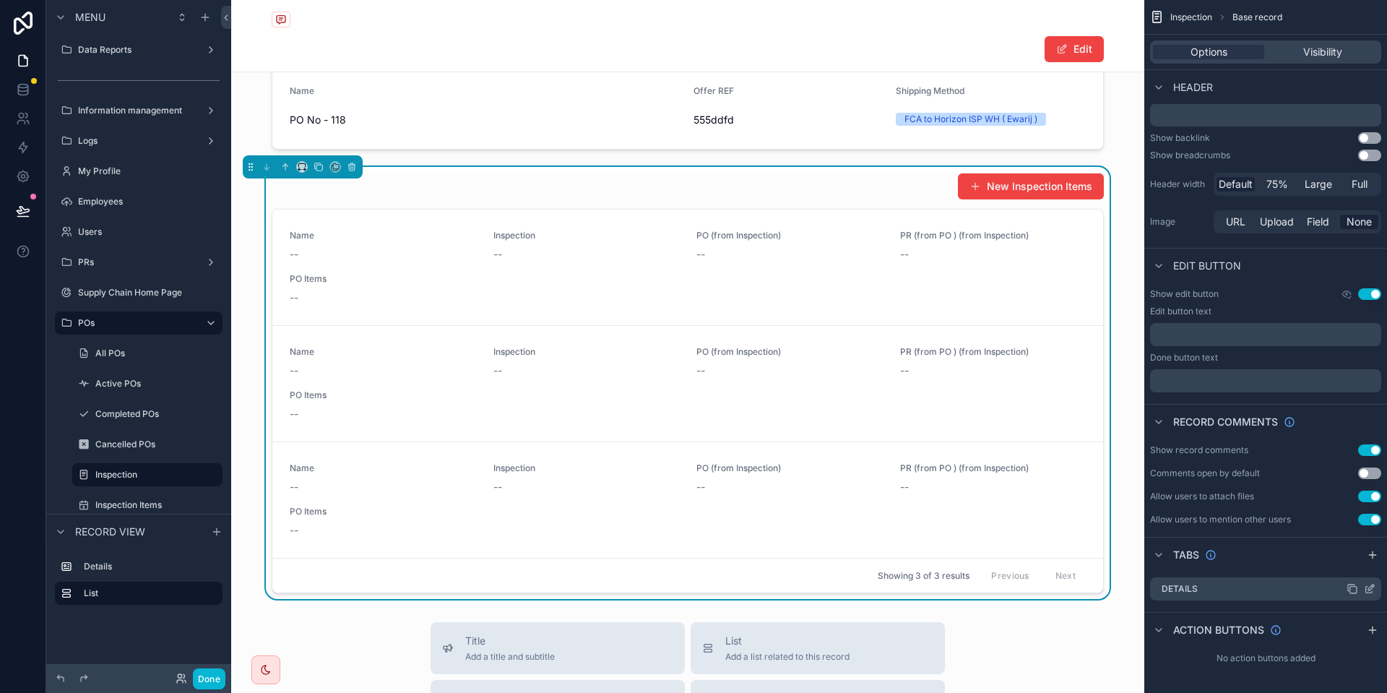
click at [1366, 588] on icon "scrollable content" at bounding box center [1370, 589] width 12 height 12
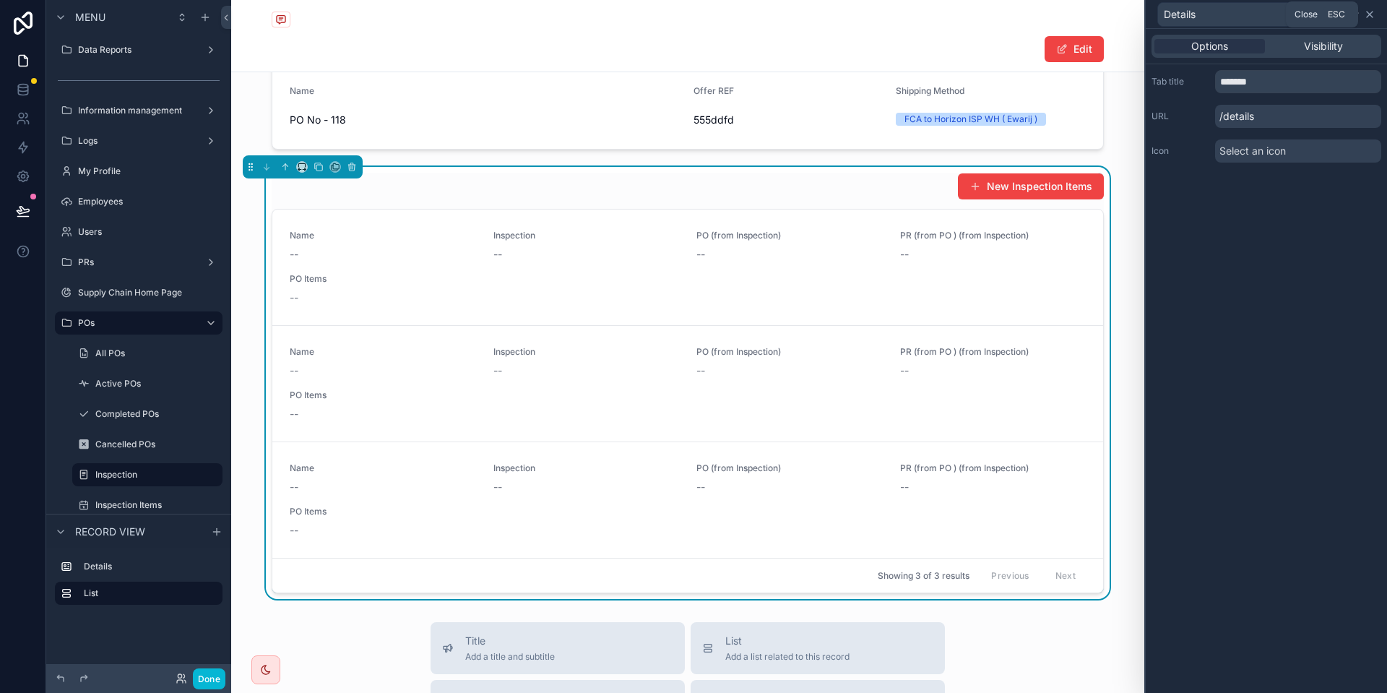
click at [1368, 9] on icon at bounding box center [1370, 15] width 12 height 12
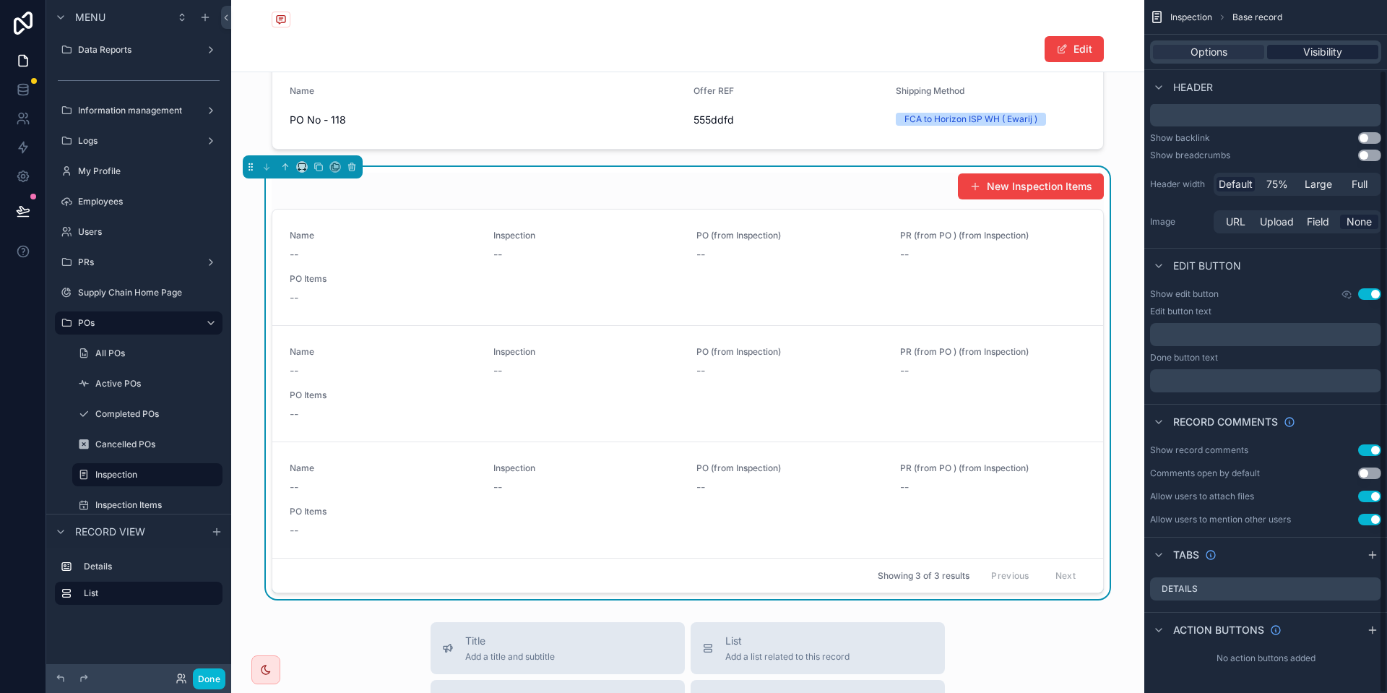
click at [1335, 55] on span "Visibility" at bounding box center [1322, 52] width 39 height 14
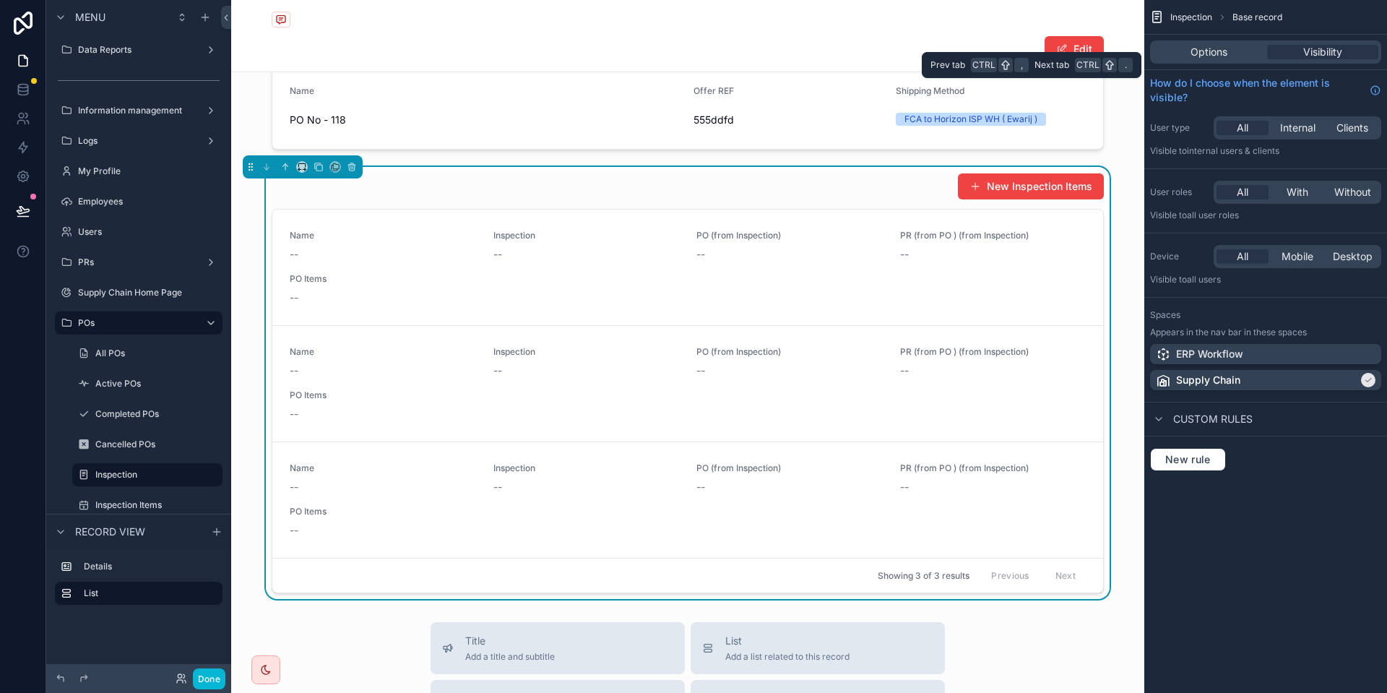
click at [1240, 63] on div "Options Visibility" at bounding box center [1265, 51] width 231 height 23
click at [1226, 57] on span "Options" at bounding box center [1208, 52] width 37 height 14
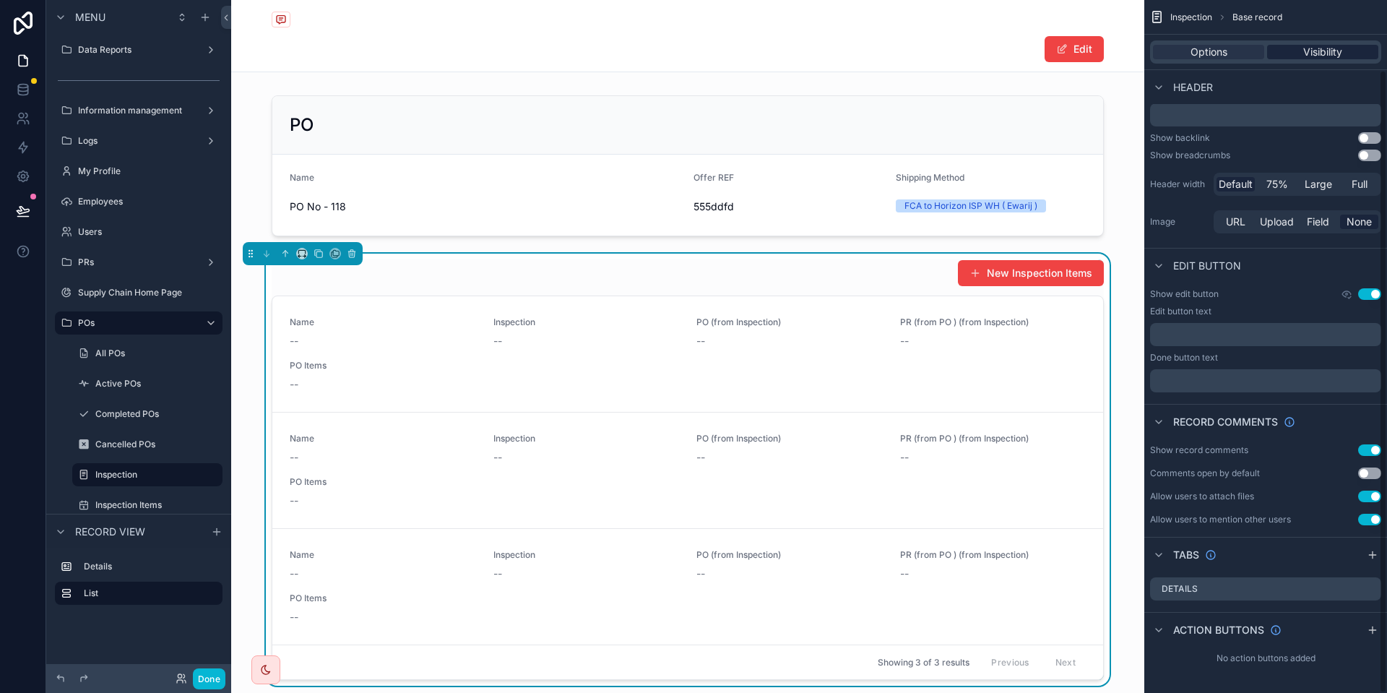
click at [1291, 48] on div "Visibility" at bounding box center [1322, 52] width 111 height 14
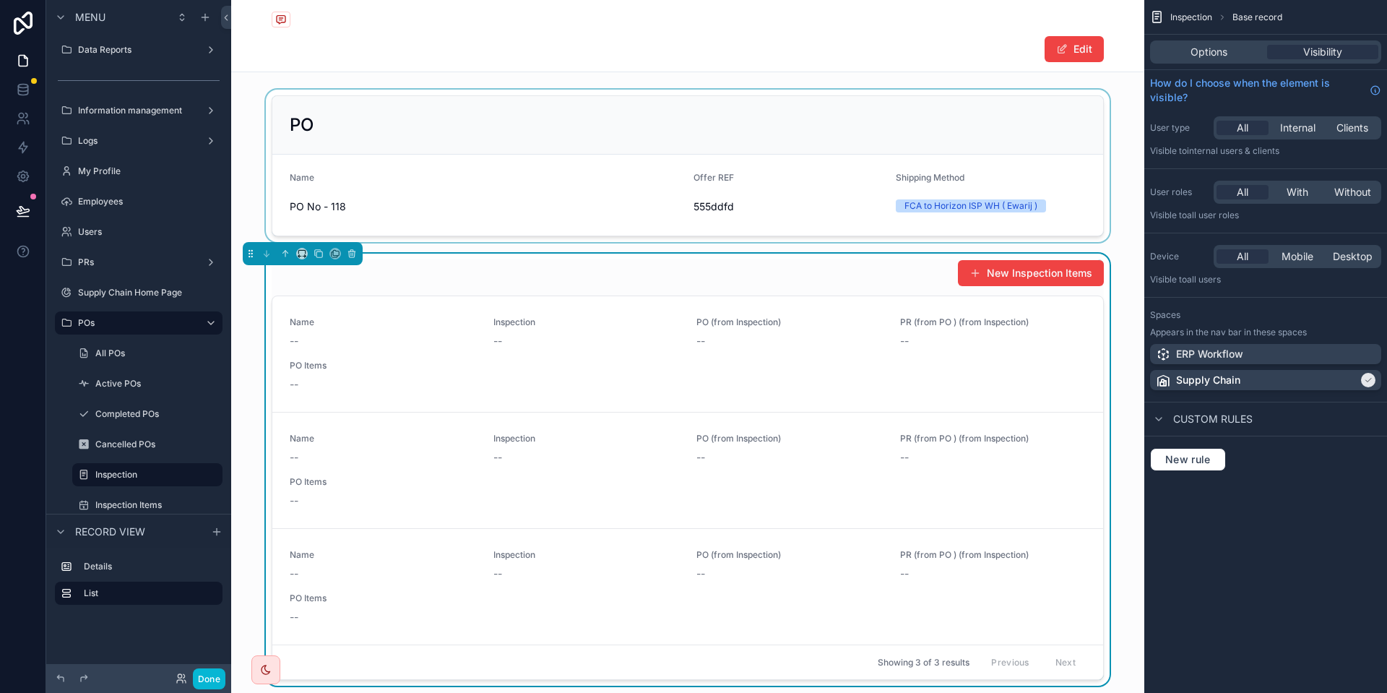
click at [727, 175] on div "scrollable content" at bounding box center [687, 166] width 913 height 152
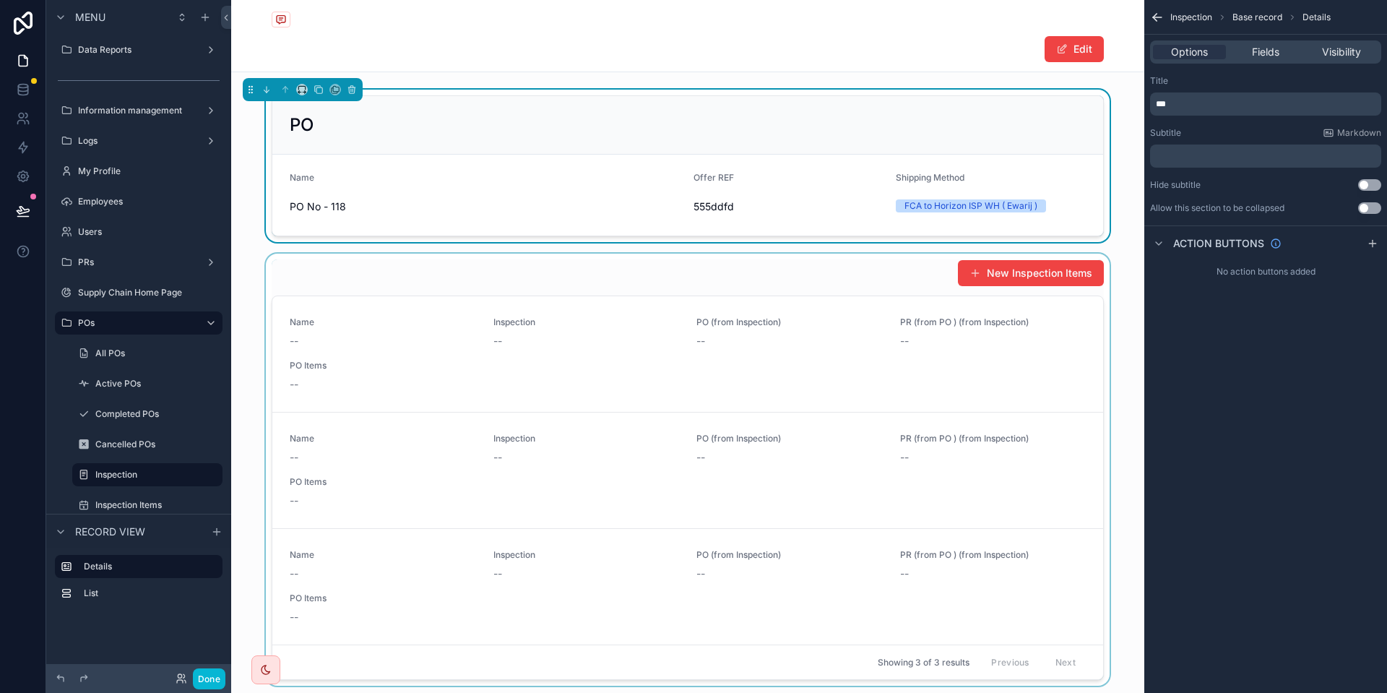
click at [642, 353] on div "scrollable content" at bounding box center [687, 469] width 913 height 432
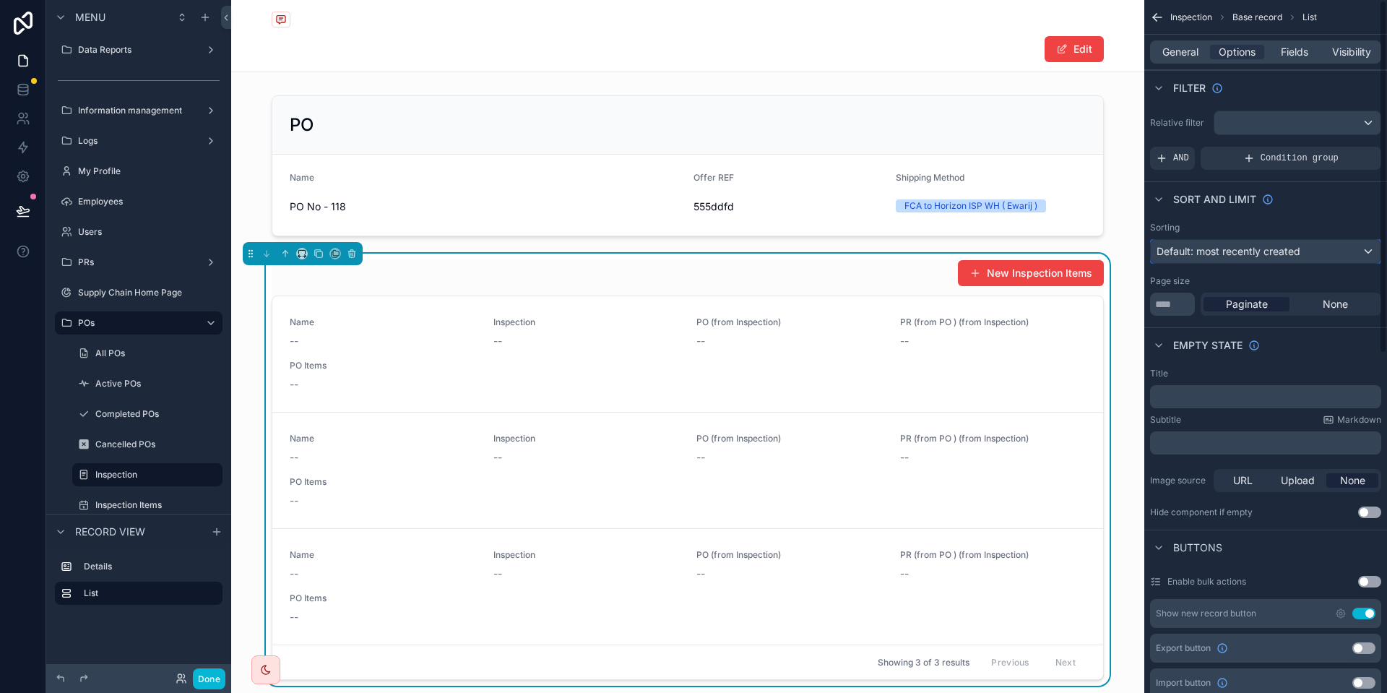
click at [1330, 255] on div "Default: most recently created" at bounding box center [1265, 251] width 230 height 23
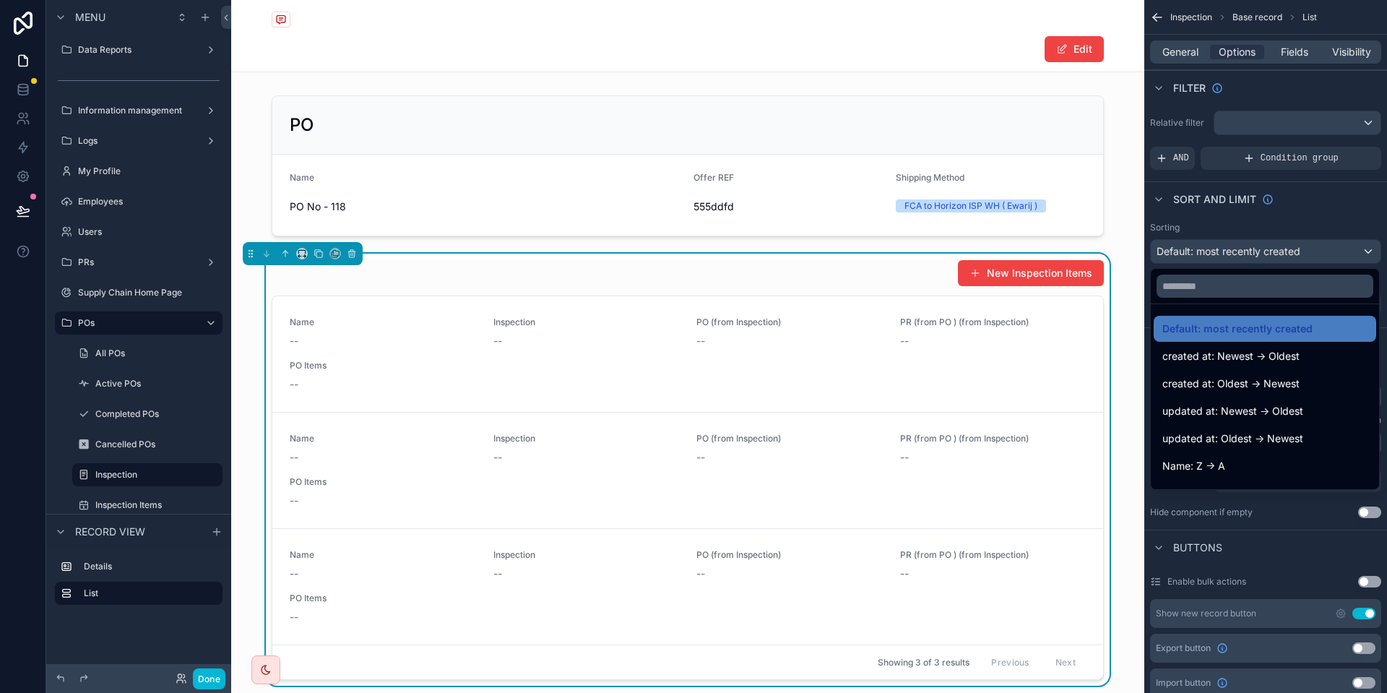
click at [1330, 255] on div "scrollable content" at bounding box center [693, 346] width 1387 height 693
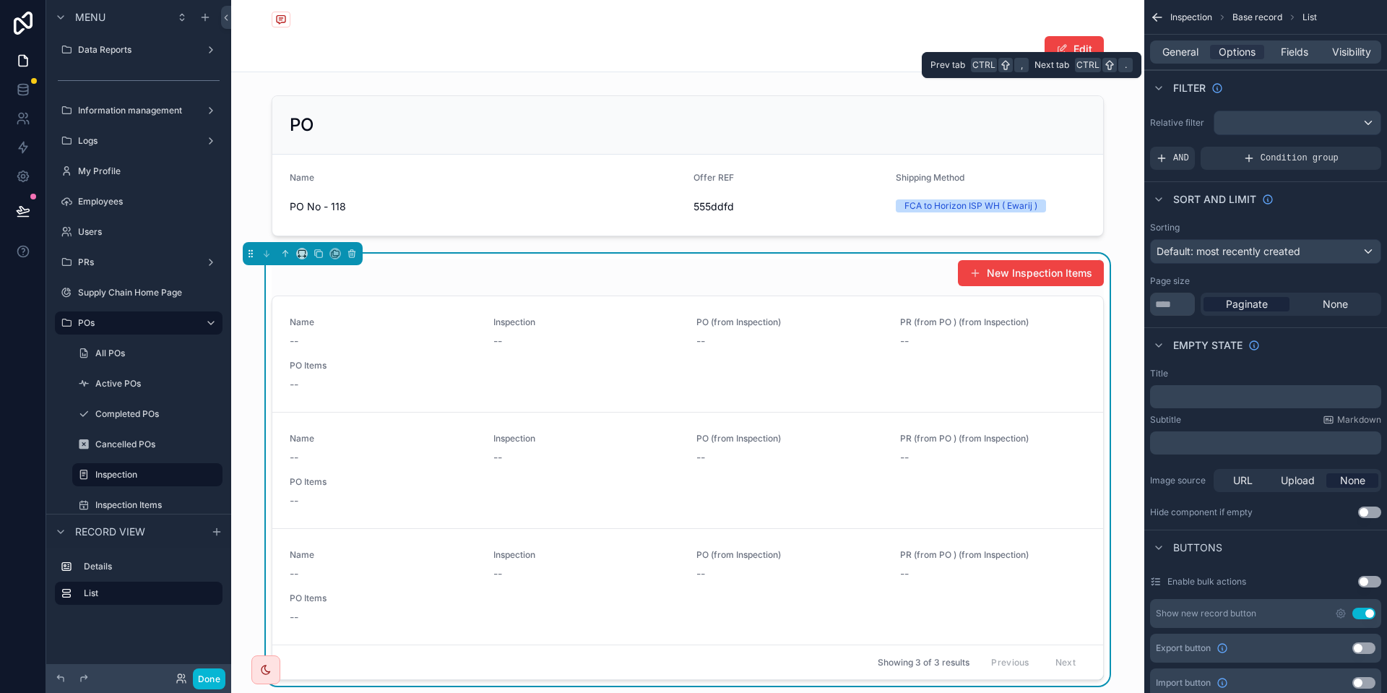
click at [1171, 61] on div "General Options Fields Visibility" at bounding box center [1265, 51] width 231 height 23
click at [1165, 53] on span "General" at bounding box center [1180, 52] width 36 height 14
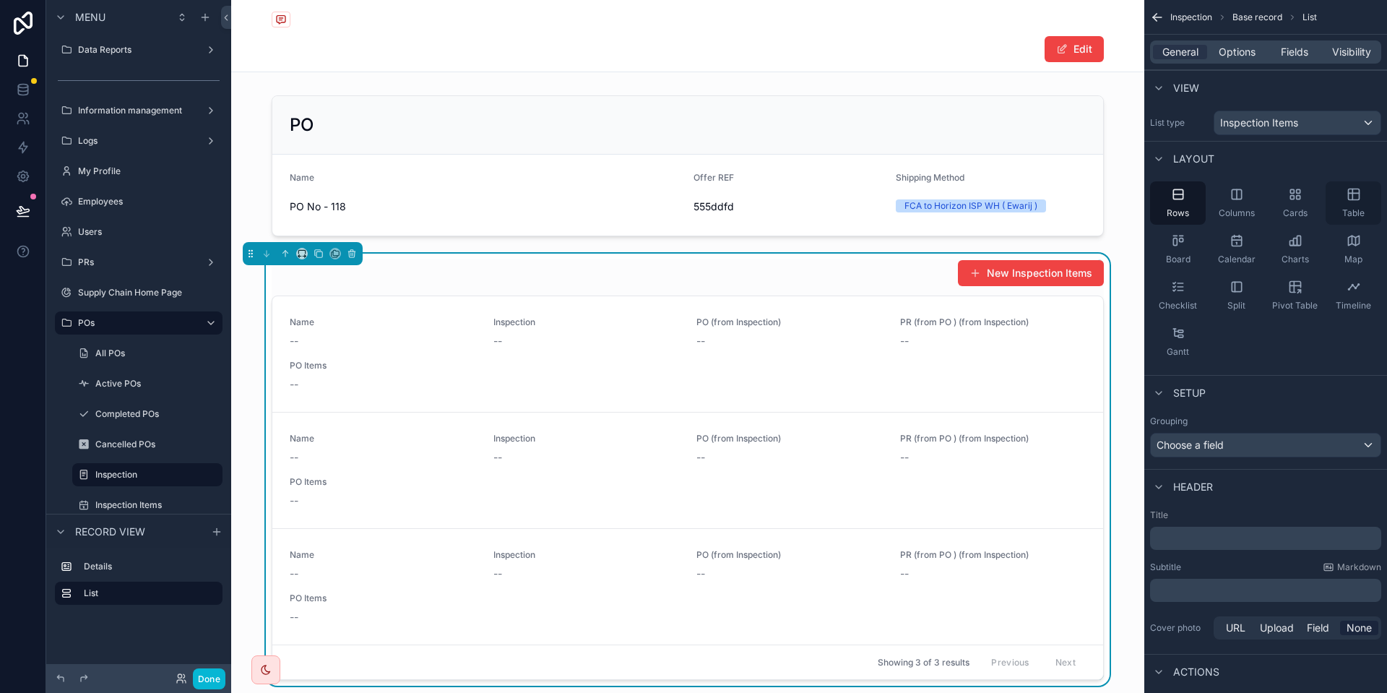
click at [1354, 188] on icon "scrollable content" at bounding box center [1353, 194] width 14 height 14
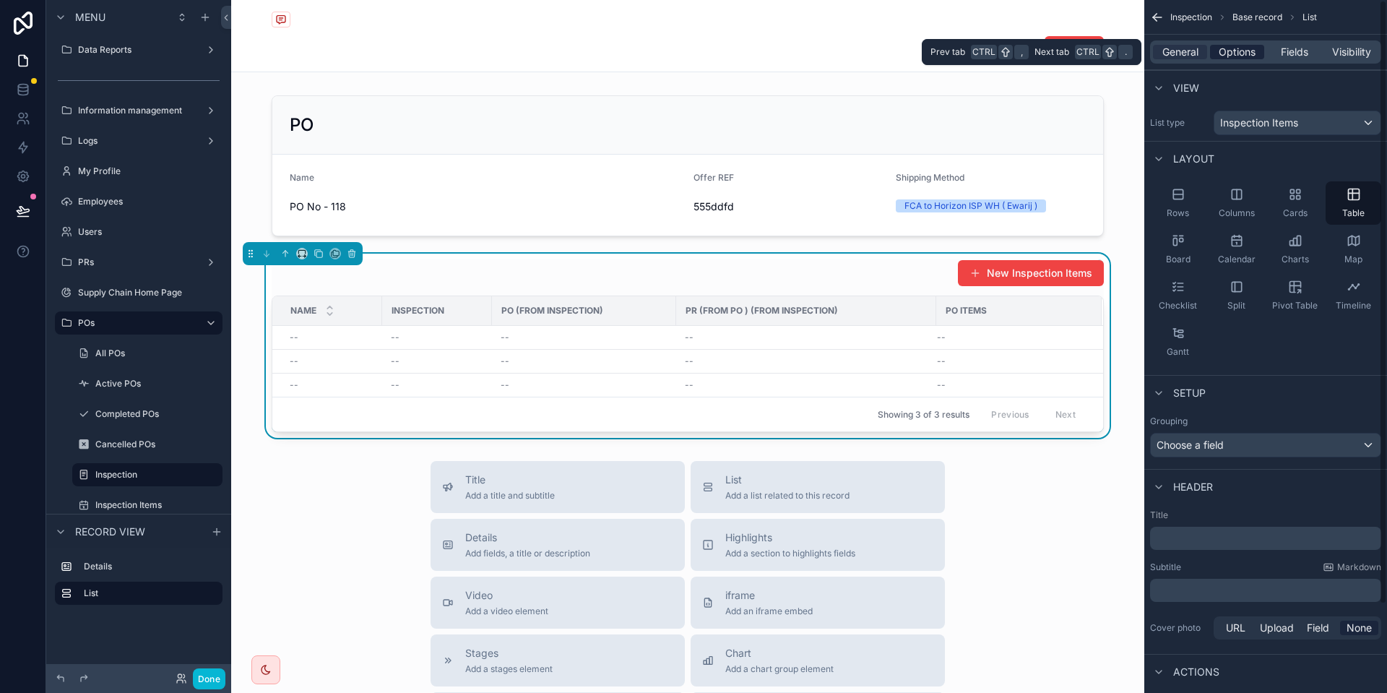
drag, startPoint x: 1244, startPoint y: 66, endPoint x: 1241, endPoint y: 57, distance: 9.1
click at [1243, 64] on div "General Options Fields Visibility" at bounding box center [1265, 52] width 243 height 35
click at [1241, 56] on span "Options" at bounding box center [1236, 52] width 37 height 14
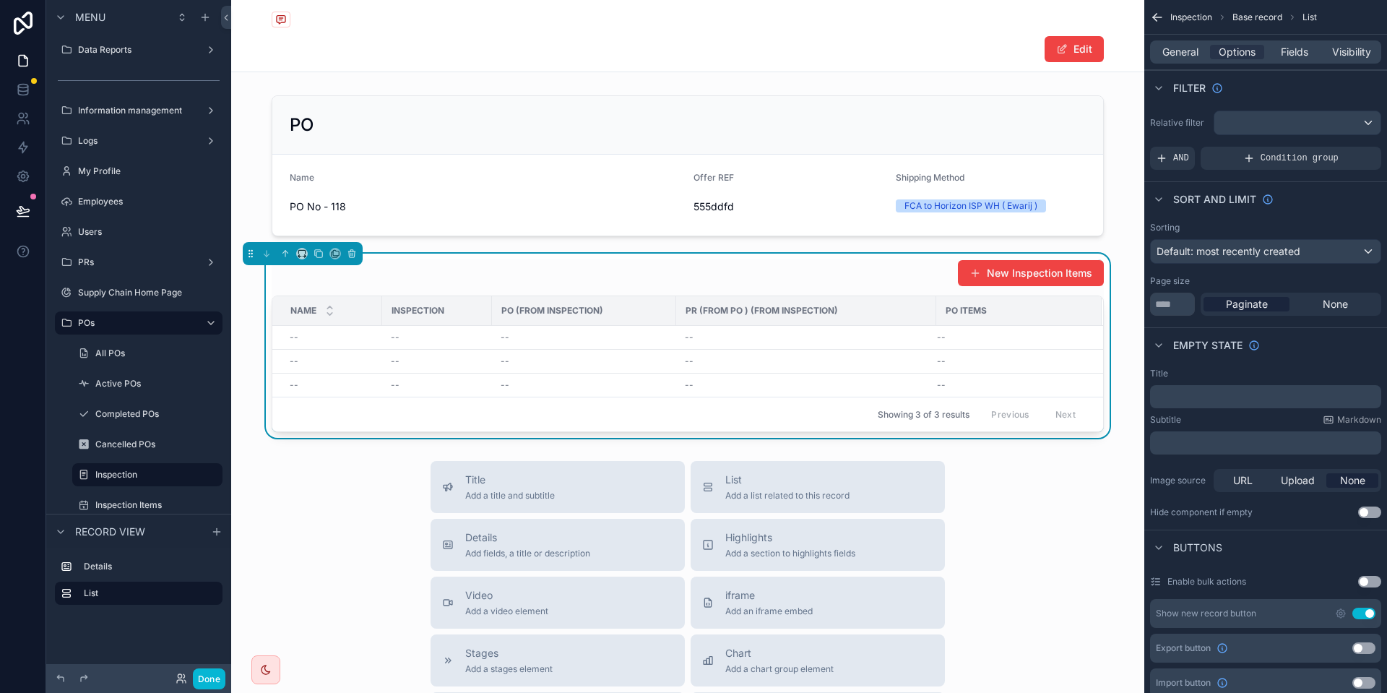
click at [1257, 103] on div "Filter" at bounding box center [1265, 87] width 243 height 35
click at [1255, 116] on div "scrollable content" at bounding box center [1297, 122] width 166 height 23
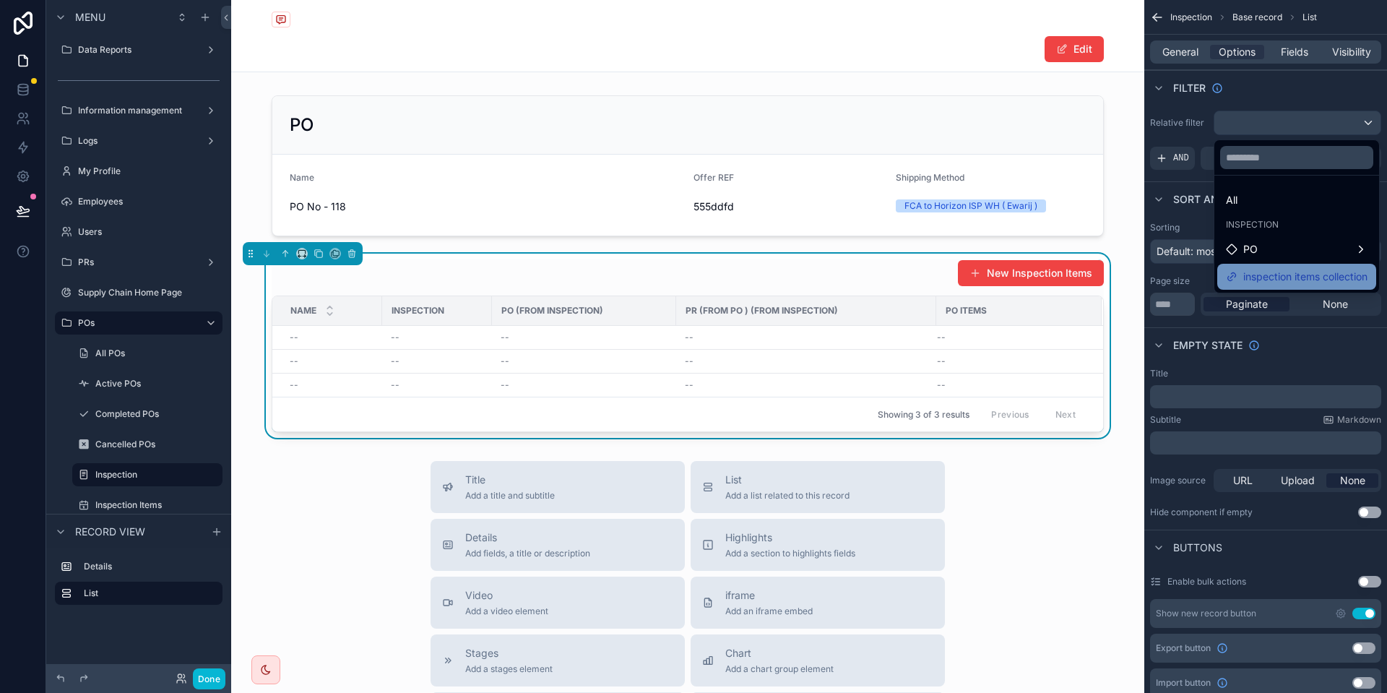
click at [1259, 275] on span "inspection items collection" at bounding box center [1305, 276] width 124 height 17
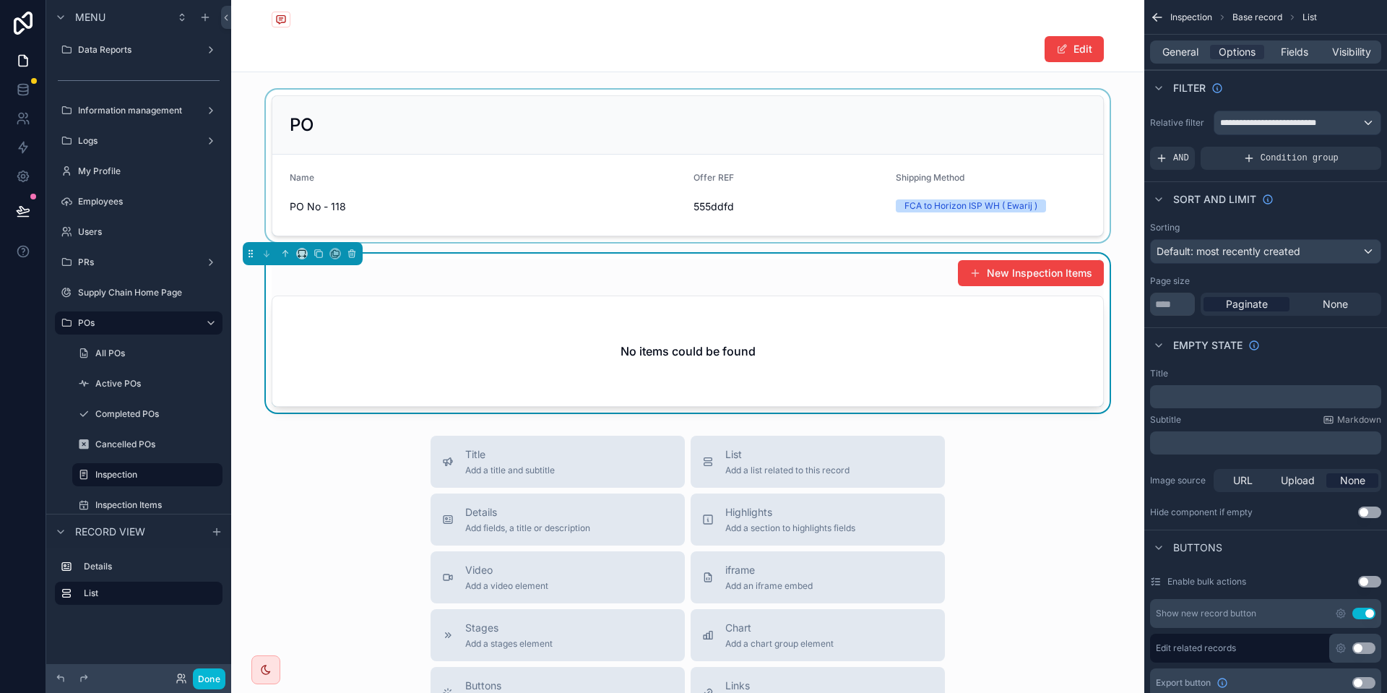
click at [548, 139] on div "scrollable content" at bounding box center [687, 166] width 913 height 152
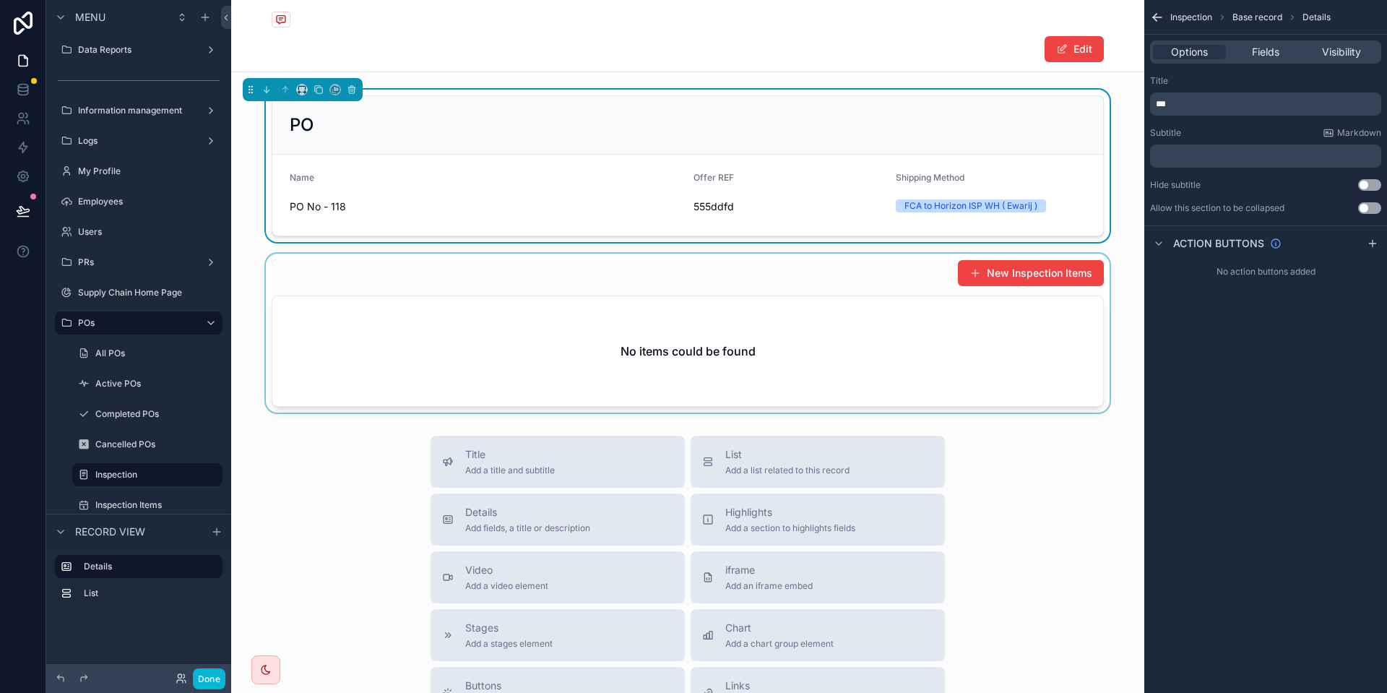
click at [654, 325] on div "scrollable content" at bounding box center [687, 332] width 913 height 159
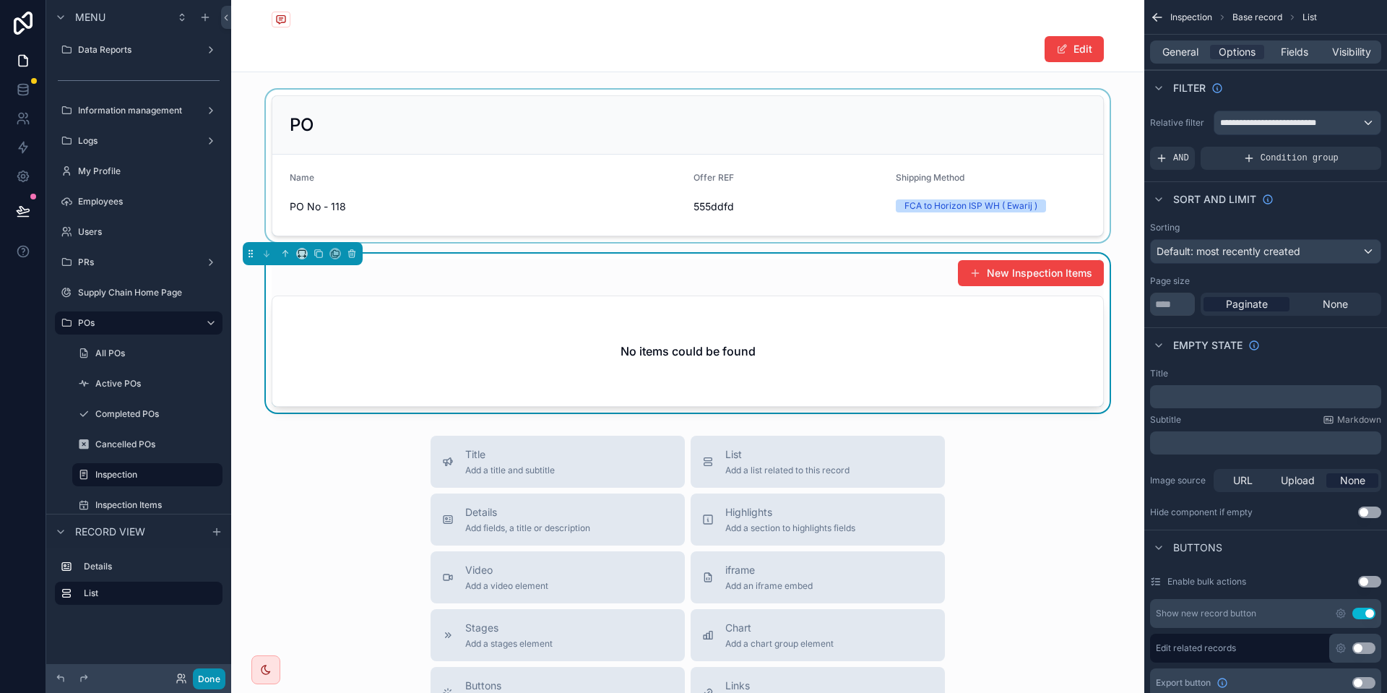
click at [219, 676] on button "Done" at bounding box center [209, 678] width 32 height 21
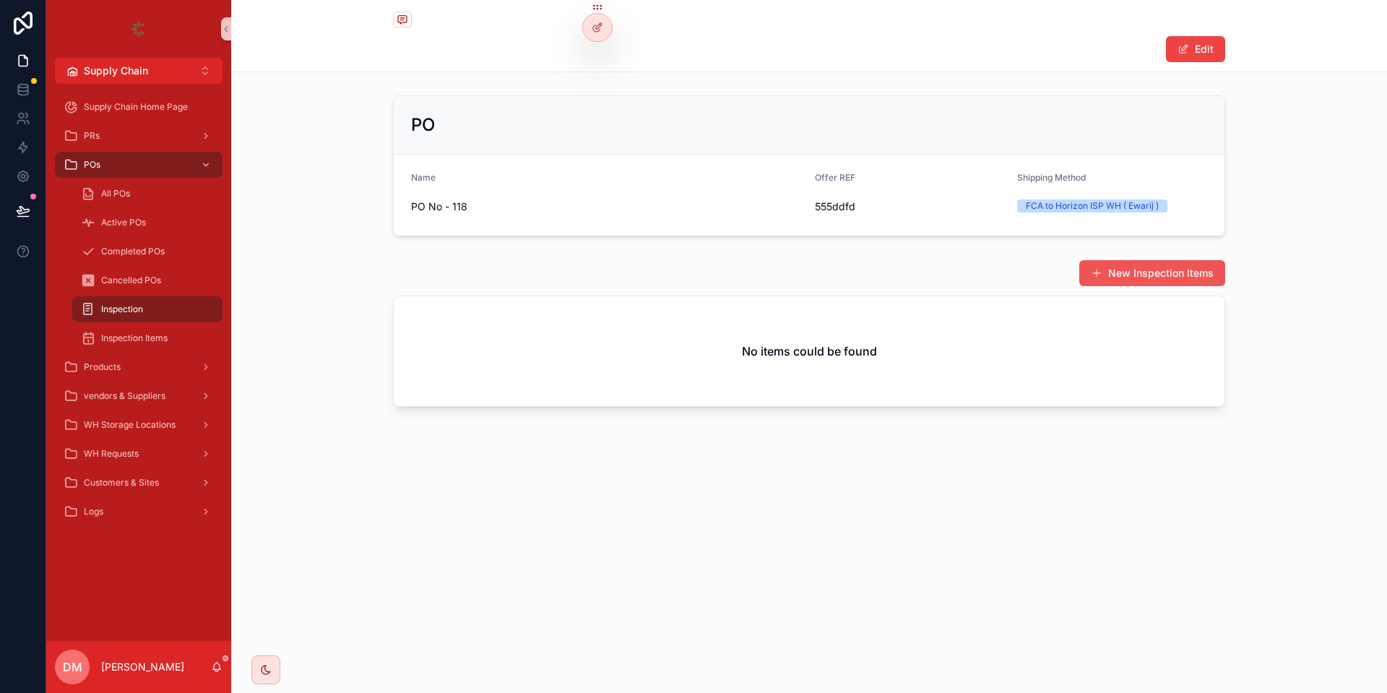
click at [1150, 261] on button "New Inspection Items" at bounding box center [1152, 273] width 146 height 26
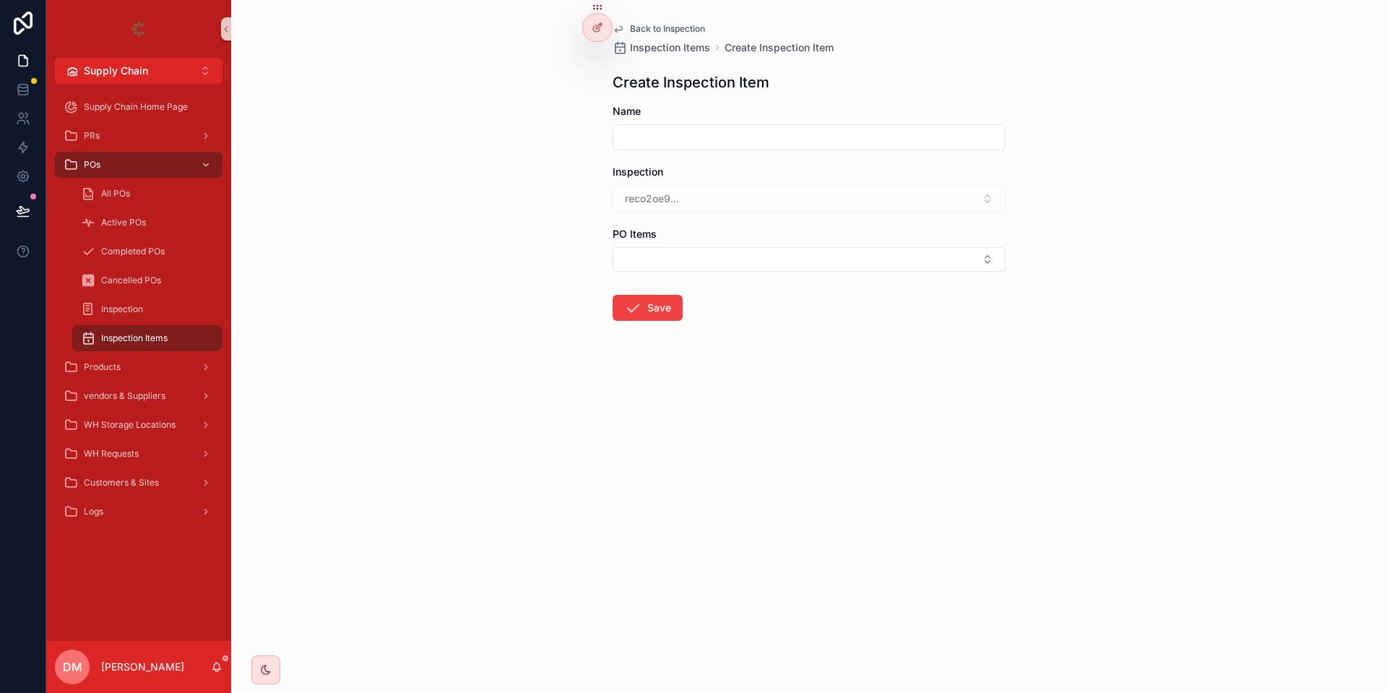
click at [680, 138] on input "scrollable content" at bounding box center [808, 137] width 391 height 20
click at [664, 209] on div "reco2oe9..." at bounding box center [808, 198] width 393 height 27
click at [669, 203] on div "reco2oe9..." at bounding box center [808, 198] width 393 height 27
drag, startPoint x: 620, startPoint y: 176, endPoint x: 682, endPoint y: 179, distance: 62.2
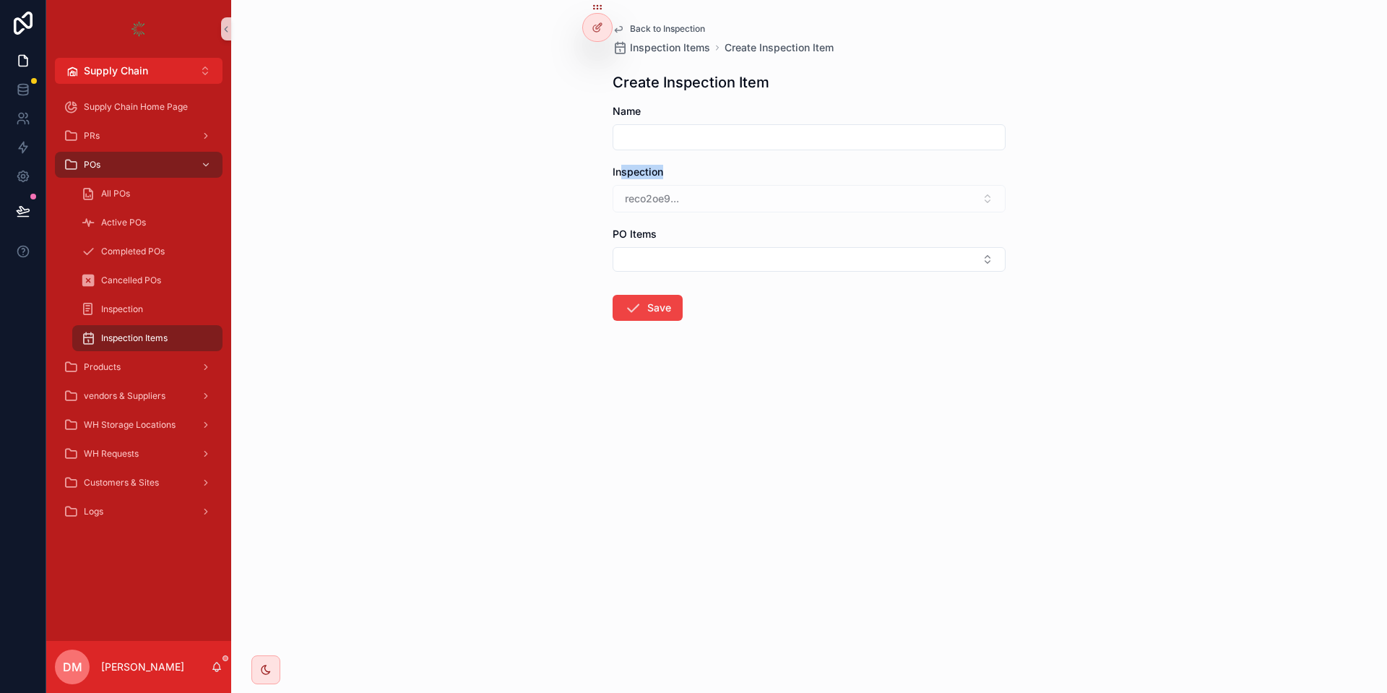
click at [682, 178] on div "Inspection" at bounding box center [808, 172] width 393 height 14
click at [730, 213] on form "Name Inspection reco2oe9... PO Items Save" at bounding box center [808, 258] width 393 height 309
click at [693, 280] on form "Name Inspection reco2oe9... PO Items Save" at bounding box center [808, 258] width 393 height 309
click at [698, 264] on button "Select Button" at bounding box center [808, 259] width 393 height 25
click at [695, 220] on form "Name Inspection reco2oe9... PO Items Save" at bounding box center [808, 258] width 393 height 309
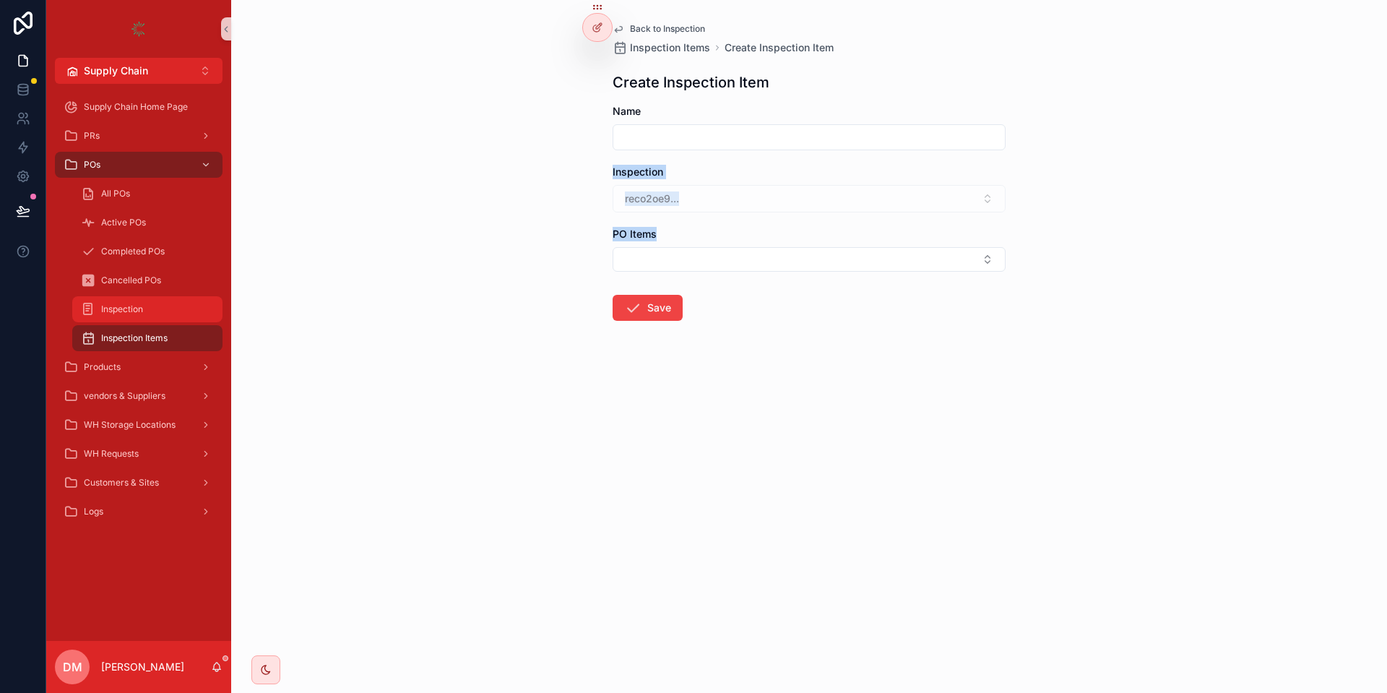
click at [105, 313] on span "Inspection" at bounding box center [122, 309] width 42 height 12
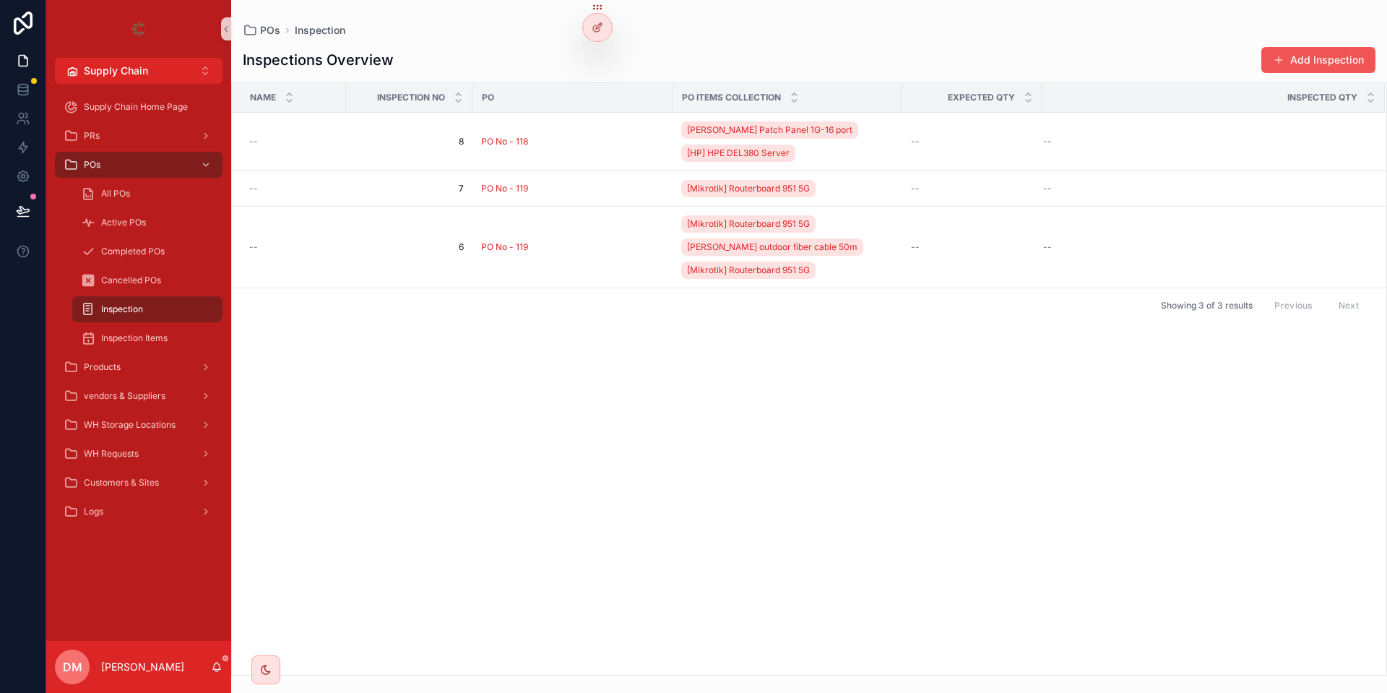
click at [1321, 47] on button "Add Inspection" at bounding box center [1318, 60] width 114 height 26
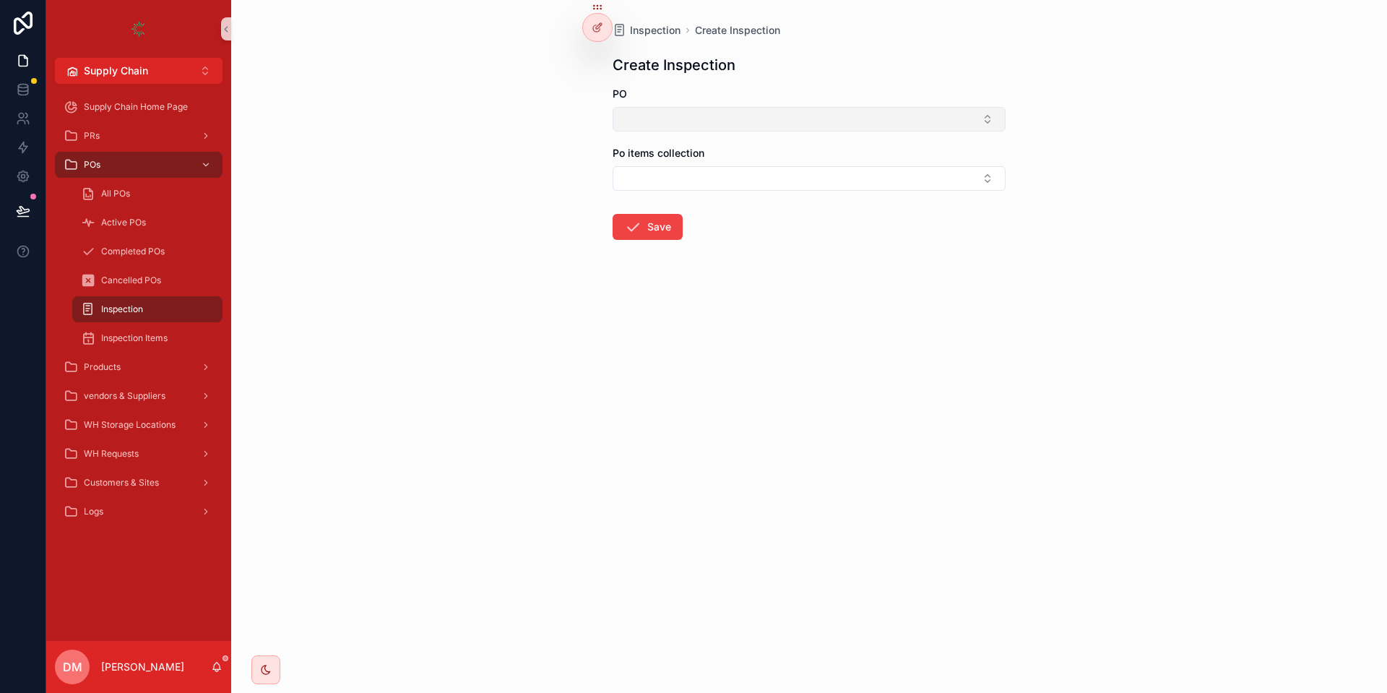
click at [726, 122] on button "Select Button" at bounding box center [808, 119] width 393 height 25
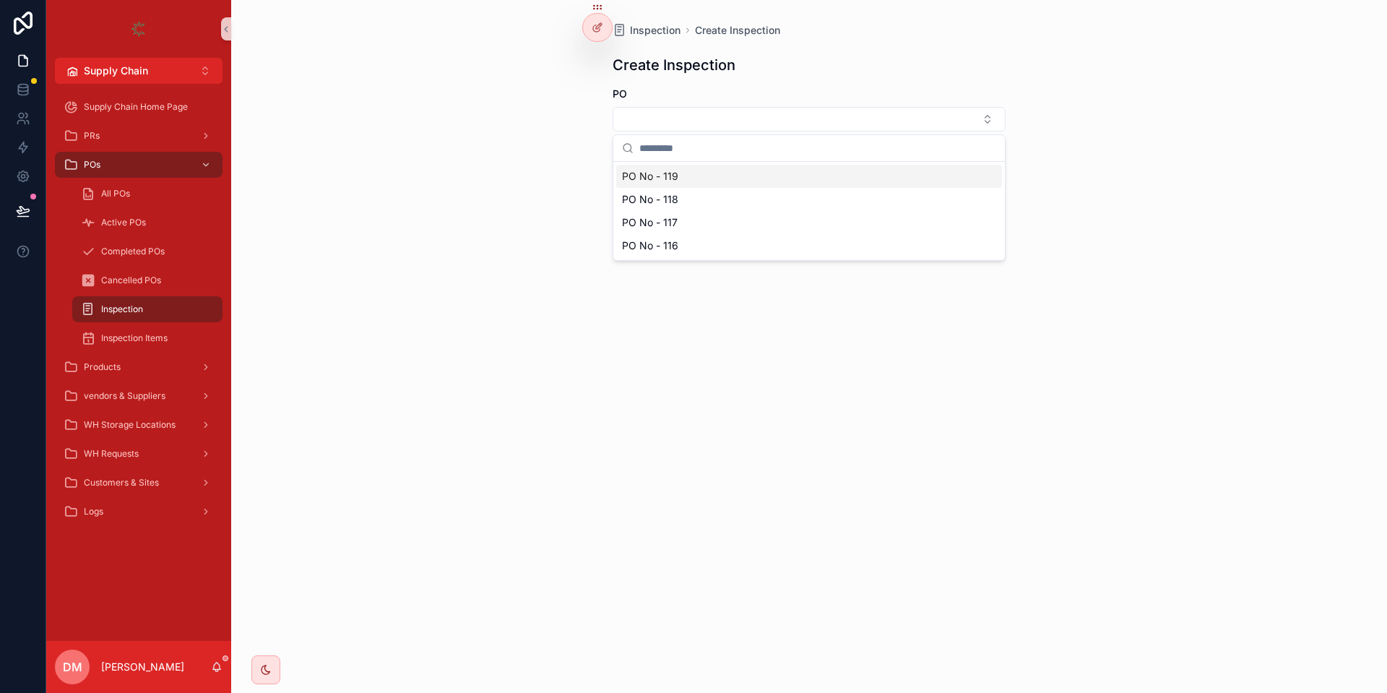
click at [684, 175] on div "PO No - 119" at bounding box center [809, 176] width 386 height 23
click at [658, 183] on button "Select Button" at bounding box center [808, 181] width 393 height 25
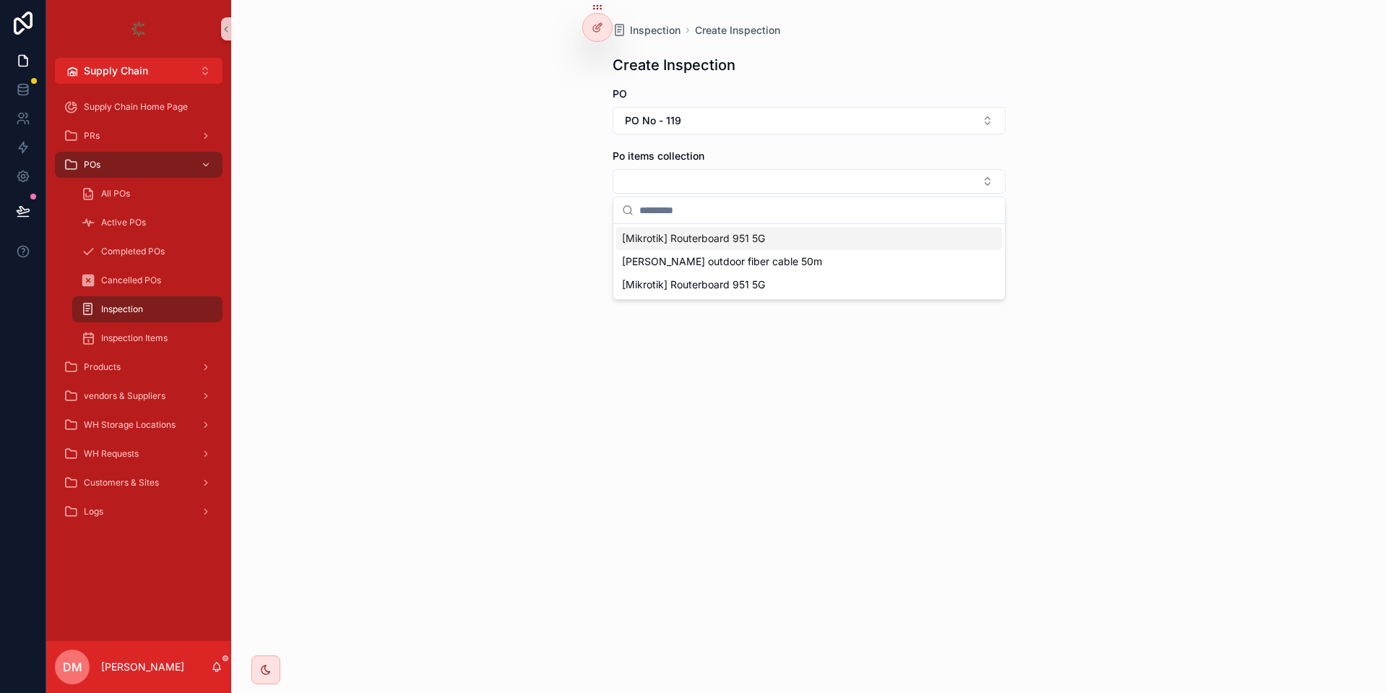
click at [688, 243] on span "[Mikrotik] Routerboard 951 5G" at bounding box center [693, 238] width 143 height 14
click at [544, 245] on div "Inspection Create Inspection Create Inspection PO PO No - 119 Po items collecti…" at bounding box center [809, 346] width 1156 height 693
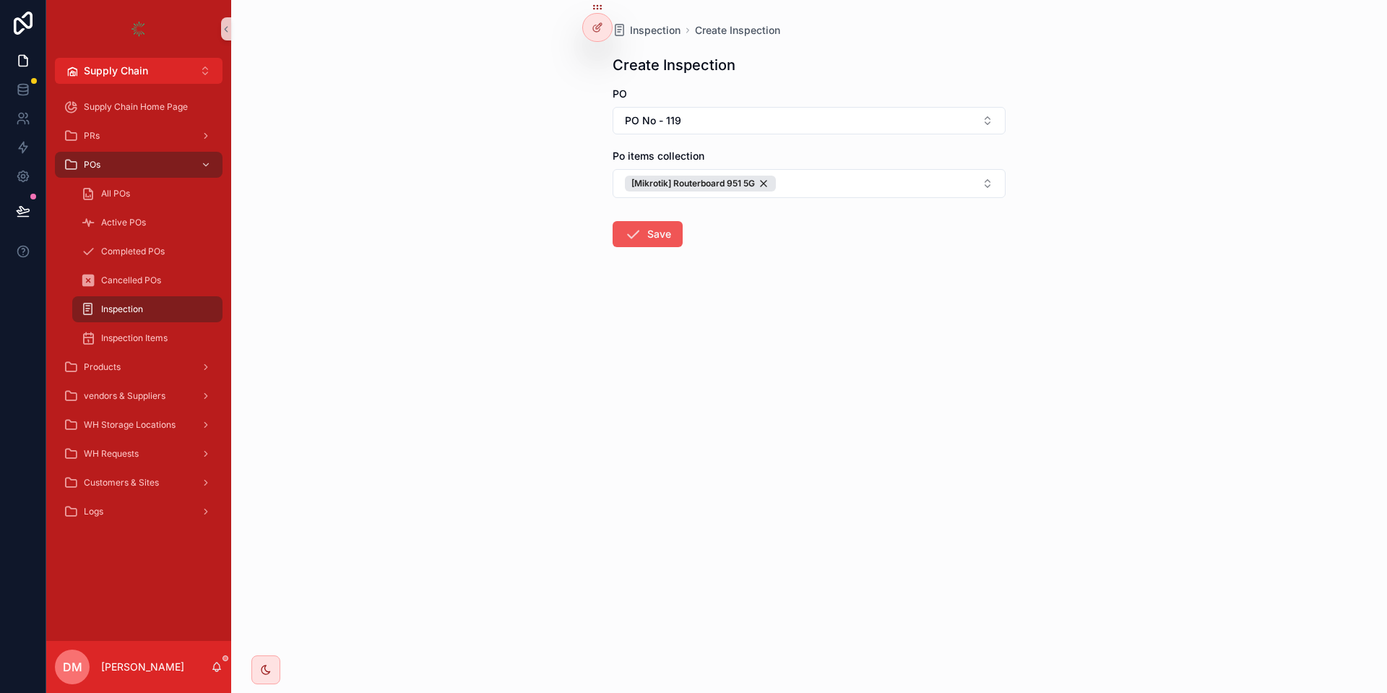
click at [646, 225] on button "Save" at bounding box center [647, 234] width 70 height 26
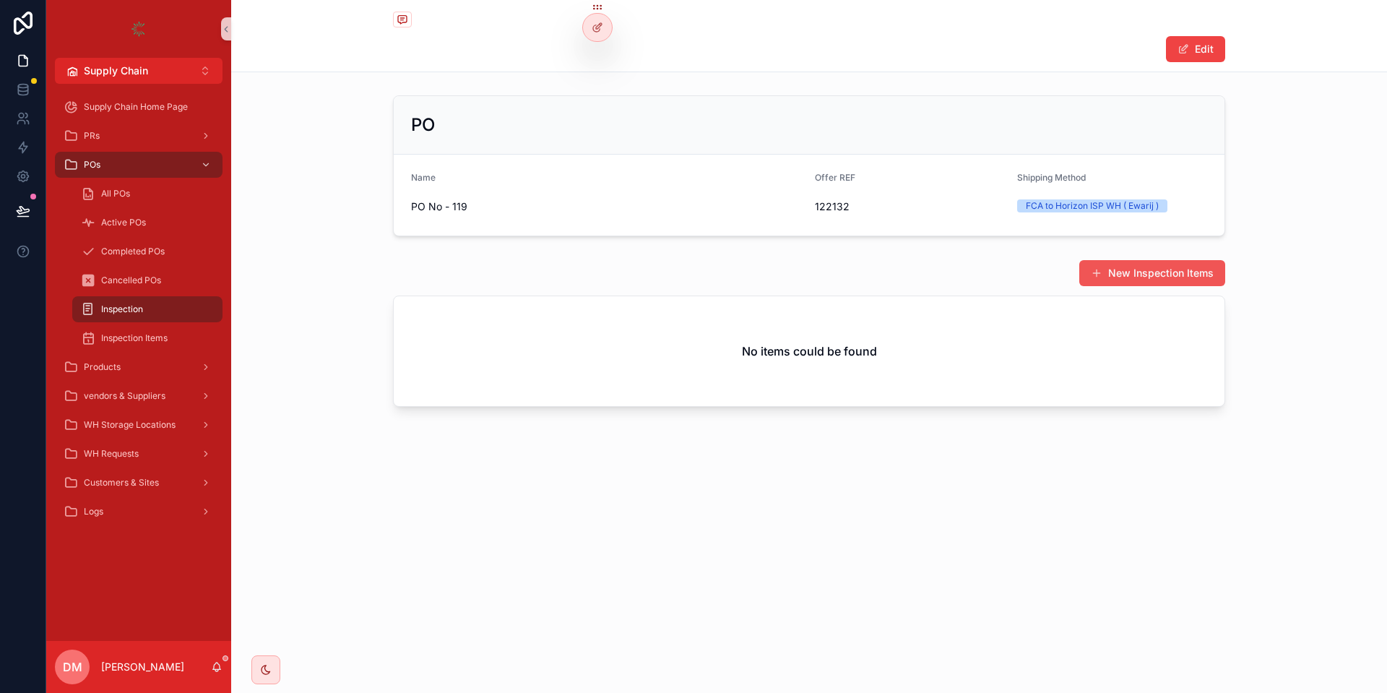
click at [1109, 277] on button "New Inspection Items" at bounding box center [1152, 273] width 146 height 26
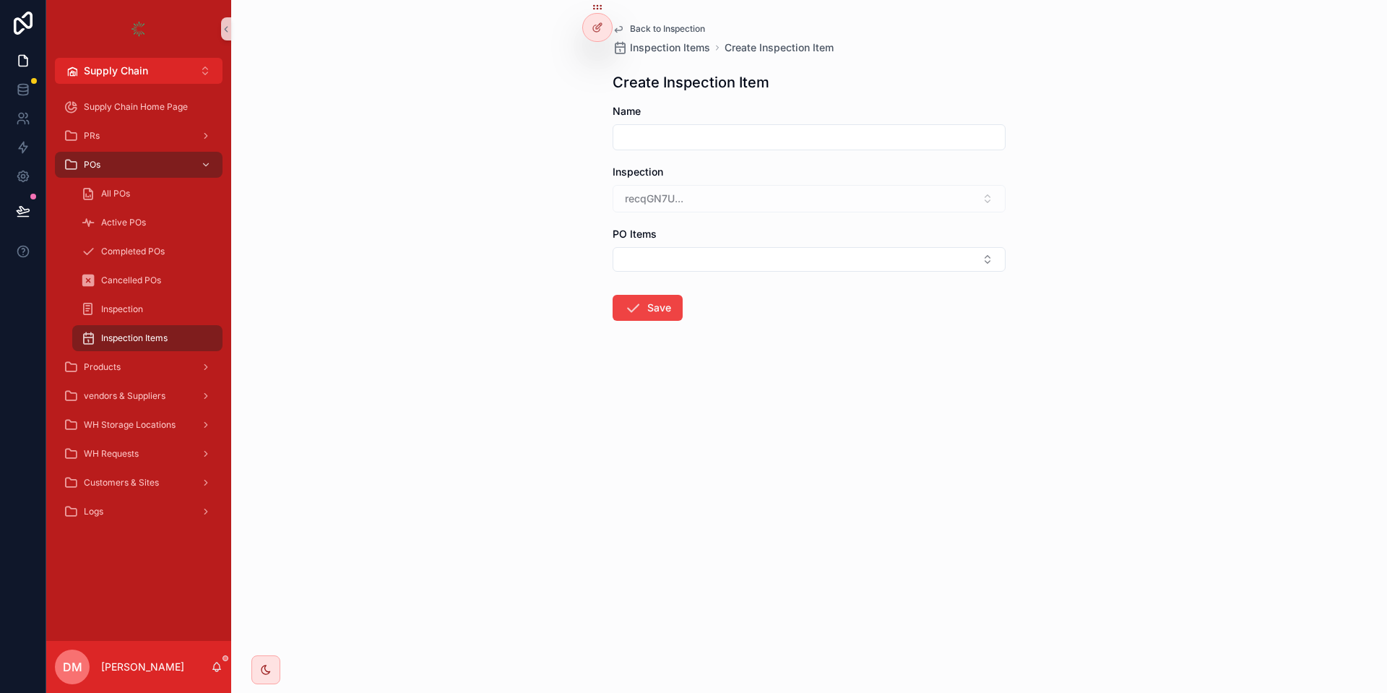
click at [724, 137] on input "scrollable content" at bounding box center [808, 137] width 391 height 20
click at [681, 269] on button "Select Button" at bounding box center [808, 259] width 393 height 25
click at [835, 131] on input "scrollable content" at bounding box center [808, 137] width 391 height 20
click at [594, 16] on div at bounding box center [597, 27] width 29 height 27
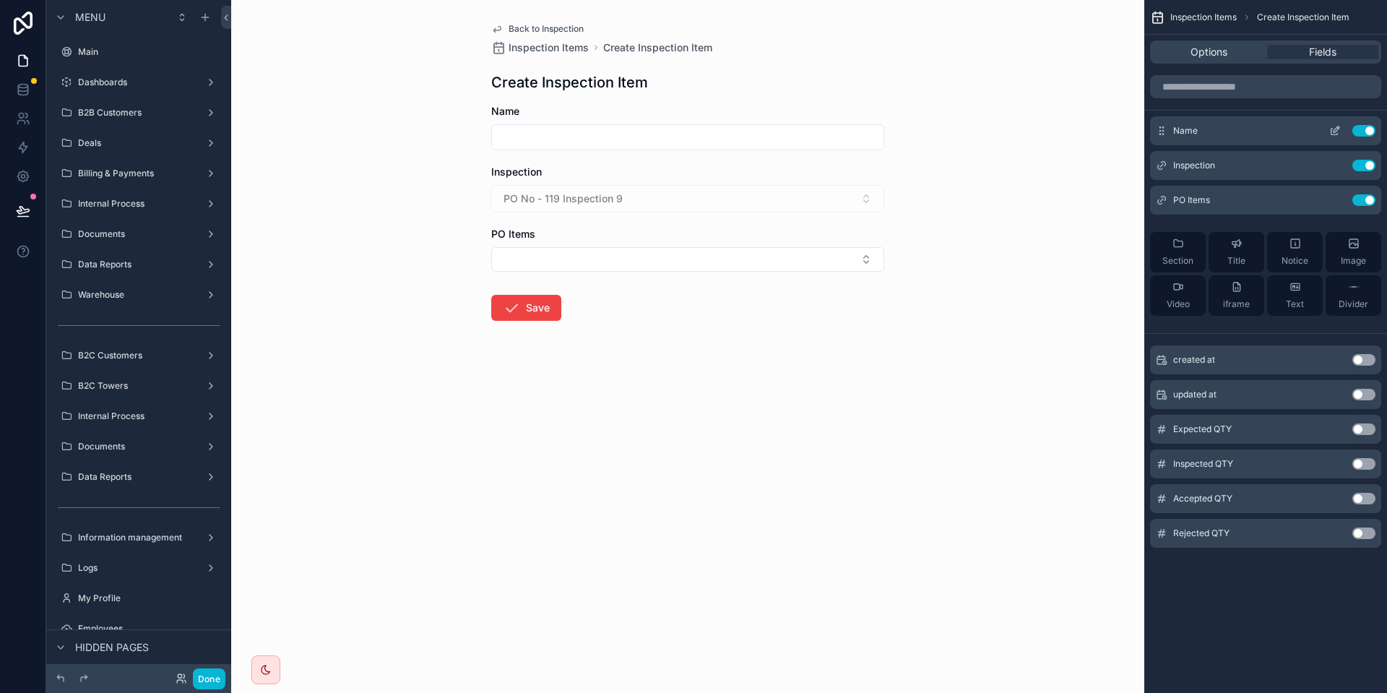
click at [1363, 126] on button "Use setting" at bounding box center [1363, 131] width 23 height 12
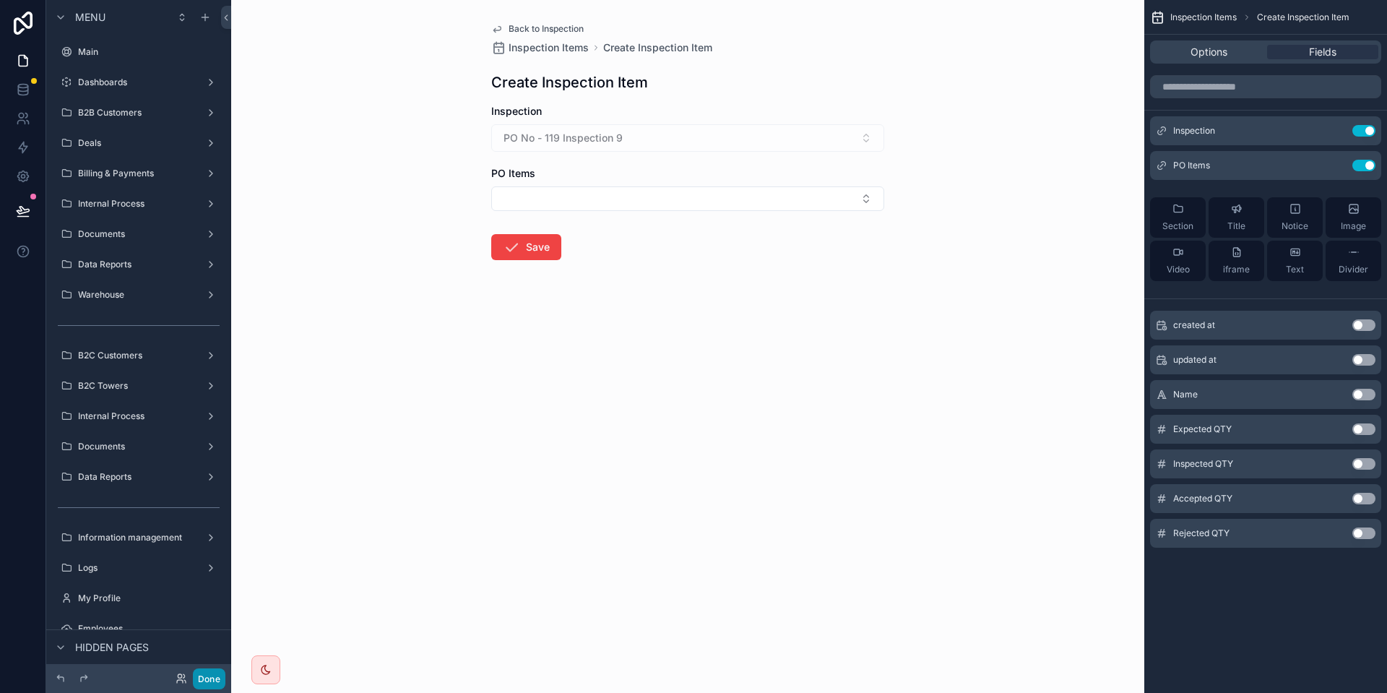
click at [212, 675] on button "Done" at bounding box center [209, 678] width 32 height 21
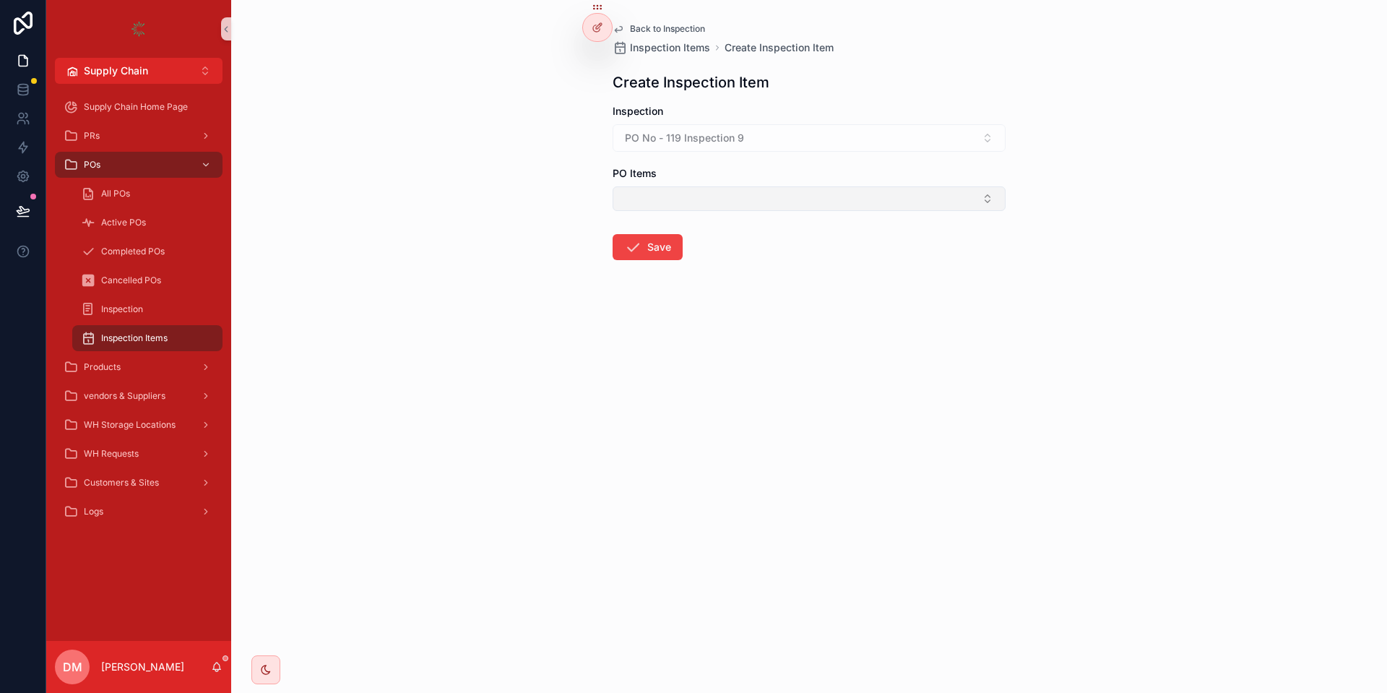
click at [755, 205] on button "Select Button" at bounding box center [808, 198] width 393 height 25
click at [715, 168] on div "PO Items" at bounding box center [808, 173] width 393 height 14
click at [687, 195] on button "Select Button" at bounding box center [808, 198] width 393 height 25
click at [595, 25] on div at bounding box center [597, 27] width 29 height 27
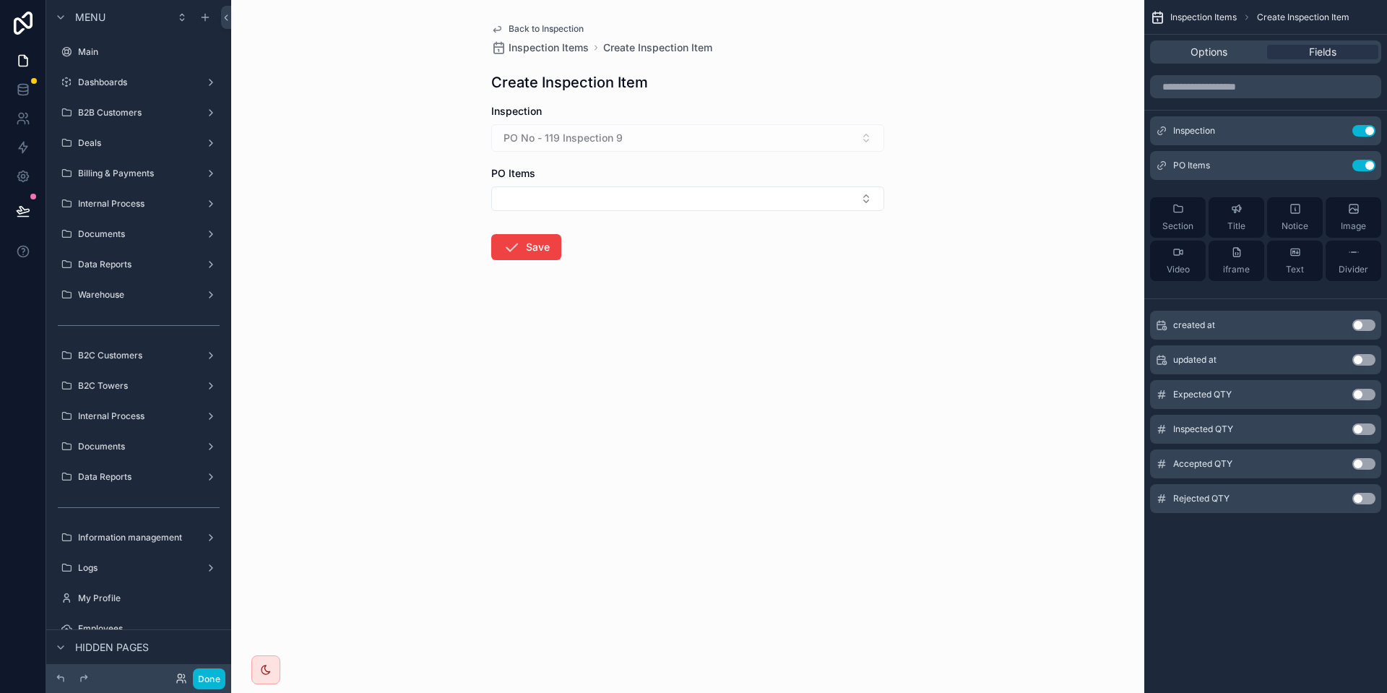
click at [1363, 394] on button "Use setting" at bounding box center [1363, 395] width 23 height 12
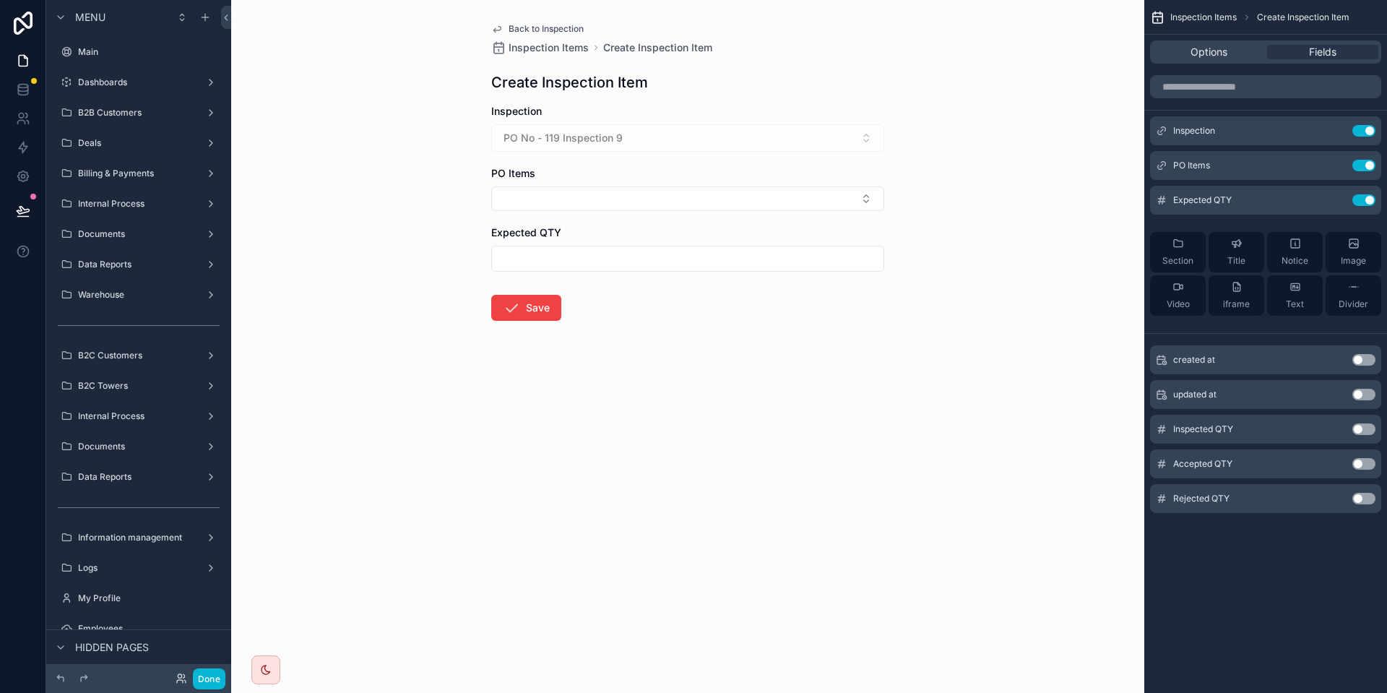
click at [1364, 421] on div "Inspected QTY Use setting" at bounding box center [1265, 429] width 231 height 29
click at [1357, 432] on button "Use setting" at bounding box center [1363, 429] width 23 height 12
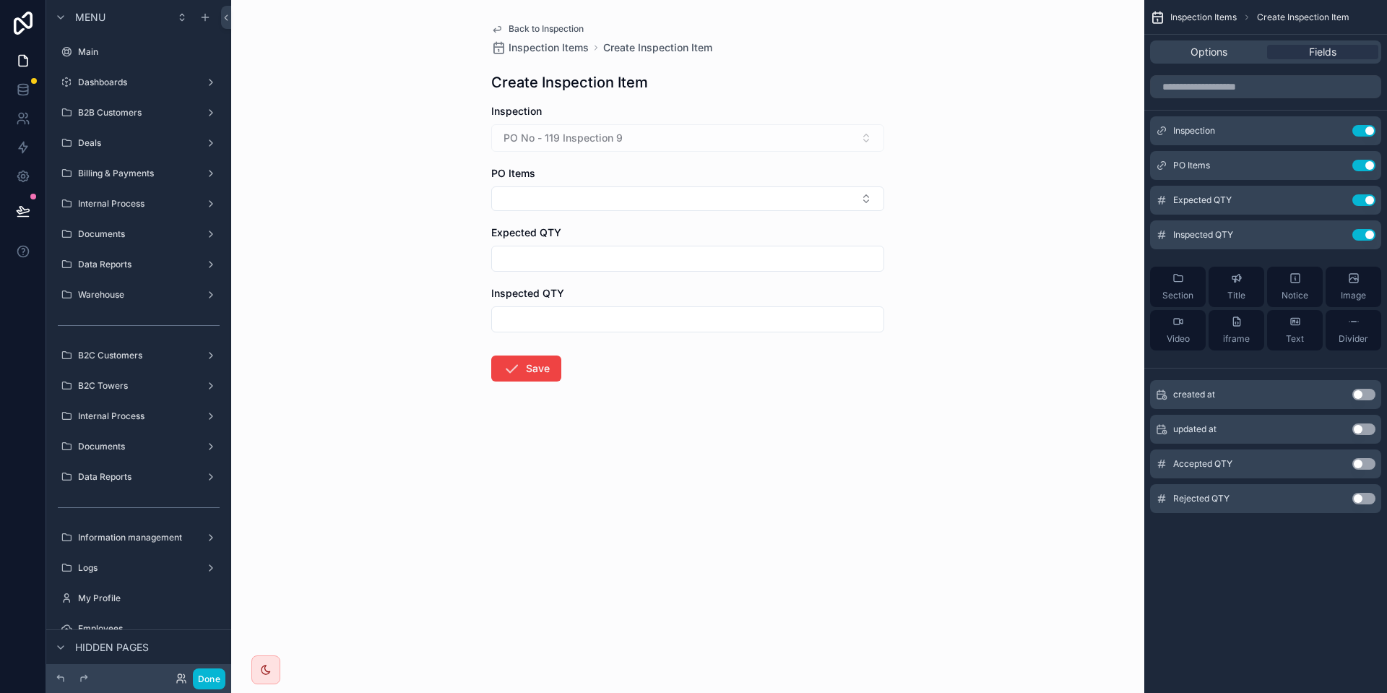
click at [1366, 463] on button "Use setting" at bounding box center [1363, 464] width 23 height 12
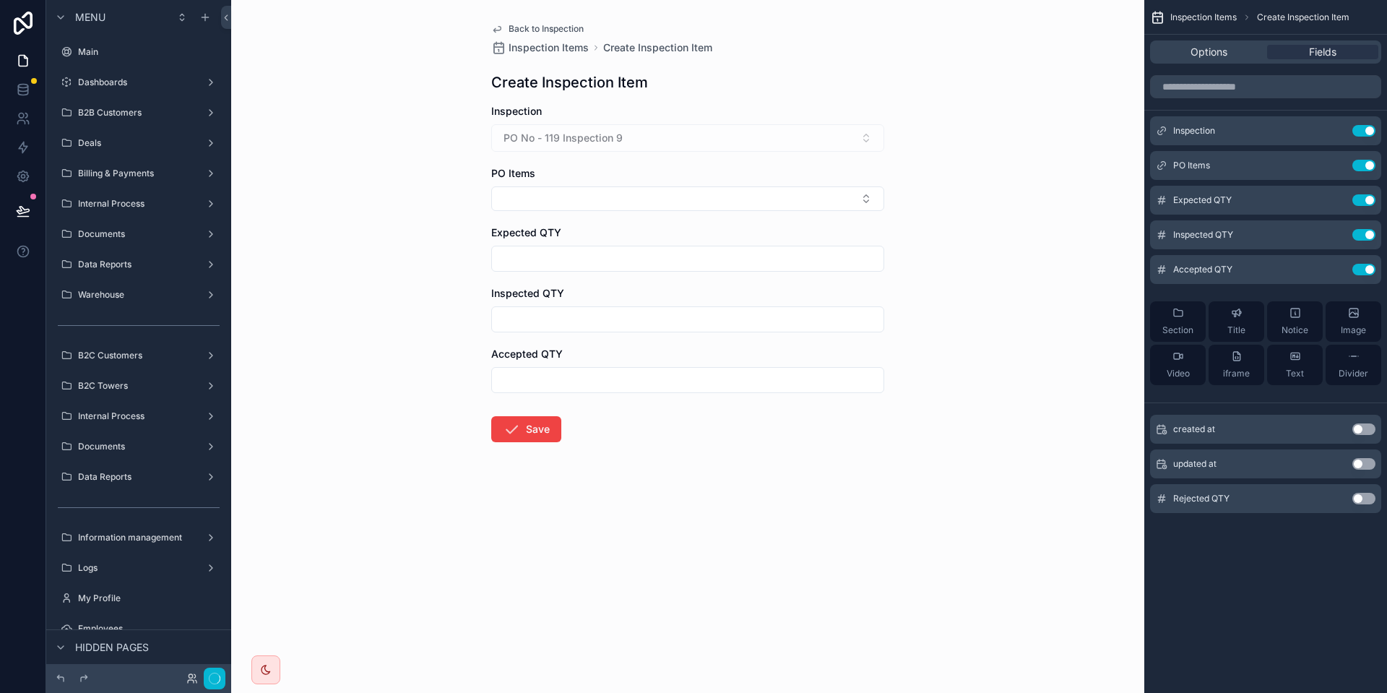
click at [1358, 489] on div "Rejected QTY Use setting" at bounding box center [1265, 498] width 231 height 29
click at [1366, 503] on button "Use setting" at bounding box center [1363, 499] width 23 height 12
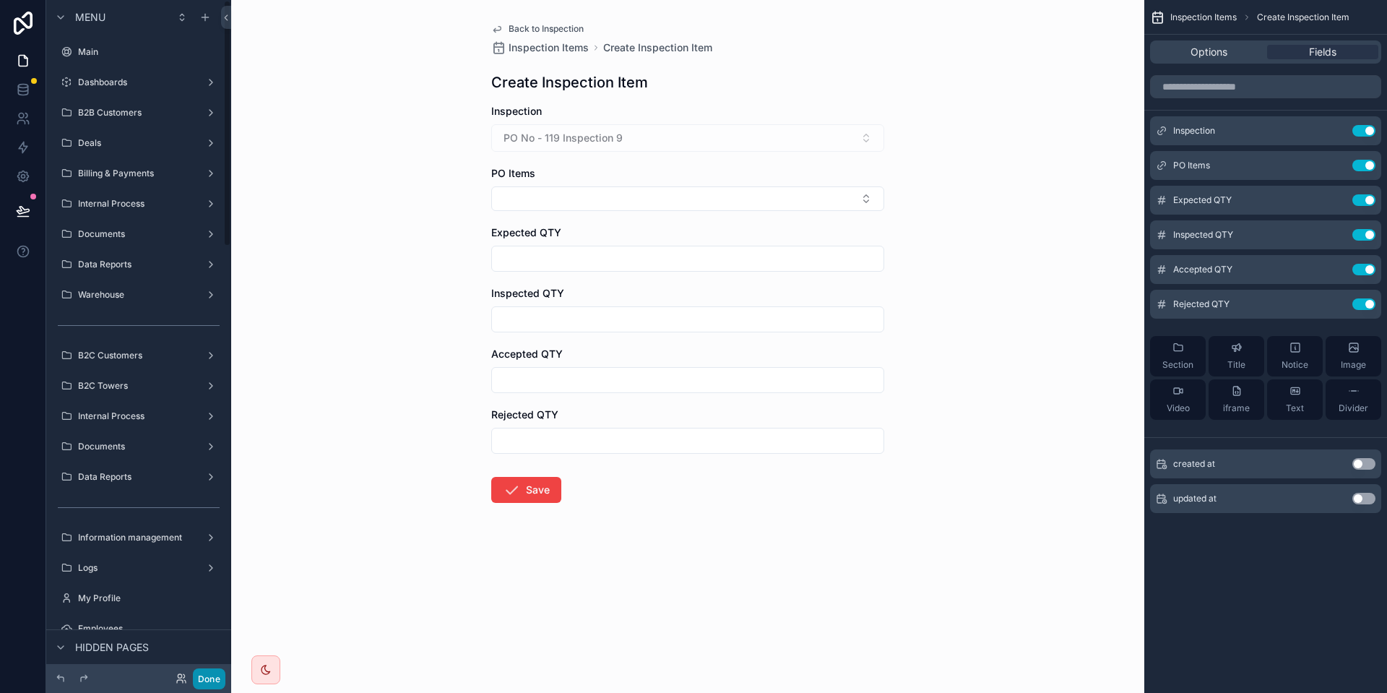
click at [204, 680] on button "Done" at bounding box center [209, 678] width 32 height 21
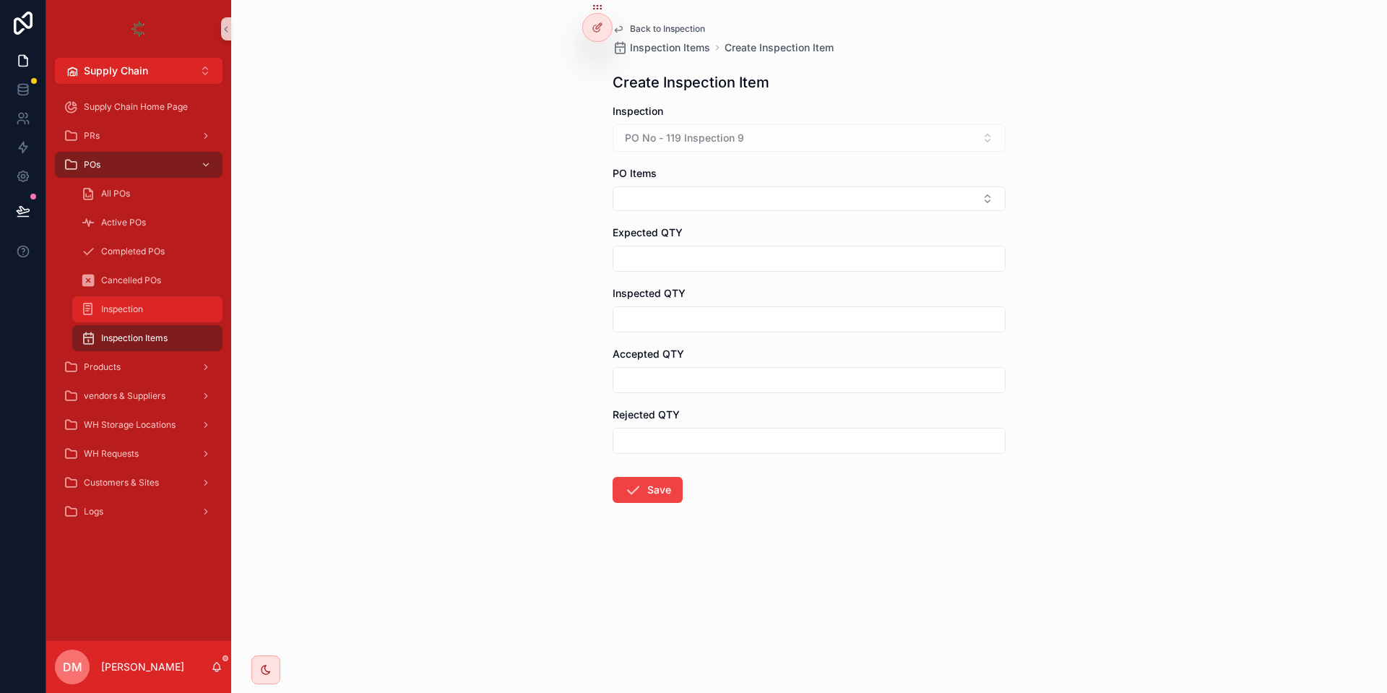
click at [127, 298] on div "Inspection" at bounding box center [147, 309] width 133 height 23
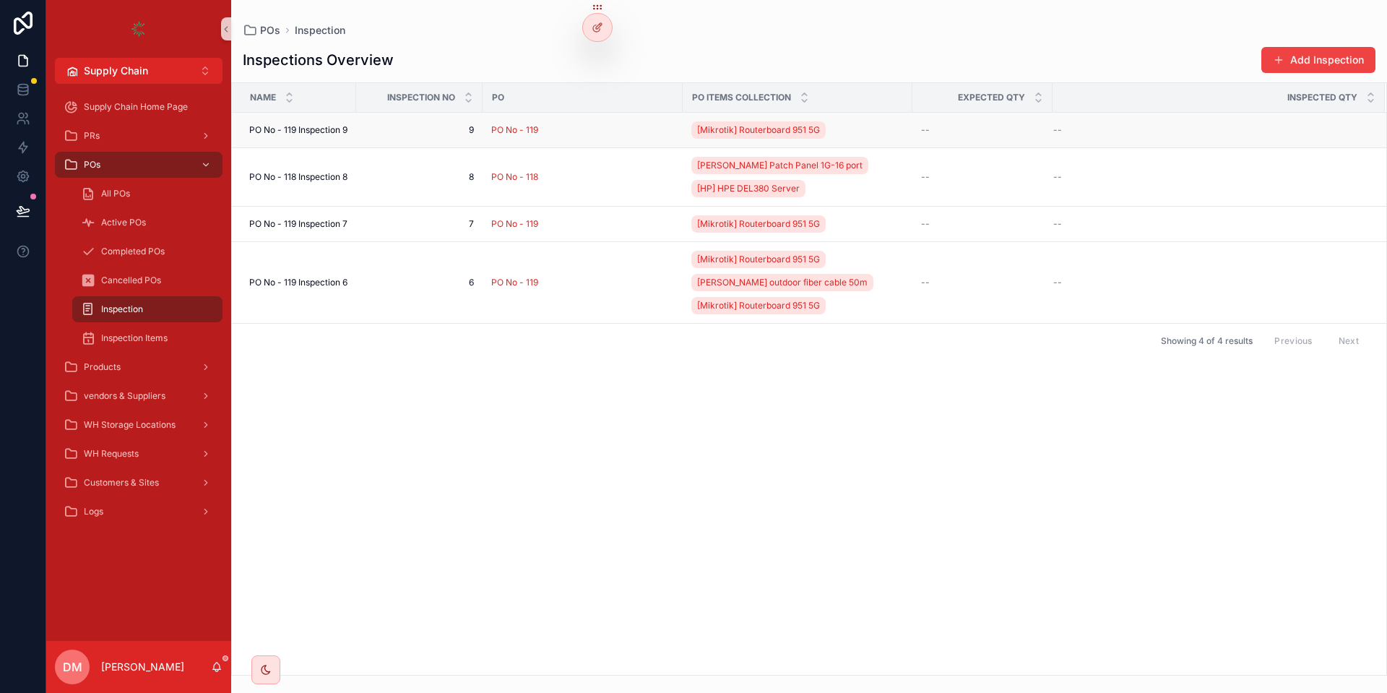
click at [880, 133] on div "[Mikrotik] Routerboard 951 5G" at bounding box center [797, 129] width 212 height 23
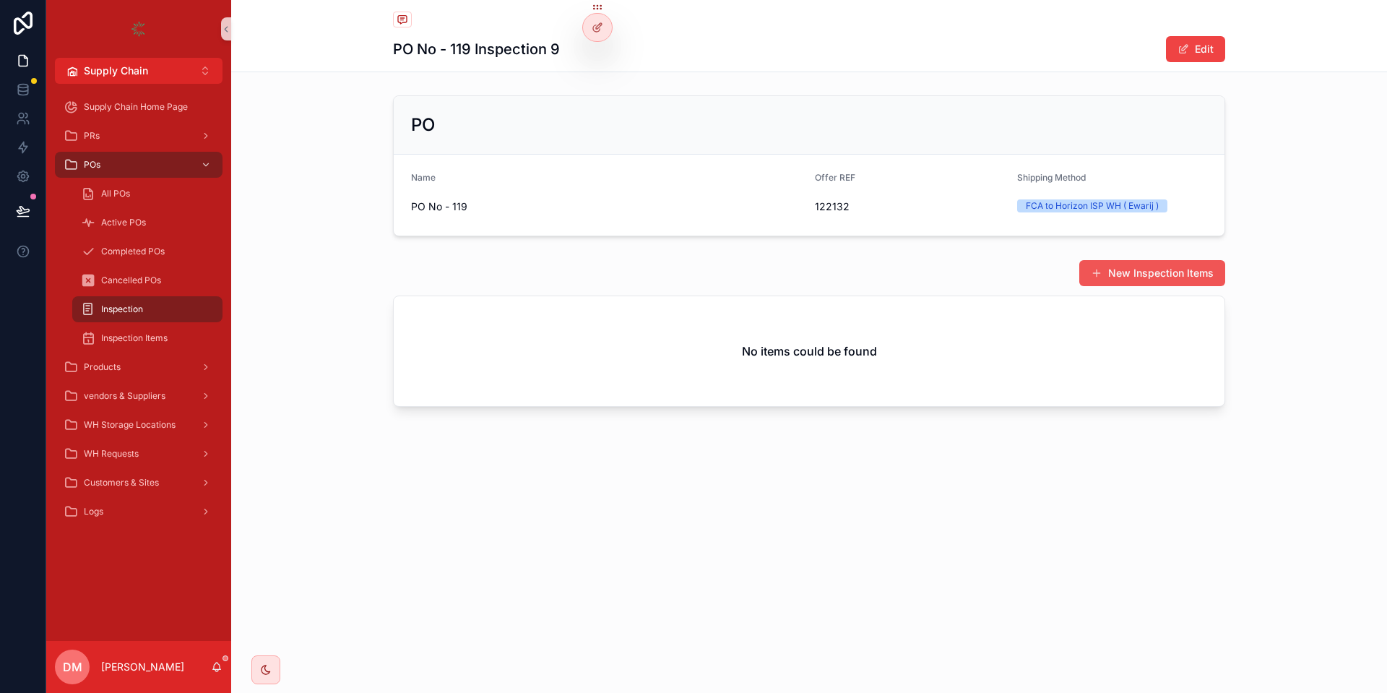
click at [1120, 271] on button "New Inspection Items" at bounding box center [1152, 273] width 146 height 26
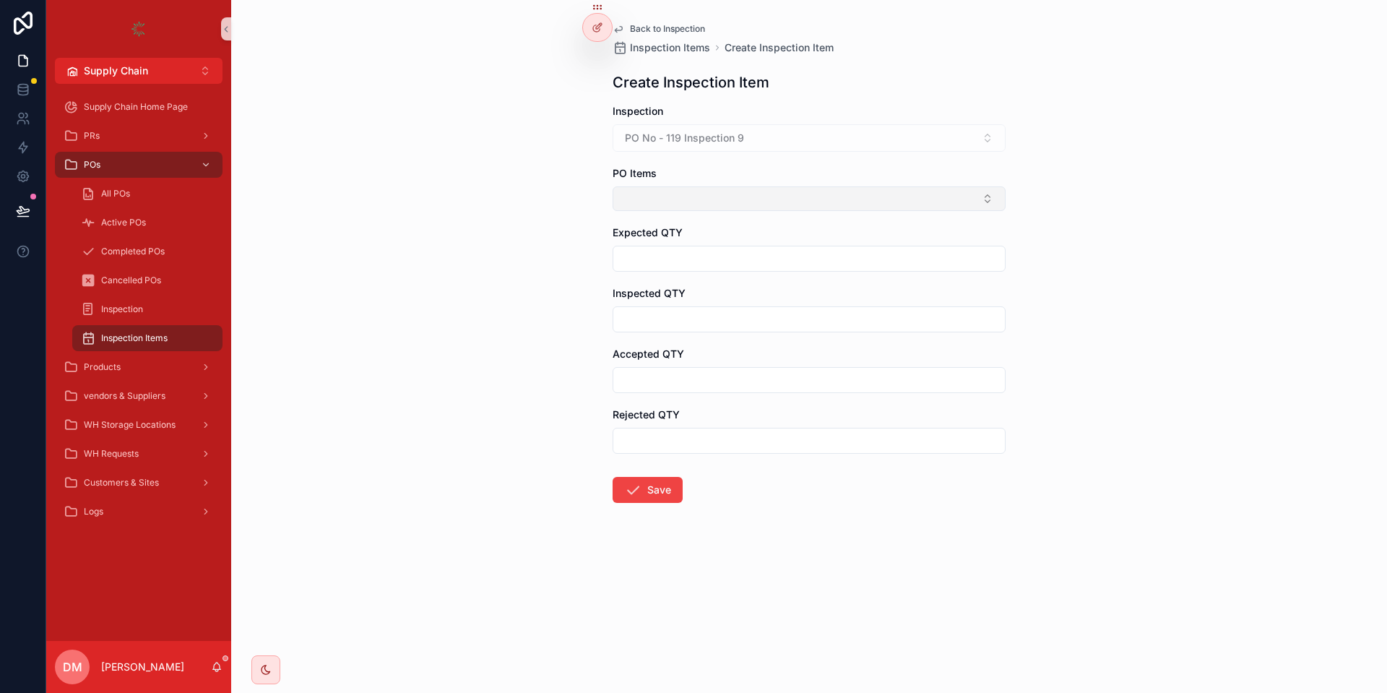
click at [747, 189] on button "Select Button" at bounding box center [808, 198] width 393 height 25
click at [742, 159] on form "Inspection PO No - 119 Inspection 9 PO Items Expected QTY Inspected QTY Accepte…" at bounding box center [808, 349] width 393 height 491
click at [139, 300] on div "Inspection" at bounding box center [147, 309] width 133 height 23
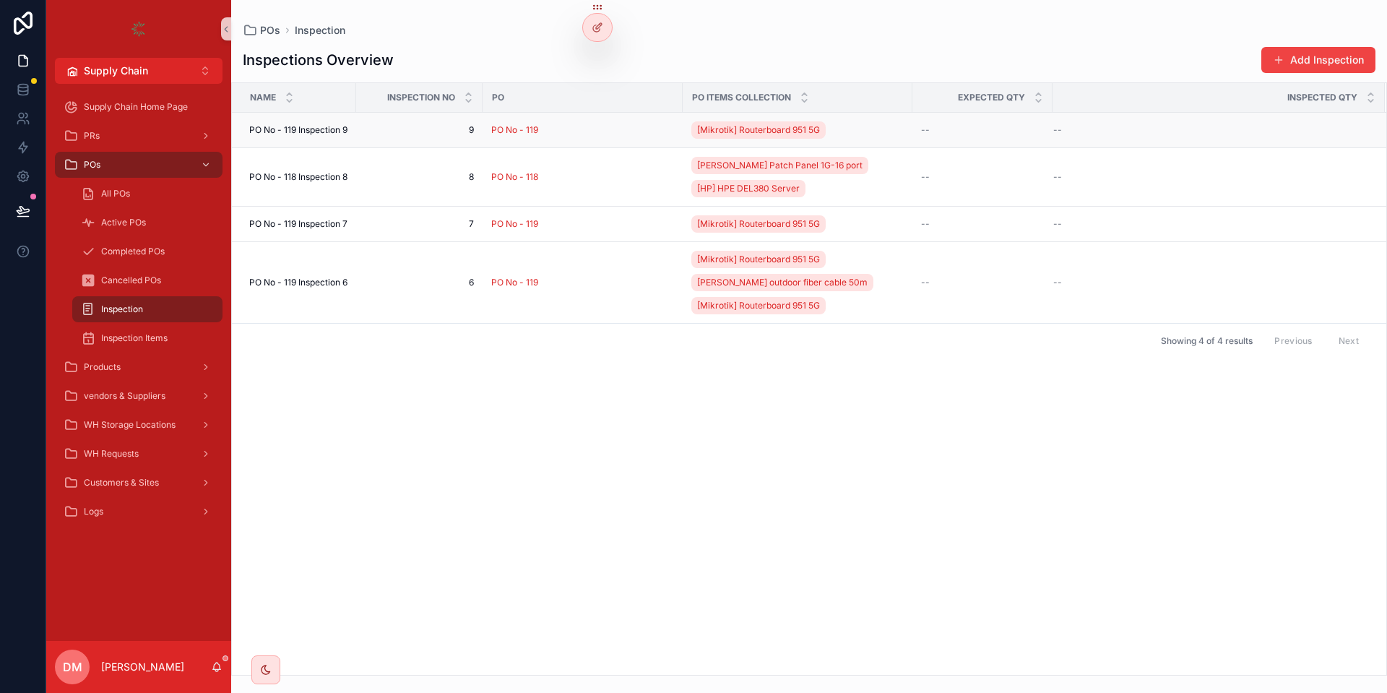
click at [434, 132] on span "9" at bounding box center [419, 130] width 109 height 12
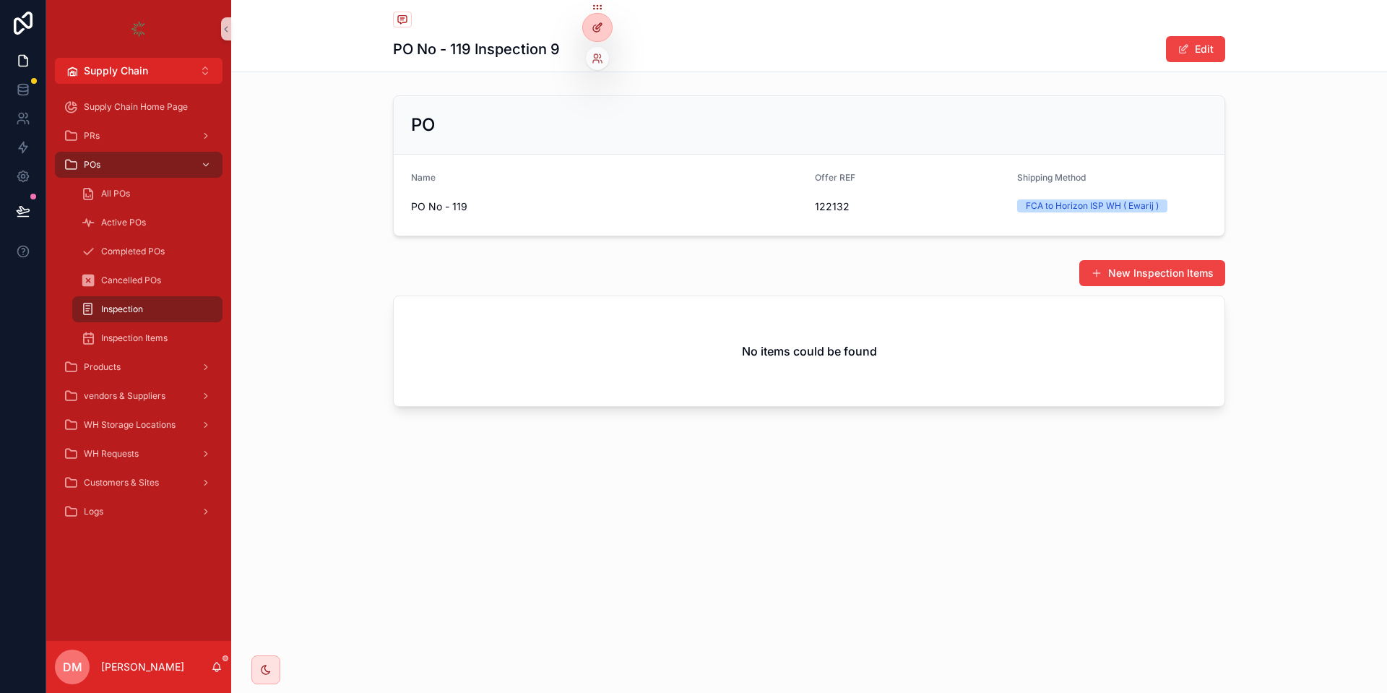
click at [594, 26] on icon at bounding box center [596, 28] width 6 height 6
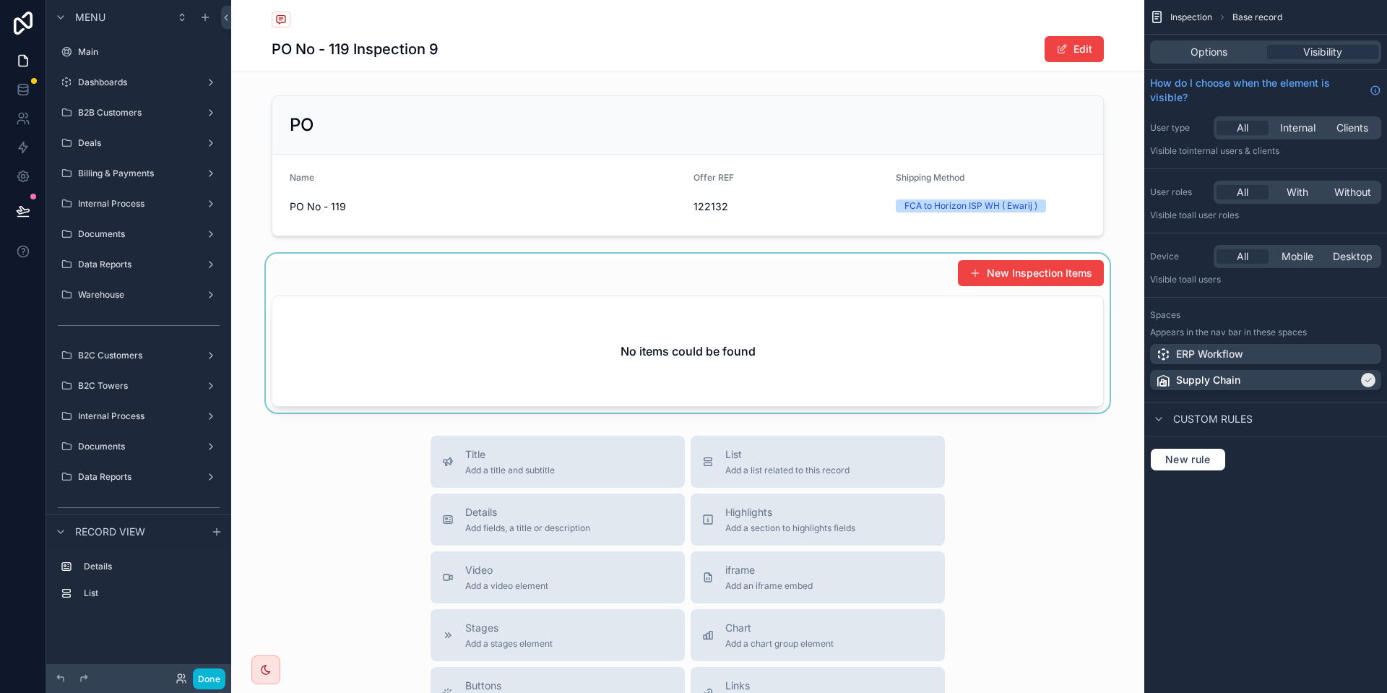
click at [731, 279] on div "scrollable content" at bounding box center [687, 332] width 913 height 159
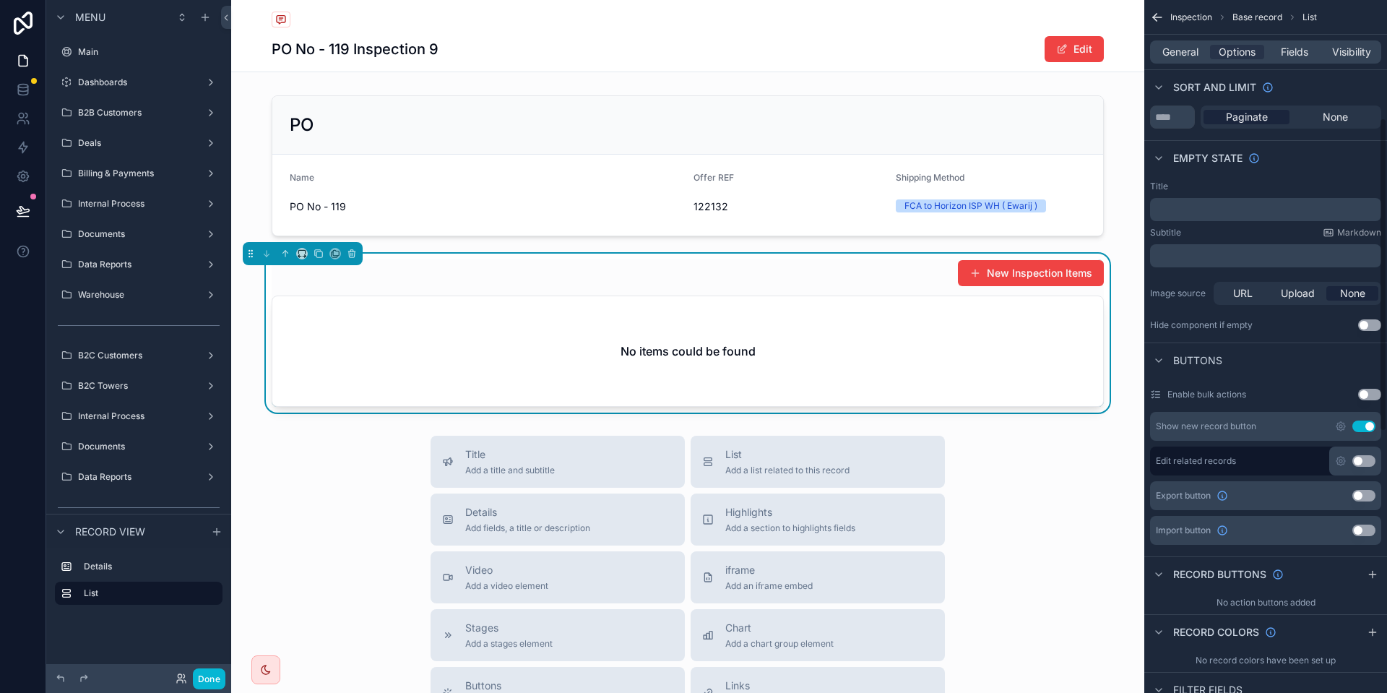
scroll to position [260, 0]
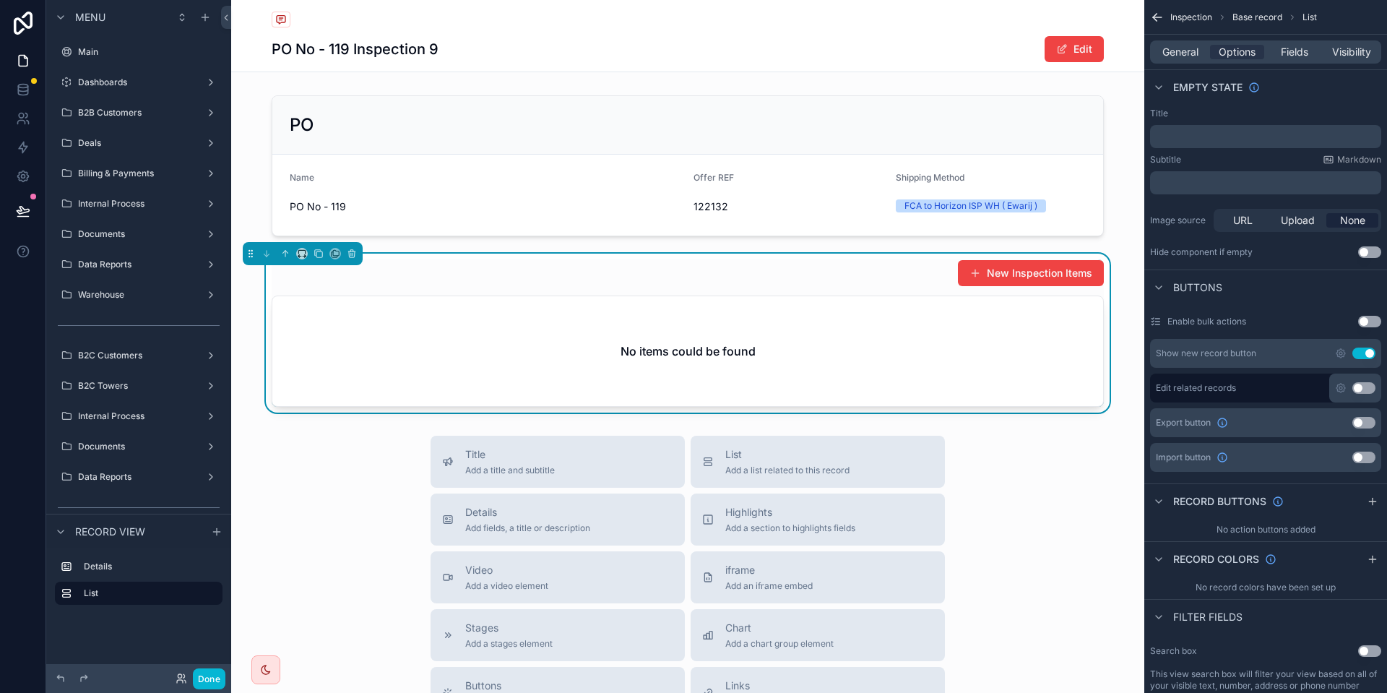
click at [1361, 351] on button "Use setting" at bounding box center [1363, 353] width 23 height 12
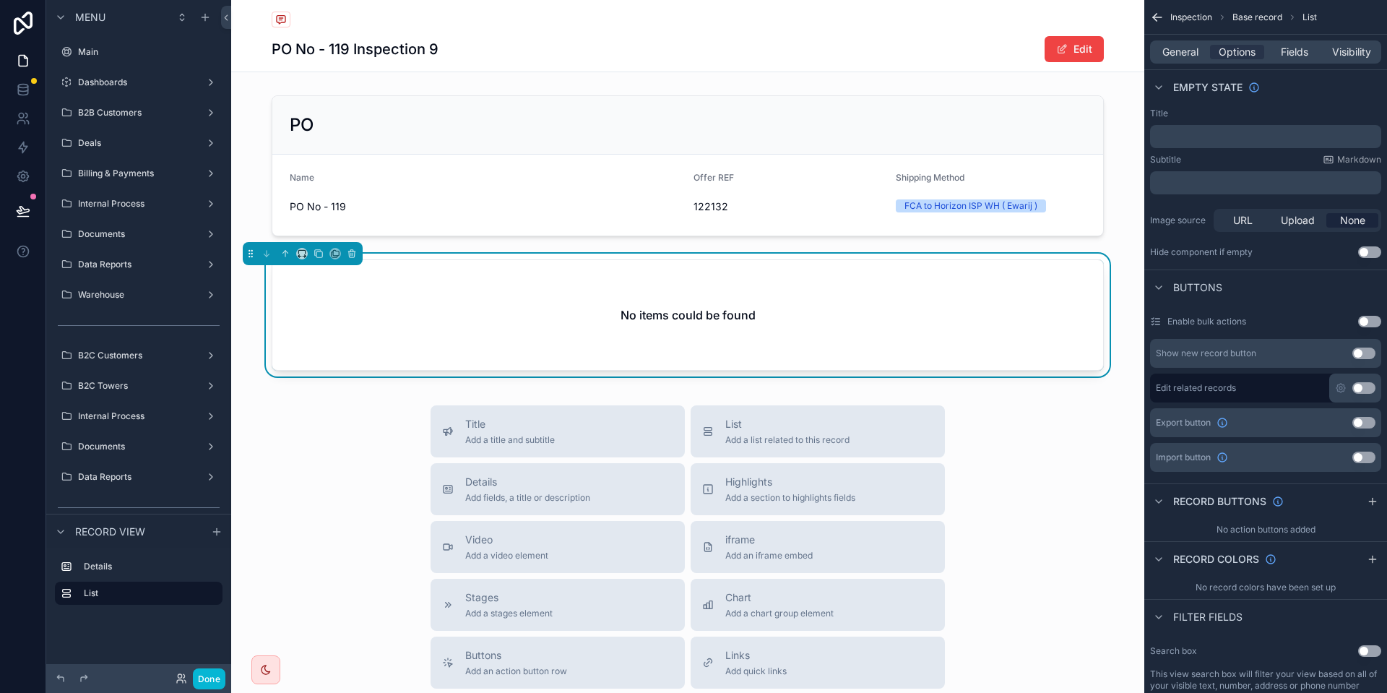
click at [371, 415] on div "Title Add a title and subtitle List Add a list related to this record Details A…" at bounding box center [687, 662] width 913 height 514
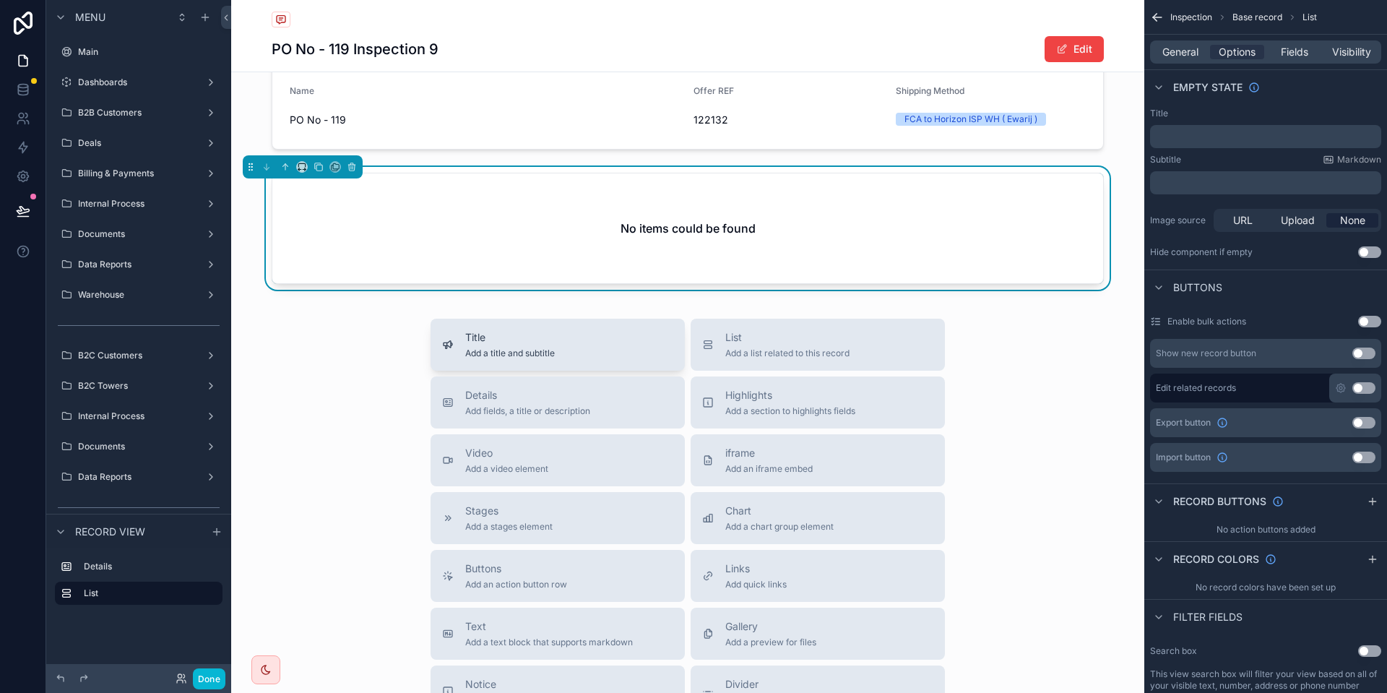
click at [593, 342] on div "Title Add a title and subtitle" at bounding box center [557, 344] width 231 height 29
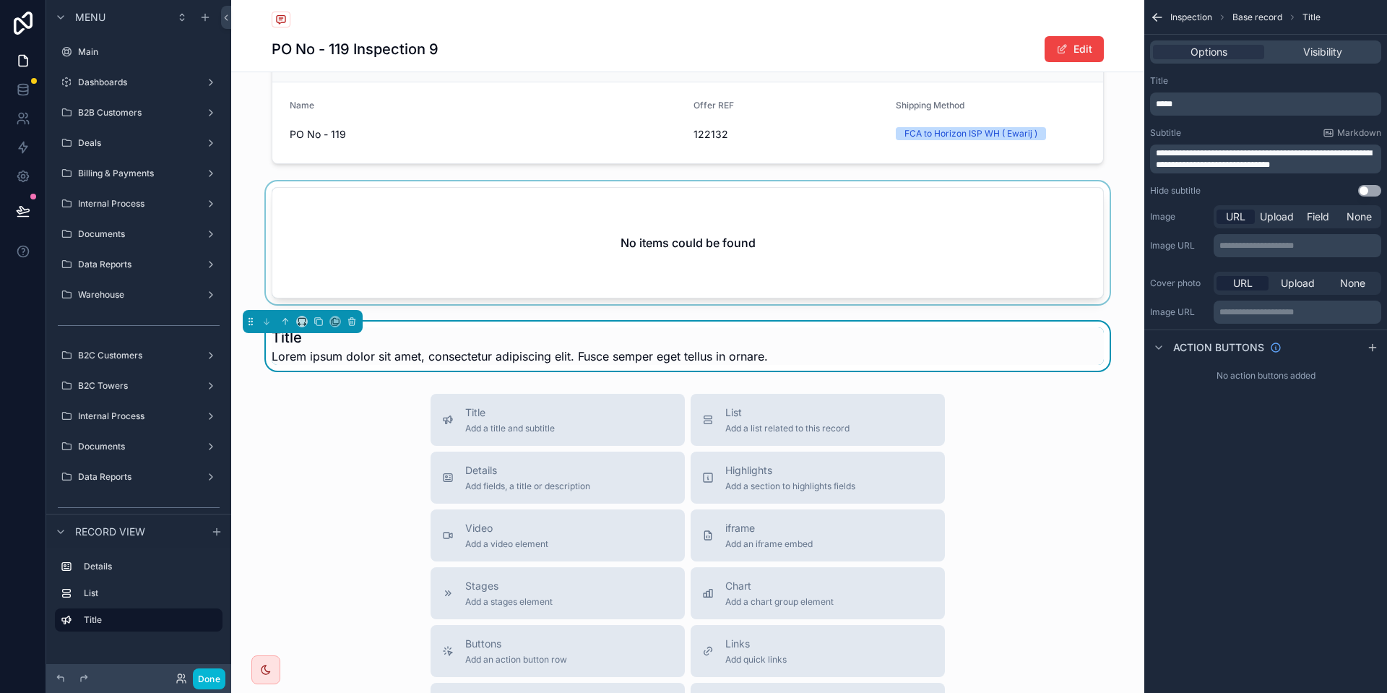
scroll to position [71, 0]
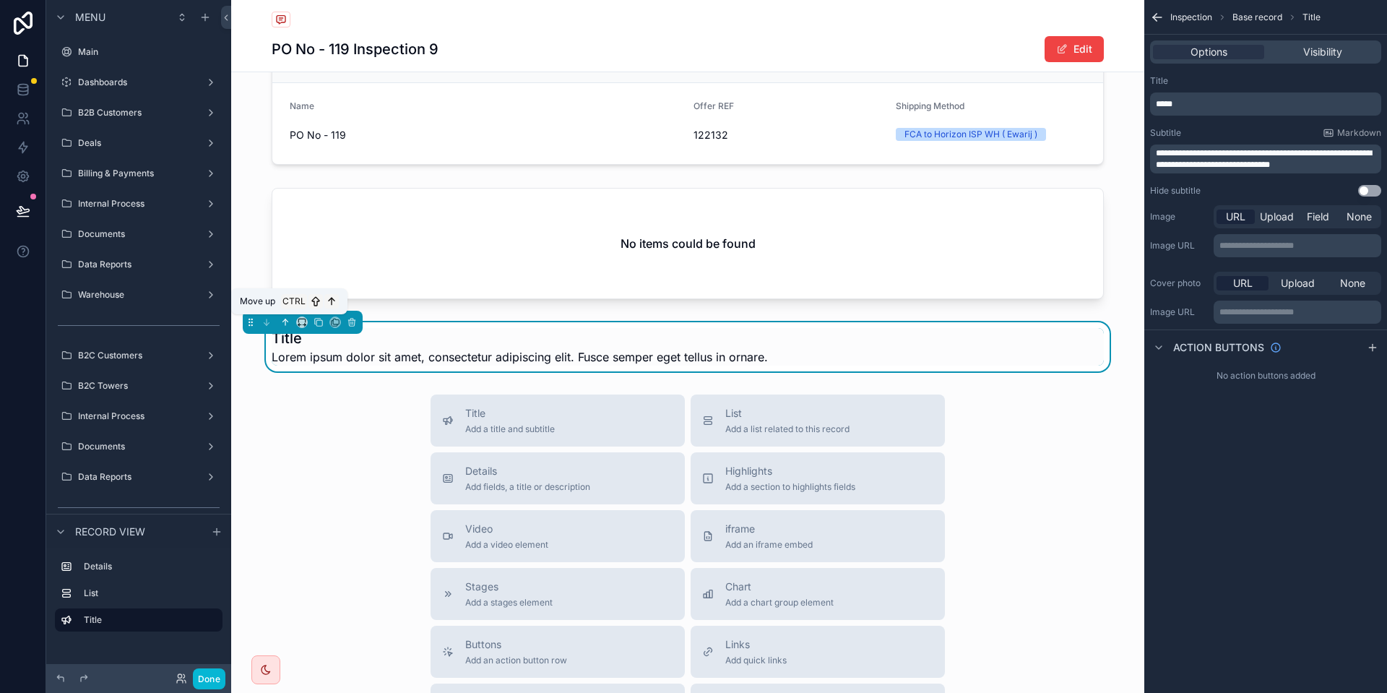
click at [288, 321] on icon "scrollable content" at bounding box center [285, 322] width 10 height 10
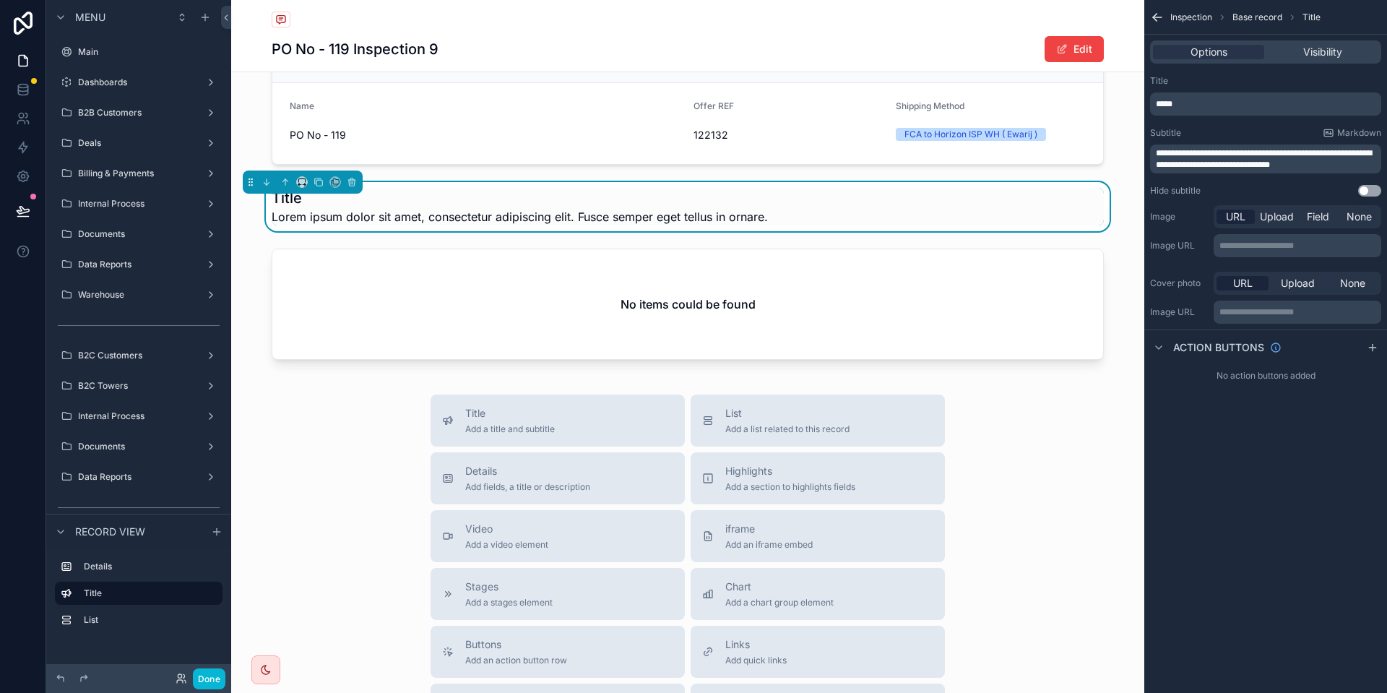
click at [1177, 110] on div "*****" at bounding box center [1265, 103] width 231 height 23
click at [1169, 100] on span "*****" at bounding box center [1164, 104] width 17 height 9
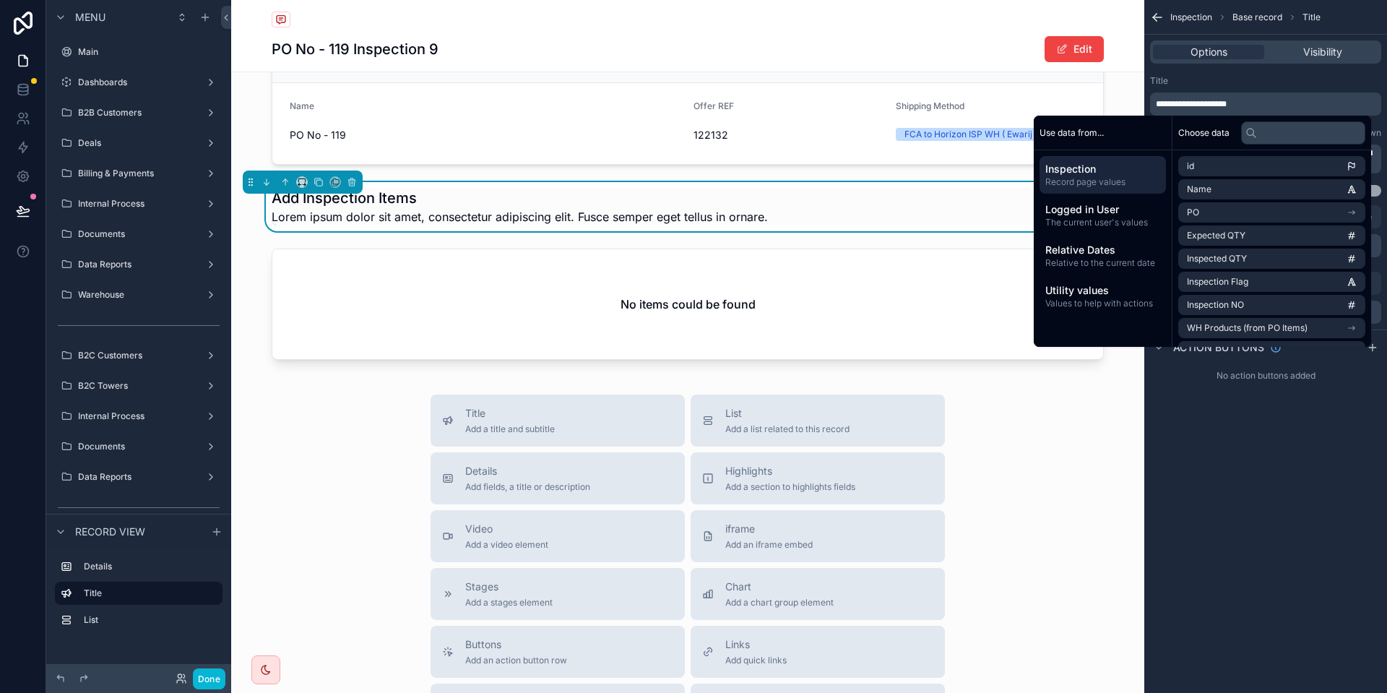
click at [1247, 79] on div "Title" at bounding box center [1265, 81] width 231 height 12
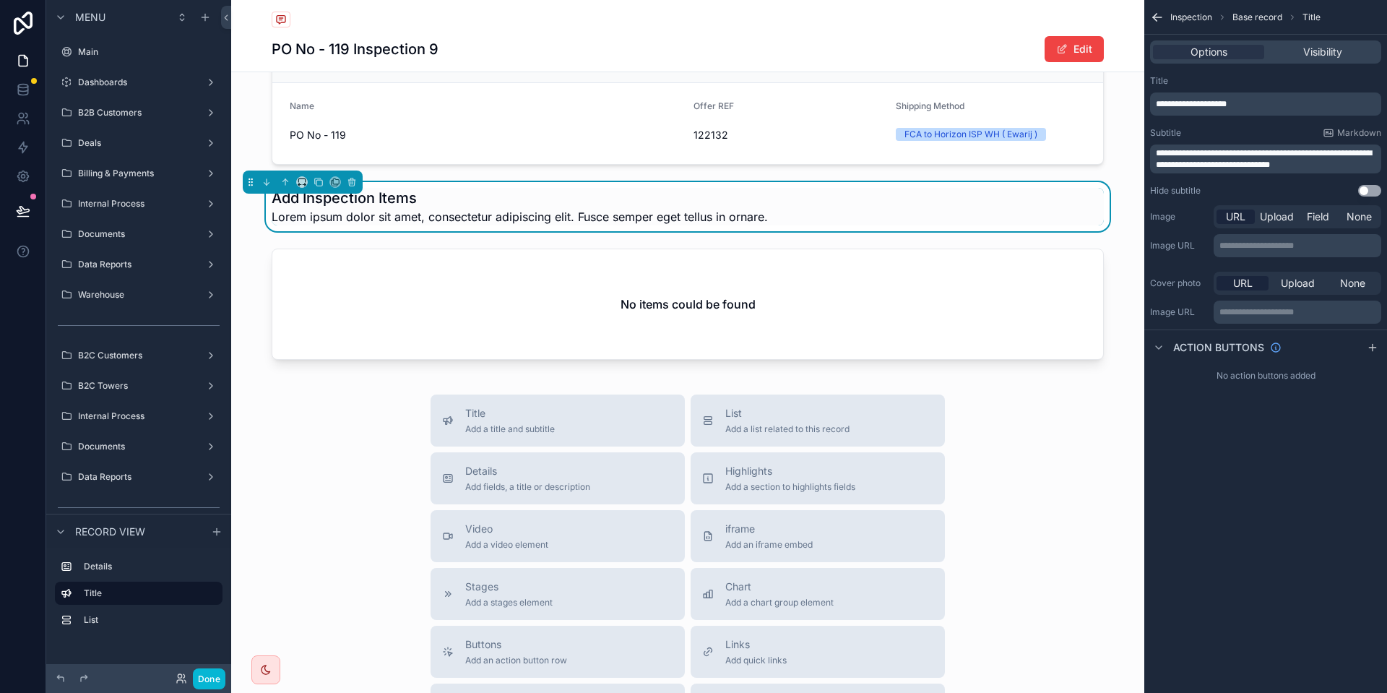
click at [1208, 149] on span "**********" at bounding box center [1264, 159] width 216 height 20
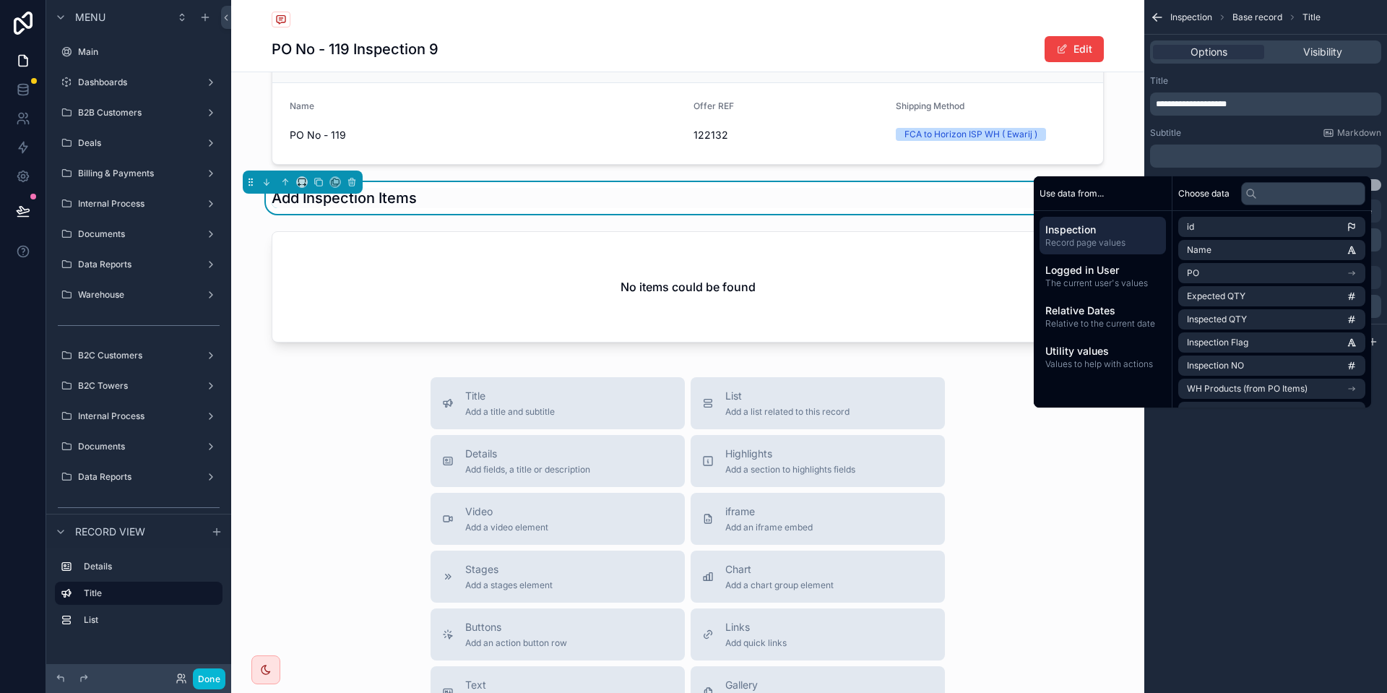
click at [1203, 128] on div "Subtitle Markdown" at bounding box center [1265, 133] width 231 height 12
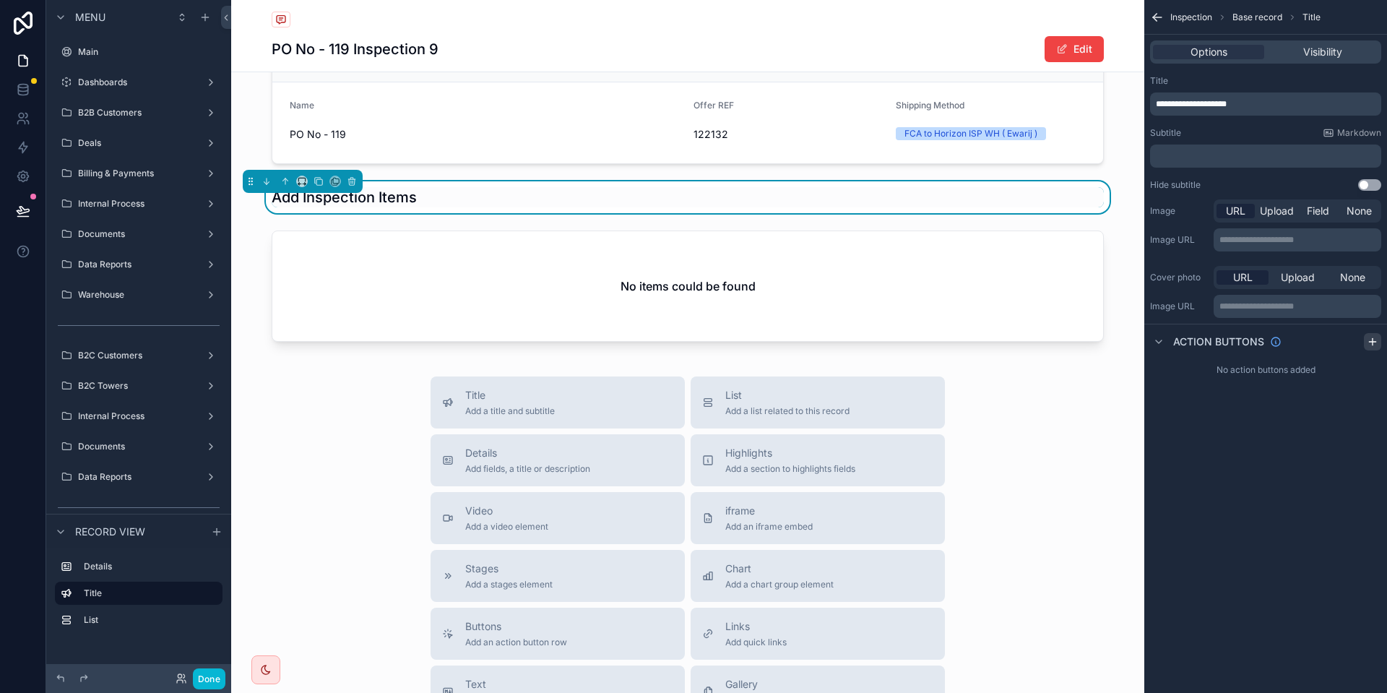
click at [1373, 342] on icon "scrollable content" at bounding box center [1372, 342] width 6 height 0
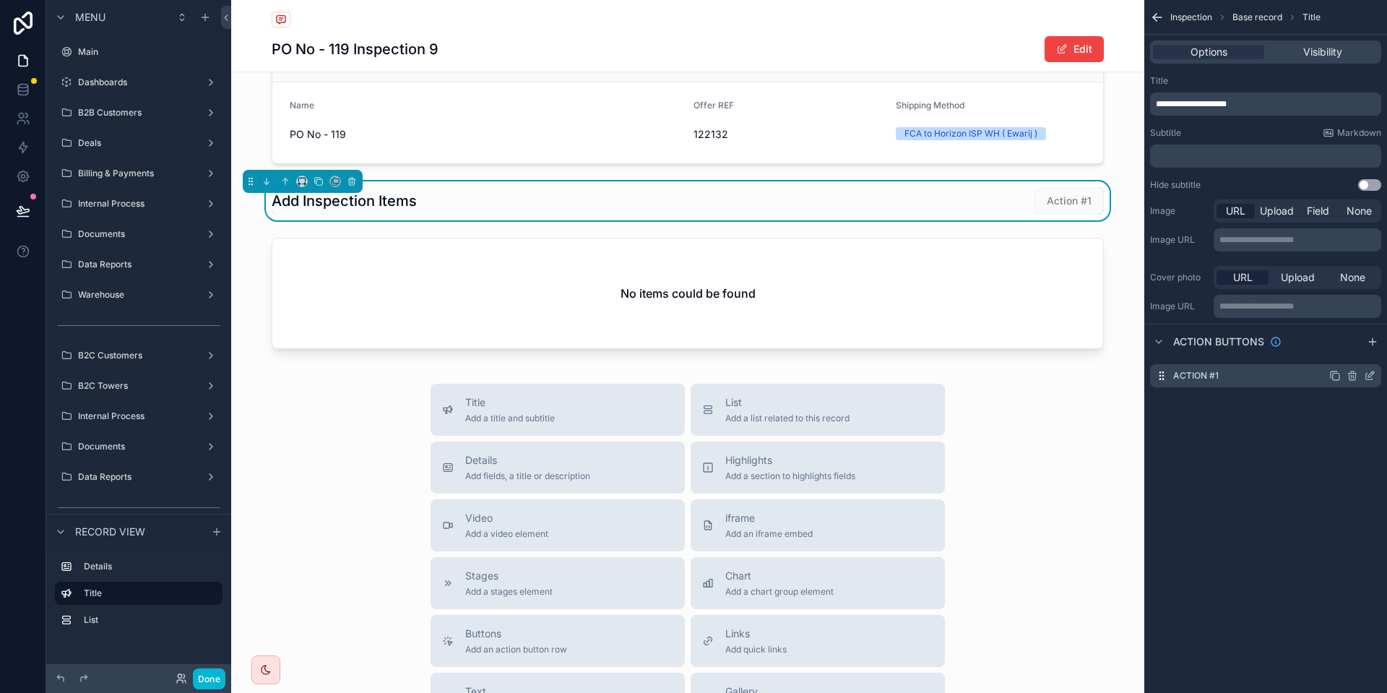
click at [1372, 373] on icon "scrollable content" at bounding box center [1371, 372] width 1 height 1
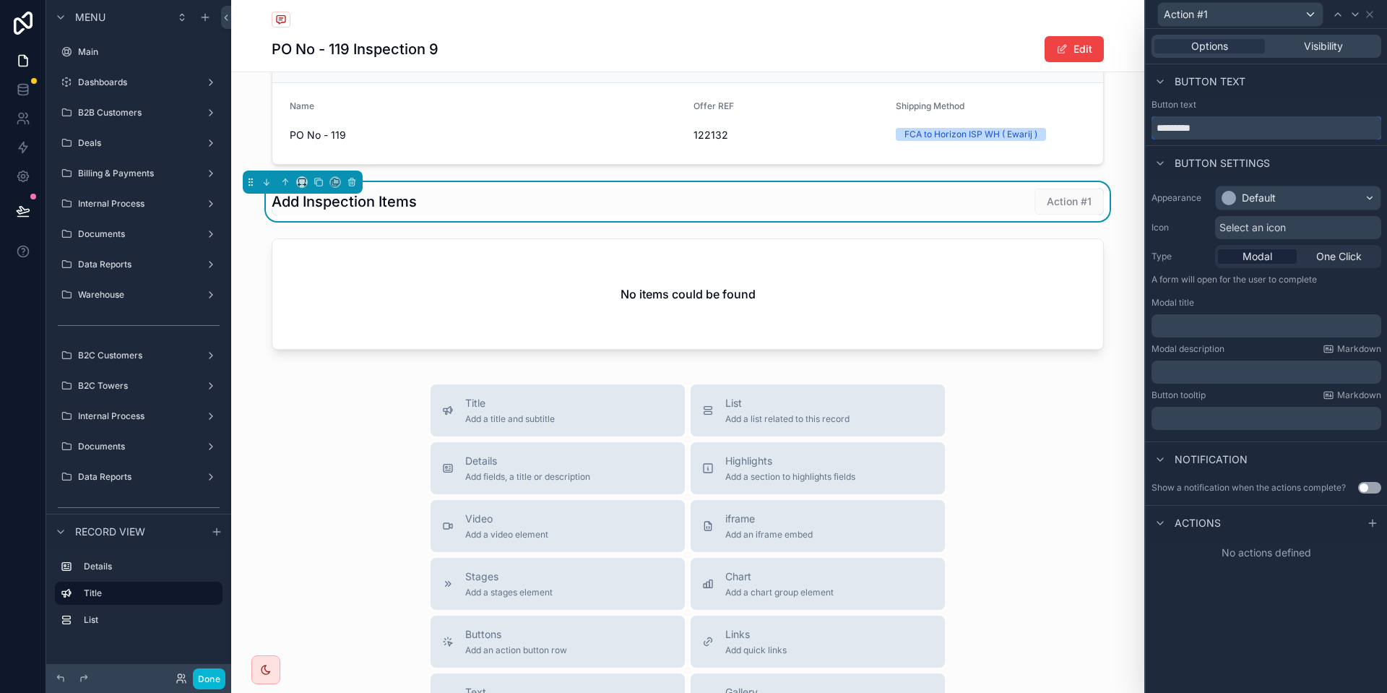
click at [1180, 126] on input "*********" at bounding box center [1266, 127] width 230 height 23
type input "********"
click at [1371, 524] on icon at bounding box center [1372, 523] width 12 height 12
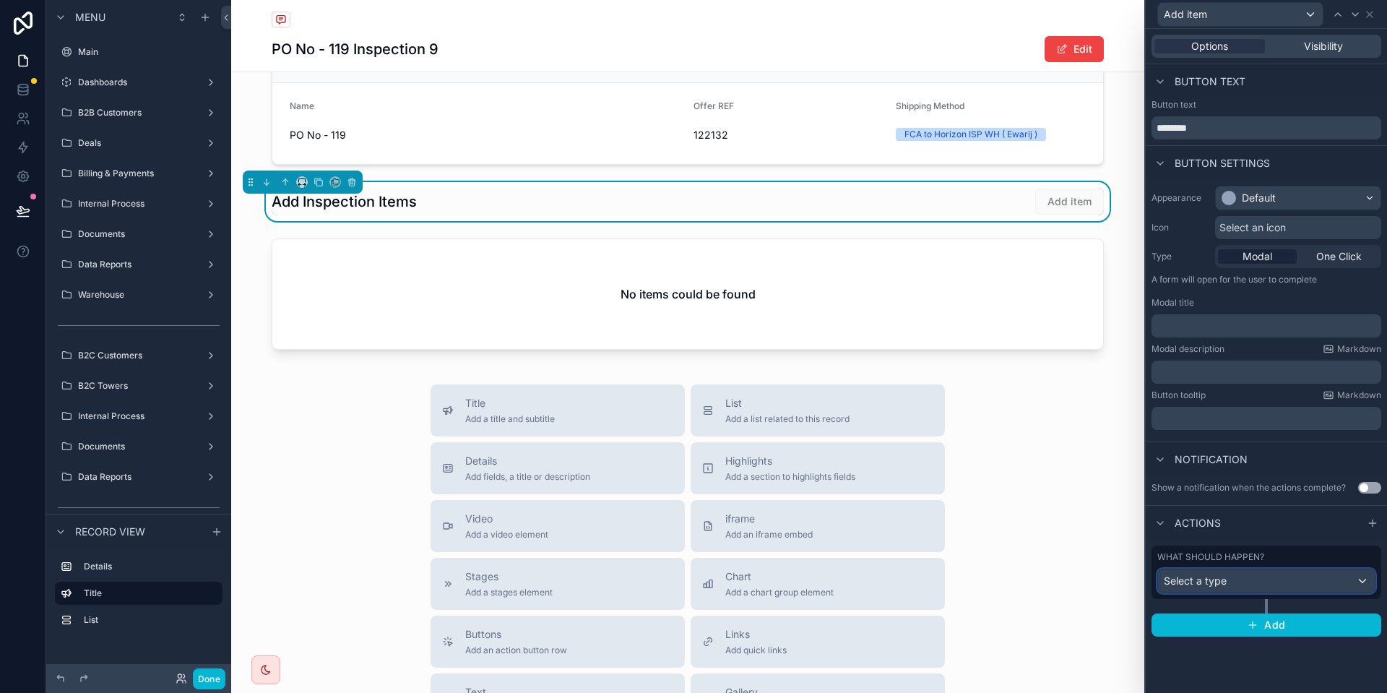
click at [1202, 576] on span "Select a type" at bounding box center [1194, 580] width 63 height 12
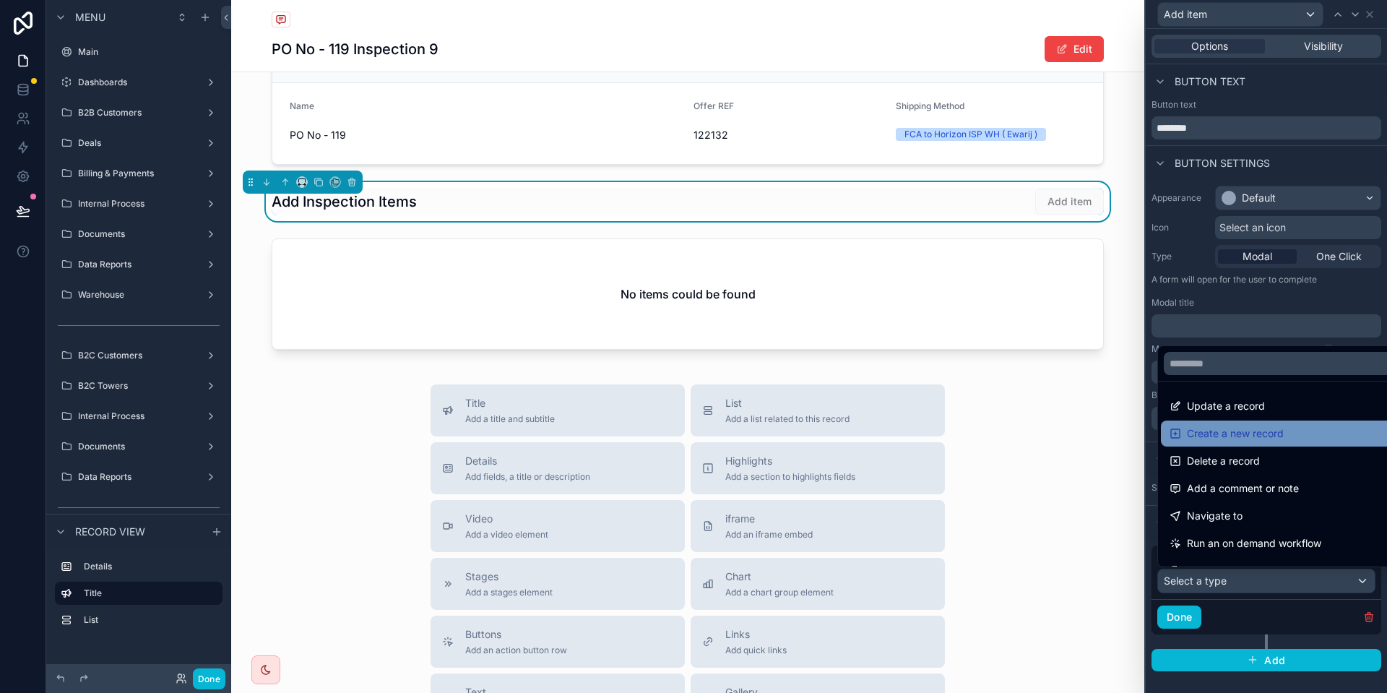
click at [1228, 430] on span "Create a new record" at bounding box center [1235, 433] width 97 height 17
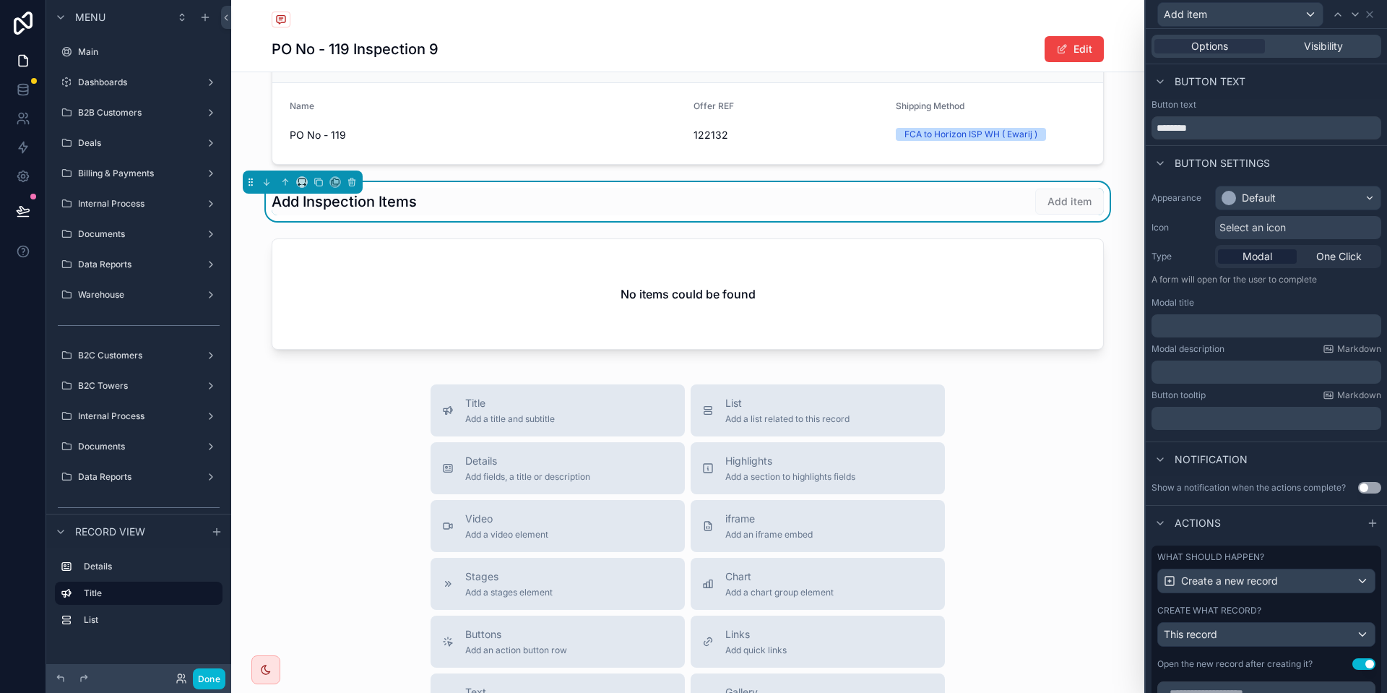
scroll to position [407, 0]
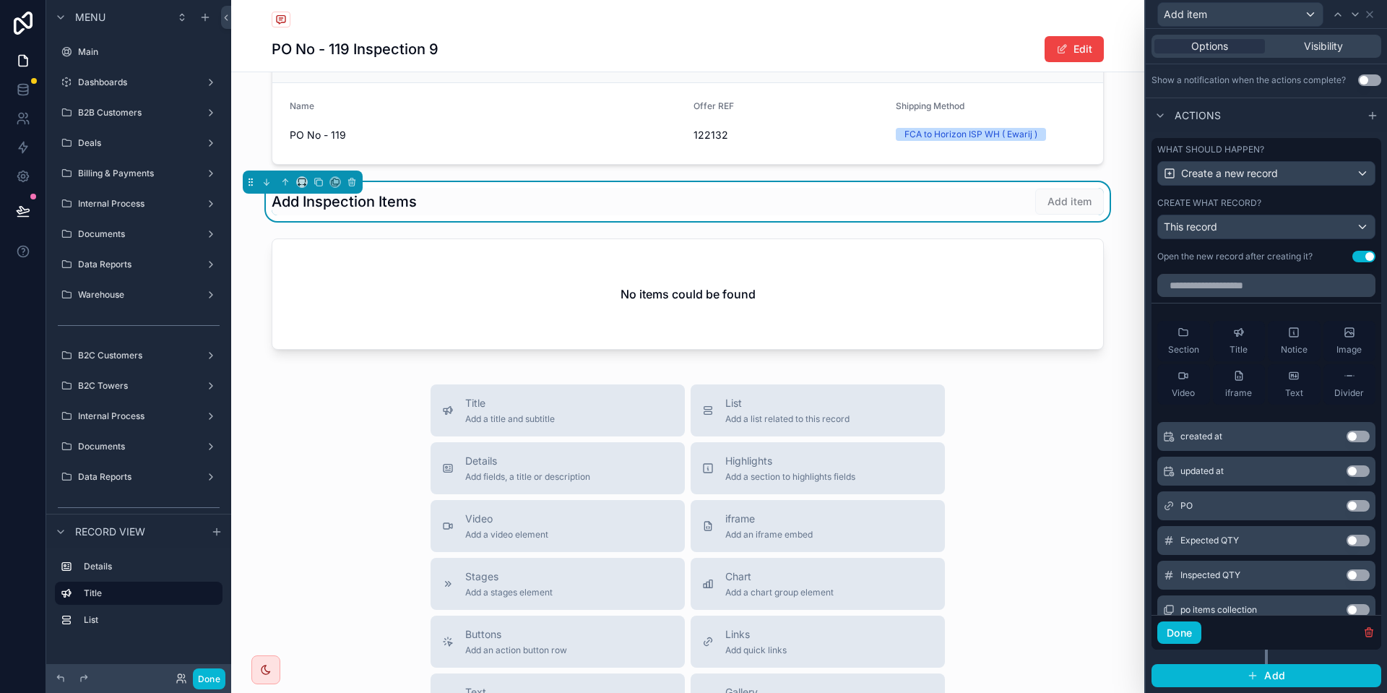
click at [1365, 261] on button "Use setting" at bounding box center [1363, 257] width 23 height 12
click at [1234, 235] on div "This record" at bounding box center [1266, 226] width 217 height 23
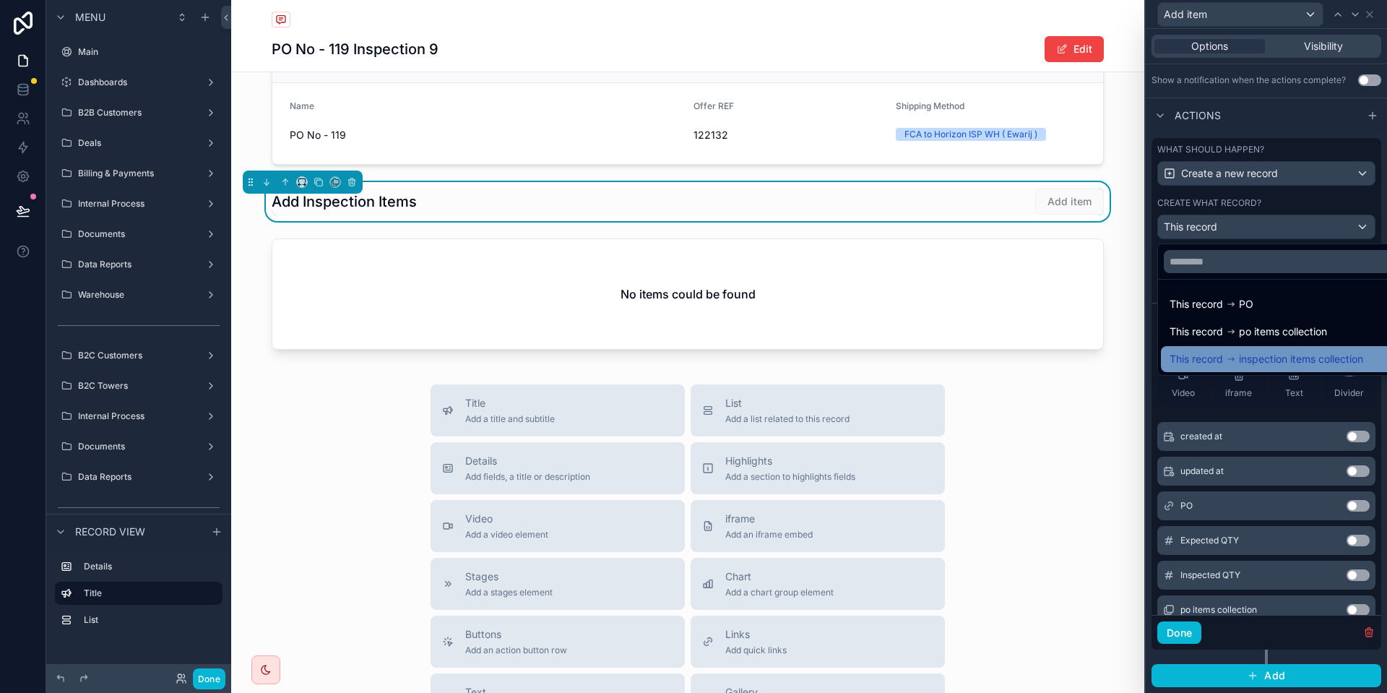
click at [1232, 357] on icon at bounding box center [1231, 359] width 10 height 10
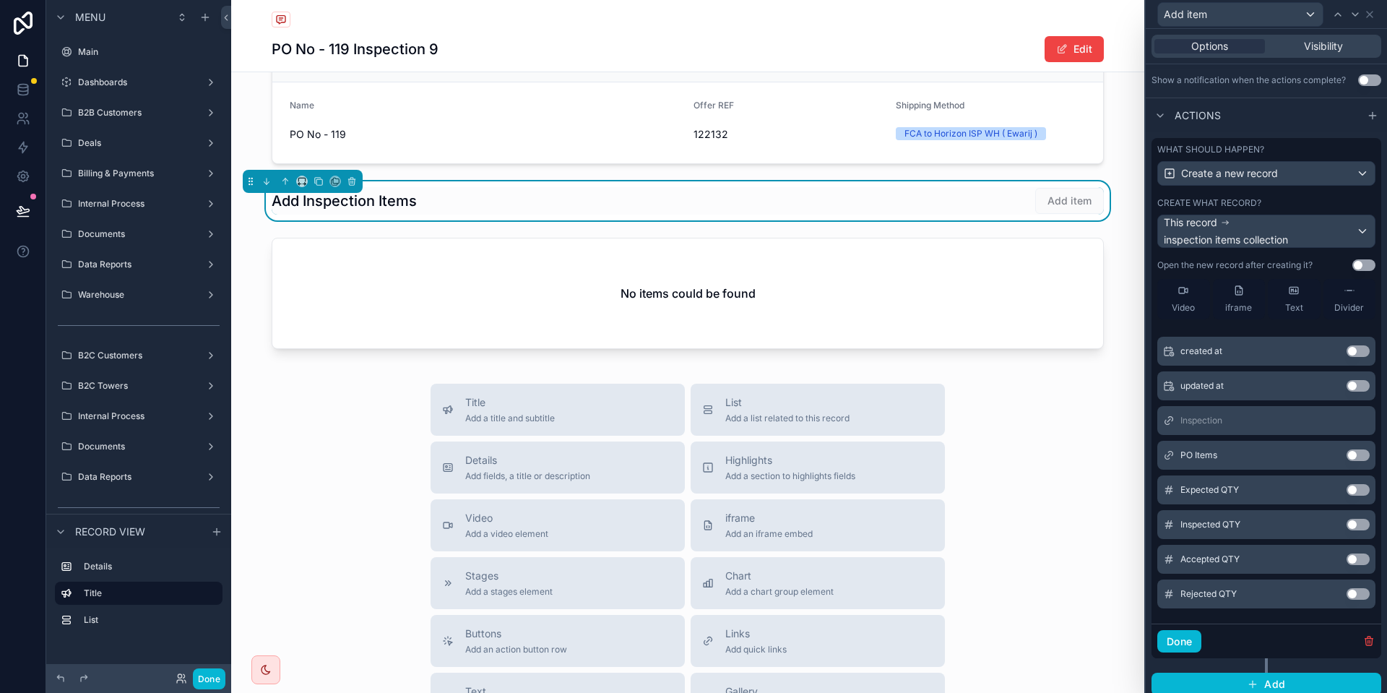
scroll to position [96, 0]
click at [1353, 451] on button "Use setting" at bounding box center [1357, 453] width 23 height 12
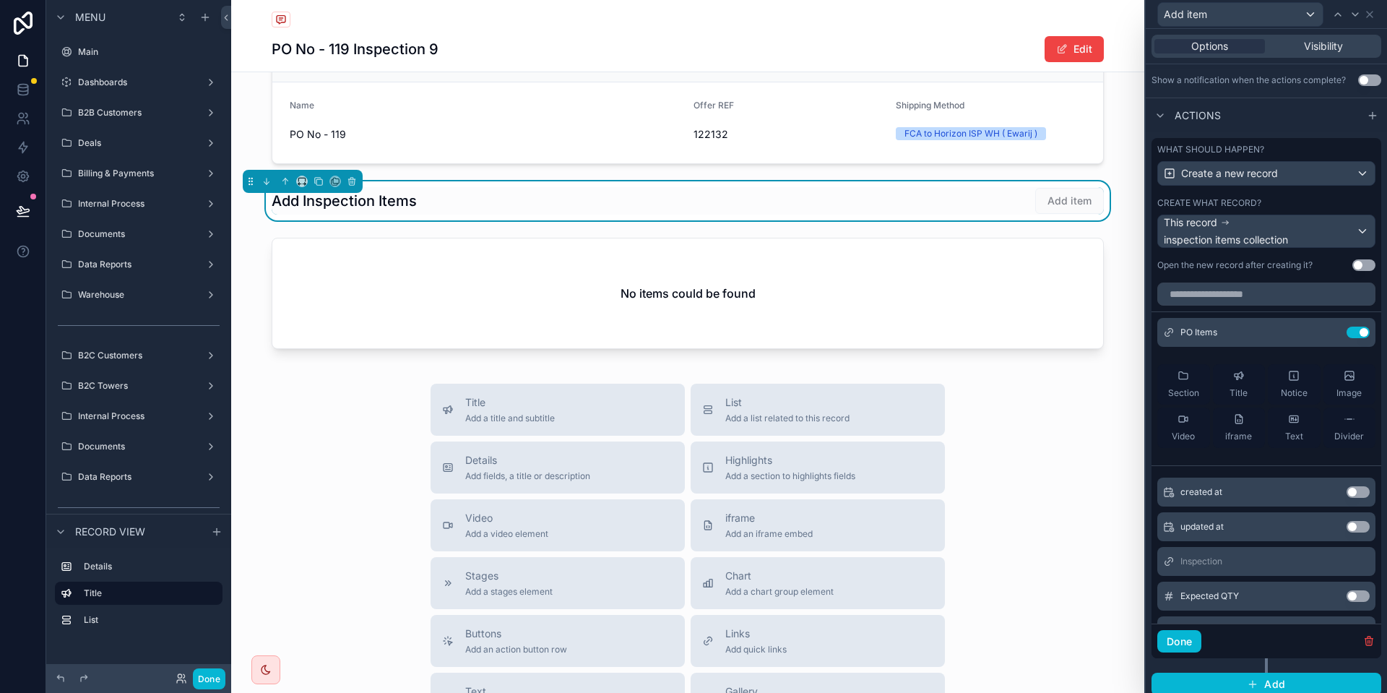
scroll to position [108, 0]
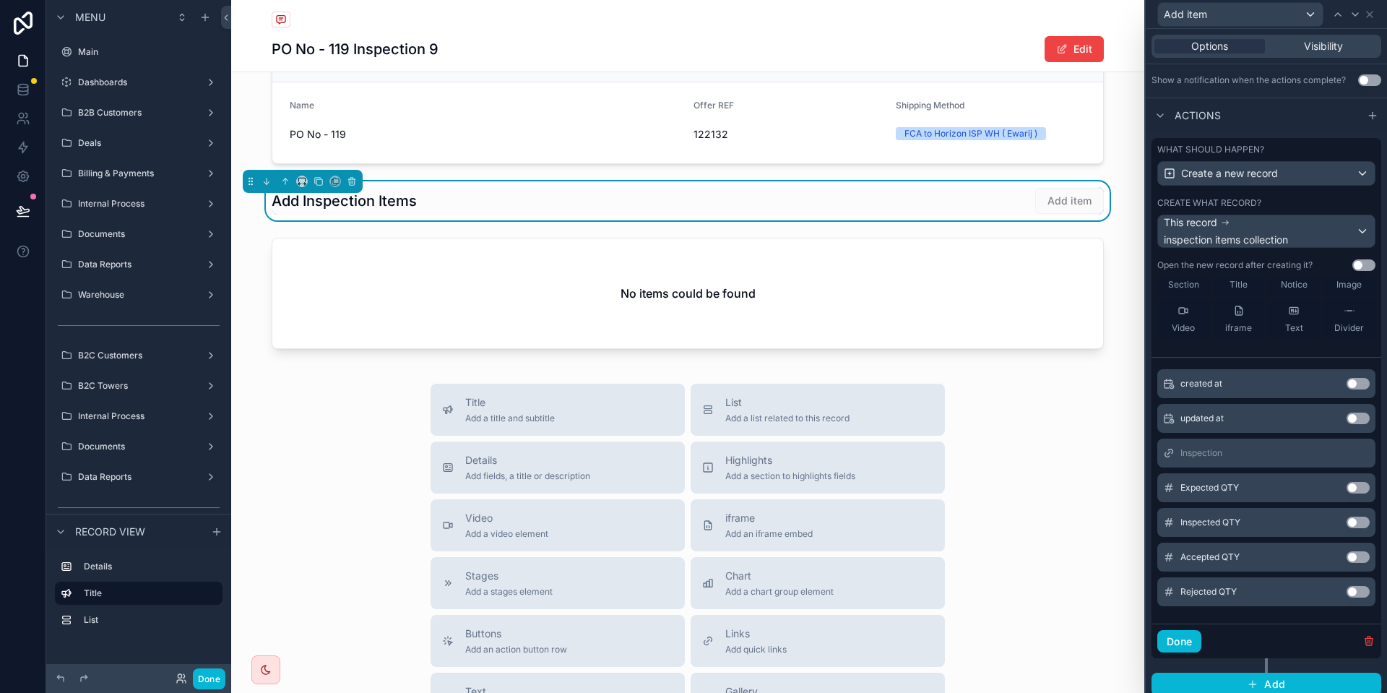
click at [1356, 492] on button "Use setting" at bounding box center [1357, 488] width 23 height 12
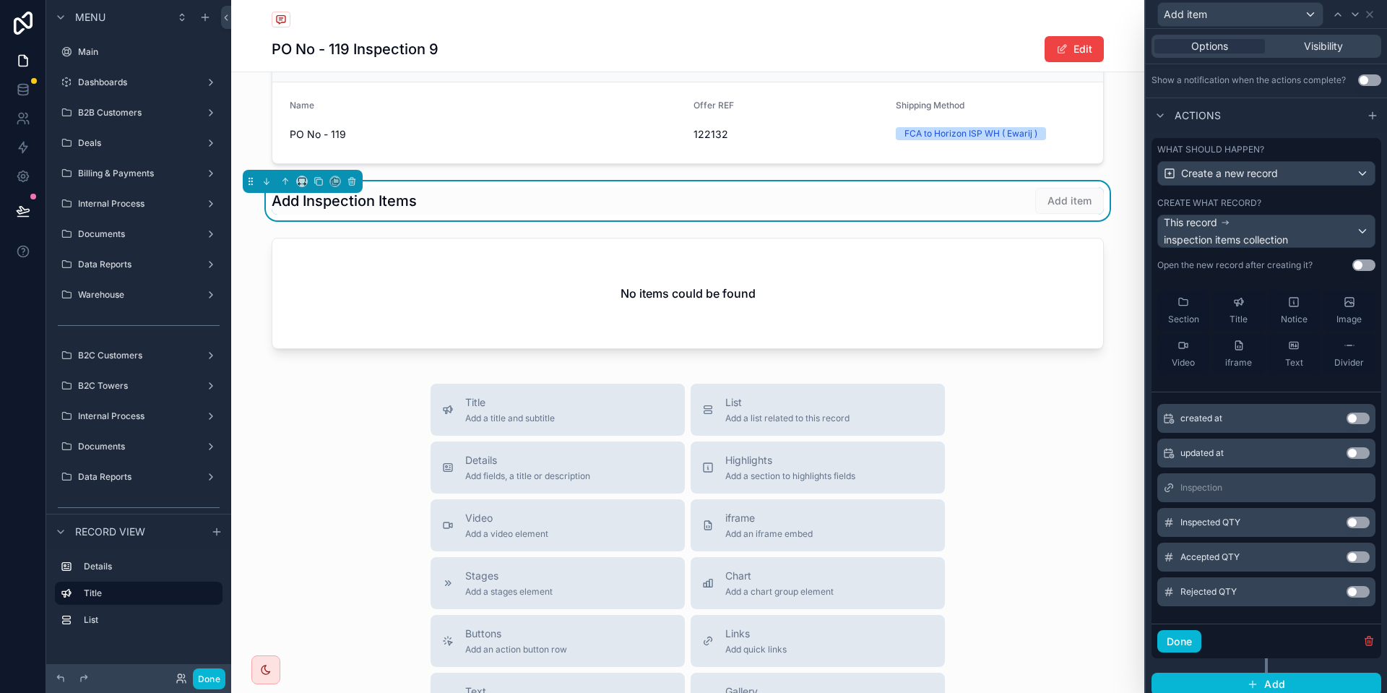
click at [1356, 520] on button "Use setting" at bounding box center [1357, 522] width 23 height 12
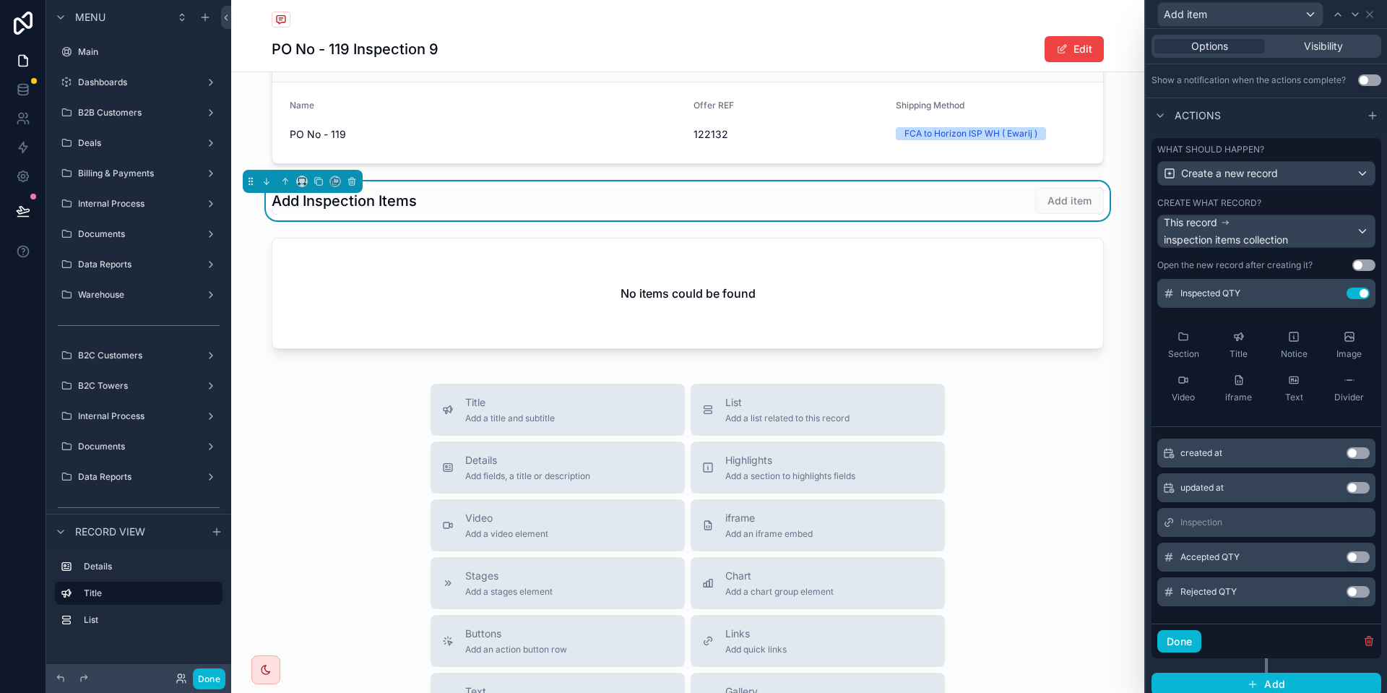
click at [1357, 563] on div "Accepted QTY Use setting" at bounding box center [1266, 556] width 218 height 29
click at [1357, 562] on button "Use setting" at bounding box center [1357, 557] width 23 height 12
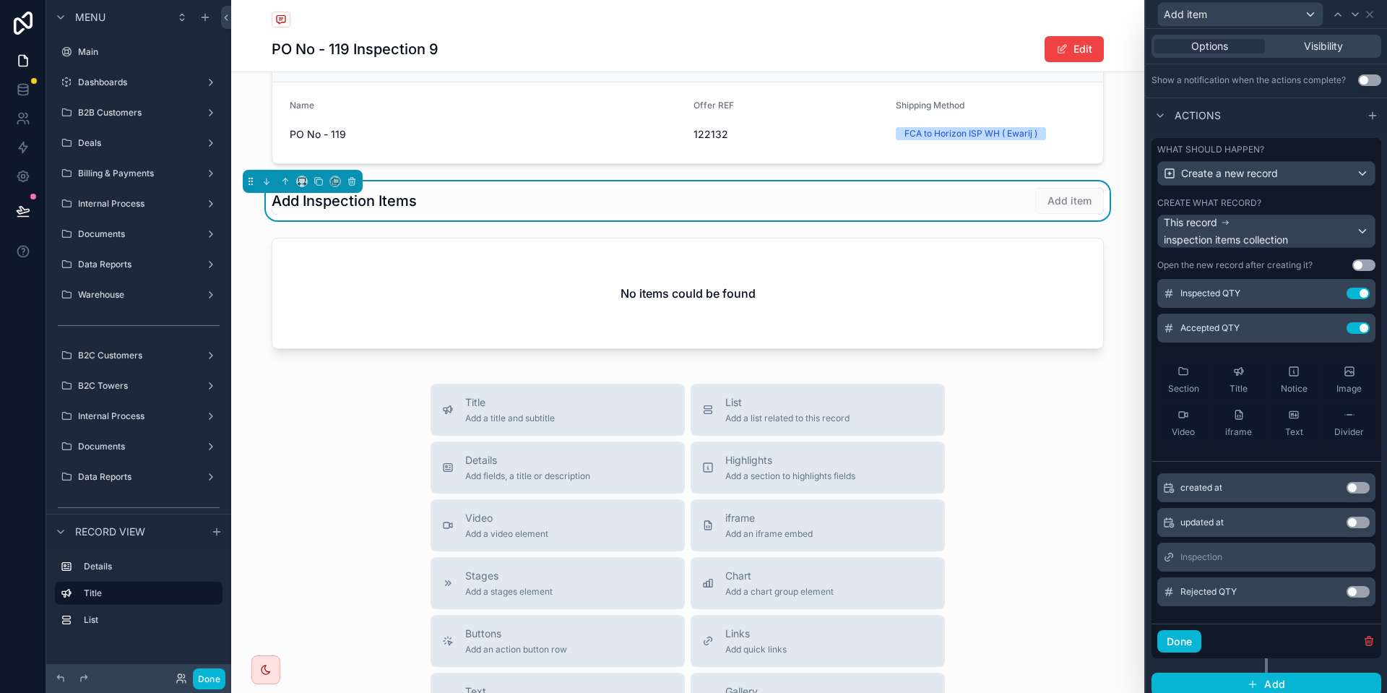
click at [1362, 591] on button "Use setting" at bounding box center [1357, 592] width 23 height 12
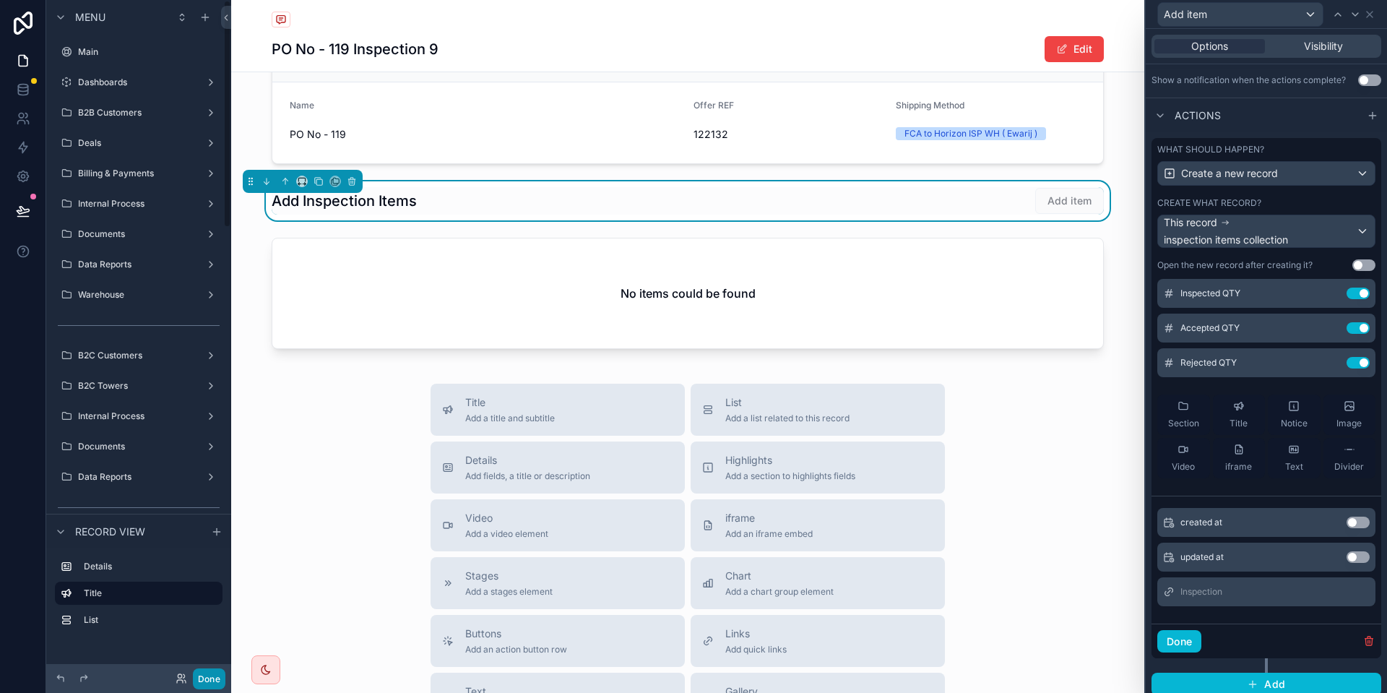
click at [210, 685] on button "Done" at bounding box center [209, 678] width 32 height 21
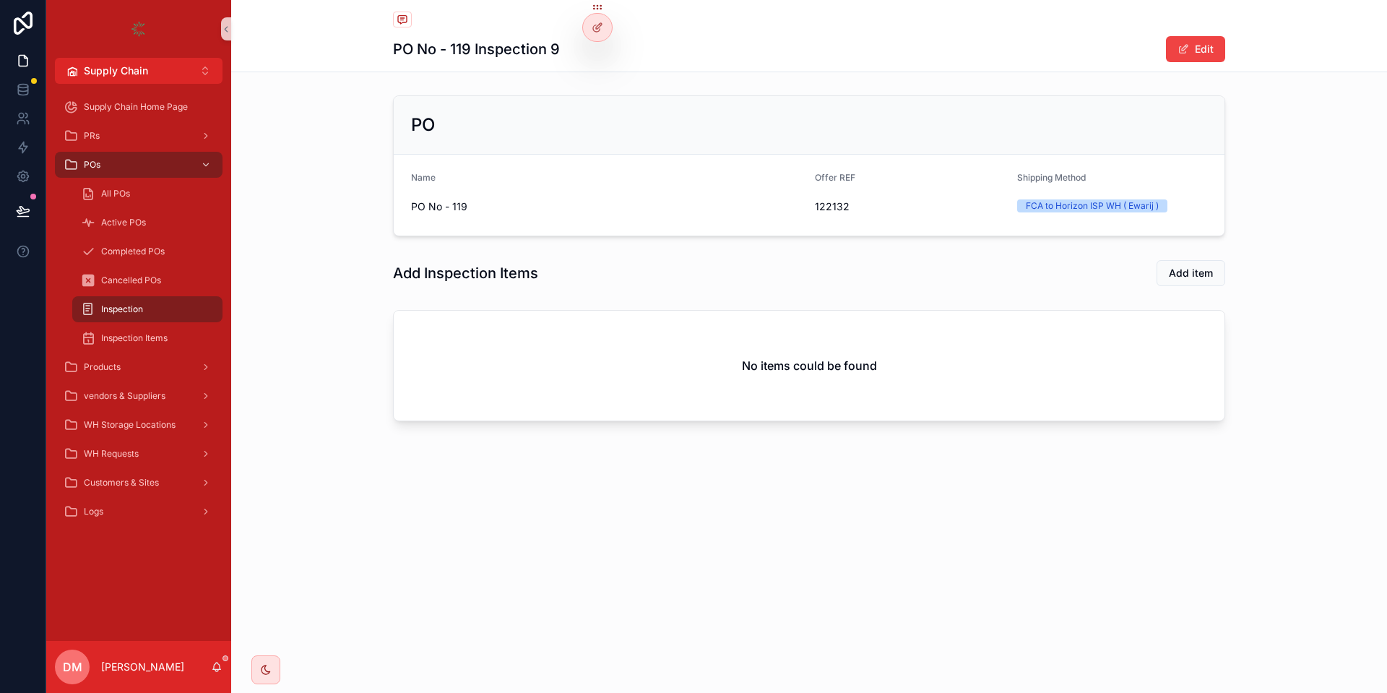
scroll to position [0, 0]
click at [1190, 272] on span "Add item" at bounding box center [1191, 273] width 44 height 14
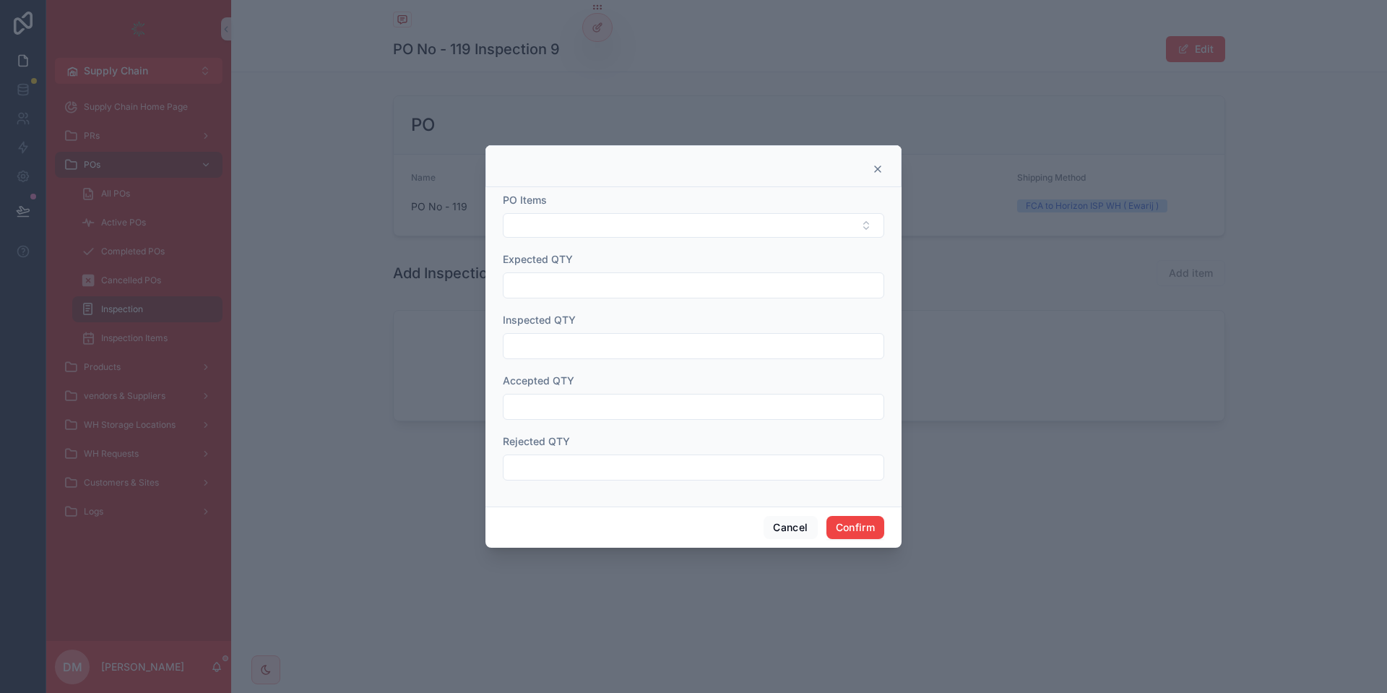
click at [652, 194] on div "PO Items" at bounding box center [693, 200] width 381 height 14
click at [613, 222] on button "Select Button" at bounding box center [693, 225] width 381 height 25
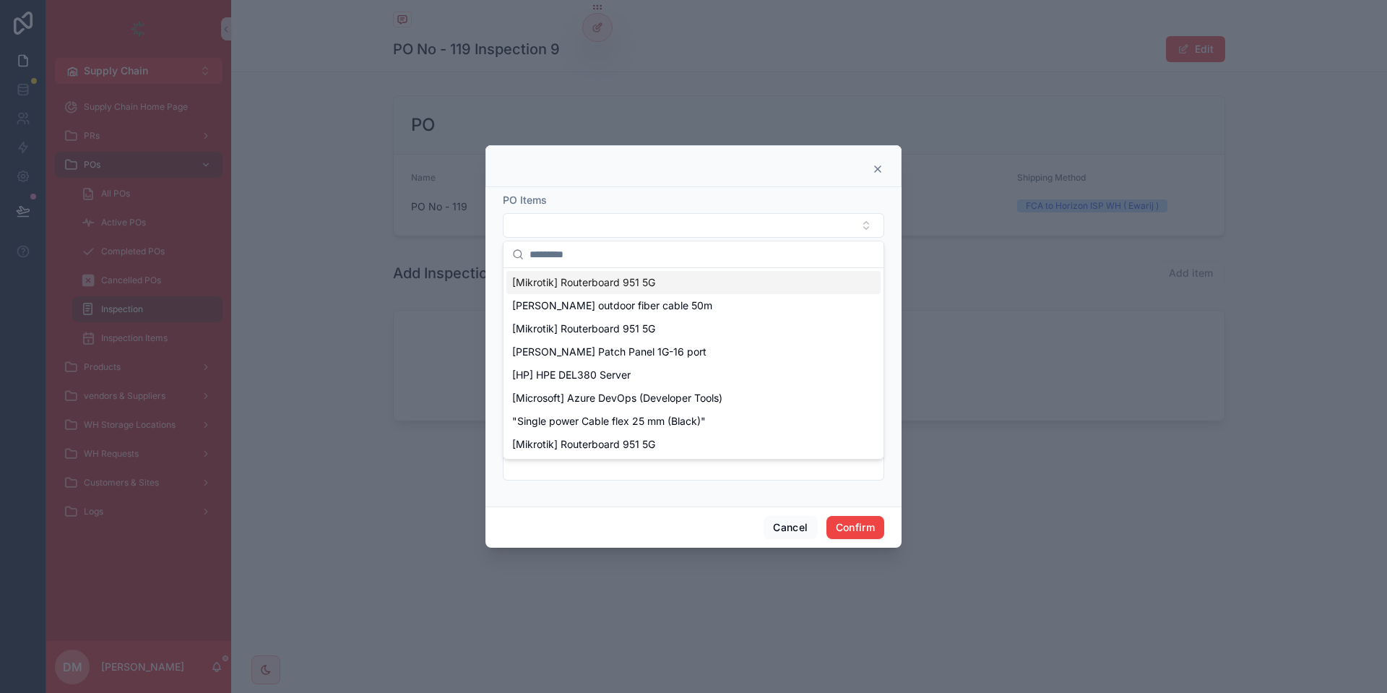
click at [879, 172] on icon at bounding box center [878, 169] width 12 height 12
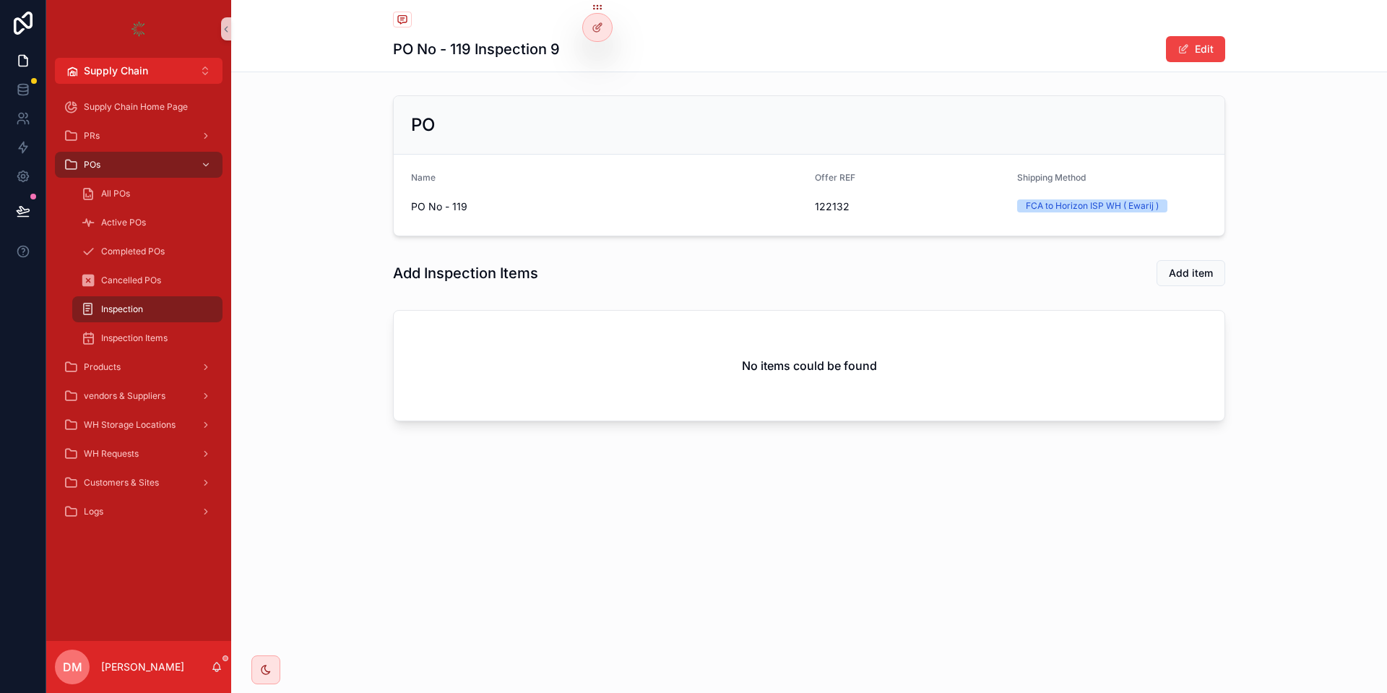
click at [879, 172] on div "Offer REF" at bounding box center [910, 180] width 191 height 17
click at [603, 28] on div at bounding box center [597, 27] width 29 height 27
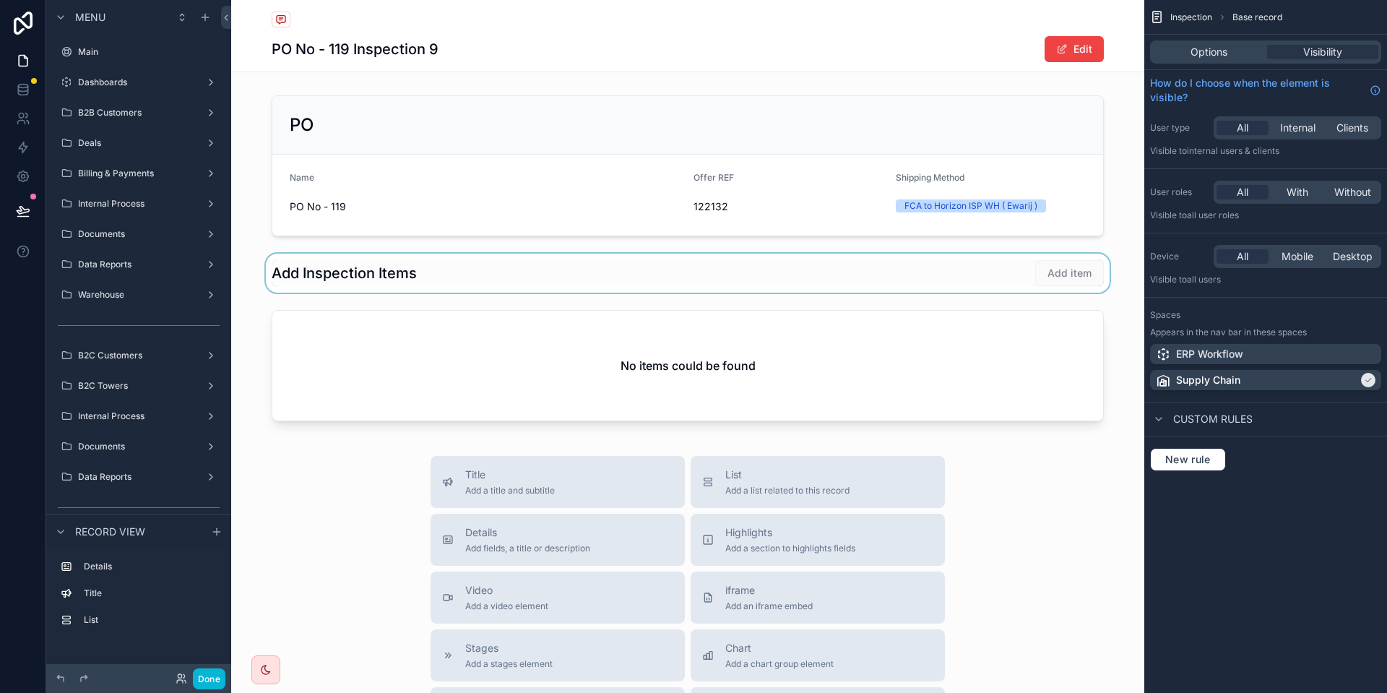
click at [963, 259] on div "scrollable content" at bounding box center [687, 272] width 913 height 39
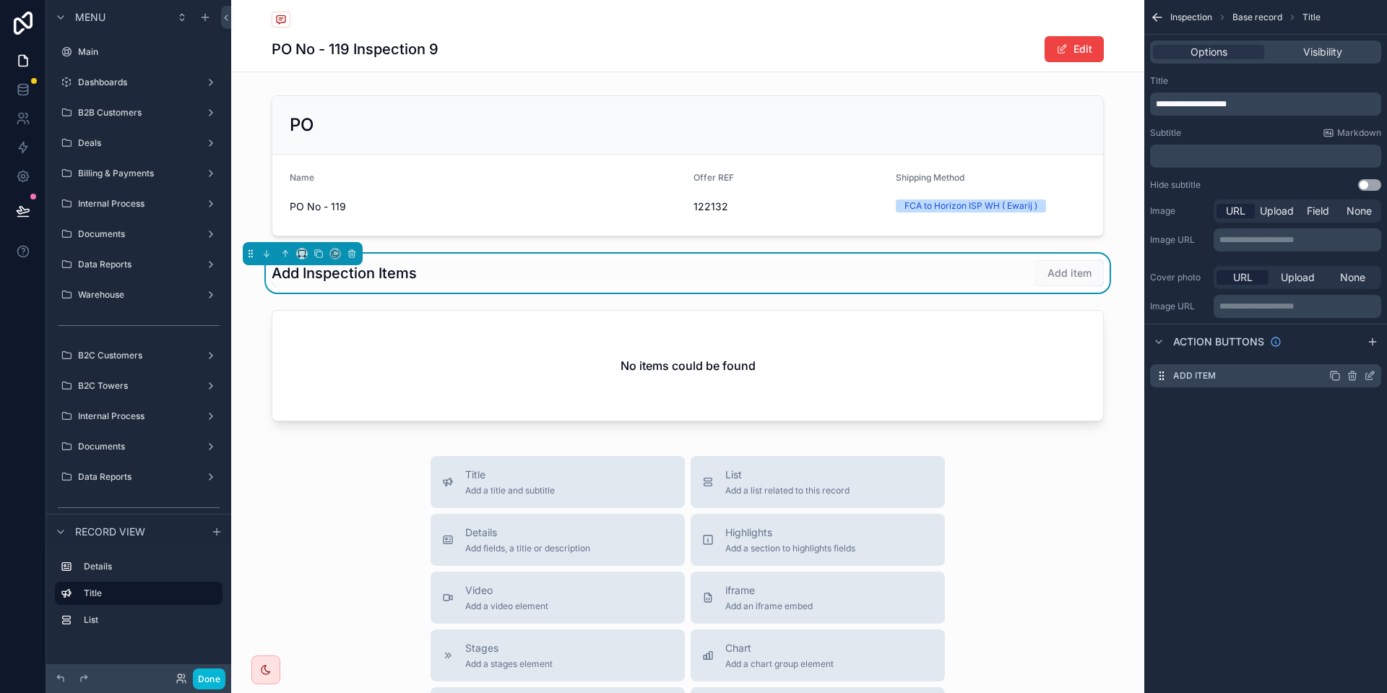
click at [1369, 370] on icon "scrollable content" at bounding box center [1370, 376] width 12 height 12
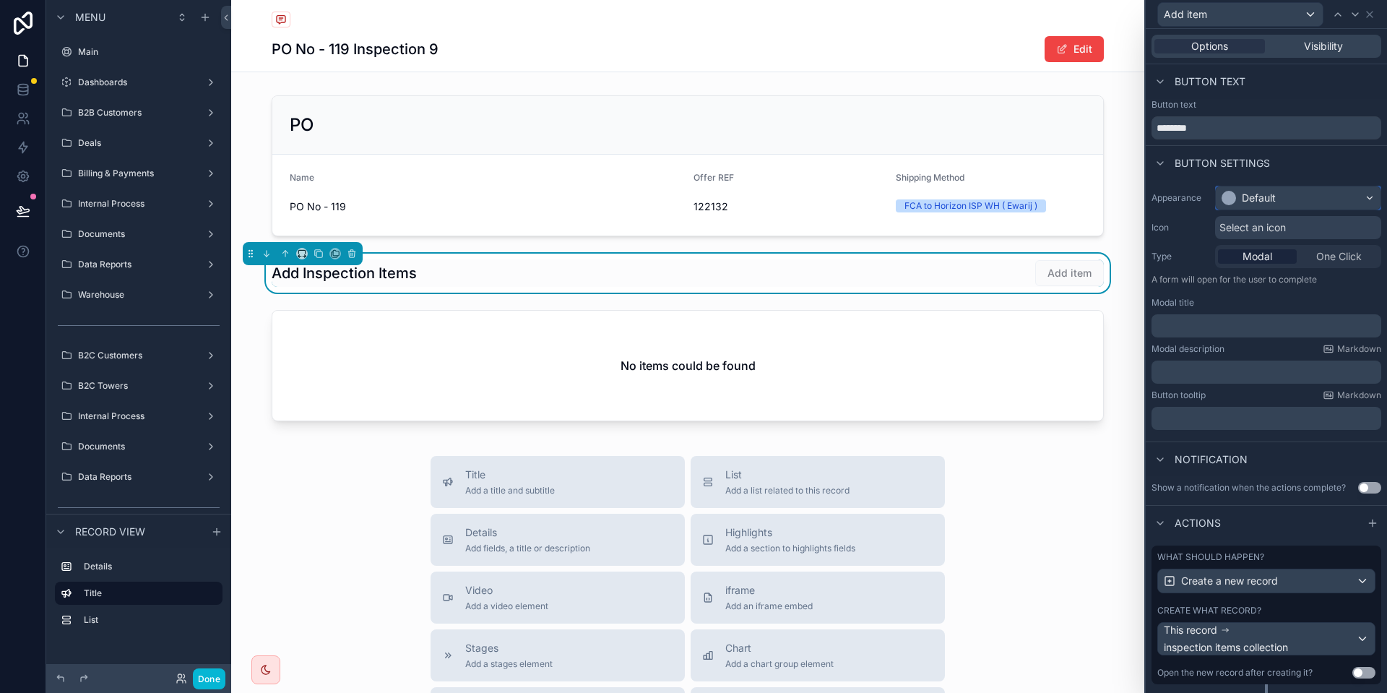
click at [1264, 204] on div "Default" at bounding box center [1258, 198] width 34 height 14
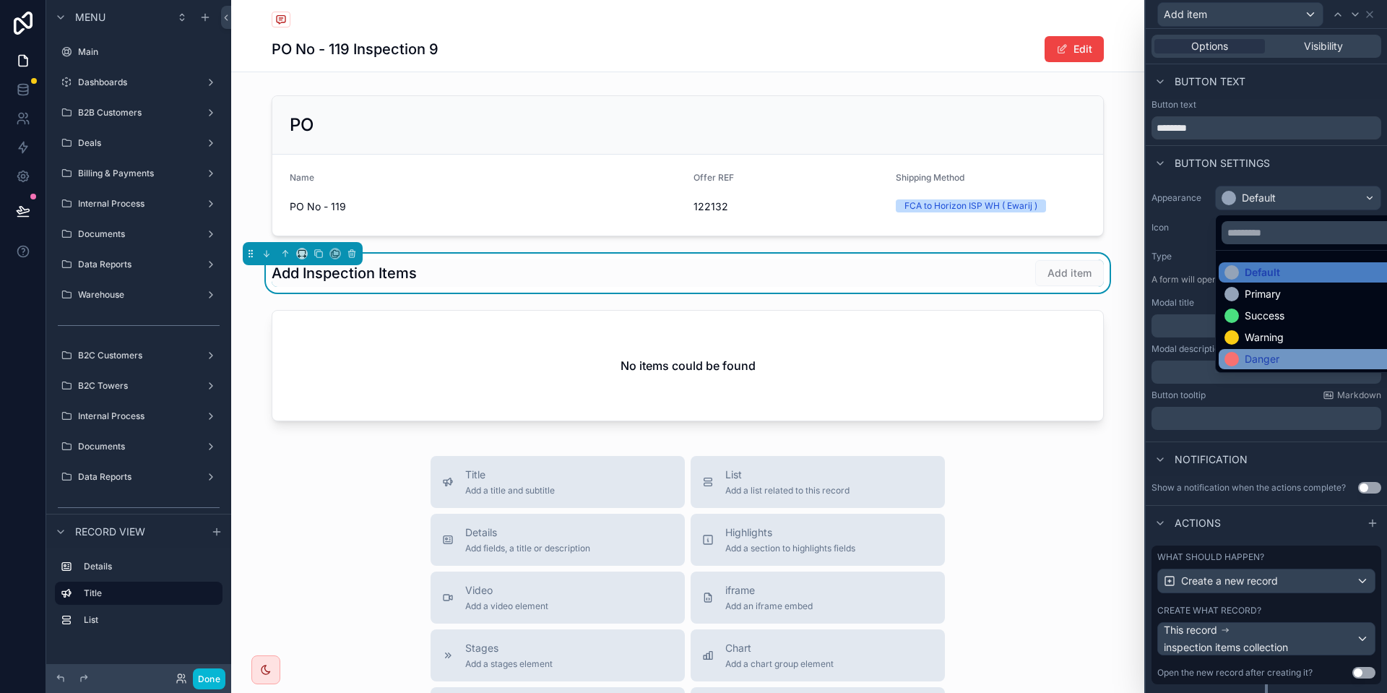
click at [1244, 357] on div "Danger" at bounding box center [1251, 359] width 55 height 14
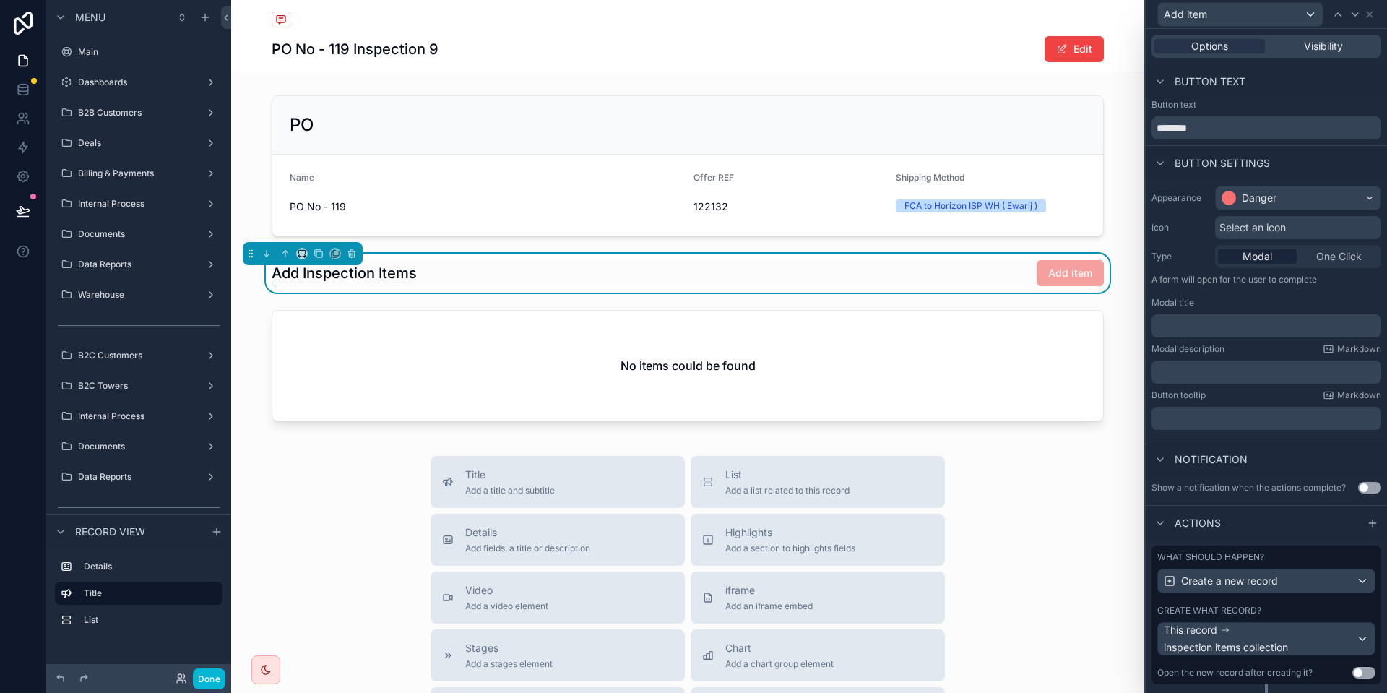
click at [1245, 225] on span "Select an icon" at bounding box center [1252, 227] width 66 height 14
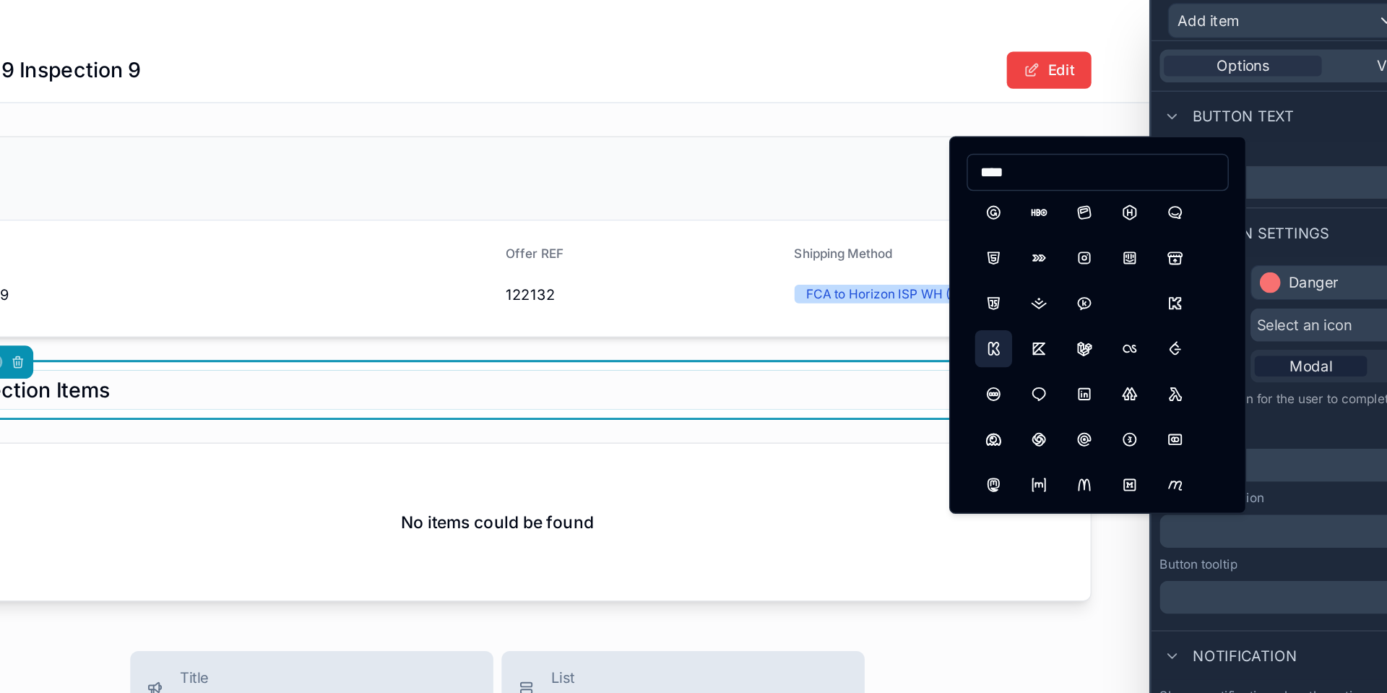
scroll to position [1657, 0]
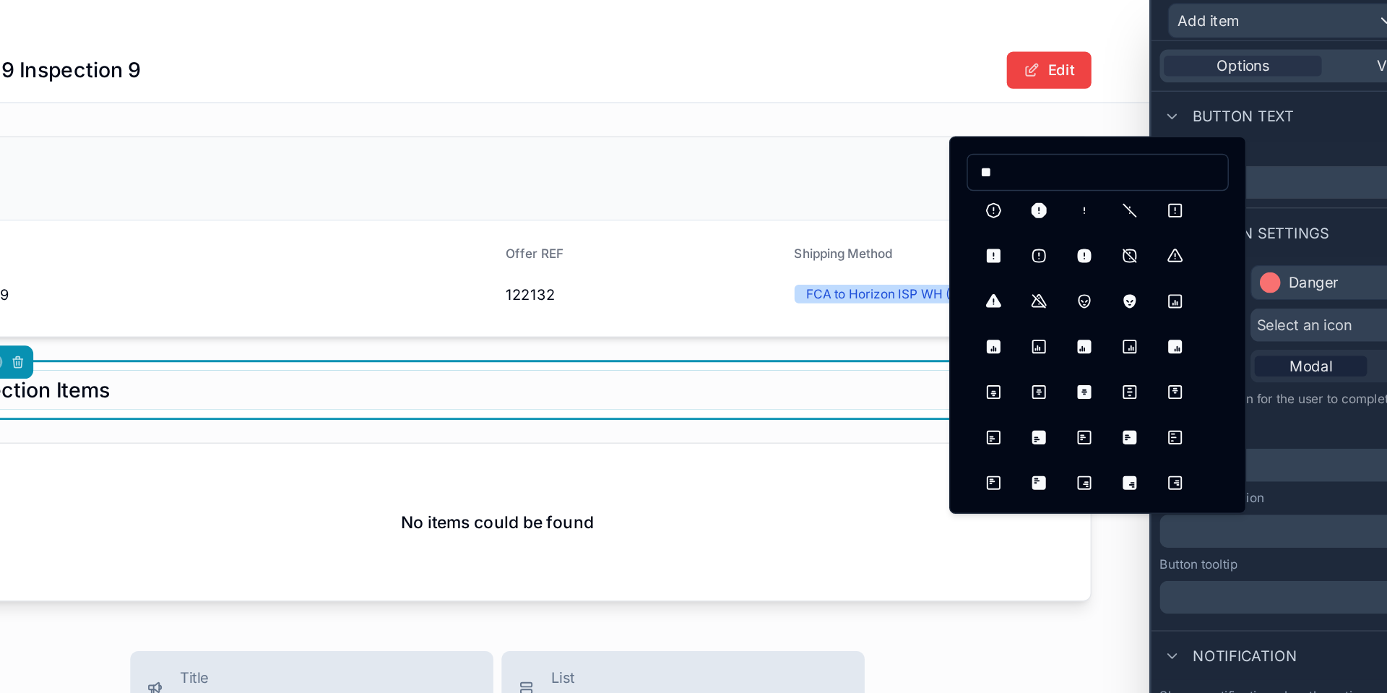
type input "*"
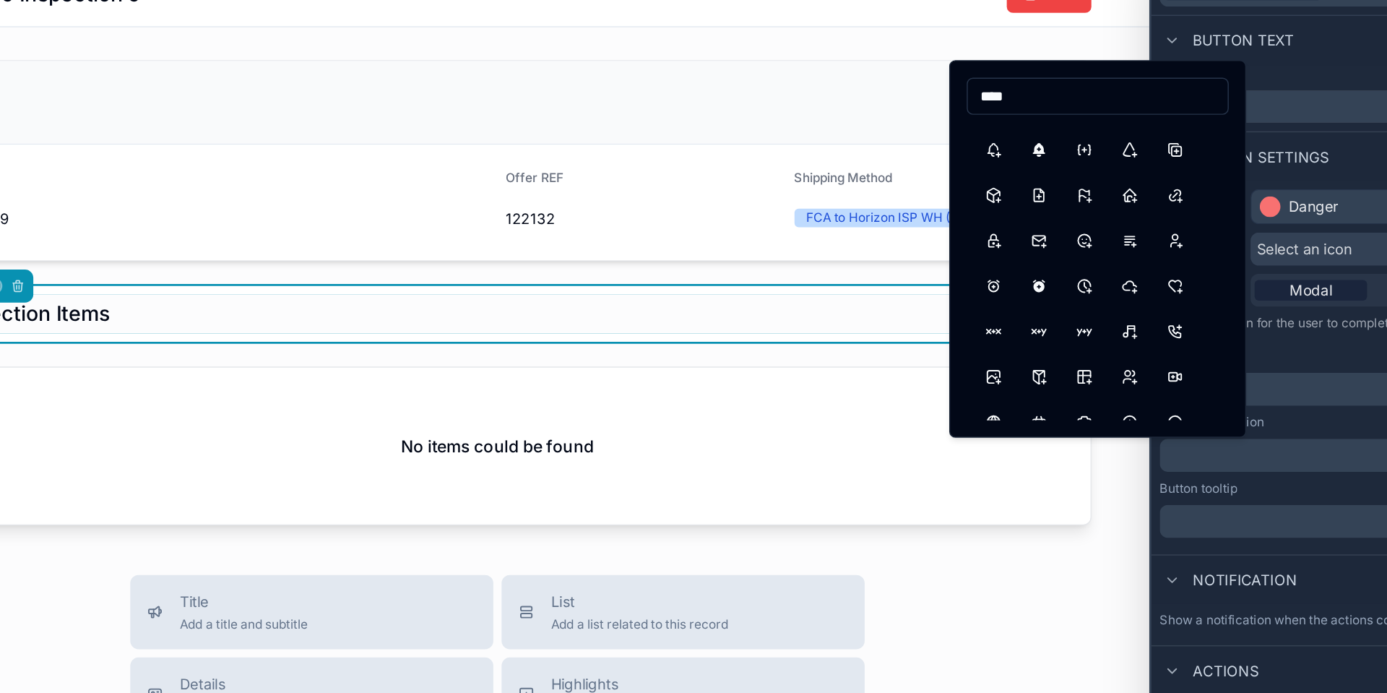
scroll to position [0, 0]
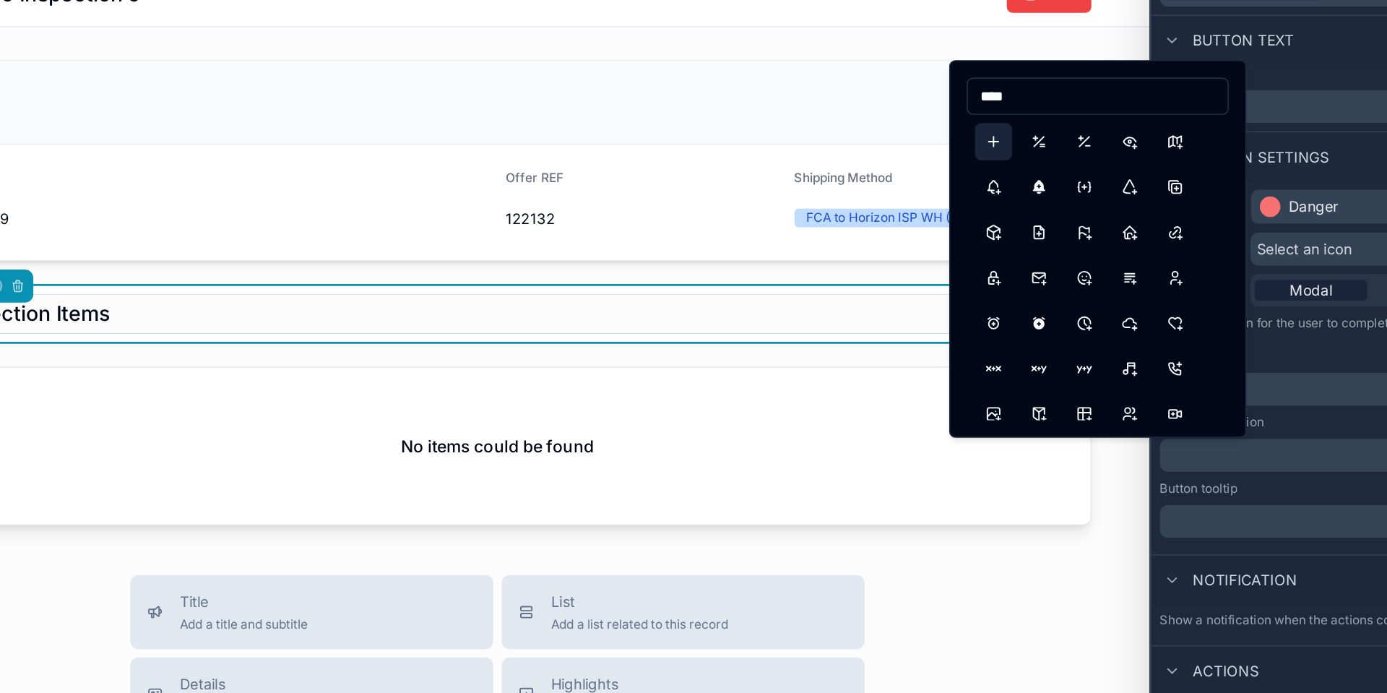
type input "****"
click at [1030, 144] on button "Plus" at bounding box center [1035, 152] width 26 height 26
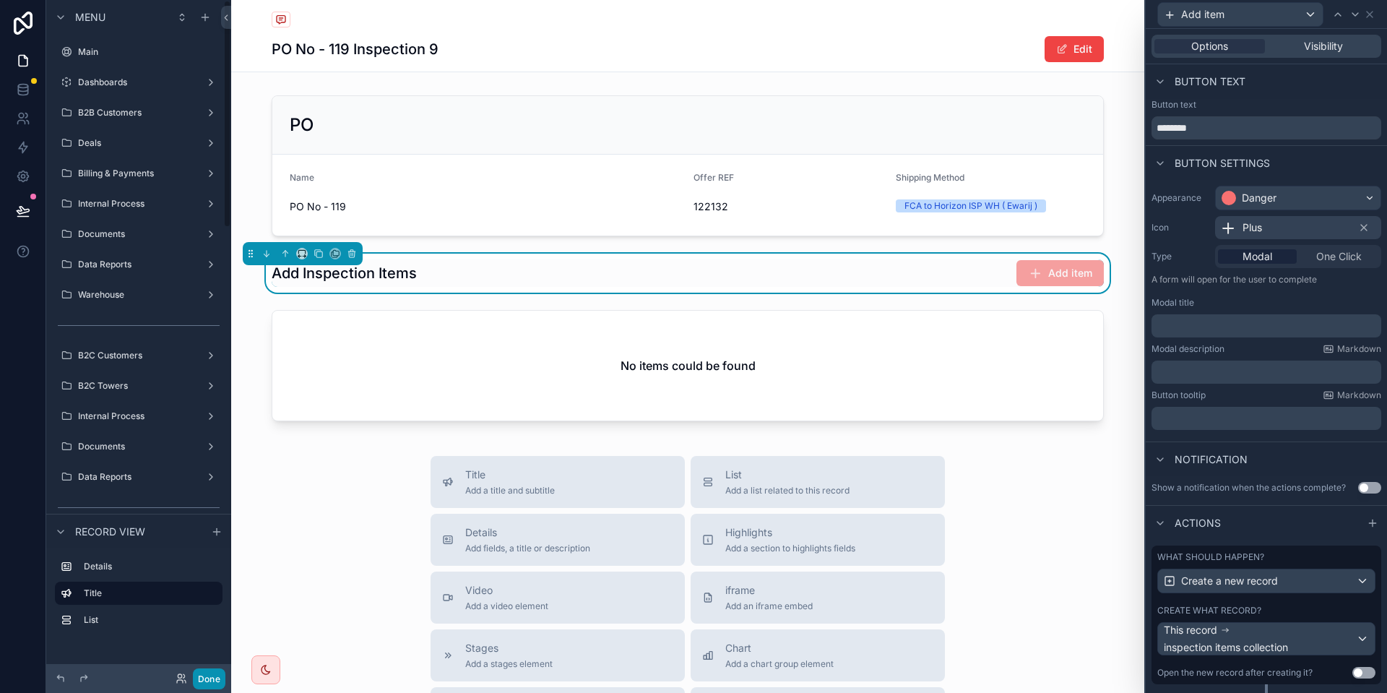
click at [206, 674] on button "Done" at bounding box center [209, 678] width 32 height 21
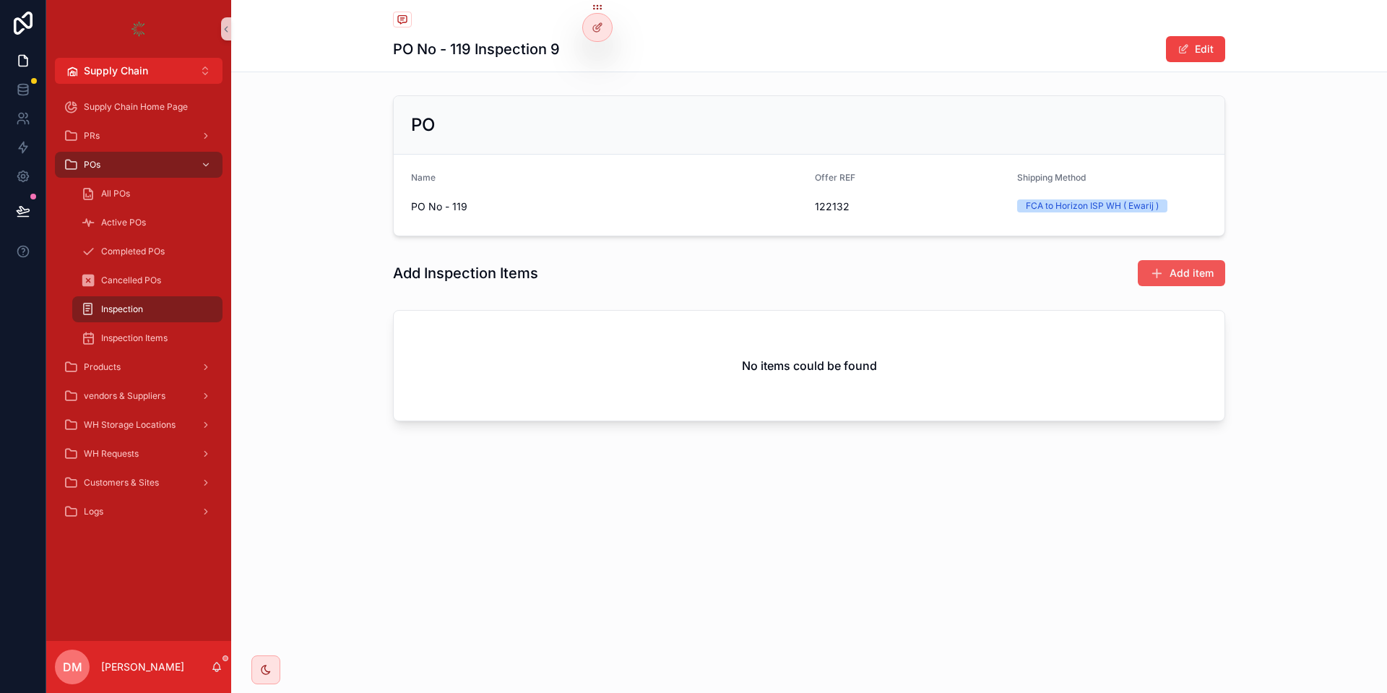
click at [1207, 266] on span "Add item" at bounding box center [1191, 273] width 44 height 14
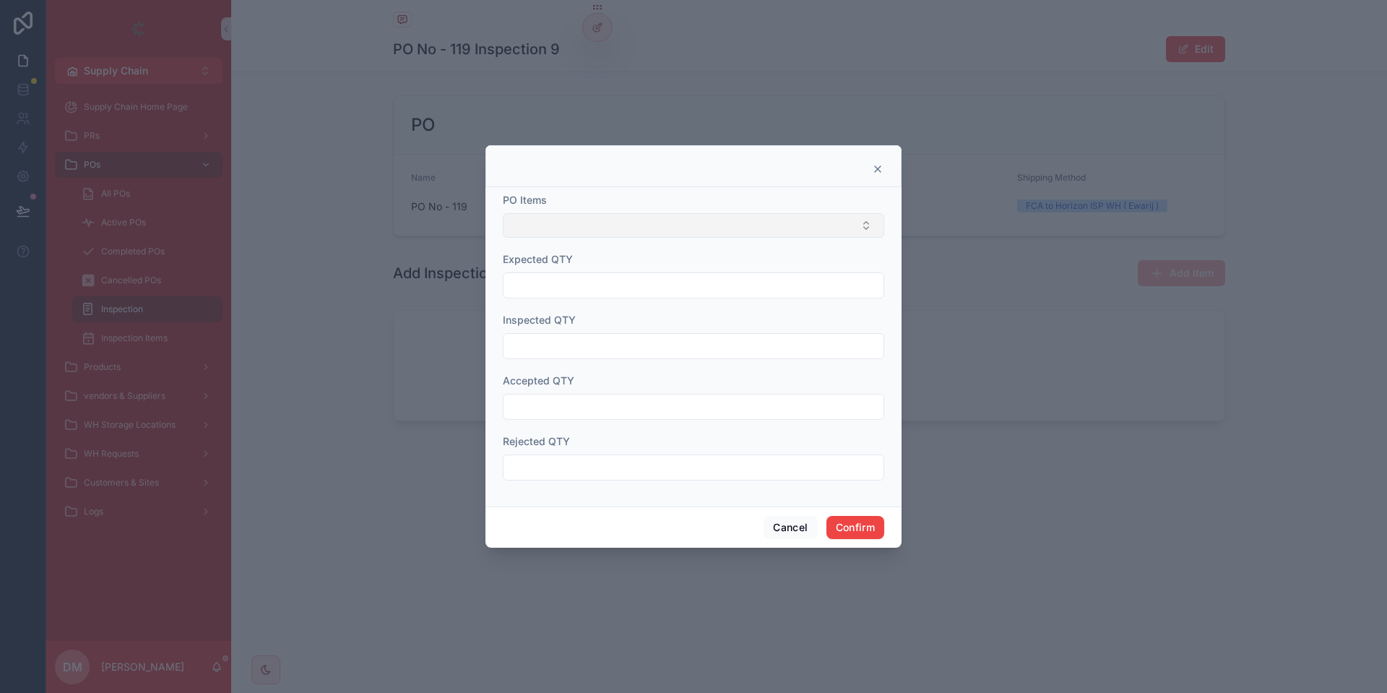
click at [506, 227] on button "Select Button" at bounding box center [693, 225] width 381 height 25
click at [884, 172] on div at bounding box center [693, 166] width 416 height 42
click at [875, 169] on icon at bounding box center [878, 169] width 12 height 12
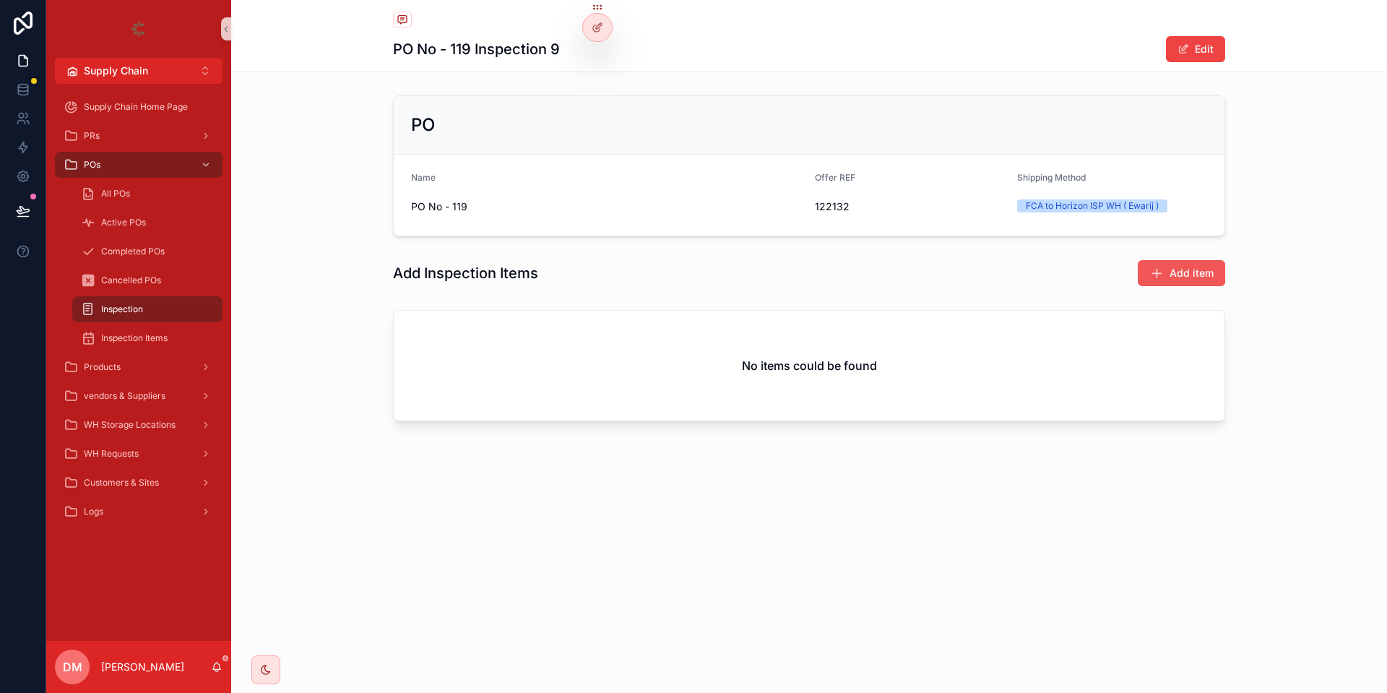
click at [1213, 277] on button "Add item" at bounding box center [1180, 273] width 87 height 26
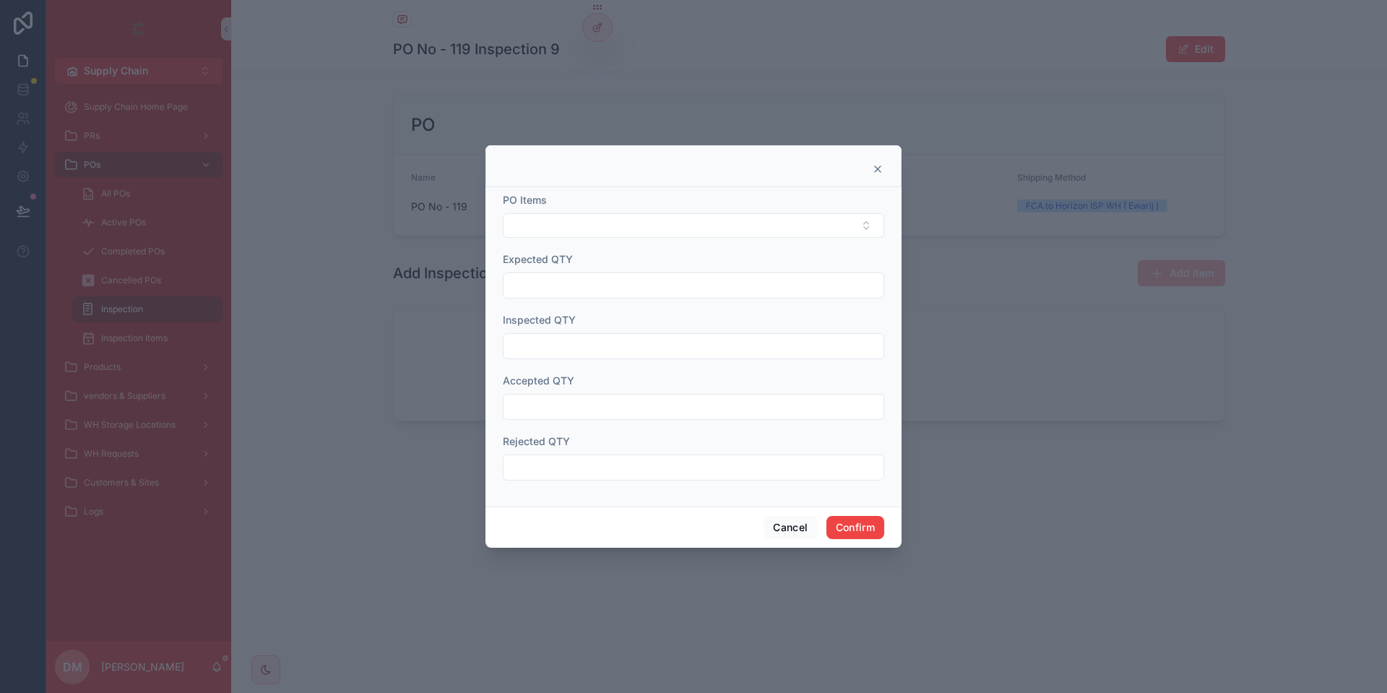
click at [662, 240] on form "PO Items Expected QTY Inspected QTY Accepted QTY Rejected QTY" at bounding box center [693, 344] width 381 height 302
click at [660, 228] on button "Select Button" at bounding box center [693, 225] width 381 height 25
click at [780, 521] on button "Cancel" at bounding box center [789, 527] width 53 height 23
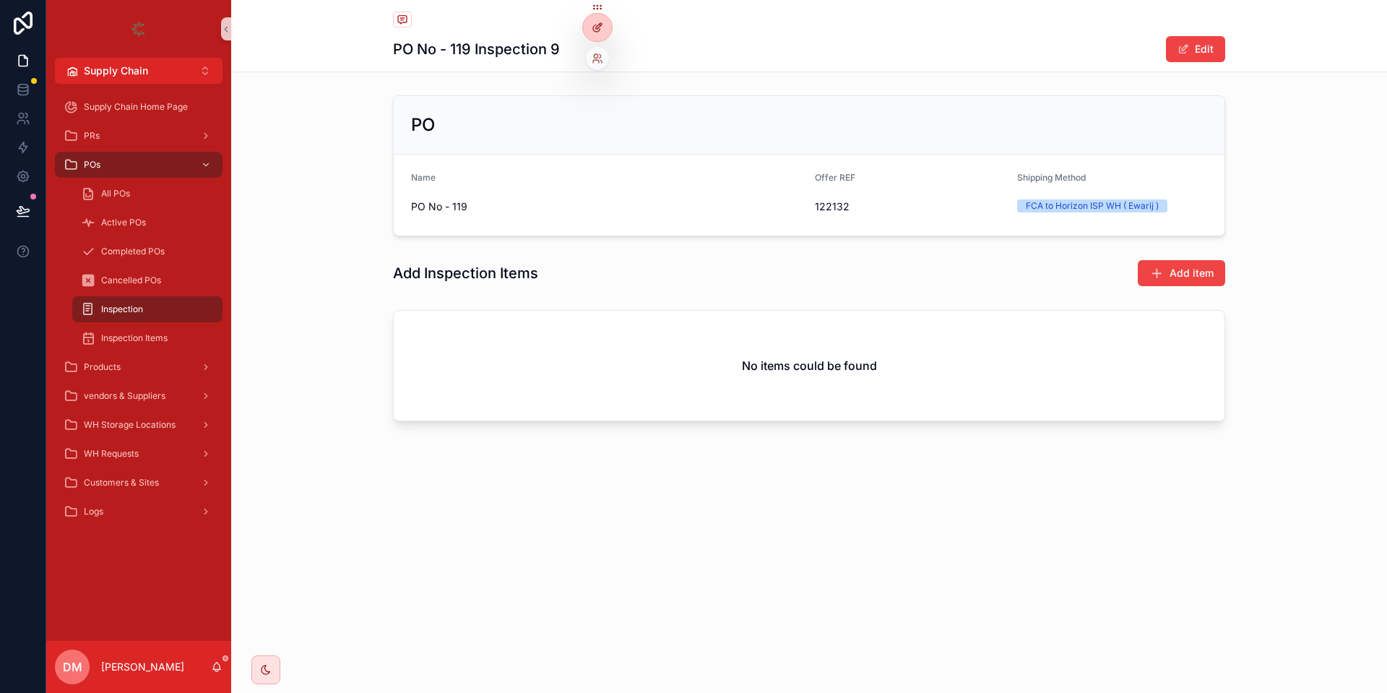
click at [591, 22] on div at bounding box center [597, 27] width 29 height 27
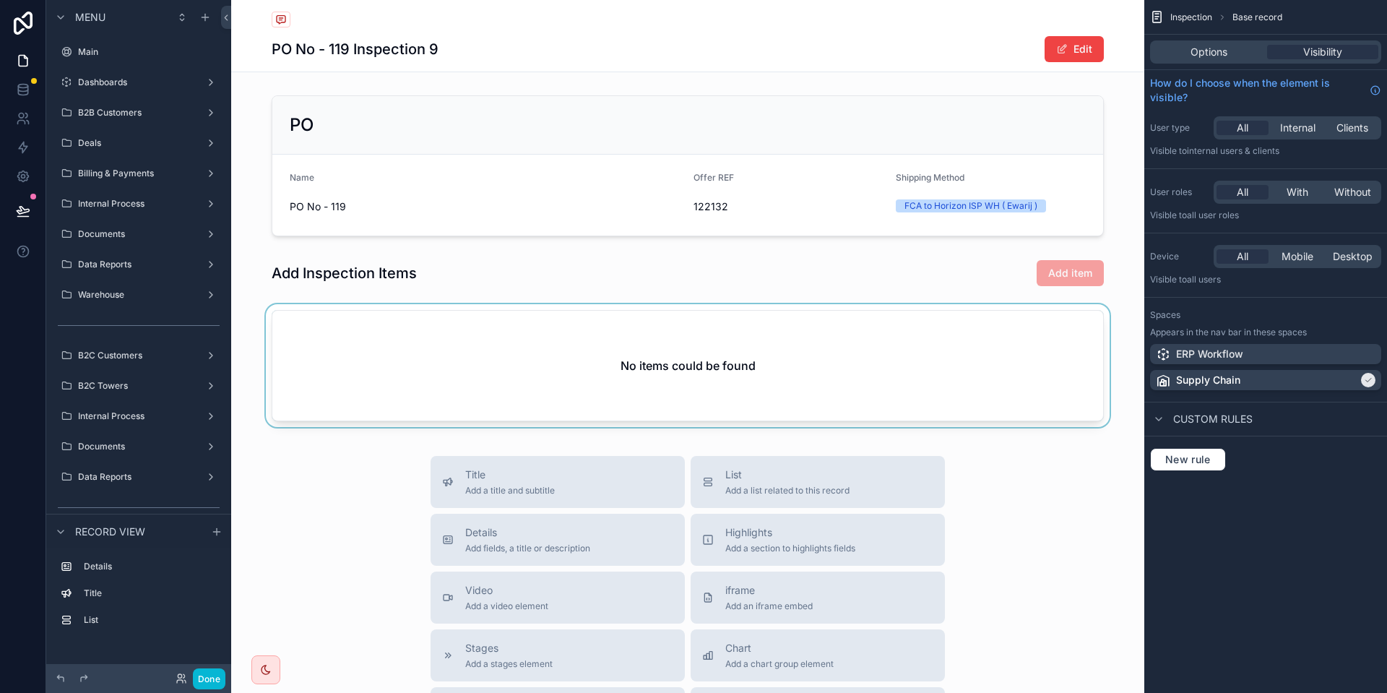
click at [896, 352] on div "scrollable content" at bounding box center [687, 368] width 913 height 129
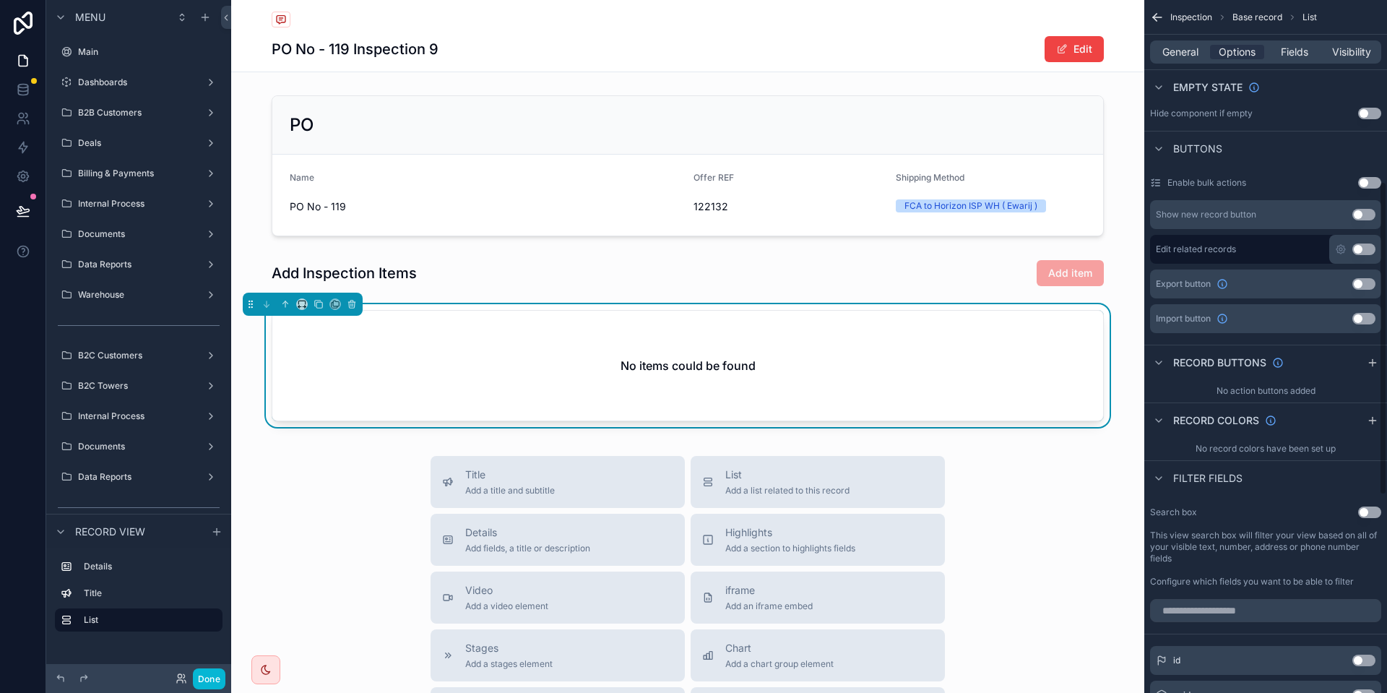
scroll to position [402, 0]
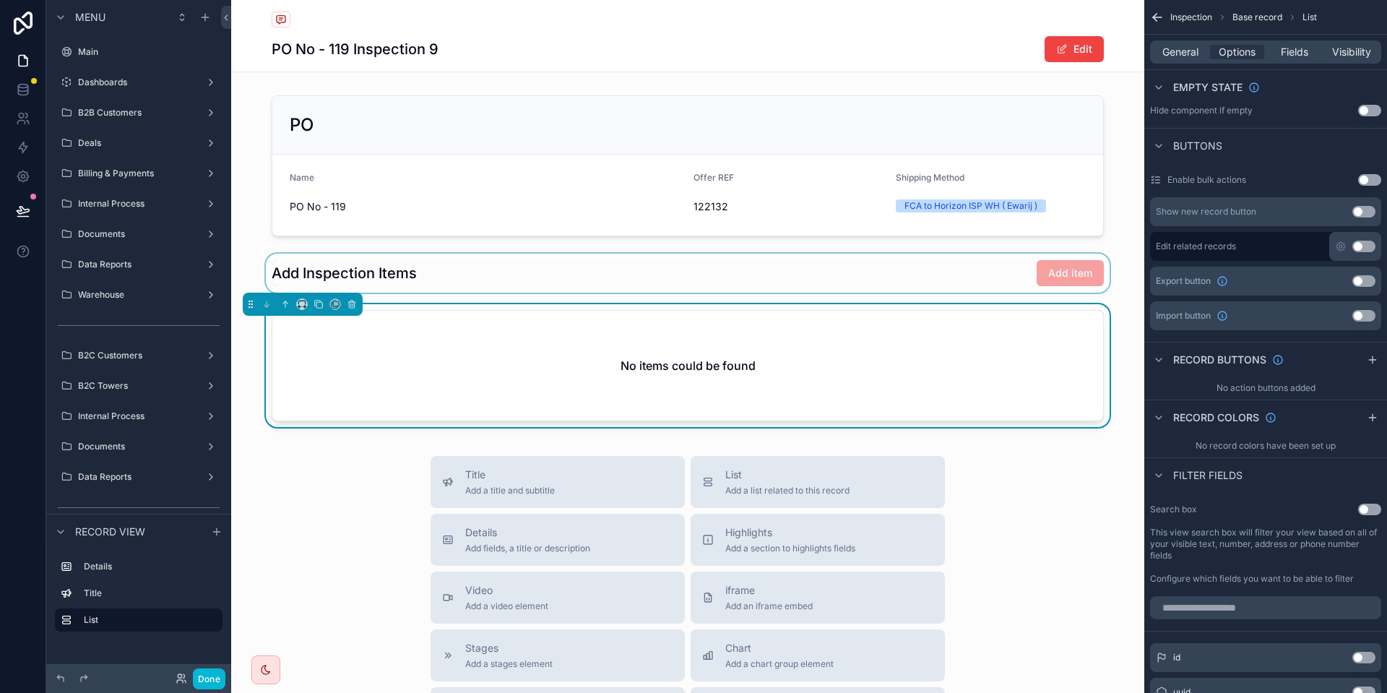
click at [985, 281] on div "scrollable content" at bounding box center [687, 272] width 913 height 39
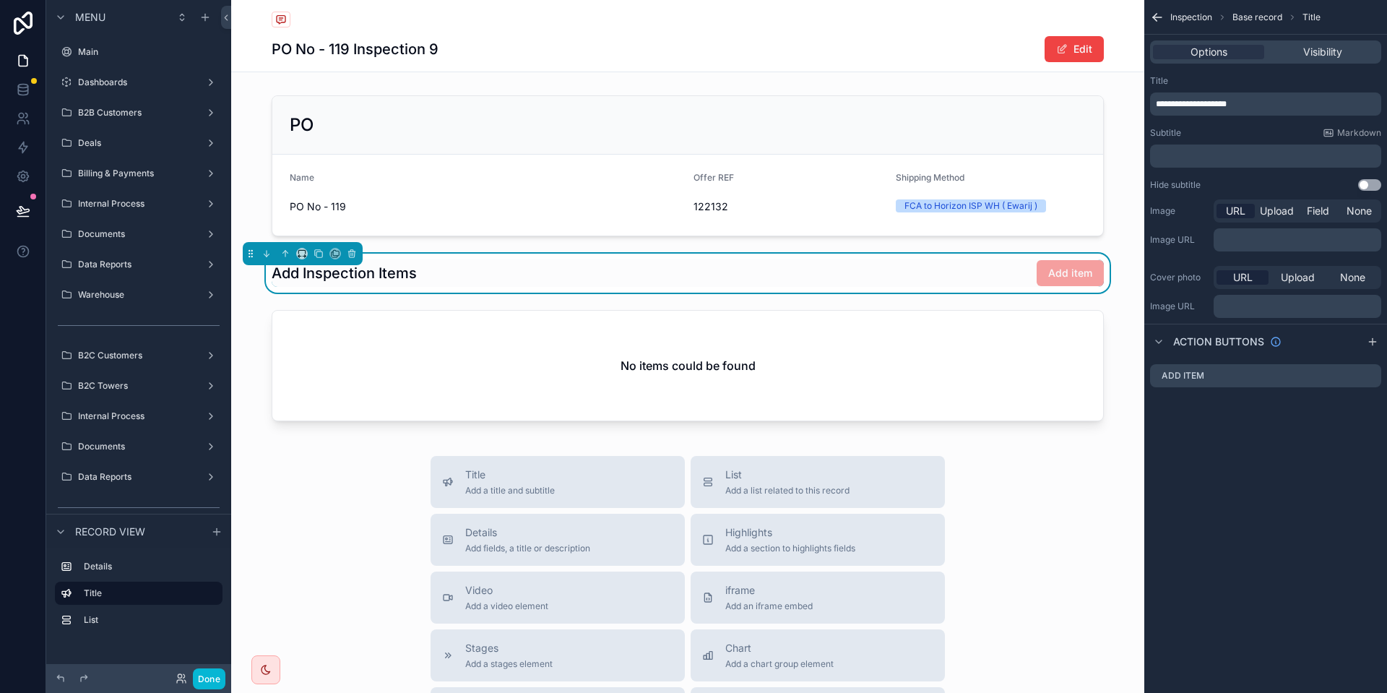
scroll to position [0, 0]
click at [1373, 376] on icon "scrollable content" at bounding box center [1370, 376] width 12 height 12
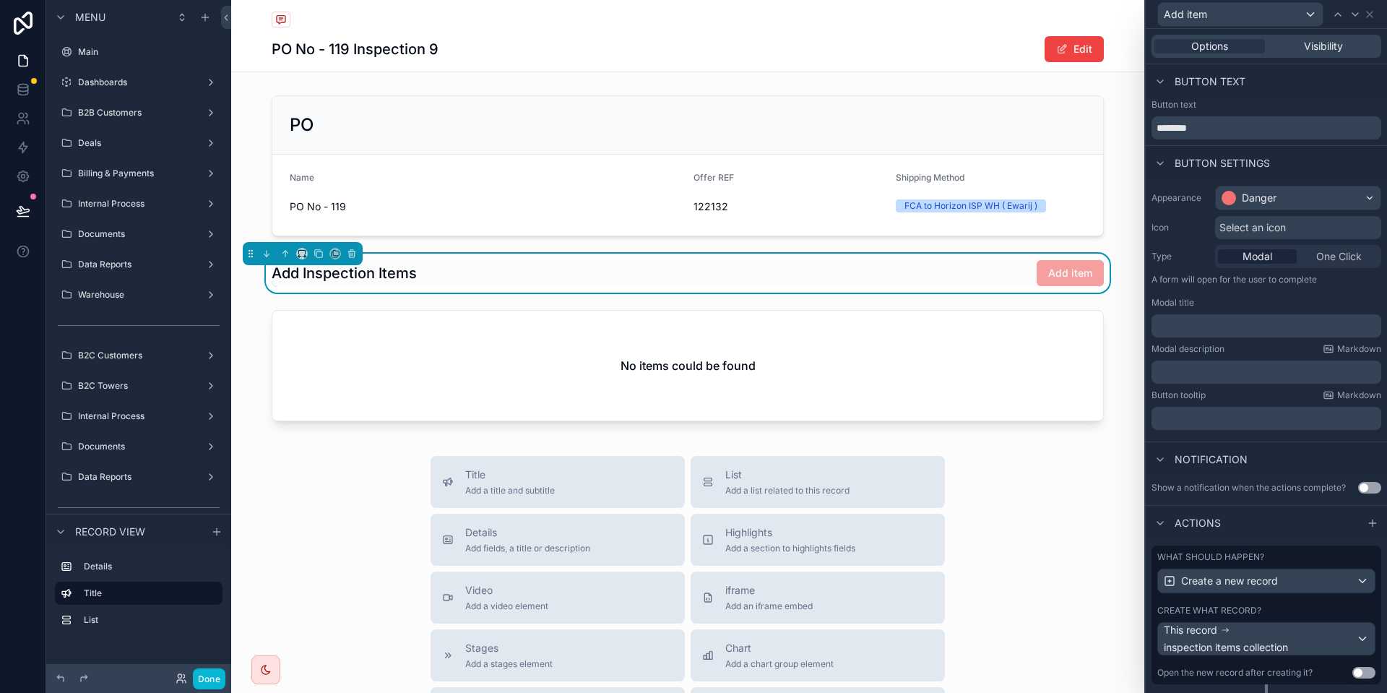
scroll to position [35, 0]
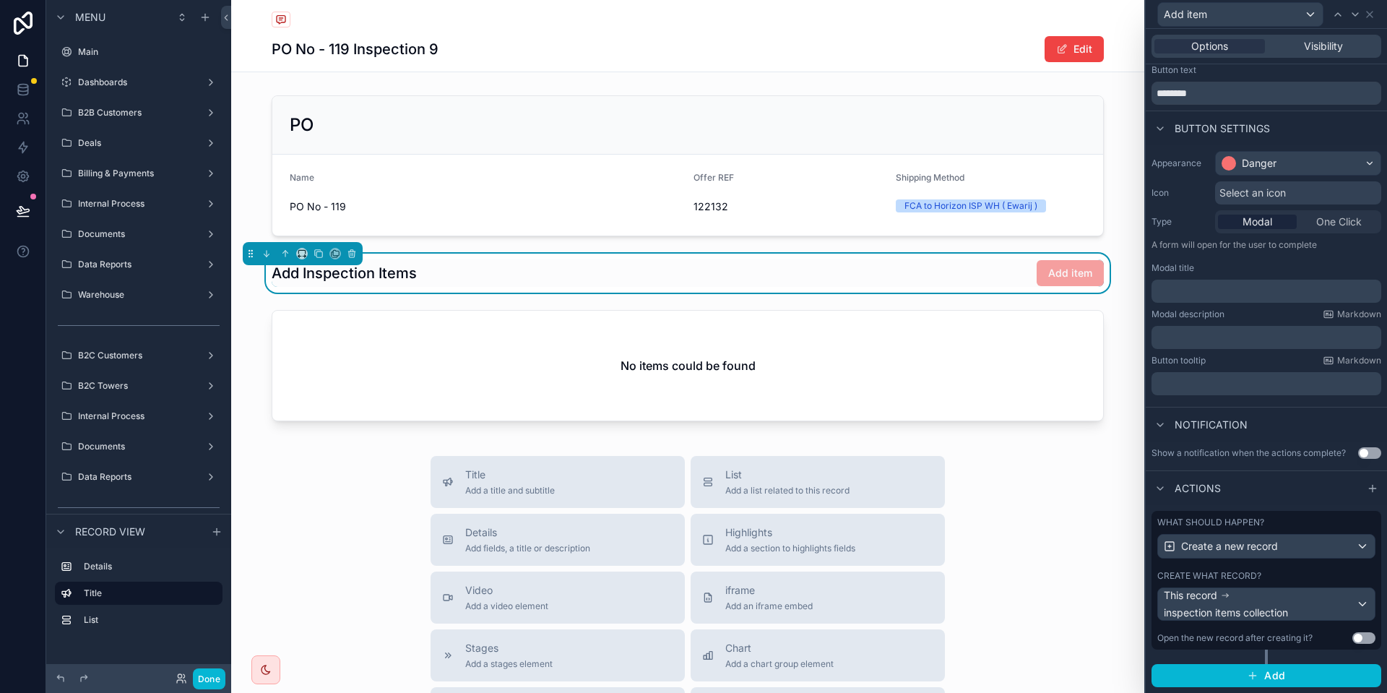
click at [1308, 577] on div "Create what record?" at bounding box center [1266, 576] width 218 height 12
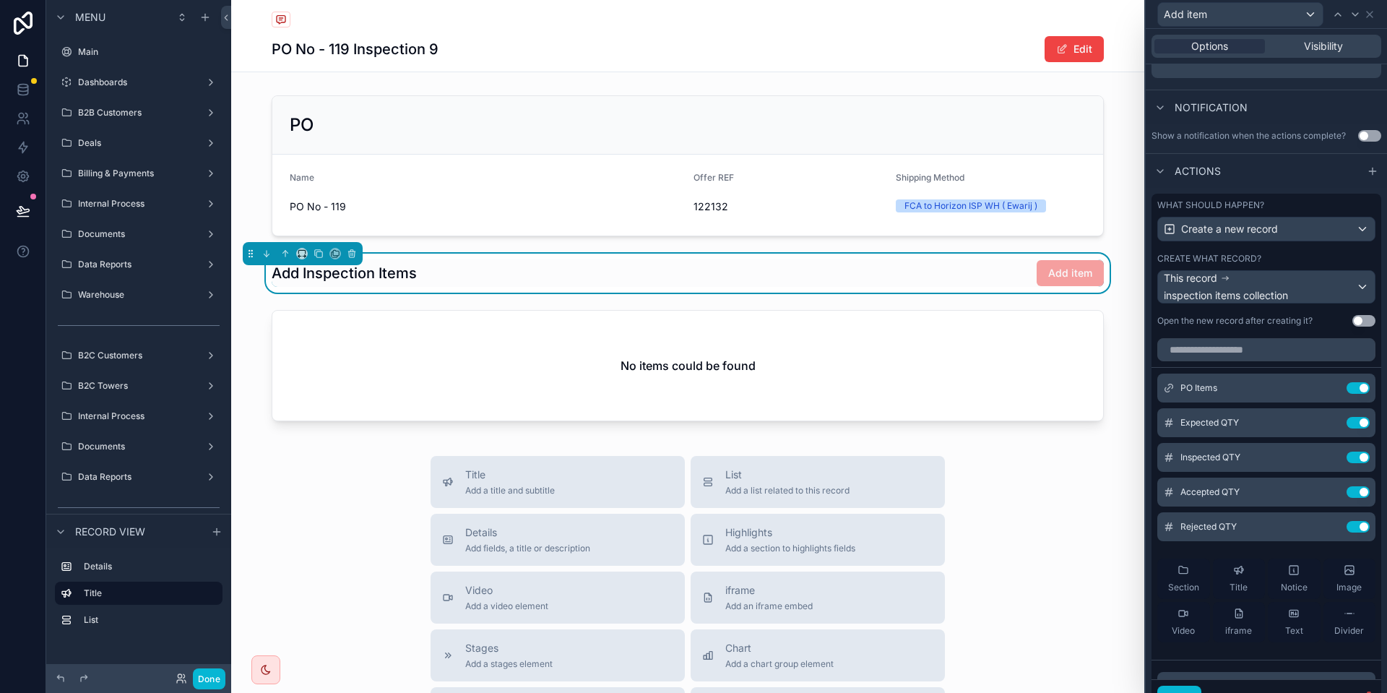
scroll to position [353, 0]
click at [1332, 383] on icon at bounding box center [1329, 387] width 12 height 12
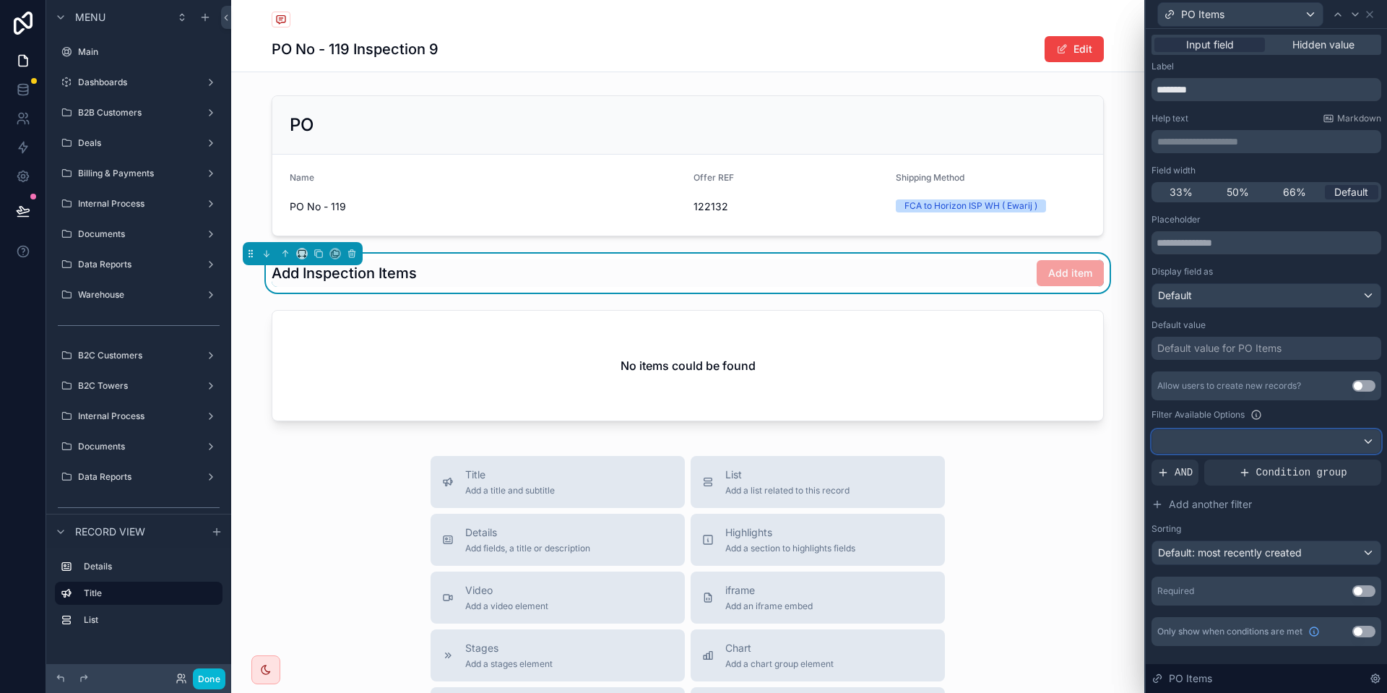
click at [1247, 441] on div at bounding box center [1266, 441] width 228 height 23
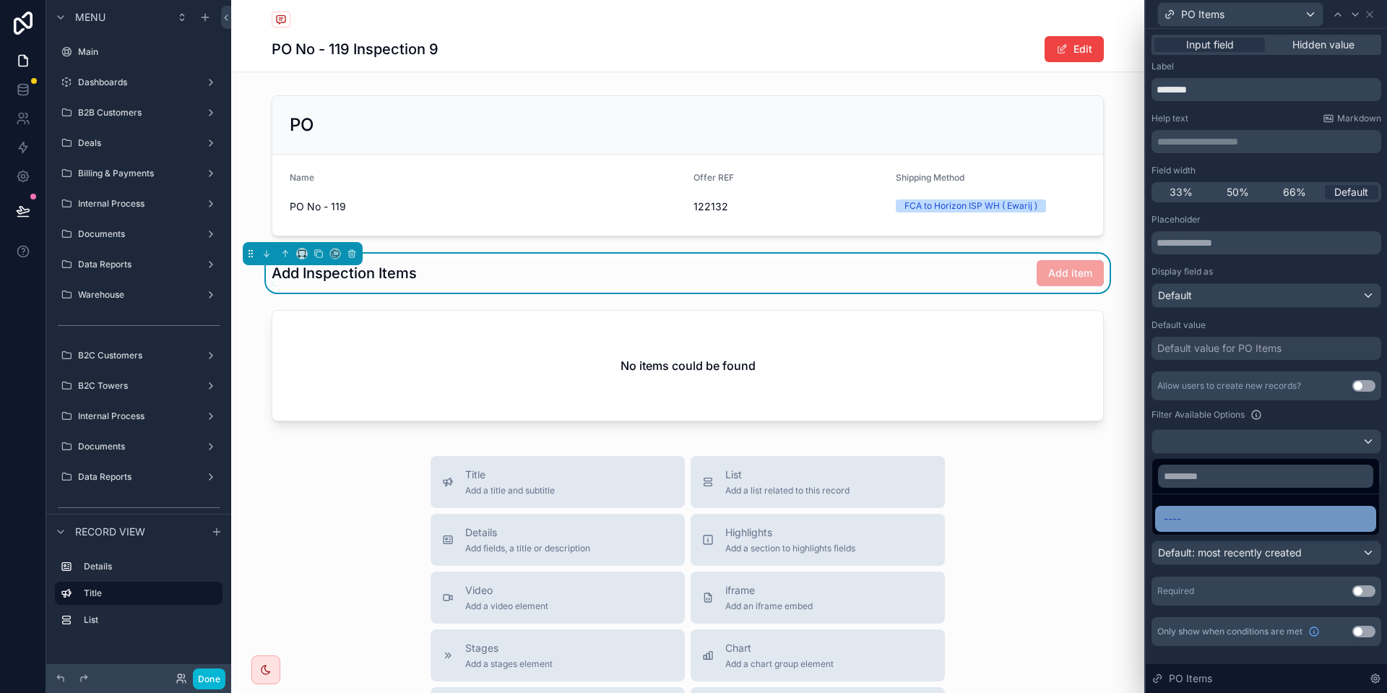
click at [1195, 526] on div "----" at bounding box center [1265, 518] width 204 height 17
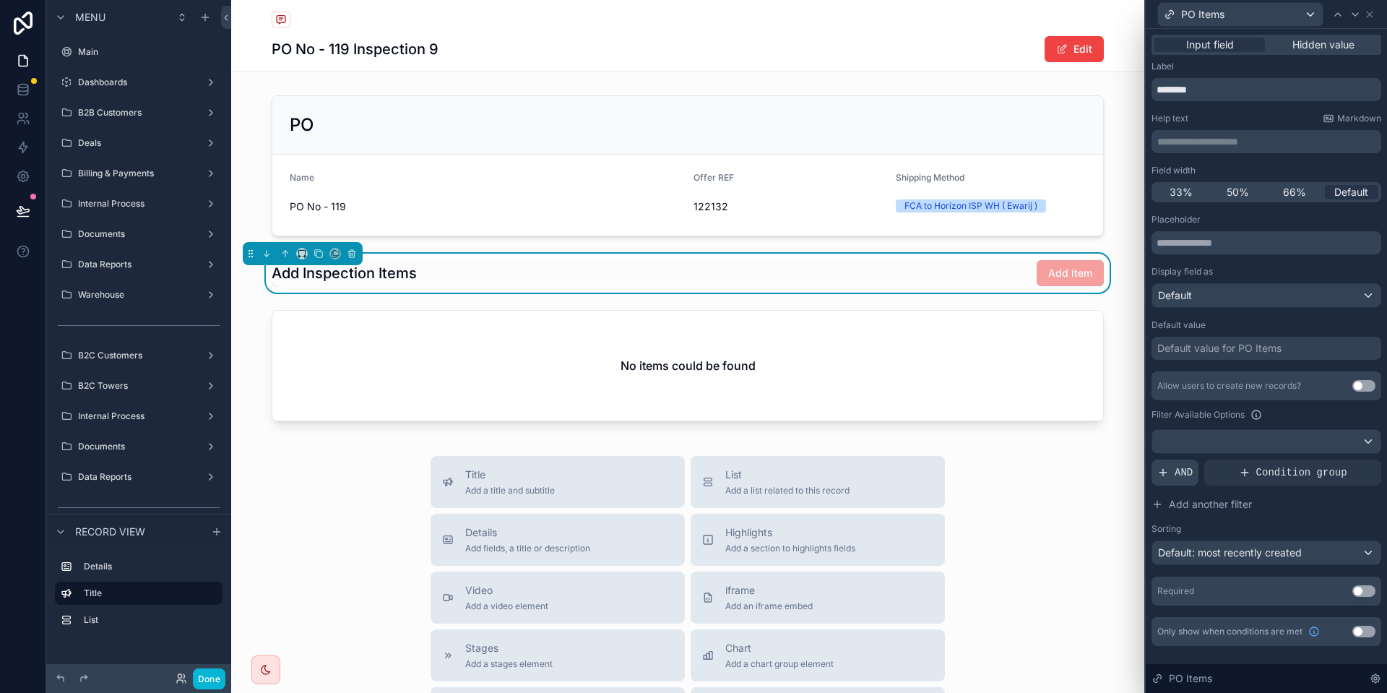
click at [1175, 469] on span "AND" at bounding box center [1183, 472] width 18 height 14
click at [1339, 462] on div at bounding box center [1345, 461] width 20 height 20
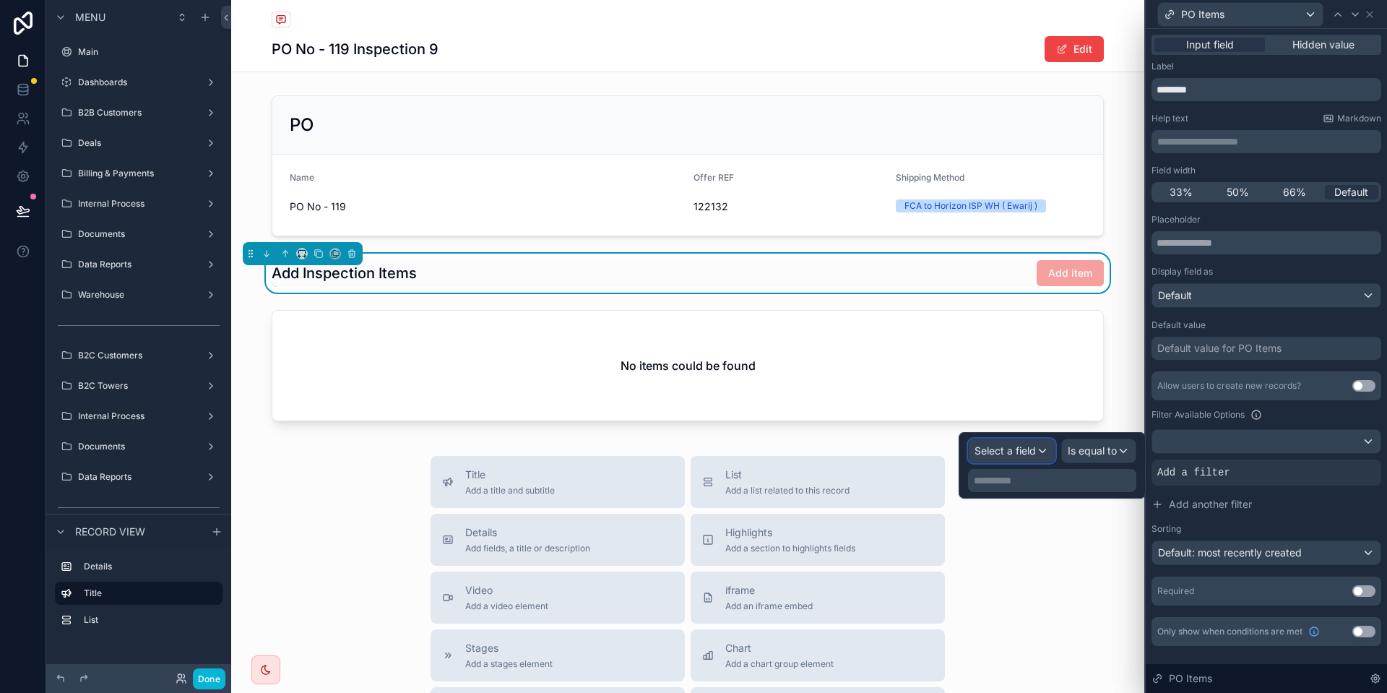
click at [1035, 457] on span "Select a field" at bounding box center [1004, 450] width 61 height 14
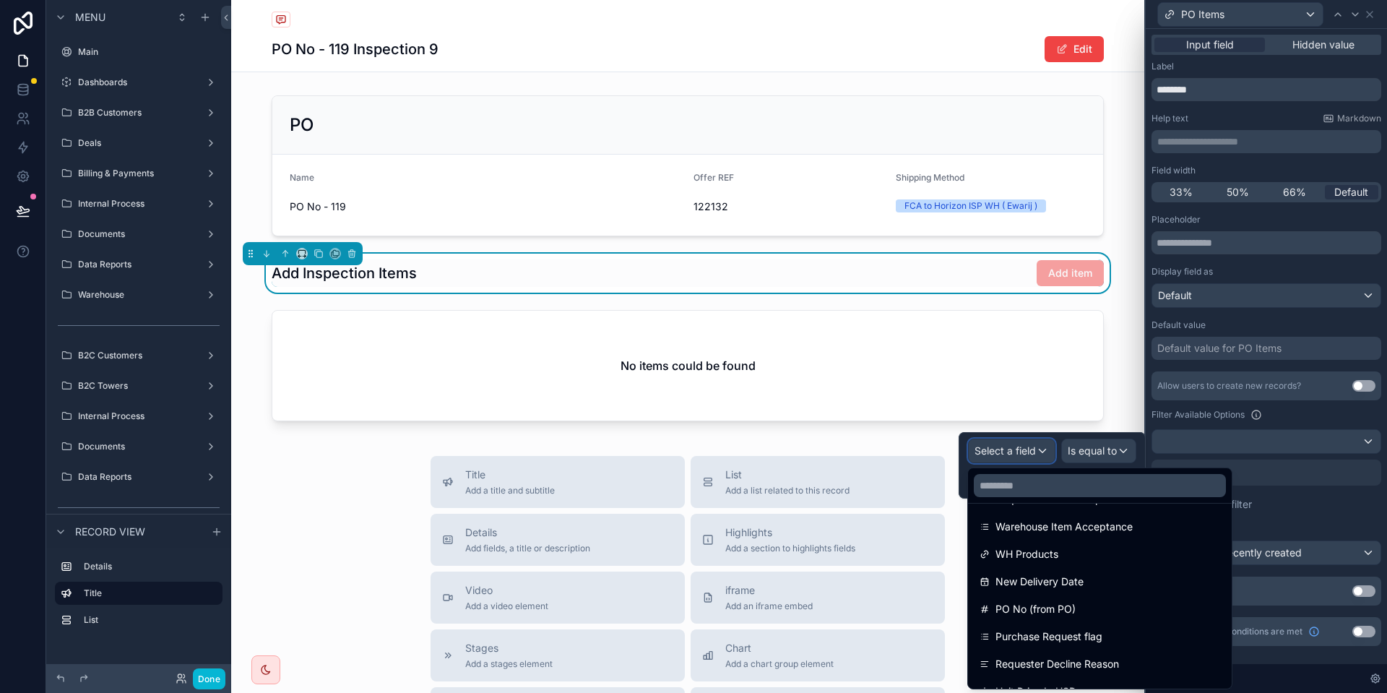
scroll to position [728, 0]
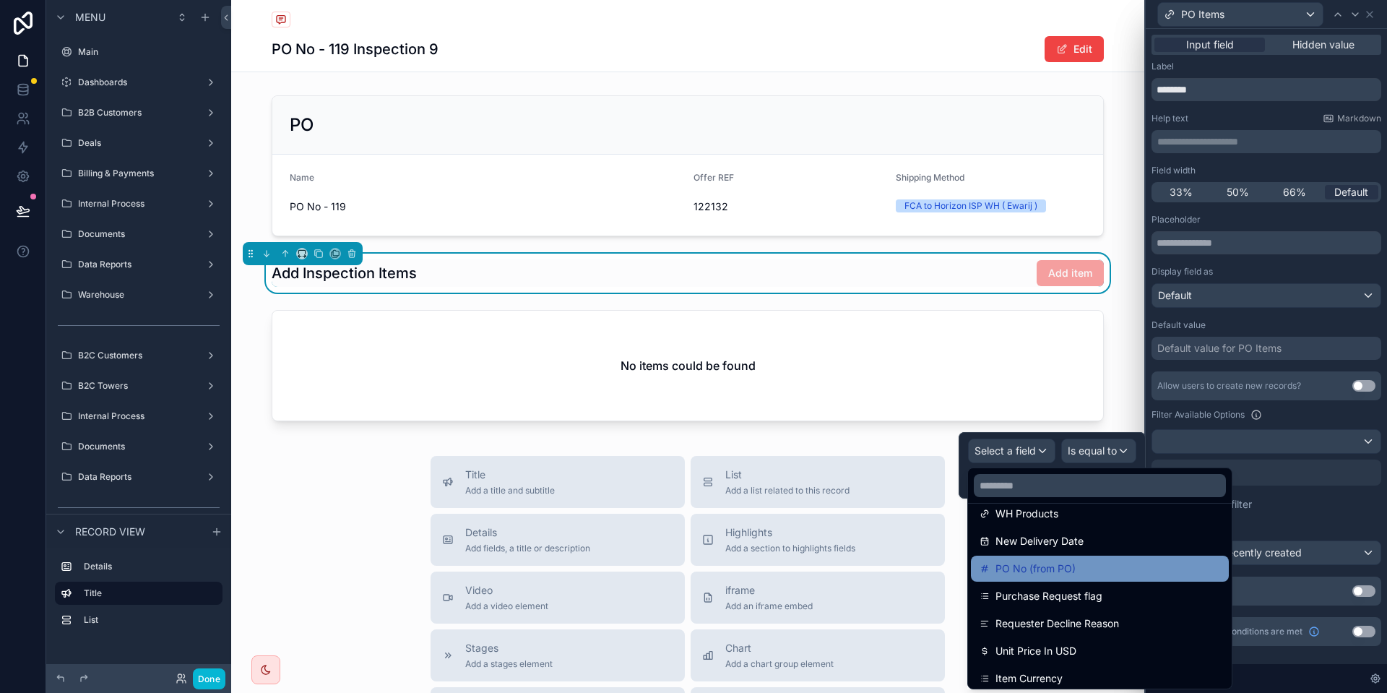
click at [1065, 563] on span "PO No (from PO)" at bounding box center [1035, 568] width 80 height 17
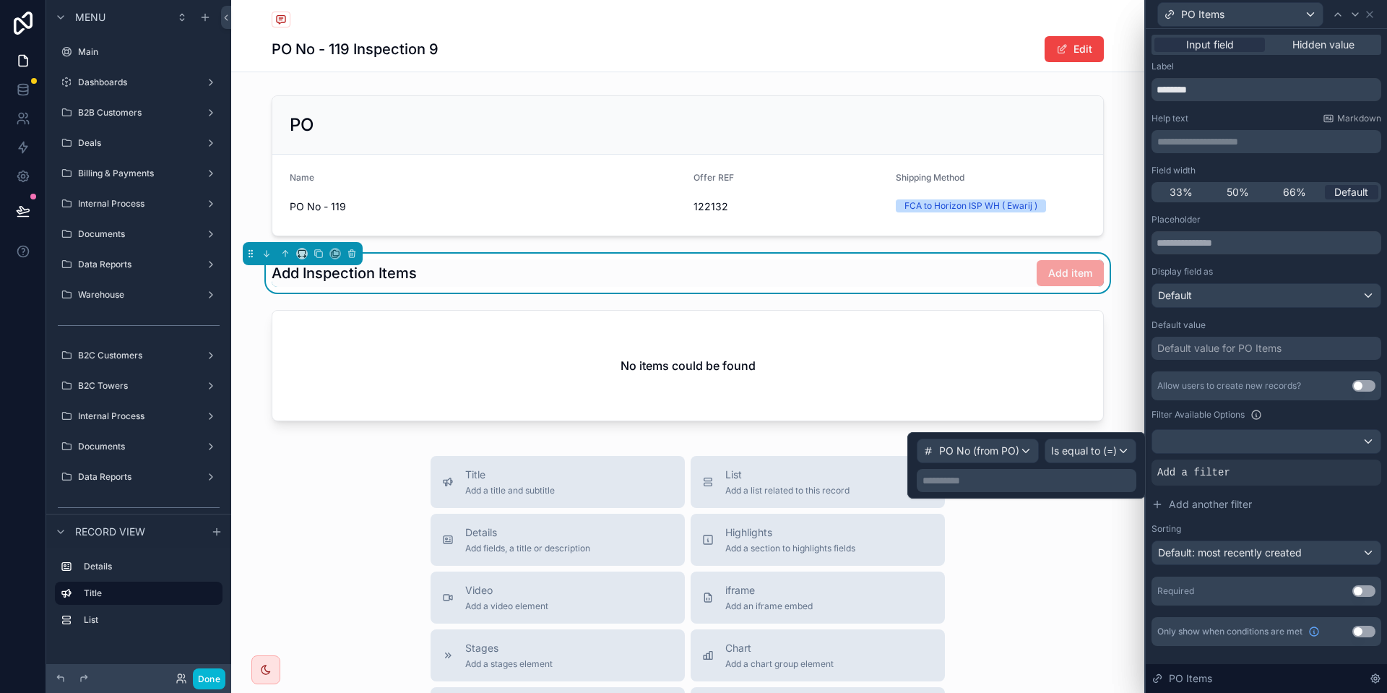
click at [1029, 490] on div "**********" at bounding box center [1026, 480] width 220 height 23
click at [997, 480] on p "**********" at bounding box center [1027, 480] width 211 height 14
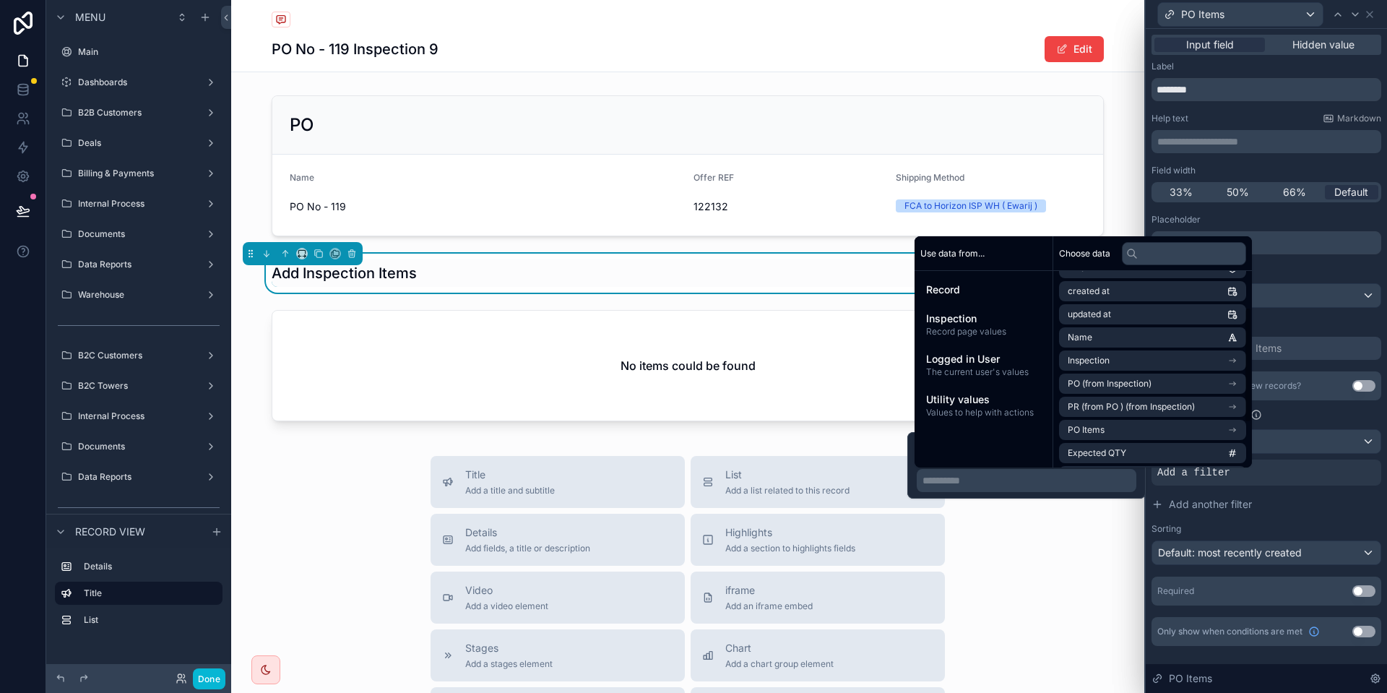
scroll to position [29, 0]
click at [1117, 403] on li "PO (from Inspection)" at bounding box center [1152, 396] width 187 height 20
click at [1111, 400] on li "PO No" at bounding box center [1152, 399] width 187 height 20
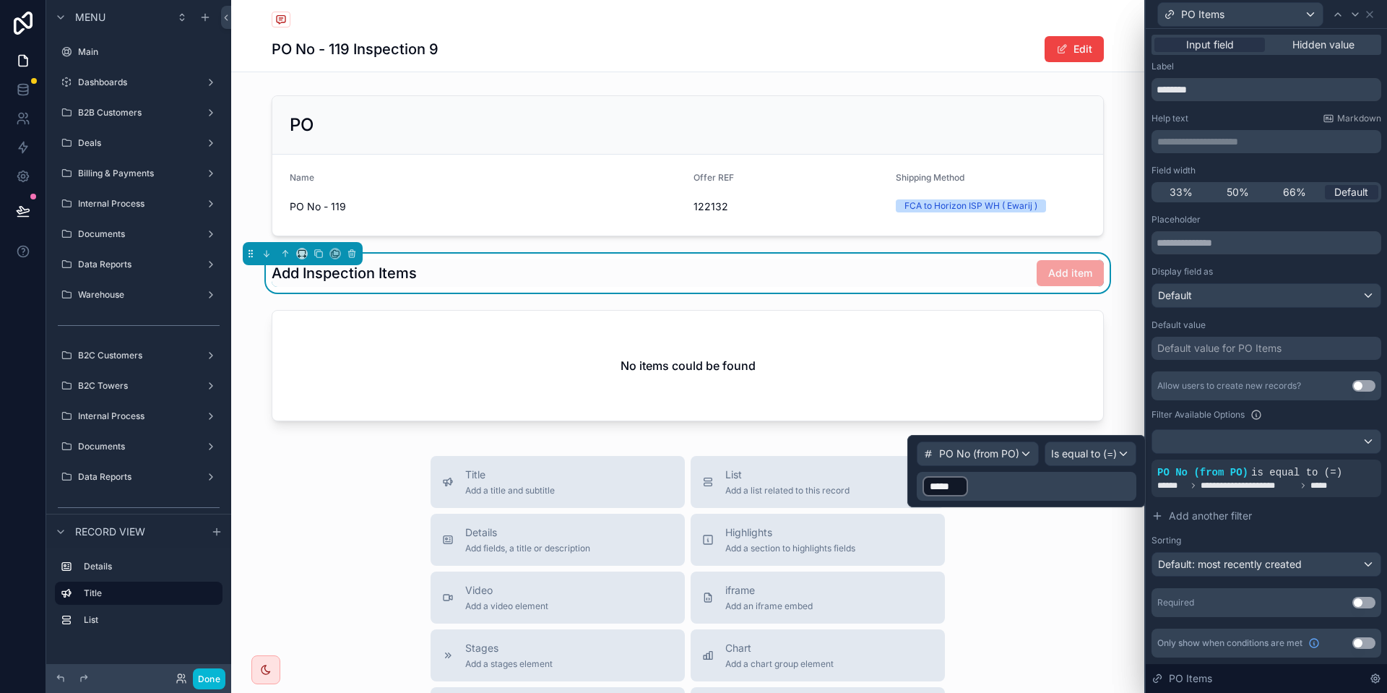
click at [1015, 483] on p "﻿ ***** ﻿ ﻿" at bounding box center [1027, 485] width 211 height 23
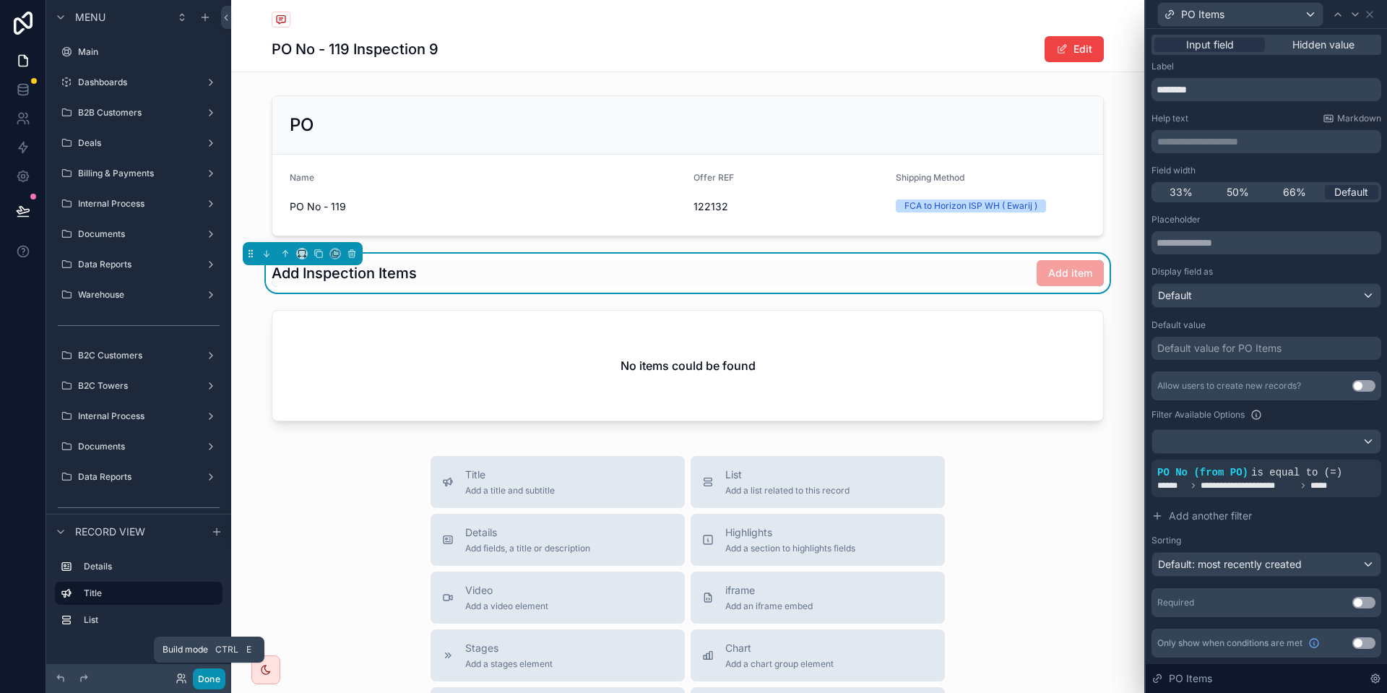
click at [216, 678] on button "Done" at bounding box center [209, 678] width 32 height 21
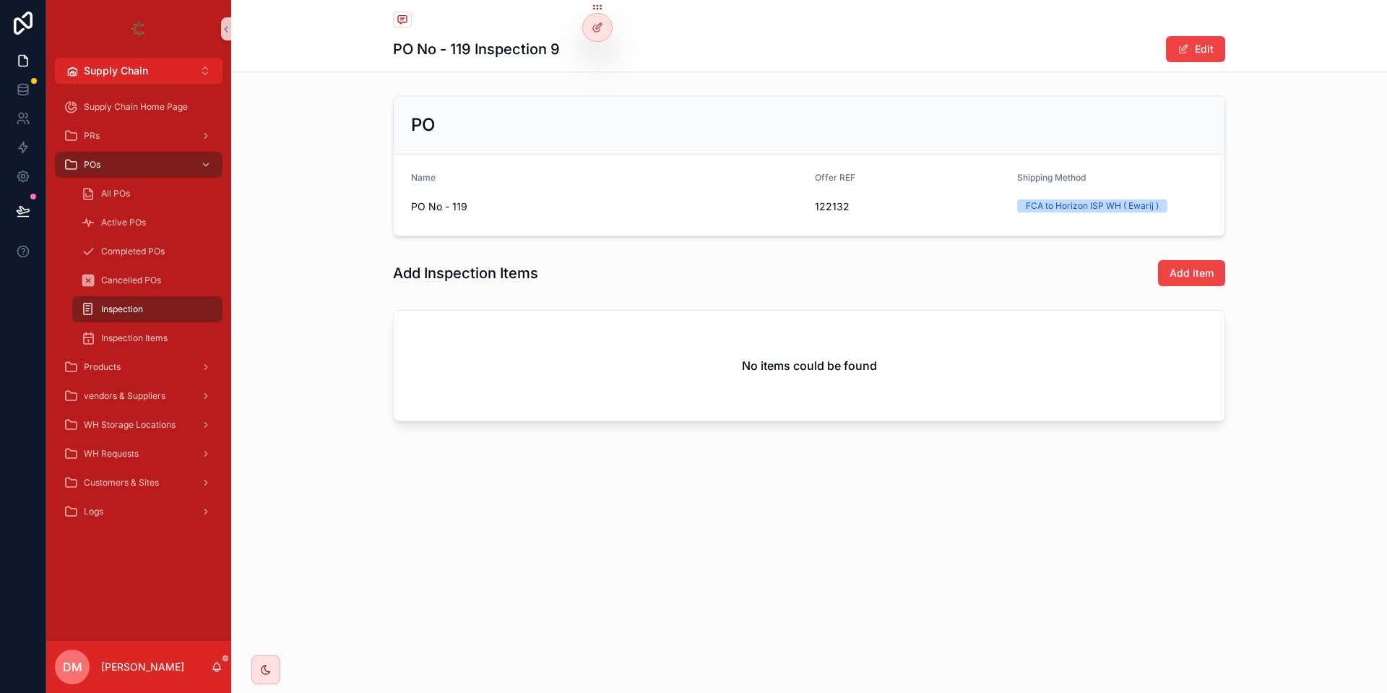
click at [1211, 286] on div "Add item" at bounding box center [1171, 272] width 108 height 27
click at [1192, 276] on span "Add item" at bounding box center [1191, 273] width 44 height 14
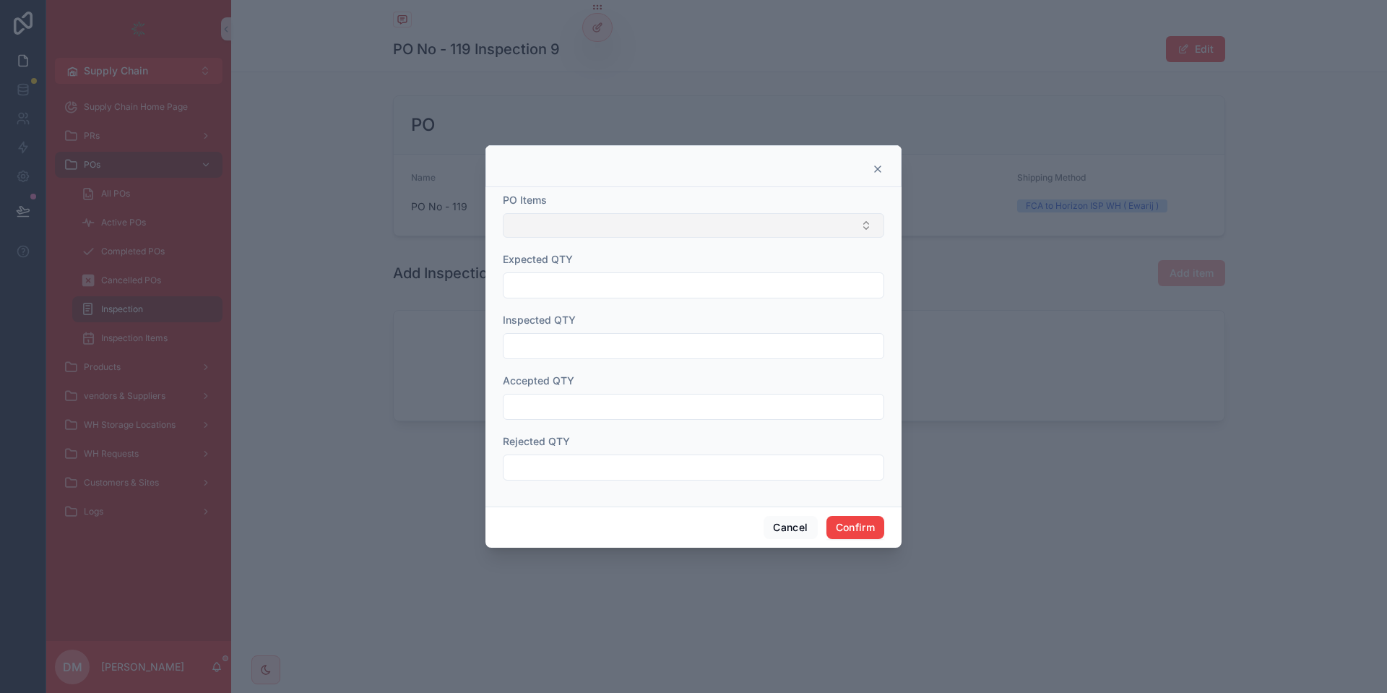
click at [684, 223] on button "Select Button" at bounding box center [693, 225] width 381 height 25
click at [786, 523] on button "Cancel" at bounding box center [789, 527] width 53 height 23
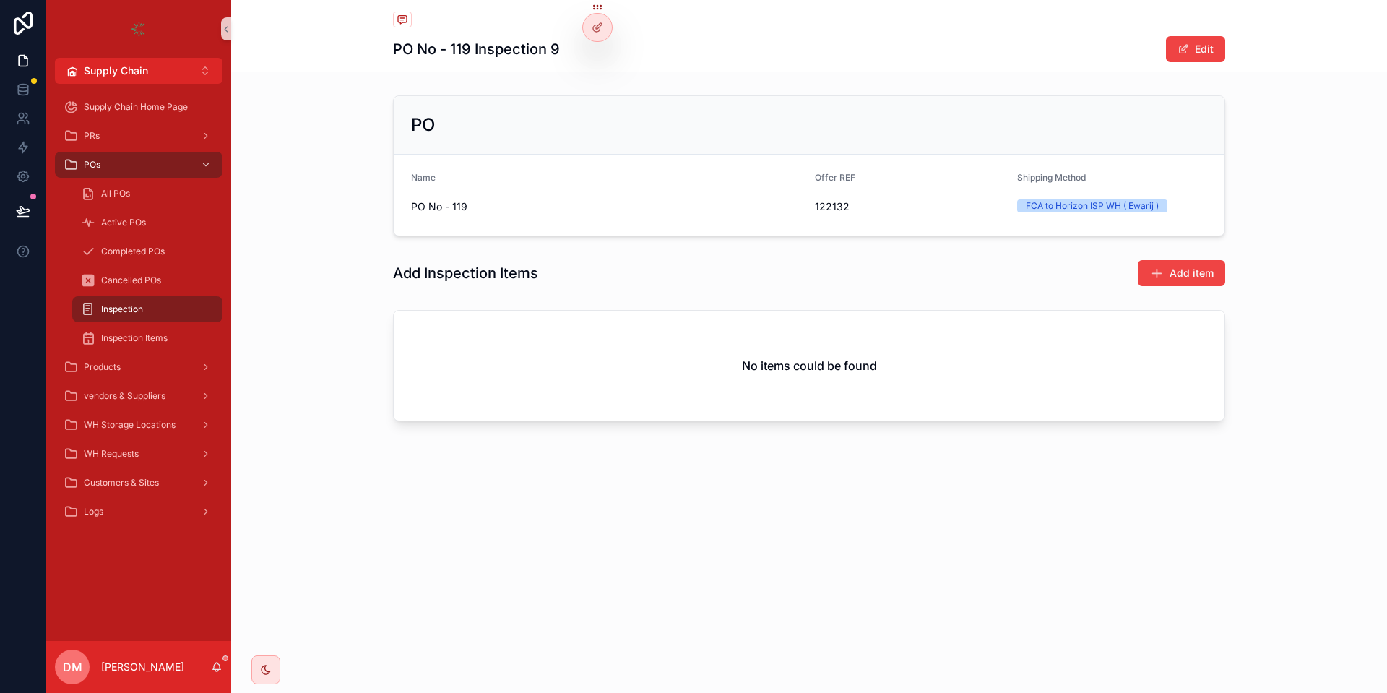
click at [118, 311] on span "Inspection" at bounding box center [122, 309] width 42 height 12
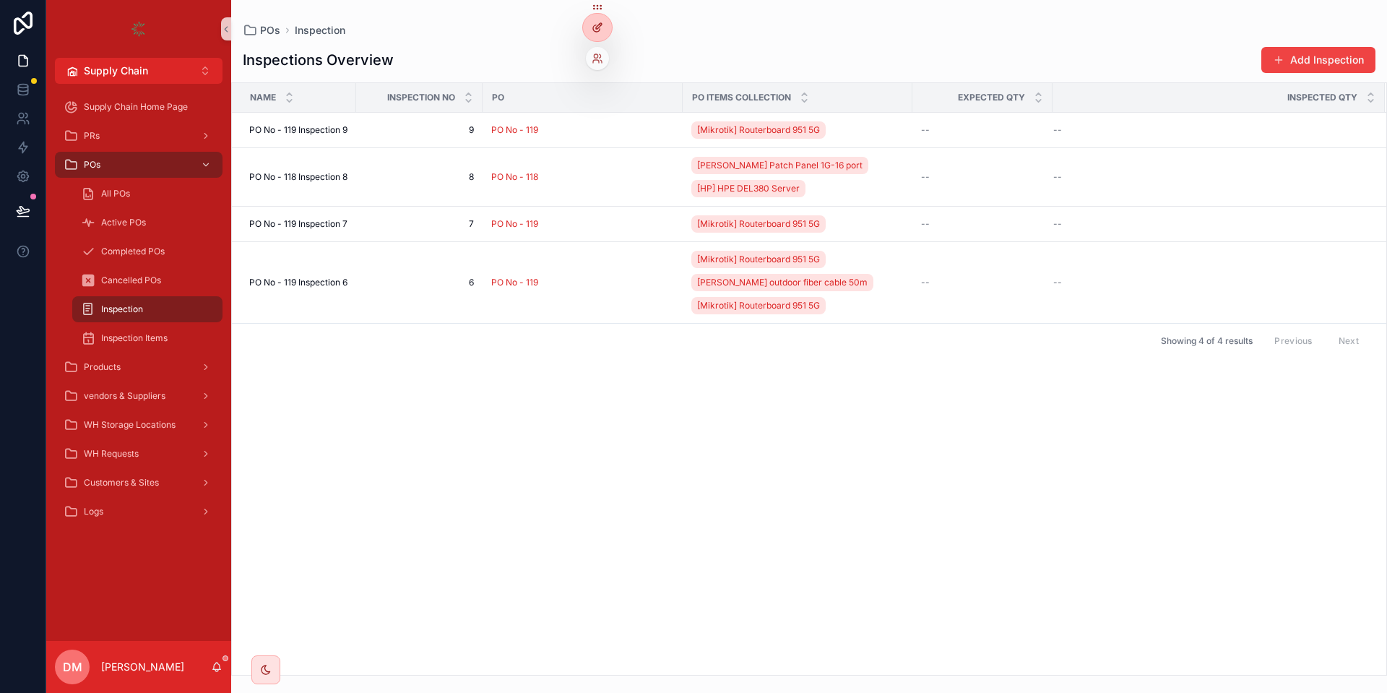
click at [595, 30] on icon at bounding box center [597, 28] width 12 height 12
click at [1297, 64] on button "Add Inspection" at bounding box center [1318, 60] width 114 height 26
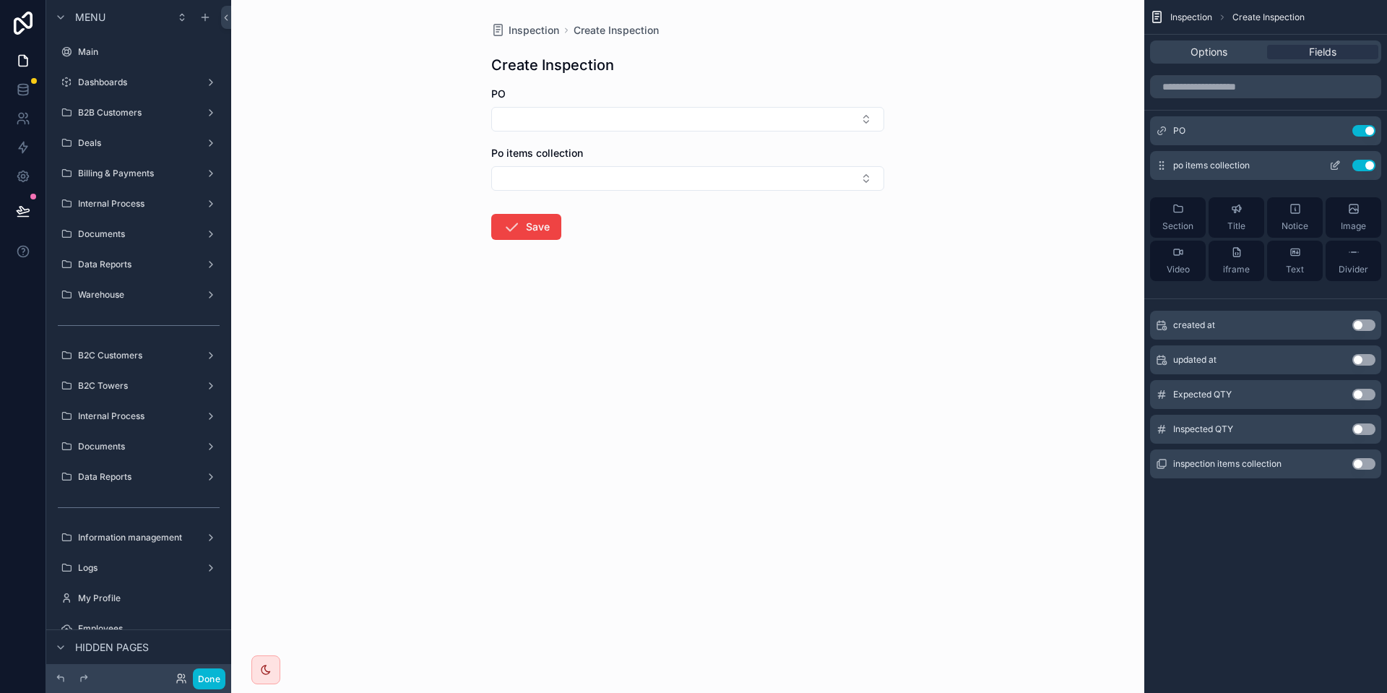
drag, startPoint x: 1340, startPoint y: 179, endPoint x: 1337, endPoint y: 170, distance: 9.8
click at [1340, 177] on div "po items collection Use setting" at bounding box center [1265, 165] width 231 height 29
click at [1334, 165] on icon "scrollable content" at bounding box center [1335, 166] width 12 height 12
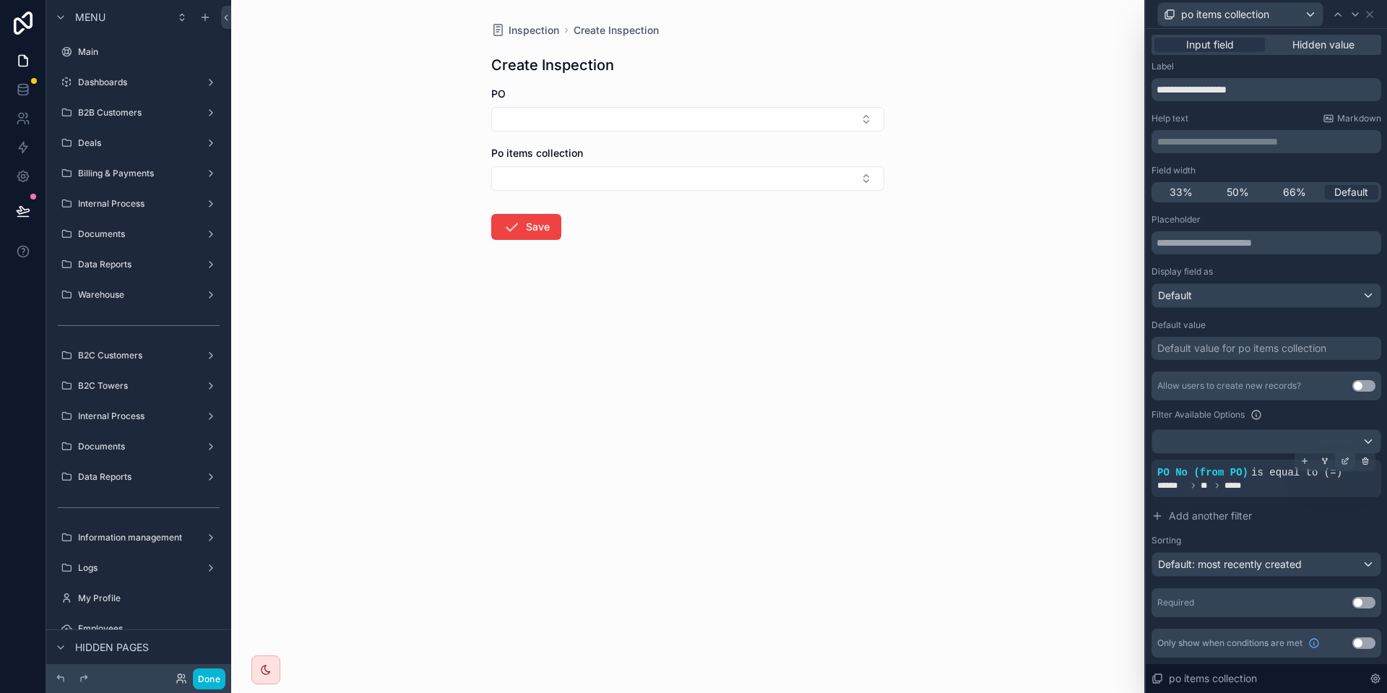
click at [1342, 459] on icon at bounding box center [1344, 460] width 9 height 9
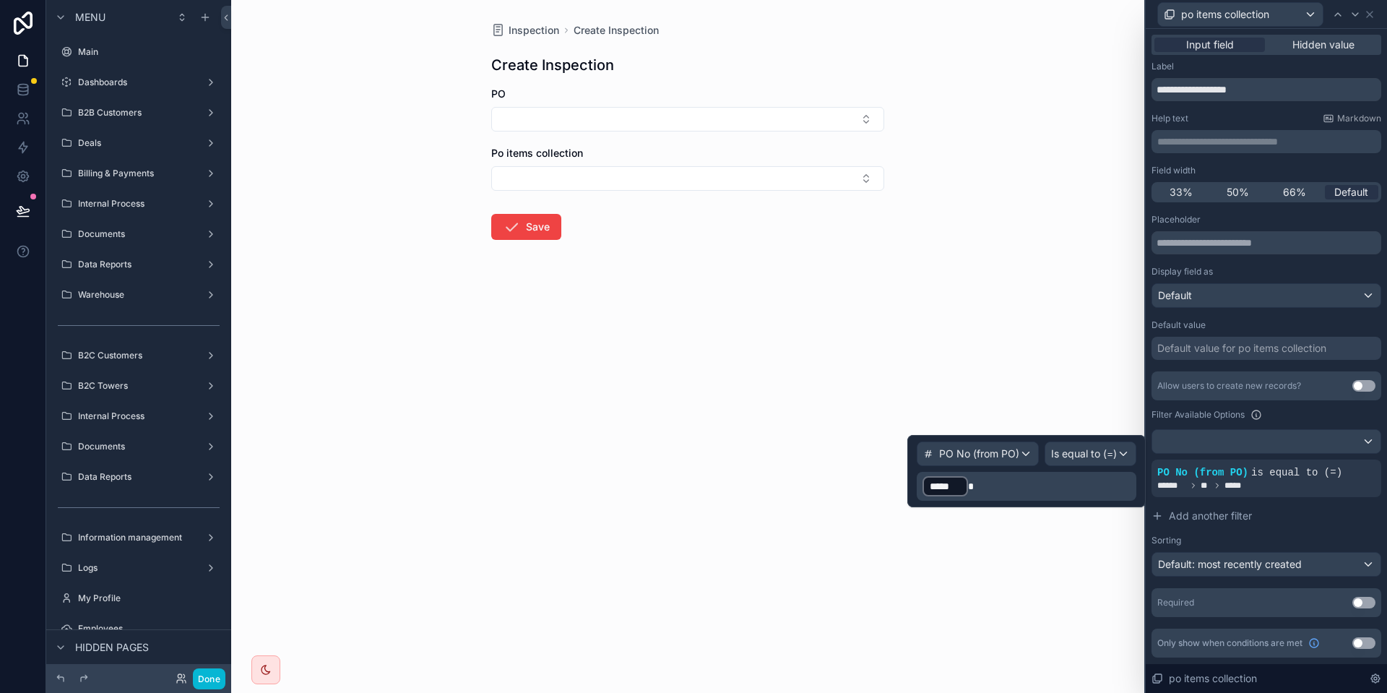
click at [1011, 489] on p "﻿ ***** ﻿" at bounding box center [1027, 485] width 211 height 23
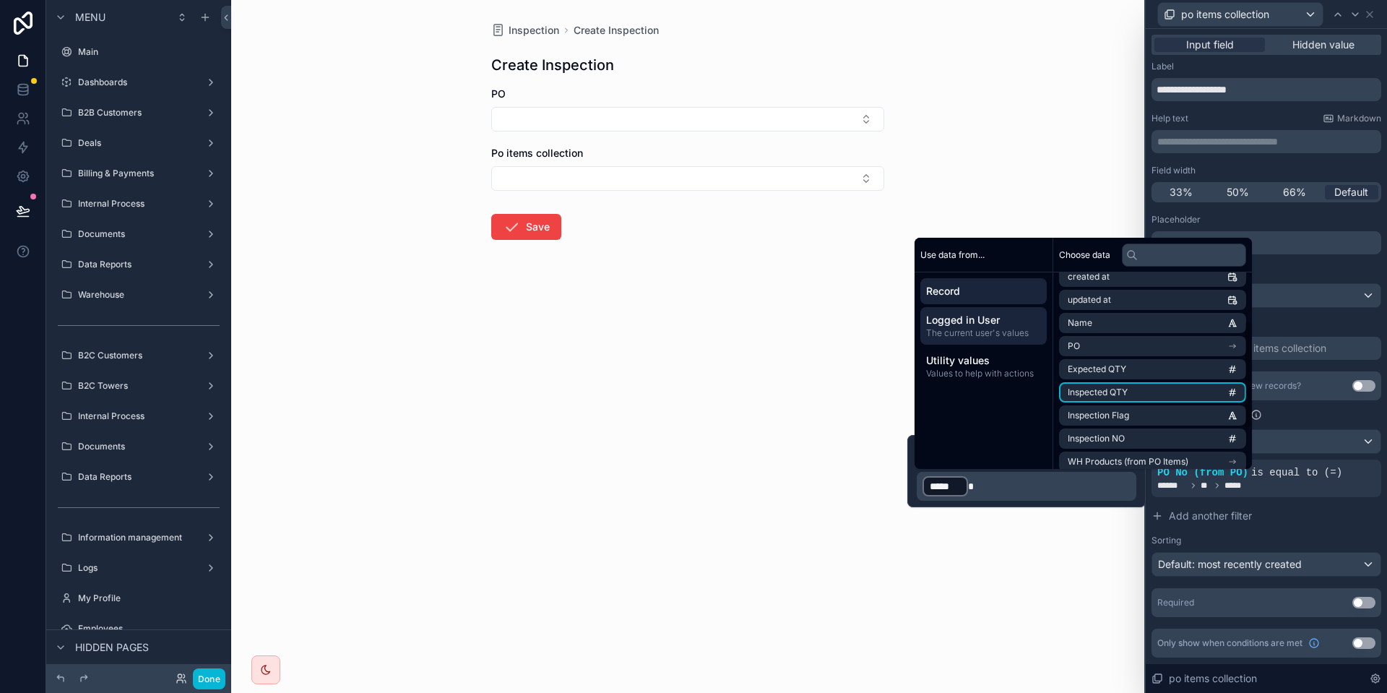
scroll to position [87, 0]
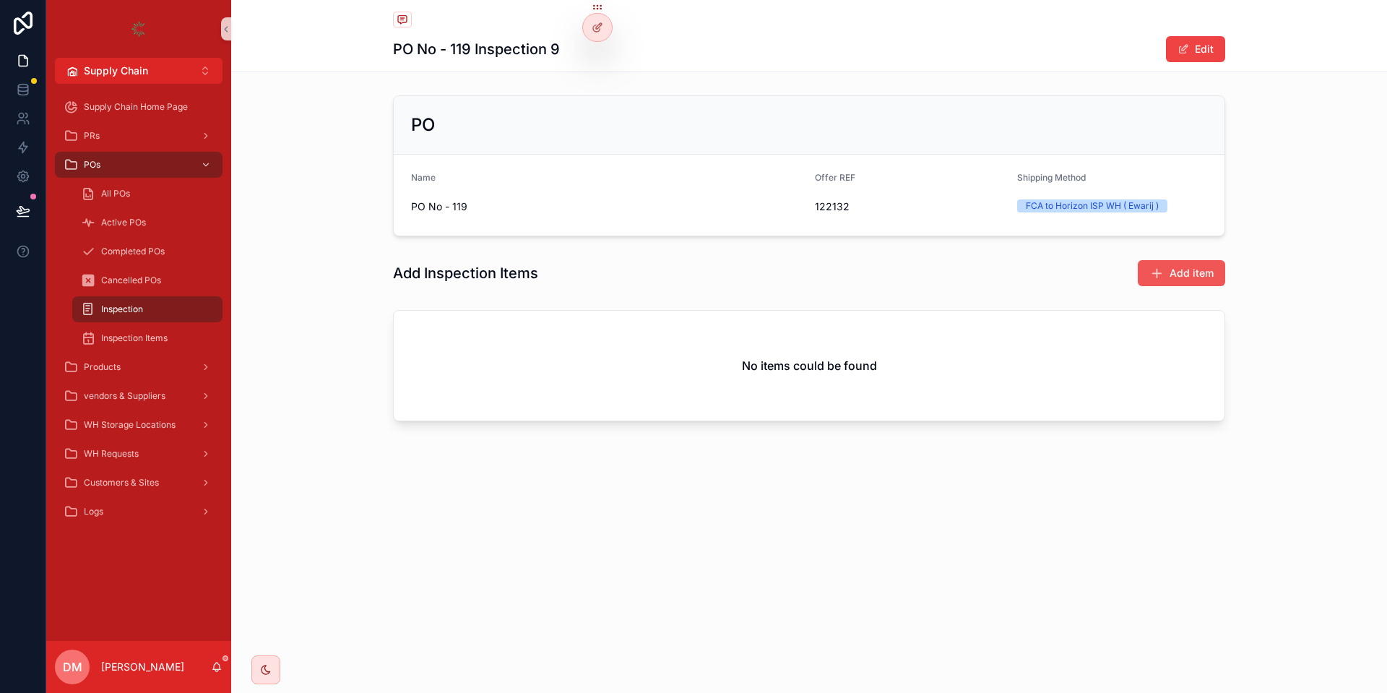
click at [1175, 261] on button "Add item" at bounding box center [1180, 273] width 87 height 26
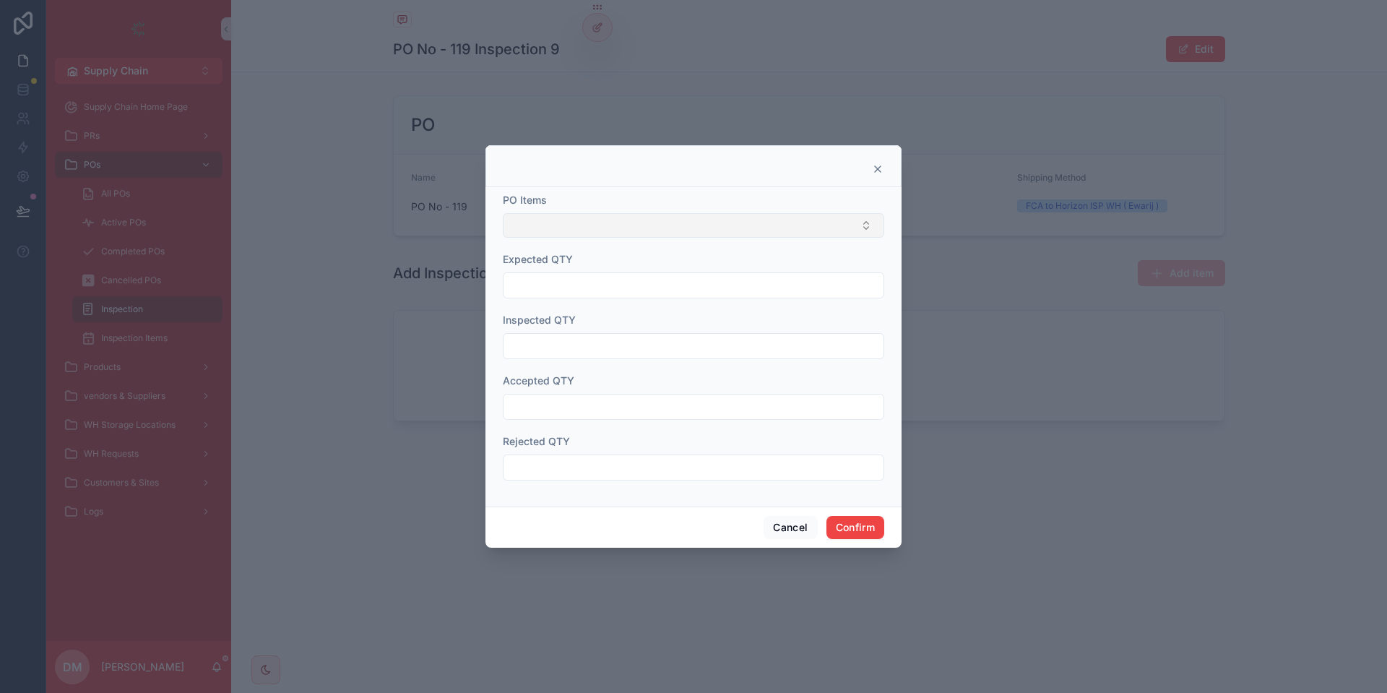
click at [693, 216] on button "Select Button" at bounding box center [693, 225] width 381 height 25
click at [785, 520] on button "Cancel" at bounding box center [789, 527] width 53 height 23
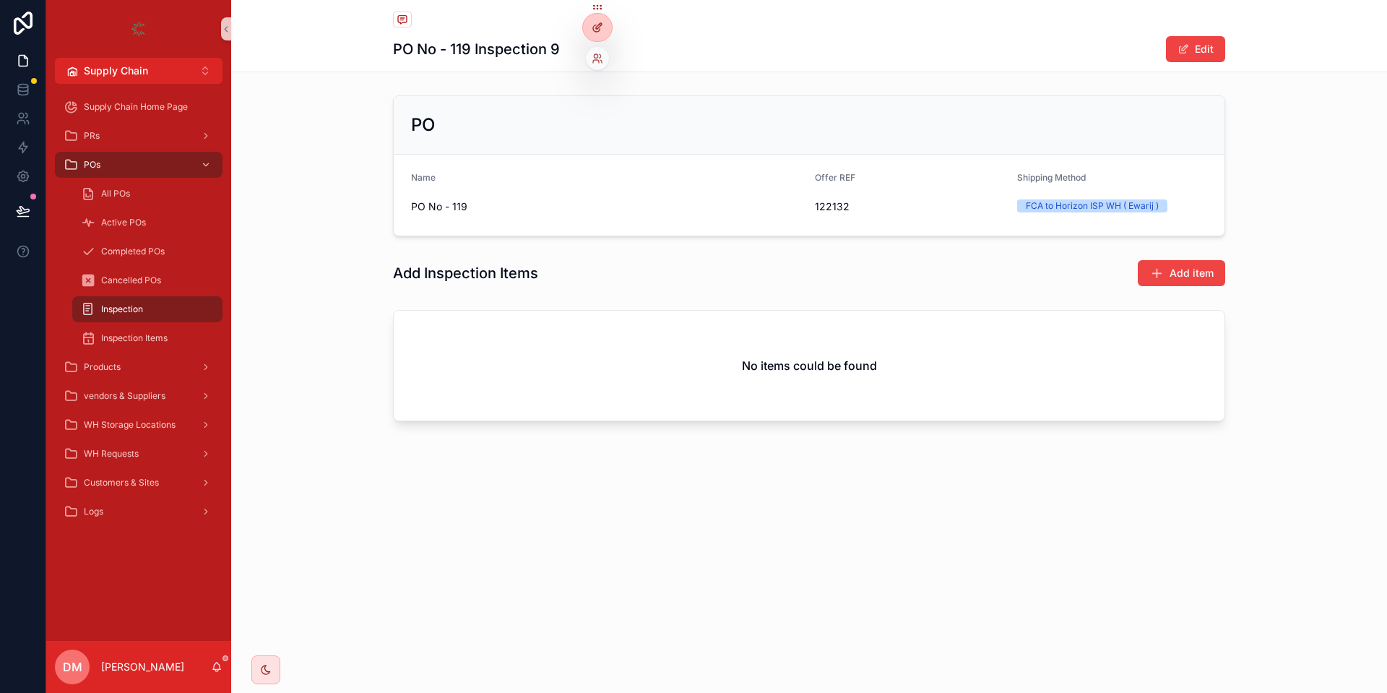
click at [598, 32] on icon at bounding box center [597, 28] width 12 height 12
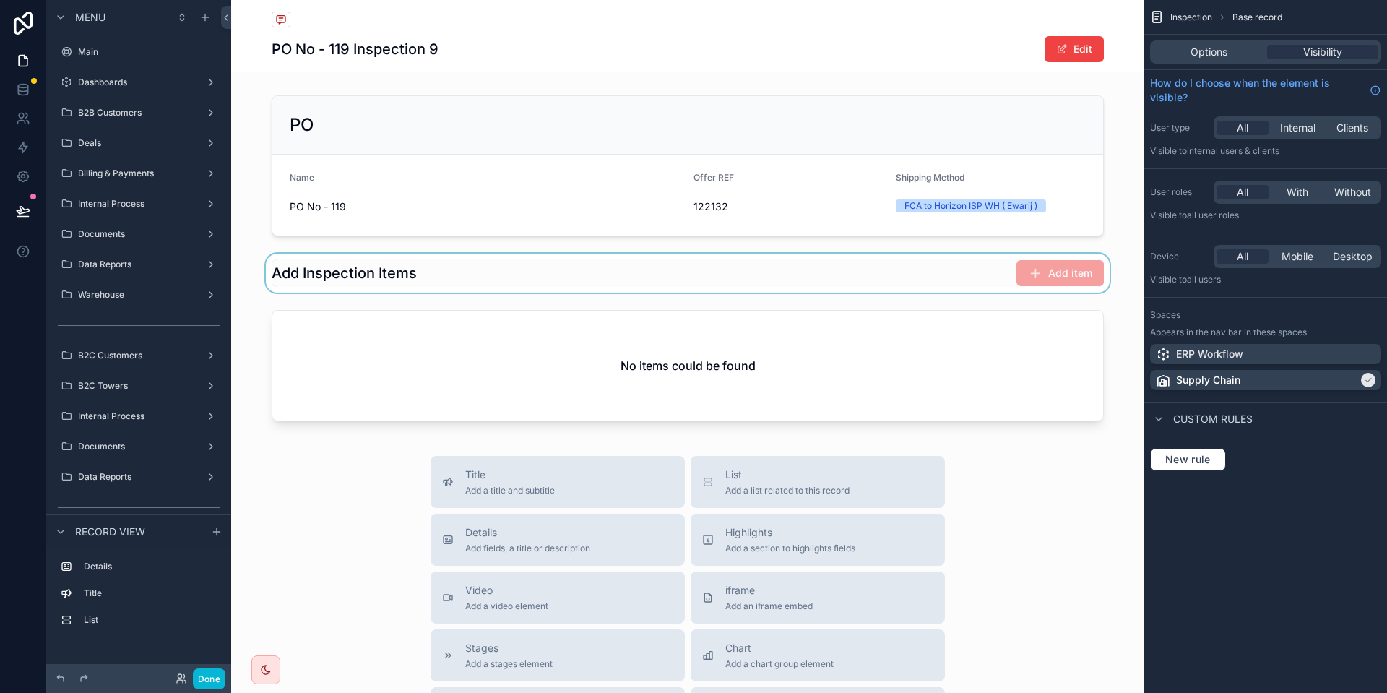
click at [901, 272] on div "scrollable content" at bounding box center [687, 272] width 913 height 39
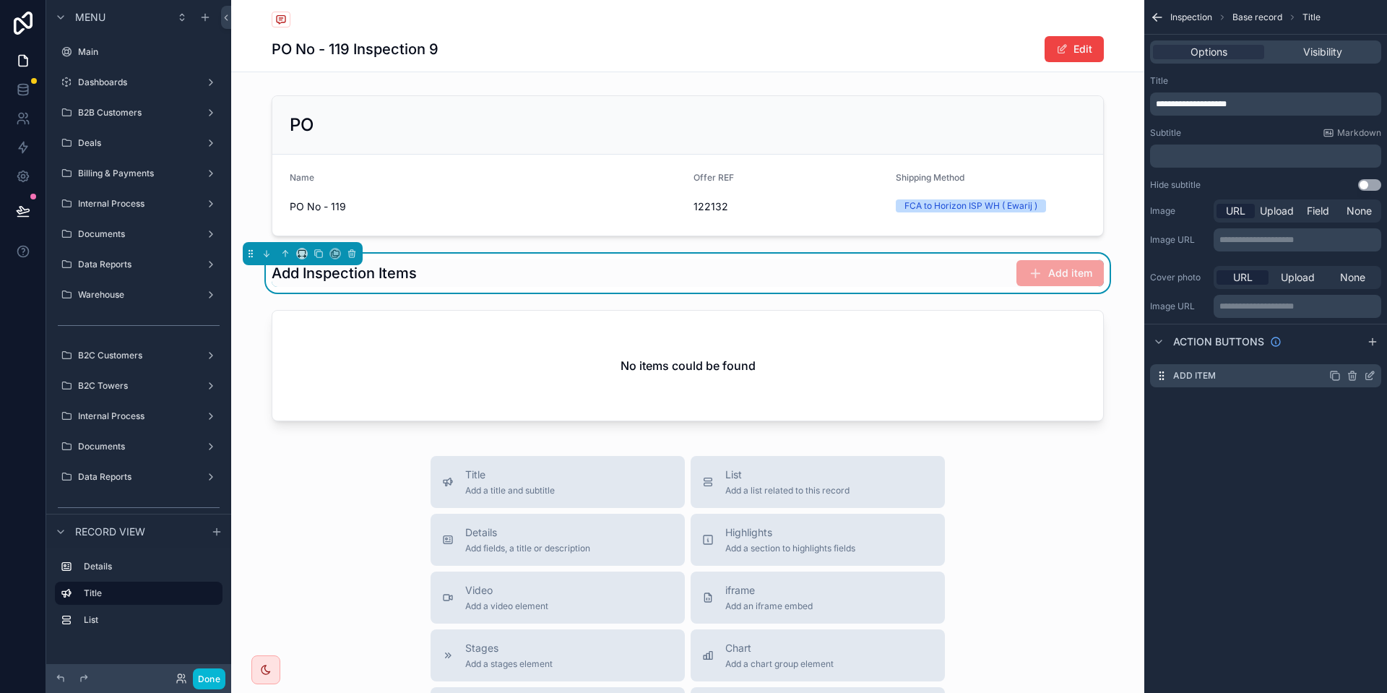
click at [1373, 382] on div "Add item" at bounding box center [1265, 375] width 231 height 23
click at [1366, 377] on icon "scrollable content" at bounding box center [1369, 376] width 6 height 6
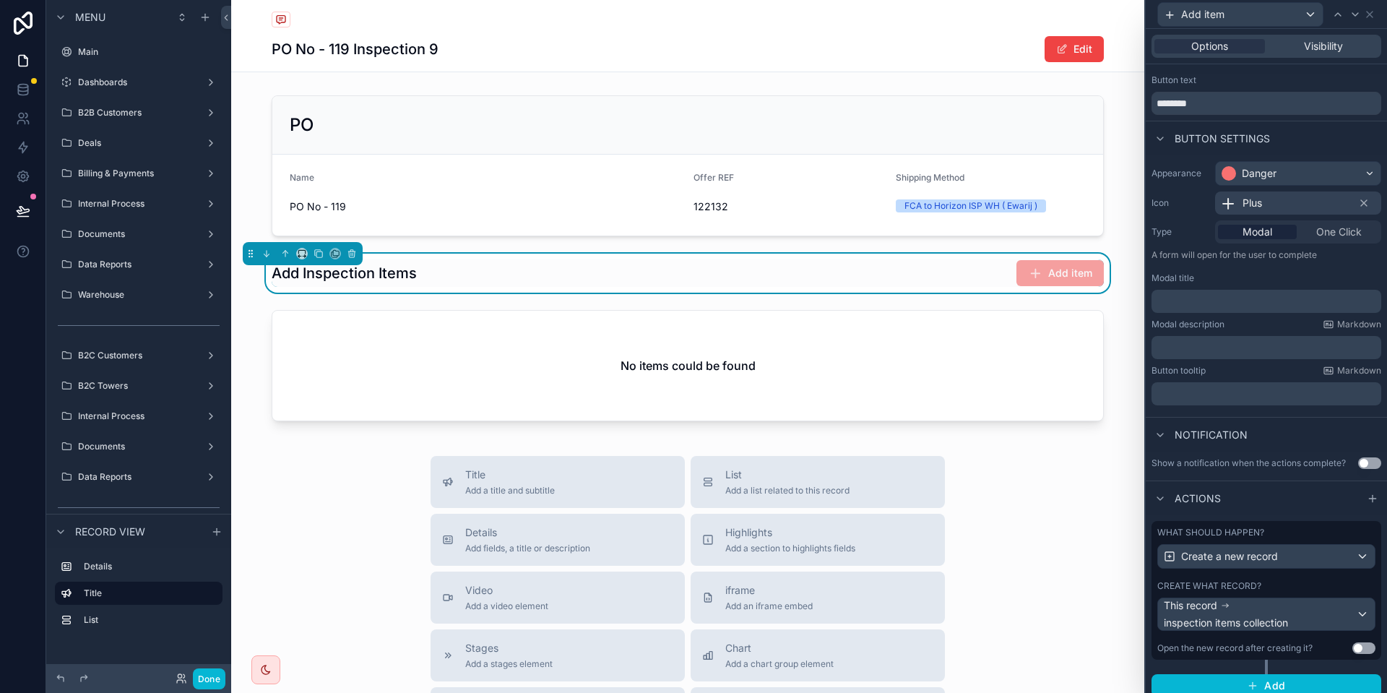
scroll to position [35, 0]
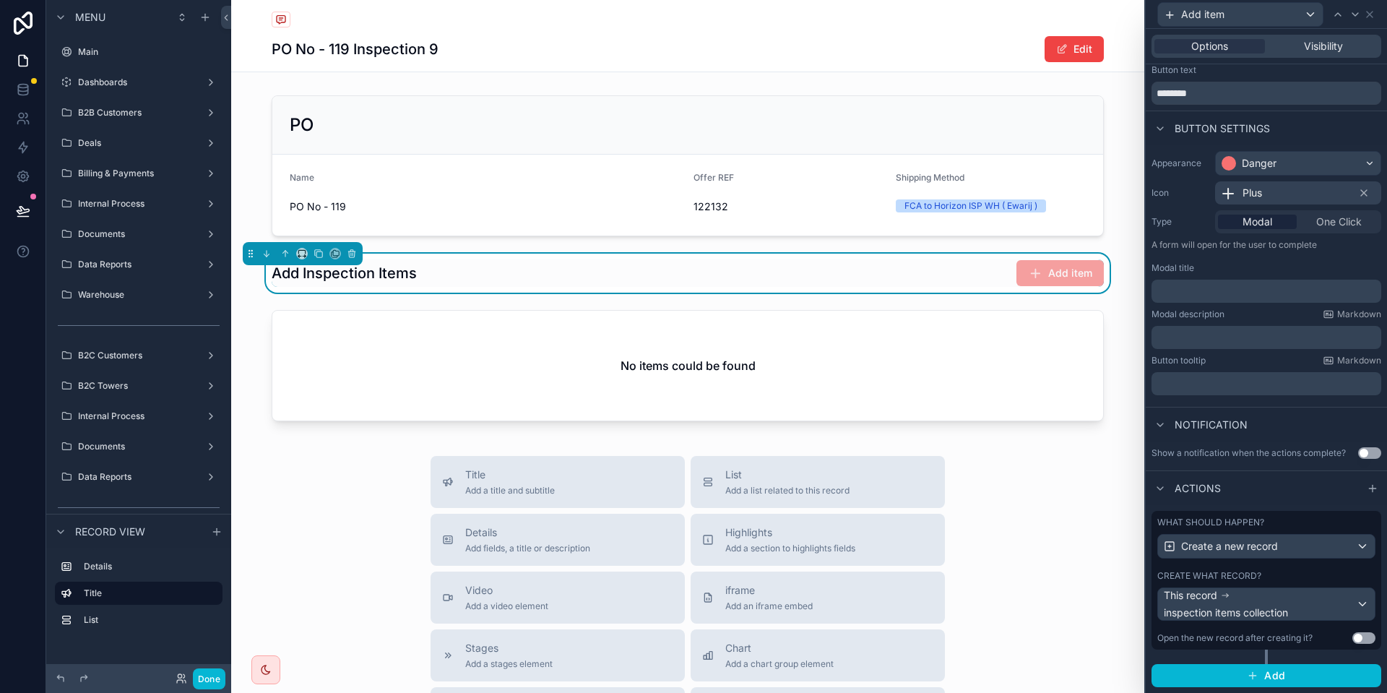
click at [1316, 575] on div "Create what record?" at bounding box center [1266, 576] width 218 height 12
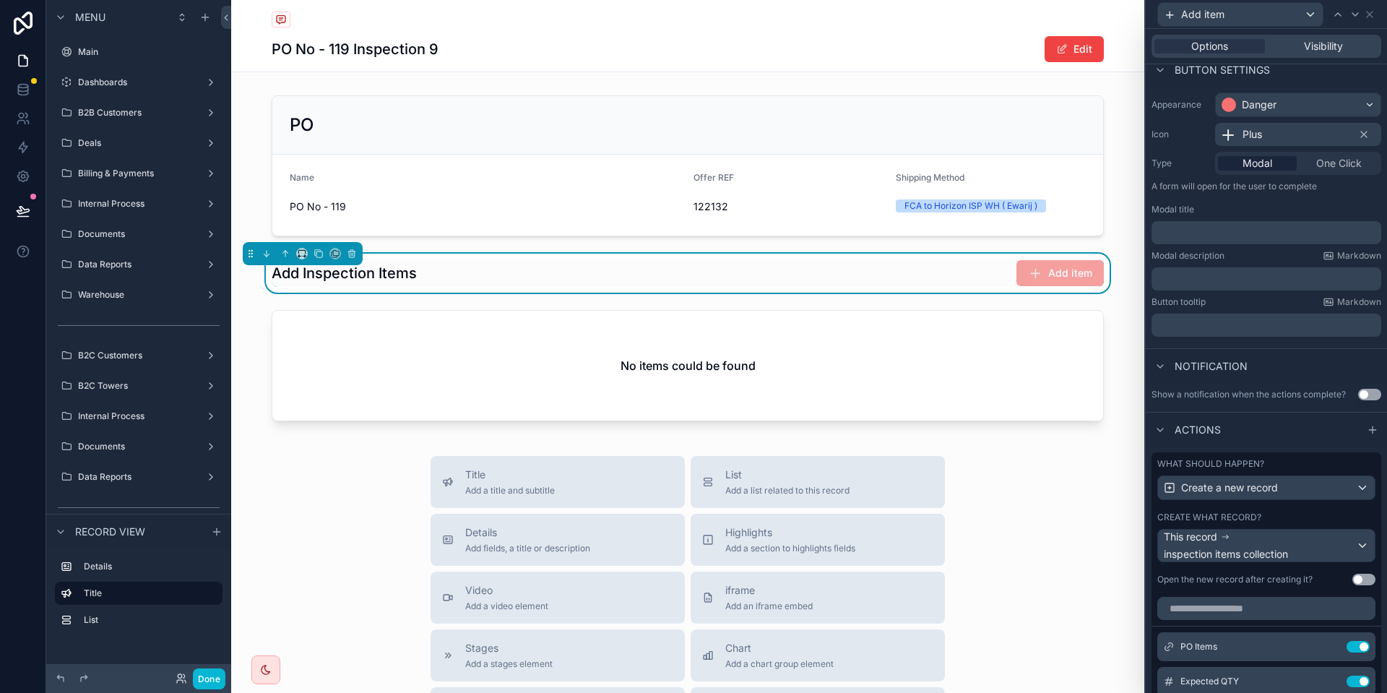
scroll to position [121, 0]
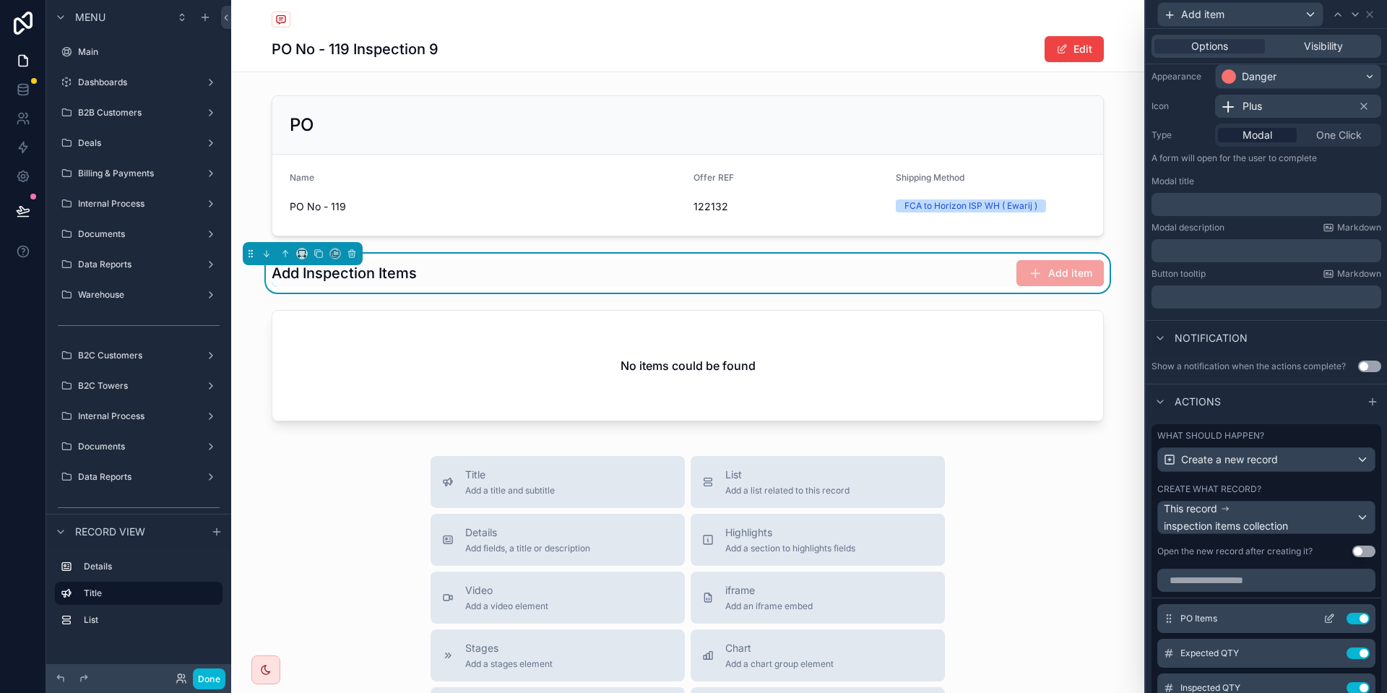
click at [1321, 622] on button at bounding box center [1328, 618] width 23 height 12
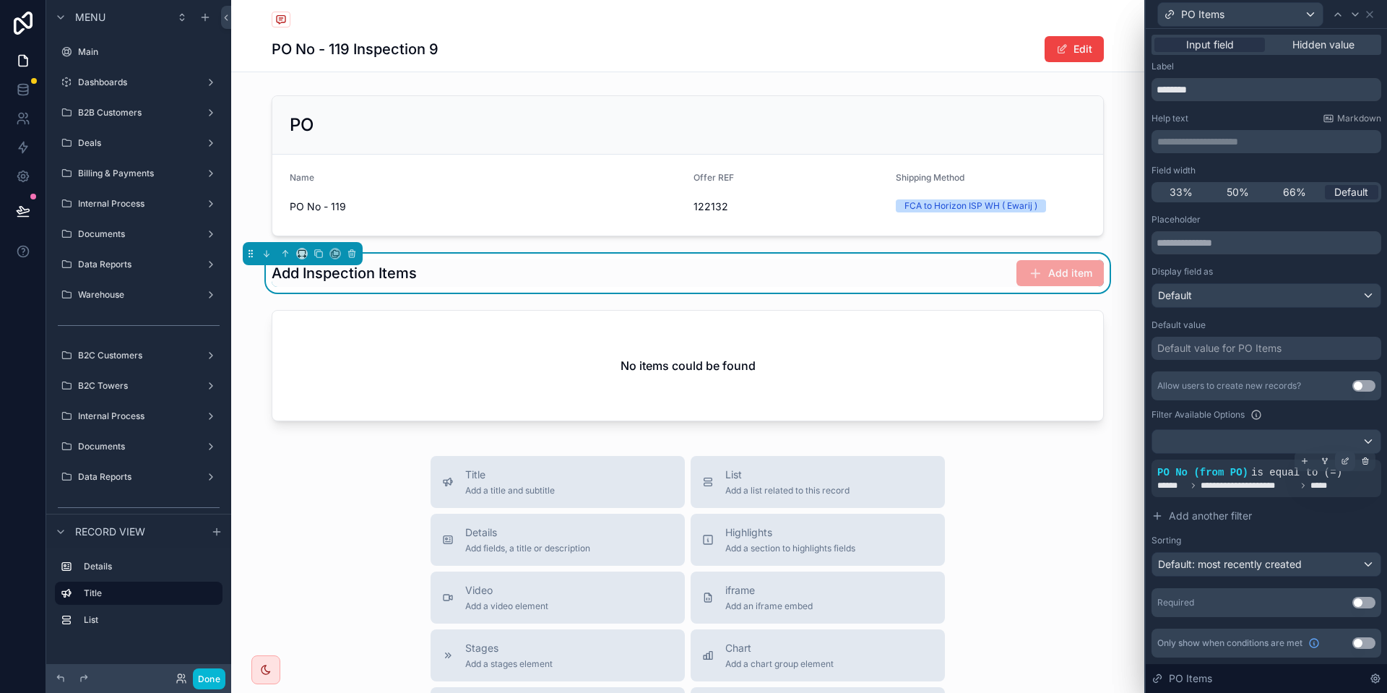
click at [1340, 458] on icon at bounding box center [1344, 460] width 9 height 9
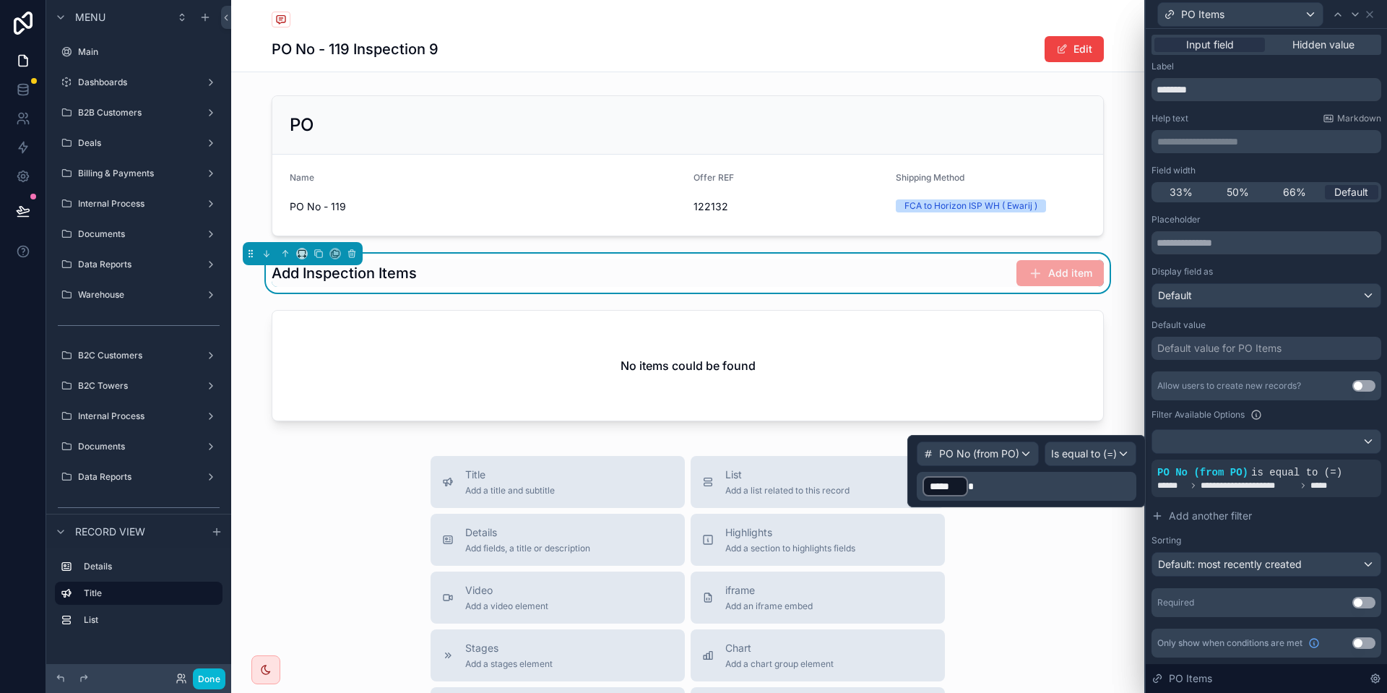
click at [1017, 490] on p "﻿ ***** ﻿" at bounding box center [1027, 485] width 211 height 23
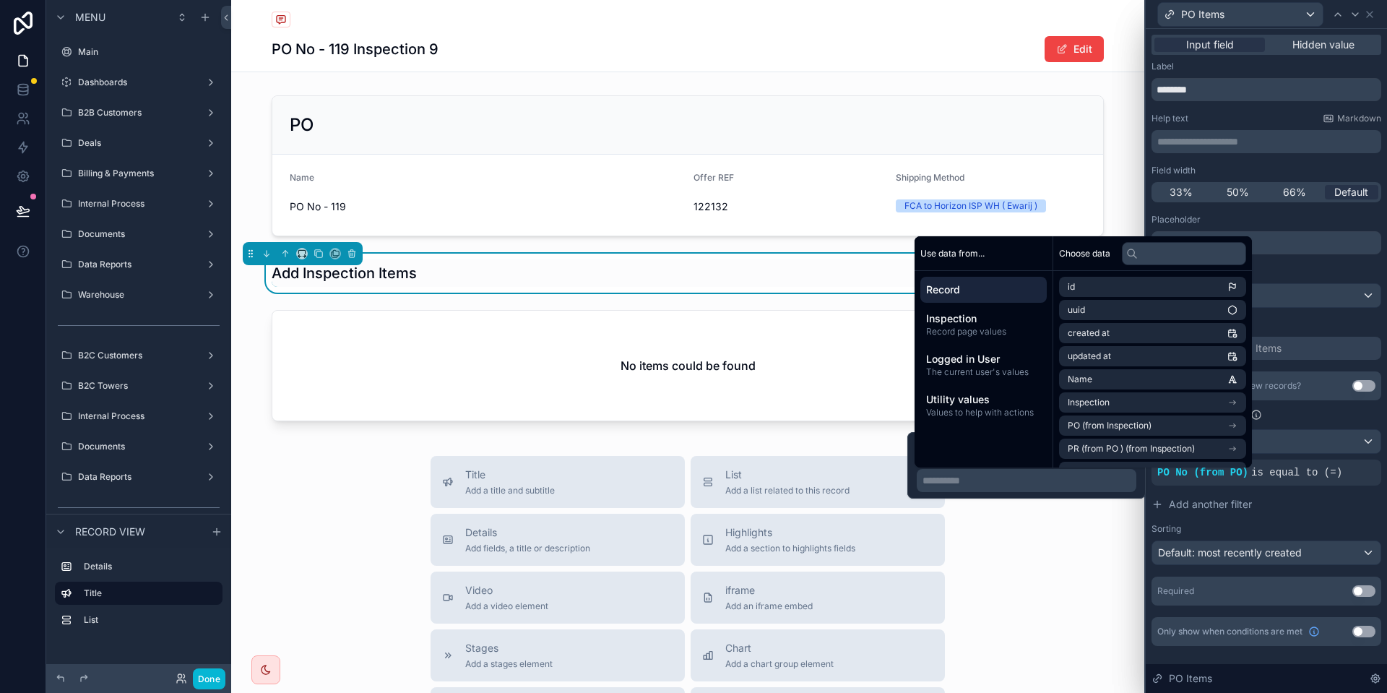
click at [984, 284] on span "Record" at bounding box center [983, 289] width 115 height 14
click at [1176, 259] on input "text" at bounding box center [1184, 253] width 124 height 23
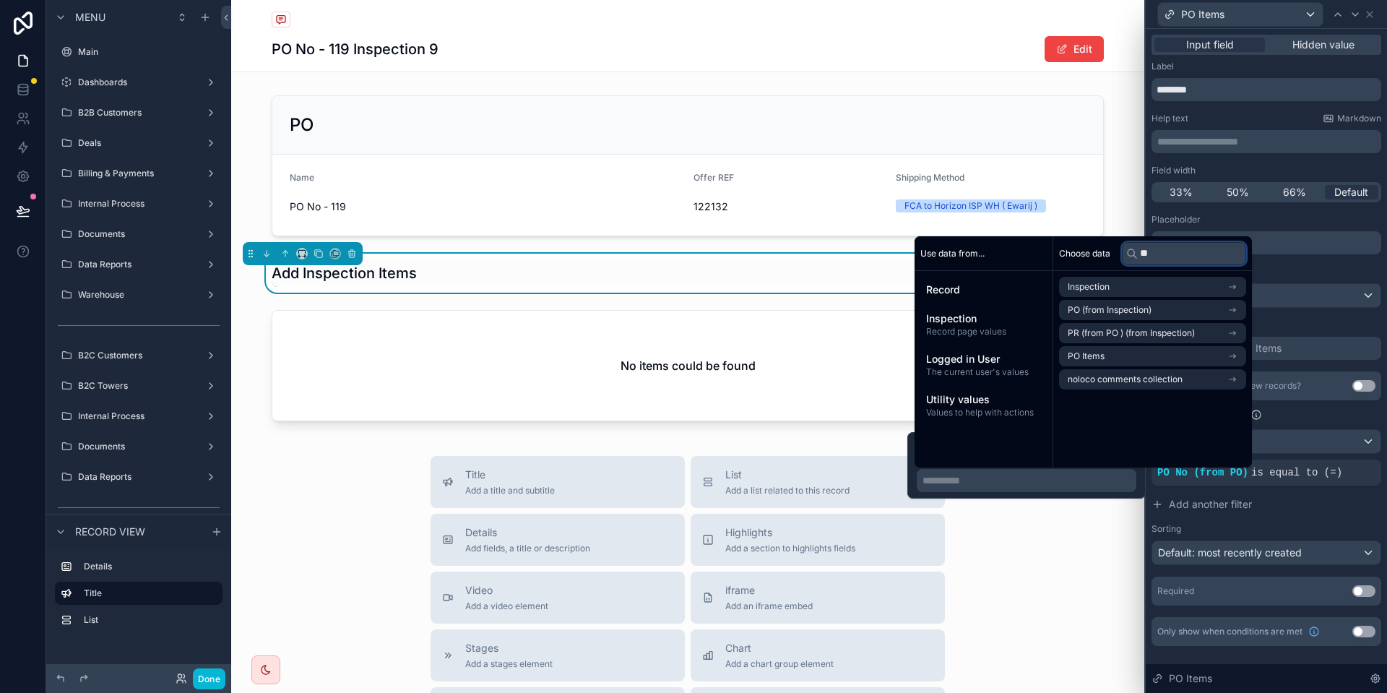
type input "*"
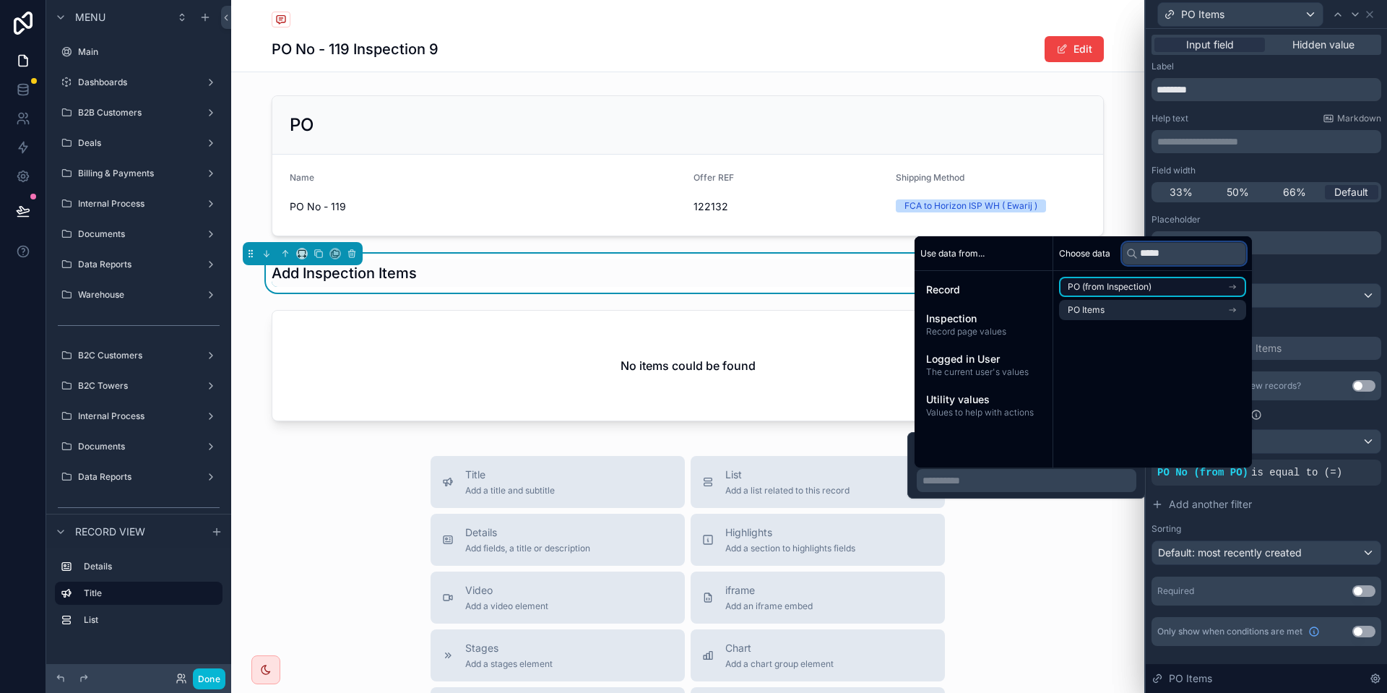
type input "*****"
click at [1140, 281] on span "PO (from Inspection)" at bounding box center [1109, 287] width 84 height 12
click at [1103, 316] on li "PO No" at bounding box center [1152, 313] width 187 height 20
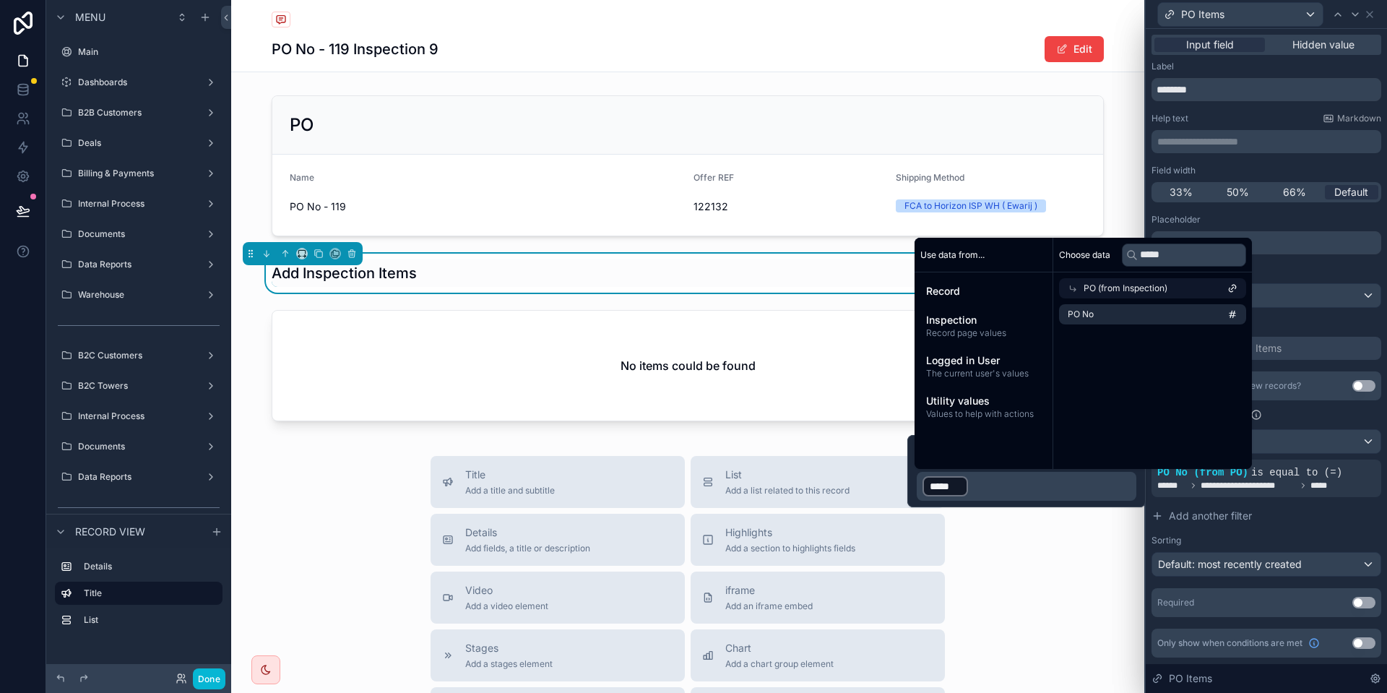
click at [1015, 487] on p "﻿ ***** ﻿ ﻿" at bounding box center [1027, 485] width 211 height 23
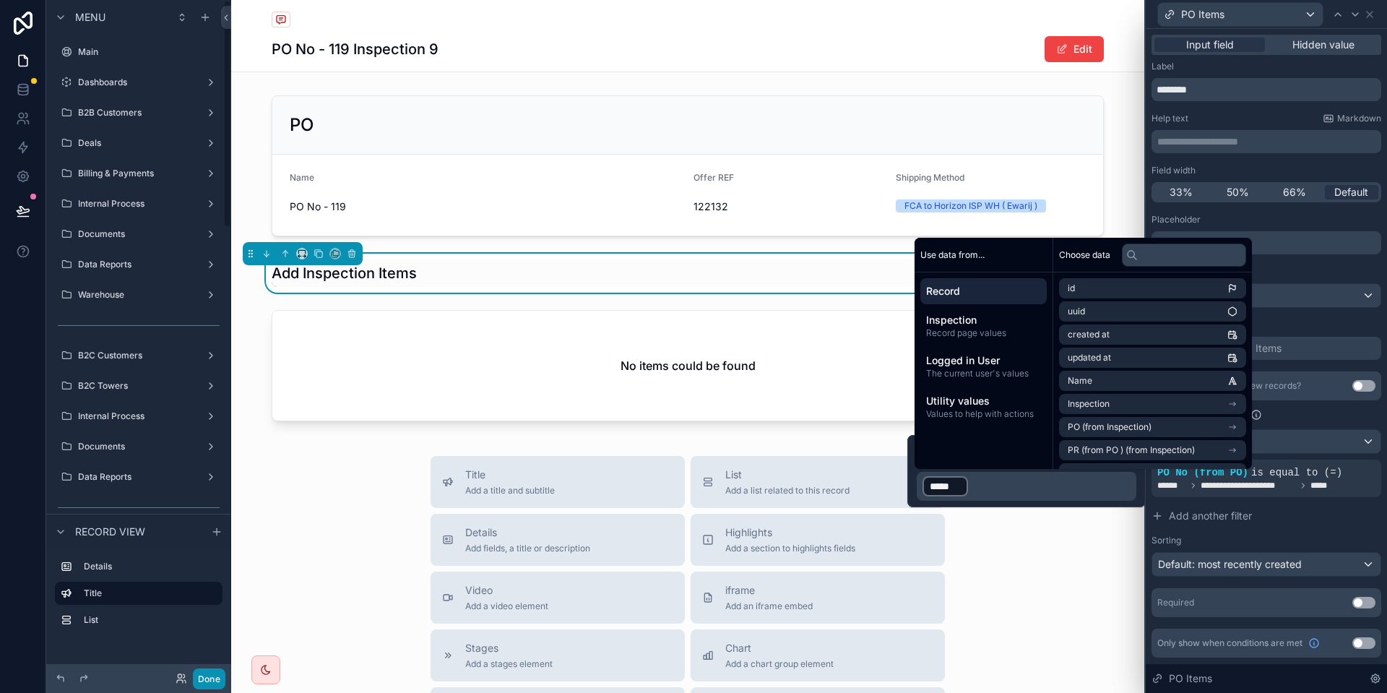
click at [210, 681] on button "Done" at bounding box center [209, 678] width 32 height 21
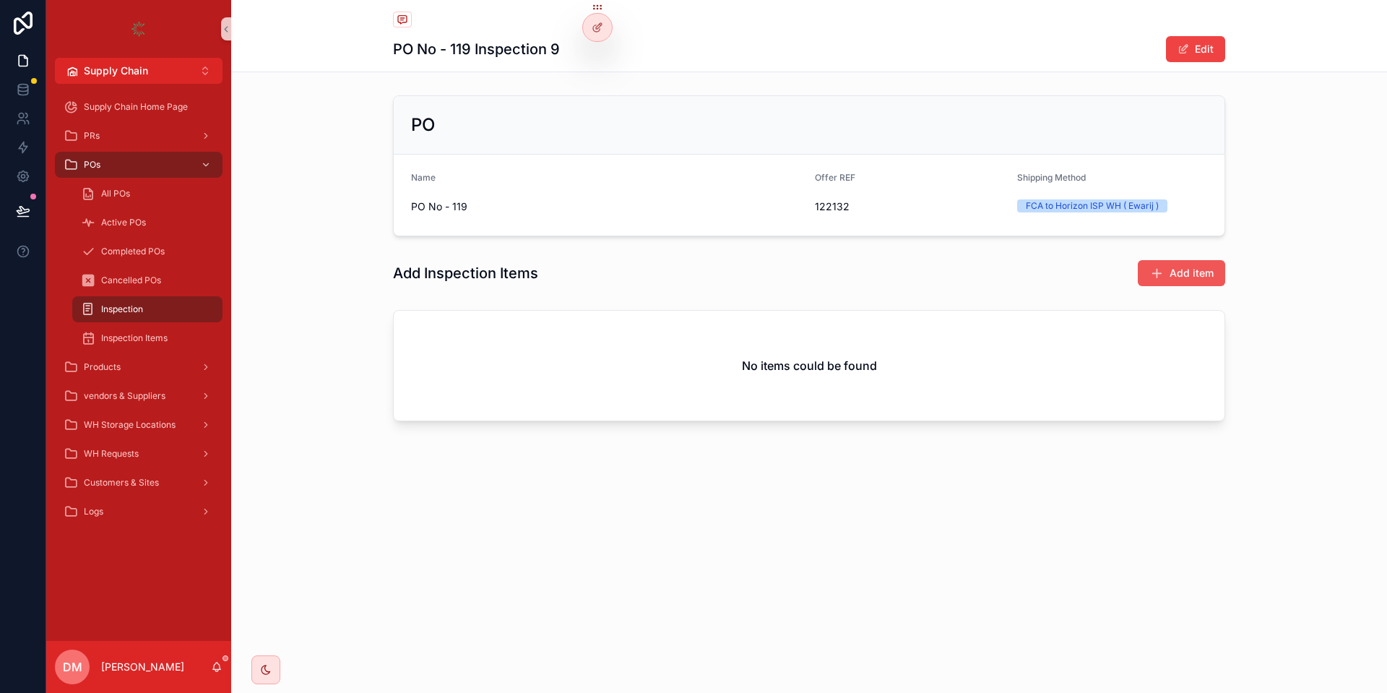
click at [1191, 276] on span "Add item" at bounding box center [1191, 273] width 44 height 14
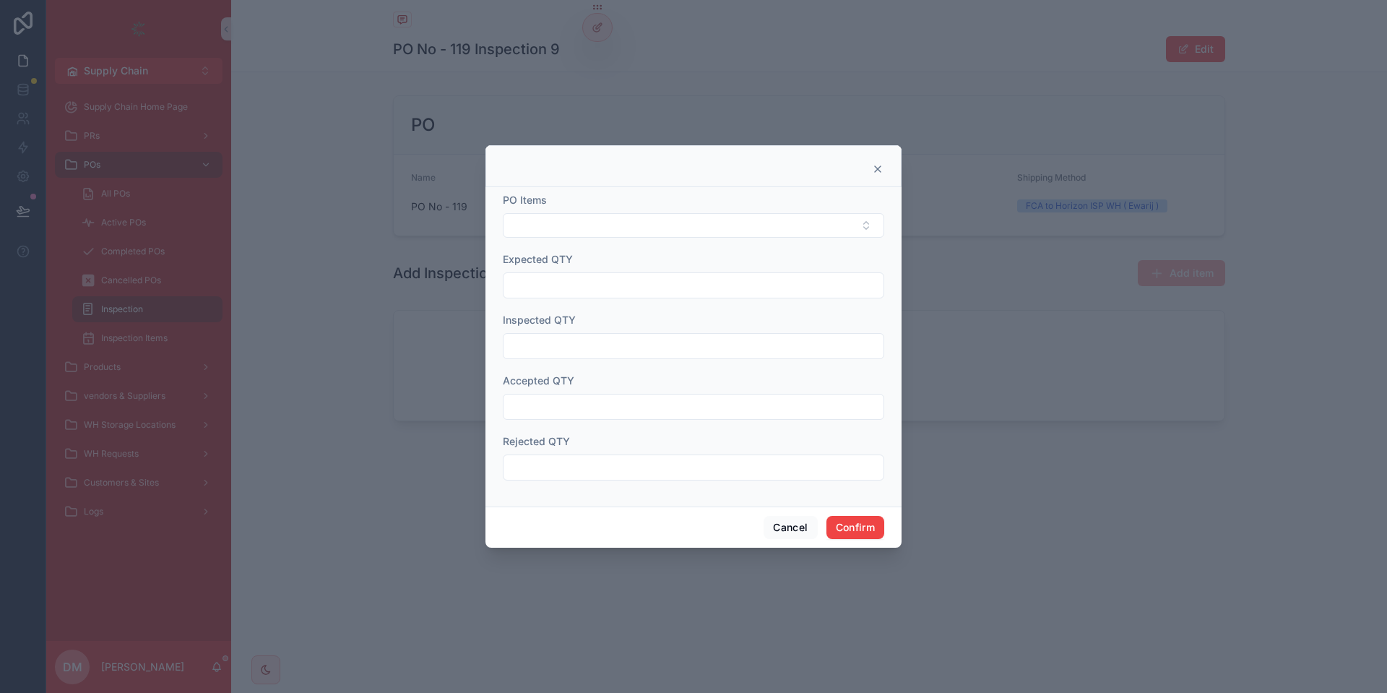
click at [596, 201] on div "PO Items" at bounding box center [693, 200] width 381 height 14
click at [586, 217] on button "Select Button" at bounding box center [693, 225] width 381 height 25
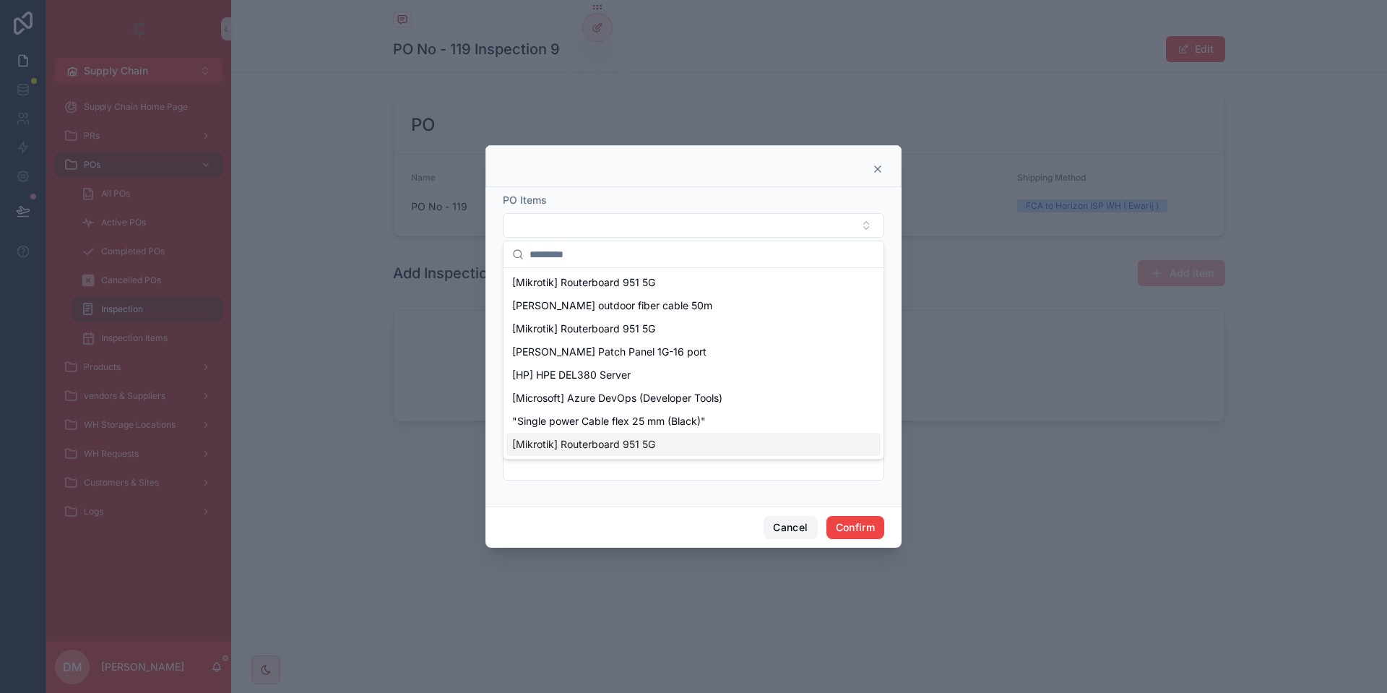
click at [771, 531] on button "Cancel" at bounding box center [789, 527] width 53 height 23
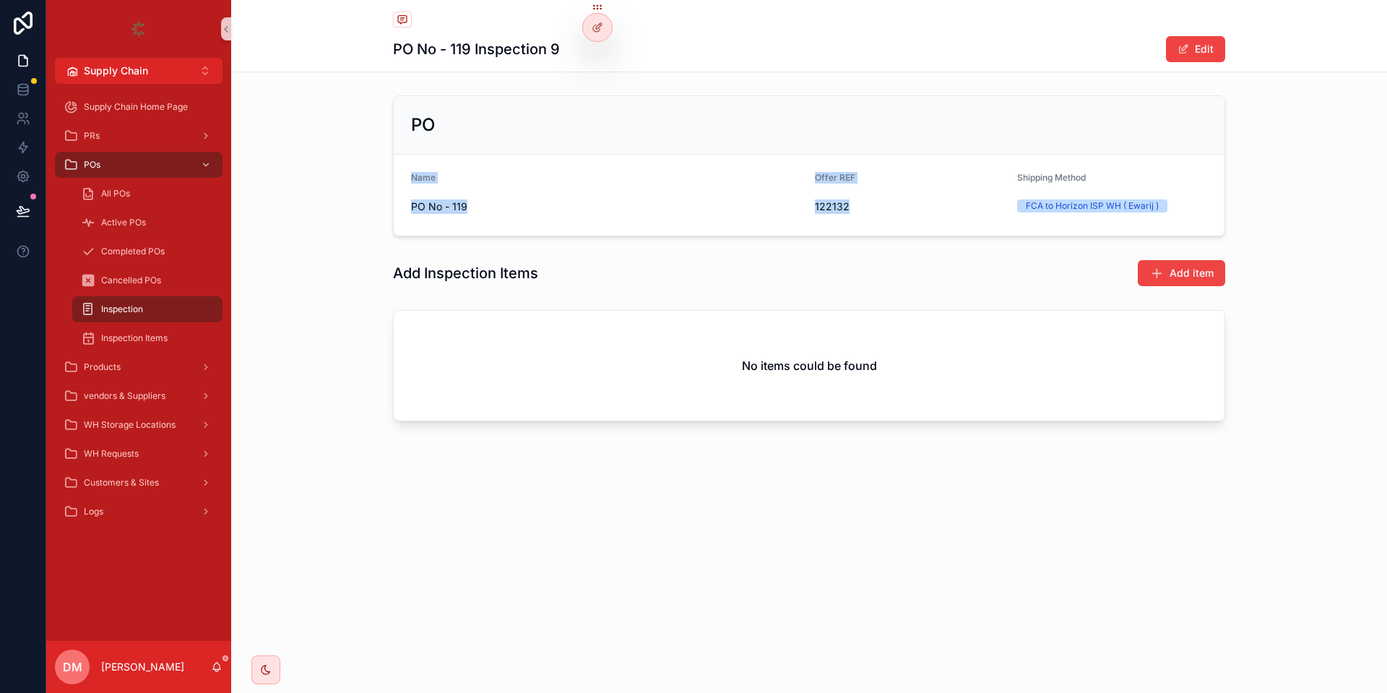
drag, startPoint x: 1007, startPoint y: 222, endPoint x: 409, endPoint y: 189, distance: 598.2
click at [409, 190] on form "Name PO No - 119 Offer REF 122132 Shipping Method FCA to Horizon ISP WH ( Ewari…" at bounding box center [809, 195] width 831 height 81
click at [126, 305] on span "Inspection" at bounding box center [122, 309] width 42 height 12
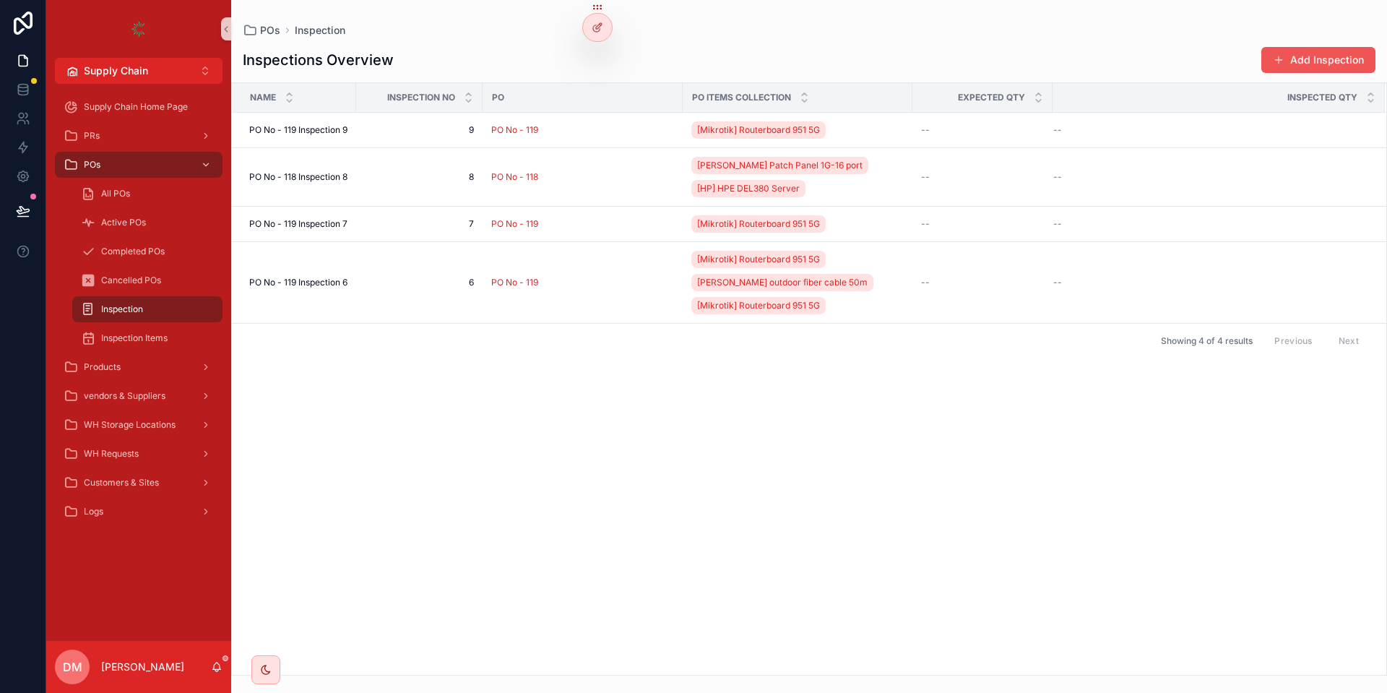
click at [1348, 53] on button "Add Inspection" at bounding box center [1318, 60] width 114 height 26
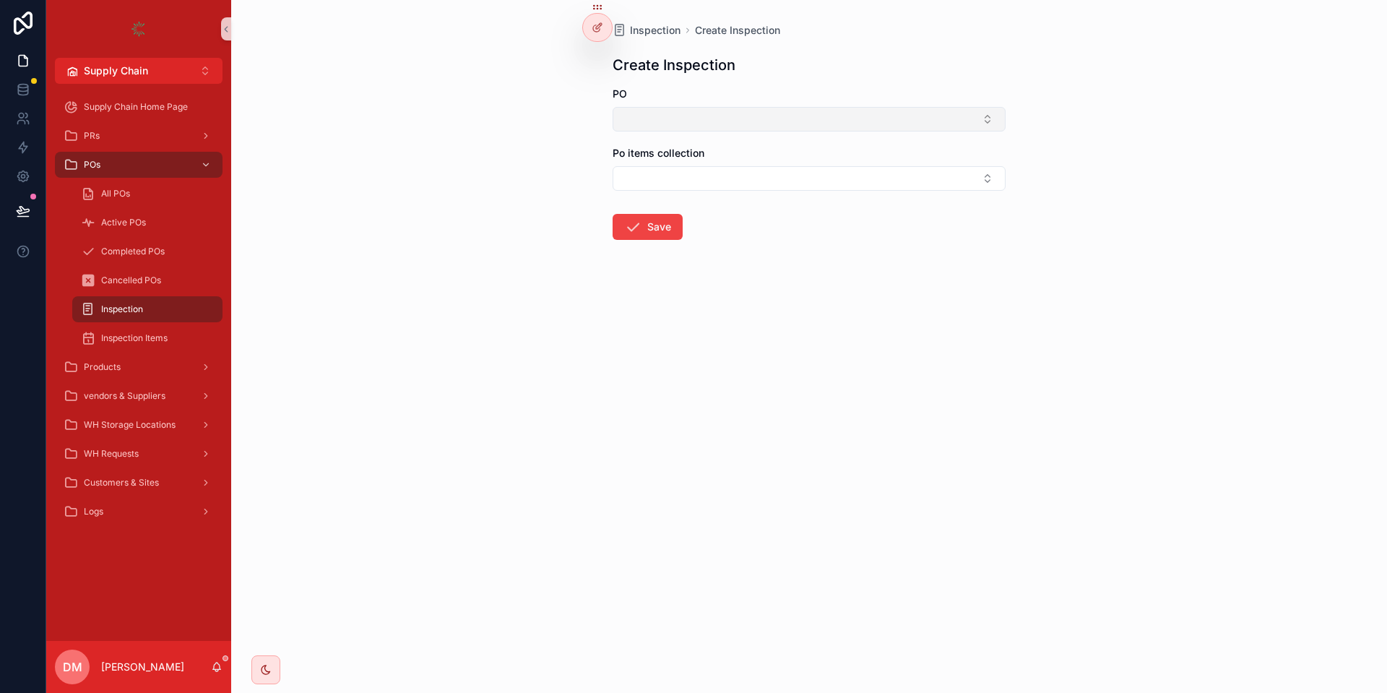
click at [688, 126] on button "Select Button" at bounding box center [808, 119] width 393 height 25
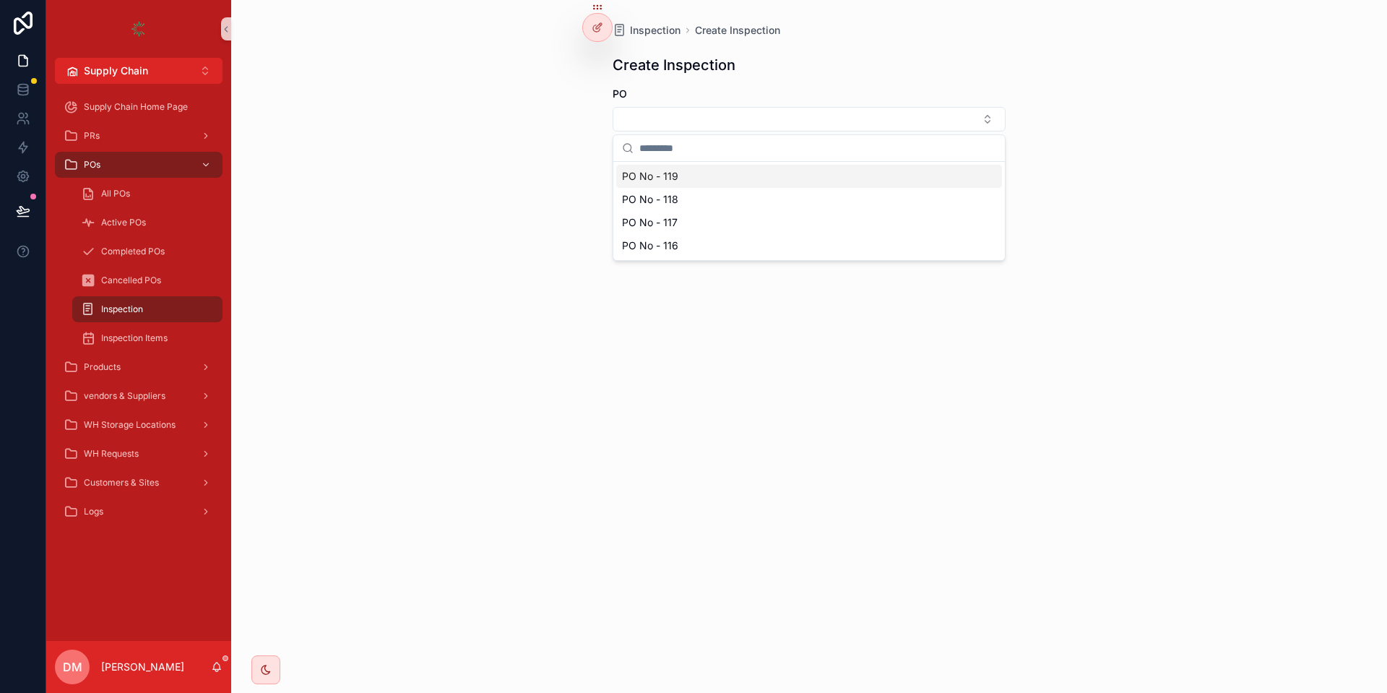
click at [688, 167] on div "PO No - 119" at bounding box center [809, 176] width 386 height 23
click at [633, 175] on button "Select Button" at bounding box center [808, 181] width 393 height 25
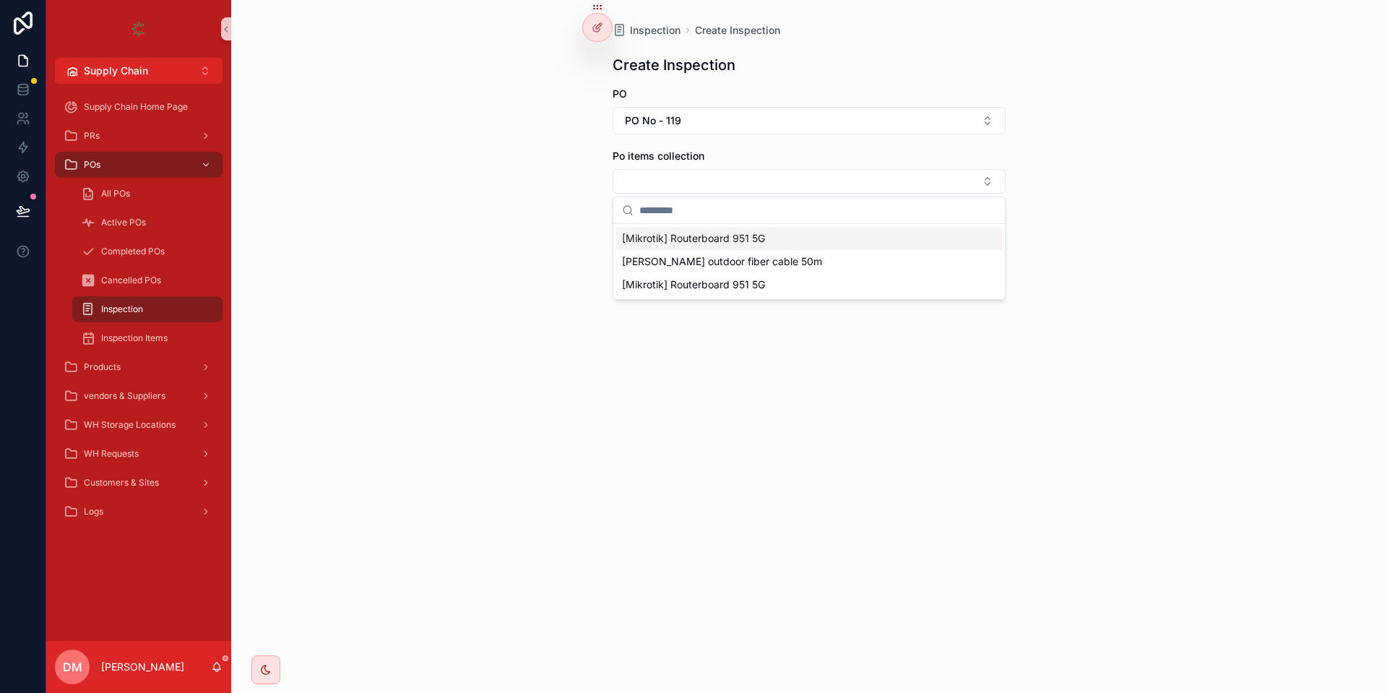
click at [851, 230] on div "[Mikrotik] Routerboard 951 5G" at bounding box center [809, 238] width 386 height 23
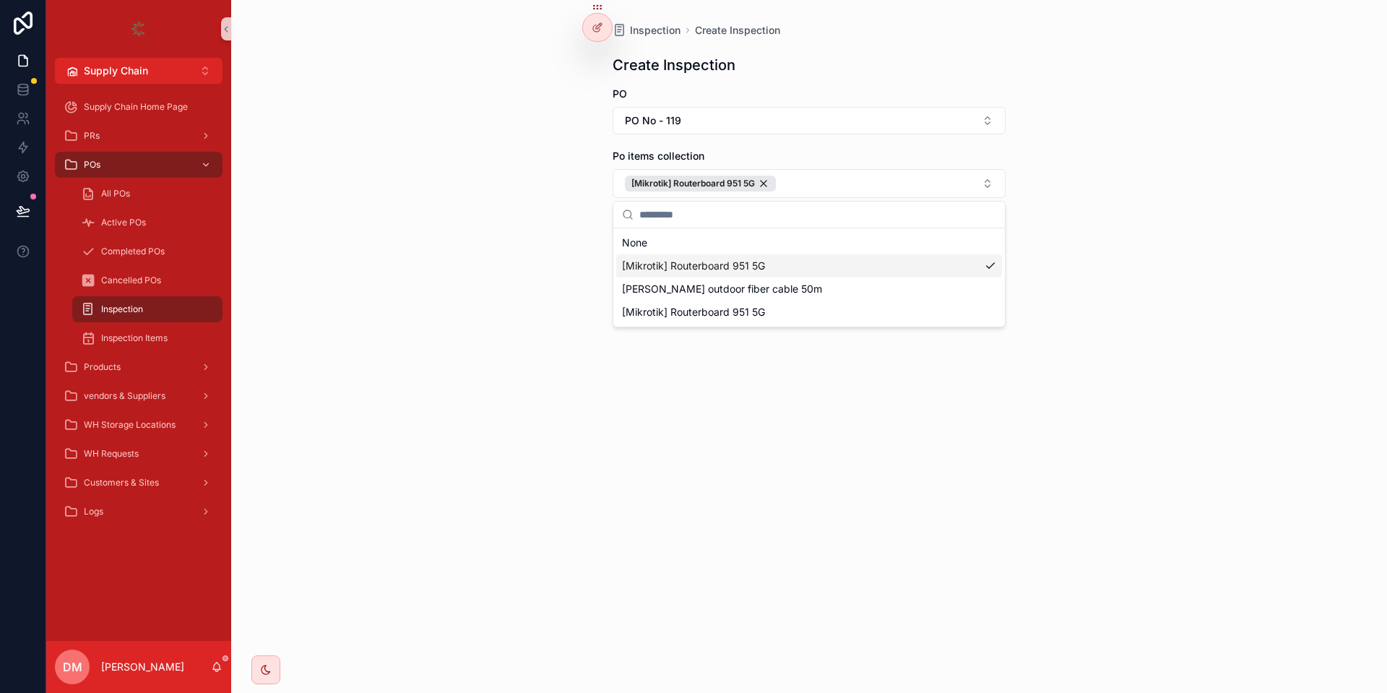
click at [808, 163] on div "Po items collection [Mikrotik] Routerboard 951 5G" at bounding box center [808, 173] width 393 height 49
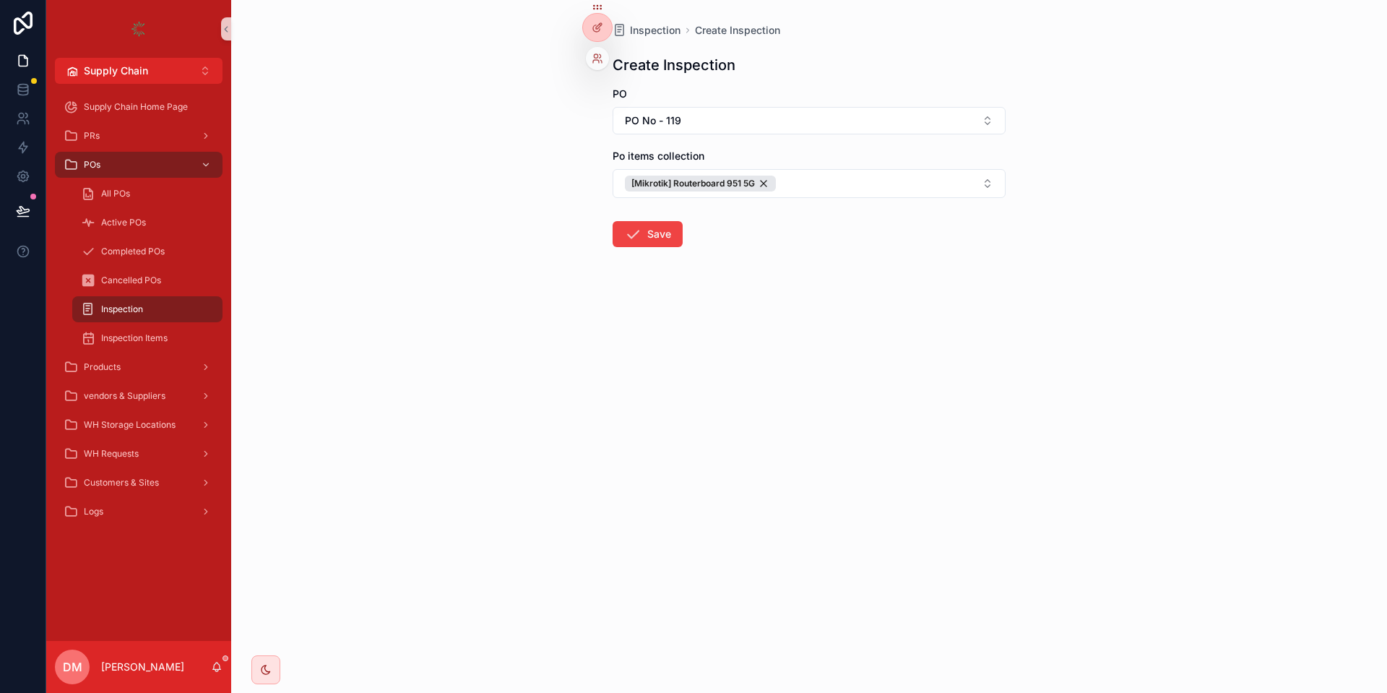
click at [604, 14] on div at bounding box center [597, 27] width 30 height 29
click at [597, 18] on div at bounding box center [597, 27] width 29 height 27
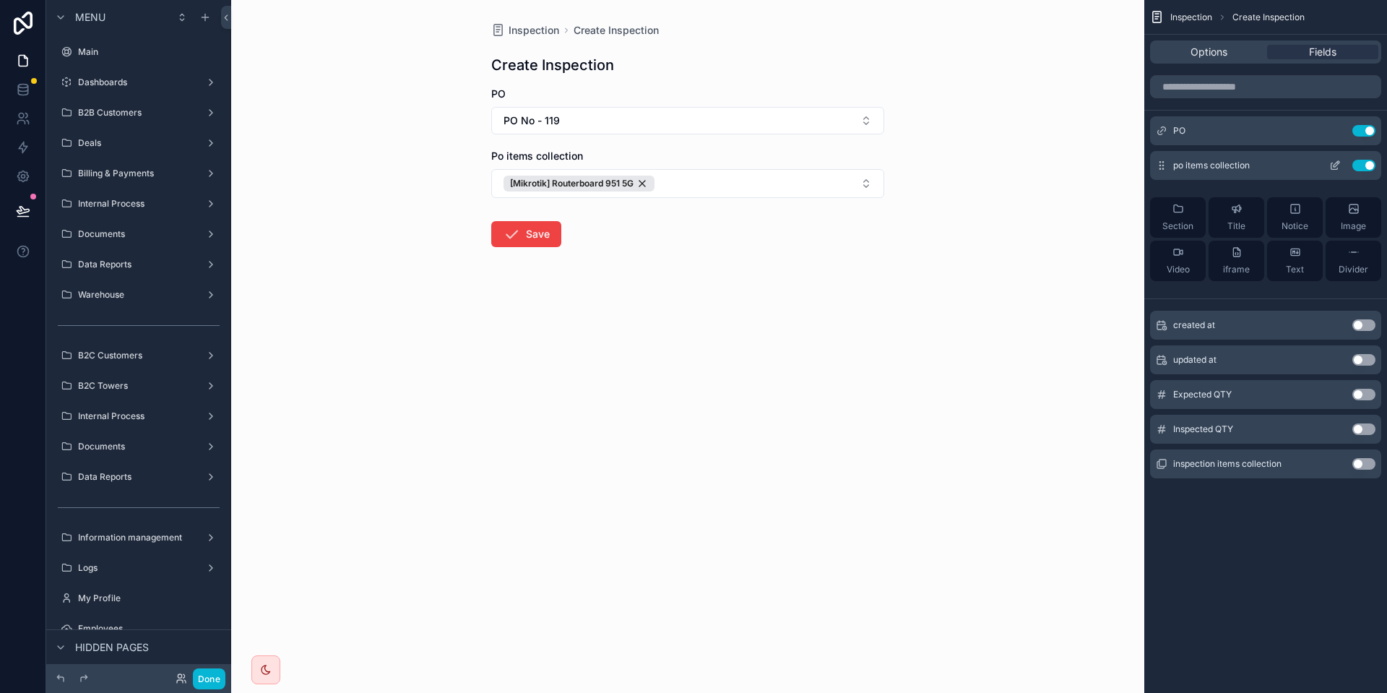
click at [1355, 163] on button "Use setting" at bounding box center [1363, 166] width 23 height 12
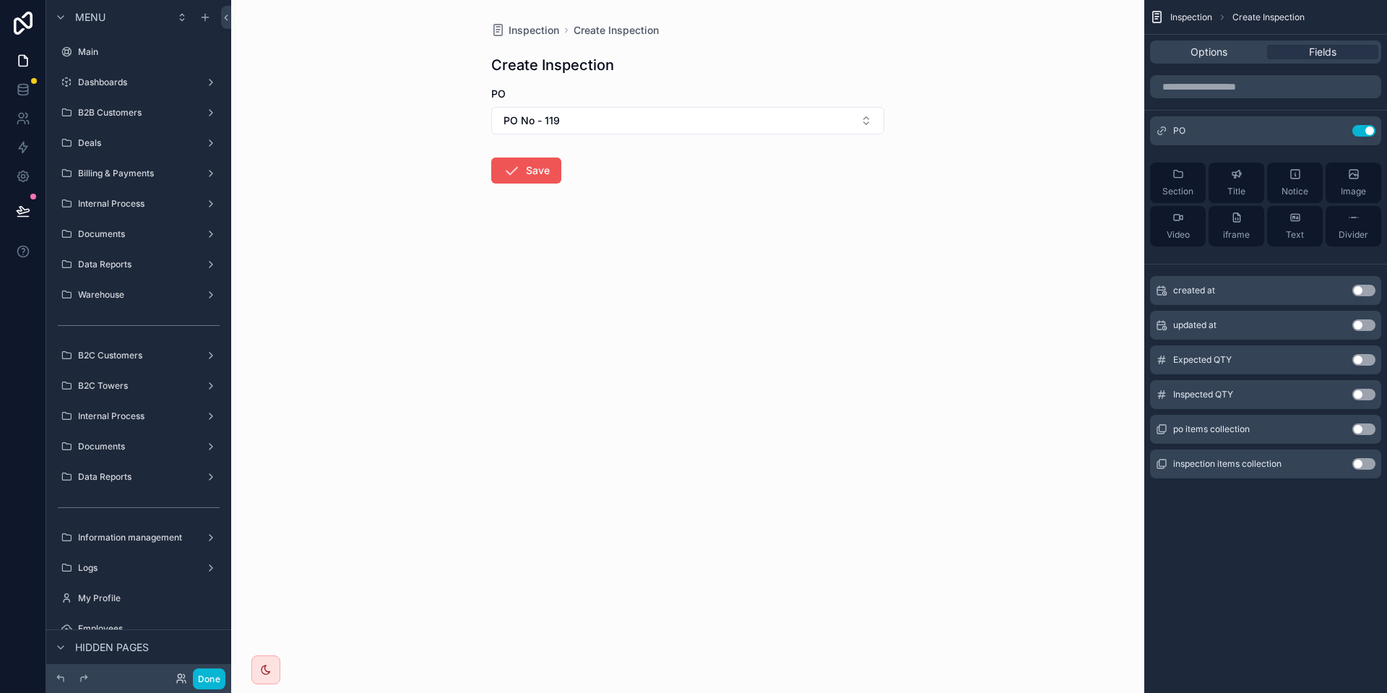
click at [553, 164] on button "Save" at bounding box center [526, 170] width 70 height 26
click at [519, 168] on icon "scrollable content" at bounding box center [511, 170] width 17 height 17
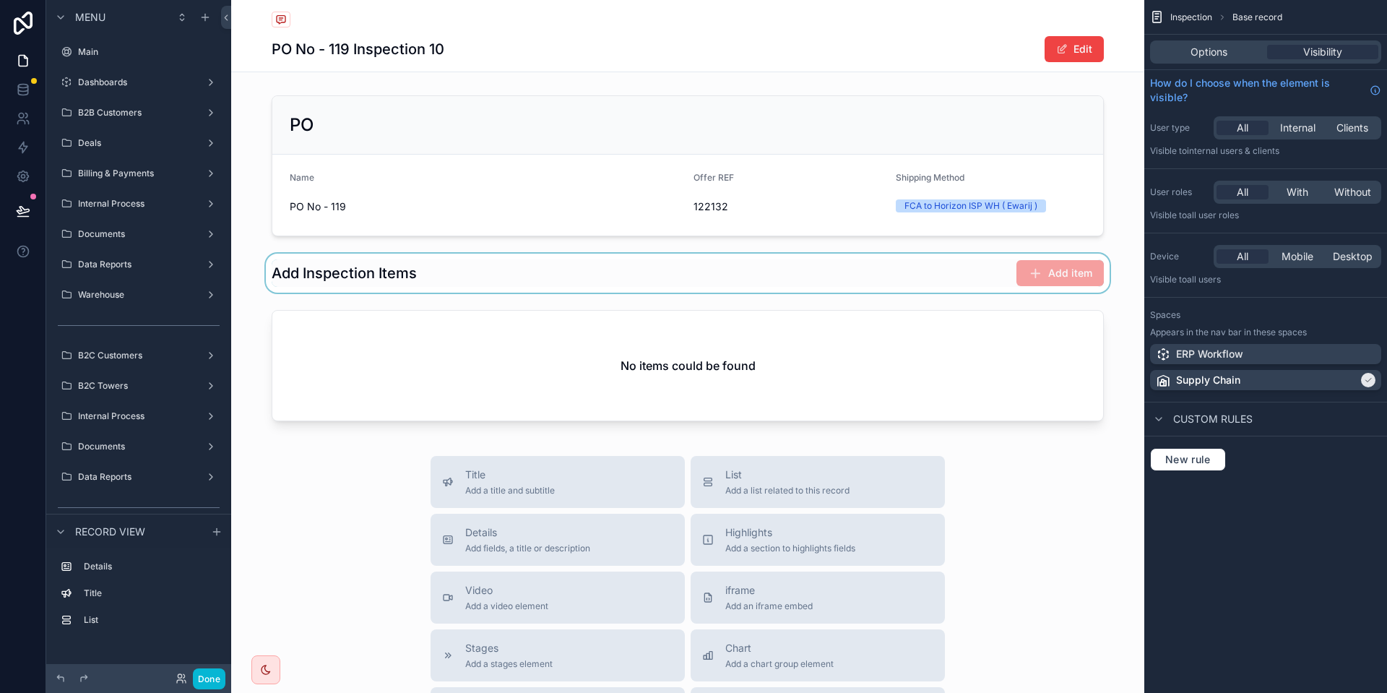
click at [1085, 278] on div "scrollable content" at bounding box center [687, 272] width 913 height 39
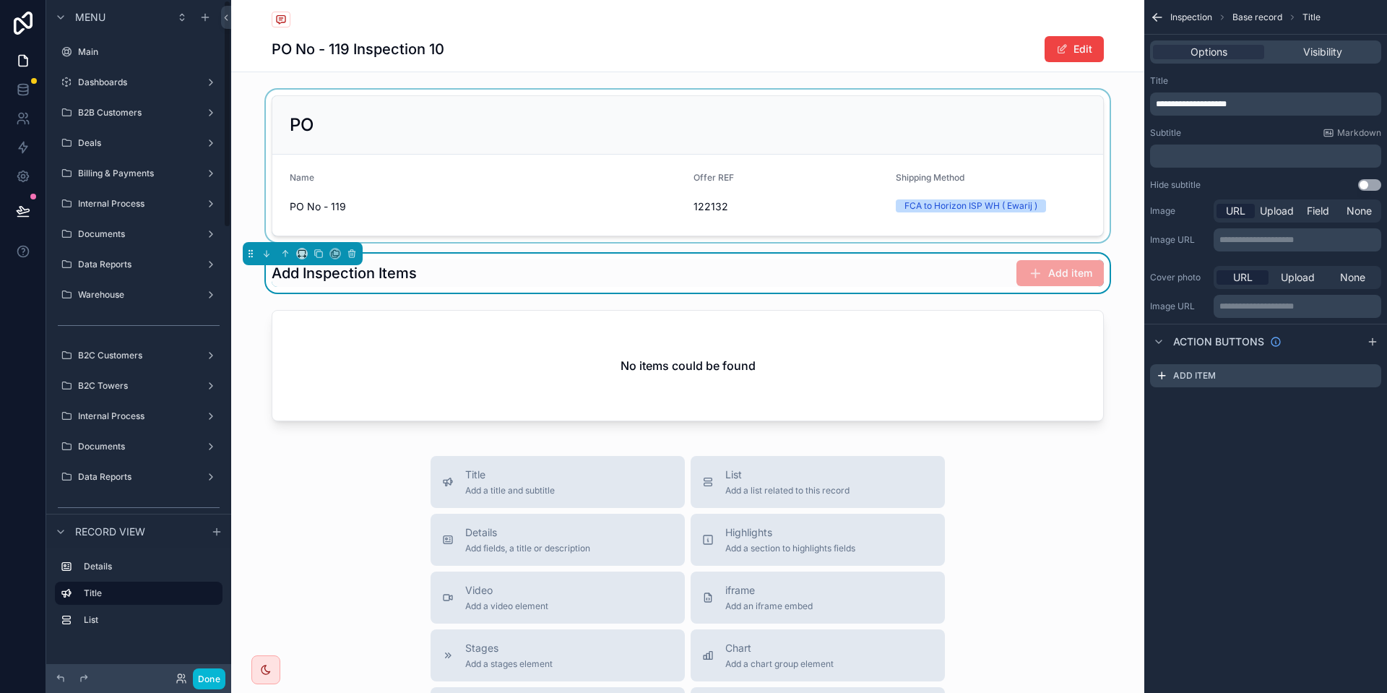
click at [603, 199] on div "scrollable content" at bounding box center [687, 166] width 913 height 152
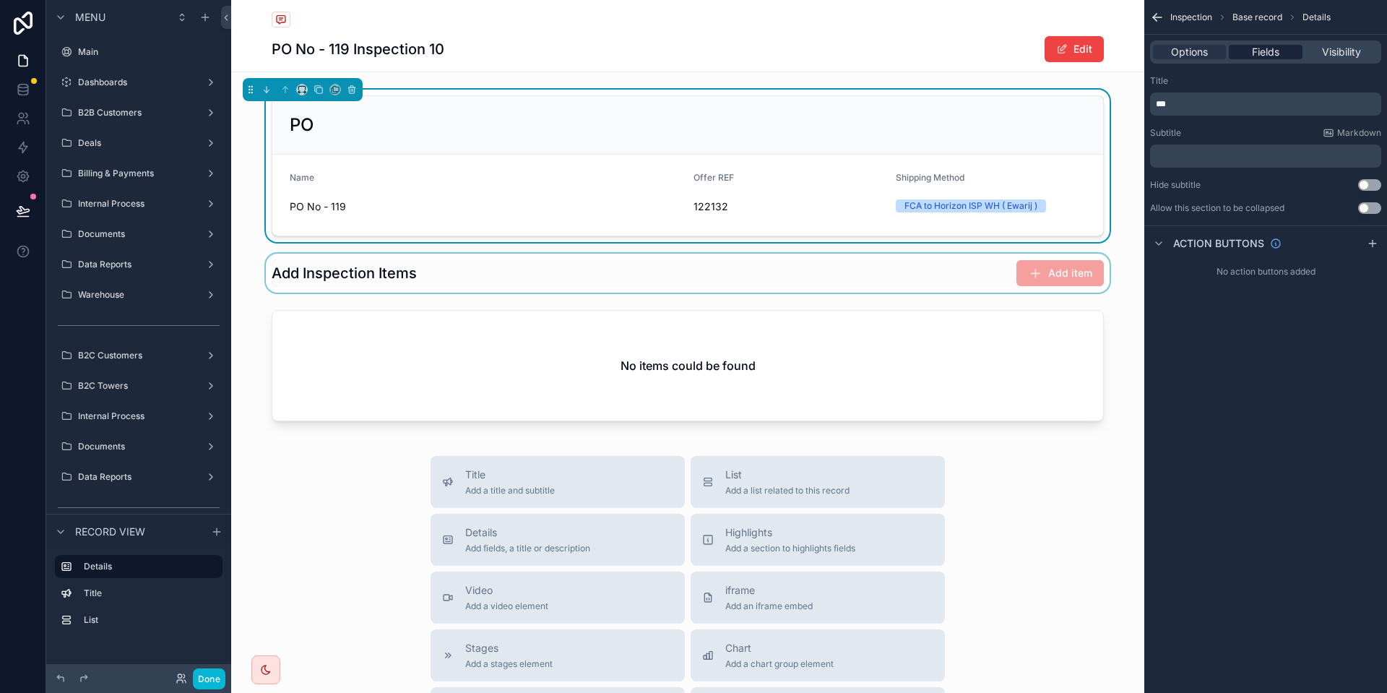
click at [1260, 53] on span "Fields" at bounding box center [1265, 52] width 27 height 14
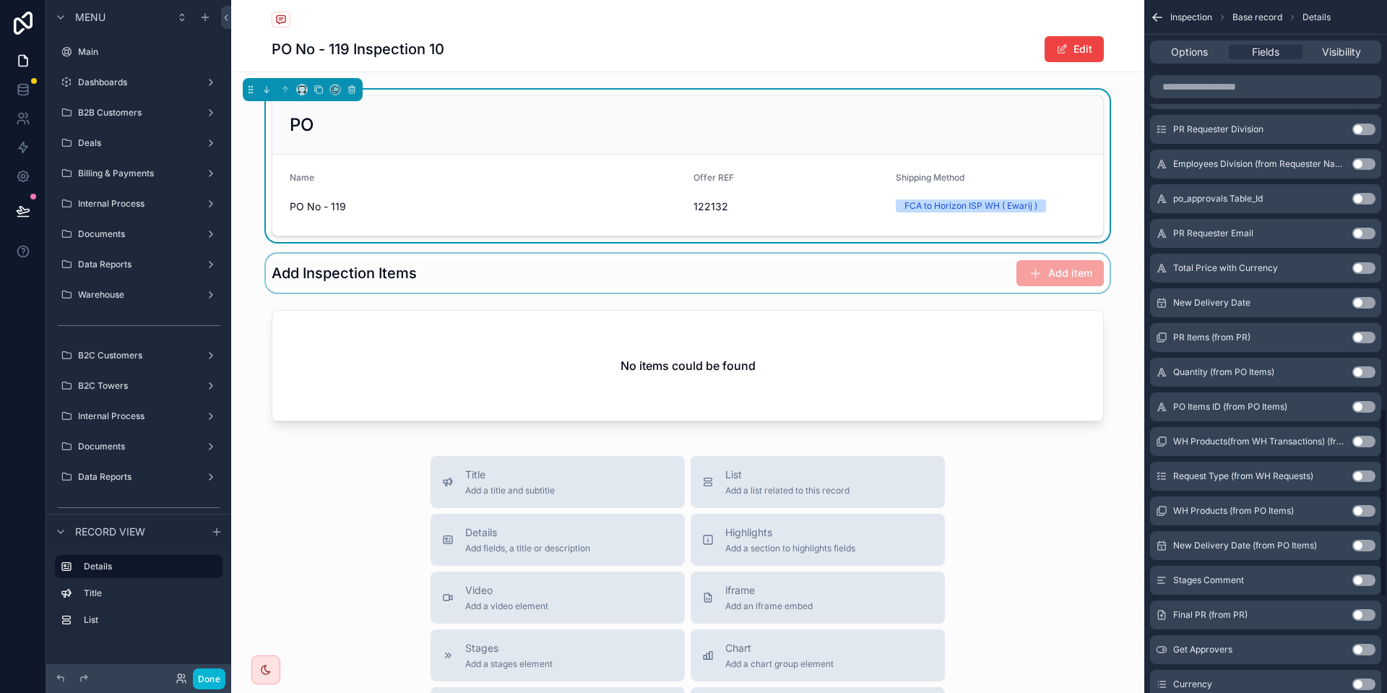
scroll to position [1495, 0]
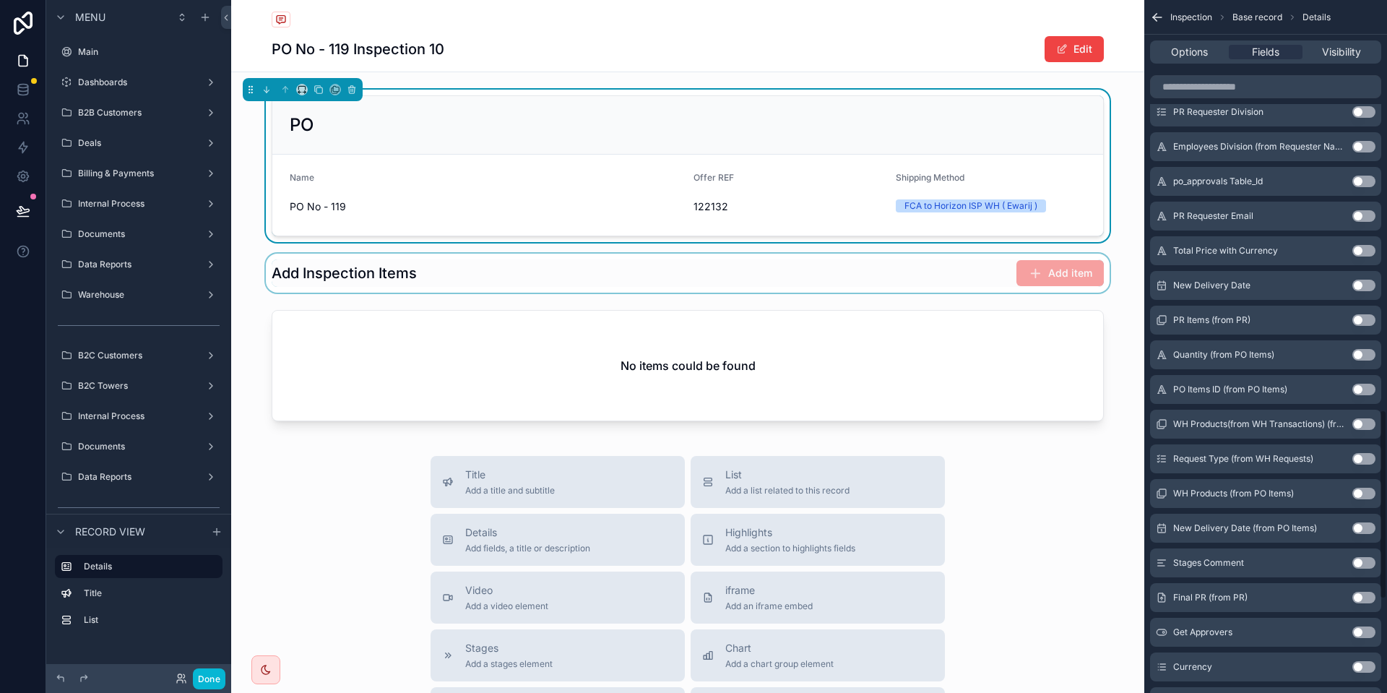
click at [1361, 495] on button "Use setting" at bounding box center [1363, 493] width 23 height 12
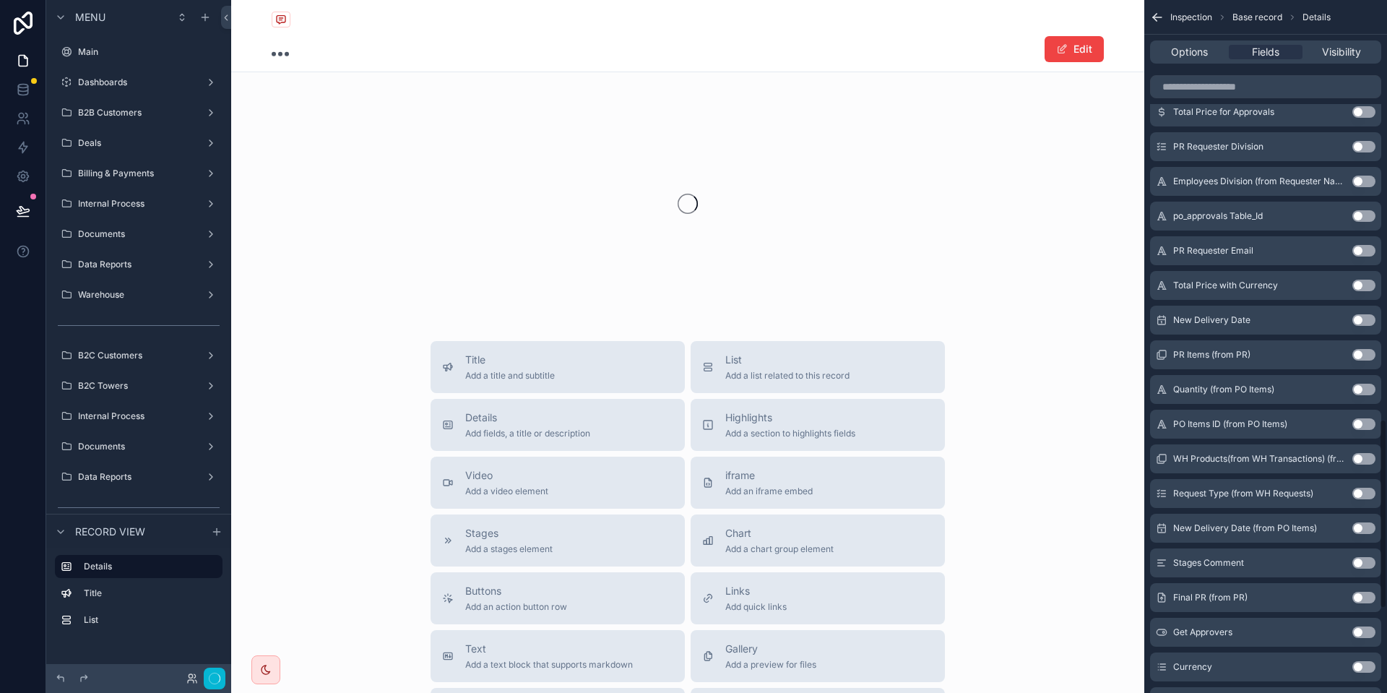
scroll to position [1530, 0]
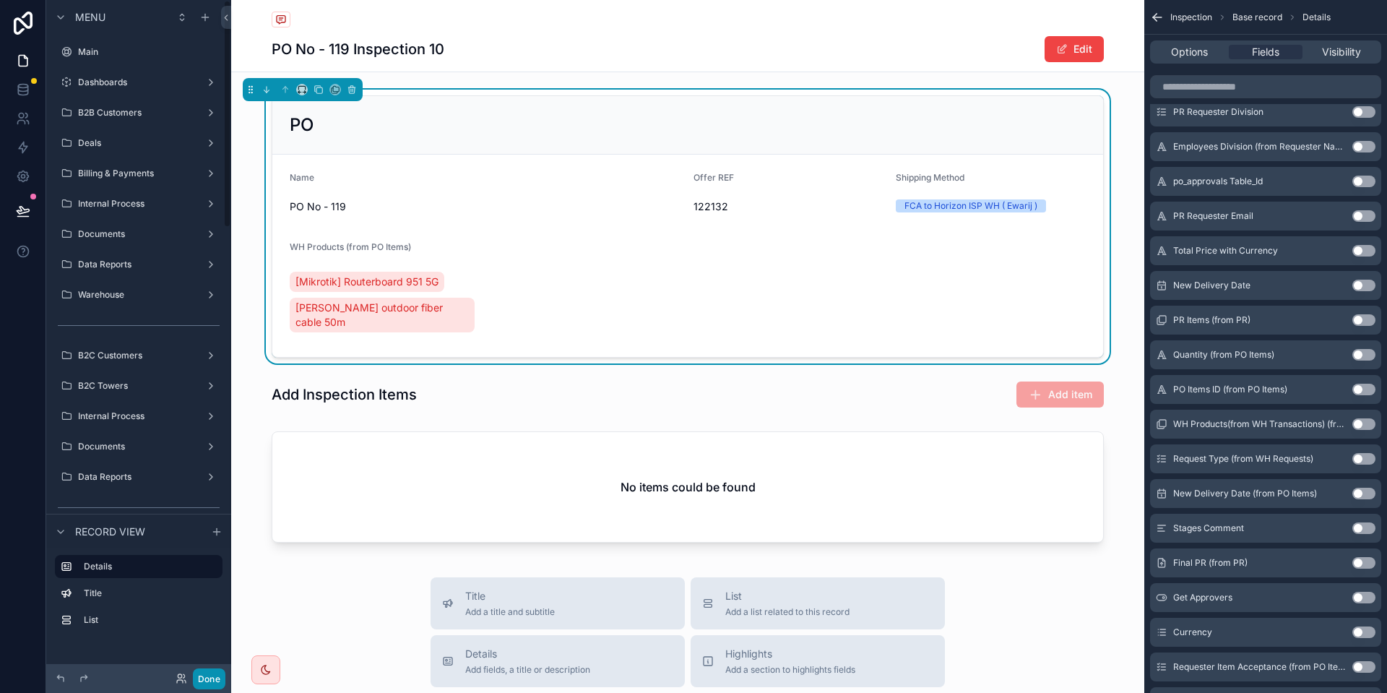
click at [219, 669] on button "Done" at bounding box center [209, 678] width 32 height 21
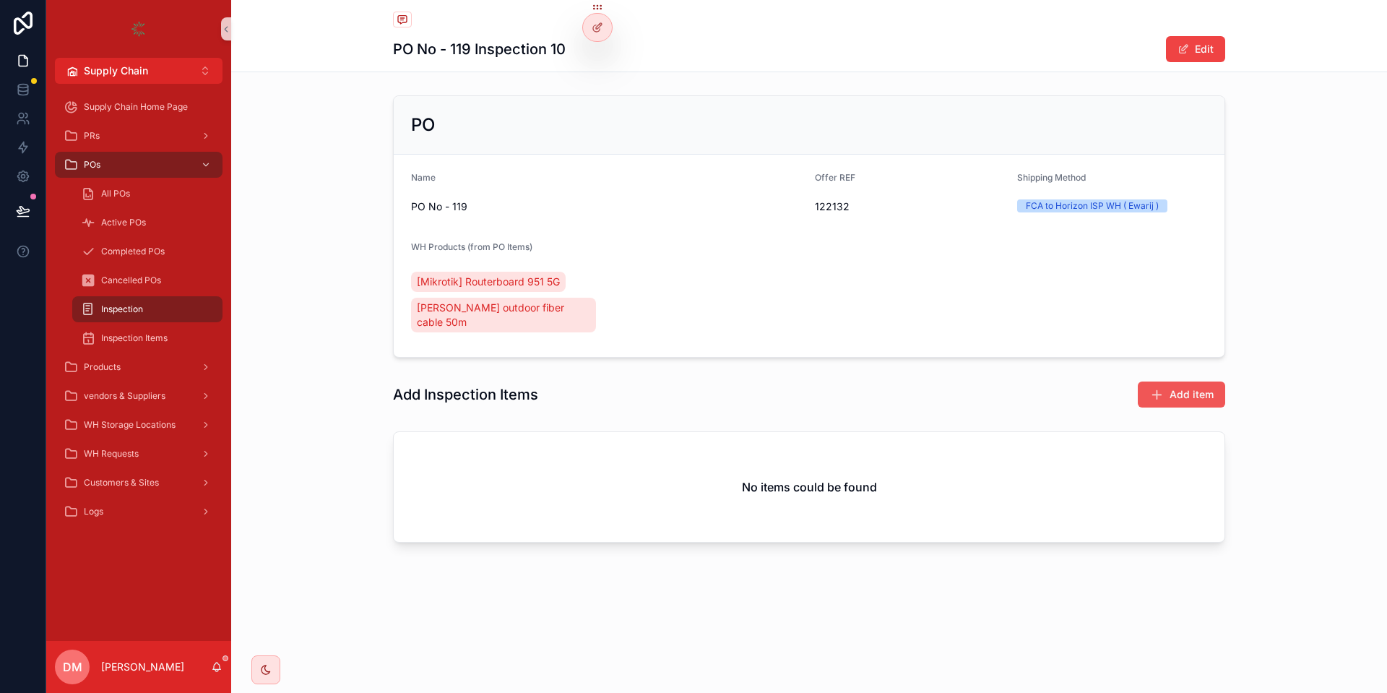
click at [1219, 381] on button "Add item" at bounding box center [1180, 394] width 87 height 26
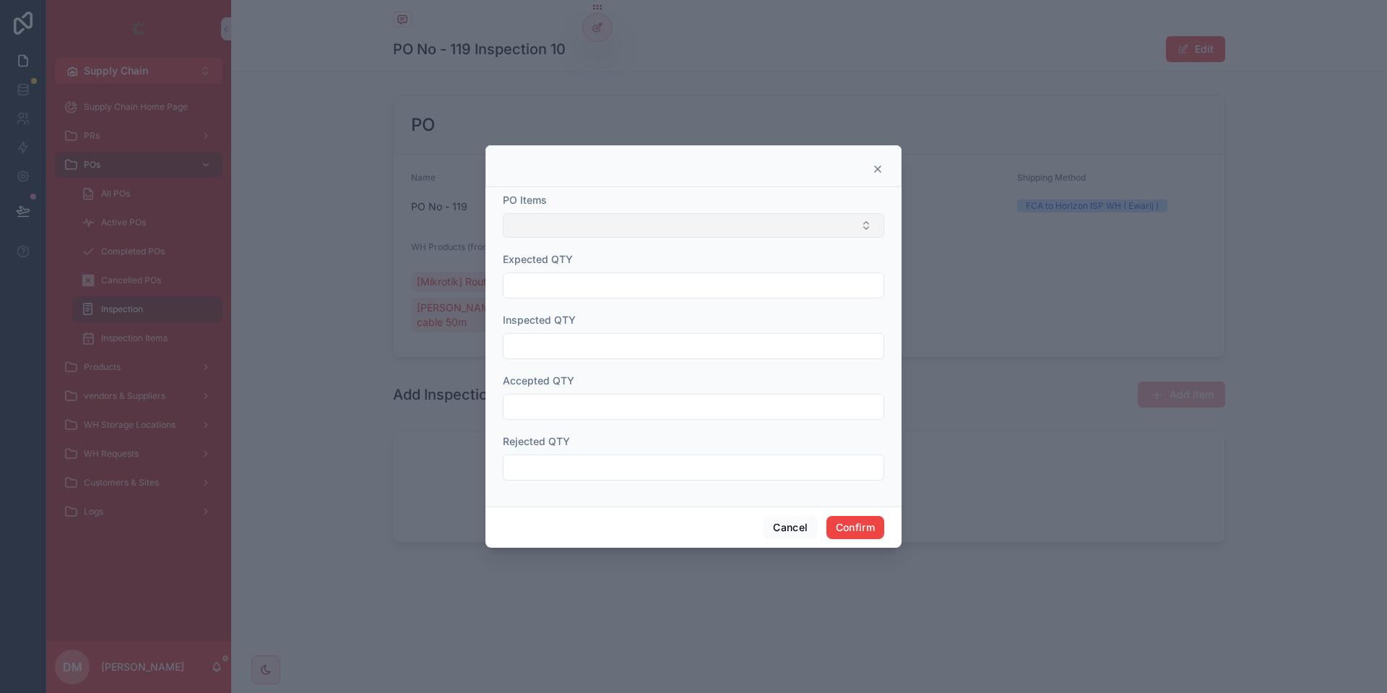
click at [645, 216] on button "Select Button" at bounding box center [693, 225] width 381 height 25
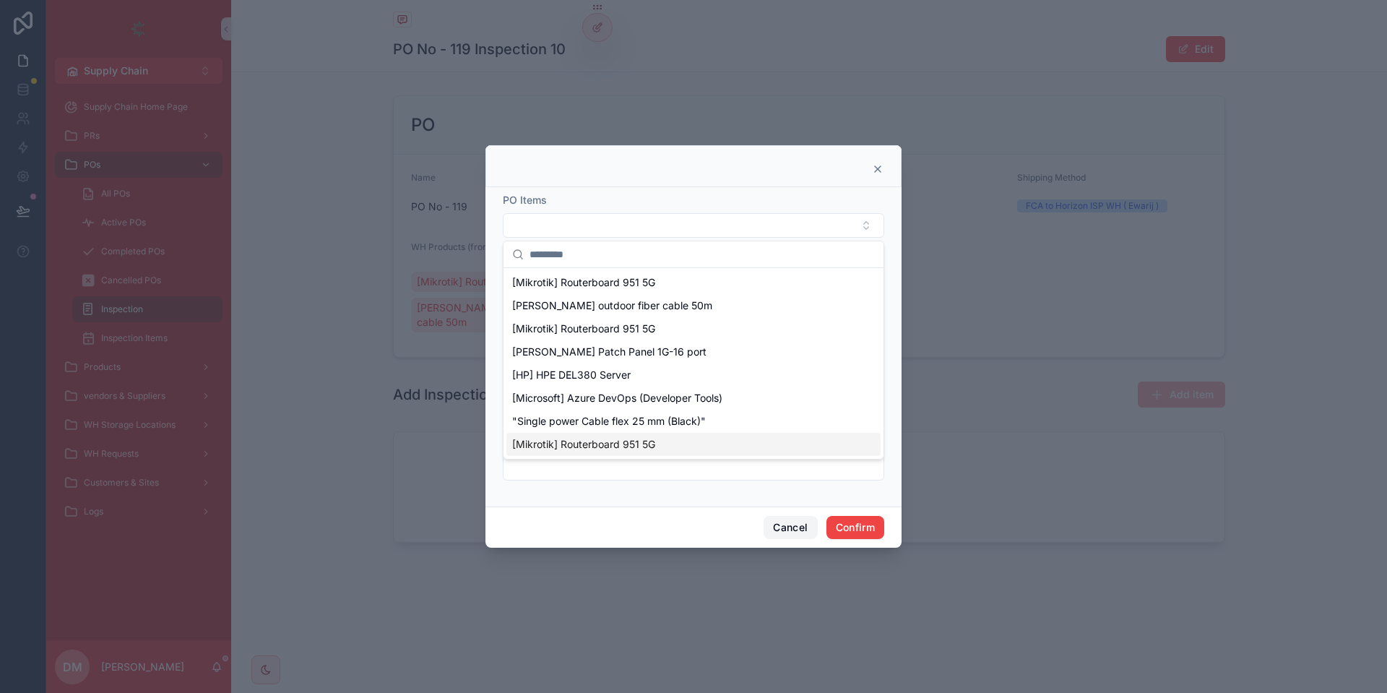
click at [791, 518] on button "Cancel" at bounding box center [789, 527] width 53 height 23
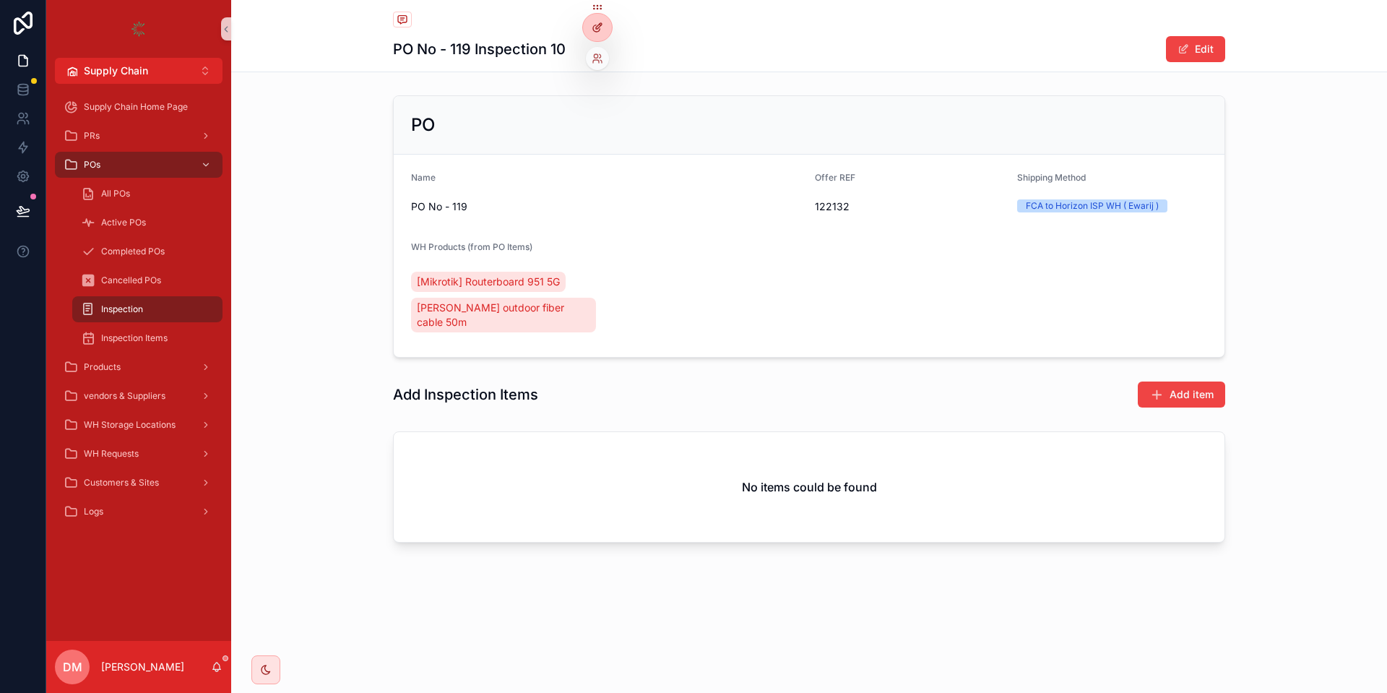
click at [596, 24] on icon at bounding box center [597, 28] width 12 height 12
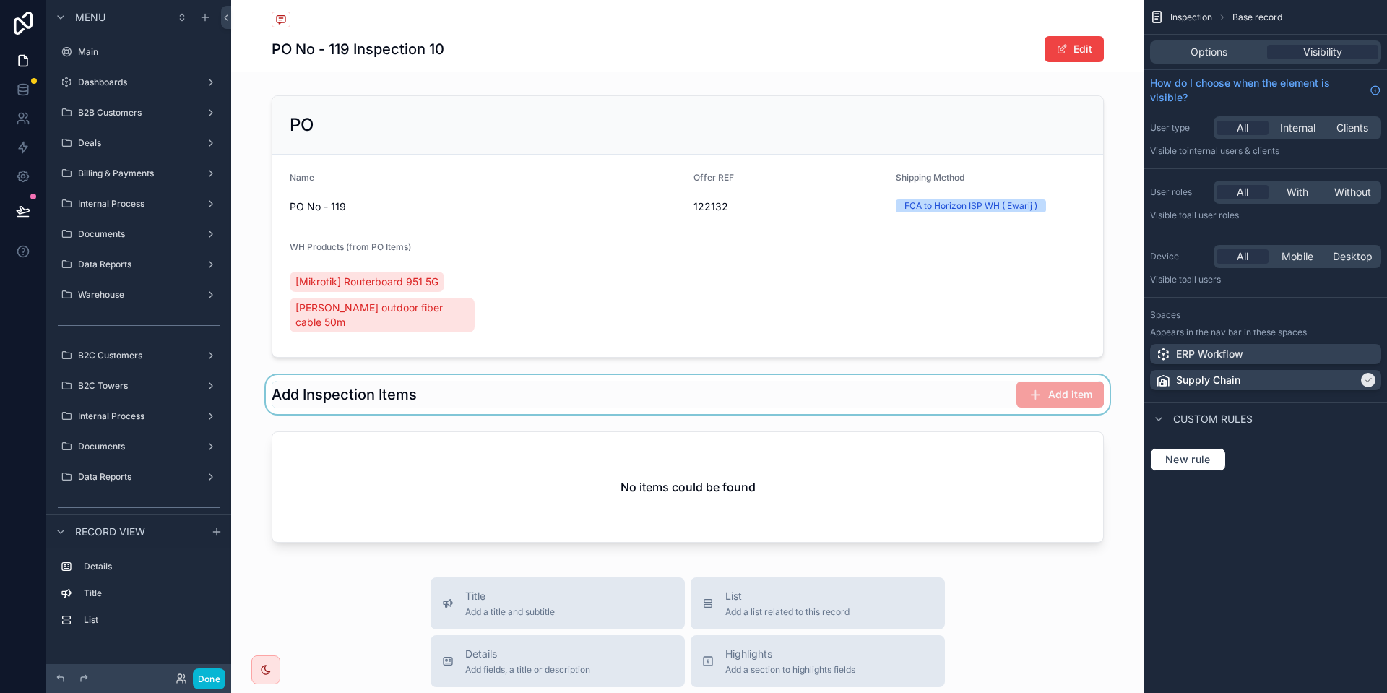
click at [721, 375] on div "scrollable content" at bounding box center [687, 394] width 913 height 39
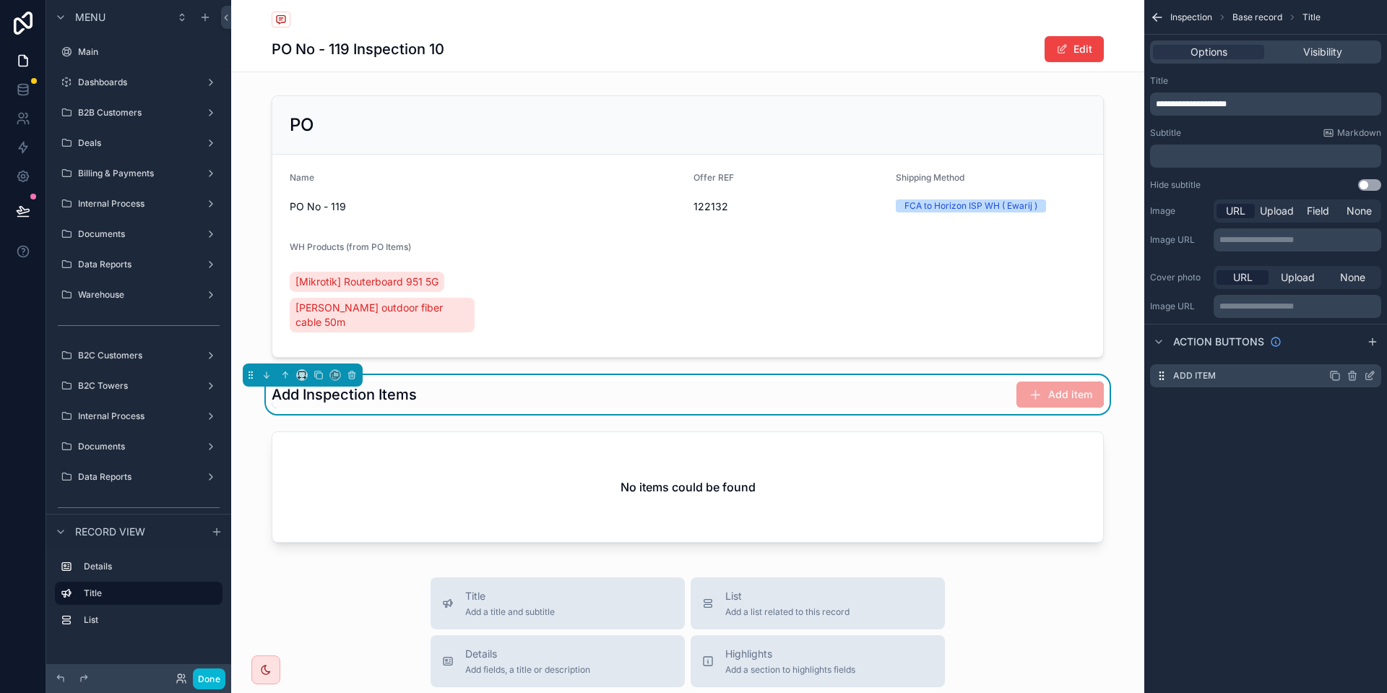
click at [1374, 376] on icon "scrollable content" at bounding box center [1370, 376] width 12 height 12
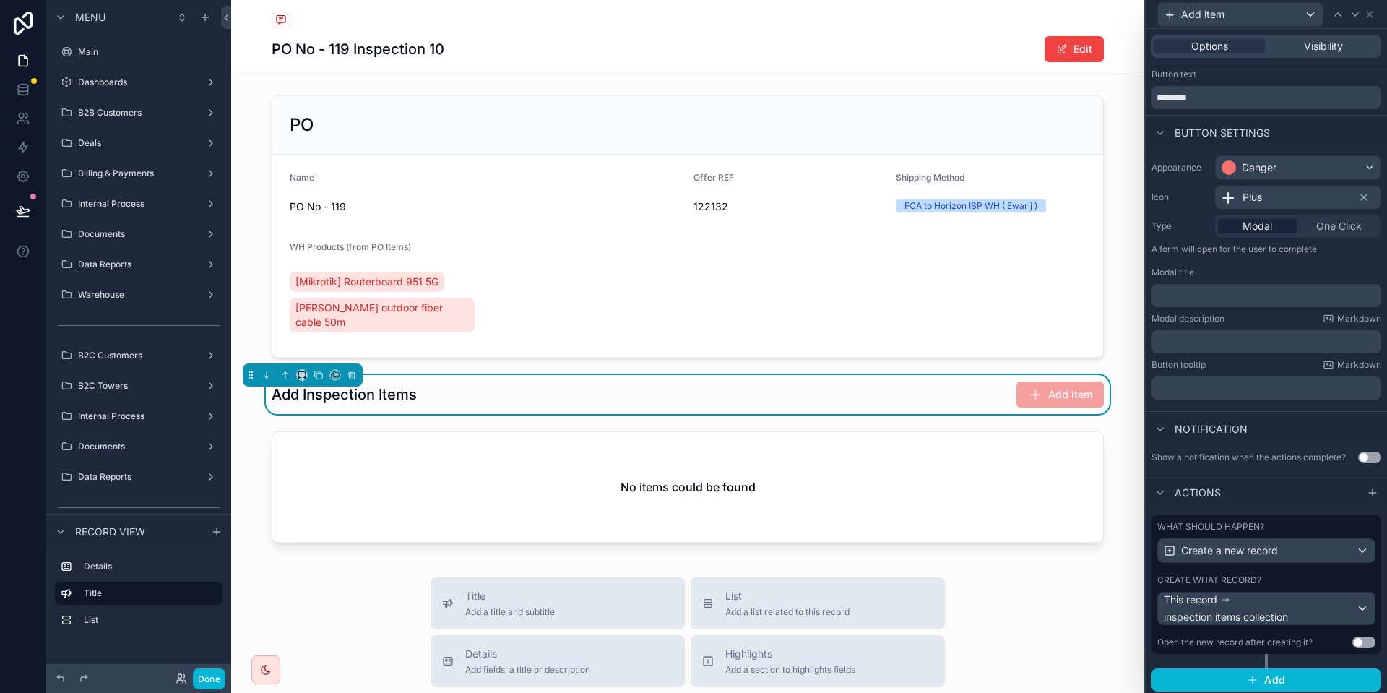
scroll to position [35, 0]
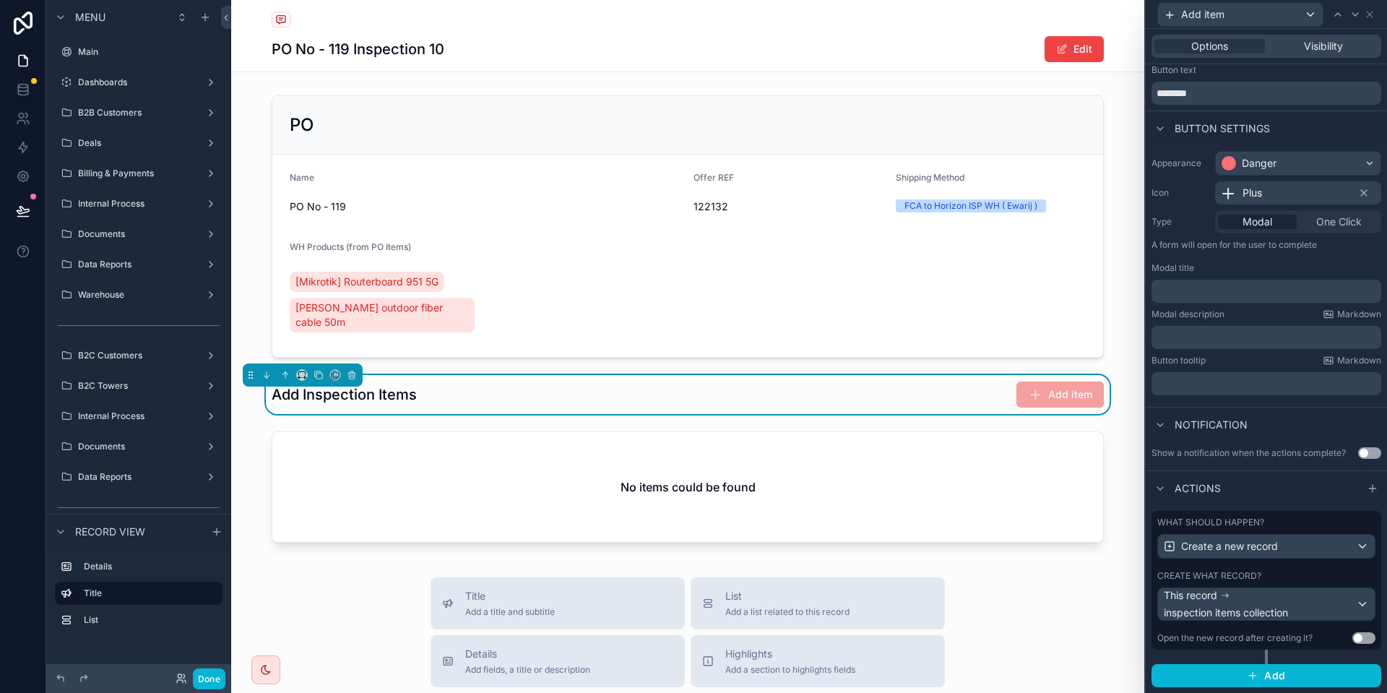
click at [1277, 571] on div "Create what record?" at bounding box center [1266, 576] width 218 height 12
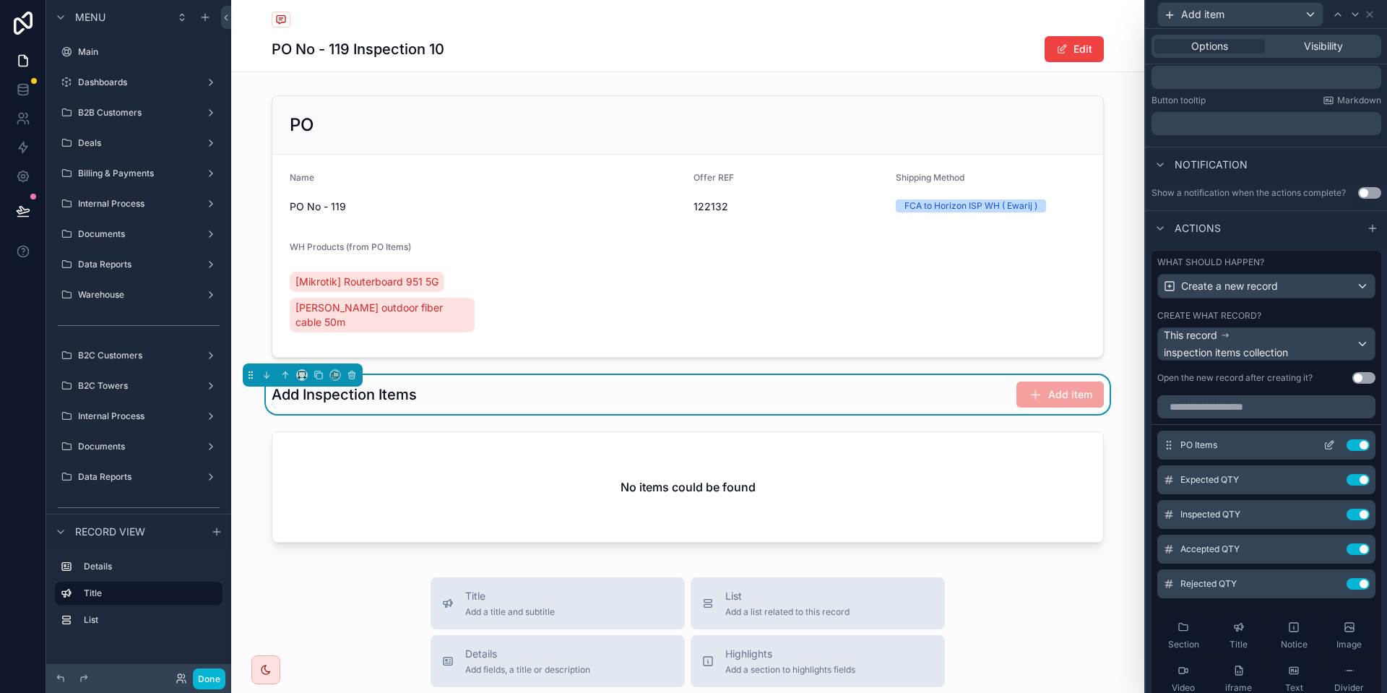
click at [1330, 441] on icon at bounding box center [1329, 445] width 12 height 12
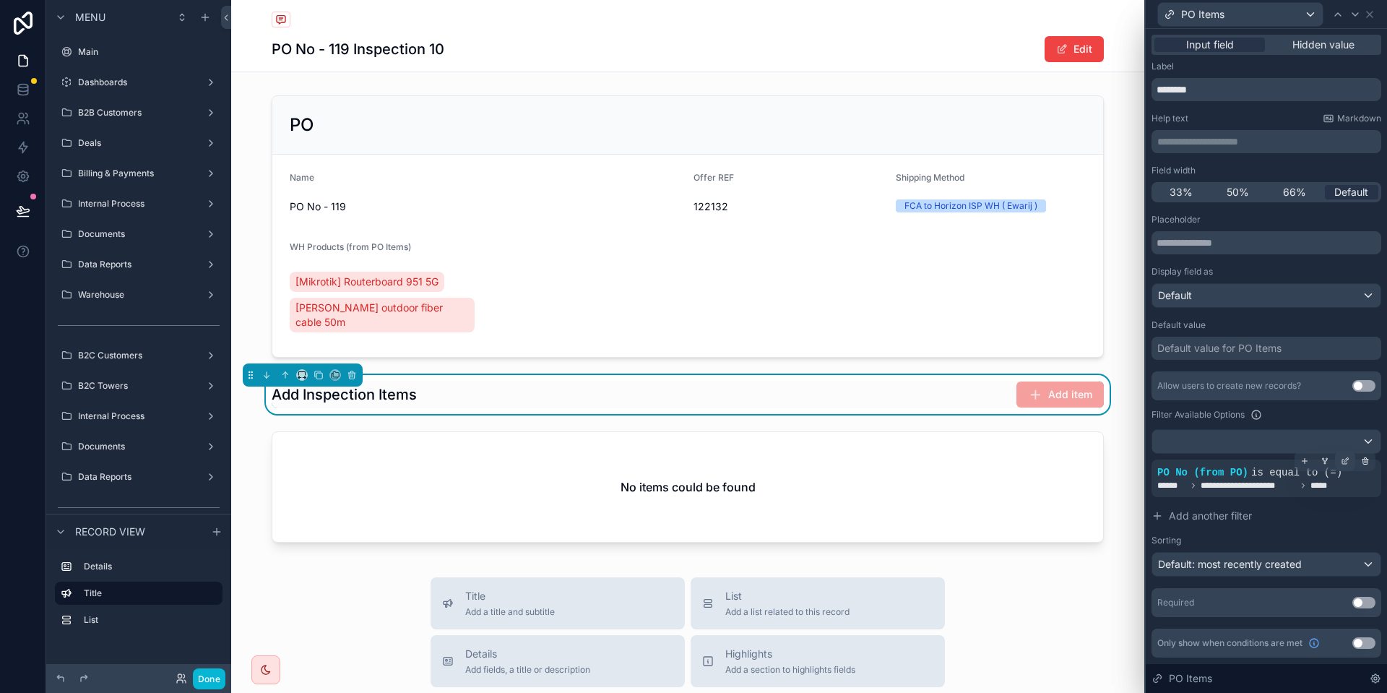
click at [1347, 464] on icon at bounding box center [1344, 460] width 9 height 9
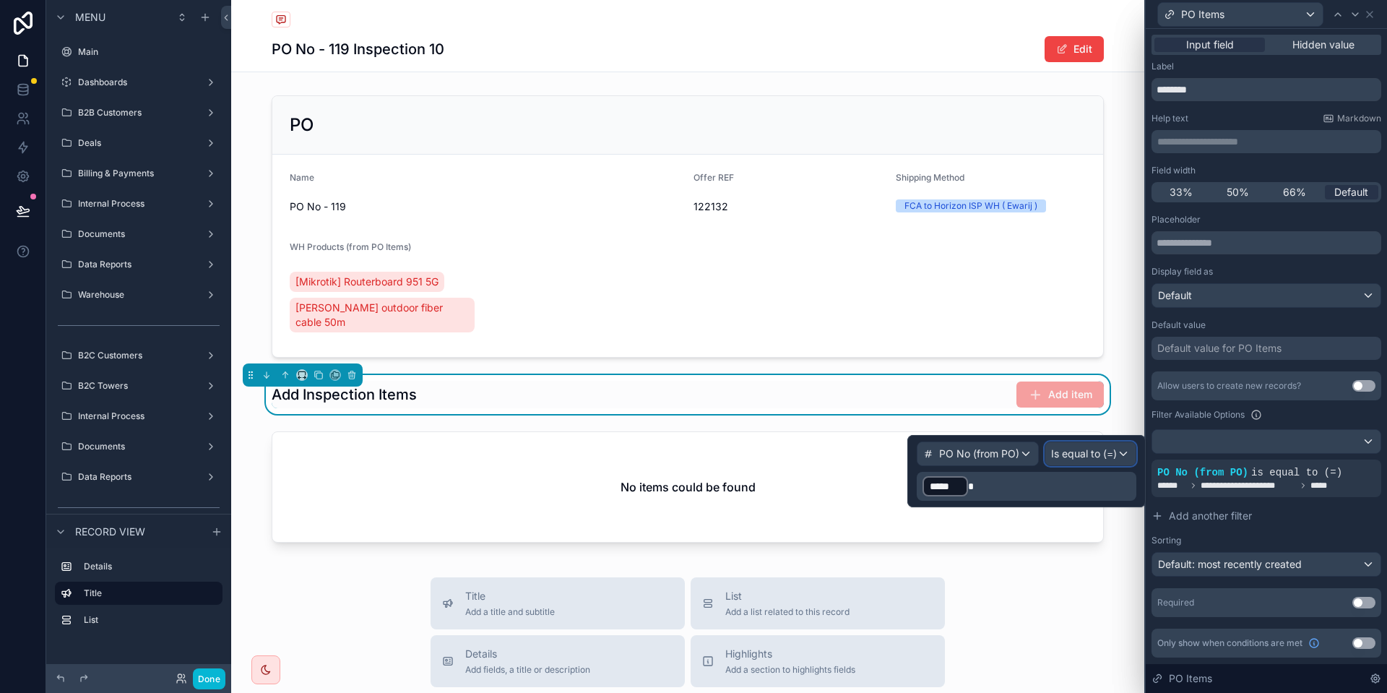
click at [1065, 451] on span "Is equal to (=)" at bounding box center [1084, 453] width 66 height 14
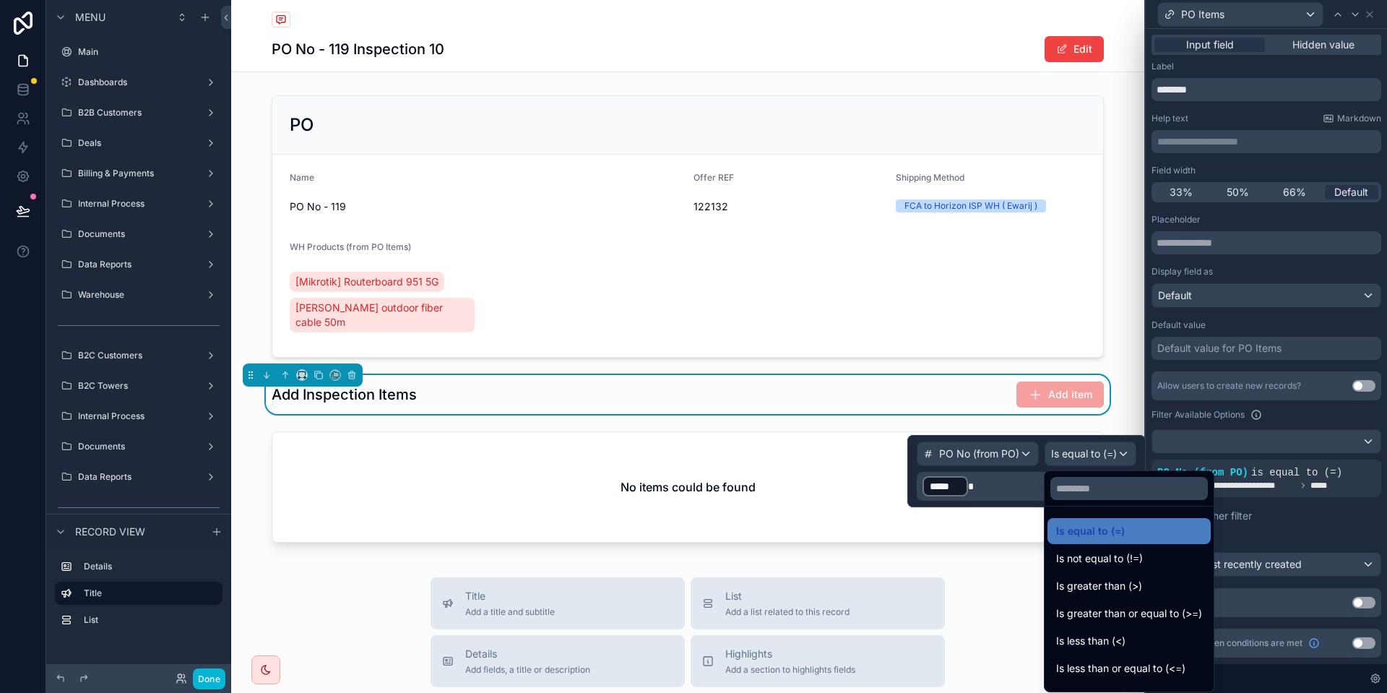
click at [1000, 489] on div at bounding box center [1026, 471] width 238 height 72
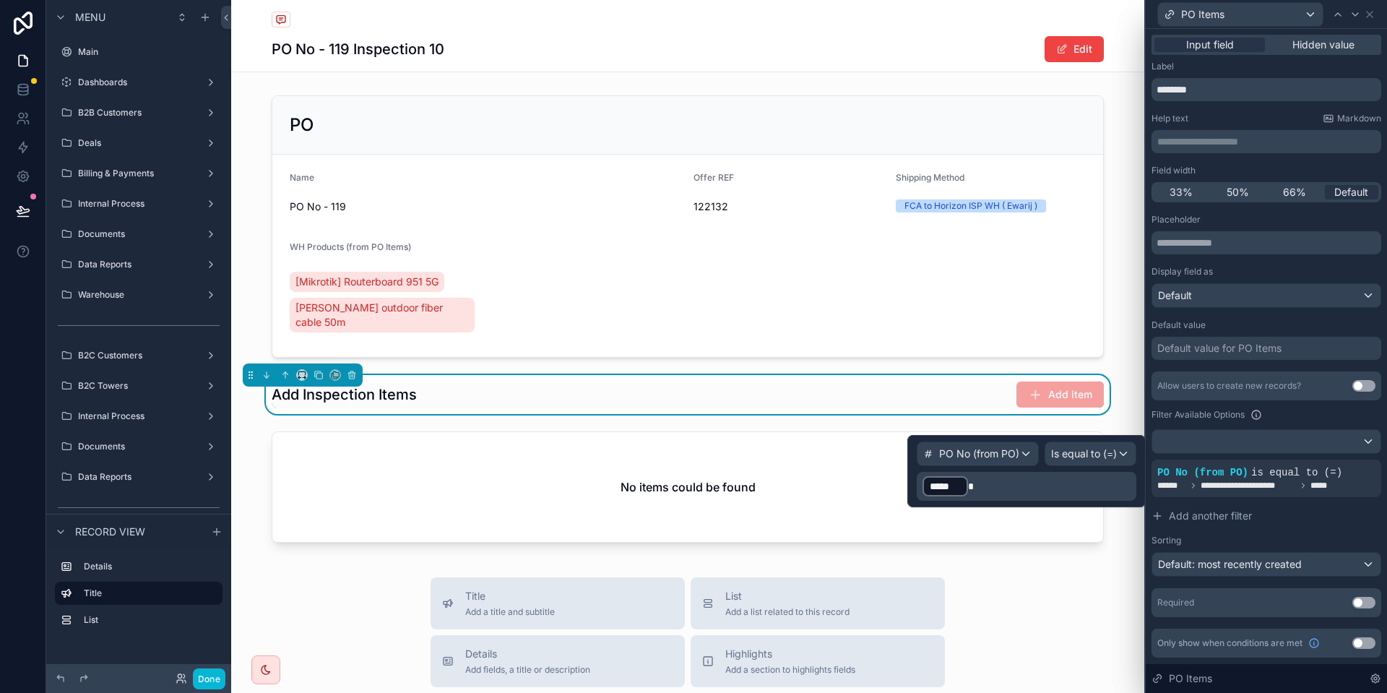
click at [964, 488] on div "*****" at bounding box center [944, 486] width 45 height 20
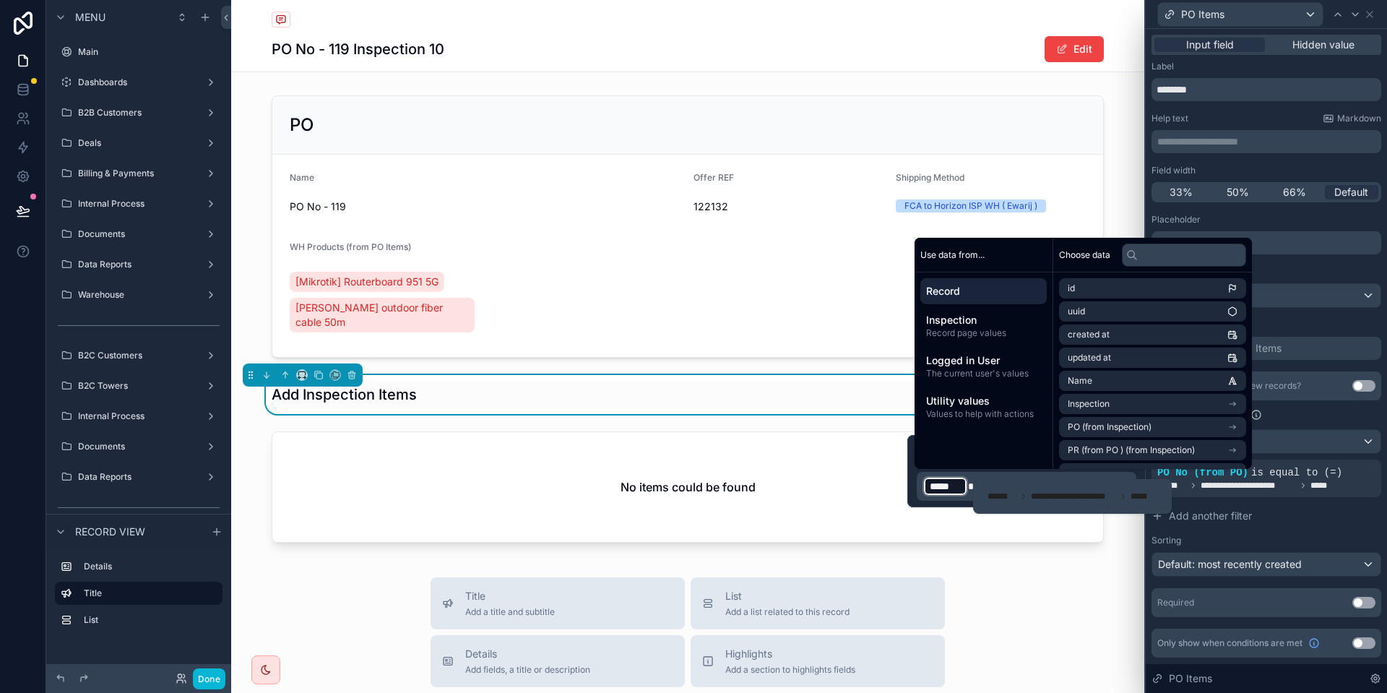
click at [1007, 302] on div "Record" at bounding box center [983, 291] width 126 height 26
click at [991, 324] on span "Inspection" at bounding box center [983, 320] width 115 height 14
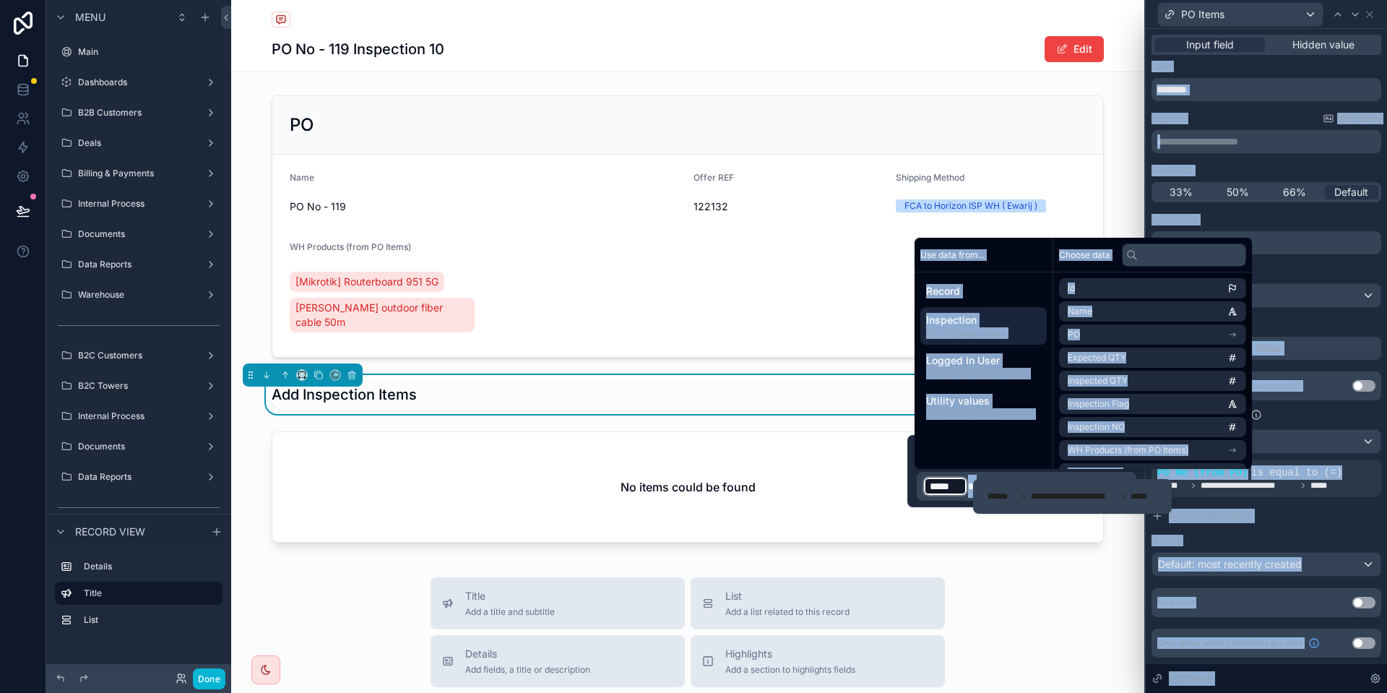
click at [1010, 482] on div "**********" at bounding box center [1072, 496] width 199 height 35
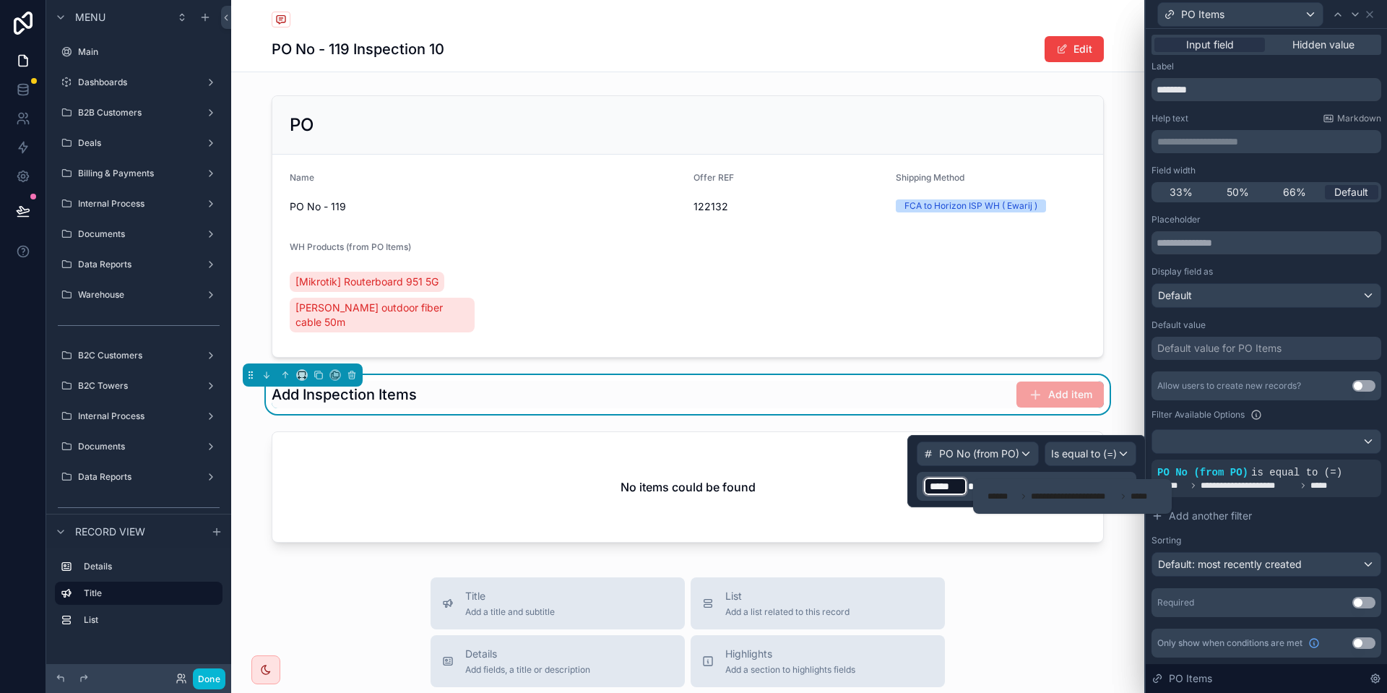
drag, startPoint x: 979, startPoint y: 484, endPoint x: 970, endPoint y: 489, distance: 10.7
click at [979, 484] on div "**********" at bounding box center [1072, 496] width 199 height 35
click at [972, 490] on p "﻿ ***** ﻿" at bounding box center [1027, 485] width 211 height 23
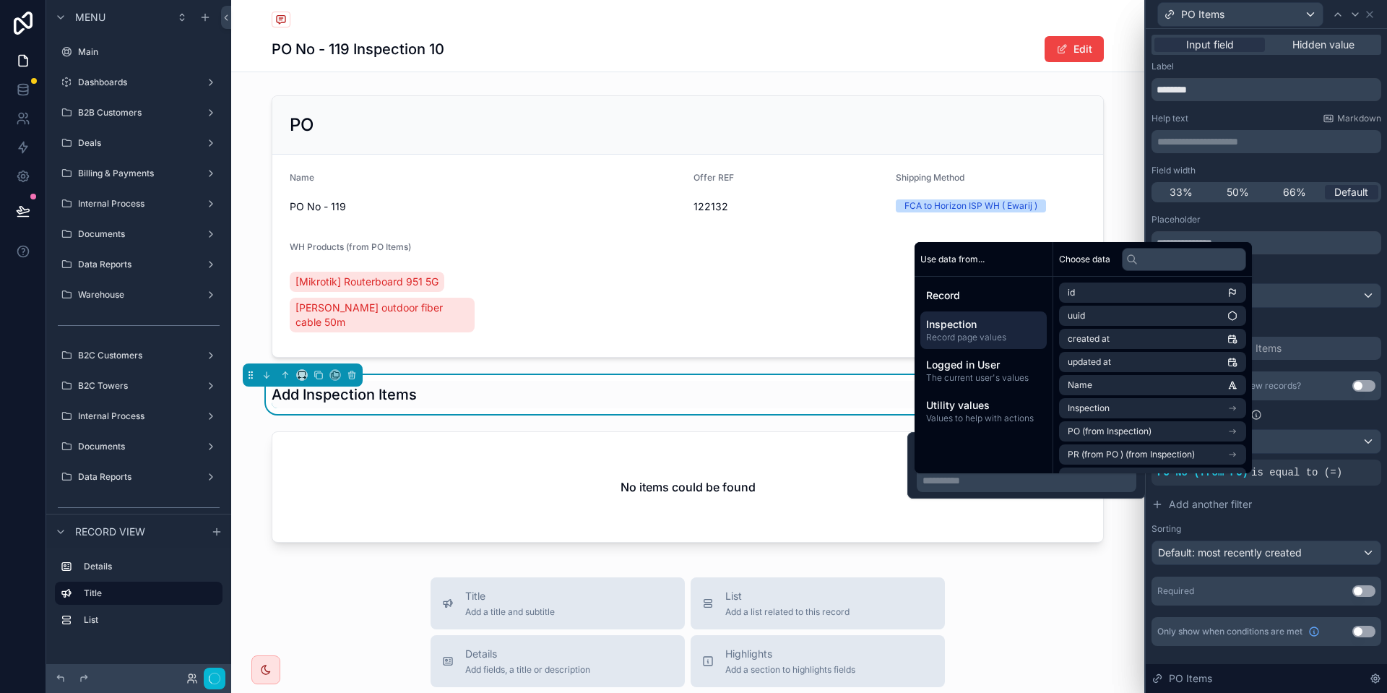
click at [953, 321] on span "Inspection" at bounding box center [983, 324] width 115 height 14
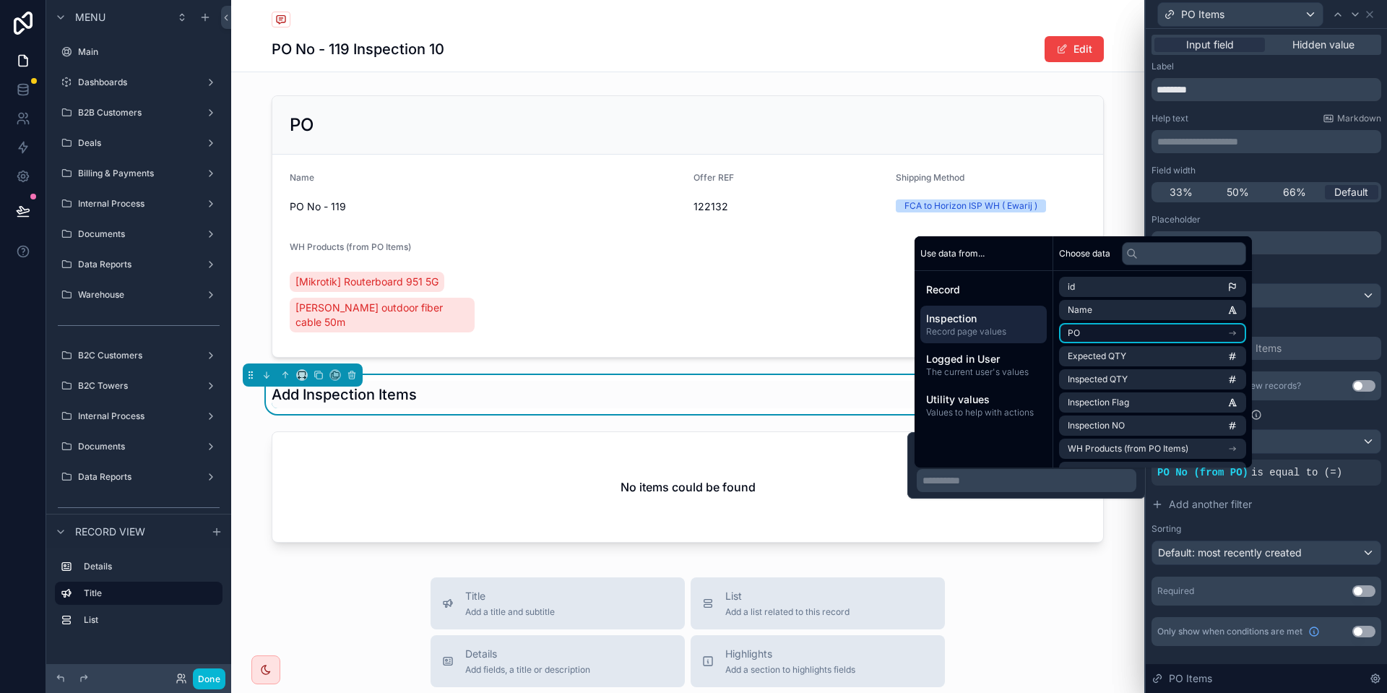
click at [1147, 324] on li "PO" at bounding box center [1152, 333] width 187 height 20
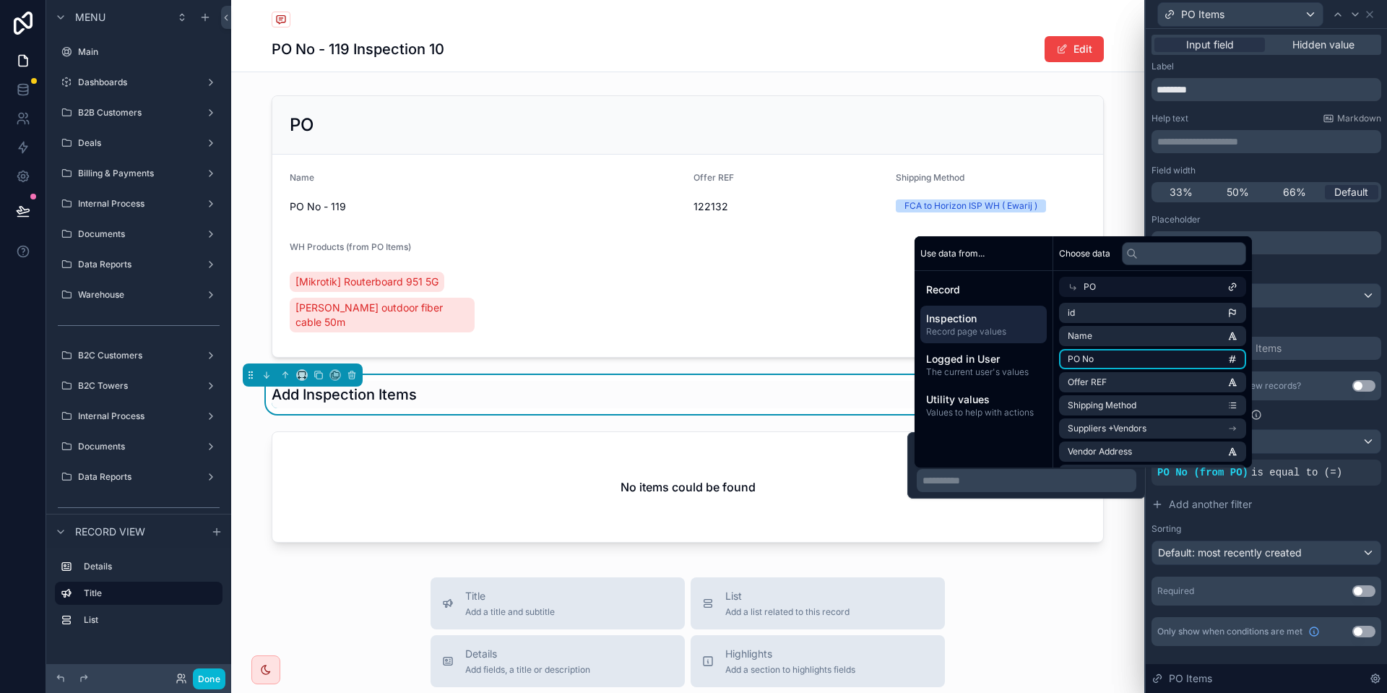
click at [1101, 357] on li "PO No" at bounding box center [1152, 359] width 187 height 20
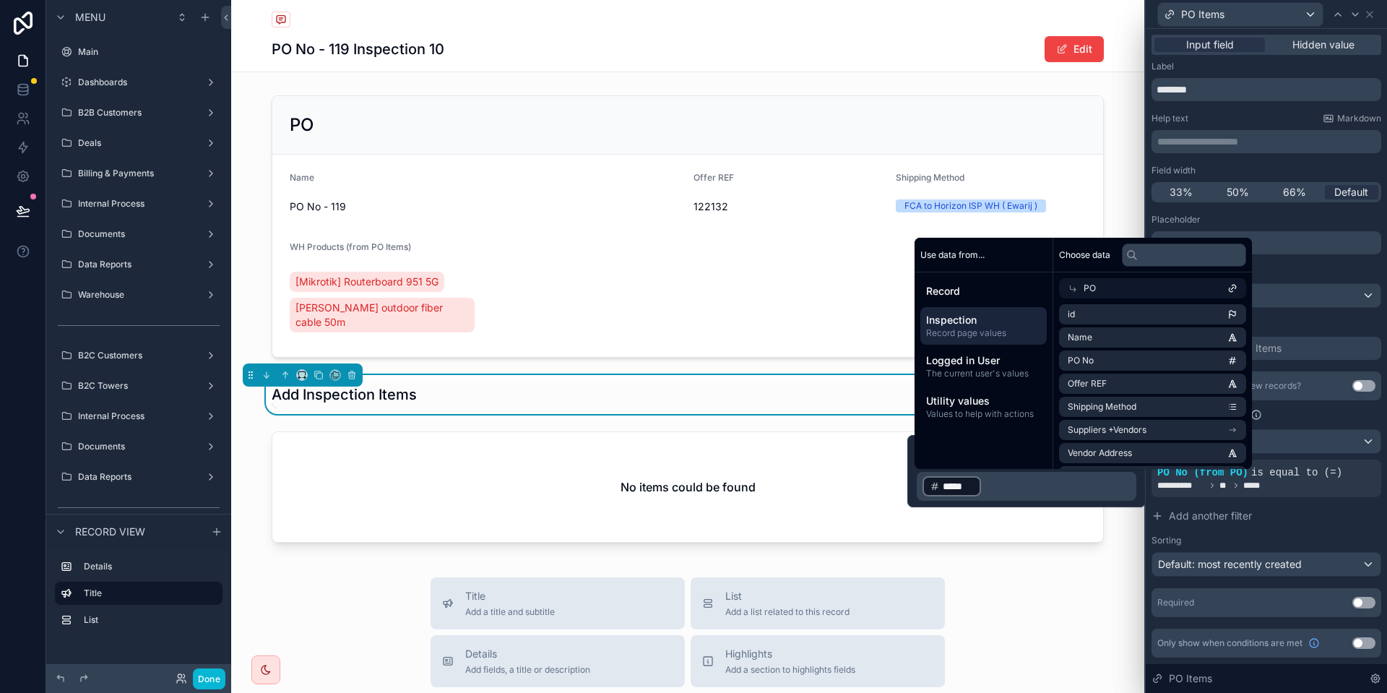
click at [1057, 494] on p "﻿ ***** ﻿ ﻿" at bounding box center [1027, 485] width 211 height 23
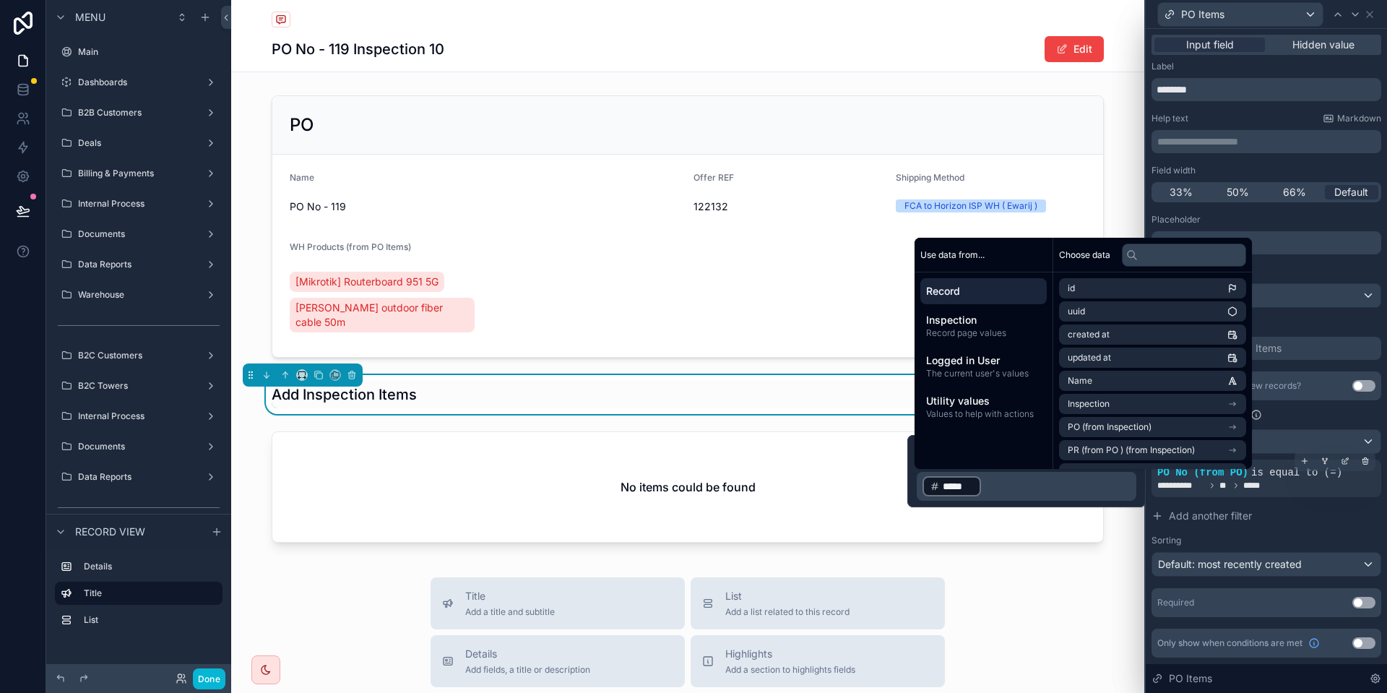
click at [1275, 488] on div "**********" at bounding box center [1266, 486] width 218 height 12
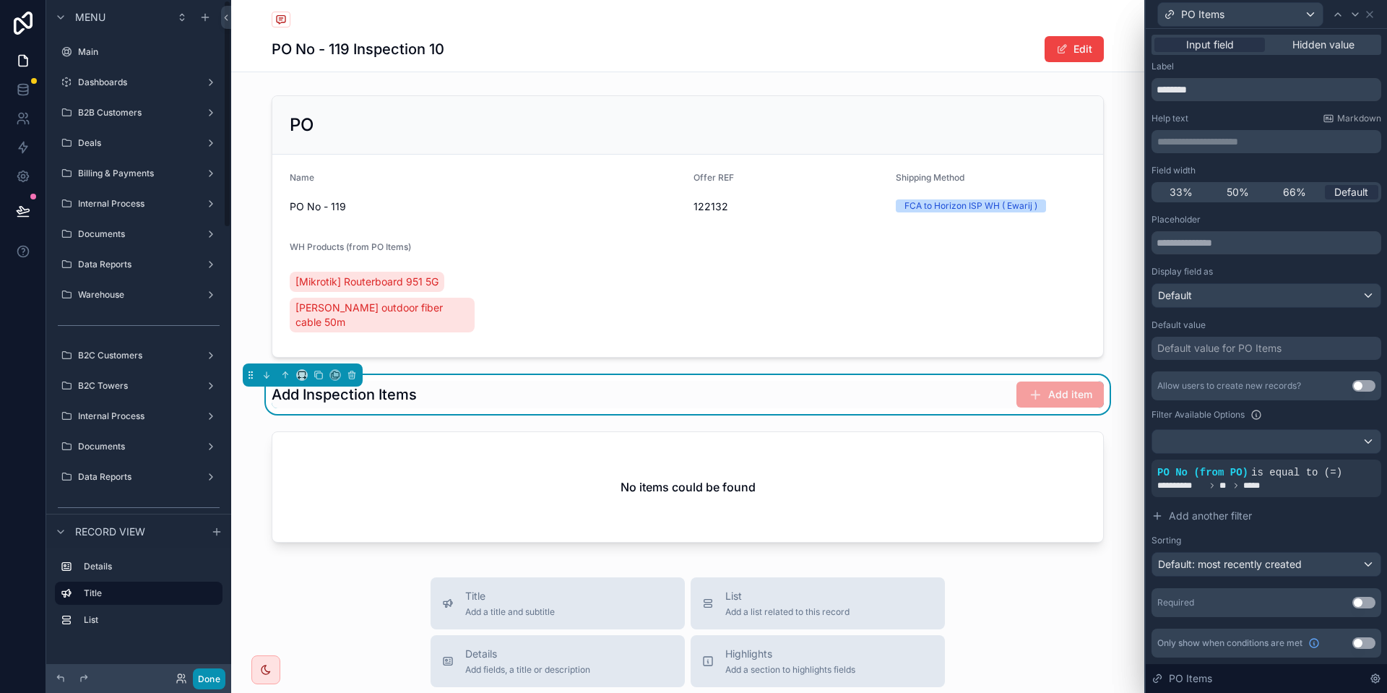
click at [207, 681] on button "Done" at bounding box center [209, 678] width 32 height 21
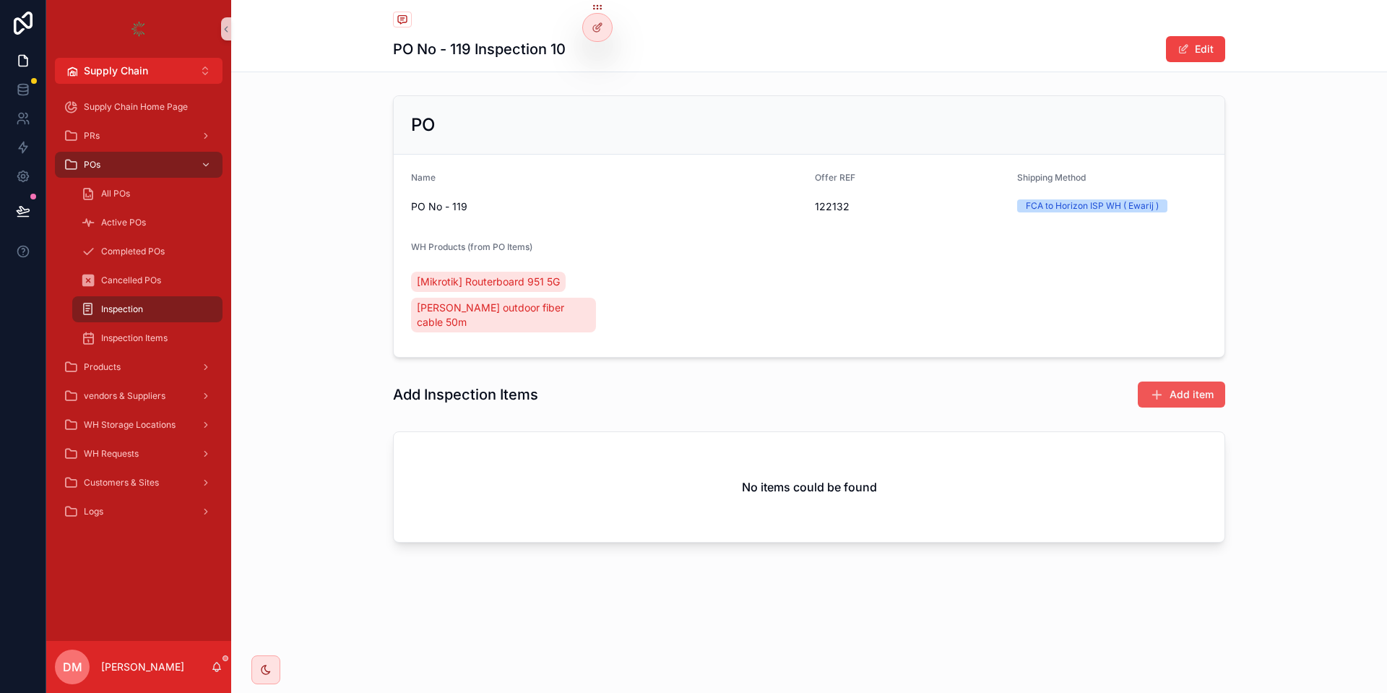
click at [1202, 387] on span "Add item" at bounding box center [1191, 394] width 44 height 14
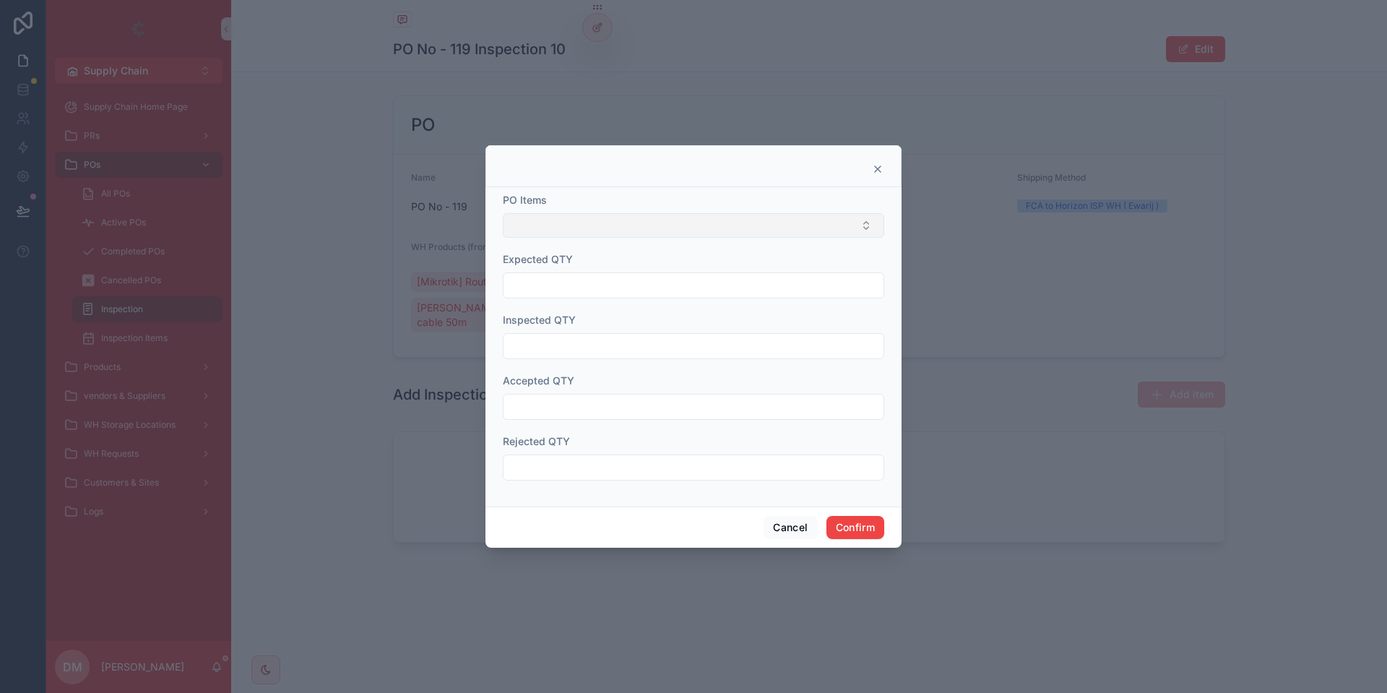
click at [625, 215] on button "Select Button" at bounding box center [693, 225] width 381 height 25
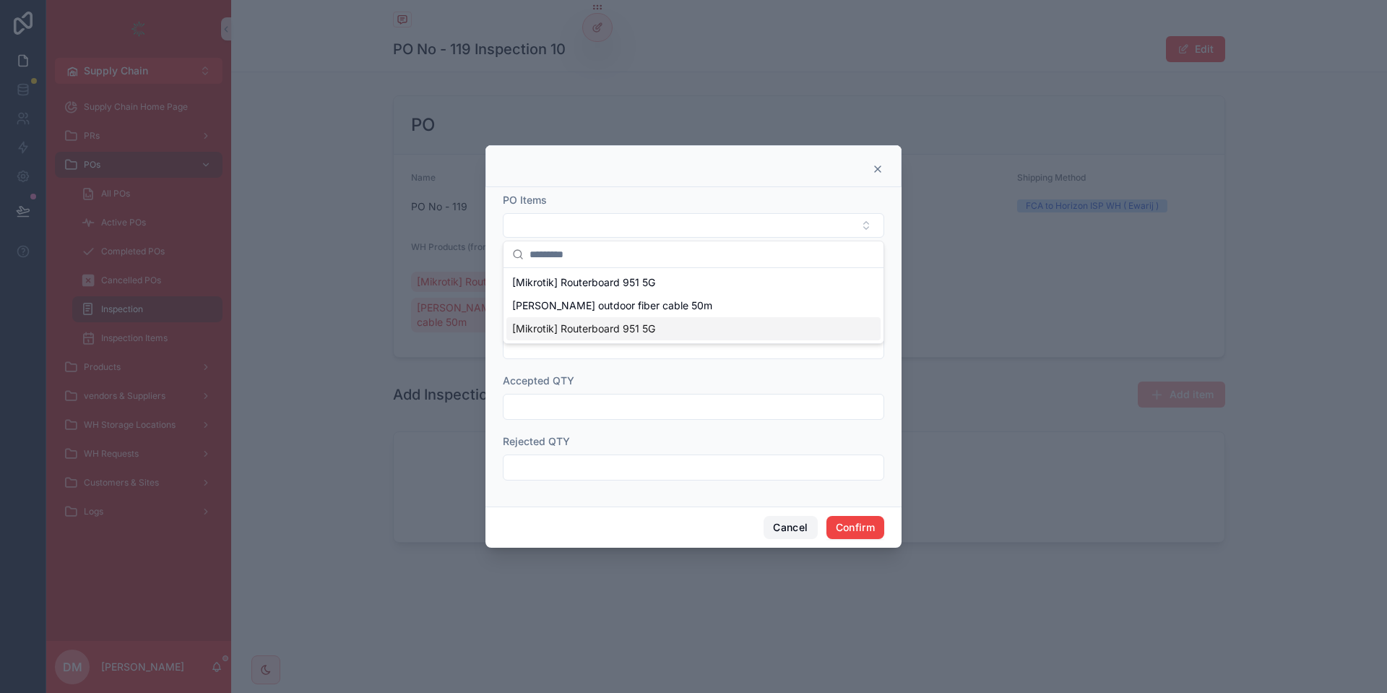
click at [779, 522] on button "Cancel" at bounding box center [789, 527] width 53 height 23
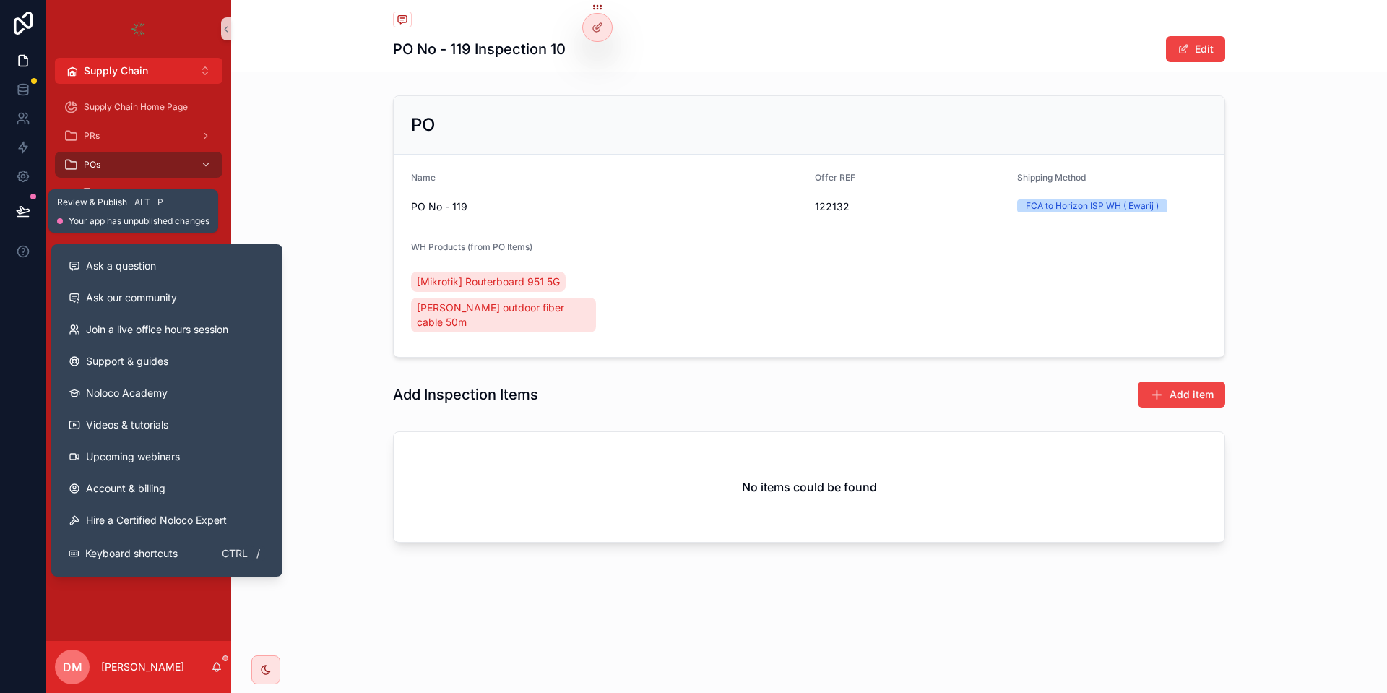
click at [22, 203] on button at bounding box center [23, 211] width 32 height 40
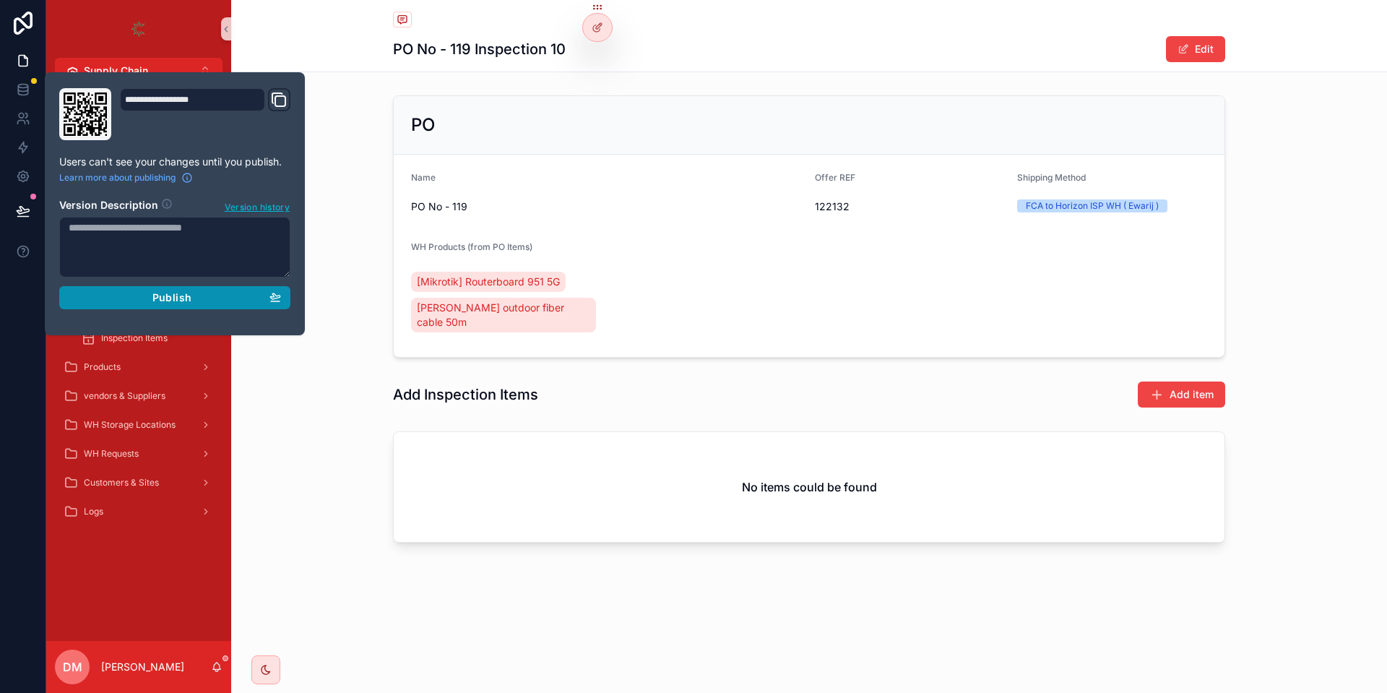
click at [258, 308] on button "Publish" at bounding box center [174, 297] width 231 height 23
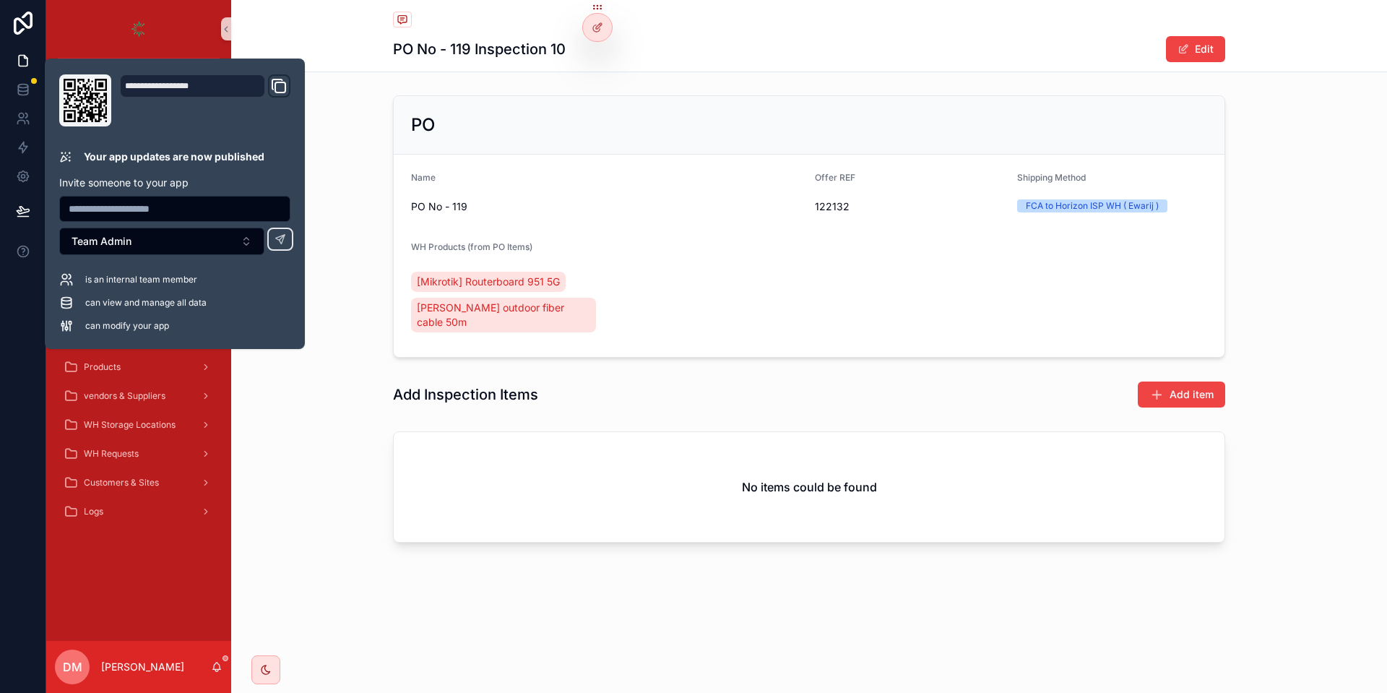
click at [1068, 391] on div "Add Inspection Items Add item" at bounding box center [809, 394] width 832 height 27
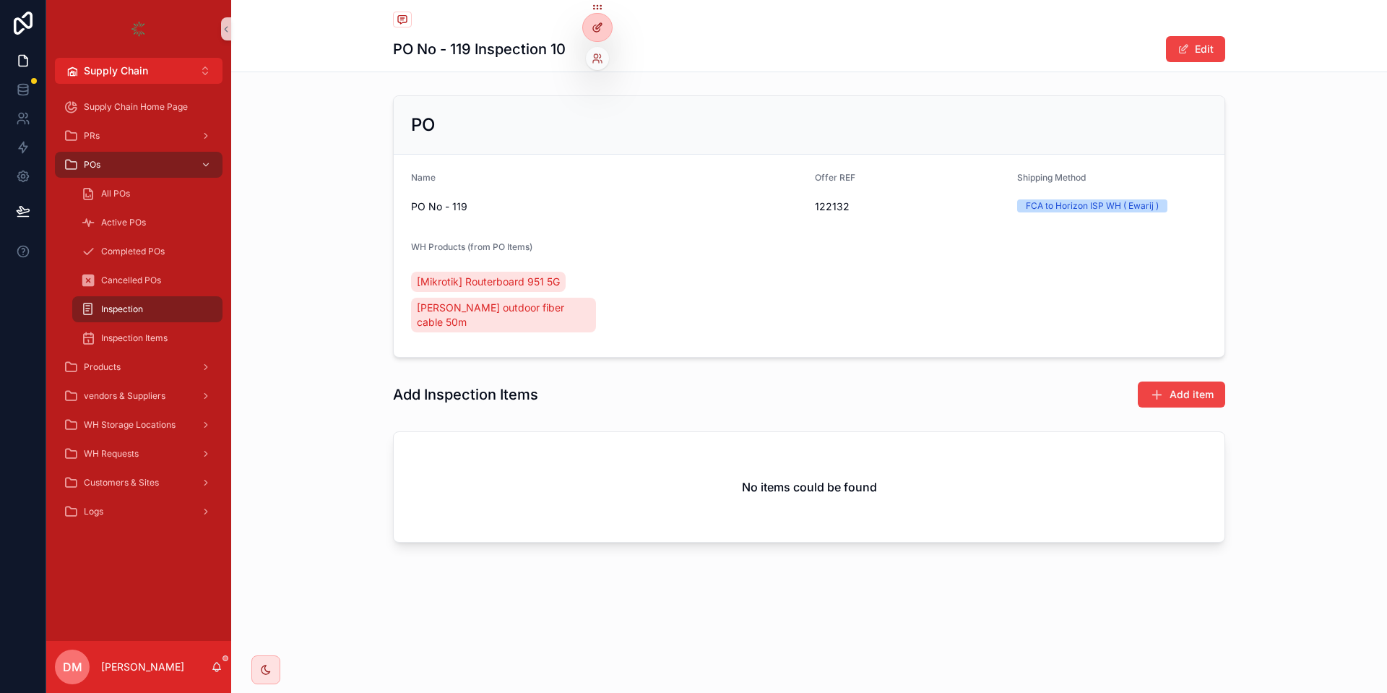
click at [598, 30] on icon at bounding box center [597, 28] width 12 height 12
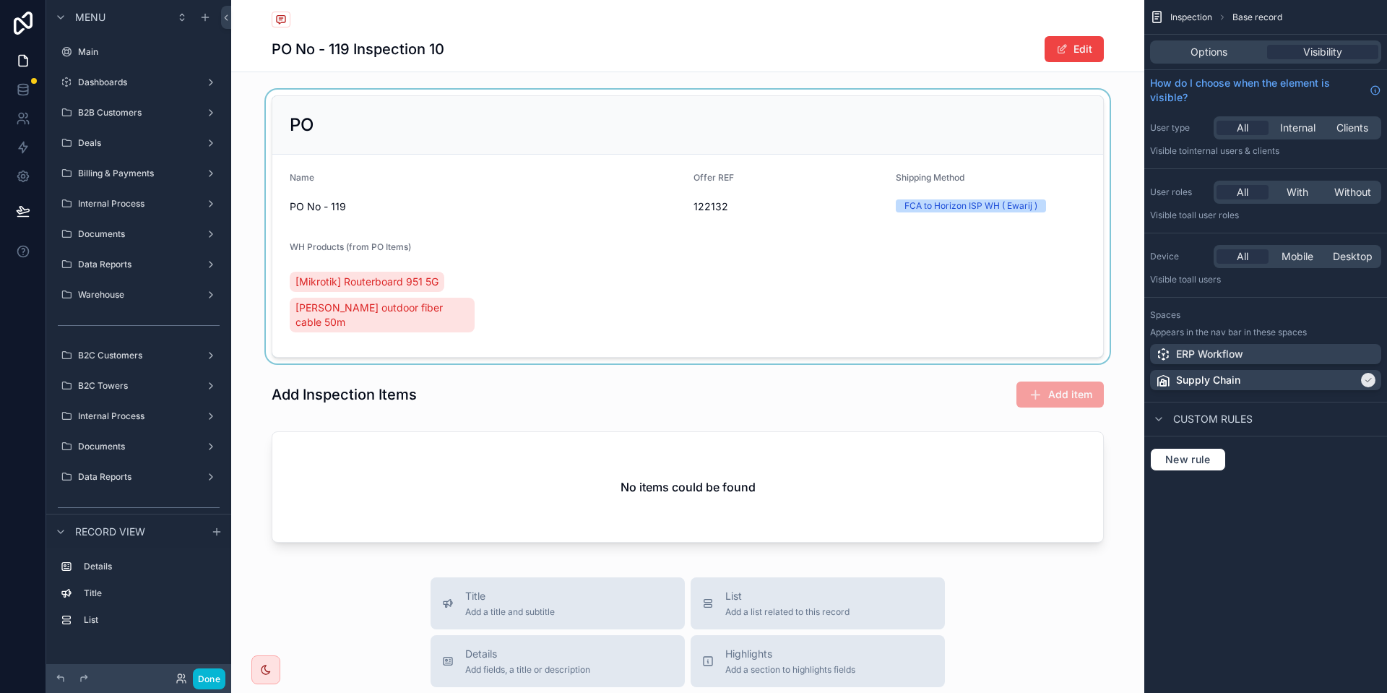
click at [555, 211] on div "scrollable content" at bounding box center [687, 227] width 913 height 274
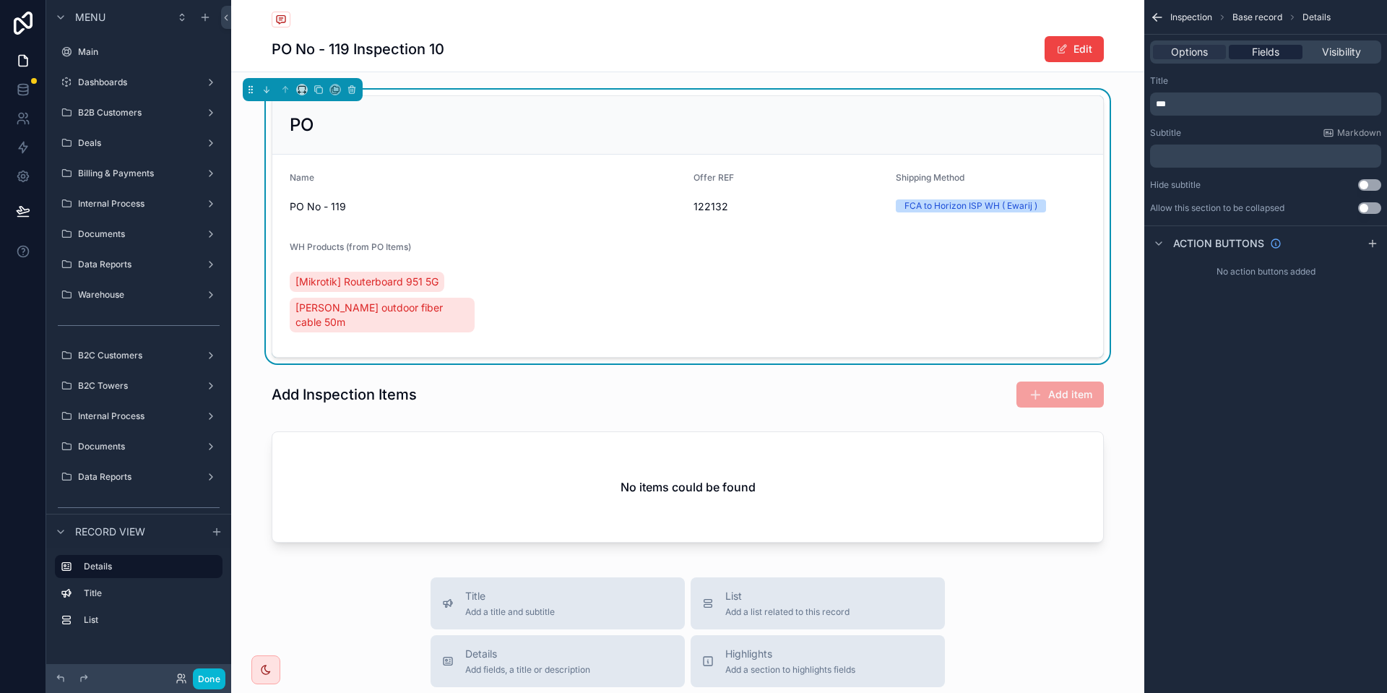
click at [1265, 52] on span "Fields" at bounding box center [1265, 52] width 27 height 14
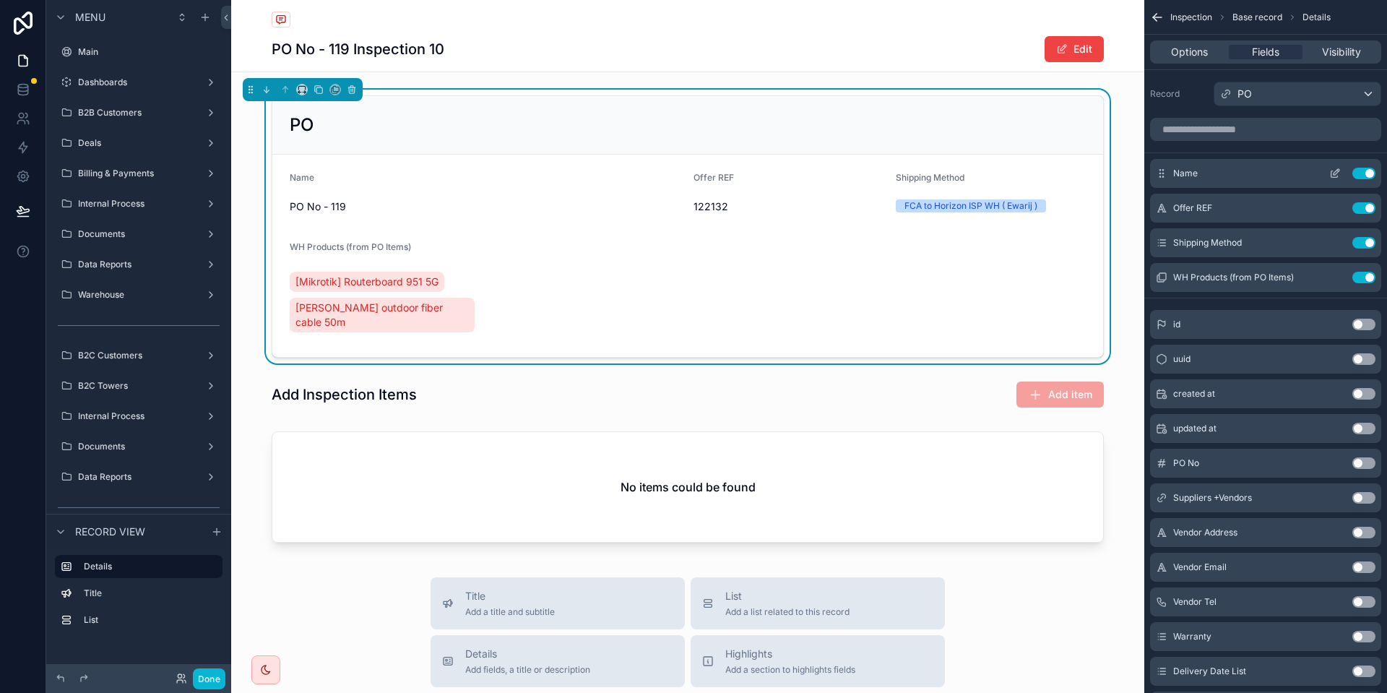
click at [1334, 175] on icon "scrollable content" at bounding box center [1335, 174] width 12 height 12
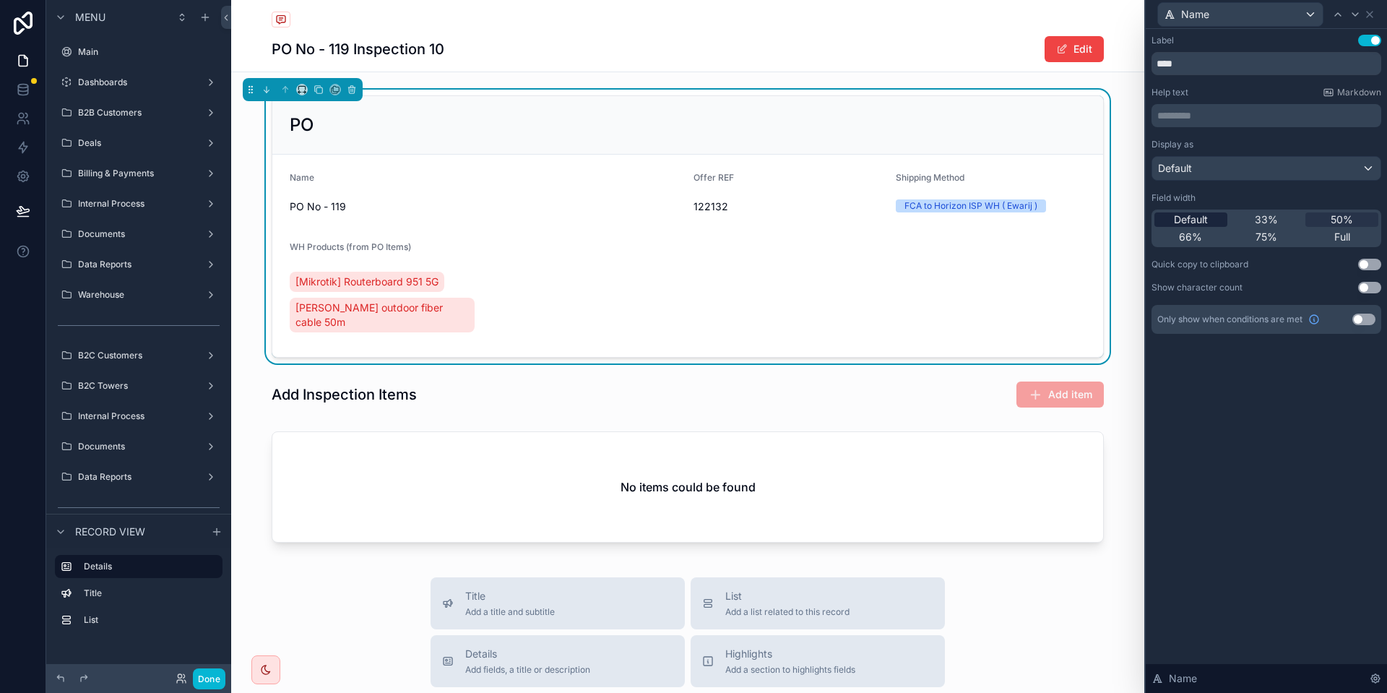
click at [1214, 224] on div "Default" at bounding box center [1190, 219] width 73 height 14
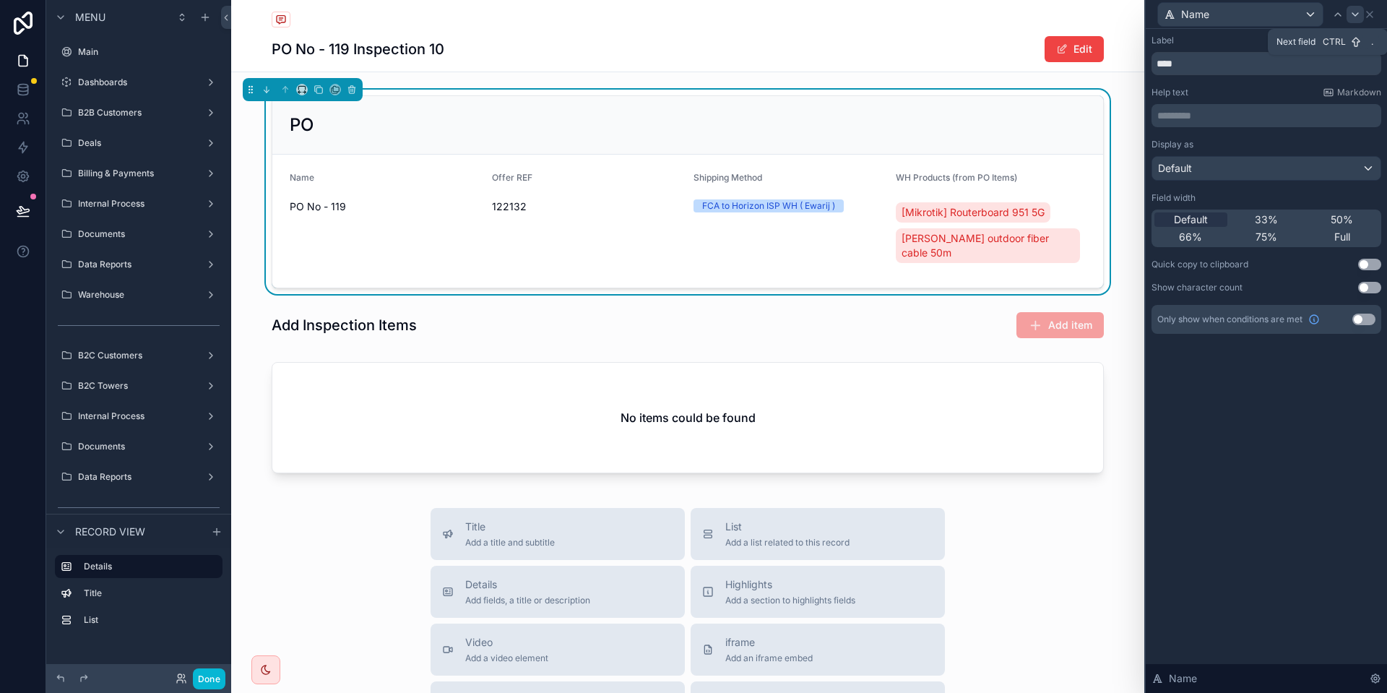
click at [1359, 10] on icon at bounding box center [1355, 15] width 12 height 12
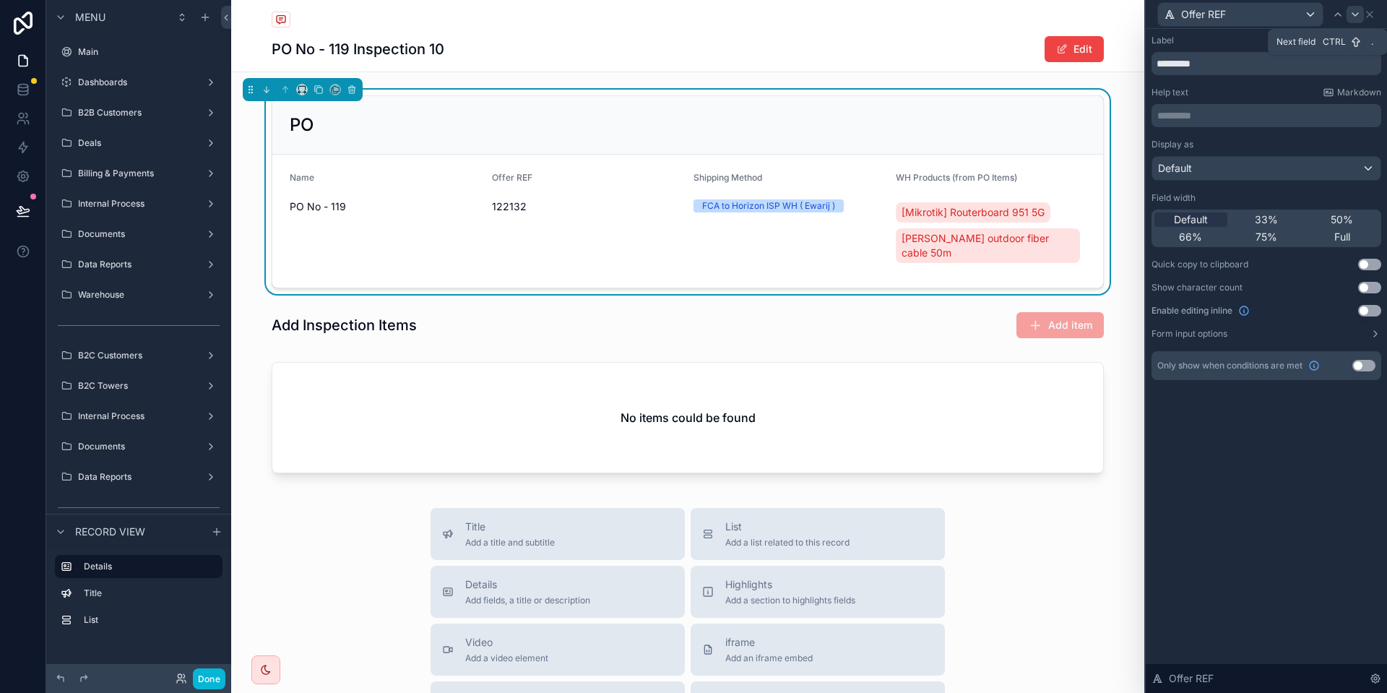
click at [1353, 17] on icon at bounding box center [1355, 15] width 12 height 12
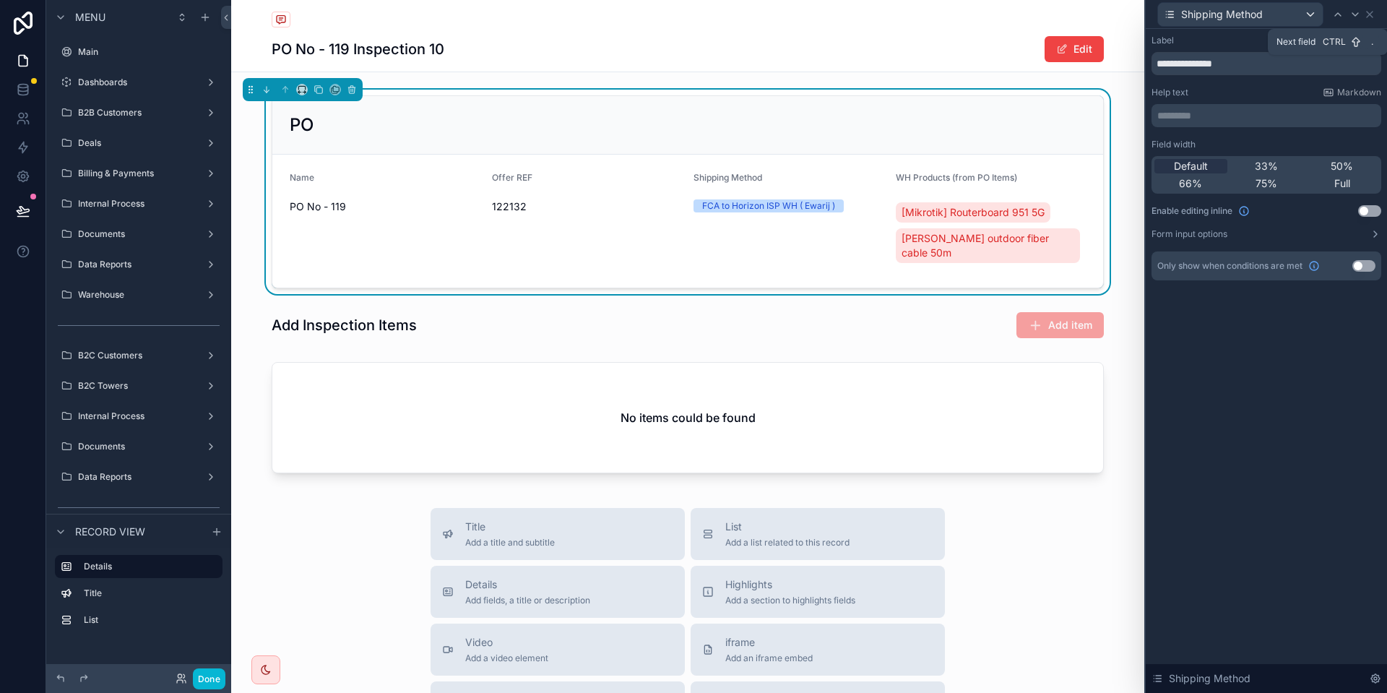
click at [1353, 17] on icon at bounding box center [1355, 15] width 12 height 12
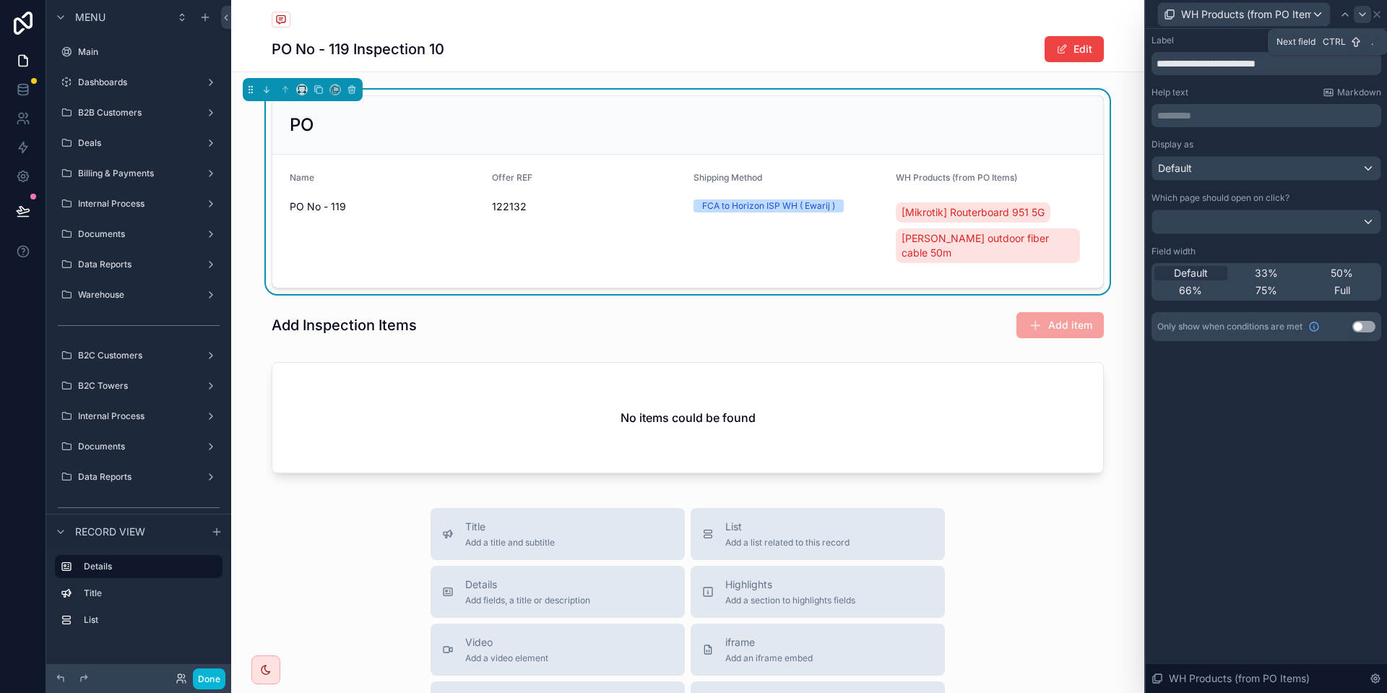
click at [1361, 15] on icon at bounding box center [1362, 15] width 12 height 12
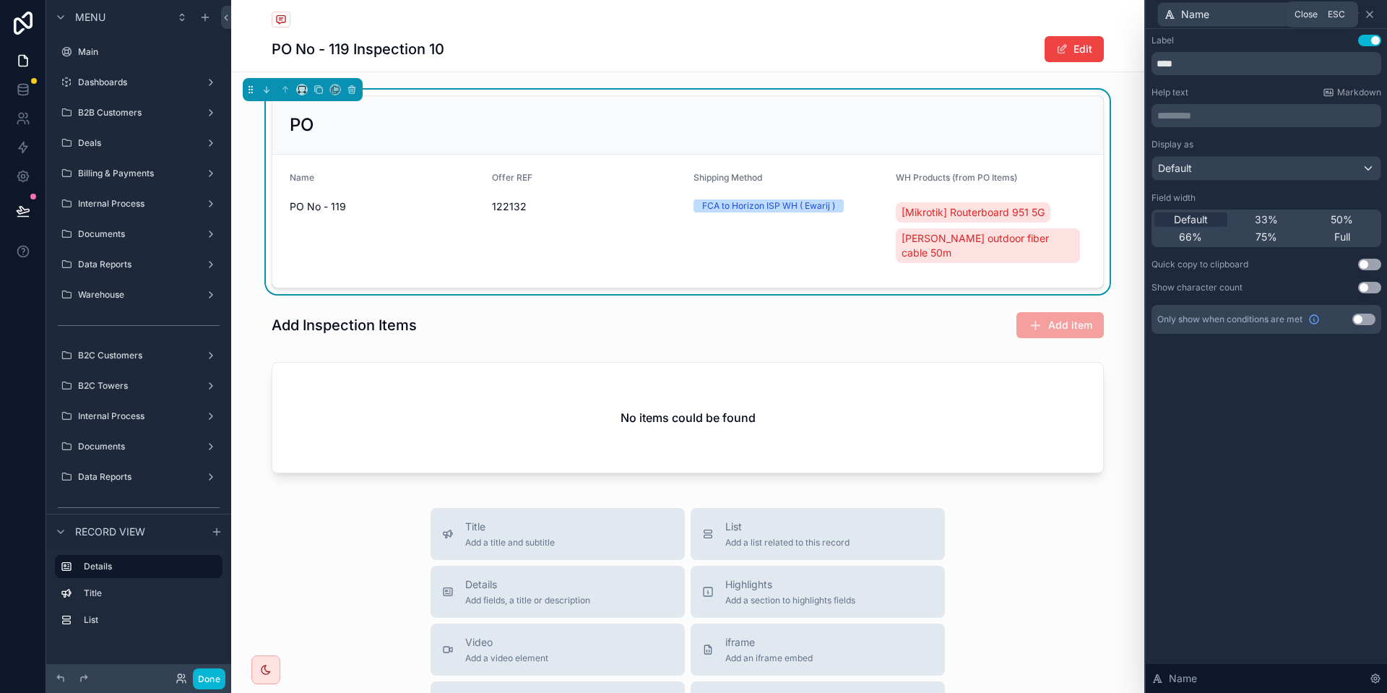
click at [1373, 12] on icon at bounding box center [1370, 15] width 12 height 12
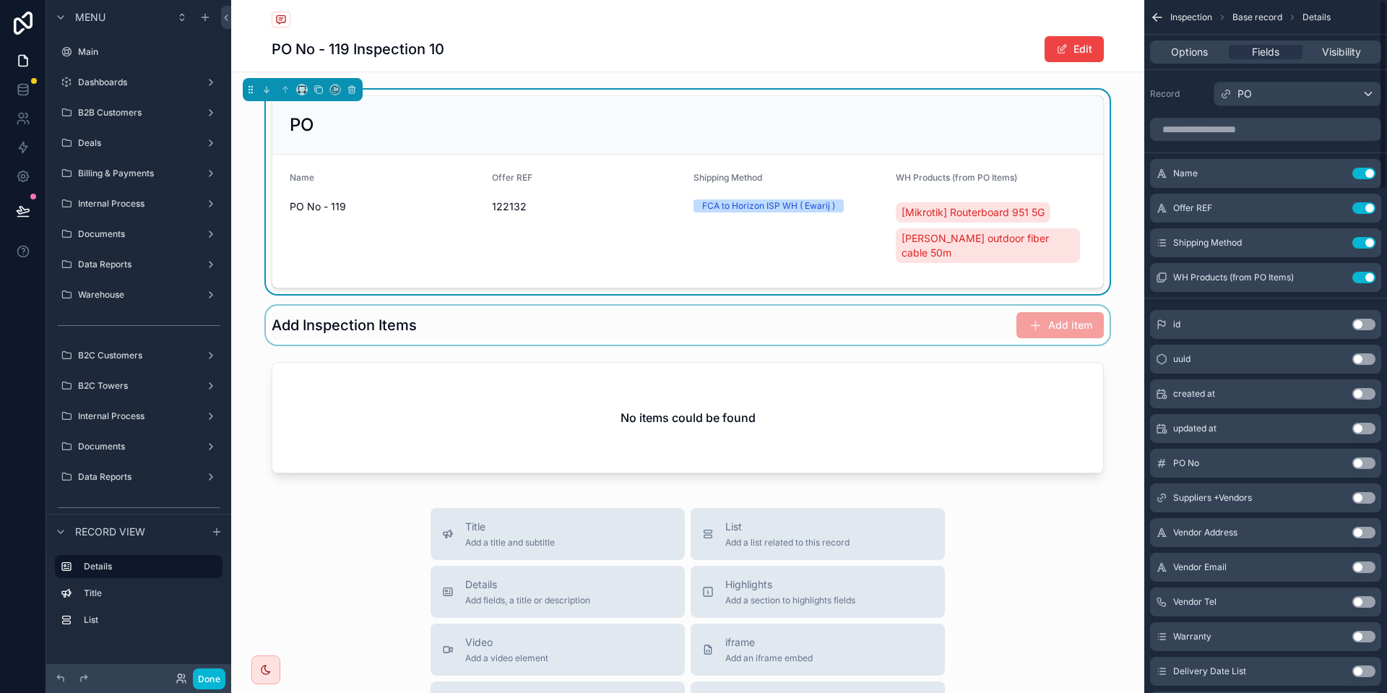
click at [912, 329] on div "scrollable content" at bounding box center [687, 324] width 913 height 39
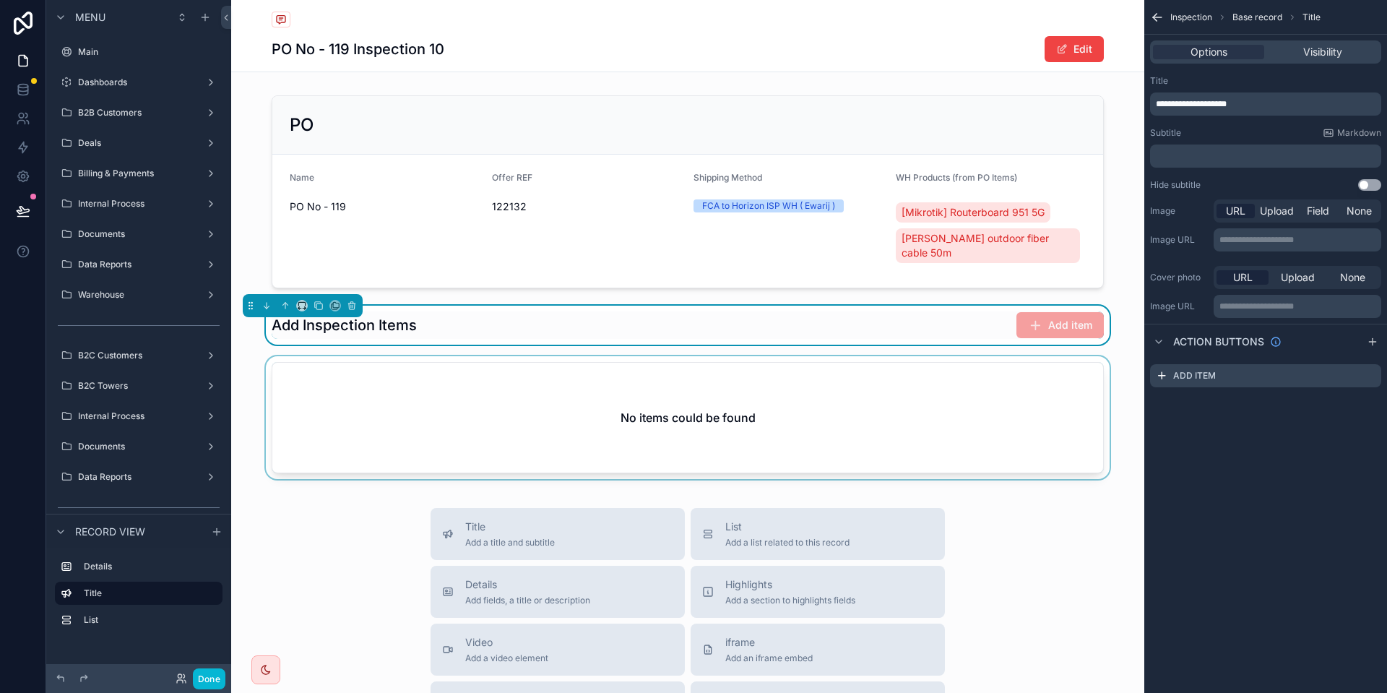
click at [883, 394] on div "scrollable content" at bounding box center [687, 420] width 913 height 129
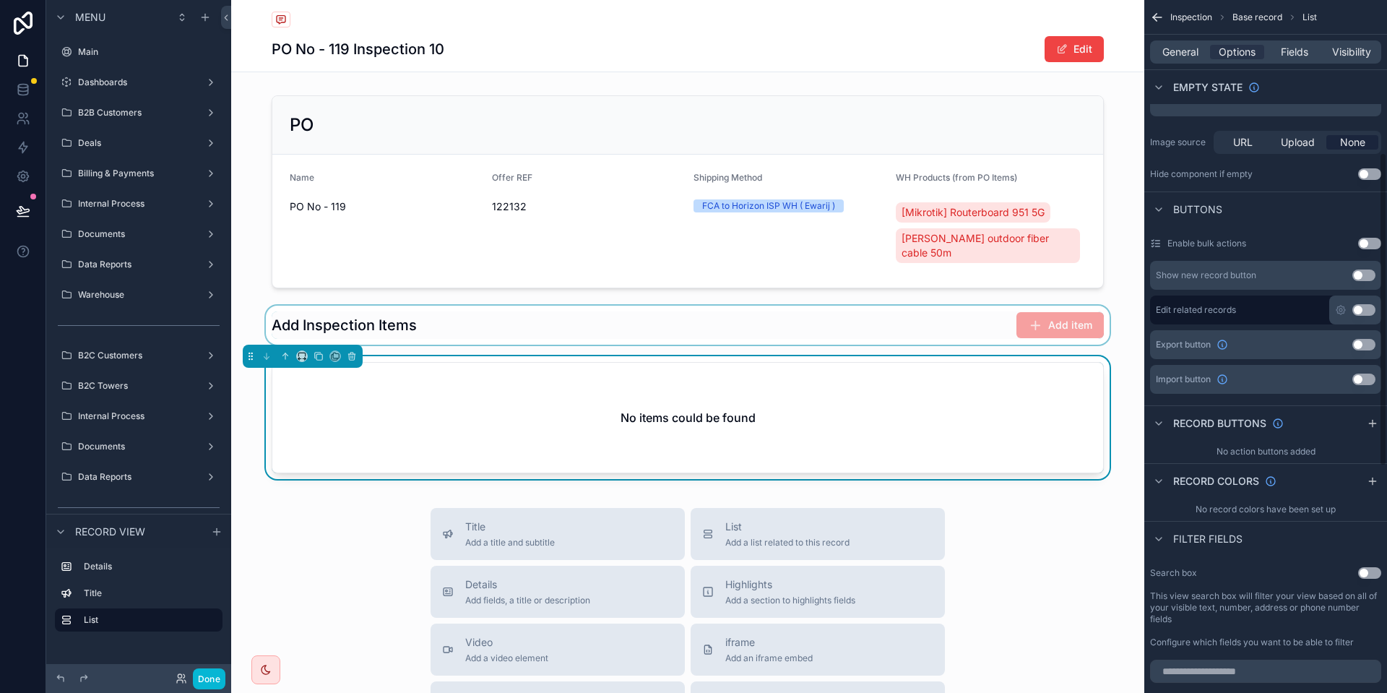
scroll to position [390, 0]
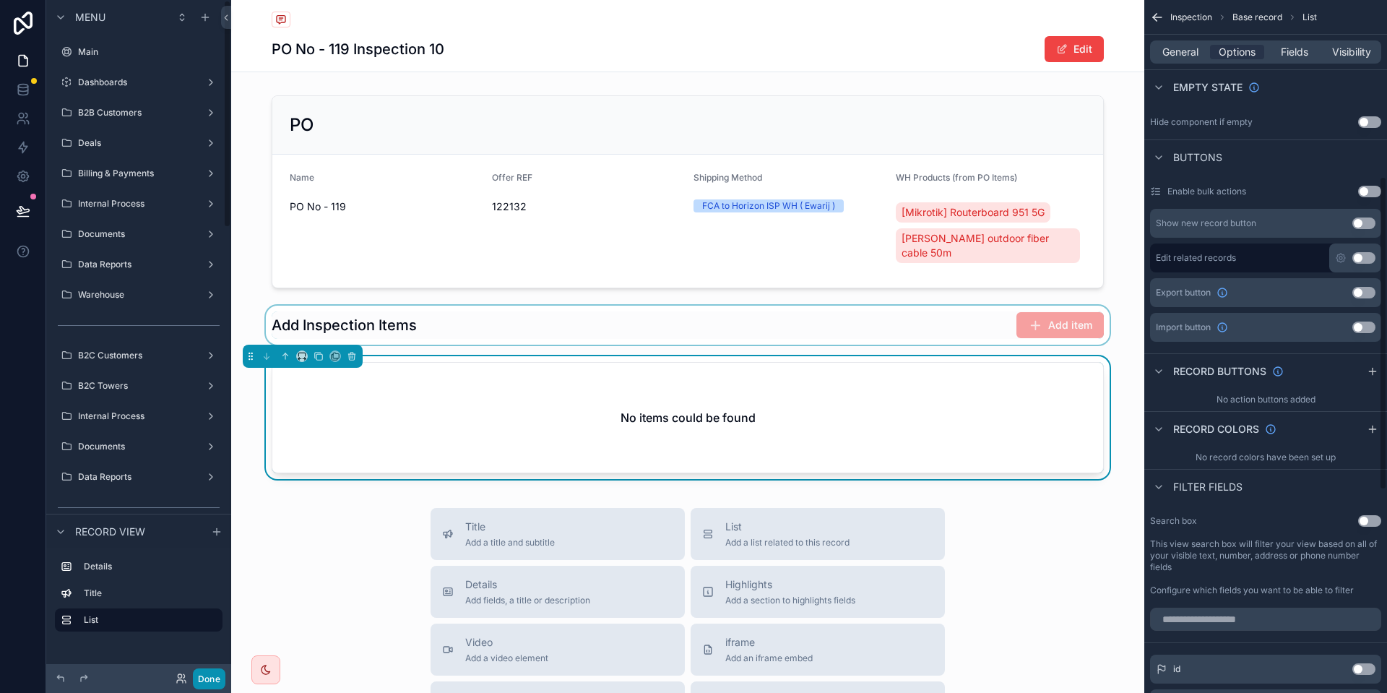
click at [217, 672] on button "Done" at bounding box center [209, 678] width 32 height 21
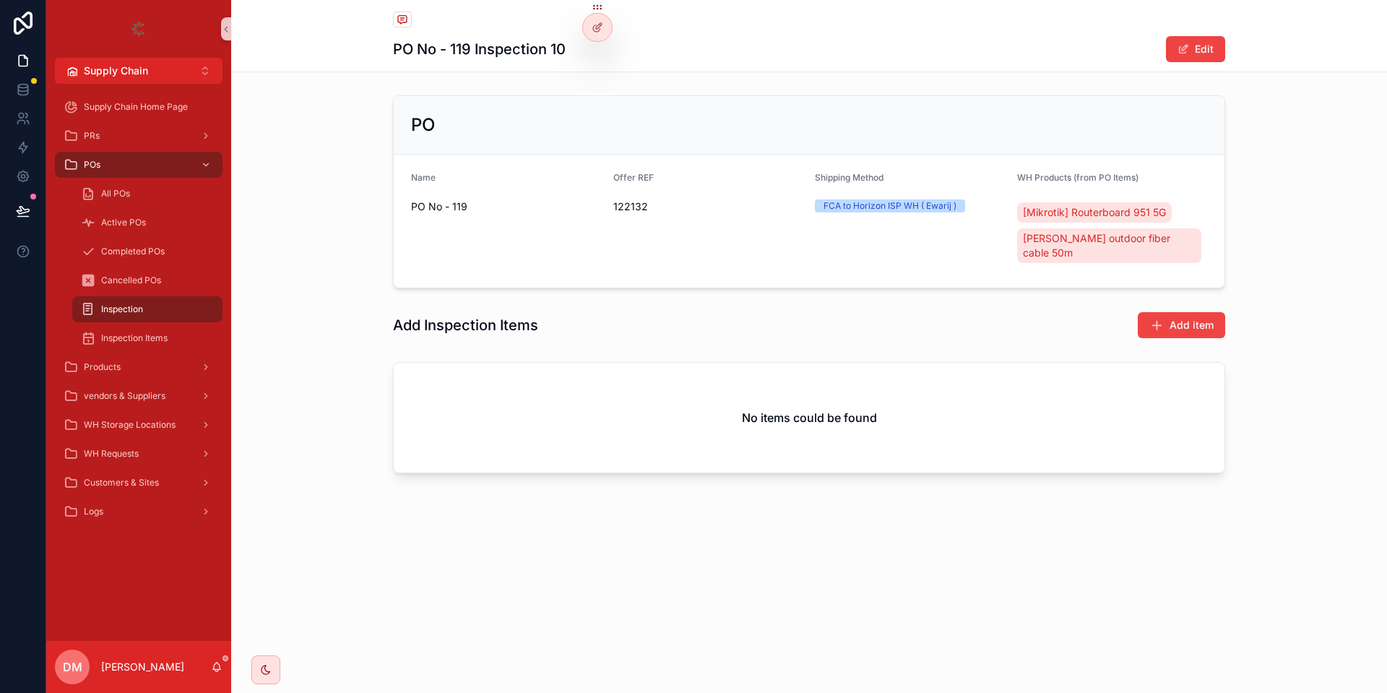
click at [1178, 305] on div "Add Inspection Items Add item" at bounding box center [809, 324] width 1156 height 39
click at [1175, 318] on span "Add item" at bounding box center [1191, 325] width 44 height 14
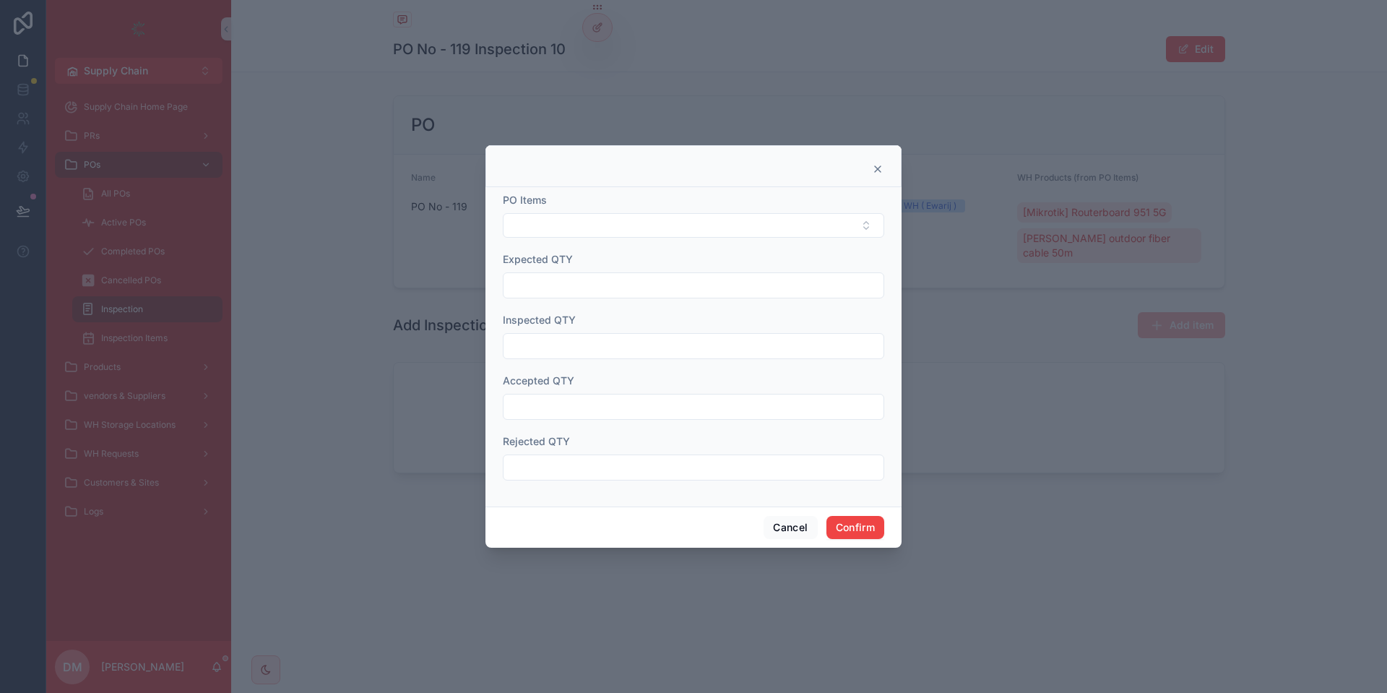
click at [573, 212] on div "PO Items" at bounding box center [693, 215] width 381 height 45
click at [571, 224] on button "Select Button" at bounding box center [693, 225] width 381 height 25
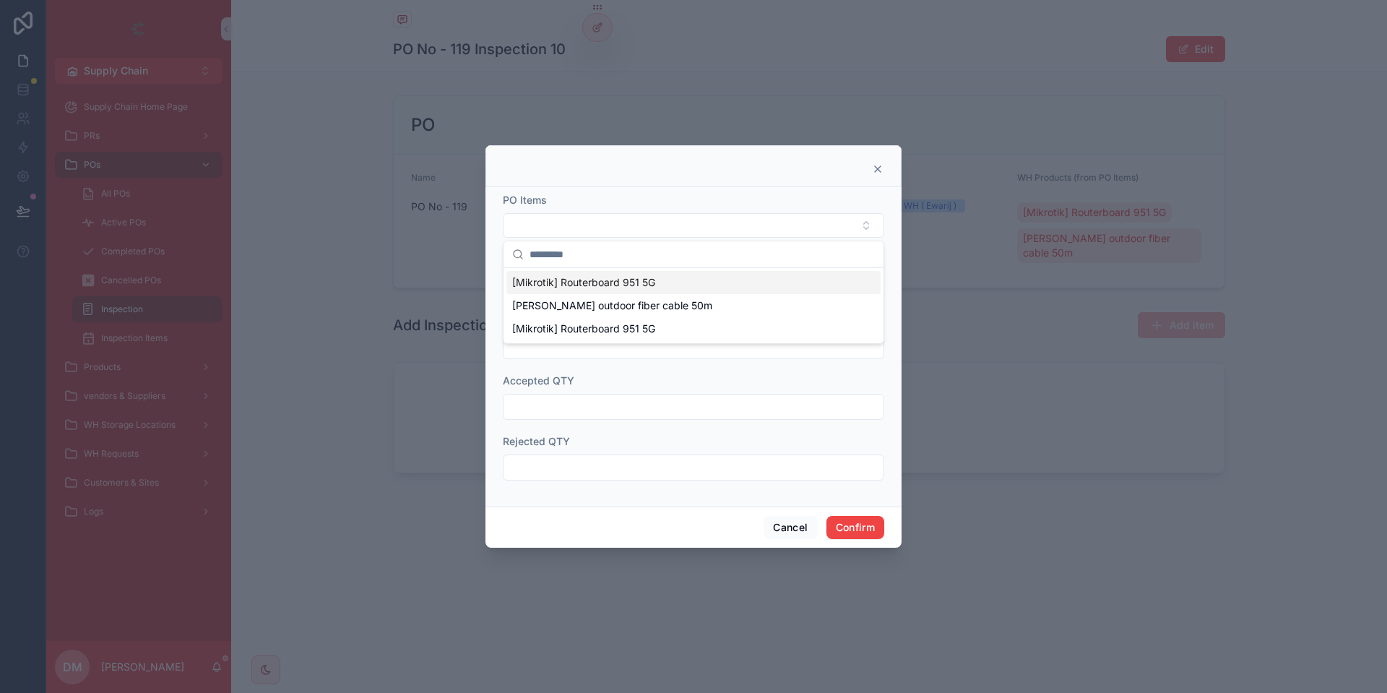
click at [570, 282] on span "[Mikrotik] Routerboard 951 5G" at bounding box center [583, 282] width 143 height 14
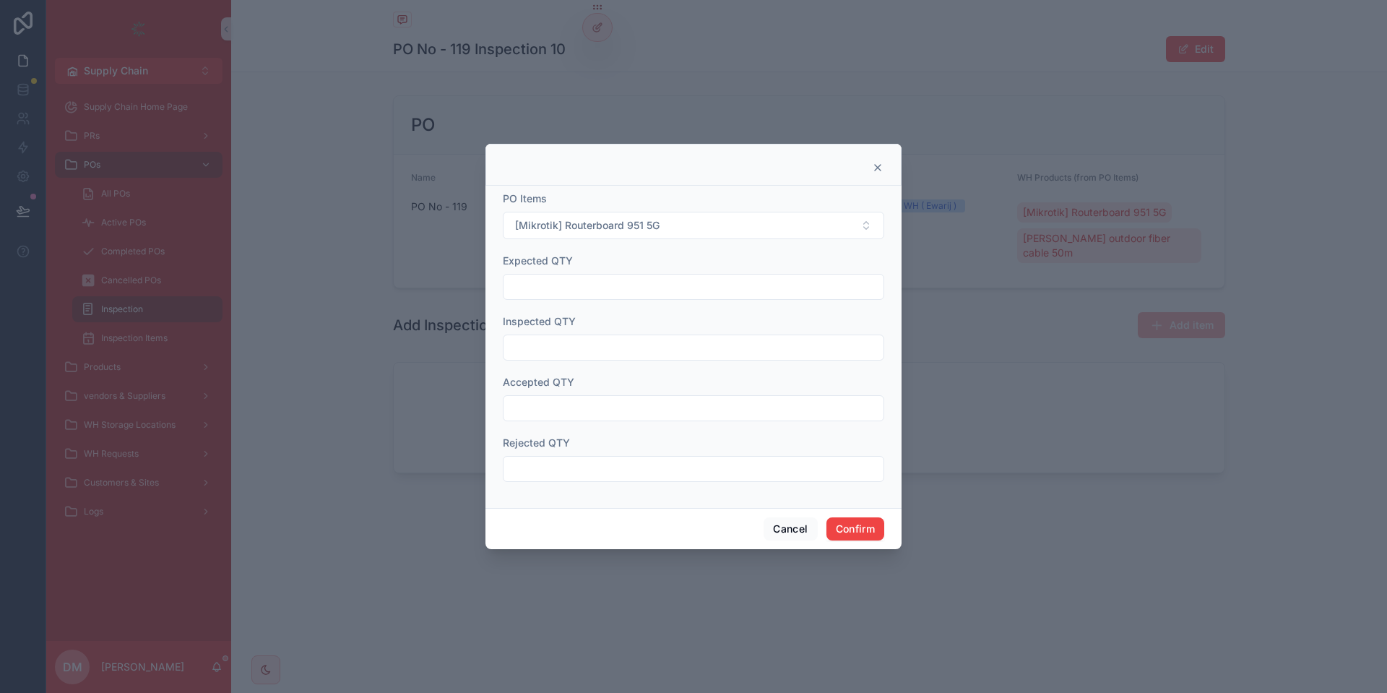
click at [552, 288] on input "text" at bounding box center [693, 287] width 380 height 20
type input "*"
click at [654, 341] on input "text" at bounding box center [693, 347] width 380 height 20
click at [618, 279] on input "*" at bounding box center [693, 287] width 380 height 20
click at [564, 364] on form "PO Items [Mikrotik] Routerboard 951 5G Expected QTY * Inspected QTY Accepted QT…" at bounding box center [693, 343] width 381 height 305
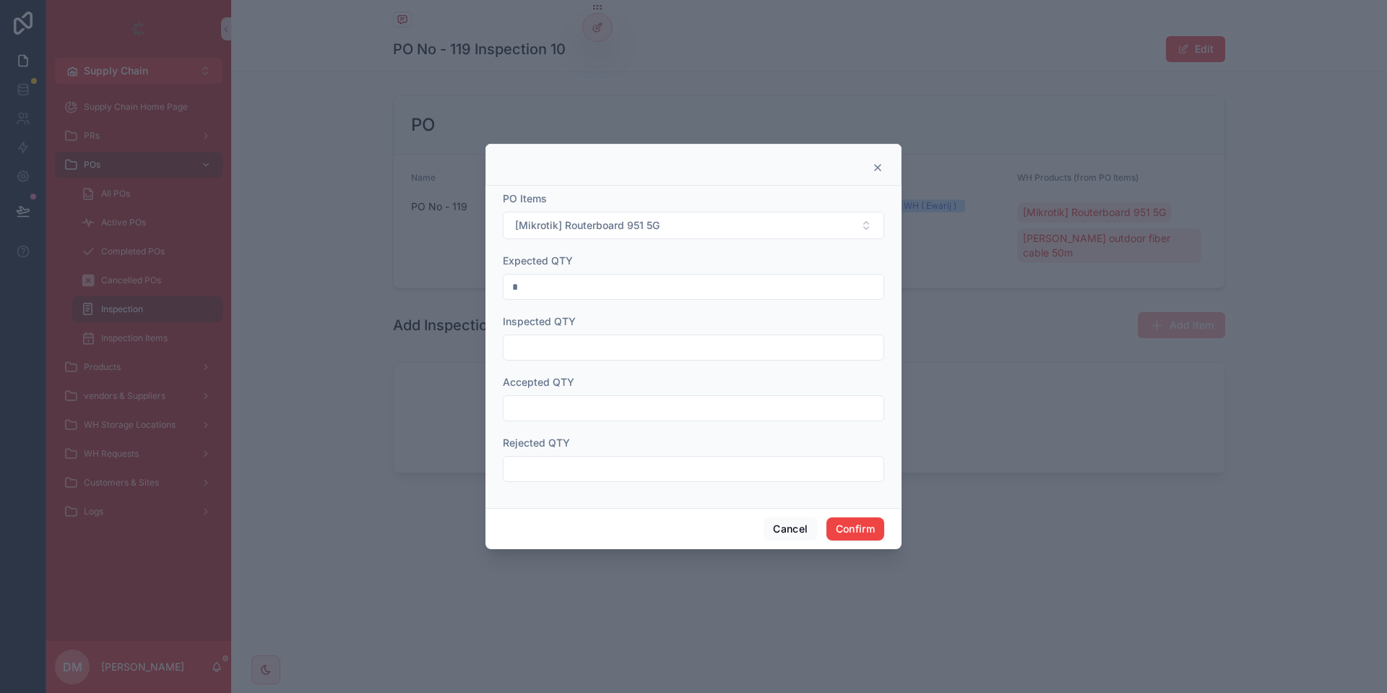
click at [565, 350] on input "text" at bounding box center [693, 347] width 380 height 20
click at [555, 407] on input "text" at bounding box center [693, 408] width 380 height 20
click at [569, 472] on input "text" at bounding box center [693, 469] width 380 height 20
click at [782, 526] on div "Cancel Confirm" at bounding box center [693, 528] width 416 height 41
click at [782, 526] on button "Cancel" at bounding box center [789, 528] width 53 height 23
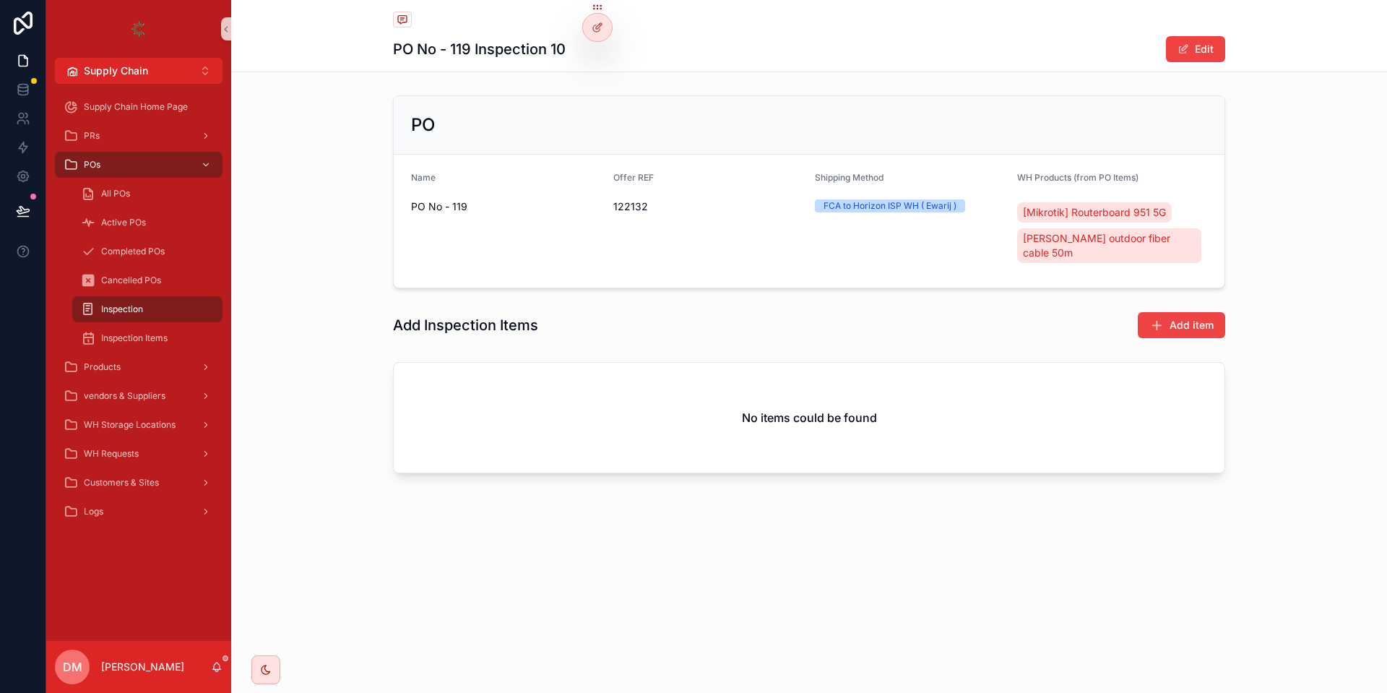
click at [518, 51] on h1 "PO No - 119 Inspection 10" at bounding box center [479, 49] width 173 height 20
click at [646, 134] on div "PO" at bounding box center [809, 124] width 796 height 23
click at [116, 317] on div "Inspection" at bounding box center [147, 309] width 133 height 23
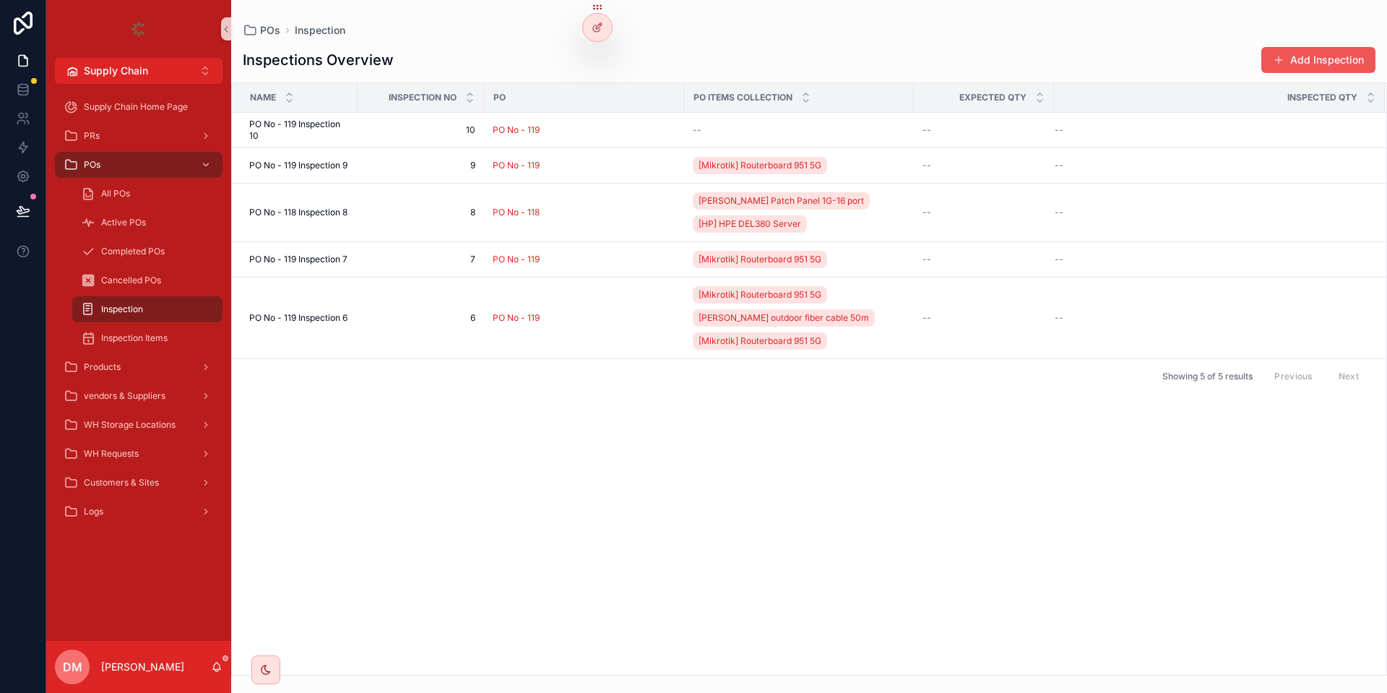
click at [1327, 64] on button "Add Inspection" at bounding box center [1318, 60] width 114 height 26
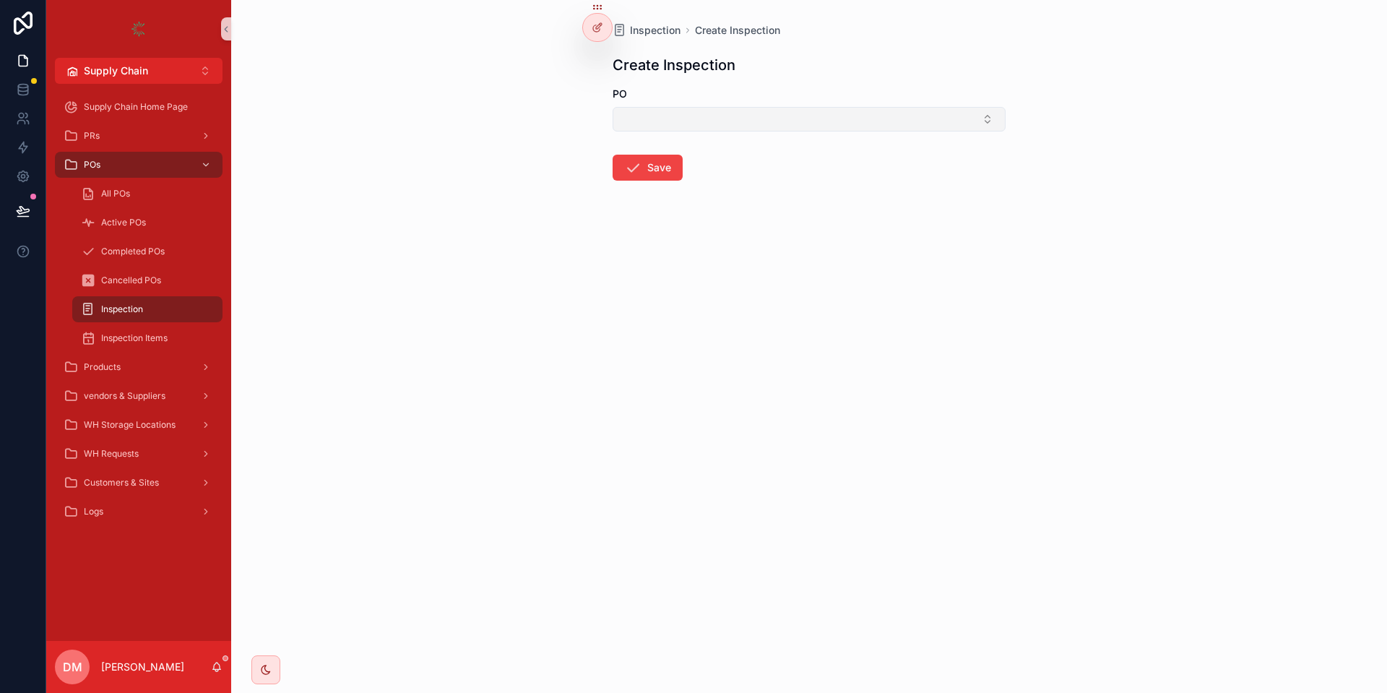
click at [728, 117] on button "Select Button" at bounding box center [808, 119] width 393 height 25
click at [693, 169] on div "PO No - 119" at bounding box center [809, 176] width 386 height 23
click at [654, 172] on button "Save" at bounding box center [647, 170] width 70 height 26
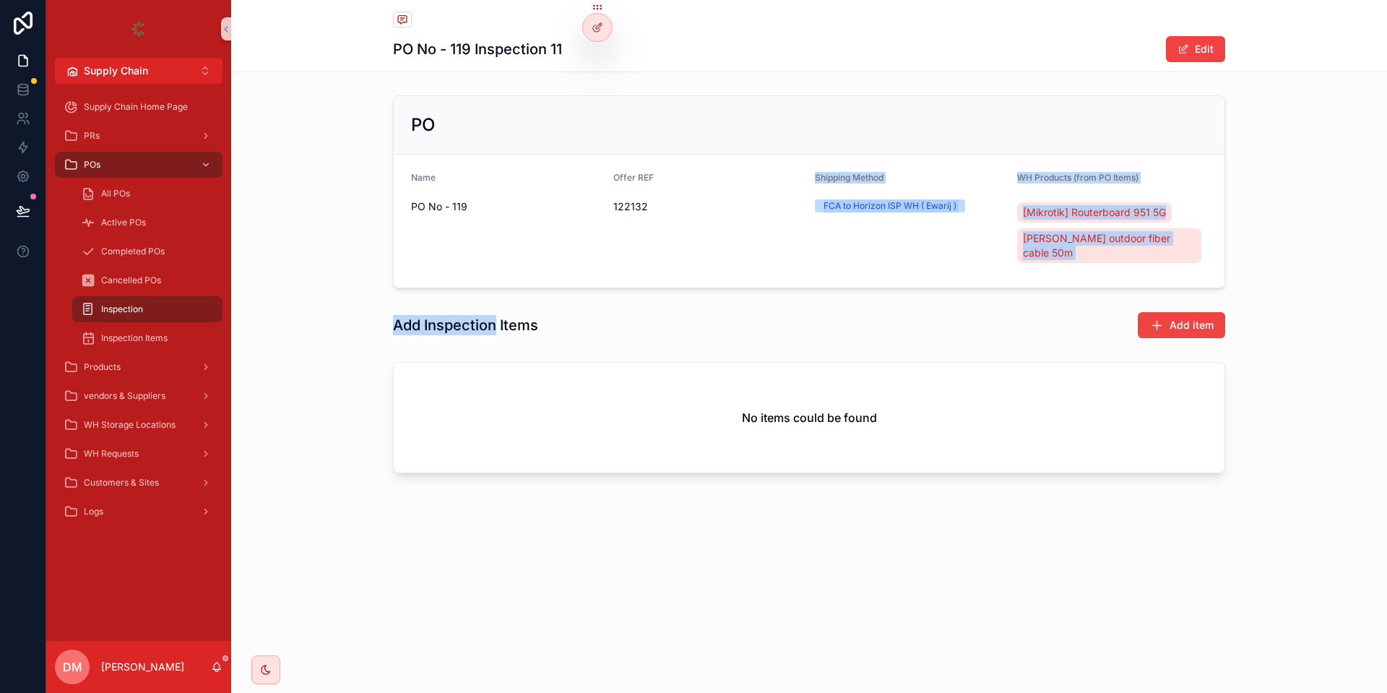
drag, startPoint x: 792, startPoint y: 253, endPoint x: 497, endPoint y: 303, distance: 298.7
click at [497, 303] on div "PO Name PO No - 119 Offer REF 122132 Shipping Method FCA to Horizon ISP WH ( Ew…" at bounding box center [809, 287] width 1156 height 395
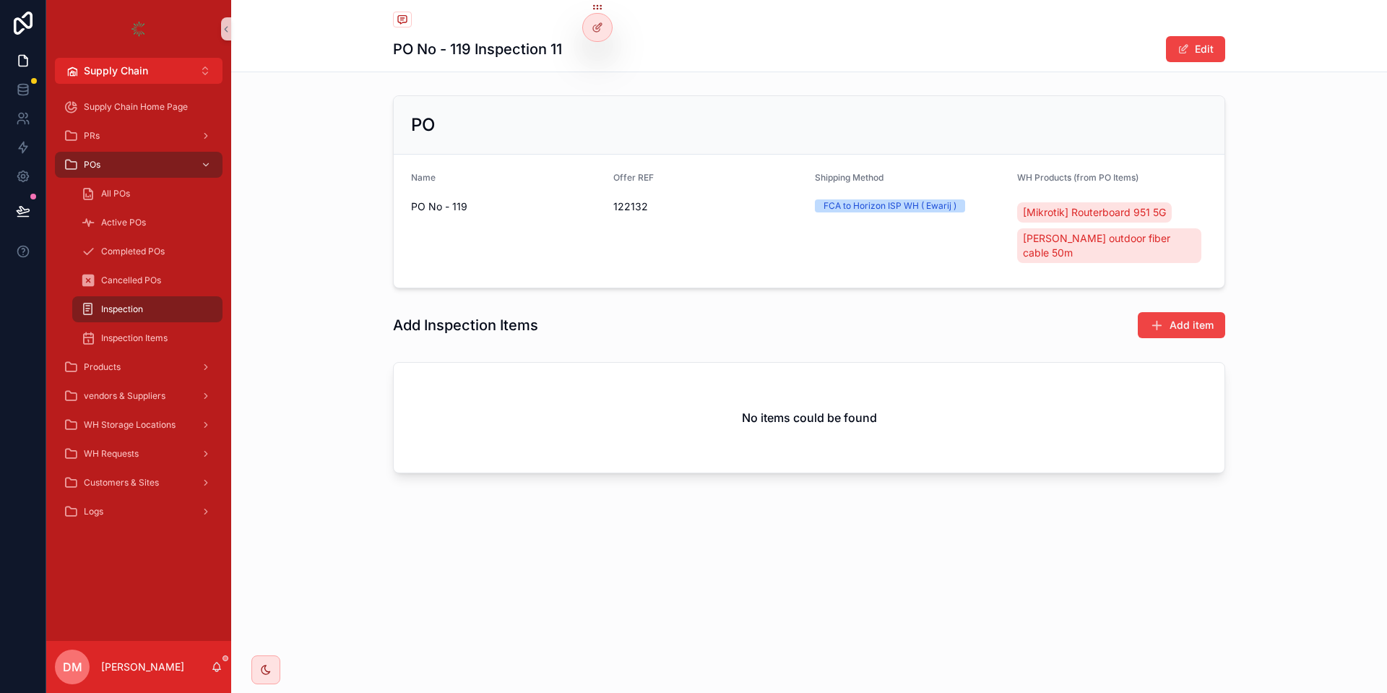
click at [524, 315] on h1 "Add Inspection Items" at bounding box center [465, 325] width 145 height 20
click at [521, 45] on h1 "PO No - 119 Inspection 11" at bounding box center [477, 49] width 169 height 20
drag, startPoint x: 581, startPoint y: 48, endPoint x: 537, endPoint y: 48, distance: 44.1
click at [537, 48] on div "PO No - 119 Inspection 11 Edit" at bounding box center [809, 48] width 832 height 27
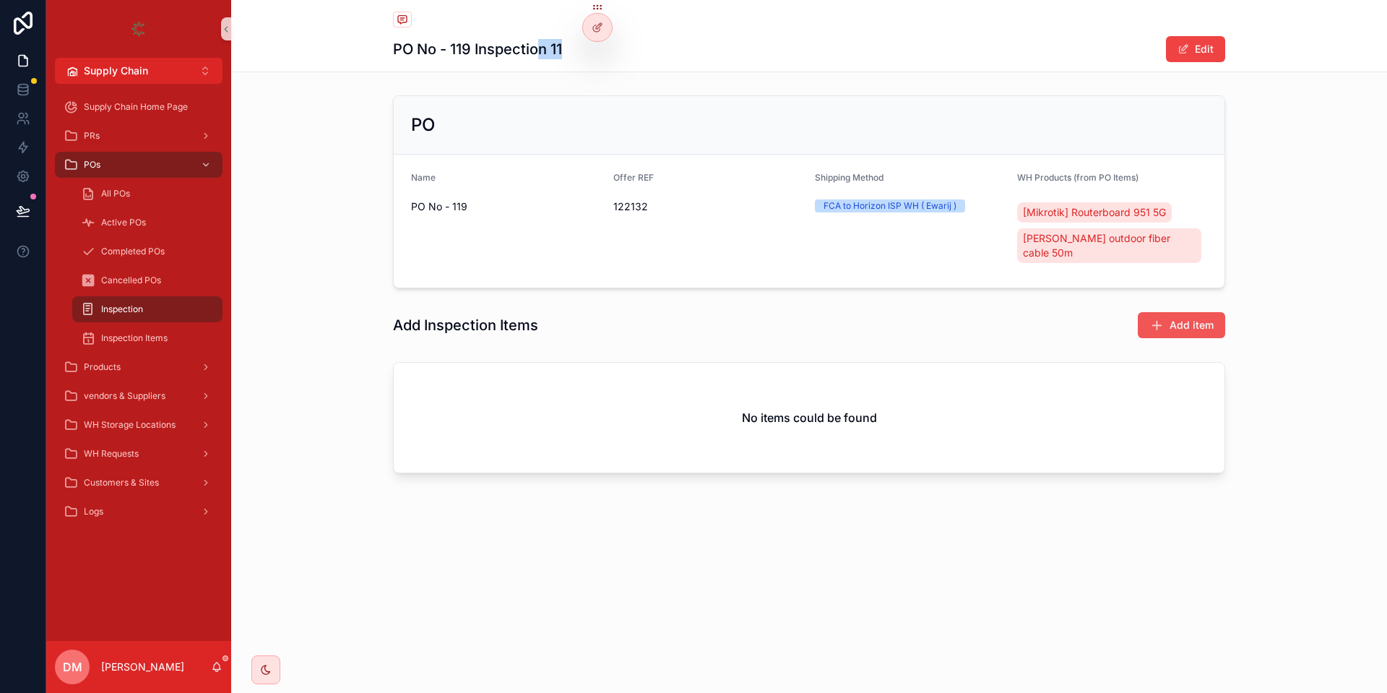
click at [1153, 312] on button "Add item" at bounding box center [1180, 325] width 87 height 26
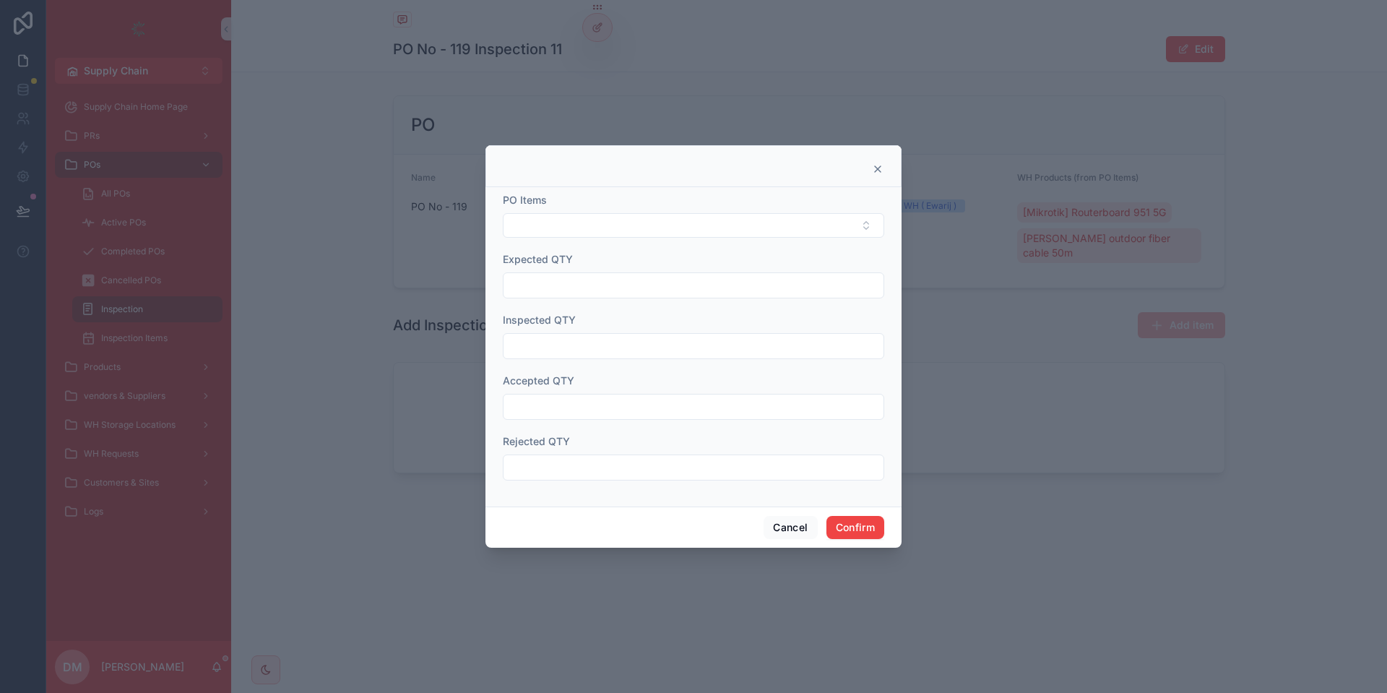
click at [643, 238] on form "PO Items Expected QTY Inspected QTY Accepted QTY Rejected QTY" at bounding box center [693, 344] width 381 height 302
click at [642, 225] on button "Select Button" at bounding box center [693, 225] width 381 height 25
click at [718, 174] on div at bounding box center [693, 166] width 416 height 42
click at [793, 532] on button "Cancel" at bounding box center [789, 527] width 53 height 23
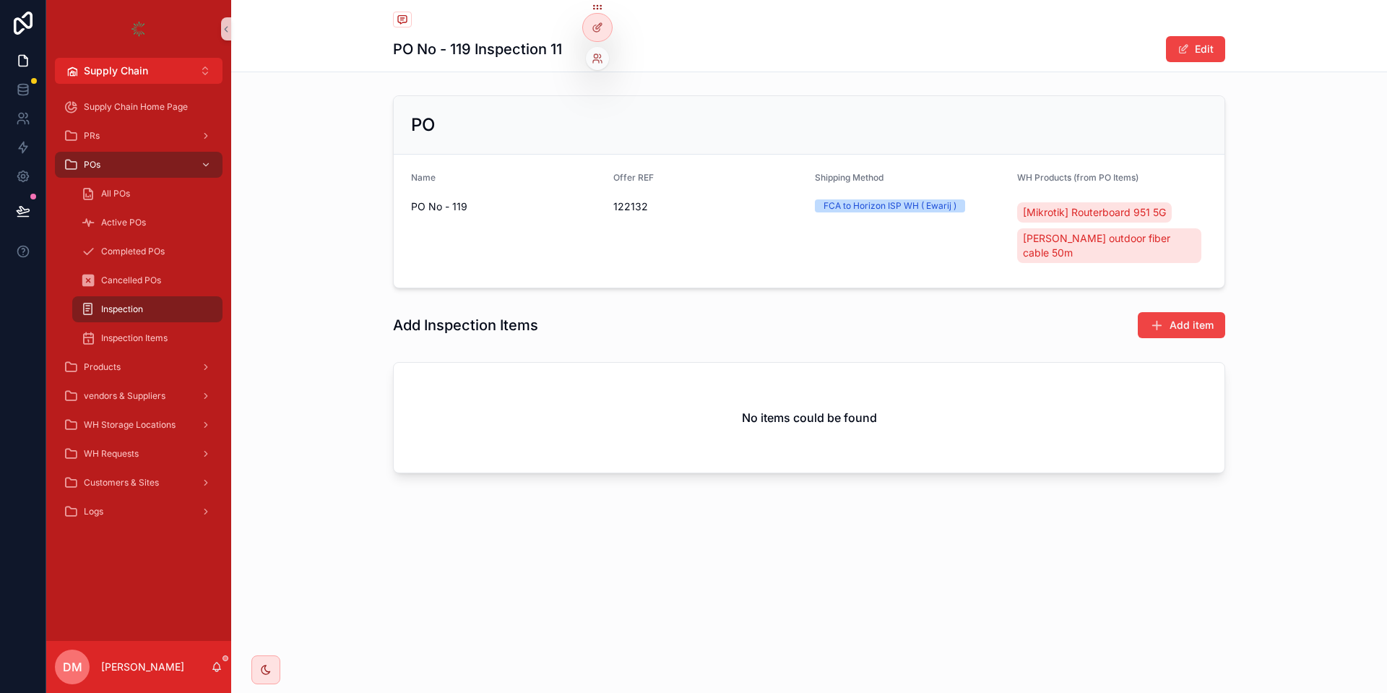
click at [609, 16] on div at bounding box center [597, 21] width 30 height 40
click at [602, 25] on icon at bounding box center [599, 26] width 6 height 6
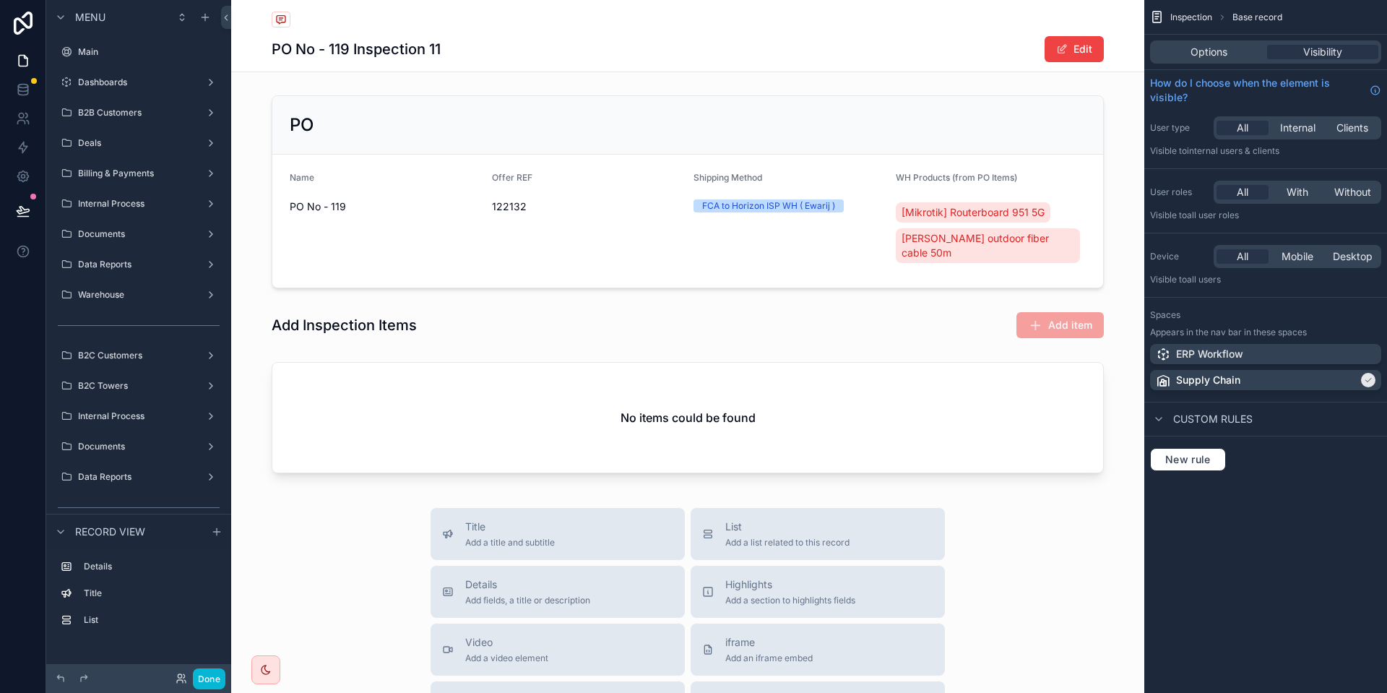
click at [922, 287] on div "PO Name PO No - 119 Offer REF 122132 Shipping Method FCA to Horizon ISP WH ( Ew…" at bounding box center [687, 287] width 913 height 395
click at [914, 305] on div "scrollable content" at bounding box center [687, 324] width 913 height 39
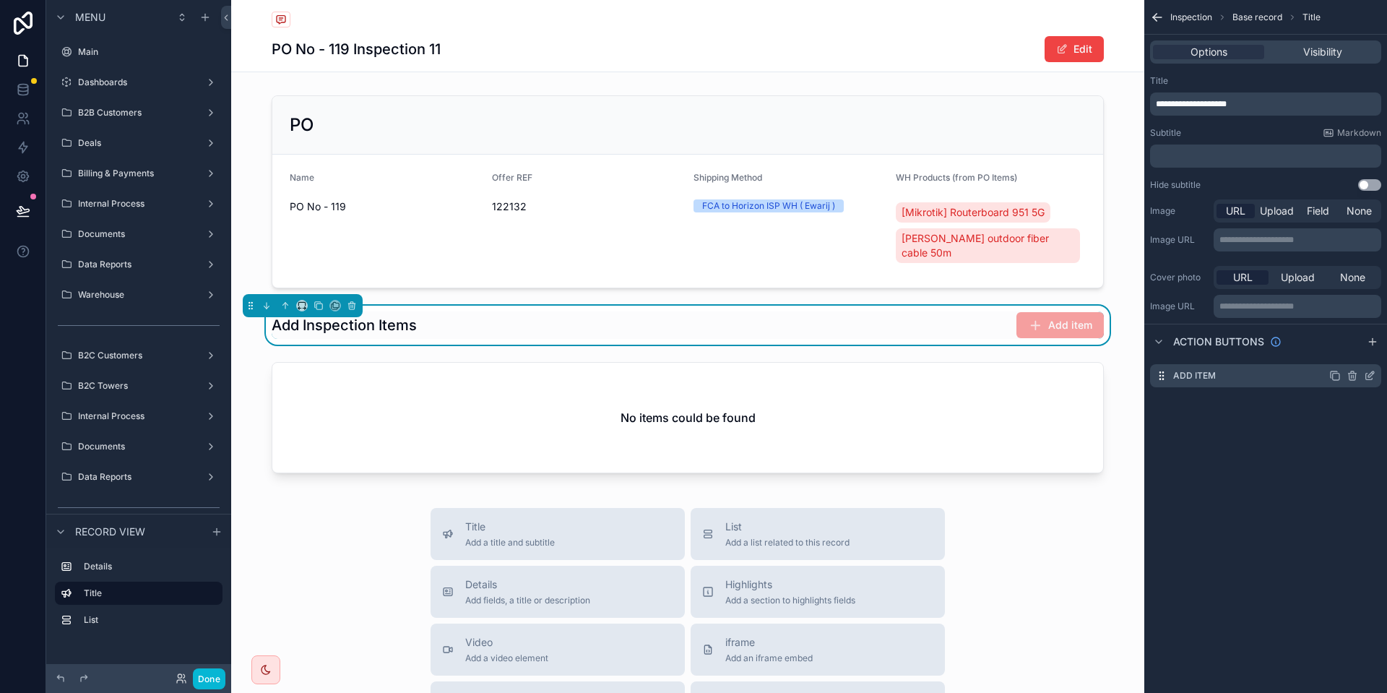
click at [1375, 375] on div "Add item" at bounding box center [1265, 375] width 231 height 23
click at [1371, 378] on icon "scrollable content" at bounding box center [1369, 376] width 6 height 6
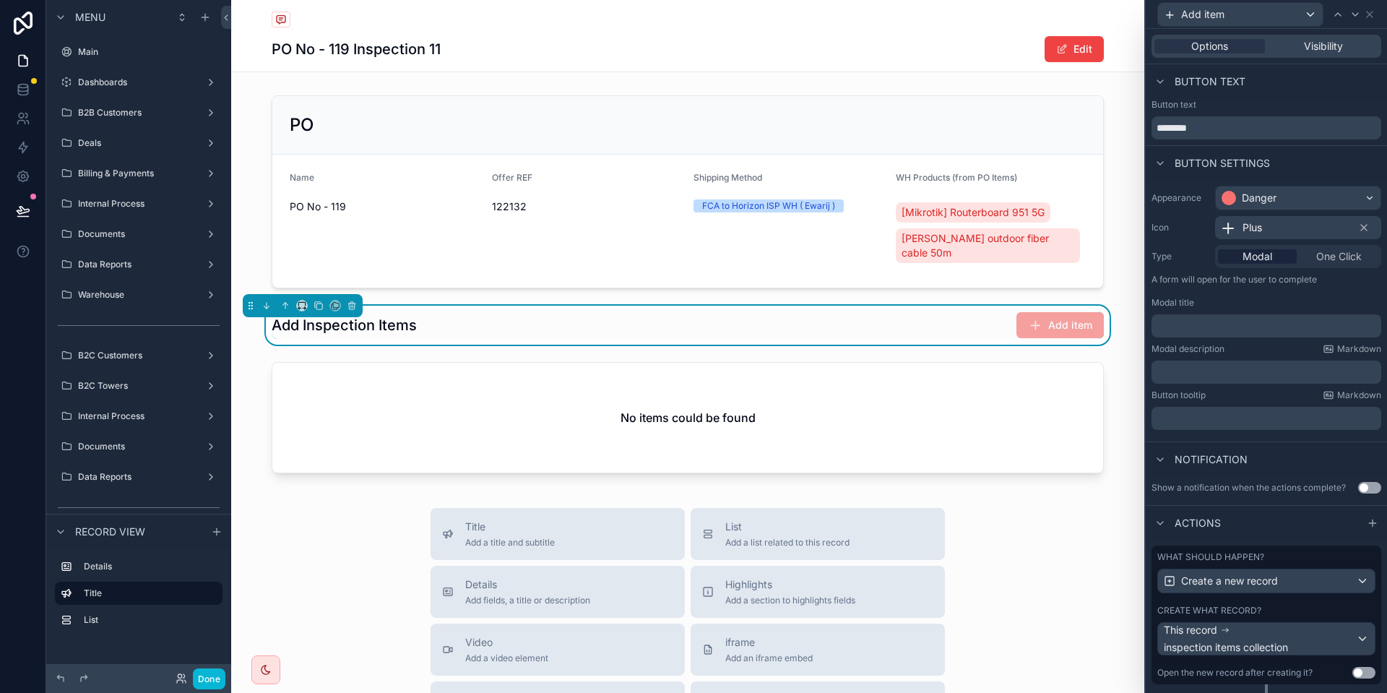
scroll to position [35, 0]
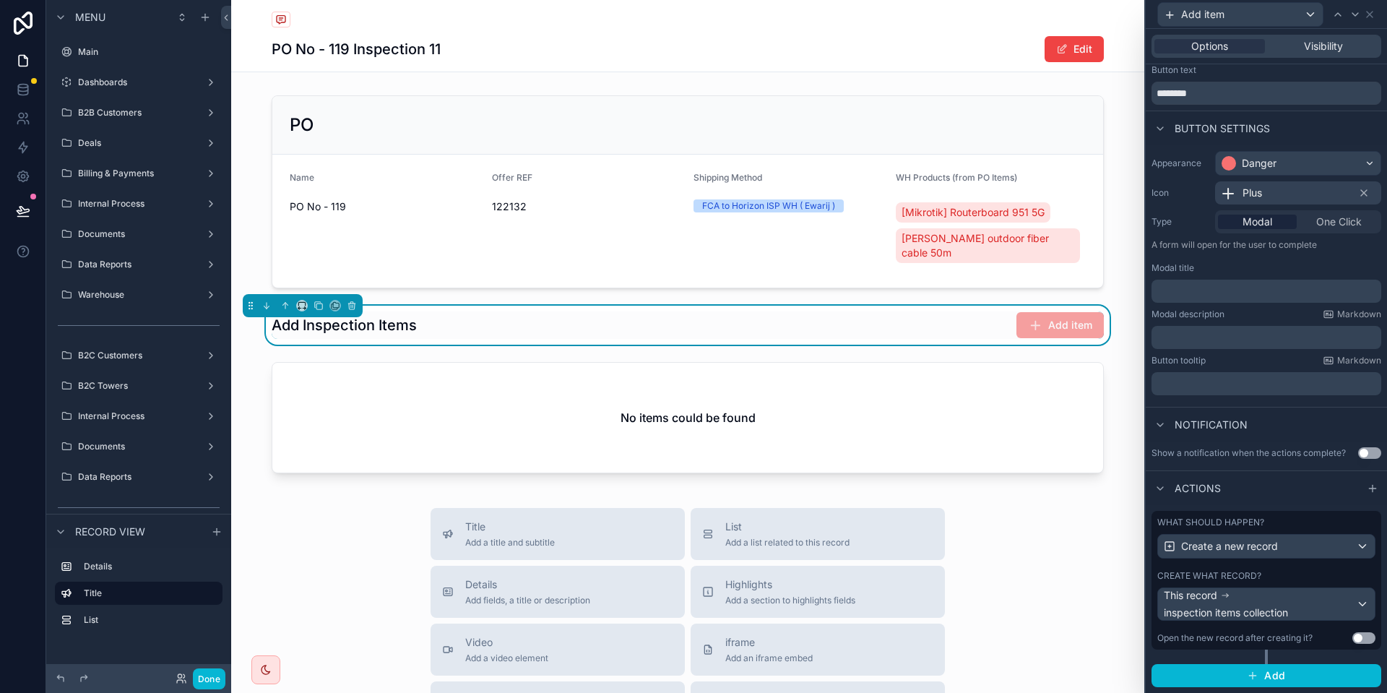
click at [1253, 573] on label "Create what record?" at bounding box center [1209, 576] width 104 height 12
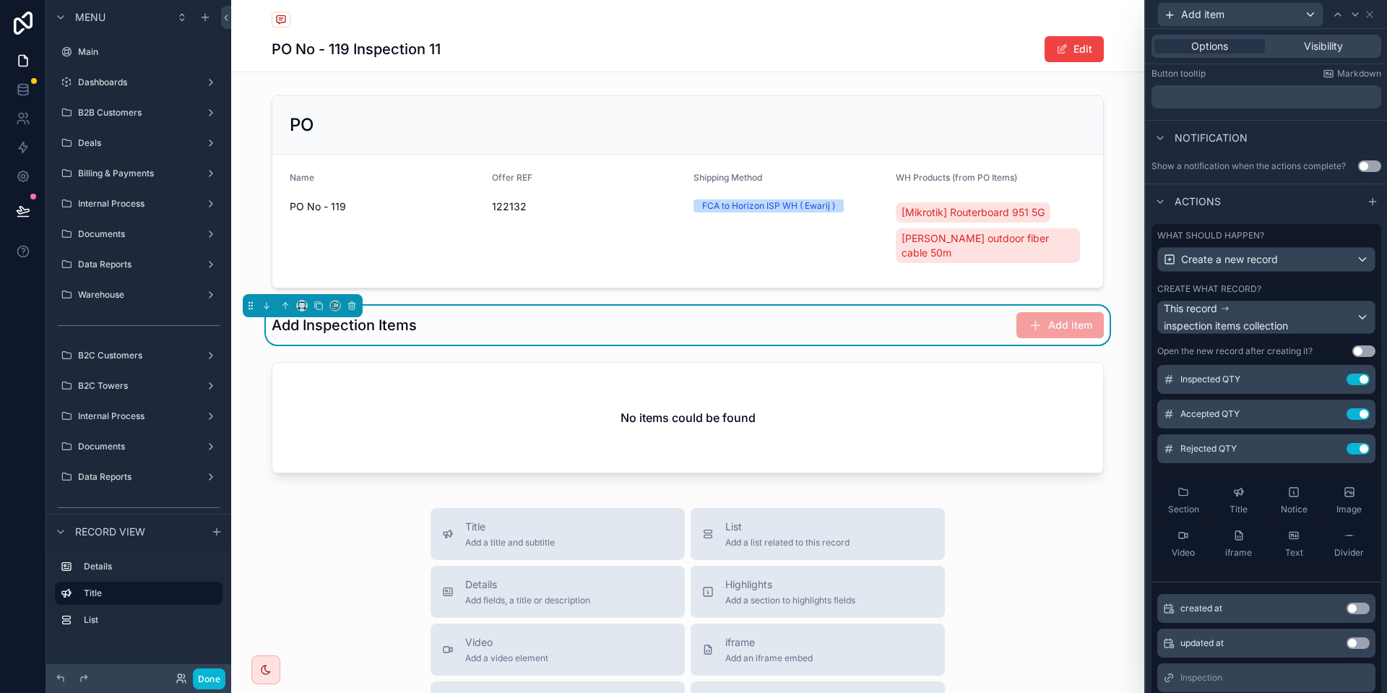
scroll to position [416, 0]
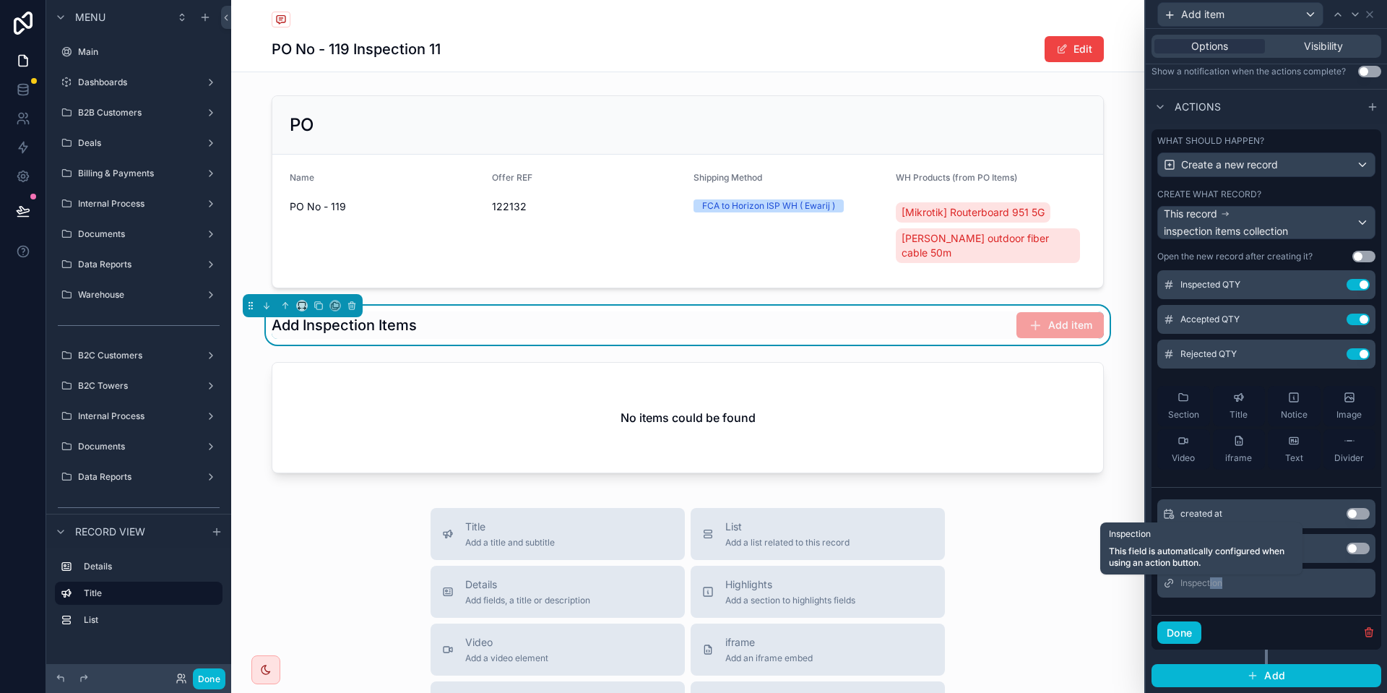
drag, startPoint x: 1209, startPoint y: 586, endPoint x: 1233, endPoint y: 587, distance: 23.9
click at [1222, 587] on span "Inspection" at bounding box center [1201, 583] width 42 height 12
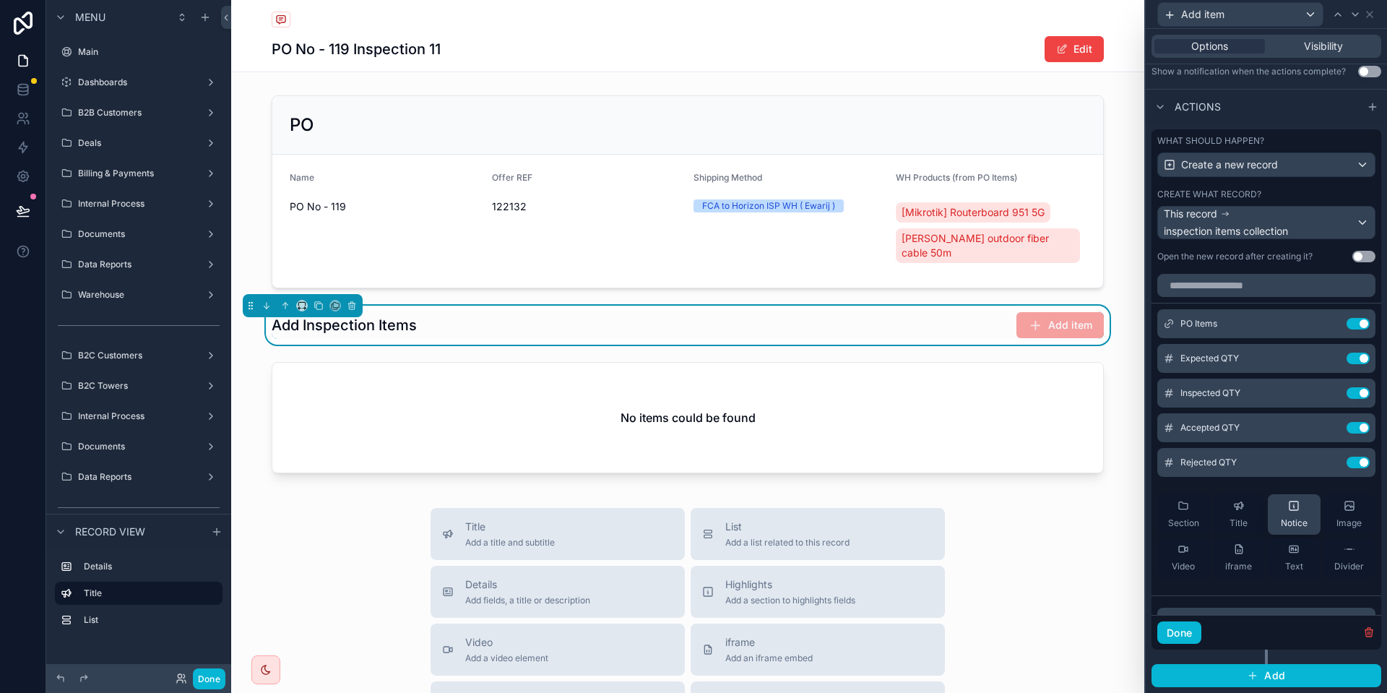
scroll to position [378, 0]
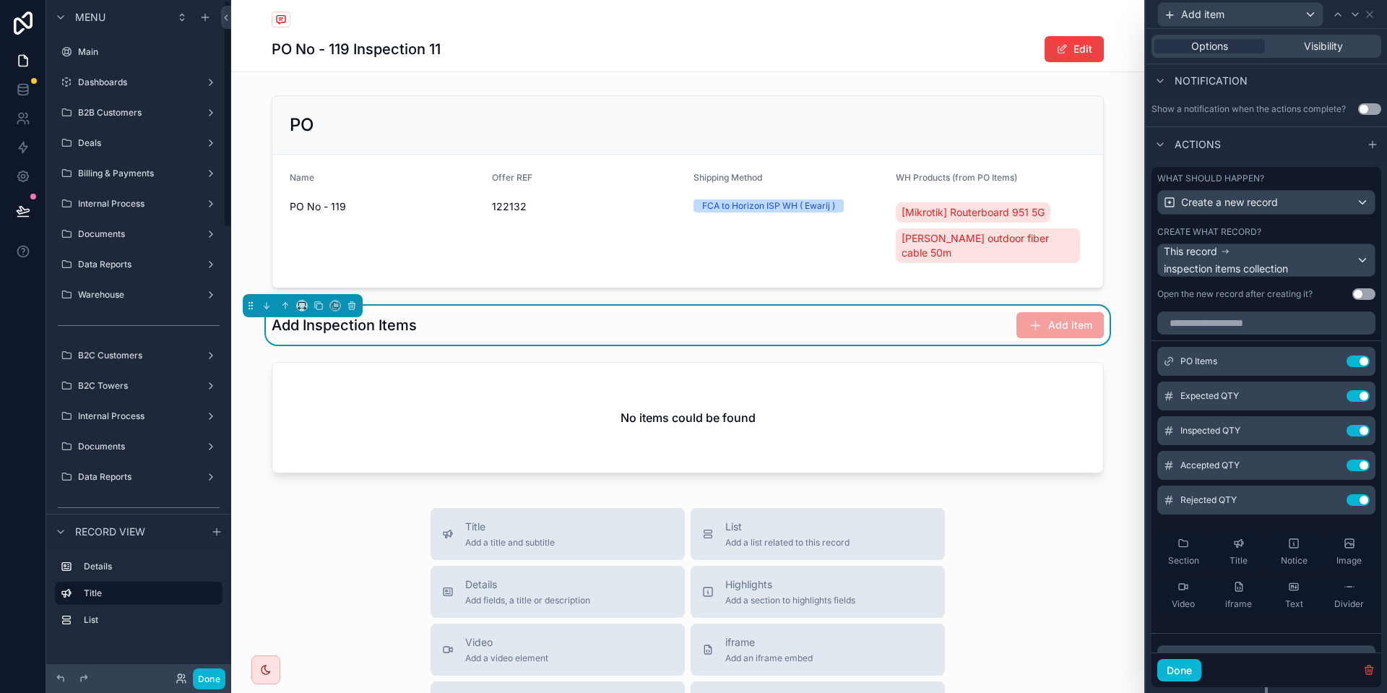
click at [215, 667] on div "Done" at bounding box center [138, 678] width 185 height 29
click at [206, 679] on button "Done" at bounding box center [209, 678] width 32 height 21
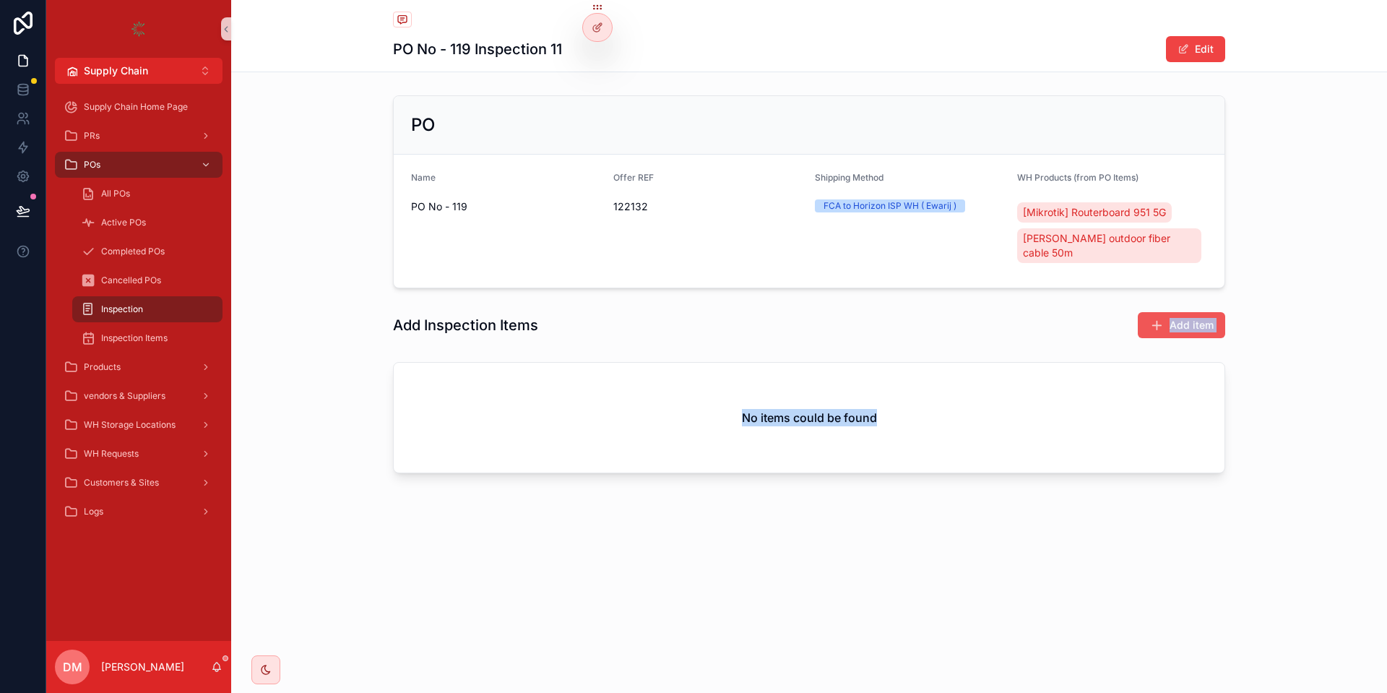
drag, startPoint x: 1195, startPoint y: 338, endPoint x: 1193, endPoint y: 320, distance: 18.2
click at [1197, 328] on div "PO Name PO No - 119 Offer REF 122132 Shipping Method FCA to Horizon ISP WH ( Ew…" at bounding box center [809, 287] width 1156 height 395
click at [1189, 318] on span "Add item" at bounding box center [1191, 325] width 44 height 14
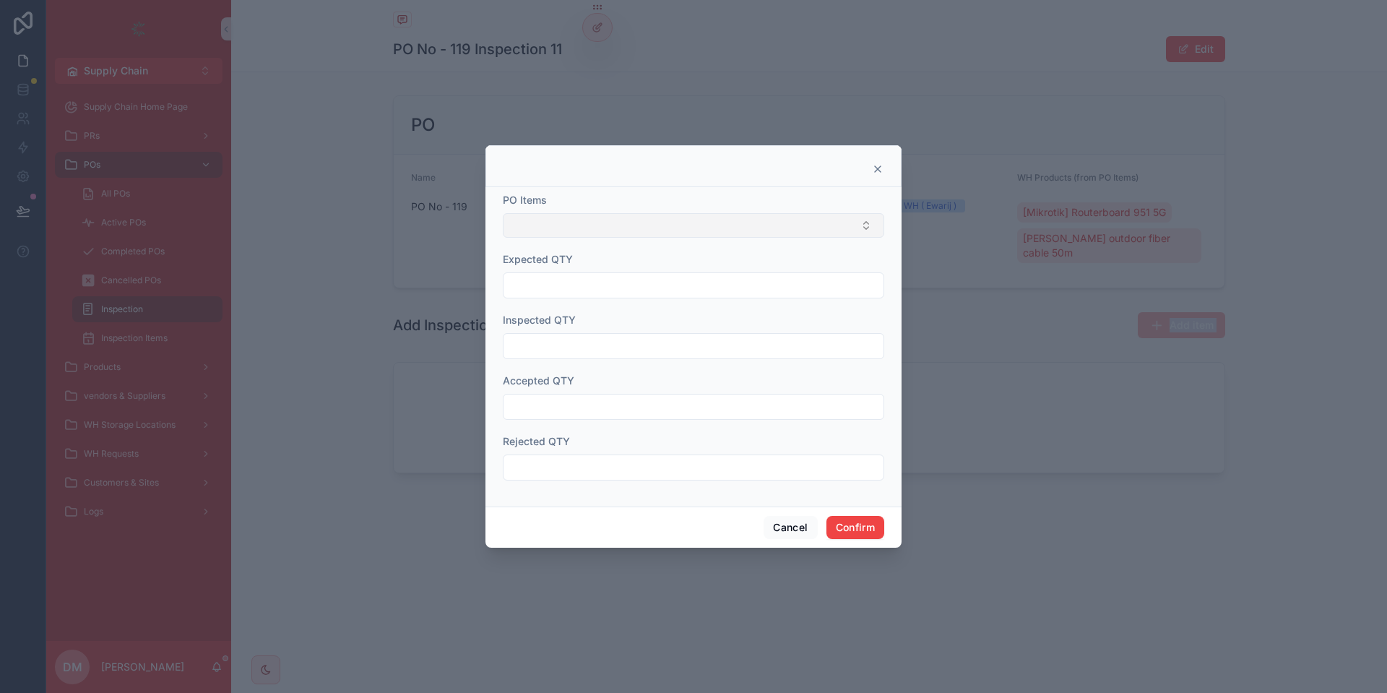
click at [563, 230] on button "Select Button" at bounding box center [693, 225] width 381 height 25
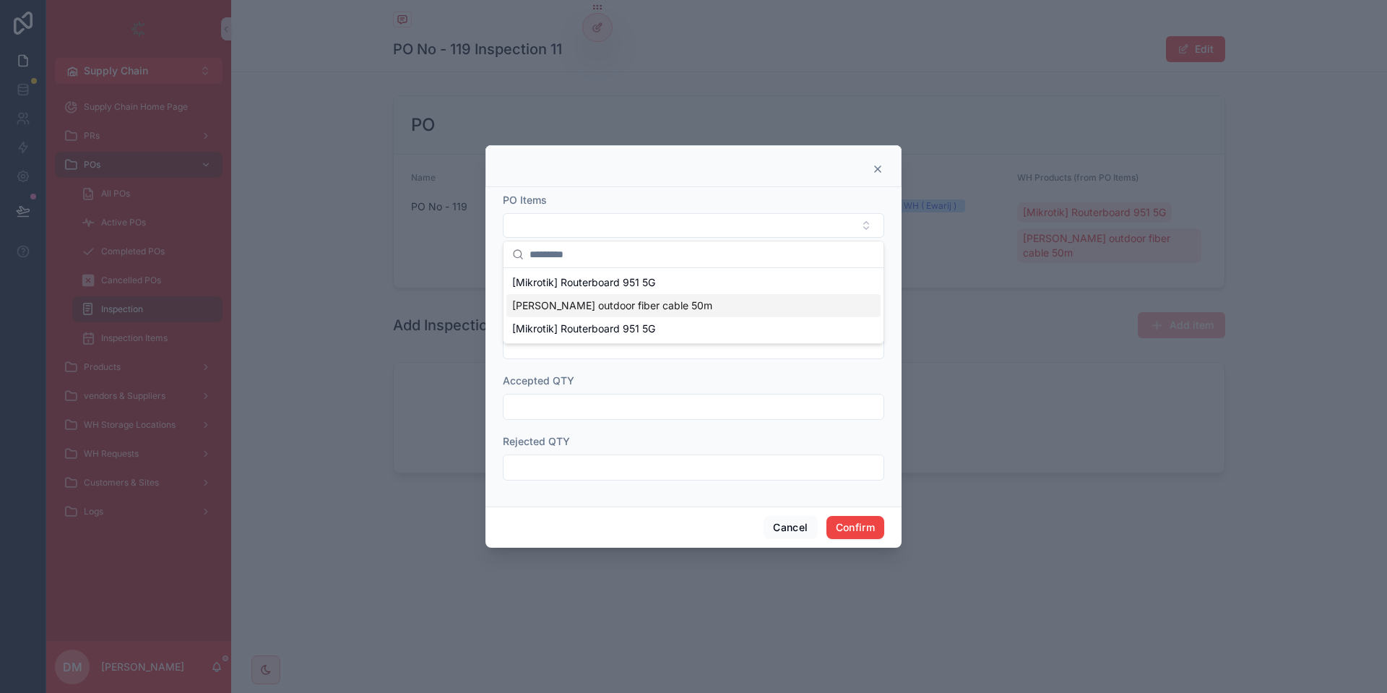
click at [565, 297] on div "[PERSON_NAME] outdoor fiber cable 50m" at bounding box center [693, 305] width 374 height 23
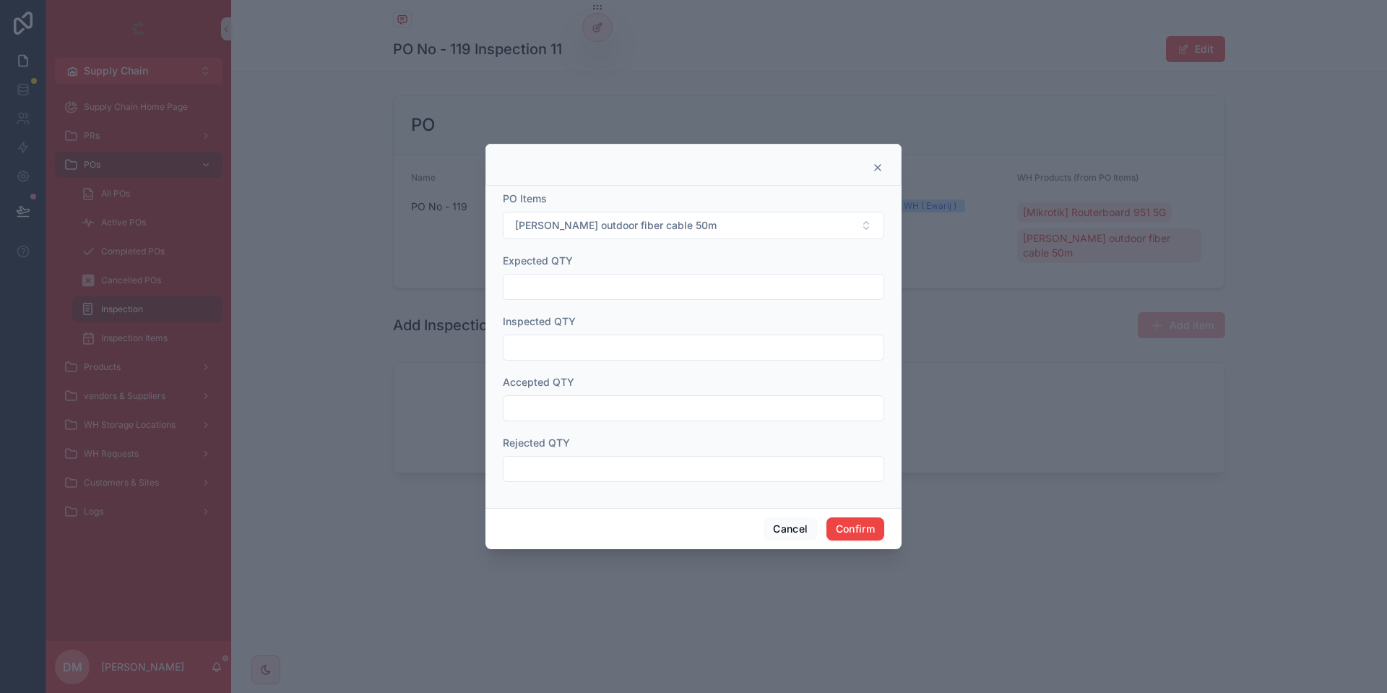
click at [615, 269] on div "Expected QTY" at bounding box center [693, 276] width 381 height 46
click at [584, 295] on input "text" at bounding box center [693, 287] width 380 height 20
type input "**"
click at [592, 360] on form "PO Items [PERSON_NAME] outdoor fiber cable 50m Expected QTY ** Inspected QTY Ac…" at bounding box center [693, 343] width 381 height 305
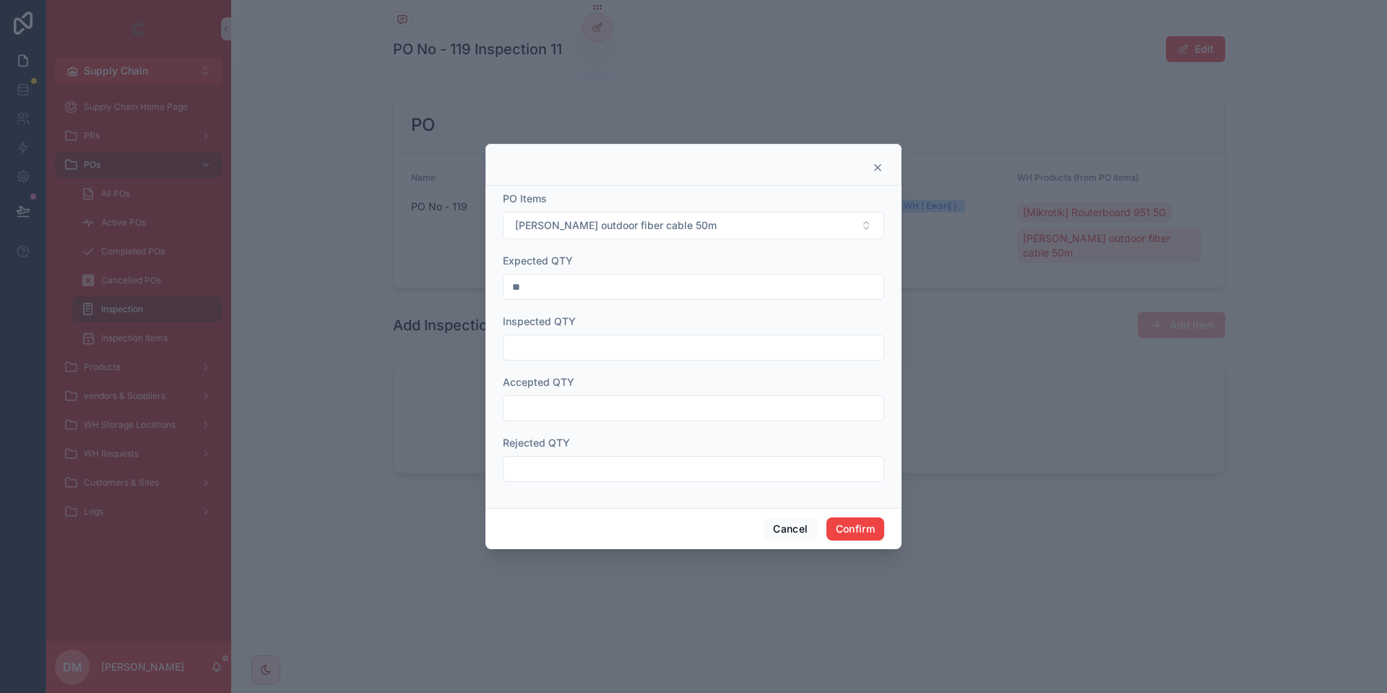
click at [589, 360] on form "PO Items [PERSON_NAME] outdoor fiber cable 50m Expected QTY ** Inspected QTY Ac…" at bounding box center [693, 343] width 381 height 305
click at [579, 354] on input "text" at bounding box center [693, 347] width 380 height 20
type input "*"
drag, startPoint x: 550, startPoint y: 399, endPoint x: 547, endPoint y: 411, distance: 11.8
click at [549, 400] on div at bounding box center [693, 408] width 381 height 26
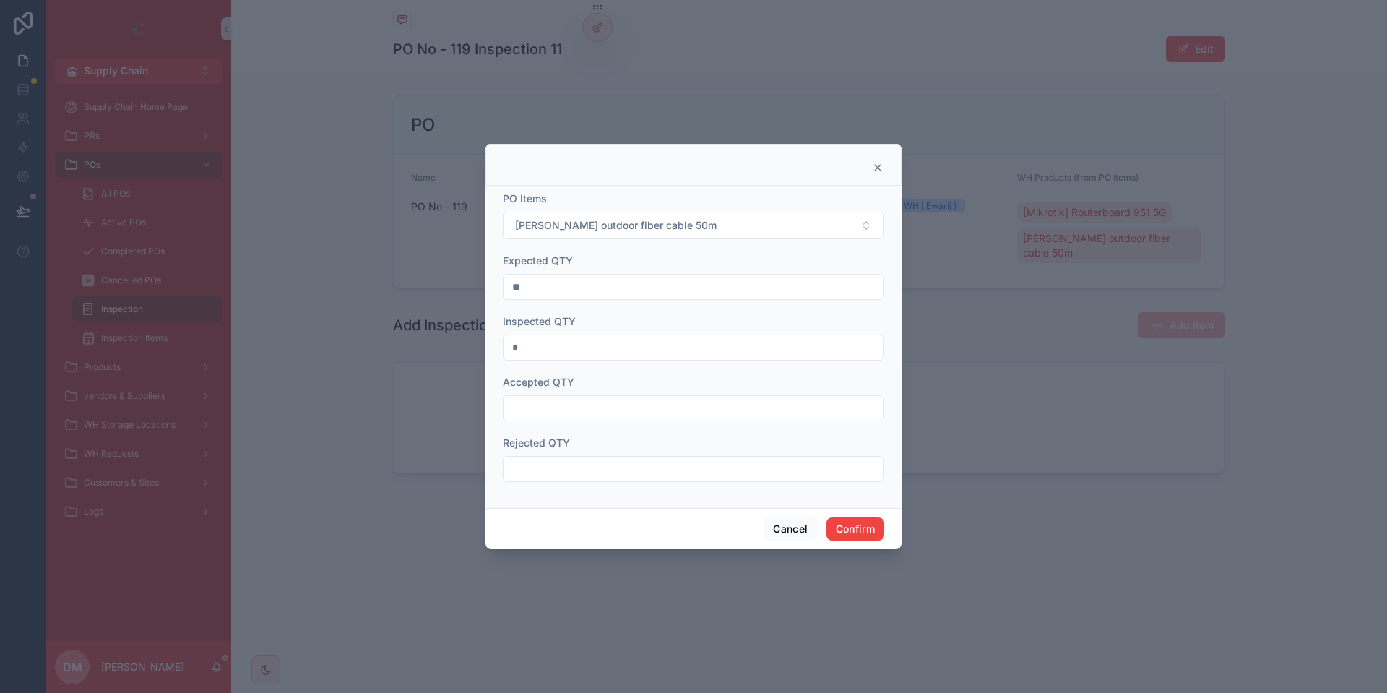
click at [547, 412] on input "text" at bounding box center [693, 408] width 380 height 20
type input "*"
click at [564, 482] on form "PO Items [PERSON_NAME] outdoor fiber cable 50m Expected QTY ** Inspected QTY * …" at bounding box center [693, 343] width 381 height 305
click at [568, 474] on input "text" at bounding box center [693, 469] width 380 height 20
type input "*"
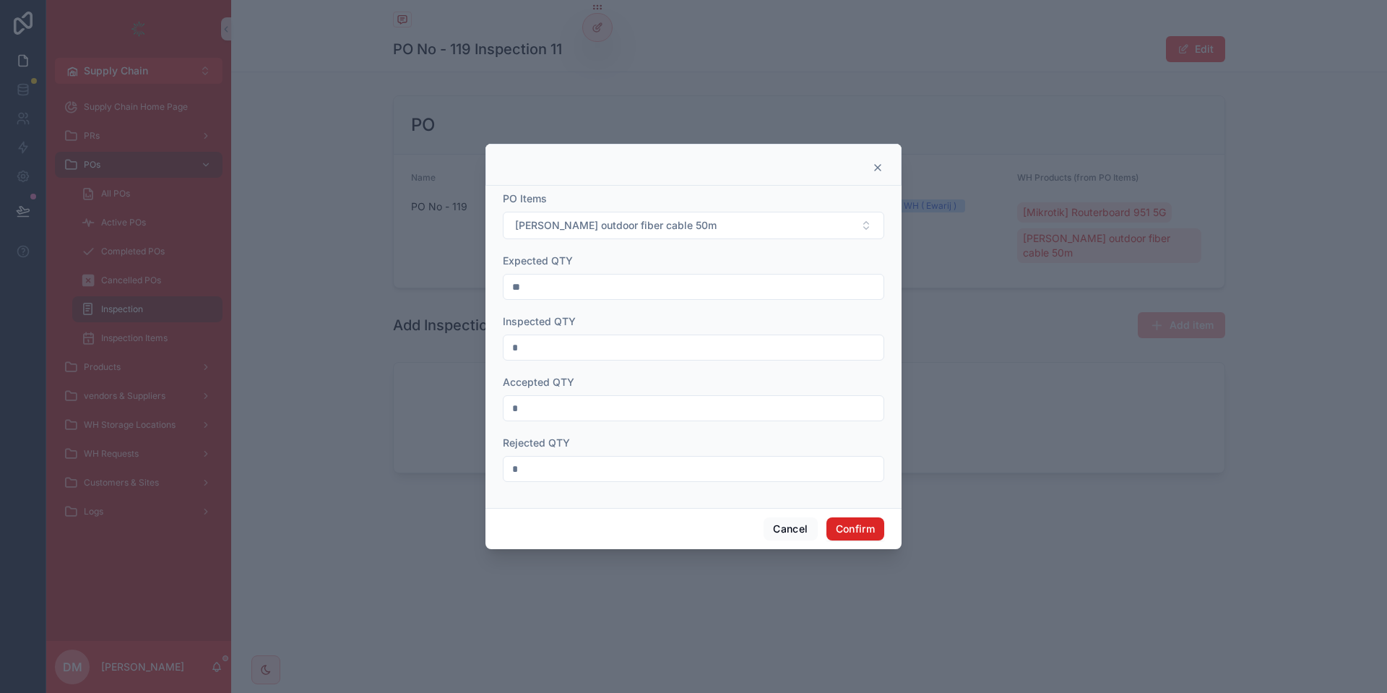
click at [850, 519] on div "Cancel Confirm" at bounding box center [693, 528] width 416 height 41
click at [850, 525] on button "Confirm" at bounding box center [855, 528] width 58 height 23
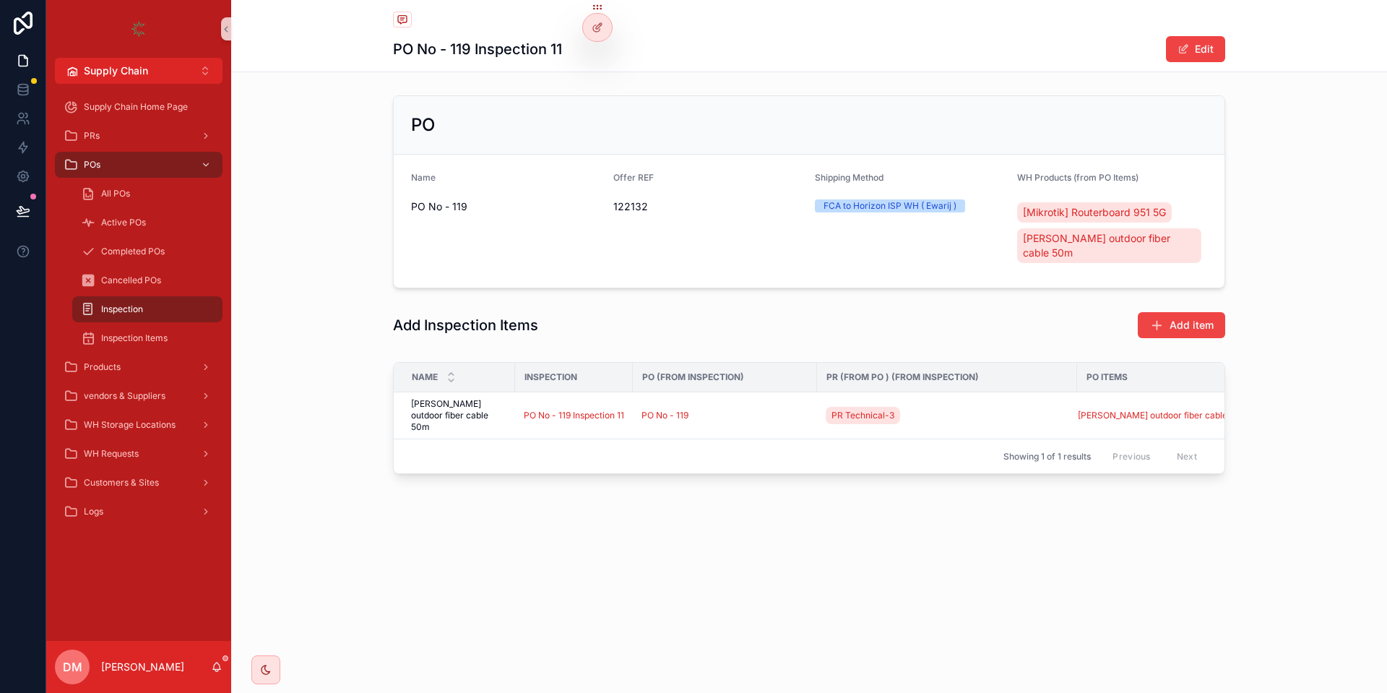
click at [422, 205] on span "PO No - 119" at bounding box center [506, 206] width 191 height 14
click at [545, 305] on div "Add Inspection Items Add item" at bounding box center [809, 324] width 1156 height 39
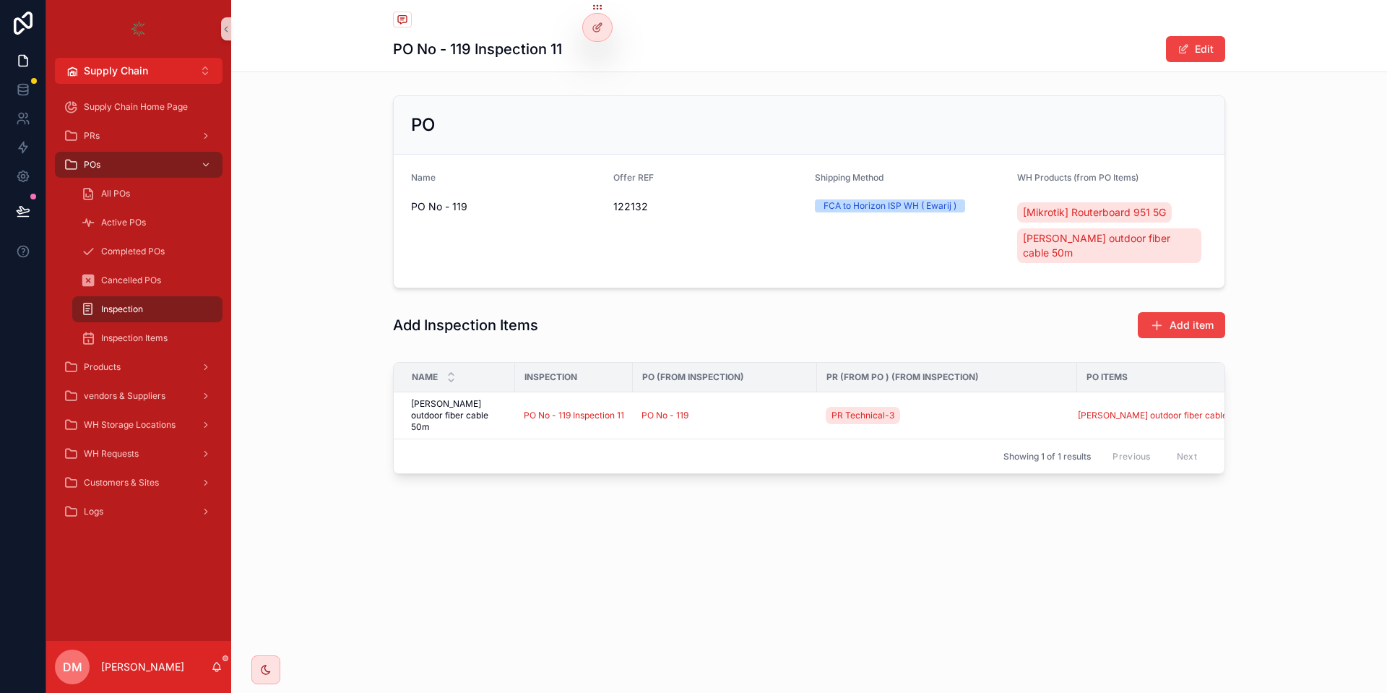
click at [469, 71] on div "PO No - 119 Inspection 11 Edit" at bounding box center [809, 35] width 832 height 71
drag, startPoint x: 469, startPoint y: 71, endPoint x: 854, endPoint y: 162, distance: 395.7
click at [477, 72] on div "PO No - 119 Inspection 11 Edit" at bounding box center [809, 36] width 1156 height 72
drag, startPoint x: 931, startPoint y: 173, endPoint x: 865, endPoint y: 158, distance: 67.4
click at [719, 147] on div "PO Name PO No - 119 Offer REF 122132 Shipping Method FCA to Horizon ISP WH ( Ew…" at bounding box center [809, 191] width 832 height 193
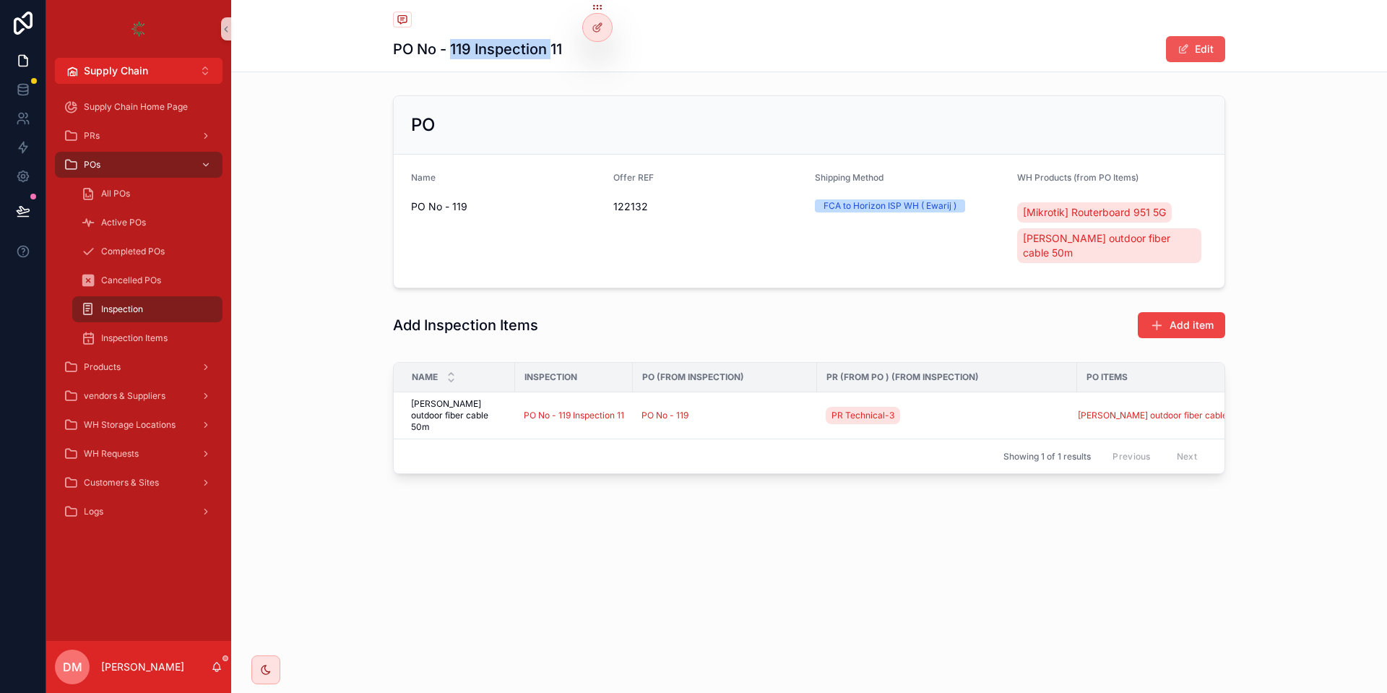
click at [1205, 60] on button "Edit" at bounding box center [1195, 49] width 59 height 26
click at [1197, 60] on button "Done" at bounding box center [1191, 49] width 66 height 26
click at [595, 26] on icon at bounding box center [597, 28] width 12 height 12
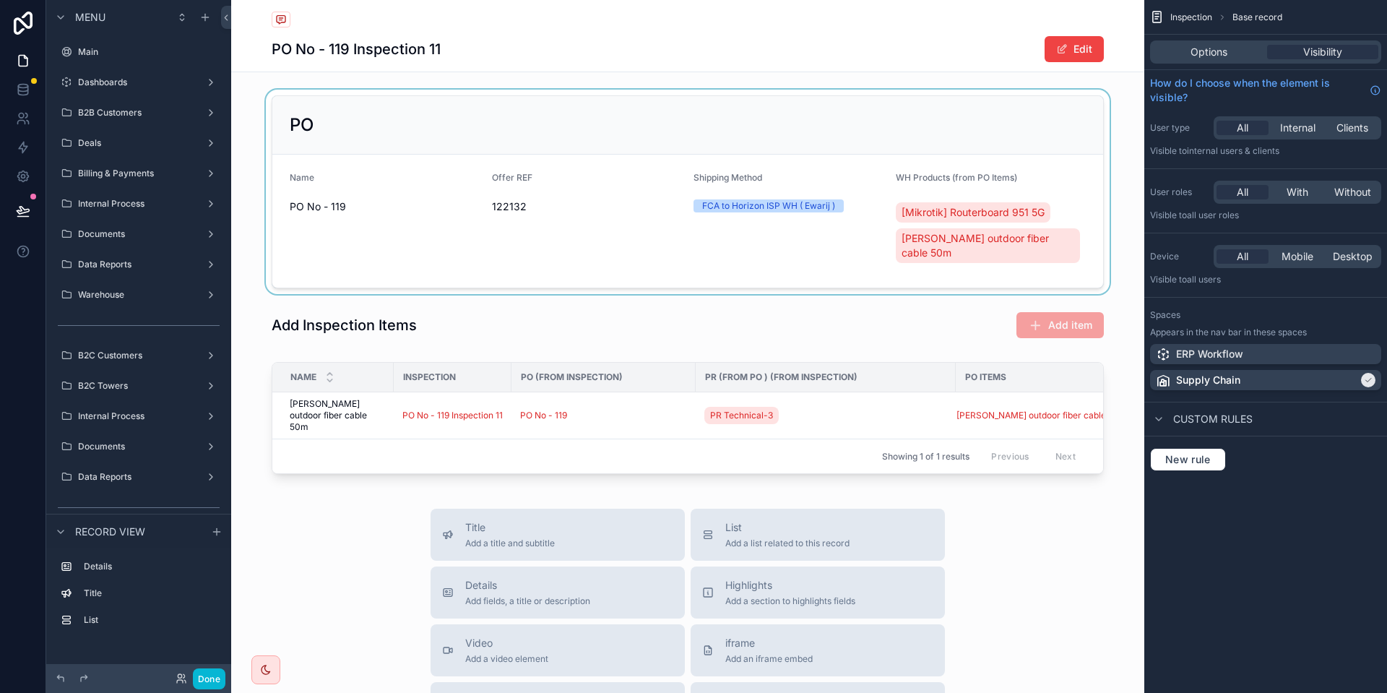
click at [657, 165] on div "scrollable content" at bounding box center [687, 192] width 913 height 204
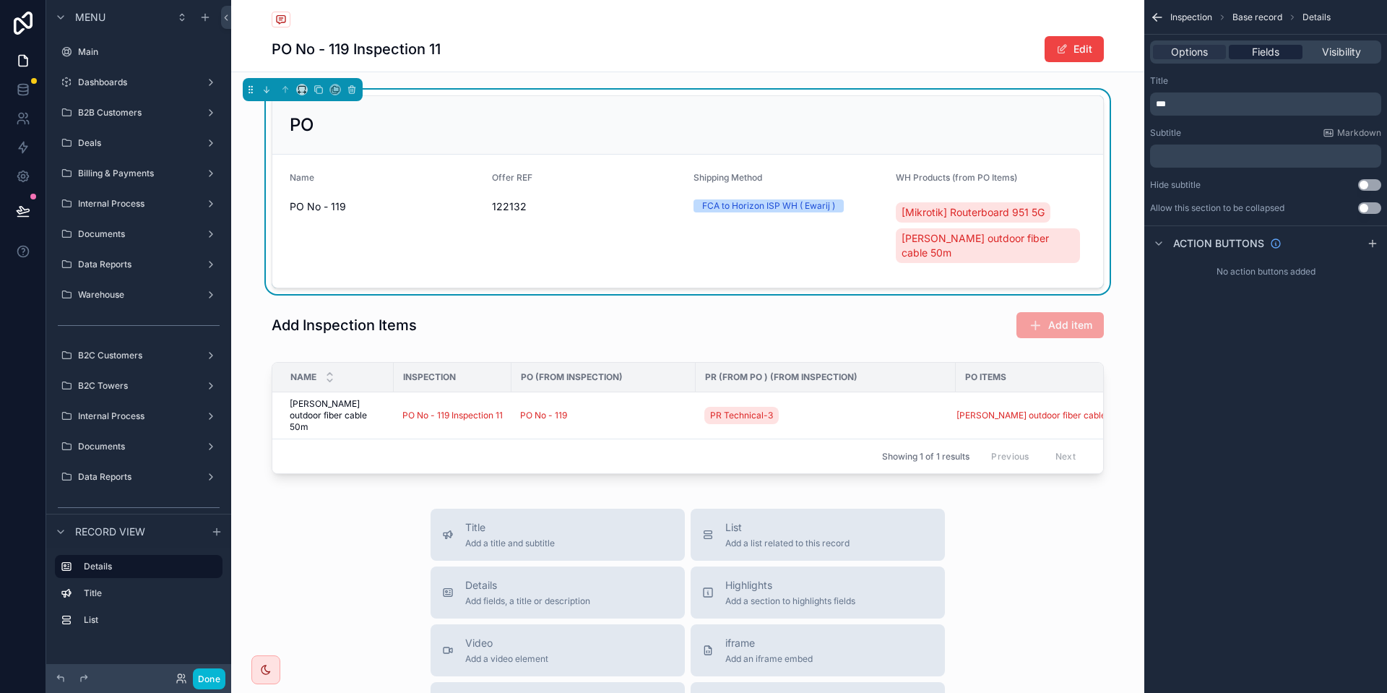
drag, startPoint x: 1266, startPoint y: 26, endPoint x: 1259, endPoint y: 55, distance: 29.8
click at [1265, 33] on div "Inspection Base record Details" at bounding box center [1265, 17] width 243 height 35
click at [1258, 57] on span "Fields" at bounding box center [1265, 52] width 27 height 14
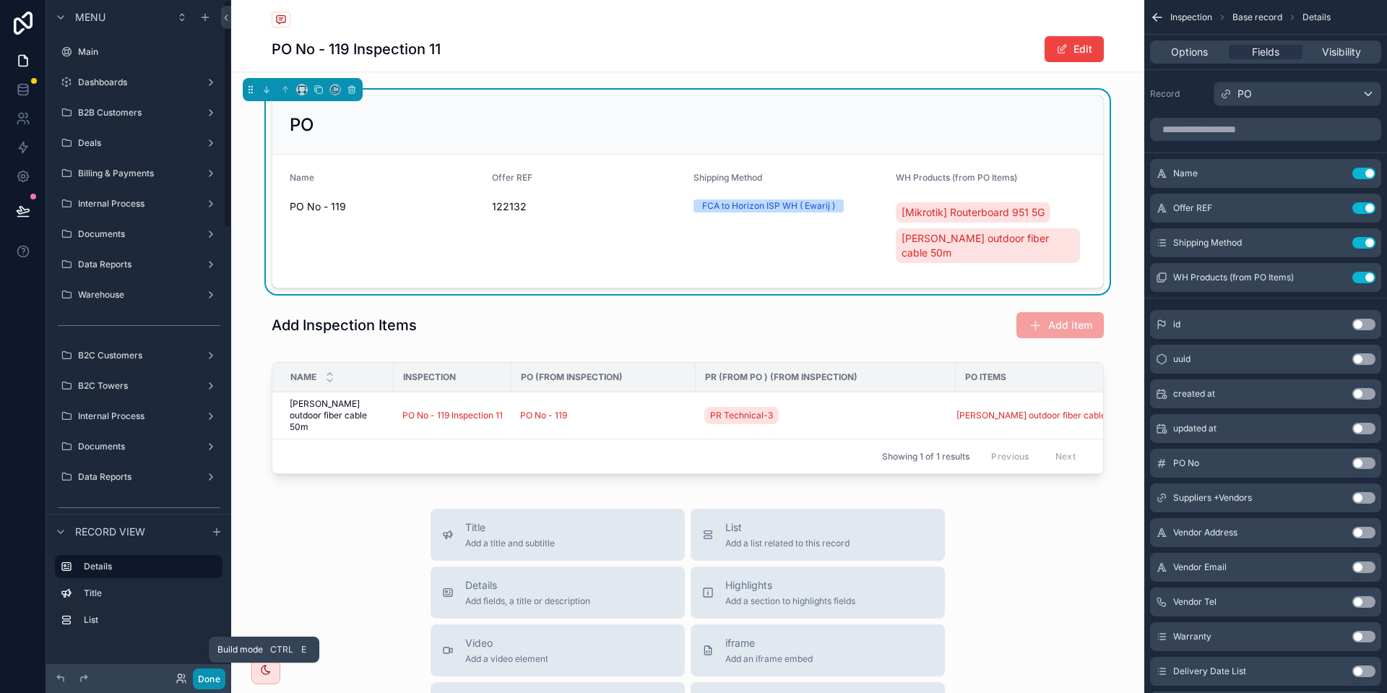
click at [207, 677] on button "Done" at bounding box center [209, 678] width 32 height 21
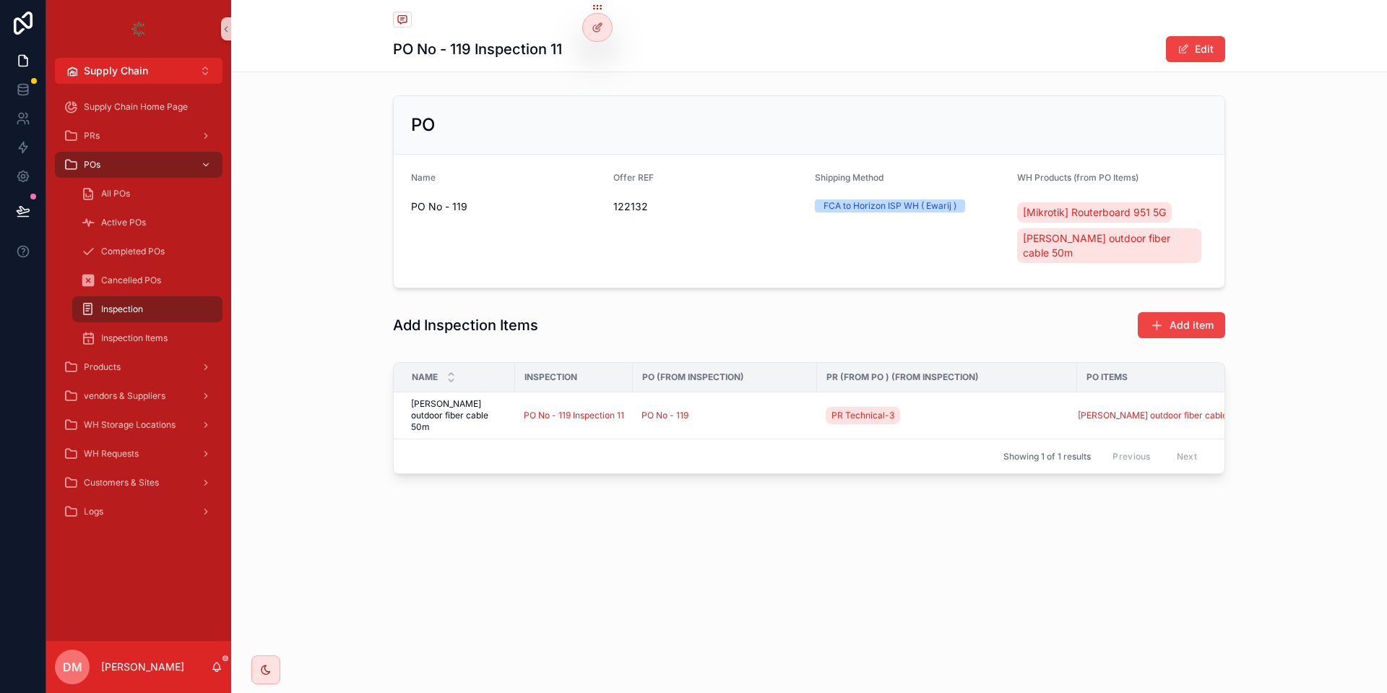
click at [124, 306] on span "Inspection" at bounding box center [122, 309] width 42 height 12
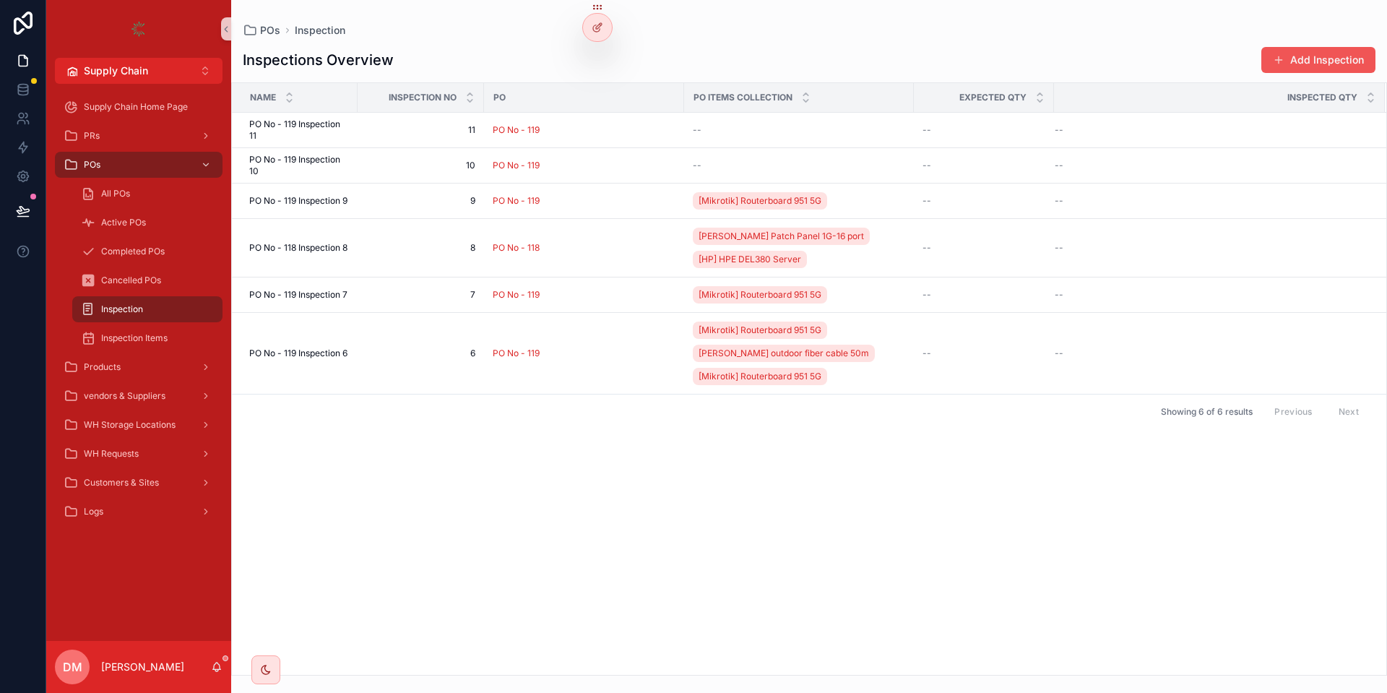
click at [1307, 55] on button "Add Inspection" at bounding box center [1318, 60] width 114 height 26
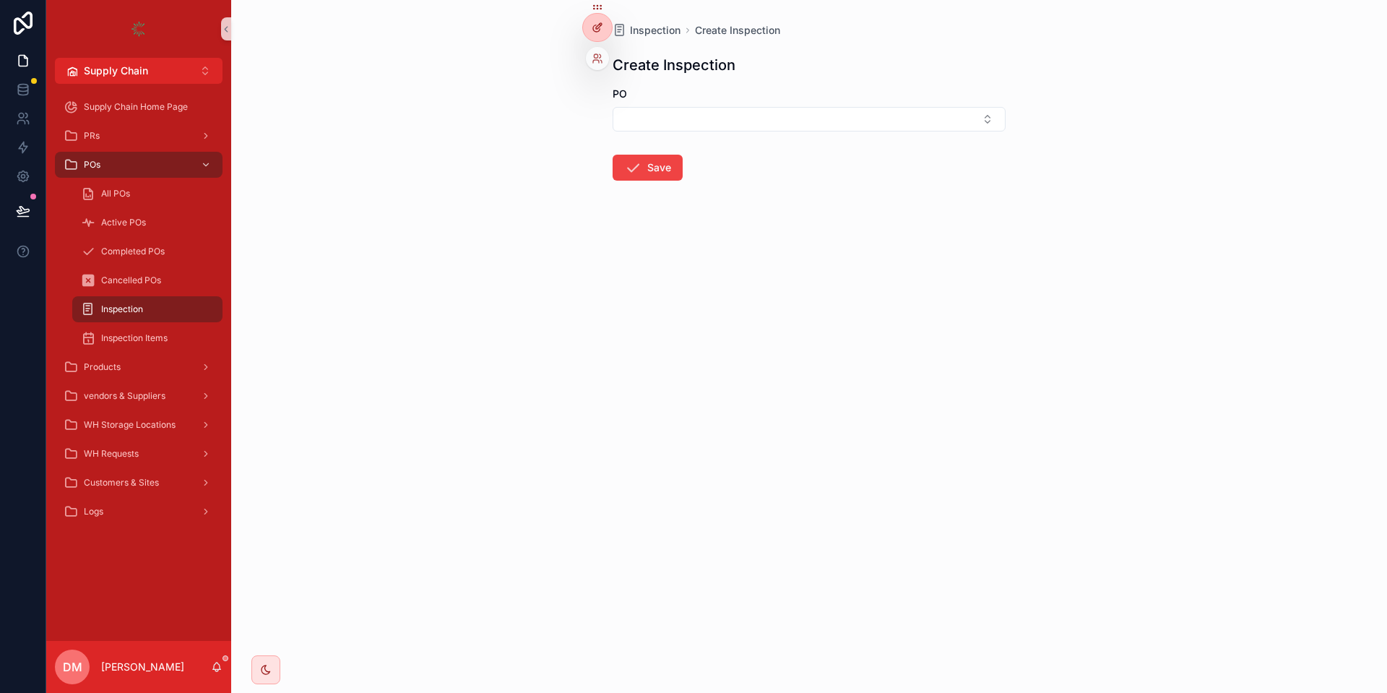
click at [600, 22] on icon at bounding box center [597, 28] width 12 height 12
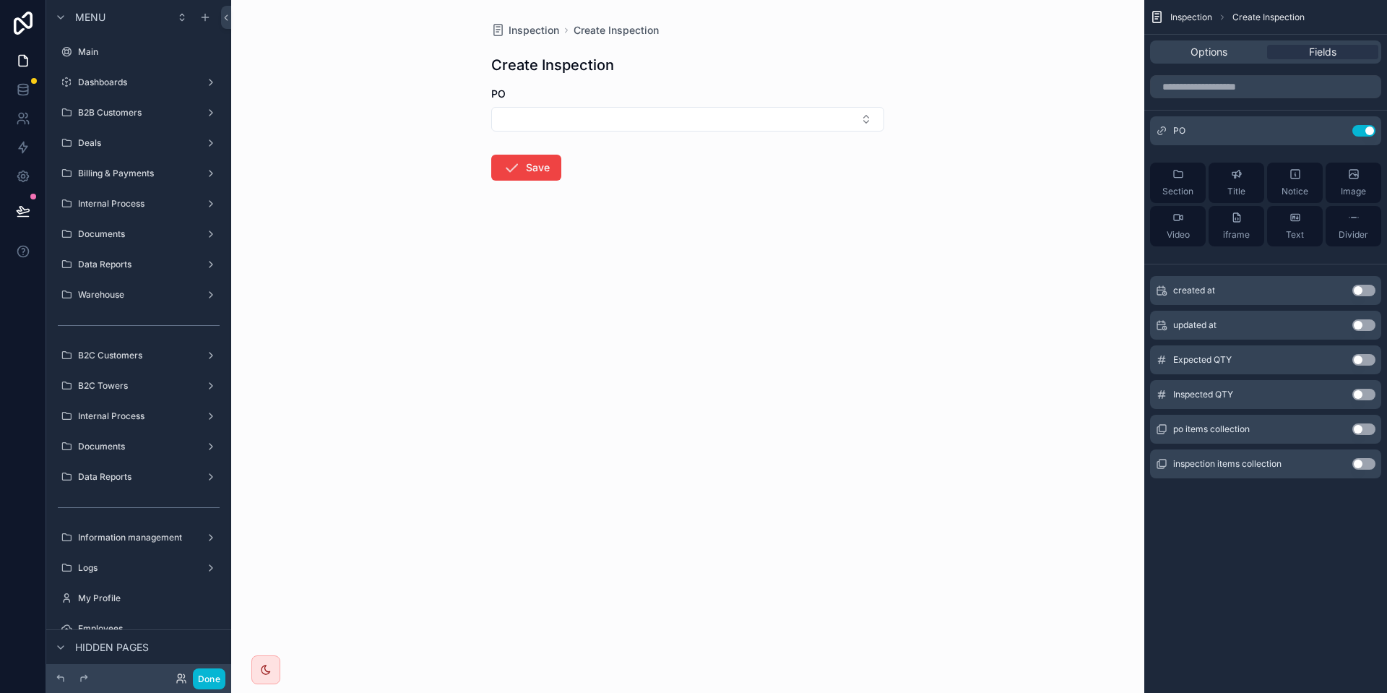
click at [1361, 431] on button "Use setting" at bounding box center [1363, 429] width 23 height 12
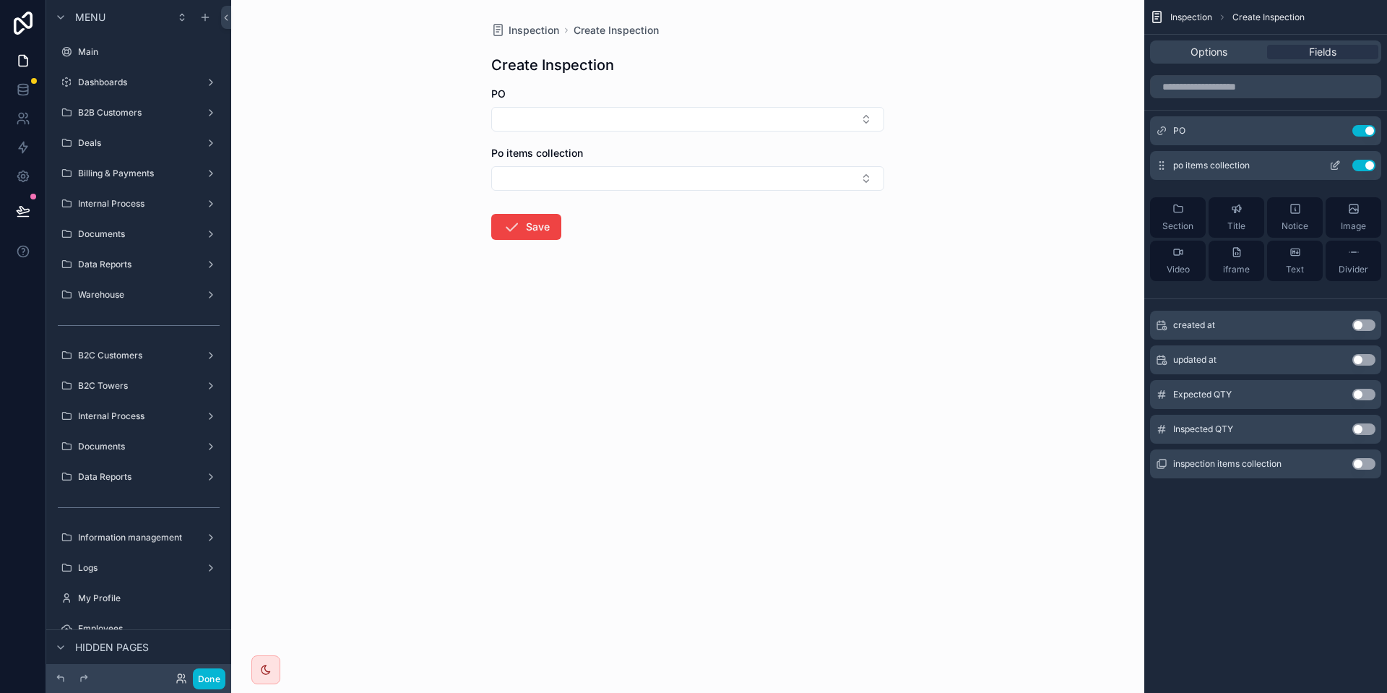
click at [1335, 168] on icon "scrollable content" at bounding box center [1335, 166] width 12 height 12
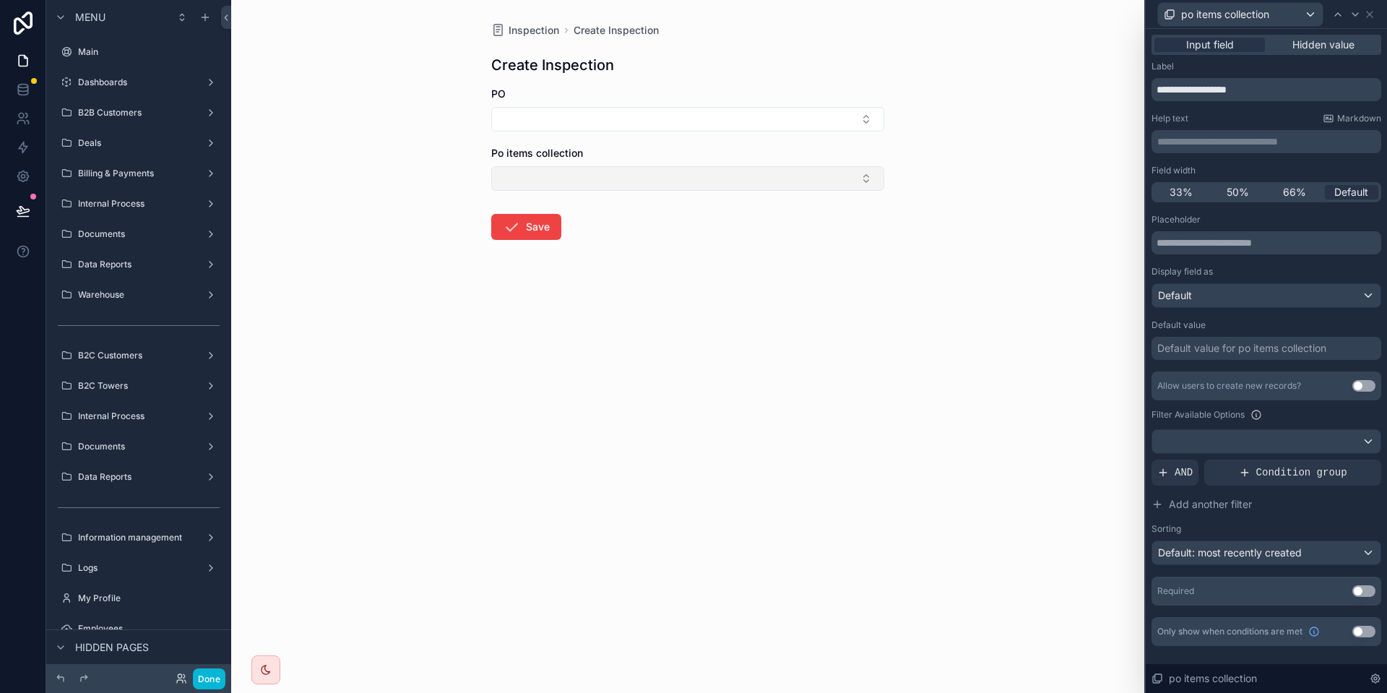
click at [568, 186] on button "Select Button" at bounding box center [687, 178] width 393 height 25
click at [666, 134] on form "PO Po items collection Save" at bounding box center [687, 210] width 393 height 246
click at [1241, 428] on div "Allow users to create new records? Use setting Filter Available Options AND Con…" at bounding box center [1266, 468] width 230 height 194
click at [1218, 438] on div at bounding box center [1266, 441] width 228 height 23
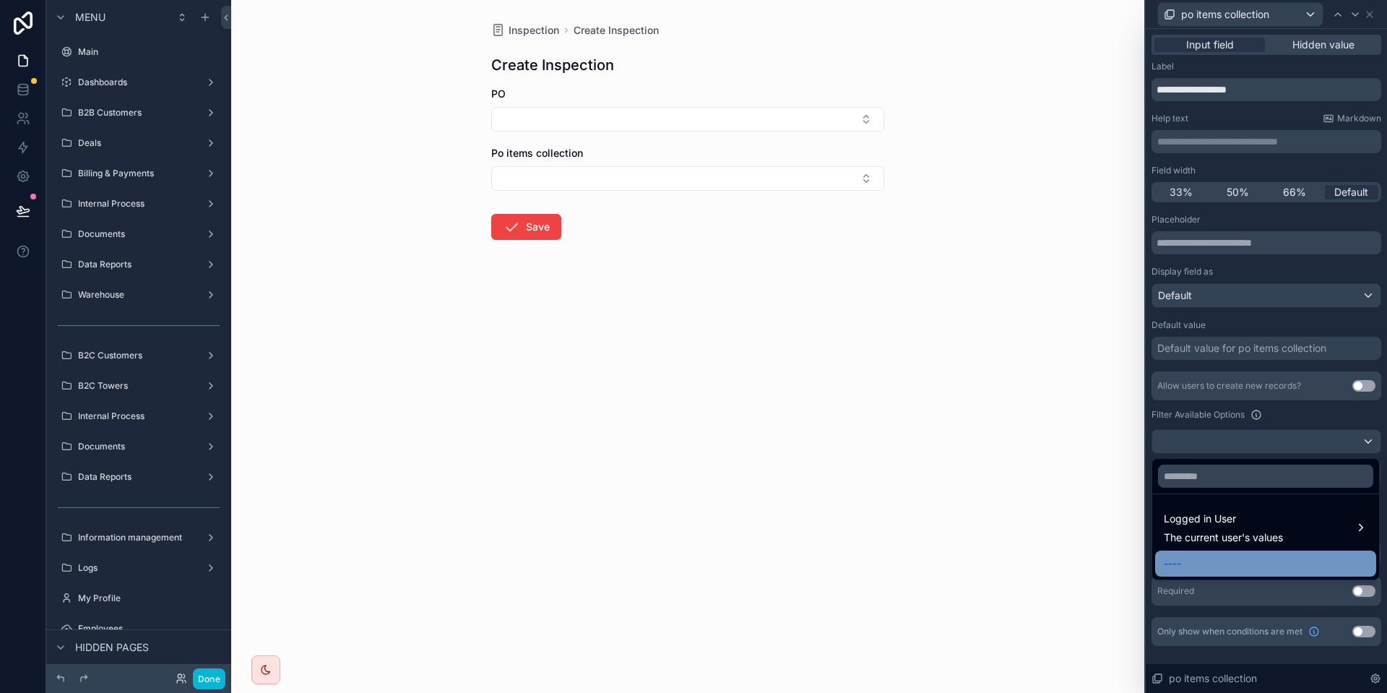
click at [1207, 562] on div "----" at bounding box center [1265, 563] width 204 height 17
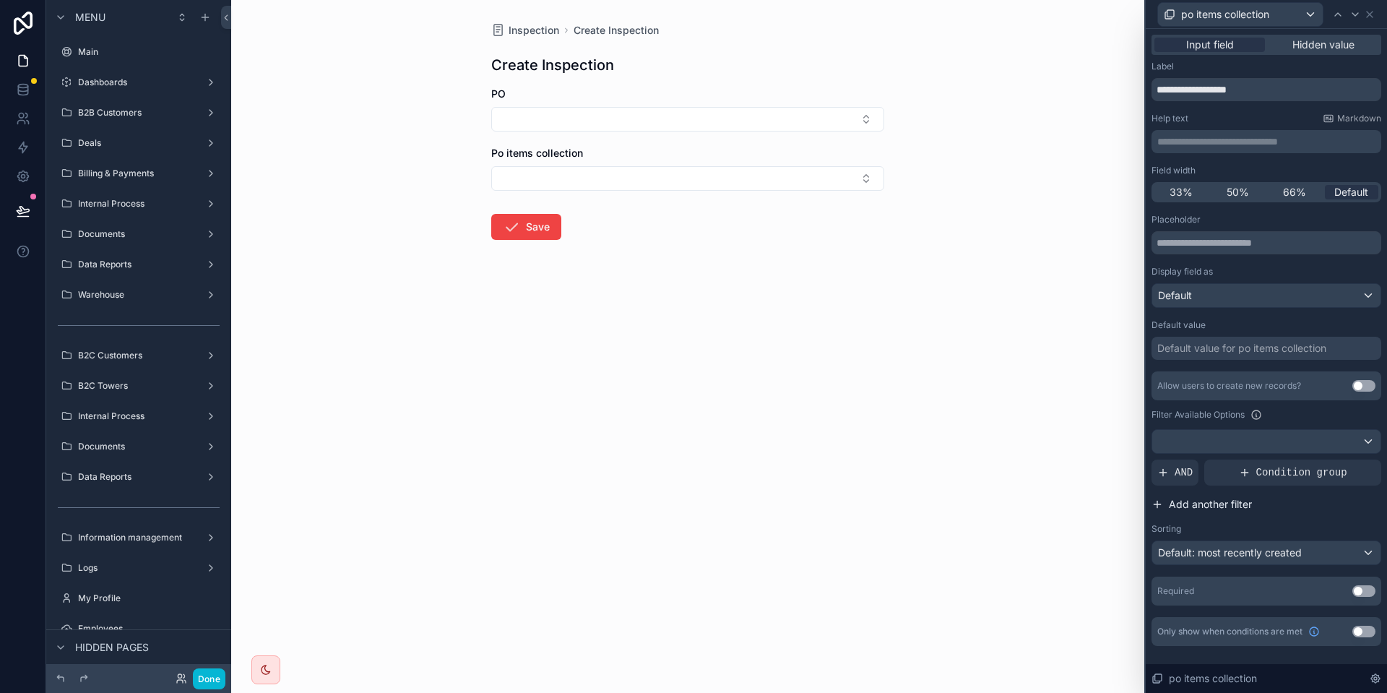
click at [1180, 474] on span "AND" at bounding box center [1183, 472] width 18 height 14
click at [1339, 462] on div at bounding box center [1345, 461] width 20 height 20
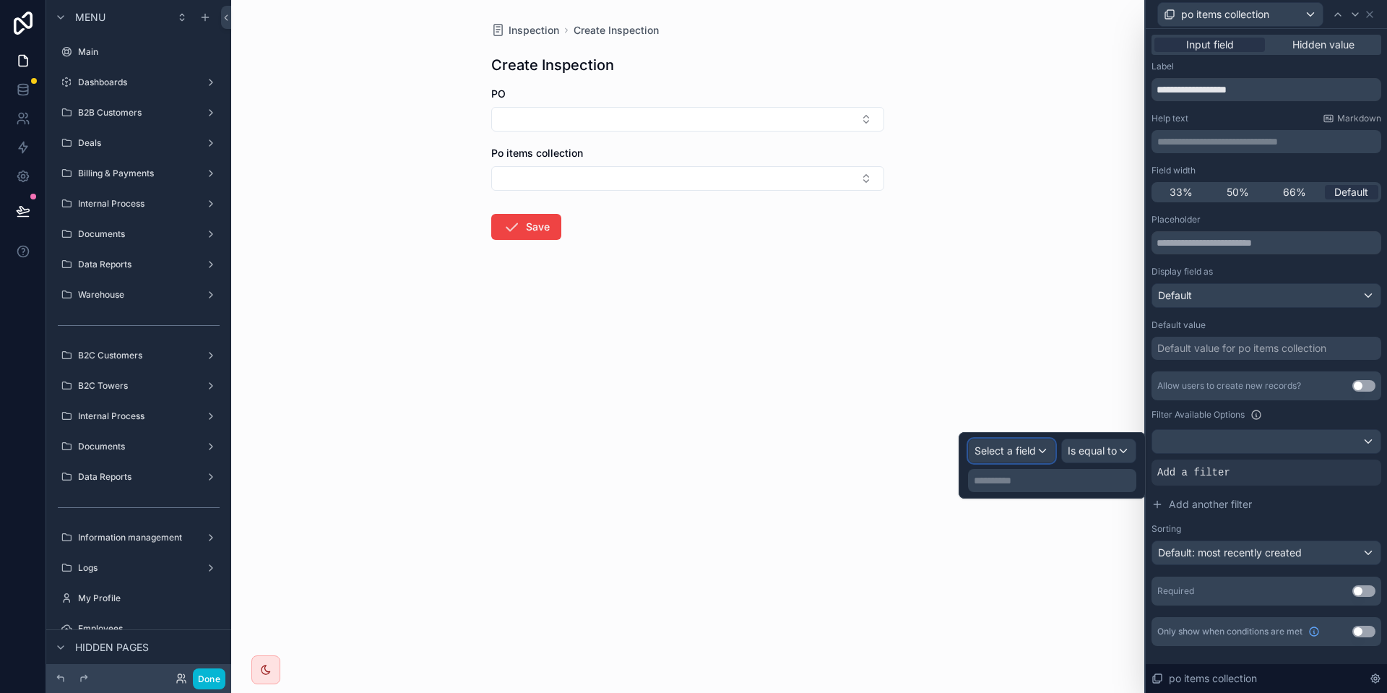
click at [1019, 446] on span "Select a field" at bounding box center [1004, 450] width 61 height 12
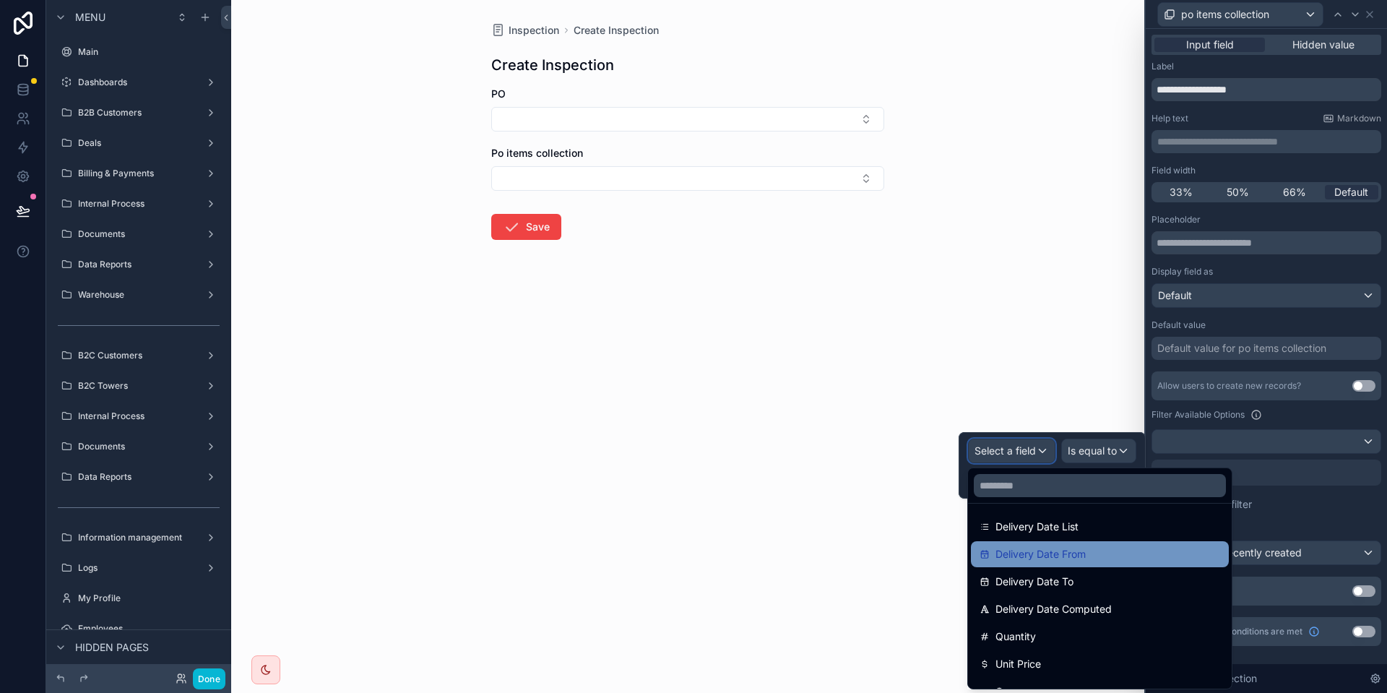
scroll to position [295, 0]
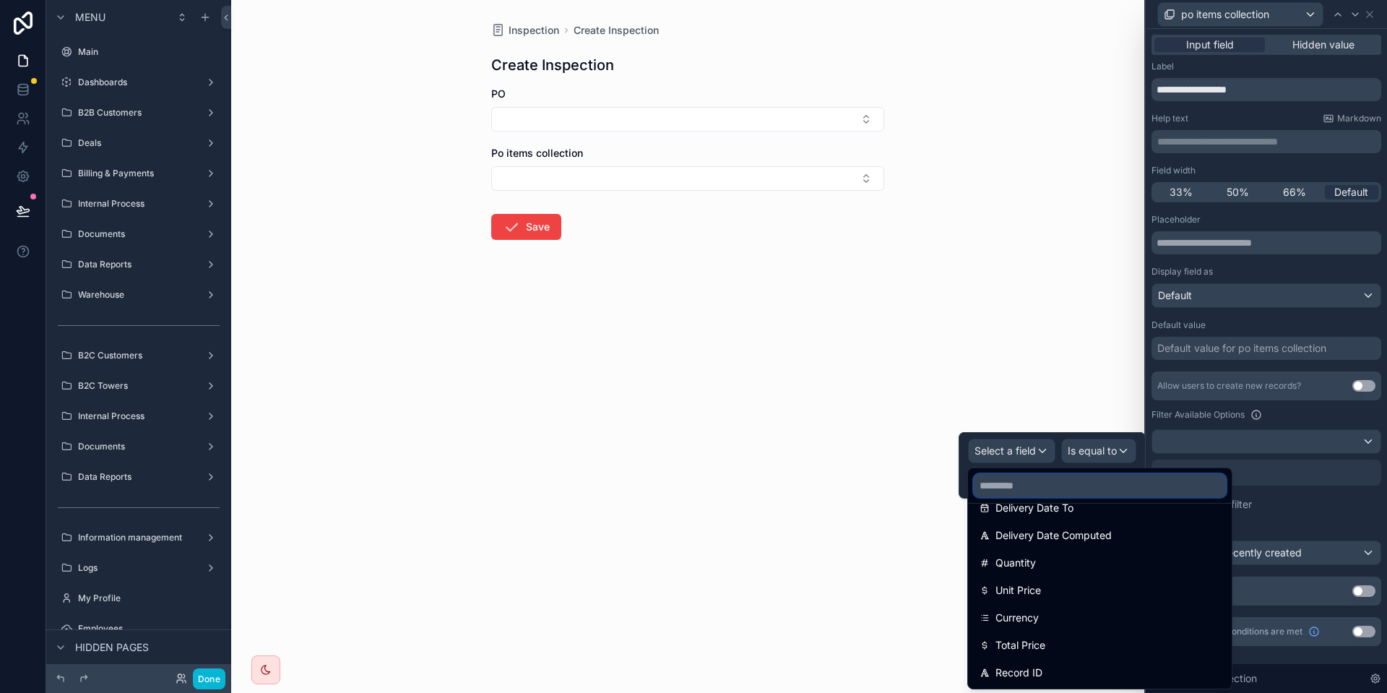
click at [1063, 474] on input "text" at bounding box center [1100, 485] width 252 height 23
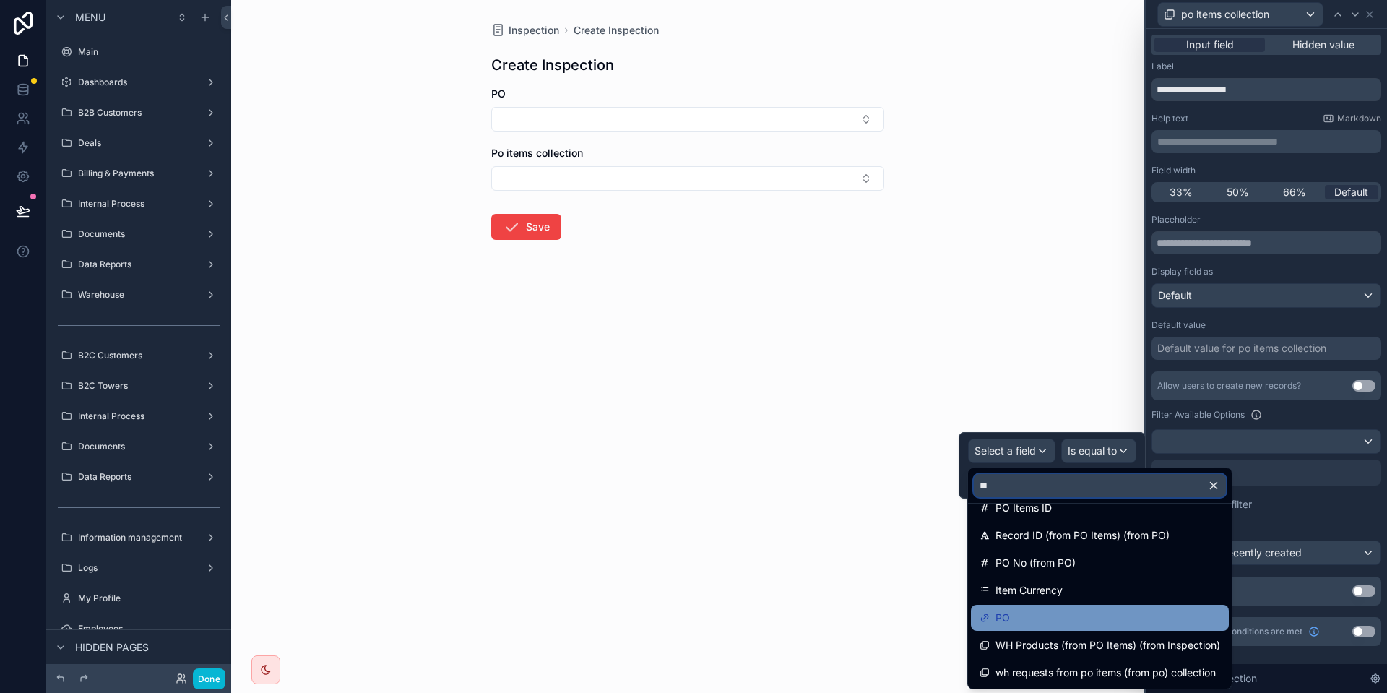
scroll to position [0, 0]
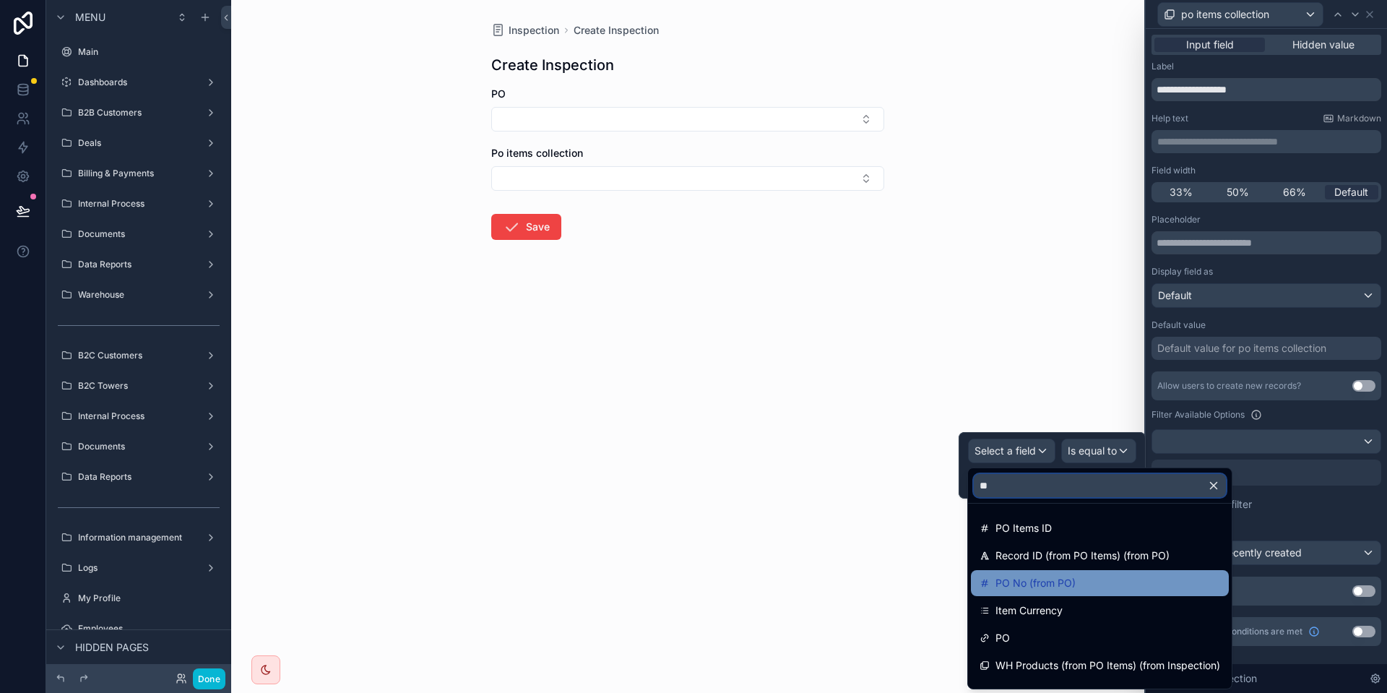
type input "**"
click at [1128, 577] on div "PO No (from PO)" at bounding box center [1099, 582] width 240 height 17
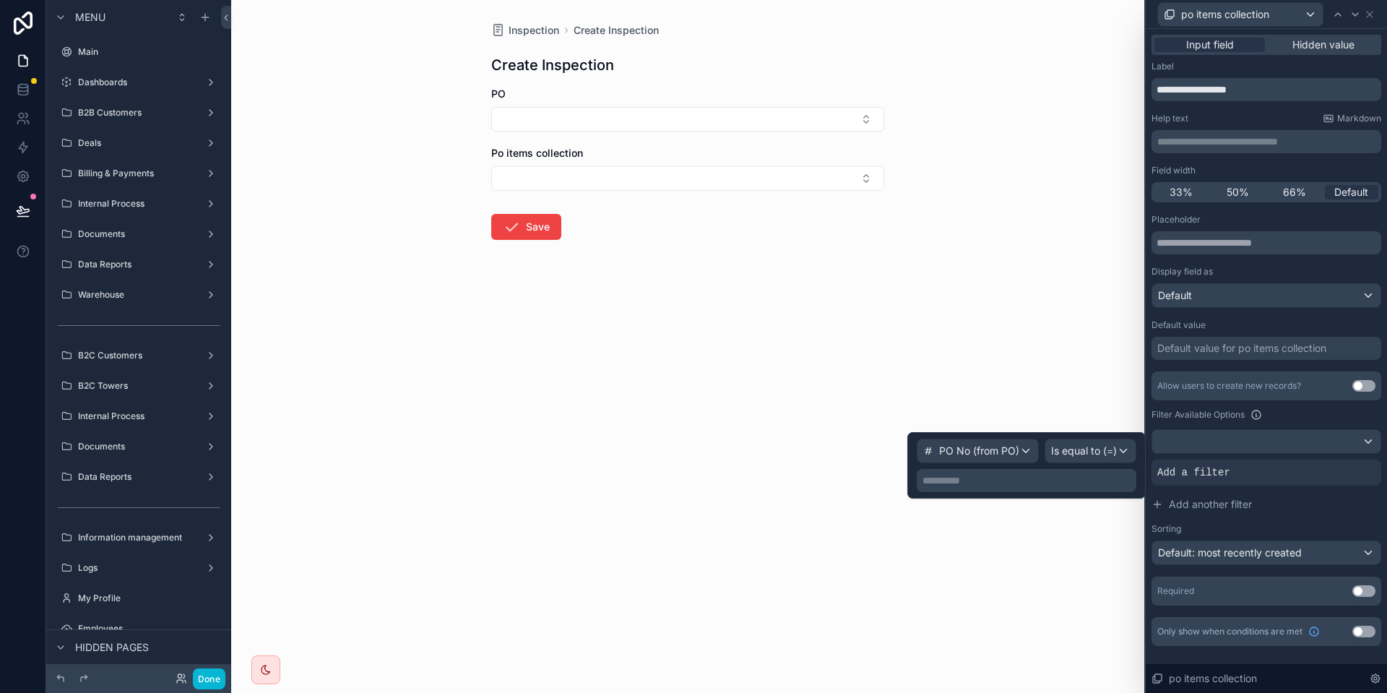
click at [1047, 480] on p "**********" at bounding box center [1027, 480] width 211 height 14
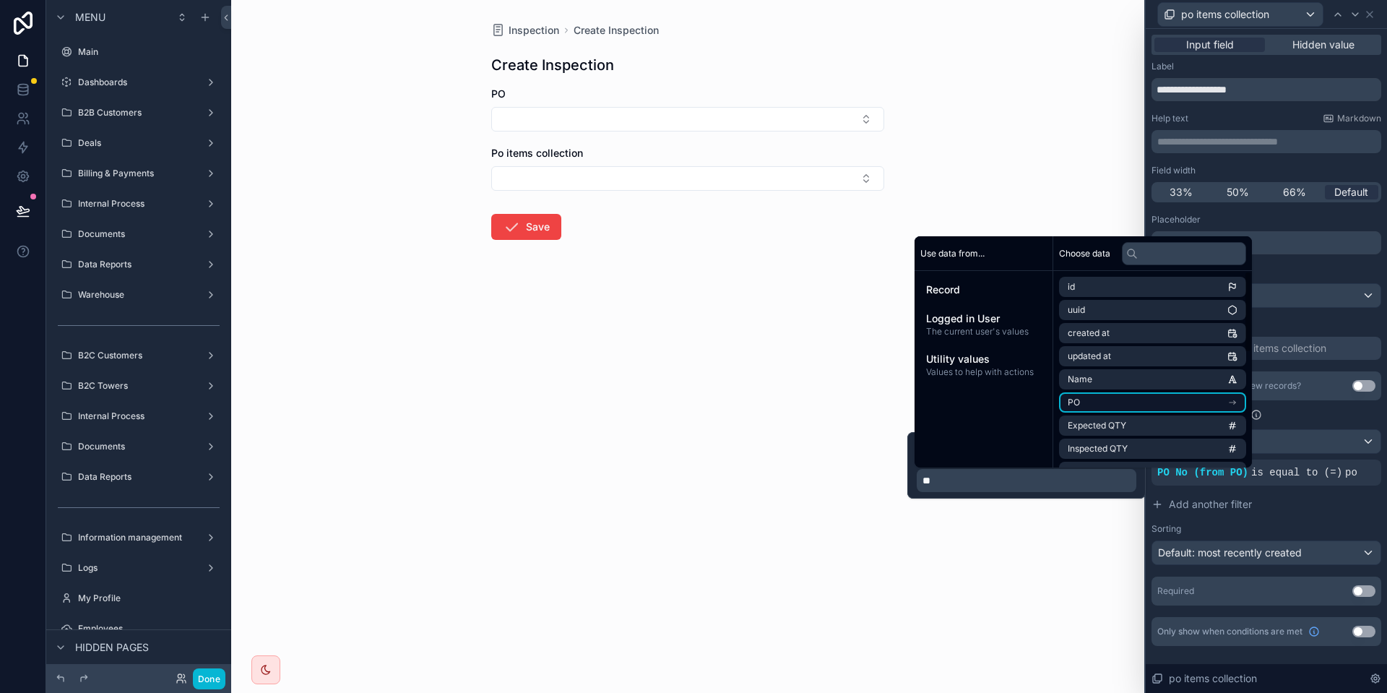
click at [1124, 402] on li "PO" at bounding box center [1152, 402] width 187 height 20
click at [1000, 480] on p "**" at bounding box center [1027, 480] width 211 height 14
click at [1169, 388] on li "PO" at bounding box center [1152, 388] width 187 height 20
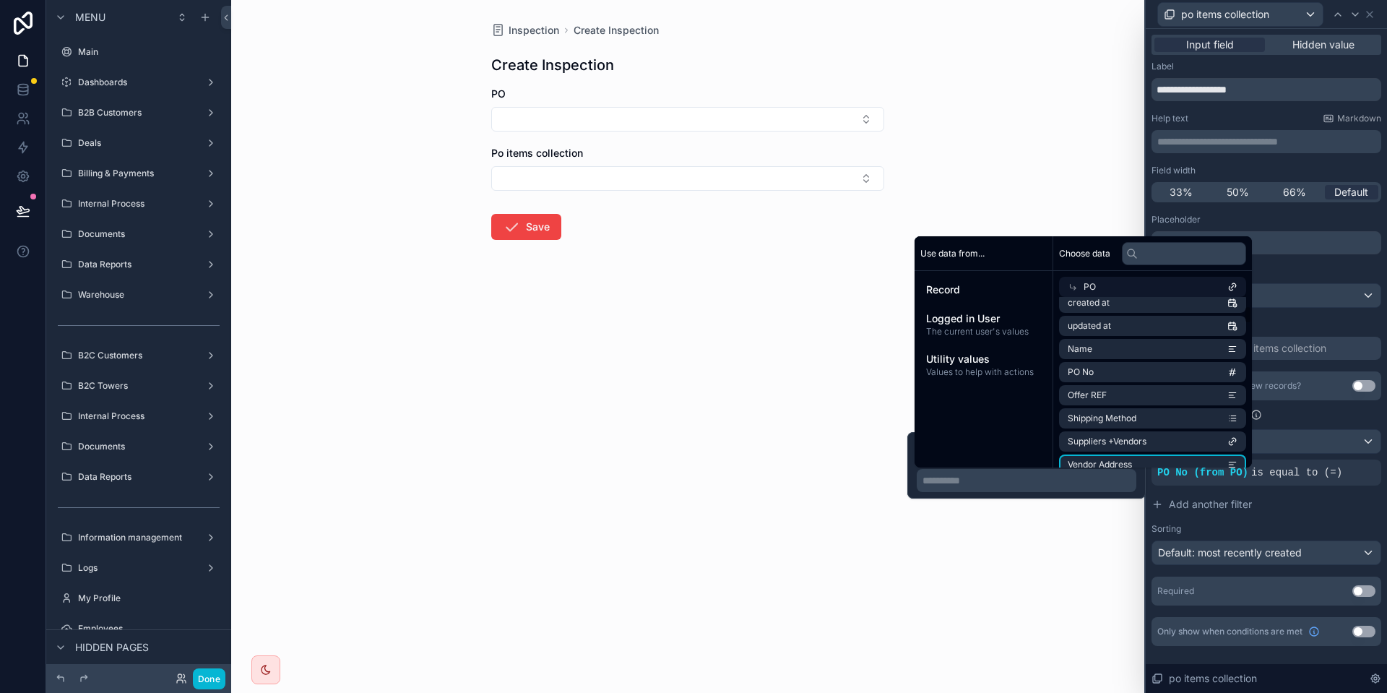
scroll to position [87, 0]
click at [1050, 497] on div "**********" at bounding box center [1026, 465] width 238 height 66
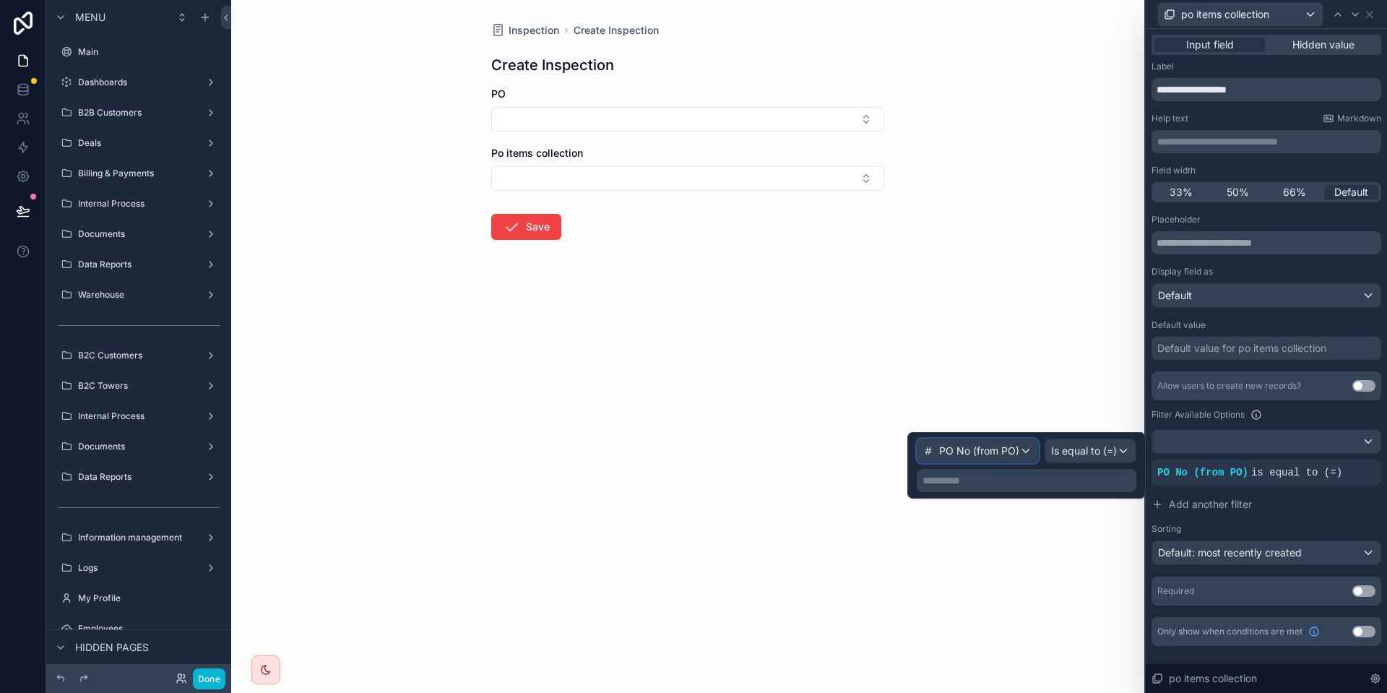
click at [1036, 459] on div "PO No (from PO)" at bounding box center [977, 450] width 121 height 23
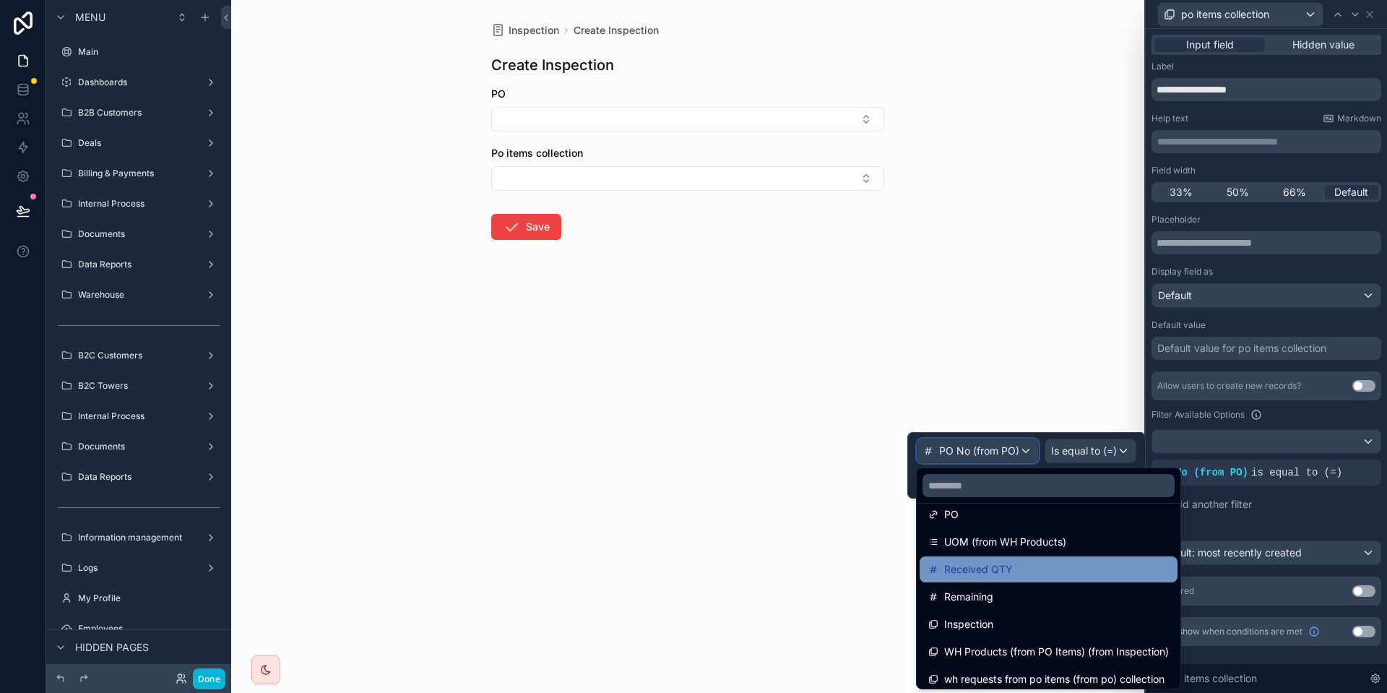
scroll to position [880, 0]
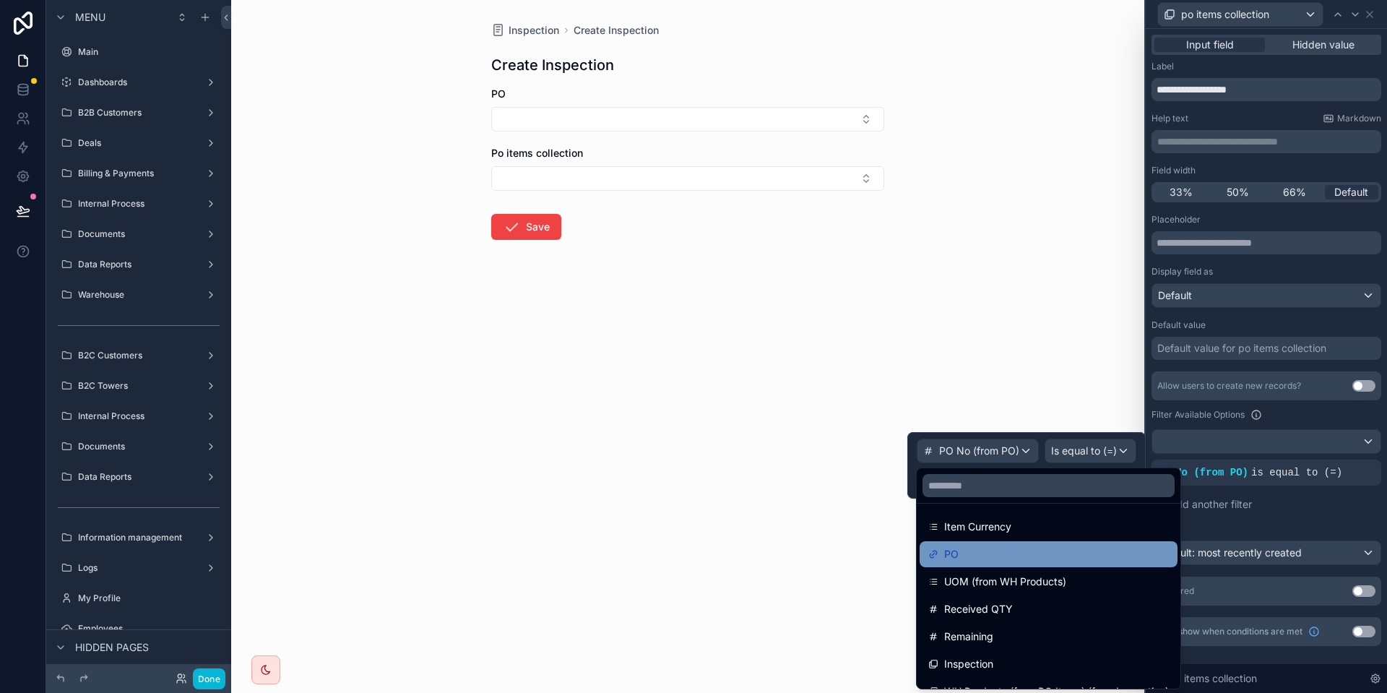
click at [997, 553] on div "PO" at bounding box center [1048, 553] width 240 height 17
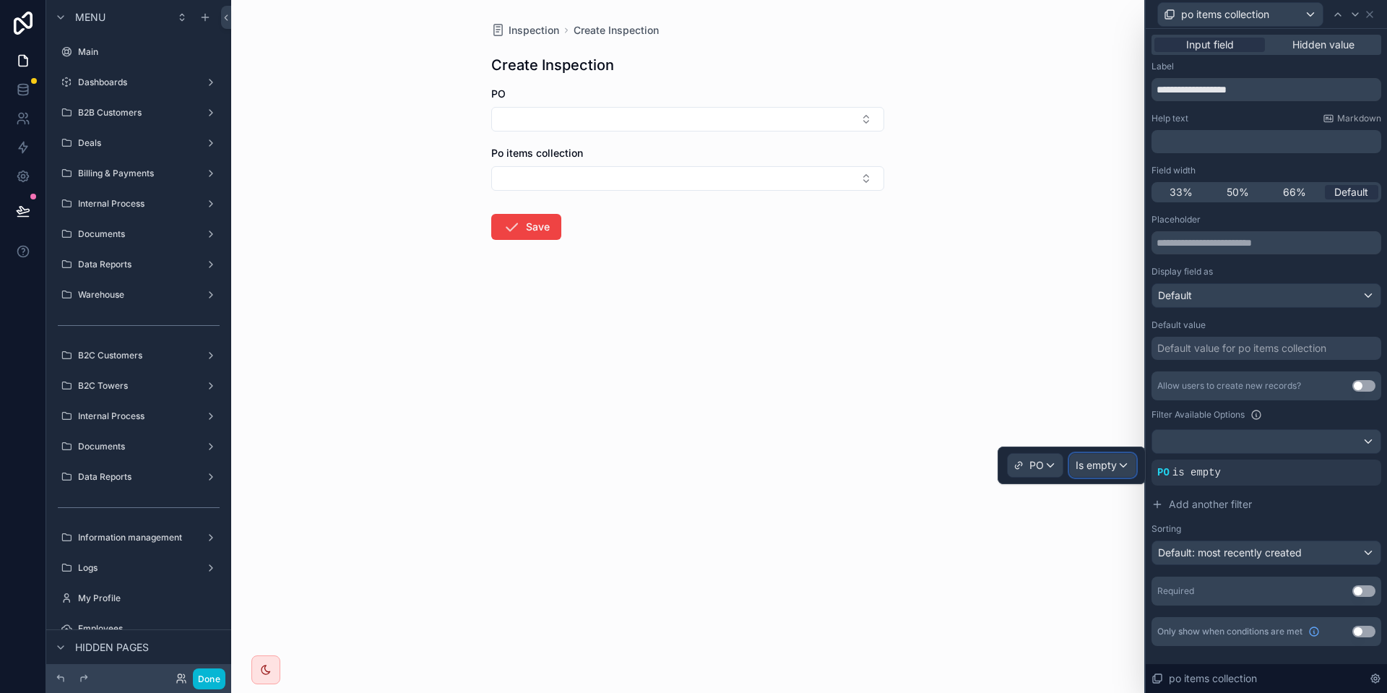
click at [1108, 470] on span "Is empty" at bounding box center [1095, 465] width 41 height 14
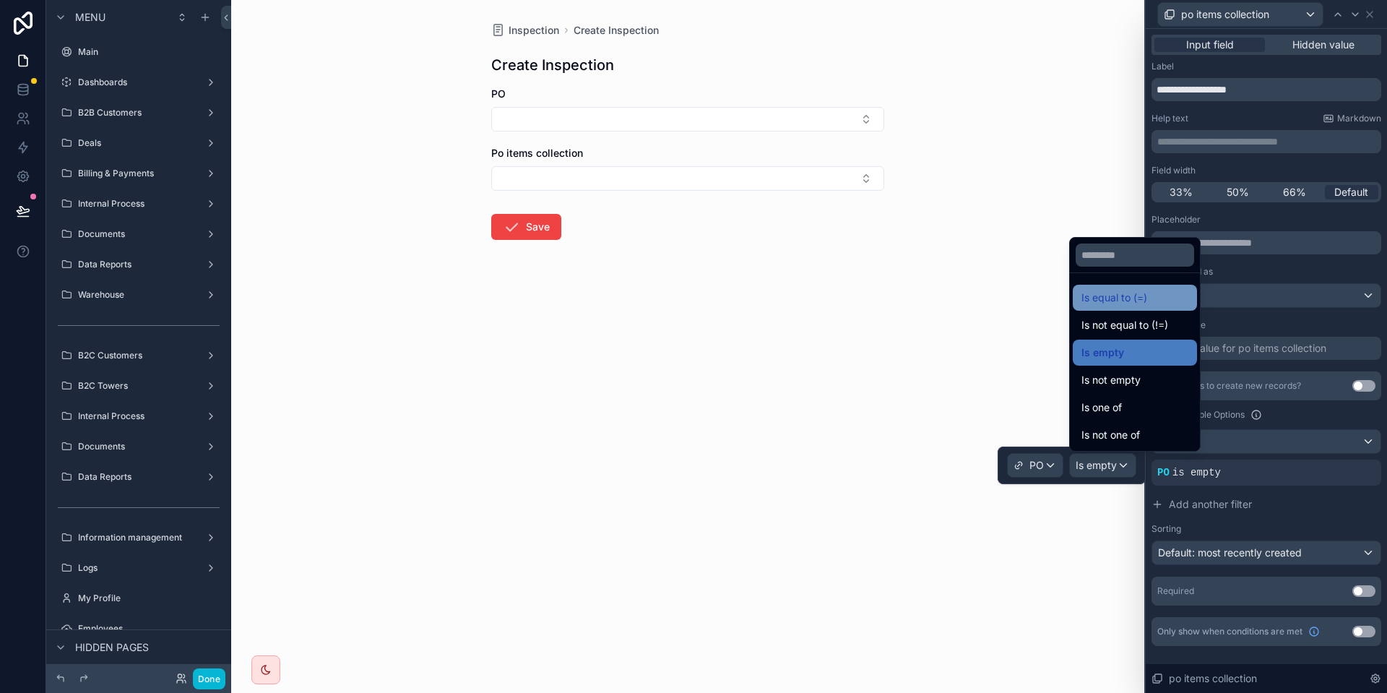
click at [1143, 294] on span "Is equal to (=)" at bounding box center [1114, 297] width 66 height 17
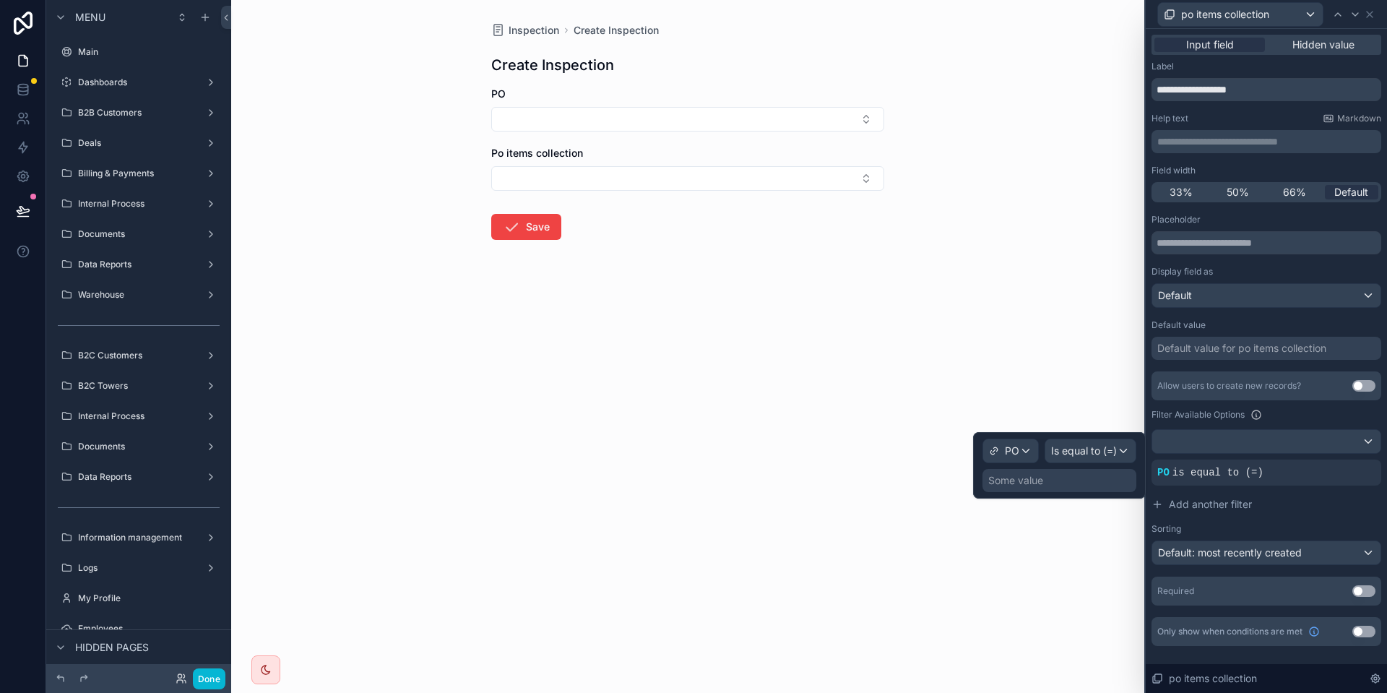
click at [1040, 485] on div "Some value" at bounding box center [1015, 480] width 55 height 14
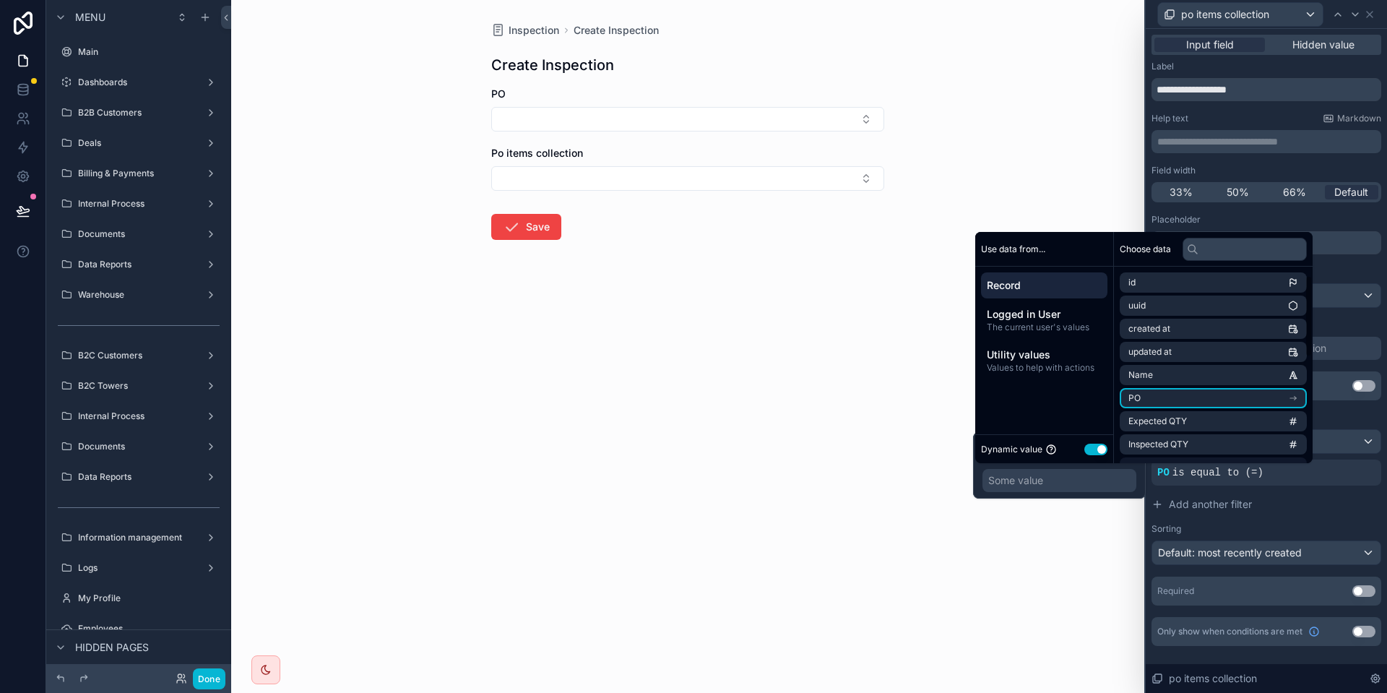
scroll to position [87, 0]
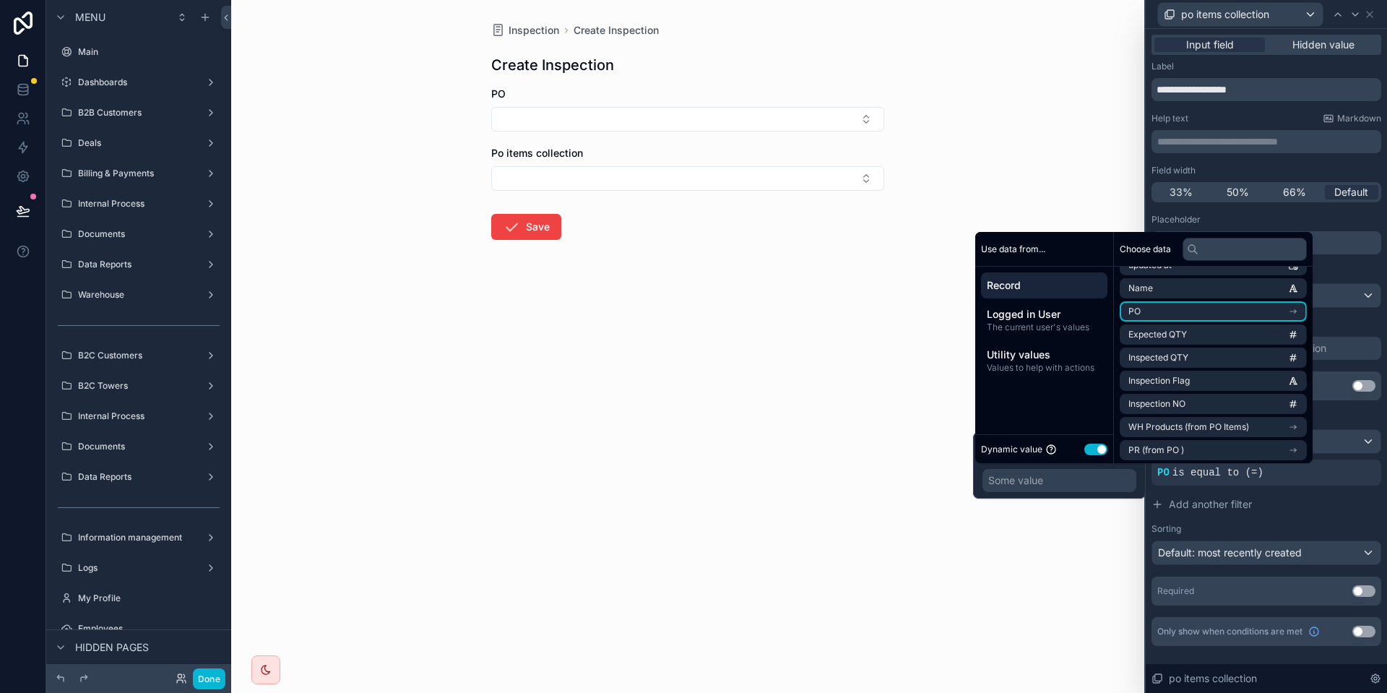
click at [1221, 300] on ul "id uuid created at updated at Name PO Expected QTY Inspected QTY Inspection Fla…" at bounding box center [1212, 415] width 187 height 459
click at [1209, 313] on li "PO" at bounding box center [1212, 311] width 187 height 20
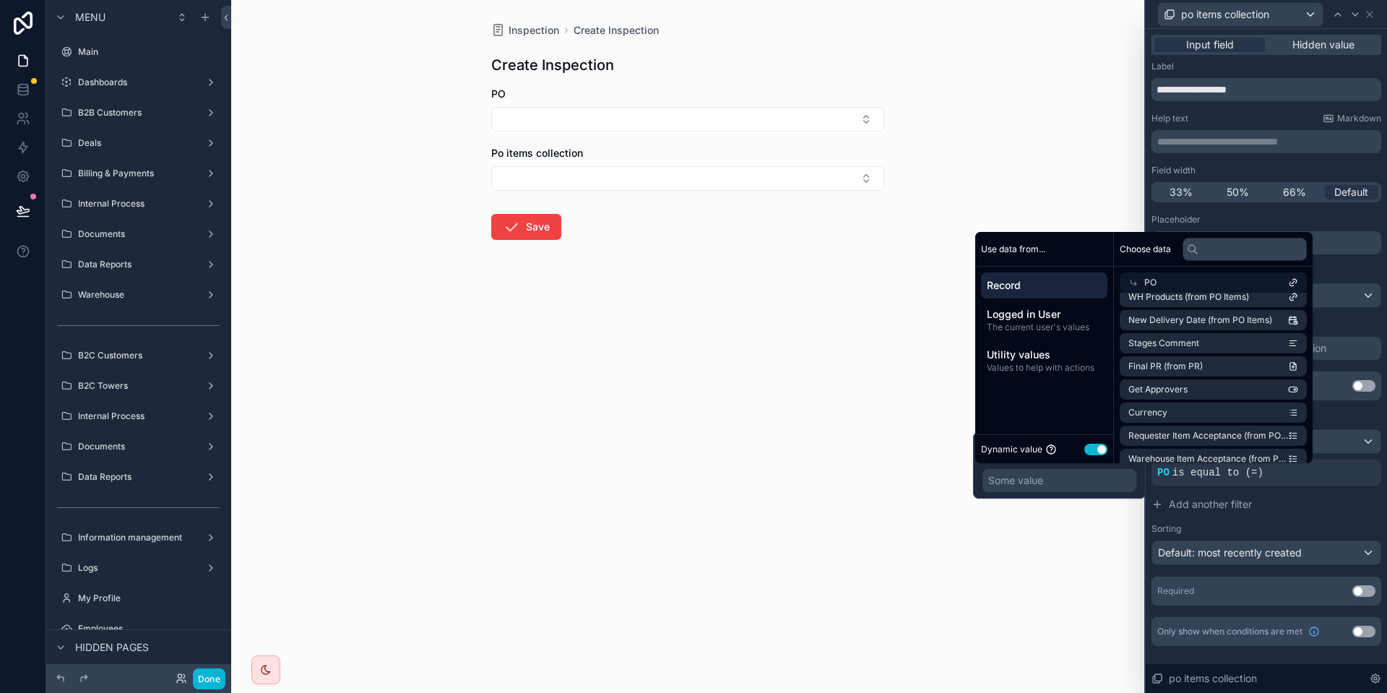
scroll to position [1410, 0]
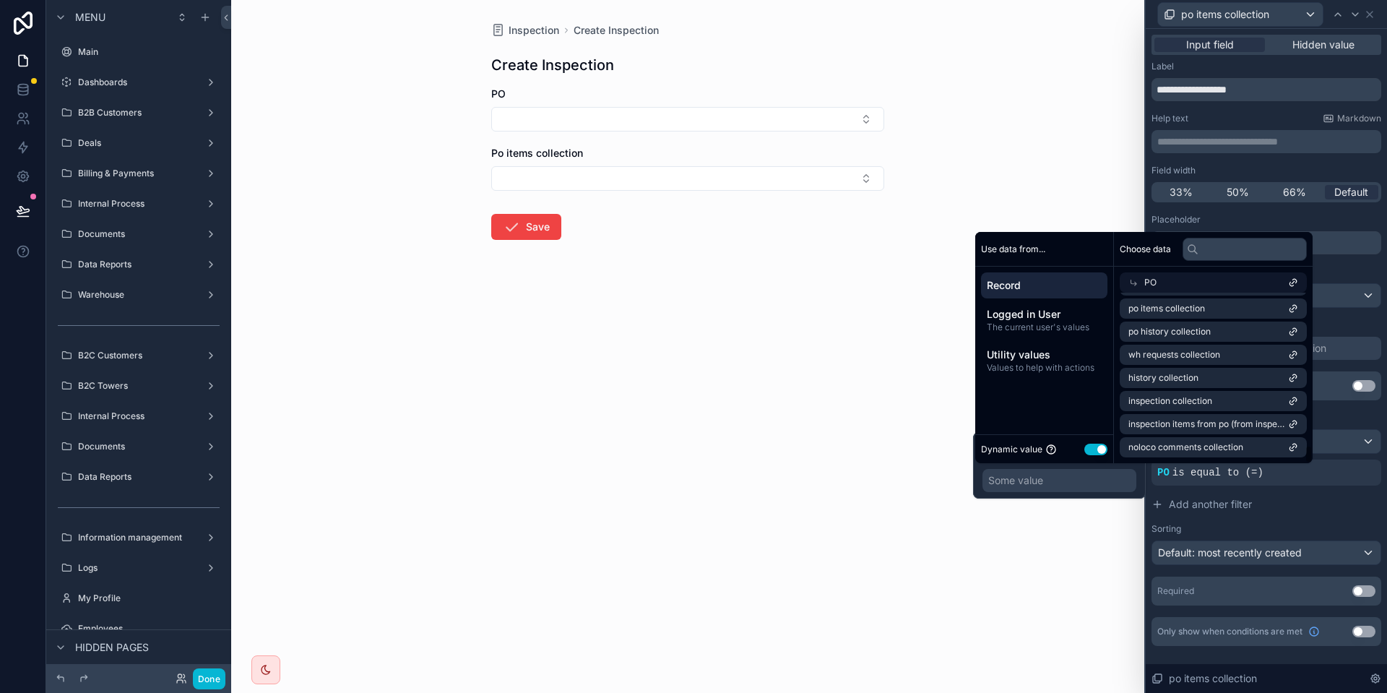
click at [1038, 481] on div "Some value" at bounding box center [1015, 480] width 55 height 14
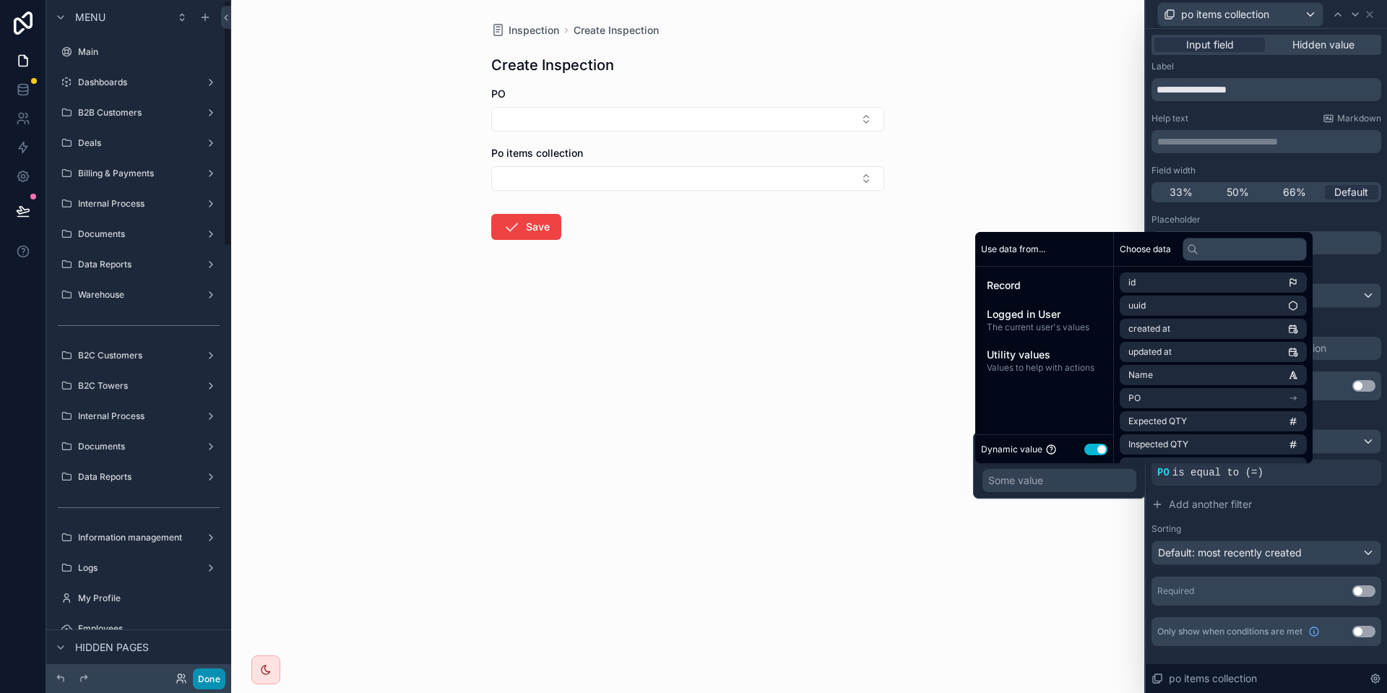
click at [206, 685] on button "Done" at bounding box center [209, 678] width 32 height 21
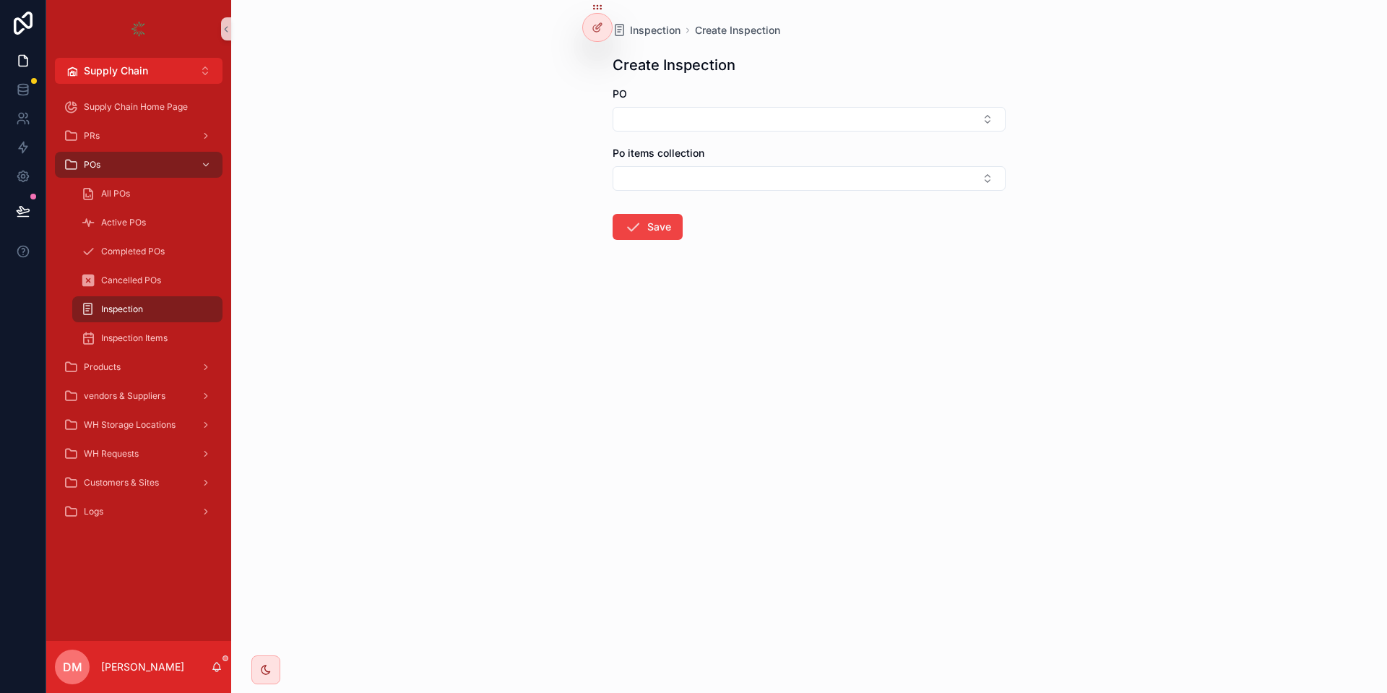
click at [147, 207] on div "All POs" at bounding box center [148, 193] width 168 height 29
click at [127, 217] on span "Active POs" at bounding box center [123, 223] width 45 height 12
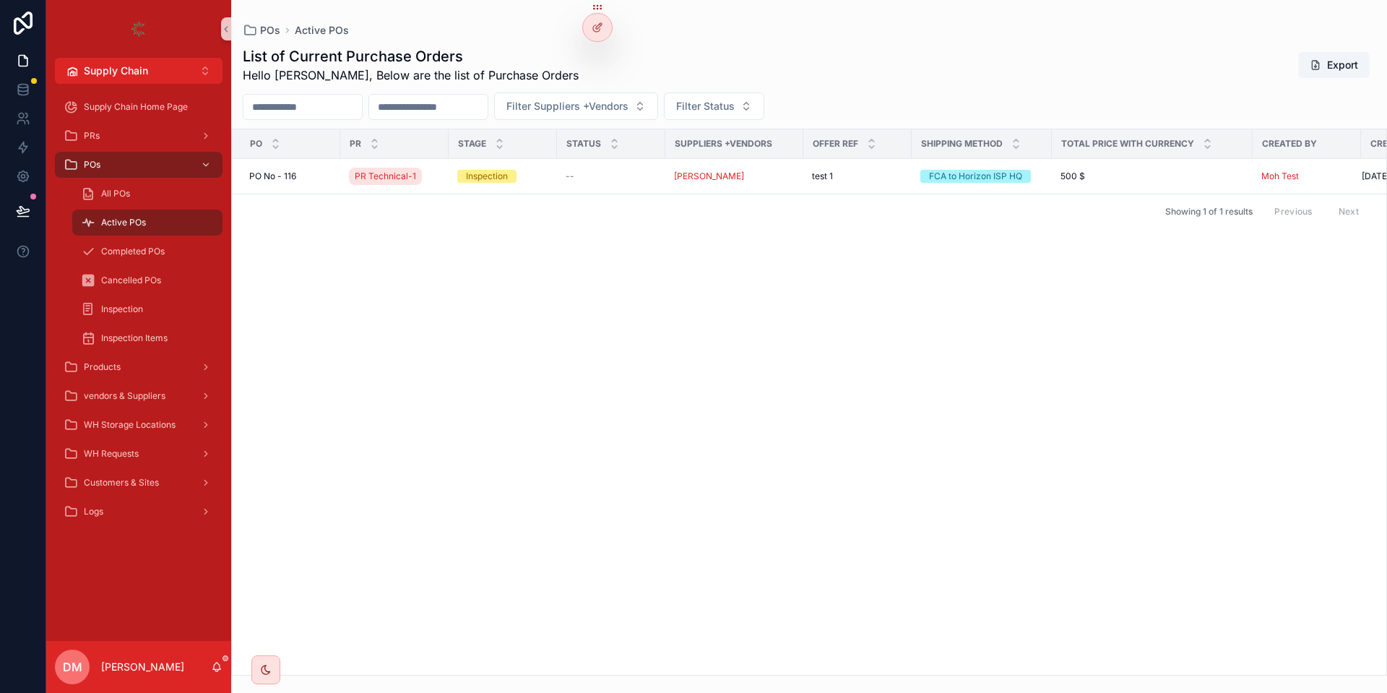
click at [169, 215] on div "Active POs" at bounding box center [147, 222] width 133 height 23
click at [163, 193] on div "All POs" at bounding box center [147, 193] width 133 height 23
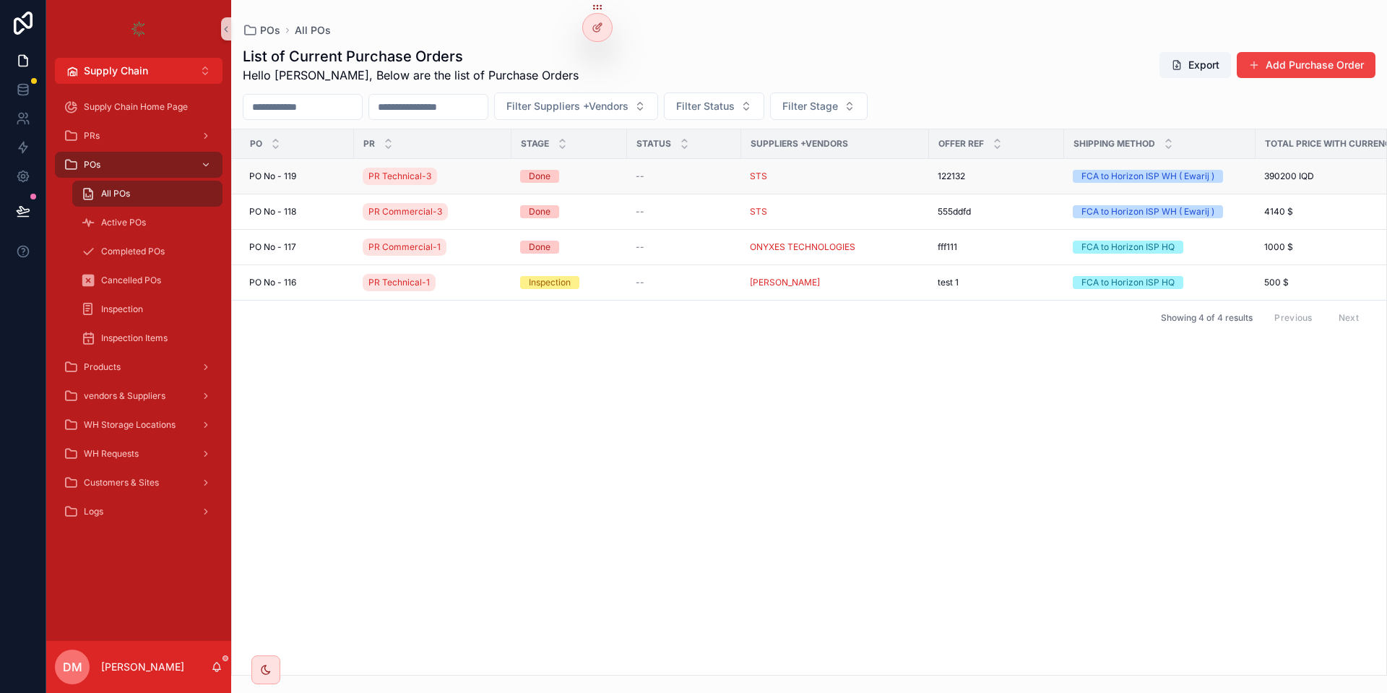
click at [313, 178] on div "[STREET_ADDRESS]" at bounding box center [297, 176] width 96 height 12
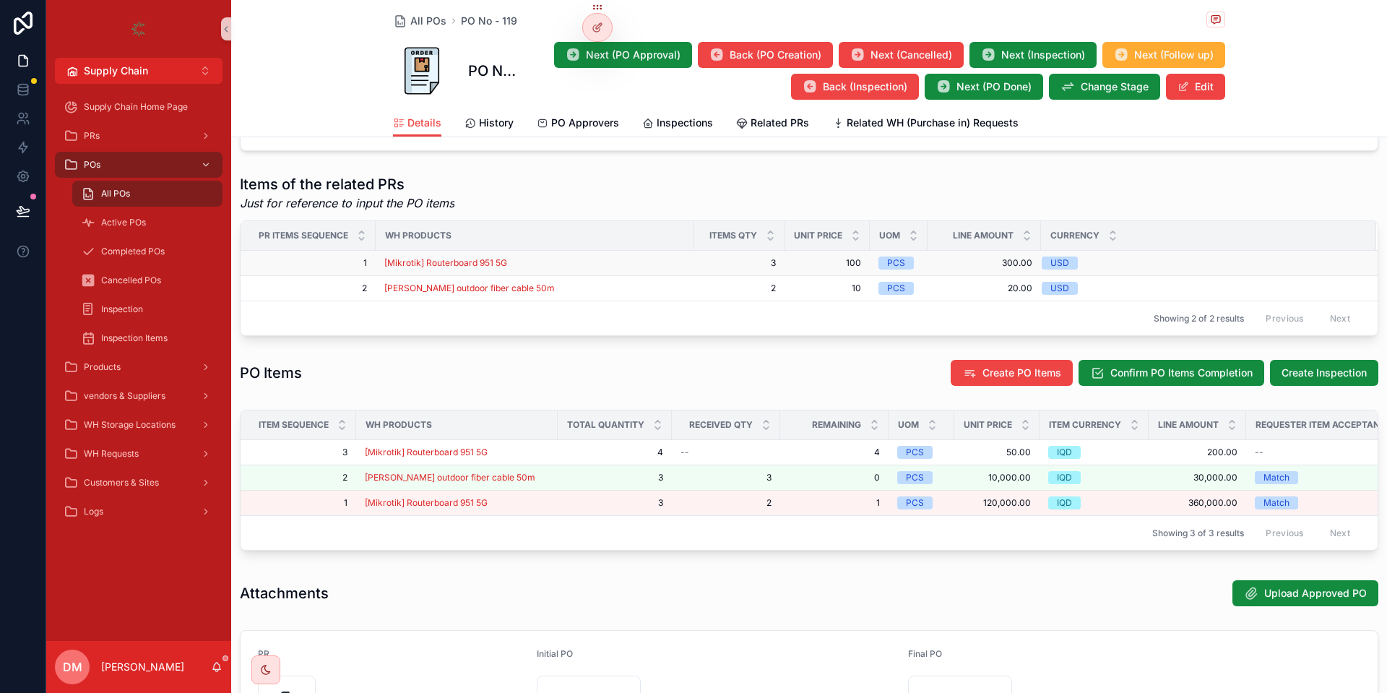
scroll to position [693, 0]
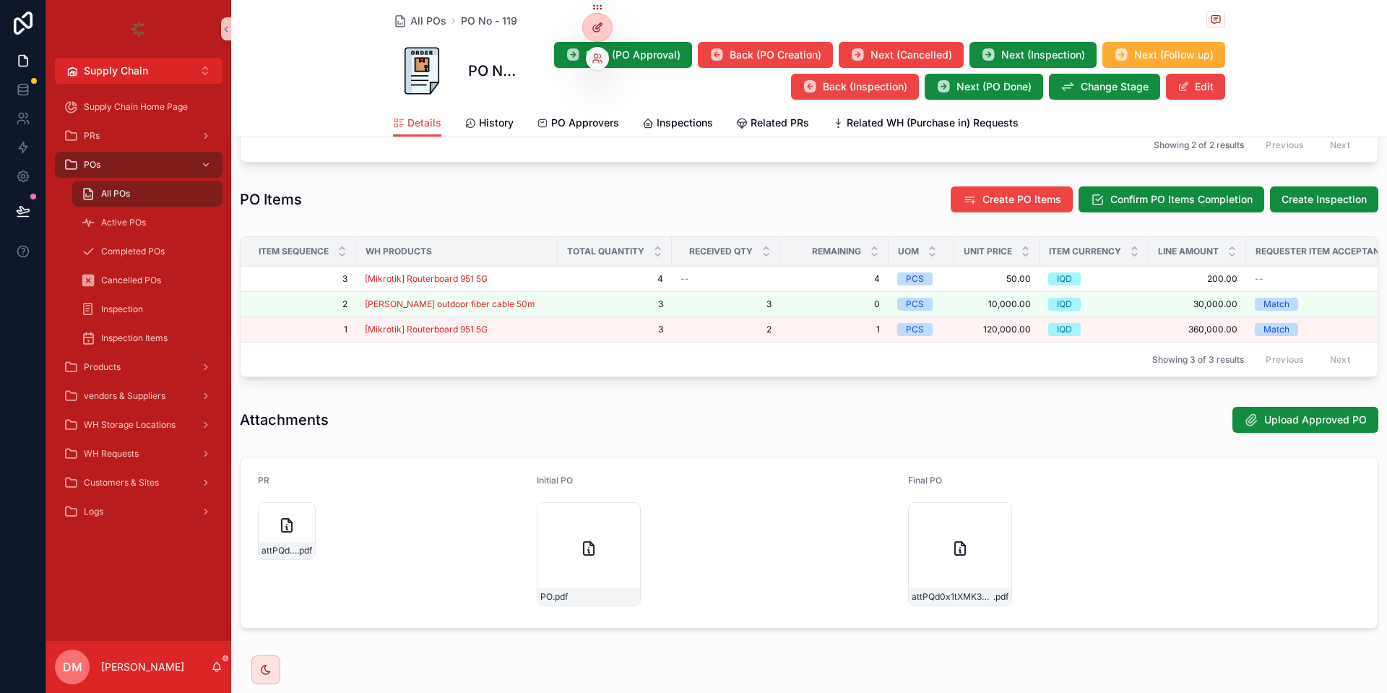
click at [592, 22] on icon at bounding box center [597, 28] width 12 height 12
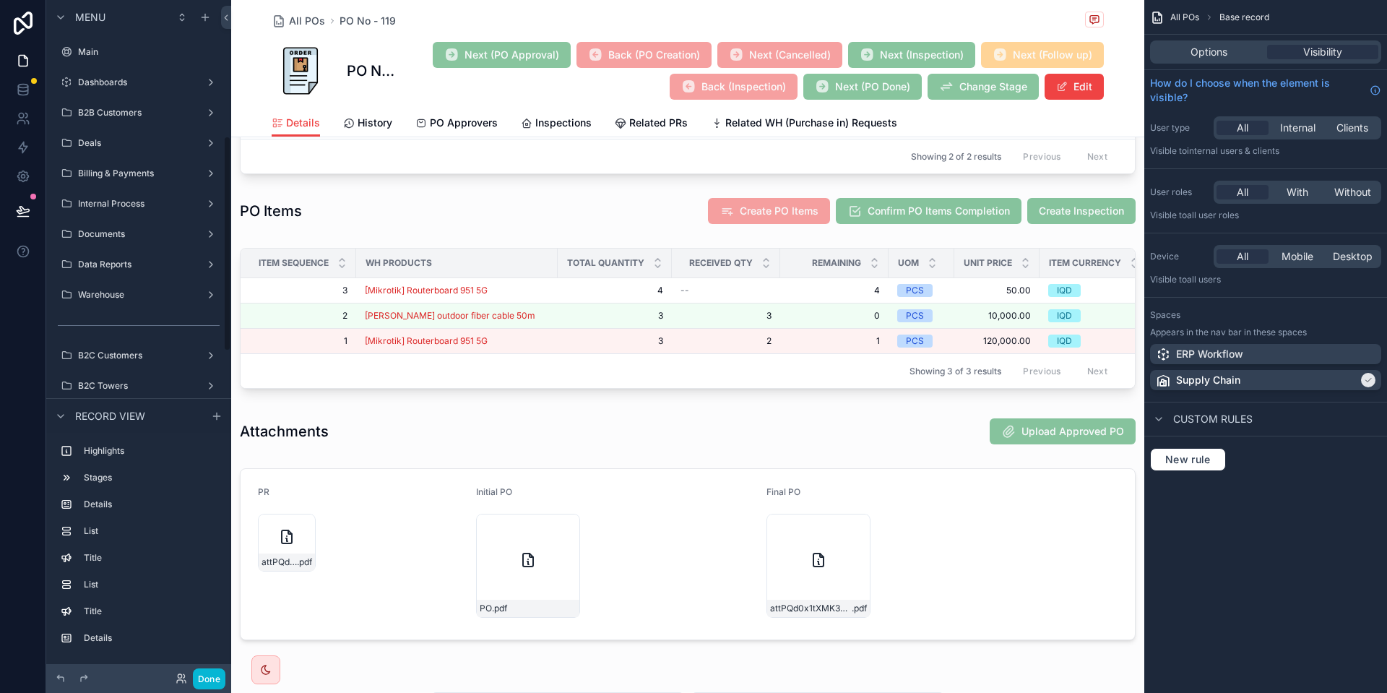
scroll to position [427, 0]
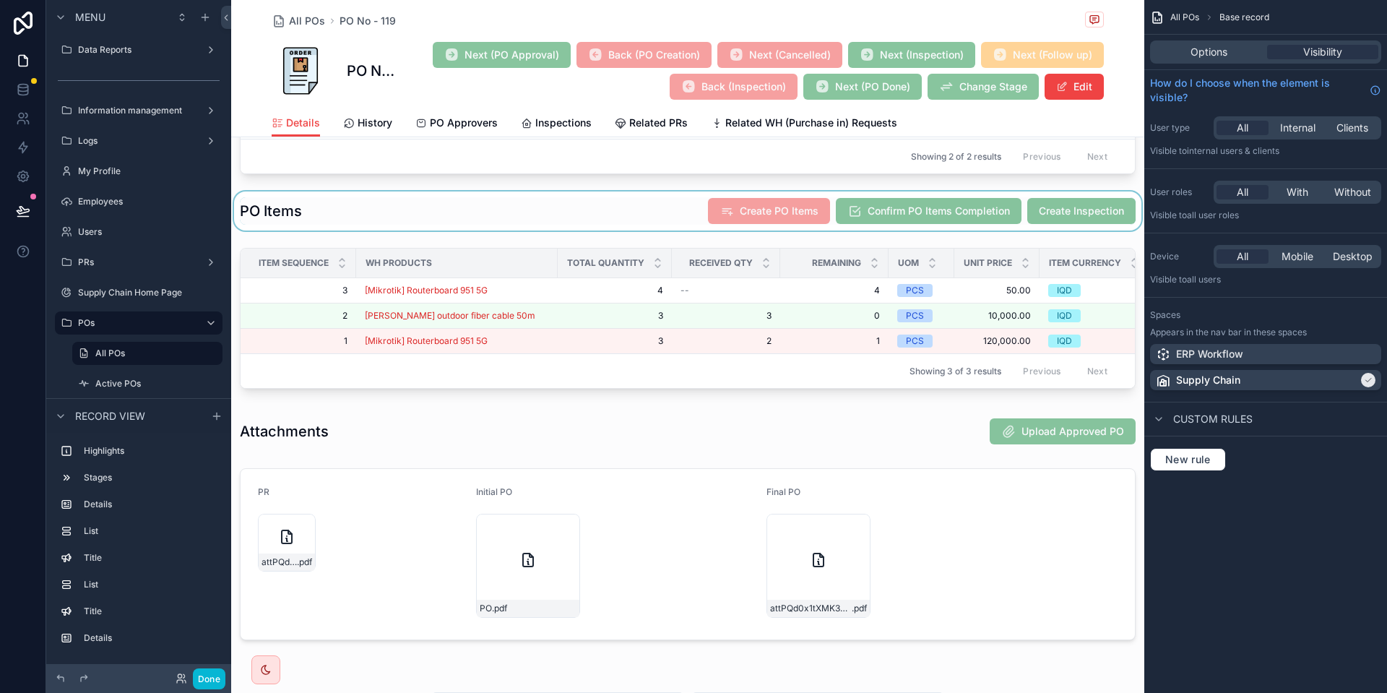
click at [642, 214] on div "scrollable content" at bounding box center [687, 210] width 913 height 39
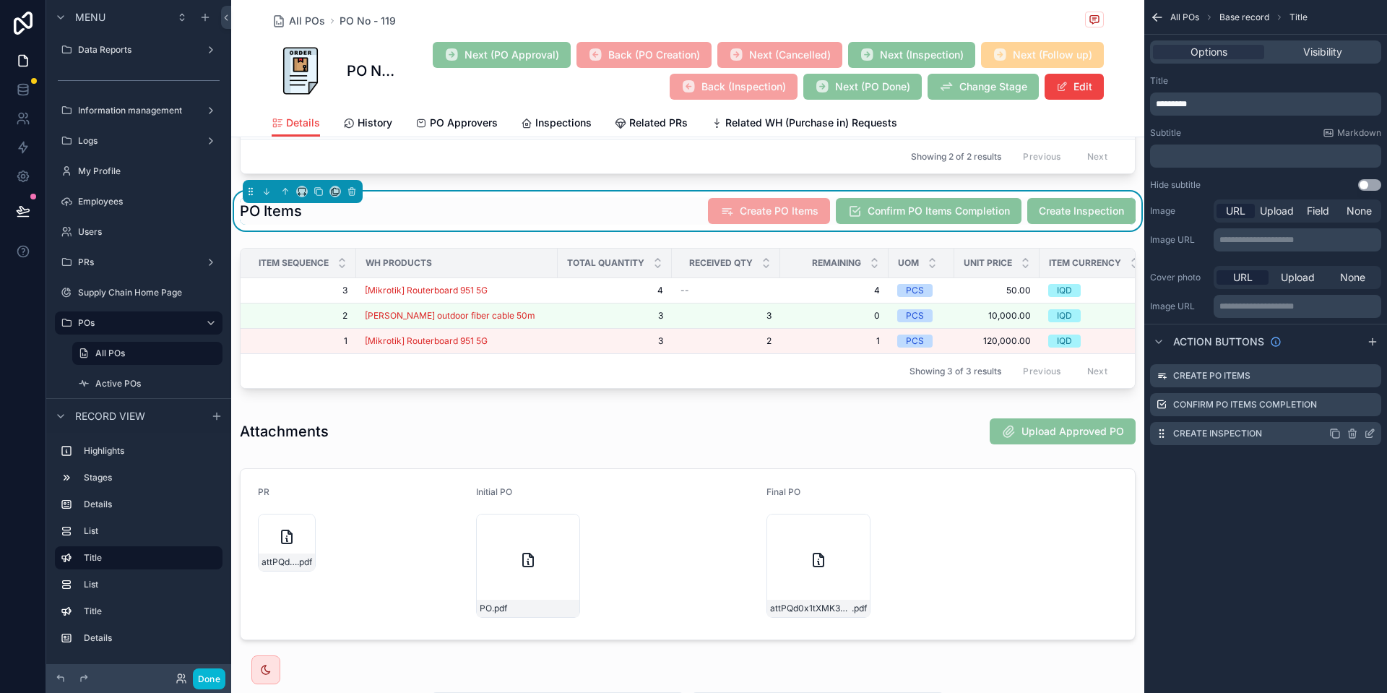
click at [1365, 431] on icon "scrollable content" at bounding box center [1370, 434] width 12 height 12
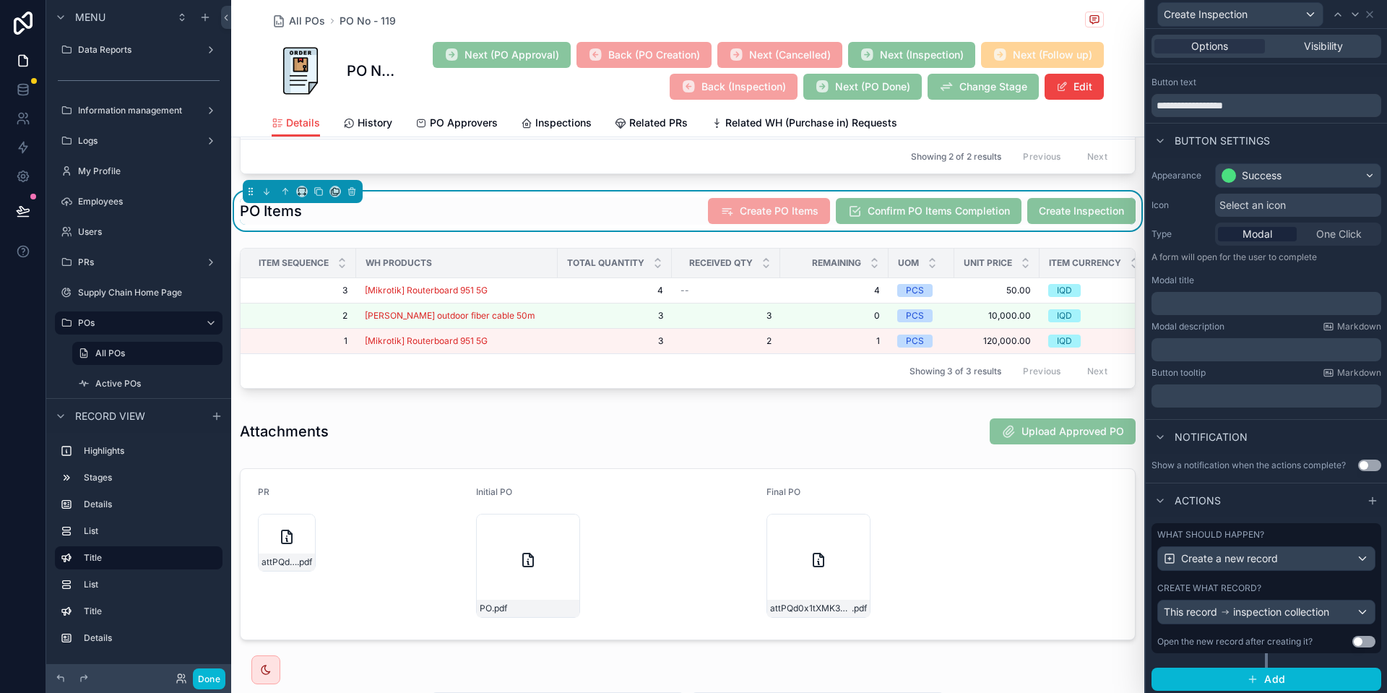
scroll to position [26, 0]
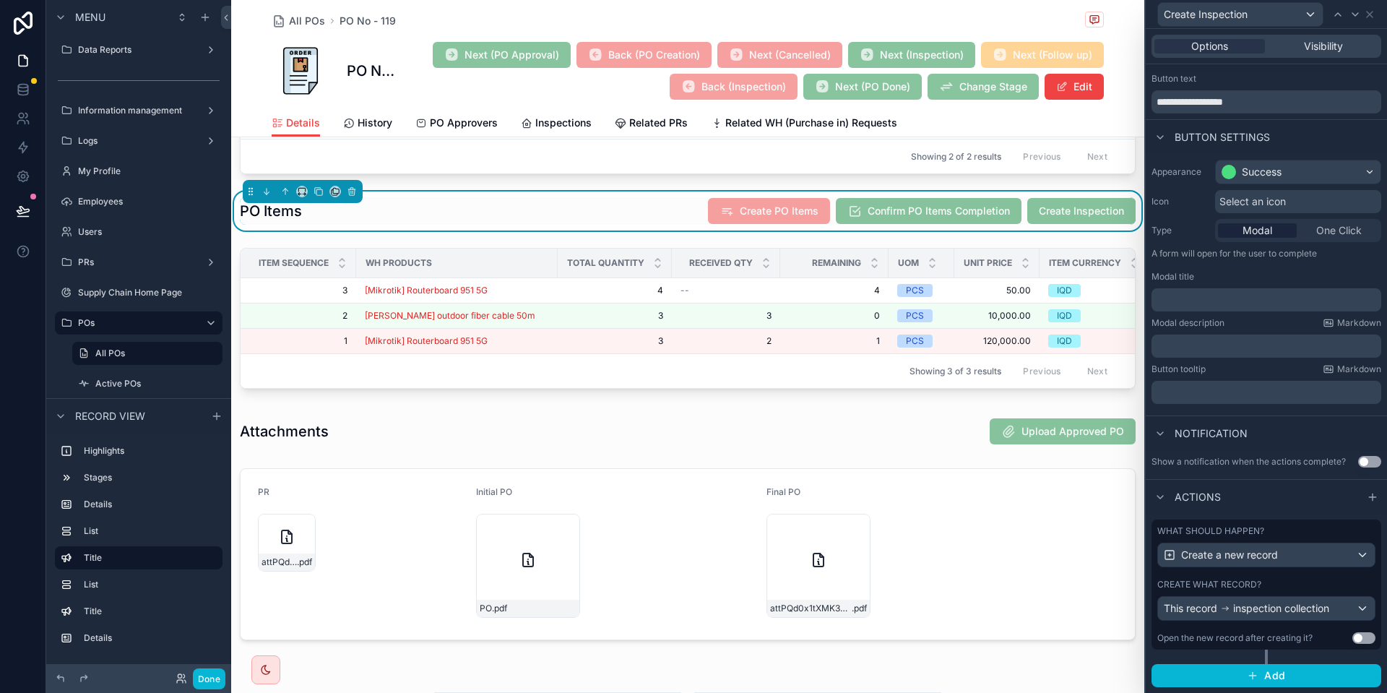
click at [1296, 582] on div "Create what record?" at bounding box center [1266, 584] width 218 height 12
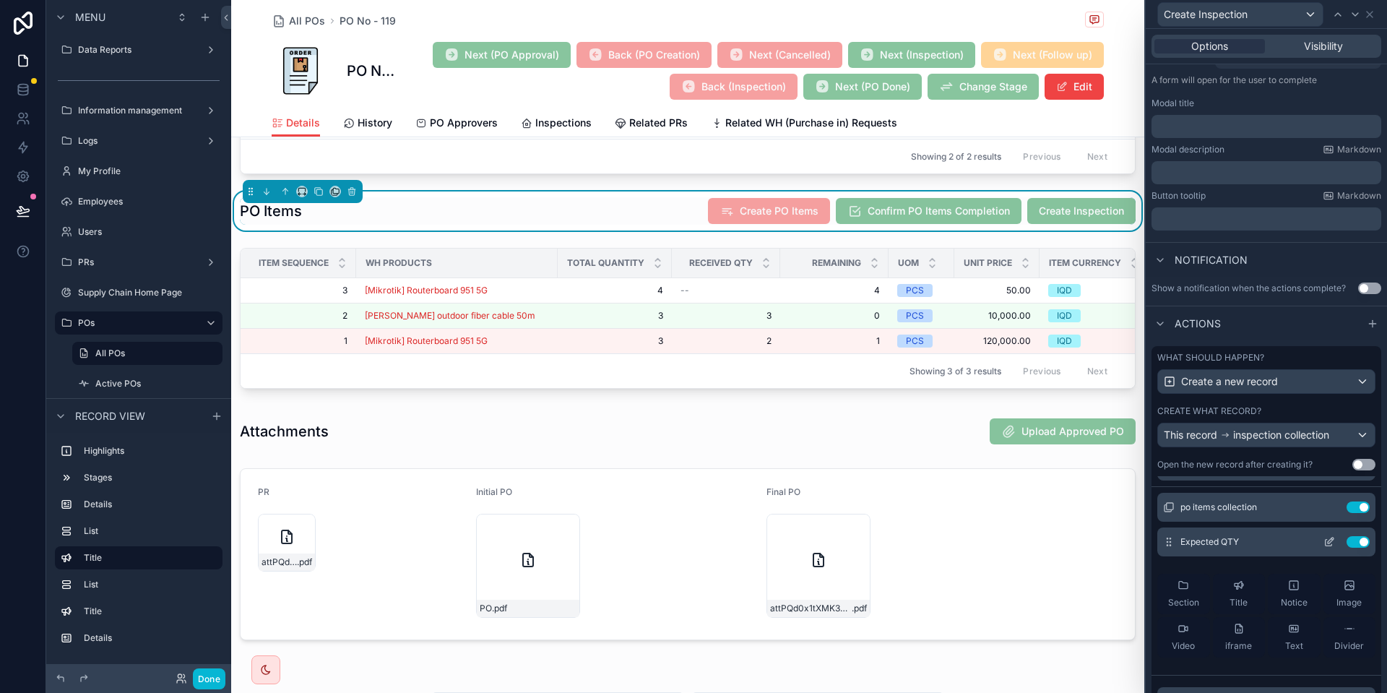
scroll to position [0, 0]
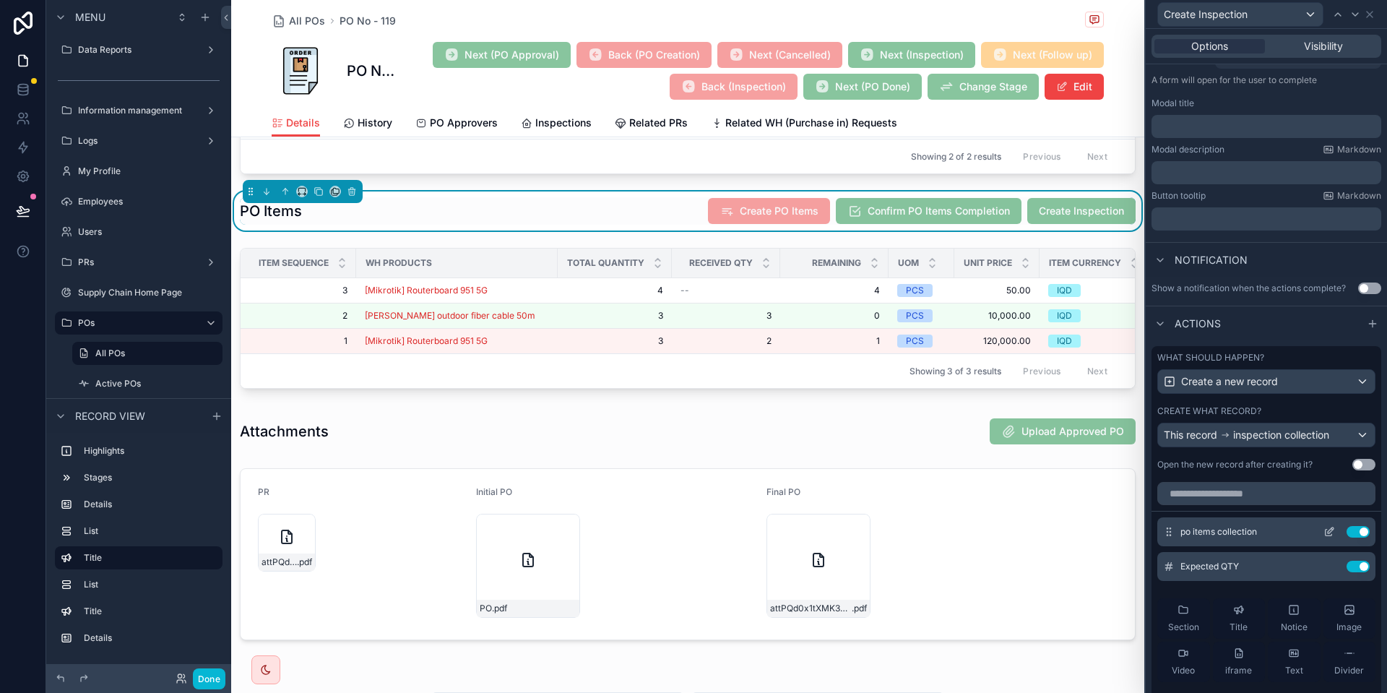
click at [1354, 568] on button "Use setting" at bounding box center [1357, 566] width 23 height 12
click at [222, 675] on button "Done" at bounding box center [209, 678] width 32 height 21
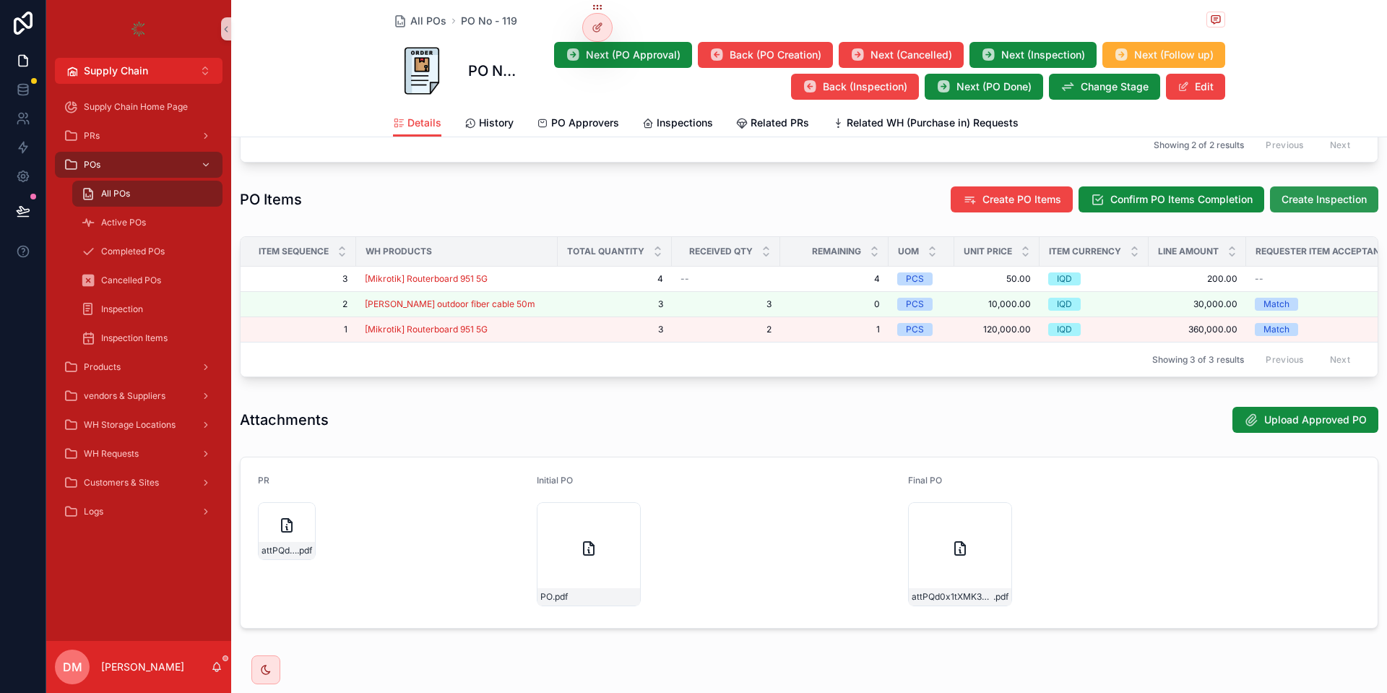
click at [1306, 207] on span "Create Inspection" at bounding box center [1323, 199] width 85 height 14
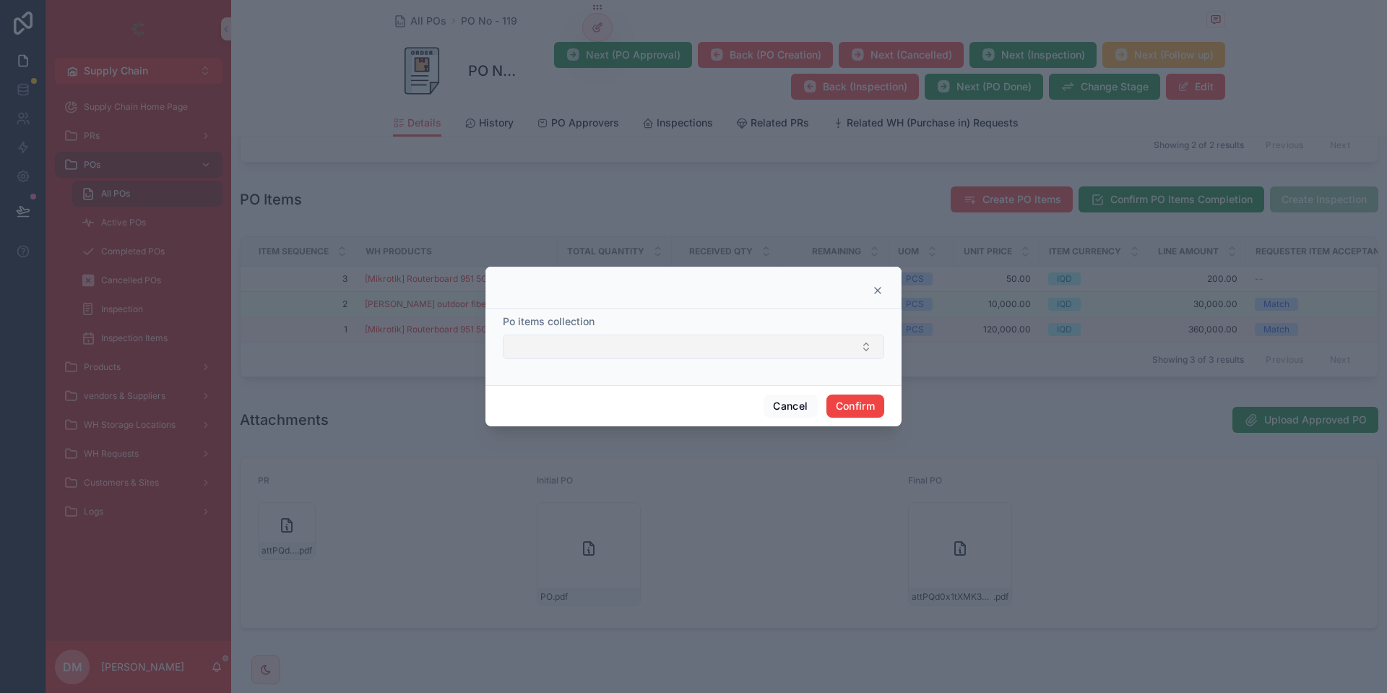
click at [664, 338] on button "Select Button" at bounding box center [693, 346] width 381 height 25
click at [872, 284] on div at bounding box center [693, 287] width 416 height 42
click at [873, 287] on icon at bounding box center [878, 291] width 12 height 12
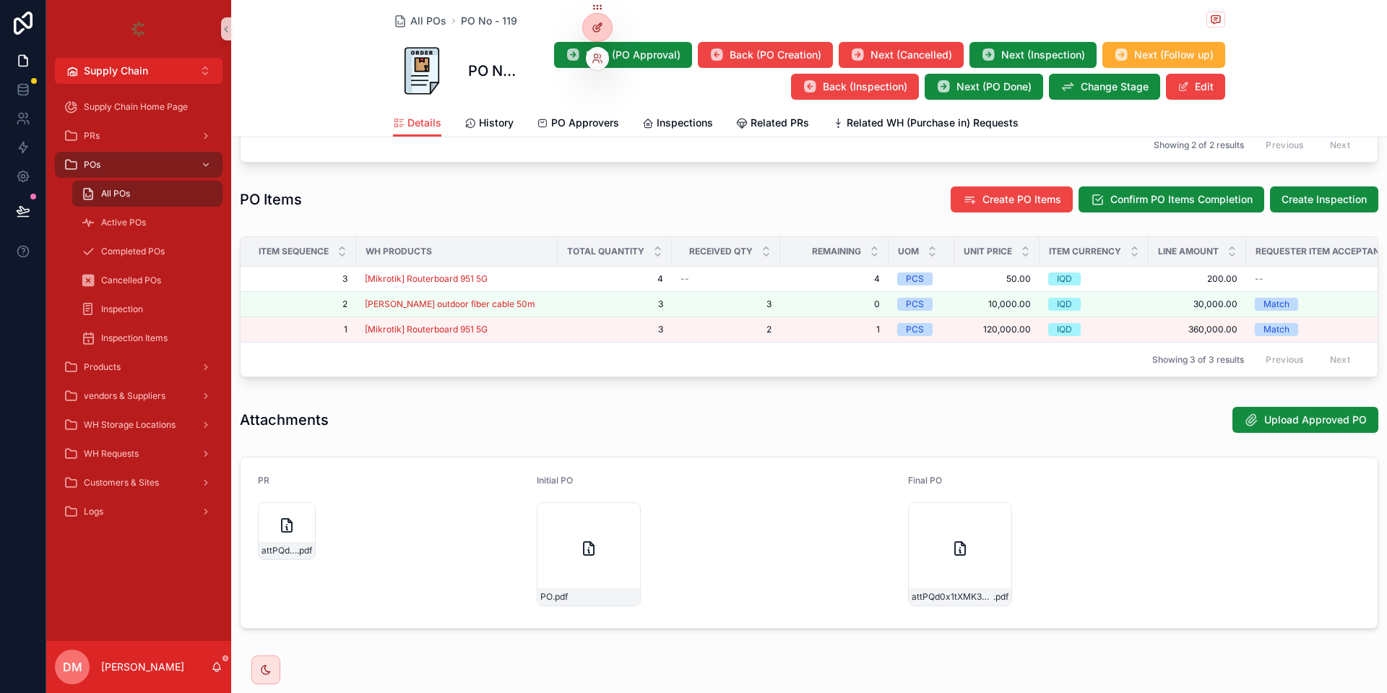
click at [602, 30] on icon at bounding box center [597, 28] width 12 height 12
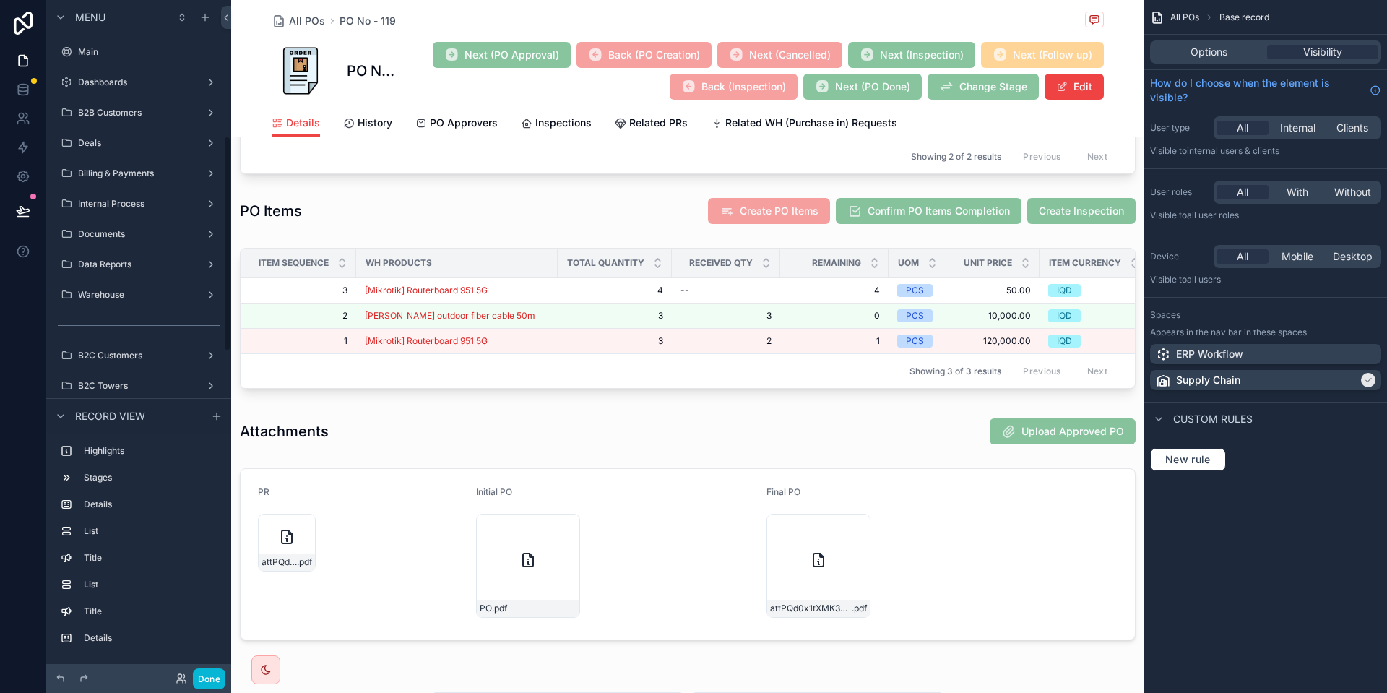
scroll to position [427, 0]
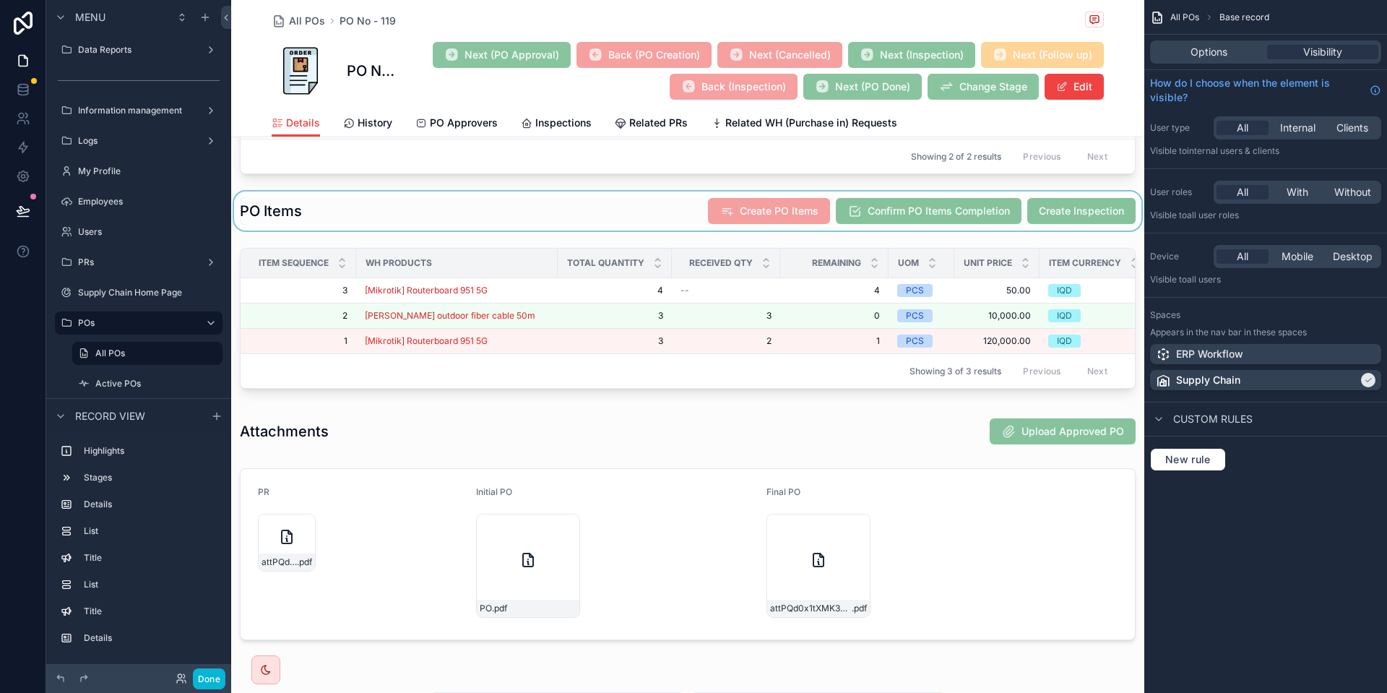
click at [1045, 226] on div "scrollable content" at bounding box center [687, 210] width 913 height 39
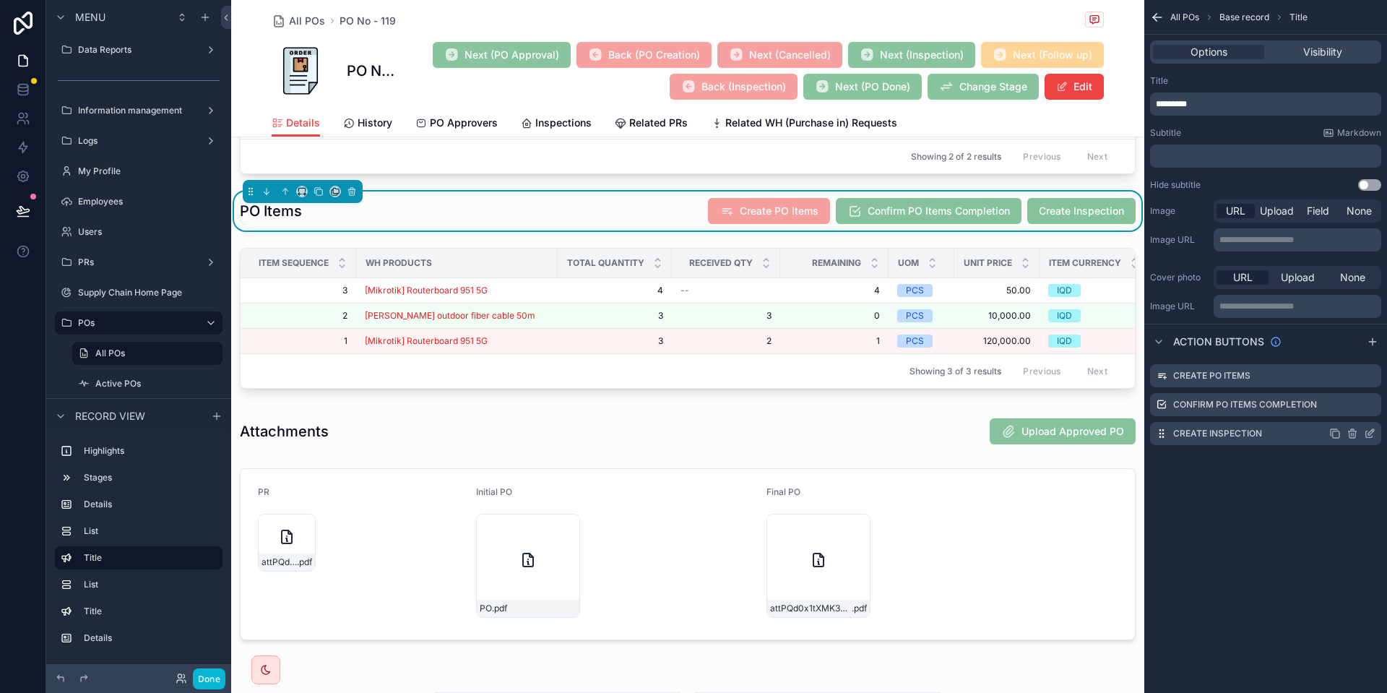
click at [1371, 425] on div "Create Inspection" at bounding box center [1265, 433] width 231 height 23
click at [1371, 432] on icon "scrollable content" at bounding box center [1370, 434] width 12 height 12
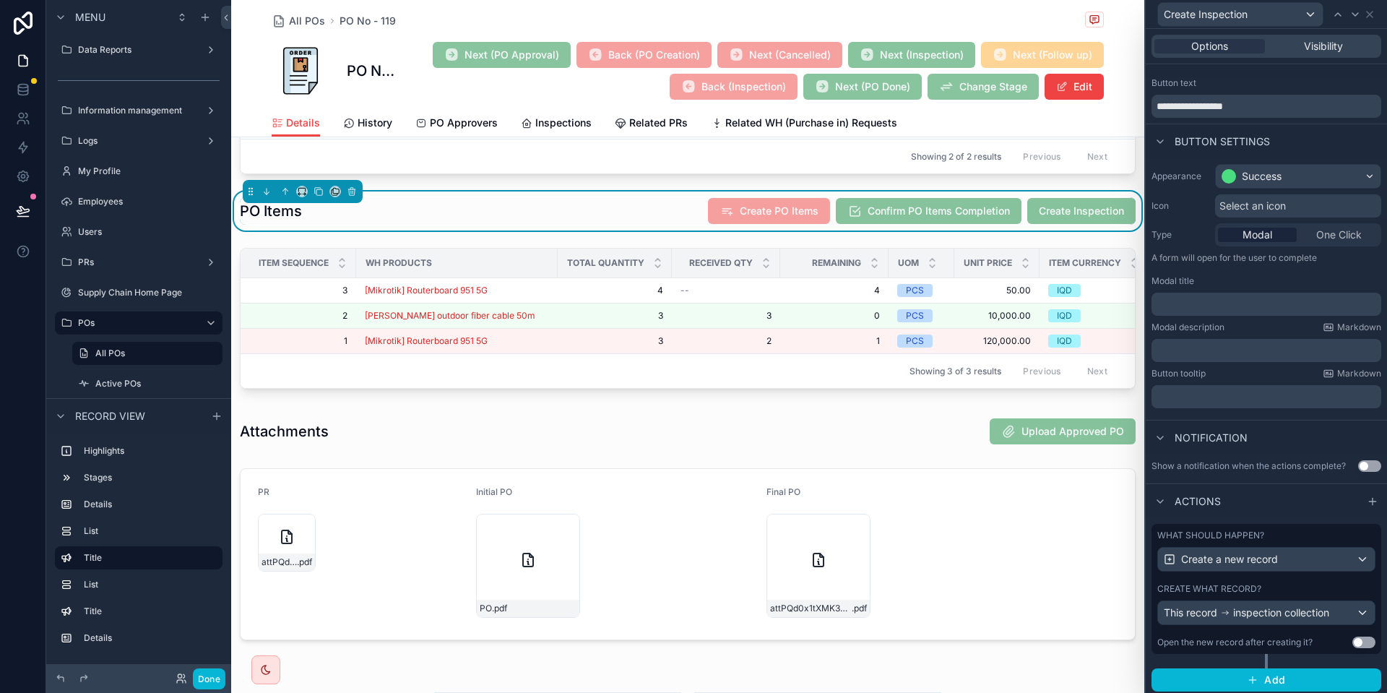
scroll to position [26, 0]
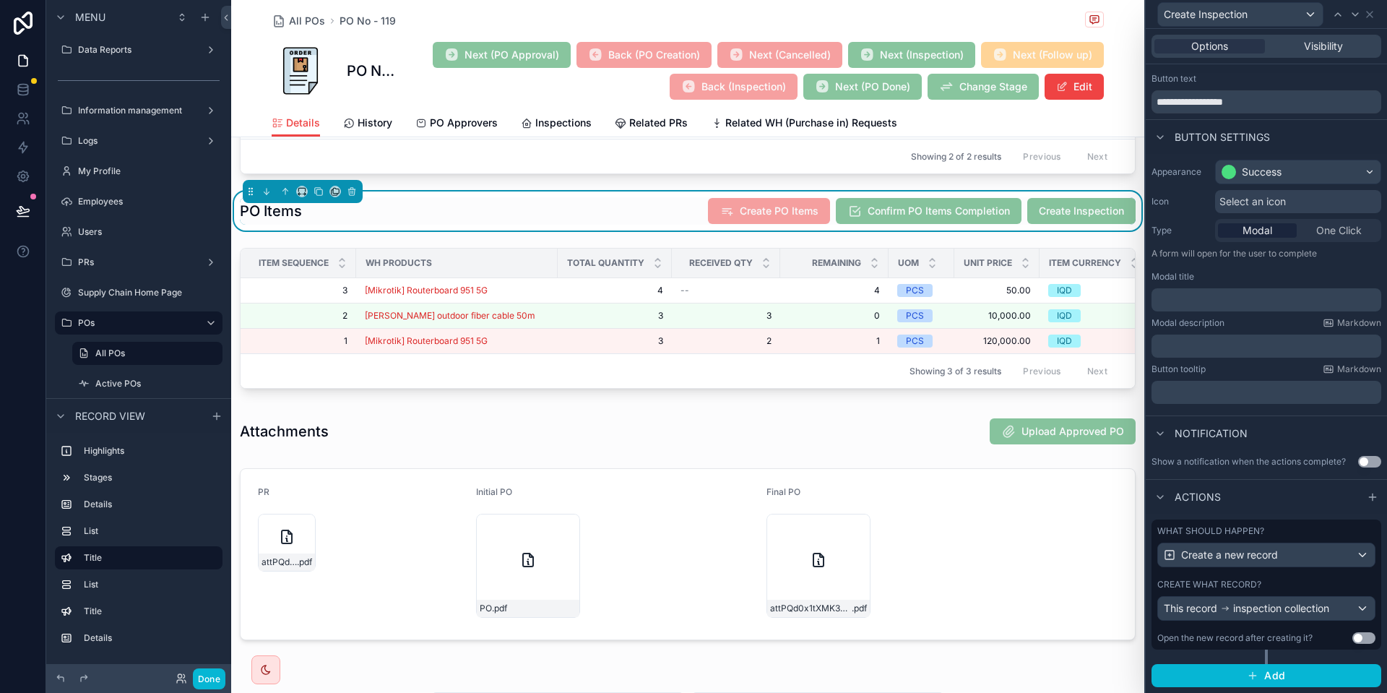
click at [1226, 591] on div "Create what record? This record inspection collection" at bounding box center [1266, 599] width 218 height 42
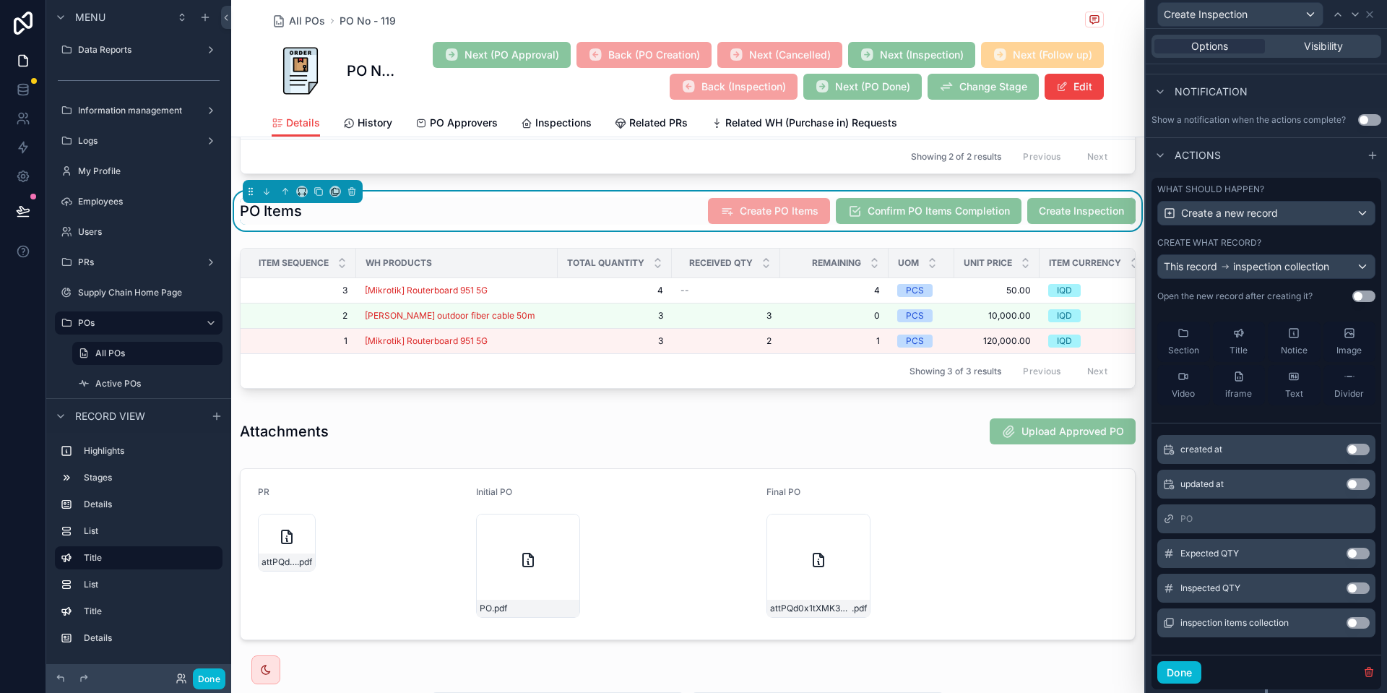
scroll to position [407, 0]
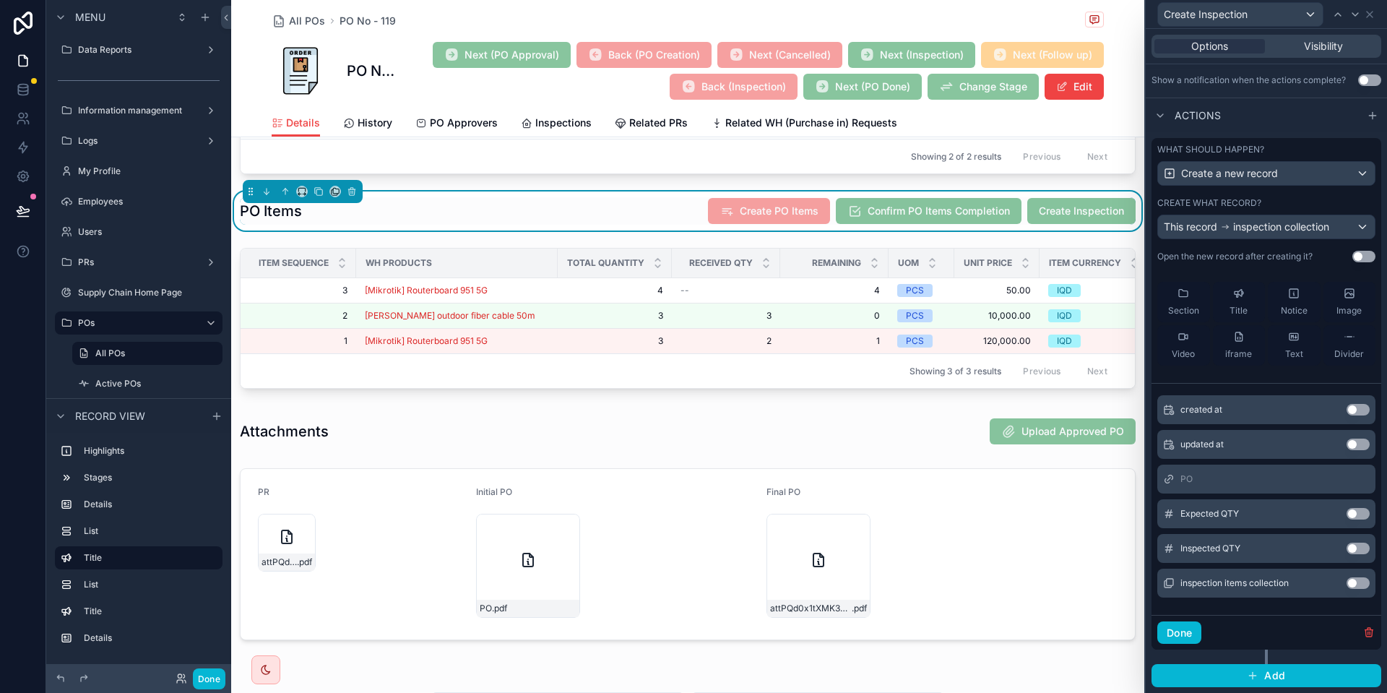
click at [1356, 580] on button "Use setting" at bounding box center [1357, 583] width 23 height 12
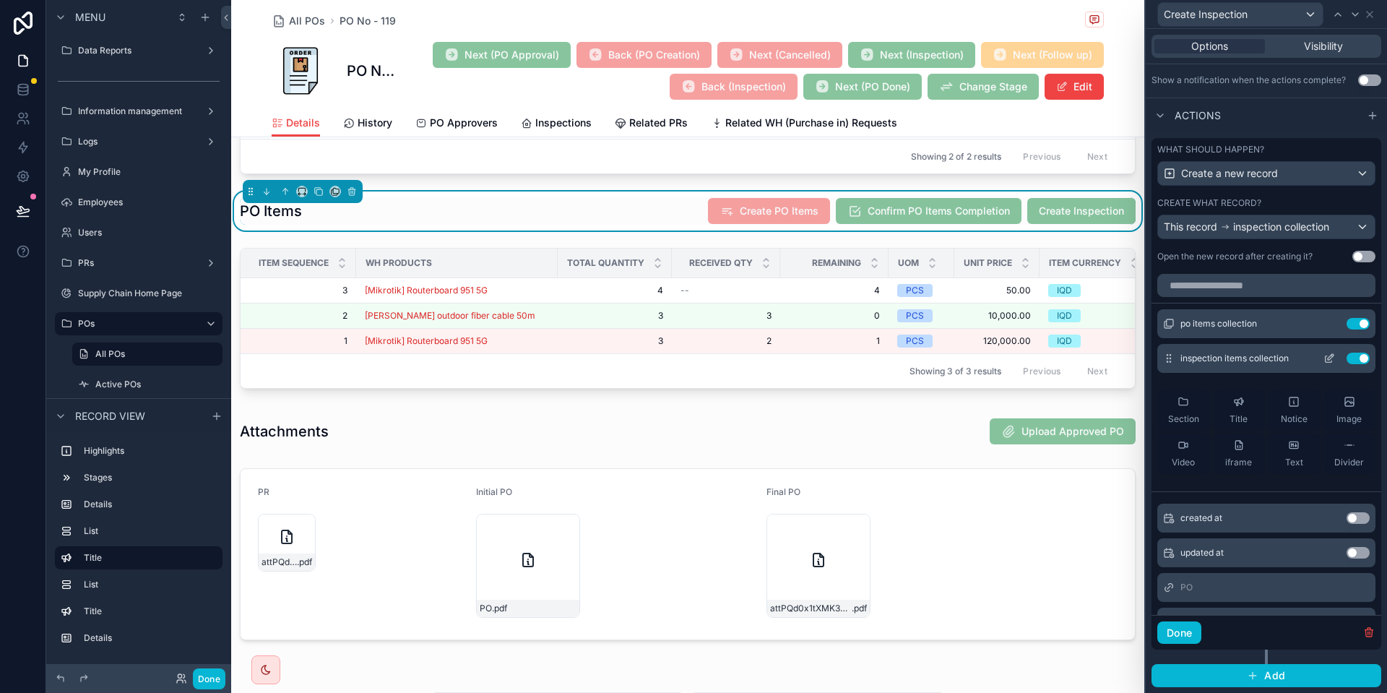
scroll to position [321, 0]
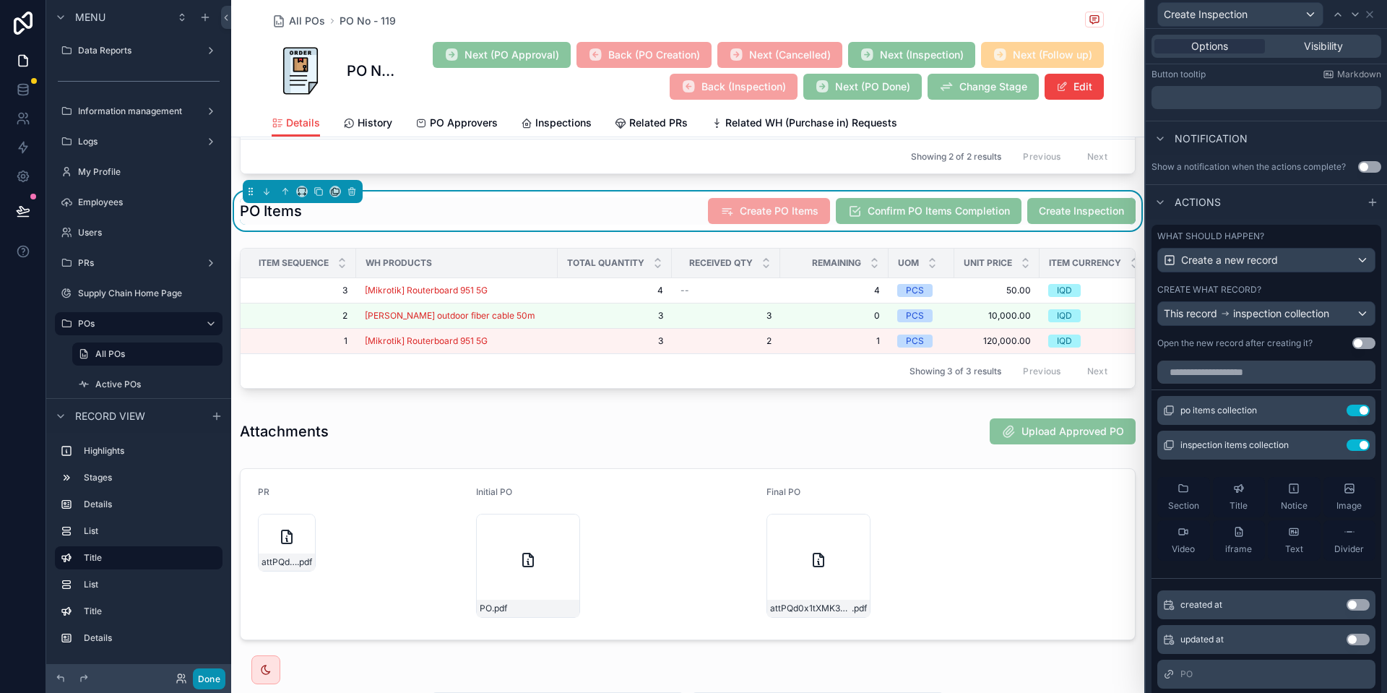
click at [214, 672] on button "Done" at bounding box center [209, 678] width 32 height 21
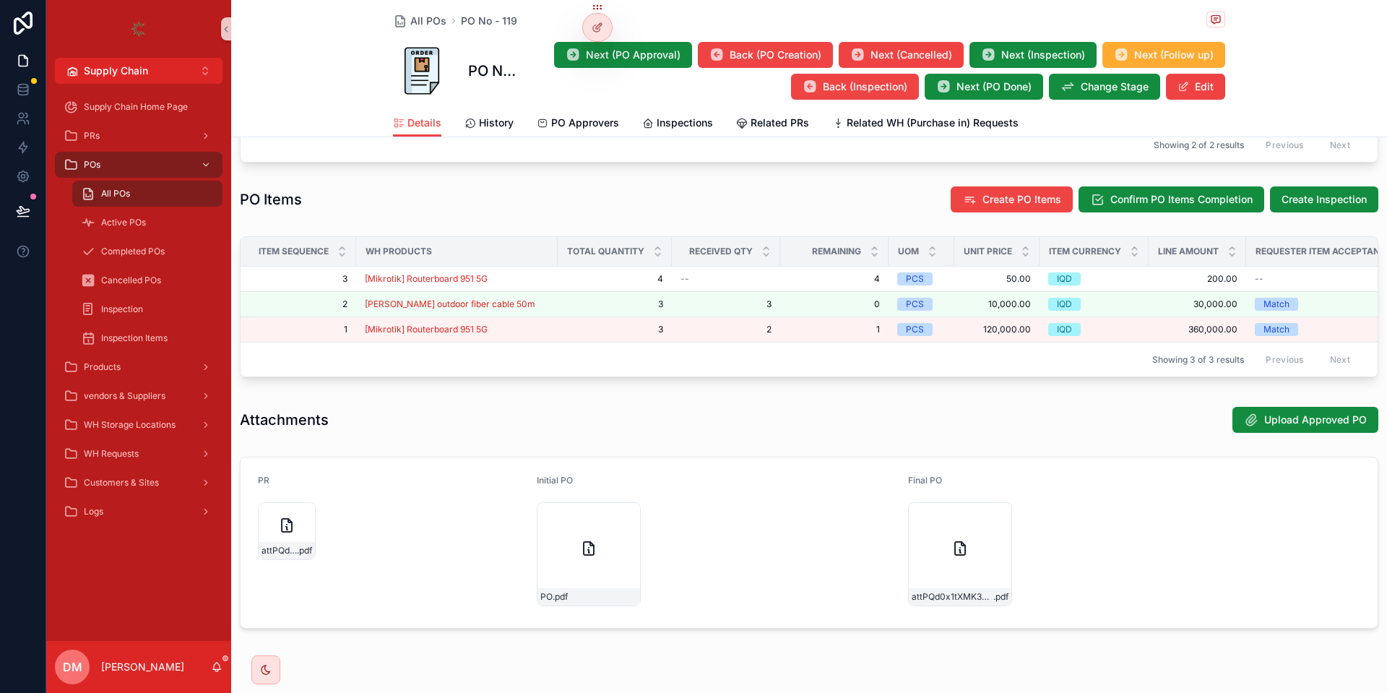
click at [1342, 194] on div "PO Items Create PO Items Confirm PO Items Completion Create Inspection" at bounding box center [809, 199] width 1156 height 39
click at [1327, 207] on span "Create Inspection" at bounding box center [1323, 199] width 85 height 14
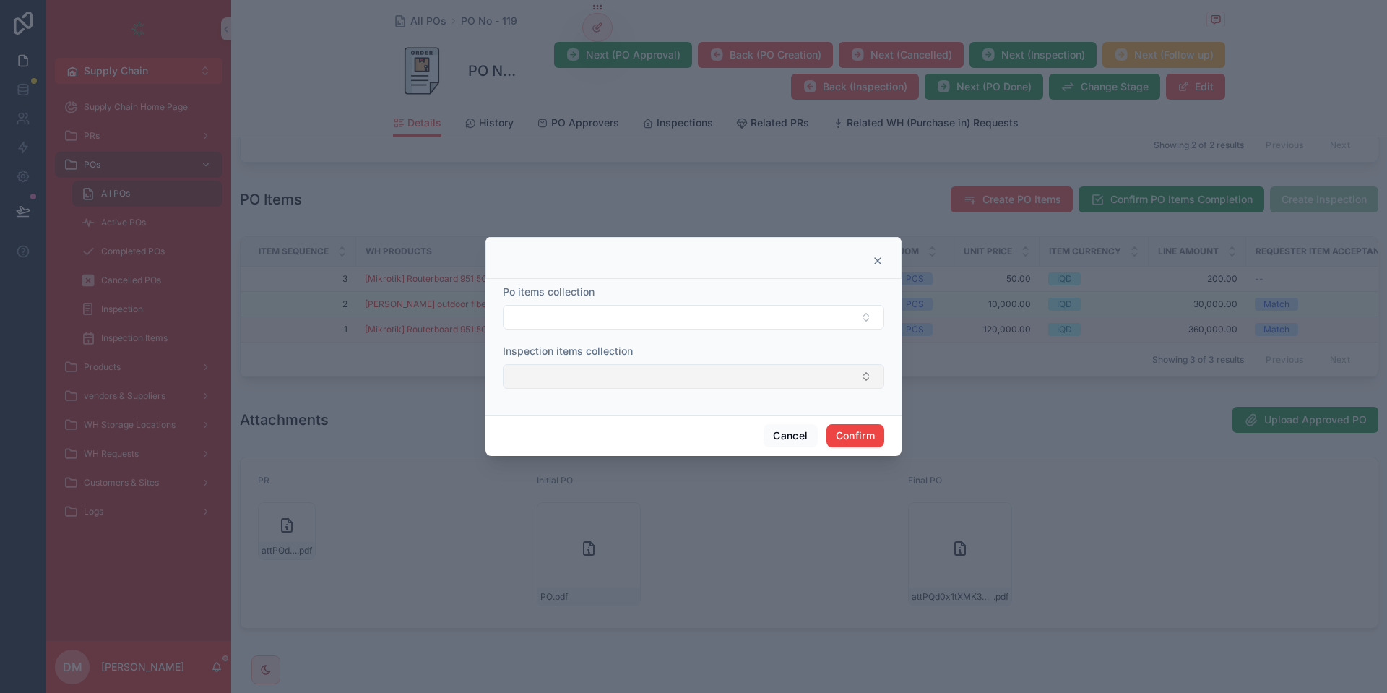
click at [528, 374] on button "Select Button" at bounding box center [693, 376] width 381 height 25
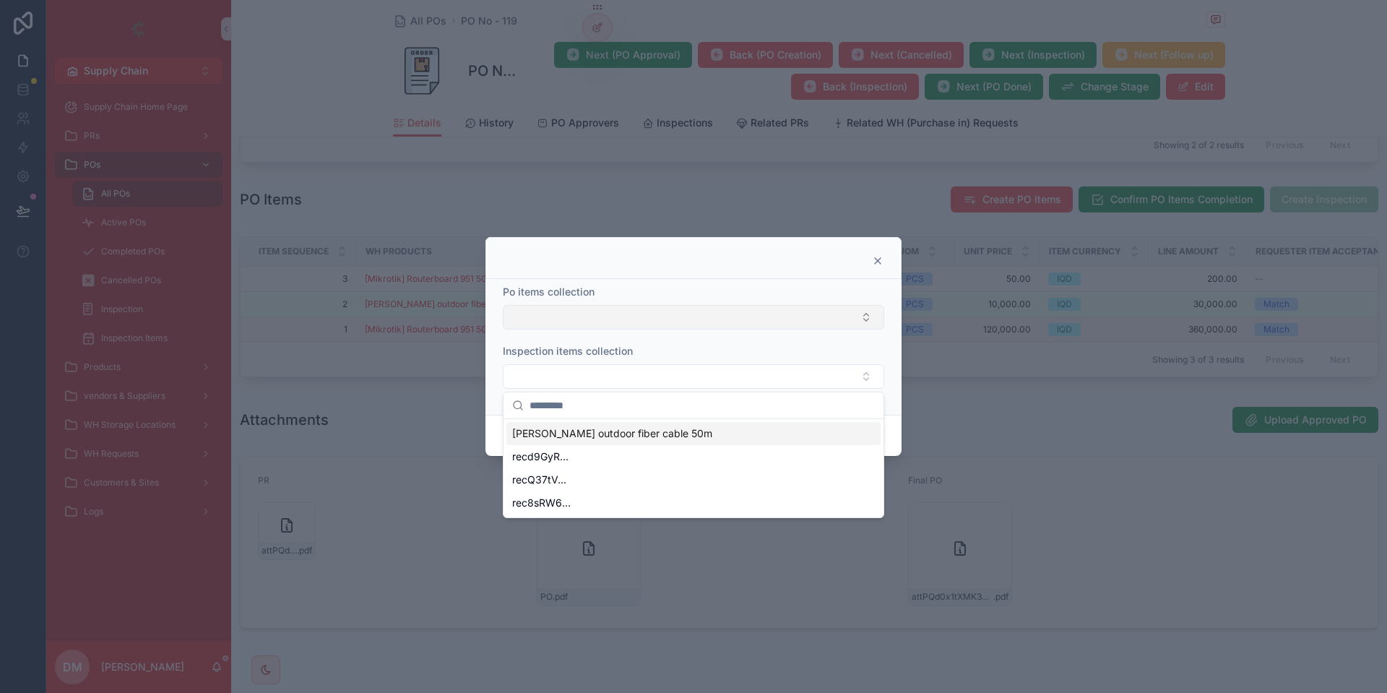
click at [656, 321] on button "Select Button" at bounding box center [693, 317] width 381 height 25
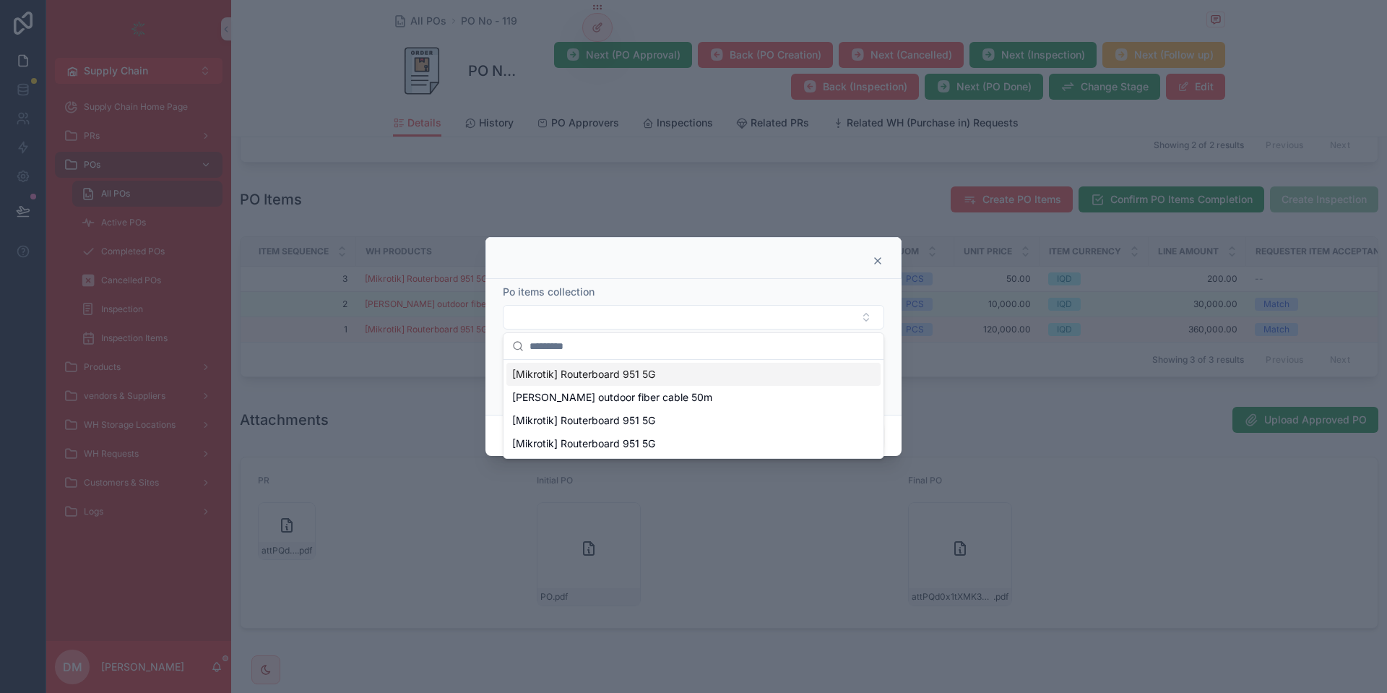
click at [676, 269] on div at bounding box center [693, 258] width 416 height 42
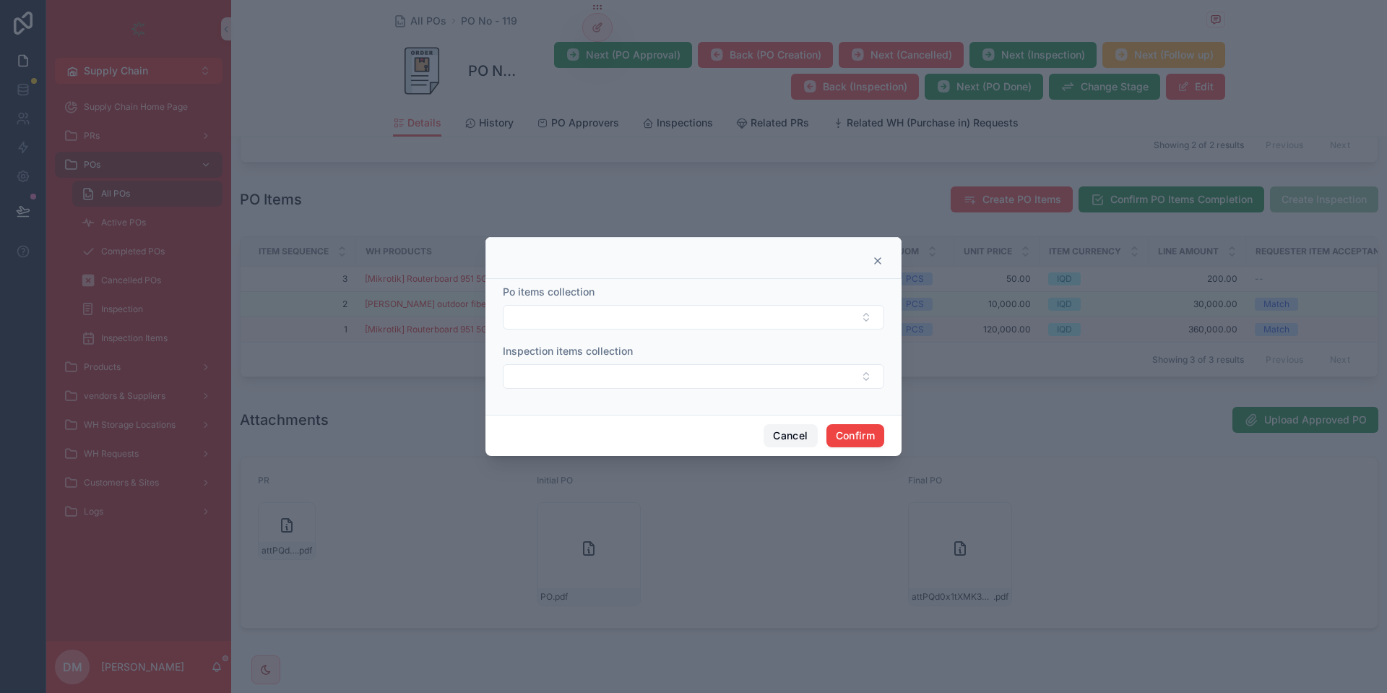
click at [789, 433] on button "Cancel" at bounding box center [789, 435] width 53 height 23
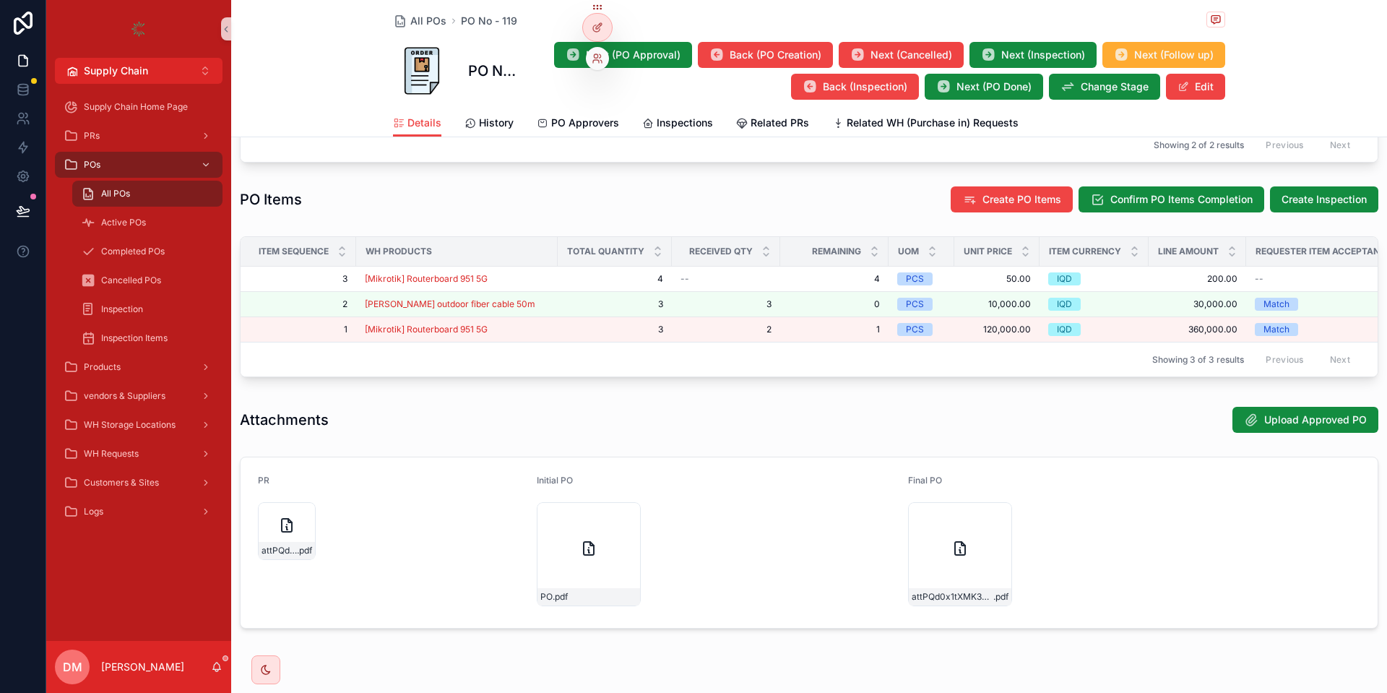
click at [608, 17] on div at bounding box center [597, 21] width 30 height 40
click at [602, 19] on div at bounding box center [597, 27] width 29 height 27
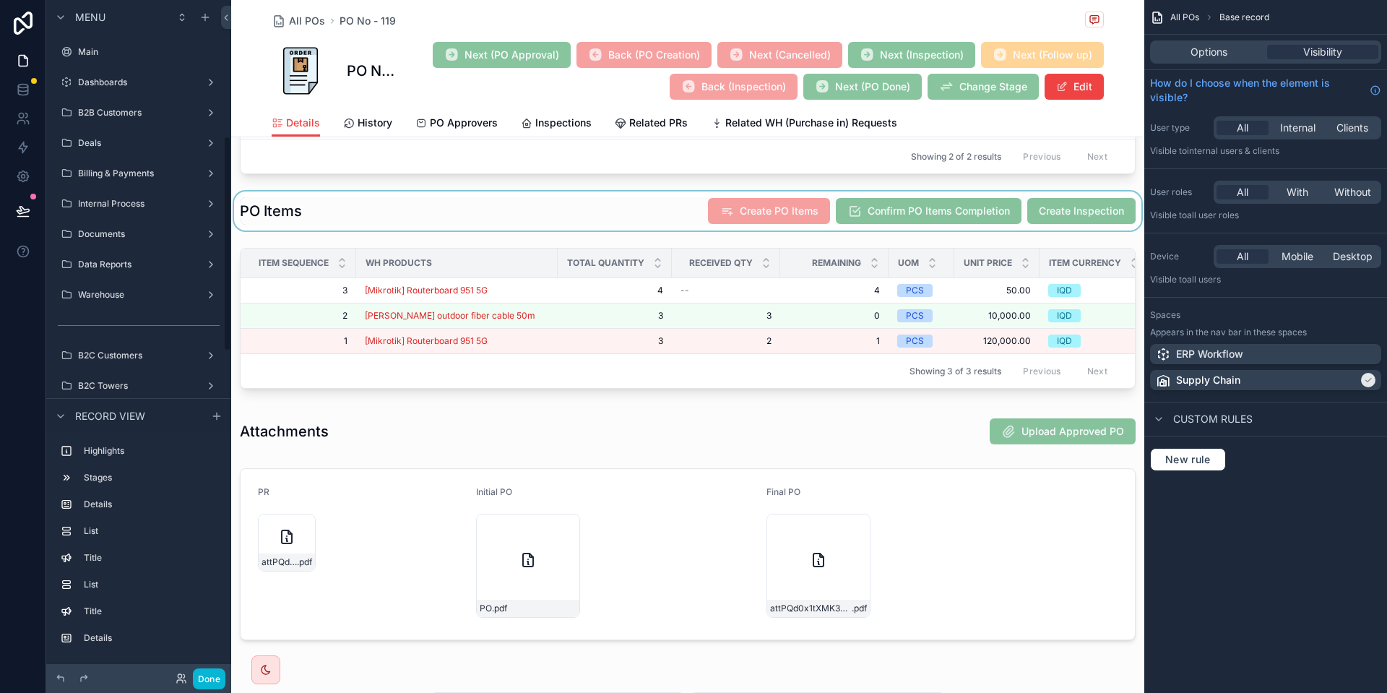
scroll to position [427, 0]
click at [1045, 214] on div "scrollable content" at bounding box center [687, 210] width 913 height 39
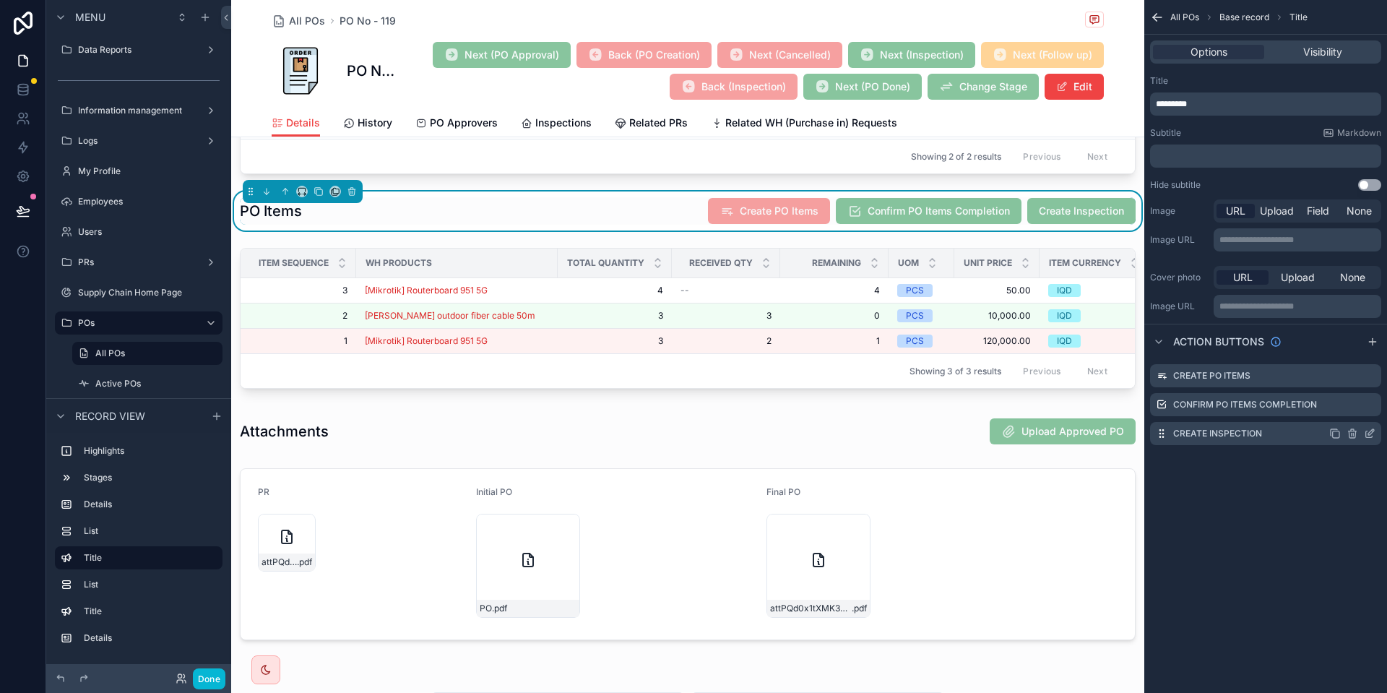
click at [1376, 436] on div "Create Inspection" at bounding box center [1265, 433] width 231 height 23
click at [1374, 436] on icon "scrollable content" at bounding box center [1370, 434] width 12 height 12
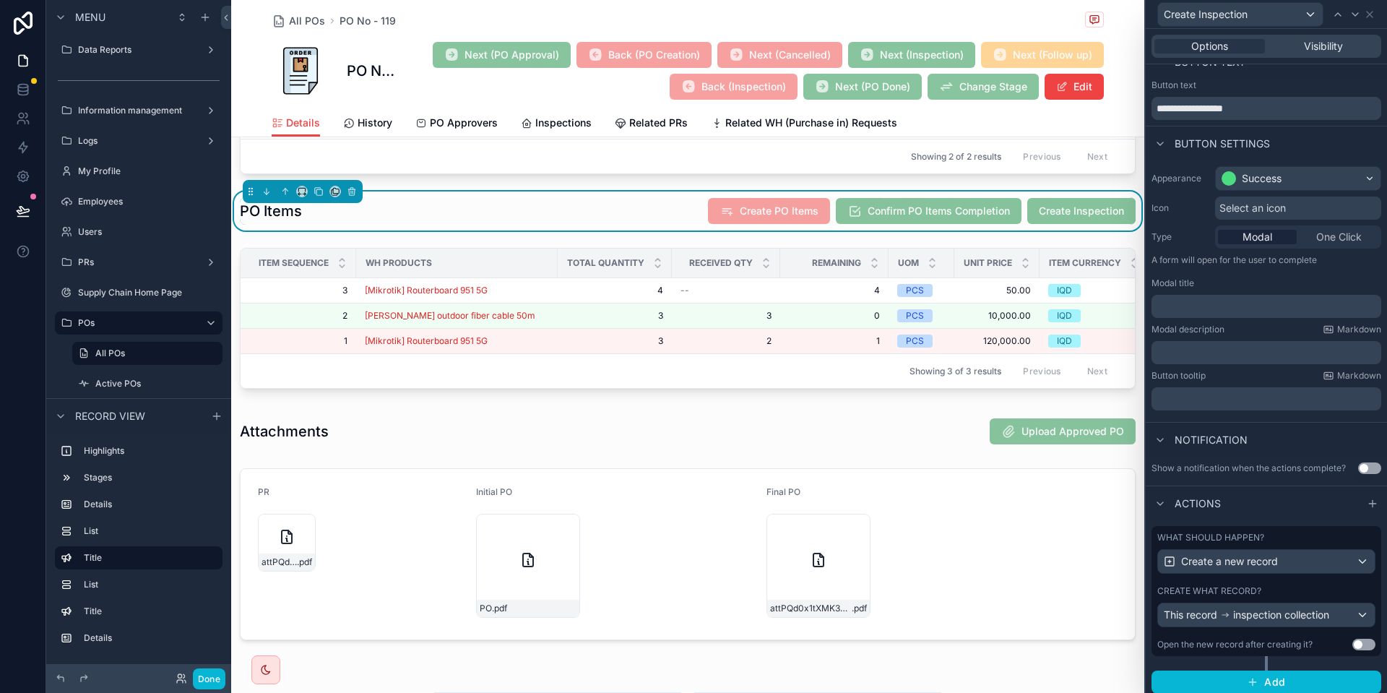
scroll to position [26, 0]
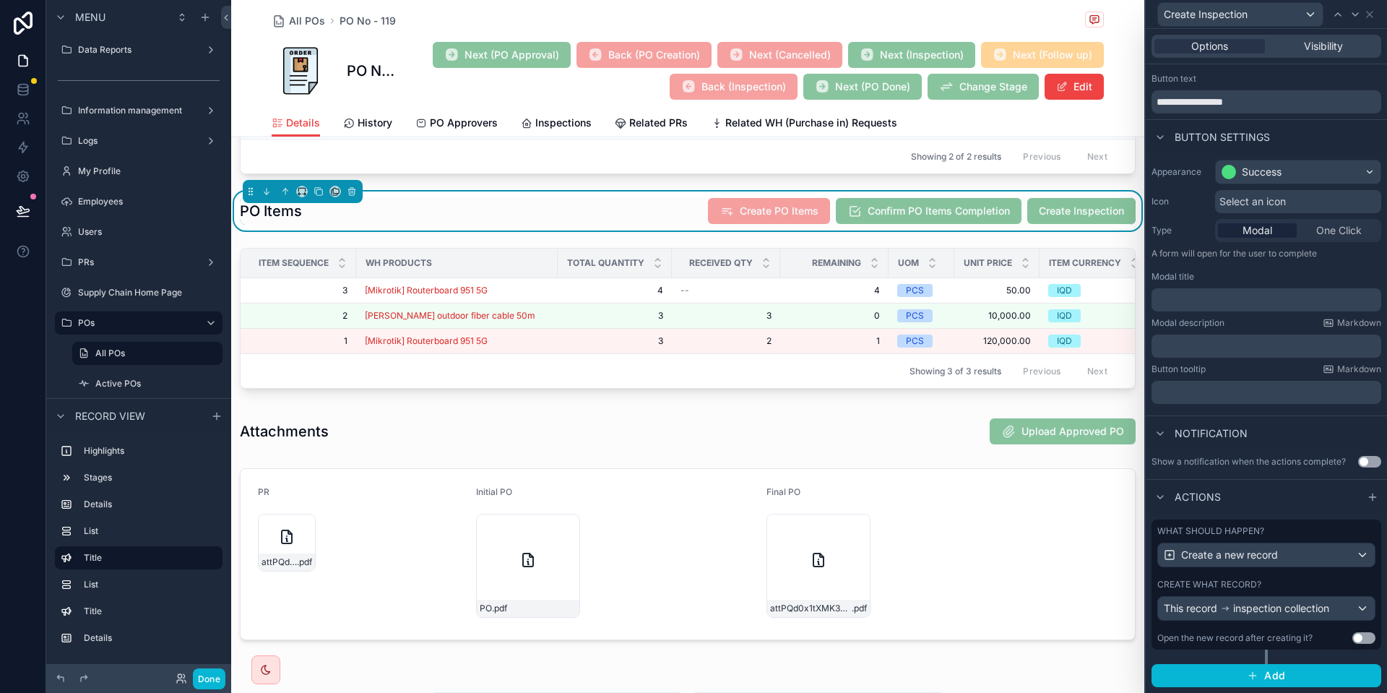
click at [1283, 578] on div "Create what record?" at bounding box center [1266, 584] width 218 height 12
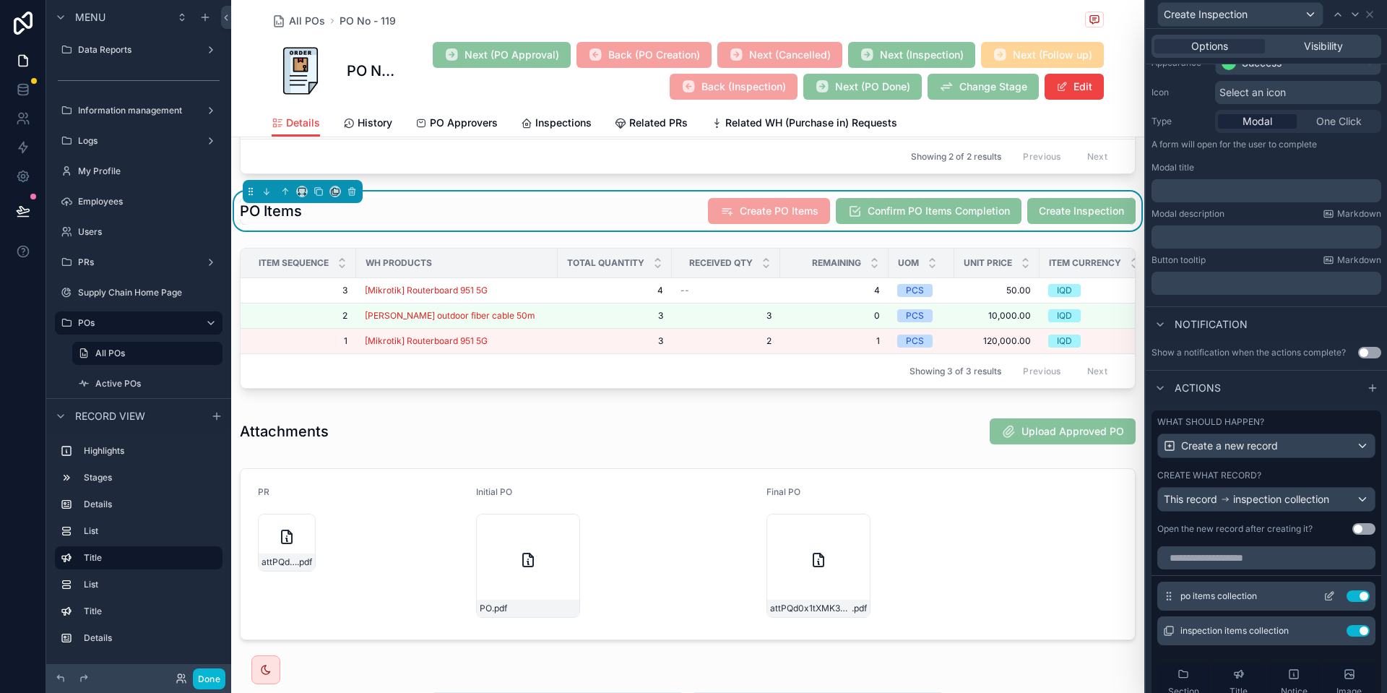
scroll to position [199, 0]
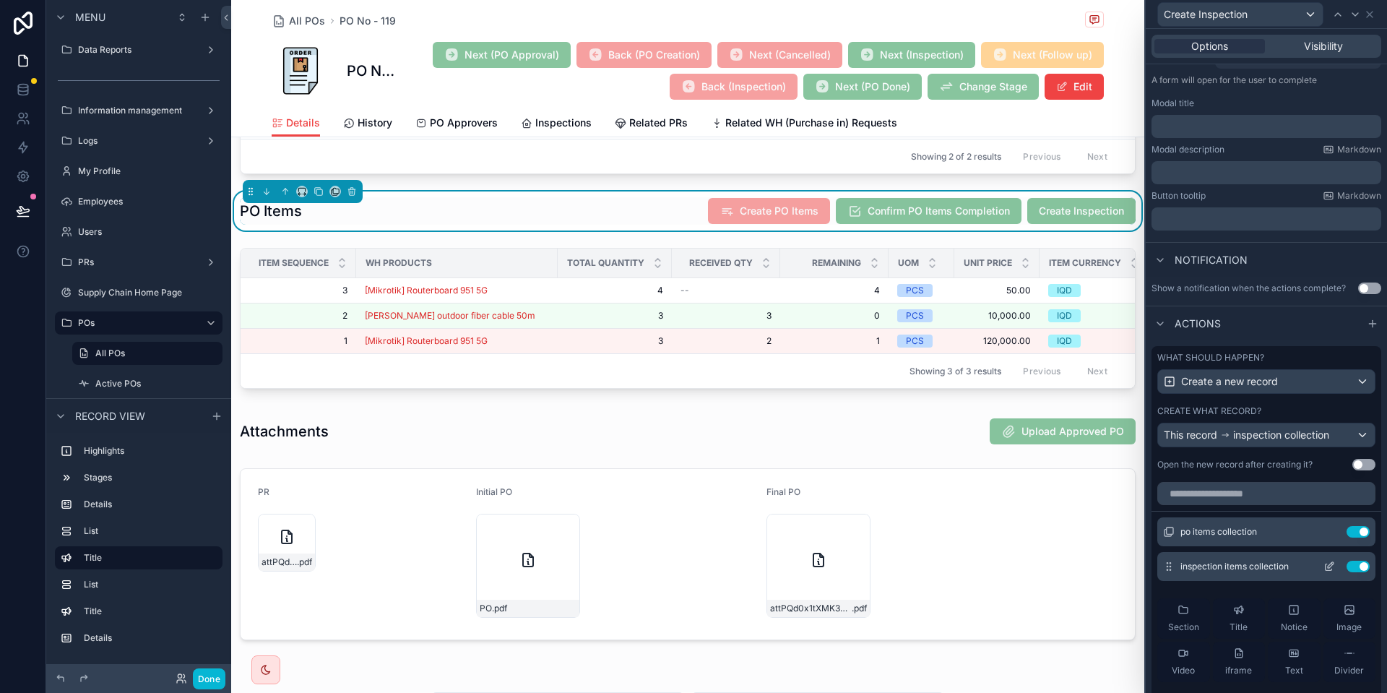
click at [1355, 570] on button "Use setting" at bounding box center [1357, 566] width 23 height 12
click at [1332, 535] on icon at bounding box center [1329, 532] width 12 height 12
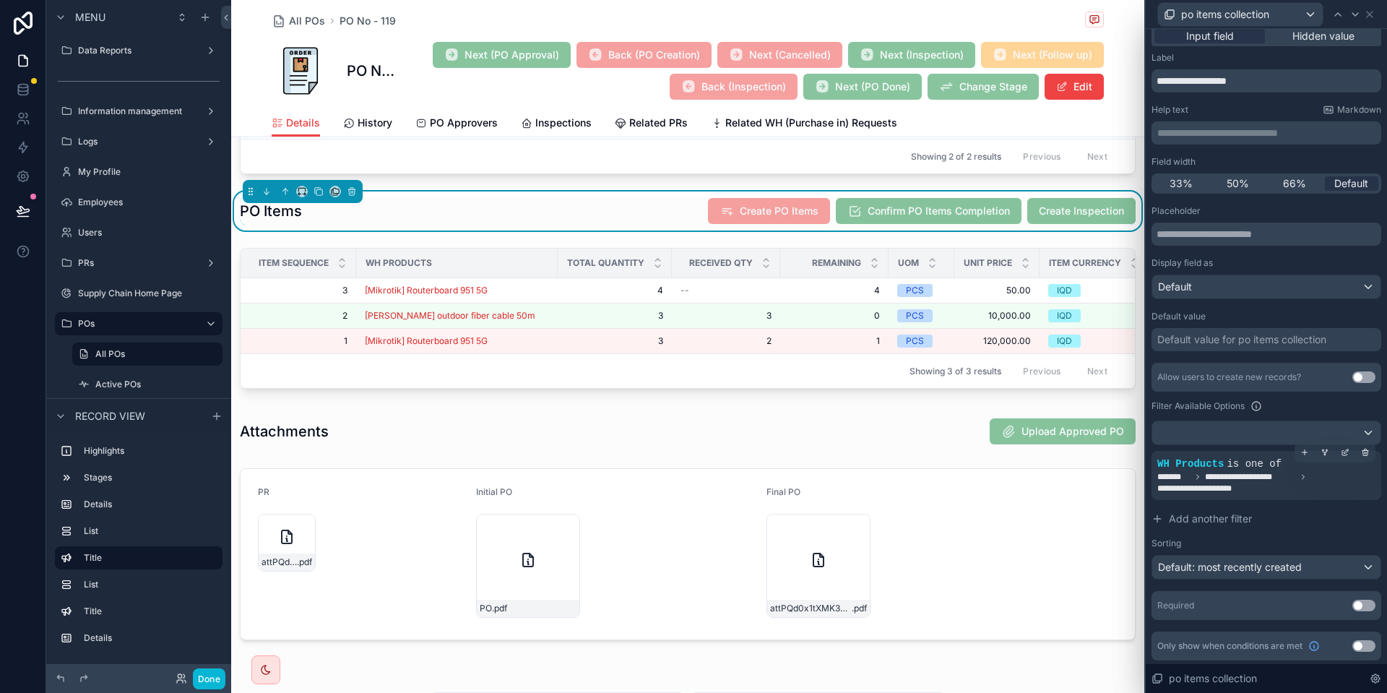
scroll to position [11, 0]
click at [1272, 482] on span "**********" at bounding box center [1266, 480] width 218 height 23
click at [1338, 451] on div at bounding box center [1345, 450] width 20 height 20
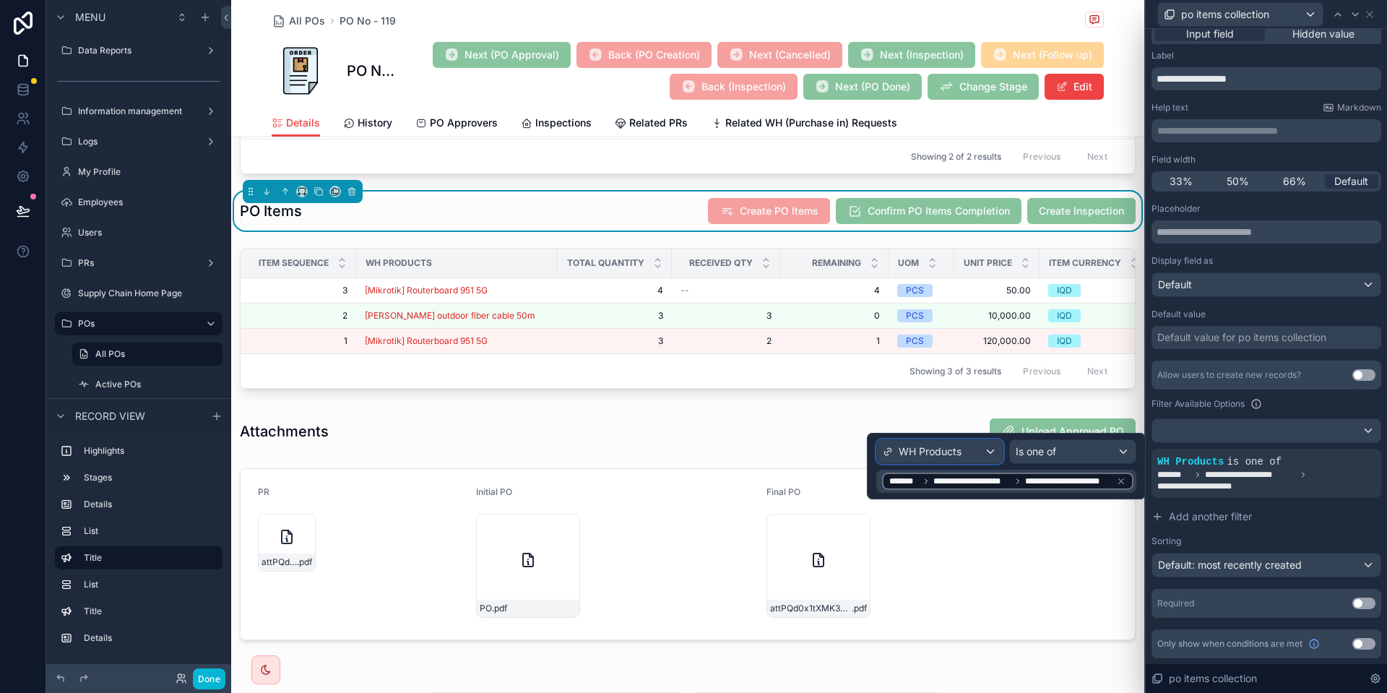
click at [950, 452] on span "WH Products" at bounding box center [929, 451] width 63 height 14
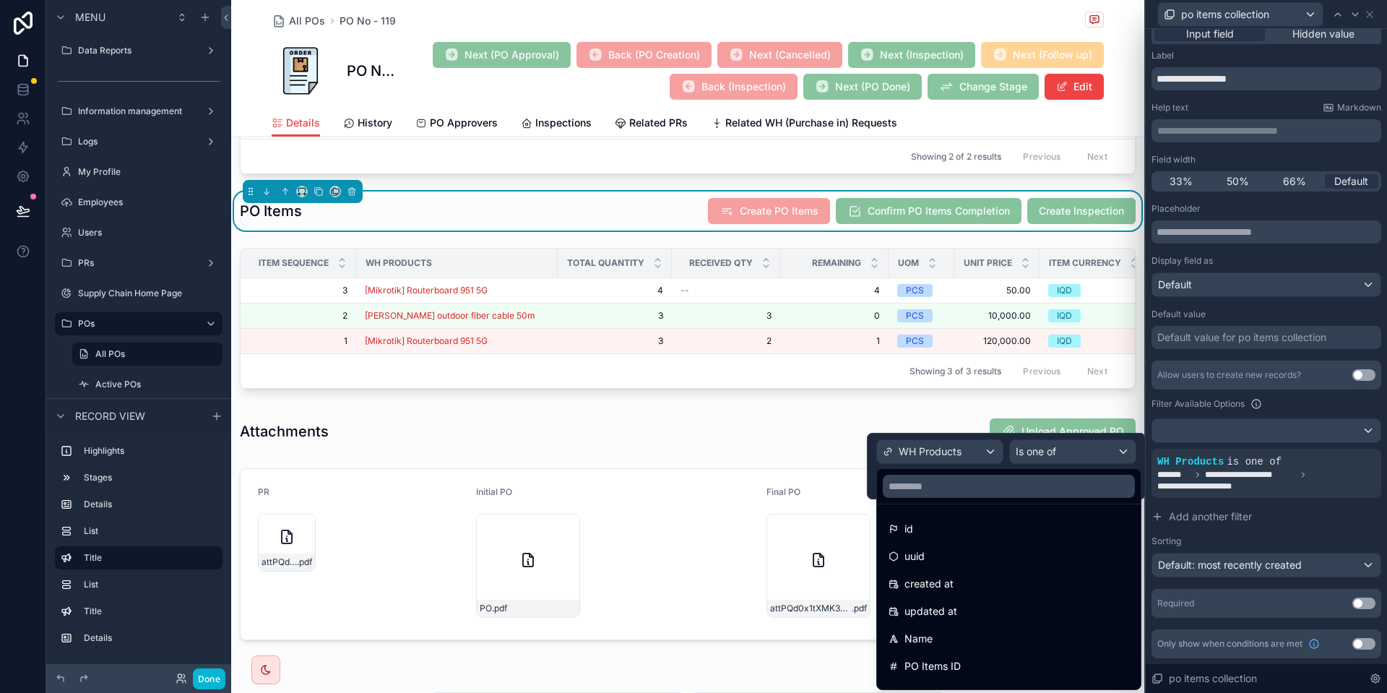
click at [950, 452] on div at bounding box center [1006, 466] width 279 height 66
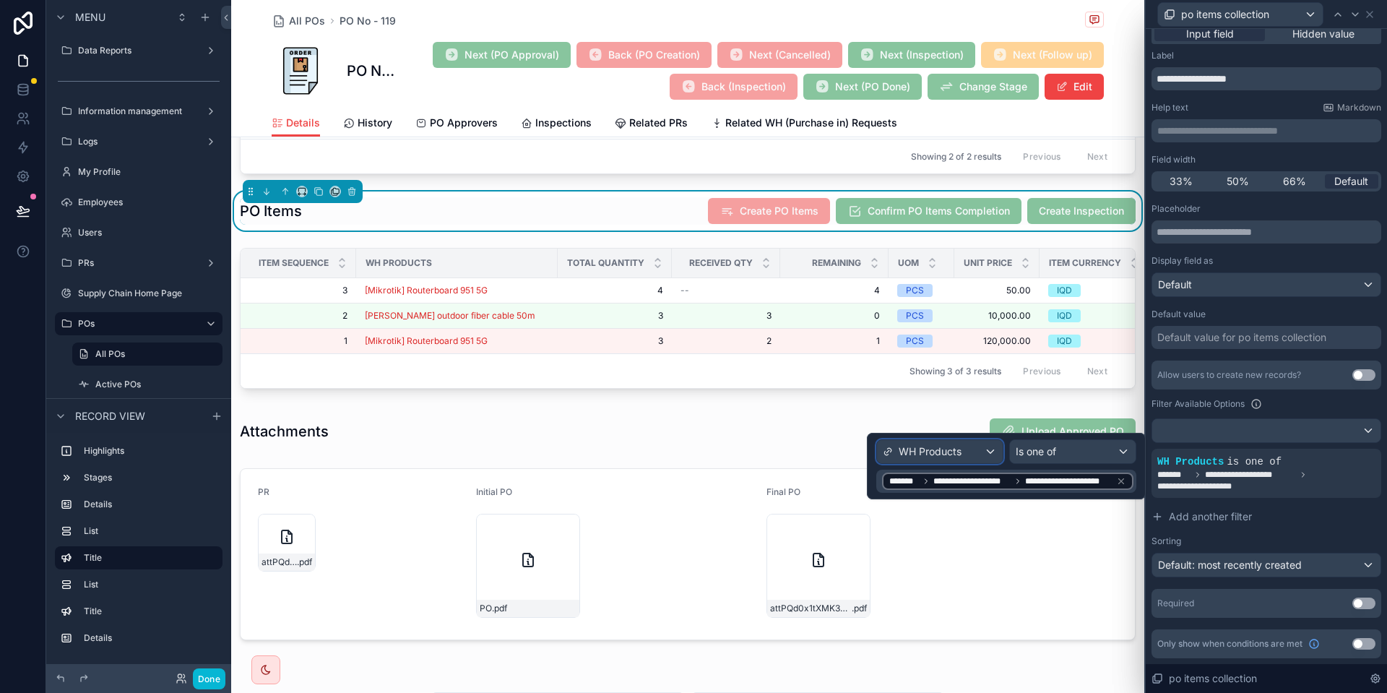
click at [950, 452] on span "WH Products" at bounding box center [929, 451] width 63 height 14
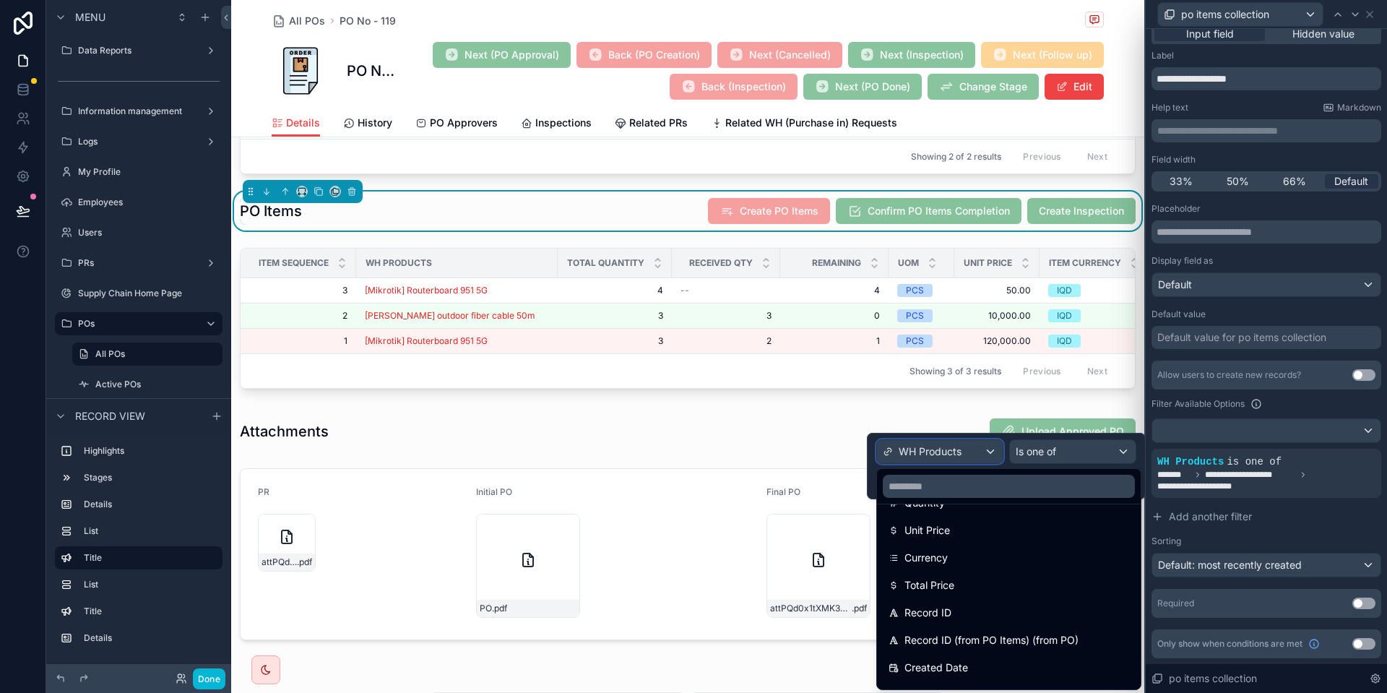
scroll to position [442, 0]
click at [1299, 397] on div "Filter Available Options" at bounding box center [1266, 403] width 230 height 17
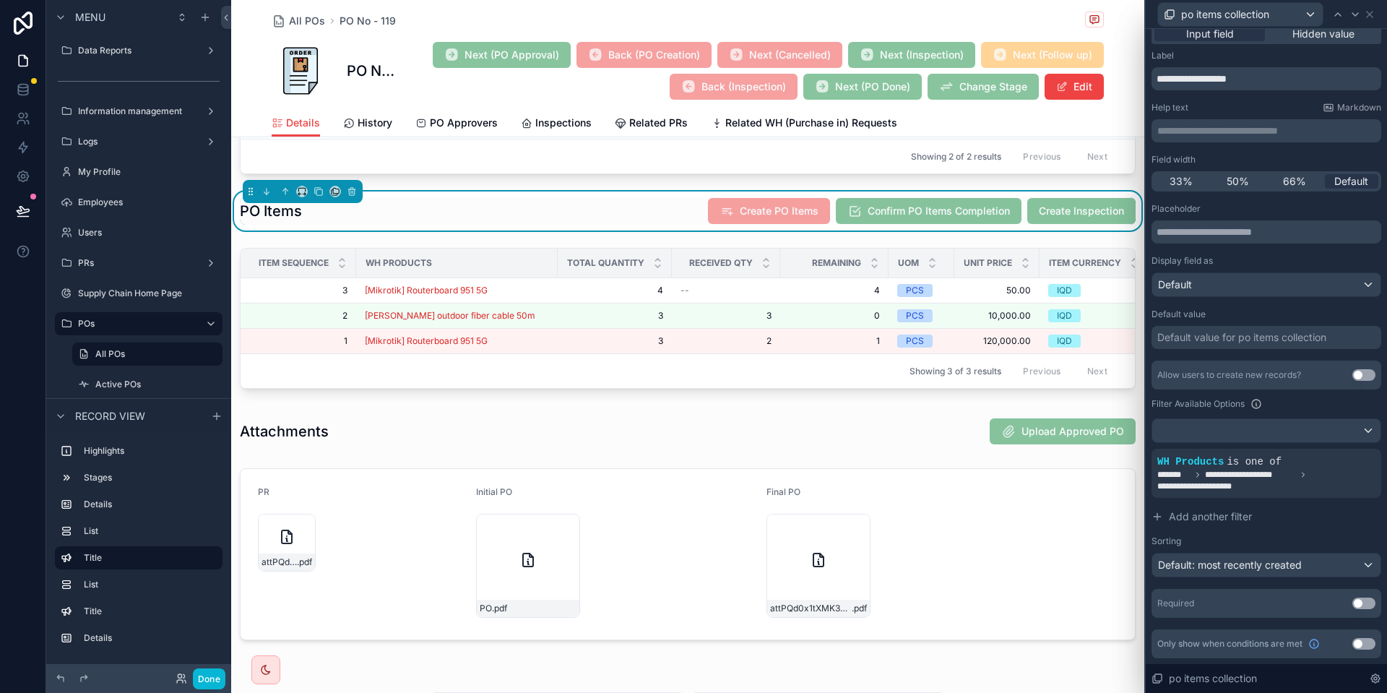
click at [1369, 6] on div "po items collection" at bounding box center [1266, 14] width 230 height 28
click at [1375, 9] on div "po items collection" at bounding box center [1266, 14] width 230 height 28
click at [1374, 14] on icon at bounding box center [1370, 15] width 12 height 12
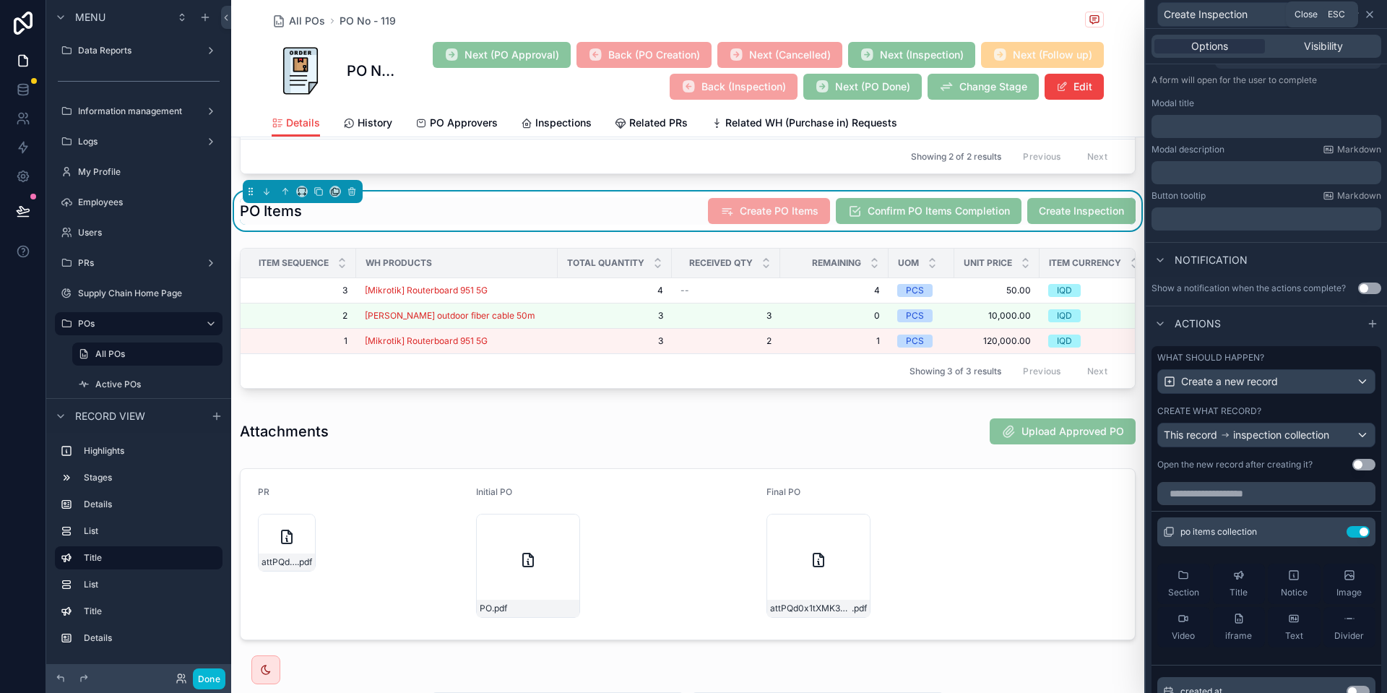
click at [1368, 14] on icon at bounding box center [1370, 15] width 12 height 12
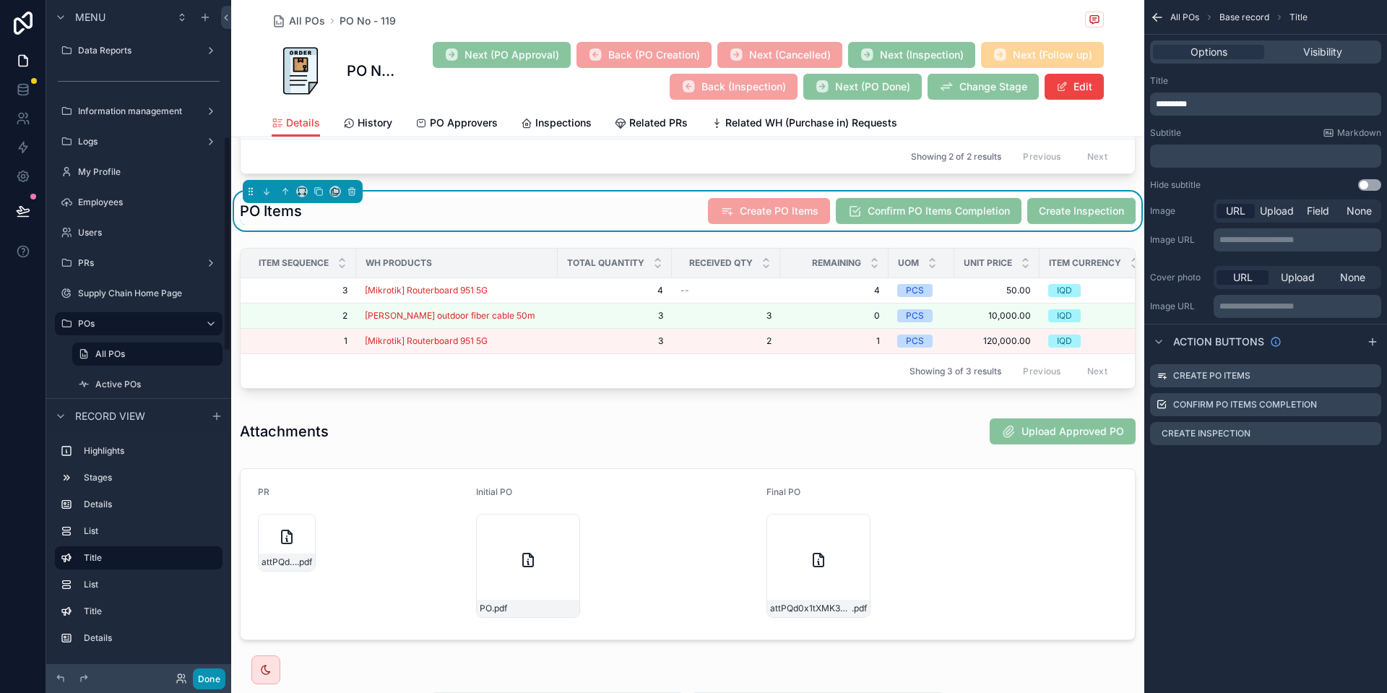
click at [216, 677] on button "Done" at bounding box center [209, 678] width 32 height 21
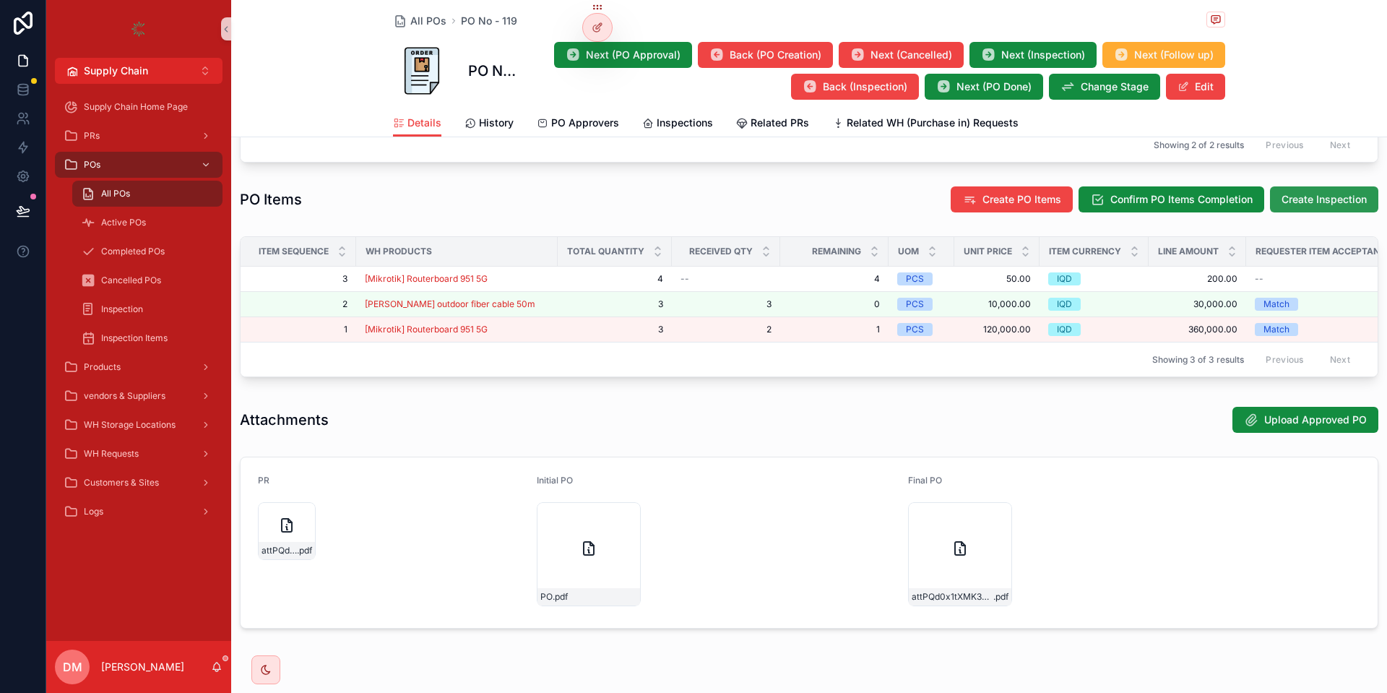
click at [1326, 205] on span "Create Inspection" at bounding box center [1323, 199] width 85 height 14
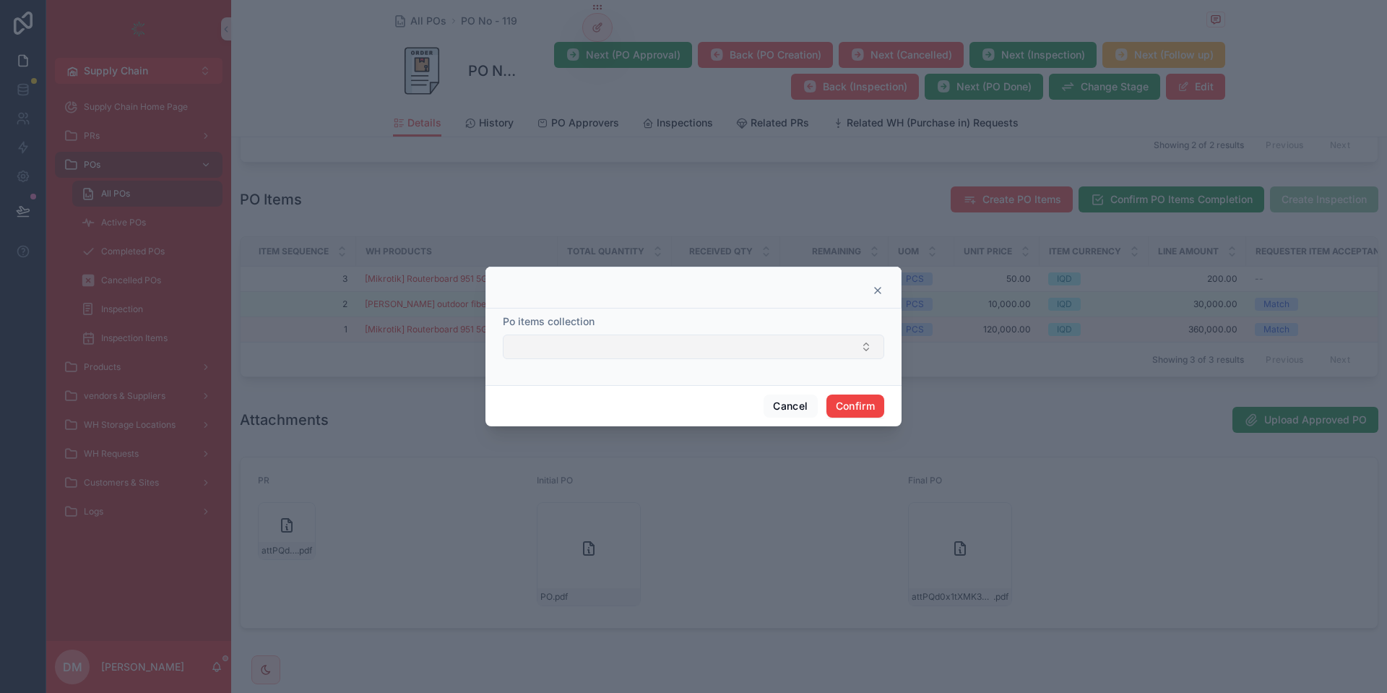
drag, startPoint x: 594, startPoint y: 331, endPoint x: 586, endPoint y: 340, distance: 12.8
click at [594, 332] on div "Po items collection" at bounding box center [693, 336] width 381 height 45
click at [582, 345] on button "Select Button" at bounding box center [693, 346] width 381 height 25
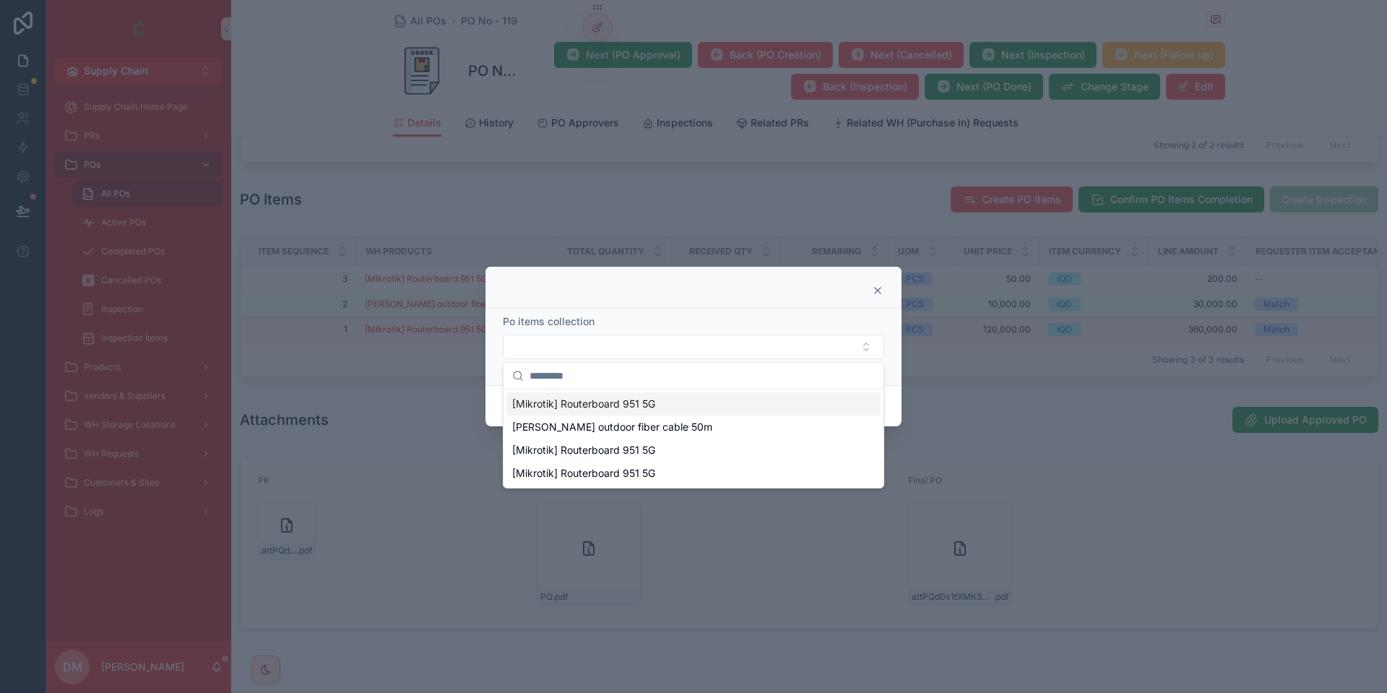
click at [881, 283] on div at bounding box center [693, 287] width 416 height 42
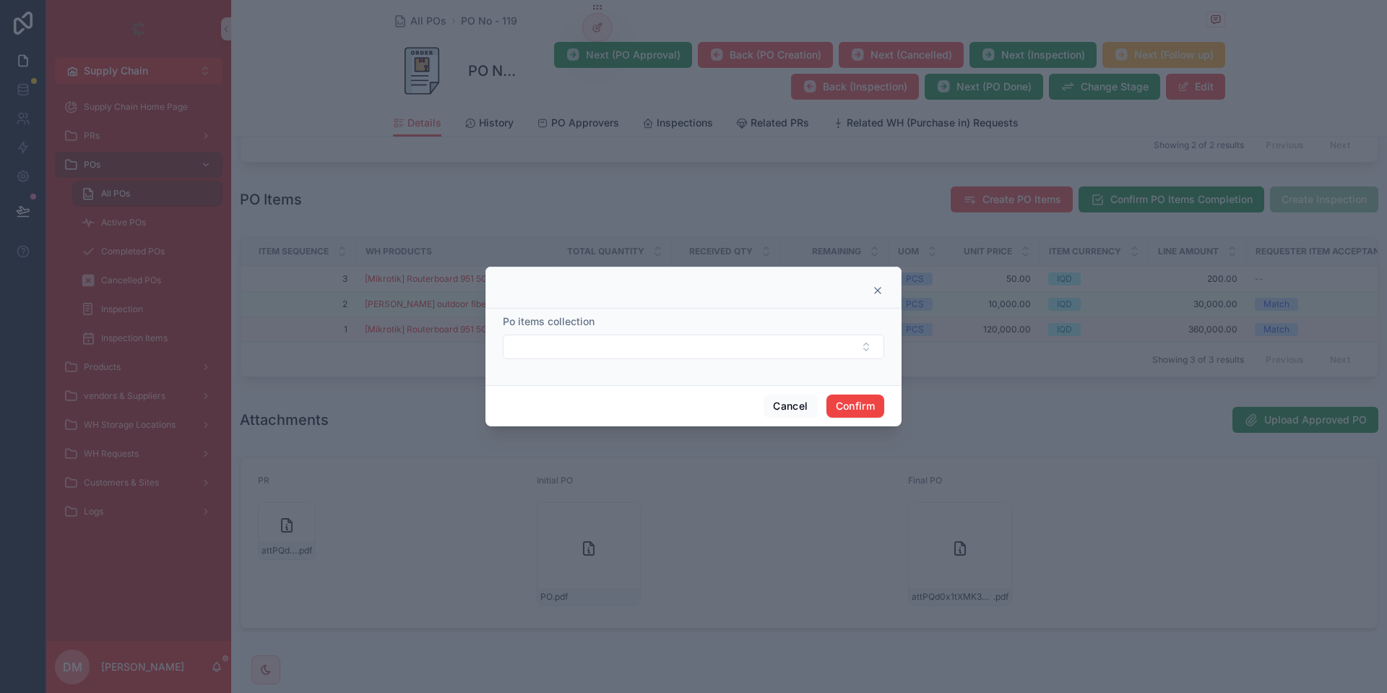
click at [880, 290] on icon at bounding box center [878, 291] width 12 height 12
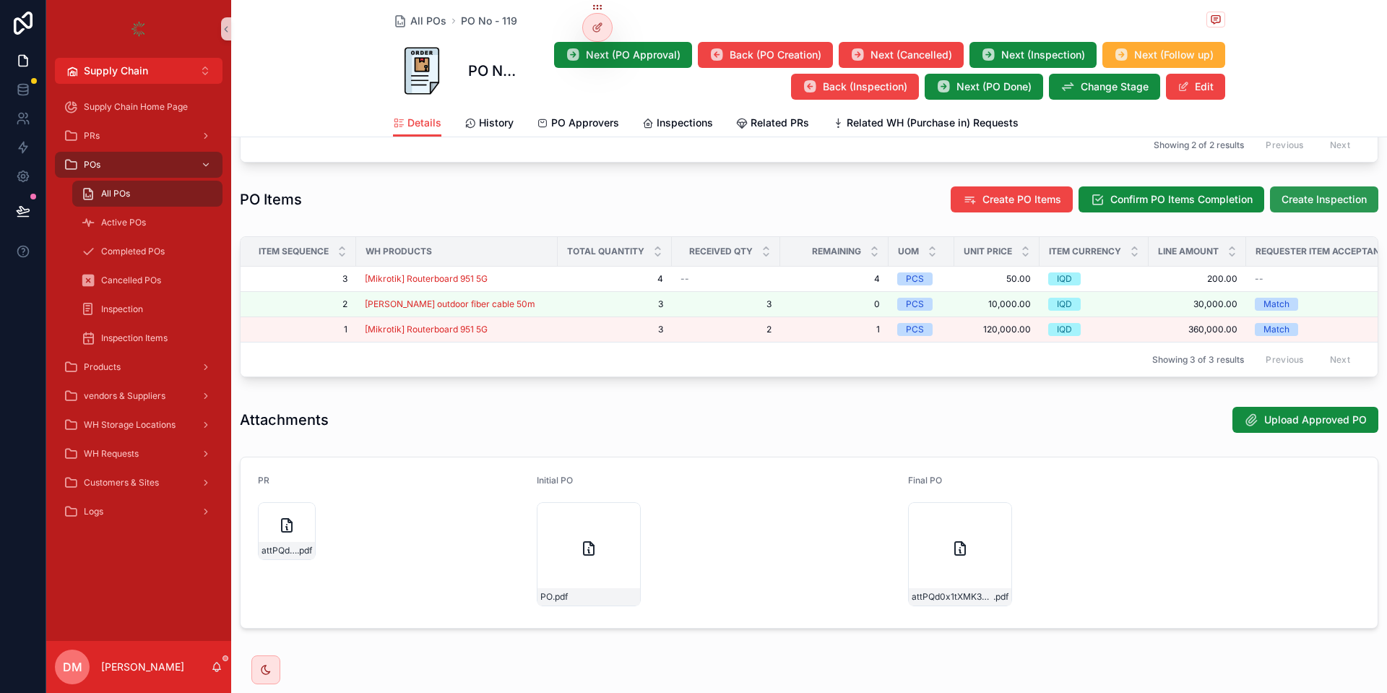
click at [1332, 207] on span "Create Inspection" at bounding box center [1323, 199] width 85 height 14
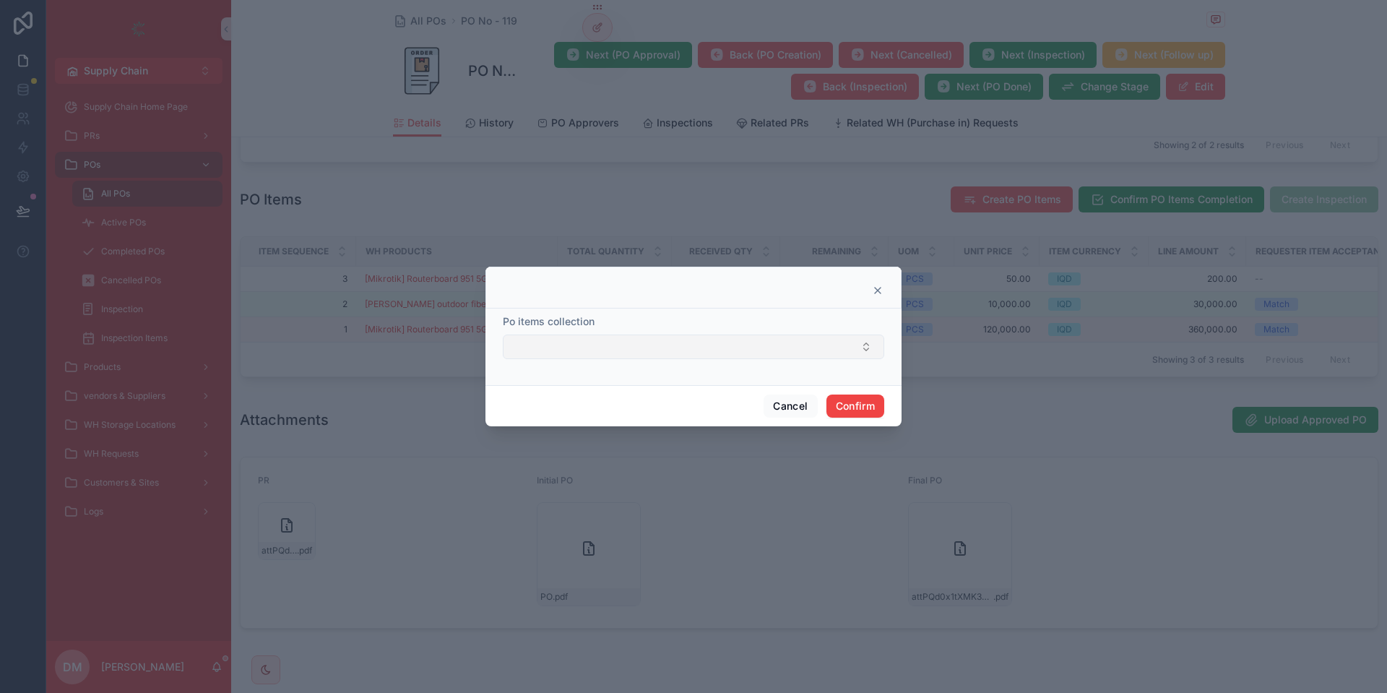
click at [666, 349] on button "Select Button" at bounding box center [693, 346] width 381 height 25
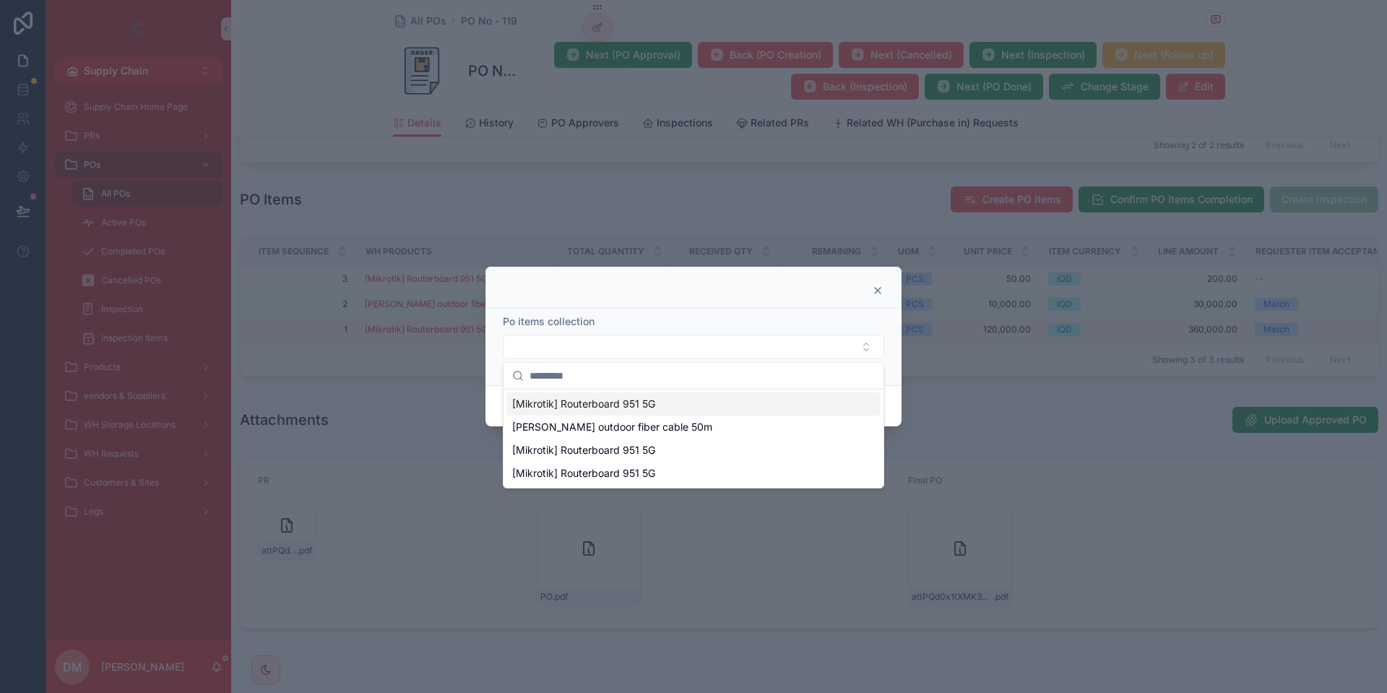
click at [643, 293] on div at bounding box center [693, 291] width 380 height 12
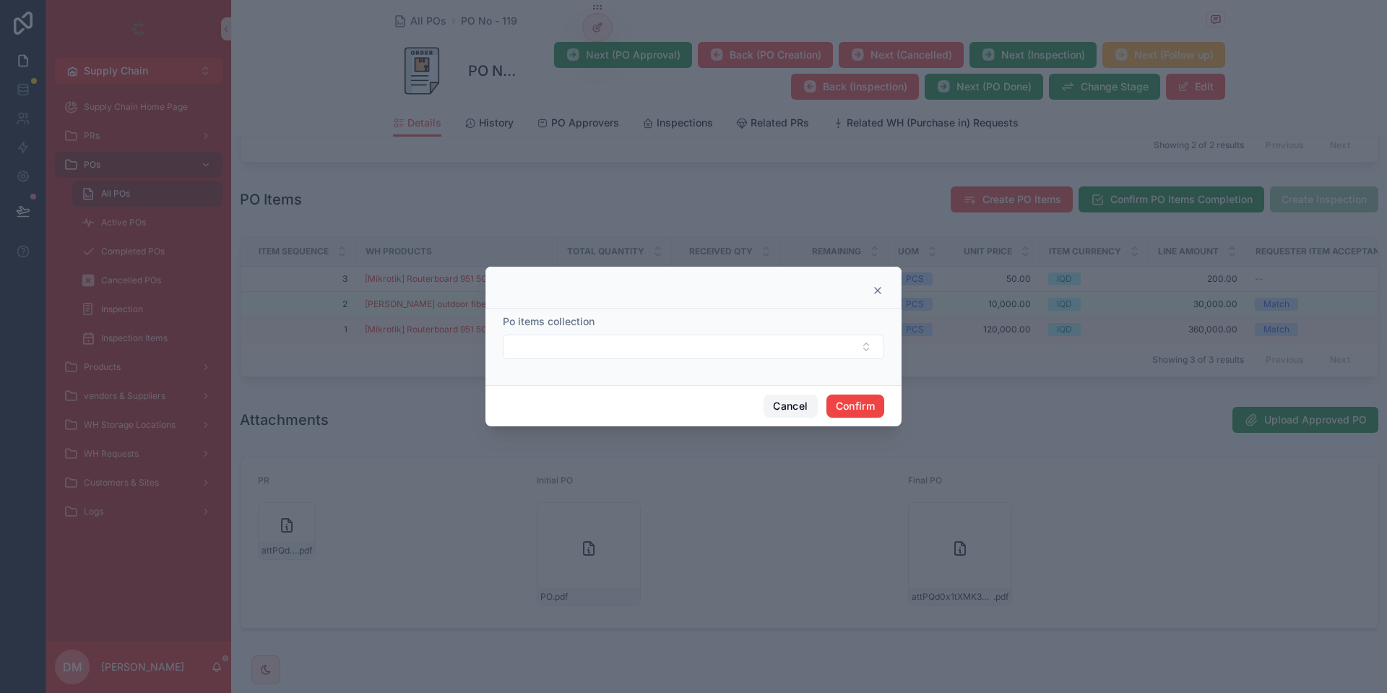
click at [771, 397] on button "Cancel" at bounding box center [789, 405] width 53 height 23
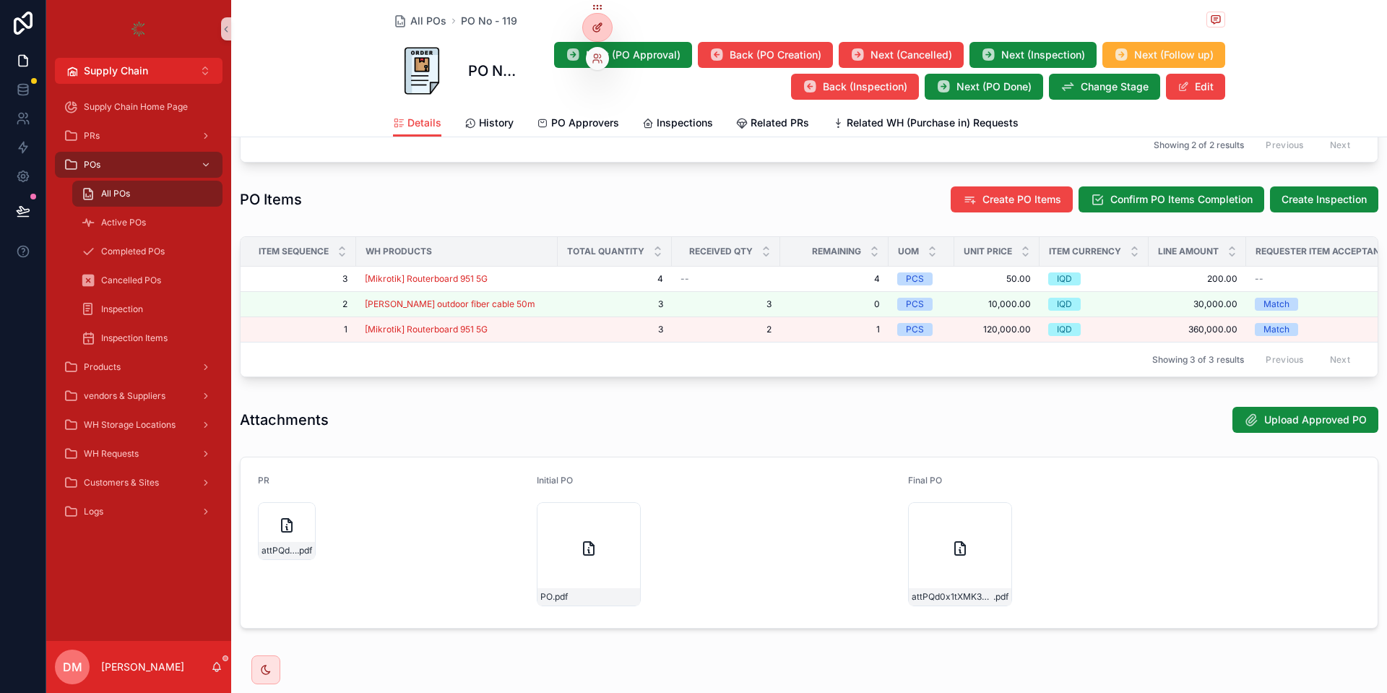
click at [592, 21] on div at bounding box center [597, 27] width 29 height 27
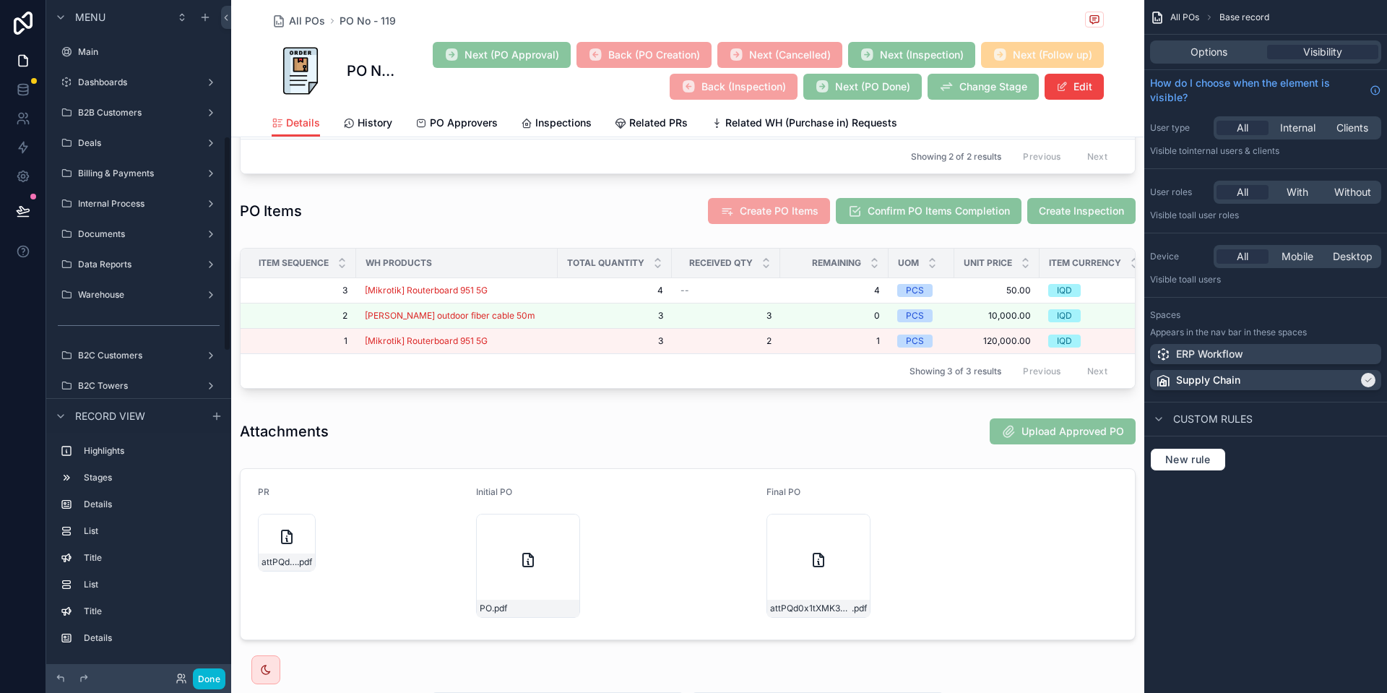
scroll to position [427, 0]
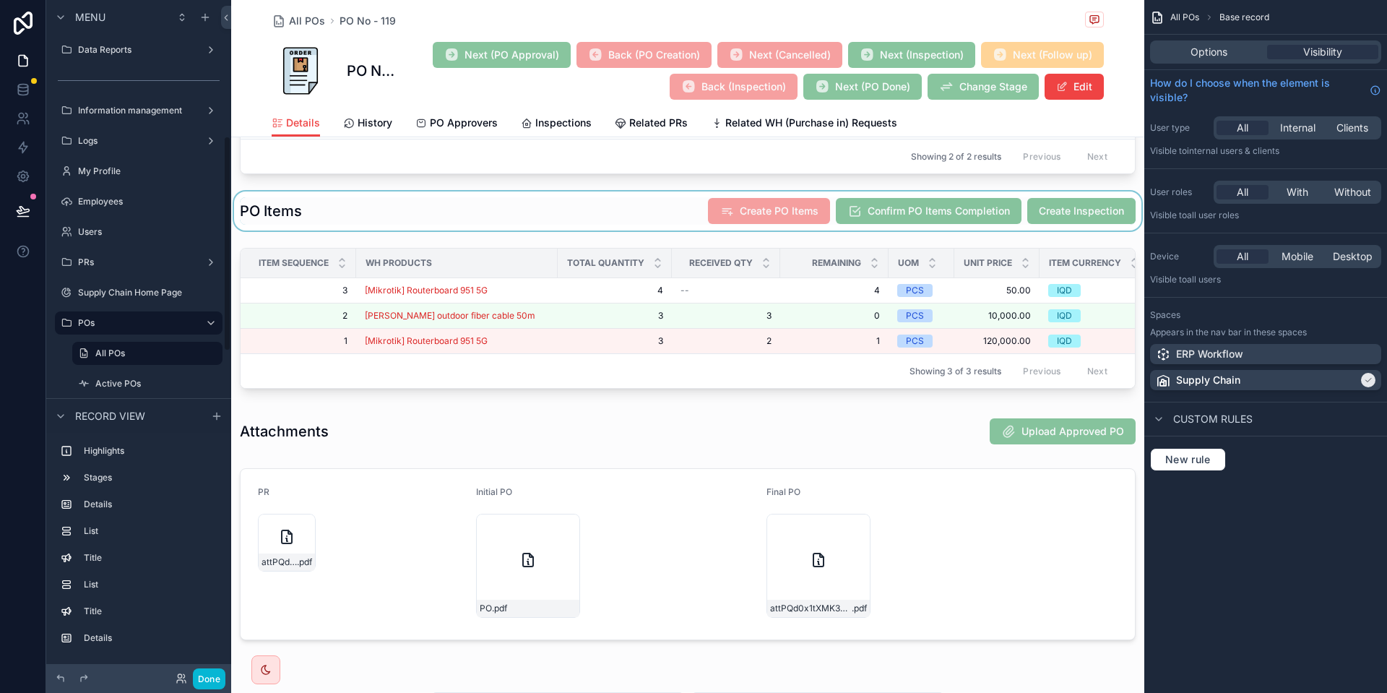
click at [569, 199] on div "scrollable content" at bounding box center [687, 210] width 913 height 39
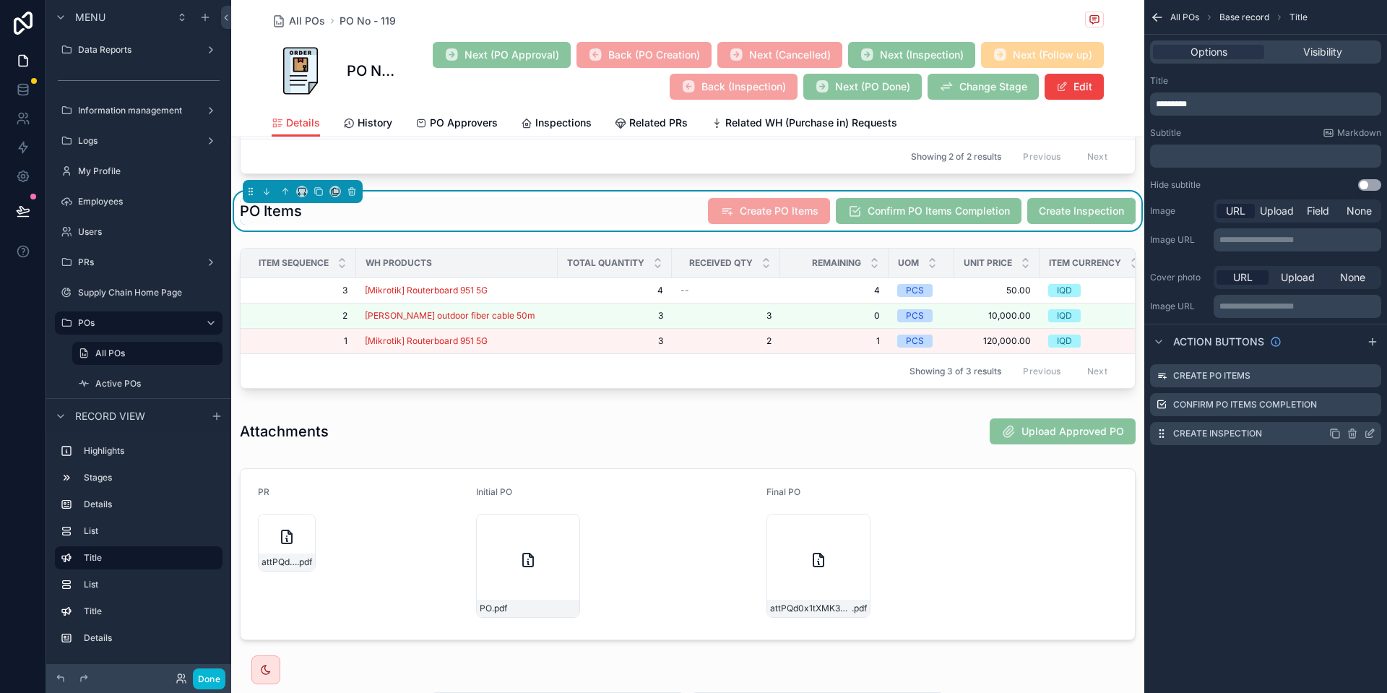
click at [1371, 429] on icon "scrollable content" at bounding box center [1370, 434] width 12 height 12
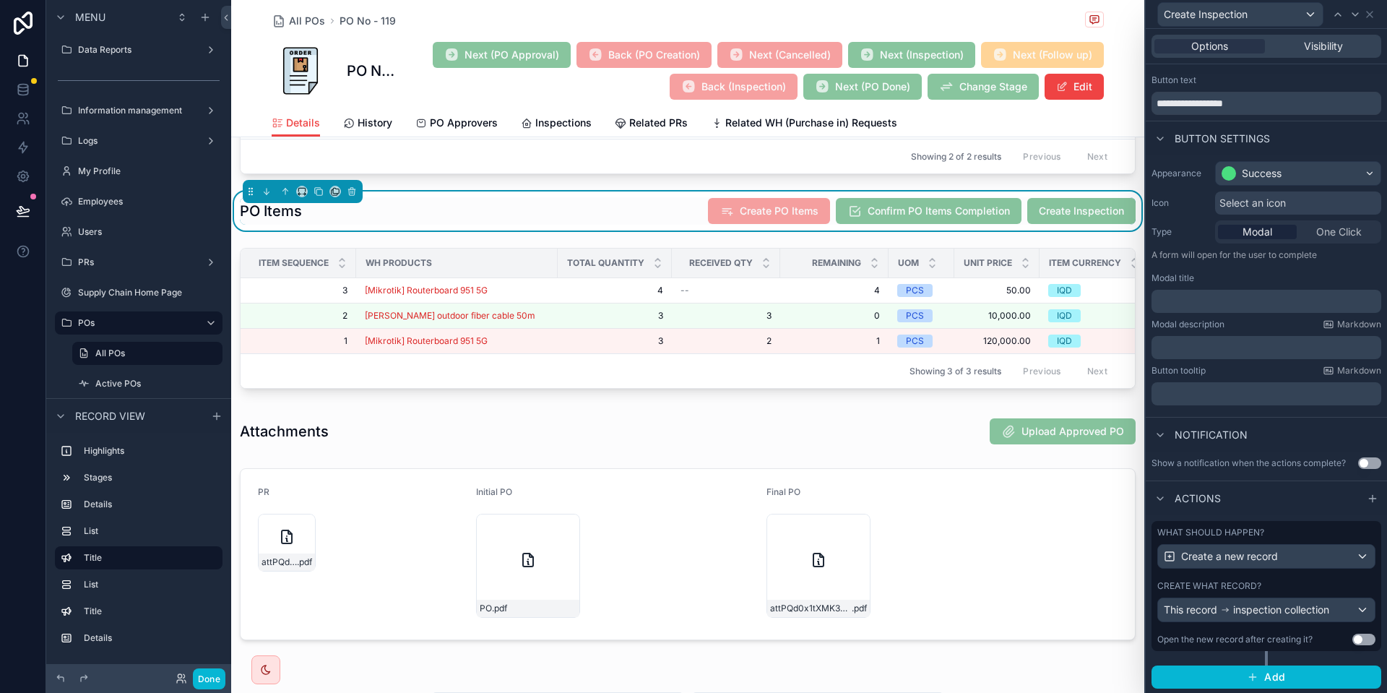
scroll to position [26, 0]
click at [1308, 46] on span "Visibility" at bounding box center [1323, 46] width 39 height 14
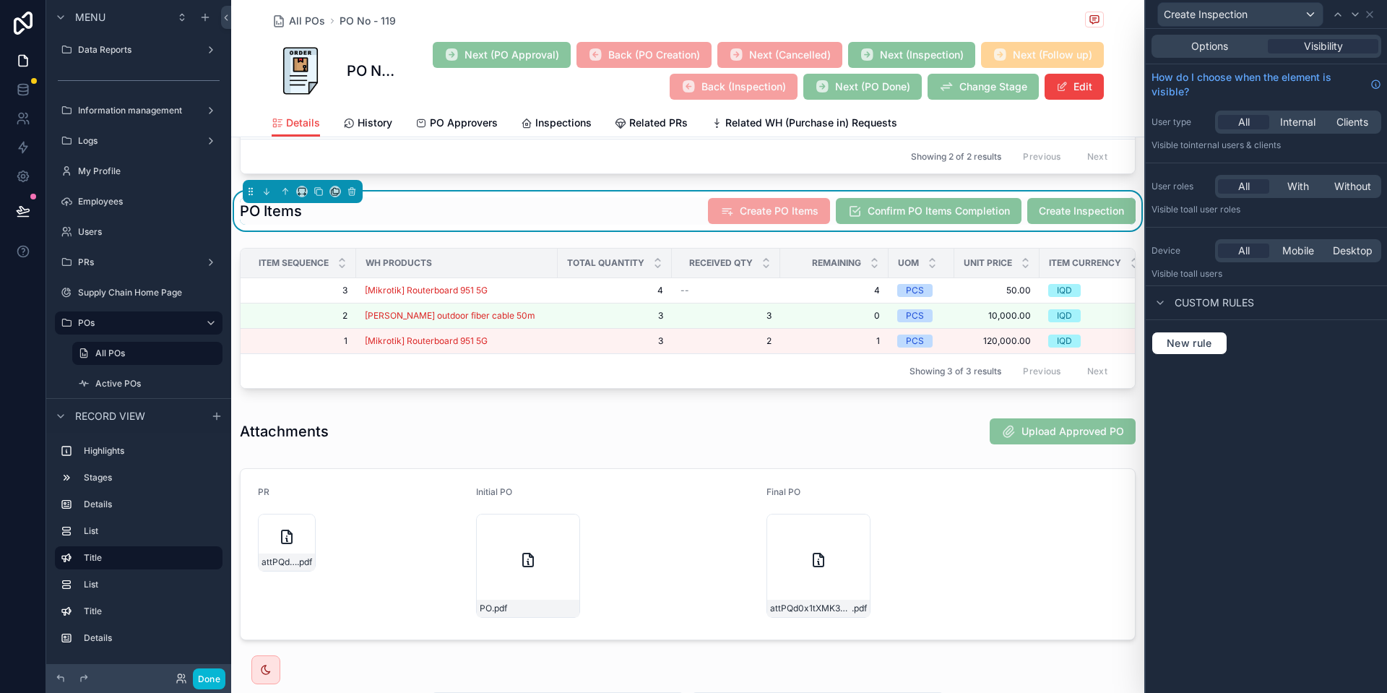
click at [1224, 57] on div "Options Visibility" at bounding box center [1266, 46] width 230 height 23
click at [1223, 53] on div "Options Visibility" at bounding box center [1266, 46] width 230 height 23
click at [1221, 53] on span "Options" at bounding box center [1209, 46] width 37 height 14
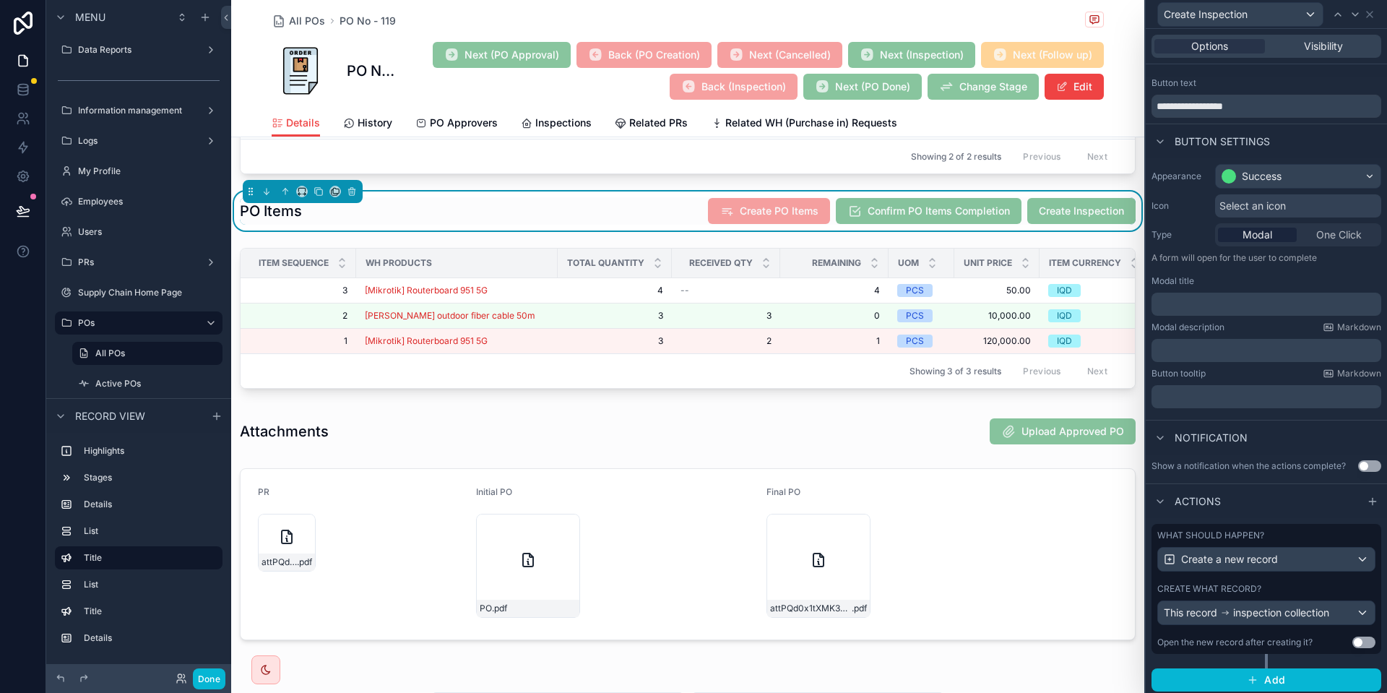
scroll to position [26, 0]
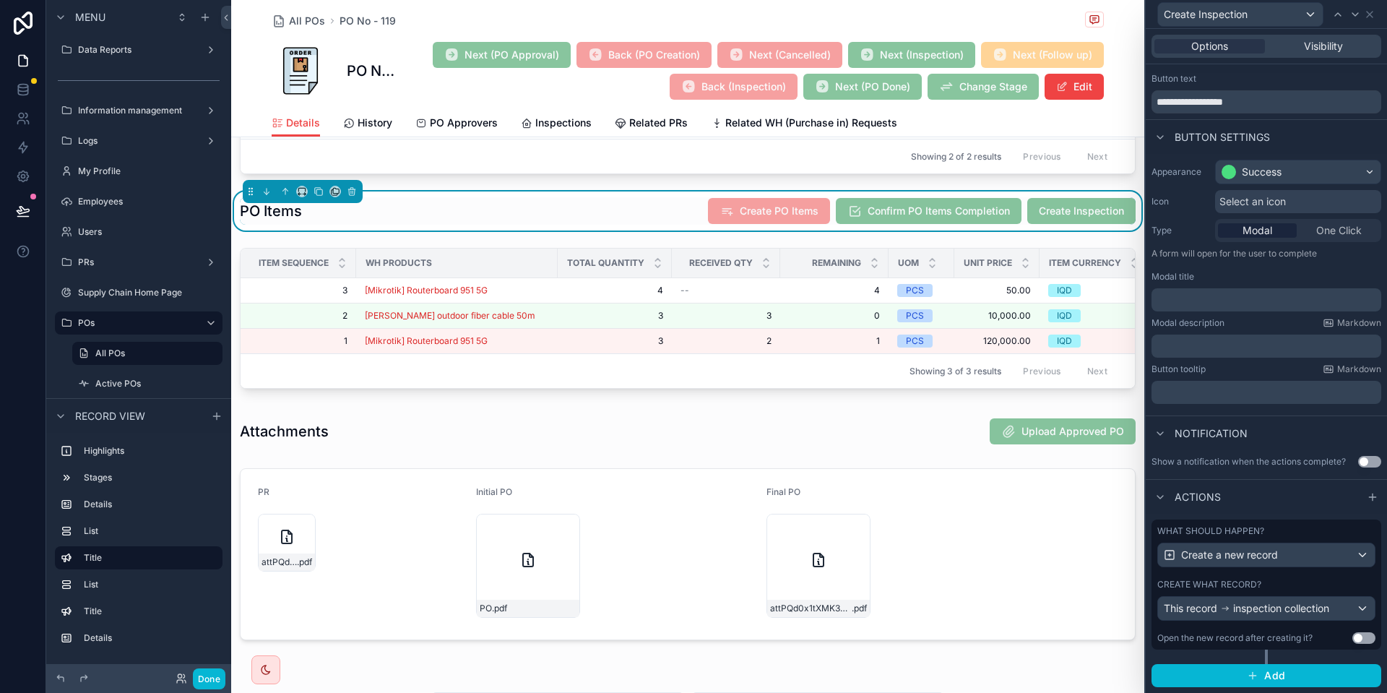
click at [1307, 568] on div "What should happen? Create a new record Create what record? This record inspect…" at bounding box center [1266, 584] width 230 height 130
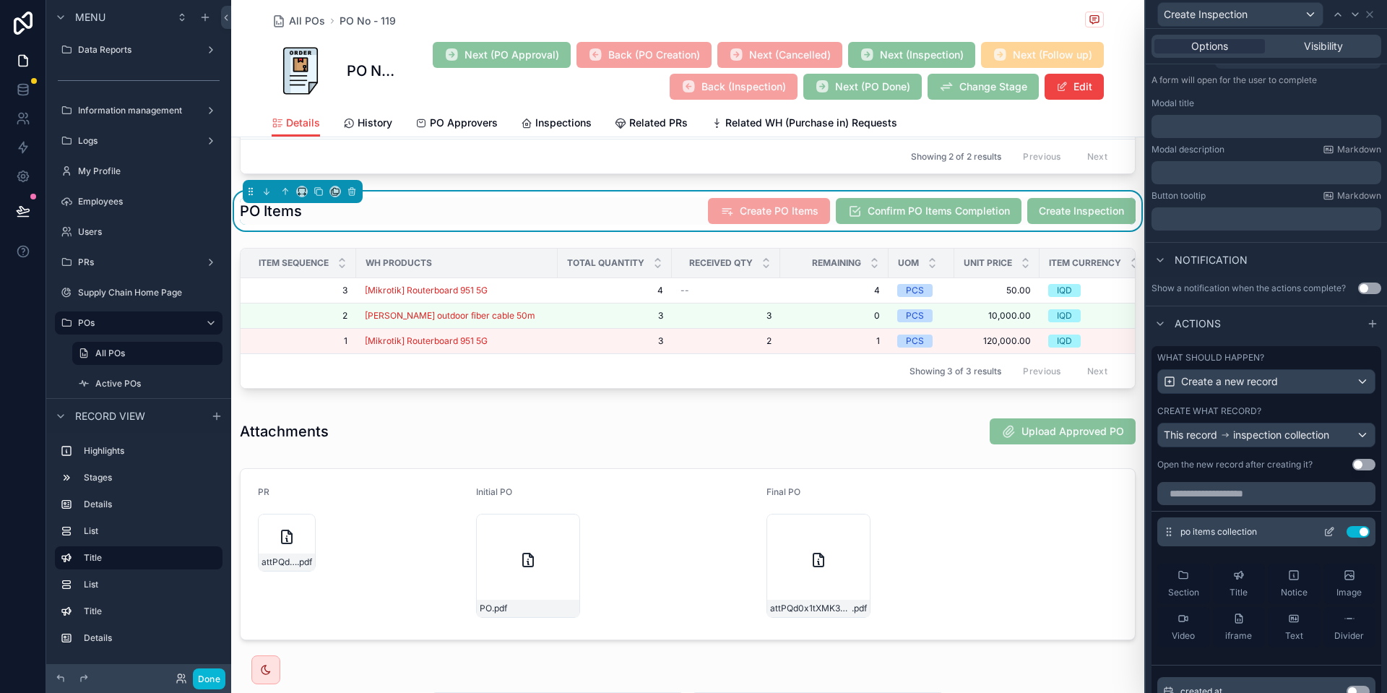
click at [1356, 530] on button "Use setting" at bounding box center [1357, 532] width 23 height 12
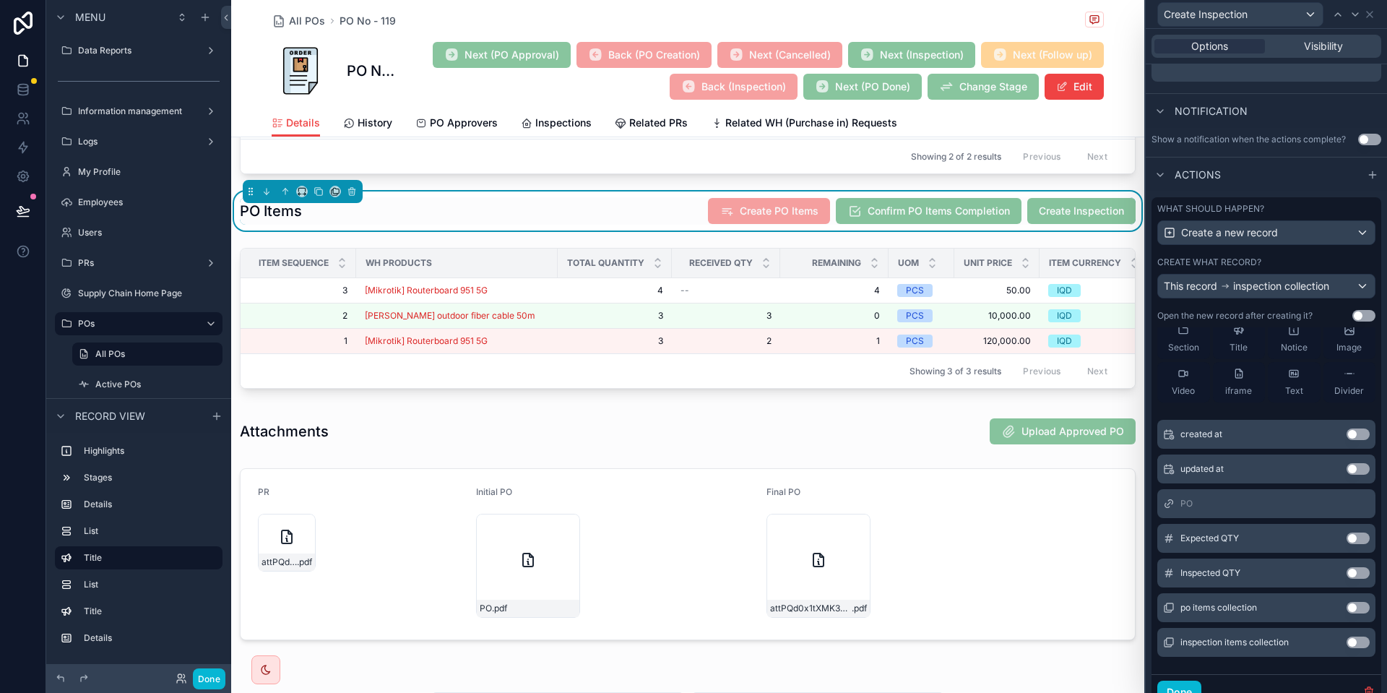
scroll to position [373, 0]
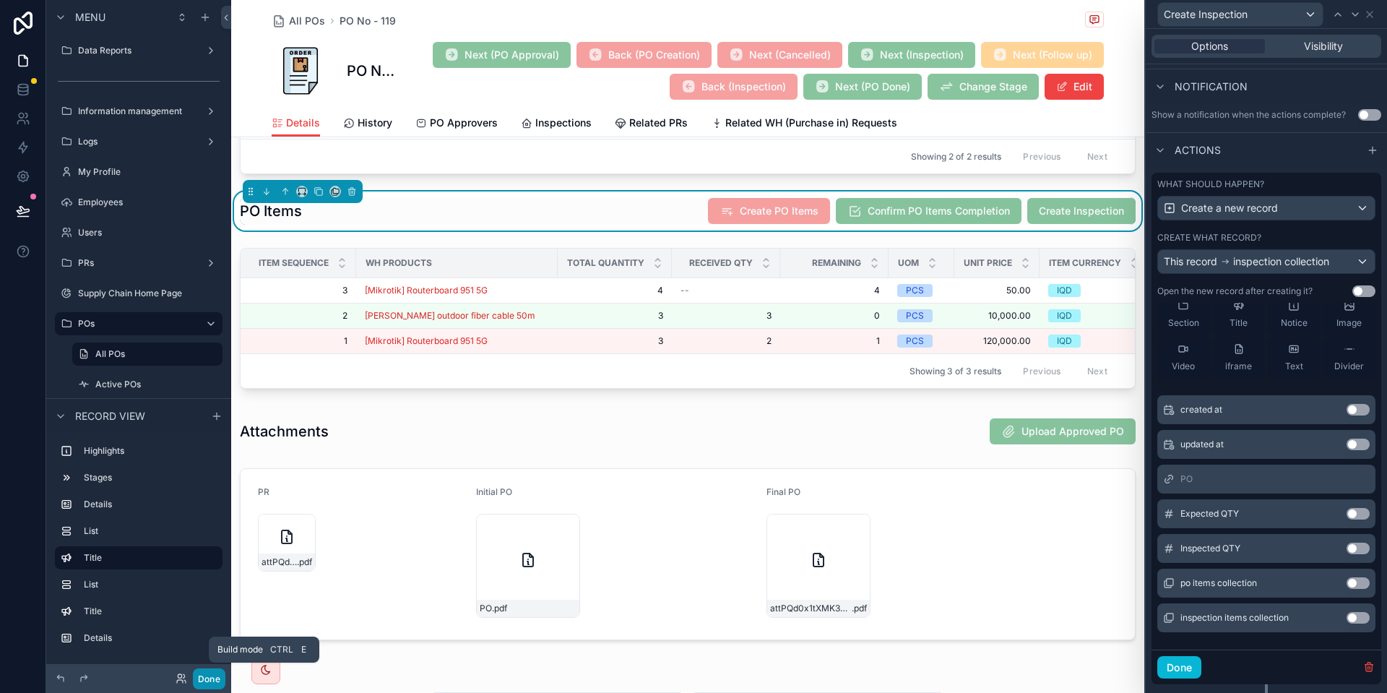
click at [203, 674] on button "Done" at bounding box center [209, 678] width 32 height 21
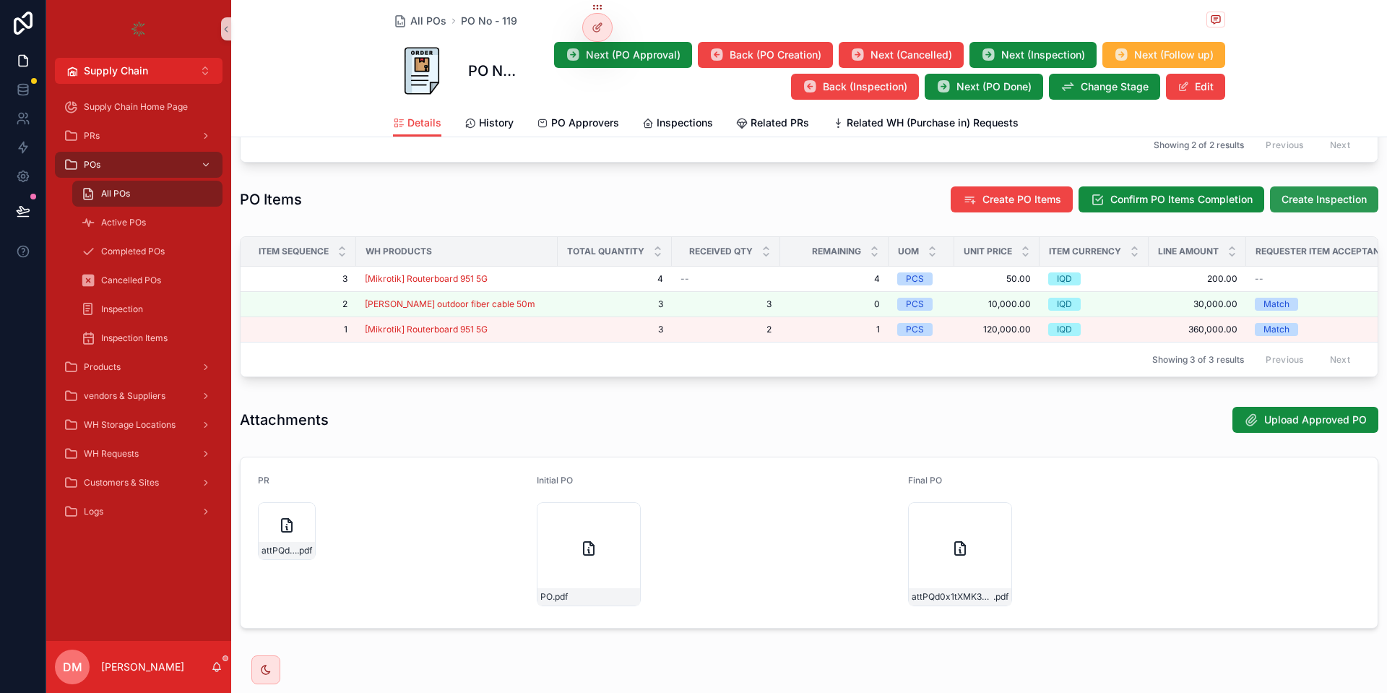
click at [1314, 207] on span "Create Inspection" at bounding box center [1323, 199] width 85 height 14
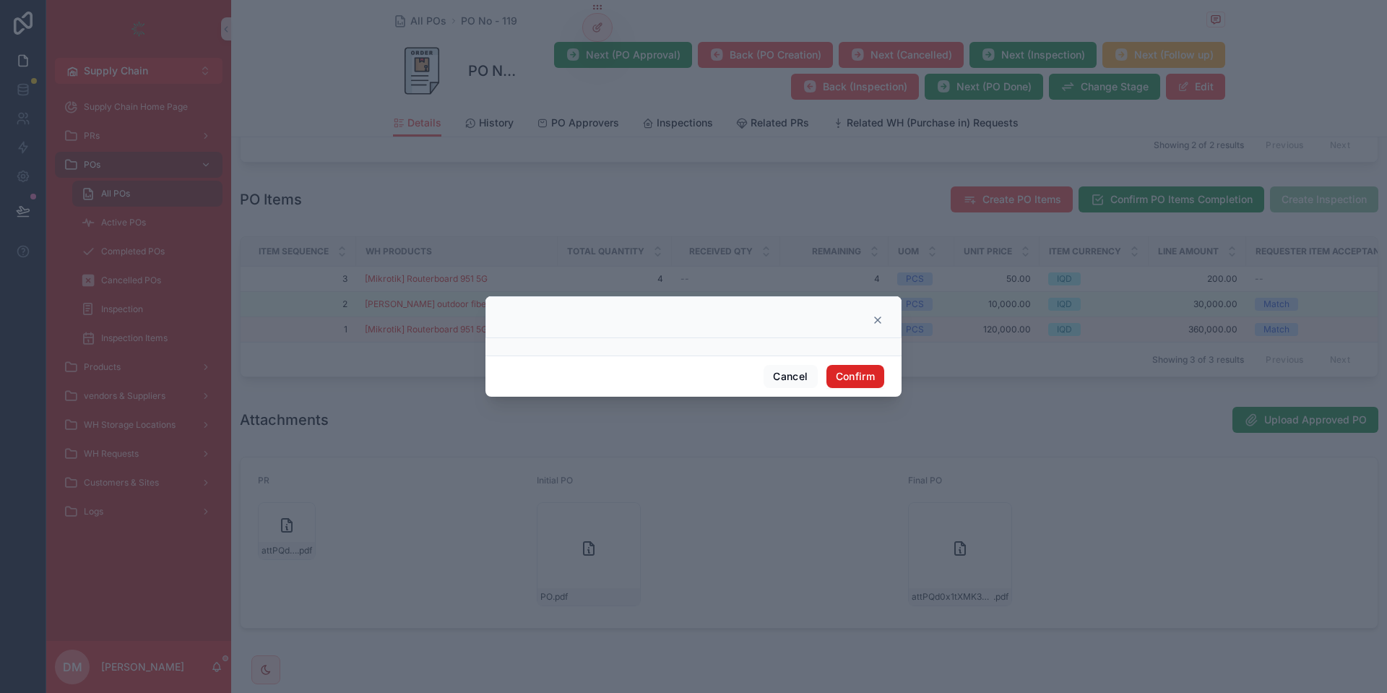
click at [859, 375] on button "Confirm" at bounding box center [855, 376] width 58 height 23
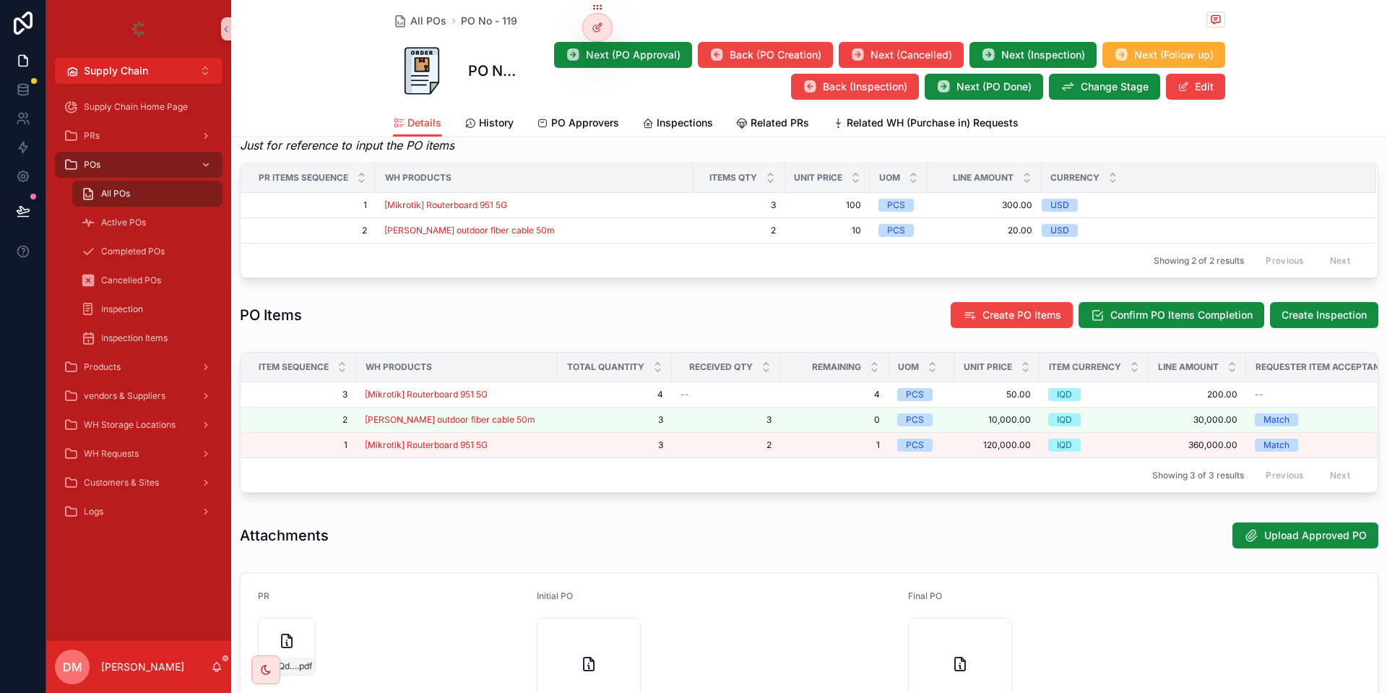
scroll to position [433, 0]
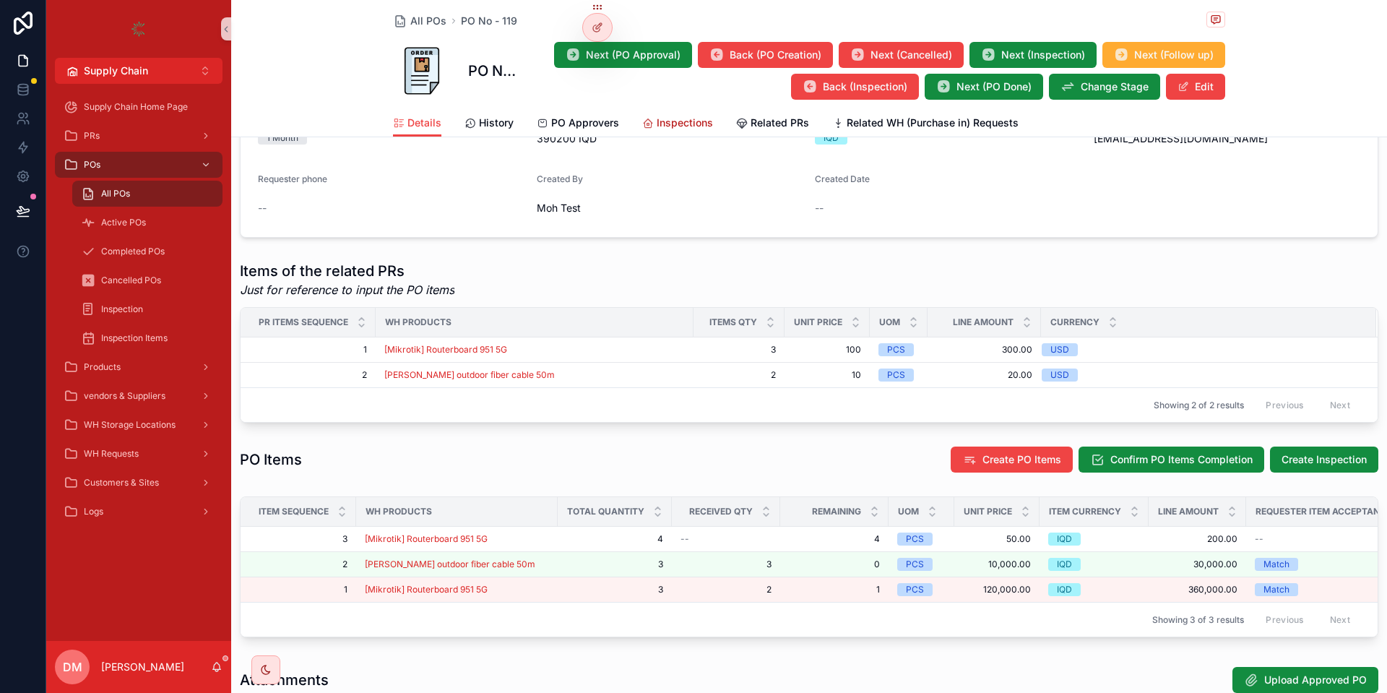
click at [689, 121] on span "Inspections" at bounding box center [684, 123] width 56 height 14
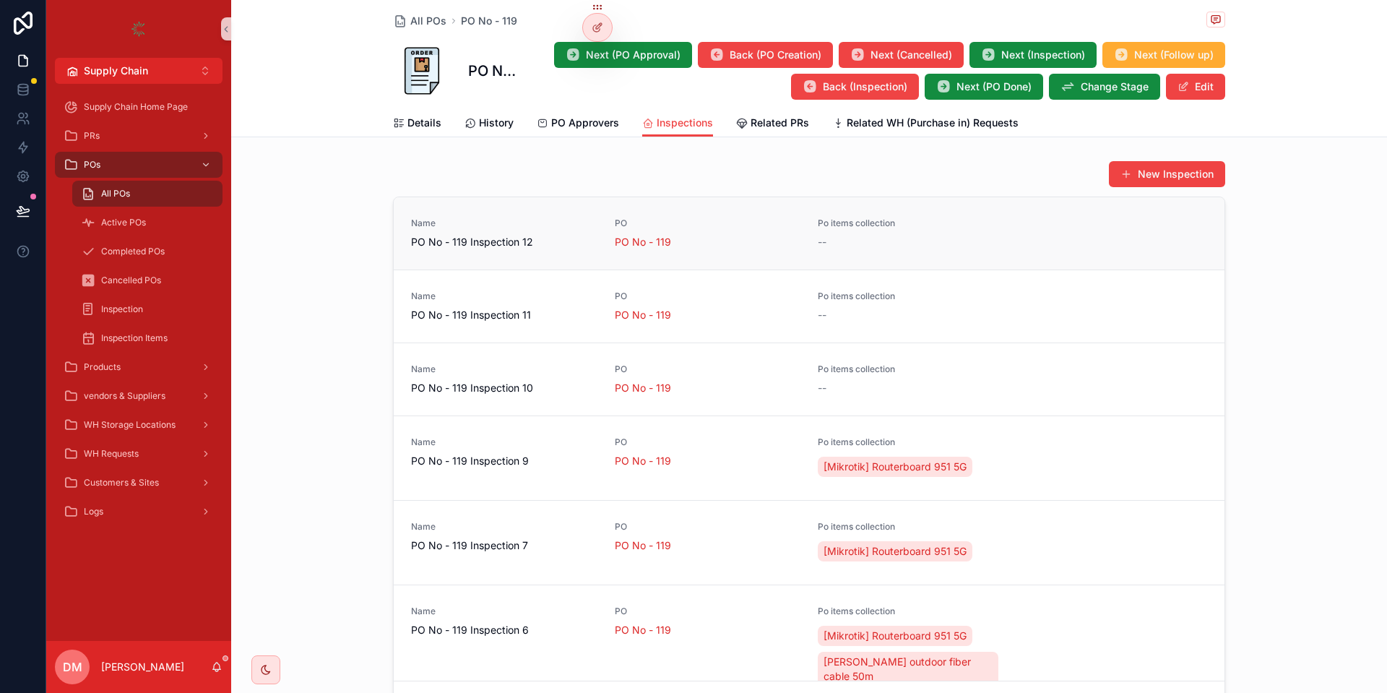
click at [588, 235] on span "PO No - 119 Inspection 12" at bounding box center [504, 242] width 186 height 14
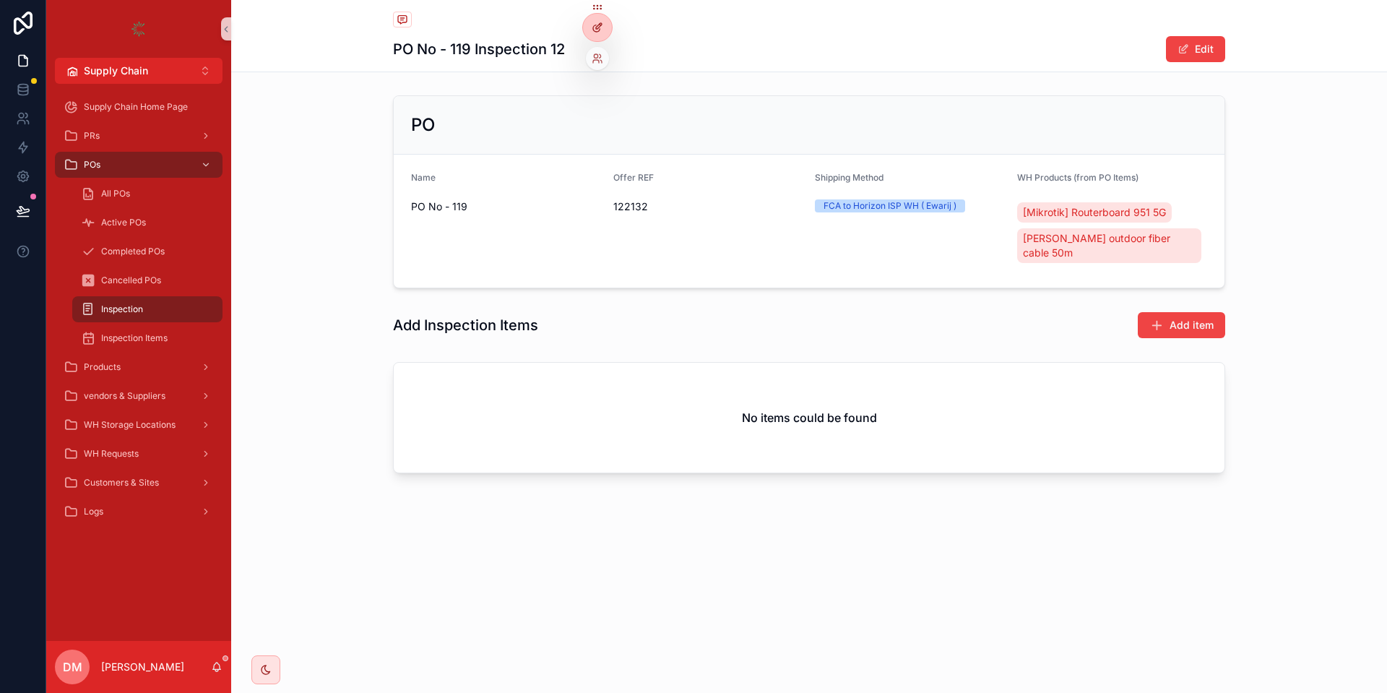
click at [594, 27] on icon at bounding box center [596, 28] width 6 height 6
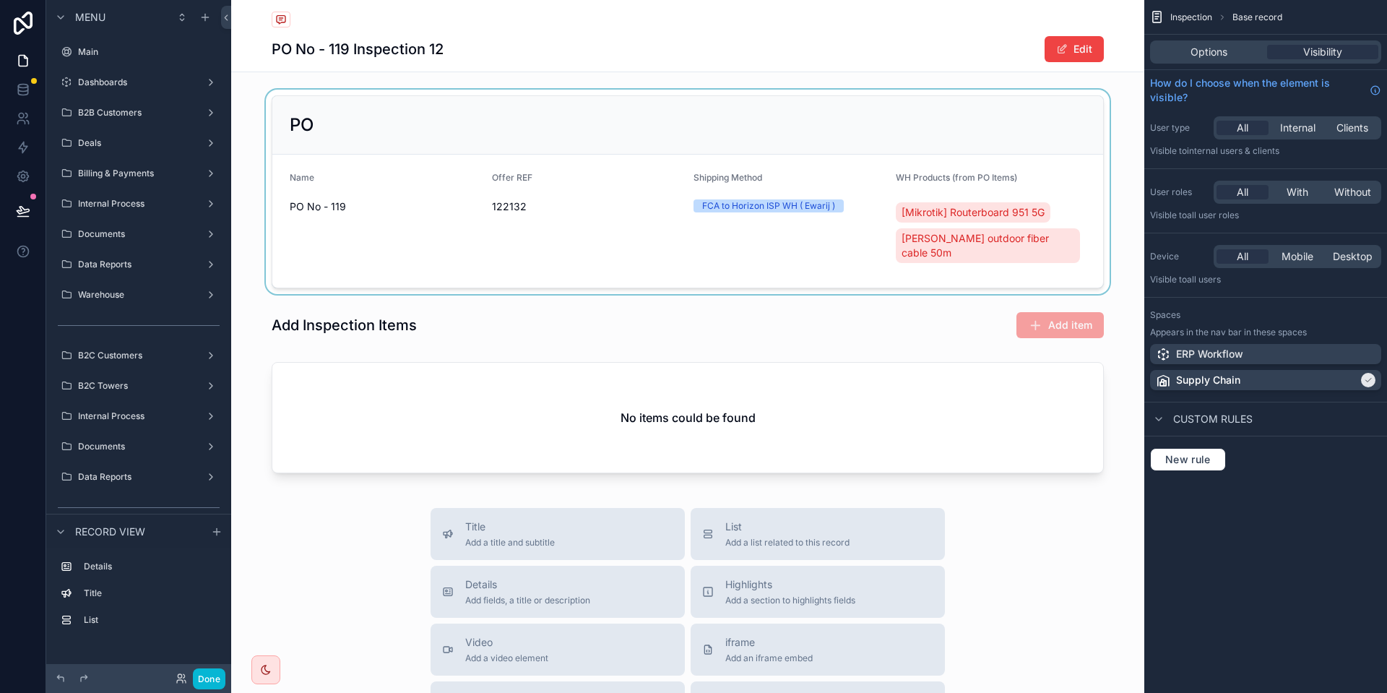
click at [729, 173] on div "scrollable content" at bounding box center [687, 192] width 913 height 204
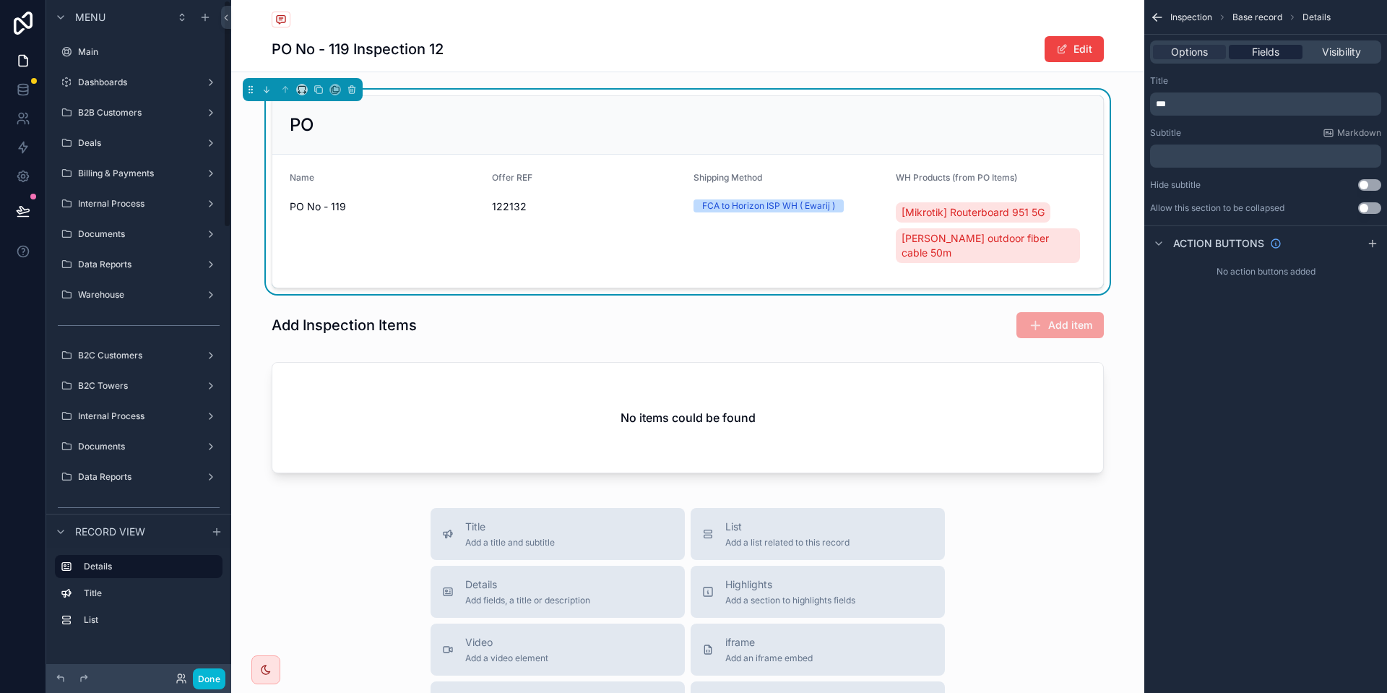
click at [1279, 47] on div "Fields" at bounding box center [1264, 52] width 73 height 14
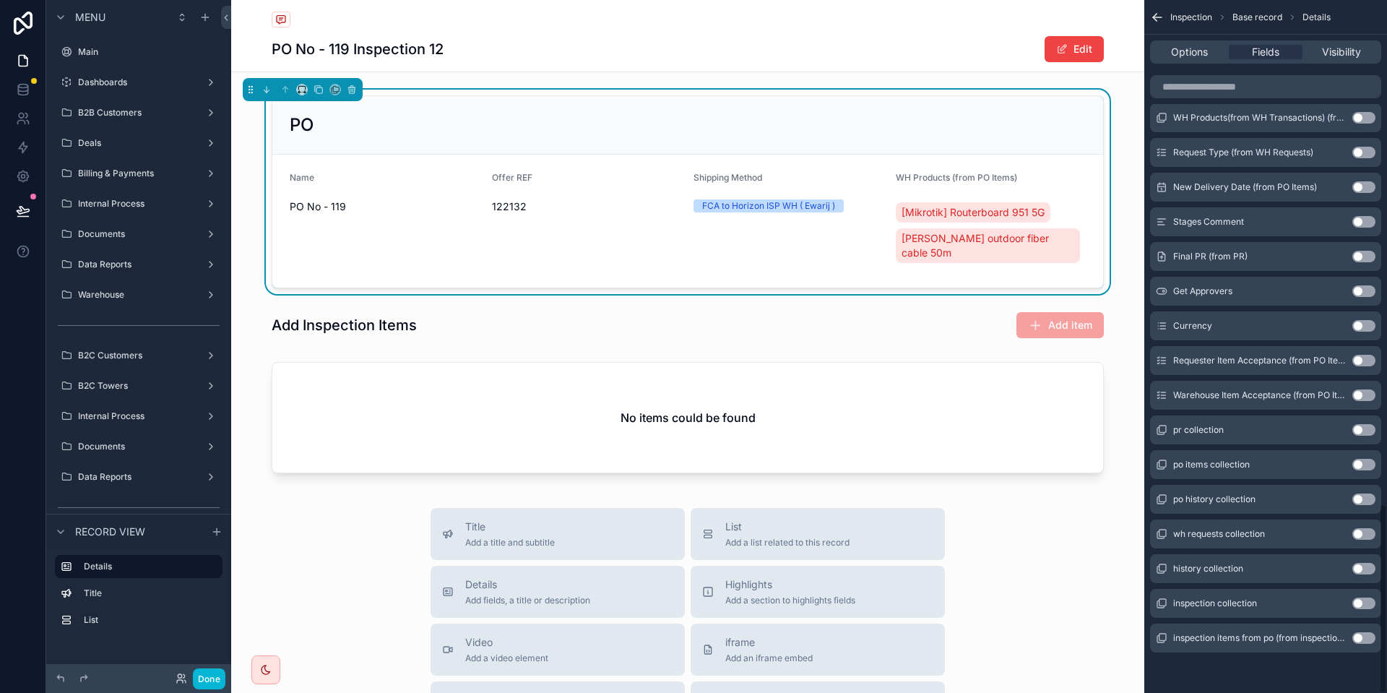
scroll to position [1576, 0]
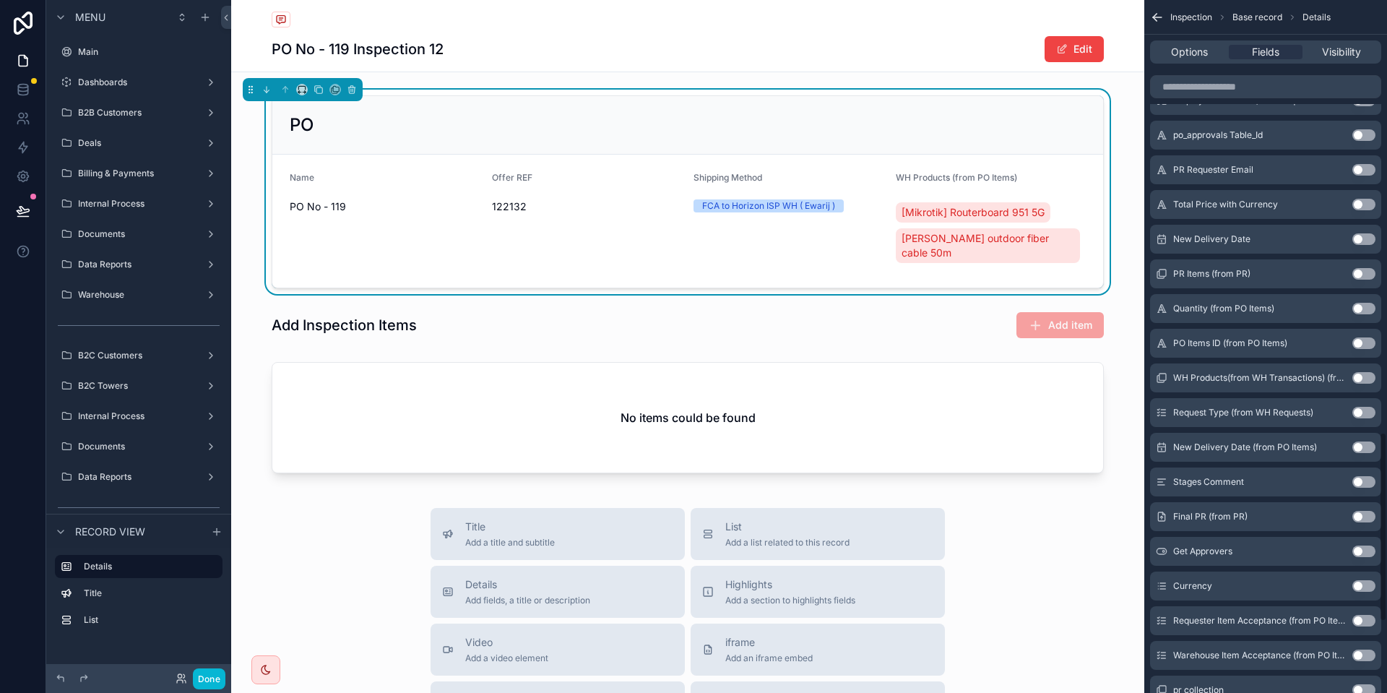
click at [1204, 60] on div "Options Fields Visibility" at bounding box center [1265, 51] width 231 height 23
click at [1200, 51] on span "Options" at bounding box center [1189, 52] width 37 height 14
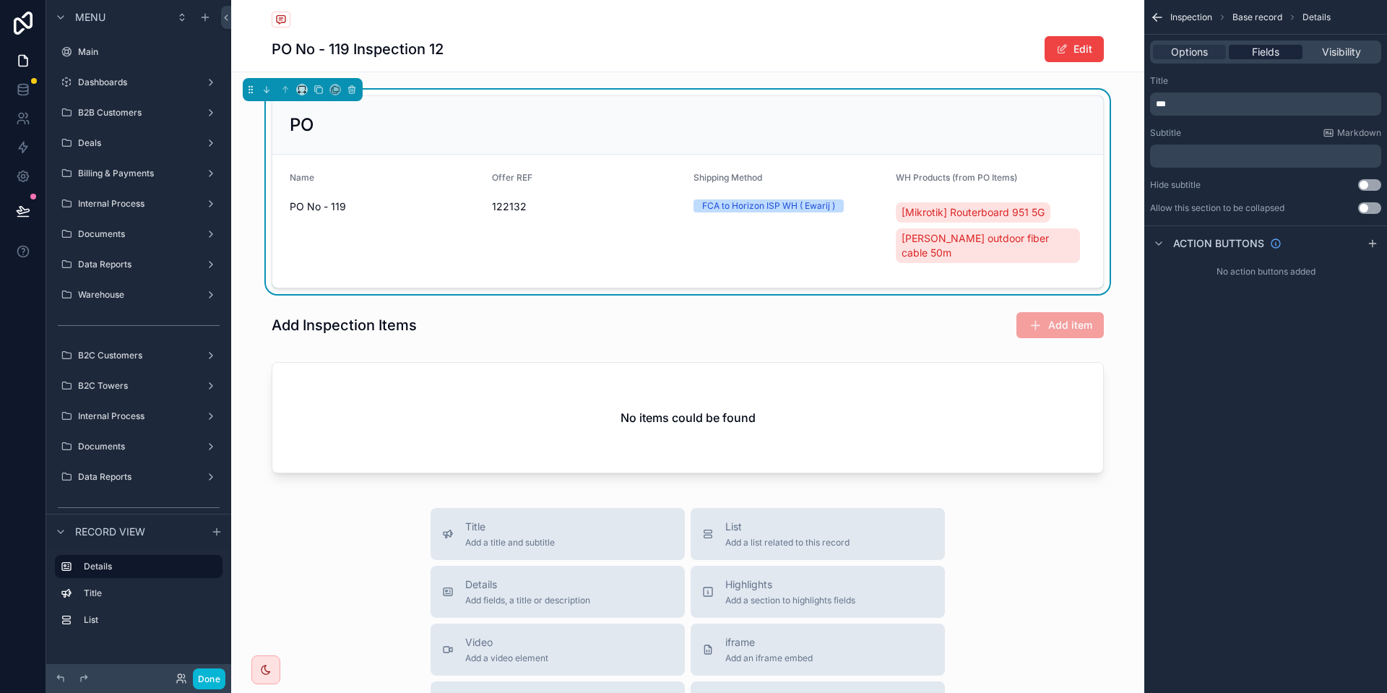
click at [1293, 46] on div "Fields" at bounding box center [1264, 52] width 73 height 14
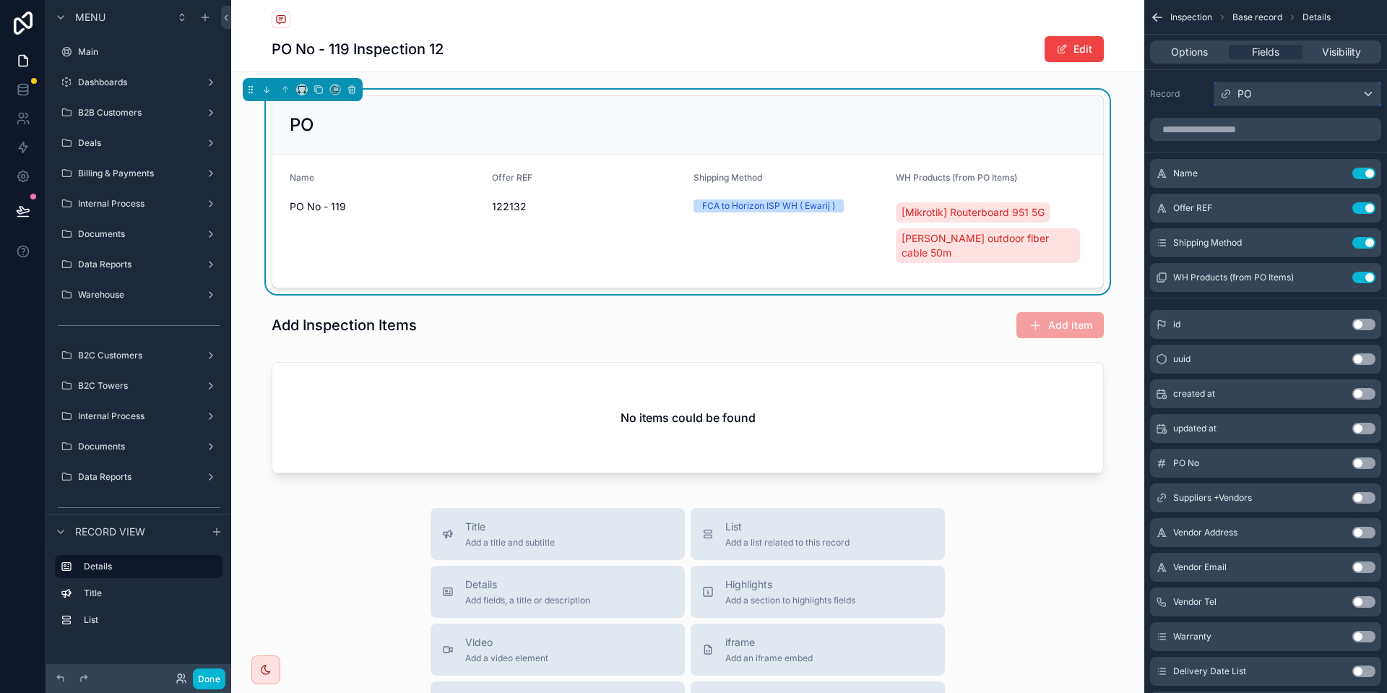
click at [1273, 95] on div "PO" at bounding box center [1297, 93] width 166 height 23
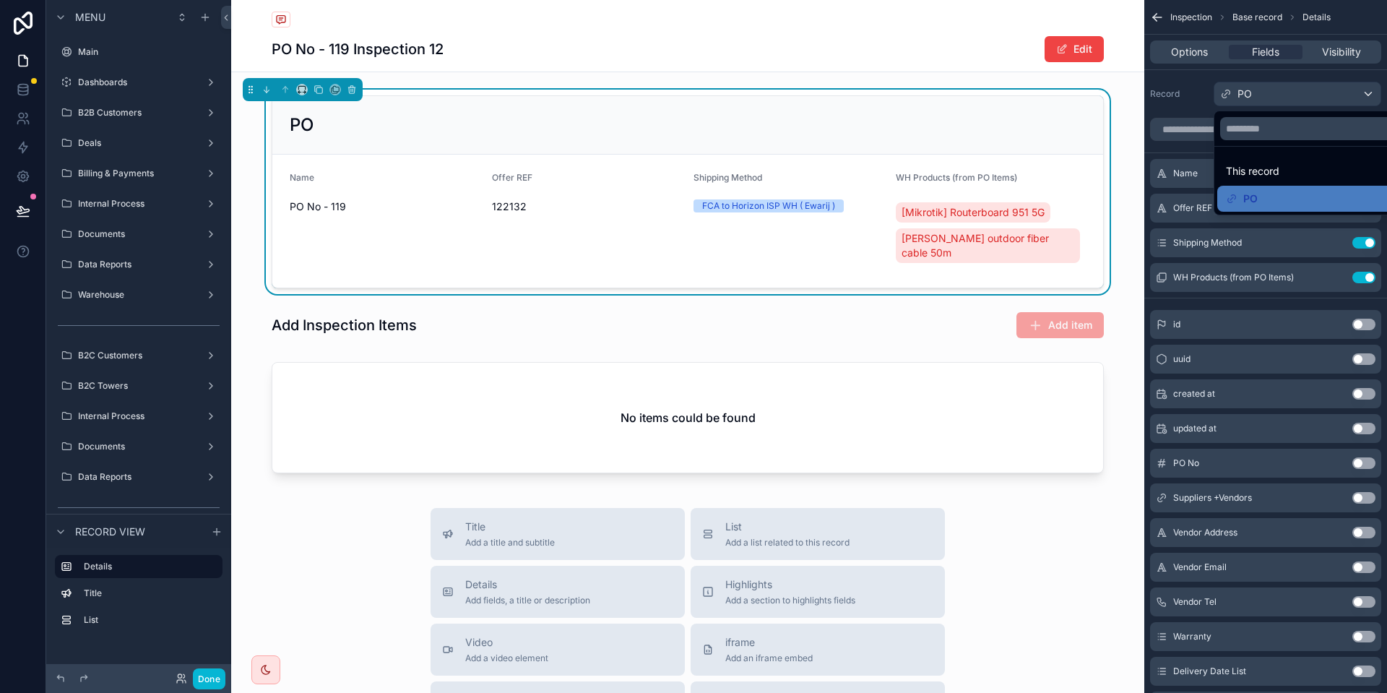
click at [1274, 95] on div "scrollable content" at bounding box center [693, 346] width 1387 height 693
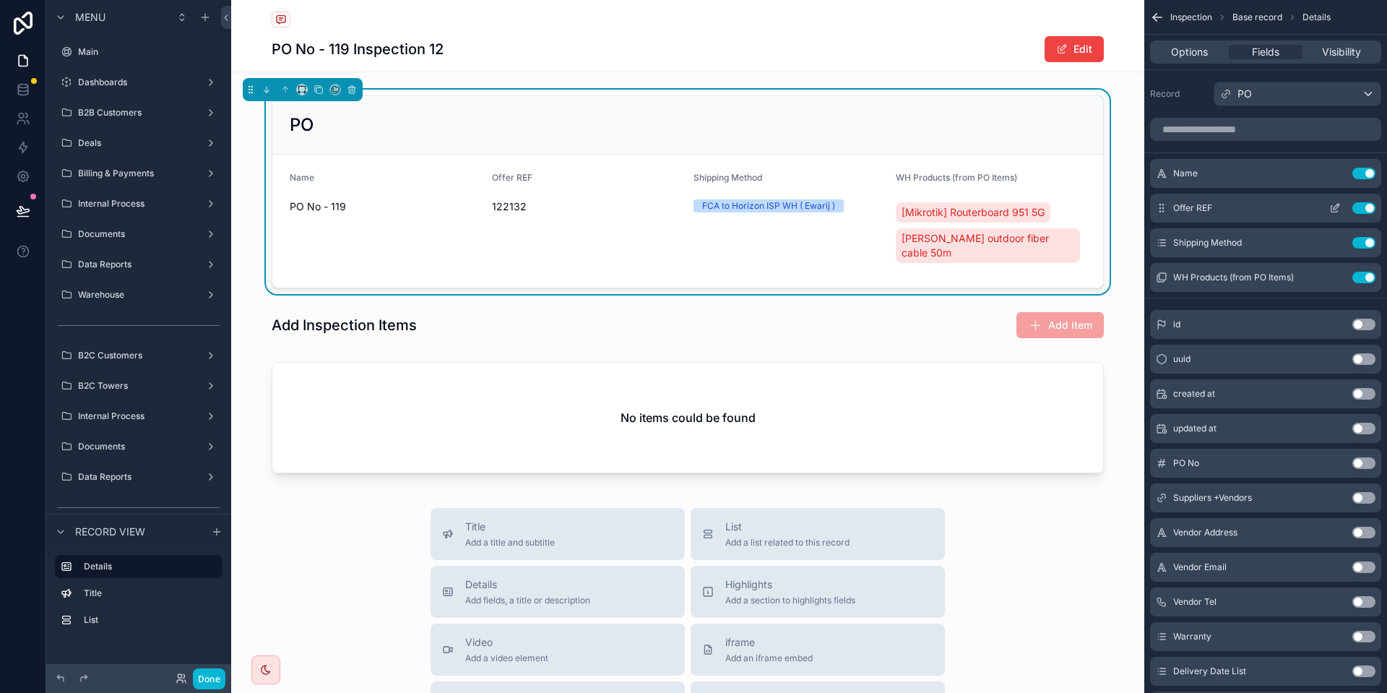
click at [1361, 202] on button "Use setting" at bounding box center [1363, 208] width 23 height 12
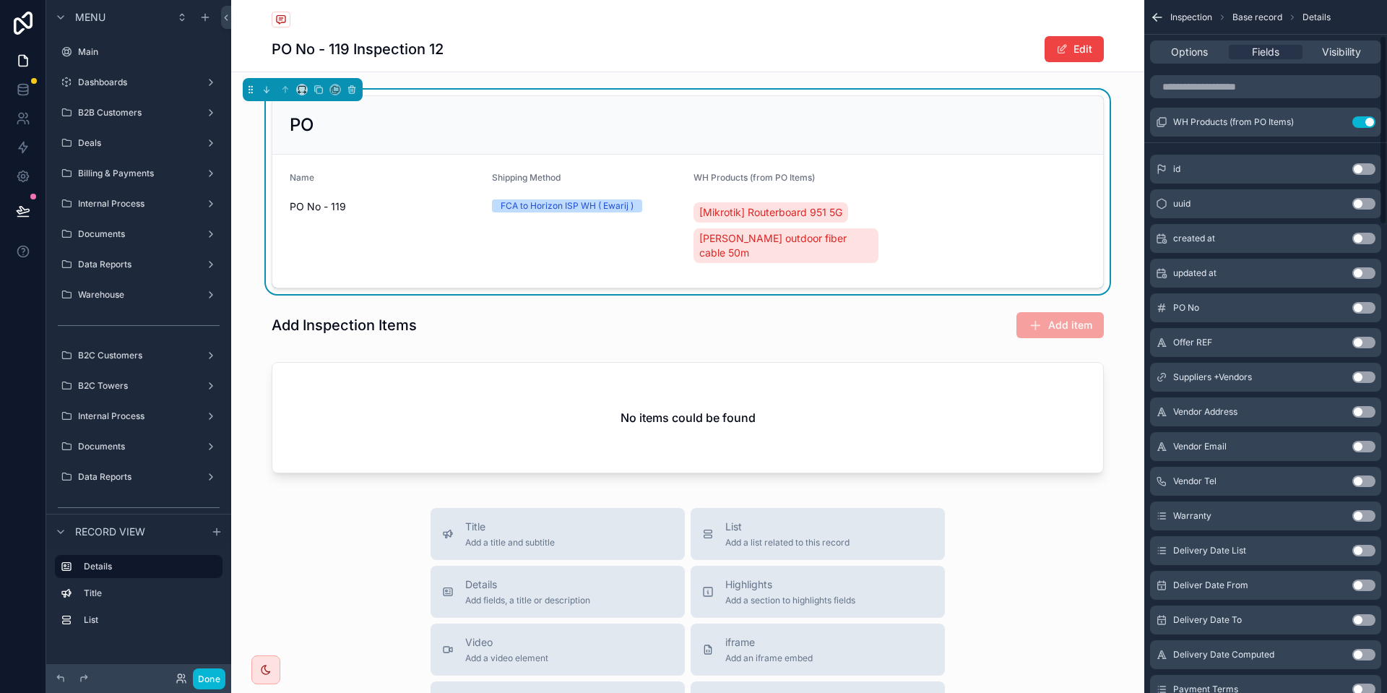
scroll to position [130, 0]
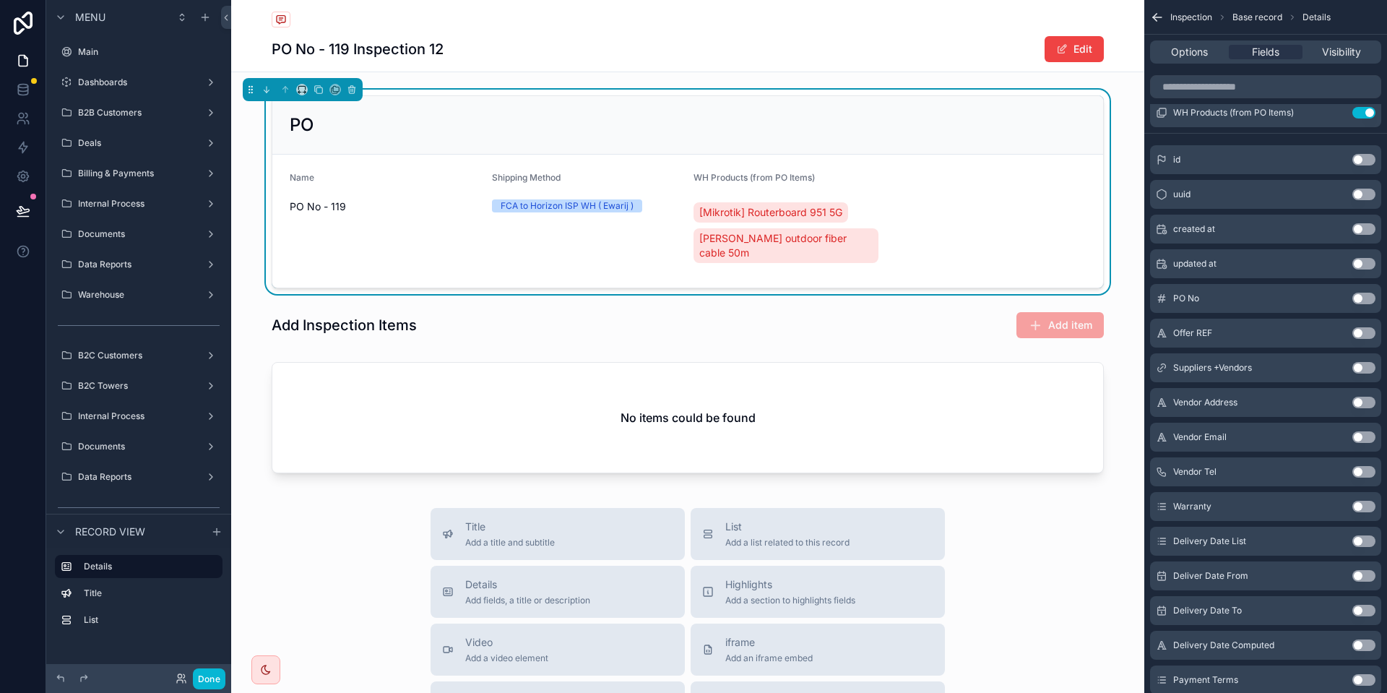
click at [1374, 300] on button "Use setting" at bounding box center [1363, 298] width 23 height 12
click at [1366, 147] on button "Use setting" at bounding box center [1363, 148] width 23 height 12
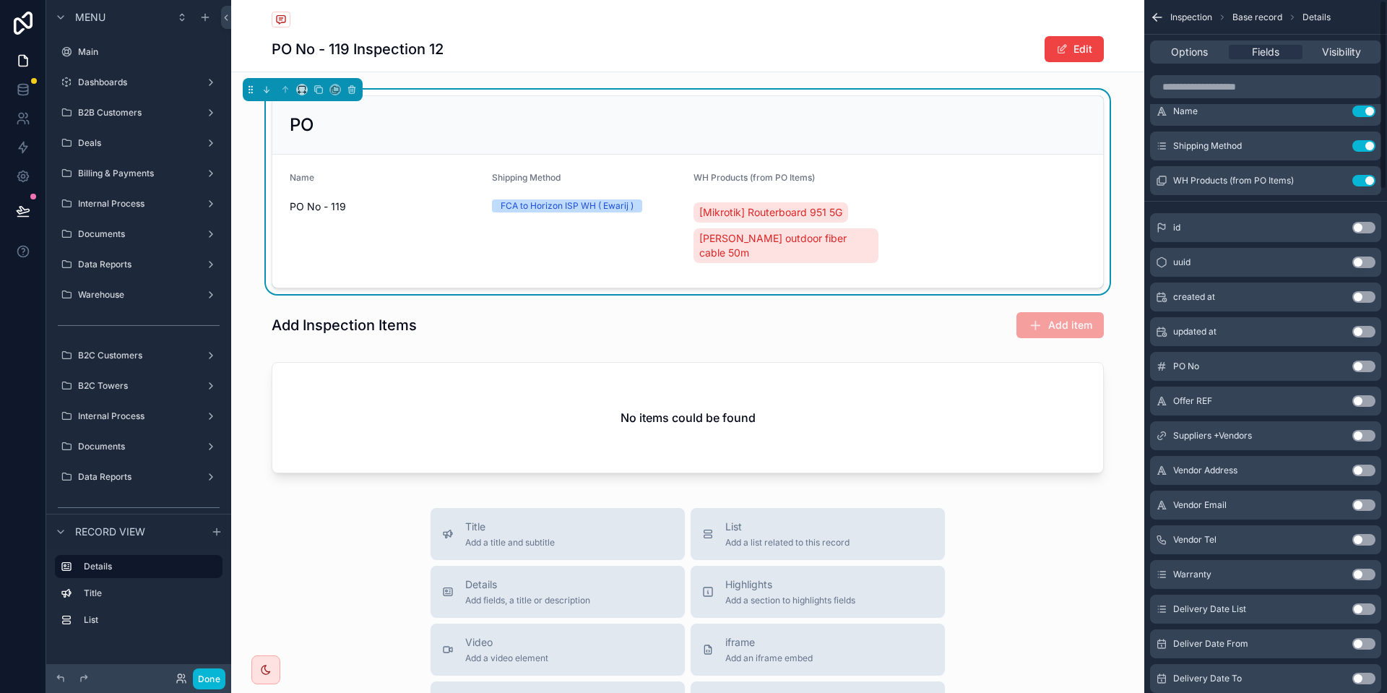
scroll to position [0, 0]
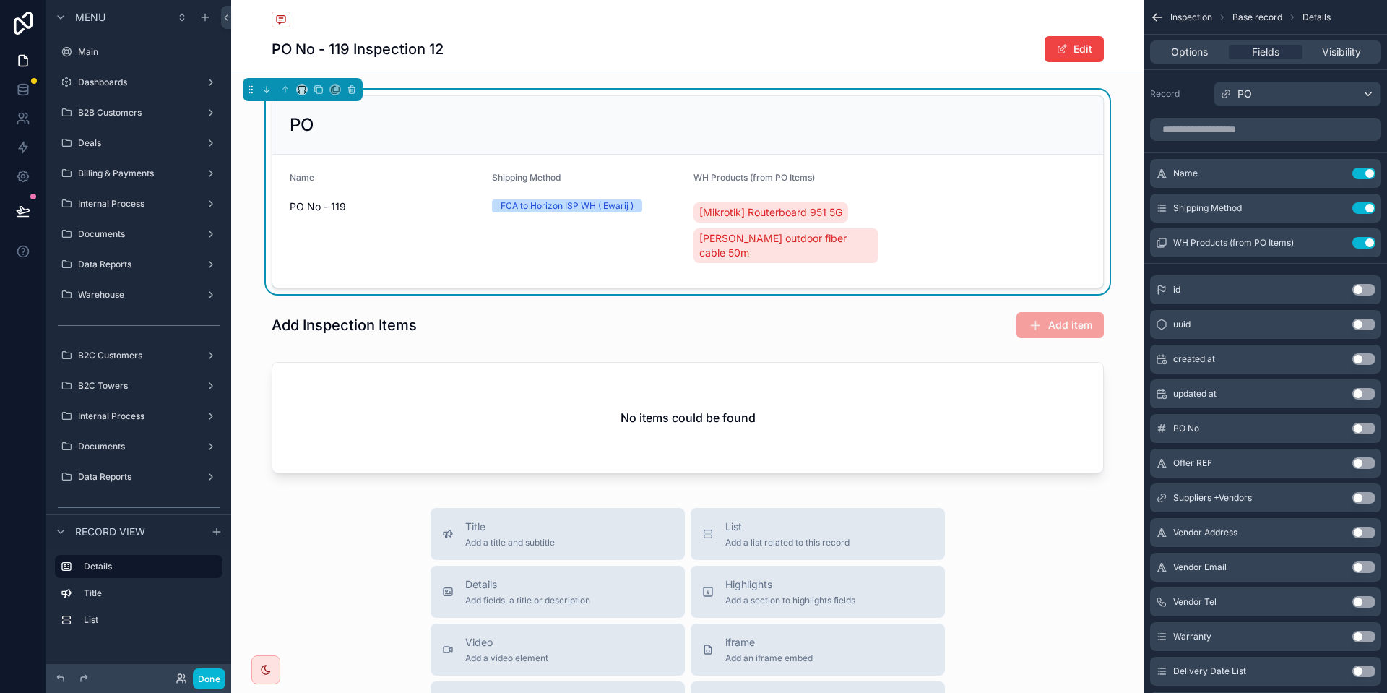
click at [1361, 246] on button "Use setting" at bounding box center [1363, 243] width 23 height 12
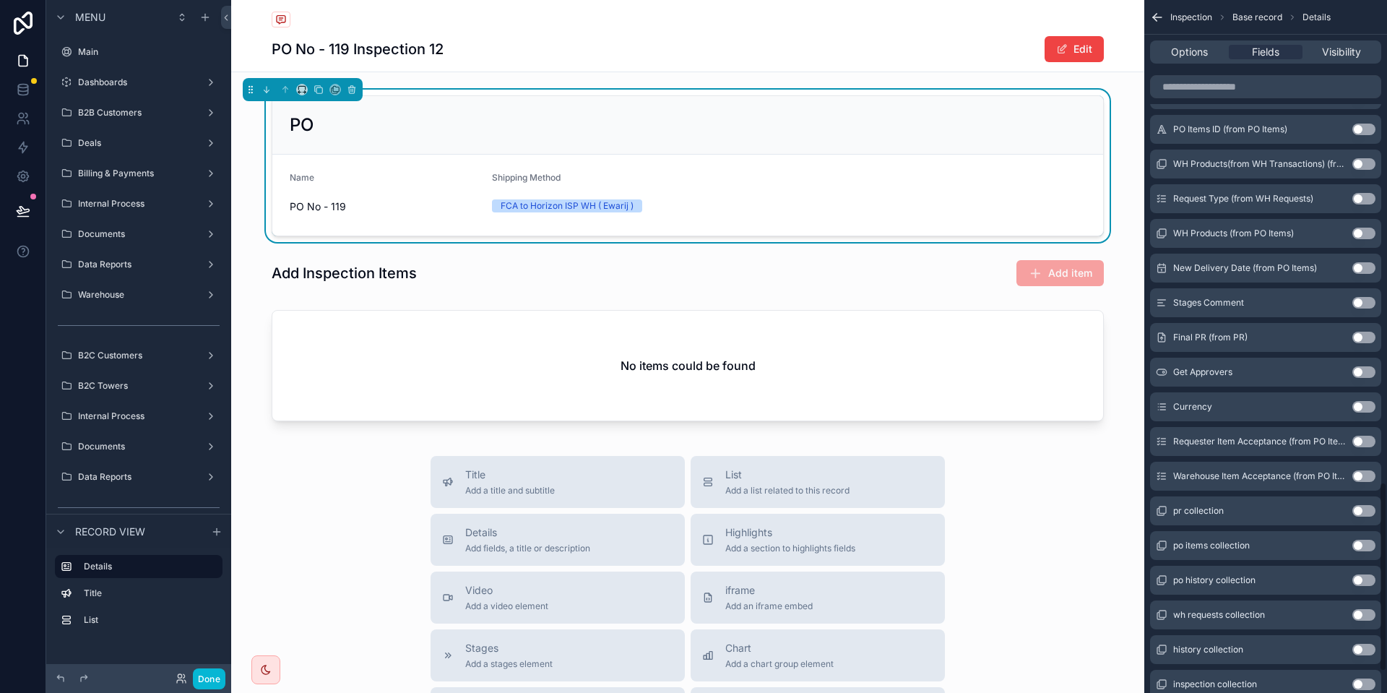
scroll to position [1820, 0]
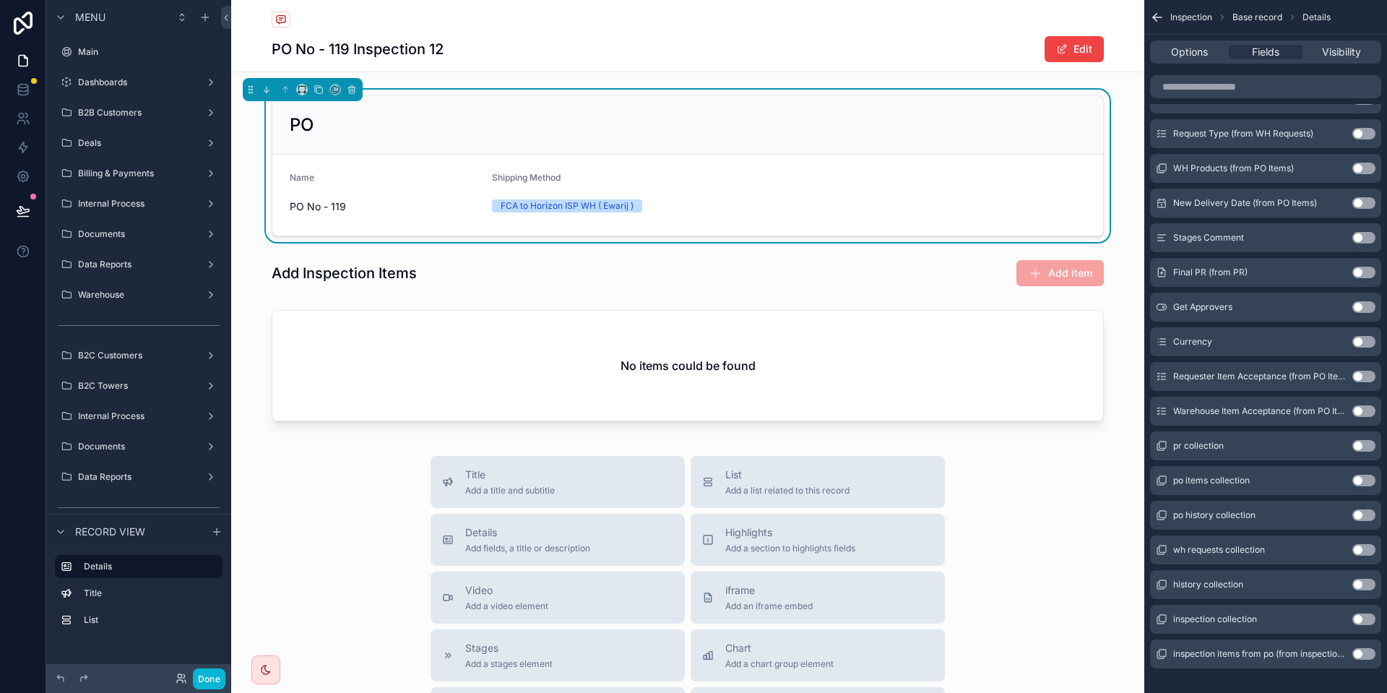
click at [1358, 475] on button "Use setting" at bounding box center [1363, 480] width 23 height 12
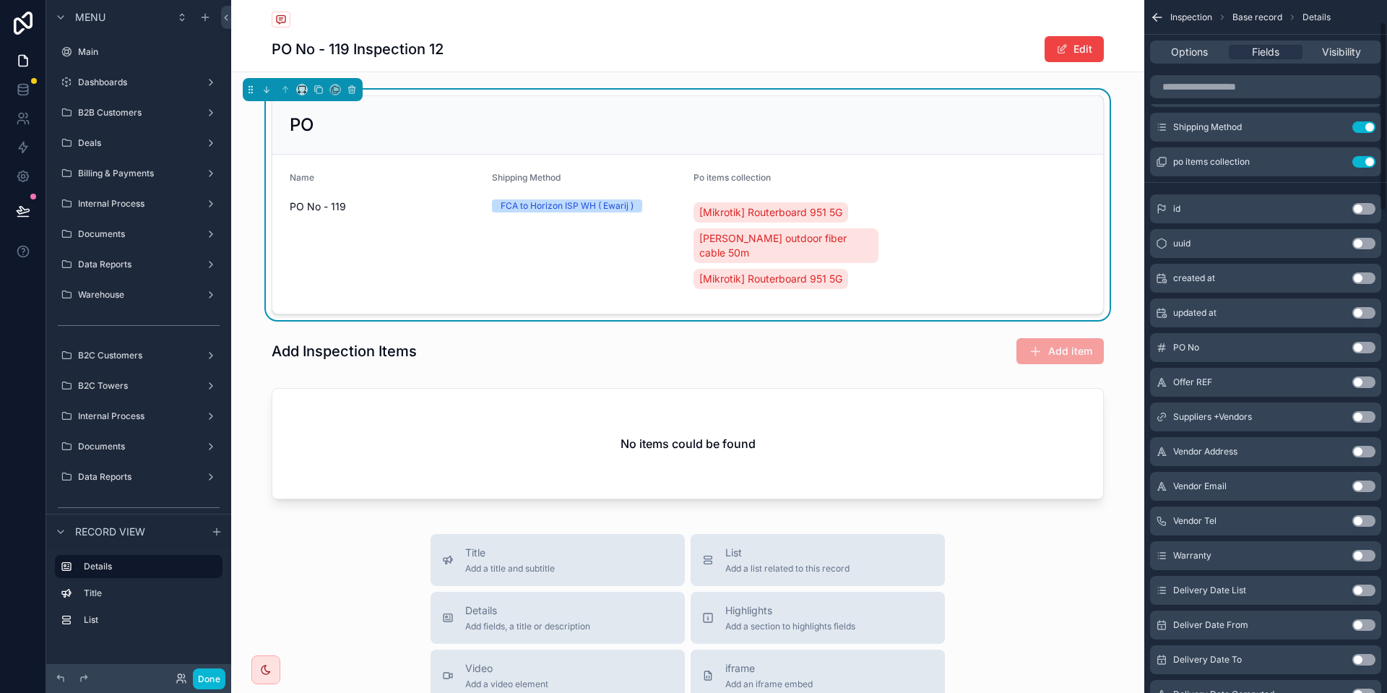
scroll to position [0, 0]
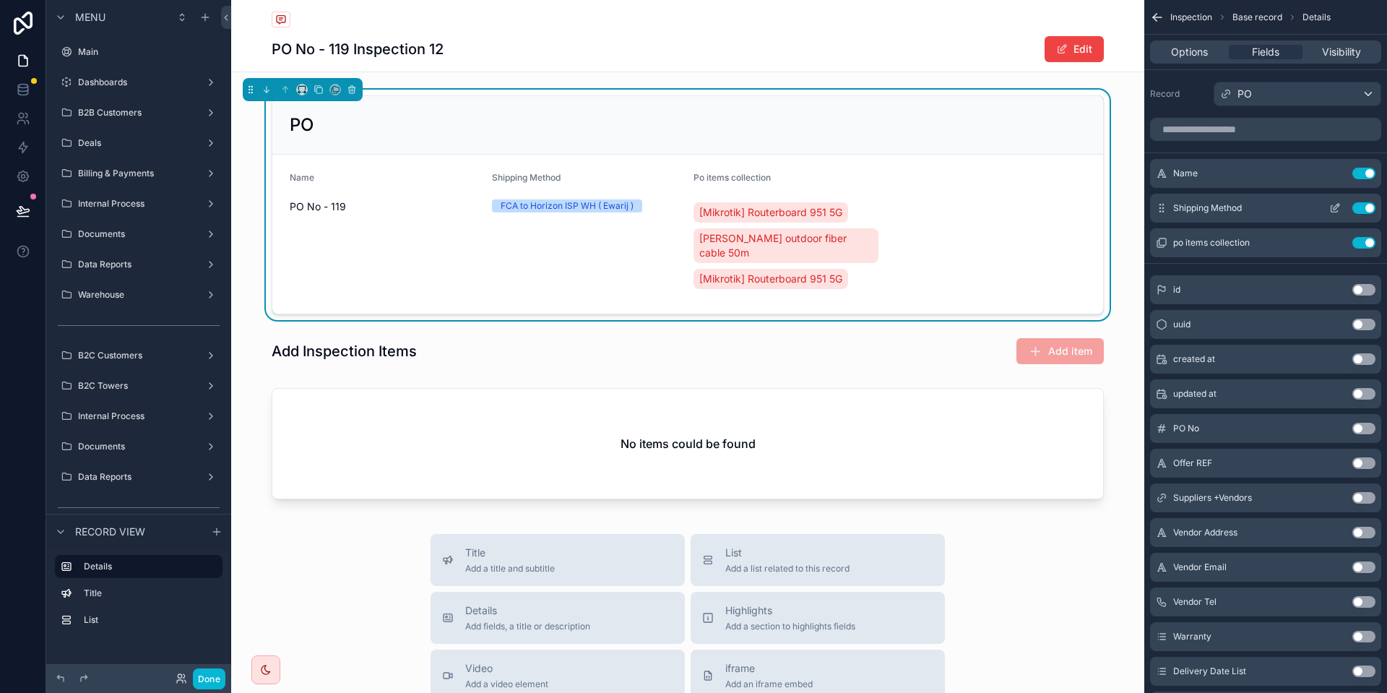
click at [1364, 208] on button "Use setting" at bounding box center [1363, 208] width 23 height 12
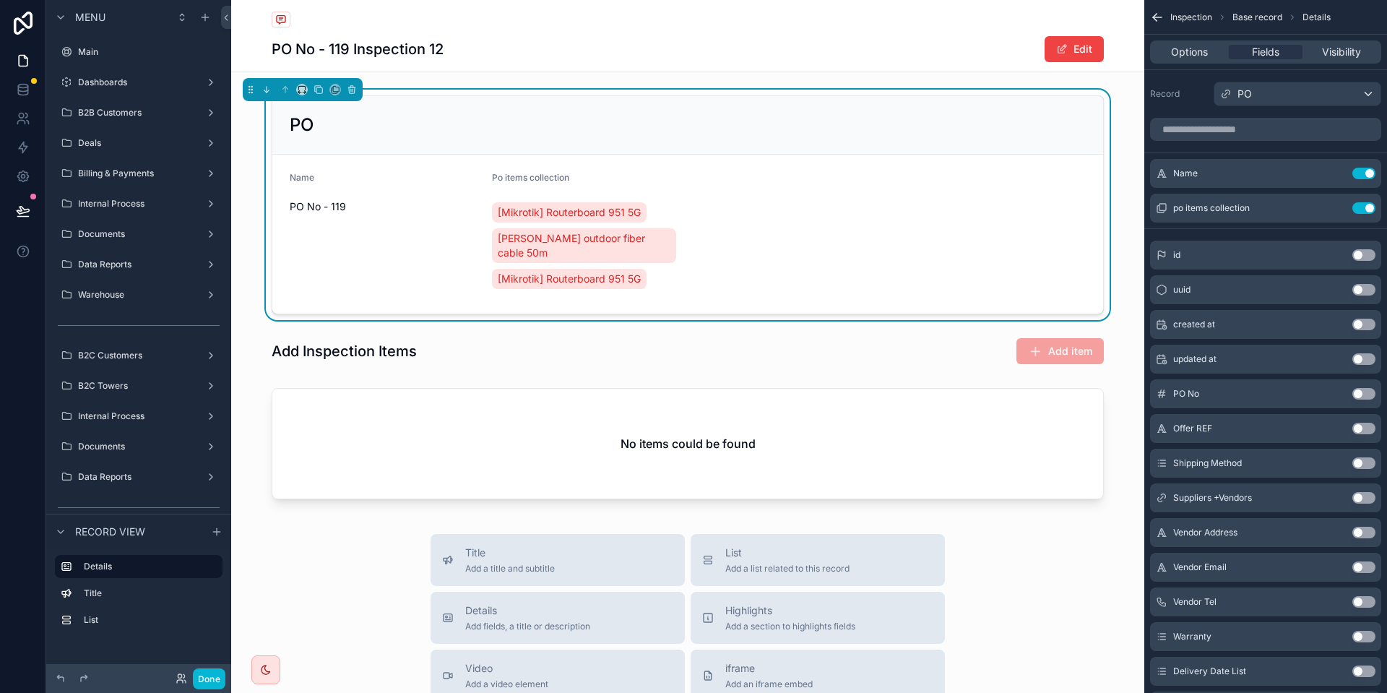
scroll to position [65, 0]
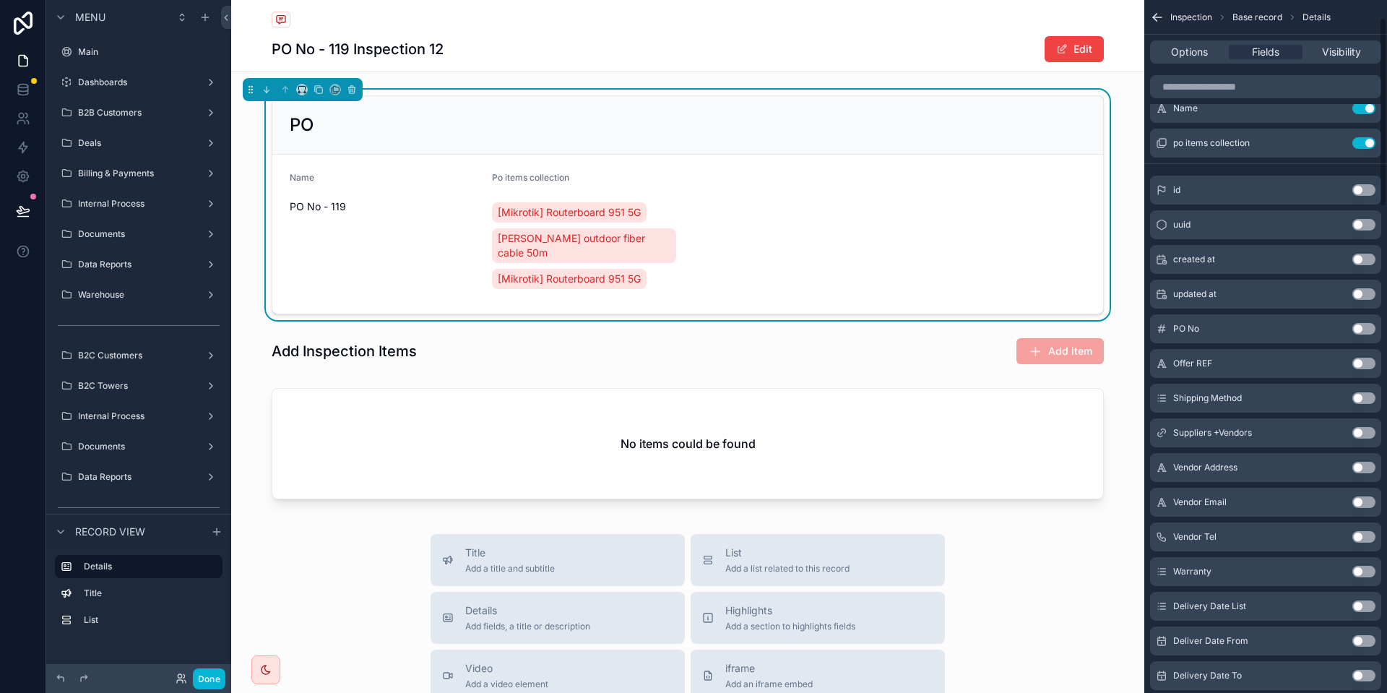
click at [1368, 396] on button "Use setting" at bounding box center [1363, 398] width 23 height 12
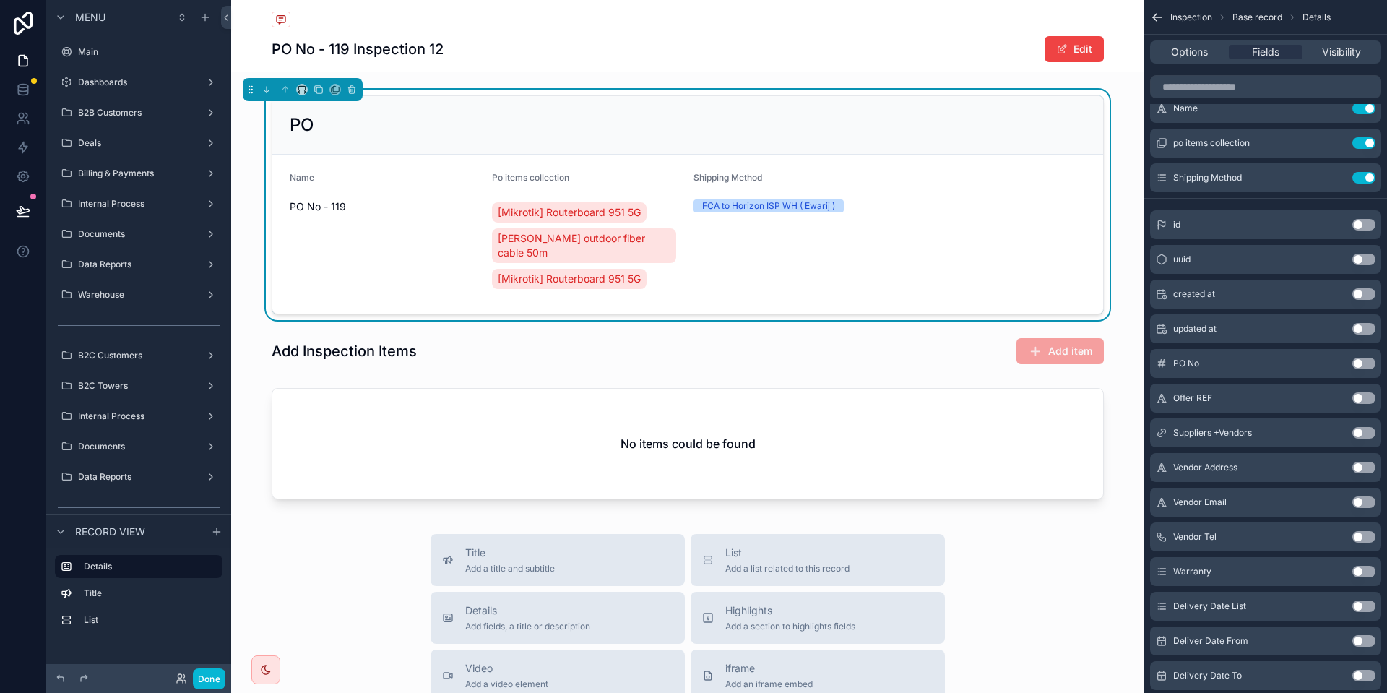
click at [1367, 429] on button "Use setting" at bounding box center [1363, 433] width 23 height 12
click at [1355, 460] on div "Vendor Address Use setting" at bounding box center [1265, 467] width 231 height 29
click at [1360, 466] on button "Use setting" at bounding box center [1363, 467] width 23 height 12
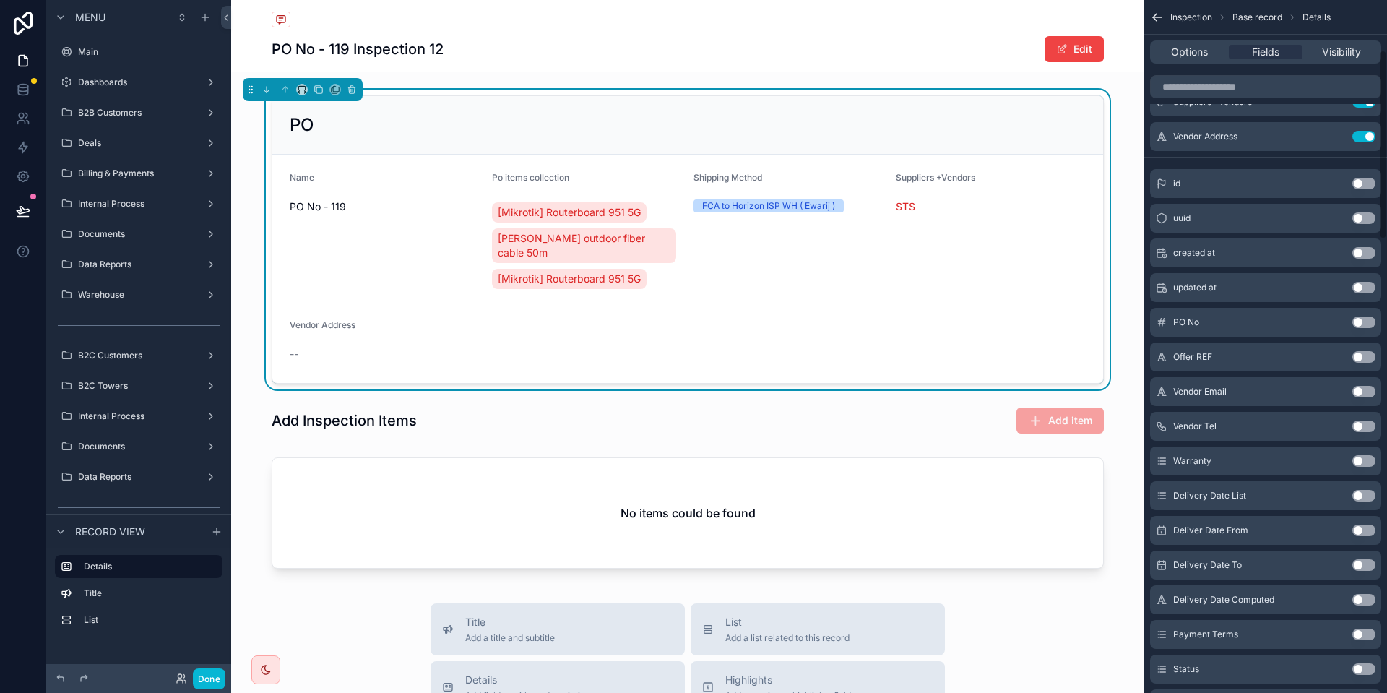
scroll to position [195, 0]
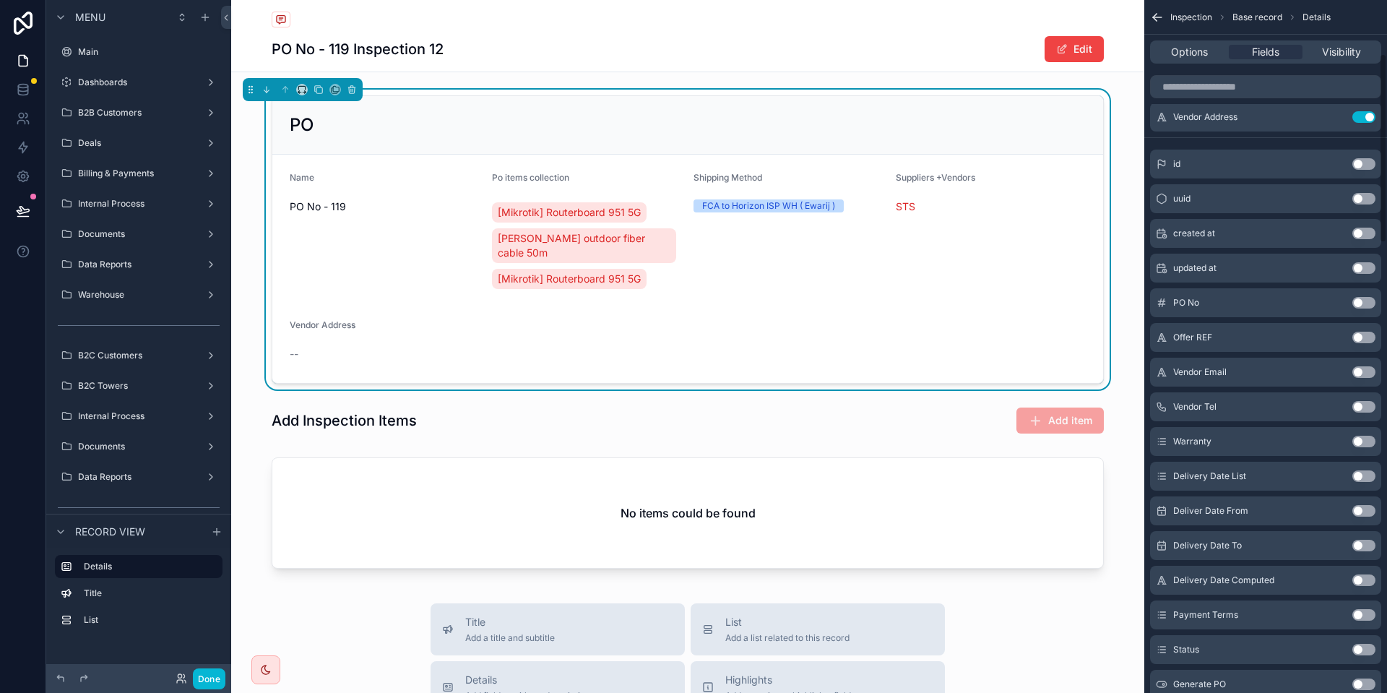
click at [1359, 474] on button "Use setting" at bounding box center [1363, 476] width 23 height 12
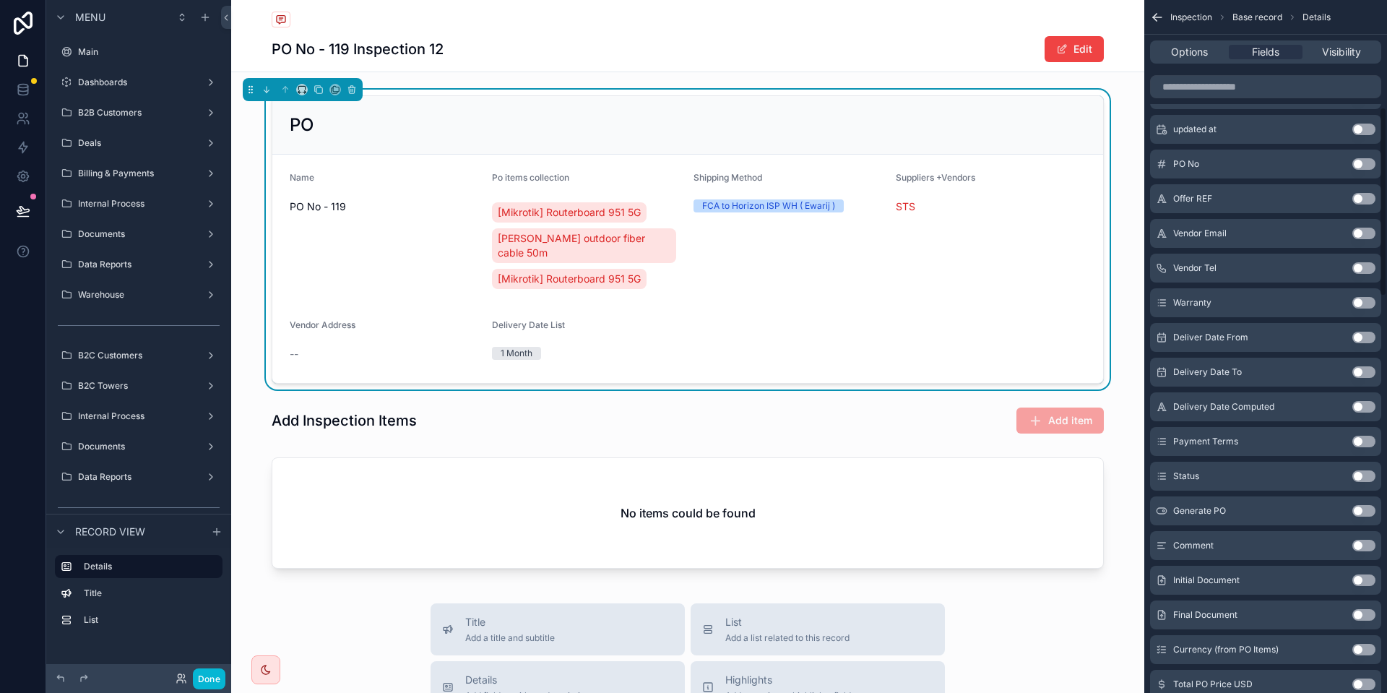
scroll to position [390, 0]
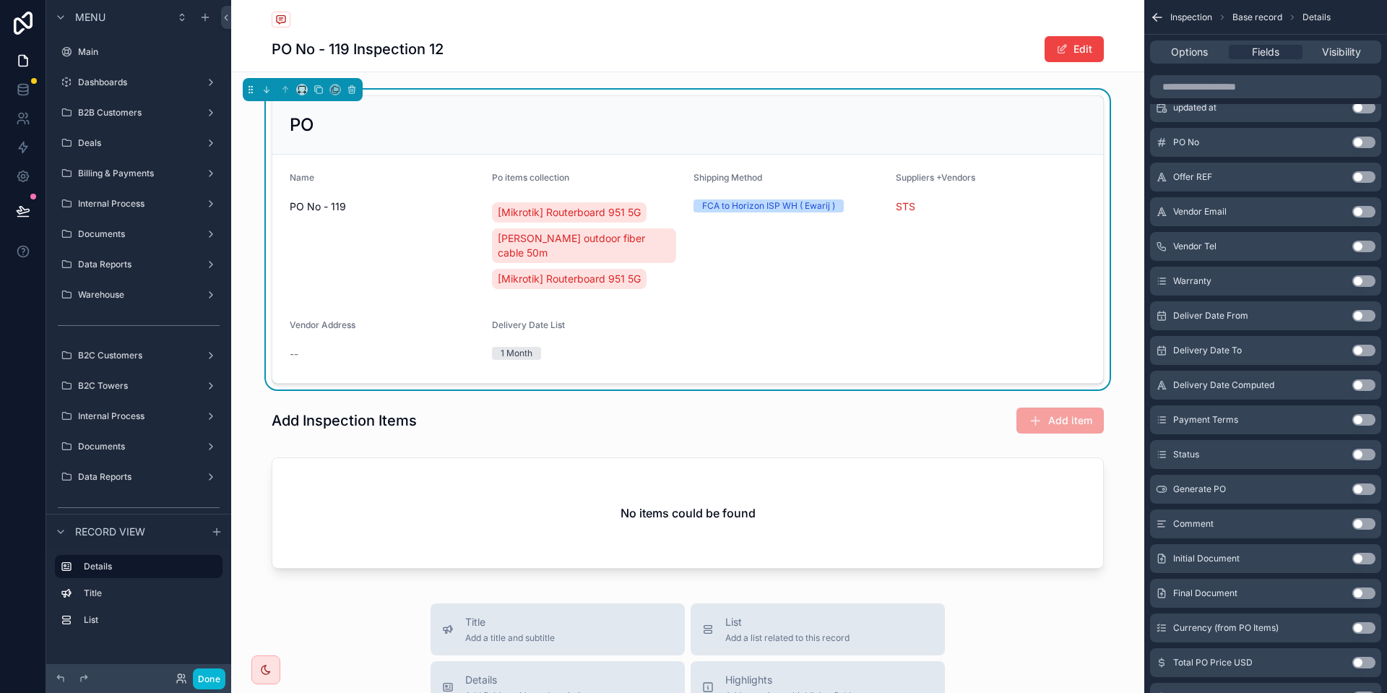
click at [1365, 383] on button "Use setting" at bounding box center [1363, 385] width 23 height 12
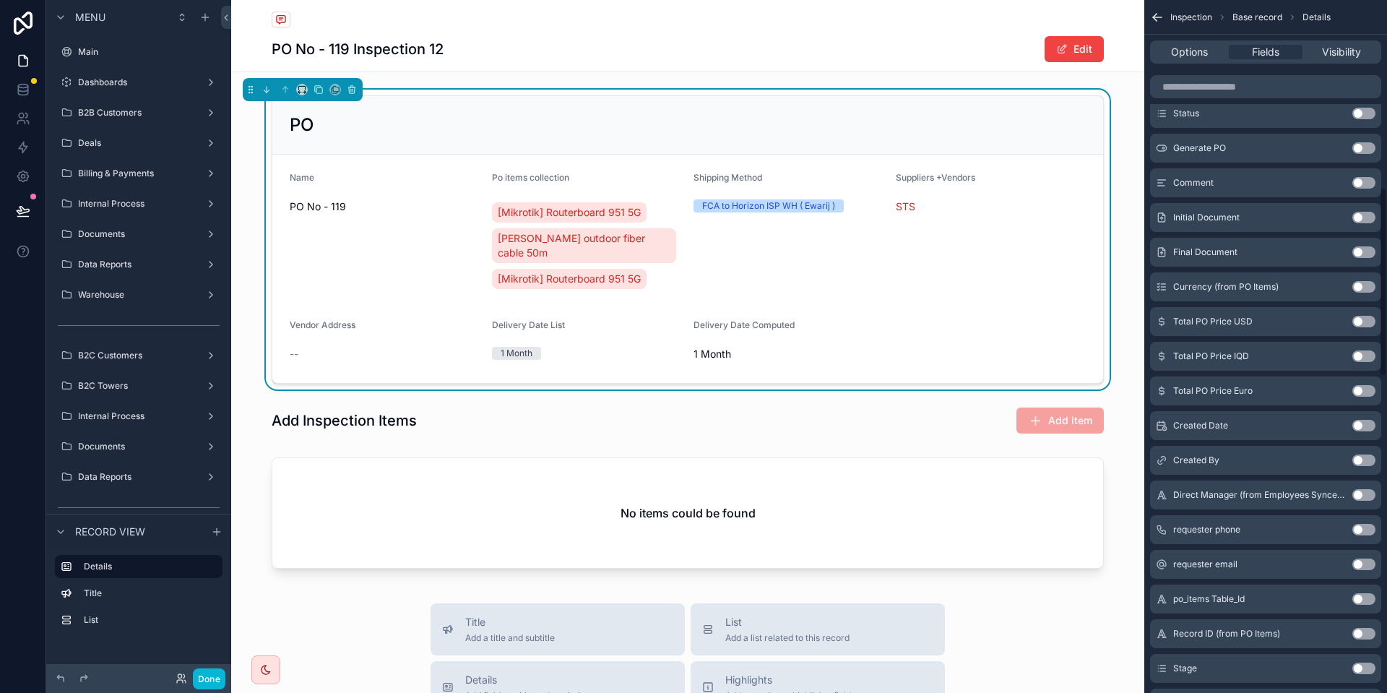
scroll to position [750, 0]
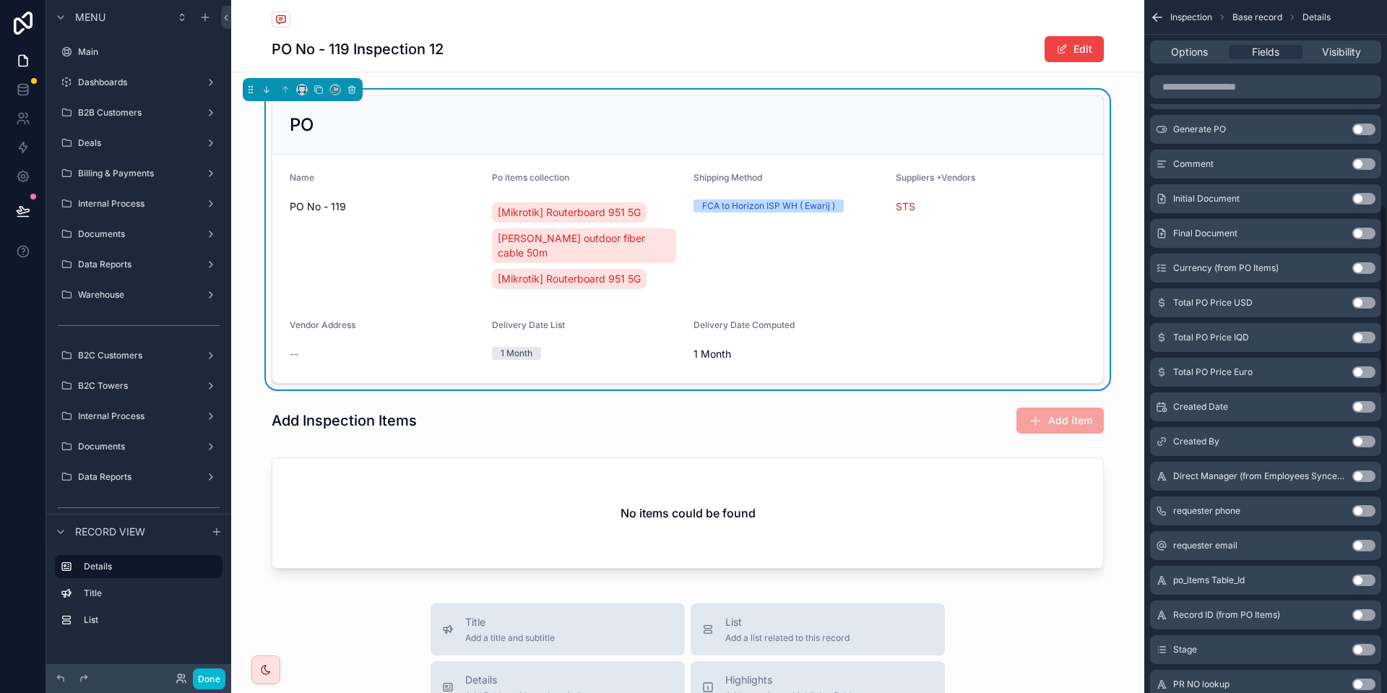
click at [1359, 405] on button "Use setting" at bounding box center [1363, 407] width 23 height 12
click at [1366, 405] on button "Use setting" at bounding box center [1363, 407] width 23 height 12
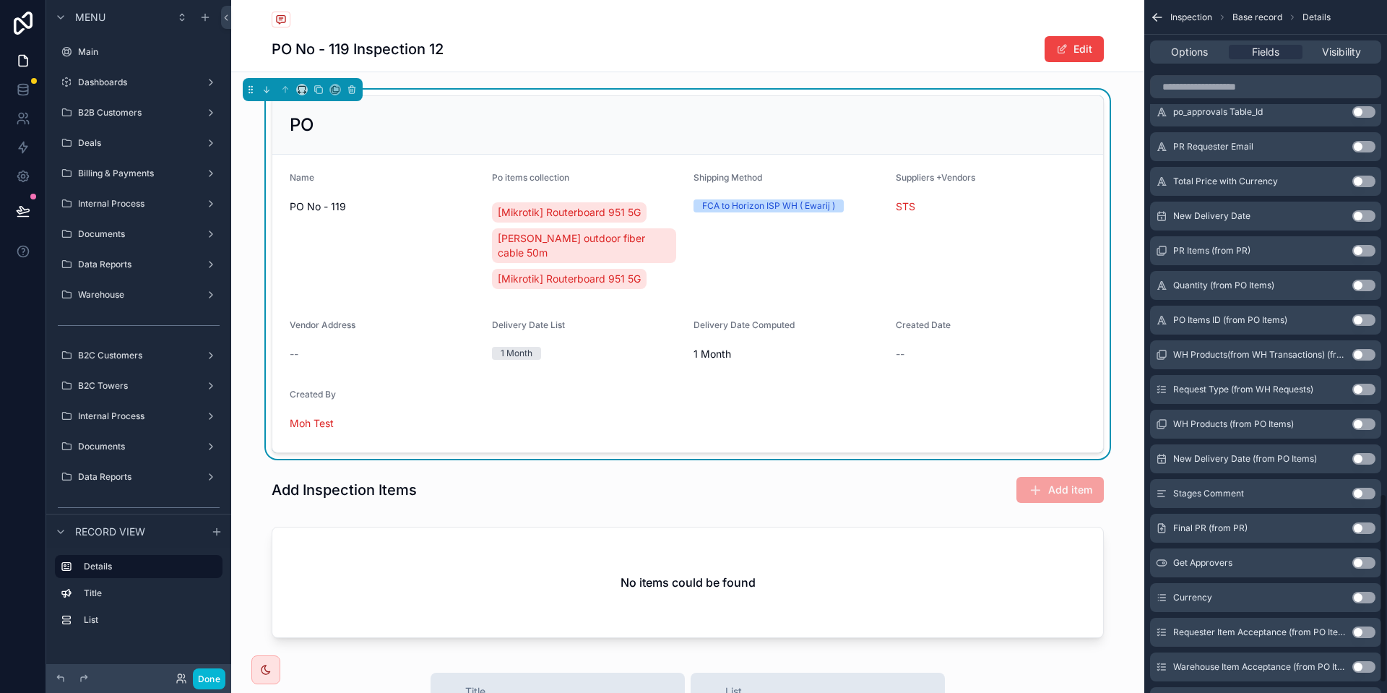
scroll to position [1836, 0]
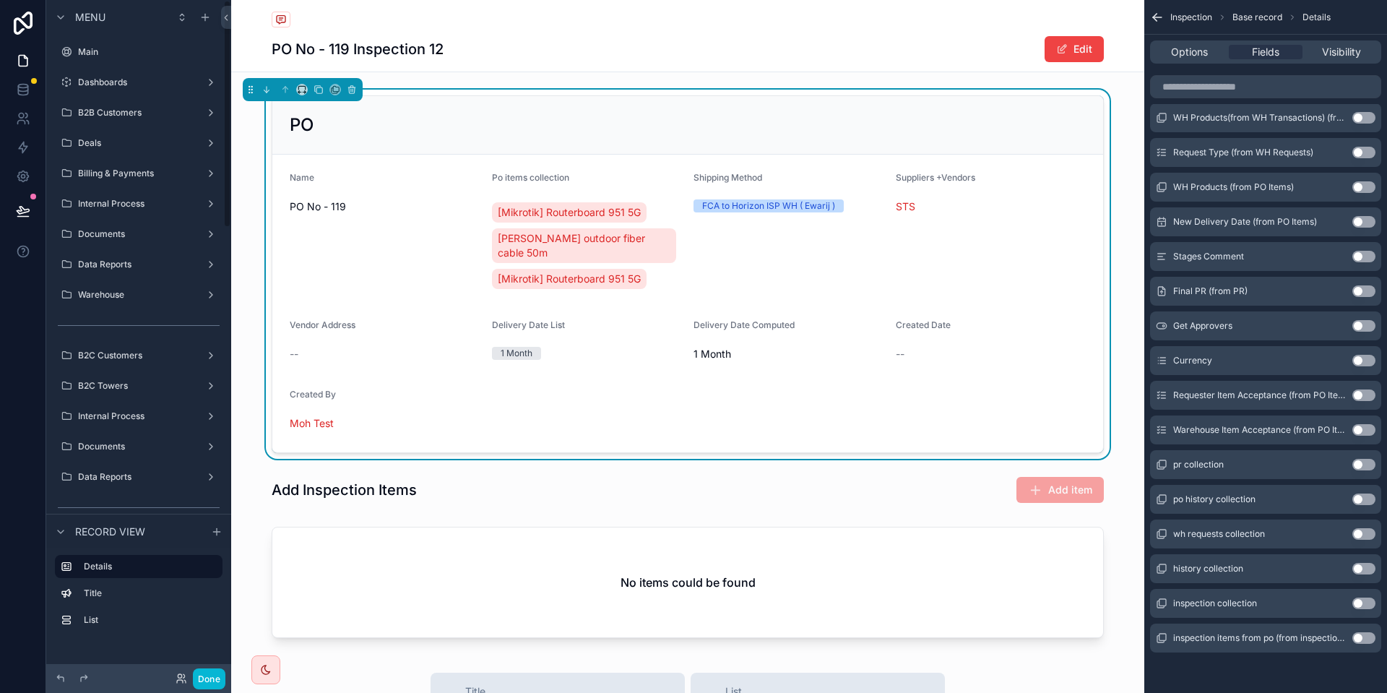
click at [412, 51] on h1 "PO No - 119 Inspection 12" at bounding box center [358, 49] width 172 height 20
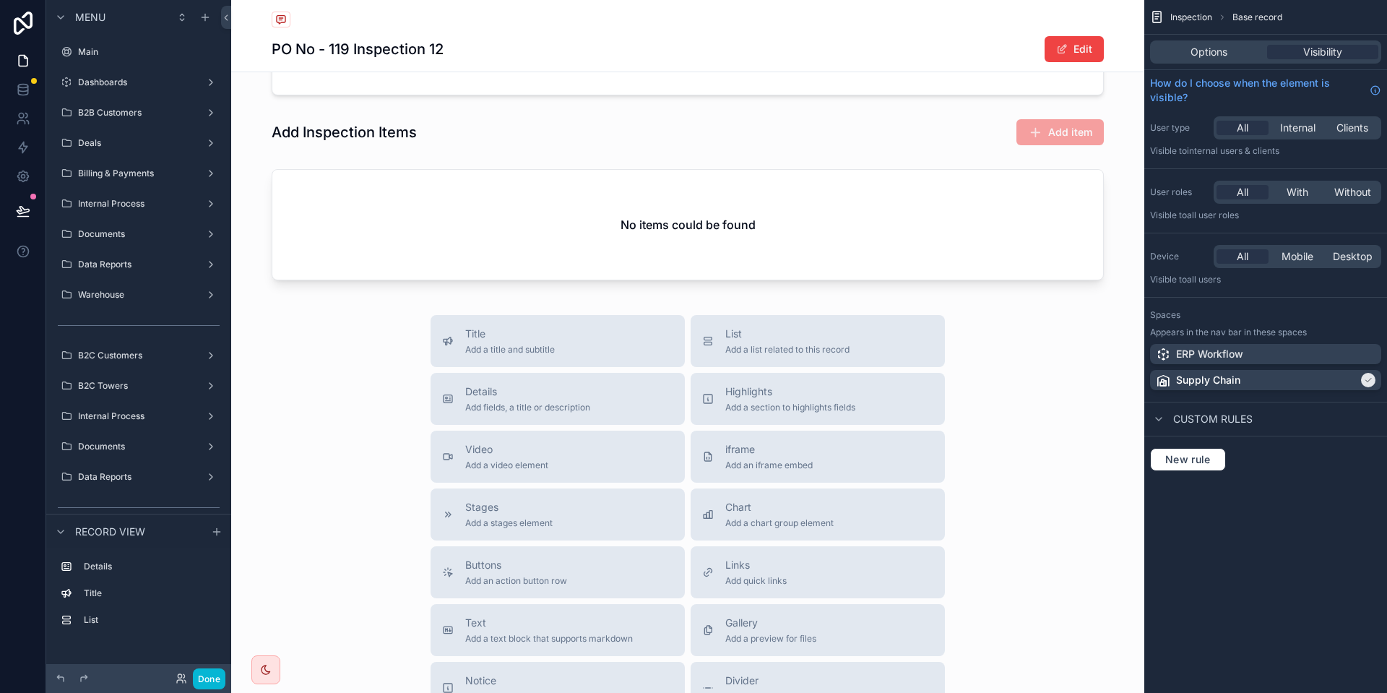
scroll to position [433, 0]
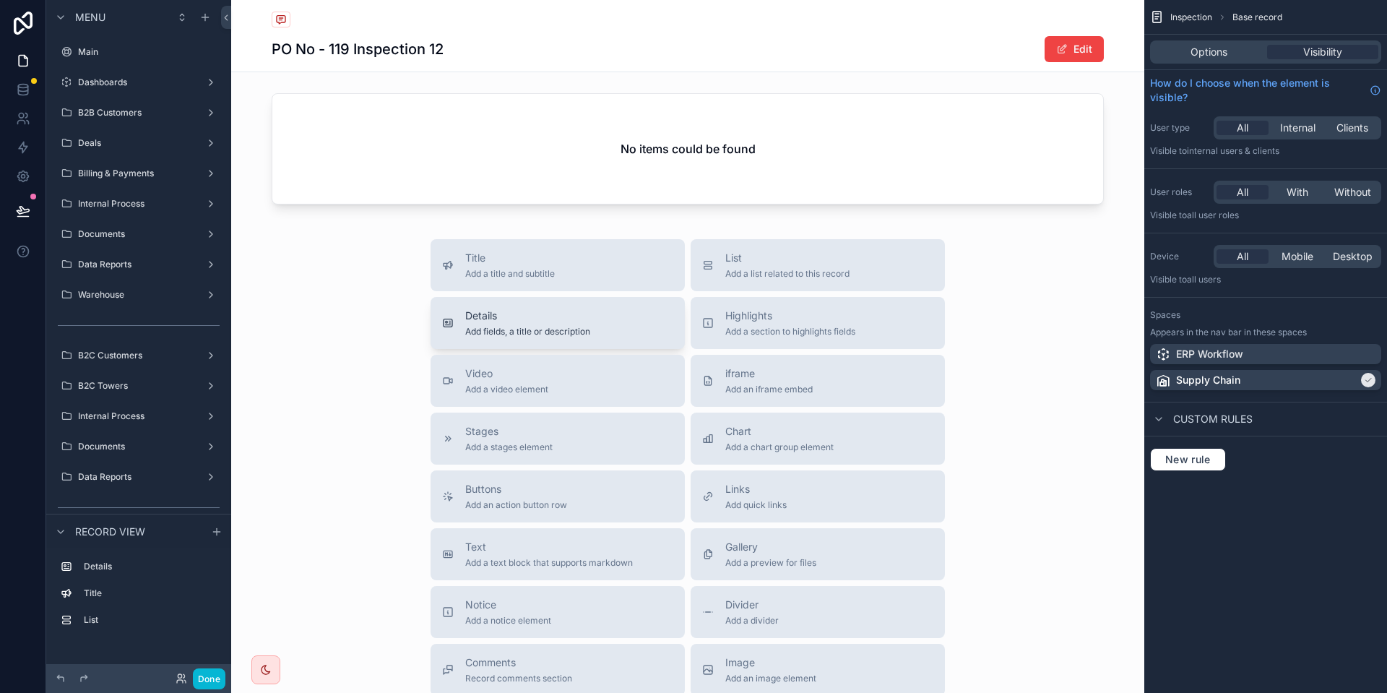
click at [522, 326] on span "Add fields, a title or description" at bounding box center [527, 332] width 125 height 12
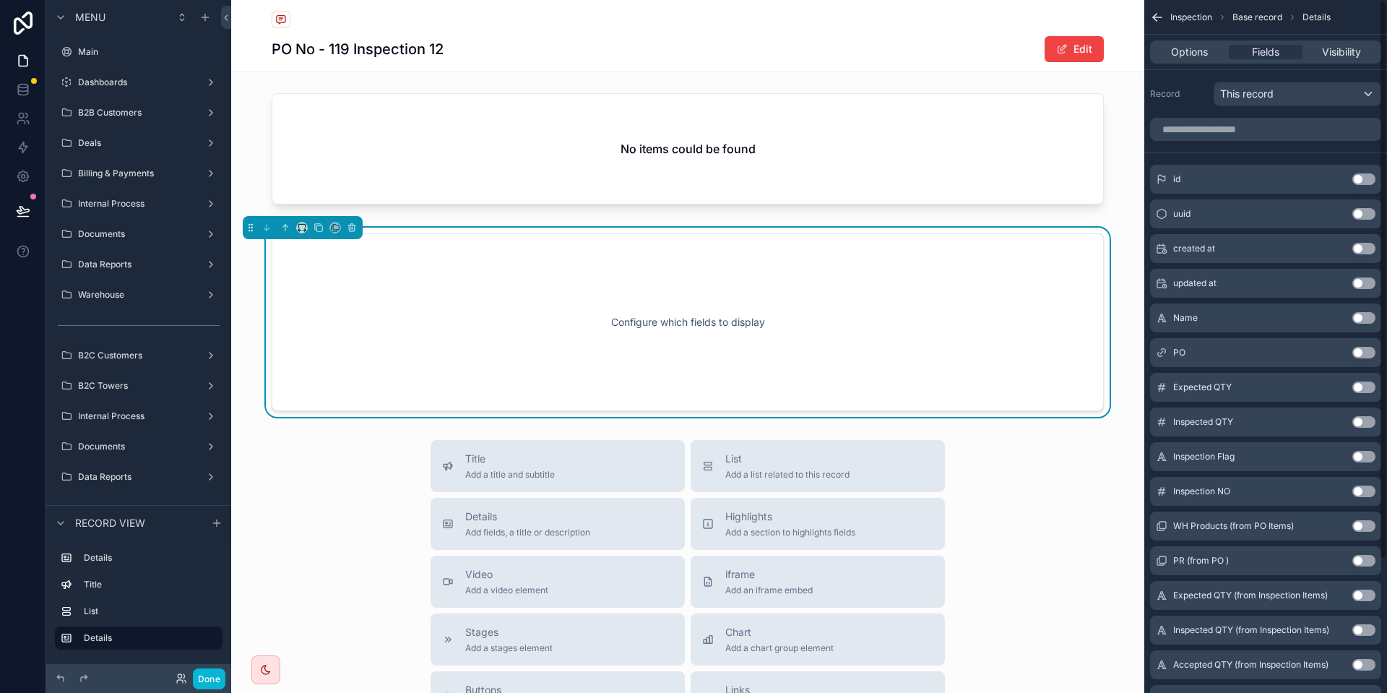
scroll to position [394, 0]
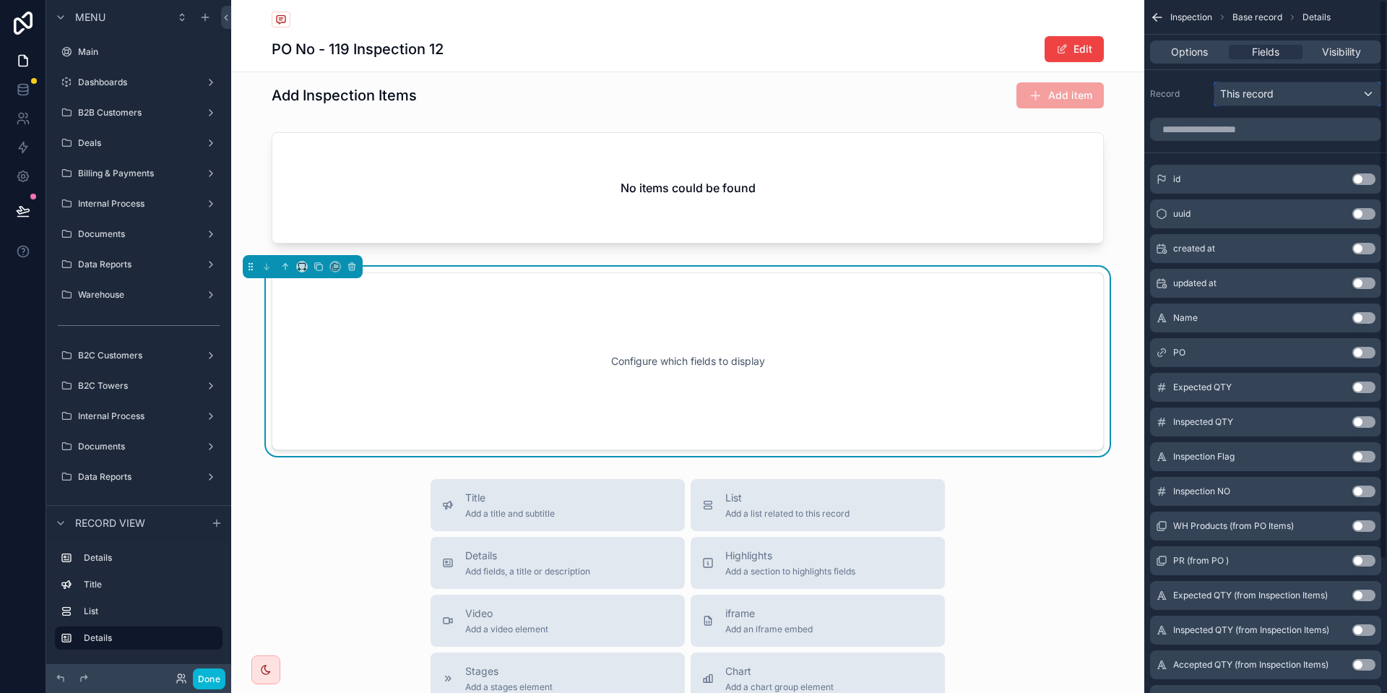
click at [1237, 96] on span "This record" at bounding box center [1246, 94] width 53 height 14
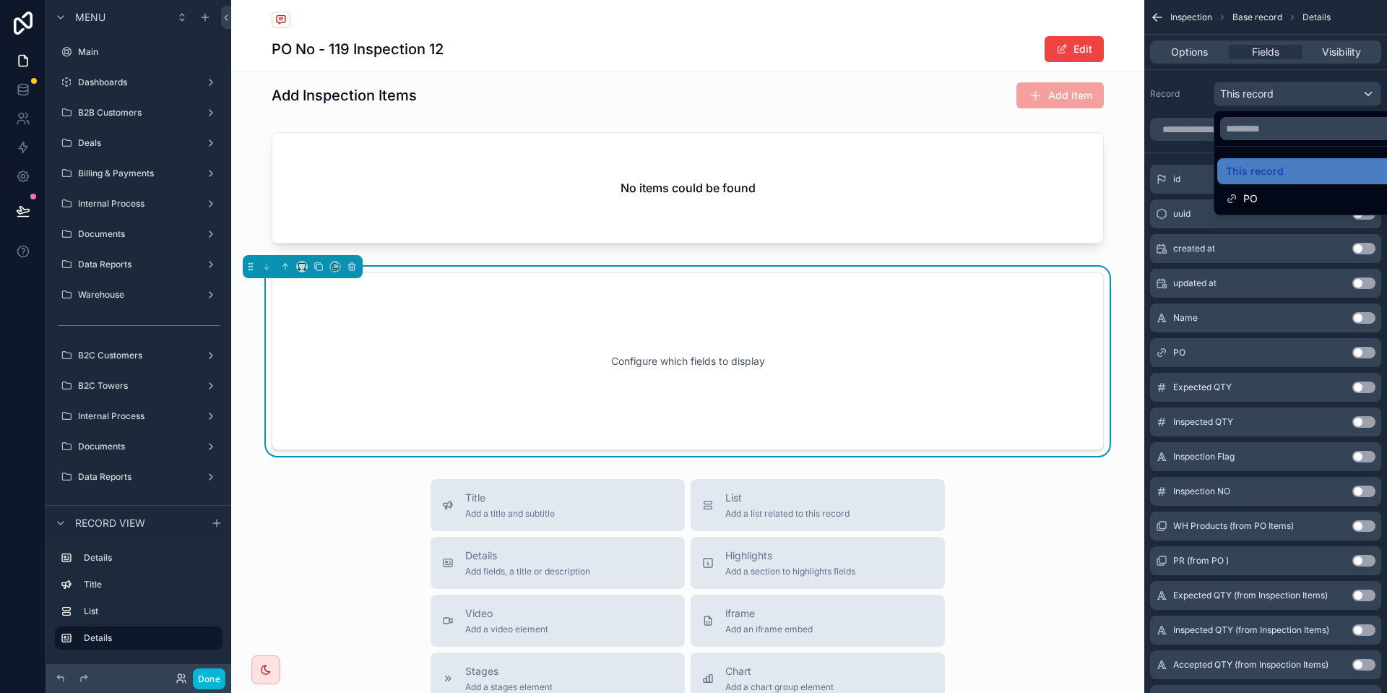
click at [1237, 96] on div "scrollable content" at bounding box center [693, 346] width 1387 height 693
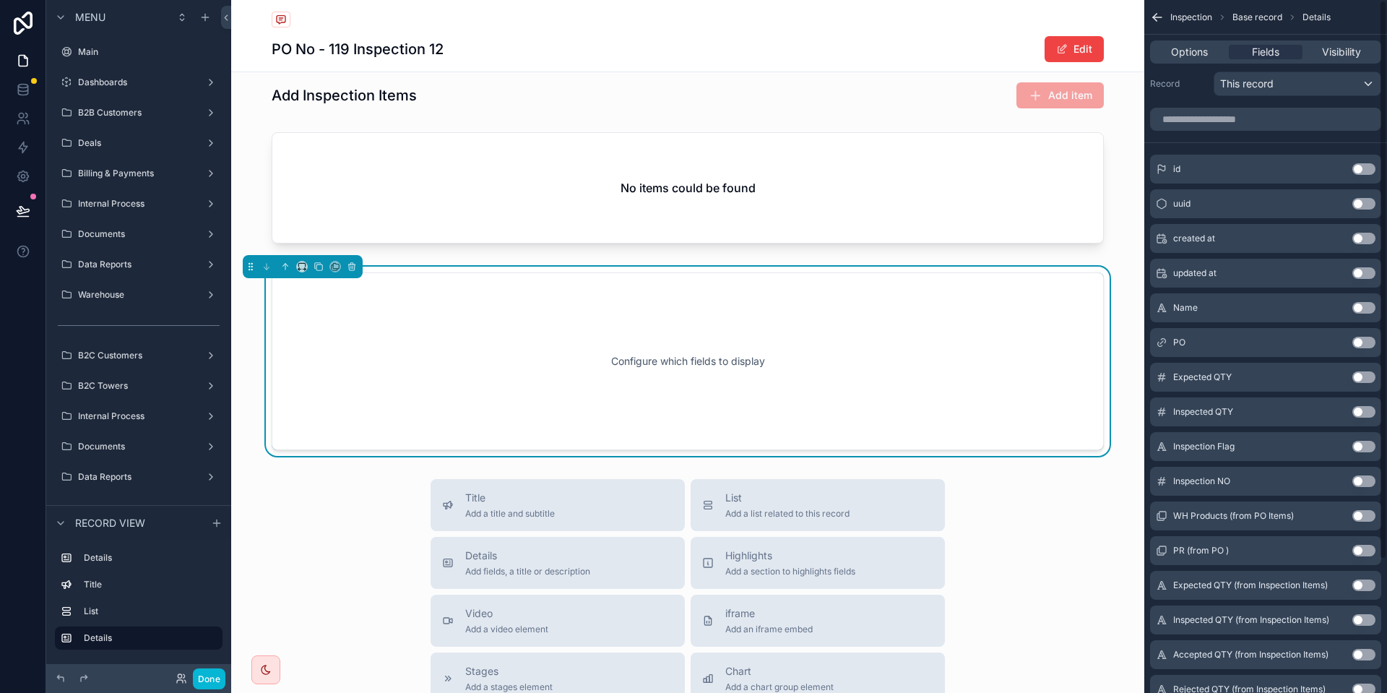
scroll to position [0, 0]
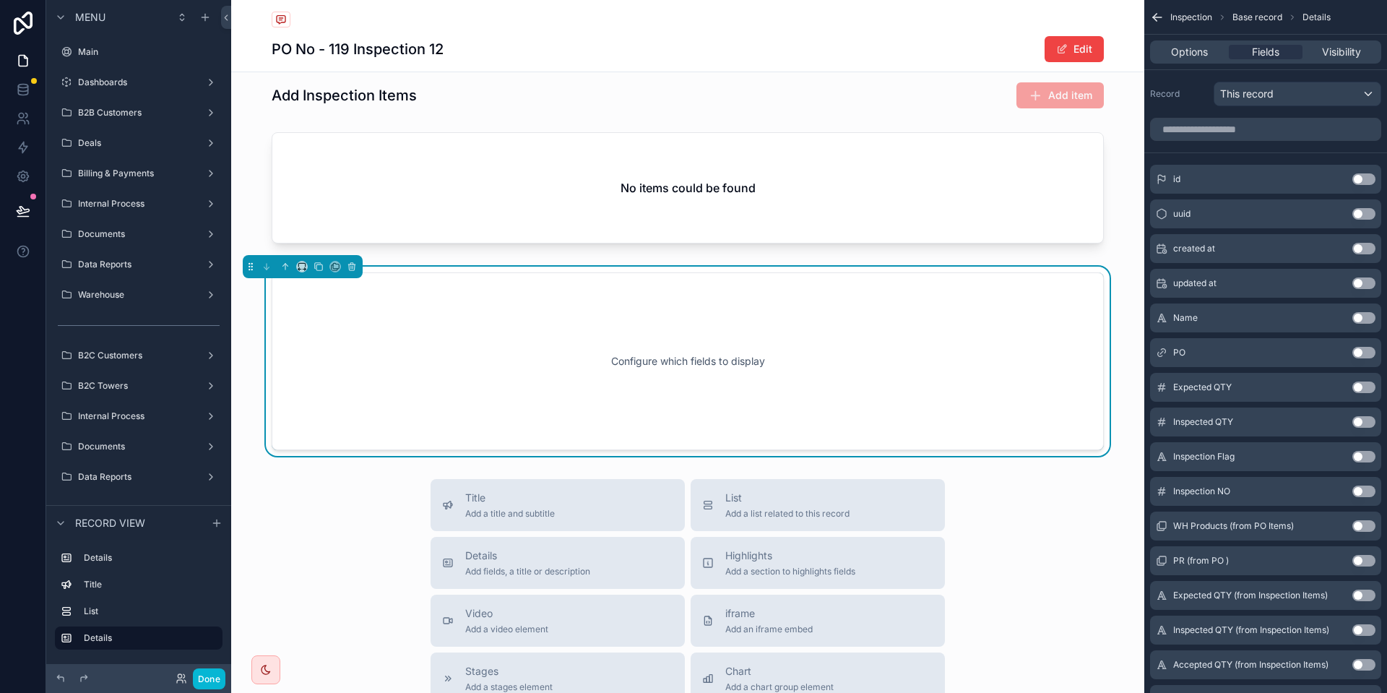
click at [1369, 173] on button "Use setting" at bounding box center [1363, 179] width 23 height 12
click at [1358, 179] on button "Use setting" at bounding box center [1363, 179] width 23 height 12
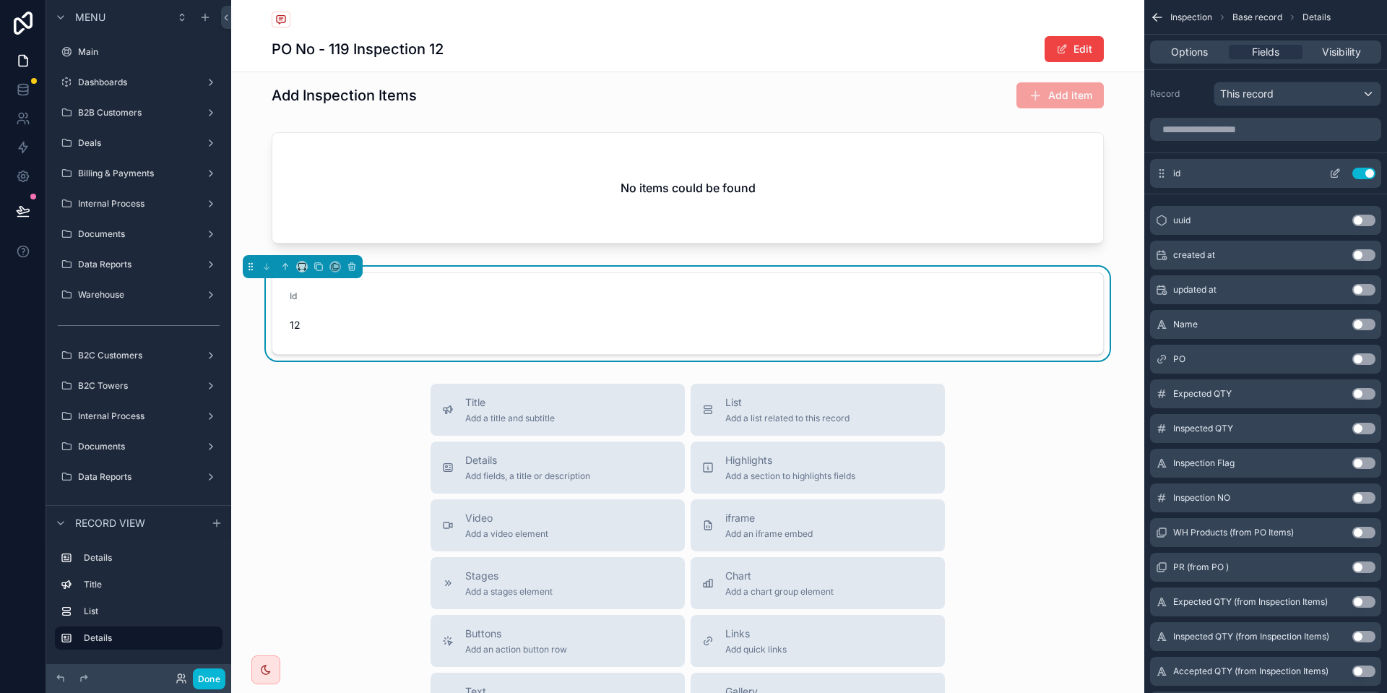
click at [1365, 178] on button "Use setting" at bounding box center [1363, 174] width 23 height 12
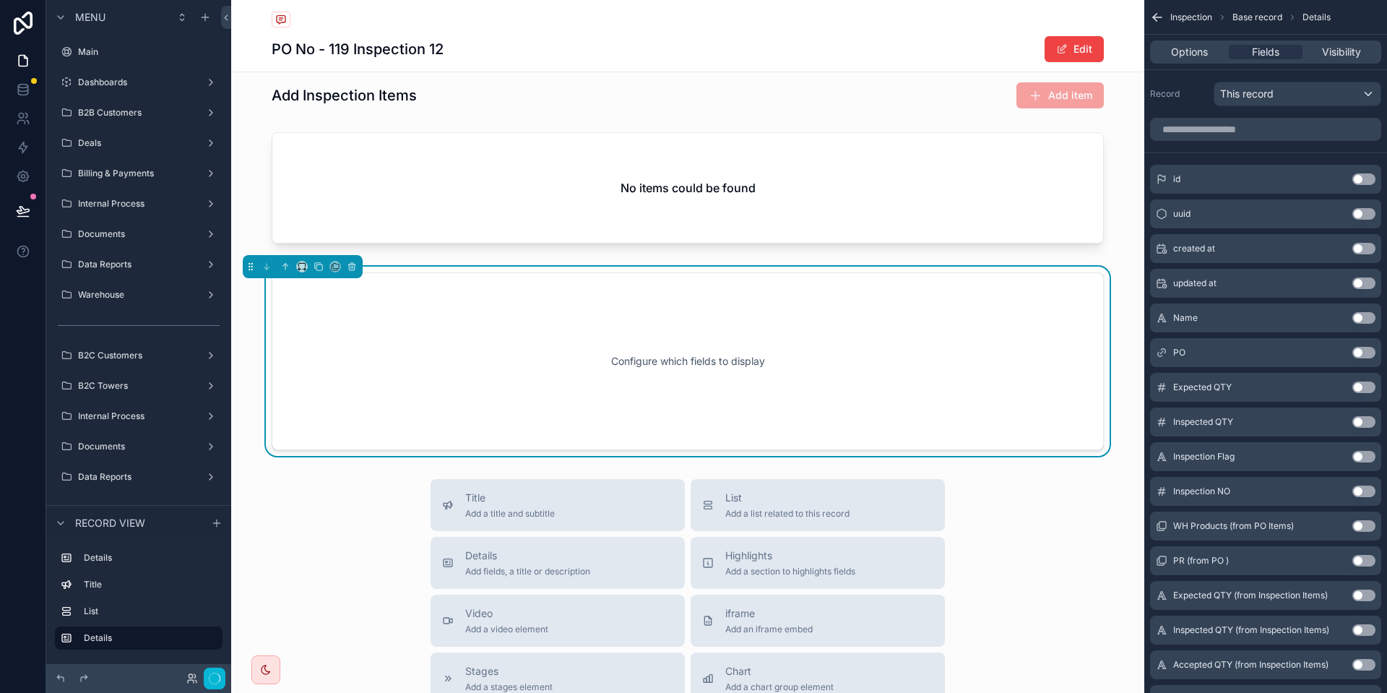
scroll to position [395, 0]
click at [1364, 316] on button "Use setting" at bounding box center [1363, 318] width 23 height 12
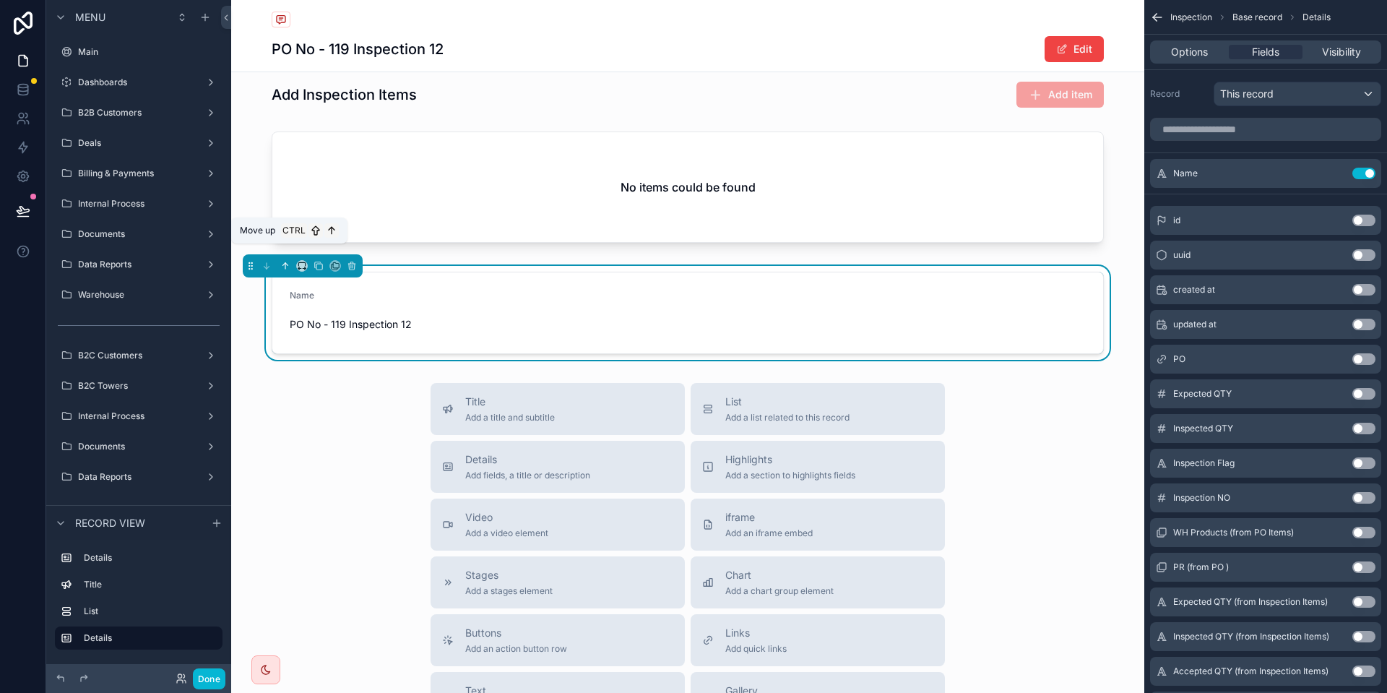
click at [287, 263] on icon "scrollable content" at bounding box center [286, 264] width 3 height 3
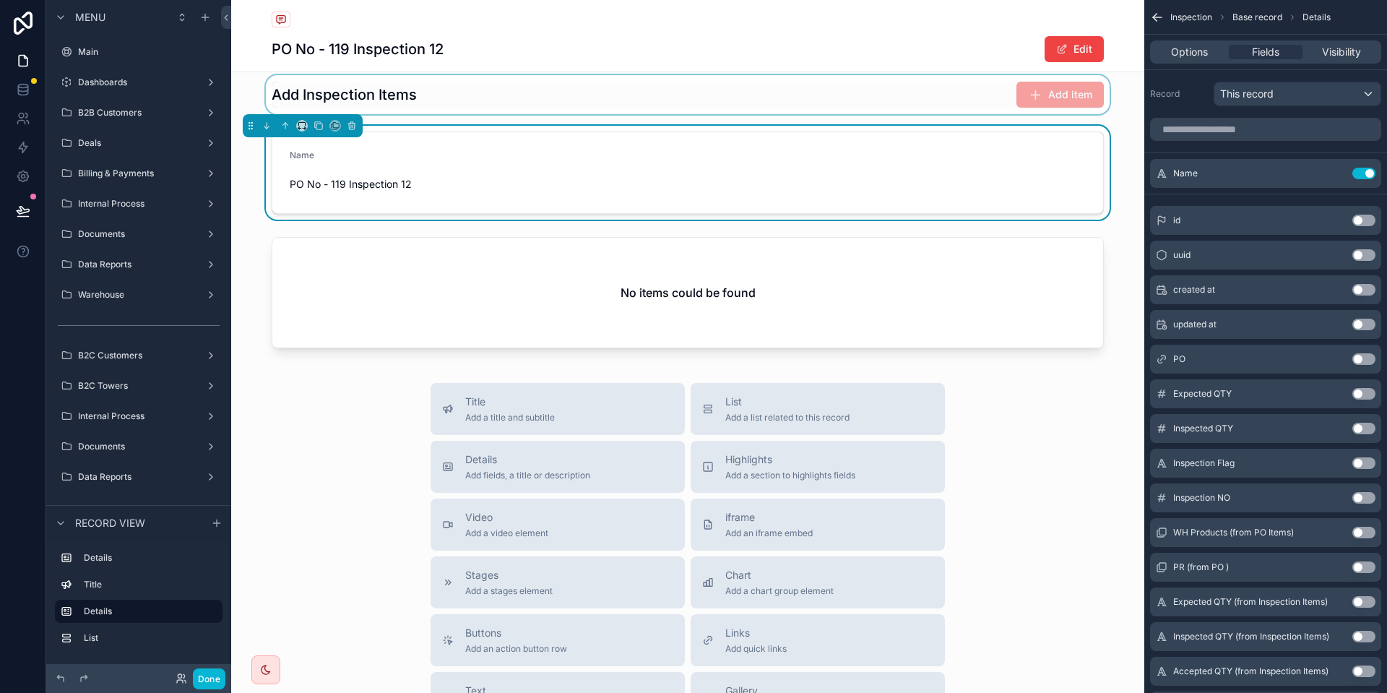
scroll to position [0, 0]
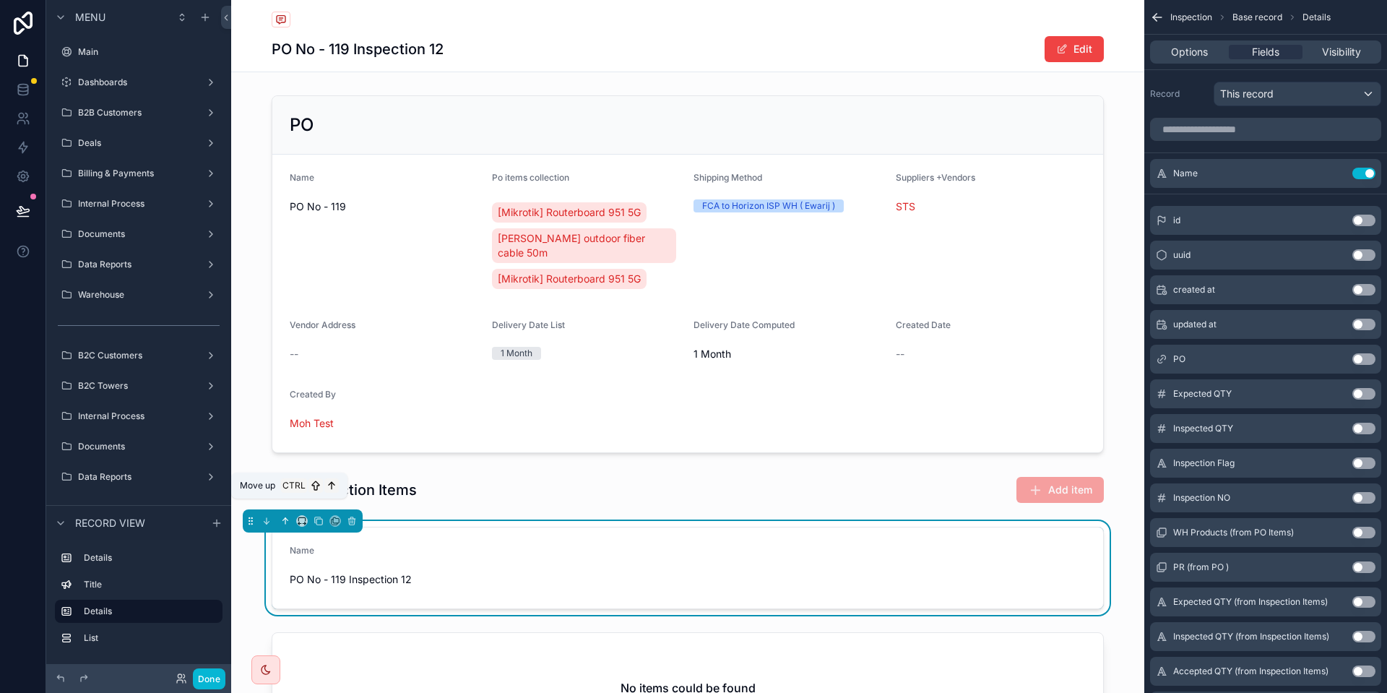
click at [286, 518] on icon "scrollable content" at bounding box center [286, 519] width 3 height 3
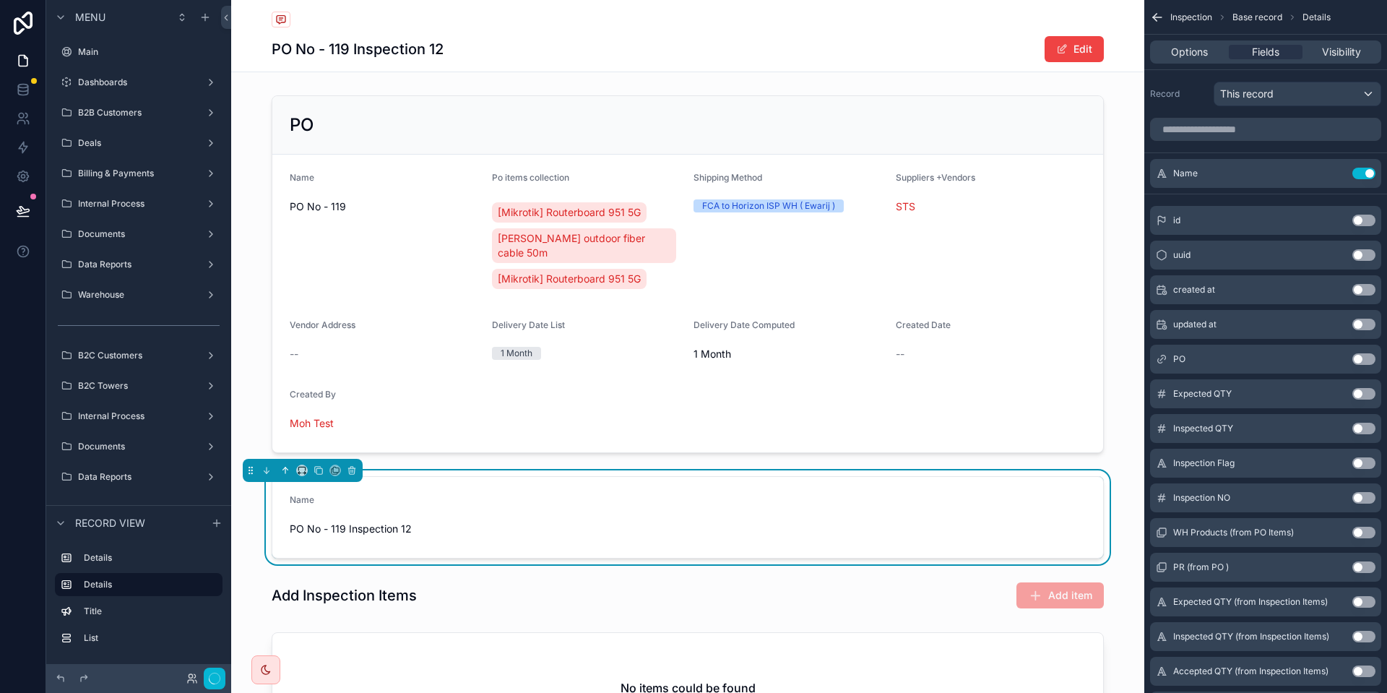
click at [282, 465] on icon "scrollable content" at bounding box center [285, 470] width 10 height 10
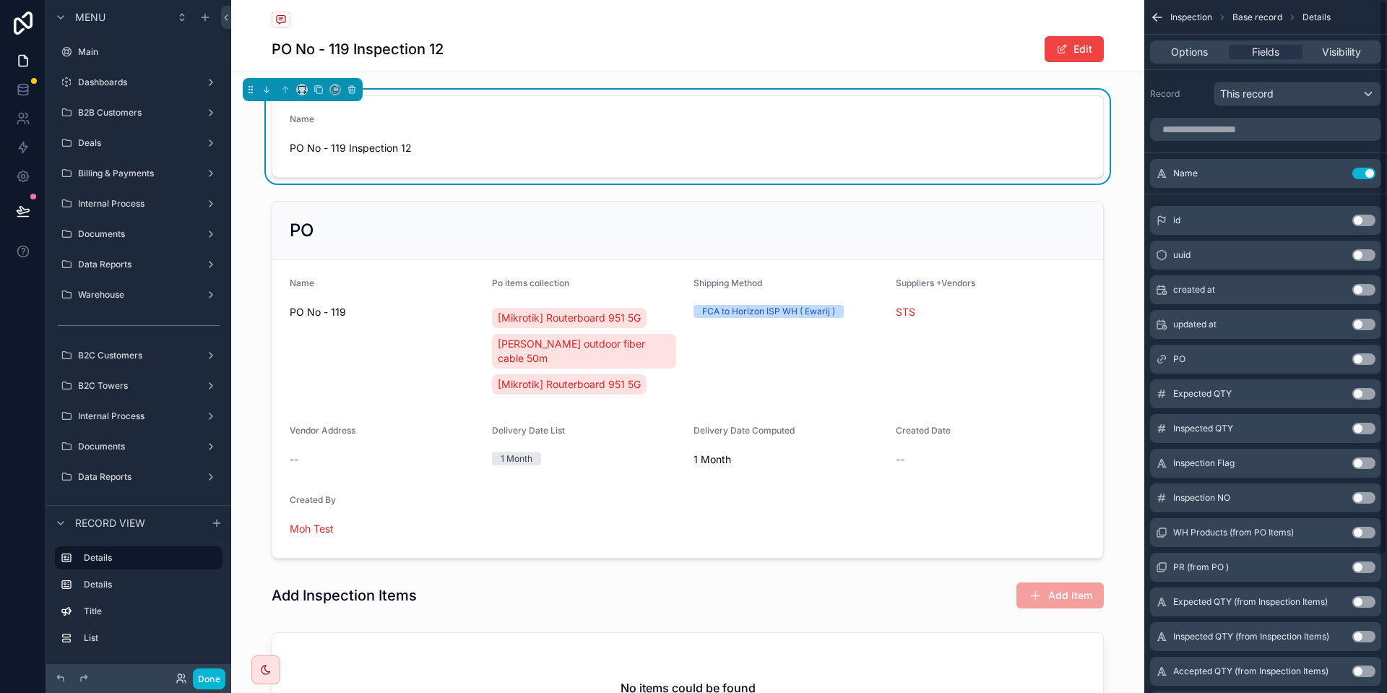
click at [1162, 43] on div "Options Fields Visibility" at bounding box center [1265, 51] width 231 height 23
click at [1179, 51] on span "Options" at bounding box center [1189, 52] width 37 height 14
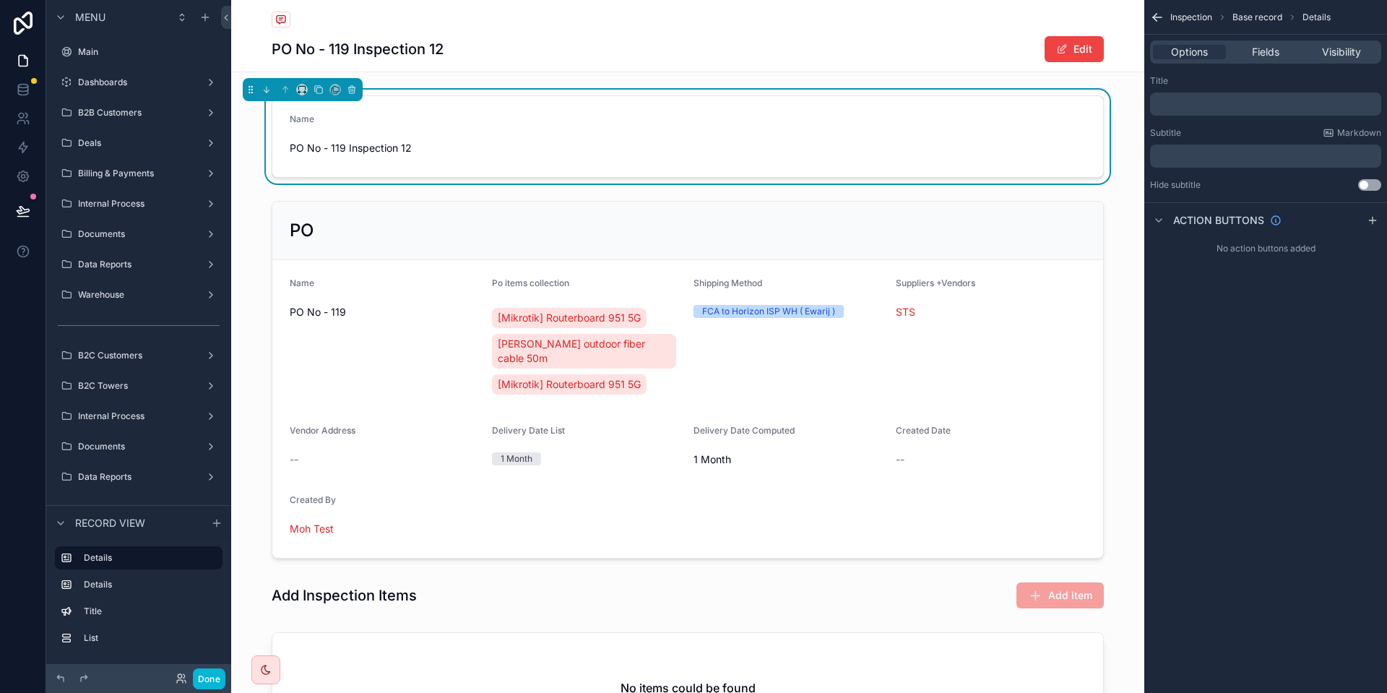
click at [1194, 103] on p "﻿" at bounding box center [1267, 104] width 222 height 12
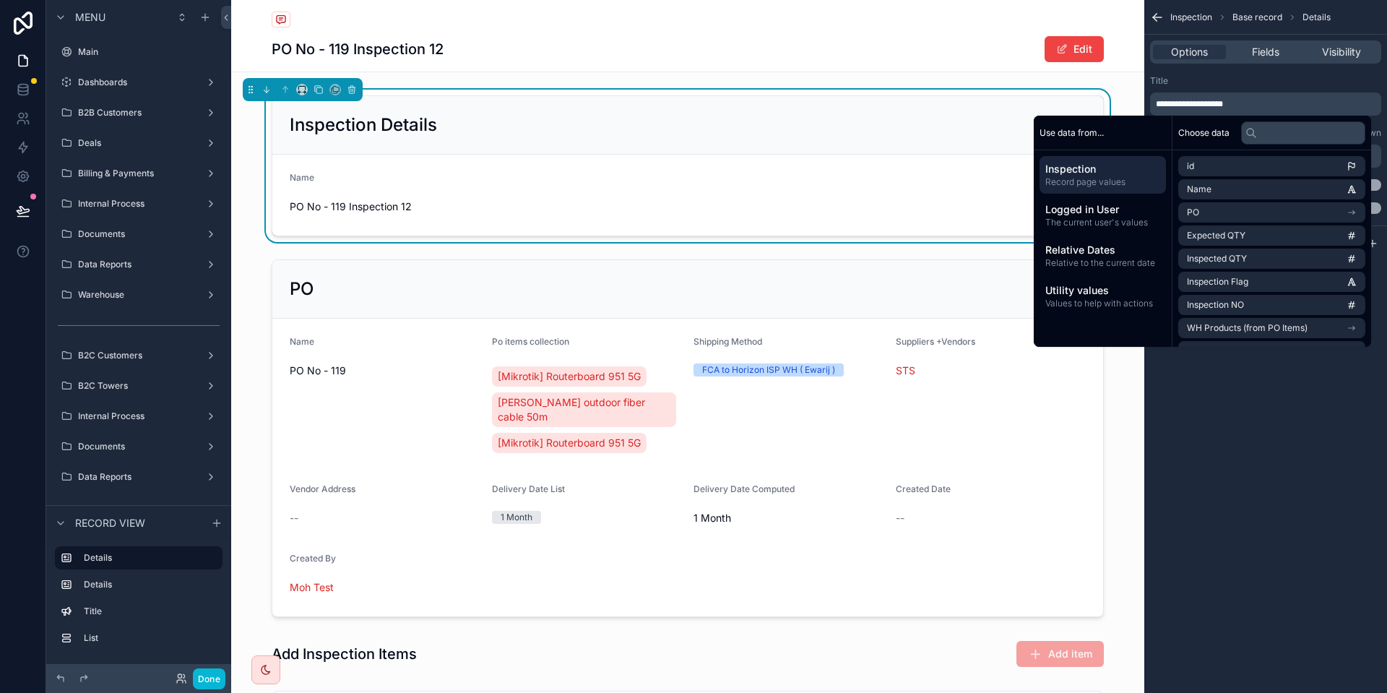
click at [1234, 71] on div "**********" at bounding box center [1265, 144] width 243 height 150
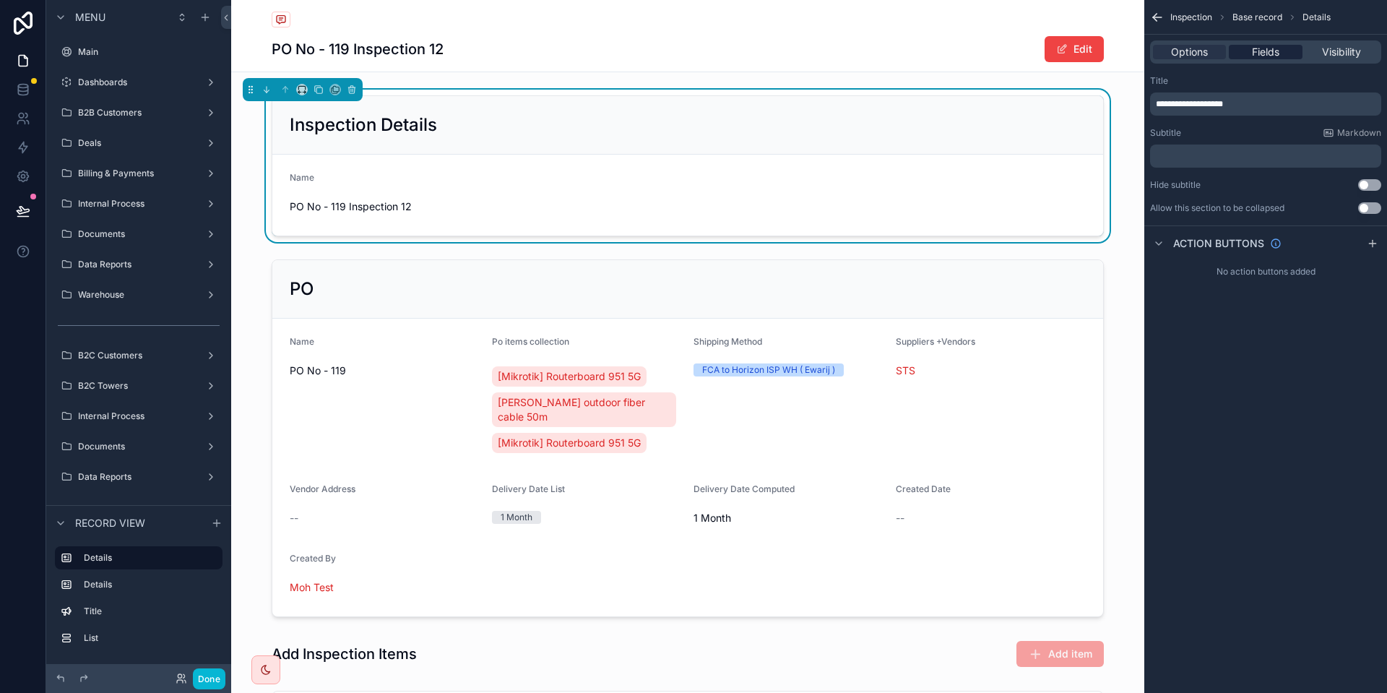
click at [1258, 51] on span "Fields" at bounding box center [1265, 52] width 27 height 14
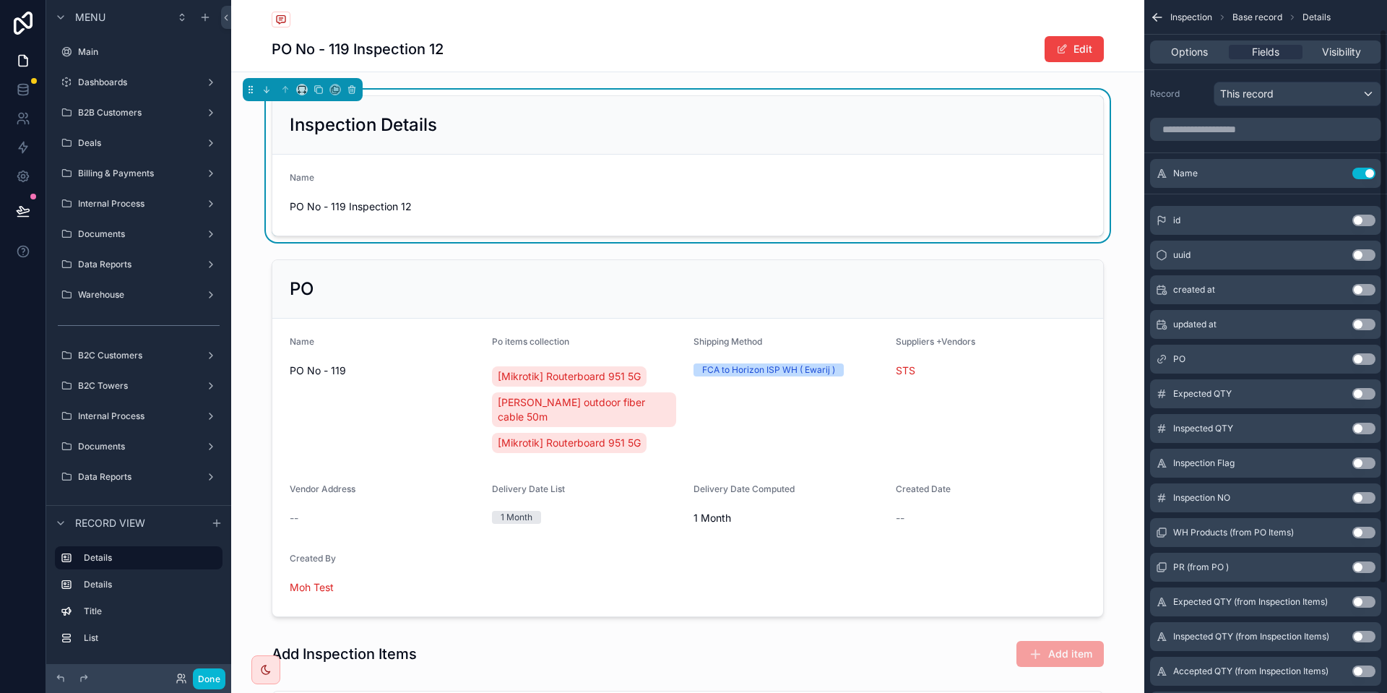
scroll to position [65, 0]
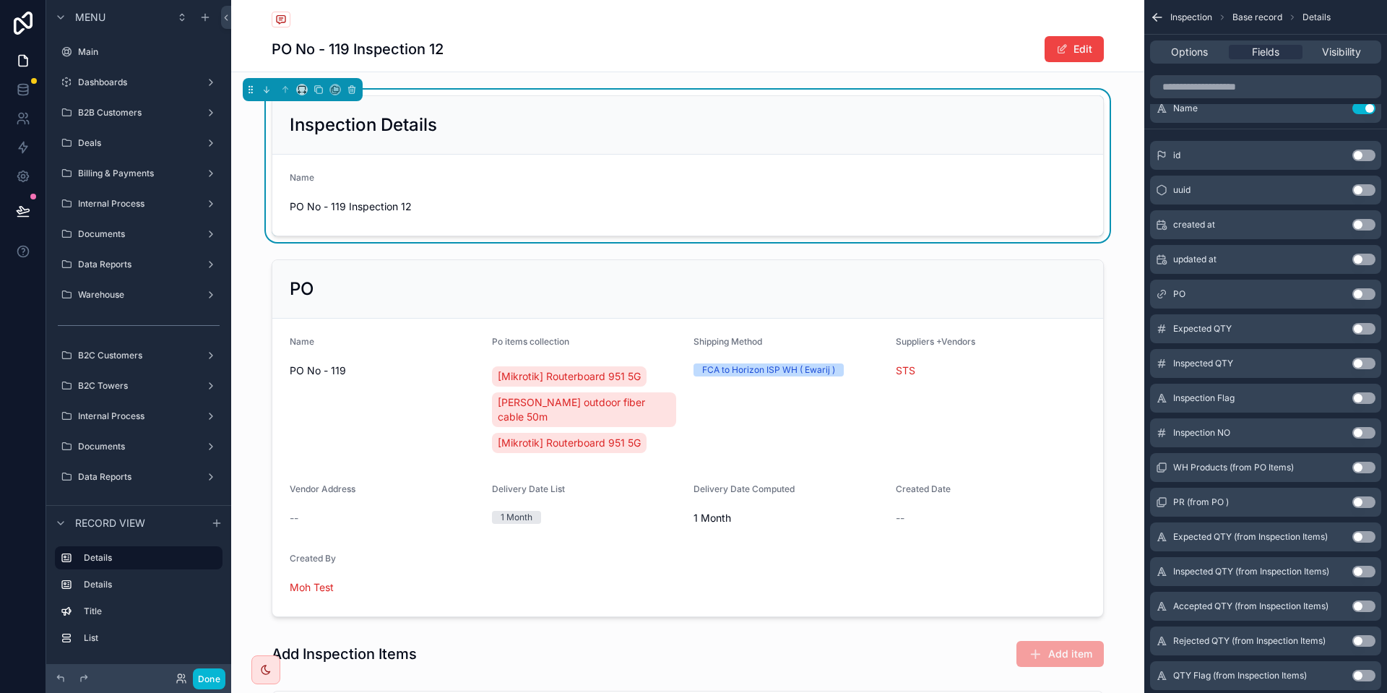
click at [1365, 224] on button "Use setting" at bounding box center [1363, 225] width 23 height 12
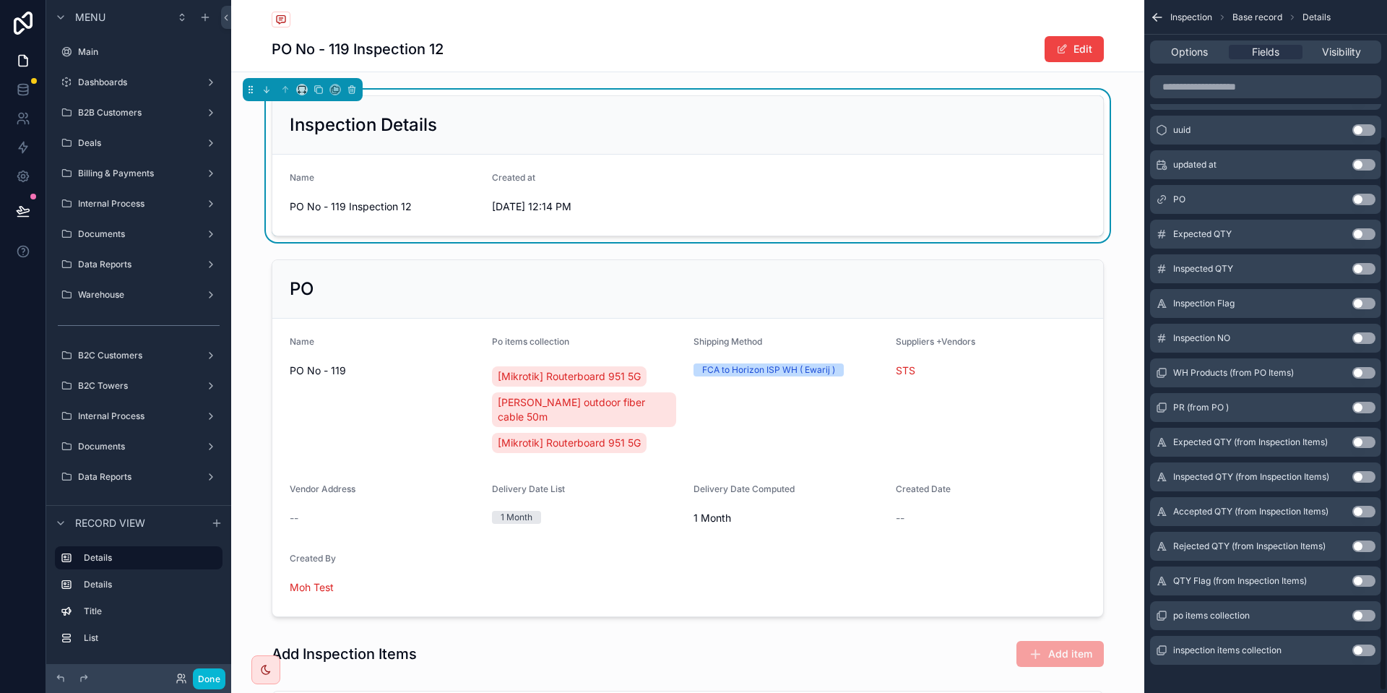
scroll to position [172, 0]
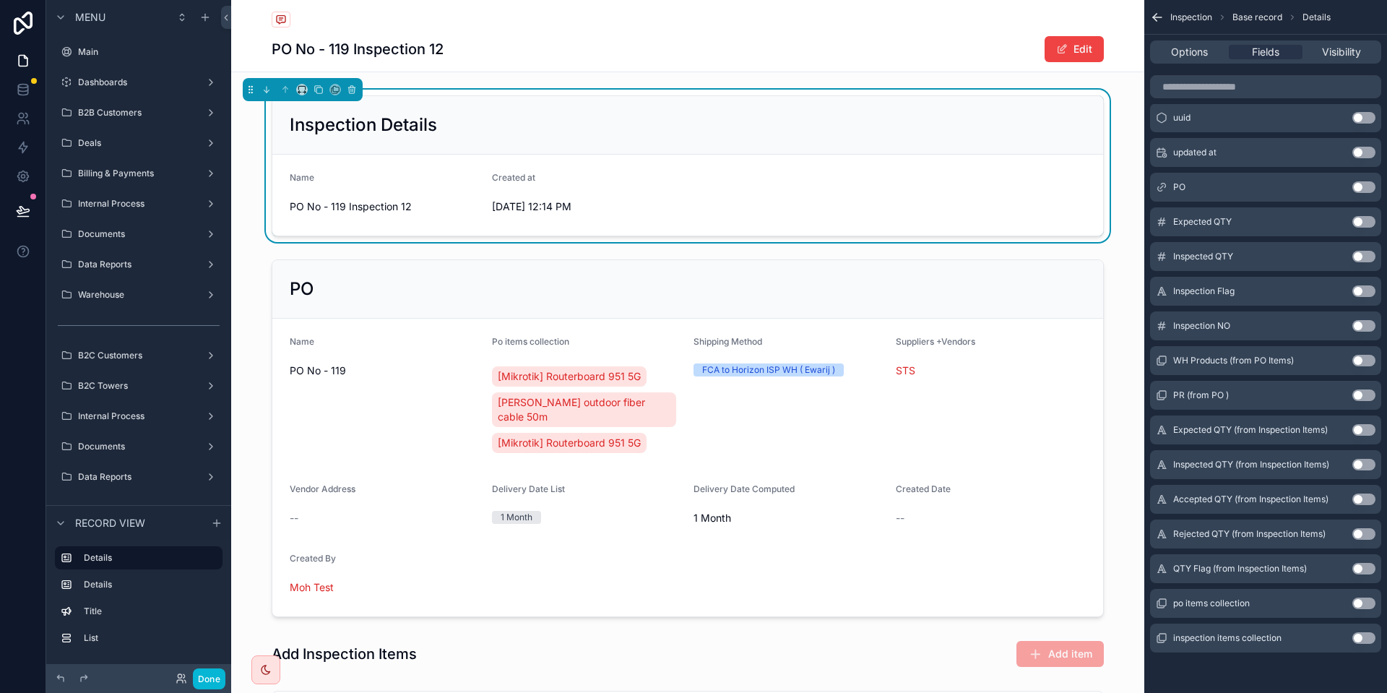
click at [1364, 393] on button "Use setting" at bounding box center [1363, 395] width 23 height 12
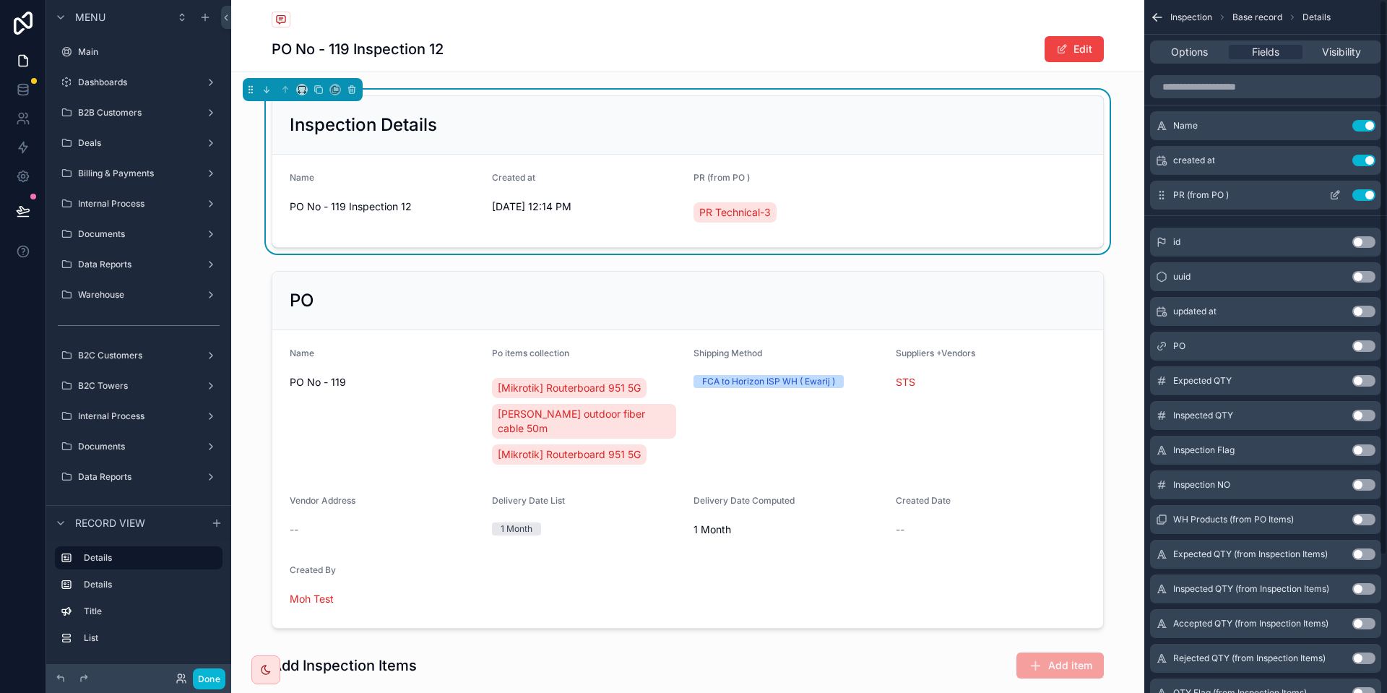
scroll to position [0, 0]
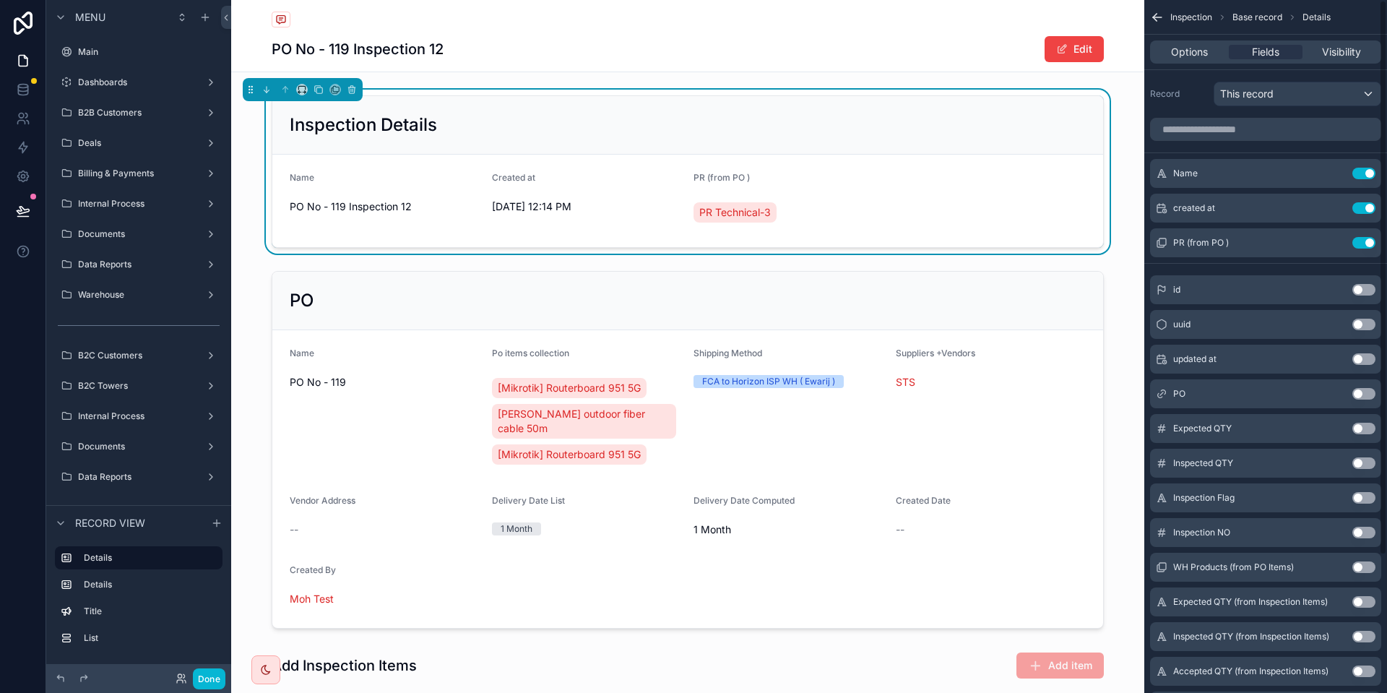
click at [1369, 243] on button "Use setting" at bounding box center [1363, 243] width 23 height 12
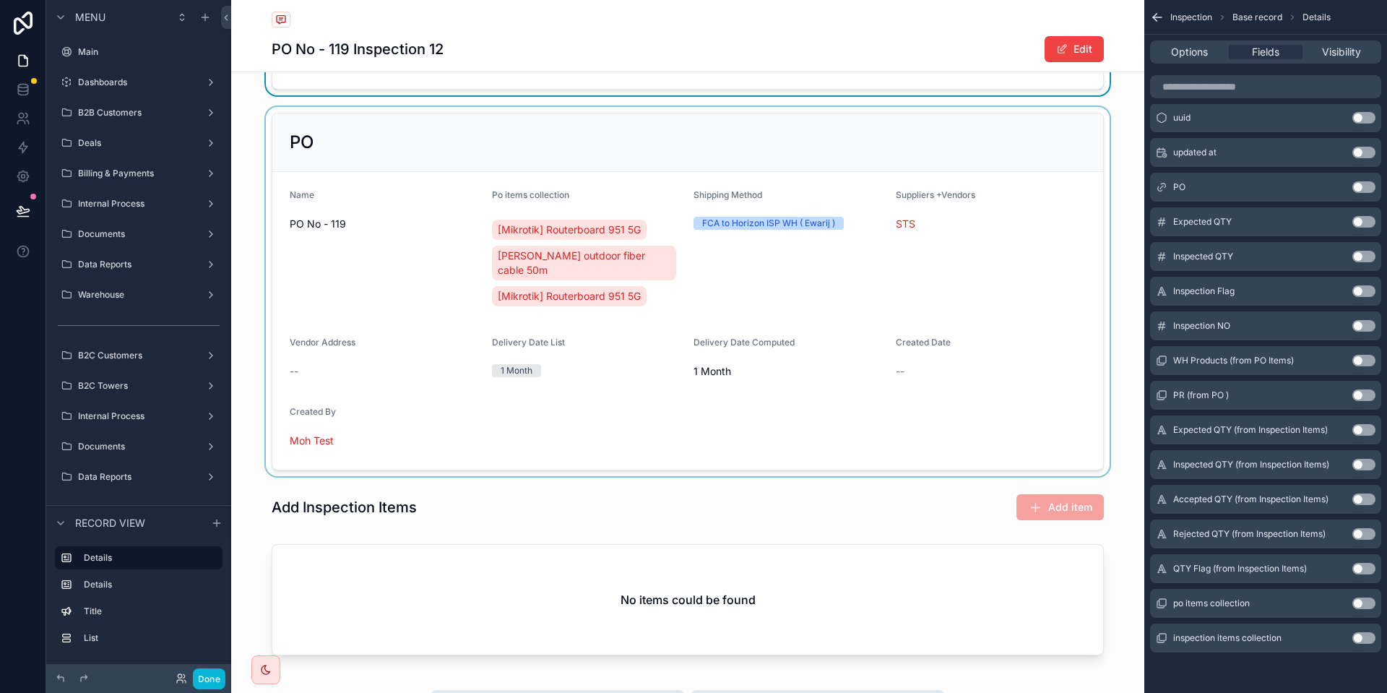
scroll to position [173, 0]
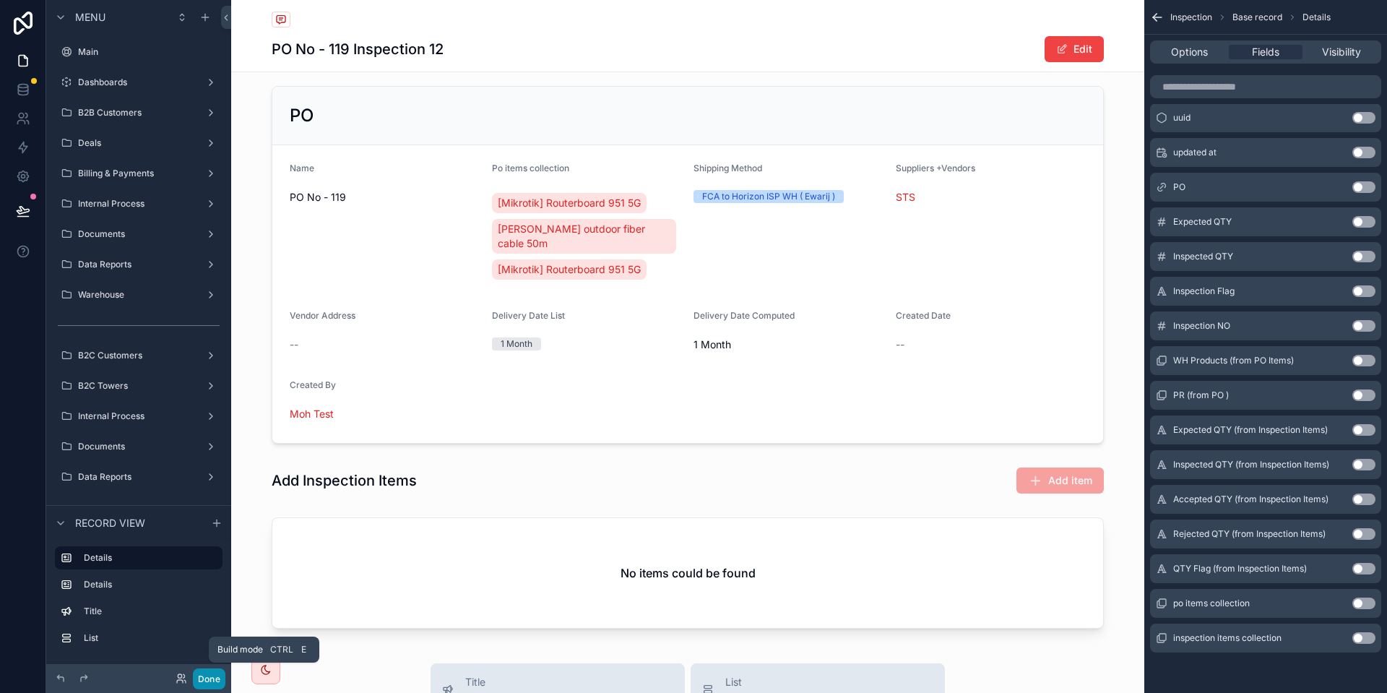
click at [207, 682] on button "Done" at bounding box center [209, 678] width 32 height 21
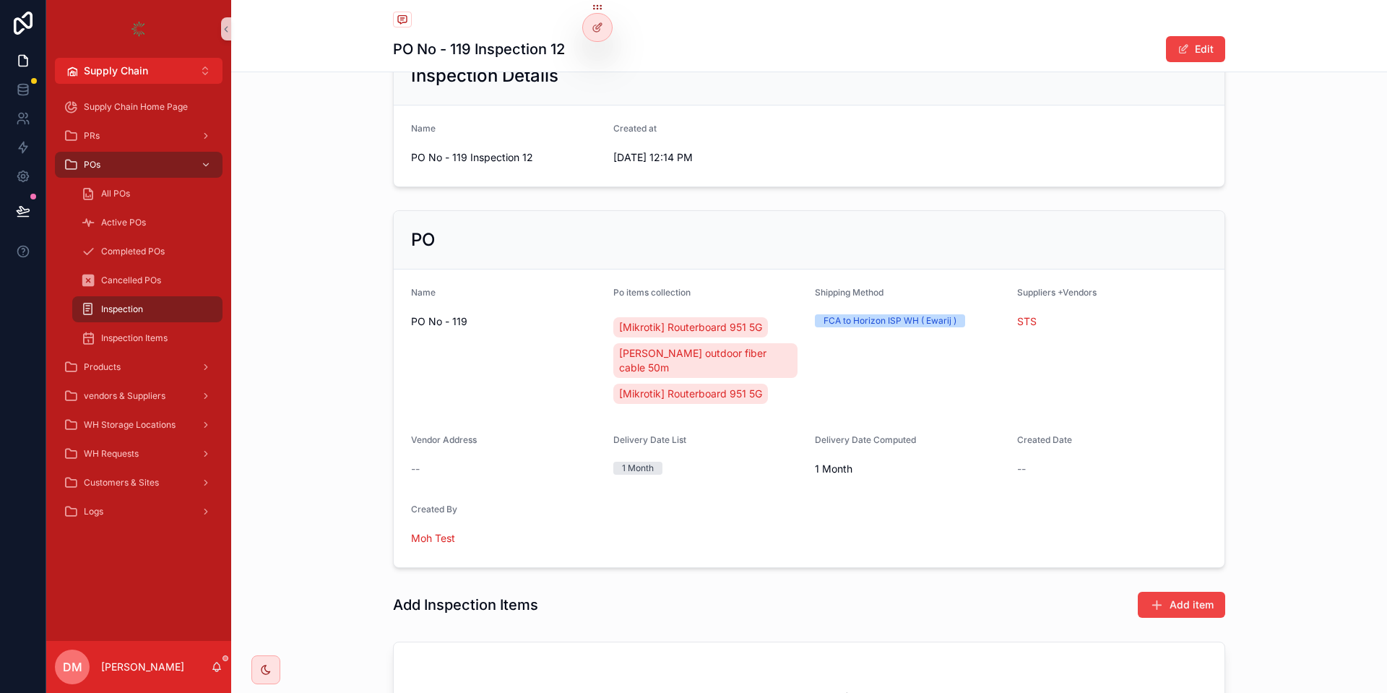
scroll to position [0, 0]
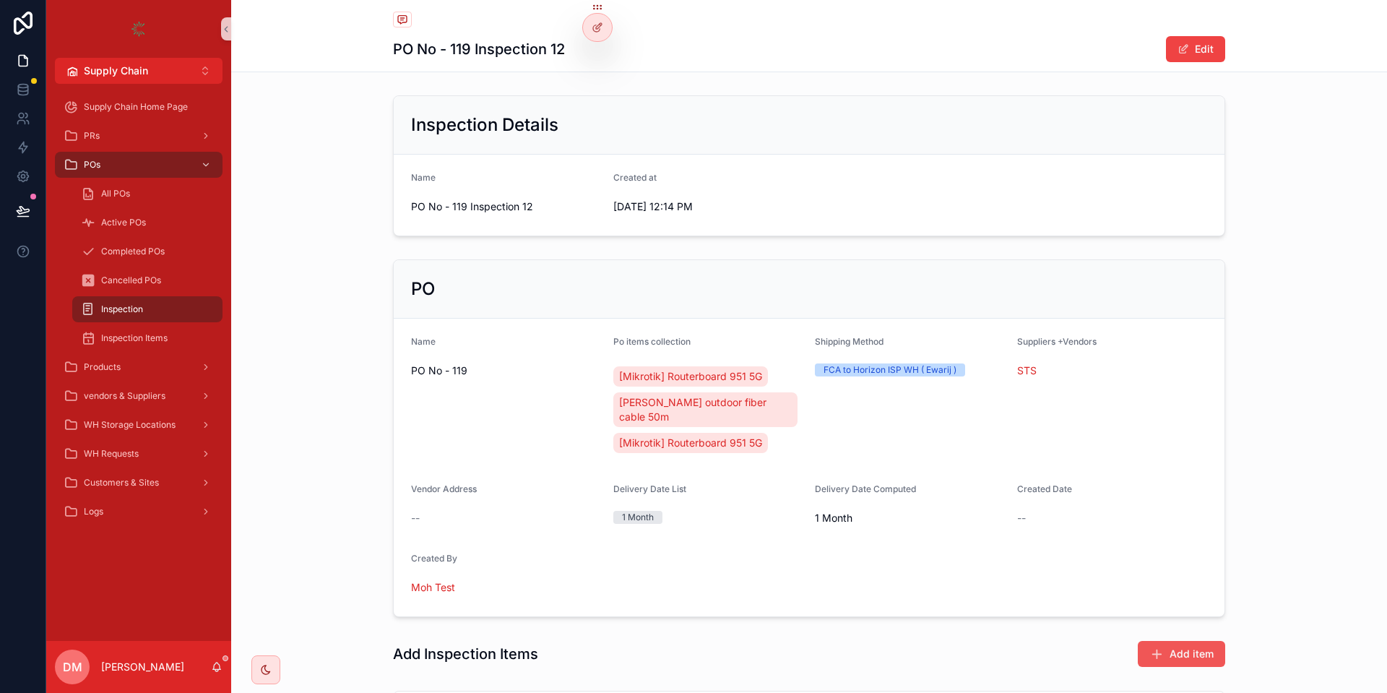
click at [1195, 646] on span "Add item" at bounding box center [1191, 653] width 44 height 14
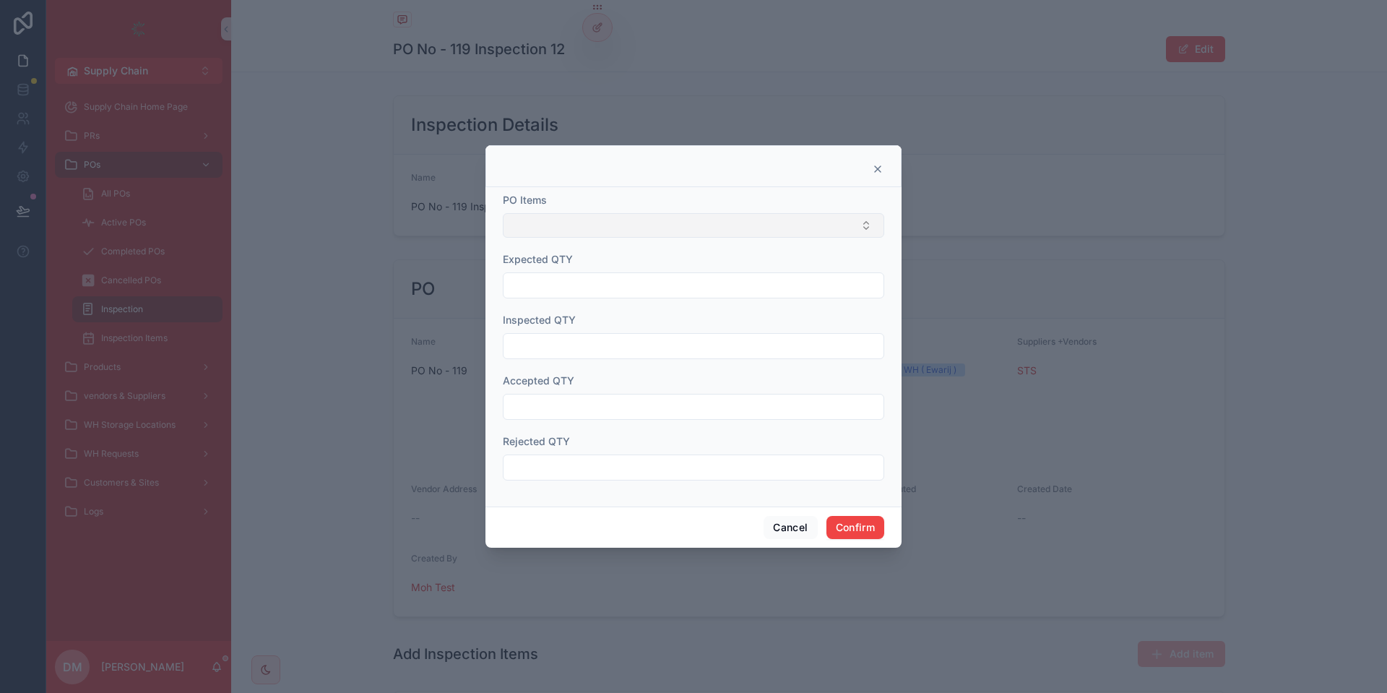
click at [636, 223] on button "Select Button" at bounding box center [693, 225] width 381 height 25
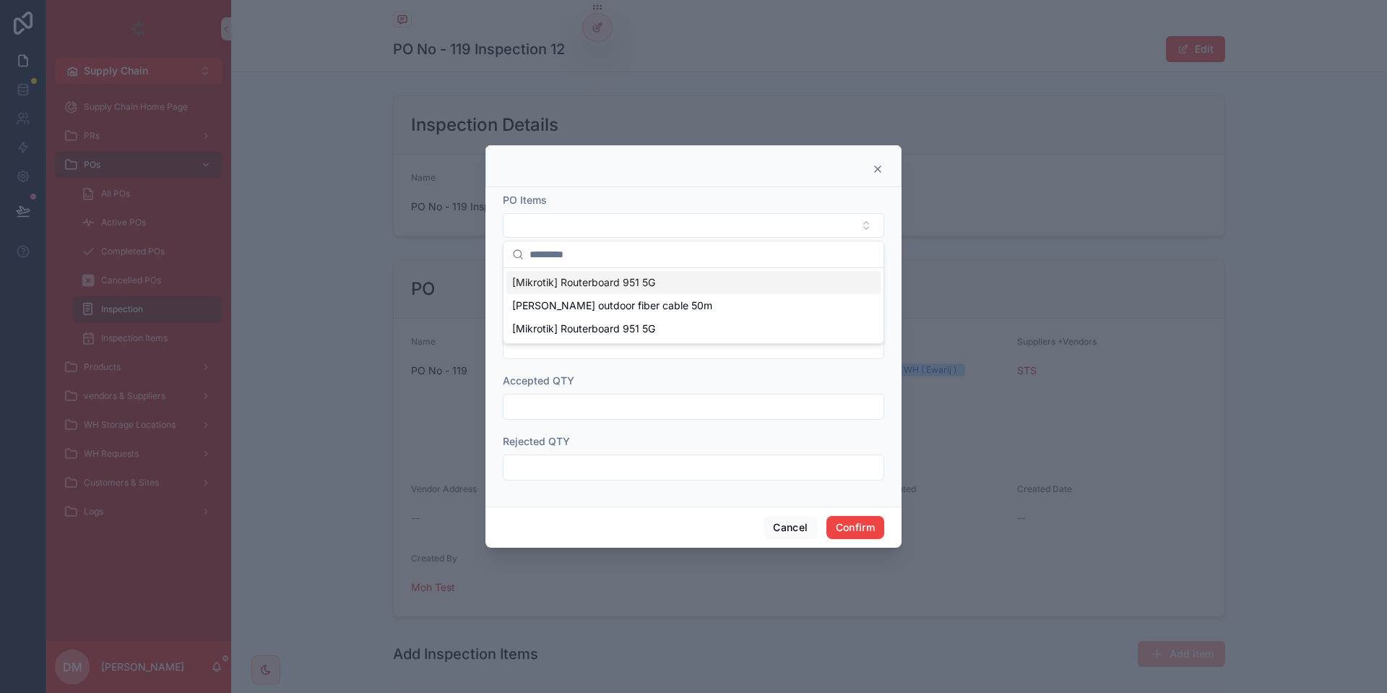
click at [579, 284] on span "[Mikrotik] Routerboard 951 5G" at bounding box center [583, 282] width 143 height 14
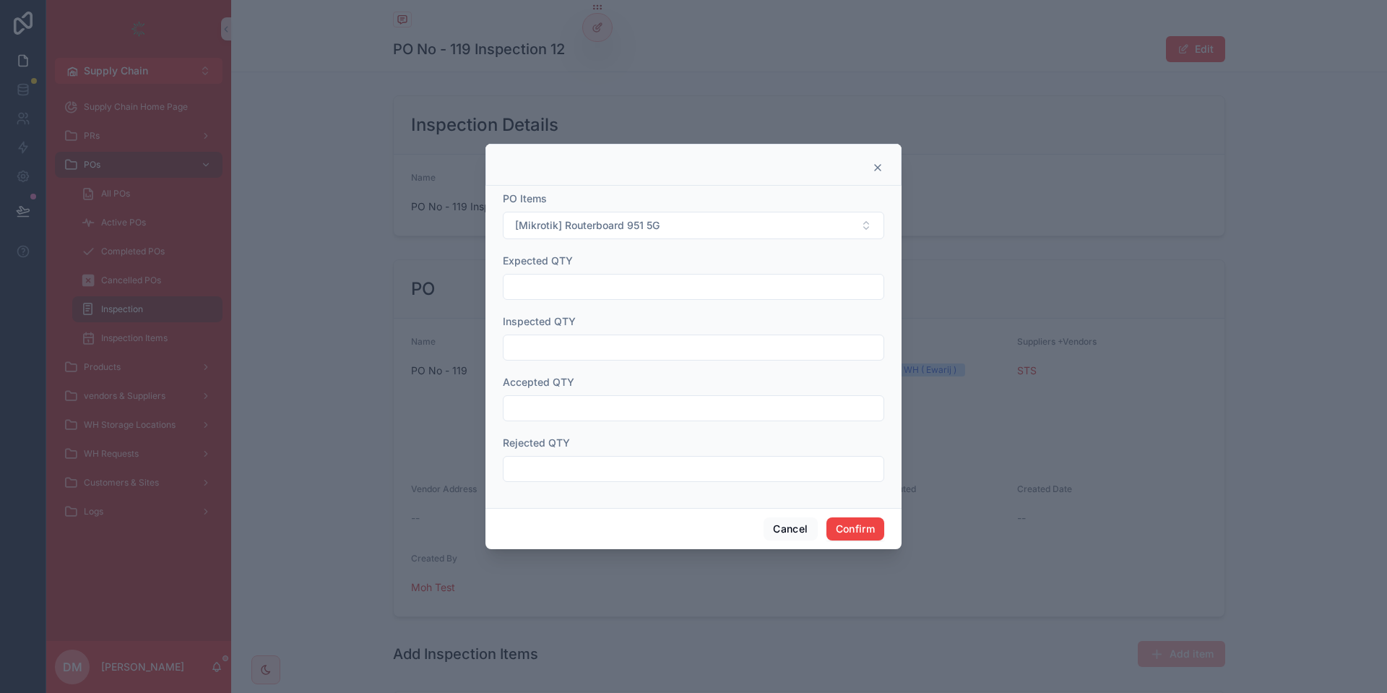
click at [598, 280] on input "text" at bounding box center [693, 287] width 380 height 20
type input "**"
drag, startPoint x: 522, startPoint y: 266, endPoint x: 596, endPoint y: 267, distance: 73.7
click at [596, 267] on div "Expected QTY" at bounding box center [693, 260] width 381 height 14
click at [546, 355] on input "text" at bounding box center [693, 347] width 380 height 20
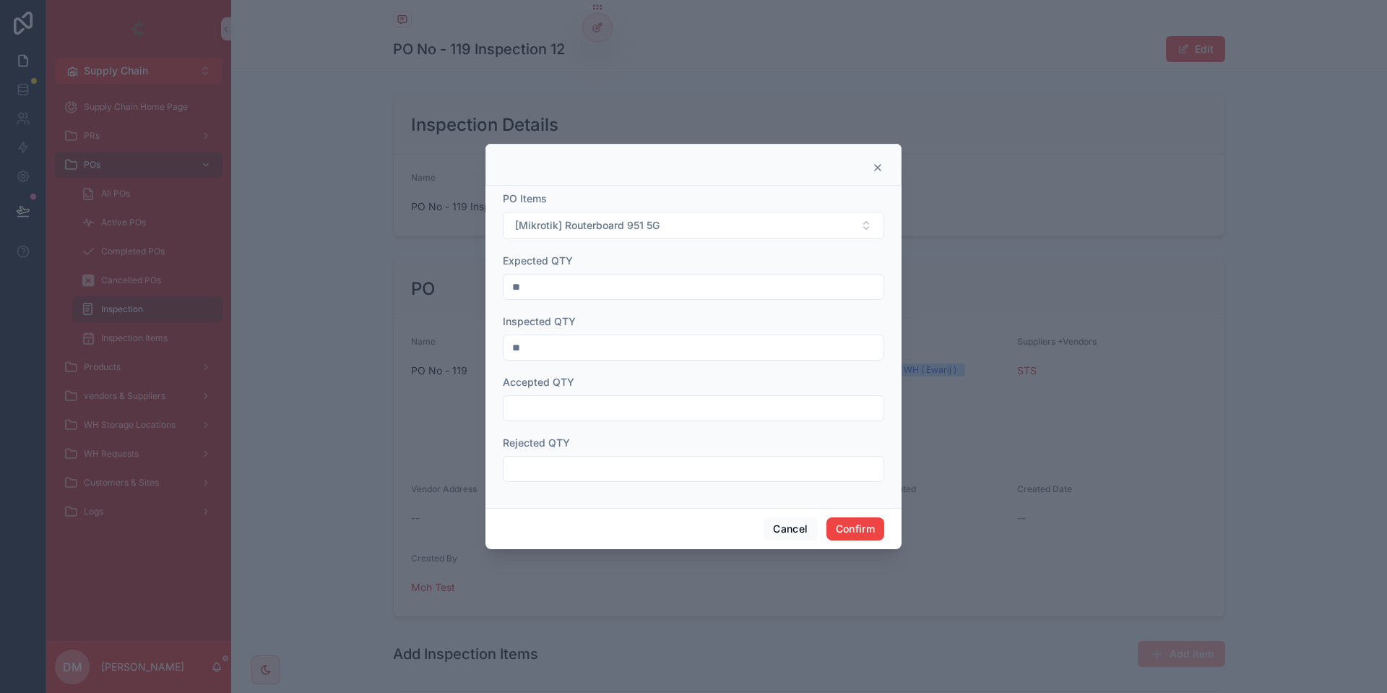
type input "**"
click at [579, 400] on input "text" at bounding box center [693, 408] width 380 height 20
click at [565, 412] on input "text" at bounding box center [693, 408] width 380 height 20
type input "**"
click at [569, 472] on input "text" at bounding box center [693, 469] width 380 height 20
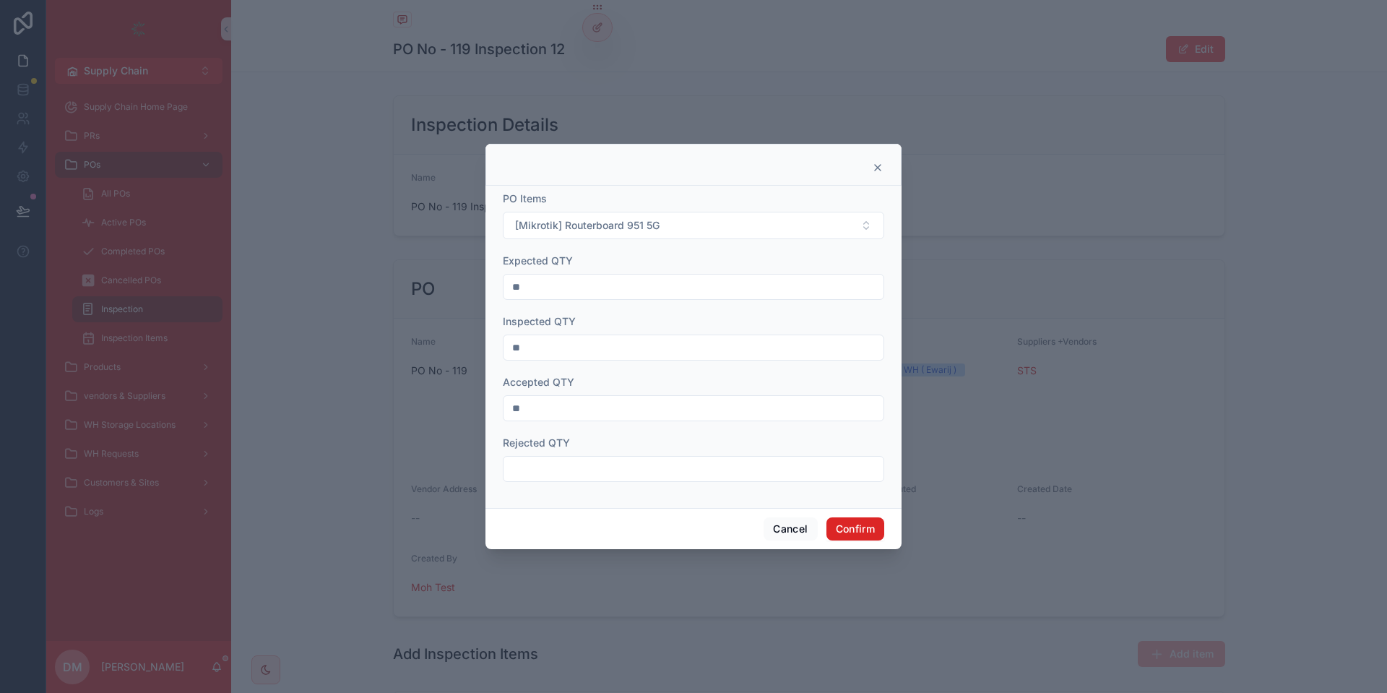
click at [867, 524] on button "Confirm" at bounding box center [855, 528] width 58 height 23
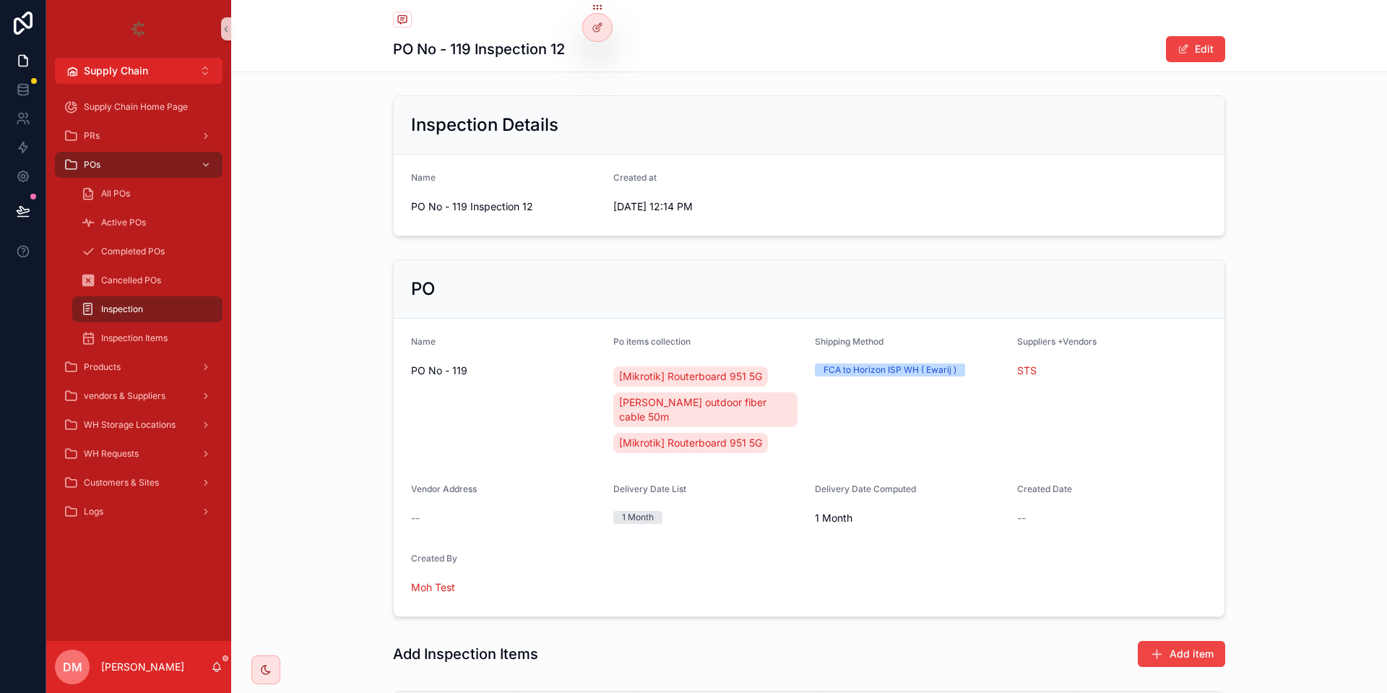
scroll to position [188, 0]
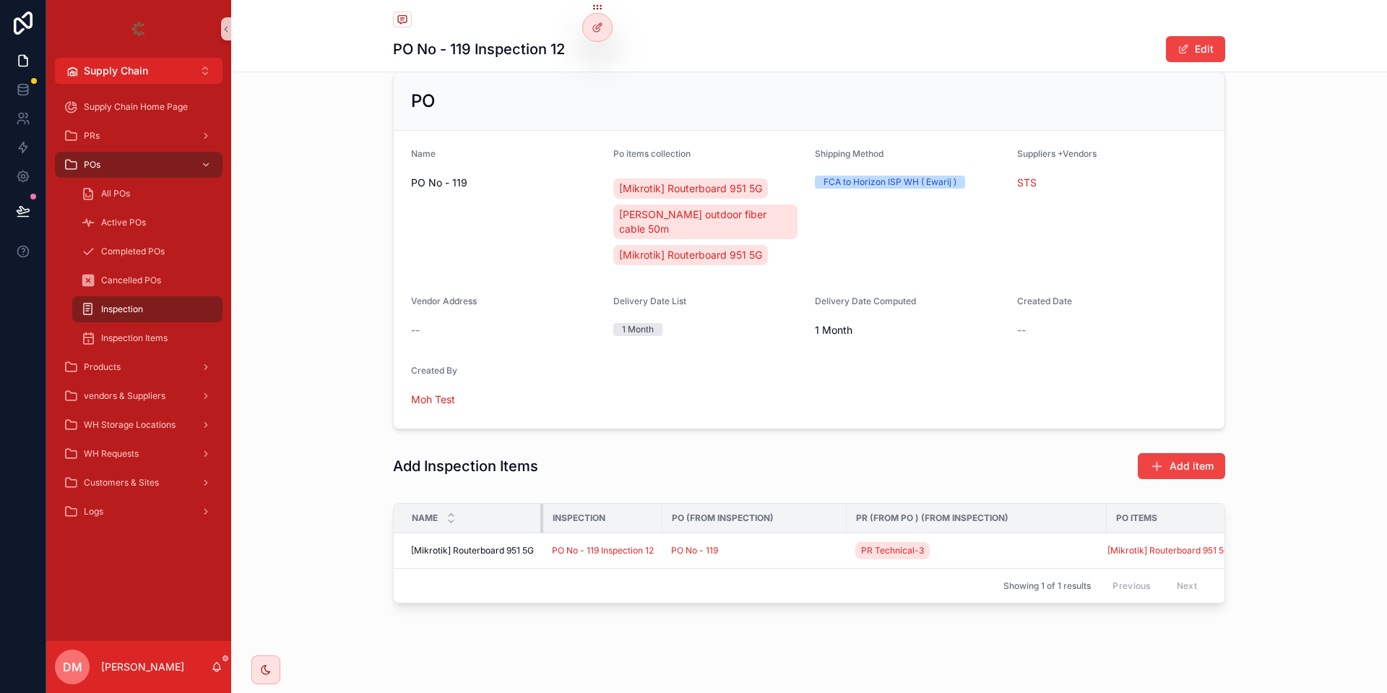
drag, startPoint x: 513, startPoint y: 495, endPoint x: 553, endPoint y: 492, distance: 39.8
click at [553, 503] on tr "Name Inspection PO (from Inspection) PR (from PO ) (from Inspection) PO Items" at bounding box center [834, 518] width 880 height 30
click at [846, 503] on div "scrollable content" at bounding box center [849, 517] width 6 height 29
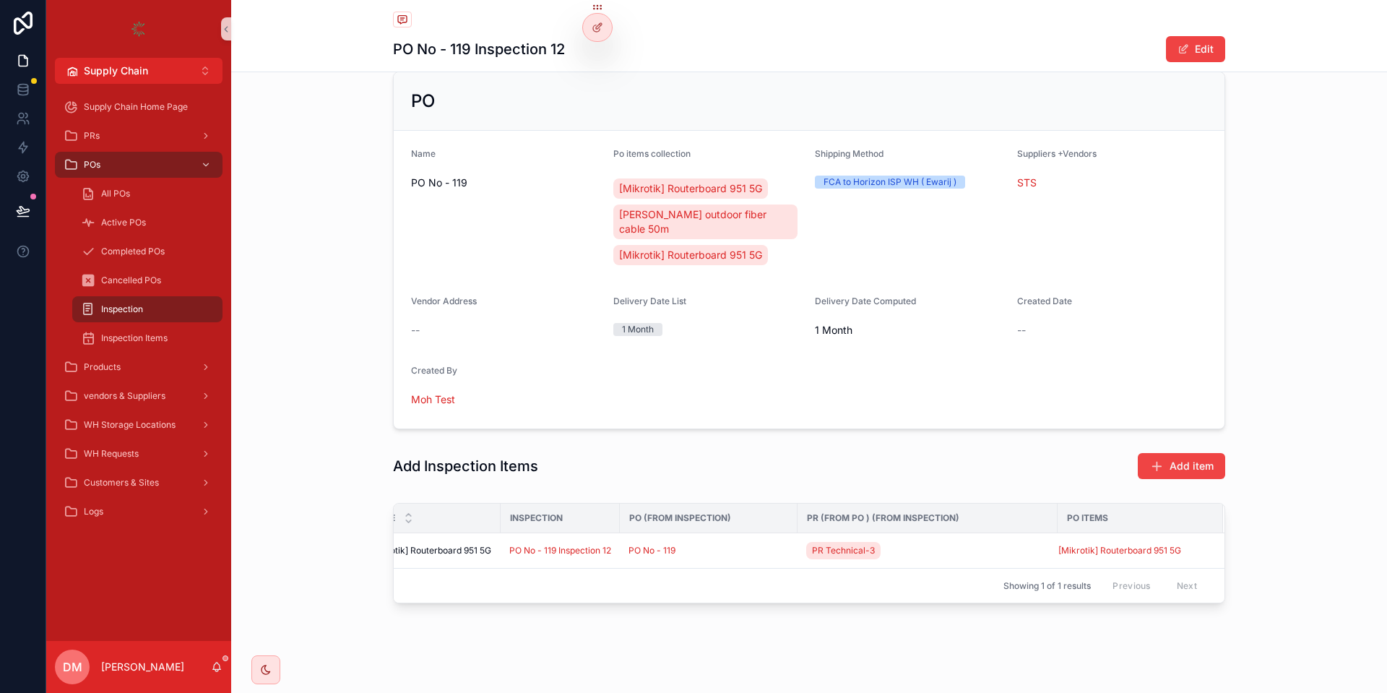
scroll to position [0, 0]
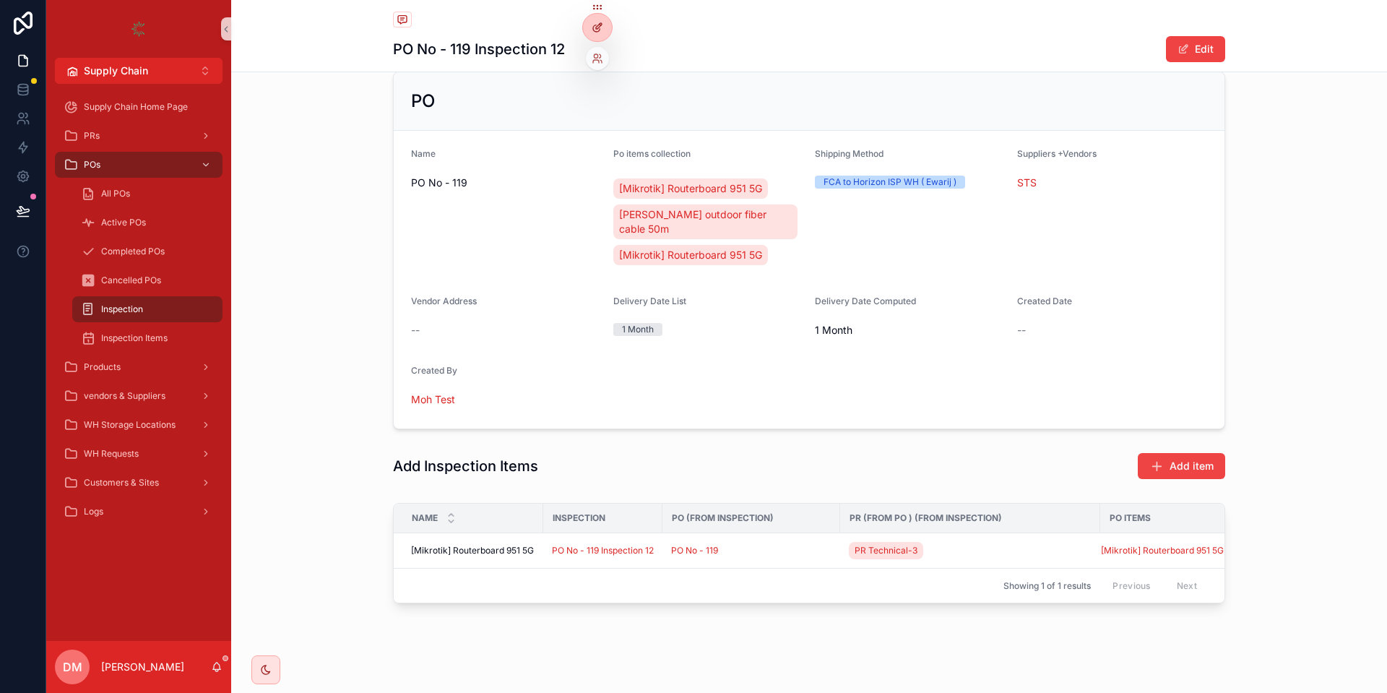
click at [607, 26] on div at bounding box center [597, 27] width 29 height 27
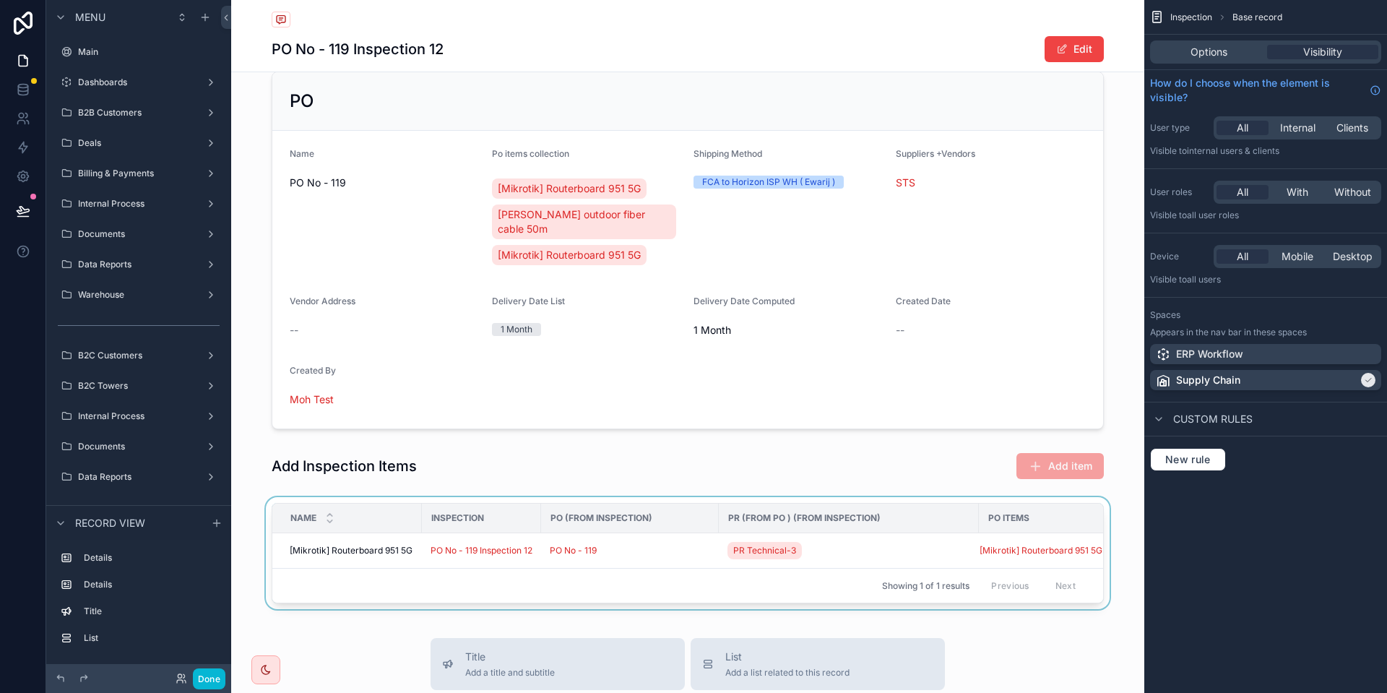
click at [793, 512] on span "PR (from PO ) (from Inspection)" at bounding box center [804, 518] width 152 height 12
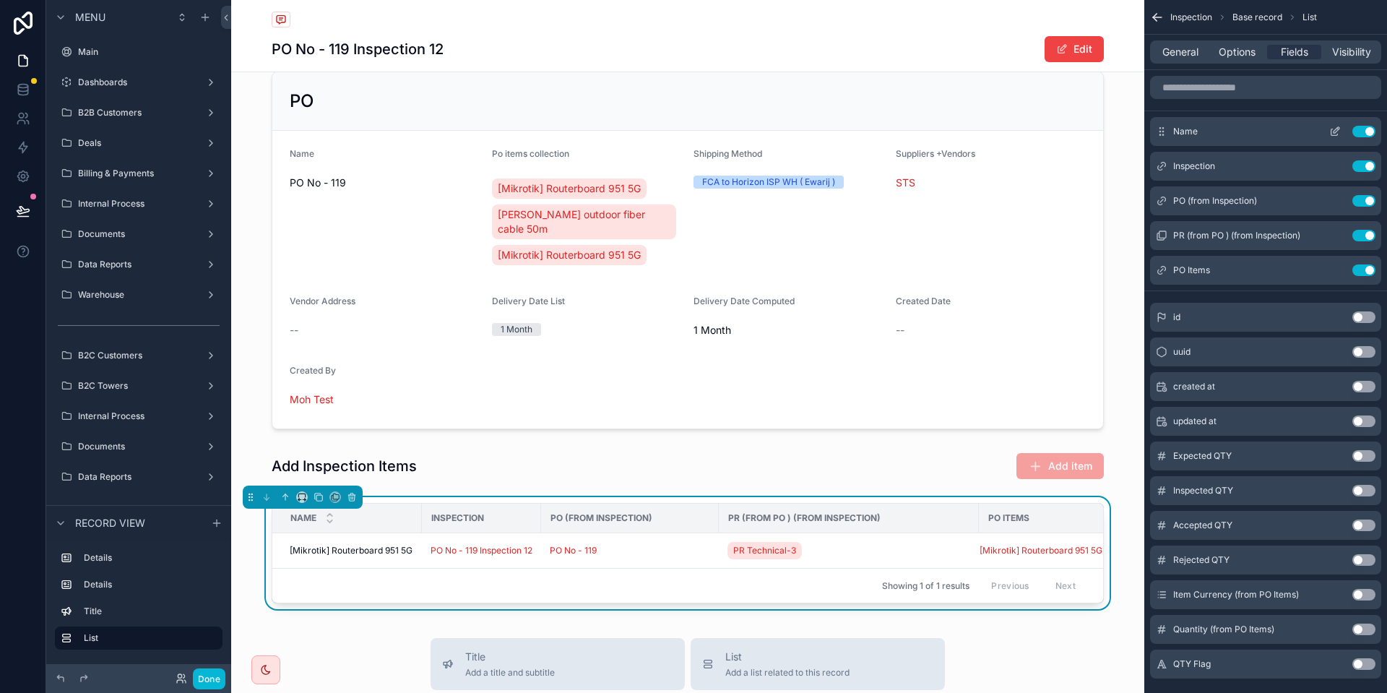
click at [1361, 129] on button "Use setting" at bounding box center [1363, 132] width 23 height 12
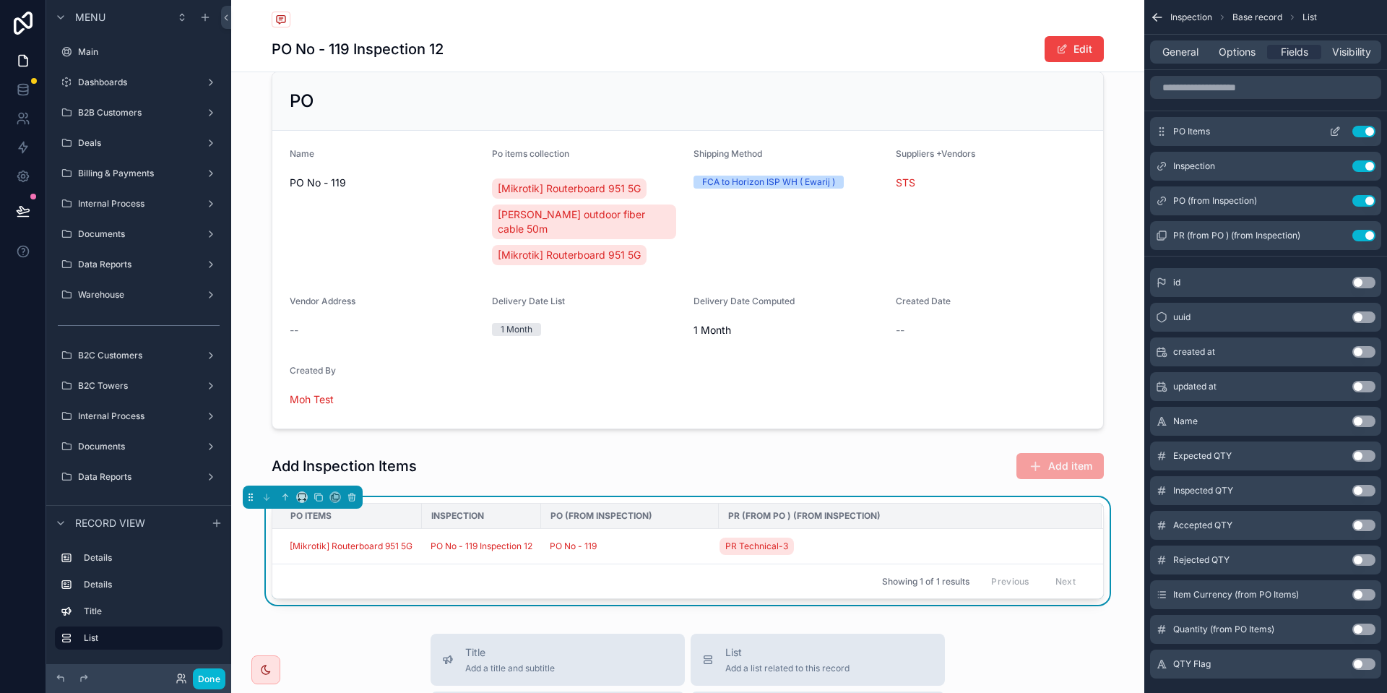
click at [1340, 128] on button "scrollable content" at bounding box center [1334, 132] width 23 height 12
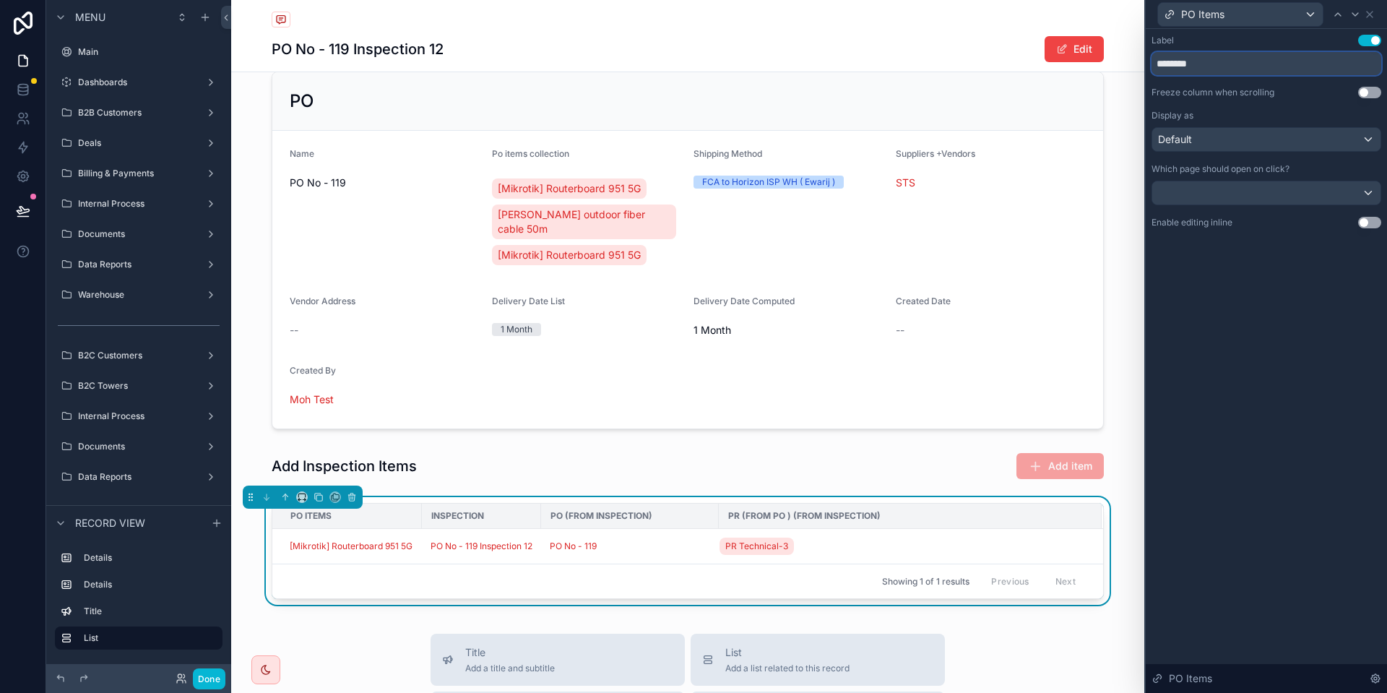
click at [1232, 60] on input "********" at bounding box center [1266, 63] width 230 height 23
type input "*******"
click at [1371, 15] on icon at bounding box center [1370, 15] width 12 height 12
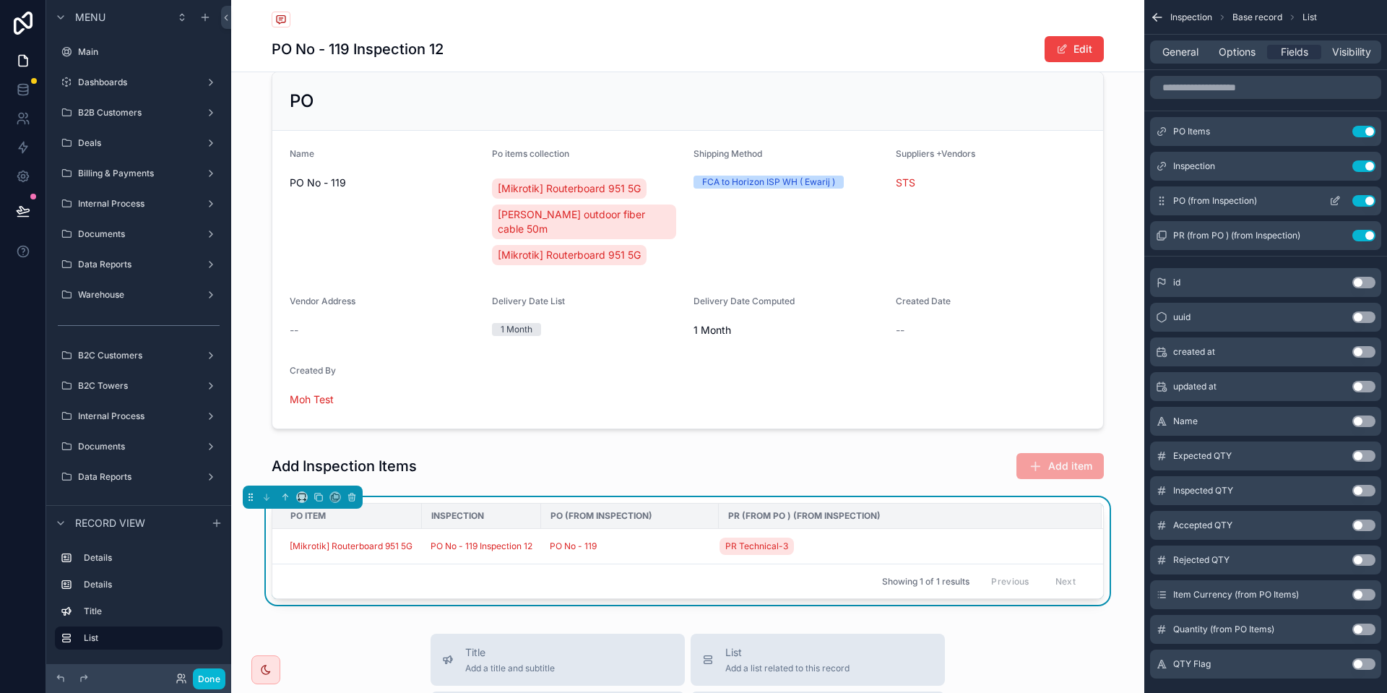
click at [1331, 202] on icon "scrollable content" at bounding box center [1334, 202] width 6 height 6
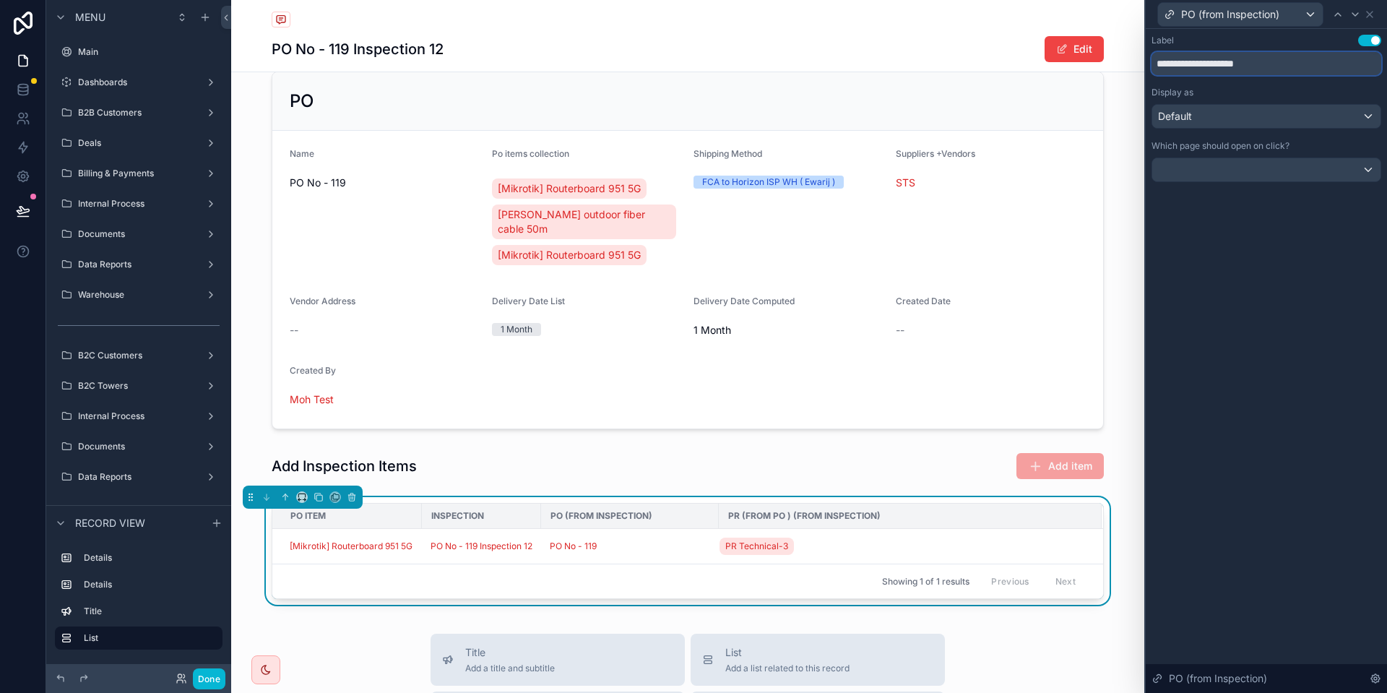
drag, startPoint x: 1263, startPoint y: 63, endPoint x: 1175, endPoint y: 71, distance: 88.5
click at [1175, 71] on input "**********" at bounding box center [1266, 63] width 230 height 23
type input "**"
click at [1369, 13] on icon at bounding box center [1370, 15] width 12 height 12
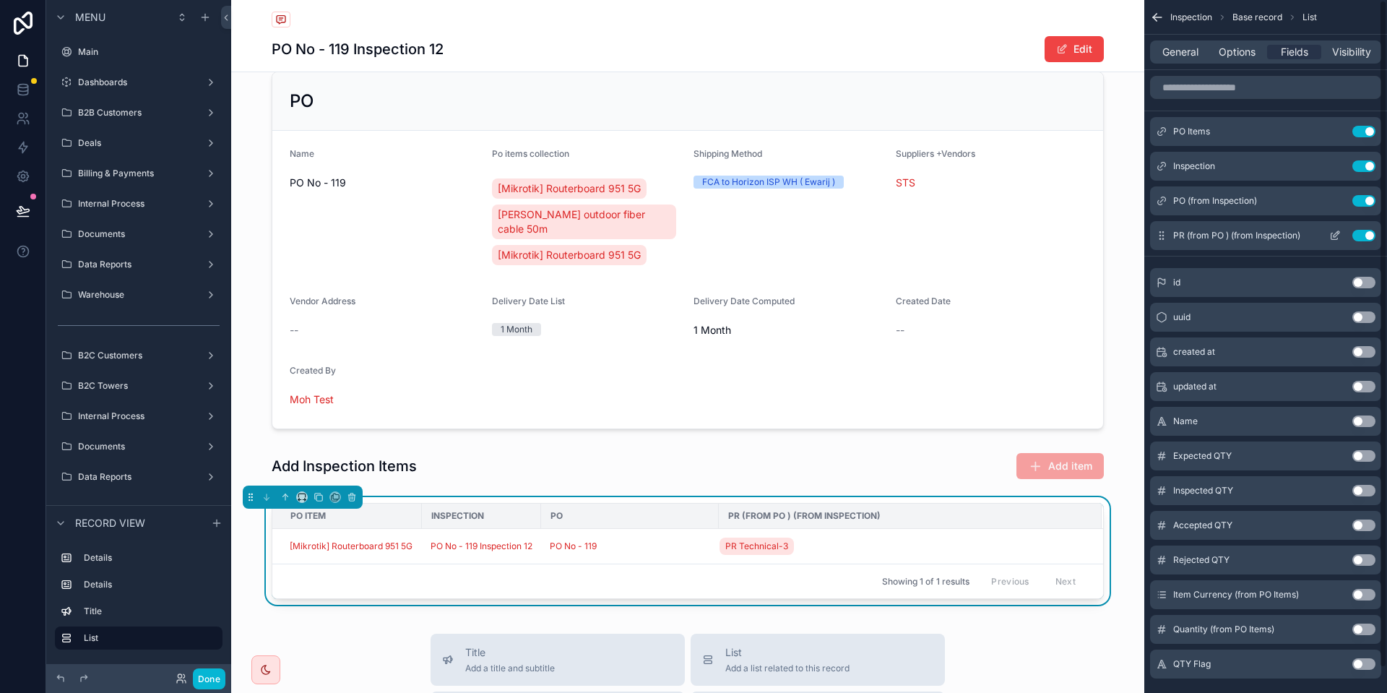
click at [1329, 241] on div "PR (from PO ) (from Inspection) Use setting" at bounding box center [1265, 235] width 231 height 29
click at [1334, 235] on icon "scrollable content" at bounding box center [1335, 236] width 12 height 12
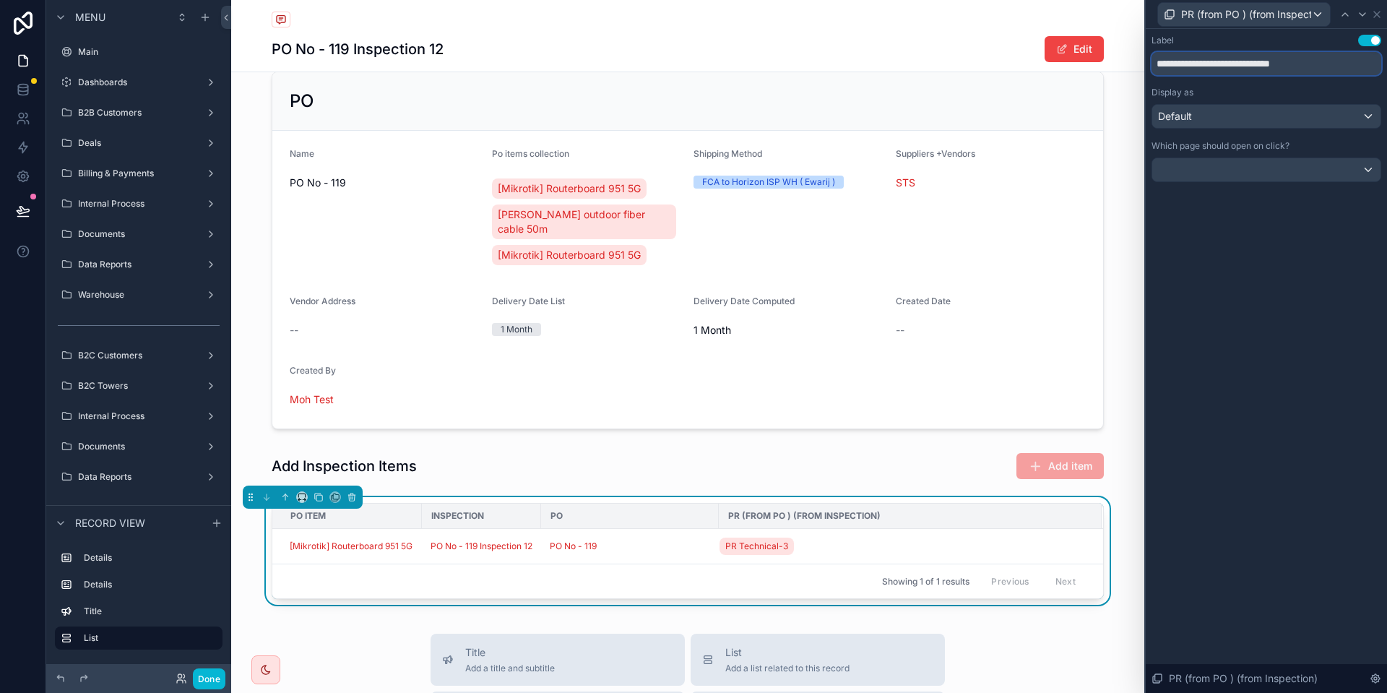
click at [1171, 66] on input "**********" at bounding box center [1266, 63] width 230 height 23
type input "*"
type input "**"
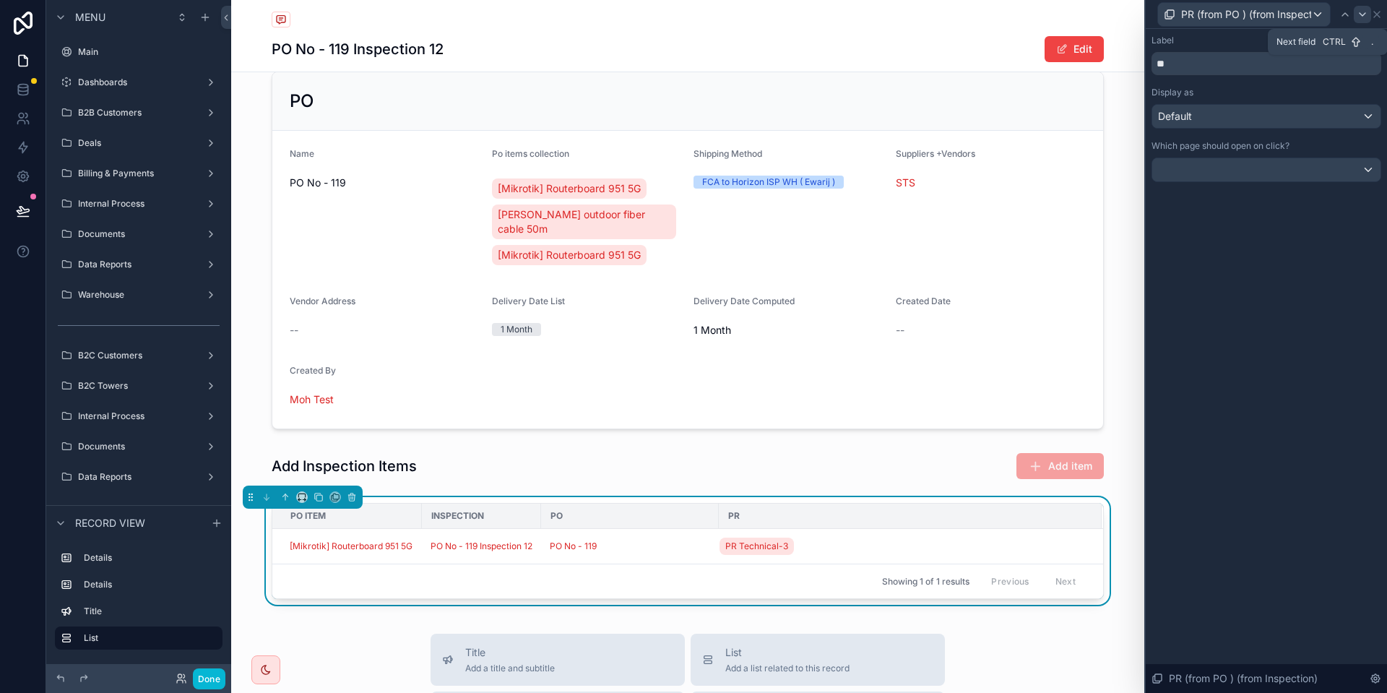
click at [1374, 10] on icon at bounding box center [1377, 15] width 12 height 12
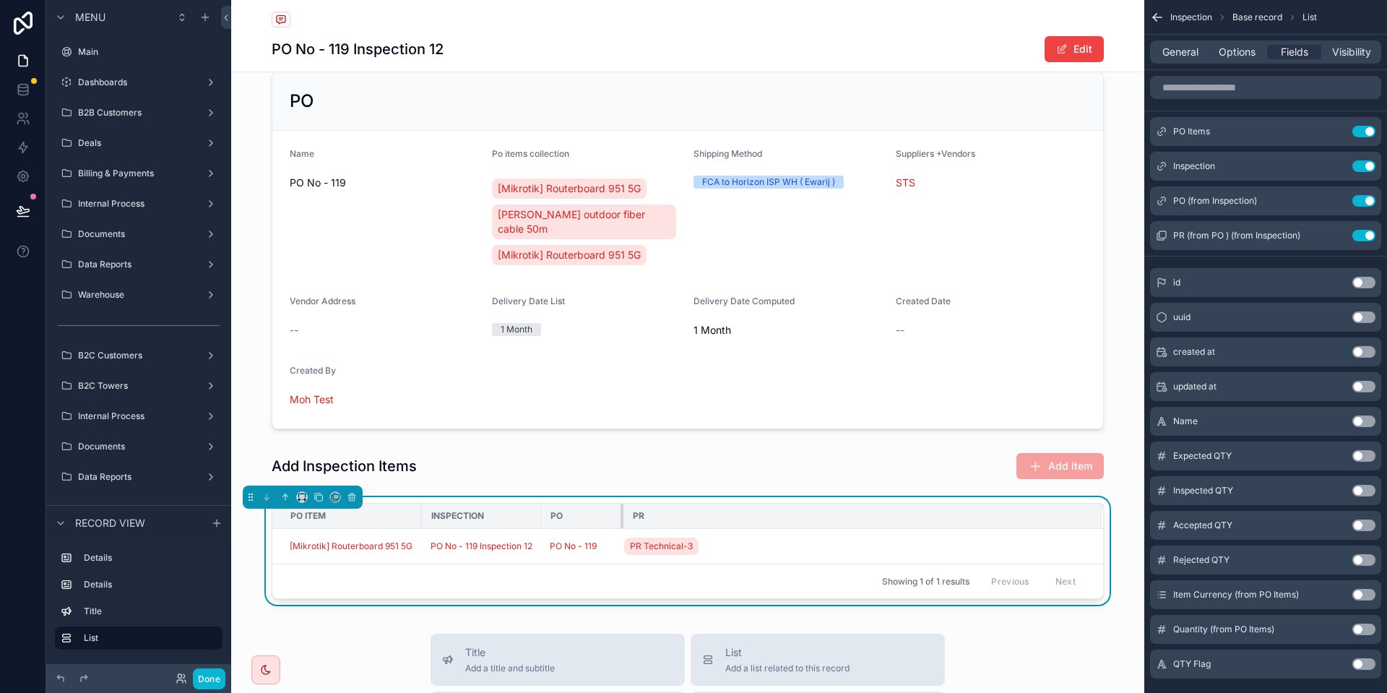
drag, startPoint x: 718, startPoint y: 500, endPoint x: 623, endPoint y: 501, distance: 95.3
click at [623, 503] on div "scrollable content" at bounding box center [623, 515] width 6 height 25
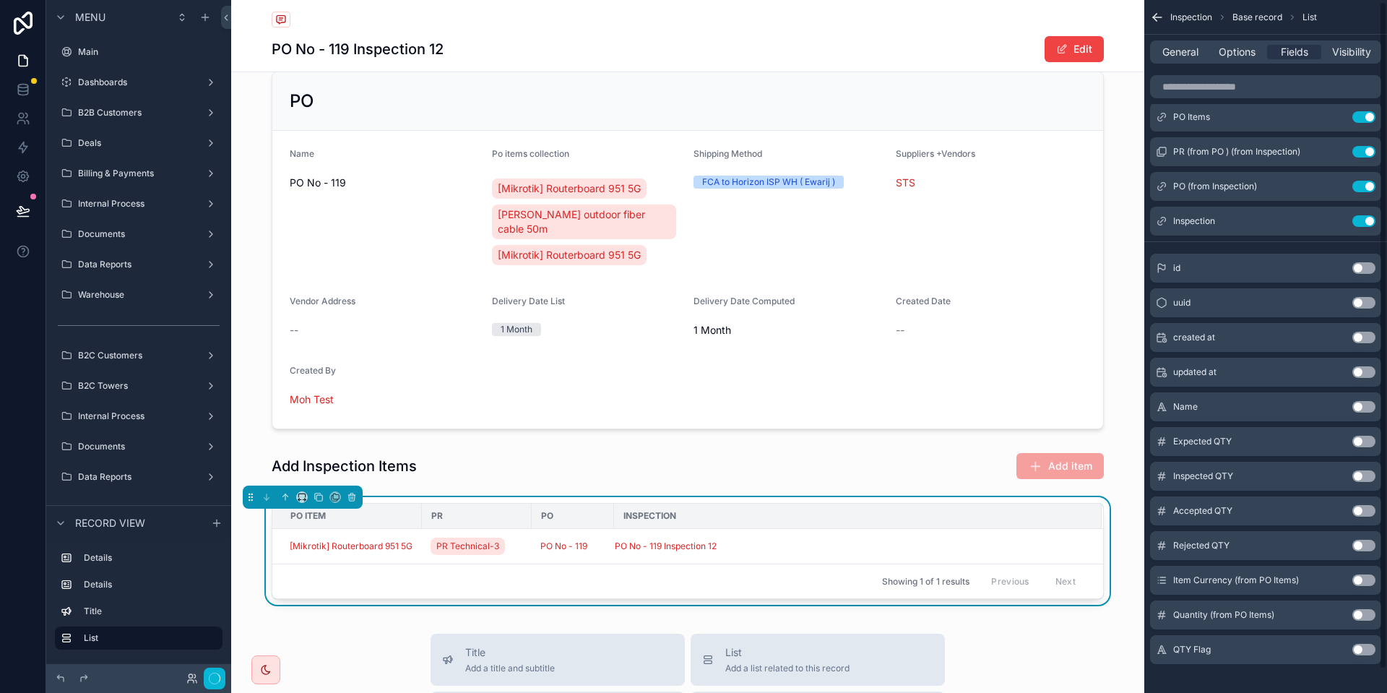
scroll to position [26, 0]
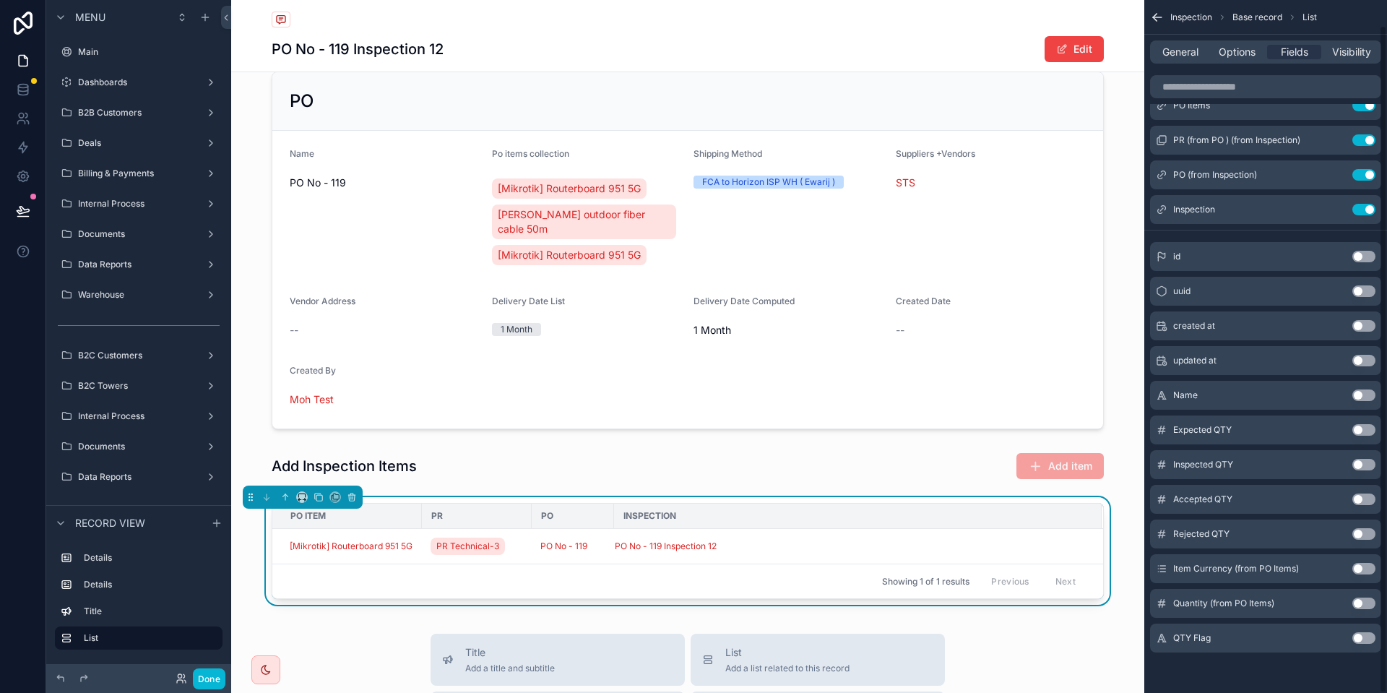
click at [1361, 430] on button "Use setting" at bounding box center [1363, 430] width 23 height 12
click at [1361, 465] on button "Use setting" at bounding box center [1363, 465] width 23 height 12
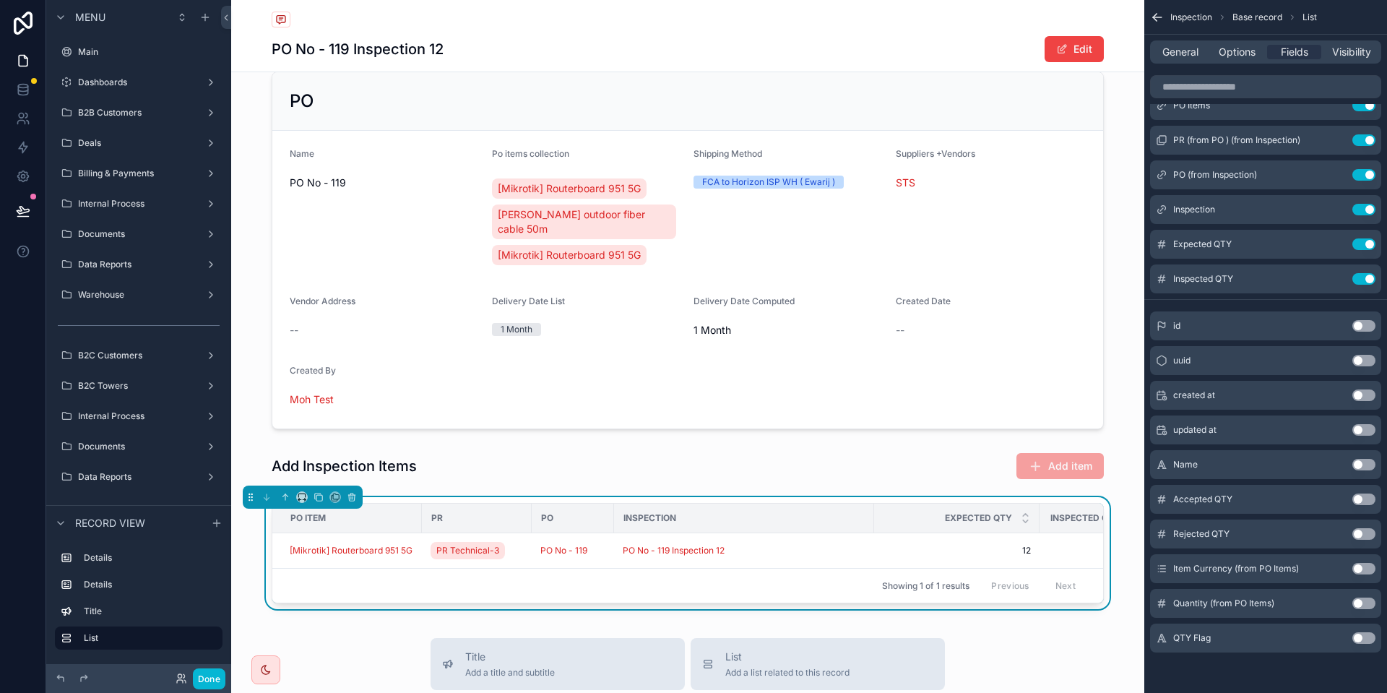
click at [1364, 499] on button "Use setting" at bounding box center [1363, 499] width 23 height 12
click at [1363, 538] on button "Use setting" at bounding box center [1363, 534] width 23 height 12
click at [1364, 636] on button "Use setting" at bounding box center [1363, 638] width 23 height 12
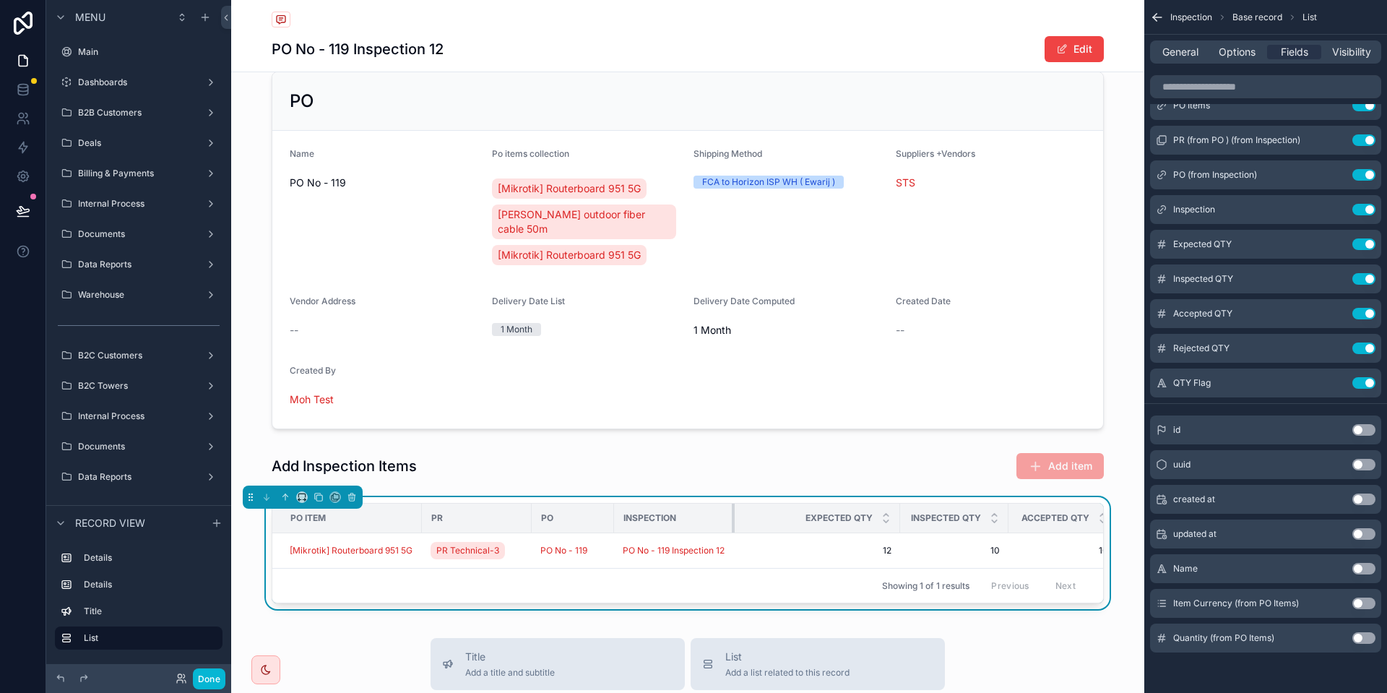
drag, startPoint x: 873, startPoint y: 500, endPoint x: 734, endPoint y: 500, distance: 139.4
click at [734, 503] on div "scrollable content" at bounding box center [735, 517] width 6 height 29
drag, startPoint x: 898, startPoint y: 500, endPoint x: 805, endPoint y: 486, distance: 94.3
click at [805, 497] on div "PO Item PR PO Inspection Expected QTY Inspected QTY Accepted QTY Rejected QTY Q…" at bounding box center [687, 556] width 913 height 118
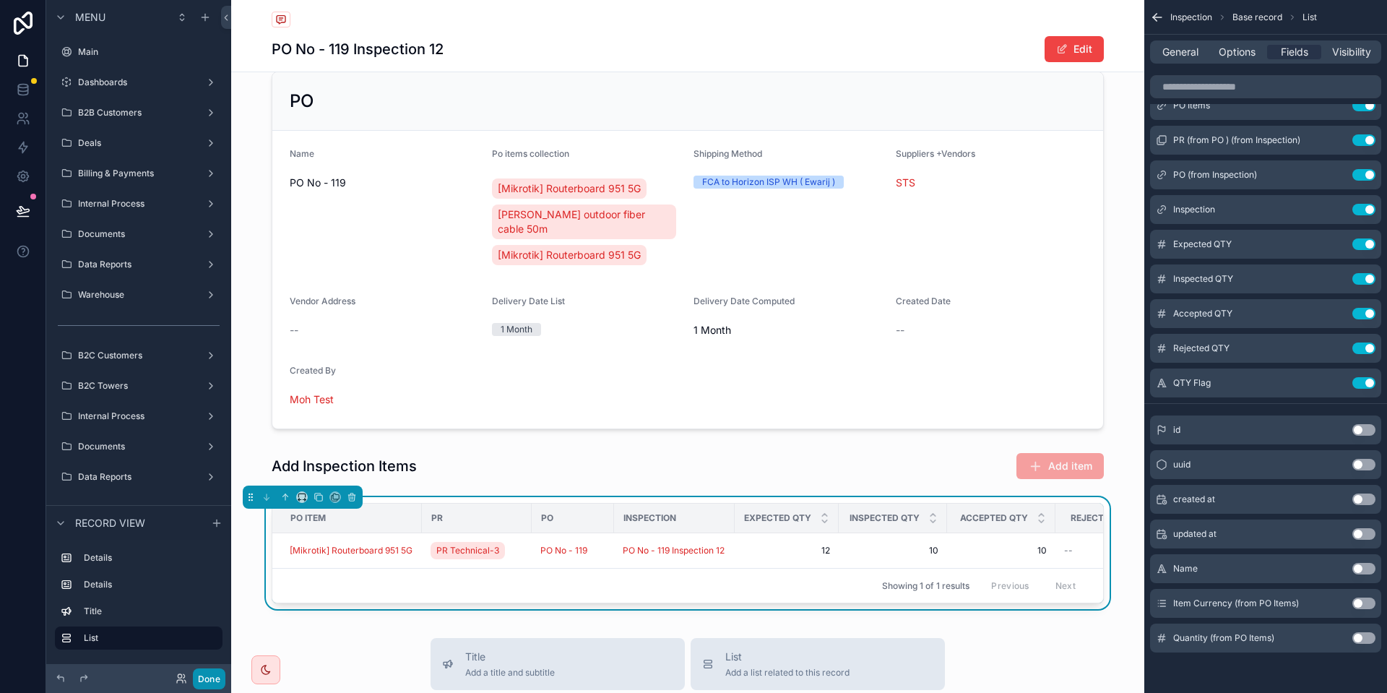
click at [208, 675] on button "Done" at bounding box center [209, 678] width 32 height 21
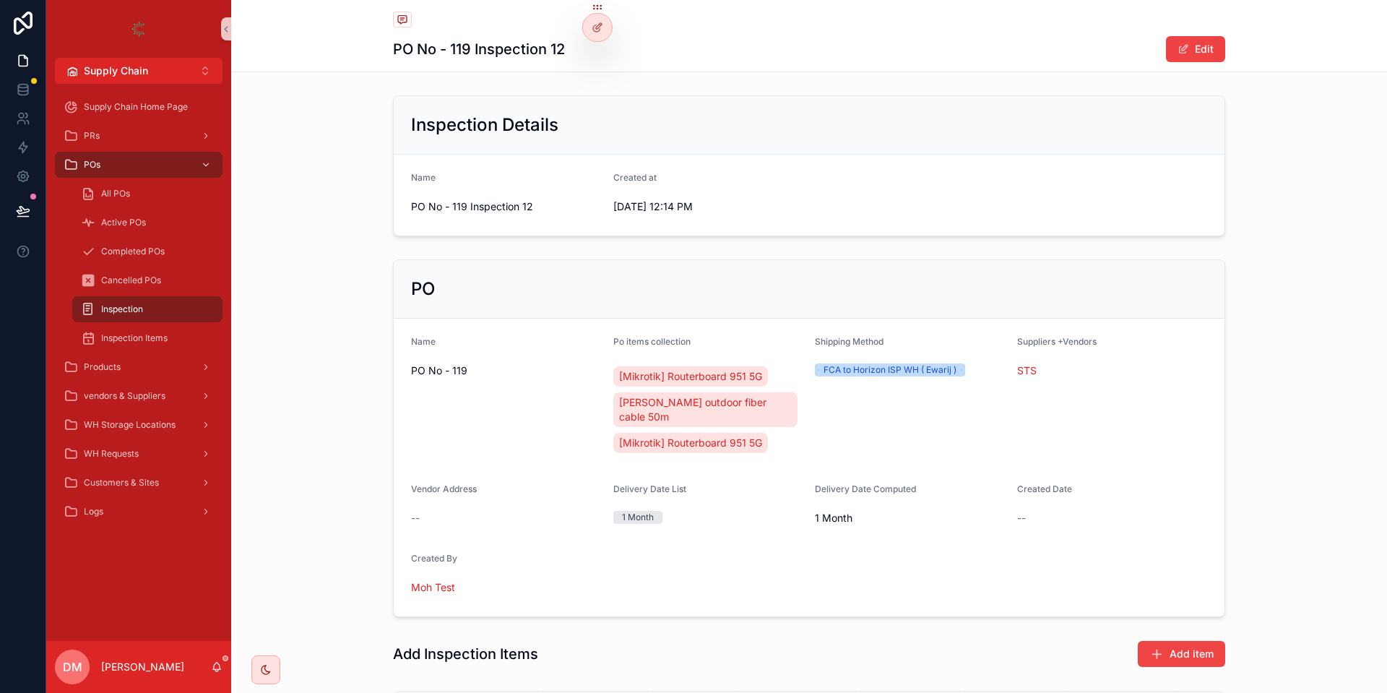
scroll to position [188, 0]
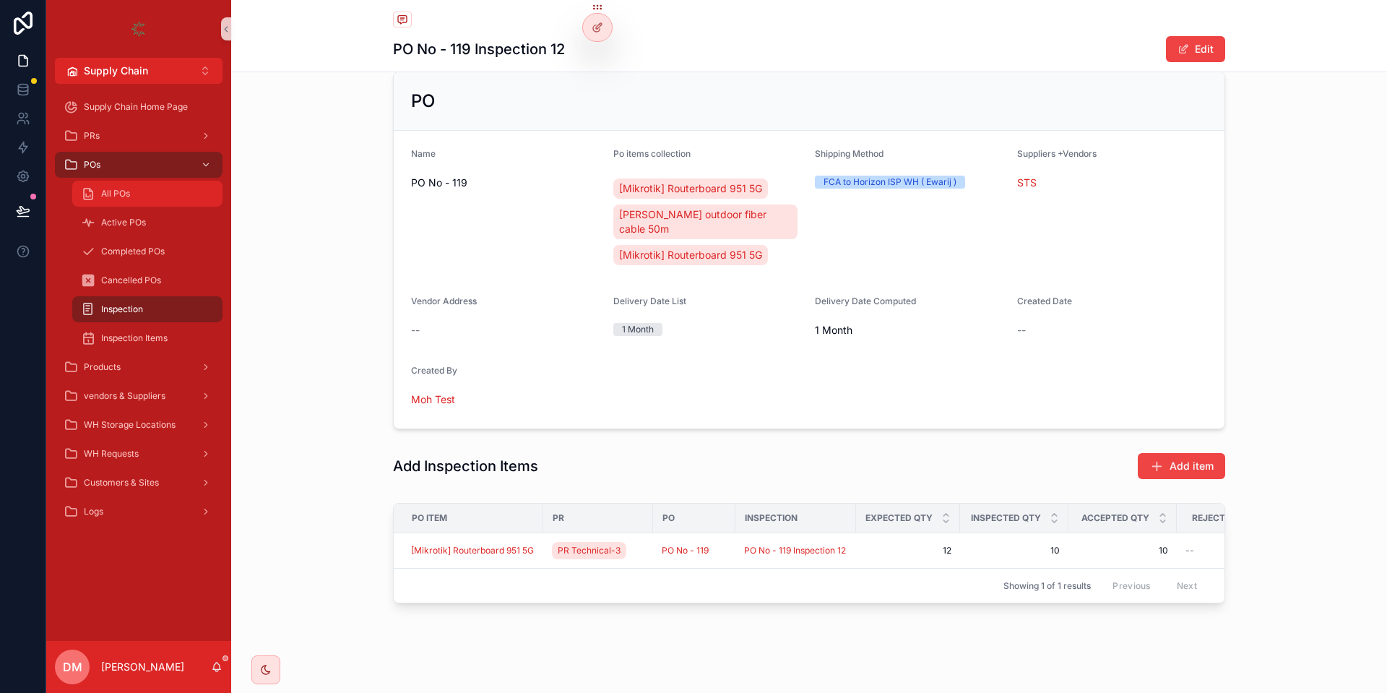
click at [123, 190] on span "All POs" at bounding box center [115, 194] width 29 height 12
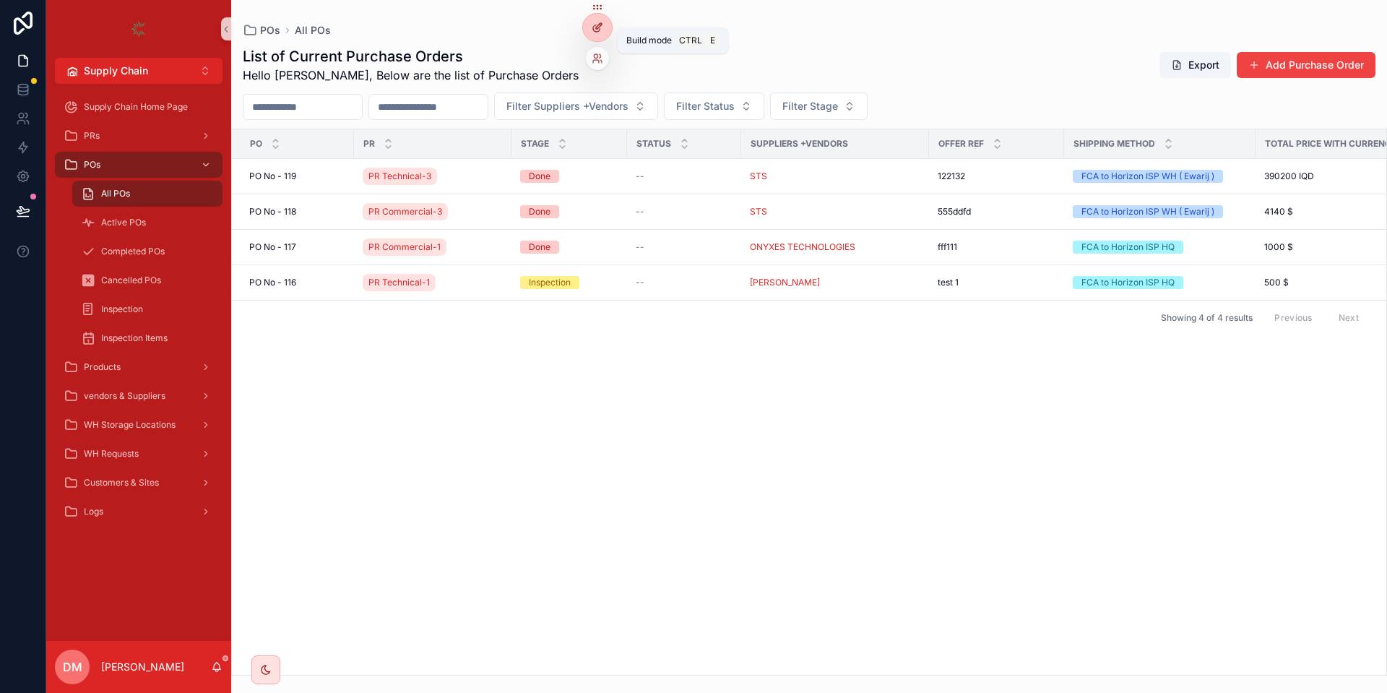
click at [593, 27] on icon at bounding box center [596, 28] width 6 height 6
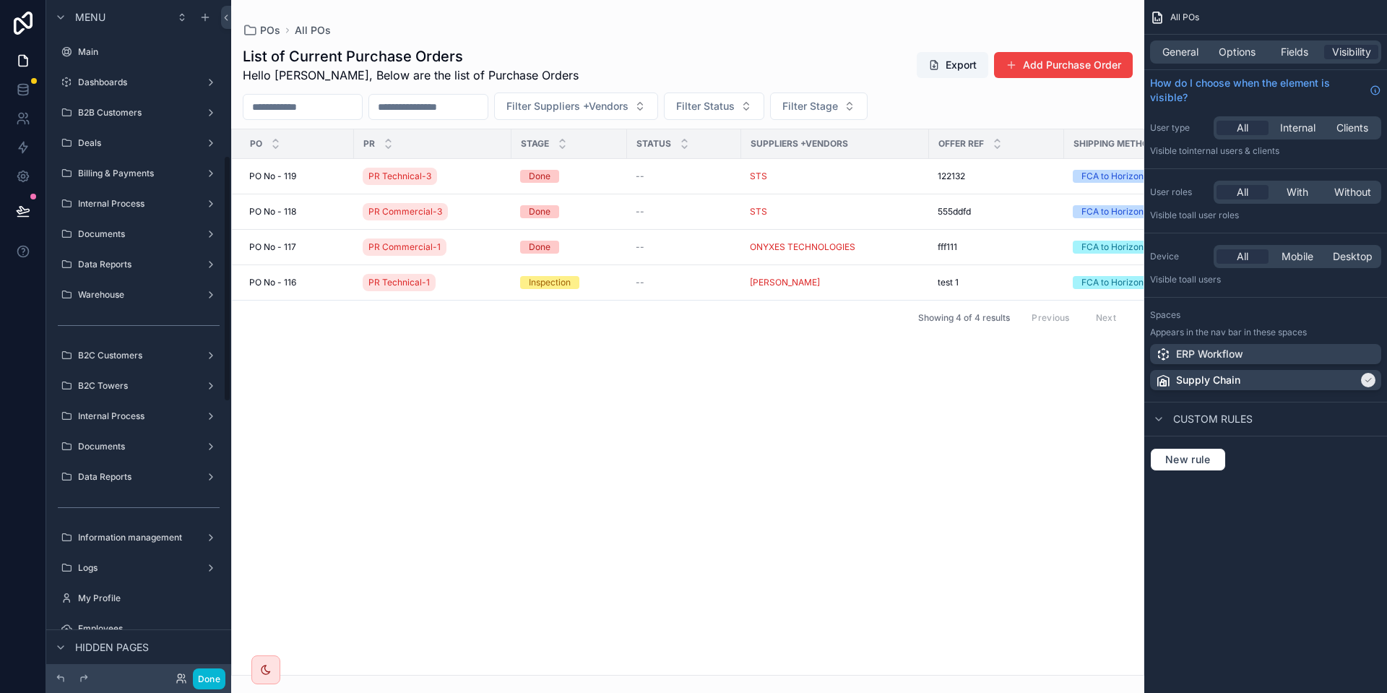
scroll to position [427, 0]
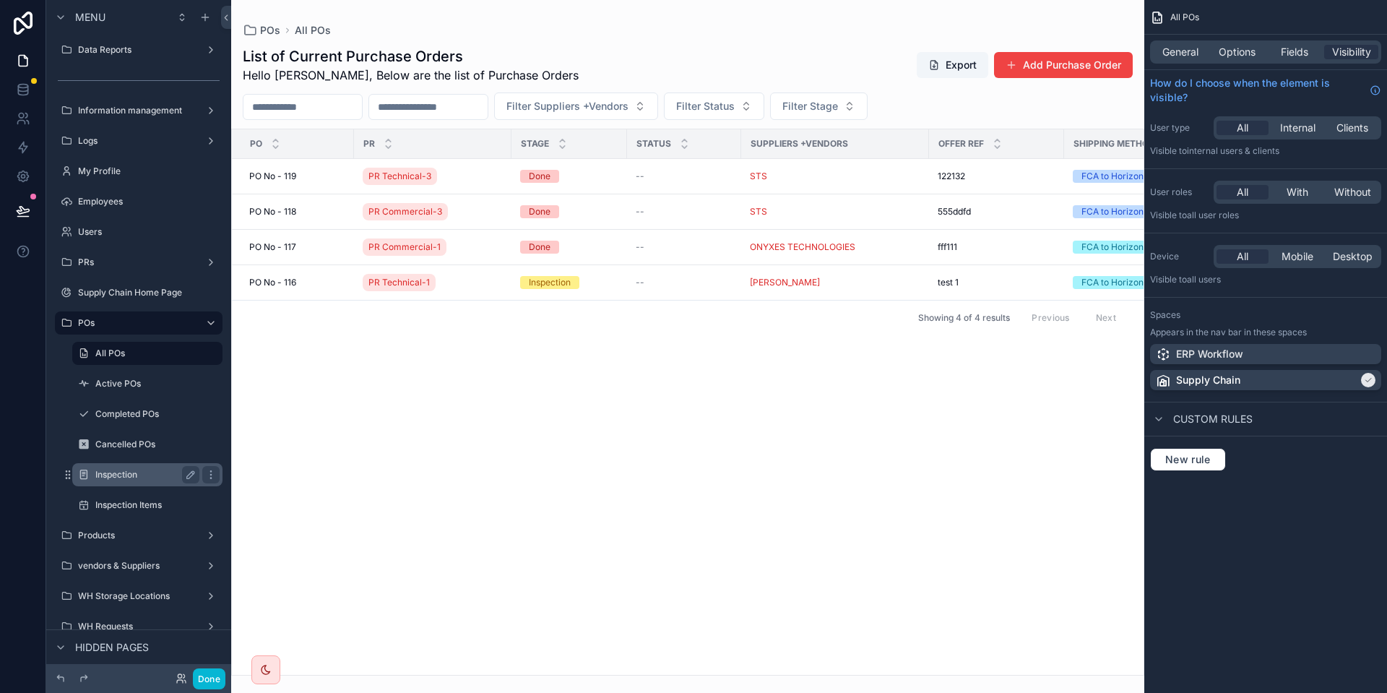
click at [108, 473] on label "Inspection" at bounding box center [144, 475] width 98 height 12
click at [125, 469] on div "Inspection Items" at bounding box center [147, 475] width 104 height 17
click at [207, 680] on button "Done" at bounding box center [209, 678] width 32 height 21
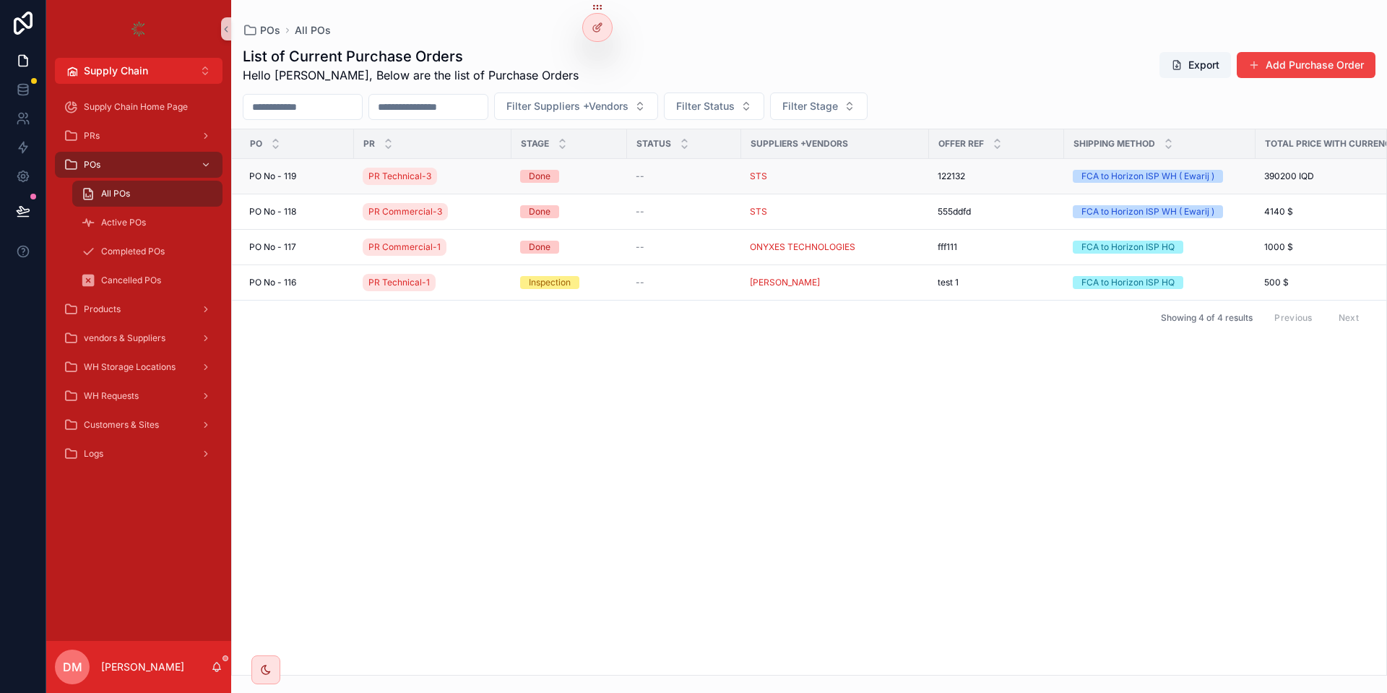
click at [305, 165] on td "[STREET_ADDRESS]" at bounding box center [293, 176] width 122 height 35
click at [308, 170] on td "[STREET_ADDRESS]" at bounding box center [293, 176] width 122 height 35
click at [318, 174] on div "[STREET_ADDRESS]" at bounding box center [297, 176] width 96 height 12
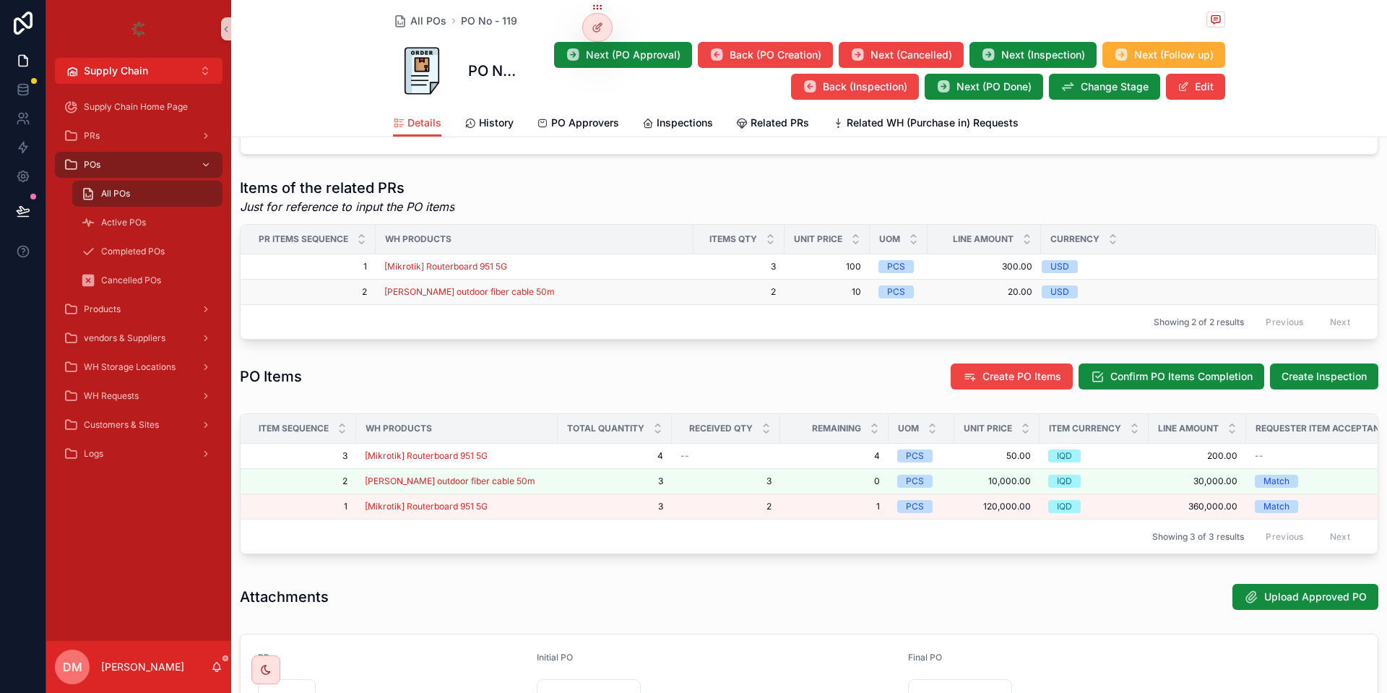
scroll to position [502, 0]
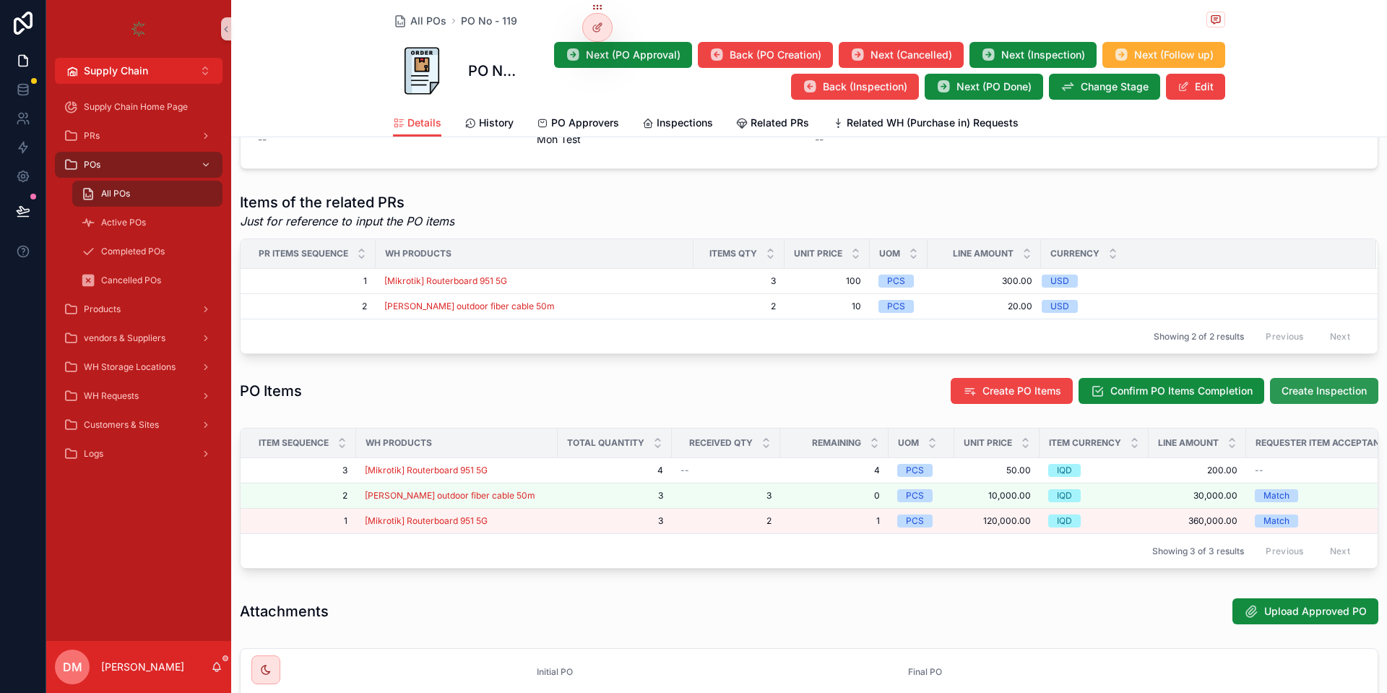
click at [1356, 404] on button "Create Inspection" at bounding box center [1324, 391] width 108 height 26
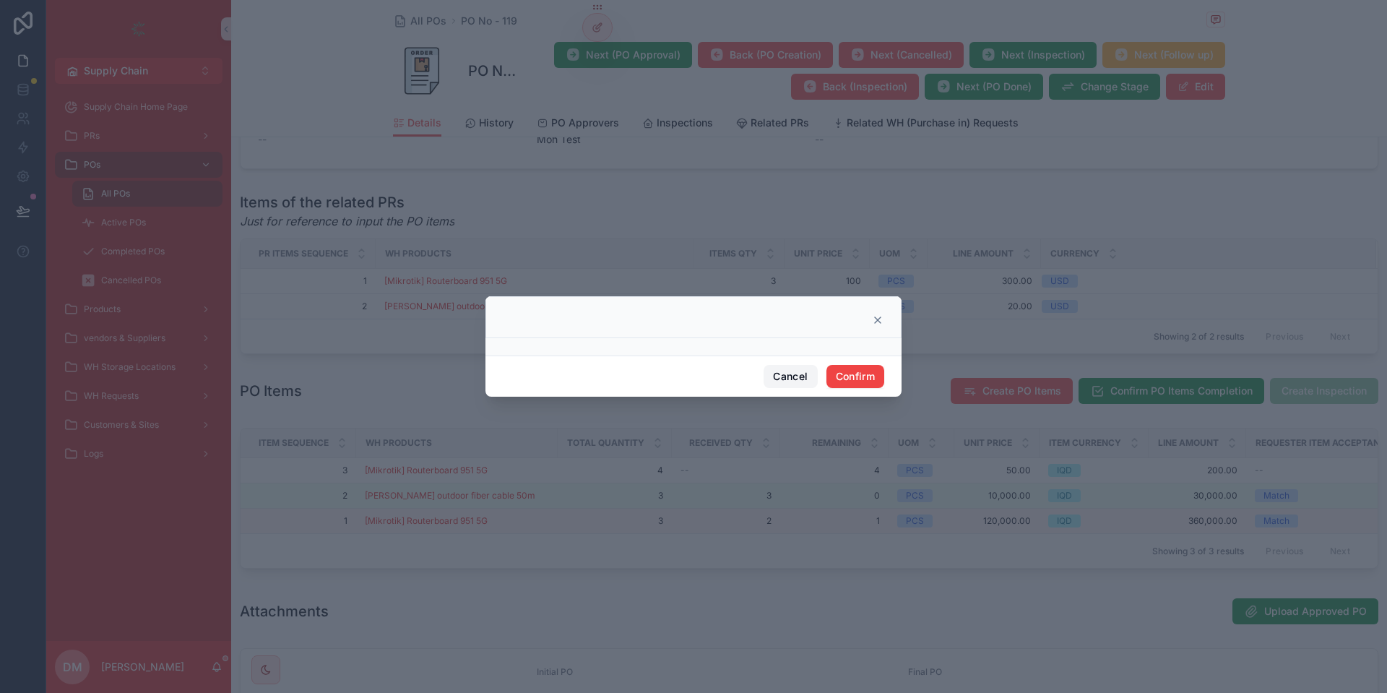
click at [768, 380] on button "Cancel" at bounding box center [789, 376] width 53 height 23
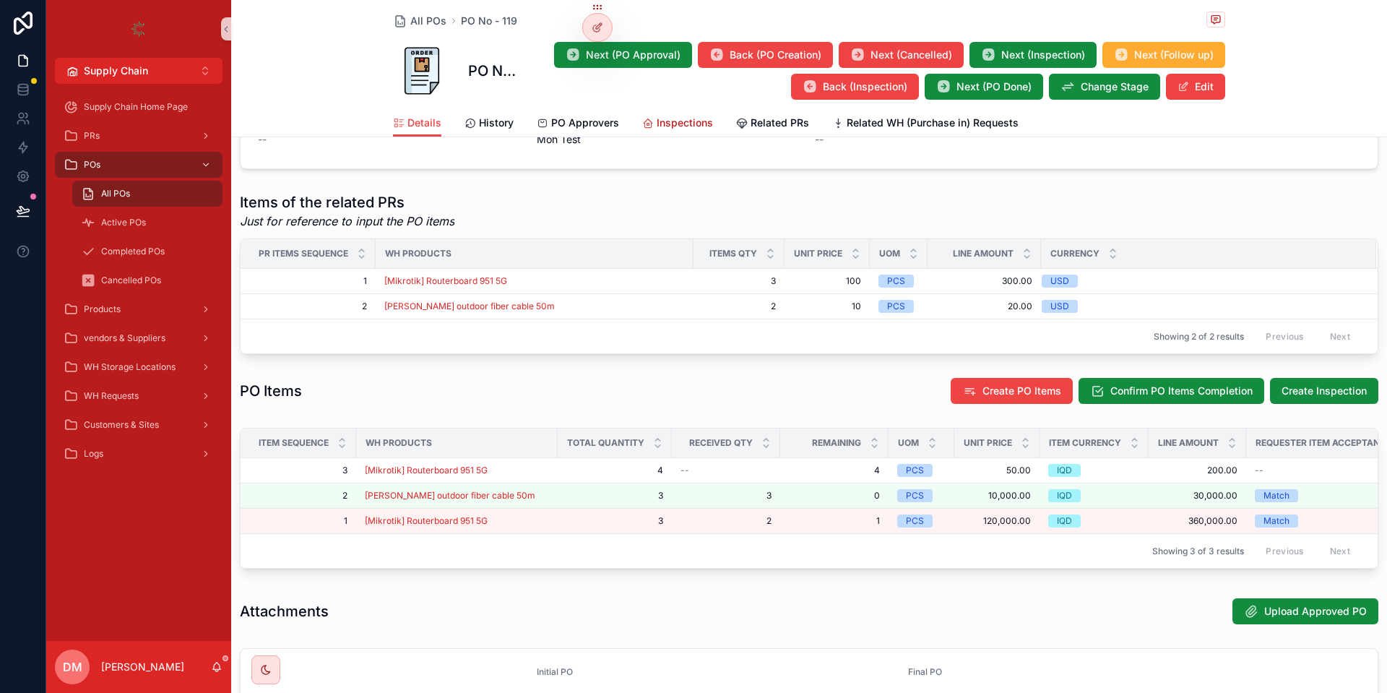
click at [656, 116] on span "Inspections" at bounding box center [684, 123] width 56 height 14
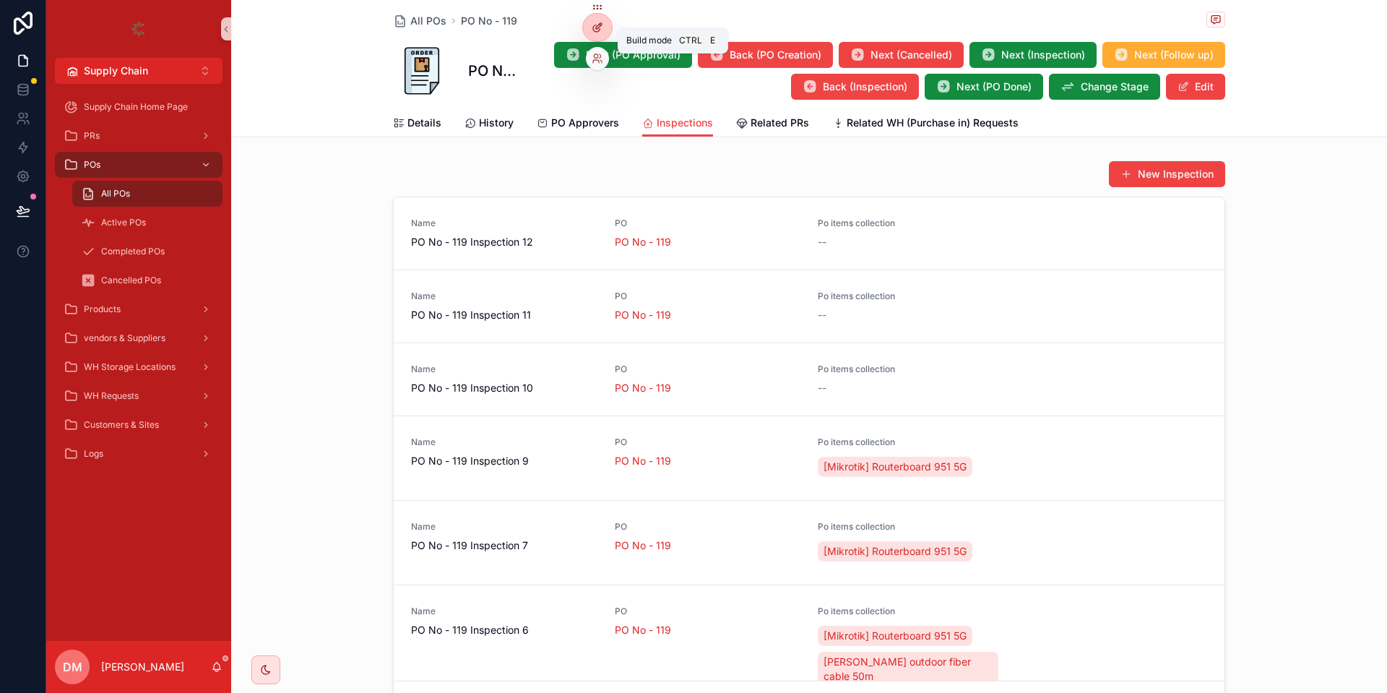
click at [597, 21] on div at bounding box center [597, 27] width 29 height 27
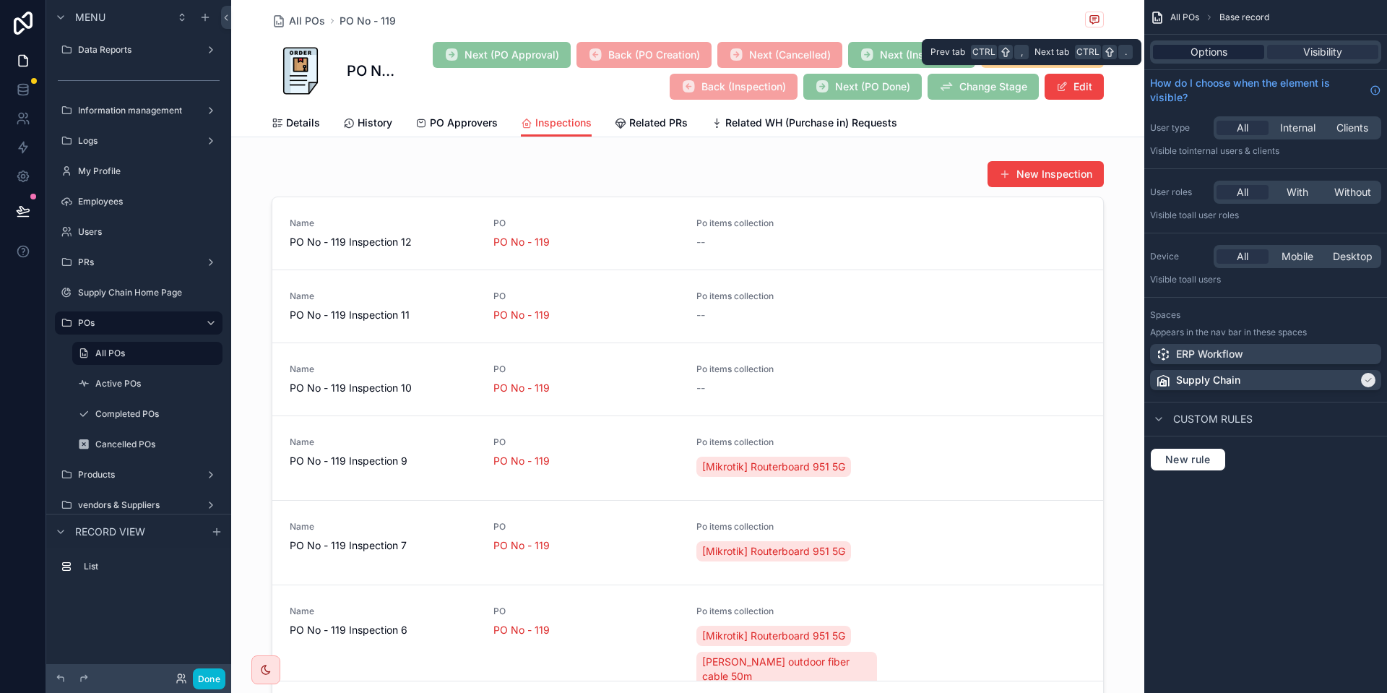
click at [1210, 50] on span "Options" at bounding box center [1208, 52] width 37 height 14
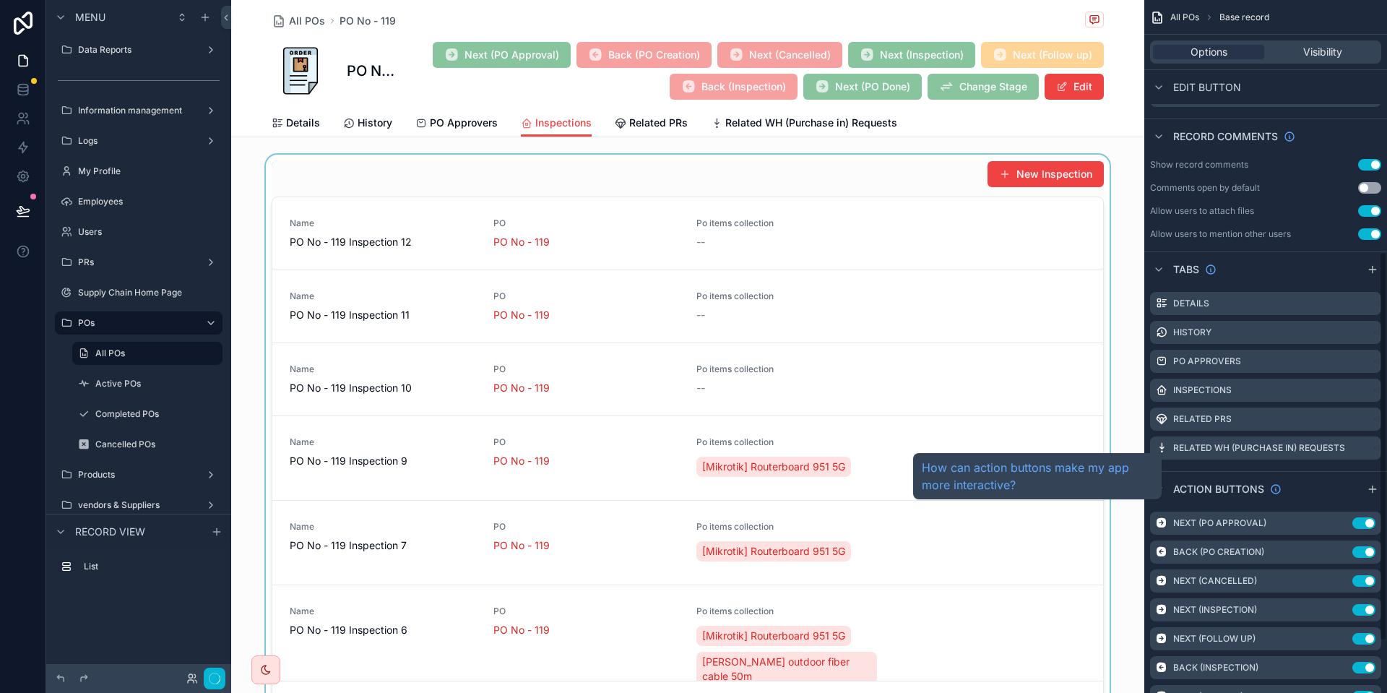
scroll to position [448, 0]
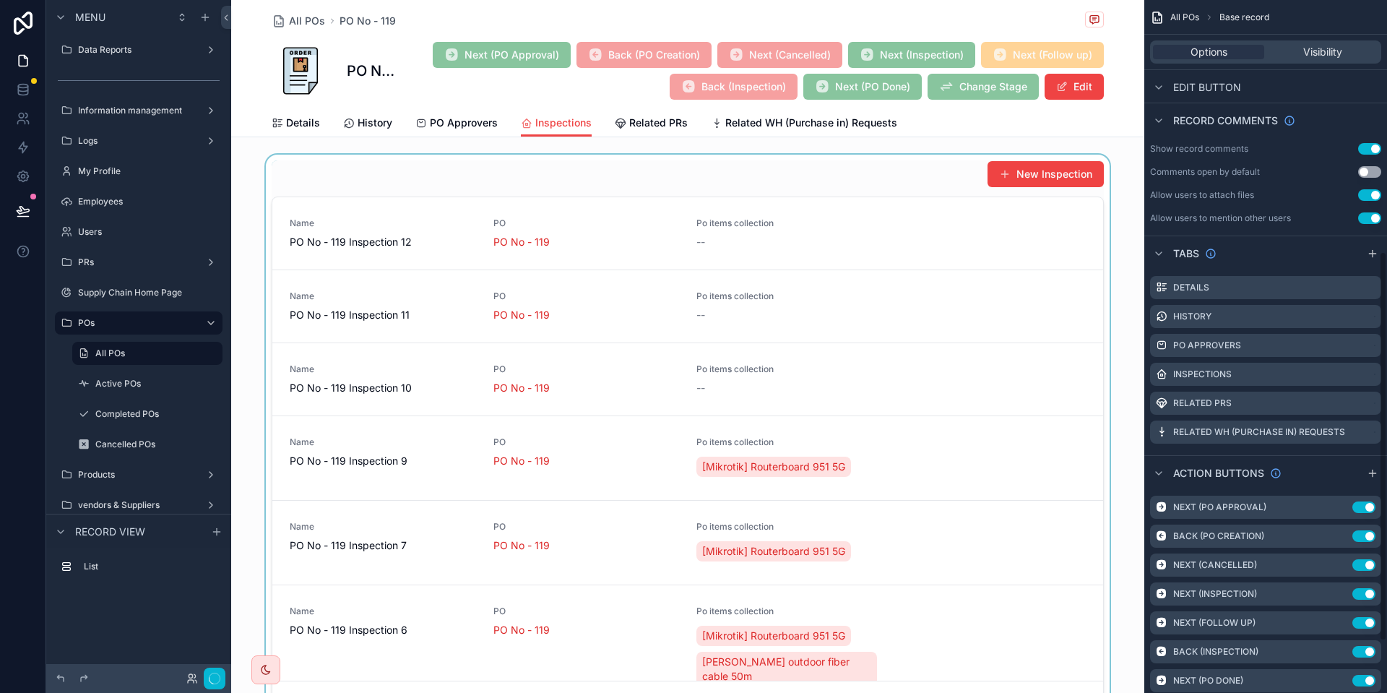
click at [900, 281] on div "scrollable content" at bounding box center [687, 438] width 913 height 567
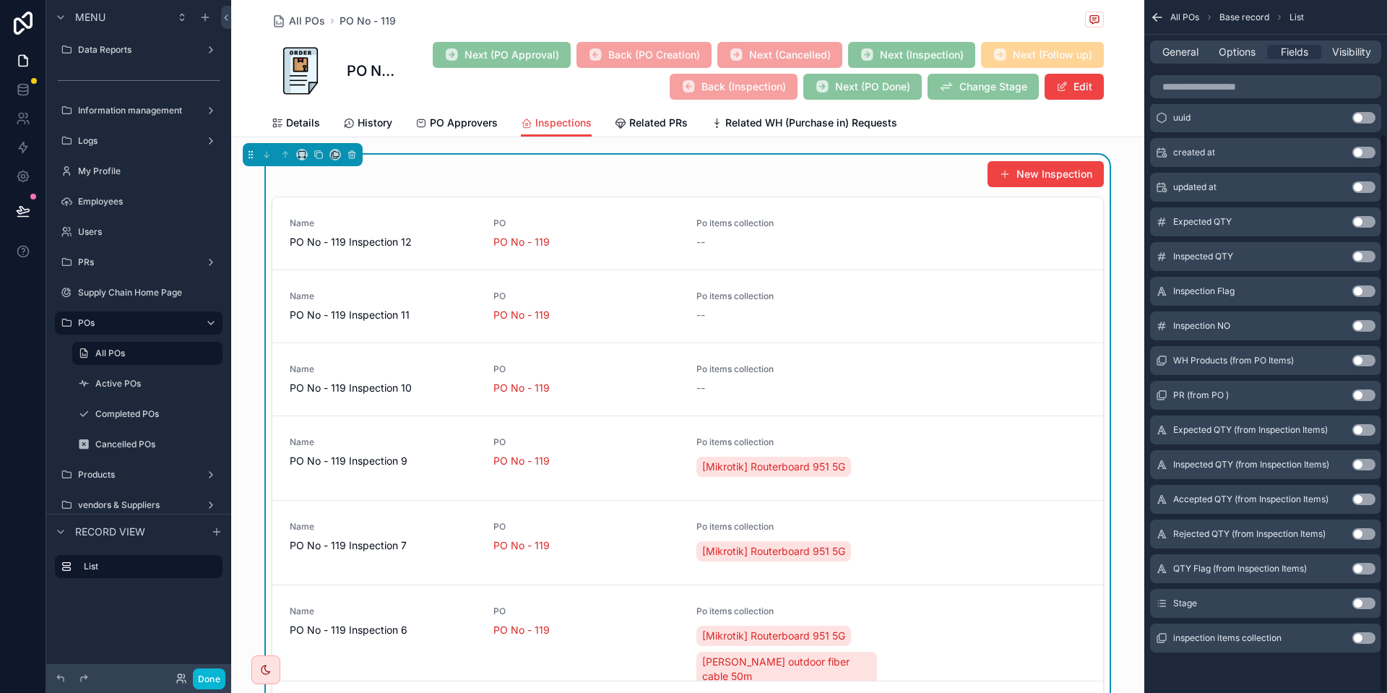
scroll to position [0, 0]
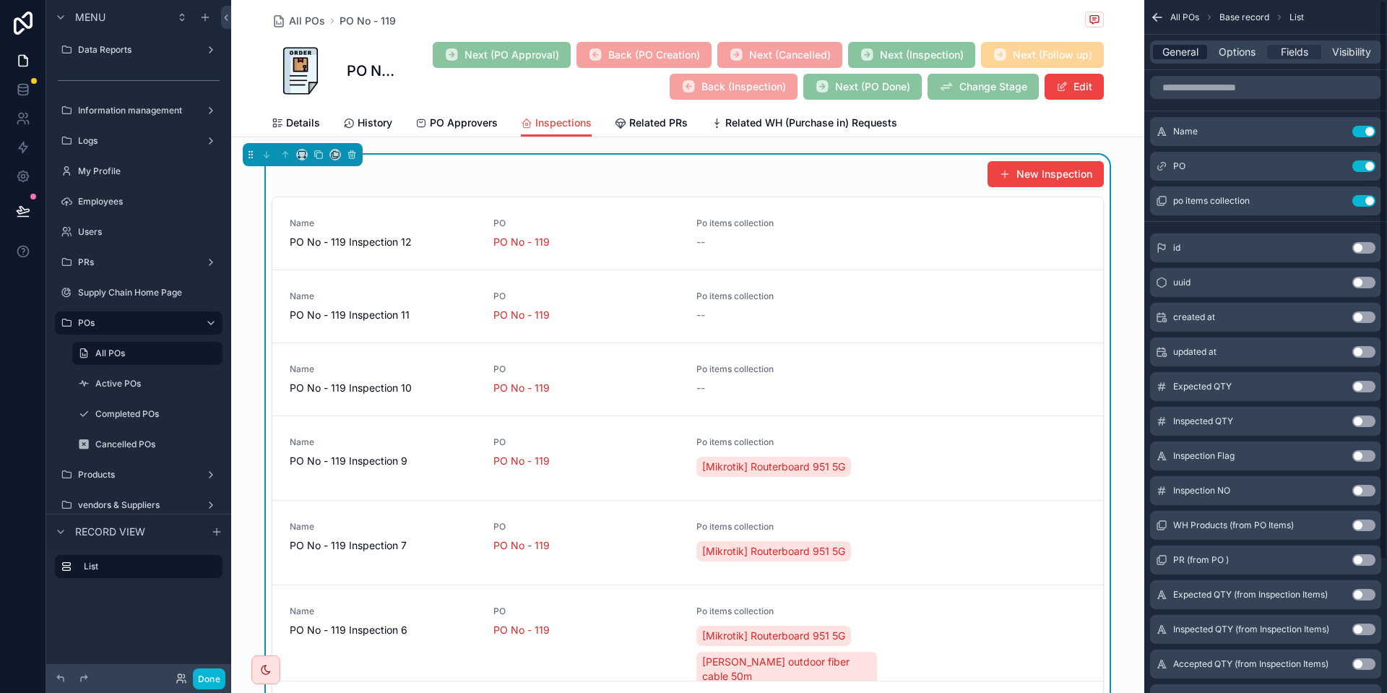
click at [1182, 52] on span "General" at bounding box center [1180, 52] width 36 height 14
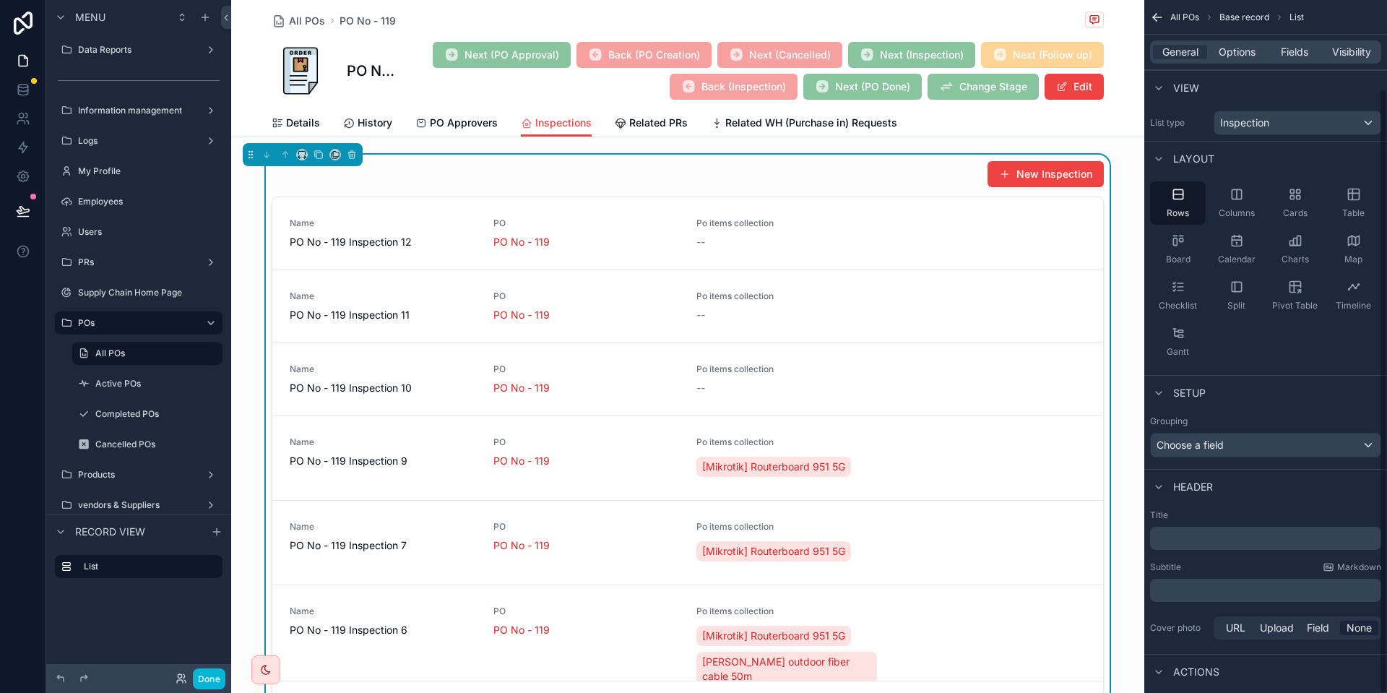
scroll to position [101, 0]
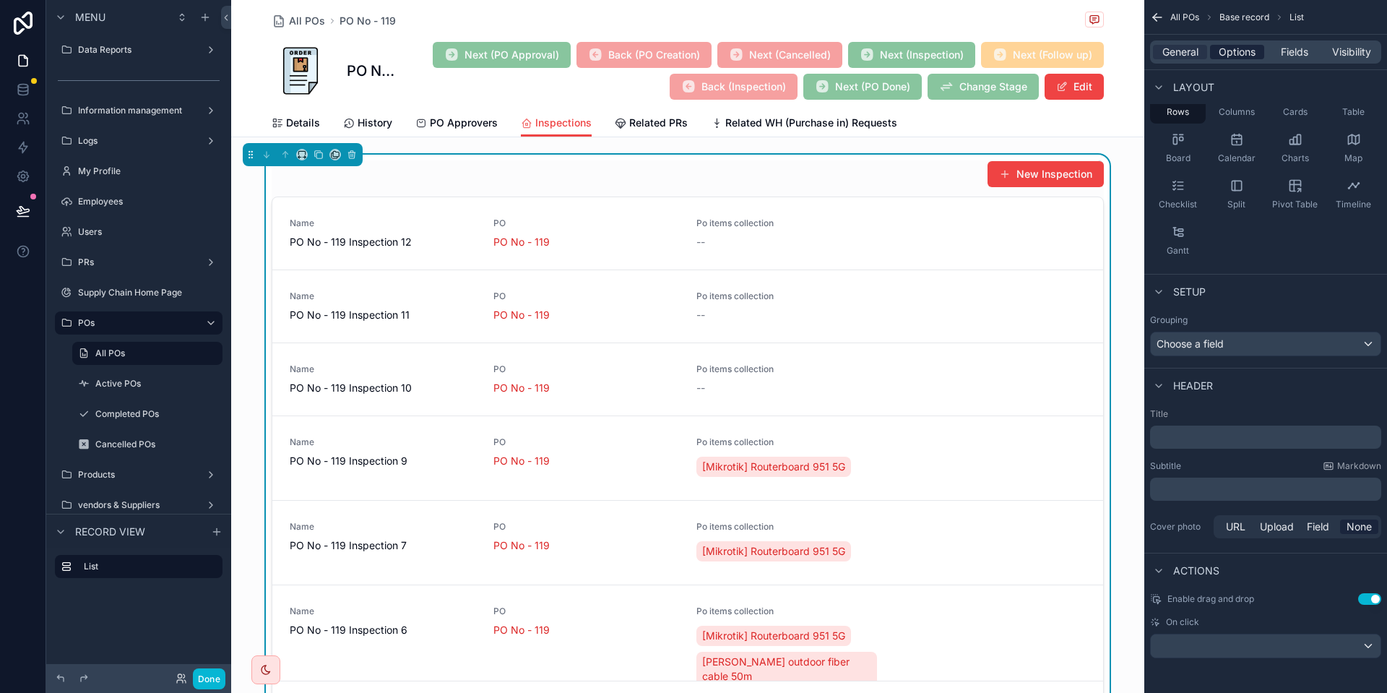
click at [1237, 58] on span "Options" at bounding box center [1236, 52] width 37 height 14
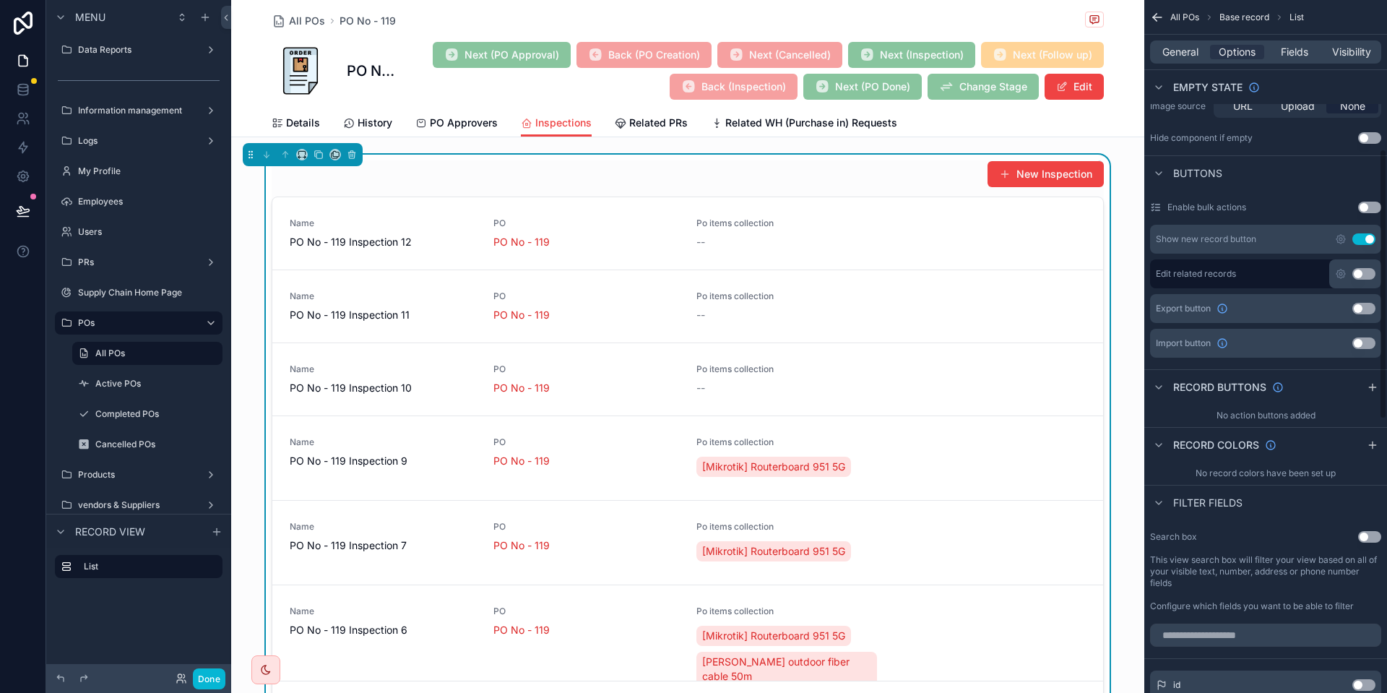
scroll to position [381, 0]
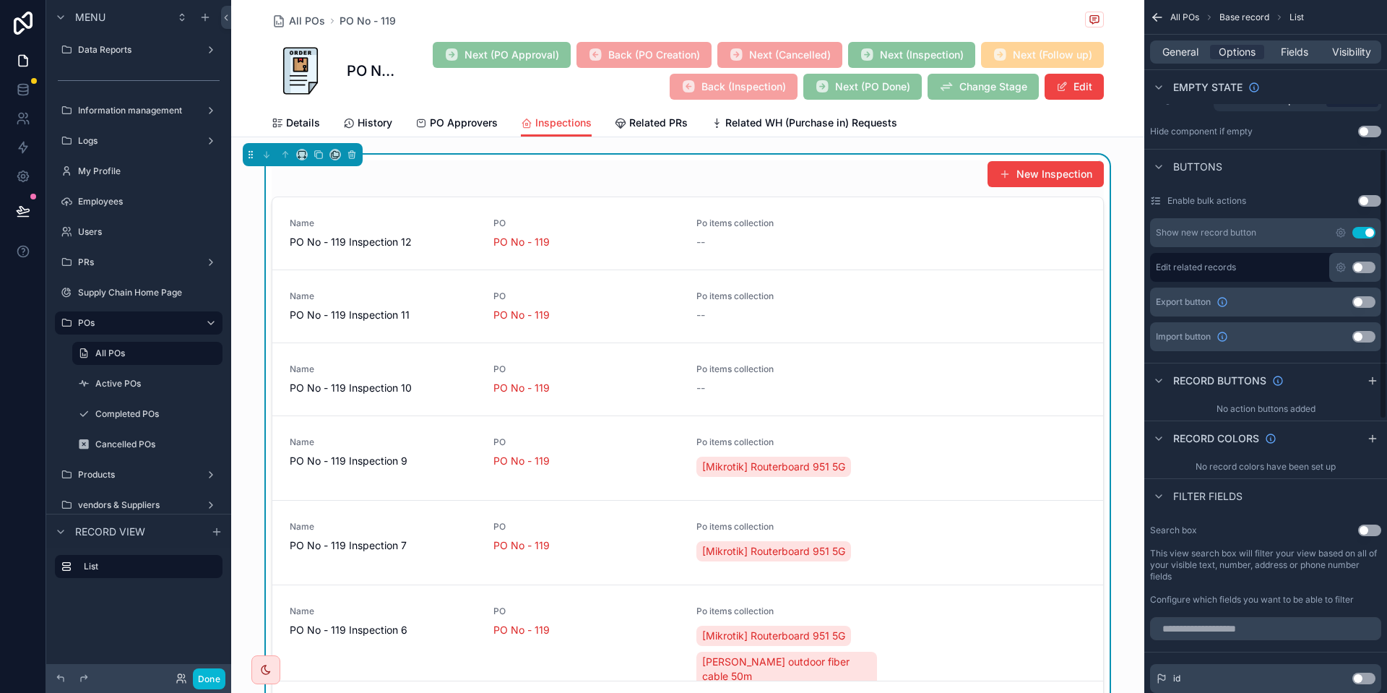
click at [1360, 233] on button "Use setting" at bounding box center [1363, 233] width 23 height 12
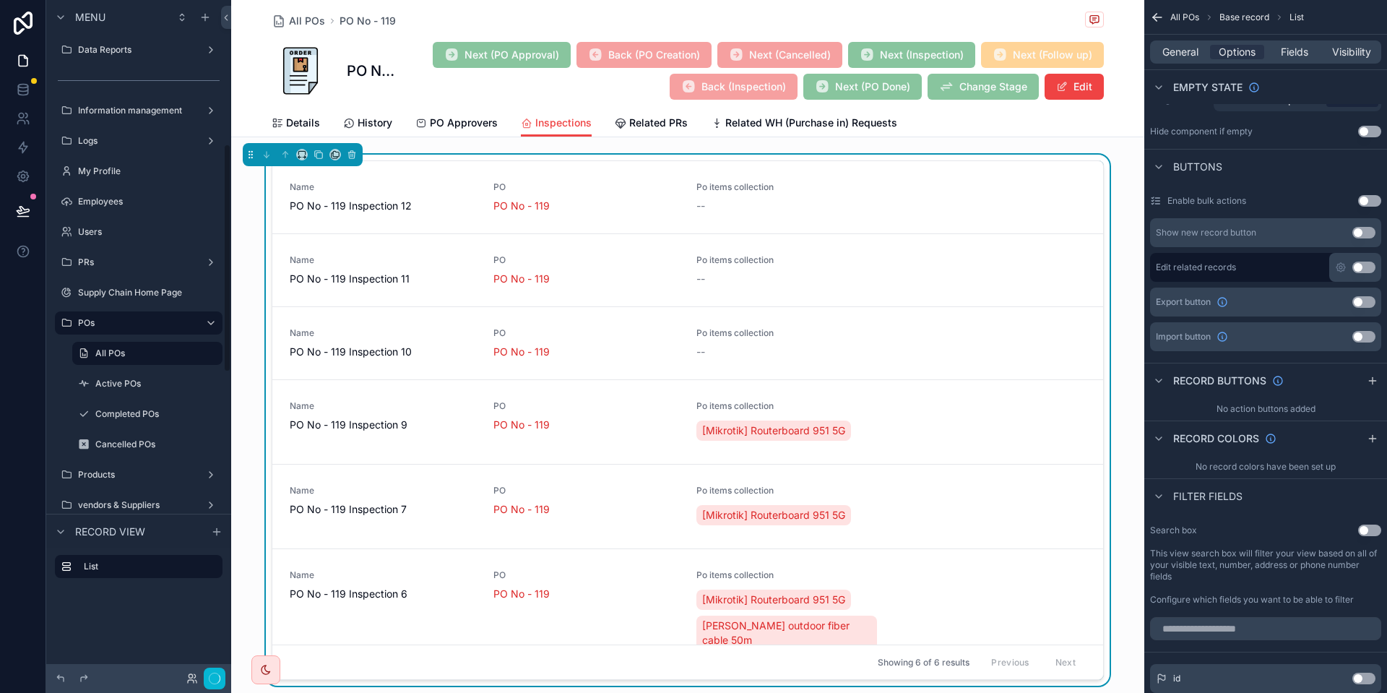
scroll to position [426, 0]
click at [1289, 41] on div "General Options Fields Visibility" at bounding box center [1265, 51] width 231 height 23
click at [1289, 50] on span "Fields" at bounding box center [1293, 52] width 27 height 14
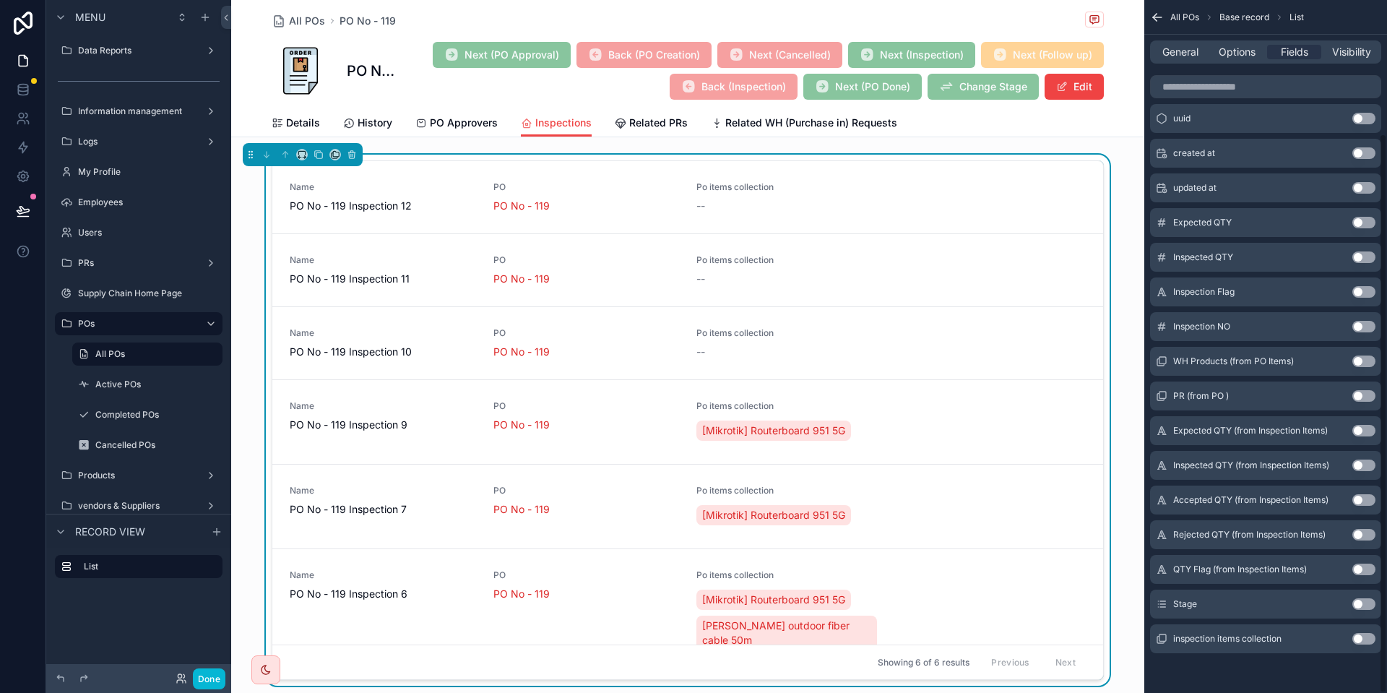
scroll to position [165, 0]
click at [1363, 152] on button "Use setting" at bounding box center [1363, 153] width 23 height 12
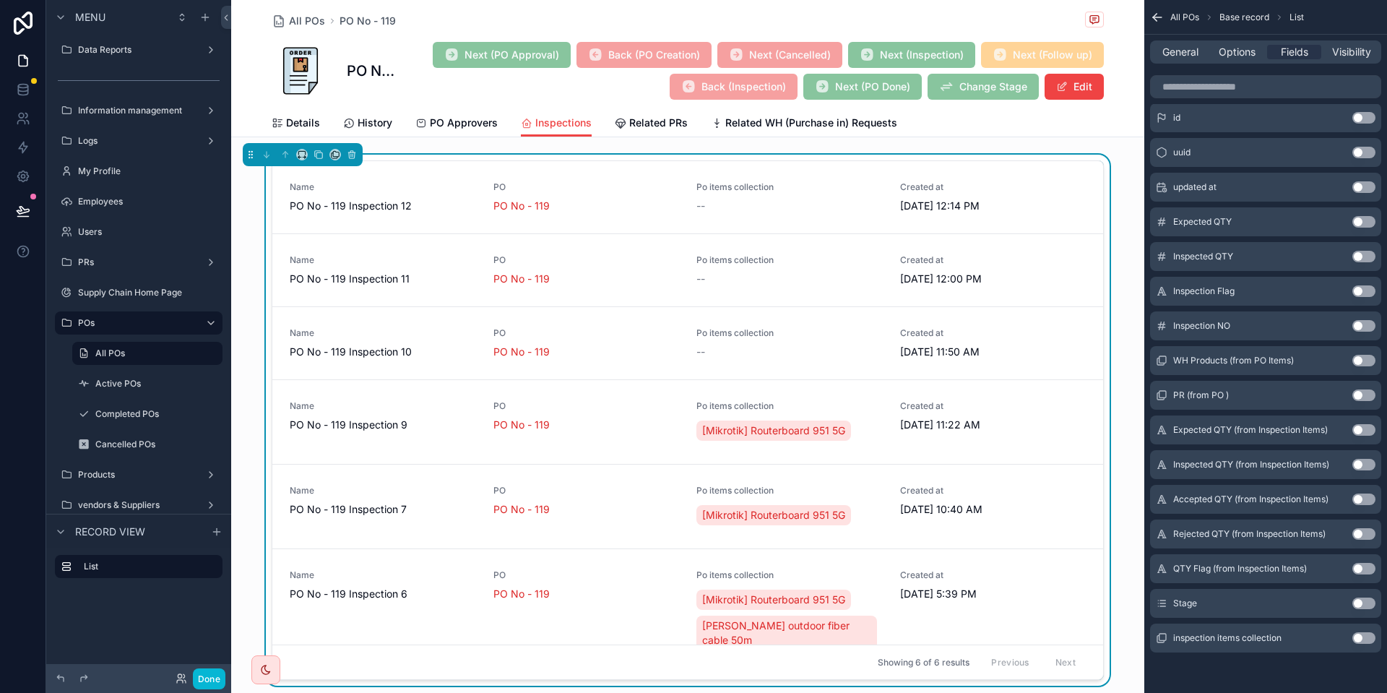
click at [1358, 431] on button "Use setting" at bounding box center [1363, 430] width 23 height 12
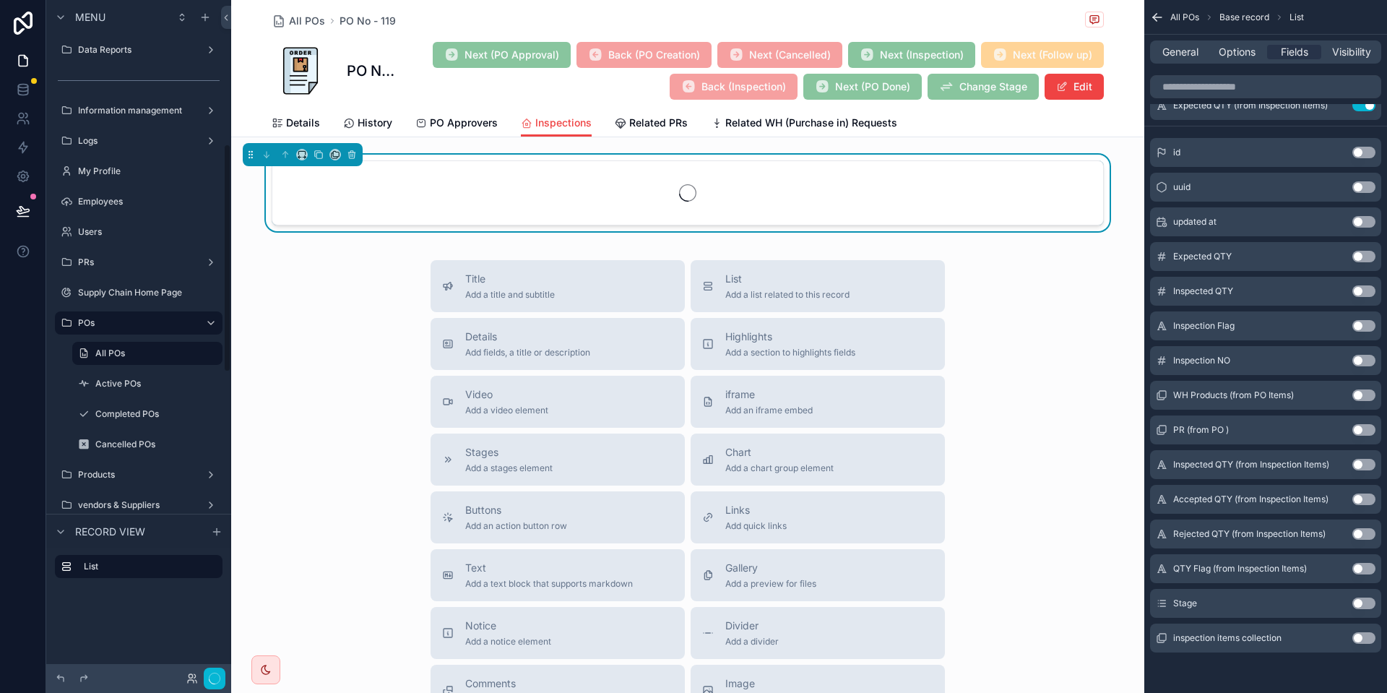
click at [1368, 465] on button "Use setting" at bounding box center [1363, 465] width 23 height 12
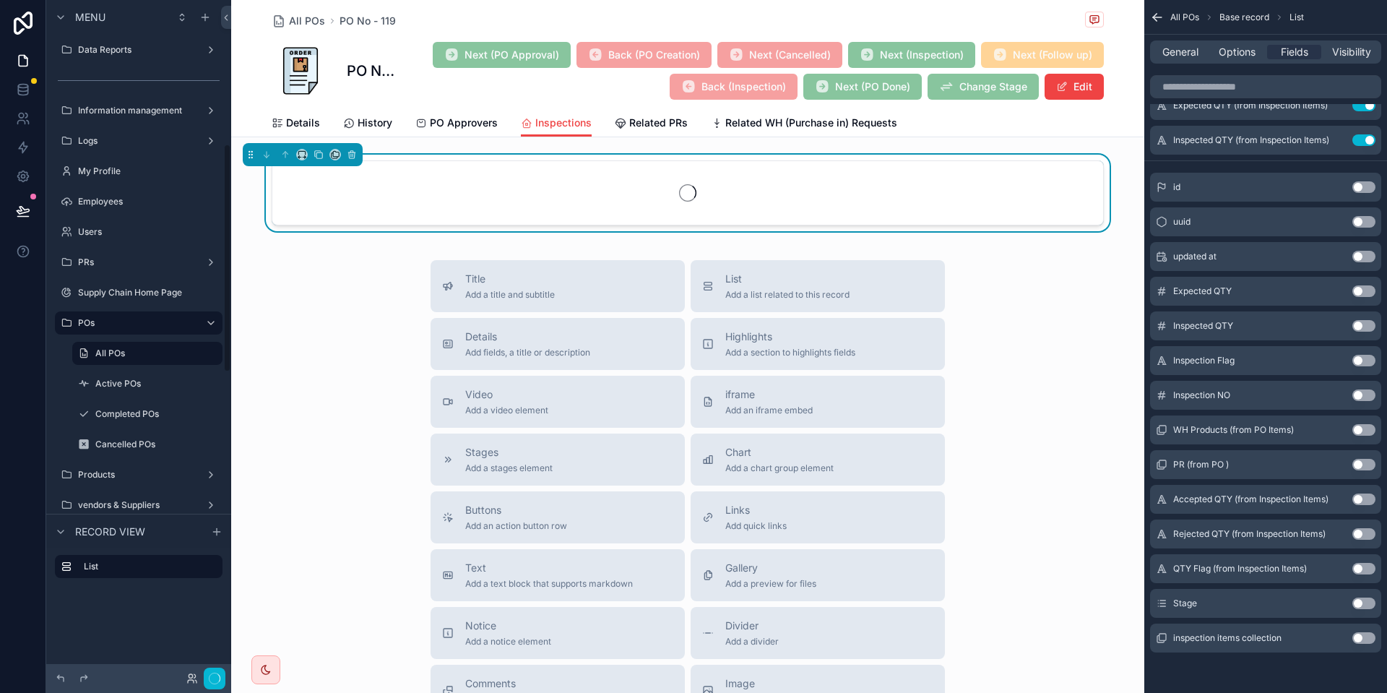
scroll to position [427, 0]
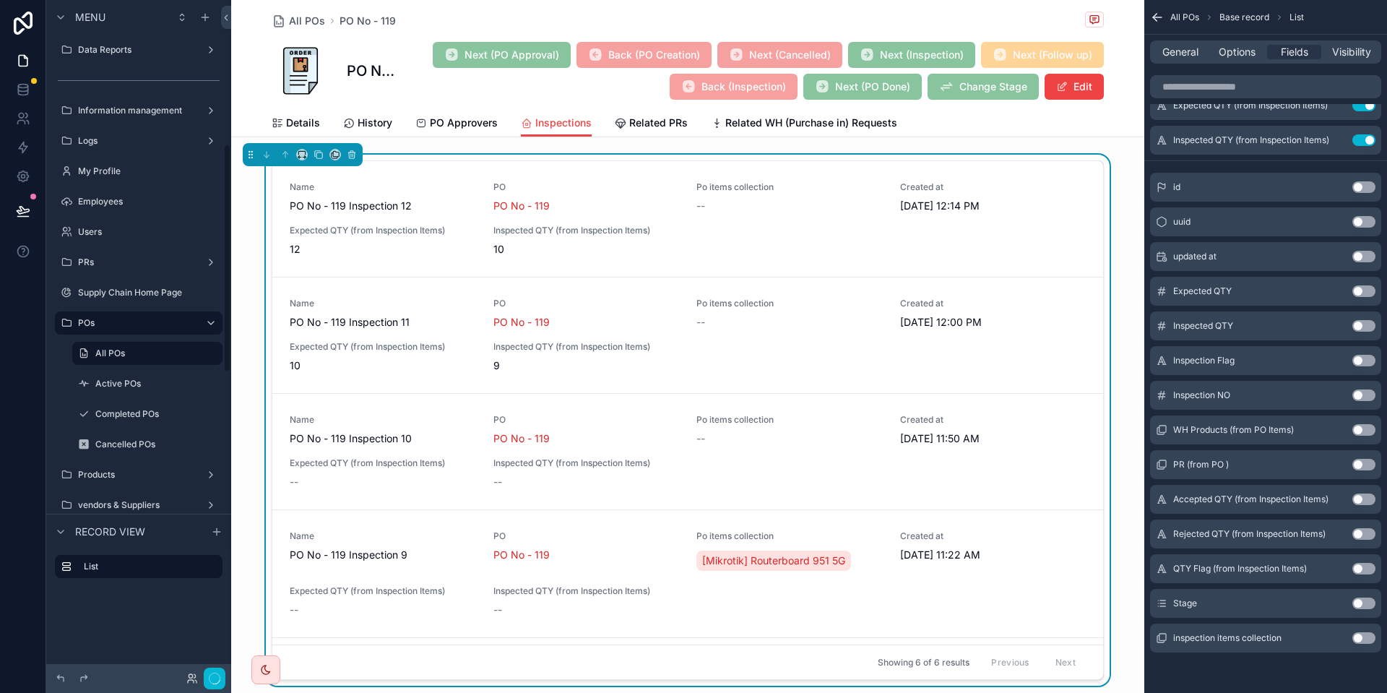
click at [1362, 501] on button "Use setting" at bounding box center [1363, 499] width 23 height 12
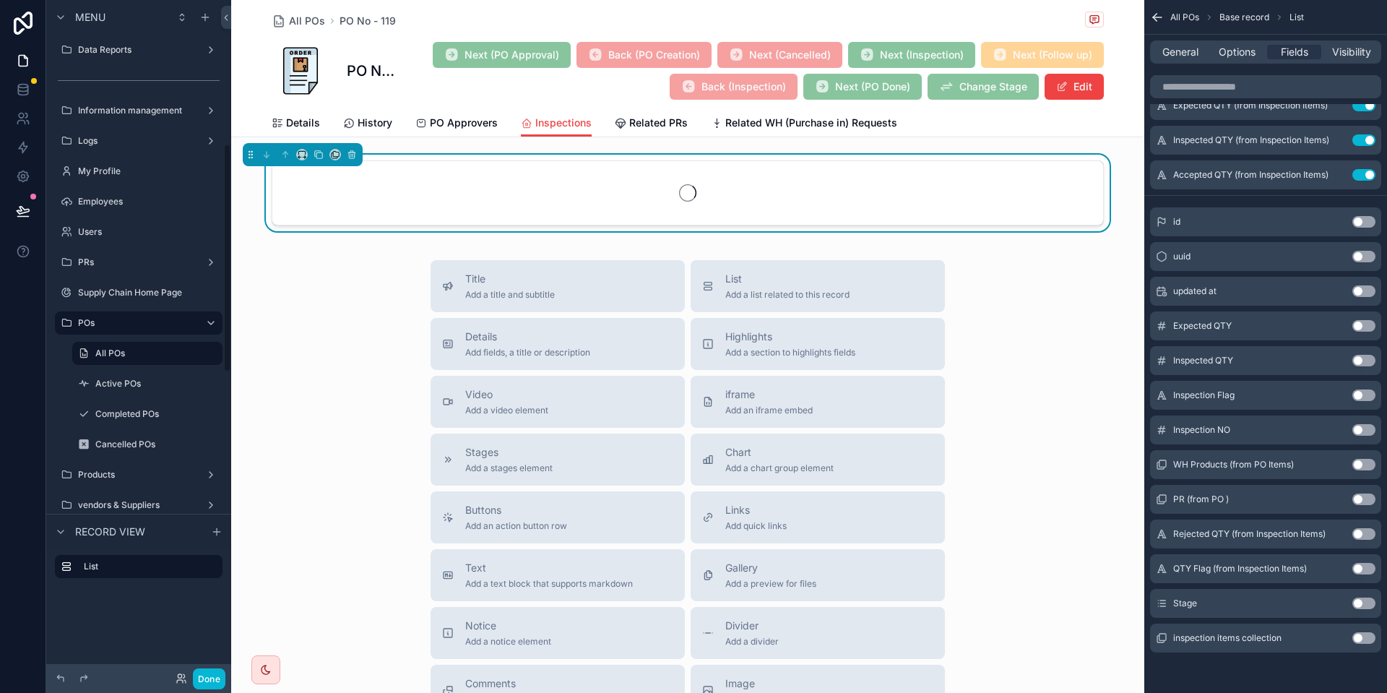
scroll to position [426, 0]
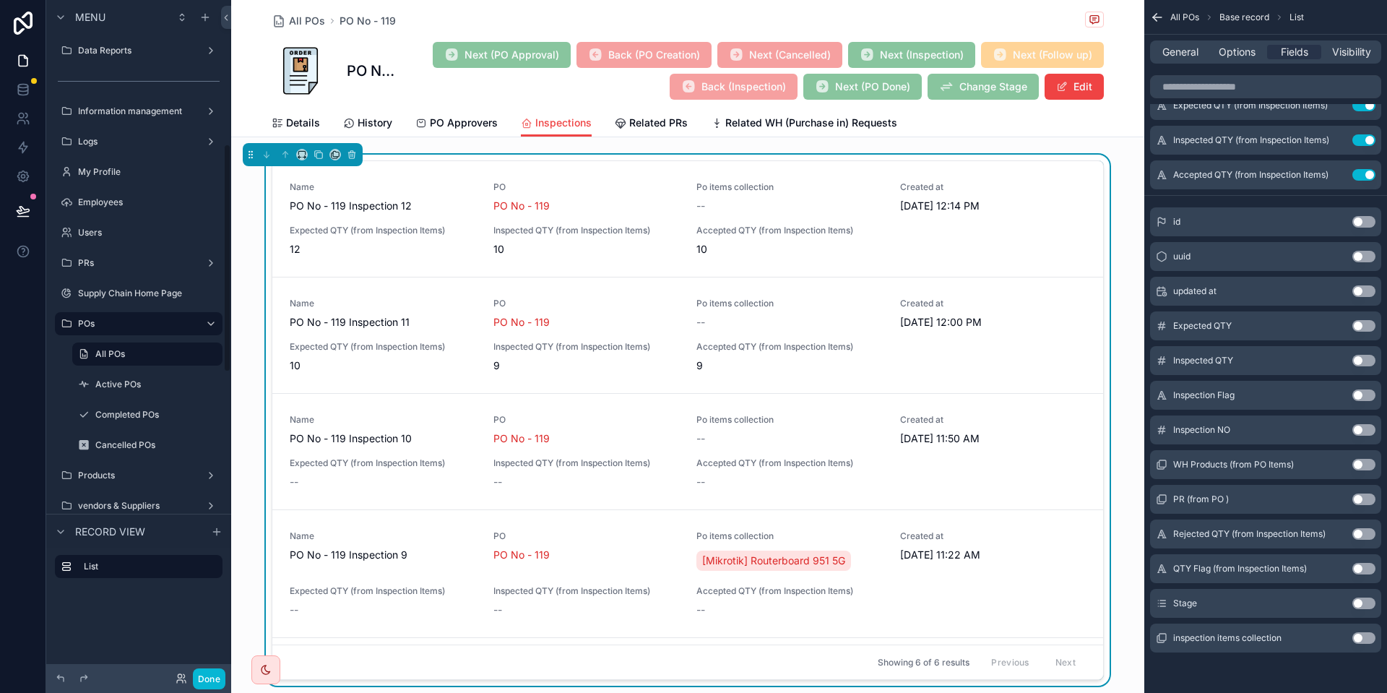
click at [1360, 533] on button "Use setting" at bounding box center [1363, 534] width 23 height 12
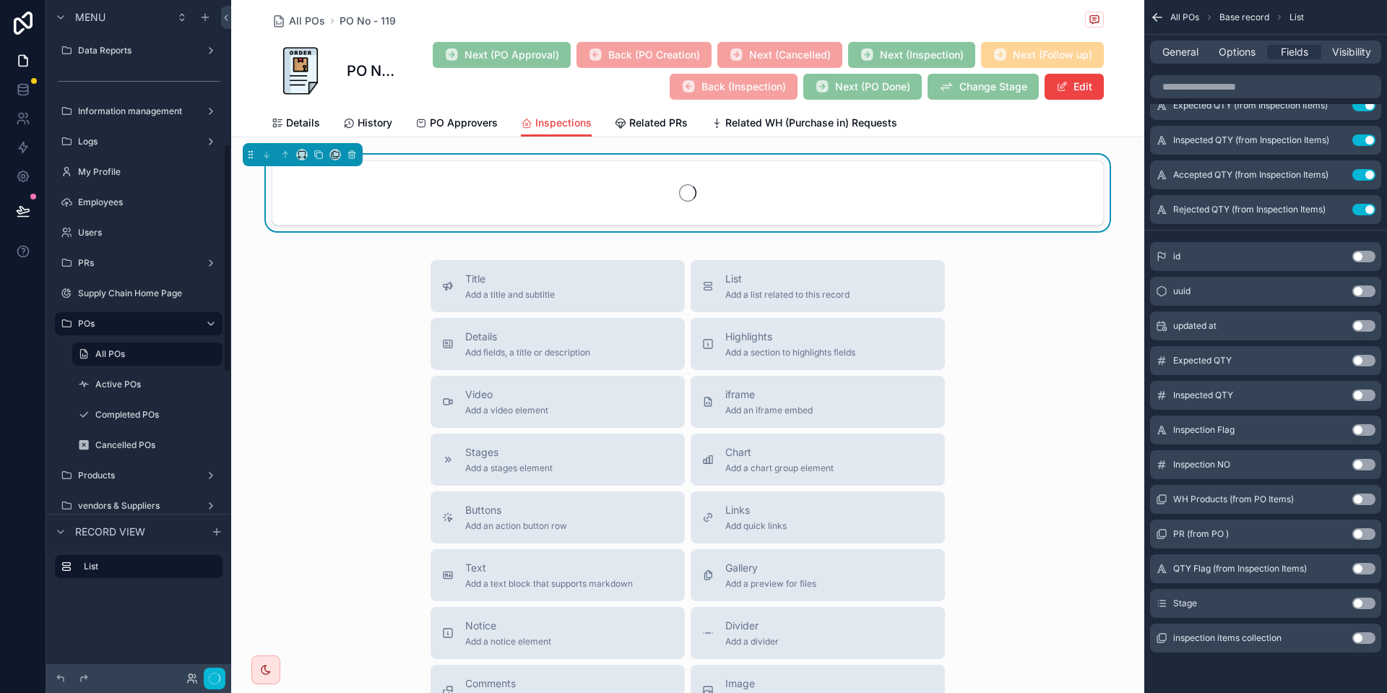
scroll to position [427, 0]
click at [1369, 599] on button "Use setting" at bounding box center [1363, 603] width 23 height 12
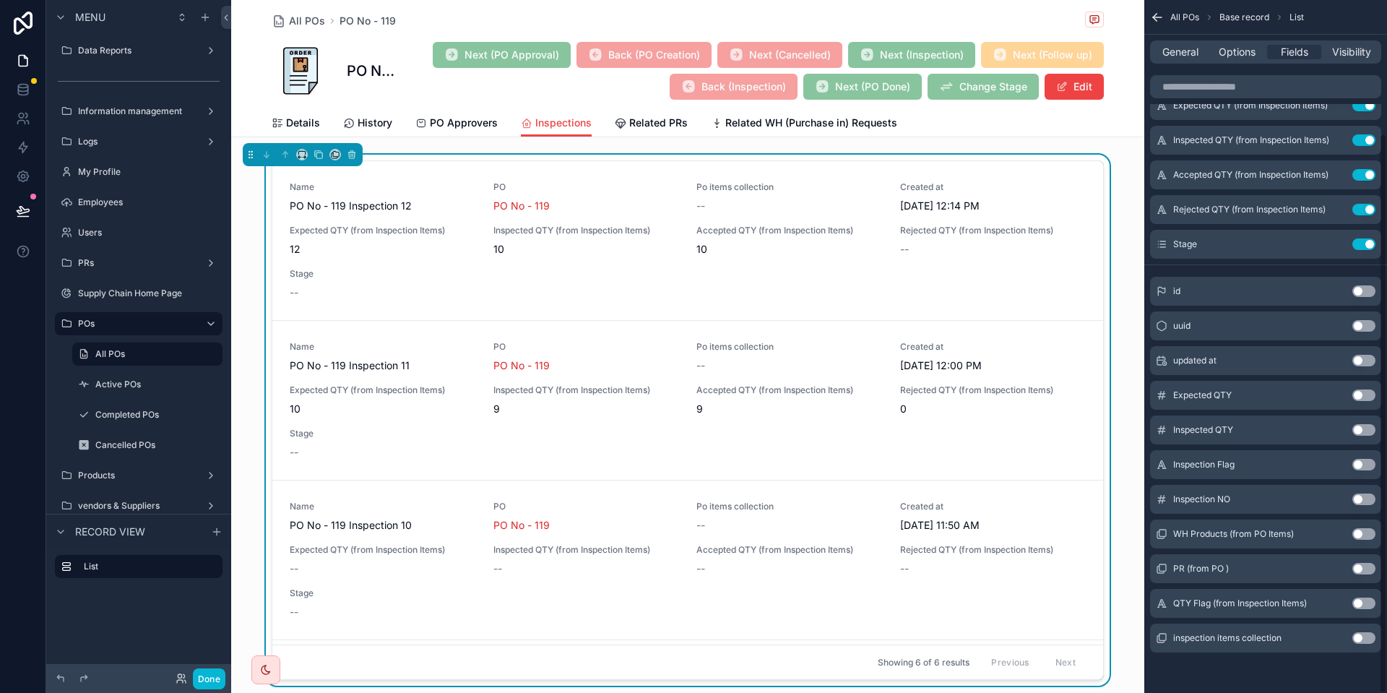
scroll to position [0, 0]
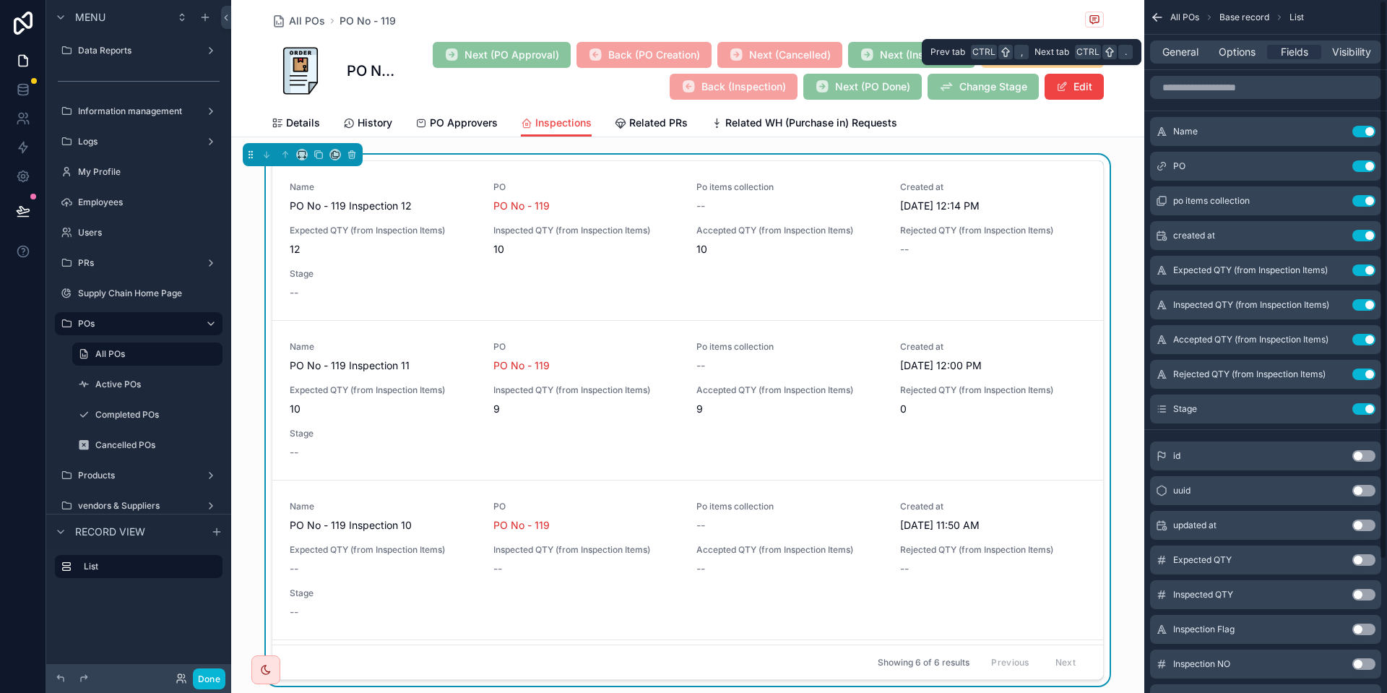
click at [1186, 44] on div "General Options Fields Visibility" at bounding box center [1265, 51] width 231 height 23
click at [1171, 56] on span "General" at bounding box center [1180, 52] width 36 height 14
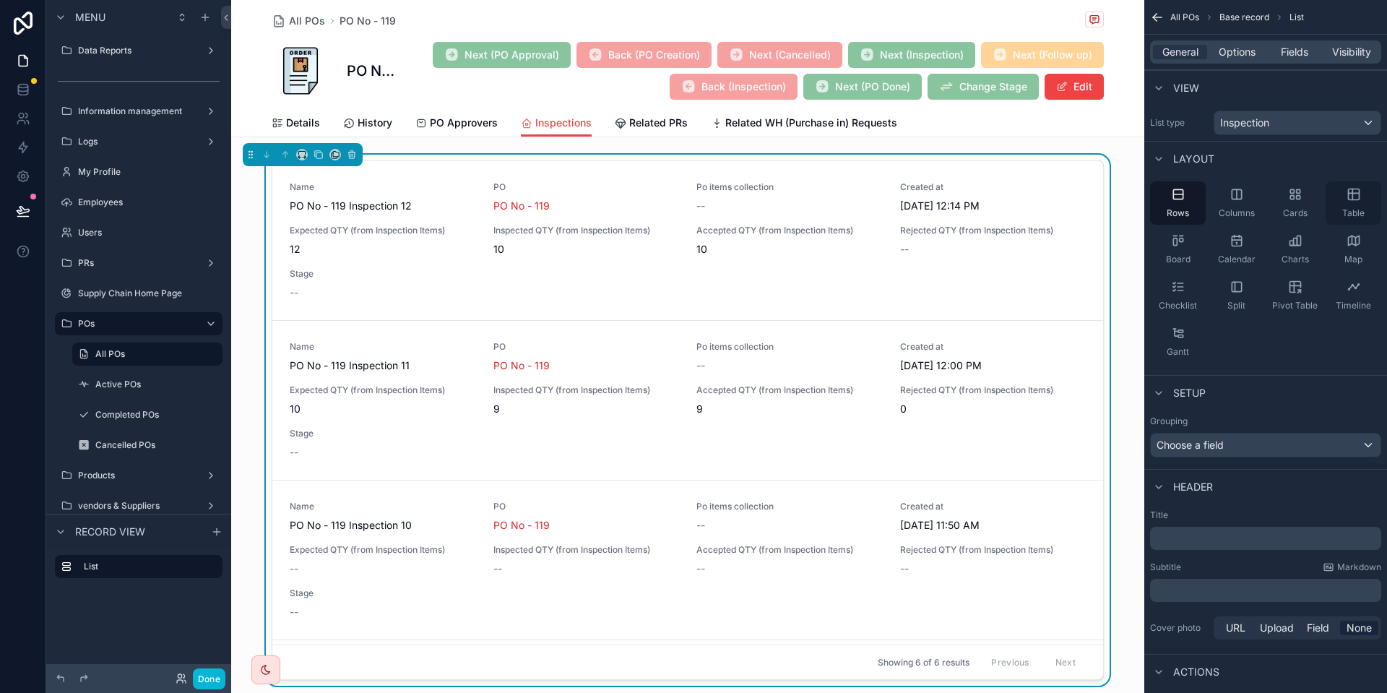
click at [1363, 204] on div "Table" at bounding box center [1353, 202] width 56 height 43
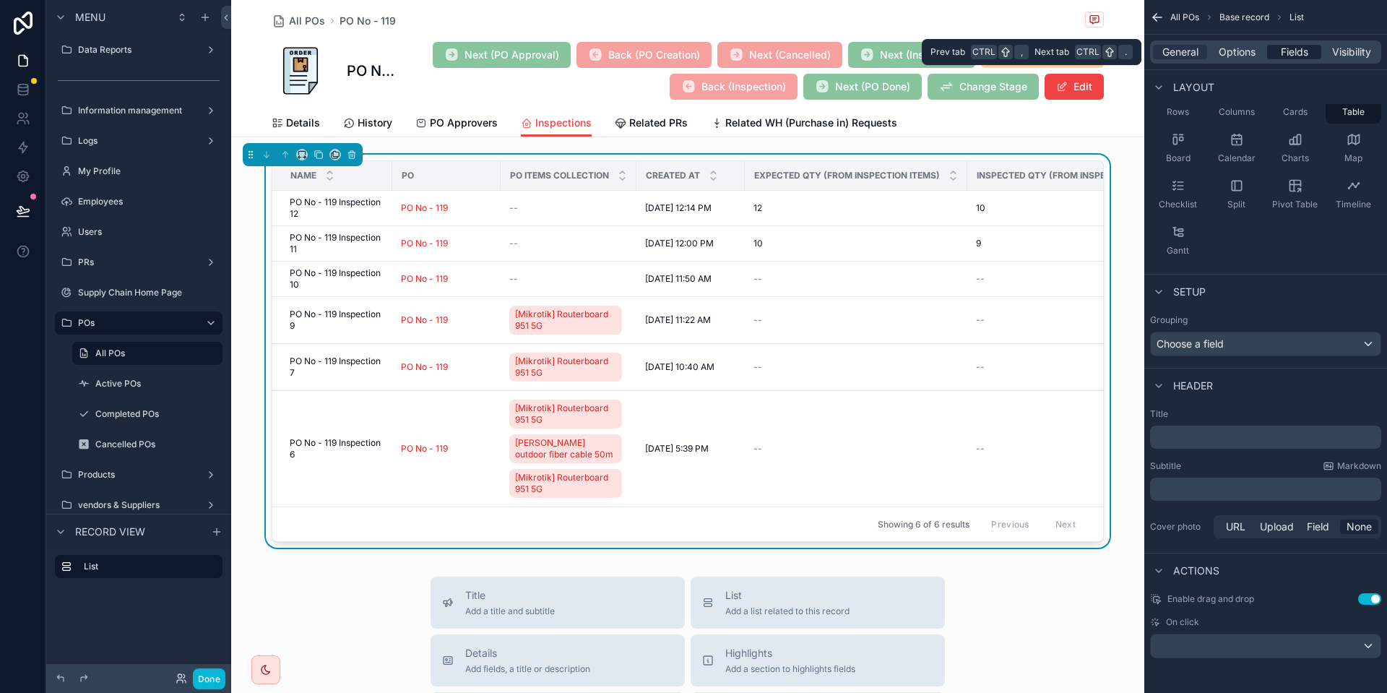
click at [1291, 52] on span "Fields" at bounding box center [1293, 52] width 27 height 14
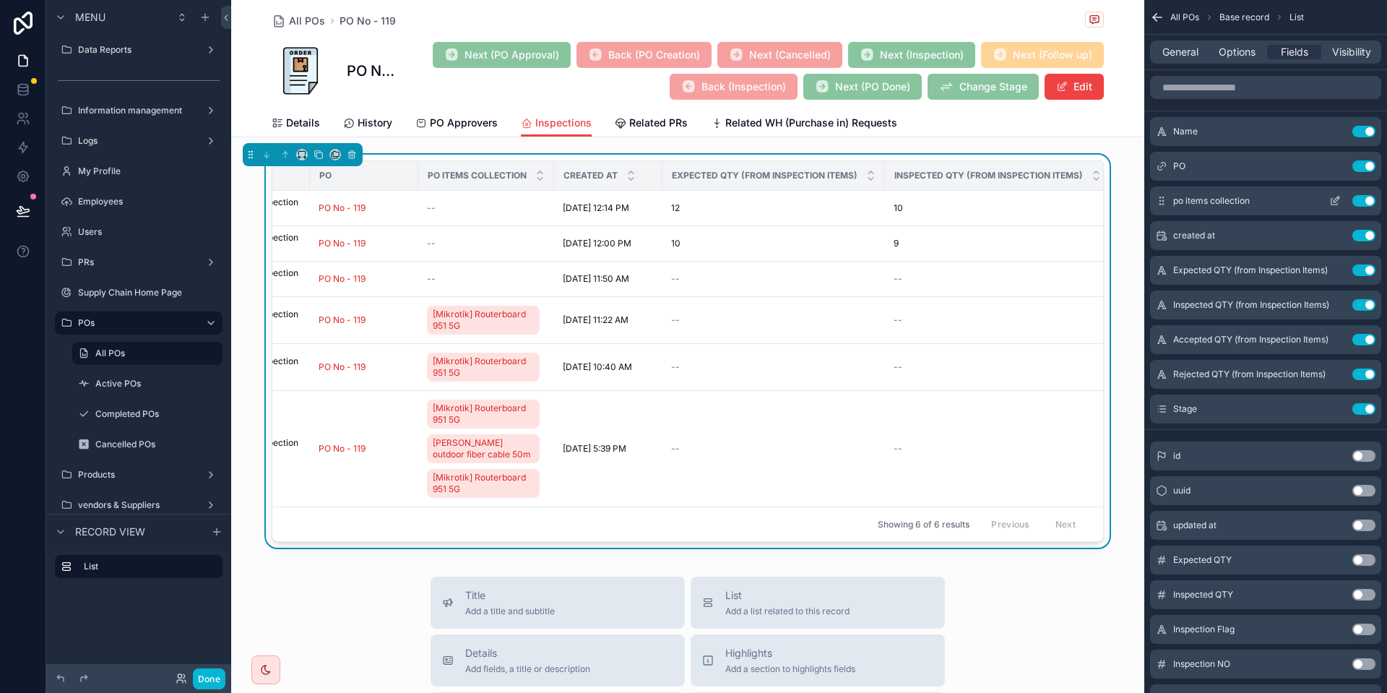
click at [1336, 194] on div "po items collection Use setting" at bounding box center [1265, 200] width 231 height 29
click at [1337, 202] on icon "scrollable content" at bounding box center [1335, 201] width 12 height 12
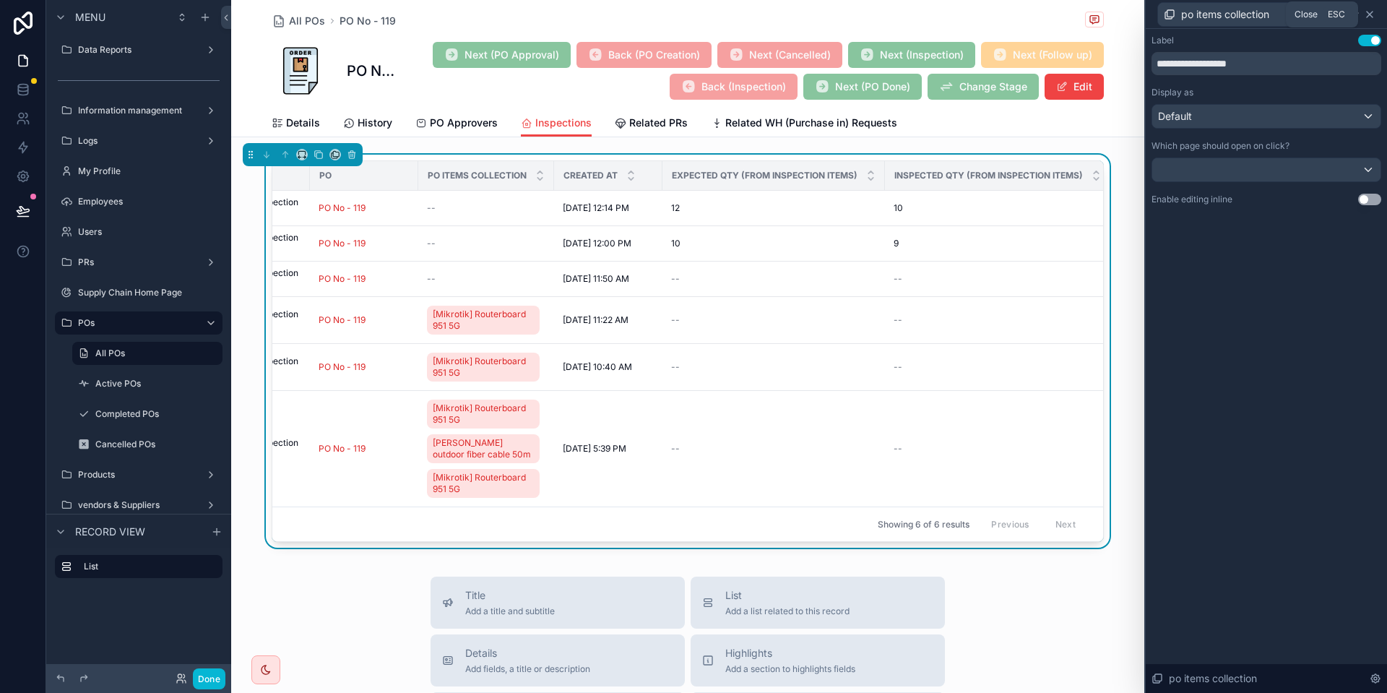
click at [1369, 12] on icon at bounding box center [1370, 15] width 12 height 12
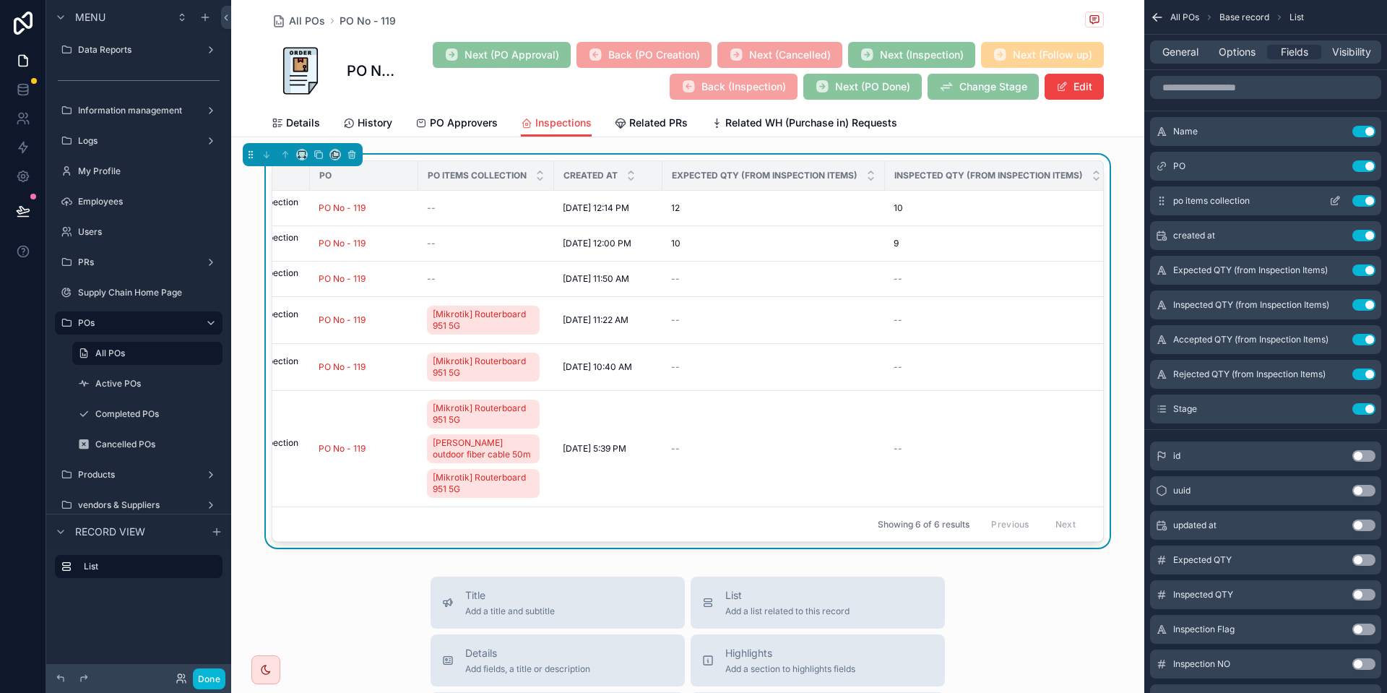
click at [1359, 204] on button "Use setting" at bounding box center [1363, 201] width 23 height 12
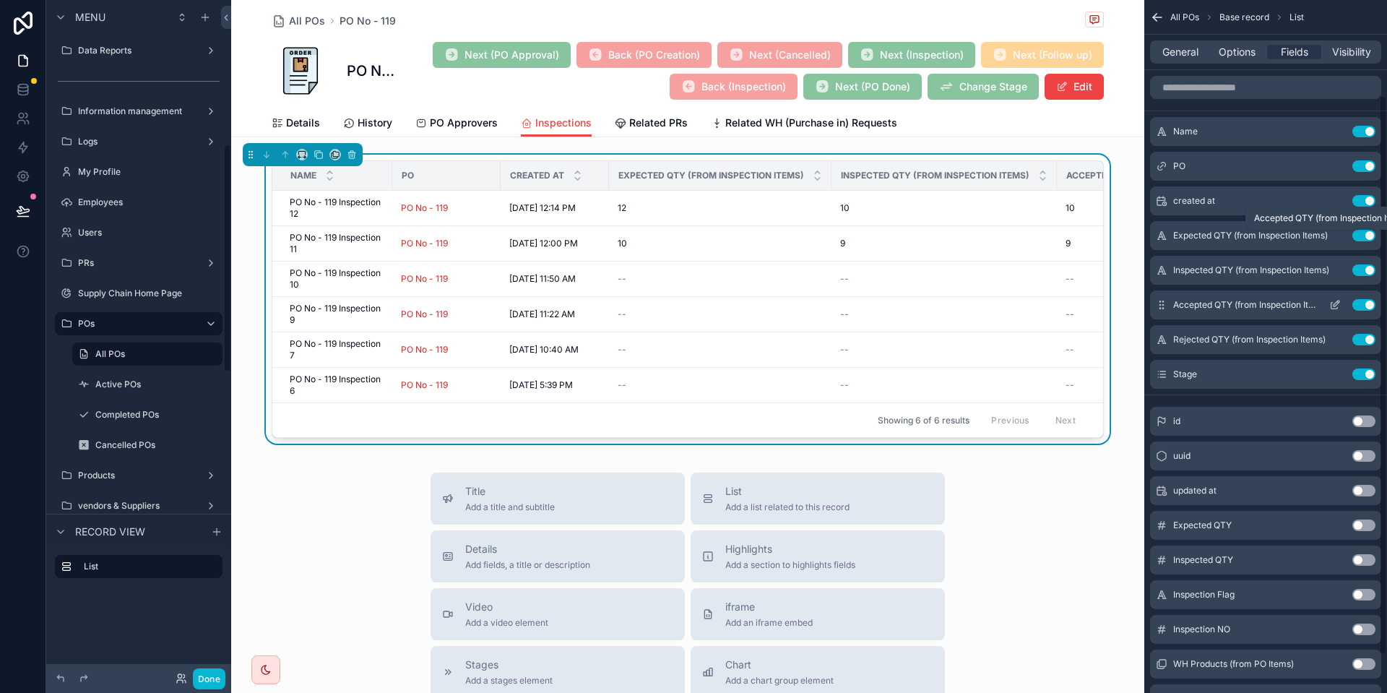
scroll to position [165, 0]
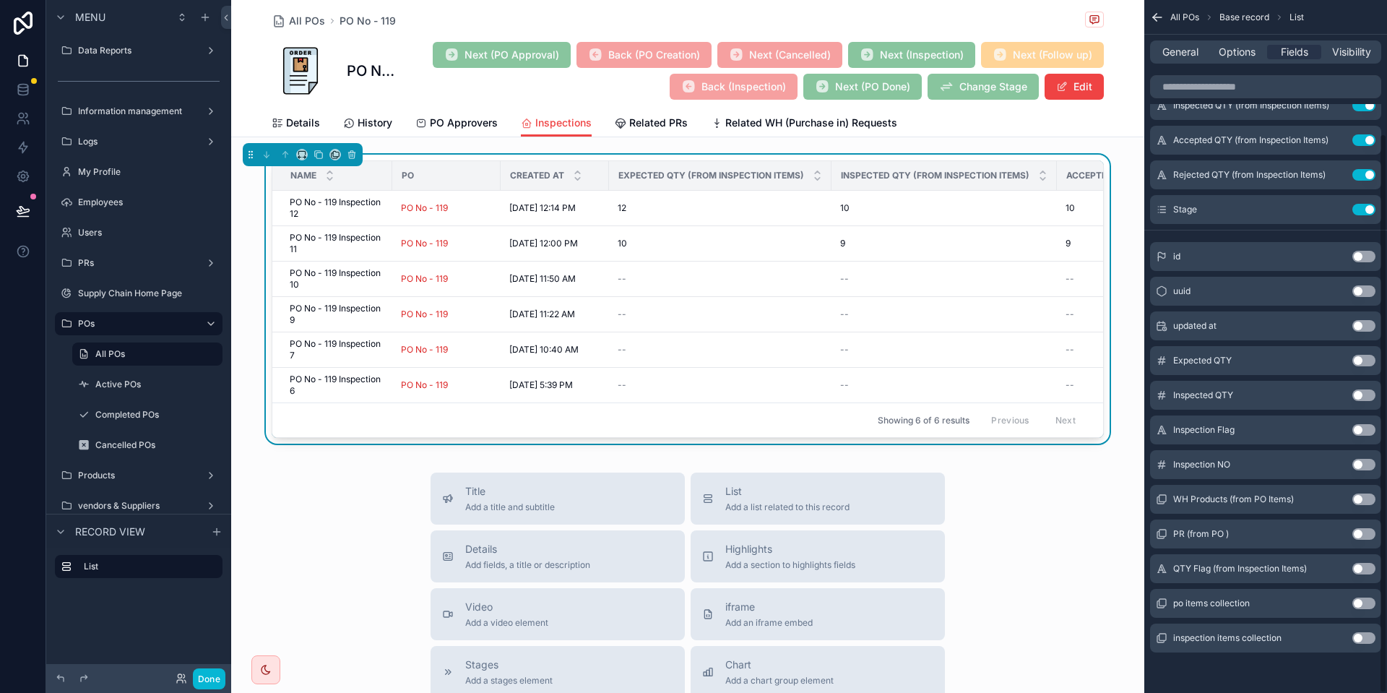
click at [1368, 637] on button "Use setting" at bounding box center [1363, 638] width 23 height 12
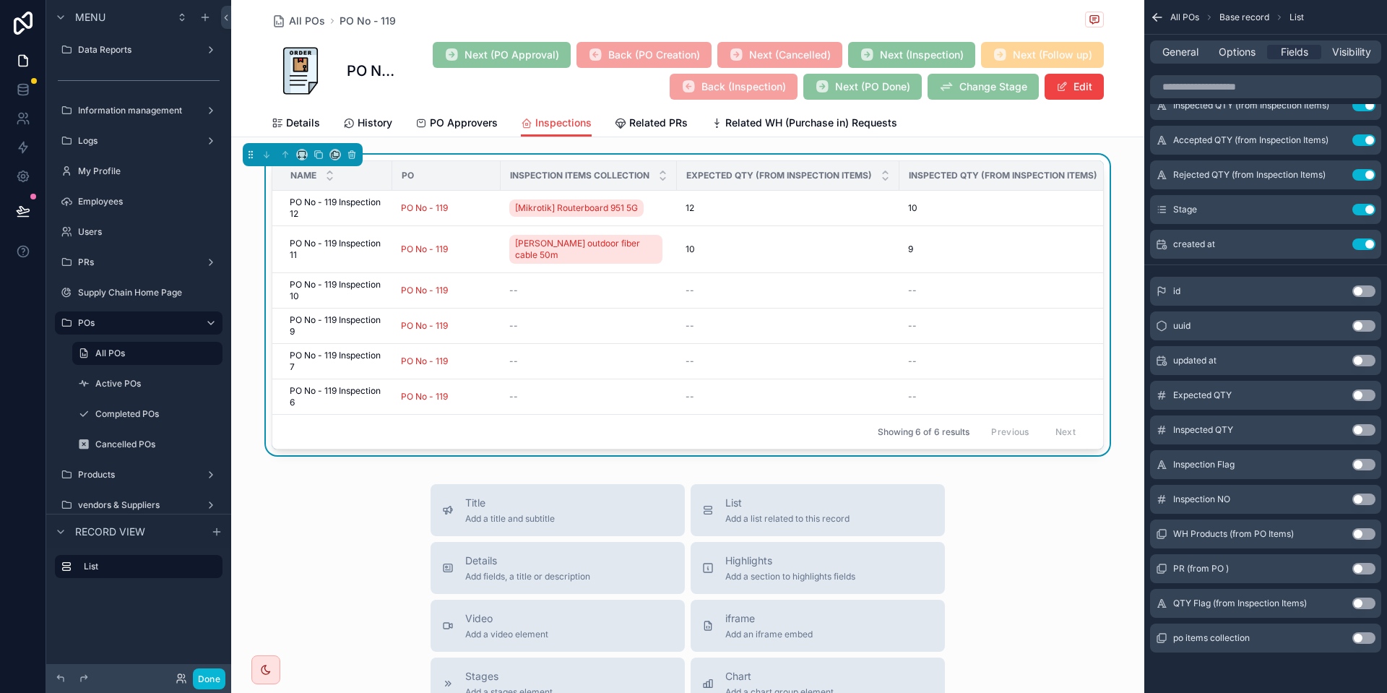
click at [1361, 636] on button "Use setting" at bounding box center [1363, 638] width 23 height 12
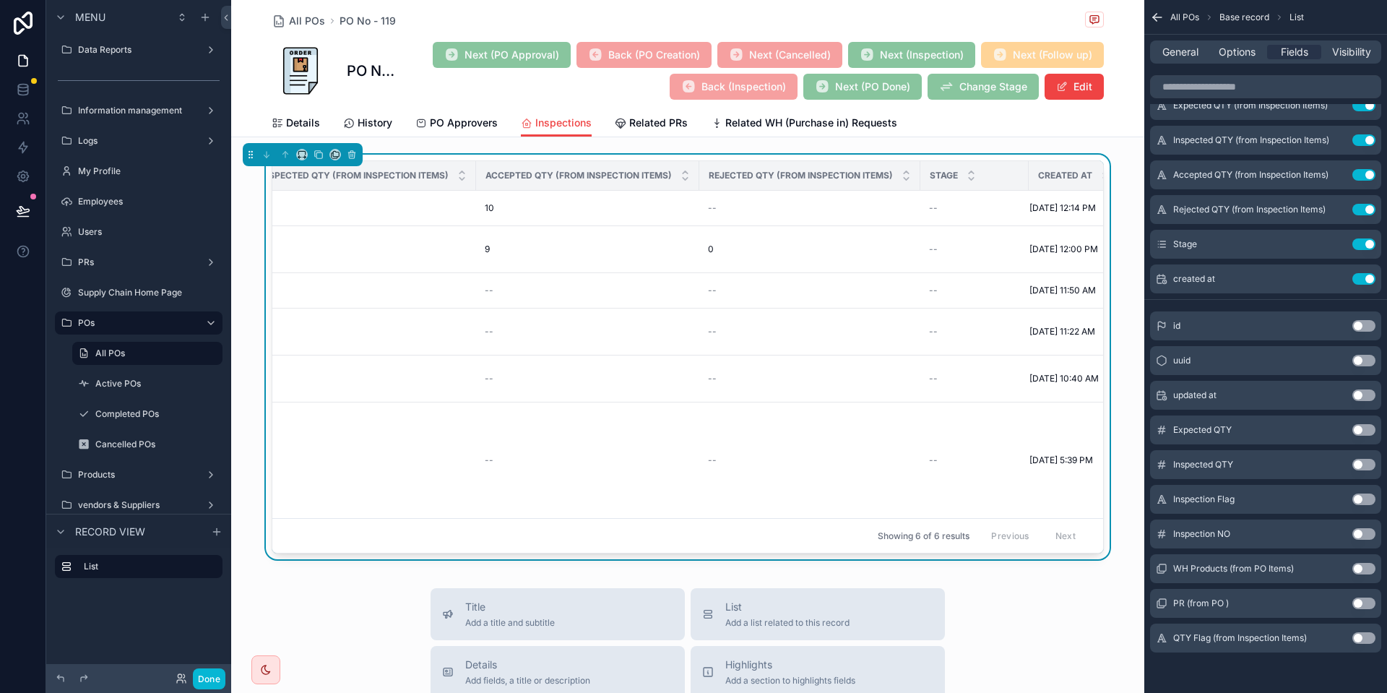
click at [1366, 639] on button "Use setting" at bounding box center [1363, 638] width 23 height 12
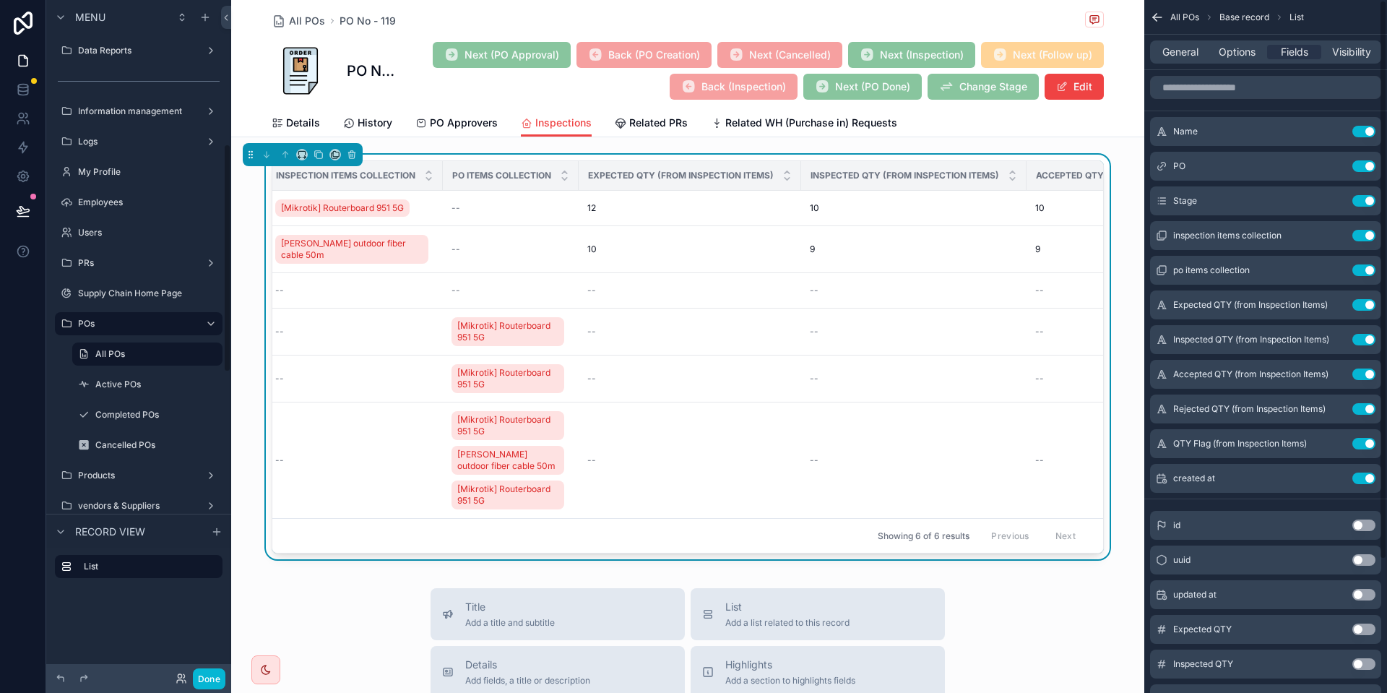
scroll to position [0, 339]
click at [218, 680] on button "Done" at bounding box center [209, 678] width 32 height 21
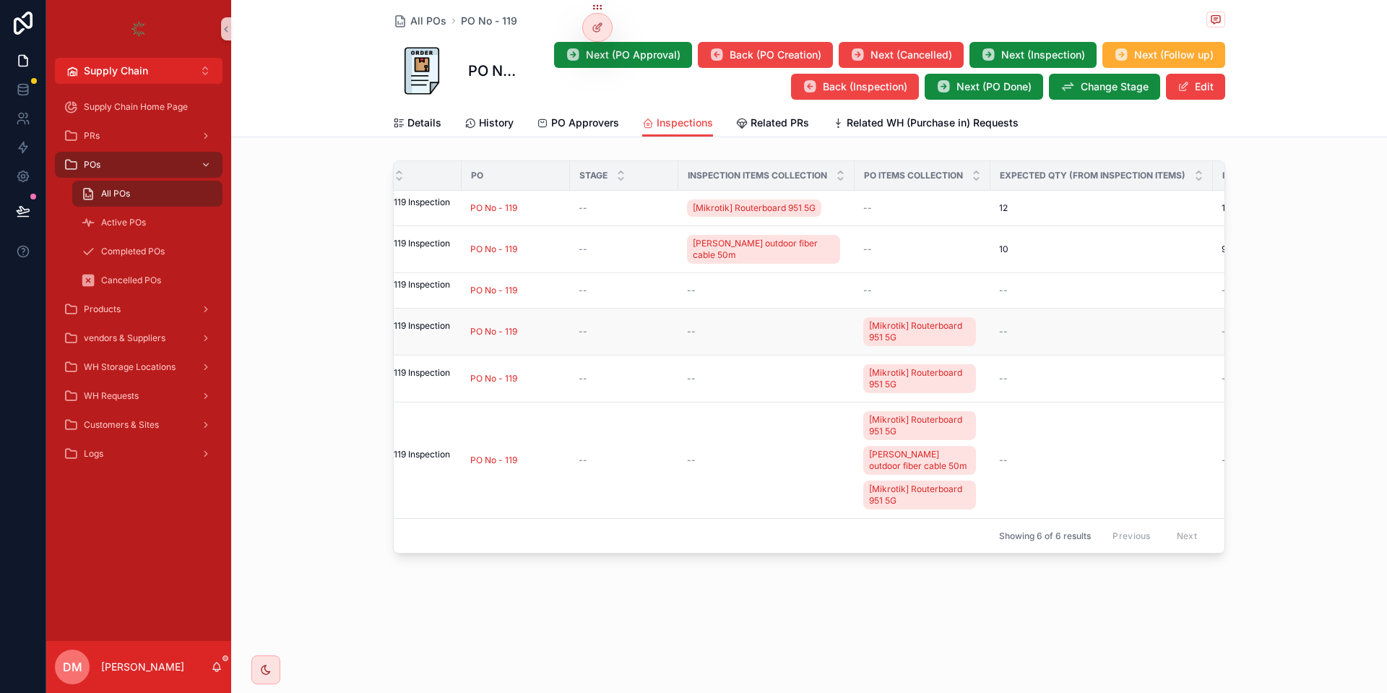
scroll to position [0, 0]
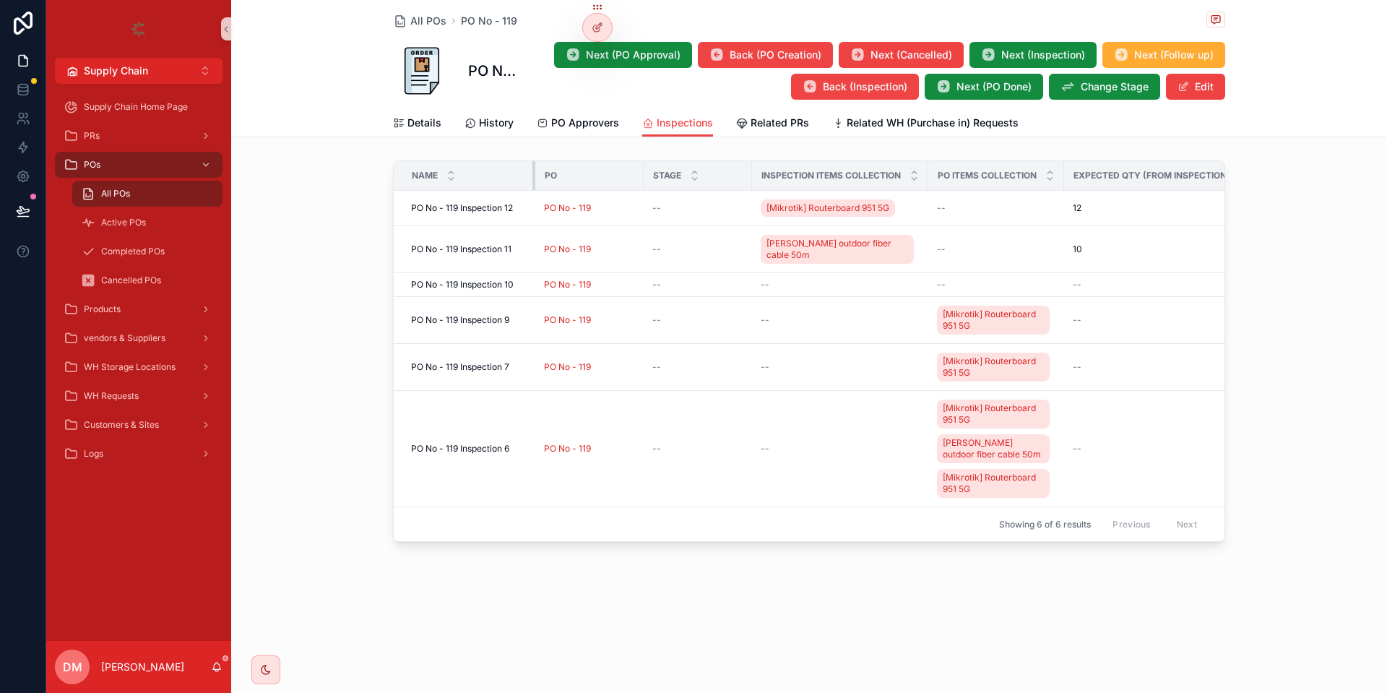
drag, startPoint x: 511, startPoint y: 173, endPoint x: 536, endPoint y: 179, distance: 26.1
click at [536, 179] on tr "Name PO Stage Inspection items collection Po items collection Expected QTY (fro…" at bounding box center [1329, 176] width 1871 height 30
click at [433, 129] on span "Details" at bounding box center [424, 123] width 34 height 14
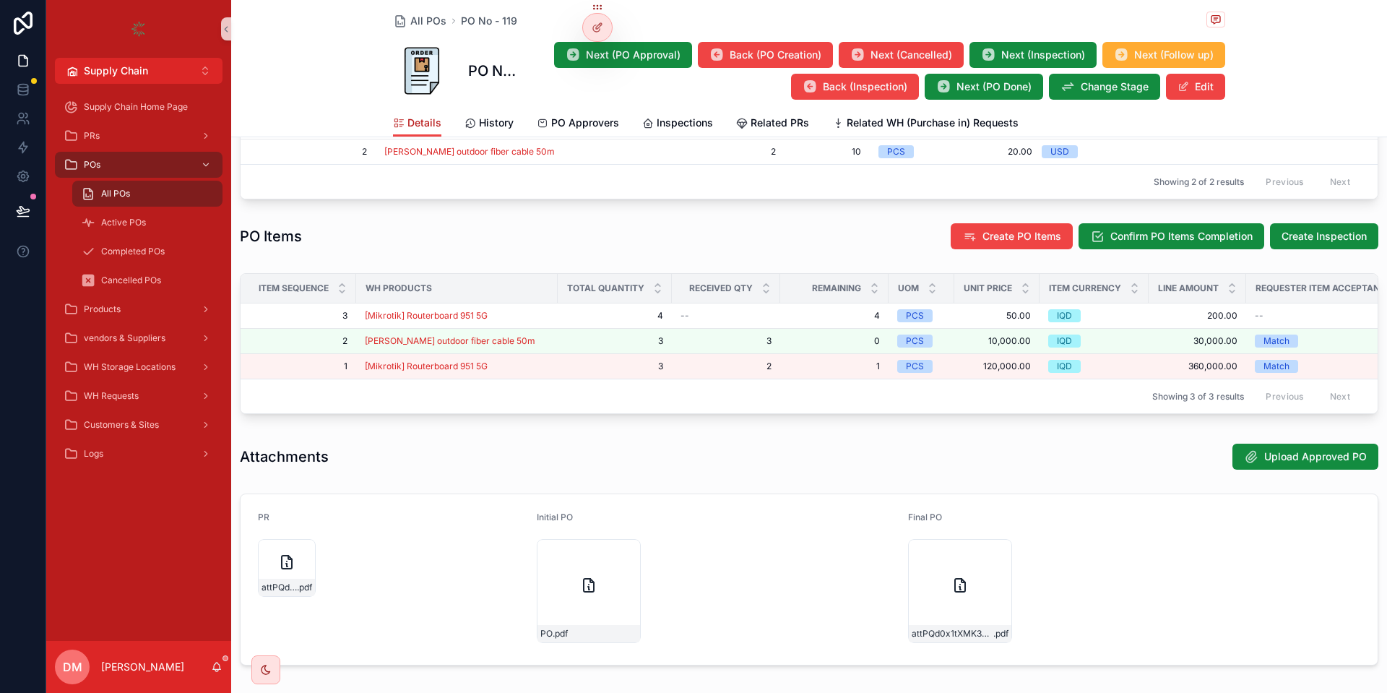
scroll to position [661, 0]
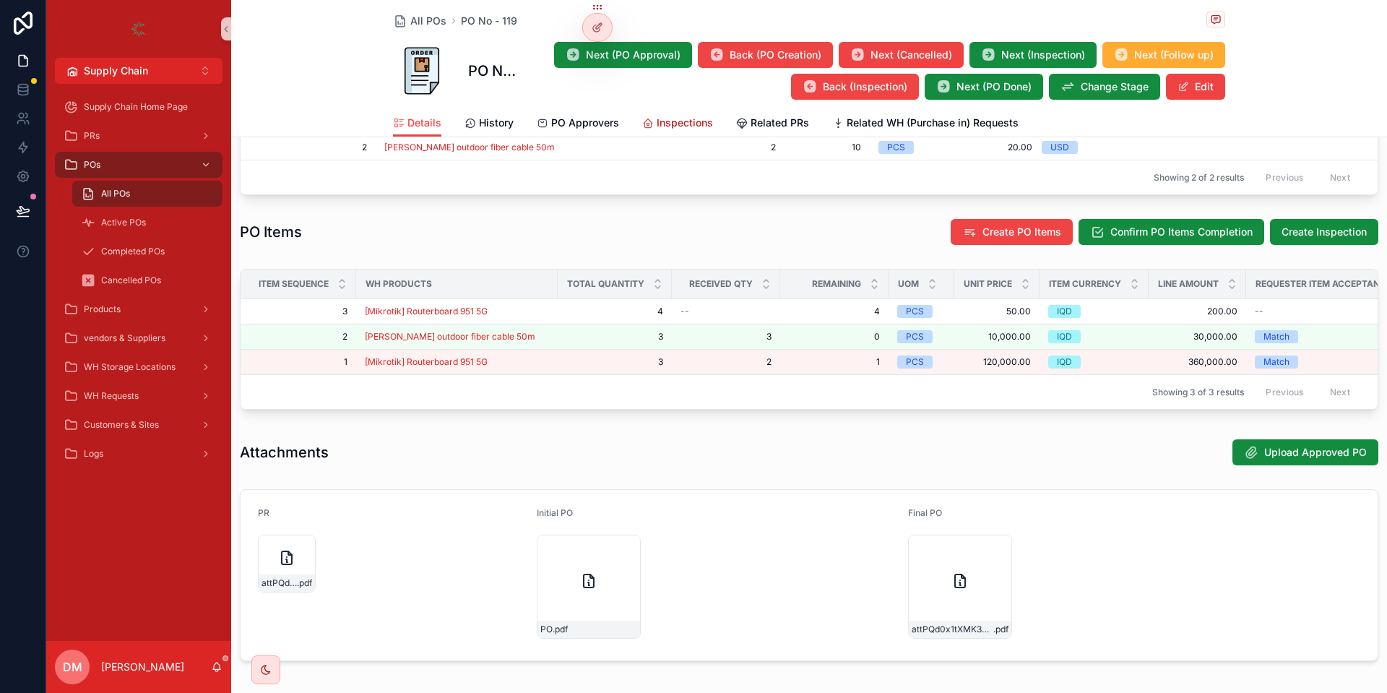
click at [653, 110] on link "Inspections" at bounding box center [677, 124] width 71 height 29
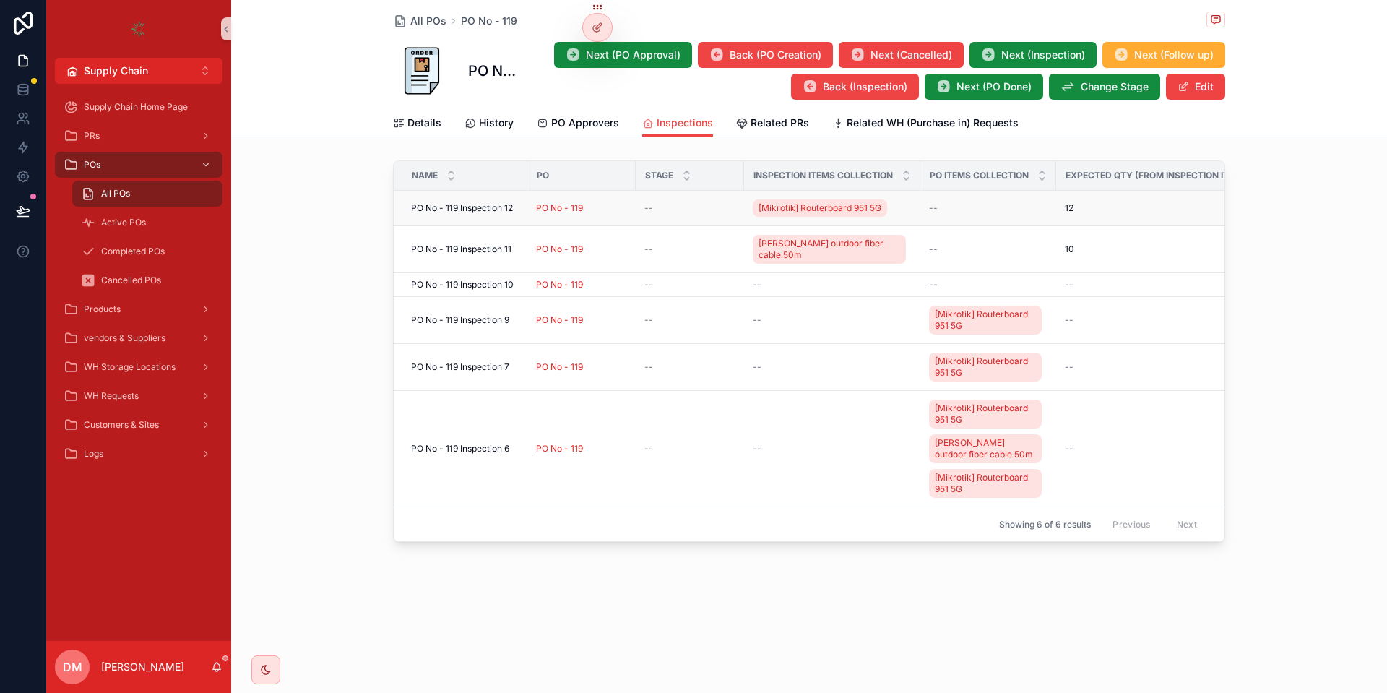
click at [493, 195] on td "PO No - 119 Inspection 12 PO No - 119 Inspection 12" at bounding box center [461, 208] width 134 height 35
click at [473, 204] on span "PO No - 119 Inspection 12" at bounding box center [462, 208] width 102 height 12
